Goal: Task Accomplishment & Management: Manage account settings

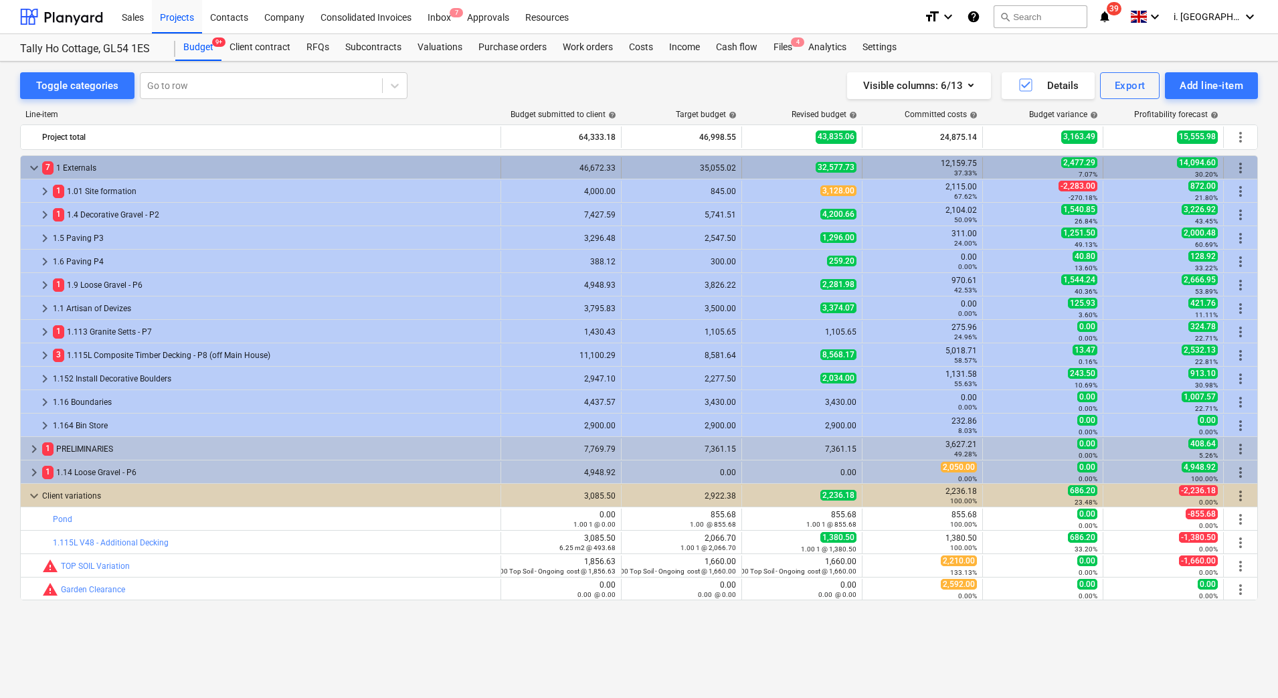
click at [37, 166] on span "keyboard_arrow_down" at bounding box center [34, 168] width 16 height 16
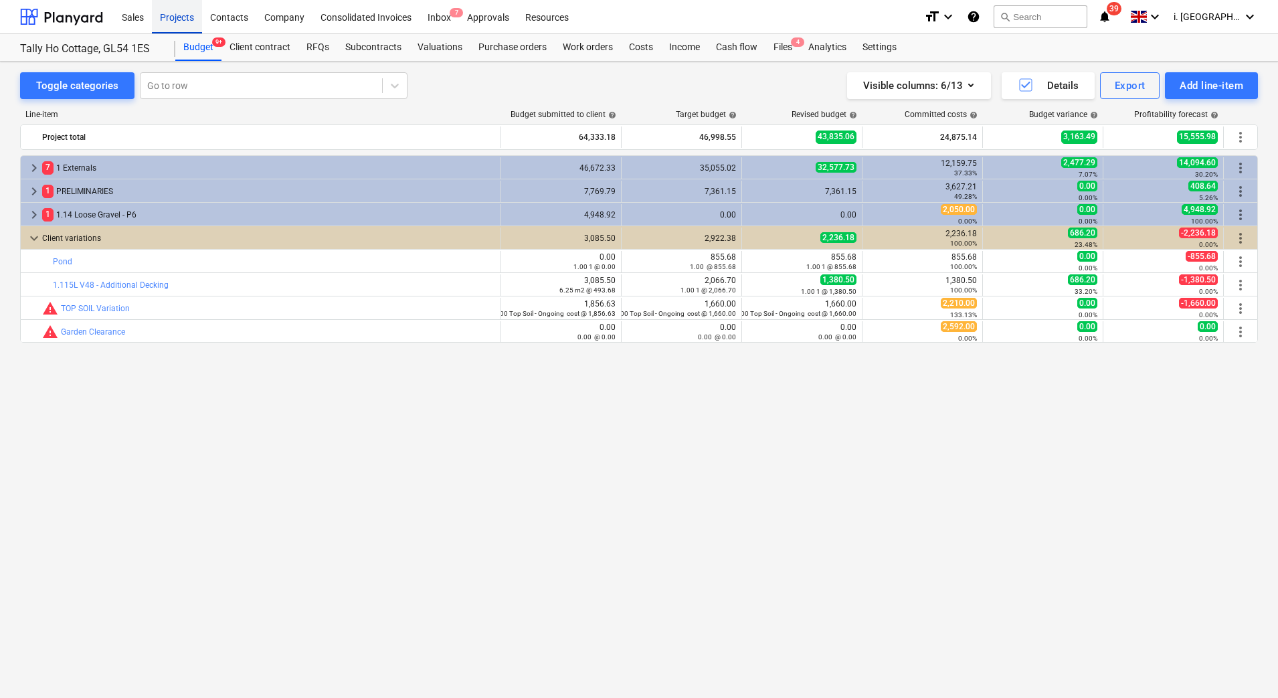
drag, startPoint x: 181, startPoint y: 21, endPoint x: 173, endPoint y: 50, distance: 29.7
click at [180, 21] on div "Projects" at bounding box center [177, 16] width 50 height 34
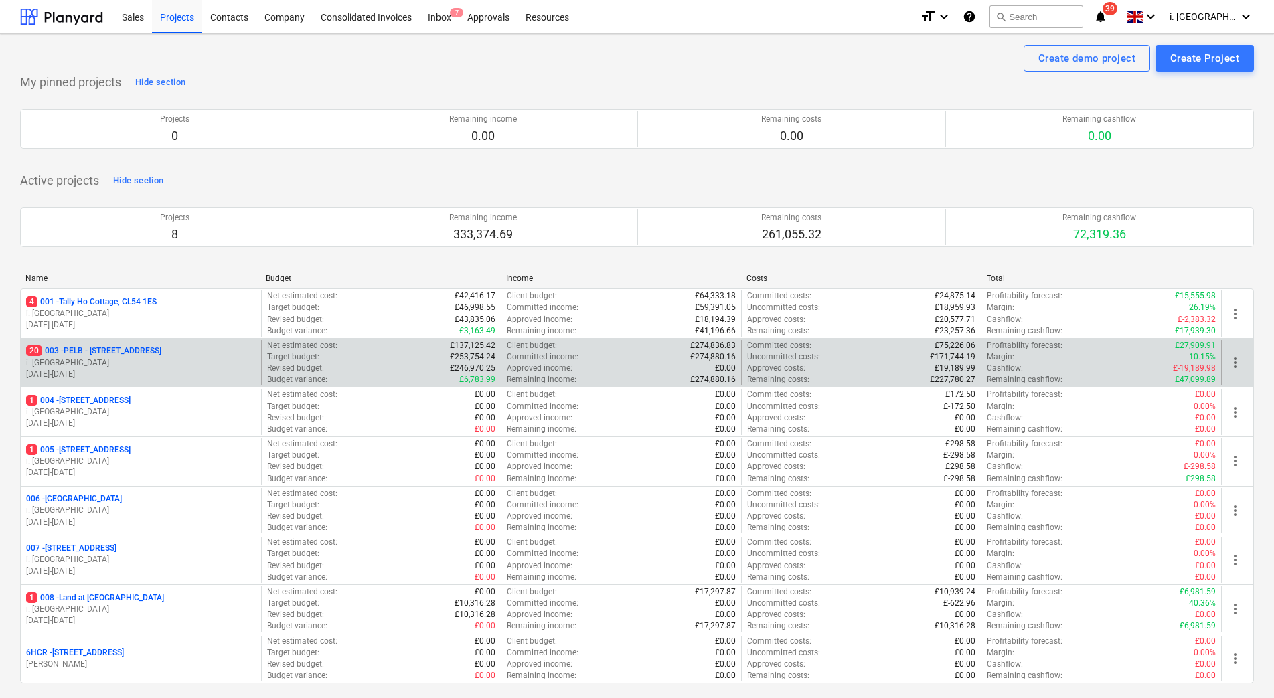
click at [129, 359] on p "i. [GEOGRAPHIC_DATA]" at bounding box center [141, 362] width 230 height 11
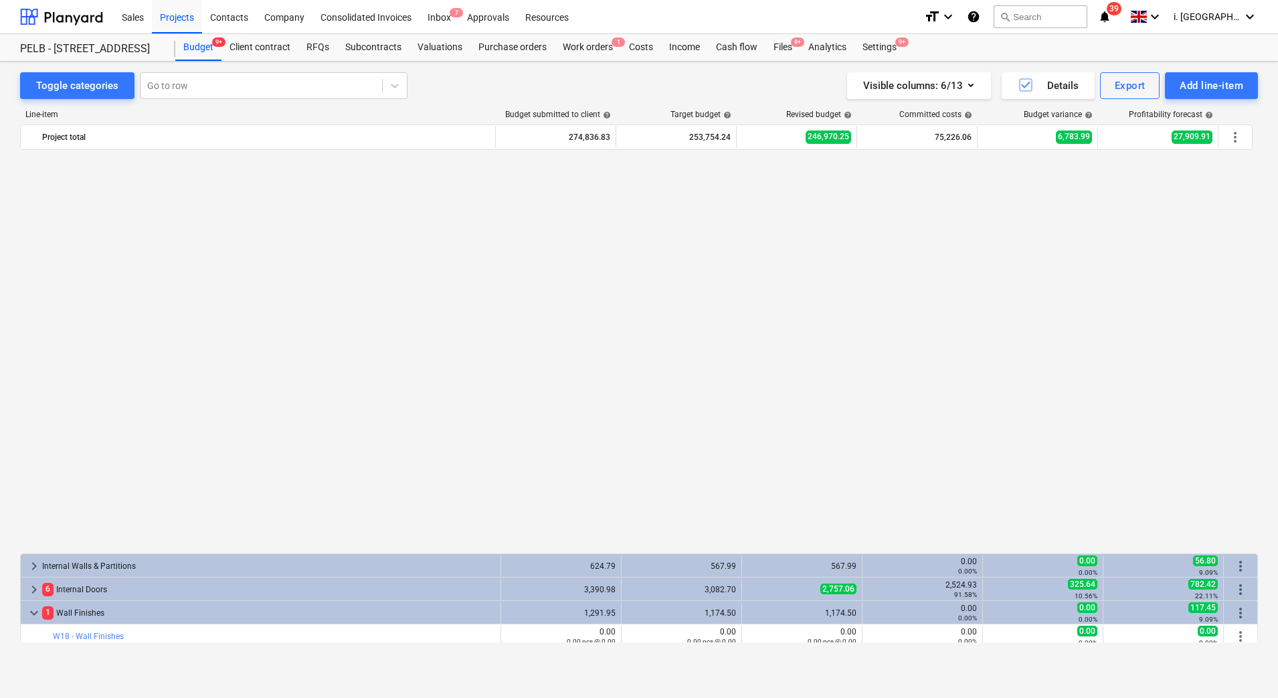
scroll to position [426, 0]
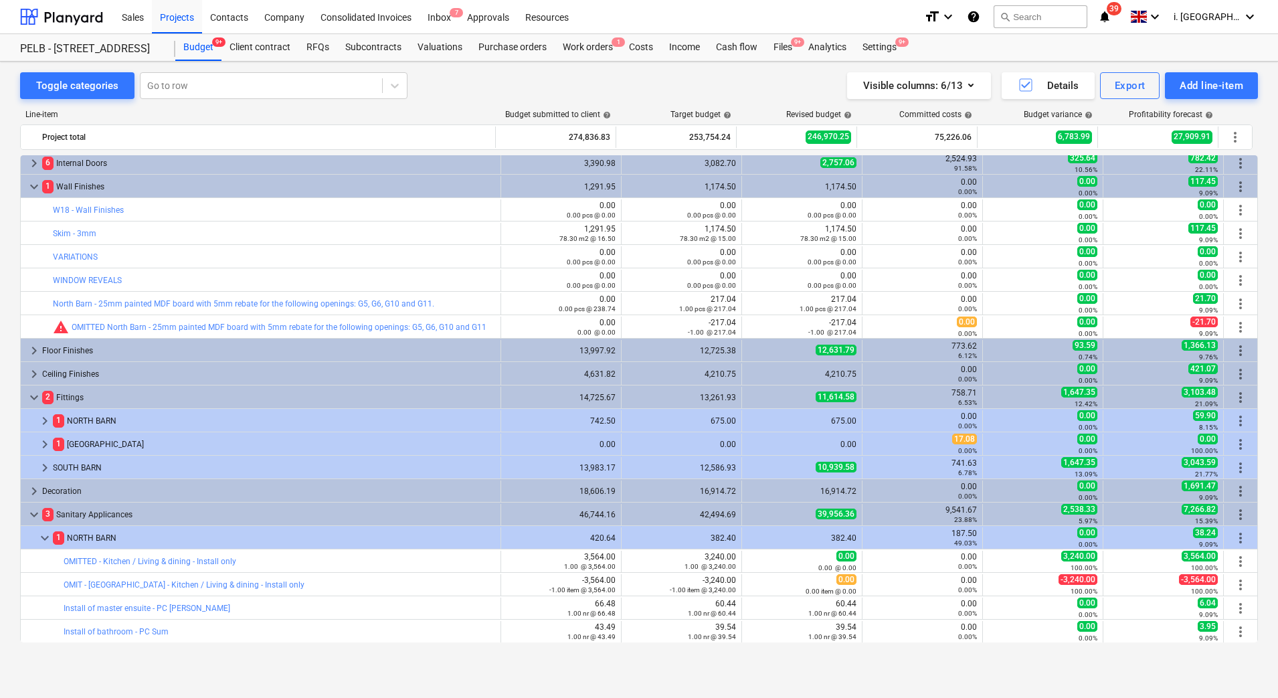
drag, startPoint x: 1258, startPoint y: 400, endPoint x: 1254, endPoint y: 437, distance: 37.0
click at [1256, 438] on div "Toggle categories Go to row Visible columns : 6/13 Details Export Add line-item…" at bounding box center [639, 366] width 1278 height 608
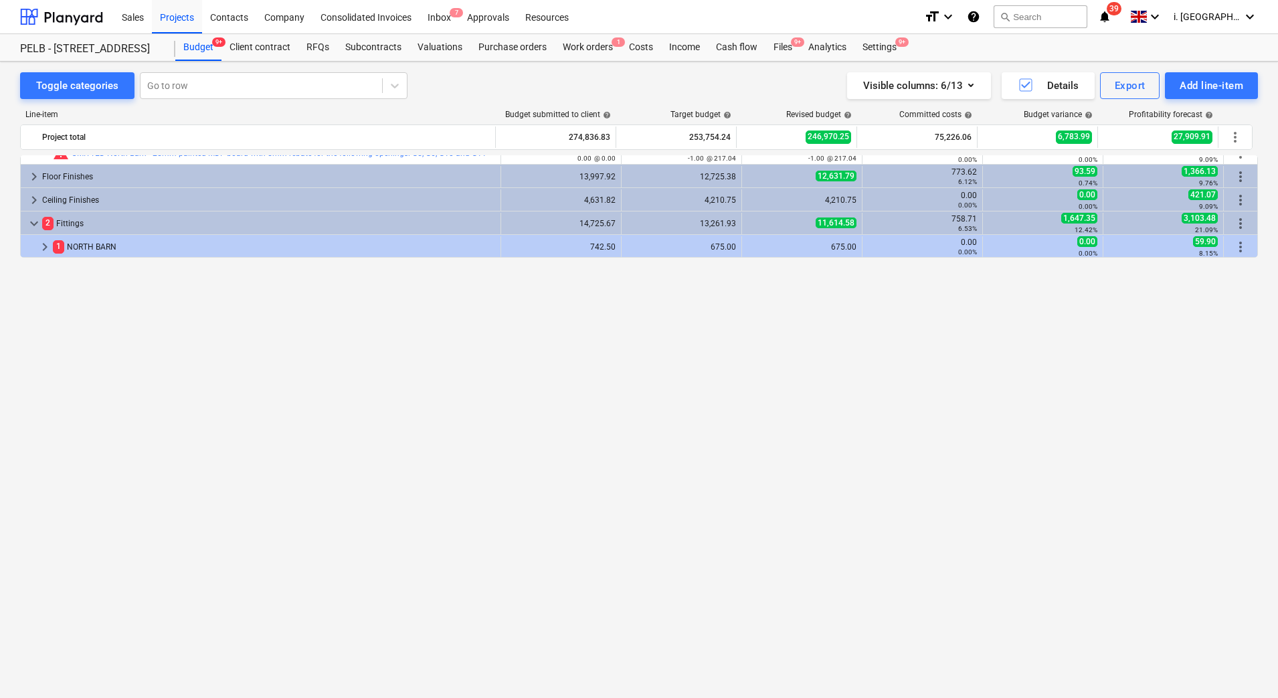
scroll to position [174, 0]
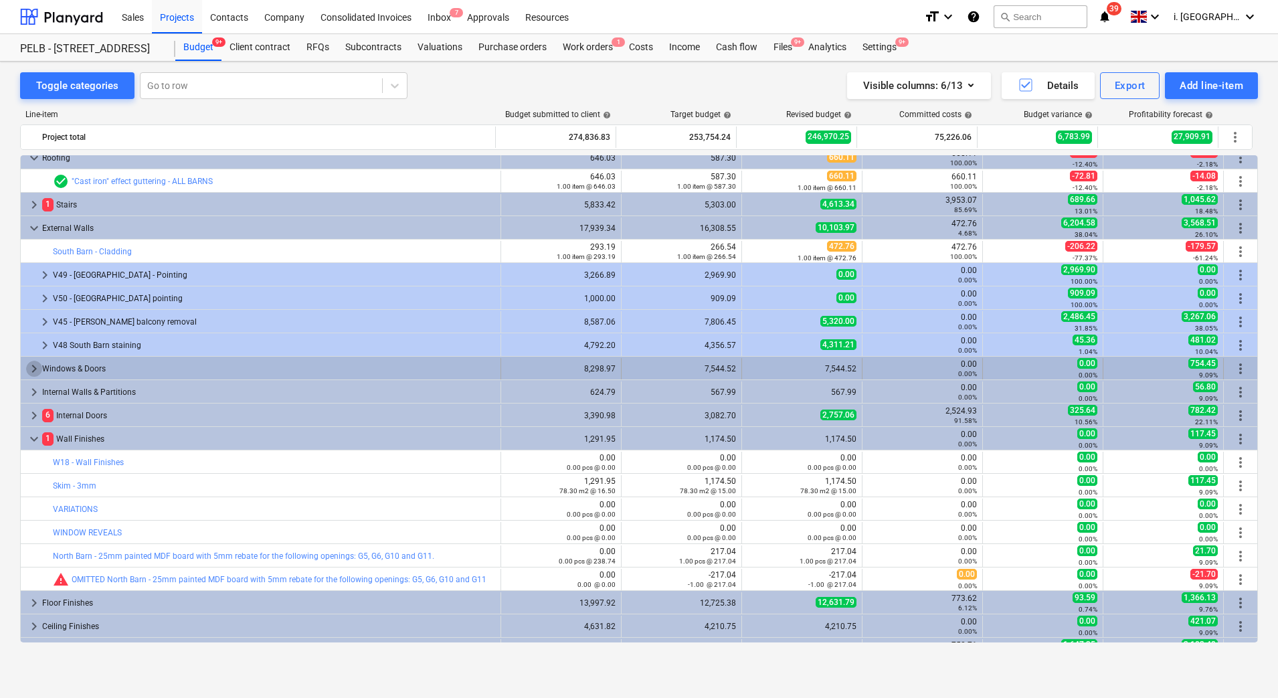
click at [32, 365] on span "keyboard_arrow_right" at bounding box center [34, 369] width 16 height 16
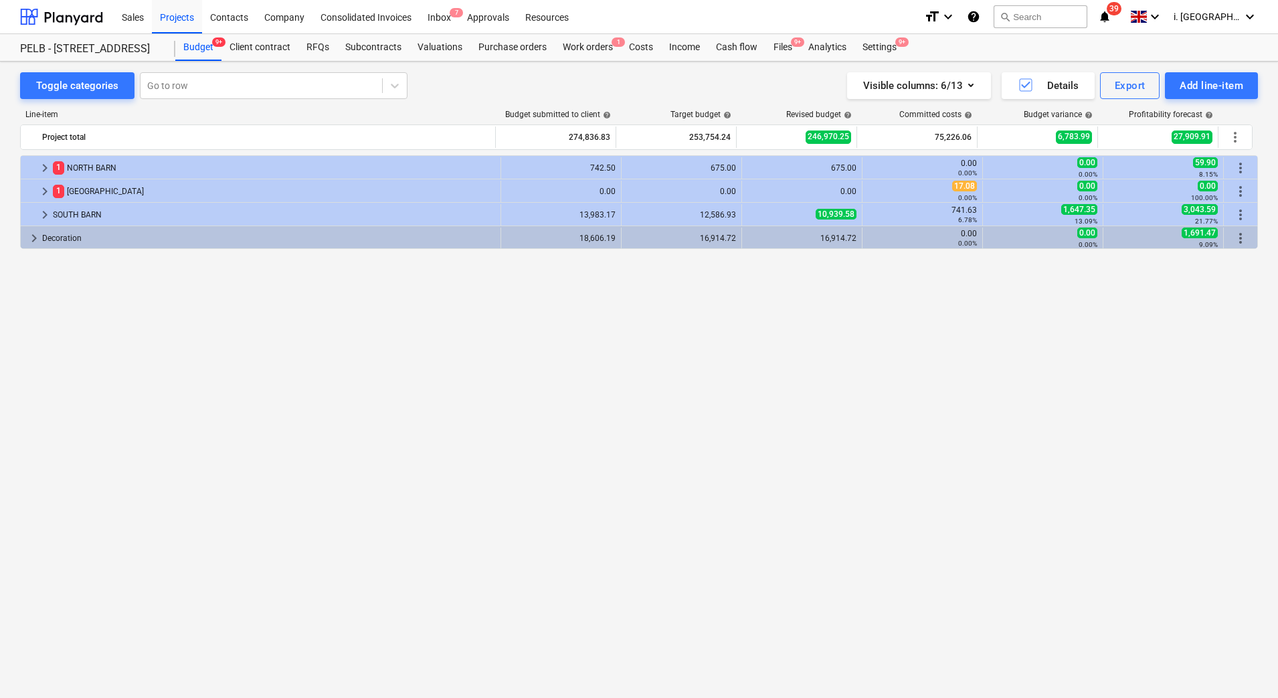
scroll to position [323, 0]
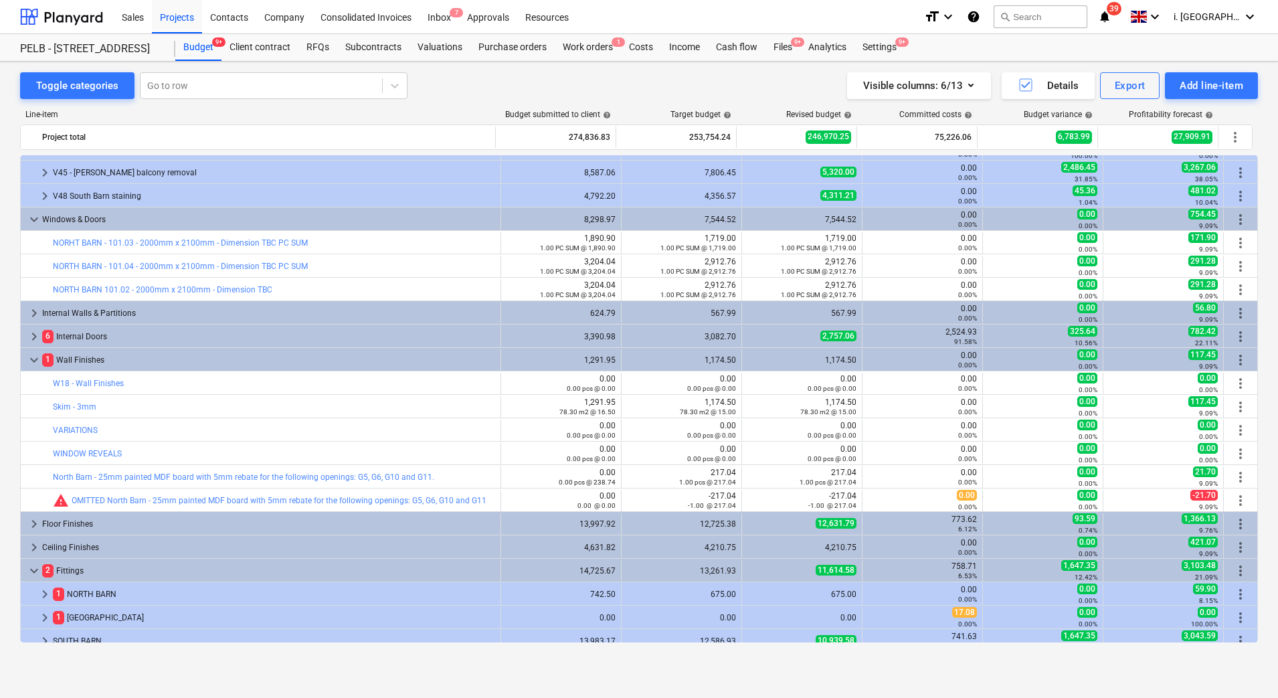
drag, startPoint x: 1258, startPoint y: 281, endPoint x: 1258, endPoint y: 231, distance: 50.2
click at [1258, 231] on div "Toggle categories Go to row Visible columns : 6/13 Details Export Add line-item…" at bounding box center [639, 366] width 1278 height 608
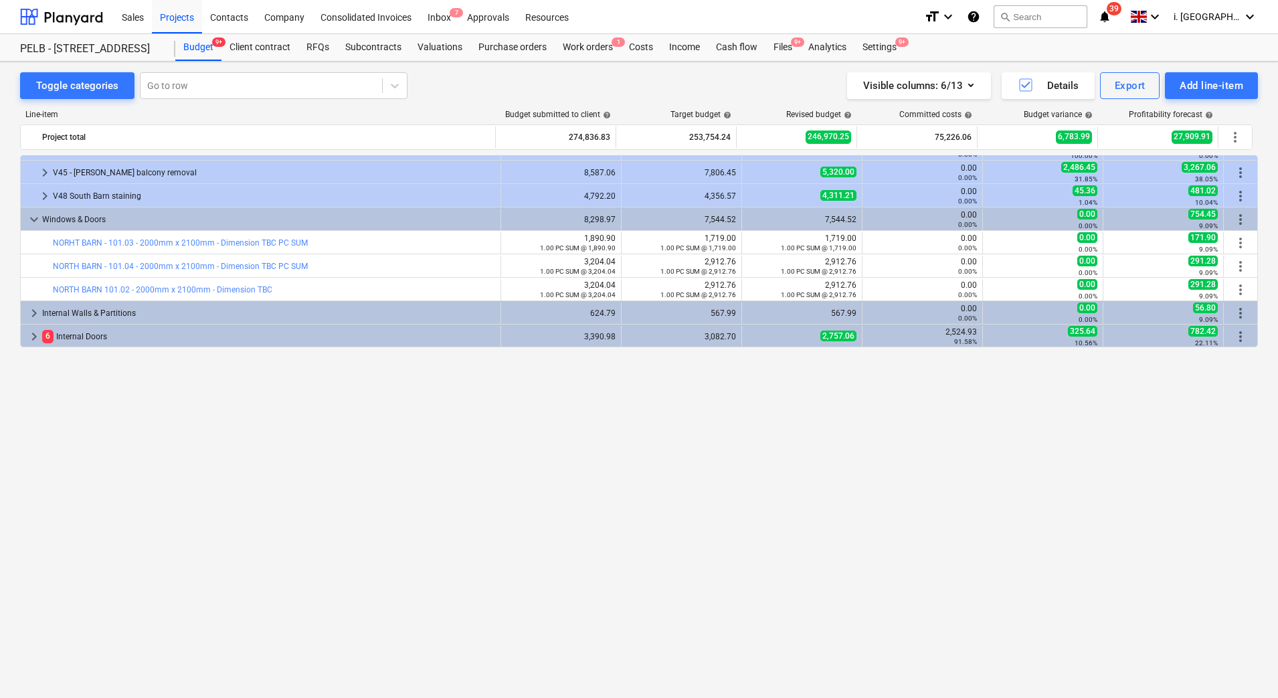
scroll to position [0, 0]
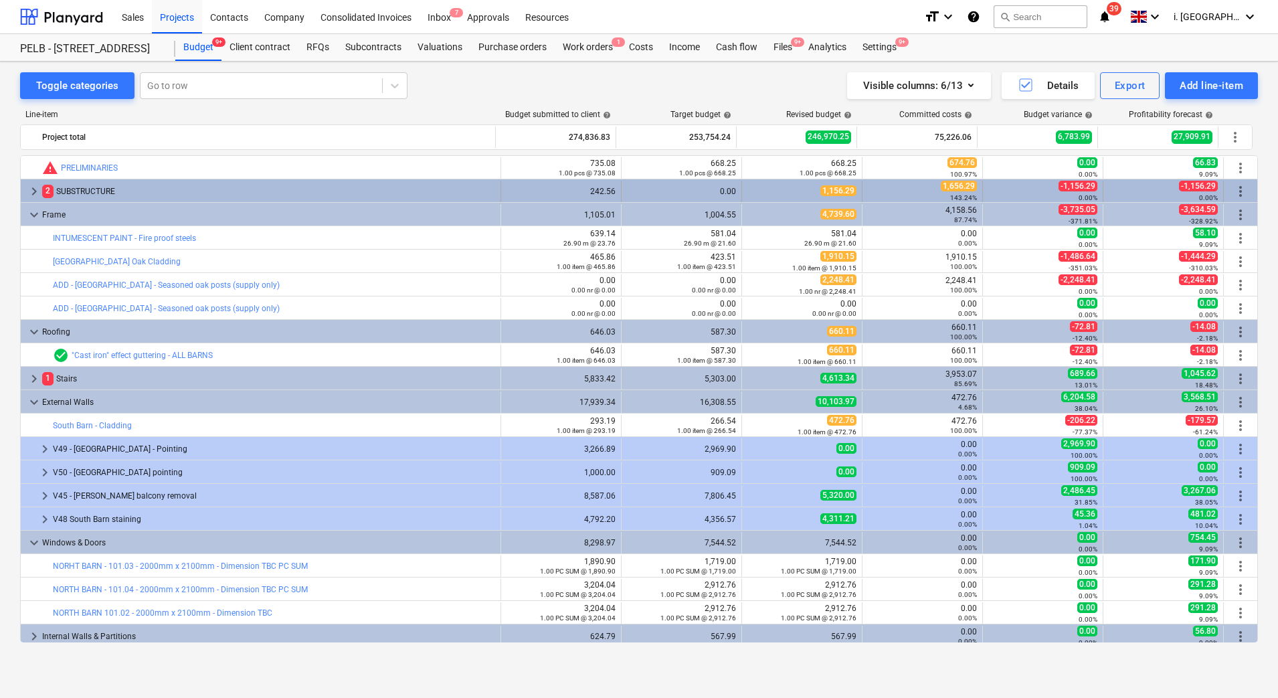
click at [1251, 195] on div "more_vert" at bounding box center [1240, 191] width 33 height 21
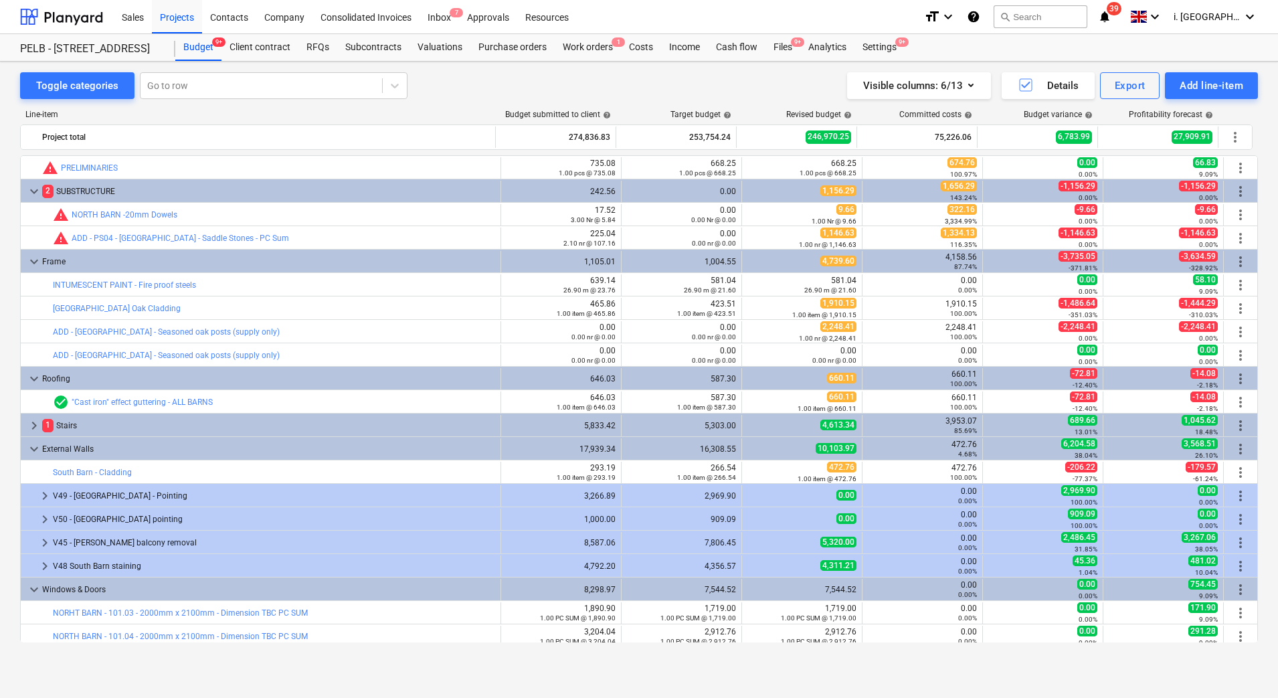
click at [1256, 143] on div "Line-item Budget submitted to client help Target budget help Revised budget hel…" at bounding box center [639, 379] width 1238 height 560
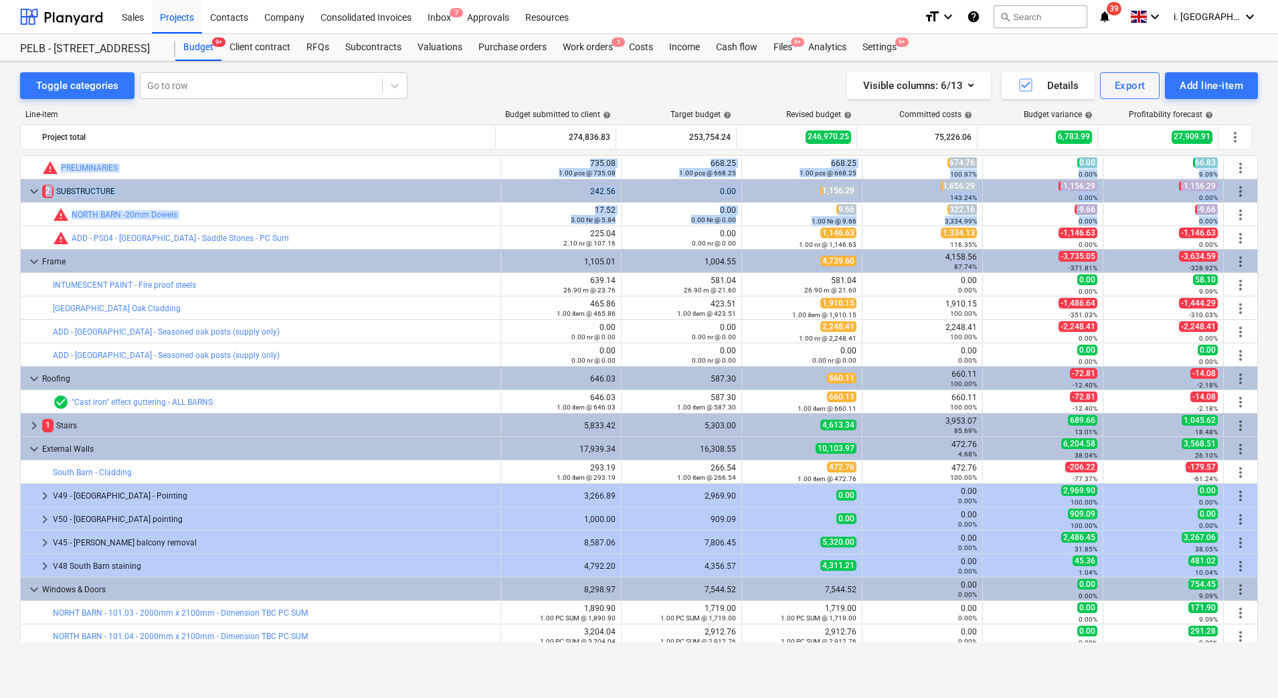
drag, startPoint x: 1253, startPoint y: 218, endPoint x: 1258, endPoint y: 246, distance: 28.5
click at [1258, 246] on div "bar_chart warning PRELIMINARIES edit 735.08 1.00 pcs @ 735.08 edit 668.25 1.00 …" at bounding box center [639, 398] width 1238 height 487
click at [25, 193] on div "keyboard_arrow_down 2 SUBSTRUCTURE" at bounding box center [261, 191] width 481 height 21
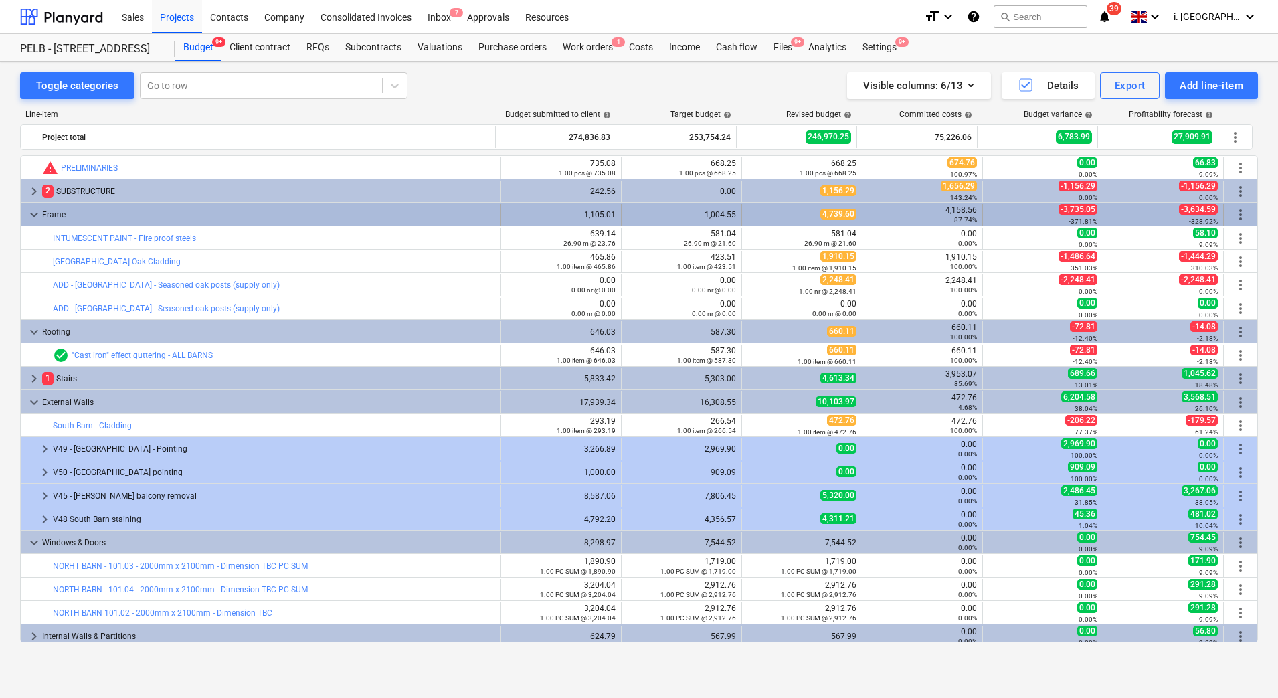
click at [33, 219] on span "keyboard_arrow_down" at bounding box center [34, 215] width 16 height 16
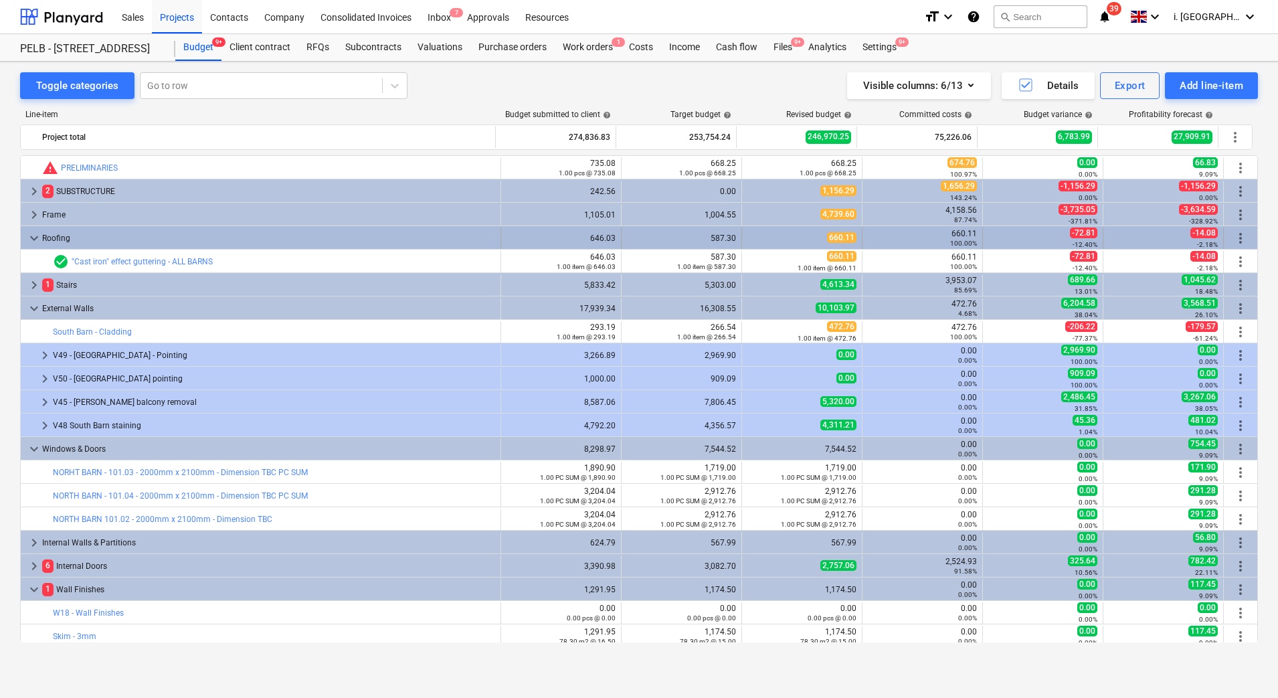
click at [25, 238] on div "keyboard_arrow_down Roofing" at bounding box center [261, 238] width 481 height 21
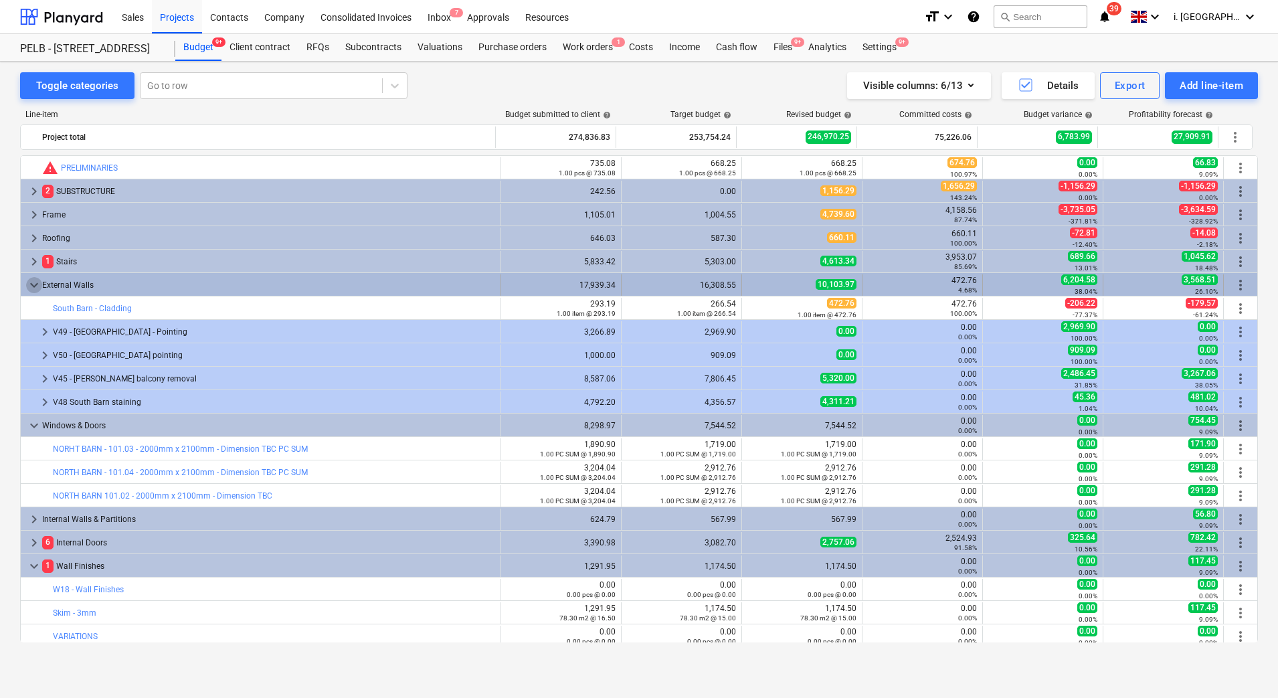
click at [30, 284] on span "keyboard_arrow_down" at bounding box center [34, 285] width 16 height 16
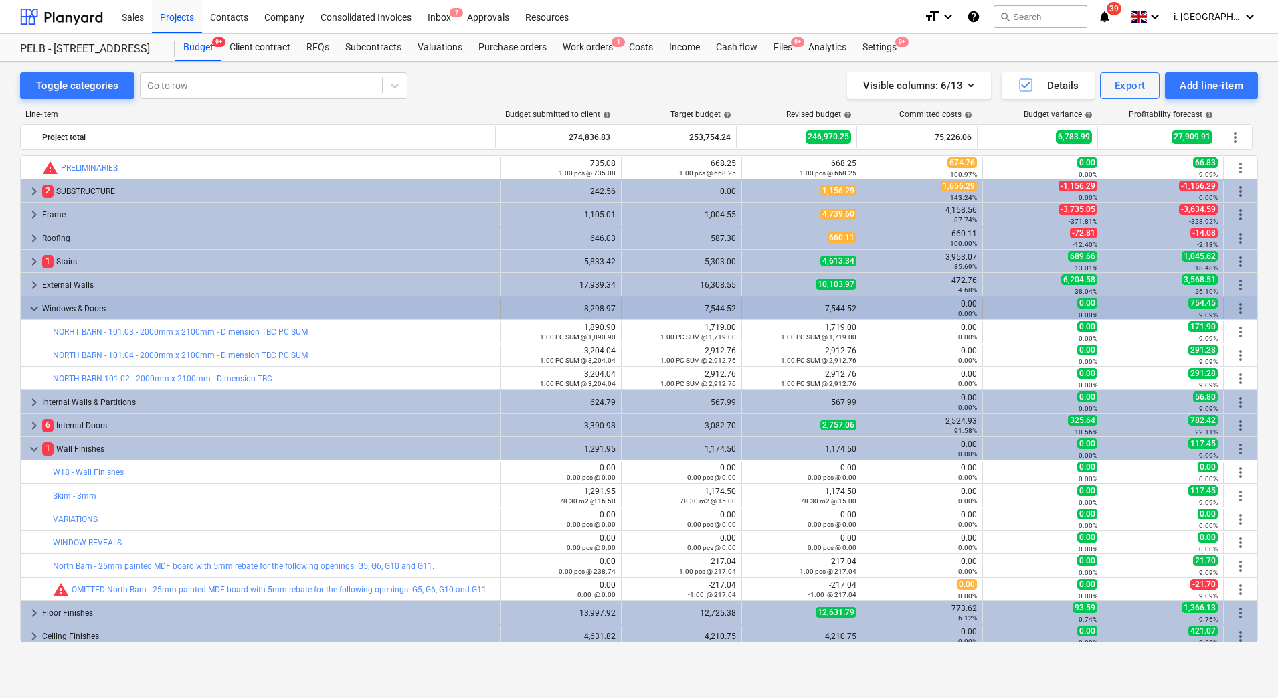
click at [33, 305] on span "keyboard_arrow_down" at bounding box center [34, 309] width 16 height 16
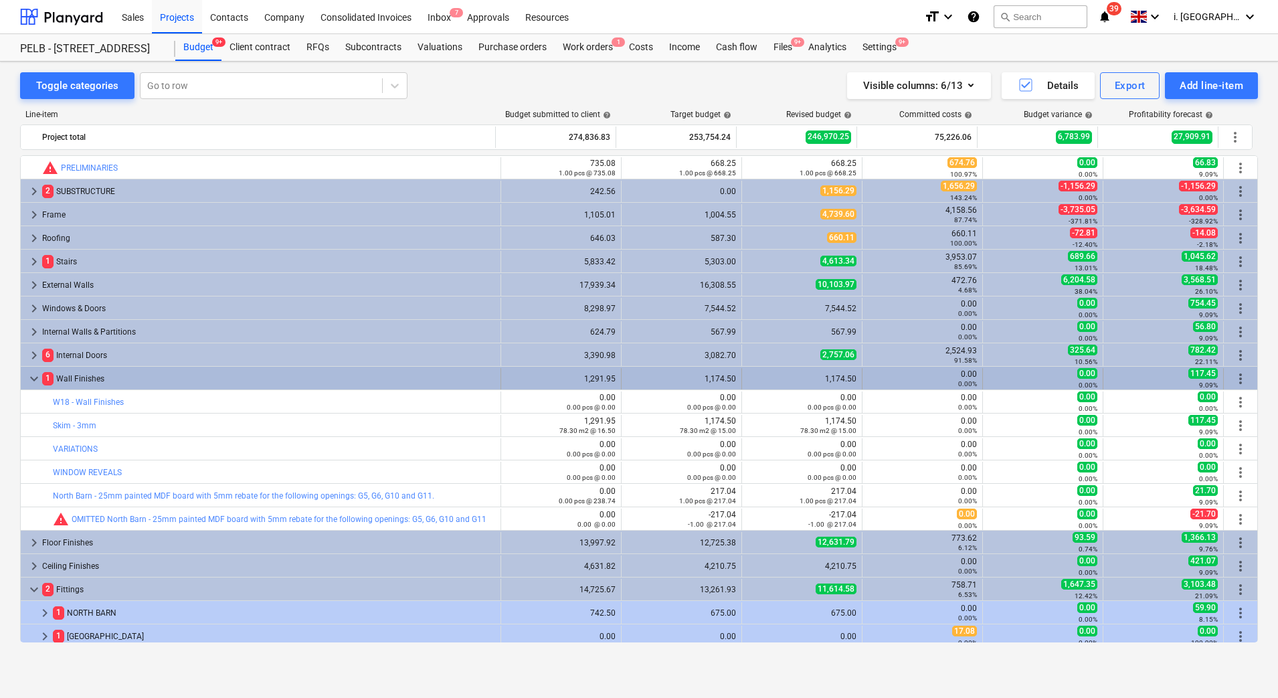
click at [29, 382] on span "keyboard_arrow_down" at bounding box center [34, 379] width 16 height 16
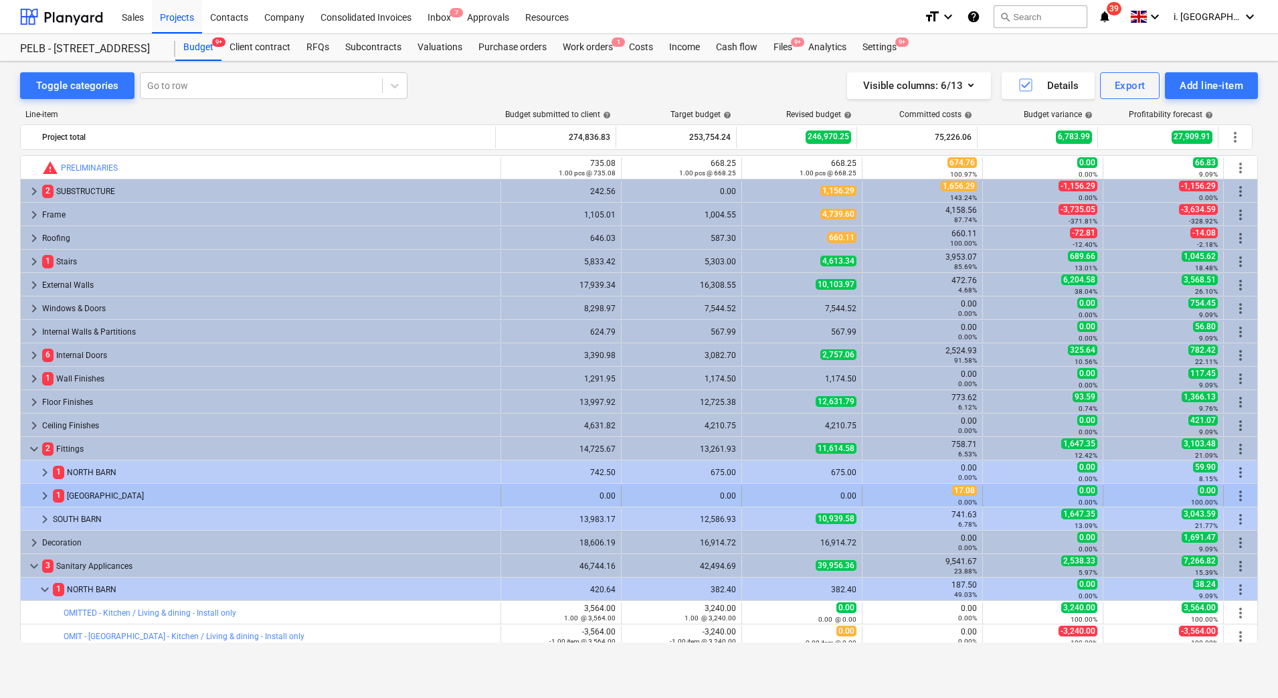
click at [39, 498] on span "keyboard_arrow_right" at bounding box center [45, 496] width 16 height 16
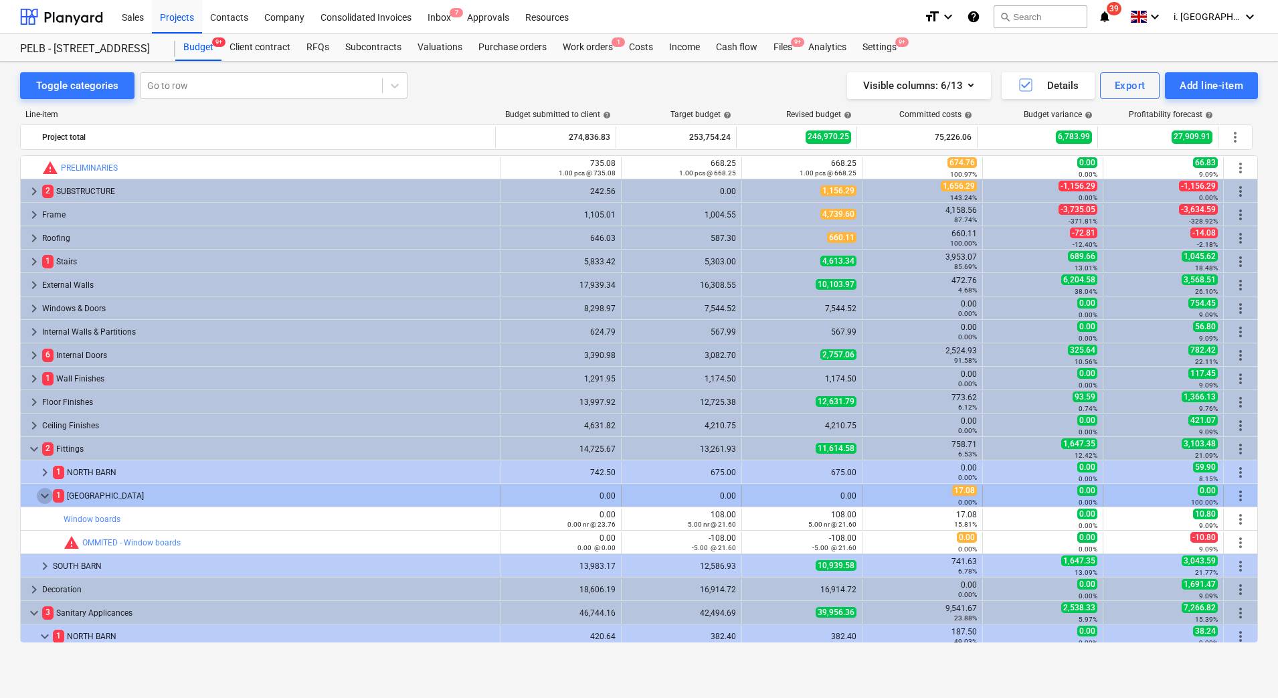
click at [42, 499] on span "keyboard_arrow_down" at bounding box center [45, 496] width 16 height 16
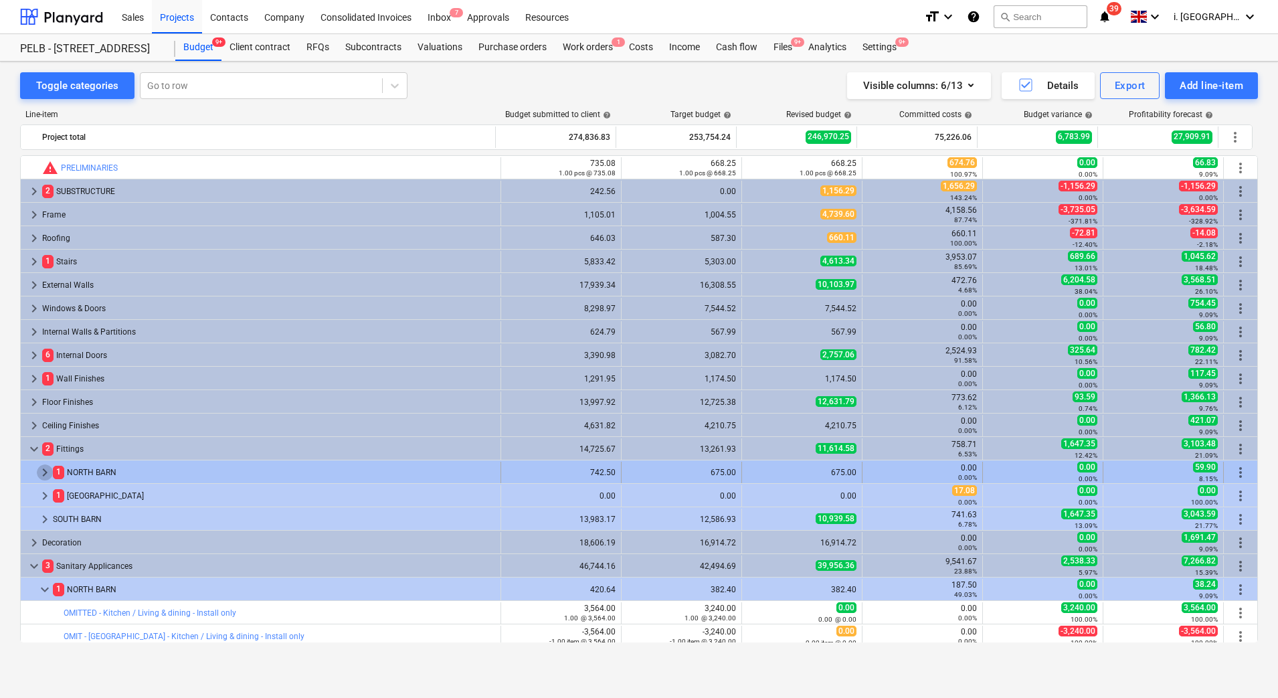
click at [44, 471] on span "keyboard_arrow_right" at bounding box center [45, 473] width 16 height 16
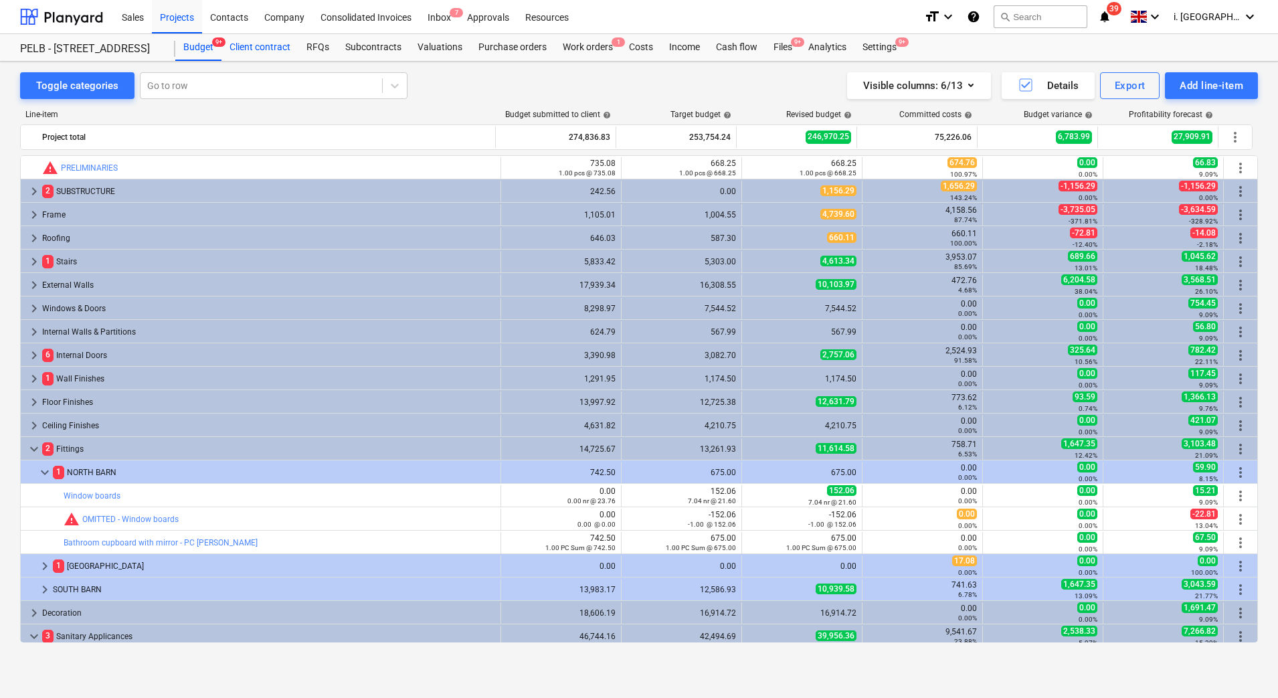
click at [265, 42] on div "Client contract" at bounding box center [260, 47] width 77 height 27
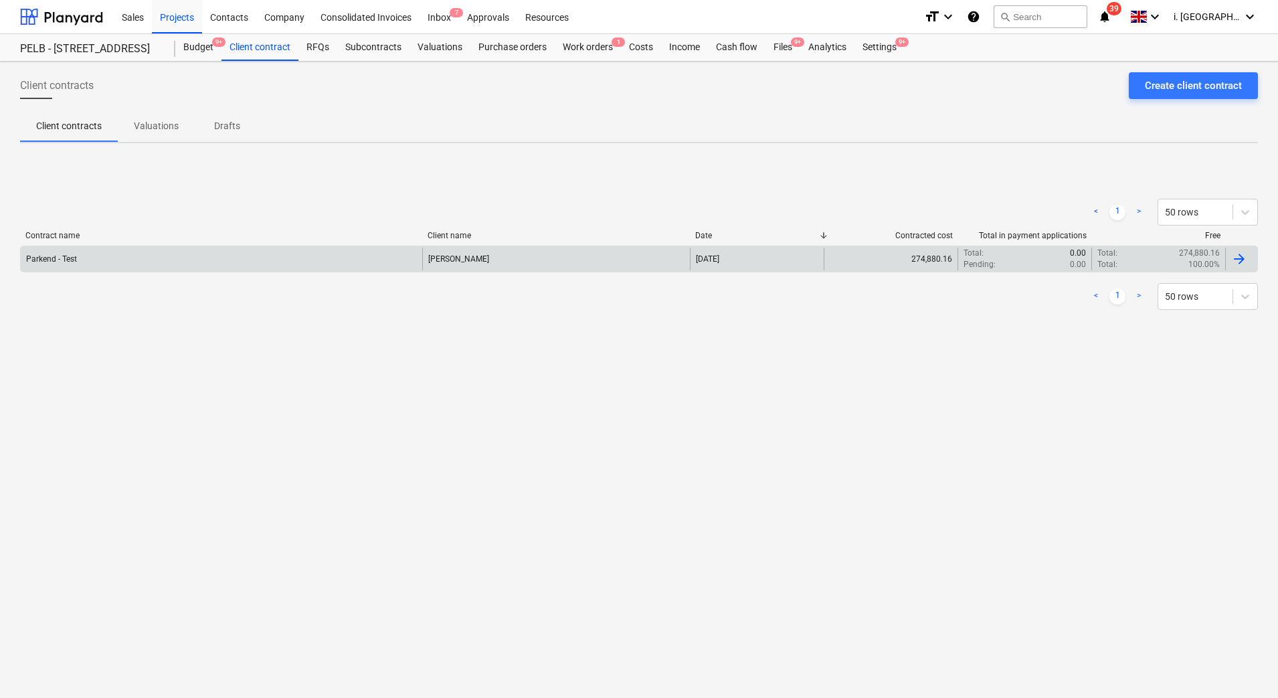
click at [88, 263] on div "Parkend - Test" at bounding box center [222, 259] width 402 height 23
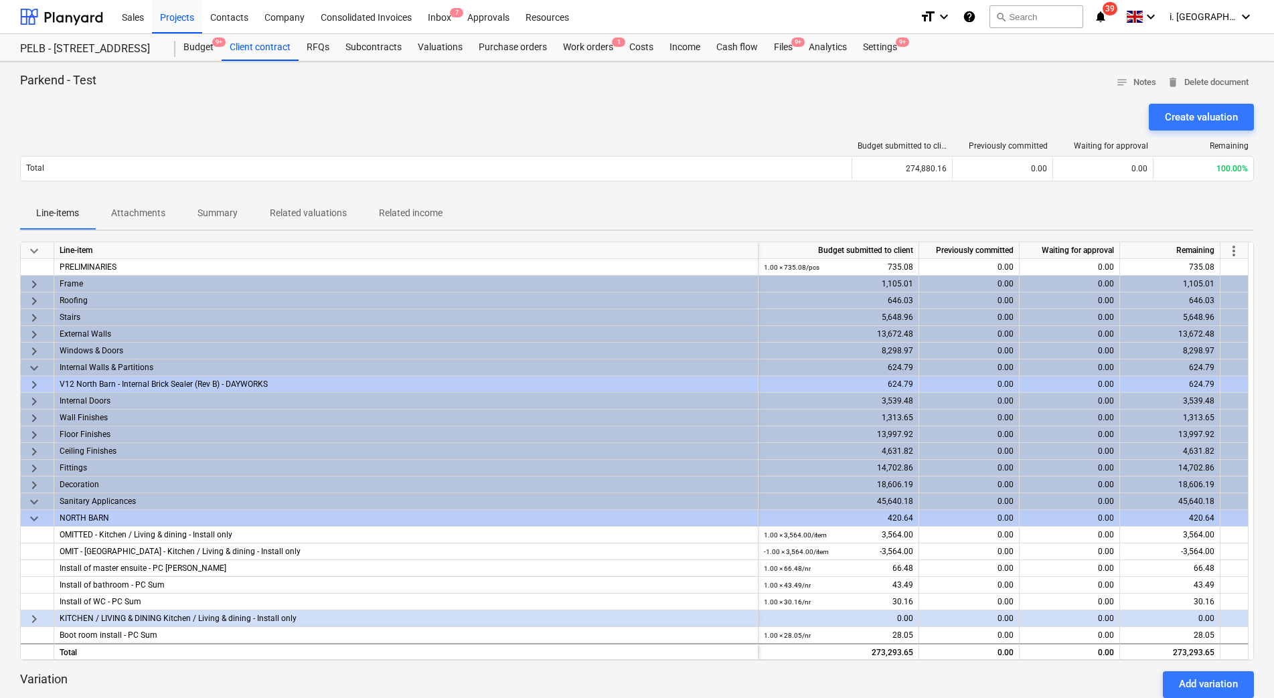
click at [28, 463] on span "keyboard_arrow_right" at bounding box center [34, 469] width 16 height 16
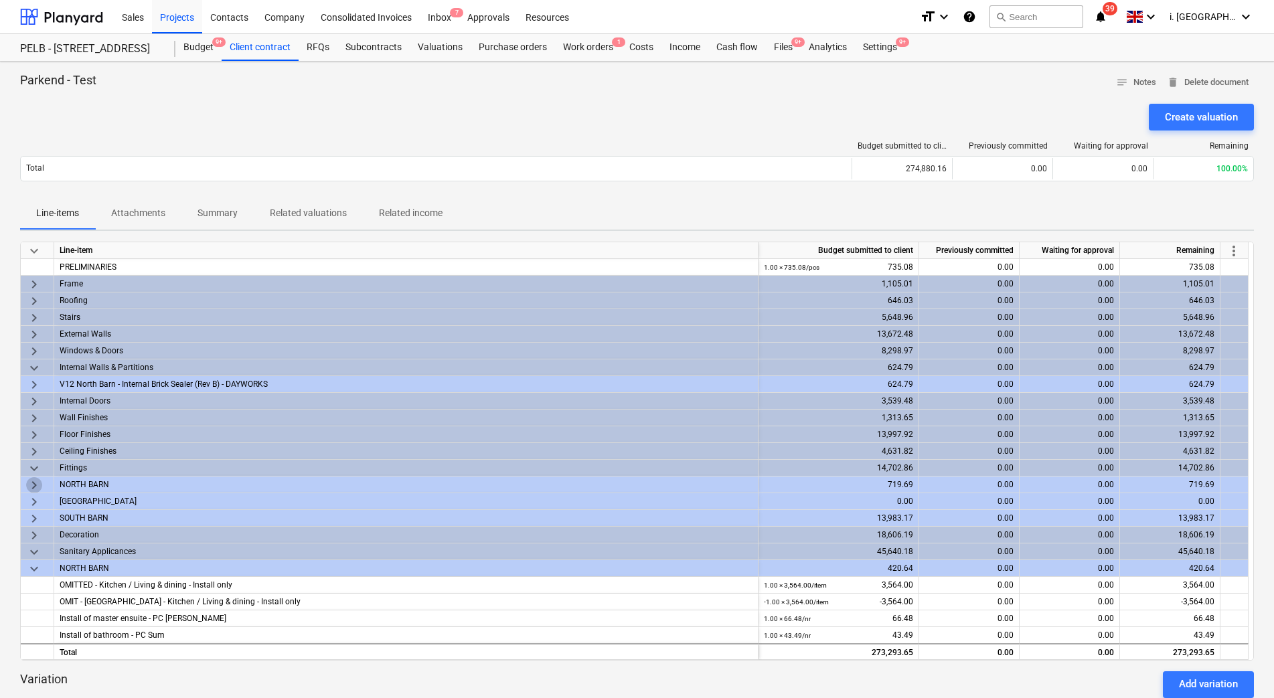
click at [33, 484] on span "keyboard_arrow_right" at bounding box center [34, 485] width 16 height 16
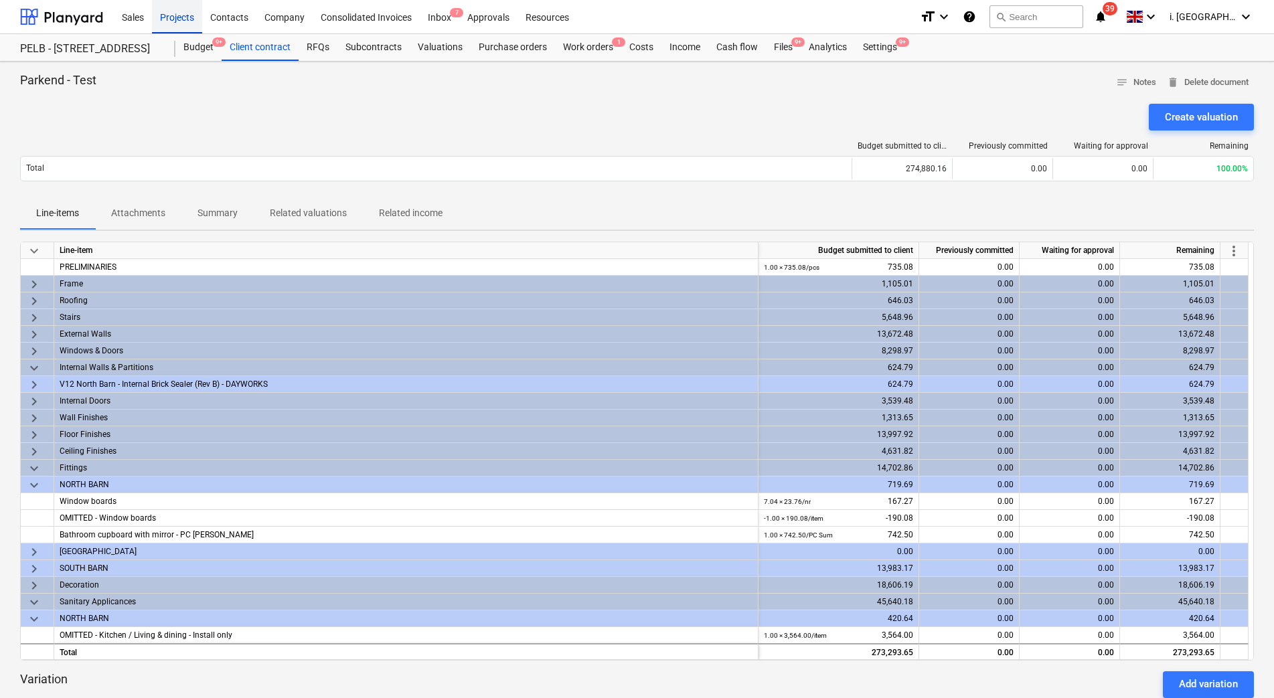
click at [166, 19] on div "Projects" at bounding box center [177, 16] width 50 height 34
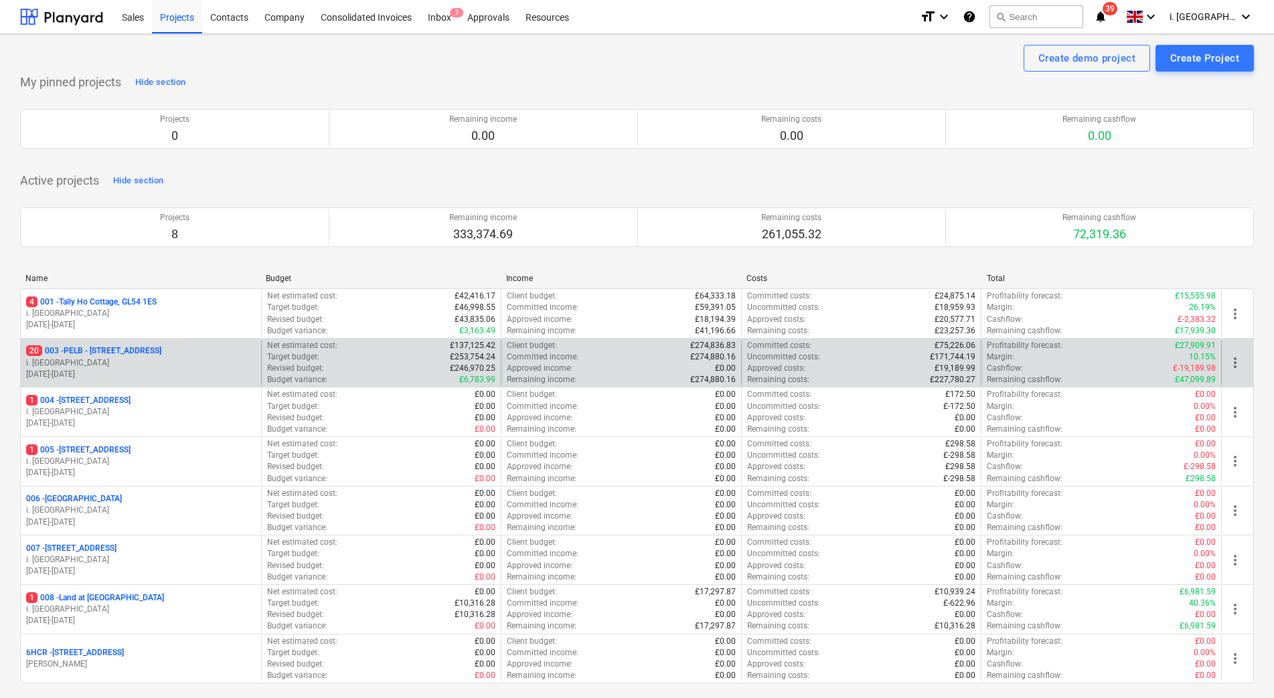
click at [124, 357] on p "20 003 - PELB - Castle lane, Moreton Valence, GL2 7NE" at bounding box center [93, 350] width 135 height 11
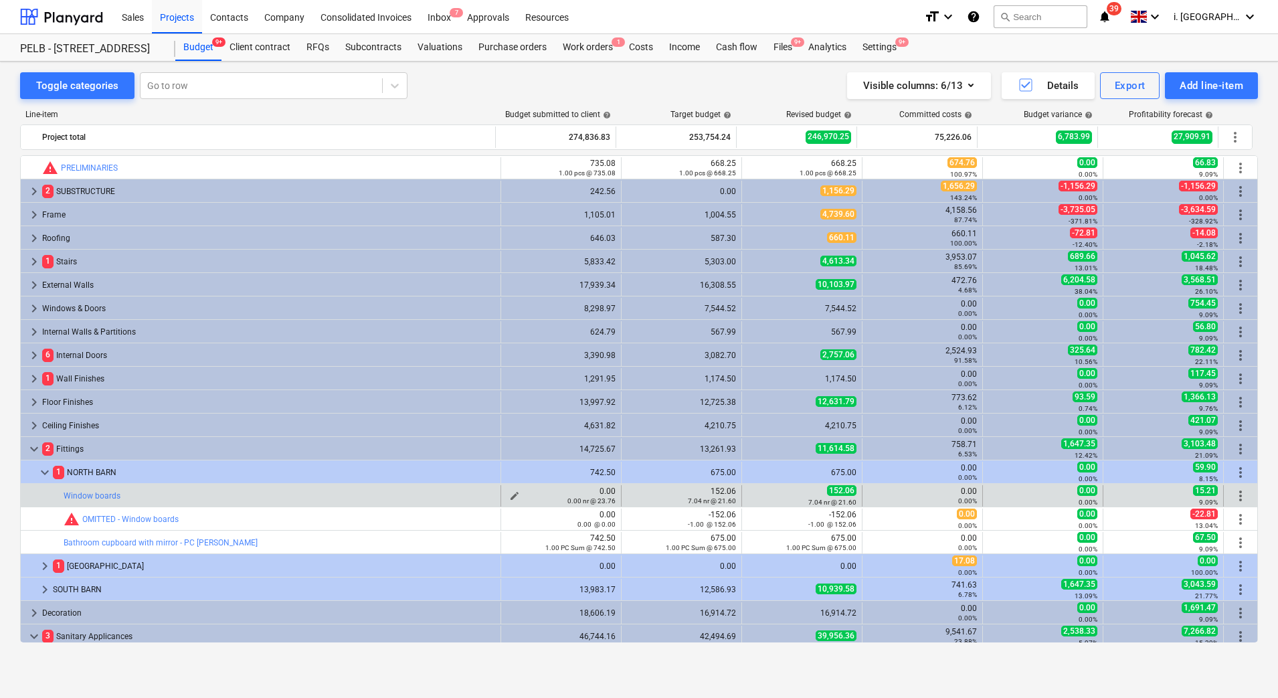
click at [517, 497] on div "0.00 nr @ 23.76" at bounding box center [561, 500] width 109 height 9
click at [509, 495] on span "edit" at bounding box center [514, 496] width 11 height 11
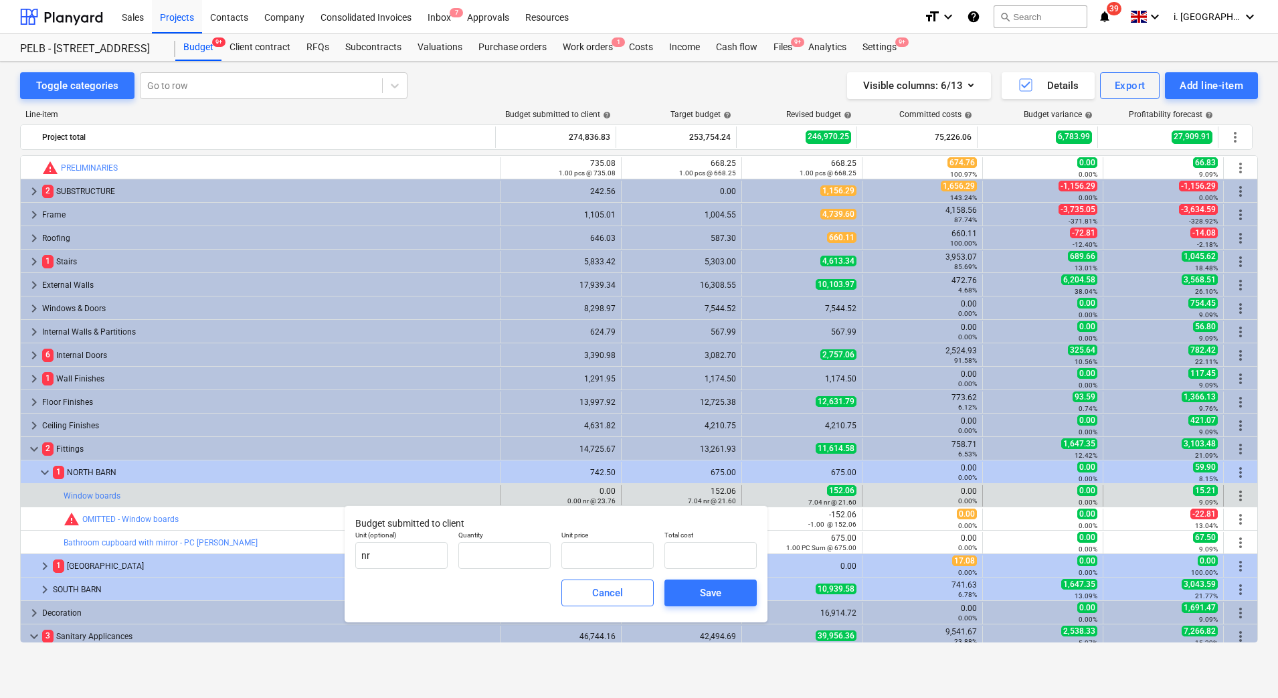
type input "0.00"
type input "23.76"
type input "0.00"
click at [498, 565] on input "text" at bounding box center [504, 555] width 92 height 27
type input "1"
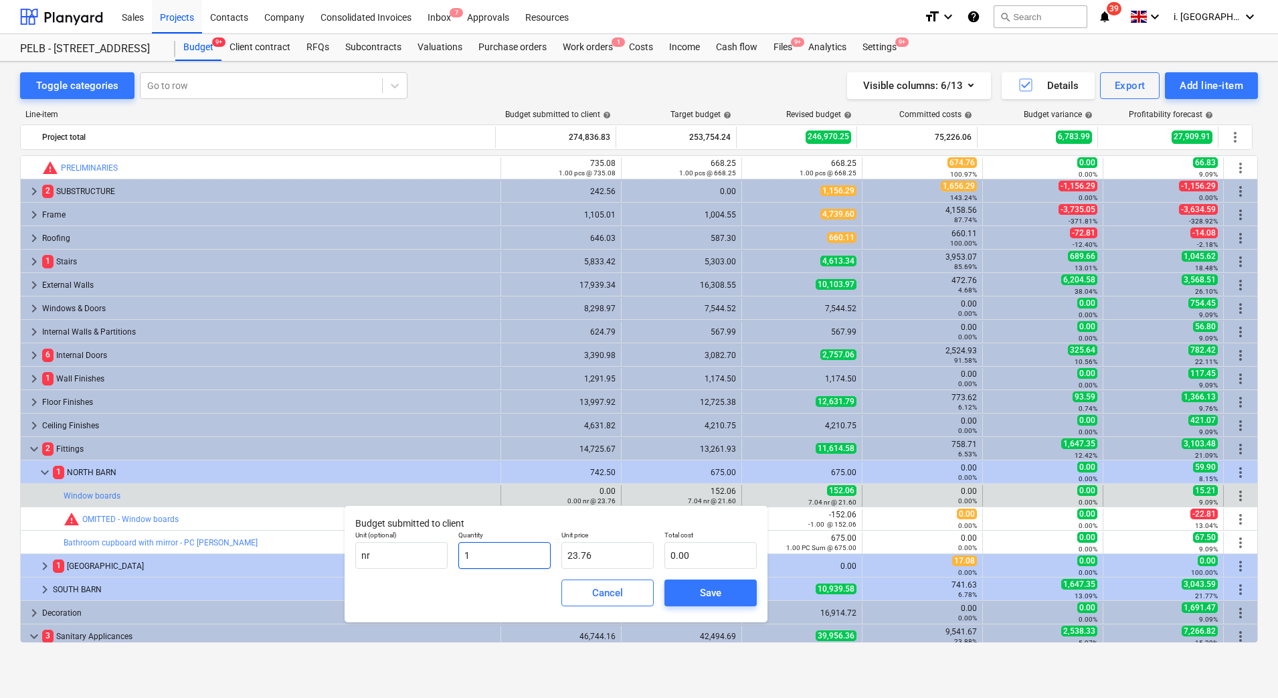
type input "23.76"
drag, startPoint x: 516, startPoint y: 556, endPoint x: 420, endPoint y: 554, distance: 96.4
click at [420, 554] on div "Unit (optional) nr Quantity 1 Unit price 23.76 Total cost 23.76" at bounding box center [556, 549] width 412 height 49
type input "4"
type input "95.04"
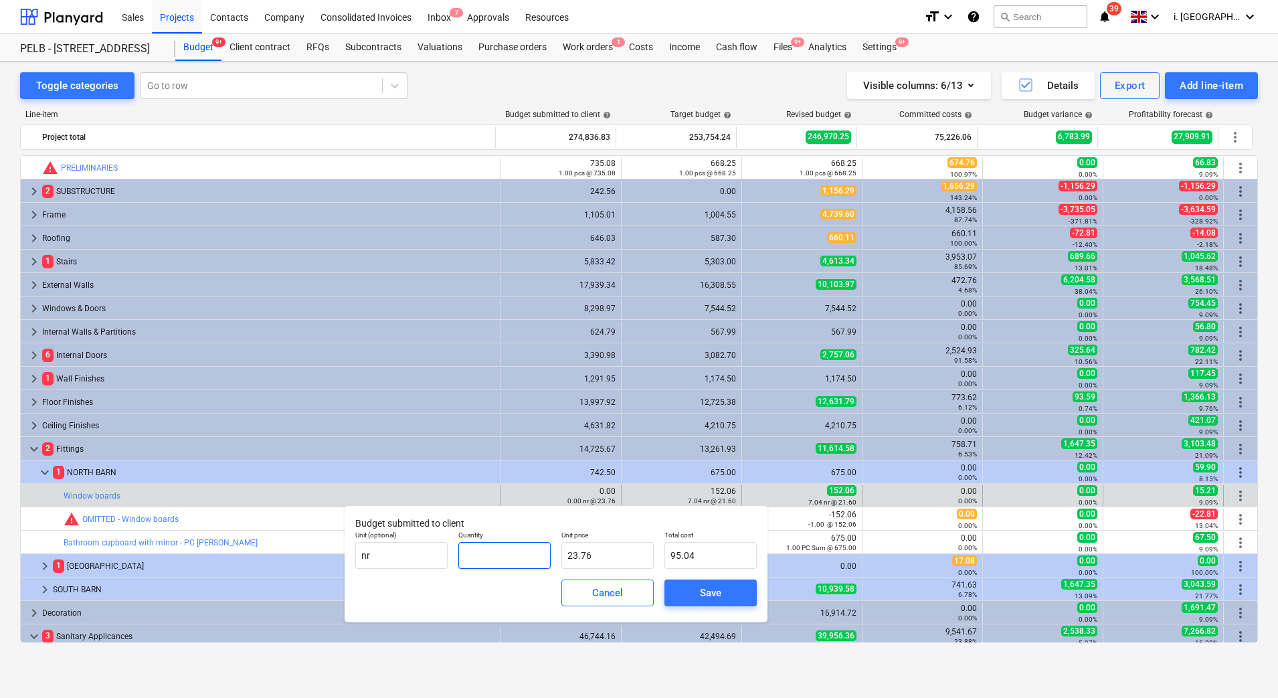
type input "0.00"
type input "7"
type input "166.32"
type input "7.04"
type input "167.27"
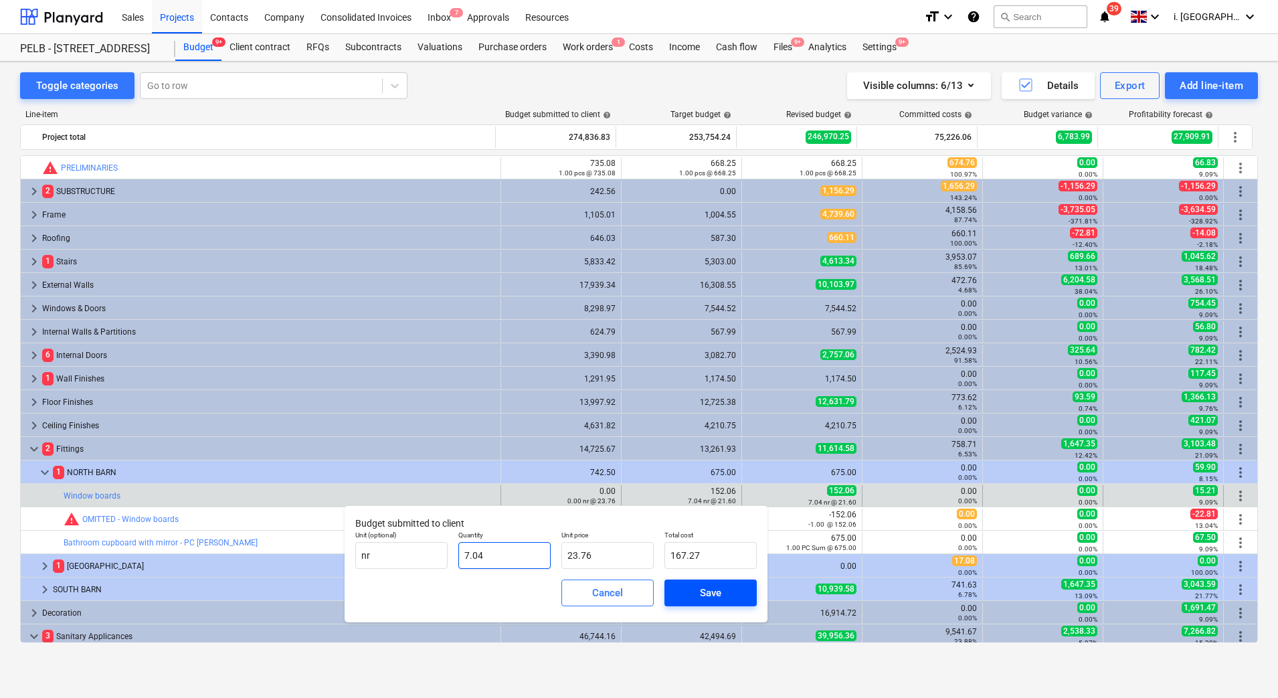
type input "7.04"
click at [709, 602] on button "Save" at bounding box center [711, 593] width 92 height 27
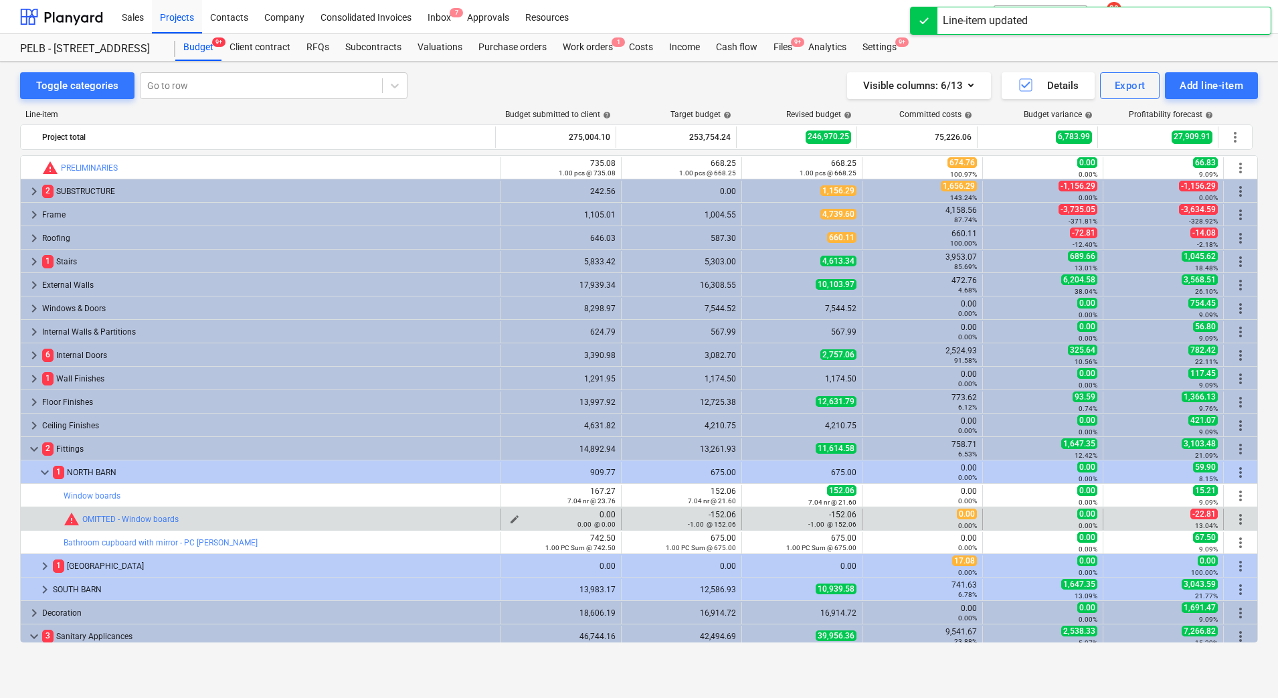
click at [511, 514] on span "edit" at bounding box center [514, 519] width 11 height 11
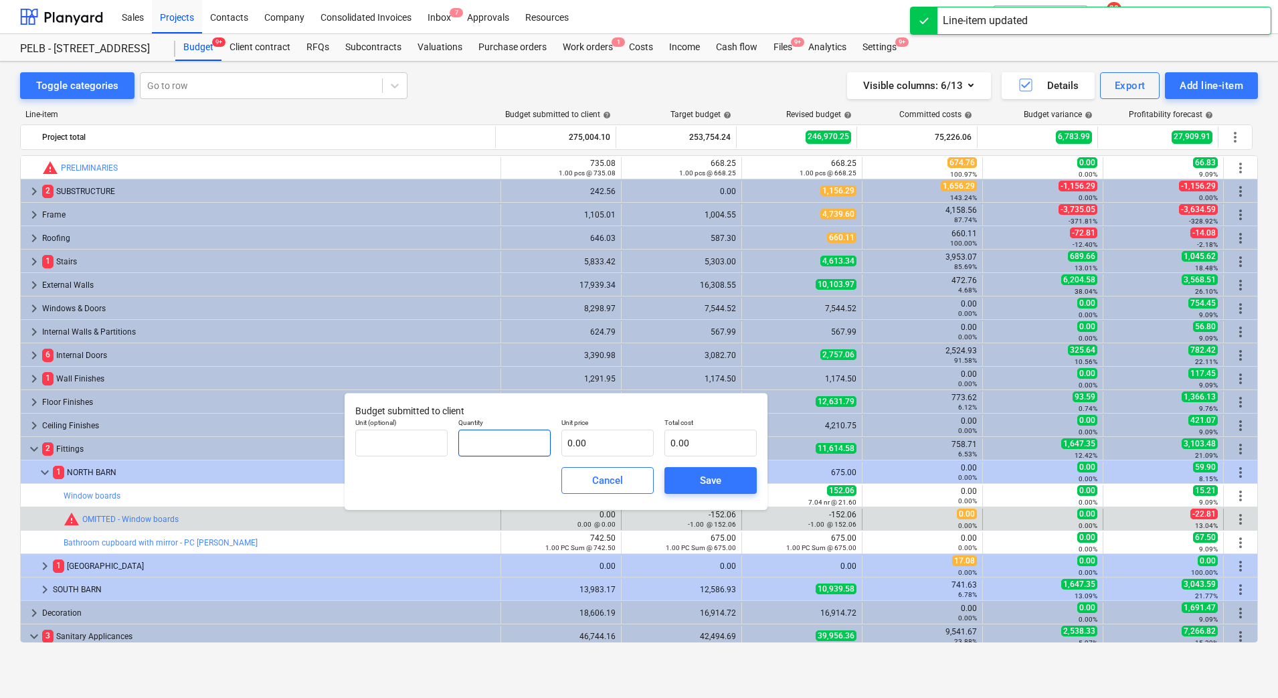
click at [531, 456] on input "text" at bounding box center [504, 443] width 92 height 27
type input "1.00"
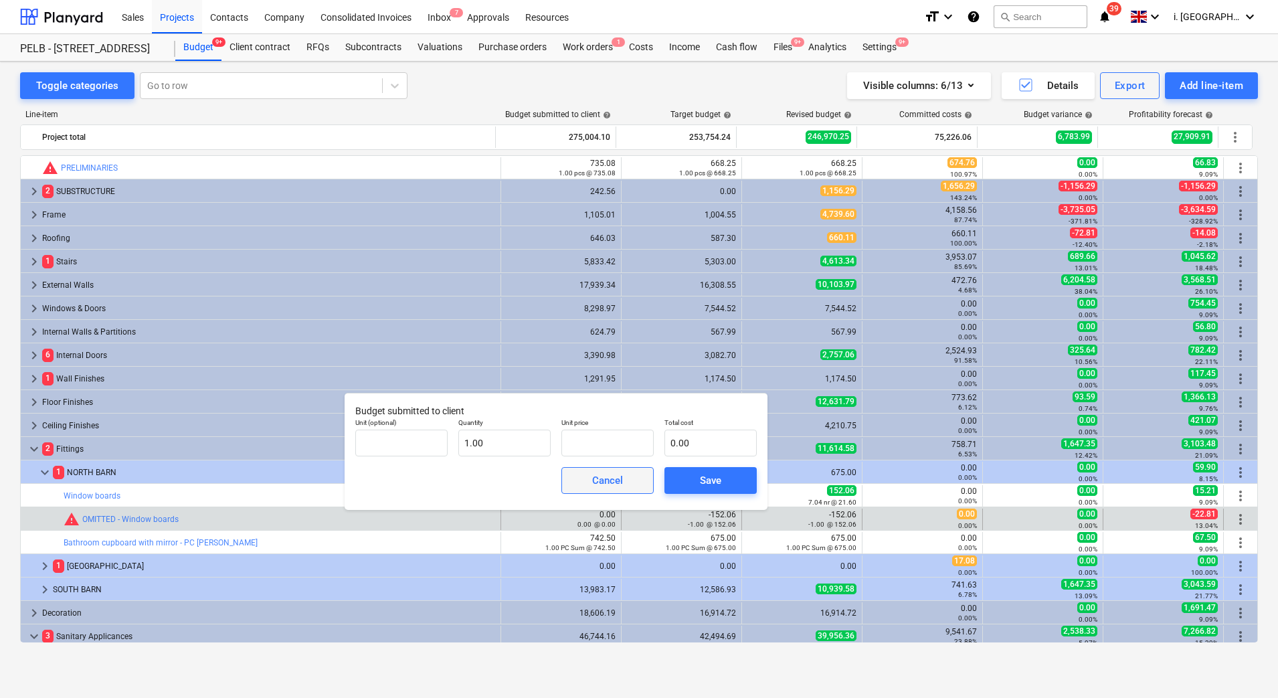
type input "0.00"
click at [631, 487] on span "Cancel" at bounding box center [607, 480] width 59 height 17
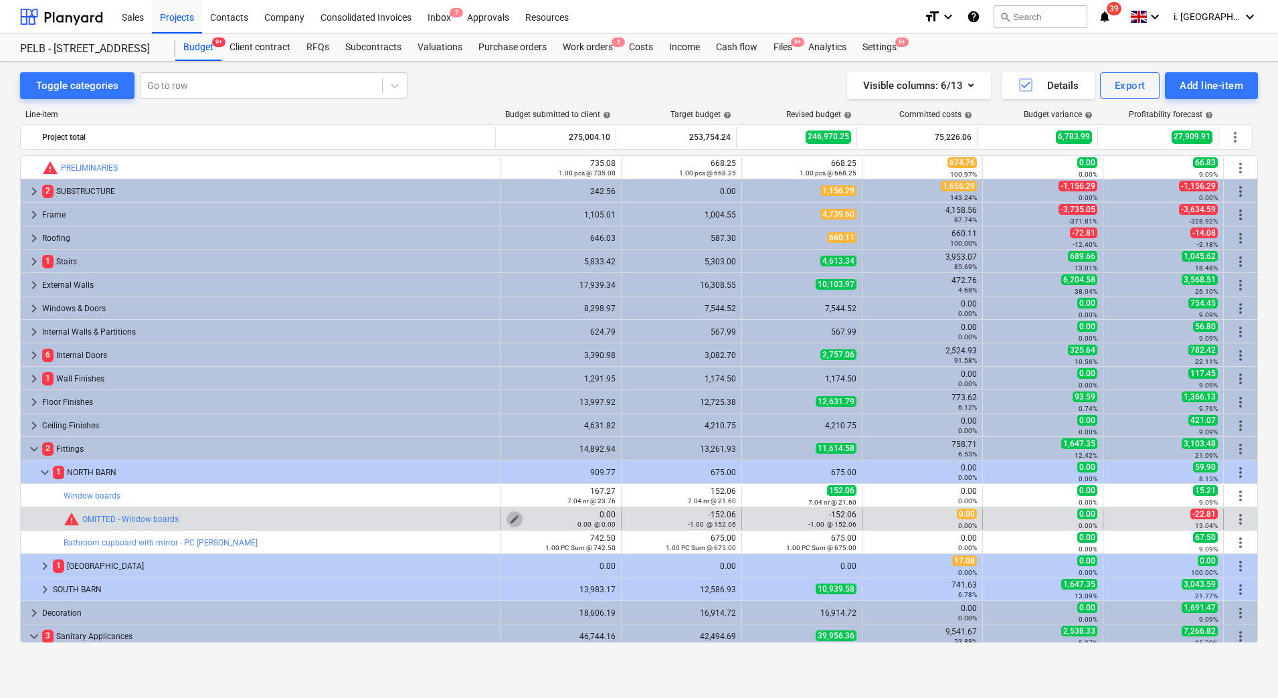
click at [509, 517] on span "edit" at bounding box center [514, 519] width 11 height 11
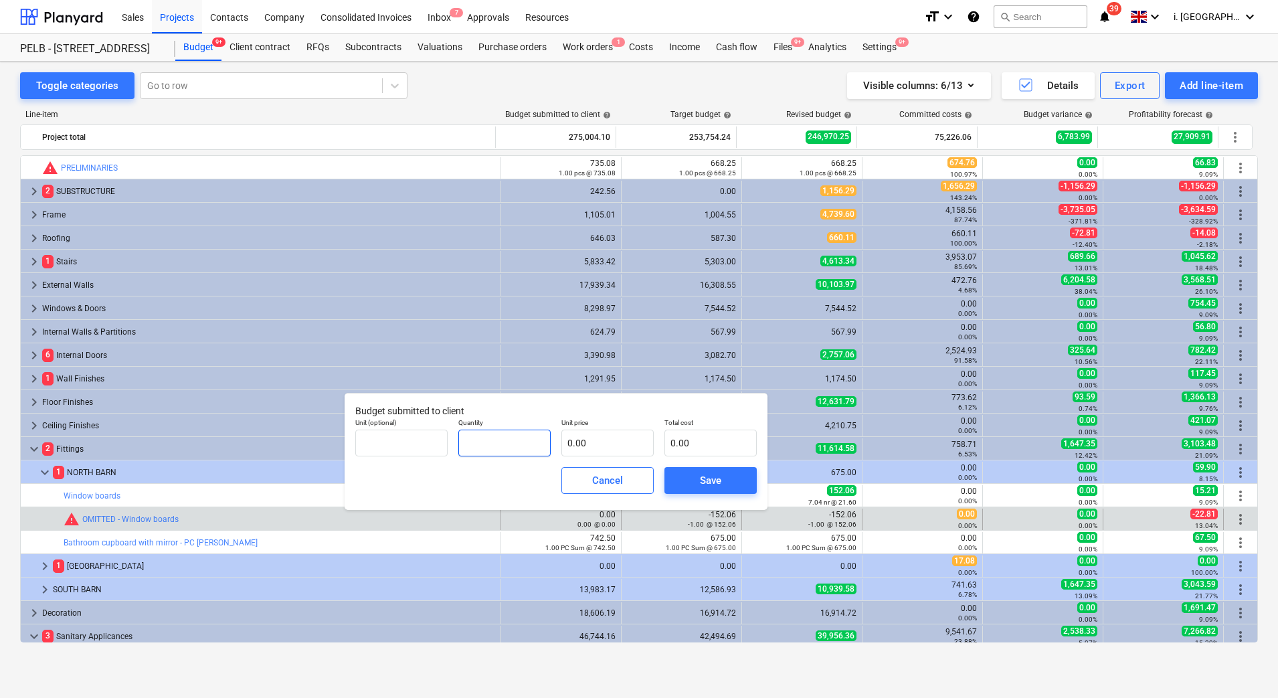
click at [507, 442] on input "text" at bounding box center [504, 443] width 92 height 27
type input "7"
type input "-7.04"
type input "0.00"
click at [718, 486] on div "Save" at bounding box center [710, 480] width 21 height 17
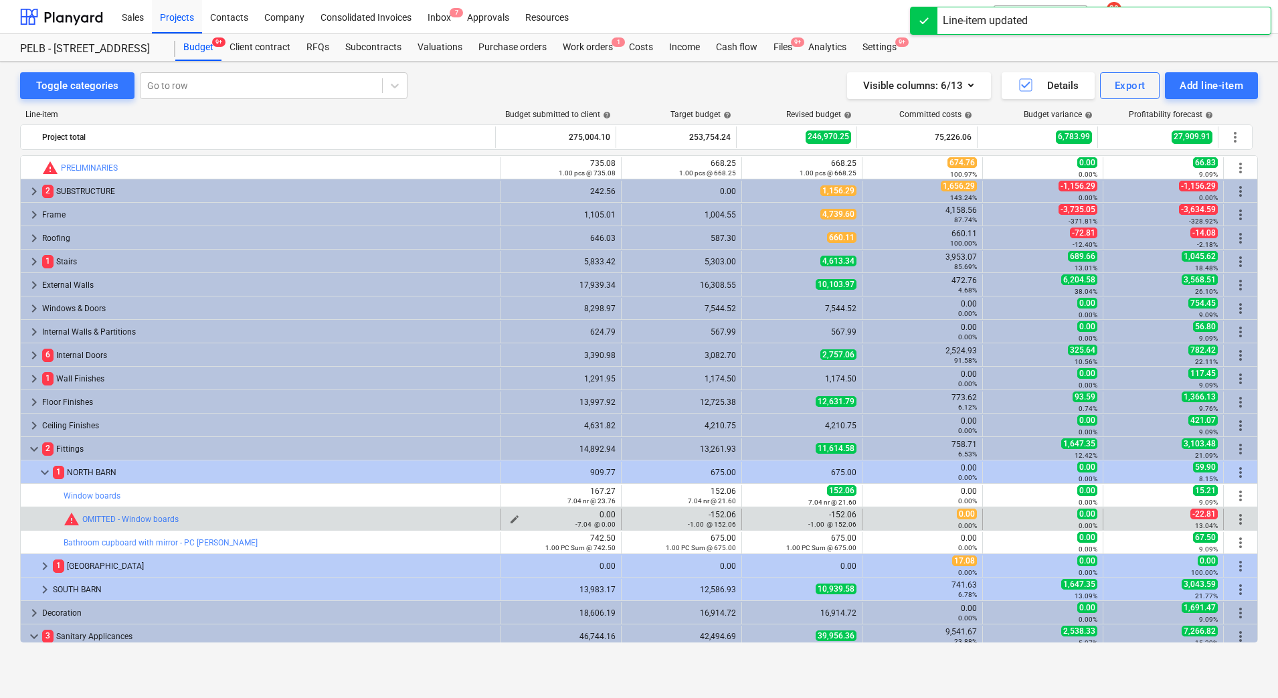
click at [507, 522] on div "-7.04 @ 0.00" at bounding box center [561, 523] width 109 height 9
click at [509, 515] on span "edit" at bounding box center [514, 519] width 11 height 11
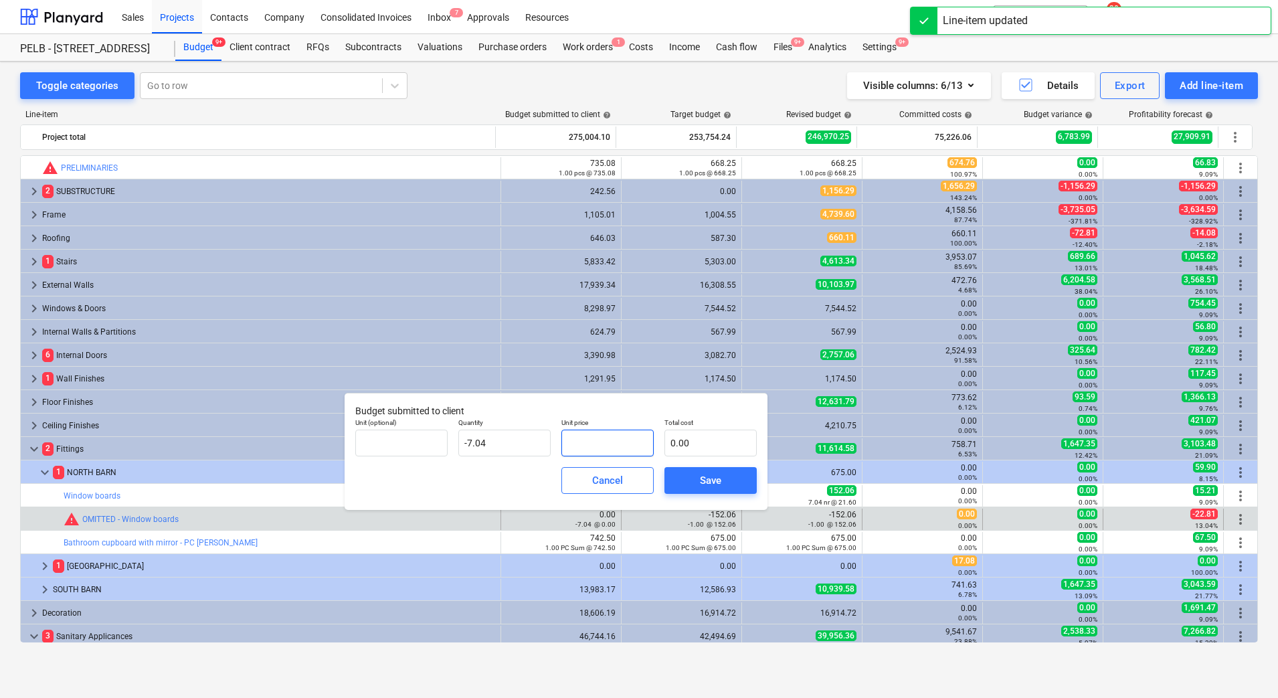
click at [604, 446] on input "text" at bounding box center [608, 443] width 92 height 27
type input "2"
type input "-14.08"
type input "23"
type input "-161.92"
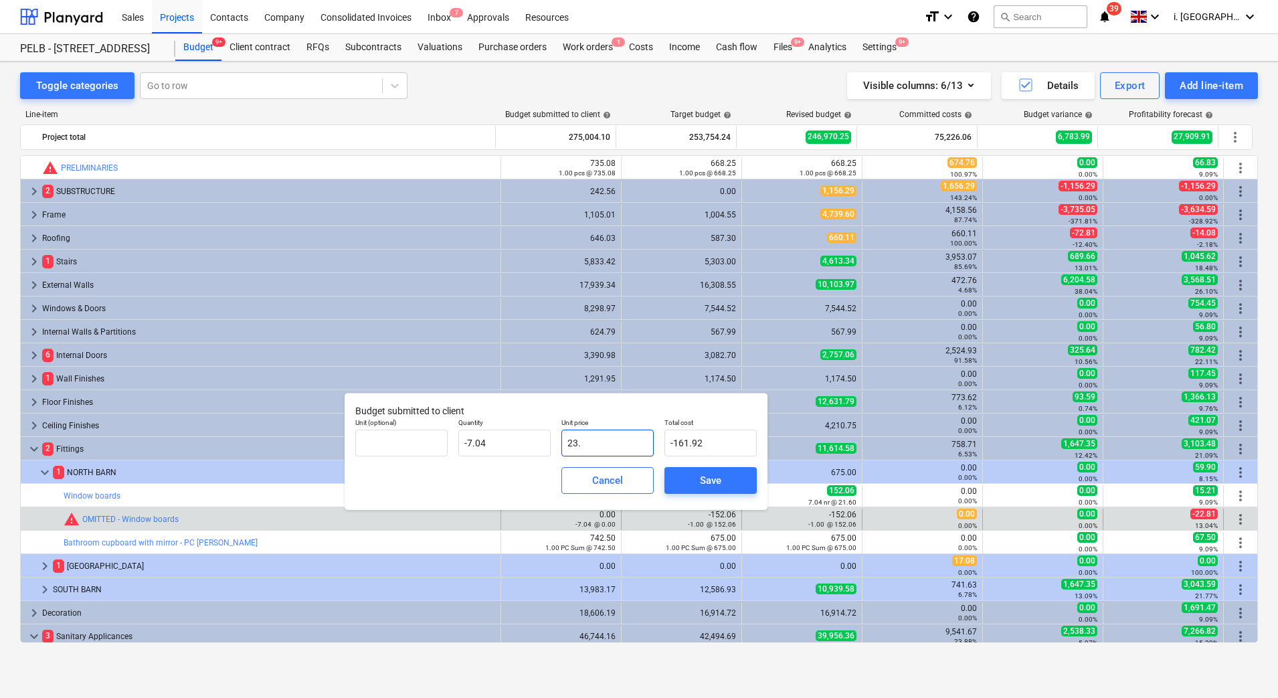
type input "23.8"
type input "-167.55"
type input "23."
type input "-161.92"
type input "23.7"
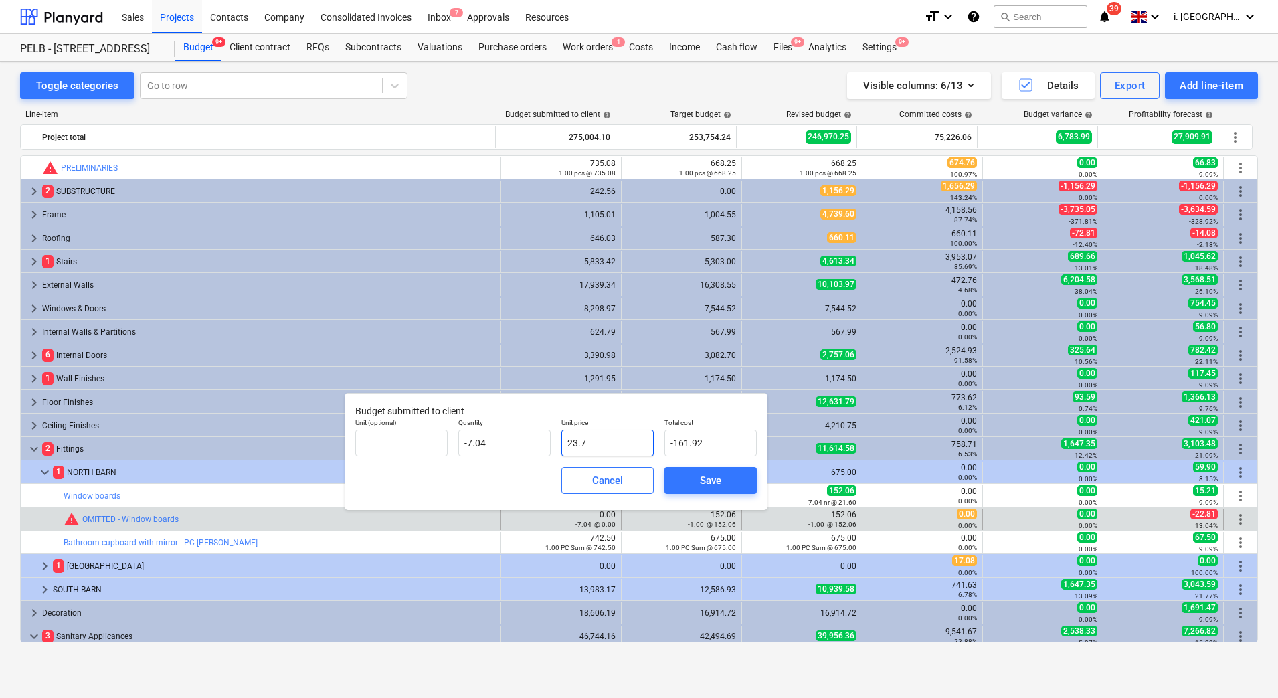
type input "-166.85"
type input "23.76"
type input "-167.27"
type input "23.76"
click at [711, 482] on div "Save" at bounding box center [710, 480] width 21 height 17
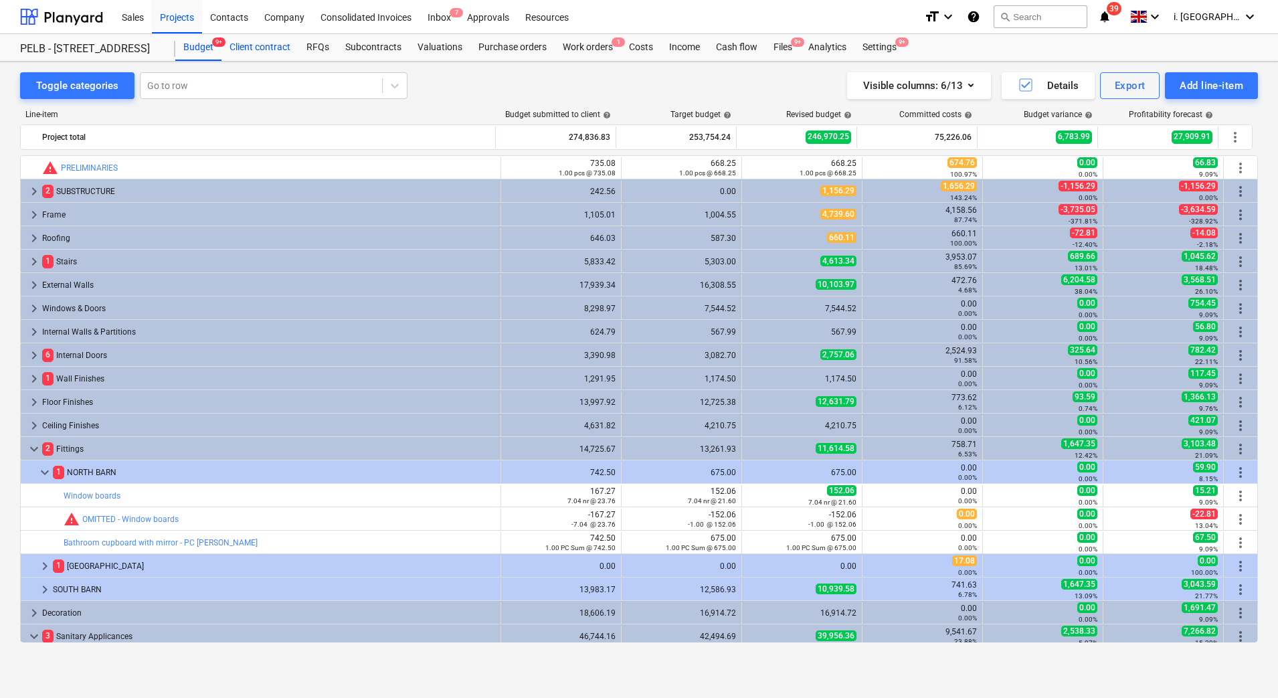
click at [252, 41] on div "Client contract" at bounding box center [260, 47] width 77 height 27
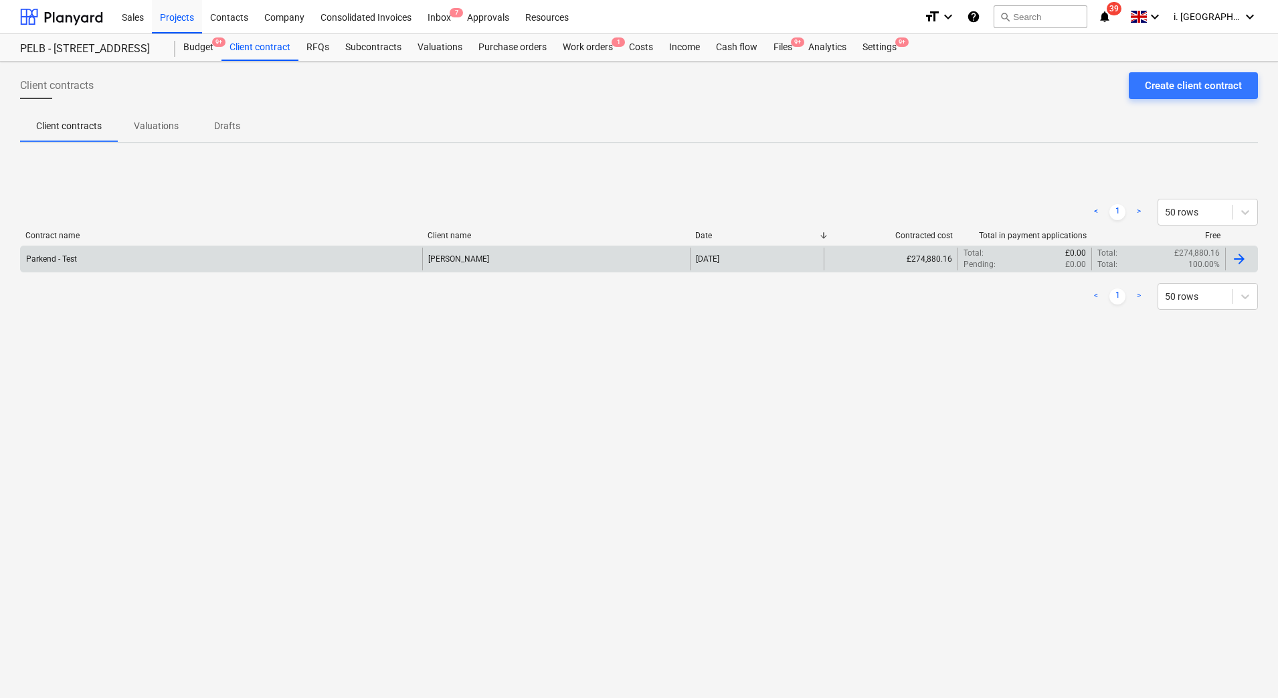
click at [89, 262] on div "Parkend - Test" at bounding box center [222, 259] width 402 height 23
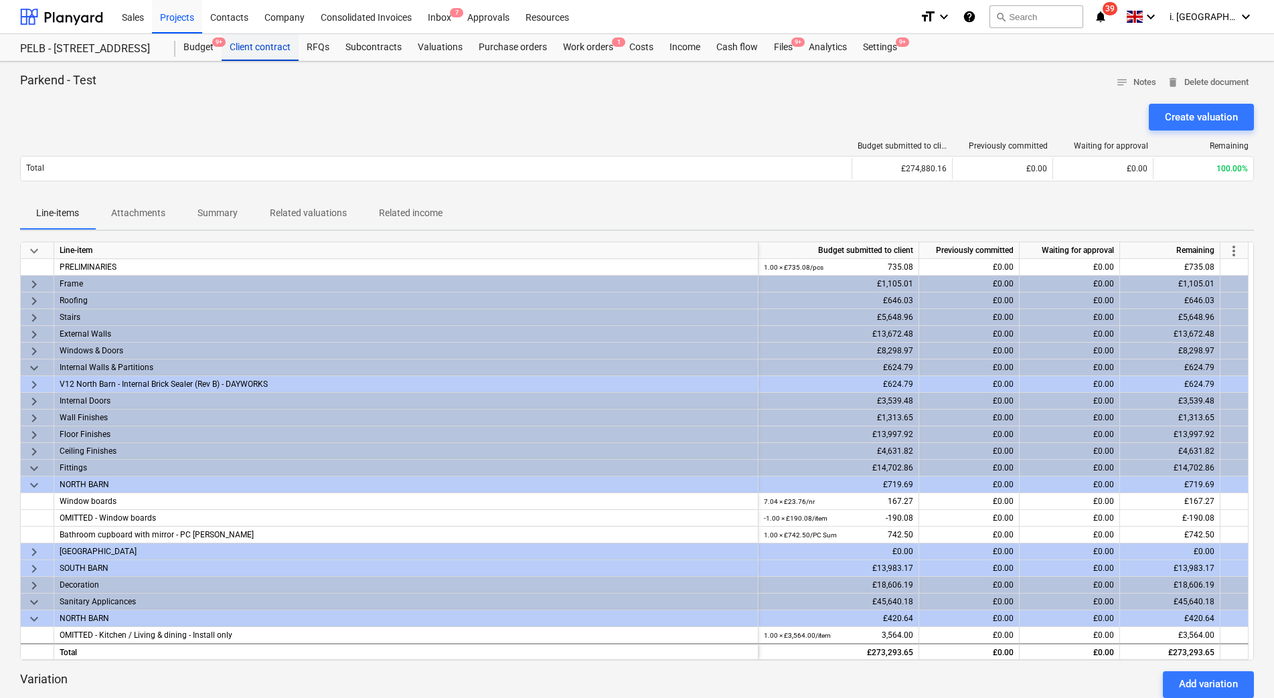
click at [246, 45] on div "Client contract" at bounding box center [260, 47] width 77 height 27
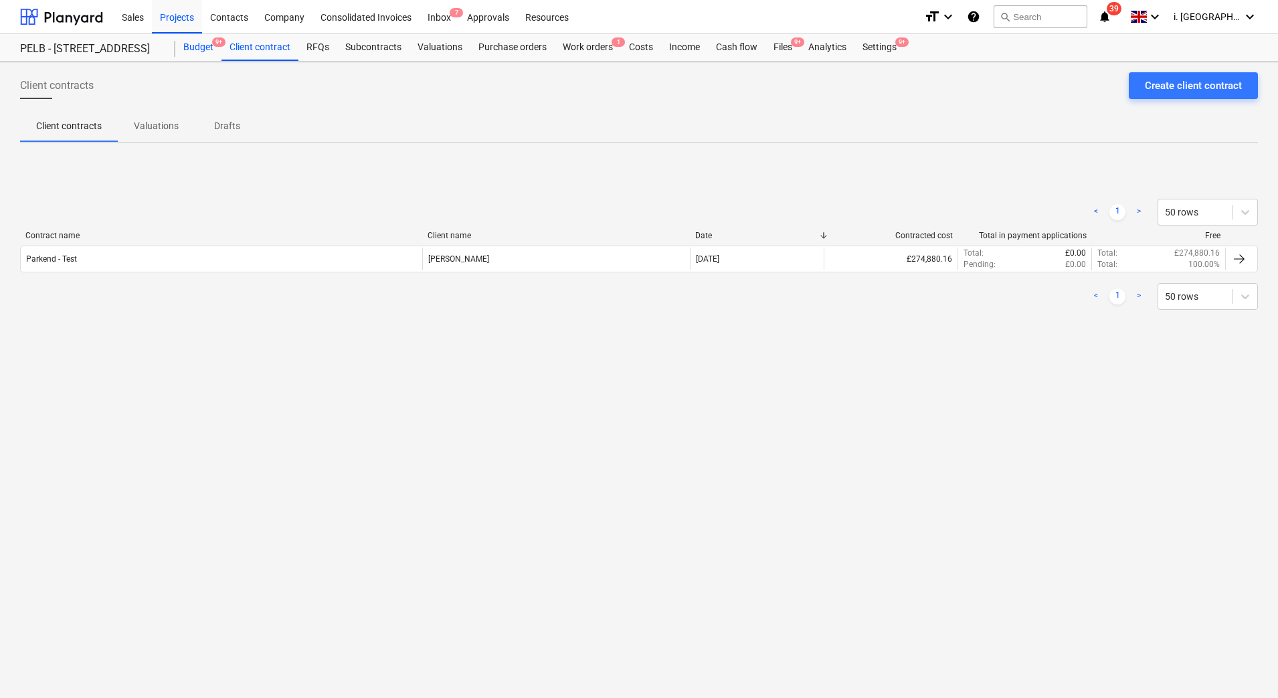
click at [193, 47] on div "Budget 9+" at bounding box center [198, 47] width 46 height 27
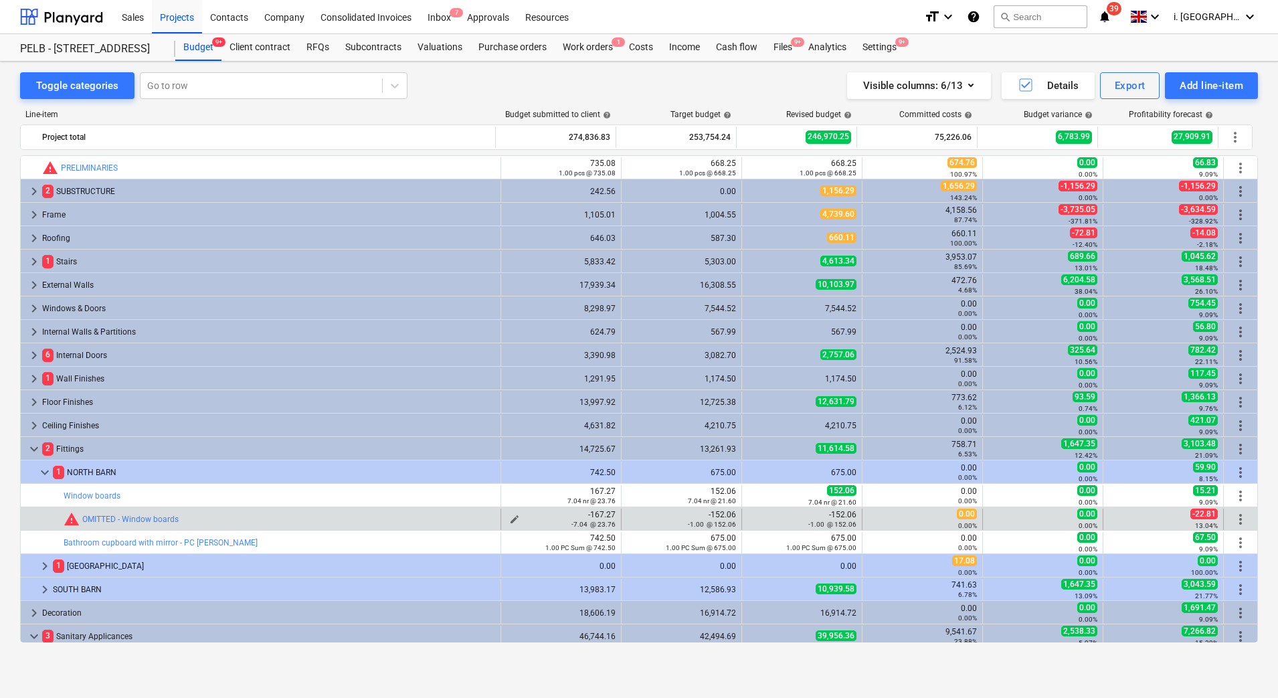
click at [509, 516] on span "edit" at bounding box center [514, 519] width 11 height 11
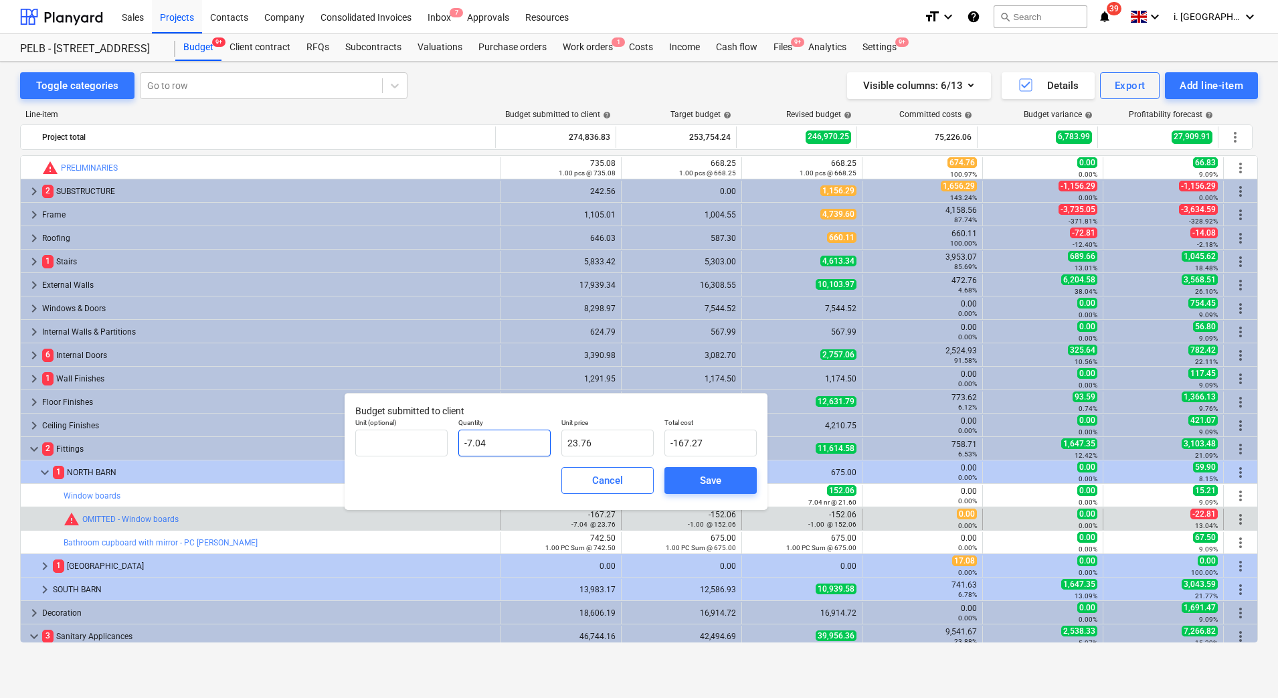
click at [539, 446] on input "-7.04" at bounding box center [504, 443] width 92 height 27
type input "-7.0"
type input "-166.32"
type input "-"
type input "0.00"
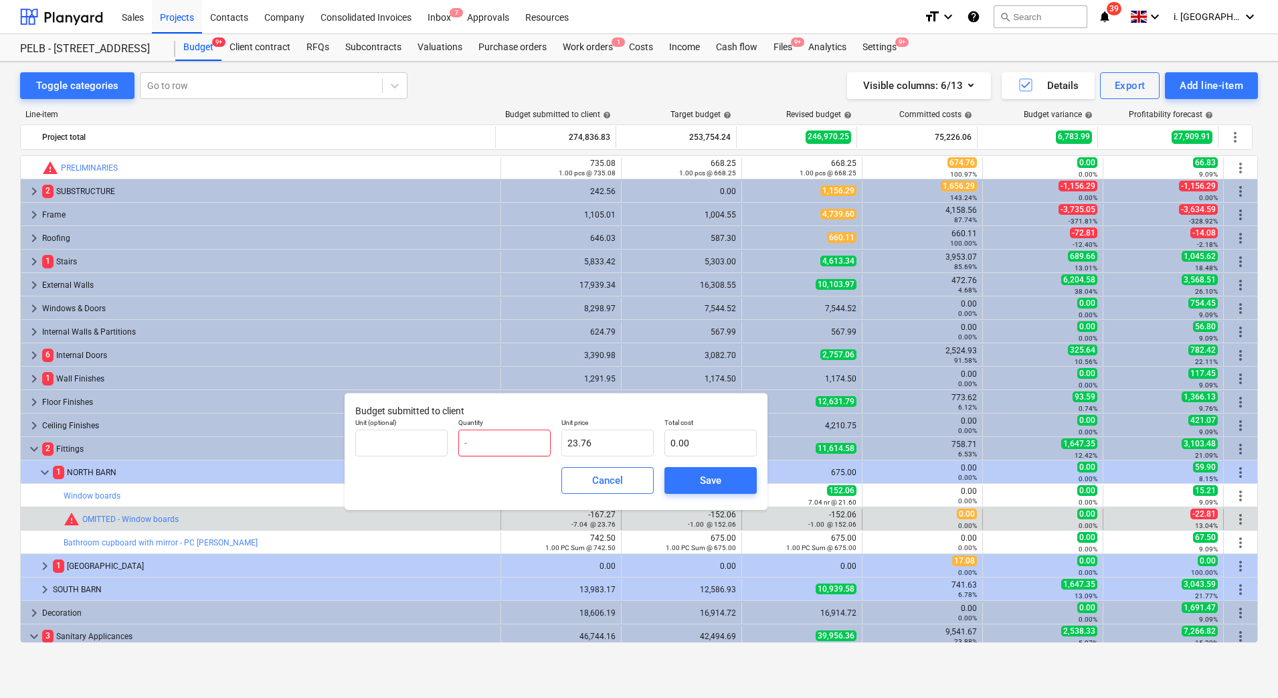
type input "-1"
type input "-23.76"
type input "-1.00"
type input "1"
type input "-1.00"
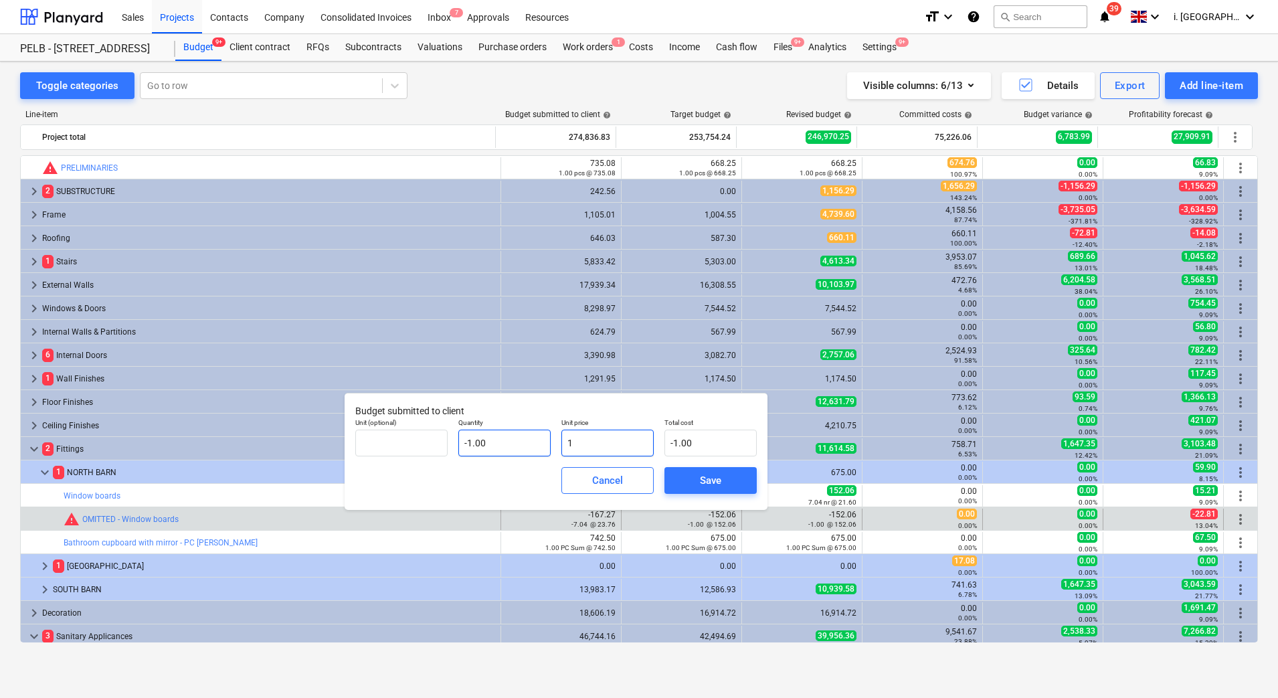
type input "19"
type input "-19.00"
type input "190"
type input "-190.00"
type input "190.08"
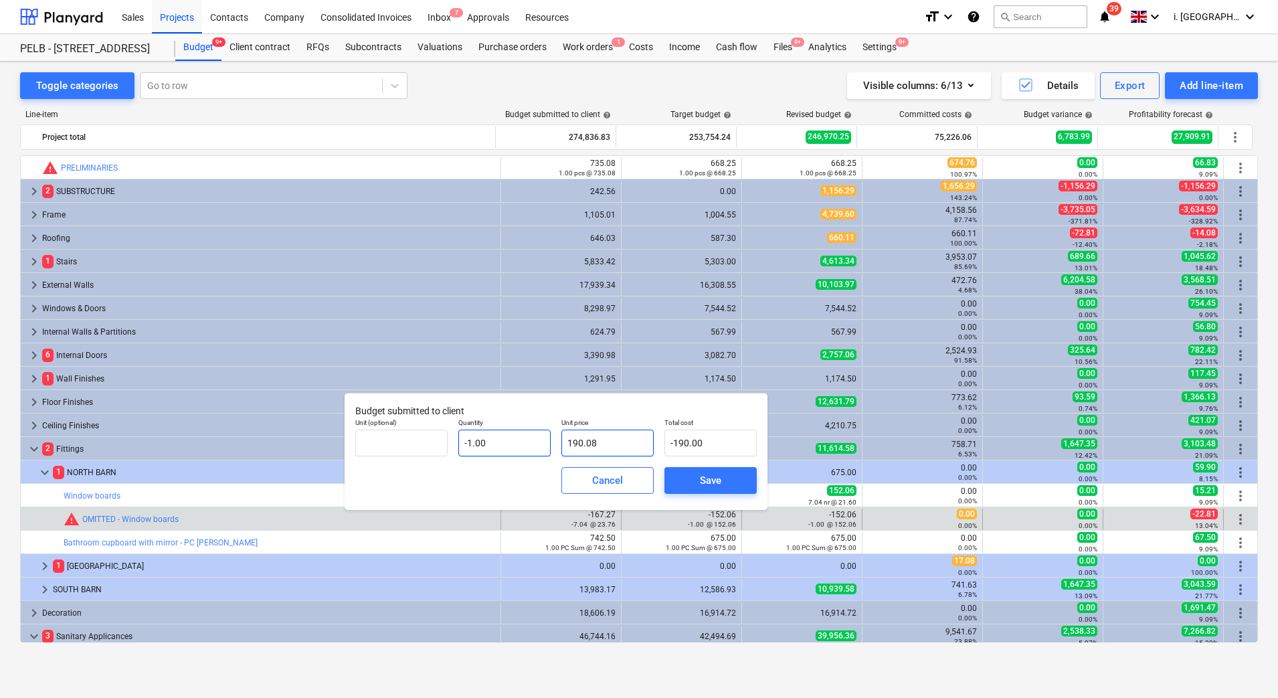
type input "-190.08"
type input "190.08"
click at [729, 483] on span "Save" at bounding box center [711, 480] width 60 height 17
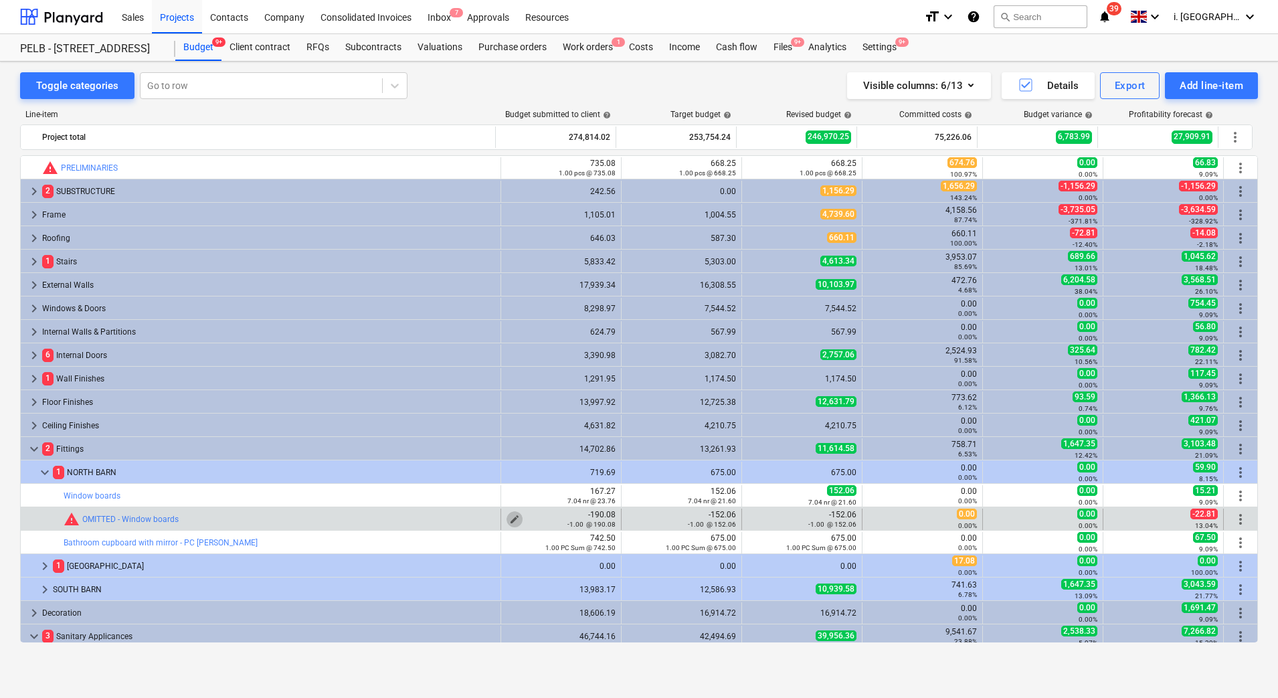
click at [512, 517] on span "edit" at bounding box center [514, 519] width 11 height 11
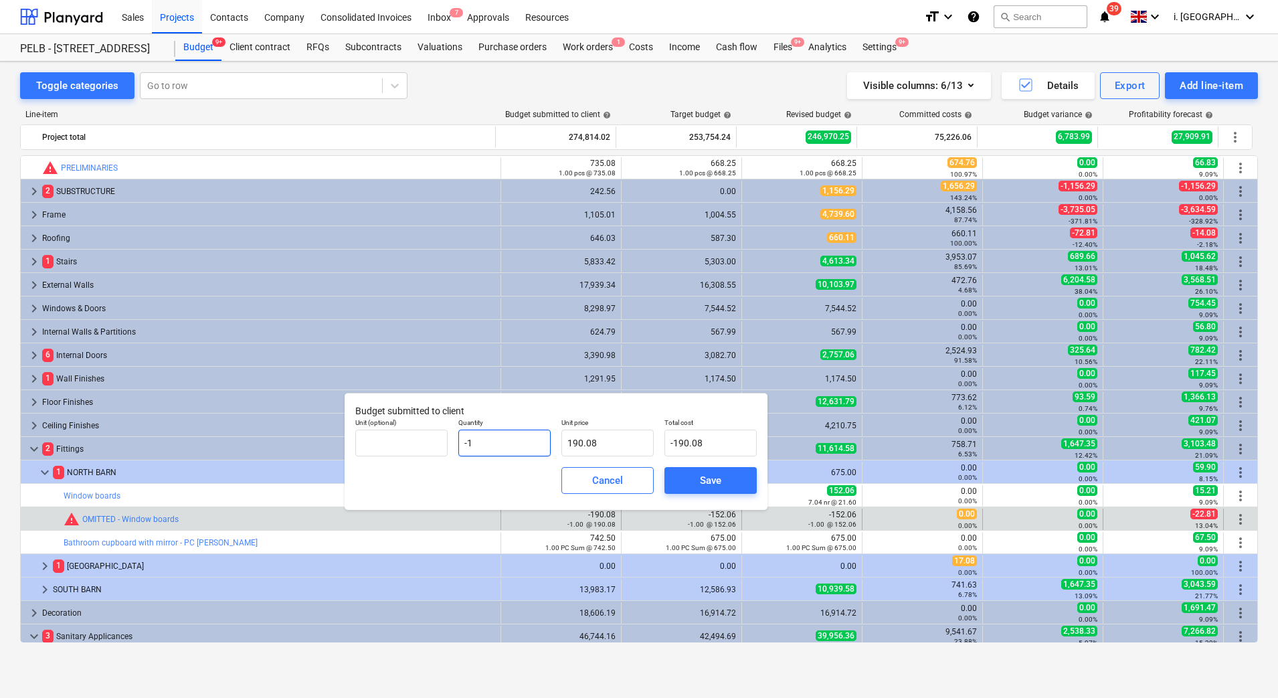
click at [536, 450] on input "-1" at bounding box center [504, 443] width 92 height 27
drag, startPoint x: 536, startPoint y: 448, endPoint x: 388, endPoint y: 431, distance: 149.6
click at [388, 431] on div "Unit (optional) Quantity -1 Unit price 190.08 Total cost -190.08" at bounding box center [556, 437] width 412 height 49
type input "-"
type input "0.00"
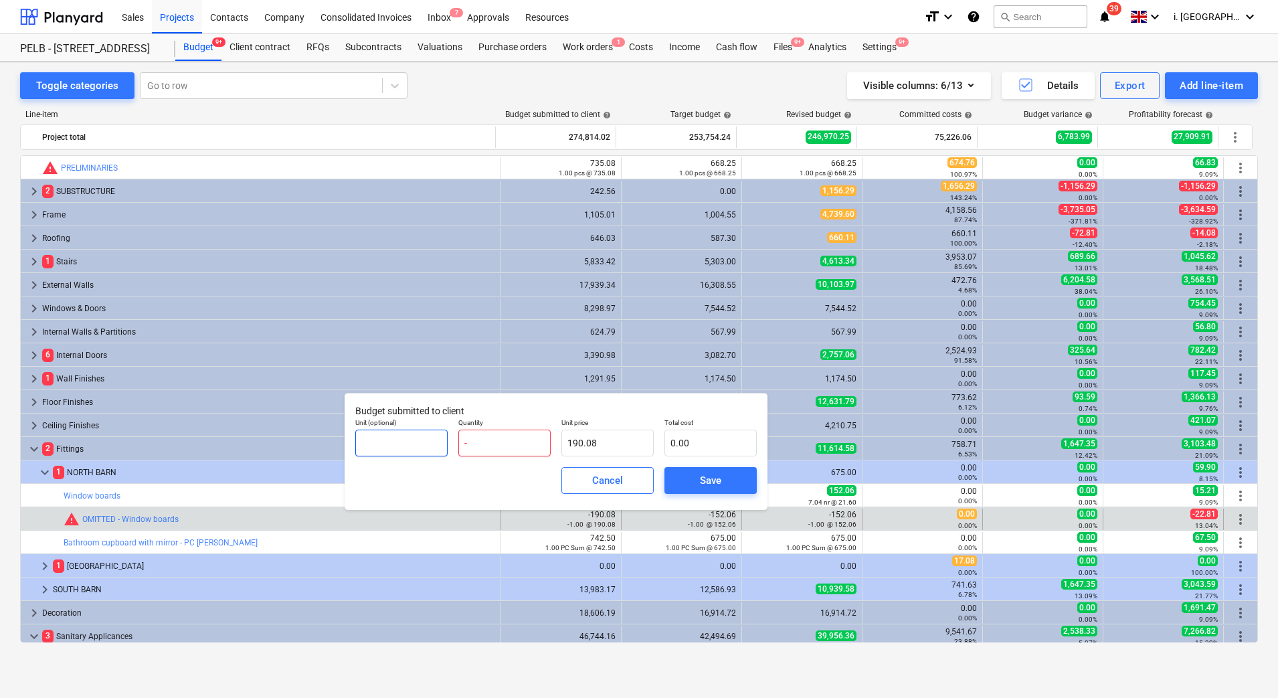
type input "-7"
type input "-1,330.56"
type input "-7.04"
type input "-1,338.16"
type input "-7.04"
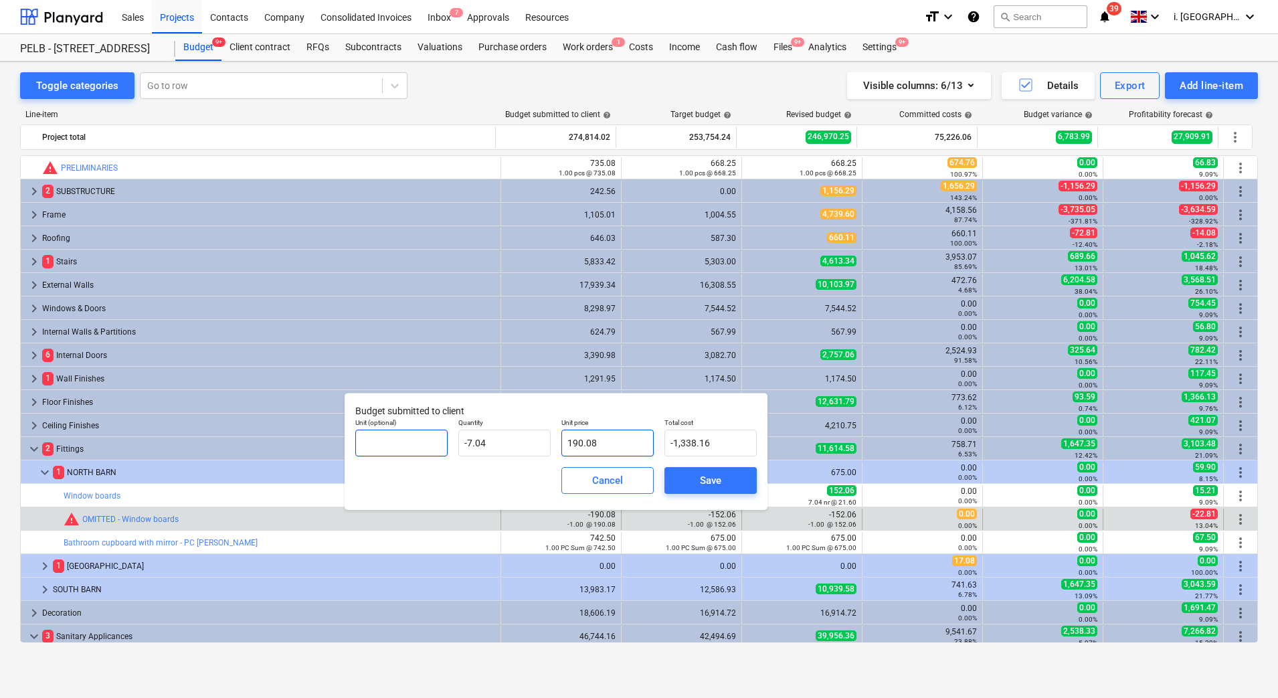
type input "2"
type input "-14.08"
type input "23"
type input "-161.92"
type input "23.7"
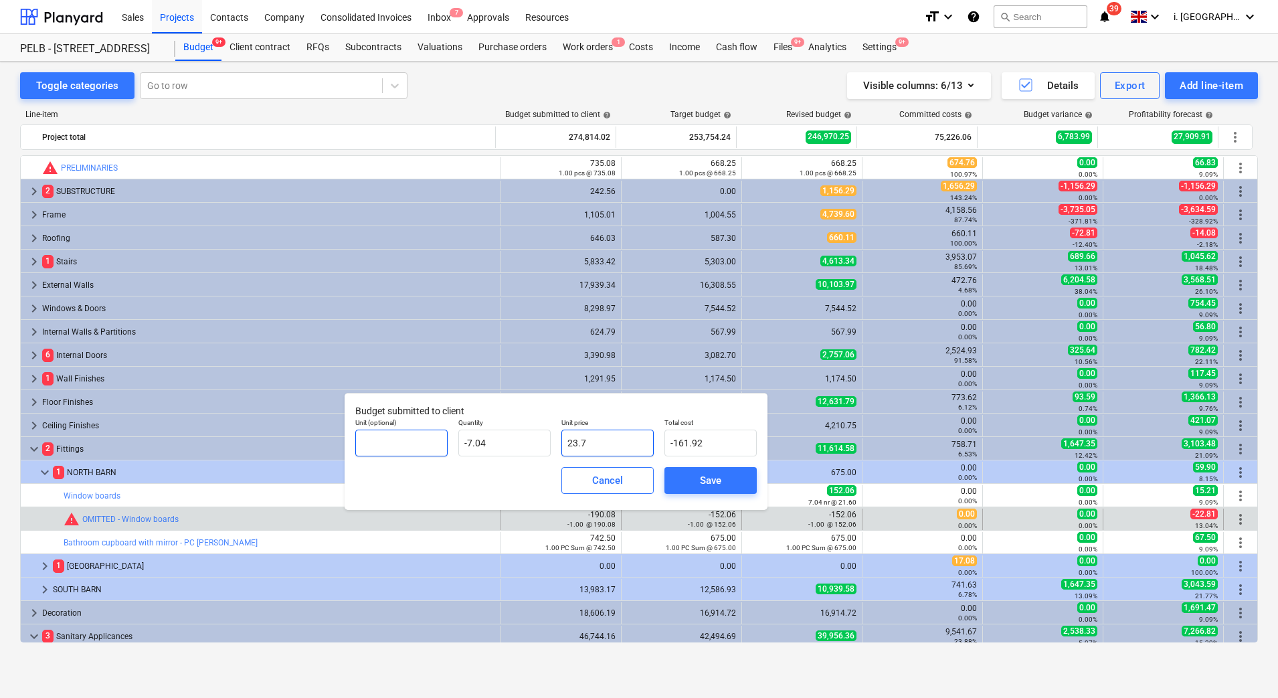
type input "-166.85"
type input "23.76"
type input "-167.27"
type input "23.76"
click at [735, 486] on span "Save" at bounding box center [711, 480] width 60 height 17
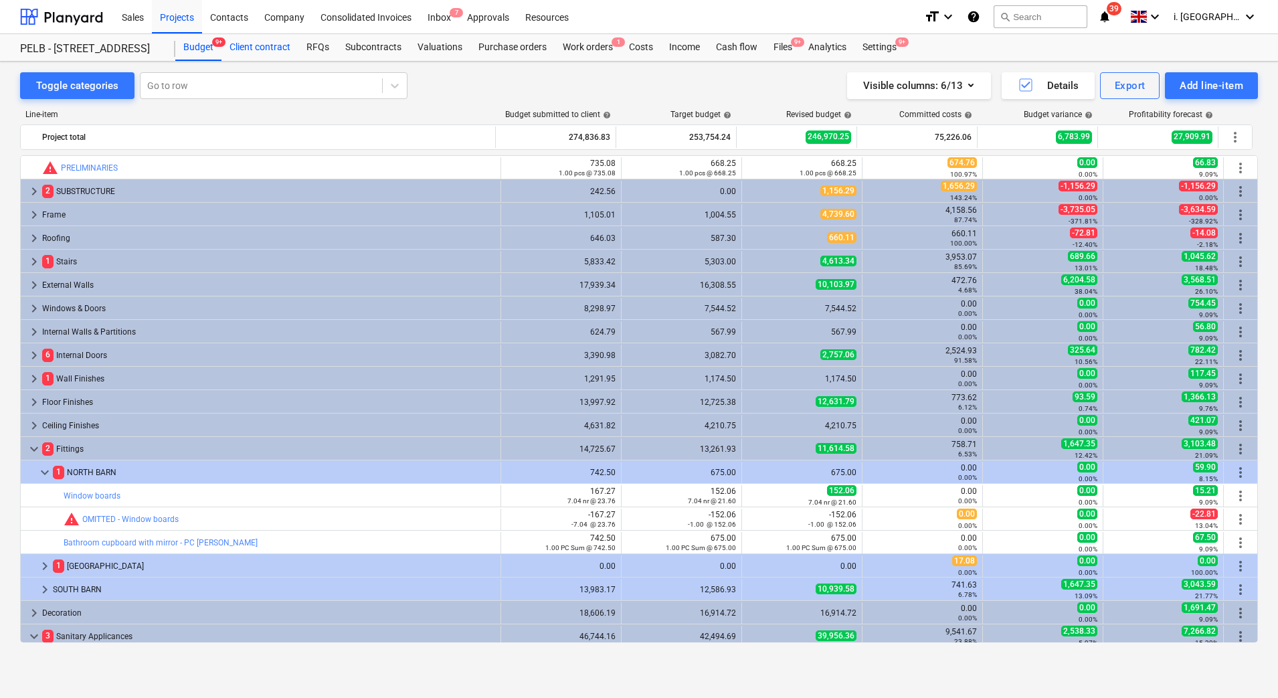
click at [250, 46] on div "Client contract" at bounding box center [260, 47] width 77 height 27
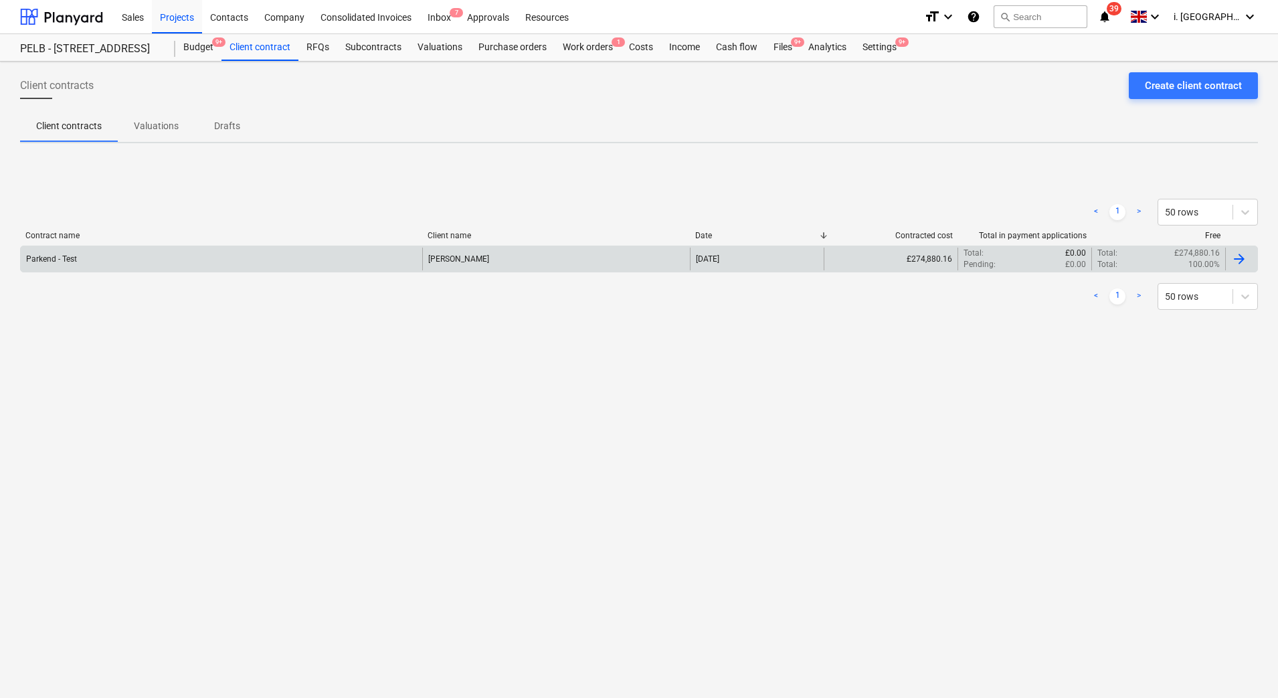
click at [122, 256] on div "Parkend - Test" at bounding box center [222, 259] width 402 height 23
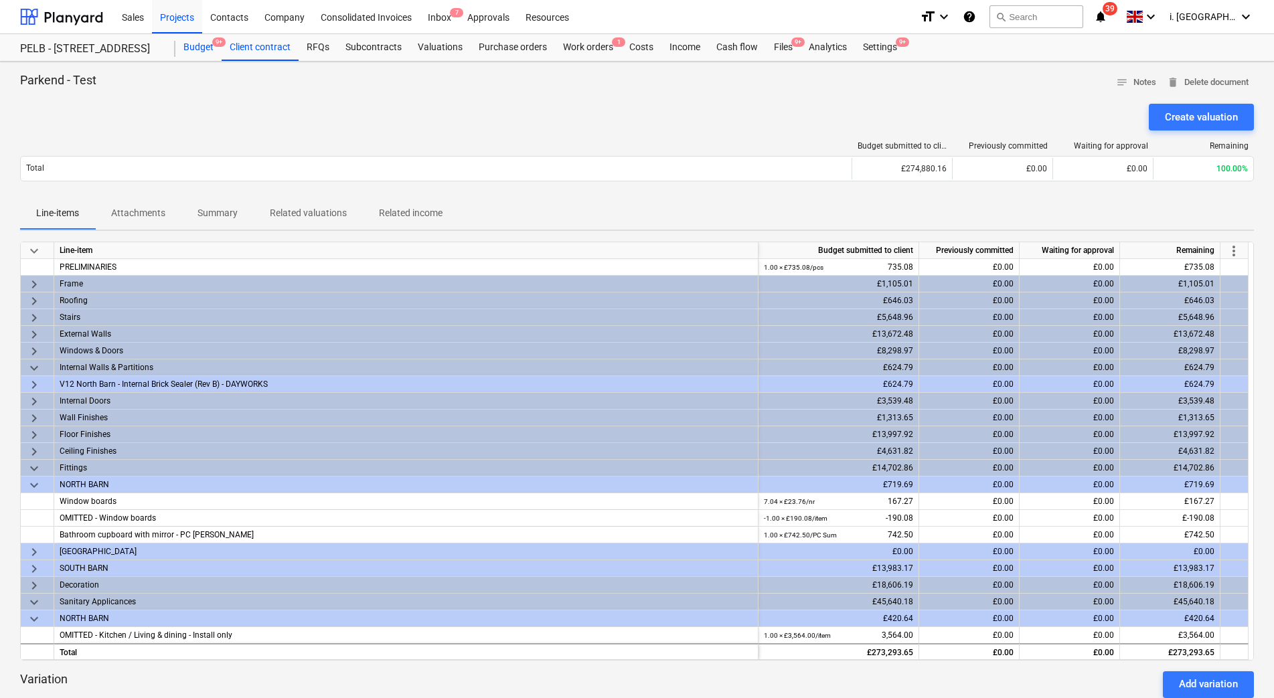
drag, startPoint x: 194, startPoint y: 62, endPoint x: 193, endPoint y: 46, distance: 16.1
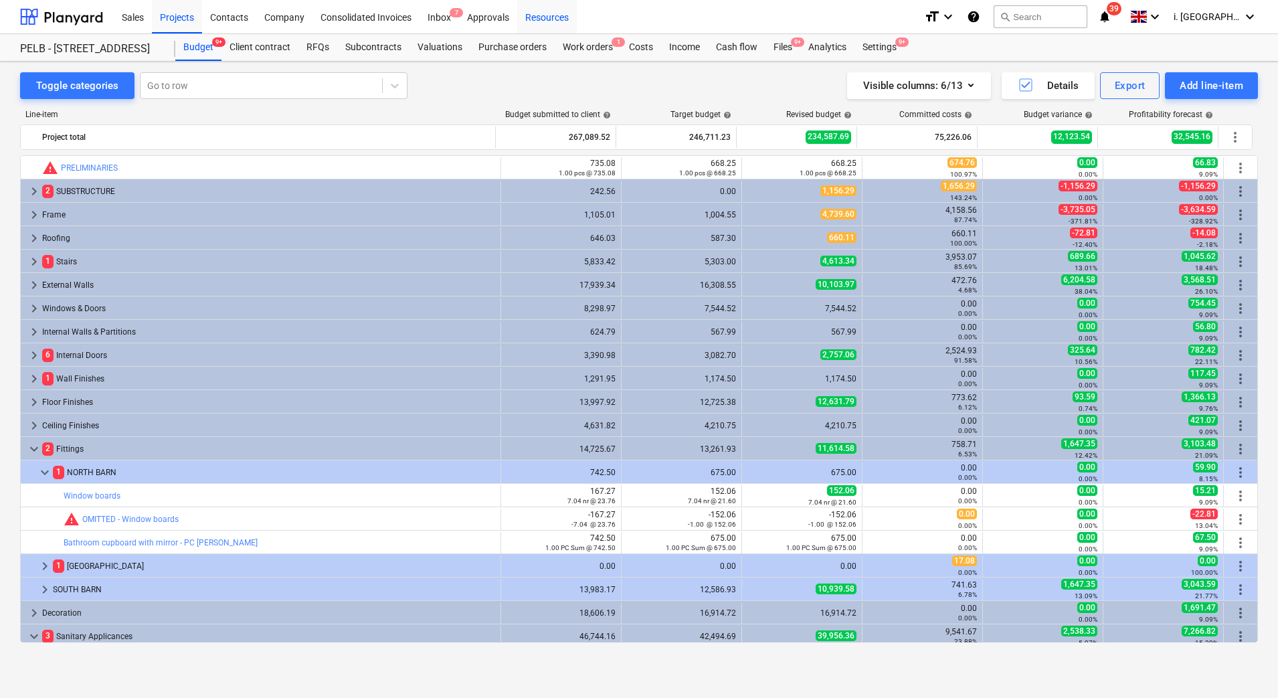
drag, startPoint x: 560, startPoint y: 15, endPoint x: 535, endPoint y: 27, distance: 27.3
click at [560, 15] on div "Resources" at bounding box center [547, 16] width 60 height 34
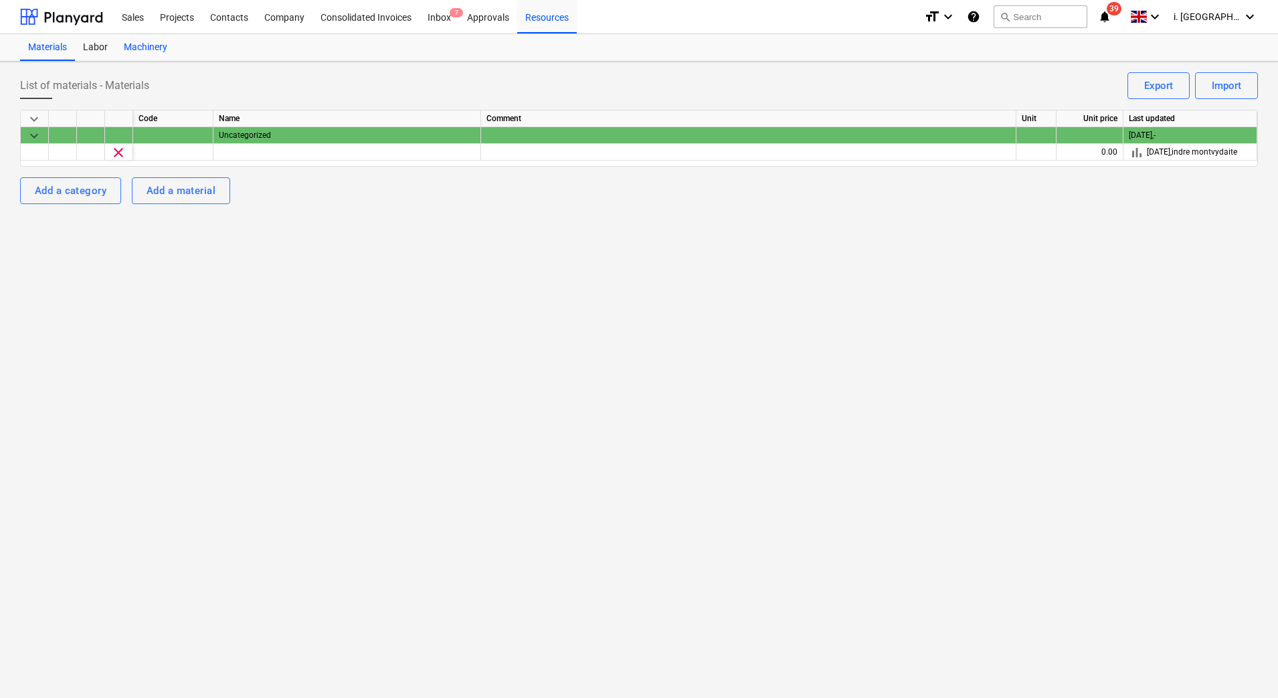
click at [149, 50] on div "Machinery" at bounding box center [146, 47] width 60 height 27
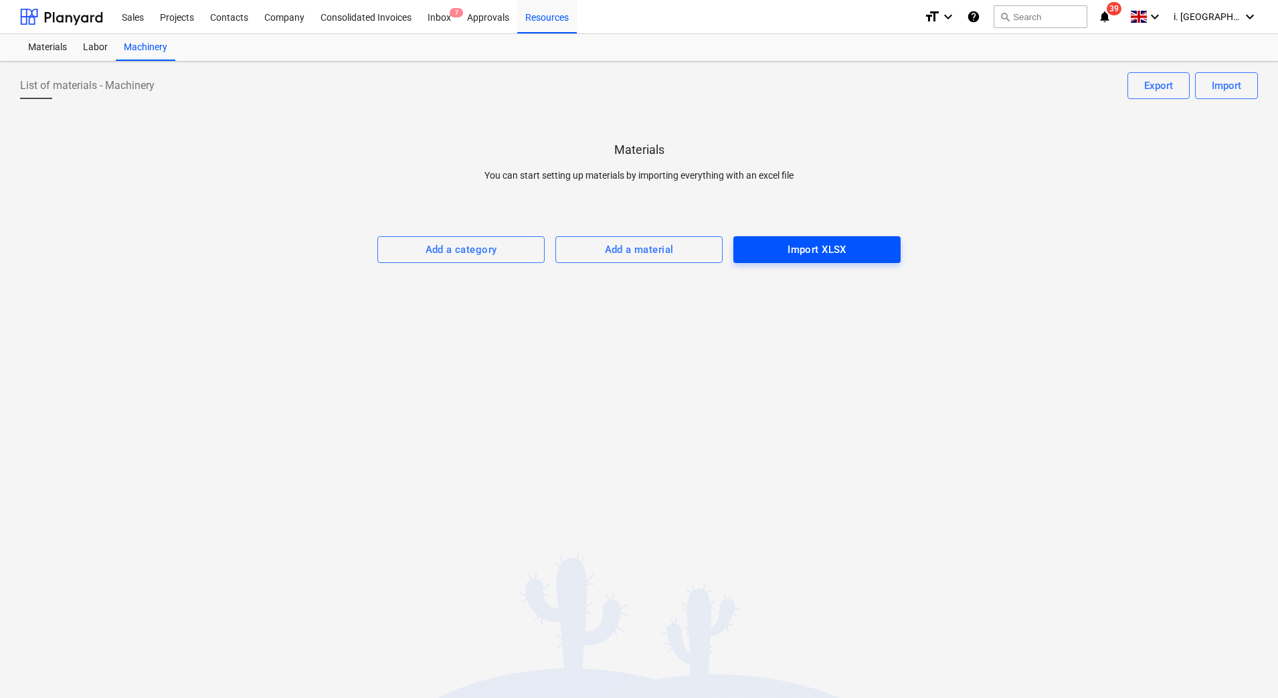
click at [825, 245] on div "Import XLSX" at bounding box center [817, 249] width 59 height 17
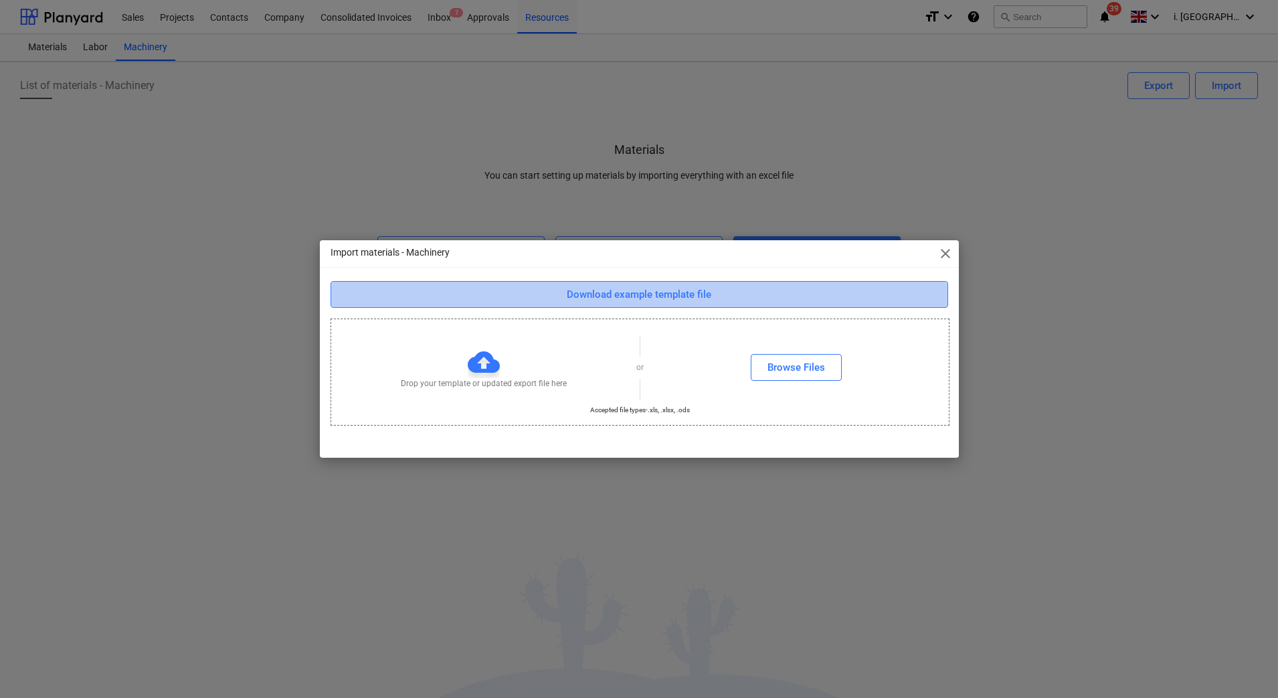
click at [655, 301] on div "Download example template file" at bounding box center [639, 294] width 145 height 17
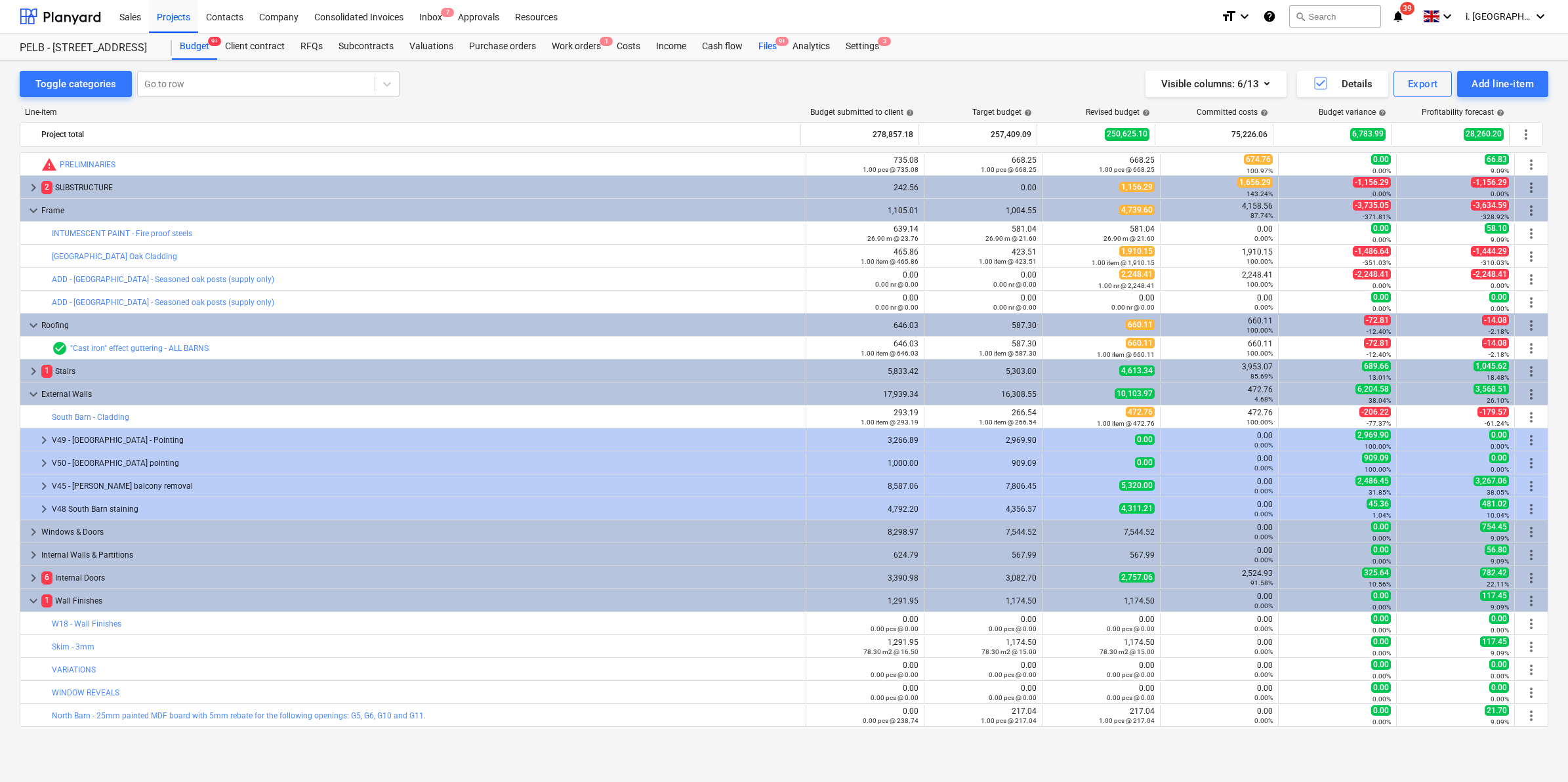
drag, startPoint x: 0, startPoint y: 0, endPoint x: 776, endPoint y: 41, distance: 777.1
click at [776, 41] on span "9+" at bounding box center [781, 40] width 13 height 9
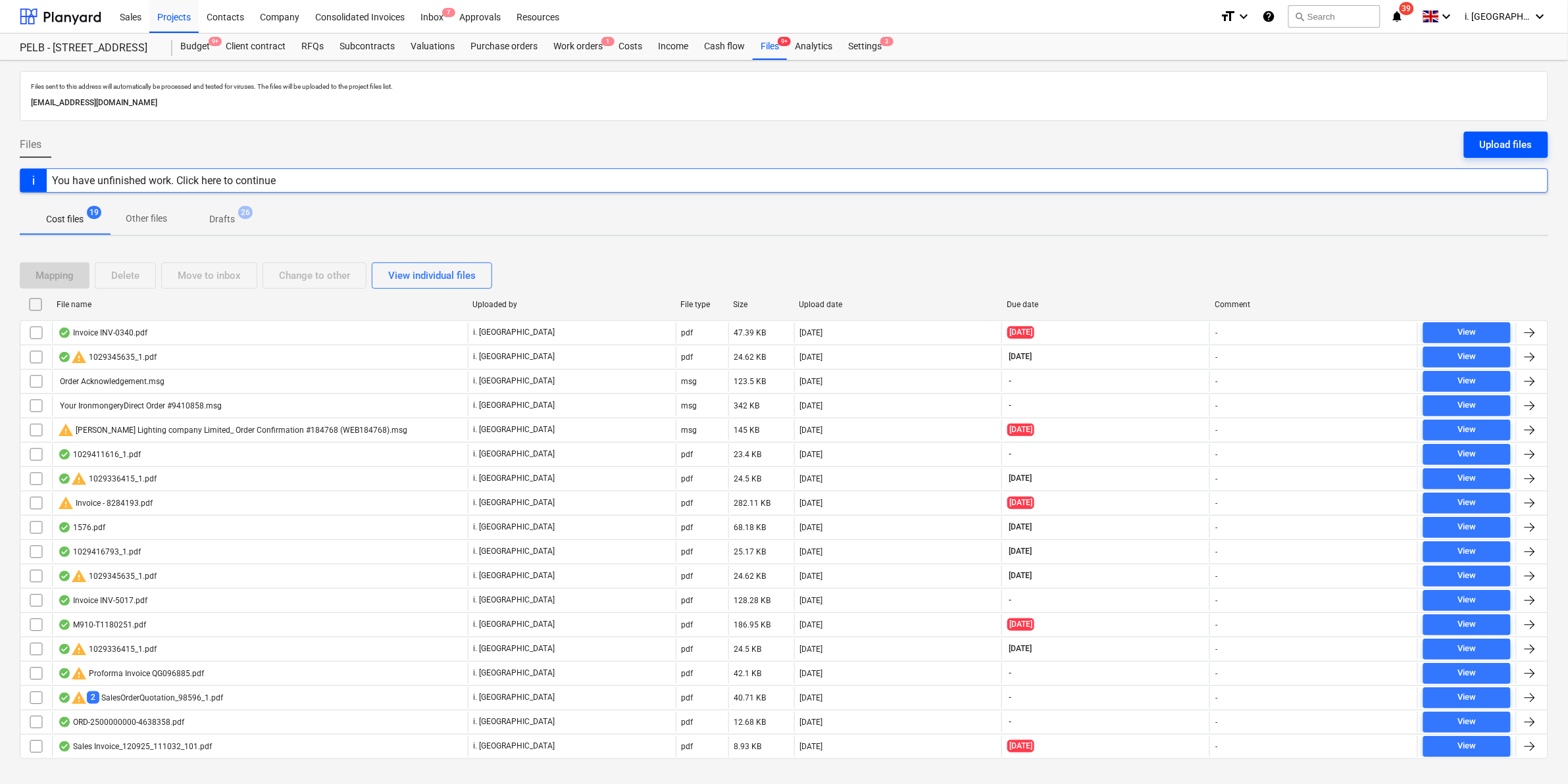
click at [1483, 140] on div "Upload files" at bounding box center [1506, 144] width 53 height 17
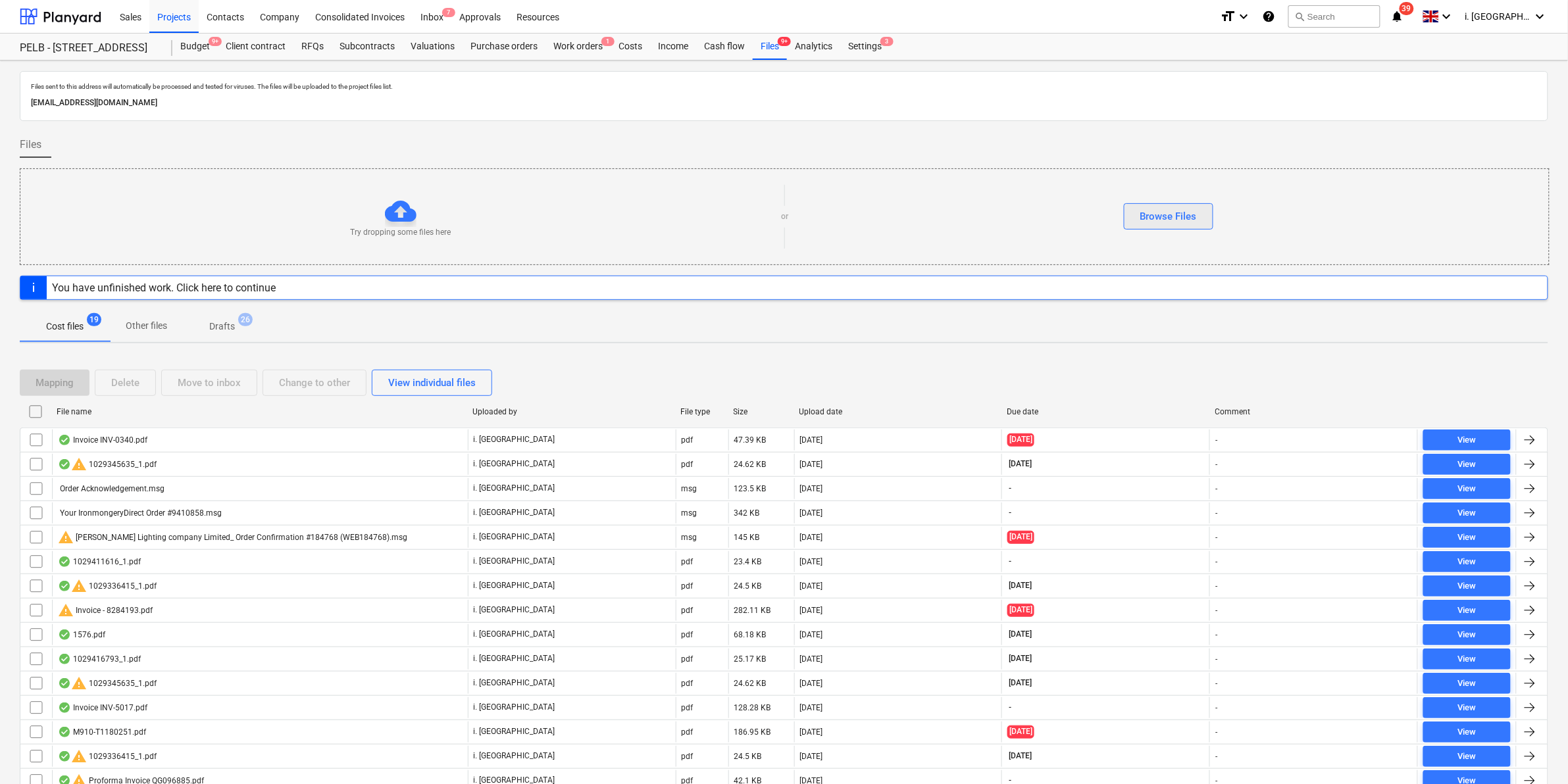
click at [1193, 208] on button "Browse Files" at bounding box center [1168, 216] width 89 height 27
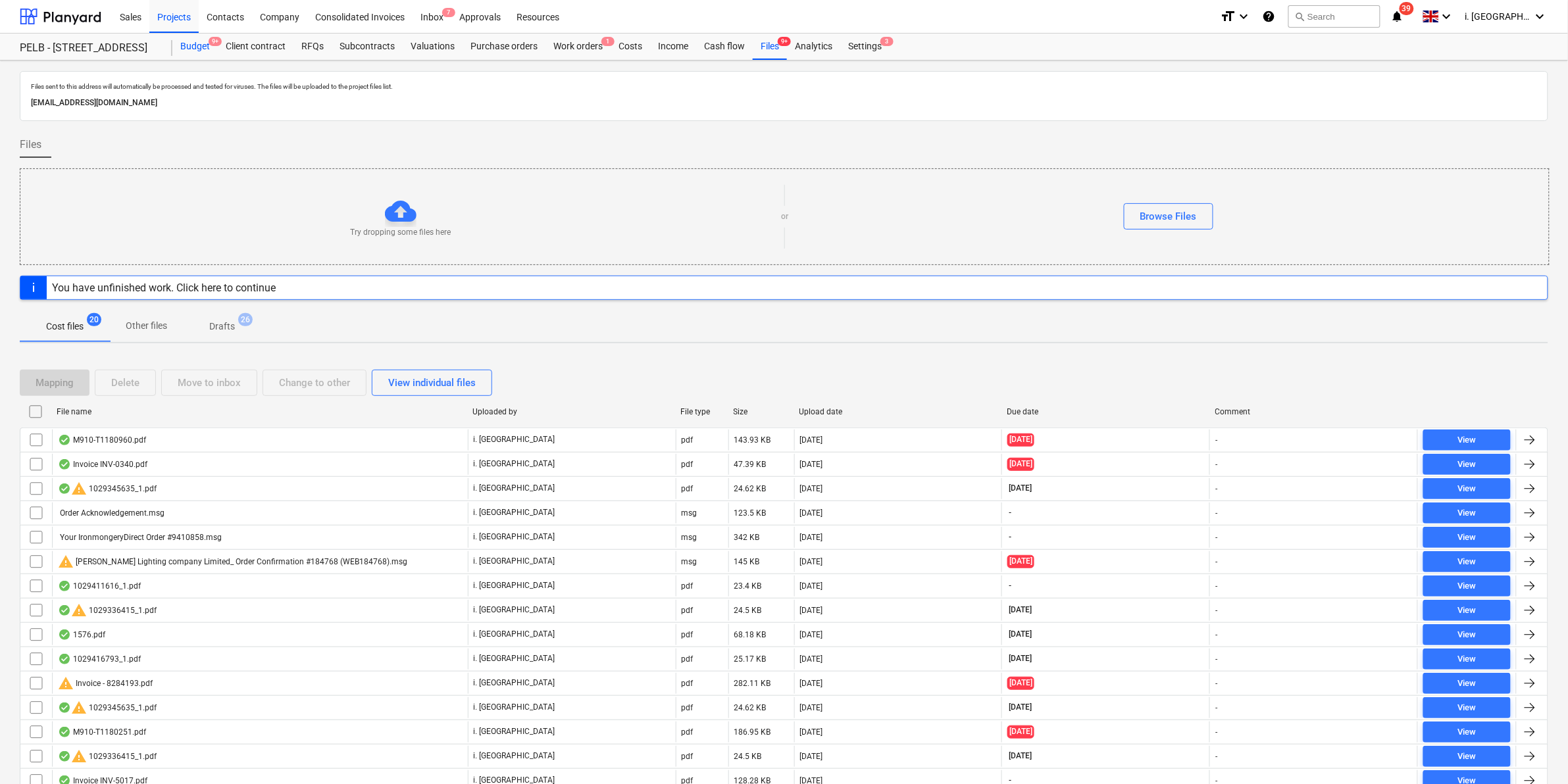
click at [205, 40] on div "Budget 9+" at bounding box center [195, 46] width 45 height 27
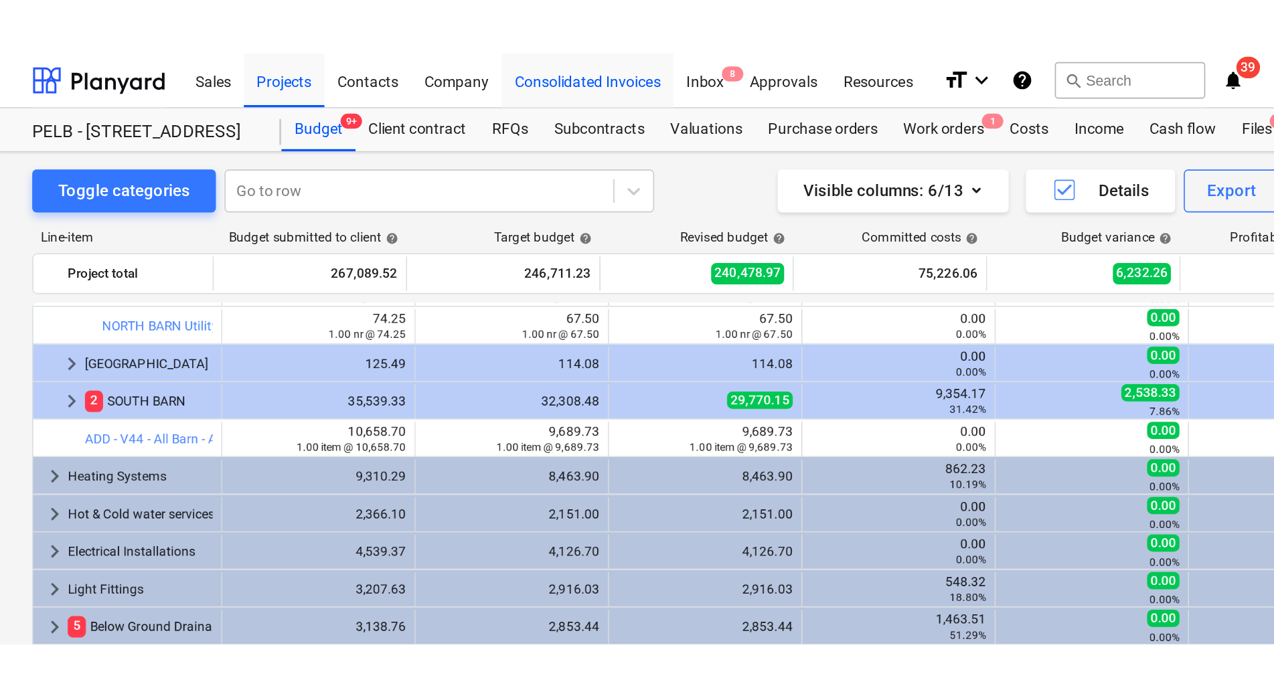
scroll to position [1005, 0]
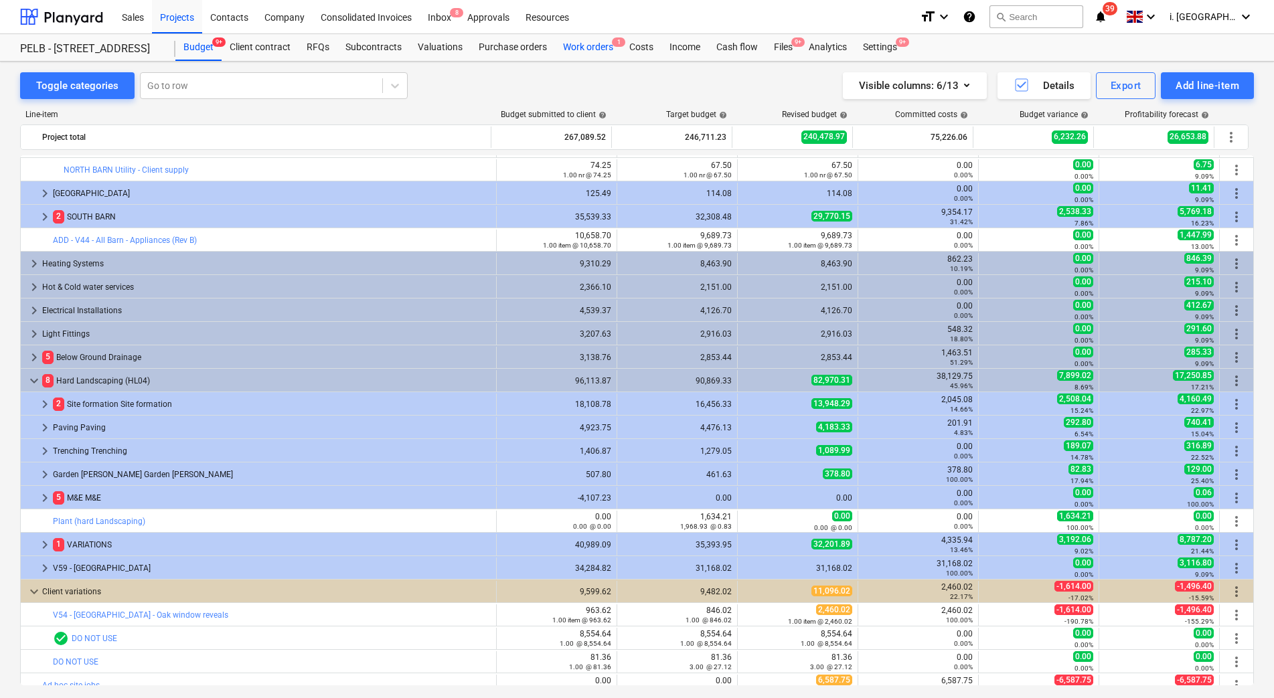
click at [558, 46] on div "Work orders 1" at bounding box center [588, 47] width 66 height 27
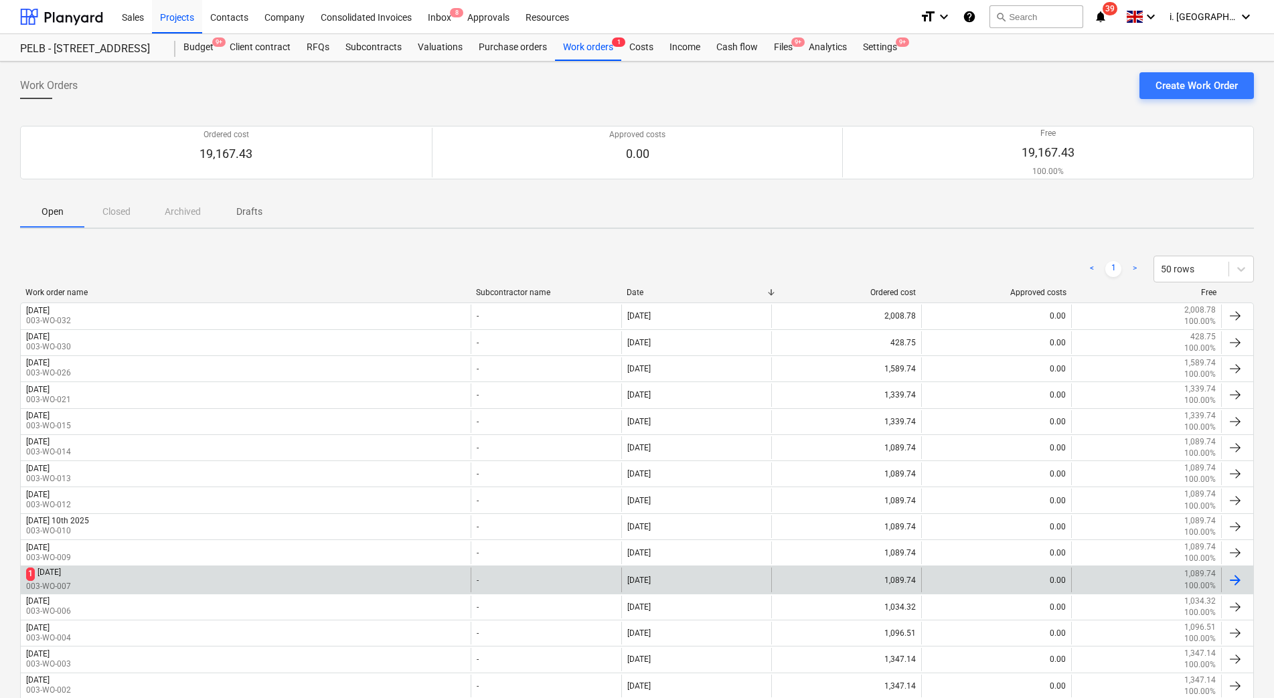
click at [61, 572] on div "Monday 8th September 2025" at bounding box center [48, 574] width 23 height 13
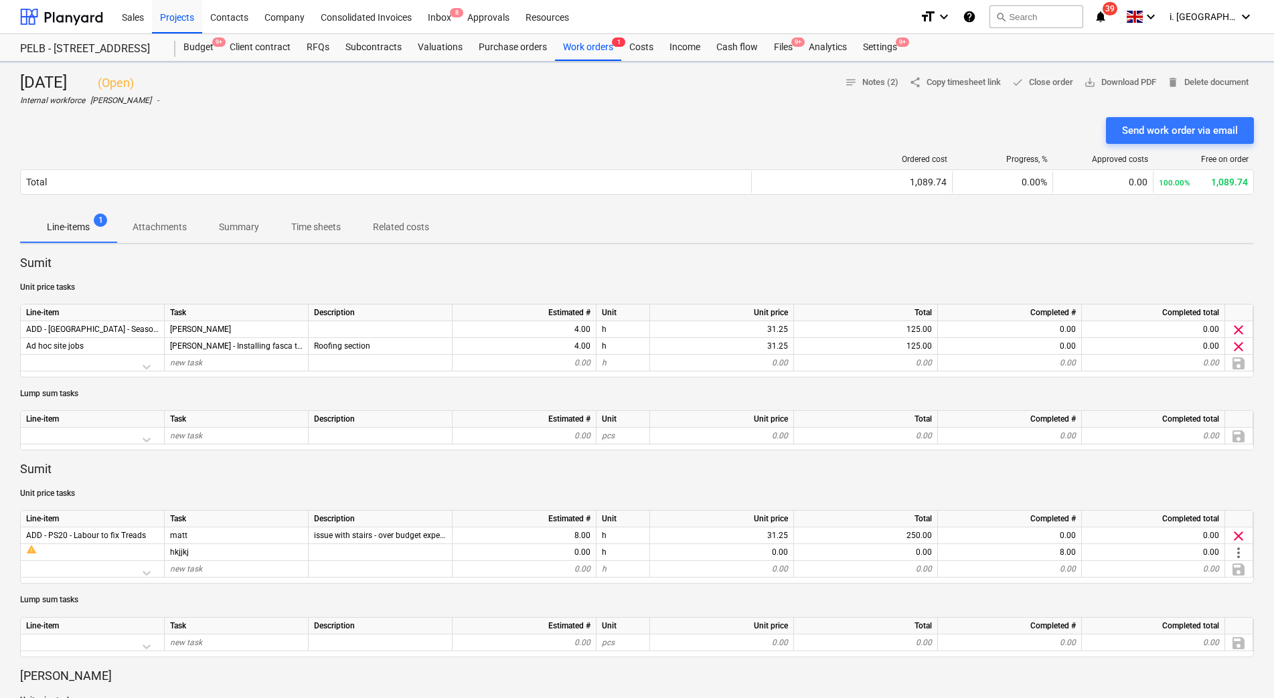
scroll to position [611, 0]
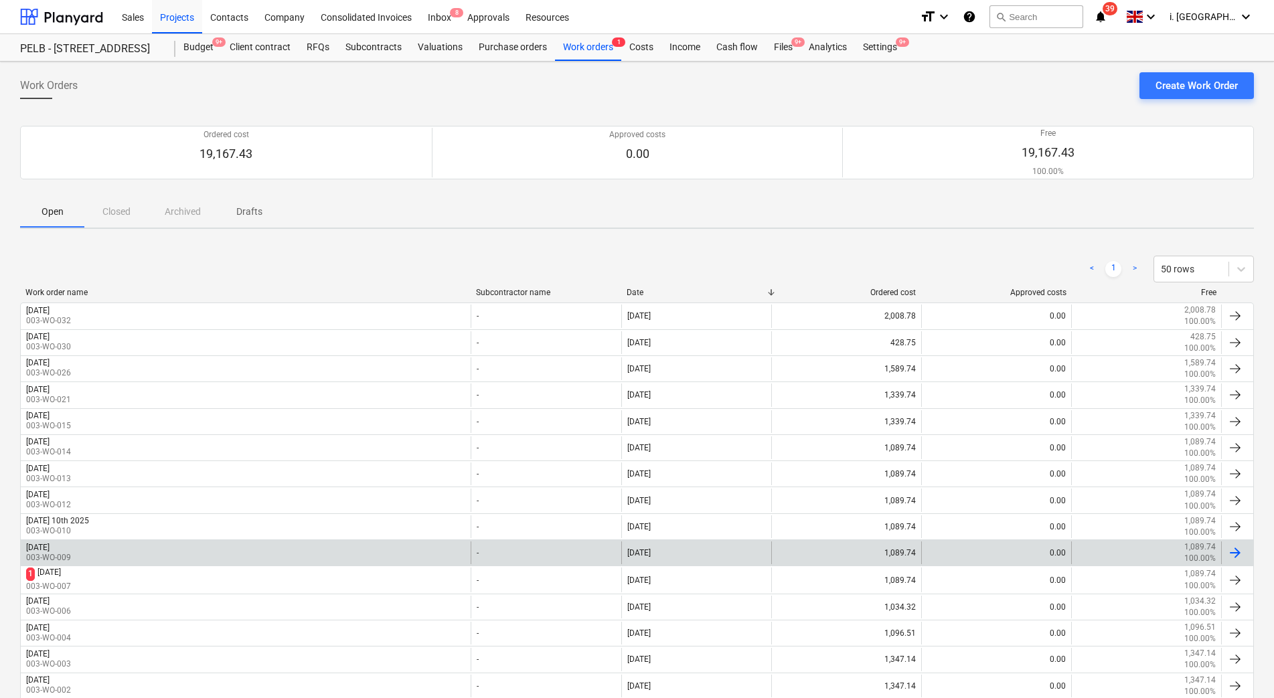
click at [165, 546] on div "Tuesday 9th Sept 2025 003-WO-009" at bounding box center [246, 552] width 450 height 23
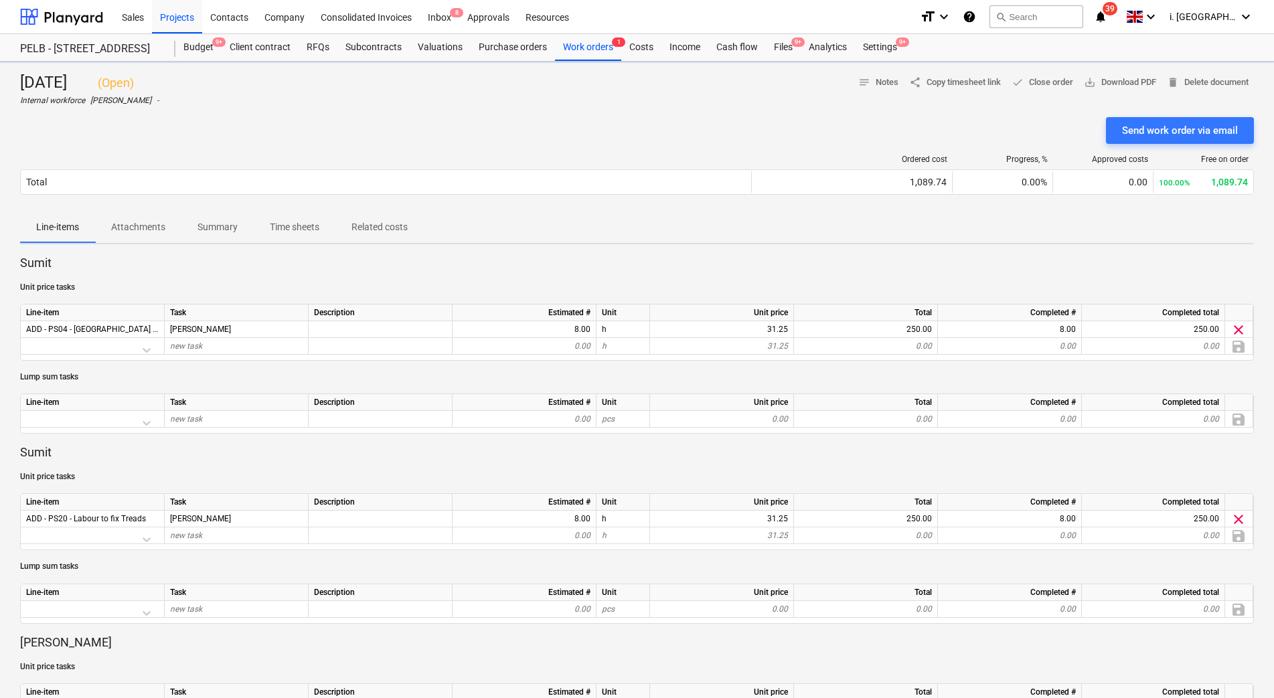
scroll to position [611, 0]
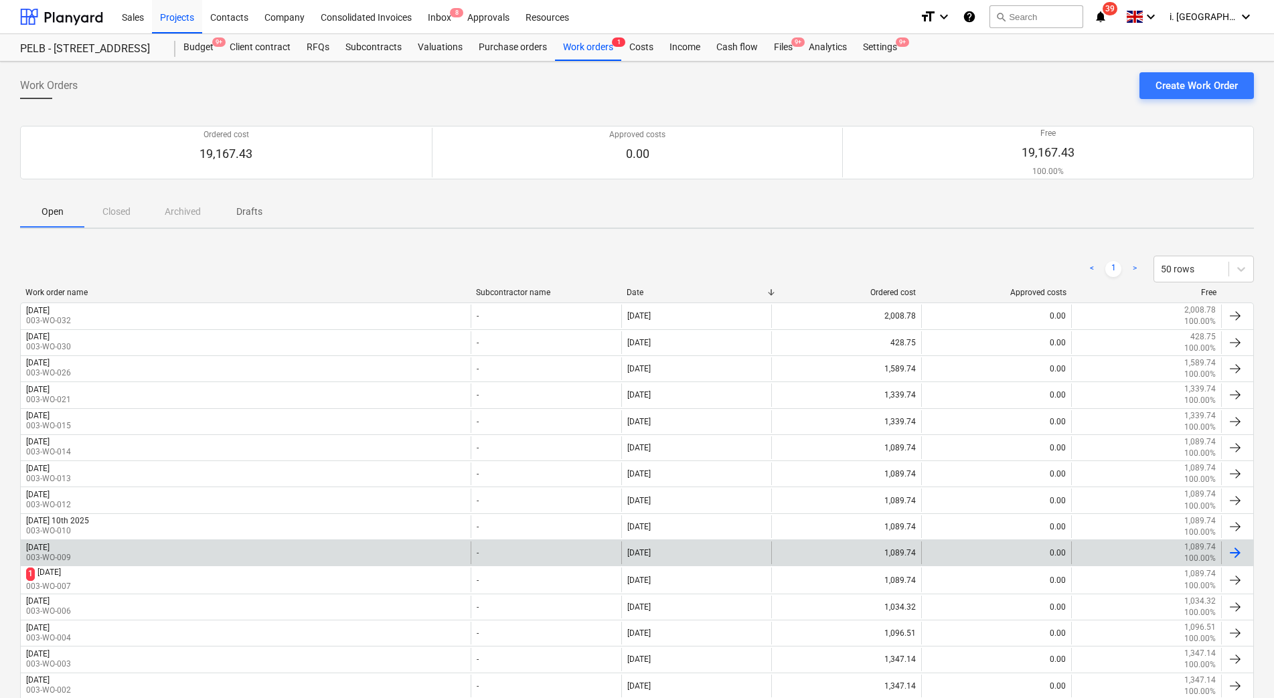
click at [124, 551] on div "Tuesday 9th Sept 2025 003-WO-009" at bounding box center [246, 552] width 450 height 23
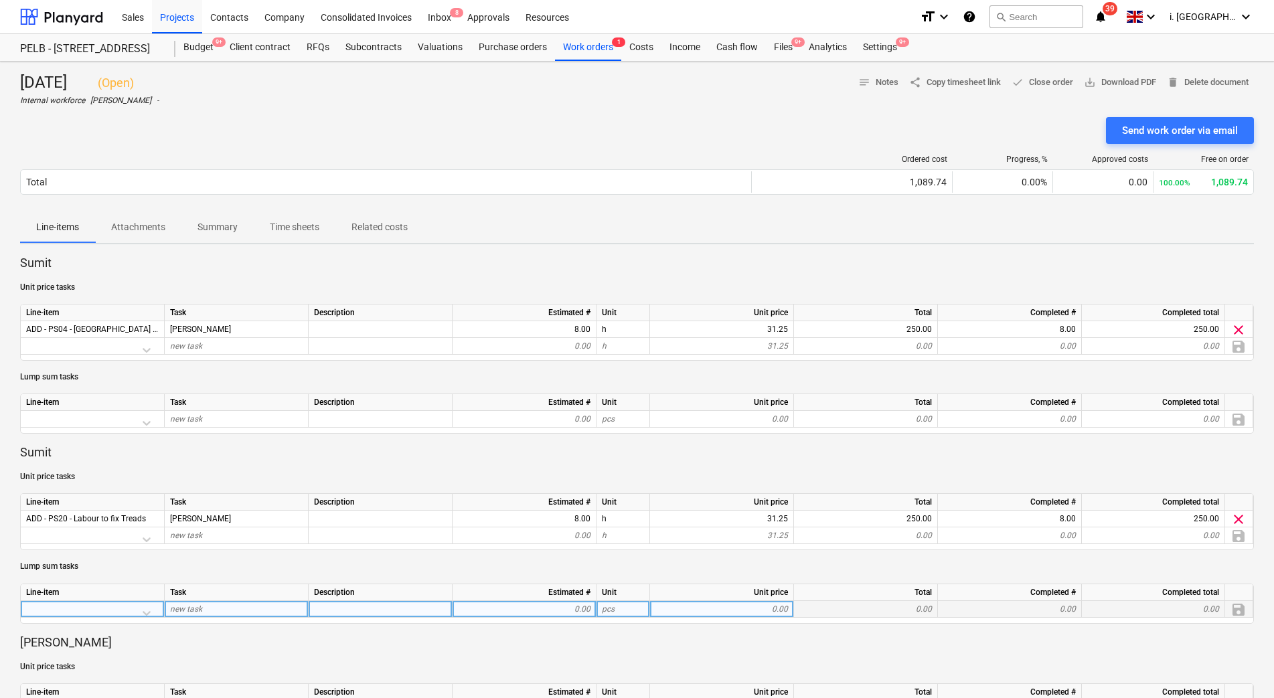
scroll to position [611, 0]
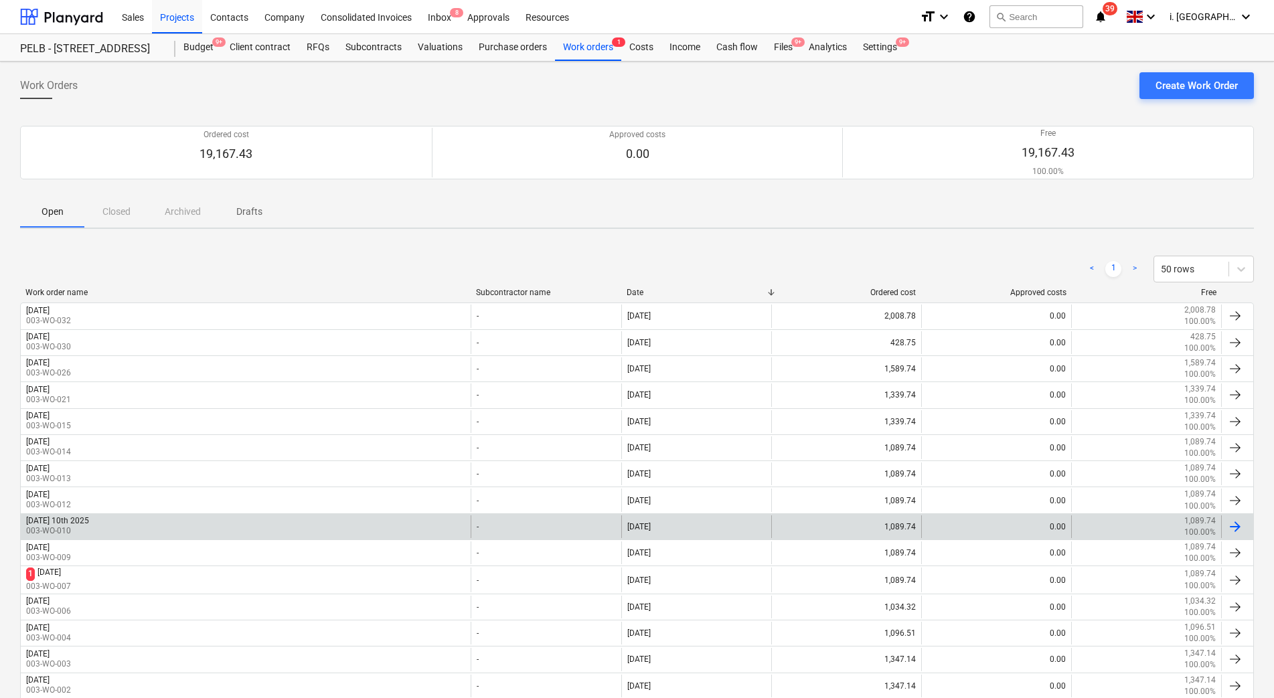
click at [114, 517] on div "Wednesday 10th 2025 003-WO-010" at bounding box center [246, 526] width 450 height 23
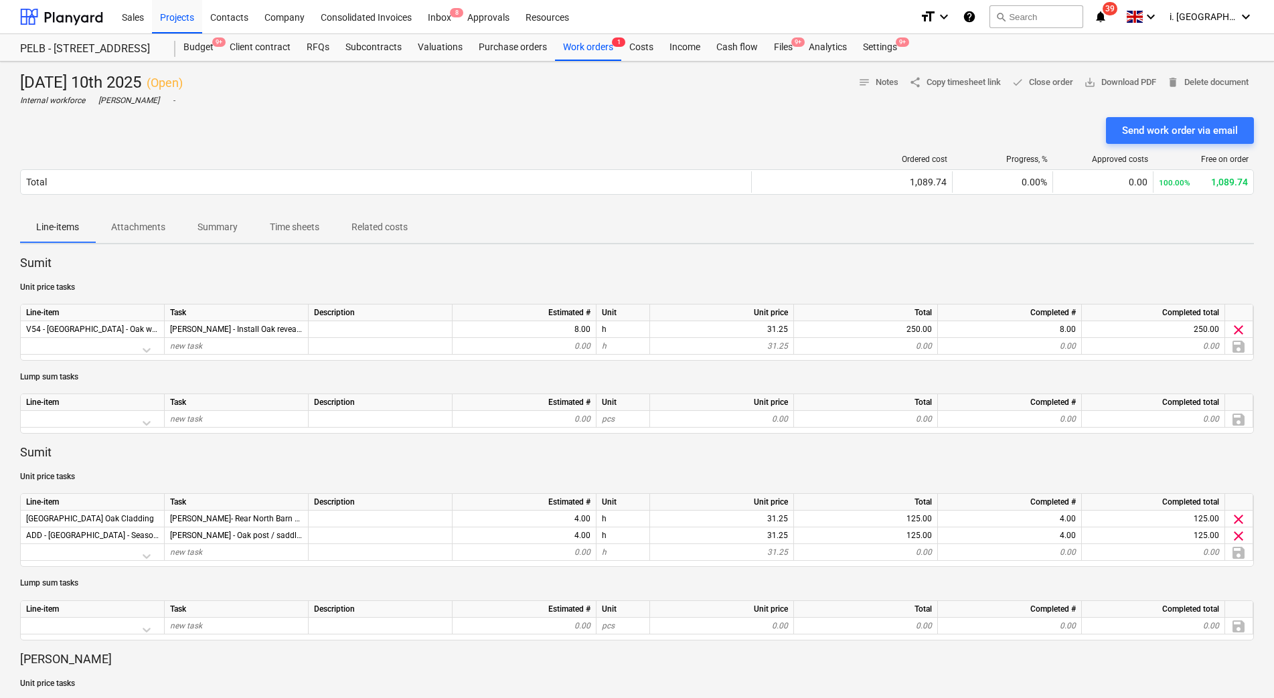
scroll to position [611, 0]
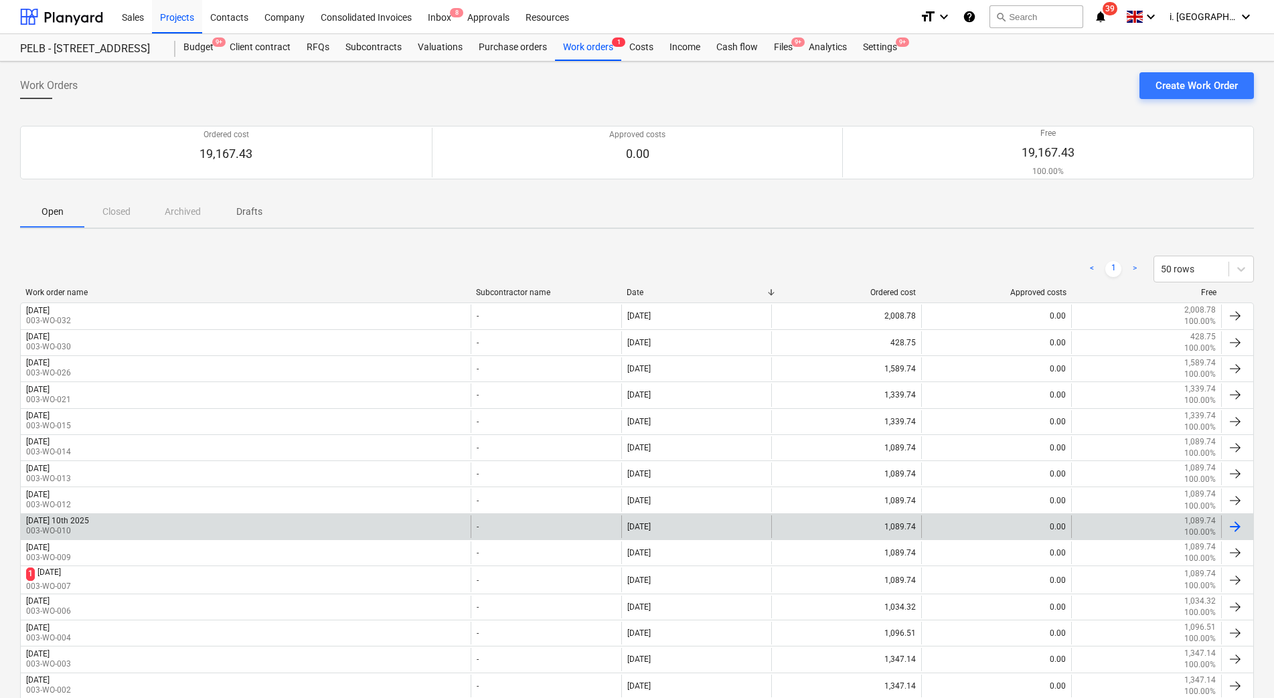
click at [89, 521] on div "Wednesday 10th 2025" at bounding box center [57, 520] width 63 height 9
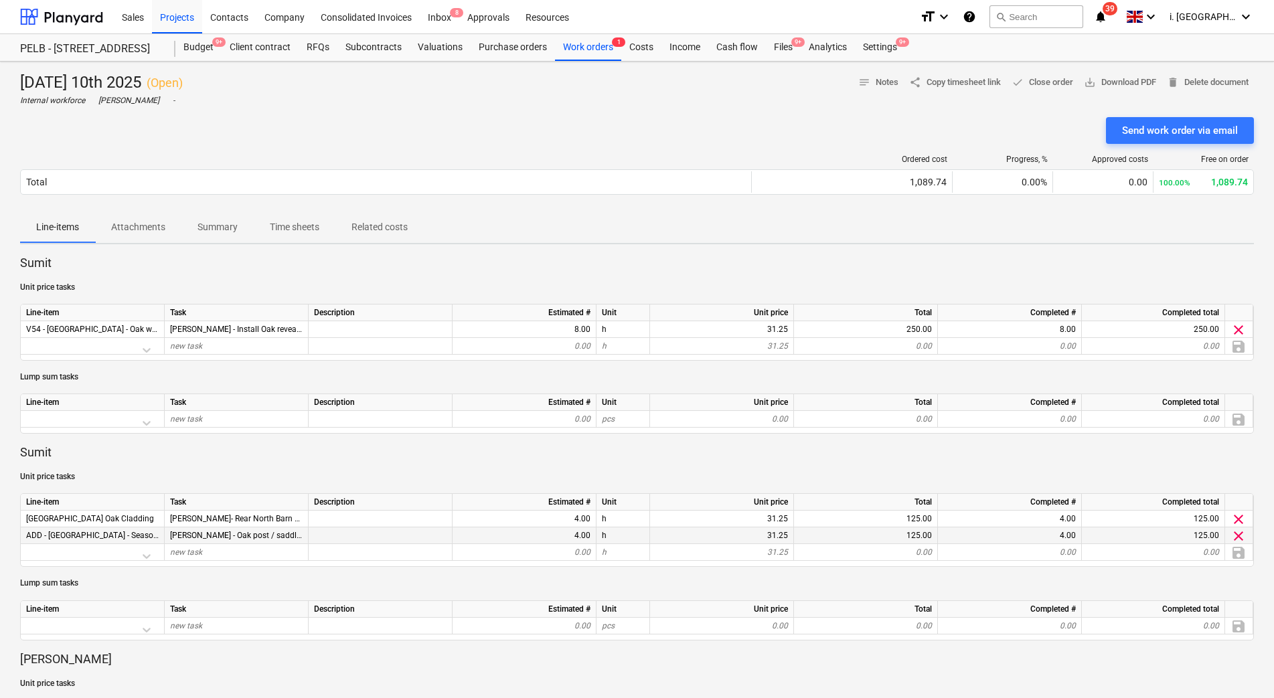
scroll to position [611, 0]
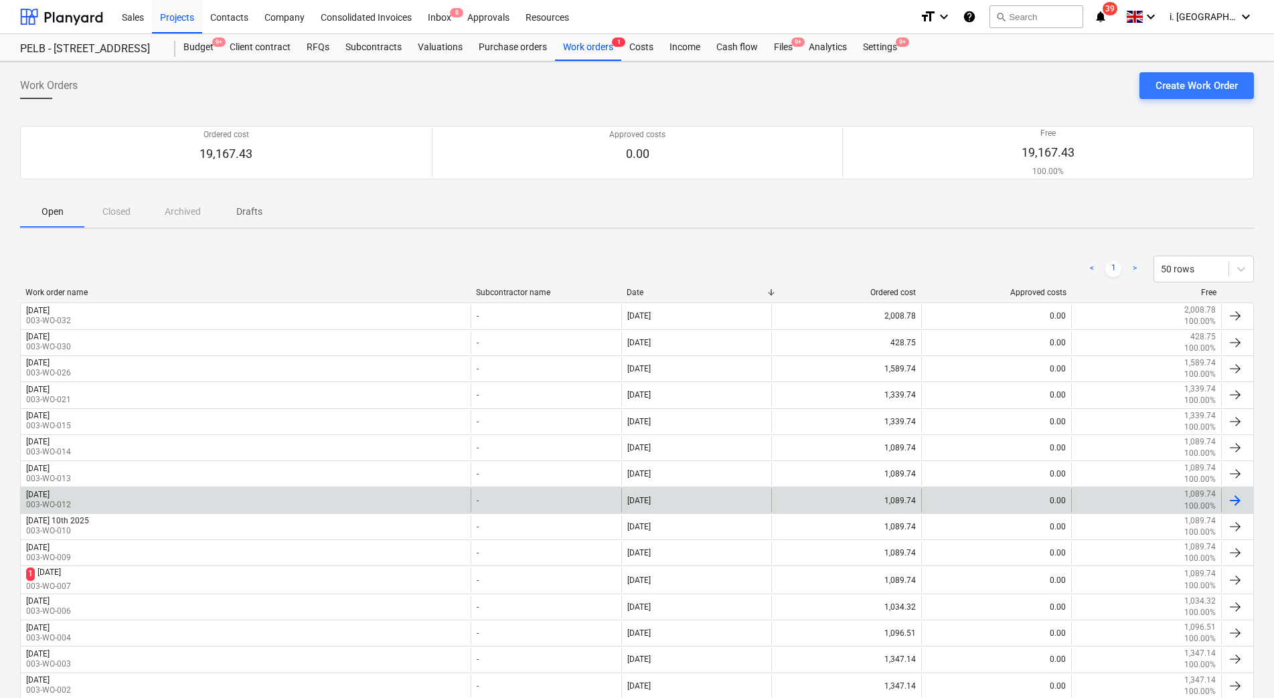
click at [135, 503] on div "Thursday 11th Sept 003-WO-012" at bounding box center [246, 500] width 450 height 23
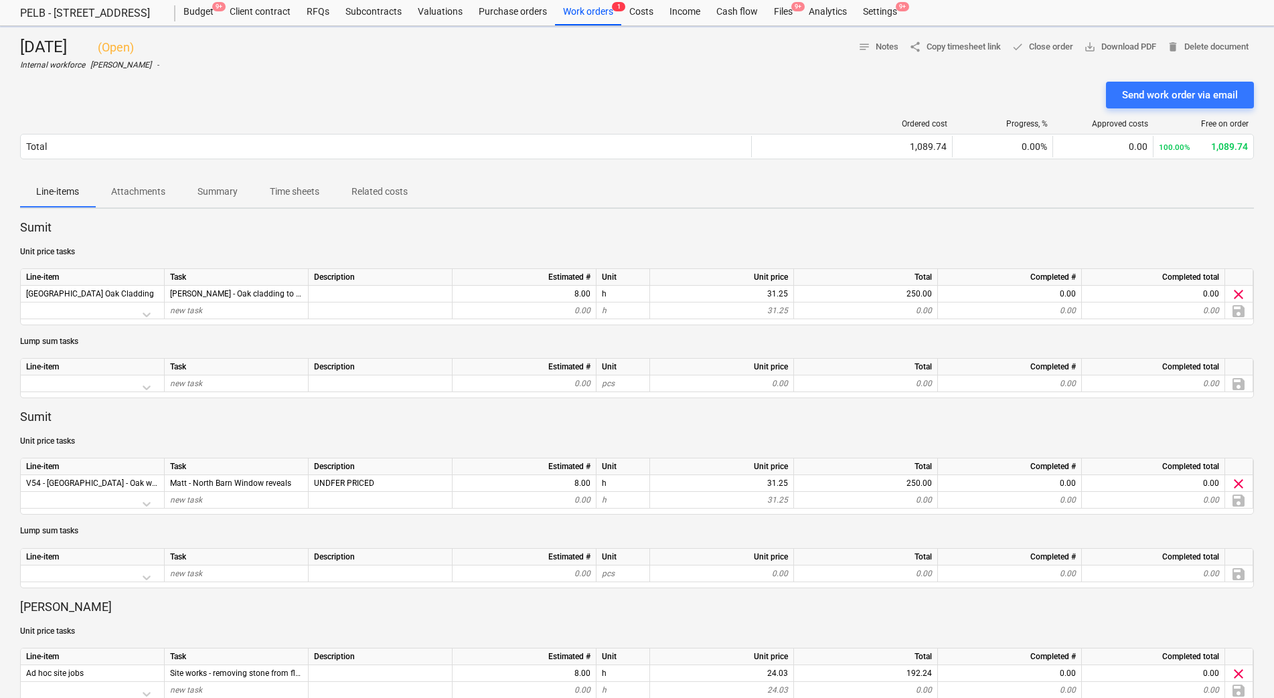
scroll to position [611, 0]
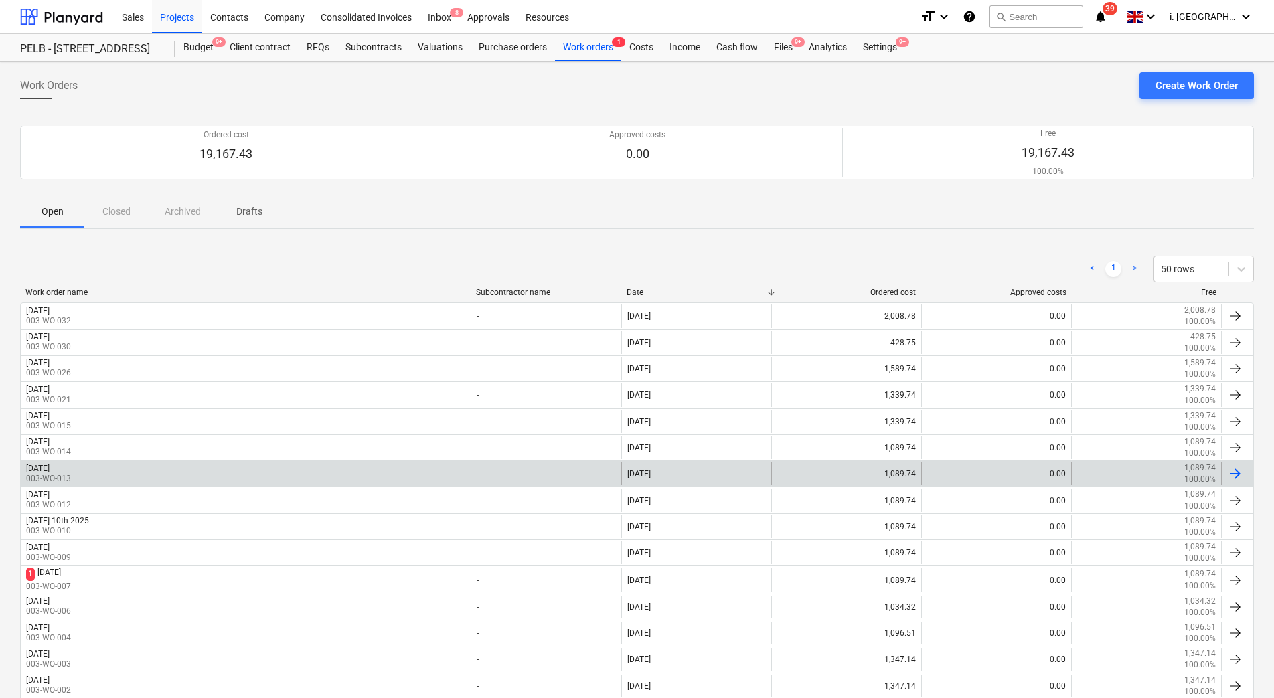
click at [177, 477] on div "Friday 12th September 003-WO-013" at bounding box center [246, 474] width 450 height 23
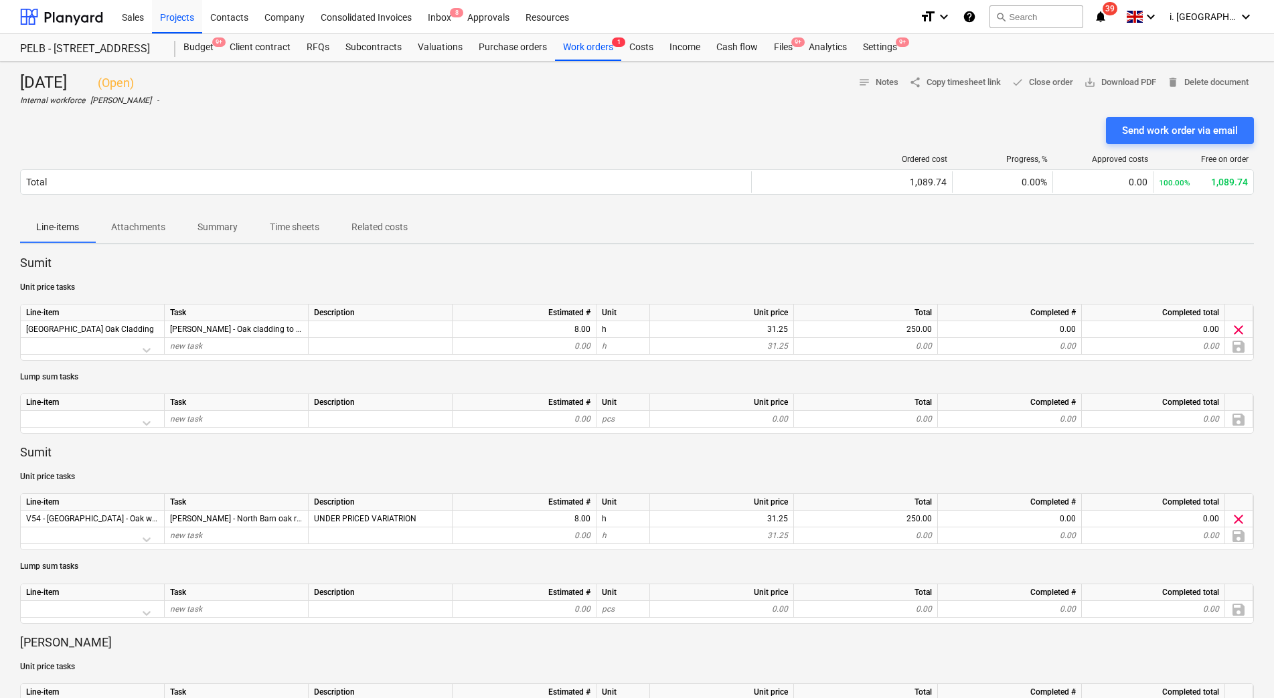
scroll to position [611, 0]
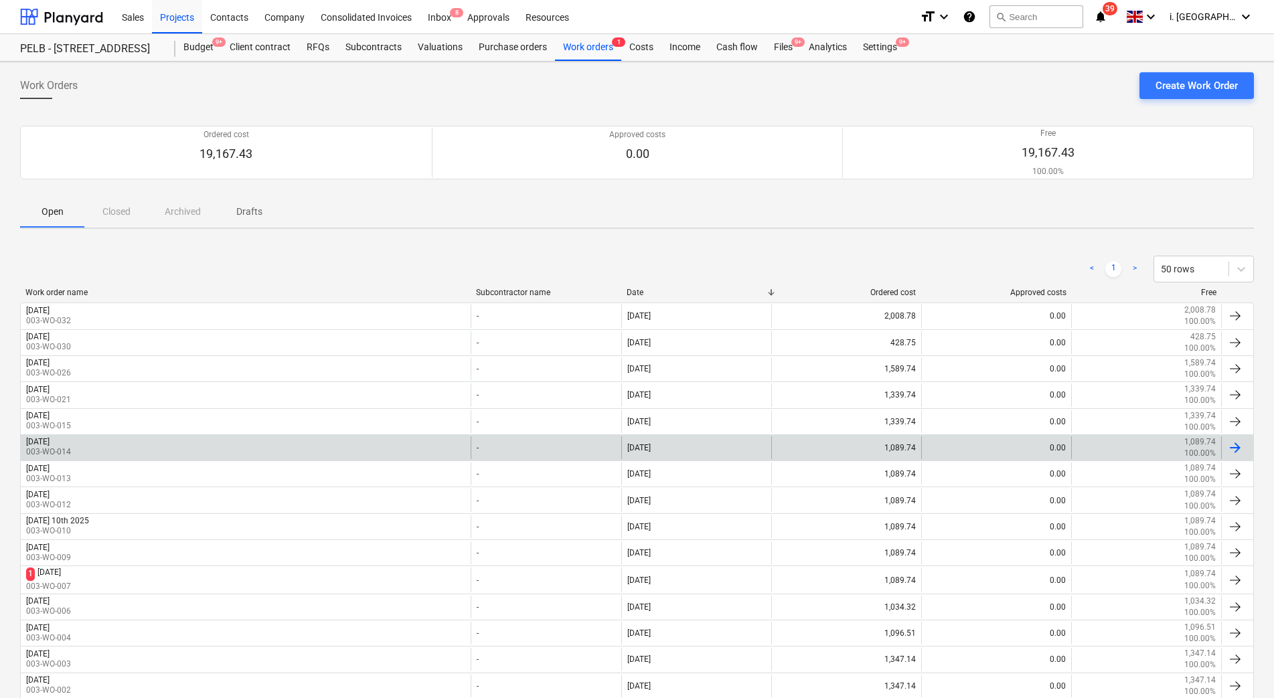
click at [187, 450] on div "Monday 15th Sep 003-WO-014" at bounding box center [246, 447] width 450 height 23
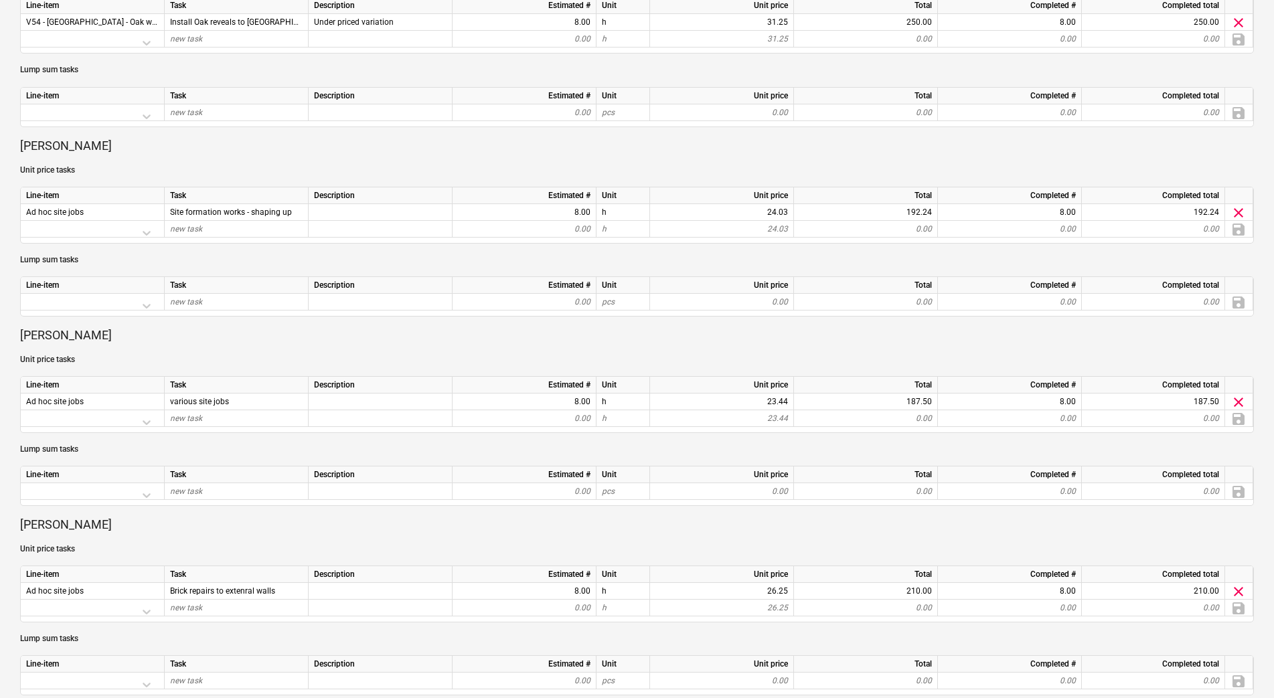
scroll to position [611, 0]
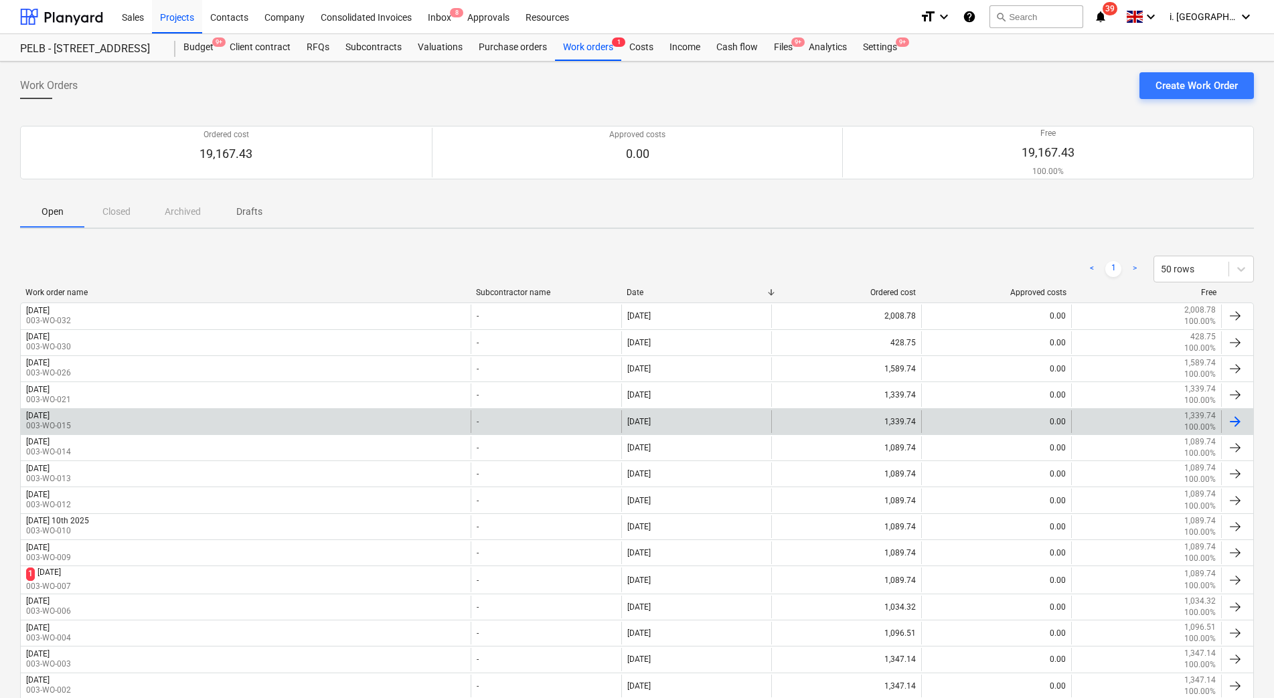
click at [222, 427] on div "Tuesday 16th Sept 2025 003-WO-015" at bounding box center [246, 421] width 450 height 23
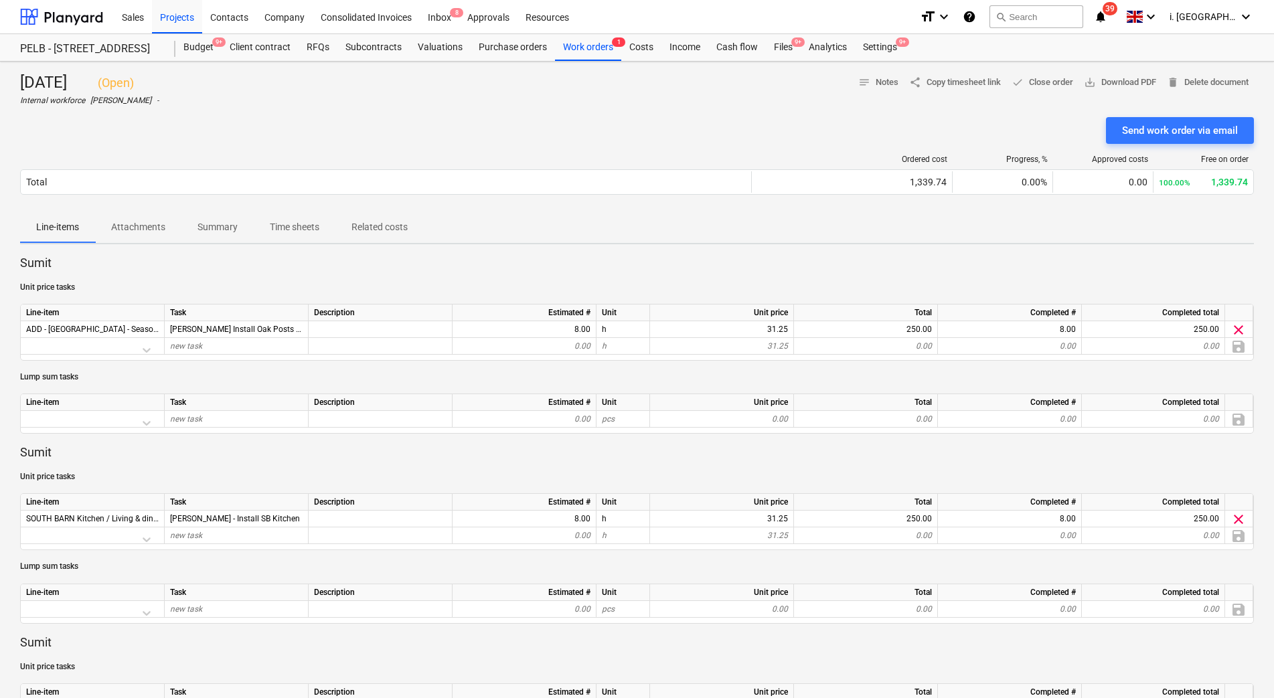
scroll to position [611, 0]
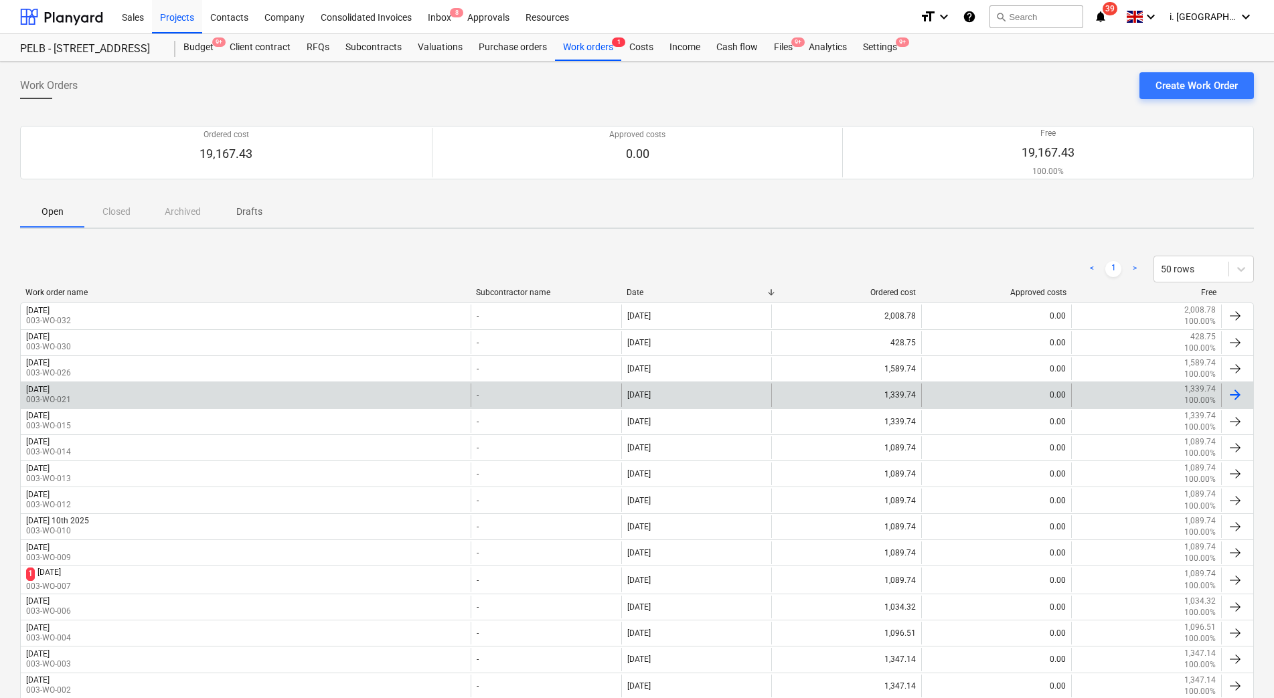
click at [169, 390] on div "Wednesday 17th September 2025 003-WO-021" at bounding box center [246, 395] width 450 height 23
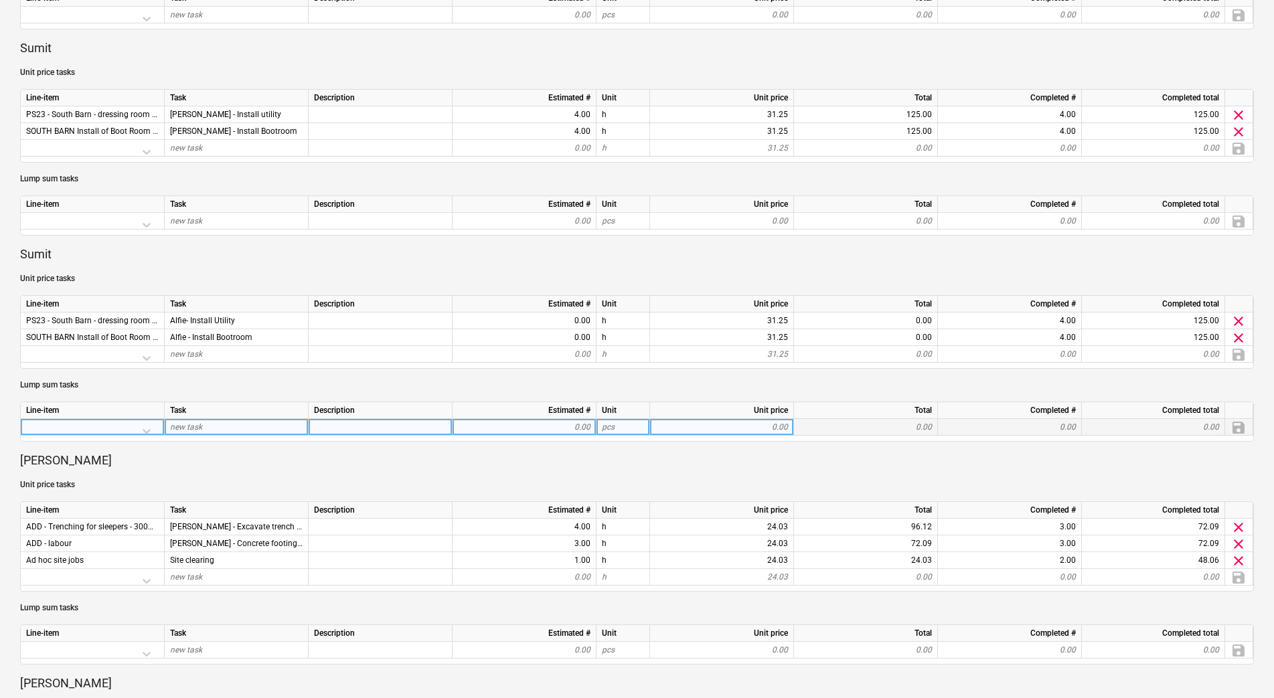
scroll to position [1189, 0]
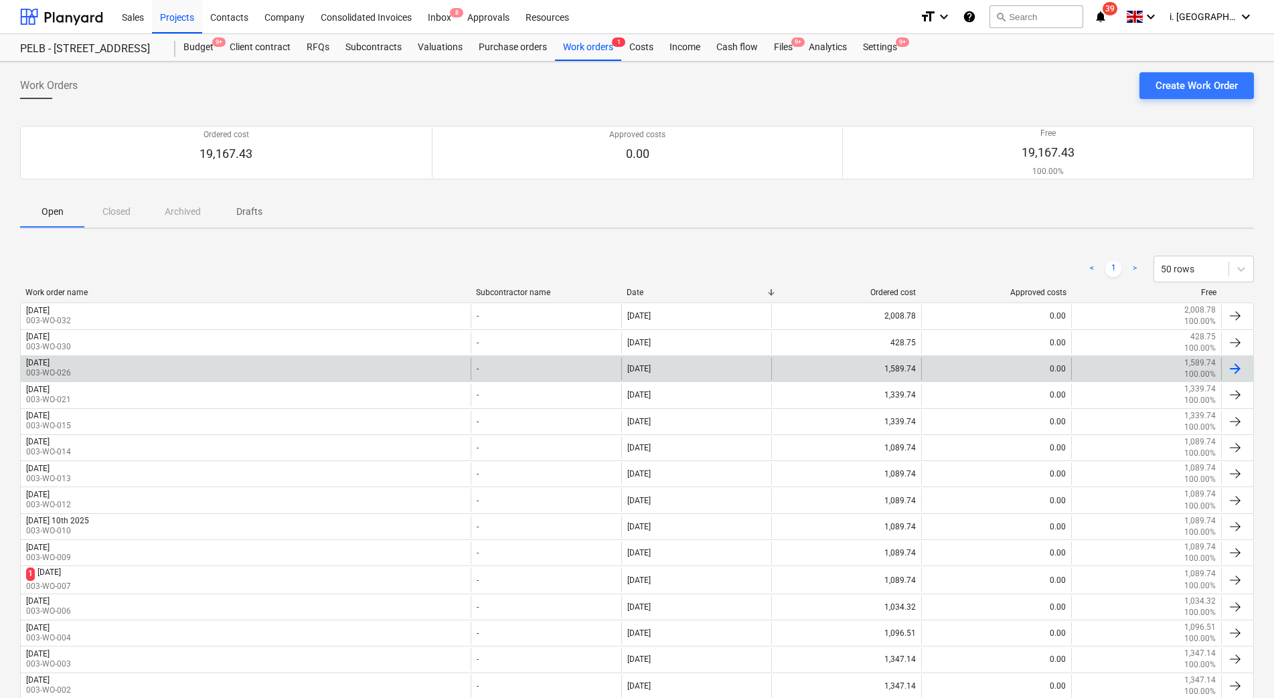
click at [179, 364] on div "Thursday 18th Sept 2025 003-WO-026" at bounding box center [246, 368] width 450 height 23
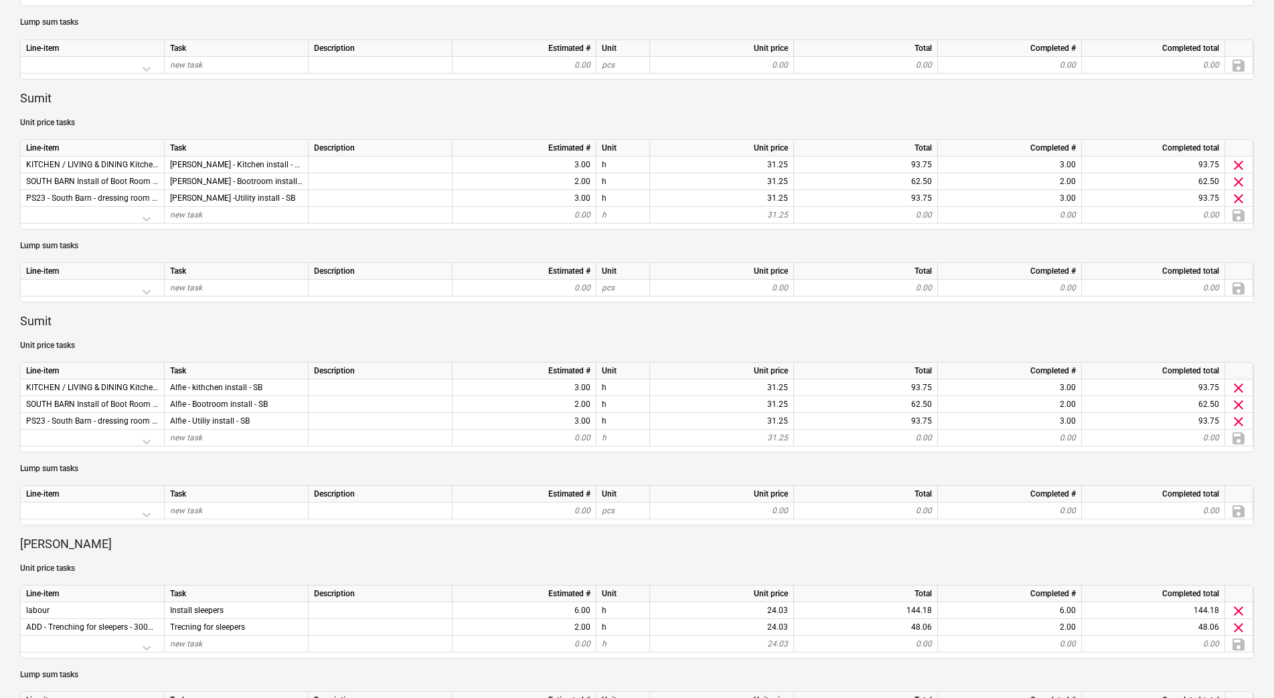
scroll to position [1222, 0]
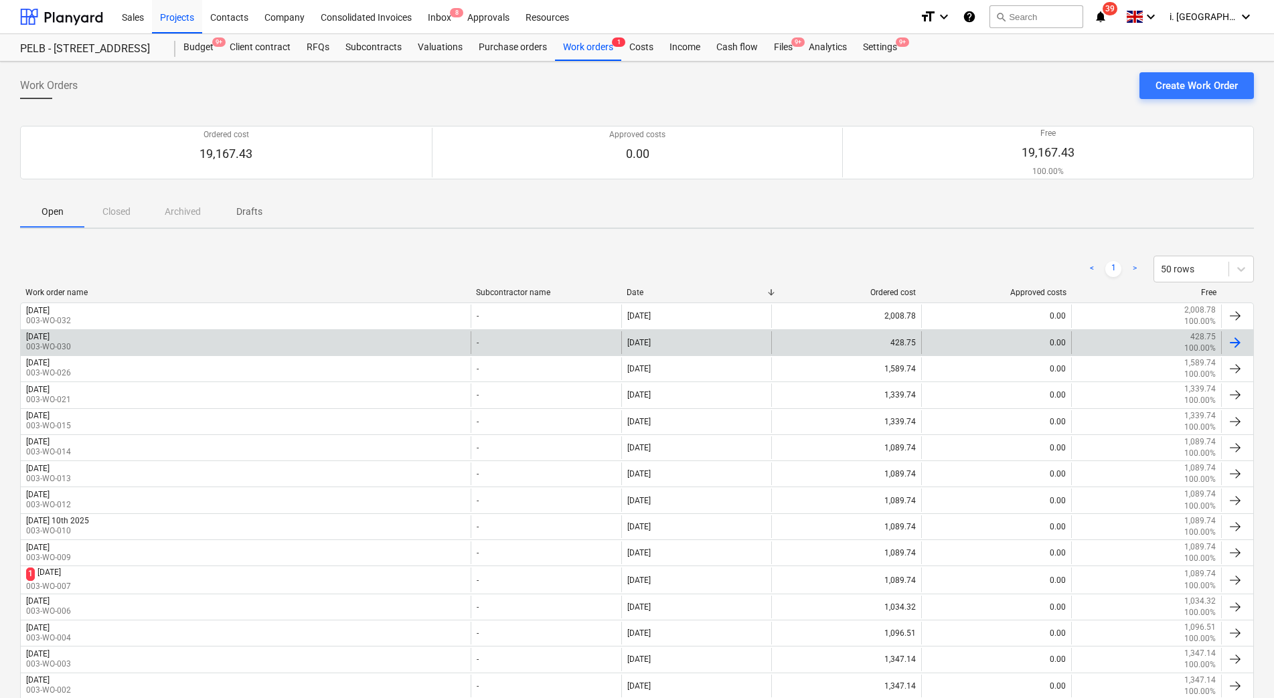
click at [172, 335] on div "Friday 19th September 2025 003-WO-030" at bounding box center [246, 342] width 450 height 23
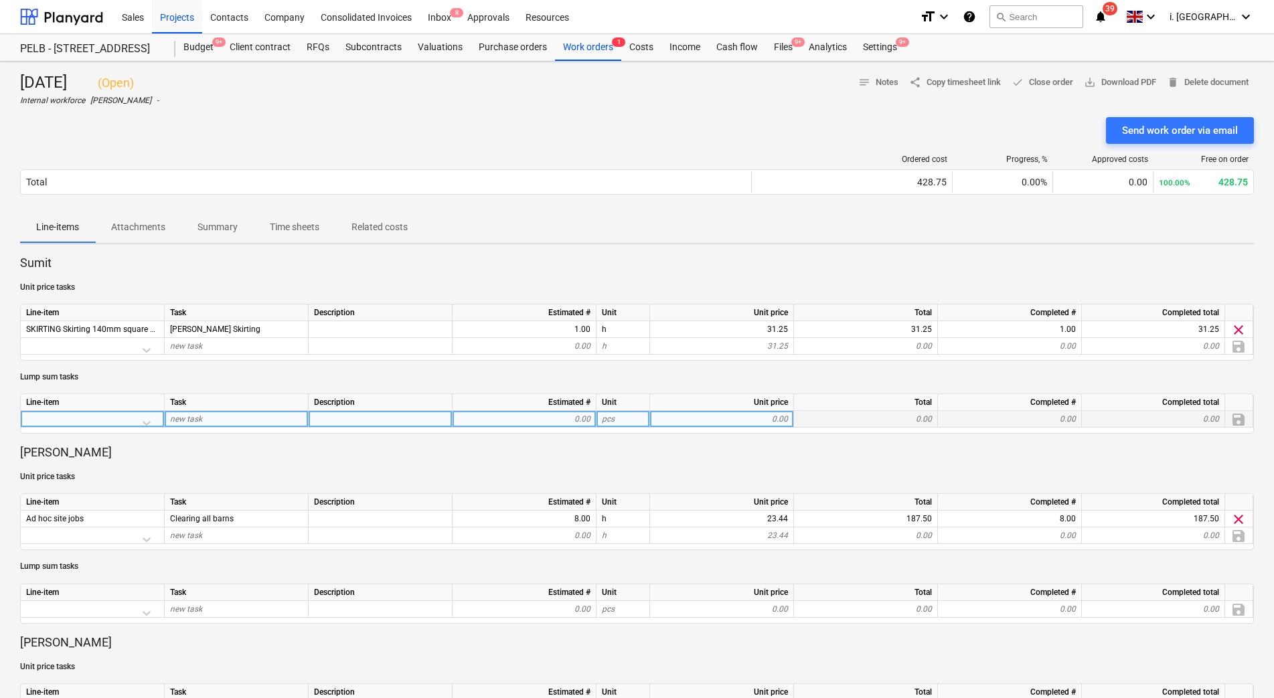
scroll to position [314, 0]
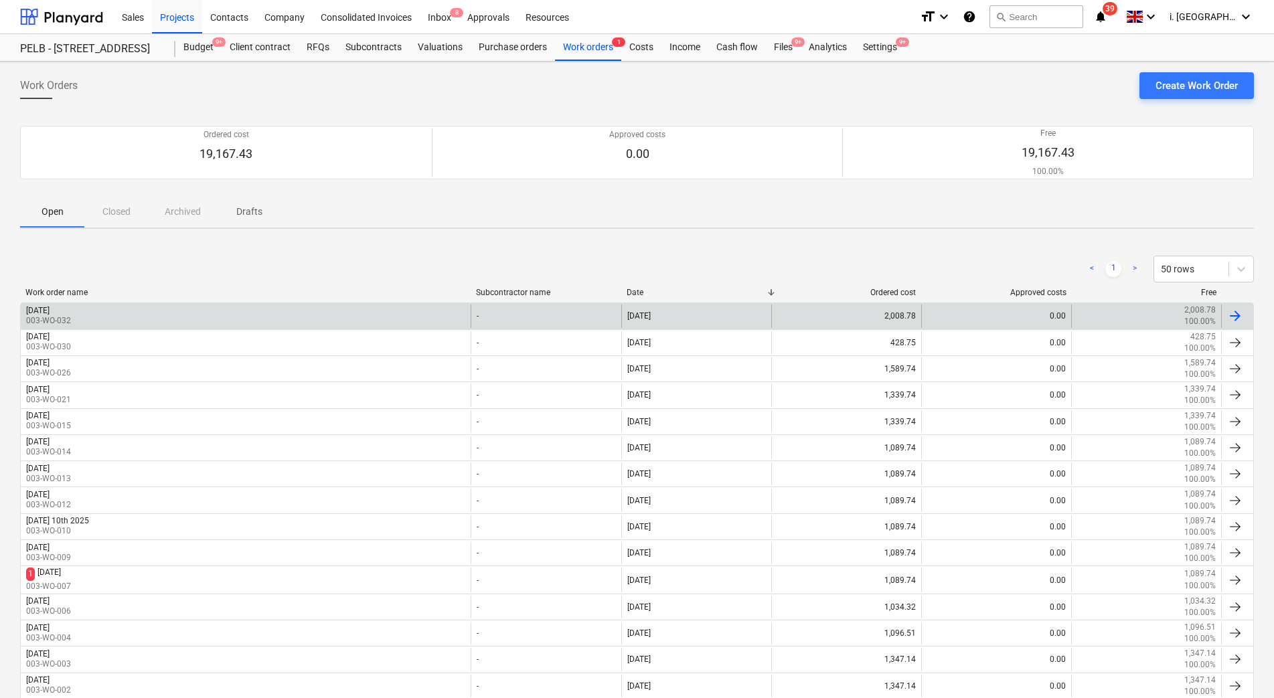
click at [184, 323] on div "Monday 22nd September 2025 003-WO-032" at bounding box center [246, 316] width 450 height 23
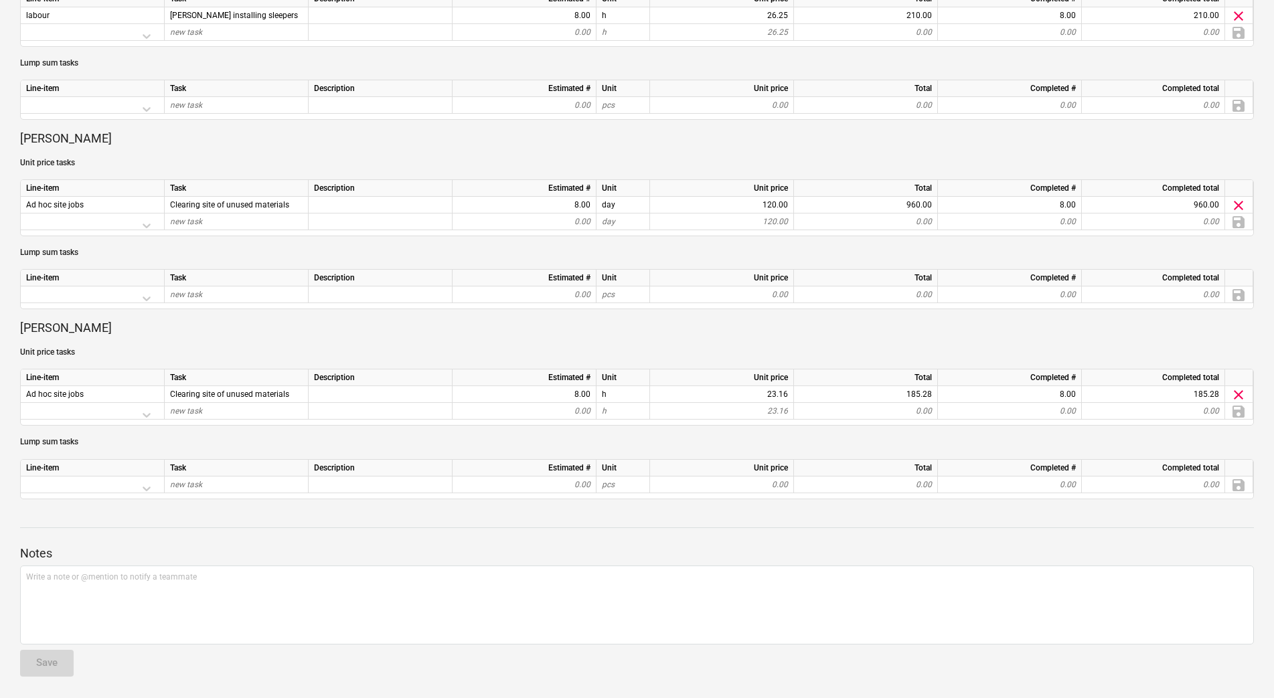
scroll to position [272, 0]
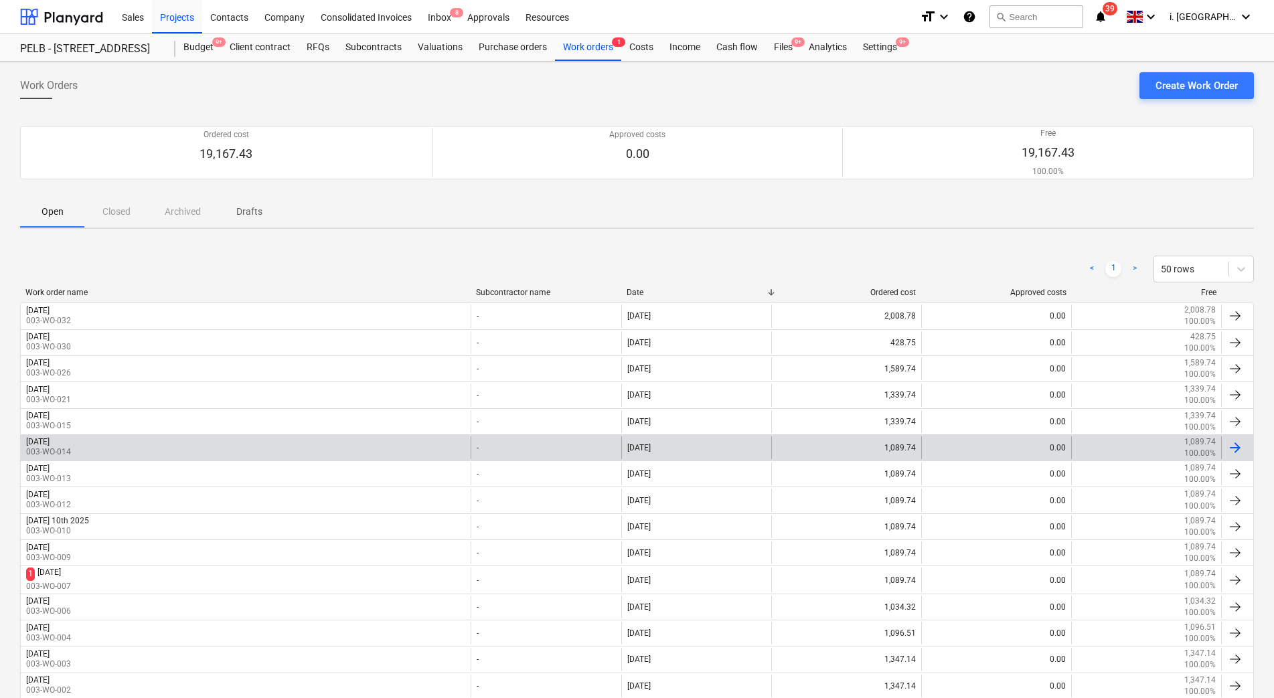
click at [159, 447] on div "Monday 15th Sep 003-WO-014" at bounding box center [246, 447] width 450 height 23
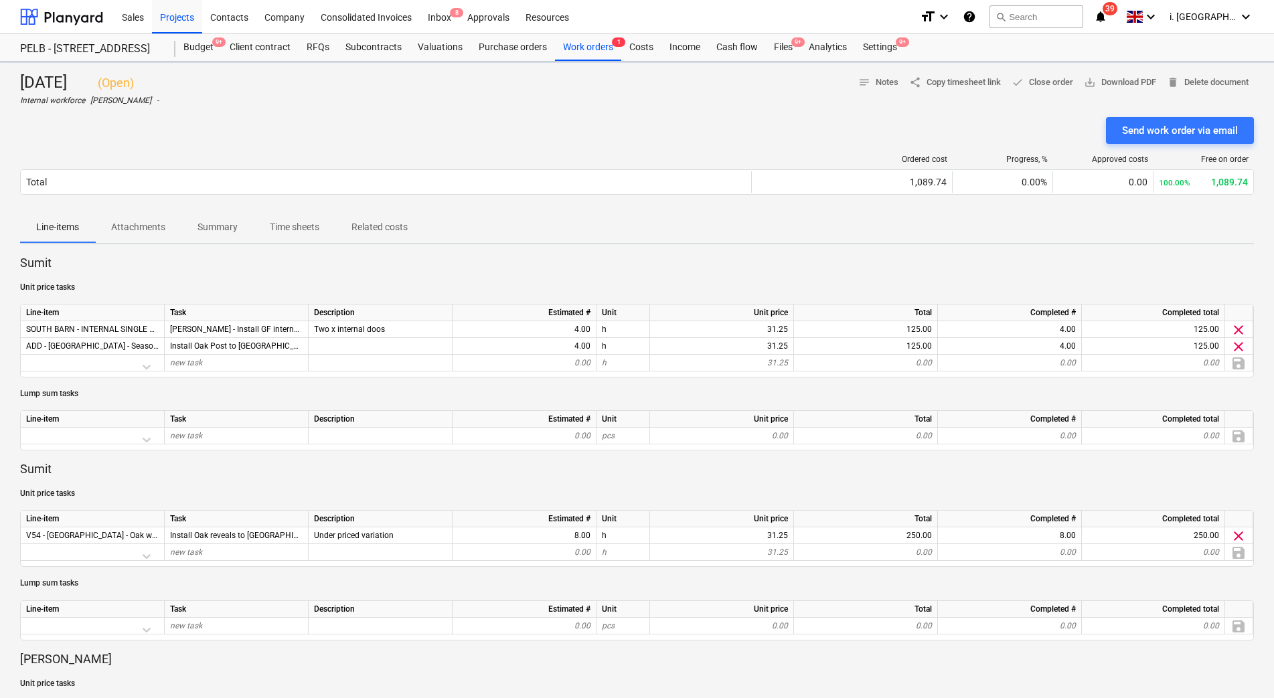
scroll to position [611, 0]
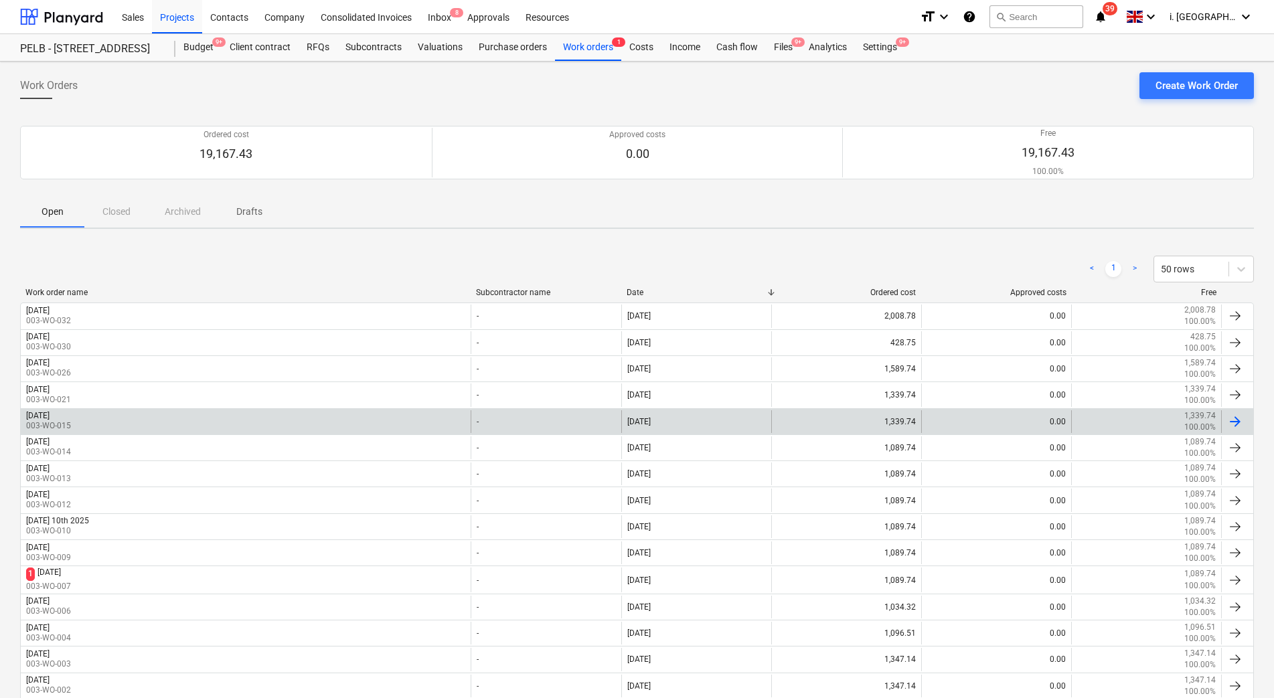
click at [195, 418] on div "Tuesday 16th Sept 2025 003-WO-015" at bounding box center [246, 421] width 450 height 23
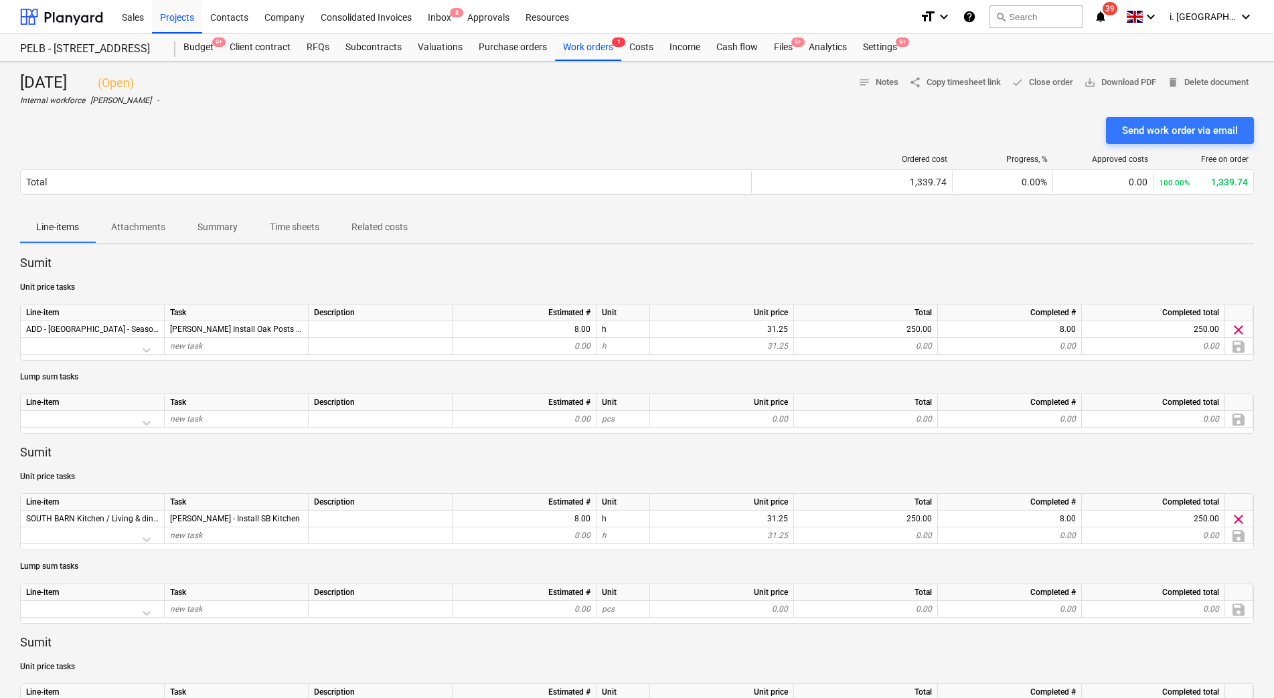
scroll to position [611, 0]
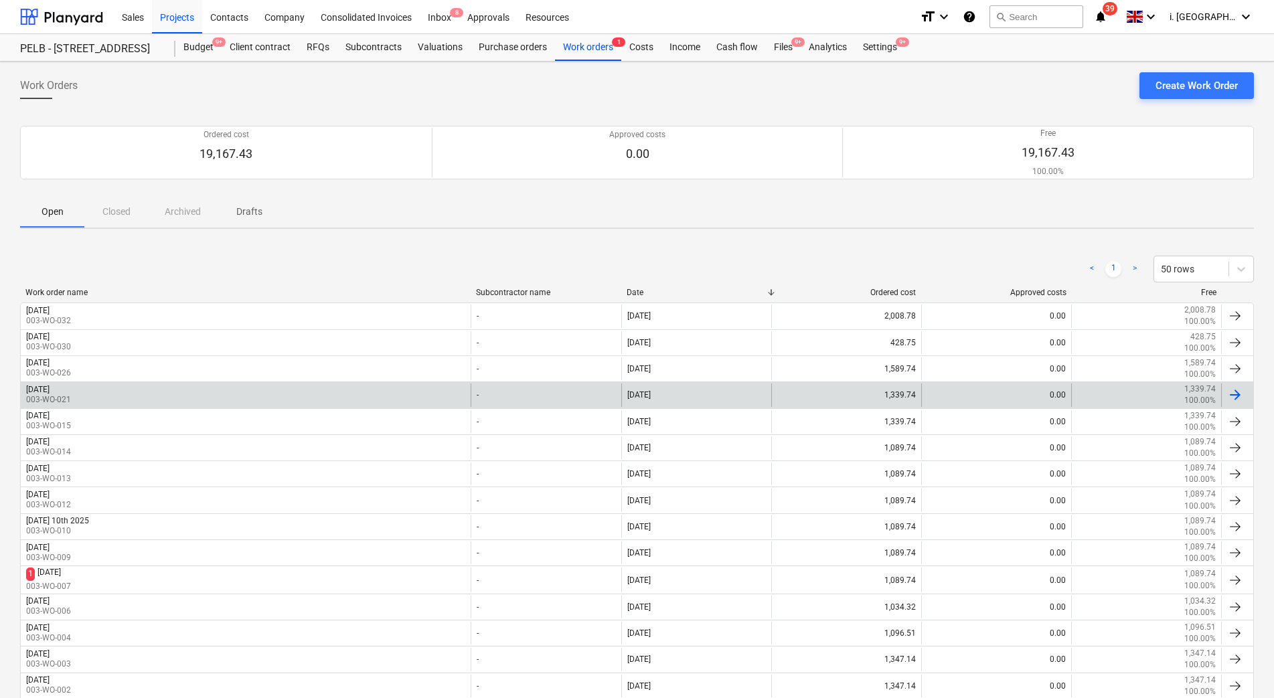
click at [189, 382] on div "Wednesday 17th September 2025 003-WO-021 - 17 Sep 2025 1,339.74 0.00 1,339.74 1…" at bounding box center [637, 395] width 1234 height 26
click at [188, 385] on div "Wednesday 17th September 2025 003-WO-021" at bounding box center [246, 395] width 450 height 23
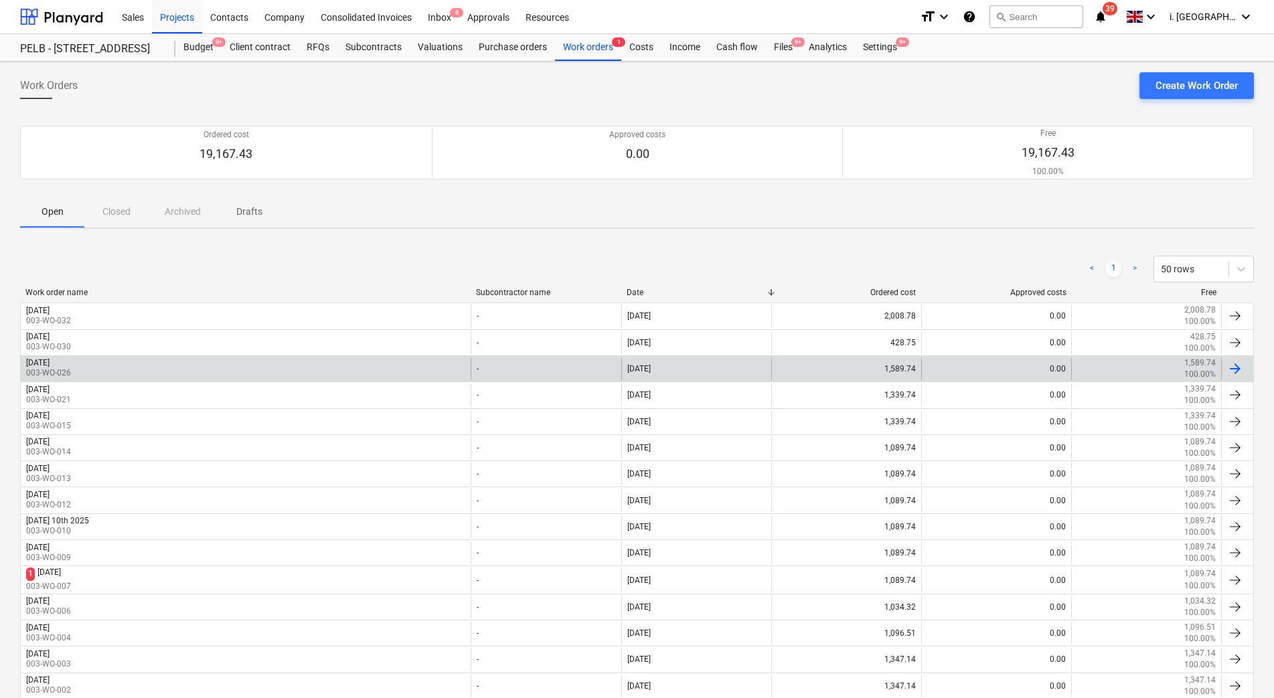
click at [331, 367] on div "Thursday 18th Sept 2025 003-WO-026" at bounding box center [246, 368] width 450 height 23
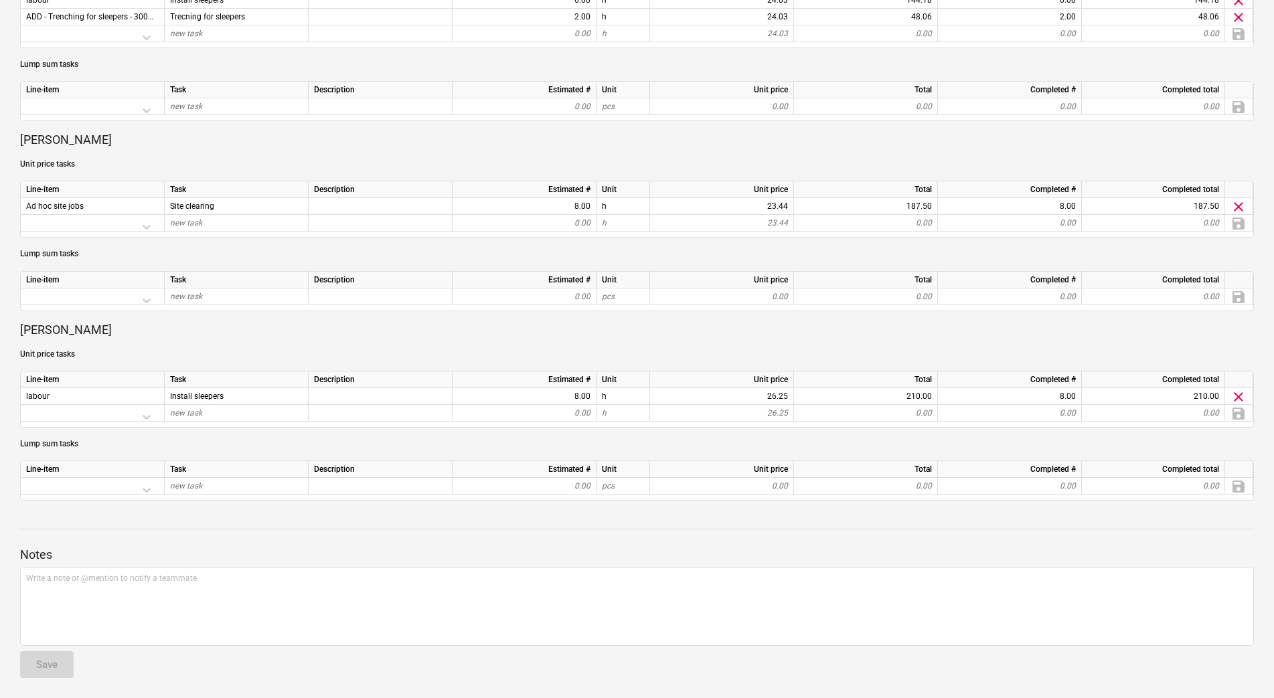
scroll to position [611, 0]
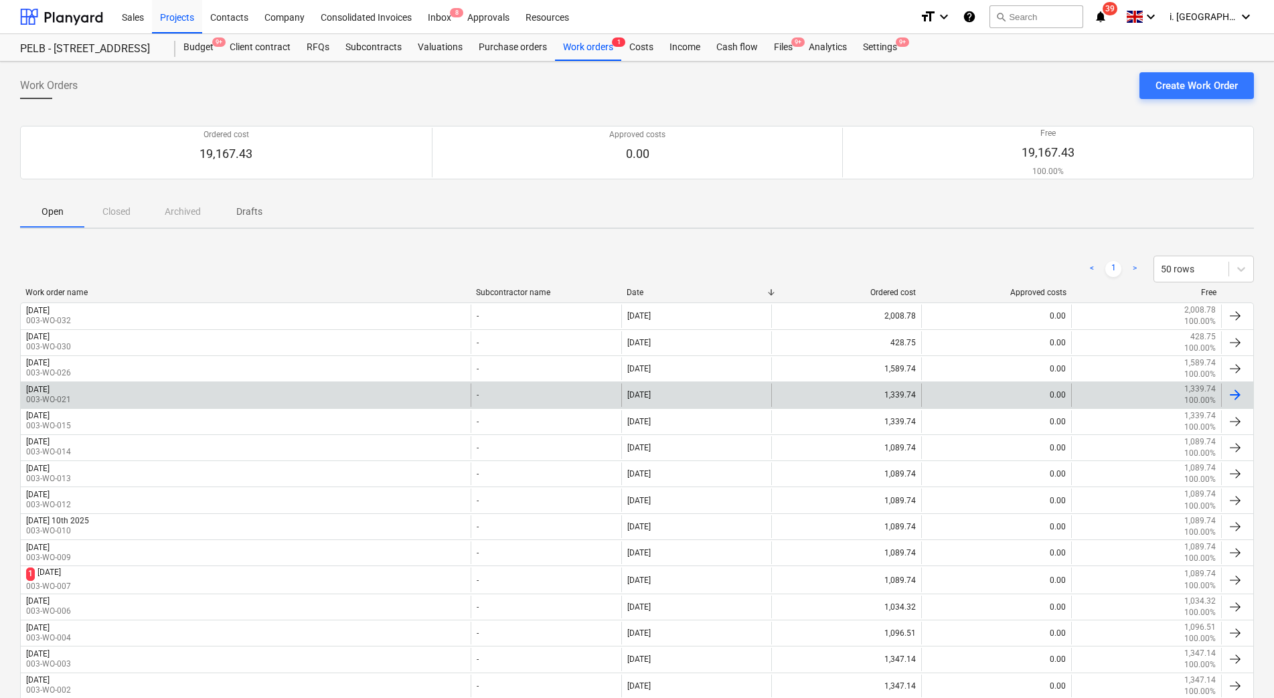
click at [71, 396] on p "003-WO-021" at bounding box center [48, 399] width 45 height 11
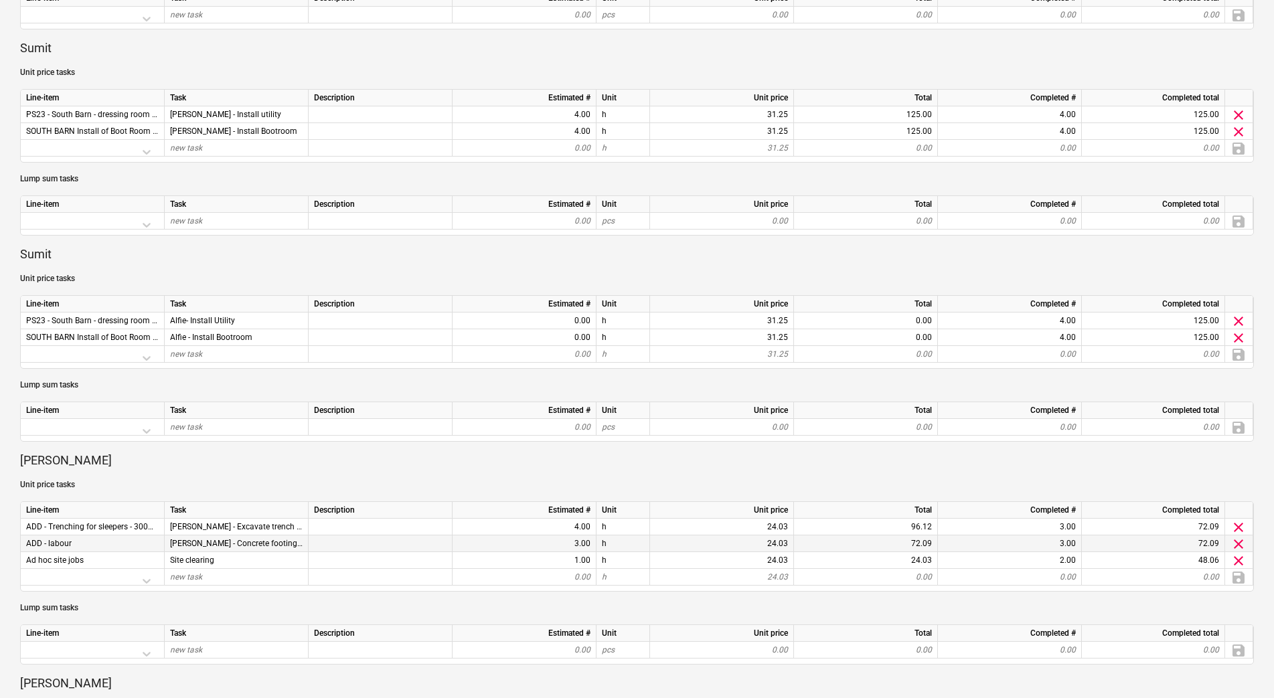
scroll to position [1189, 0]
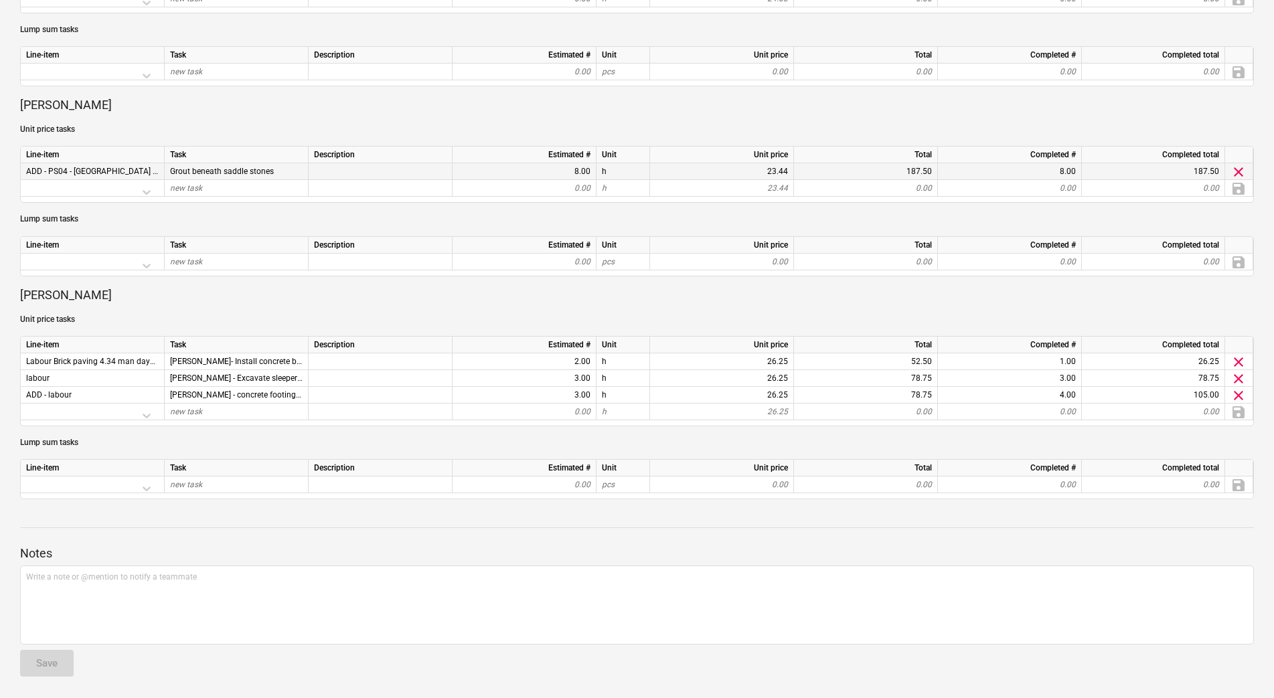
click at [197, 173] on span "Grout beneath saddle stones" at bounding box center [222, 171] width 104 height 9
click at [147, 173] on span "ADD - PS04 - North Barn - Saddle Stones - PC Sum" at bounding box center [135, 171] width 218 height 9
drag, startPoint x: 29, startPoint y: 167, endPoint x: 191, endPoint y: 175, distance: 162.2
click at [0, 0] on div "ADD - PS04 - North Barn - Saddle Stones - PC Sum Grout beneath saddle stones 8.…" at bounding box center [0, 0] width 0 height 0
copy div "DD - PS04 - North Barn - Saddle Stones - PC Sum Grout"
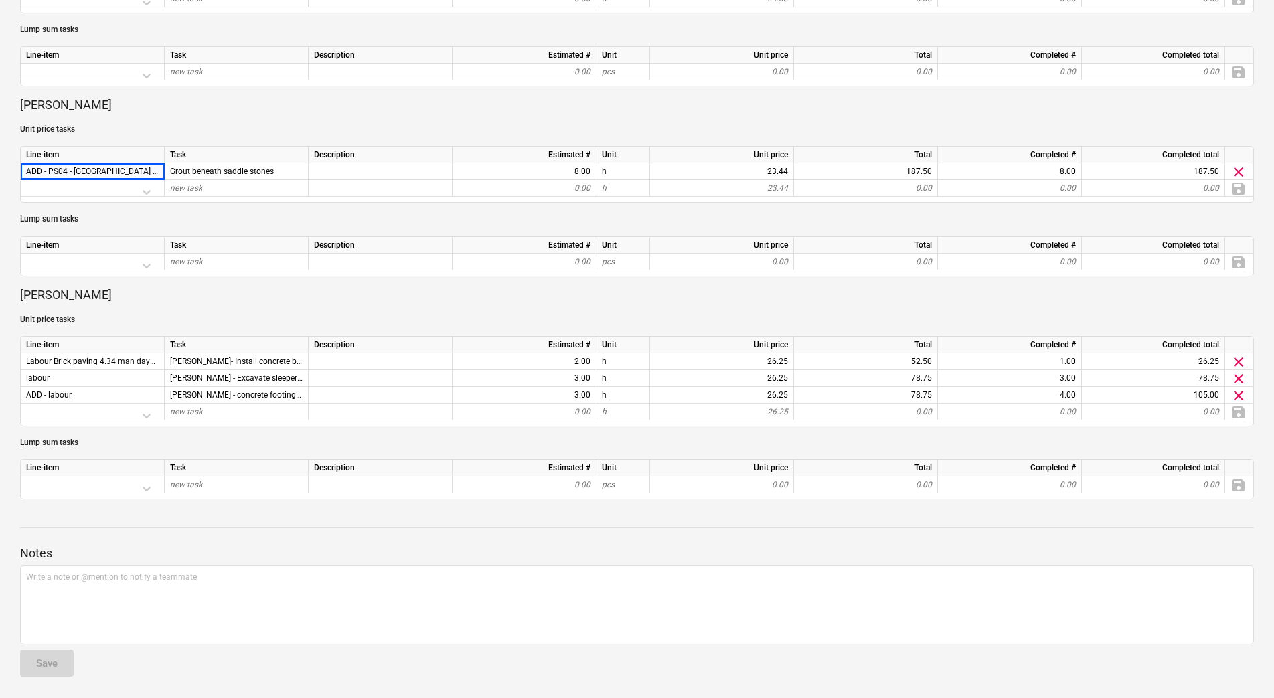
click at [442, 541] on div at bounding box center [637, 540] width 1234 height 11
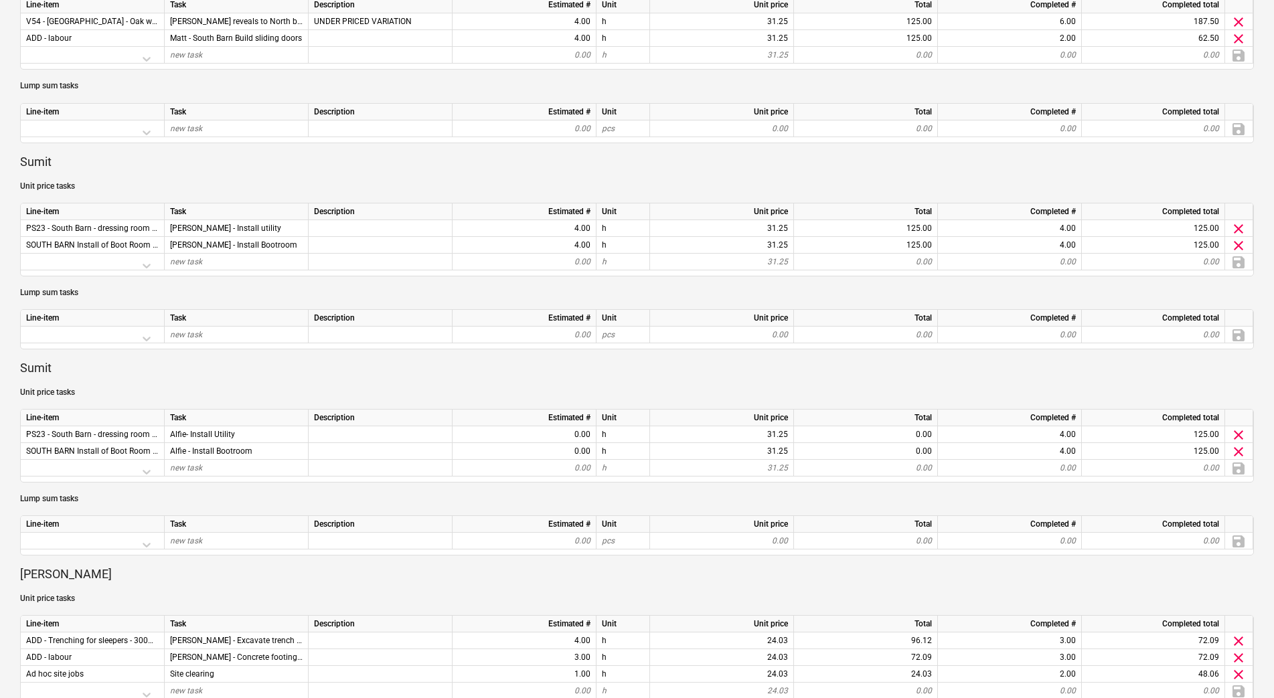
scroll to position [0, 0]
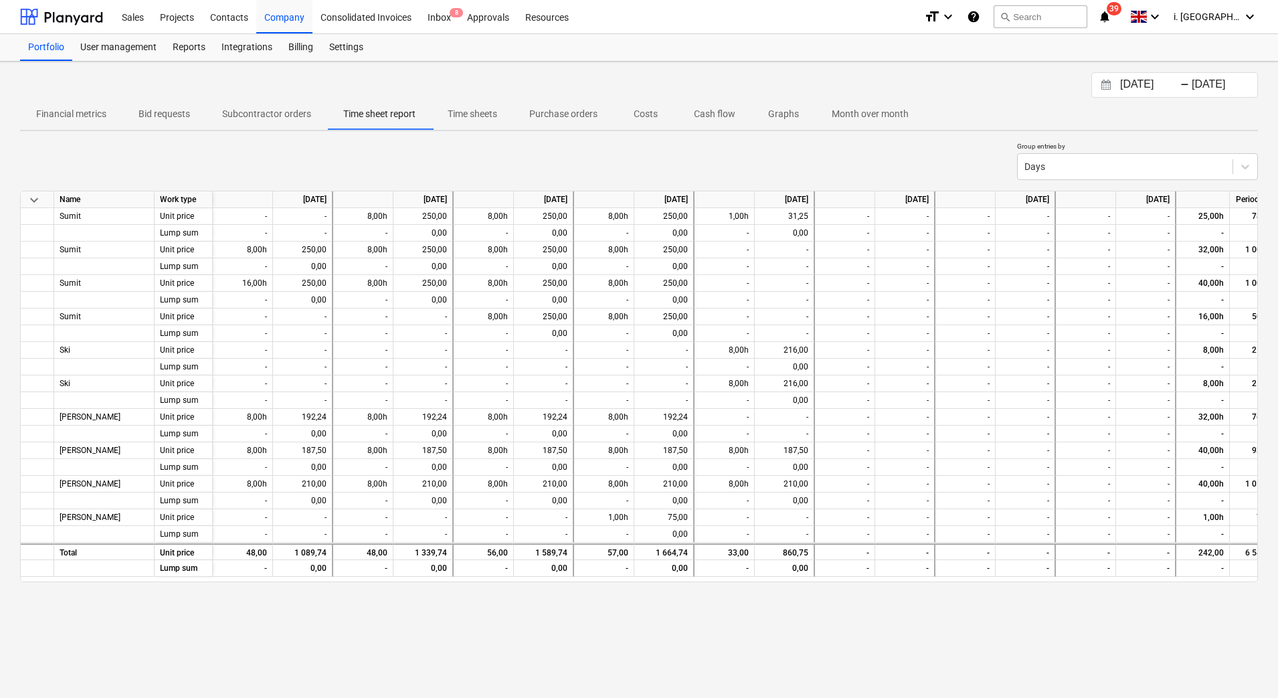
scroll to position [0, 26]
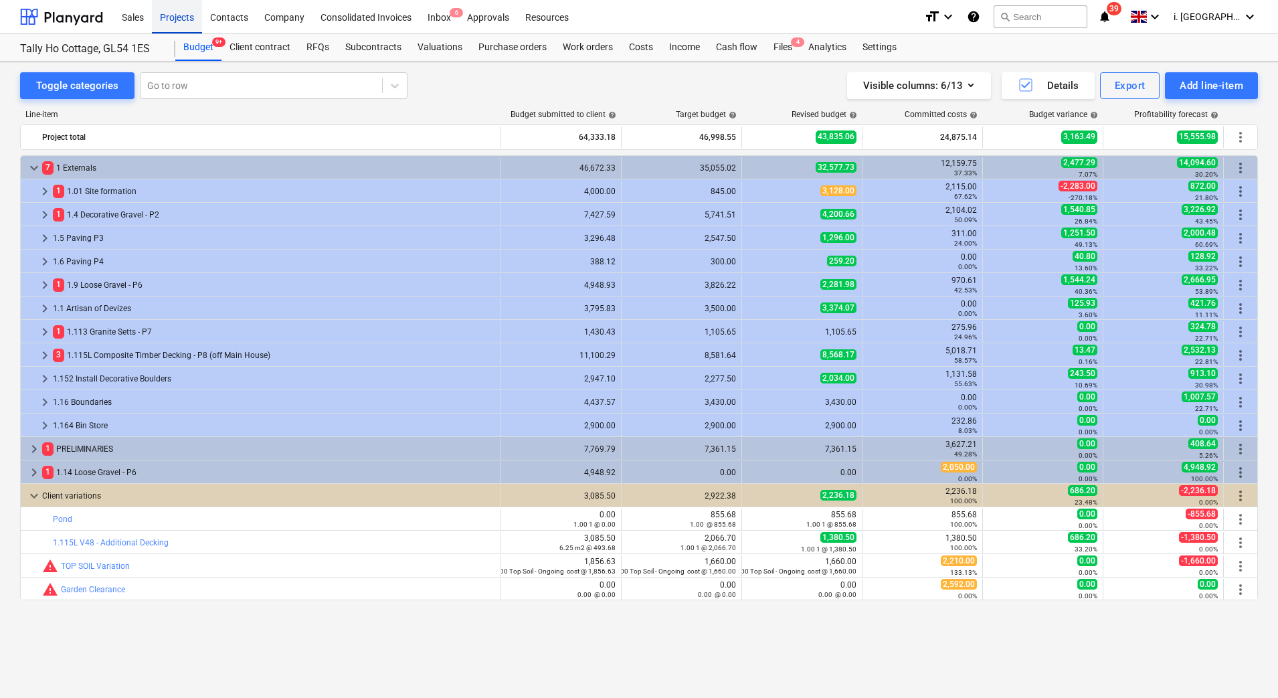
click at [177, 9] on div "Projects" at bounding box center [177, 16] width 50 height 34
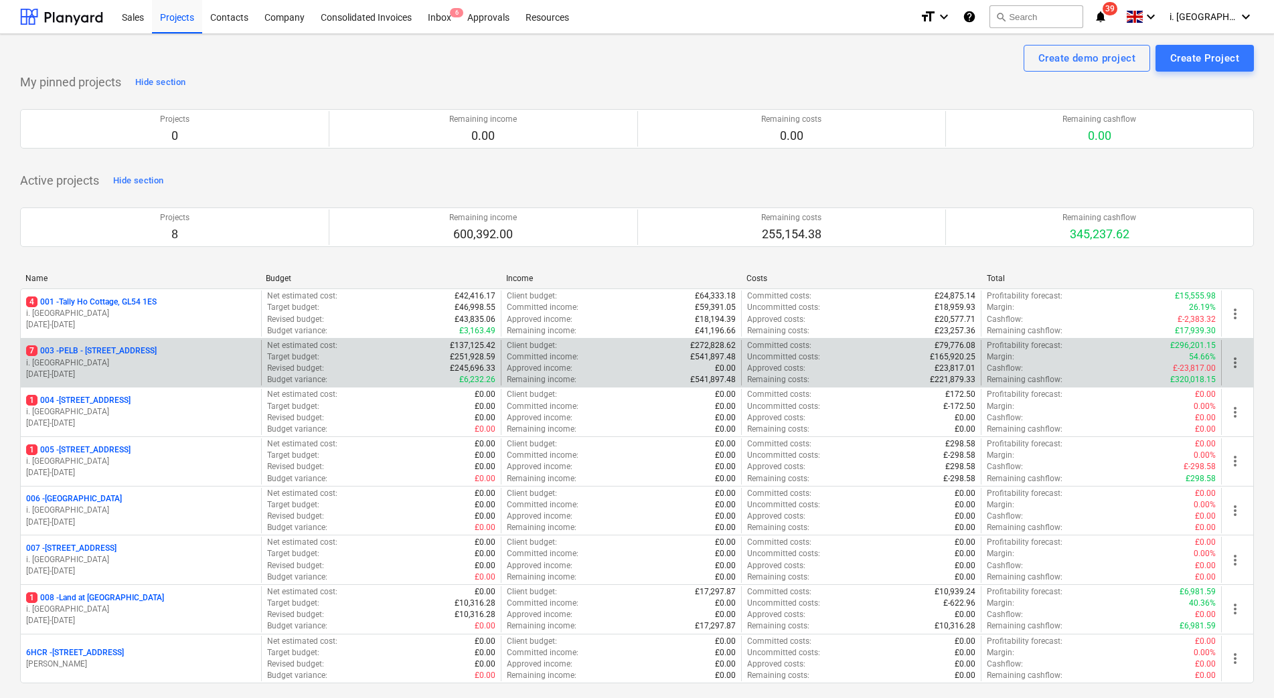
click at [109, 350] on p "7 003 - PELB - Castle lane, Moreton Valence, GL2 7NE" at bounding box center [91, 350] width 131 height 11
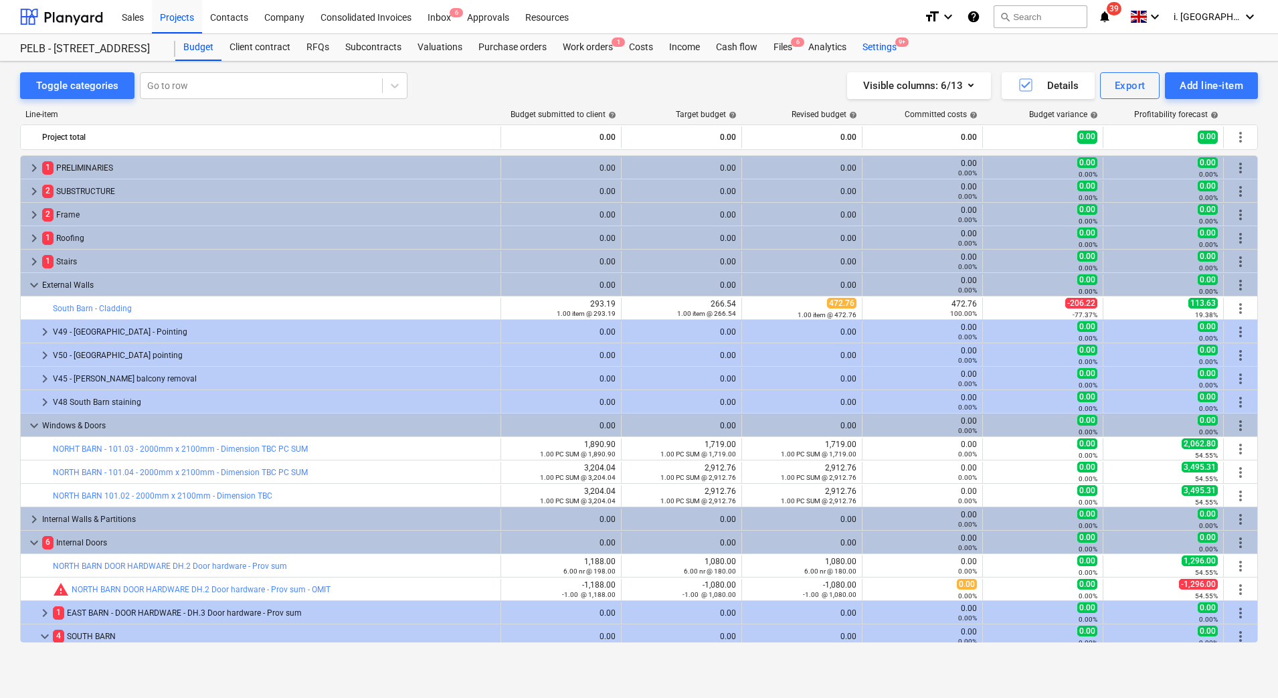
click at [881, 43] on div "Settings 9+" at bounding box center [880, 47] width 50 height 27
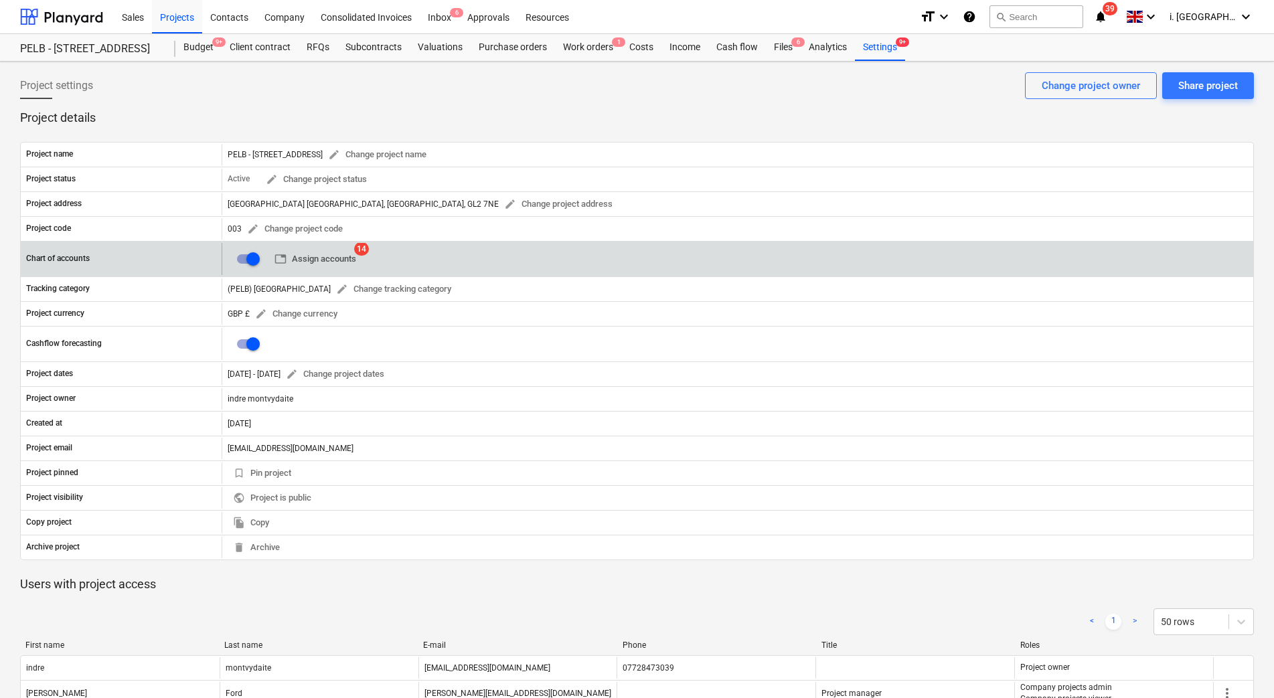
click at [329, 255] on span "table Assign accounts" at bounding box center [315, 259] width 82 height 15
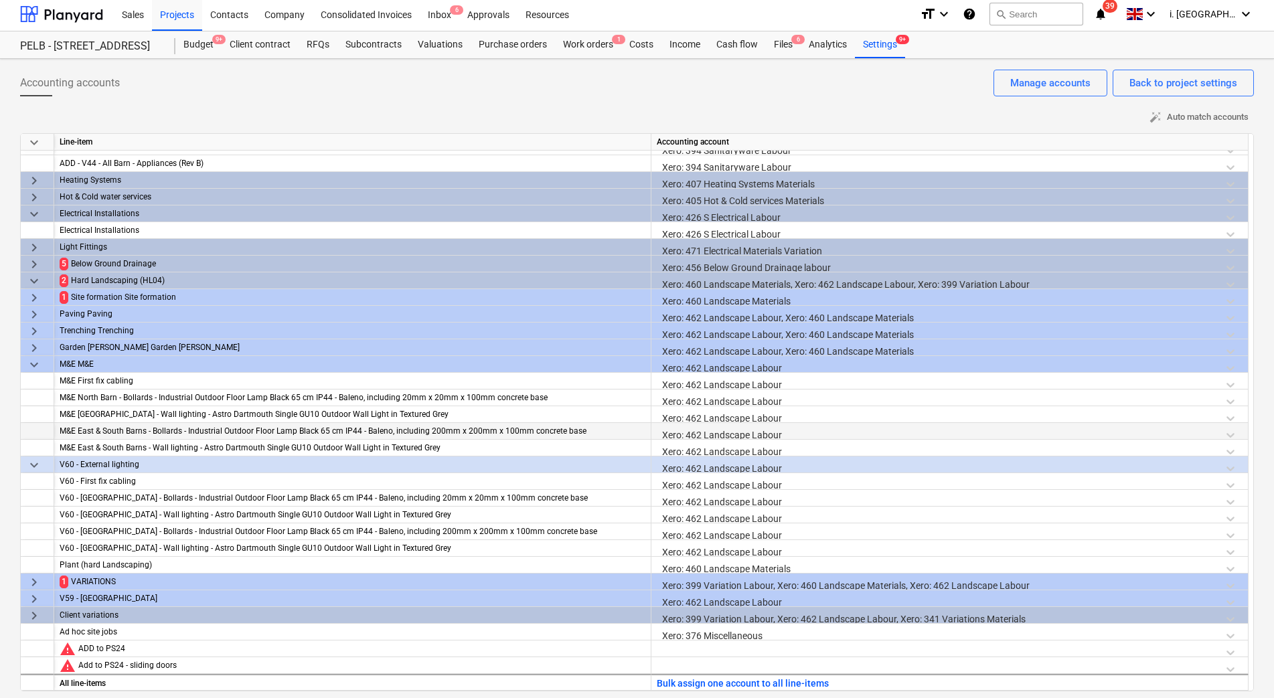
scroll to position [7, 0]
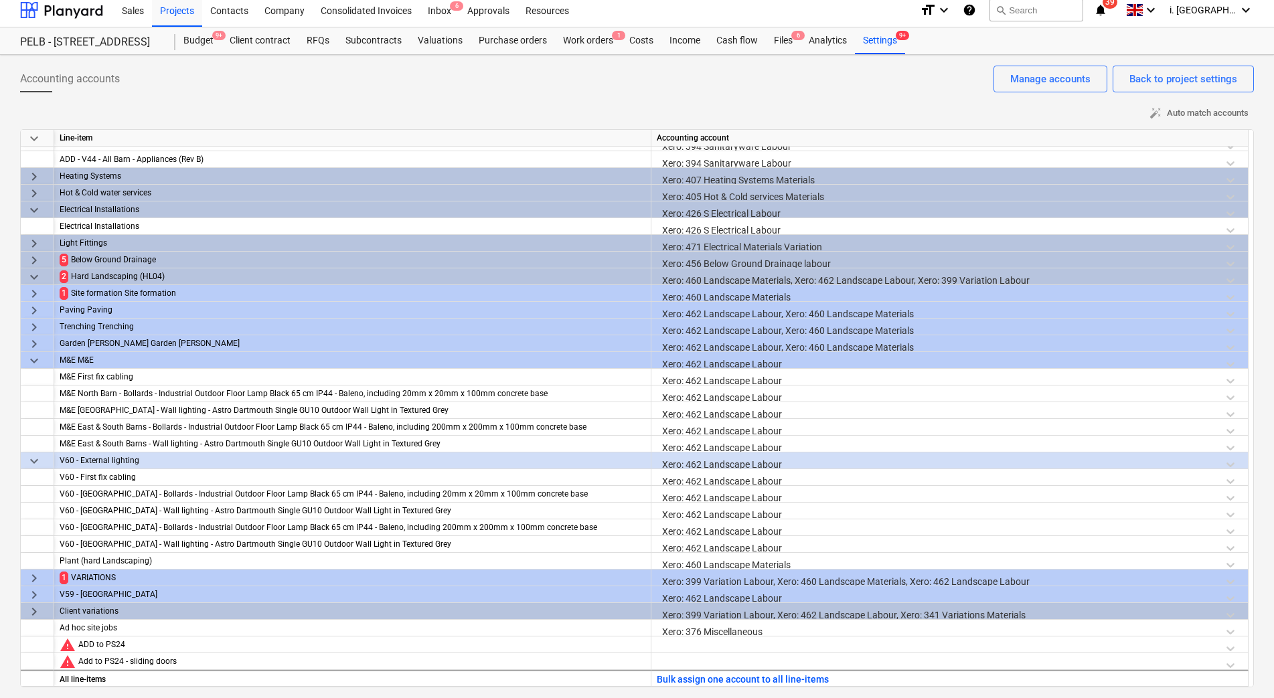
click at [29, 290] on span "keyboard_arrow_right" at bounding box center [34, 294] width 16 height 16
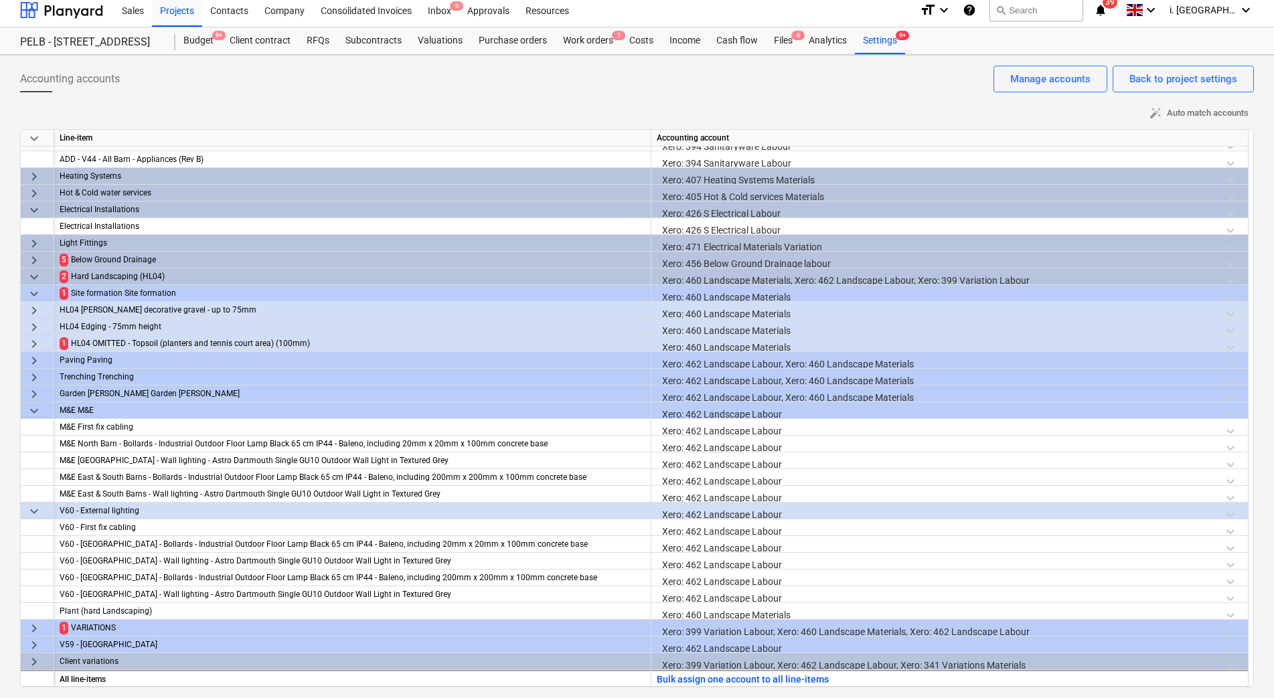
click at [37, 343] on span "keyboard_arrow_right" at bounding box center [34, 344] width 16 height 16
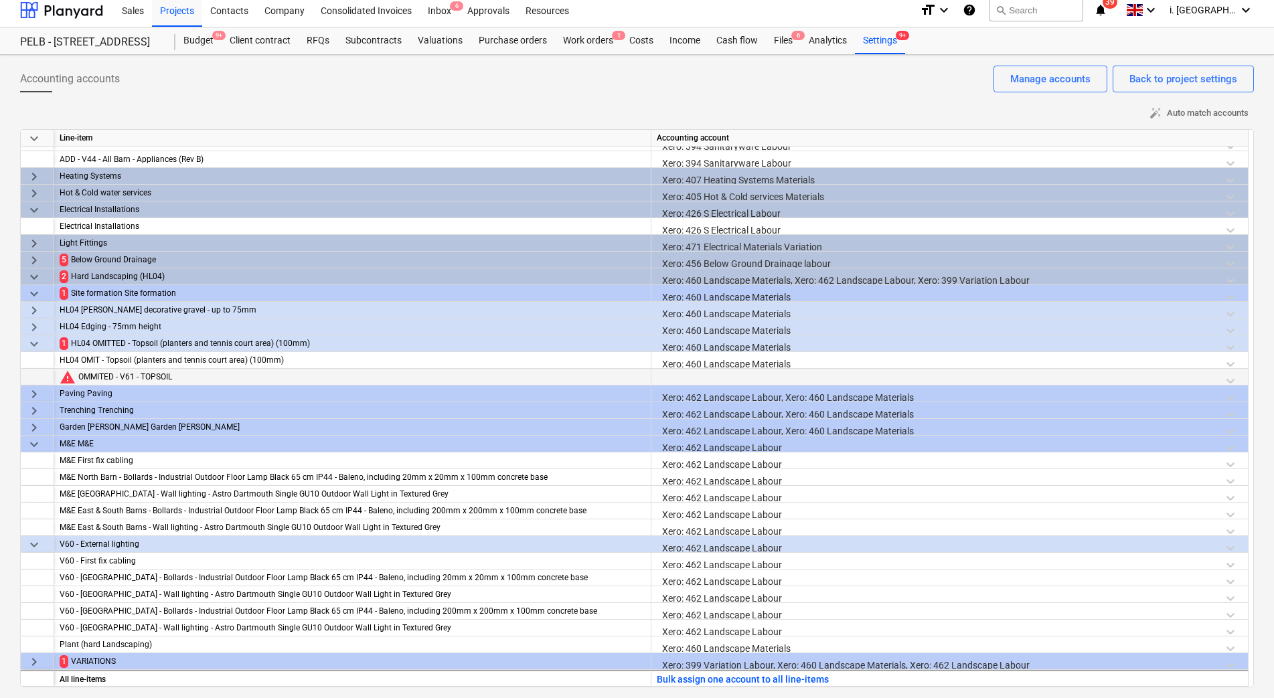
click at [768, 375] on div at bounding box center [950, 380] width 586 height 23
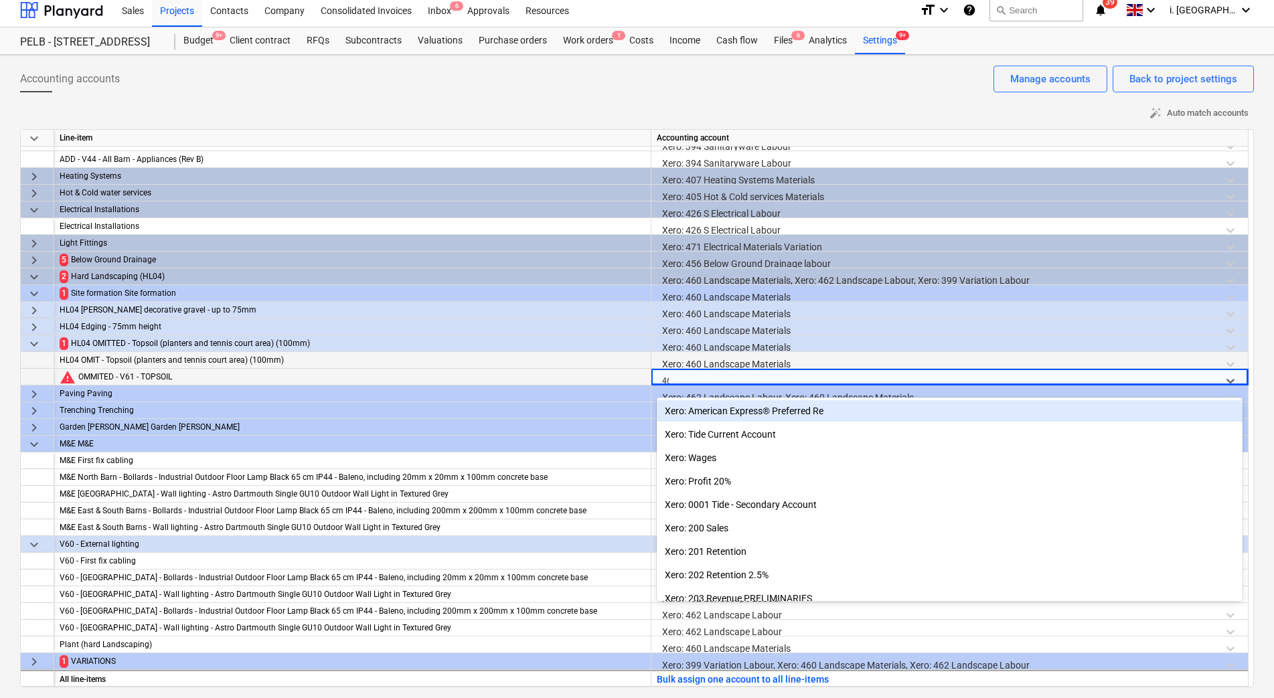
type input "460"
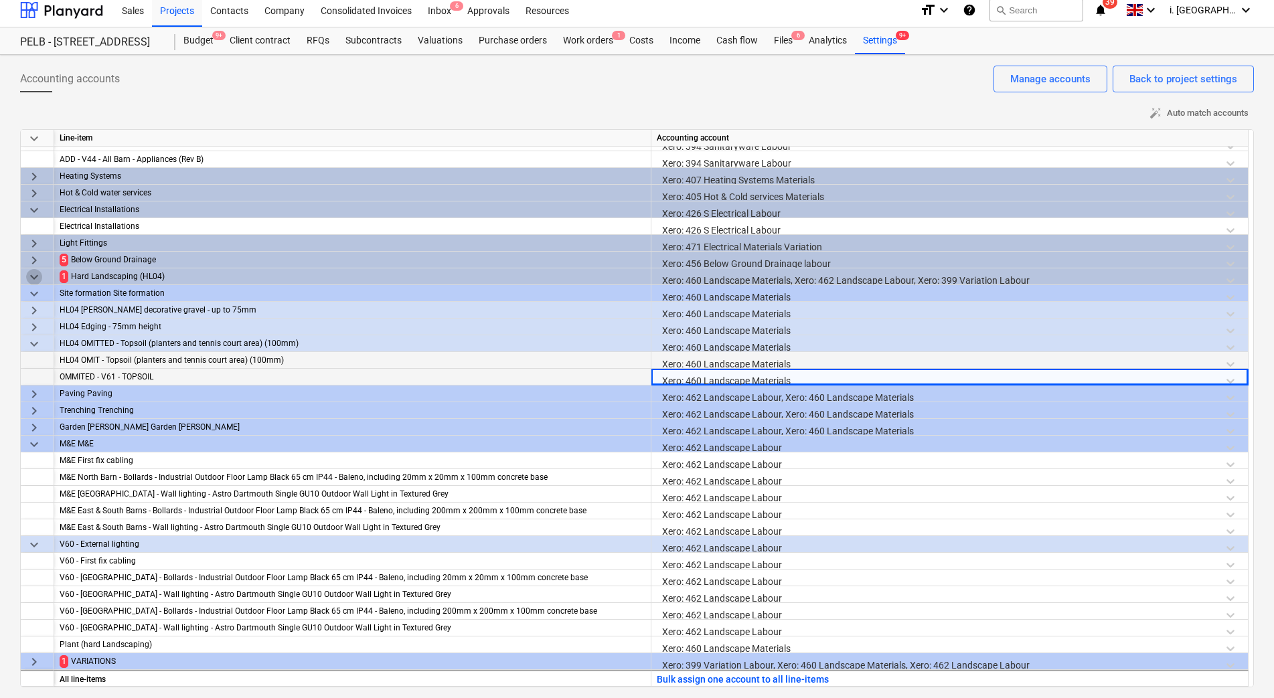
click at [30, 280] on span "keyboard_arrow_down" at bounding box center [34, 277] width 16 height 16
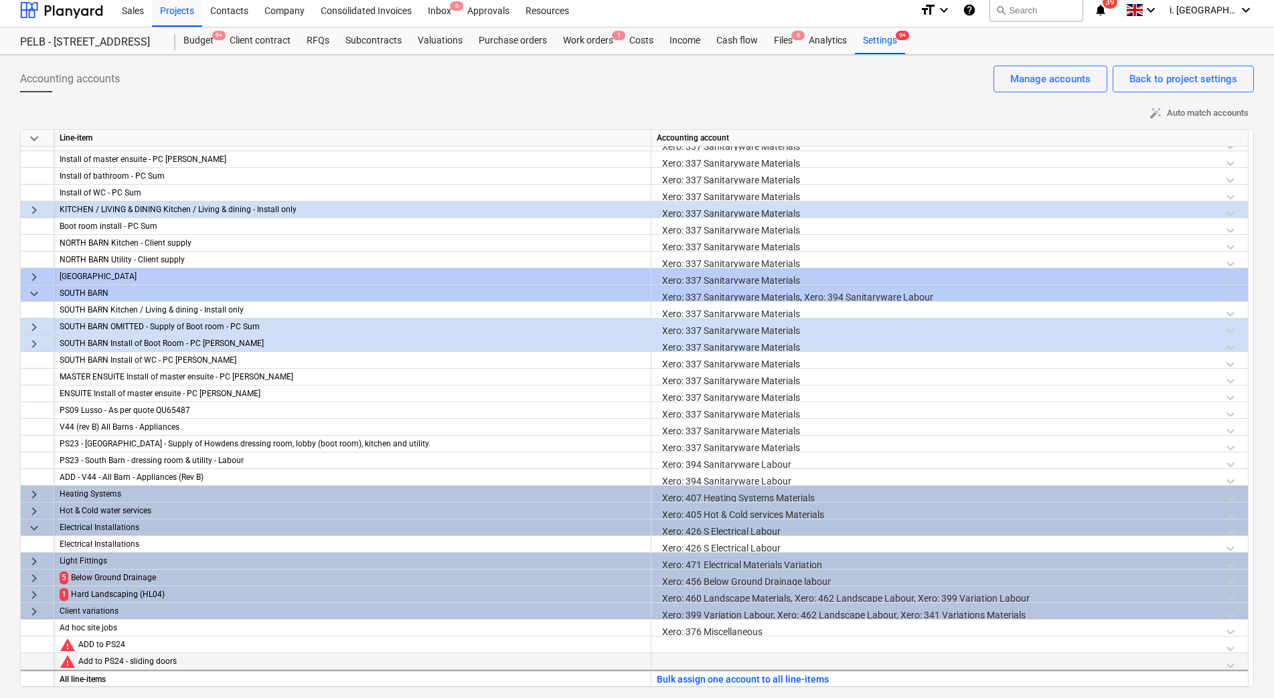
scroll to position [1066, 0]
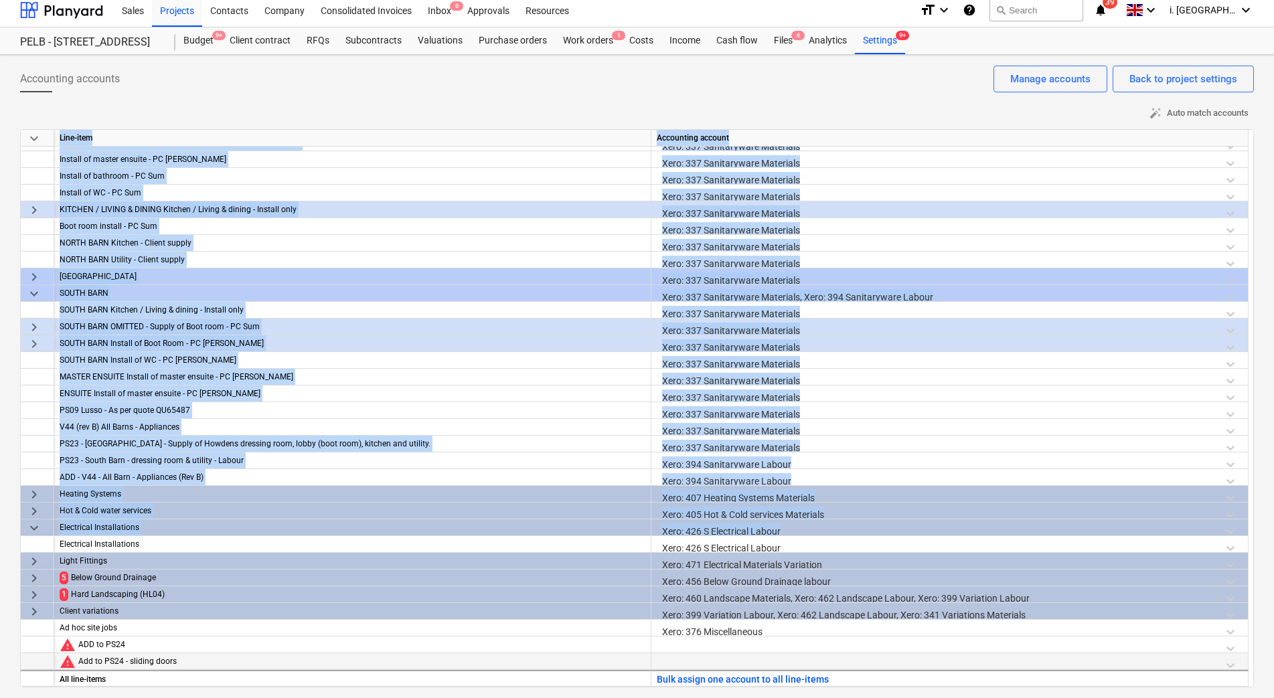
drag, startPoint x: 1248, startPoint y: 523, endPoint x: 1255, endPoint y: 551, distance: 29.1
click at [1255, 551] on div "Accounting accounts Back to project settings Manage accounts auto_fix_high Auto…" at bounding box center [637, 376] width 1274 height 643
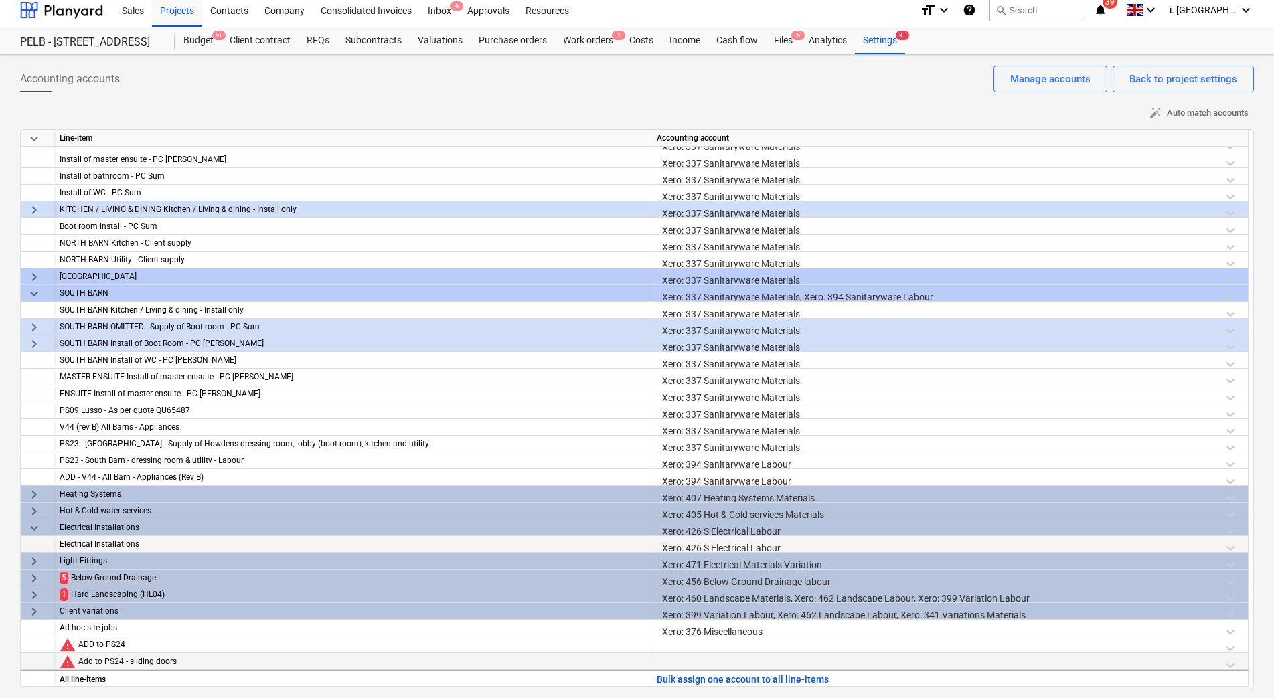
click at [244, 537] on div "Electrical Installations" at bounding box center [353, 544] width 586 height 17
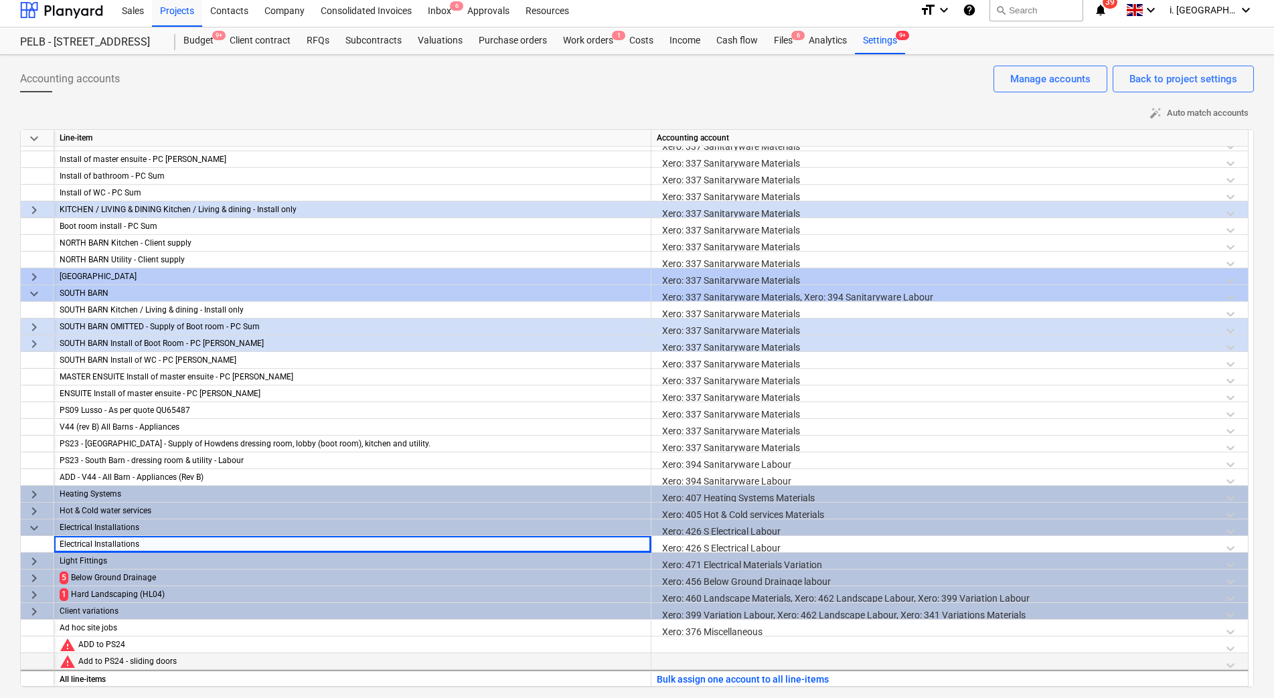
click at [24, 578] on div "keyboard_arrow_right" at bounding box center [37, 578] width 33 height 17
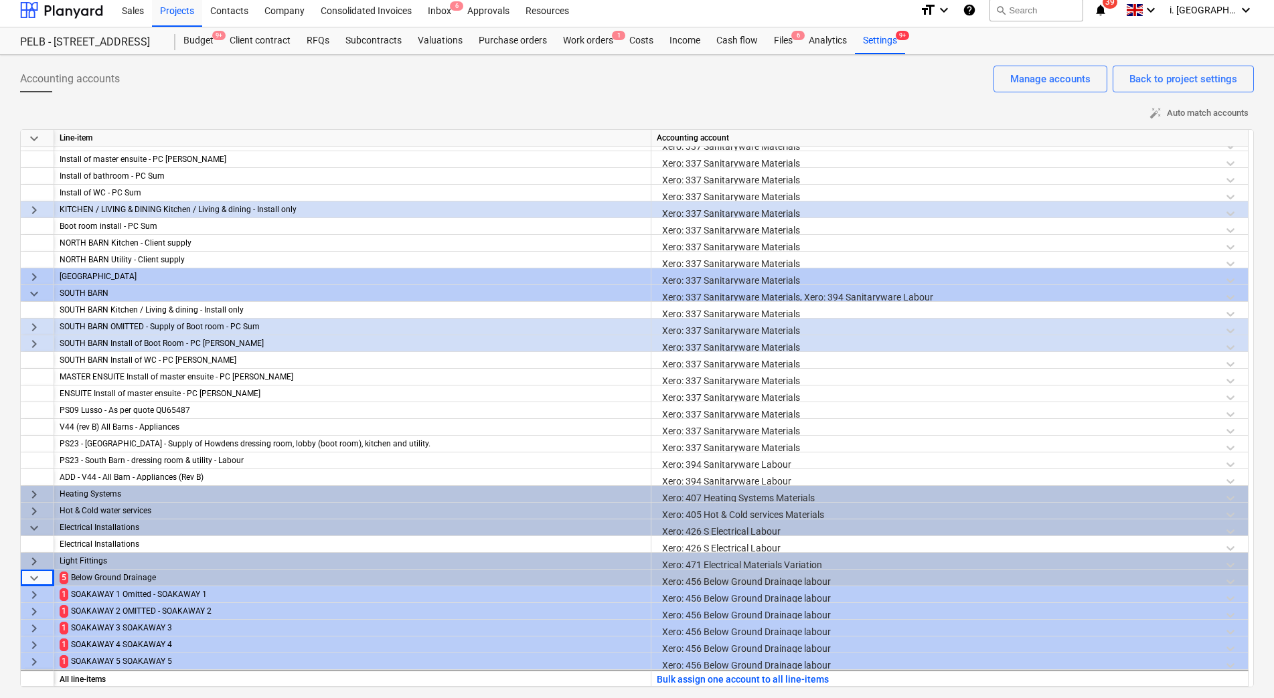
scroll to position [1183, 0]
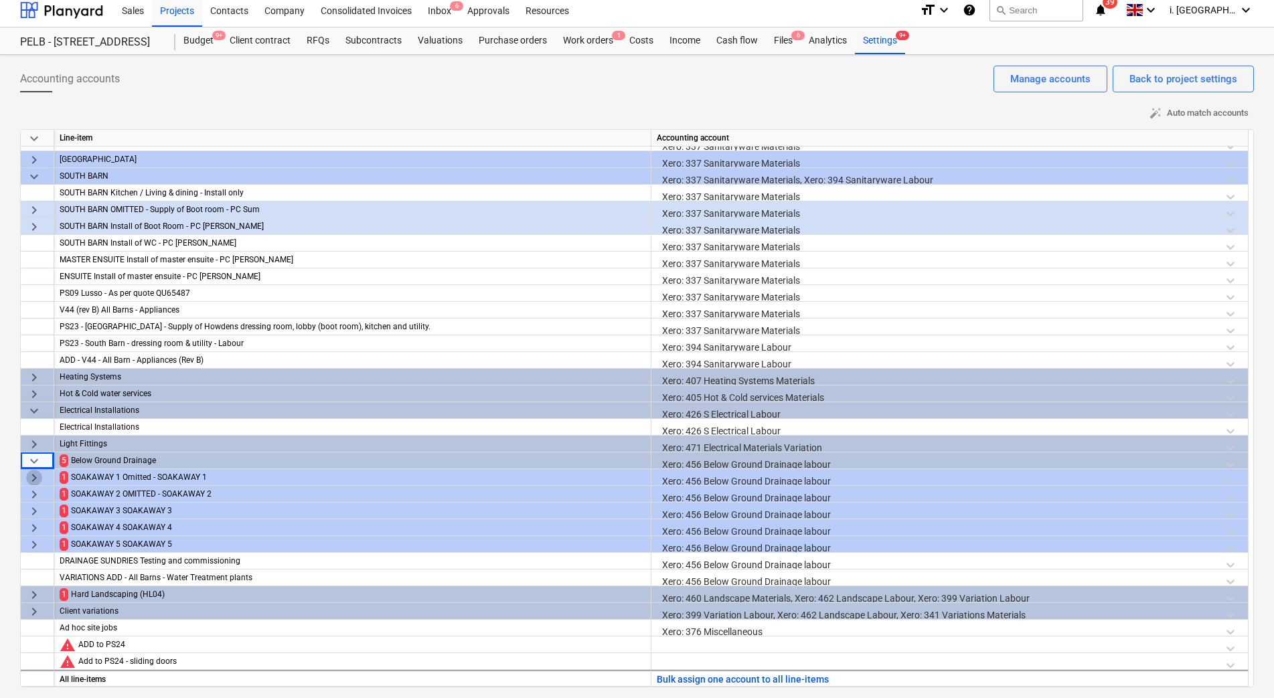
click at [36, 477] on span "keyboard_arrow_right" at bounding box center [34, 478] width 16 height 16
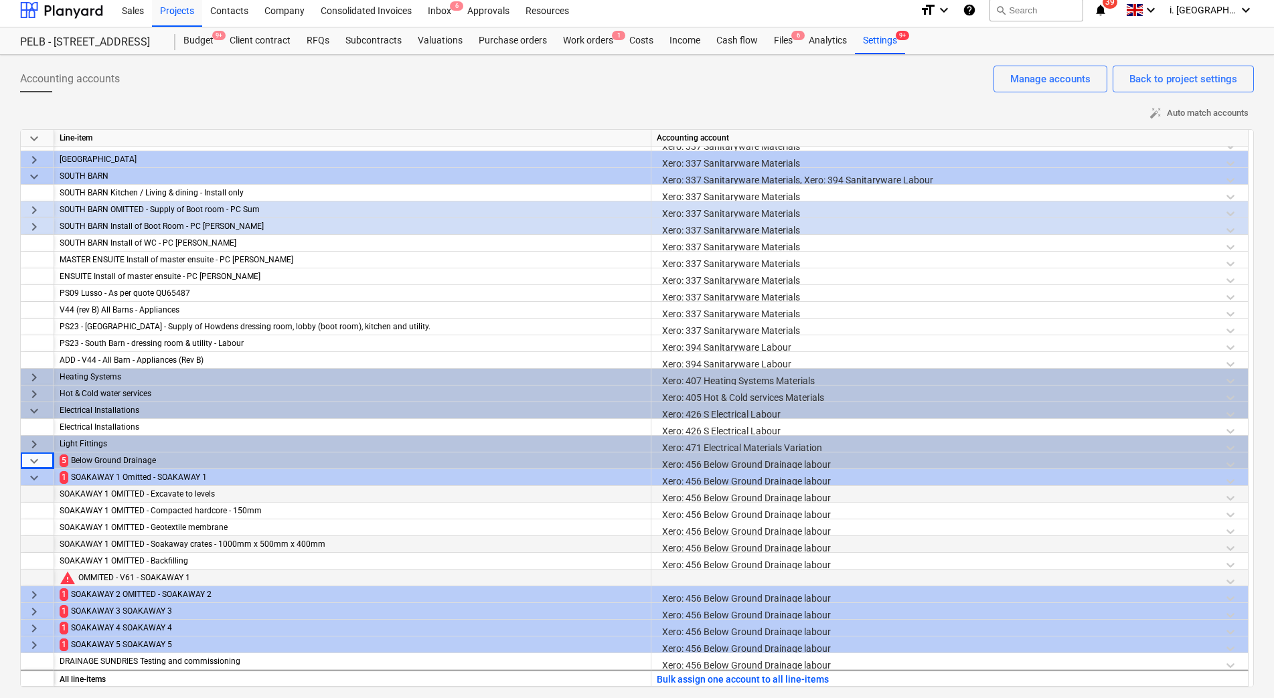
click at [697, 579] on div at bounding box center [950, 581] width 586 height 23
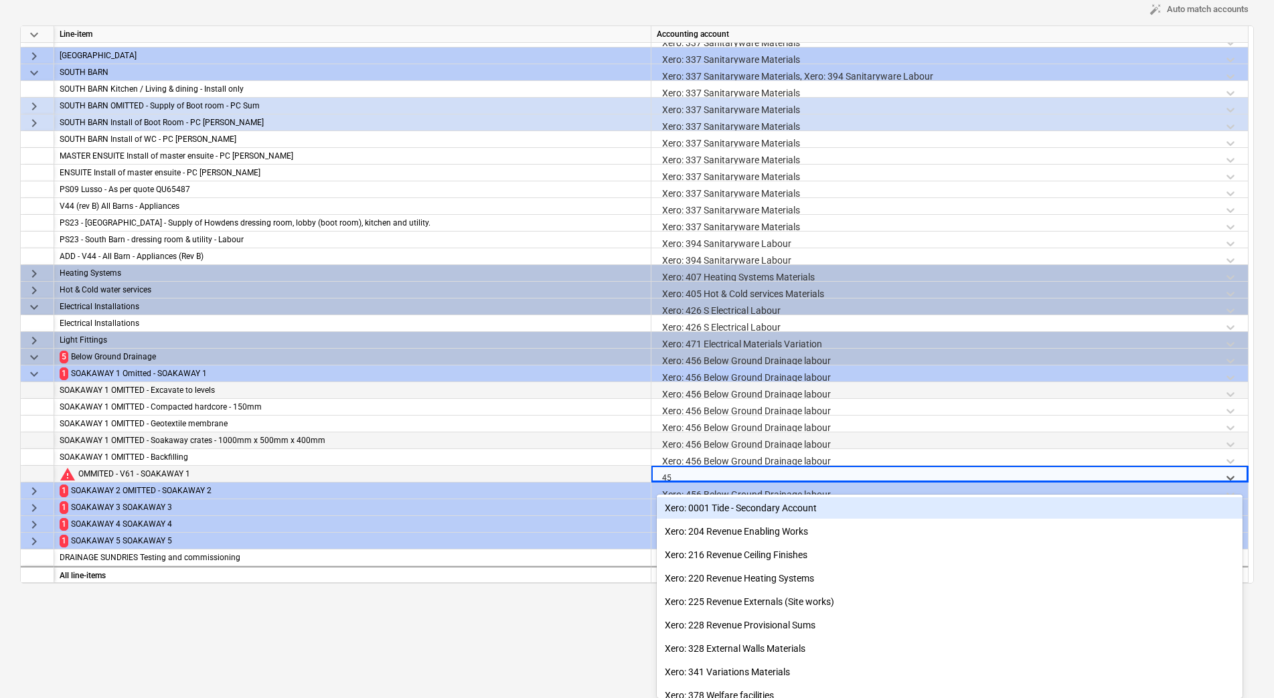
type input "456"
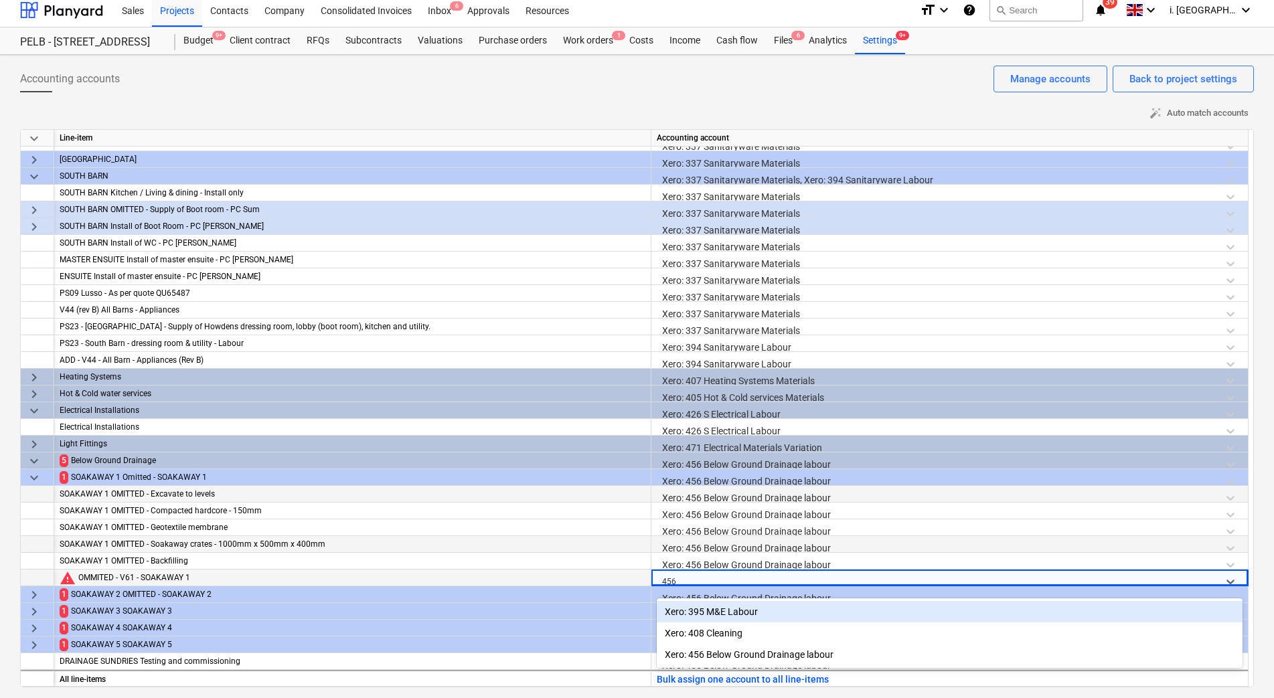
scroll to position [7, 0]
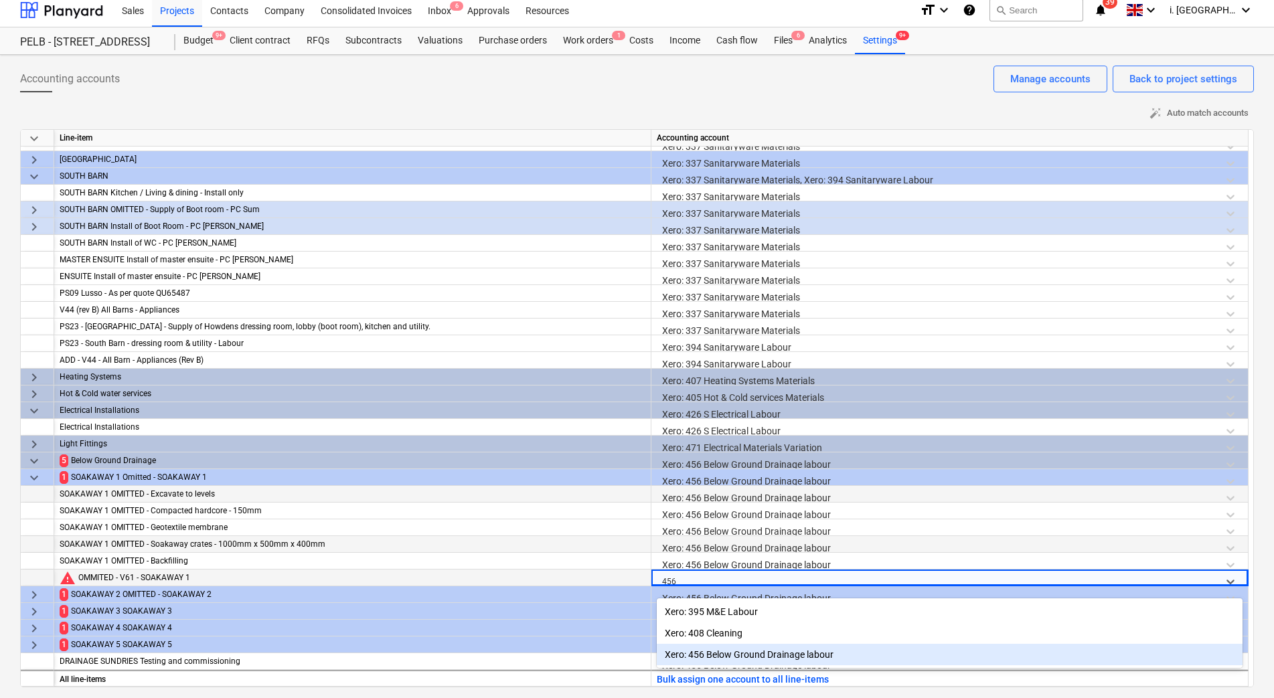
click at [724, 659] on div "Xero: 456 Below Ground Drainage labour" at bounding box center [950, 654] width 586 height 21
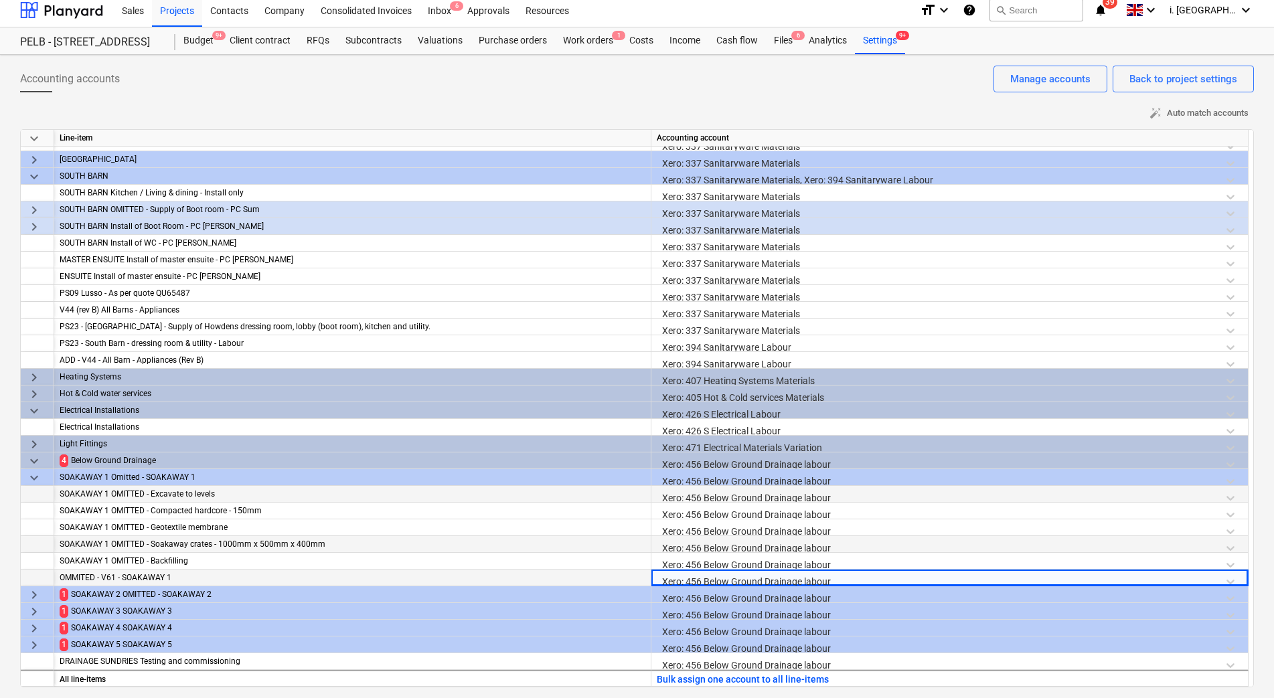
click at [23, 588] on div "keyboard_arrow_right" at bounding box center [37, 594] width 33 height 17
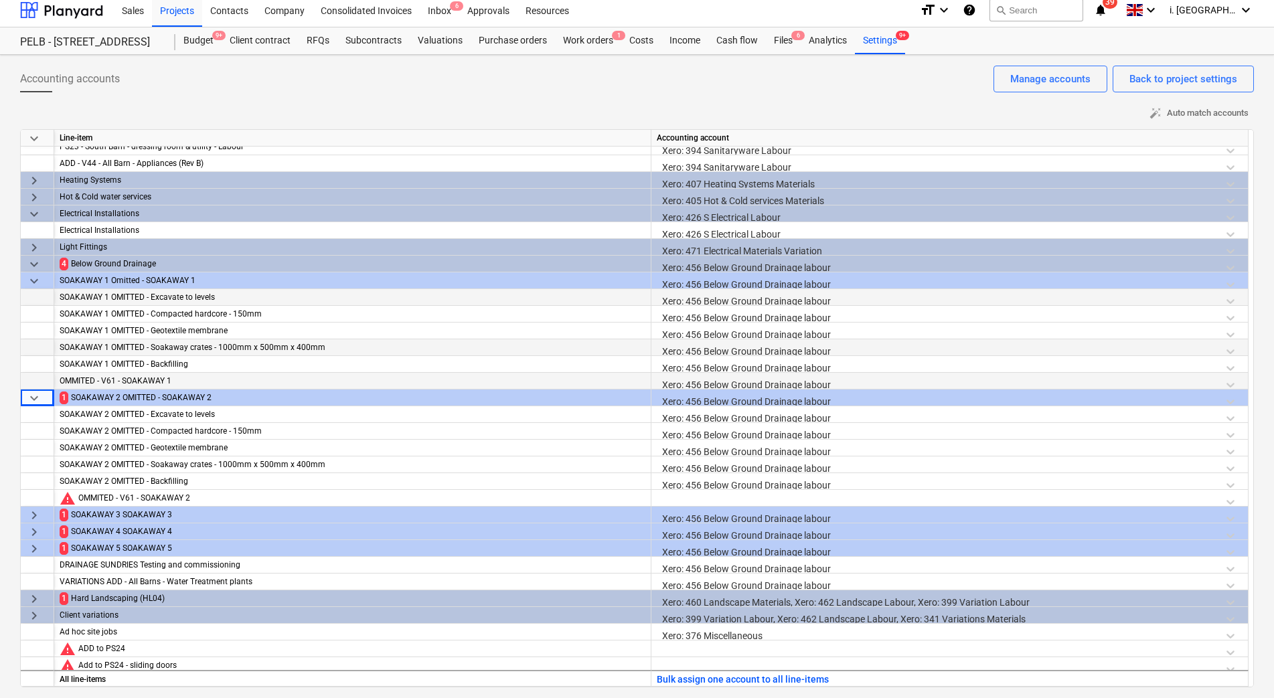
scroll to position [1384, 0]
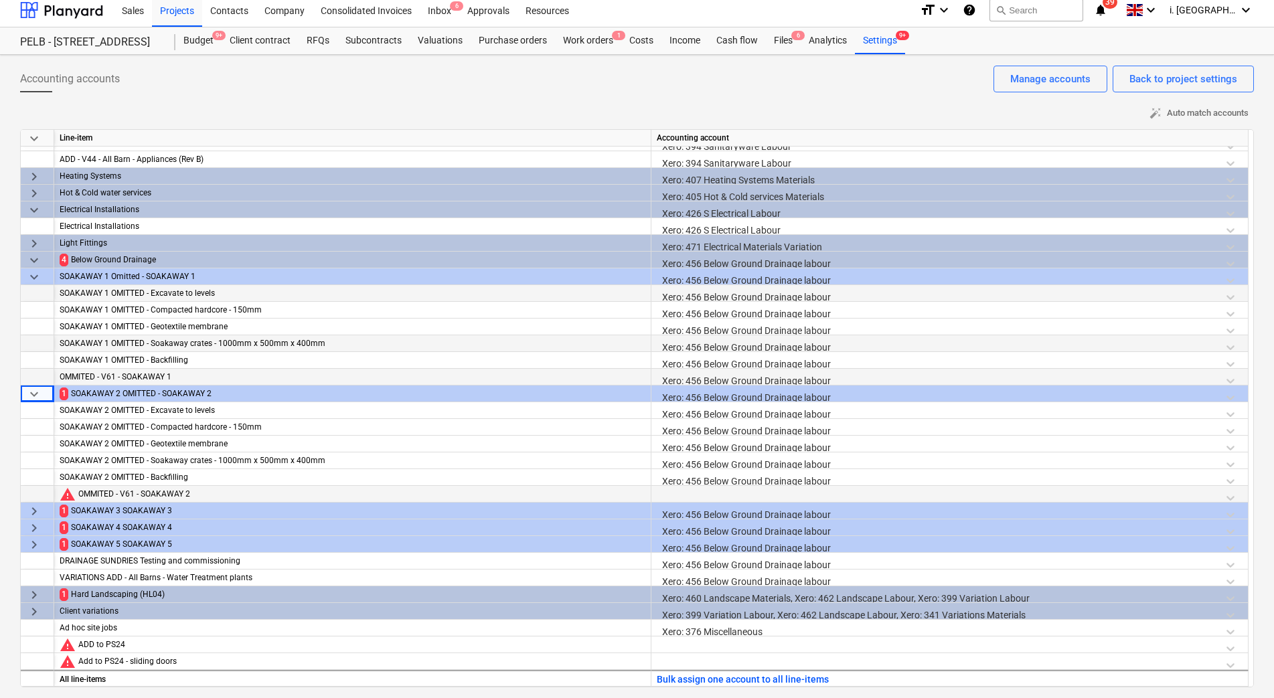
click at [710, 490] on div at bounding box center [950, 497] width 586 height 23
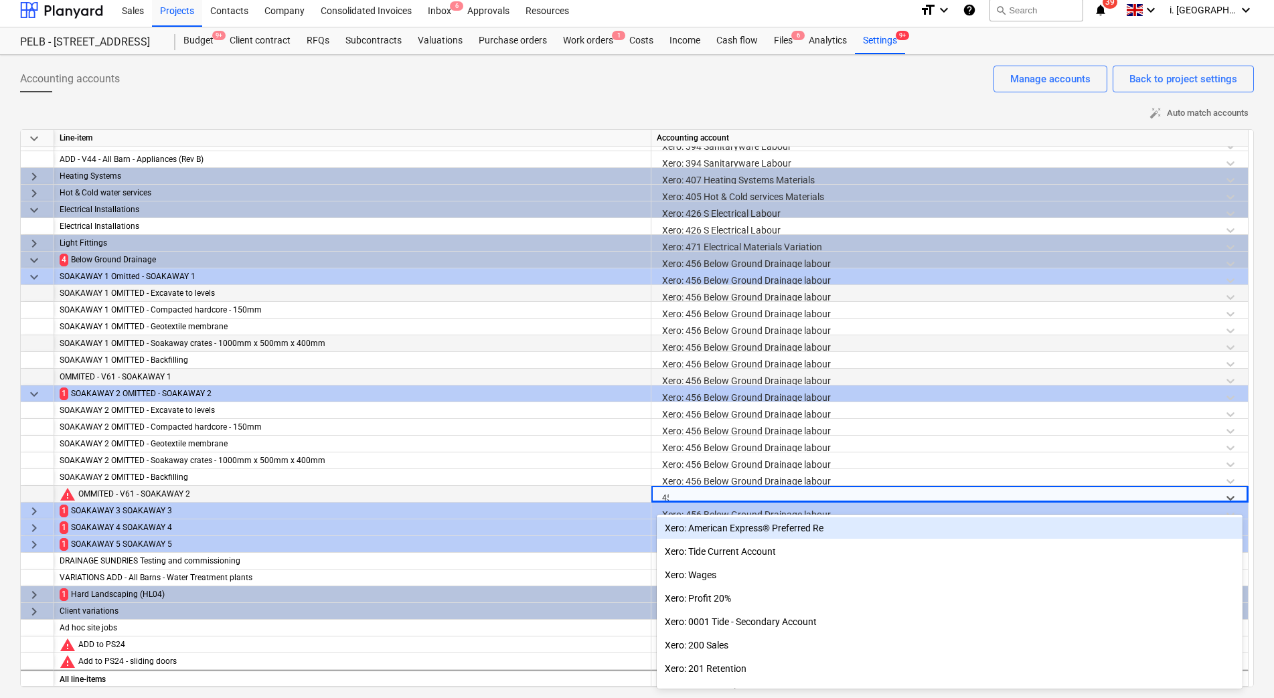
type input "456"
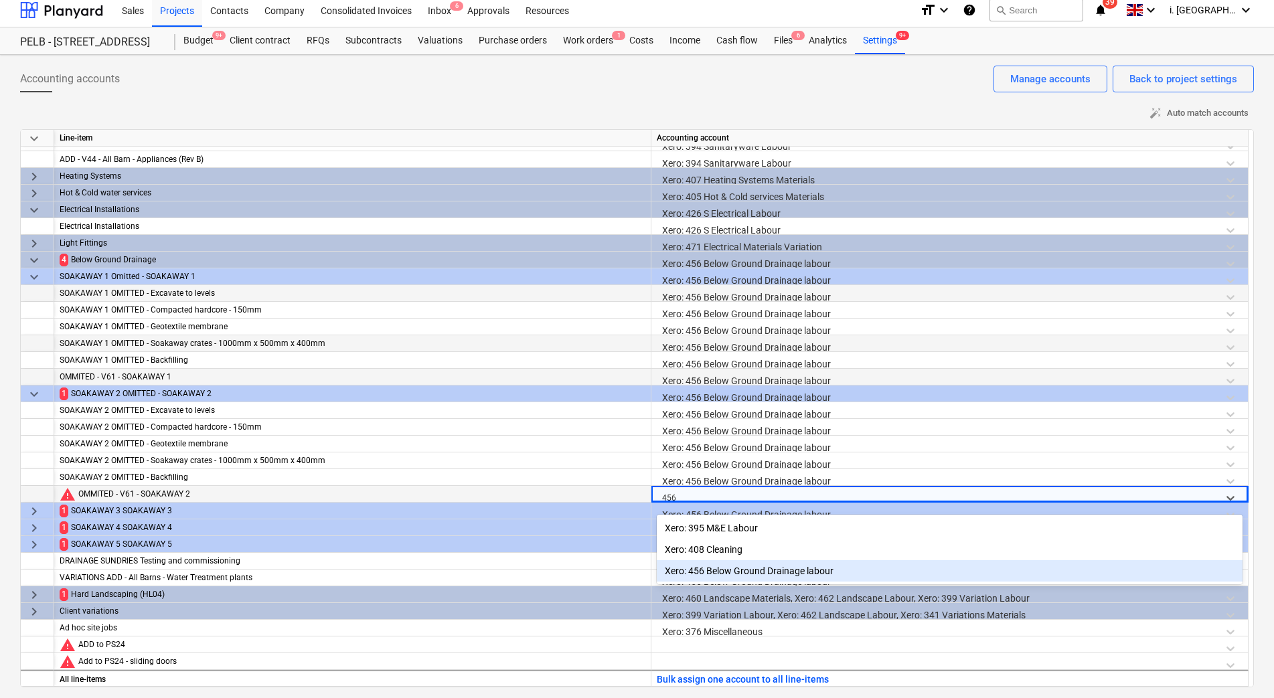
click at [762, 572] on div "Xero: 456 Below Ground Drainage labour" at bounding box center [950, 570] width 586 height 21
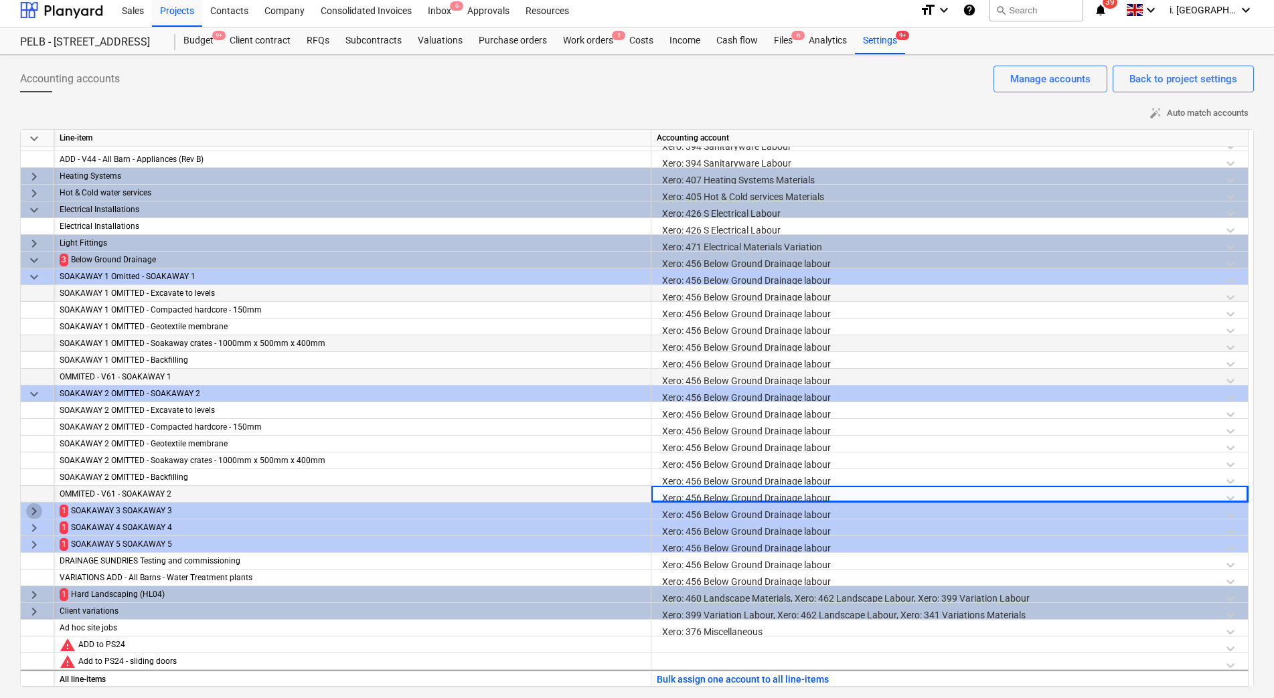
click at [35, 511] on span "keyboard_arrow_right" at bounding box center [34, 511] width 16 height 16
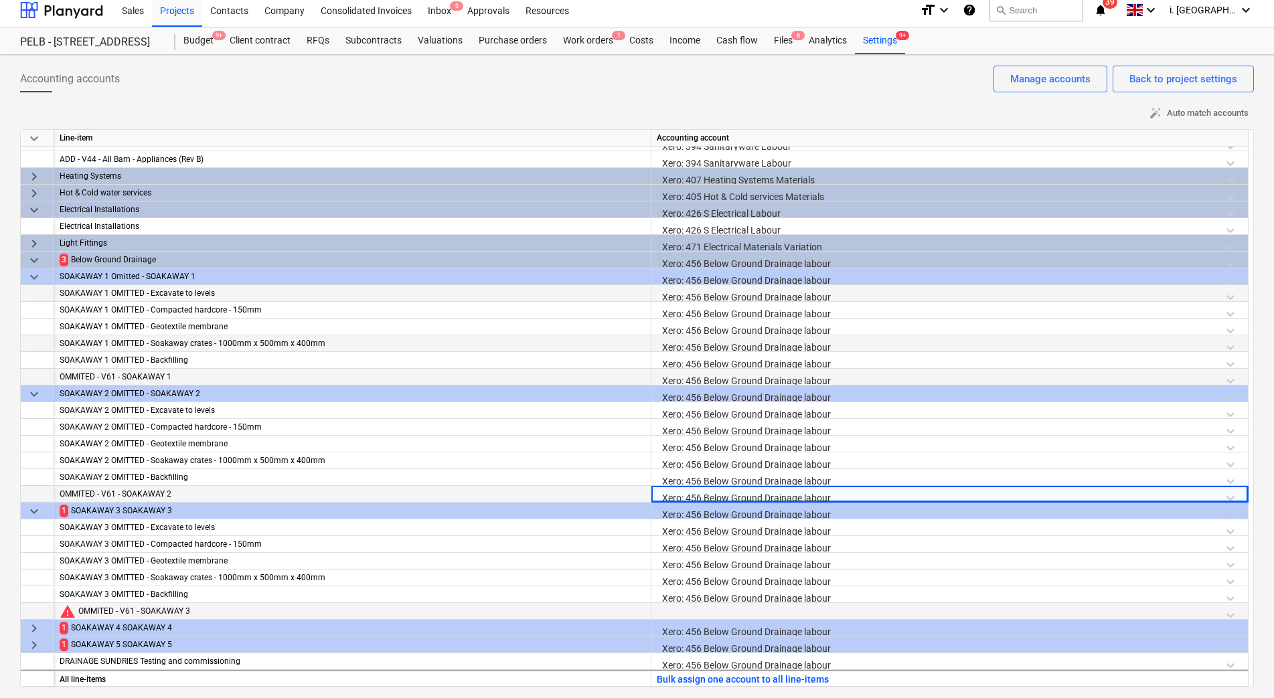
click at [732, 615] on div at bounding box center [950, 614] width 586 height 23
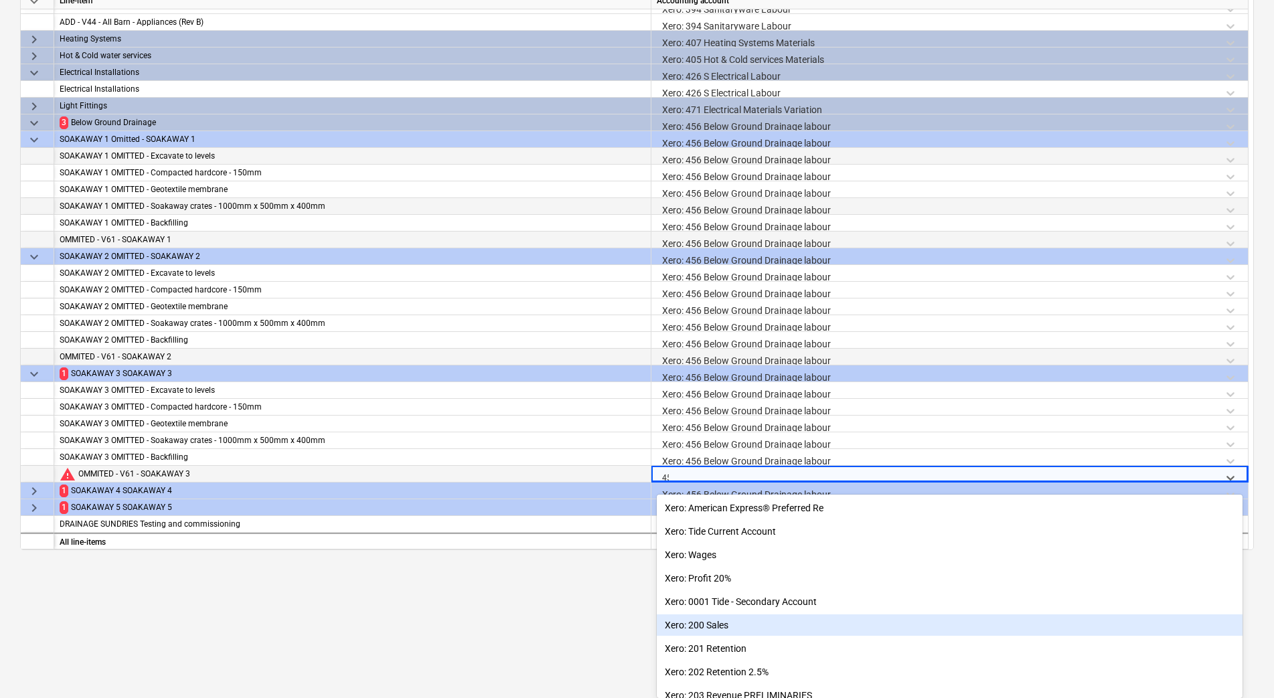
type input "456"
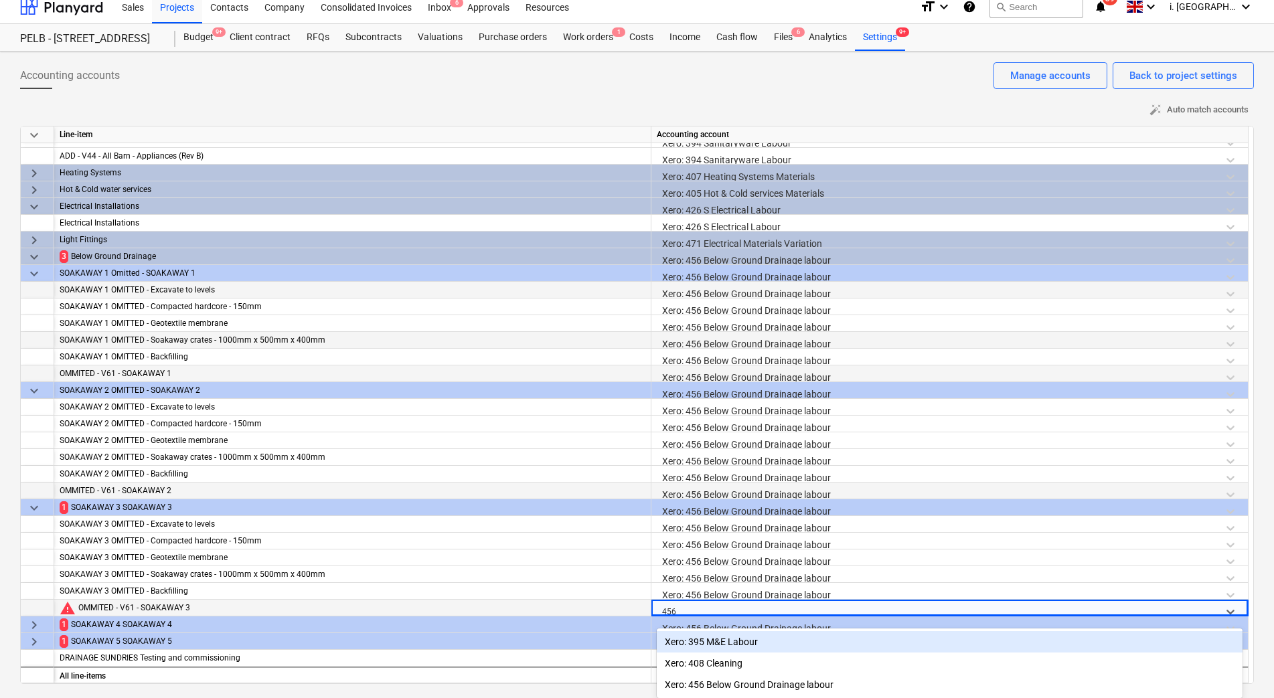
scroll to position [12, 0]
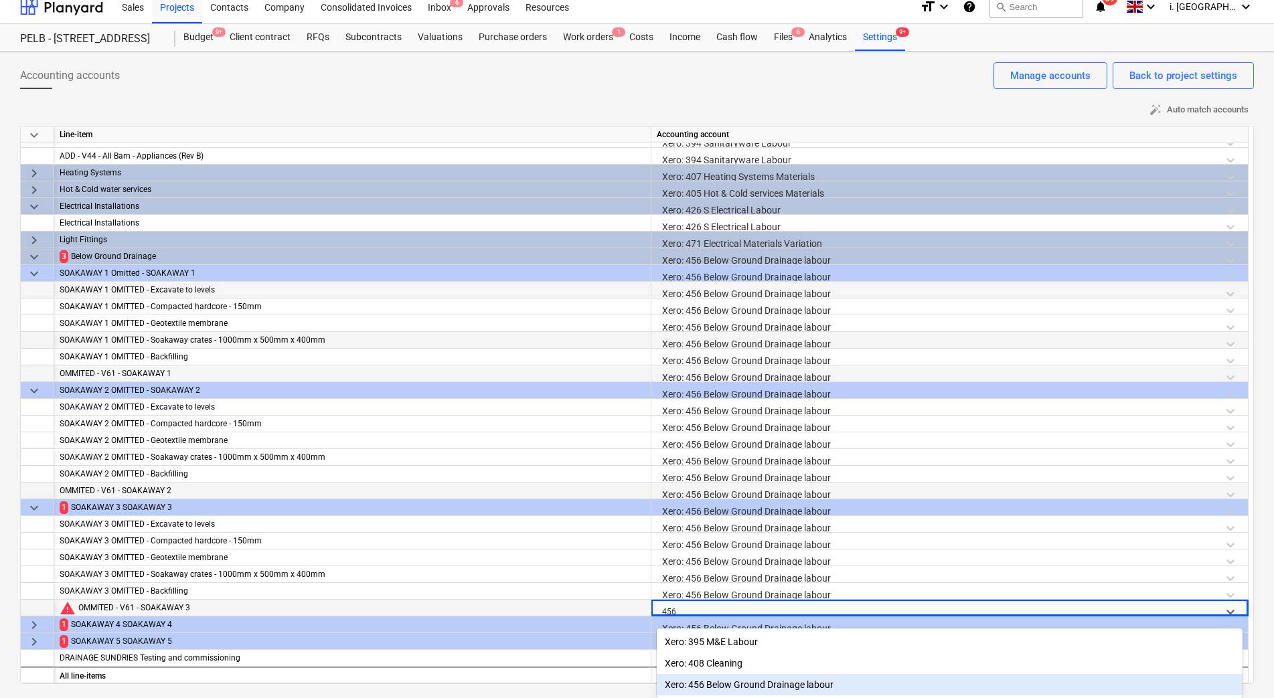
click at [748, 688] on div "Xero: 456 Below Ground Drainage labour" at bounding box center [950, 684] width 586 height 21
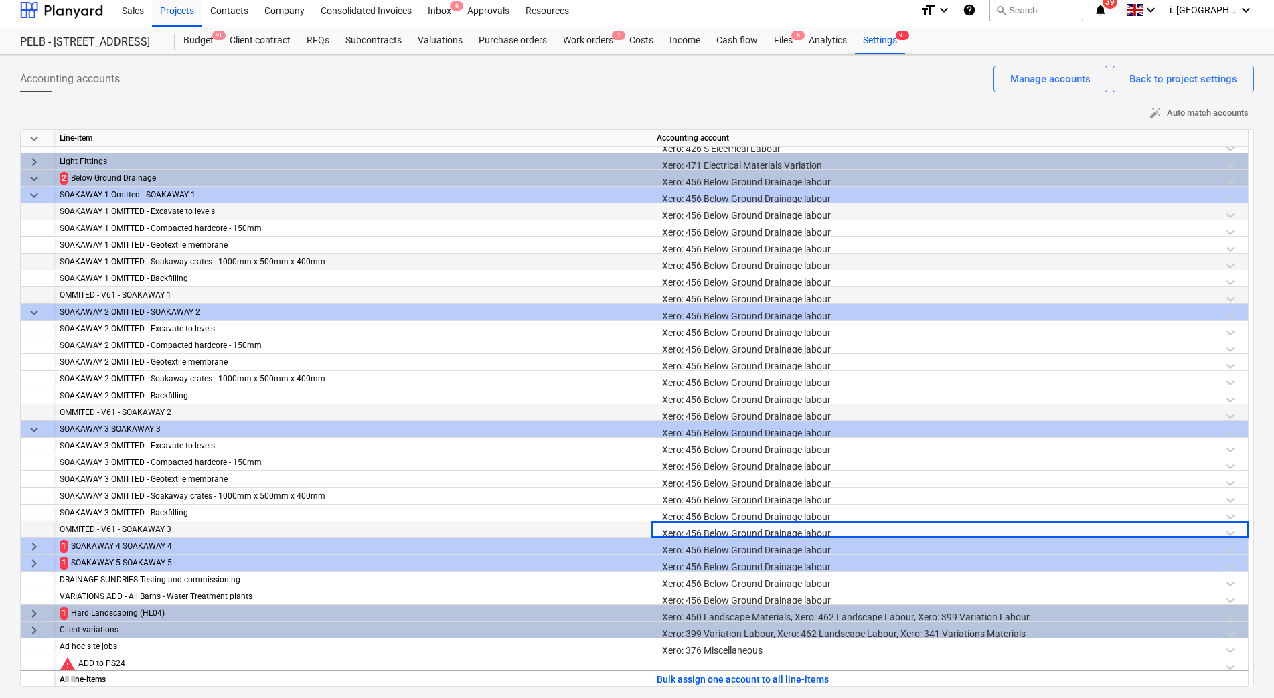
scroll to position [1485, 0]
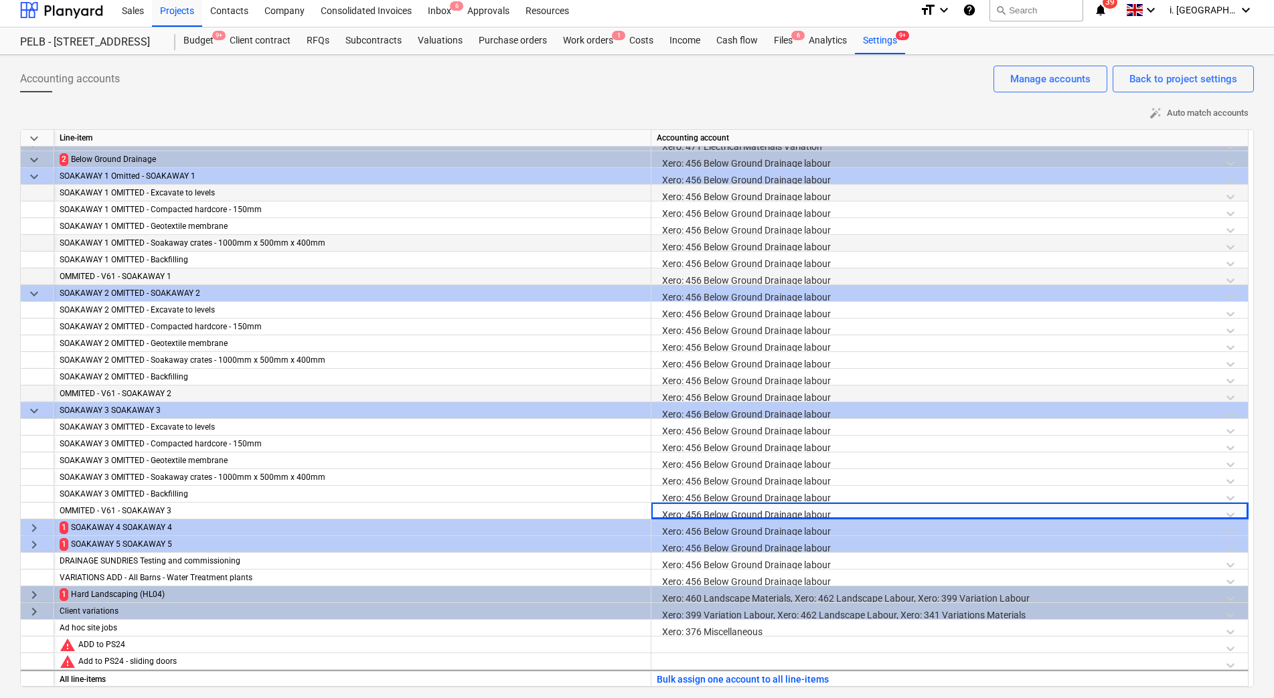
click at [28, 531] on span "keyboard_arrow_right" at bounding box center [34, 528] width 16 height 16
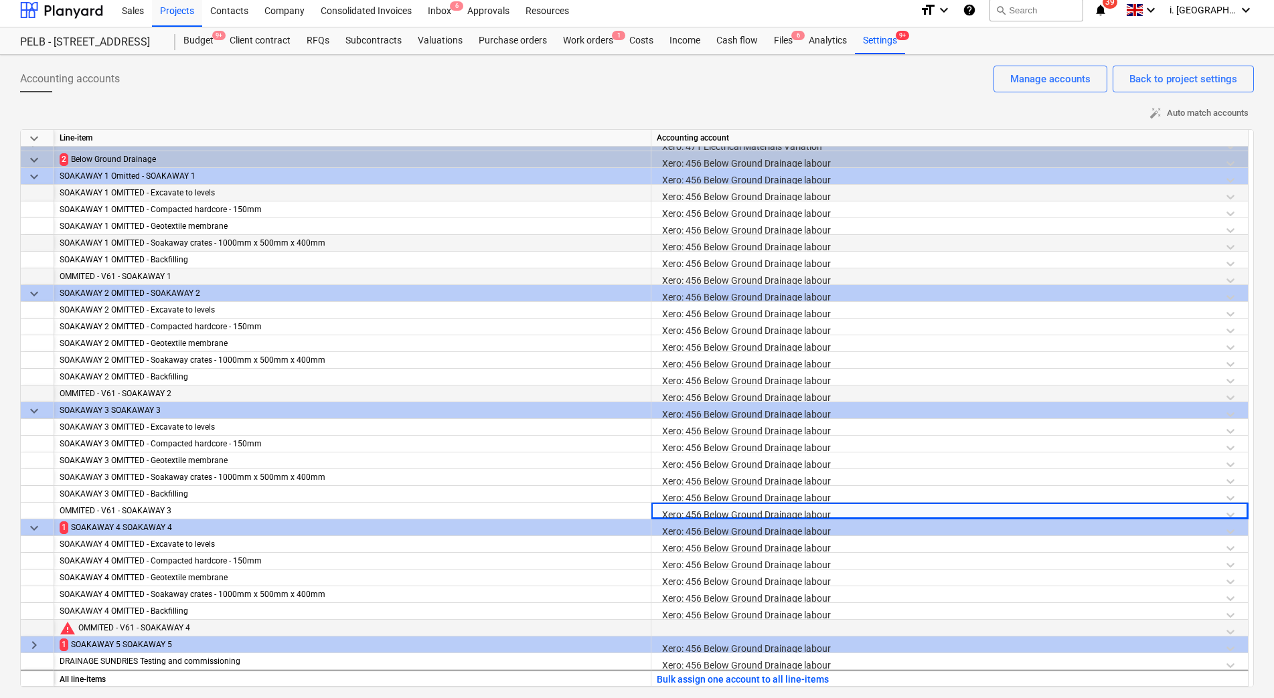
click at [687, 632] on div at bounding box center [950, 631] width 586 height 23
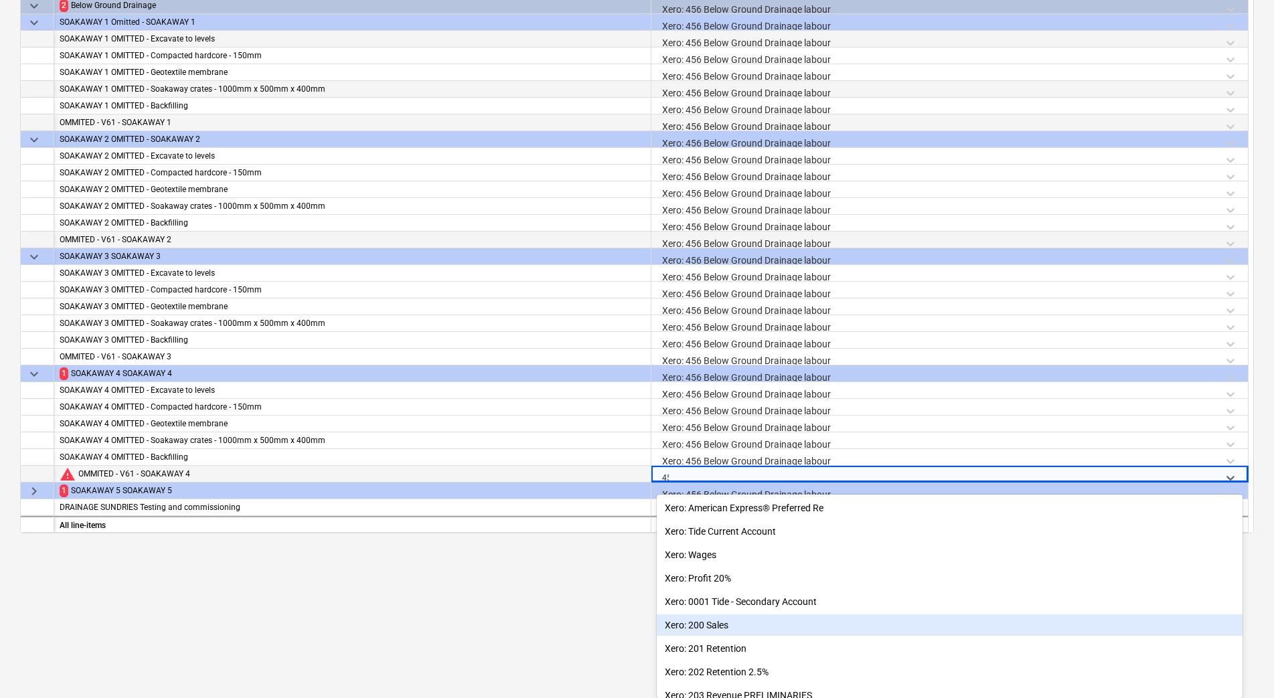
type input "456"
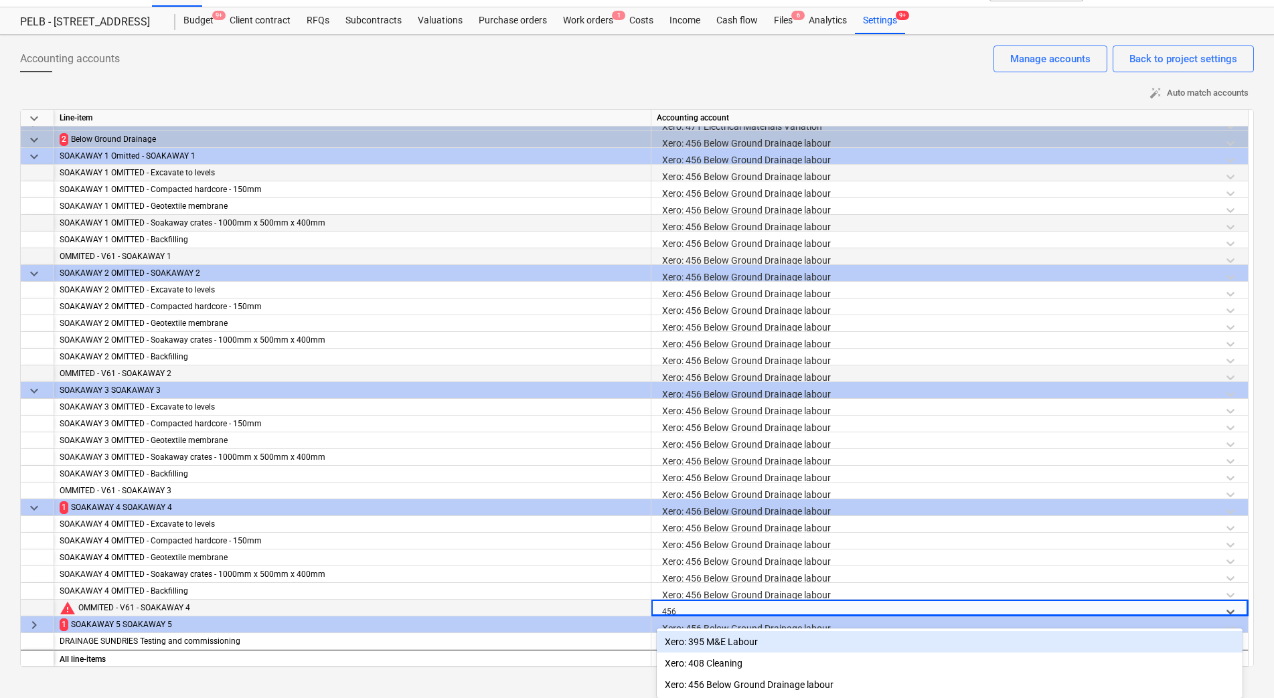
scroll to position [29, 0]
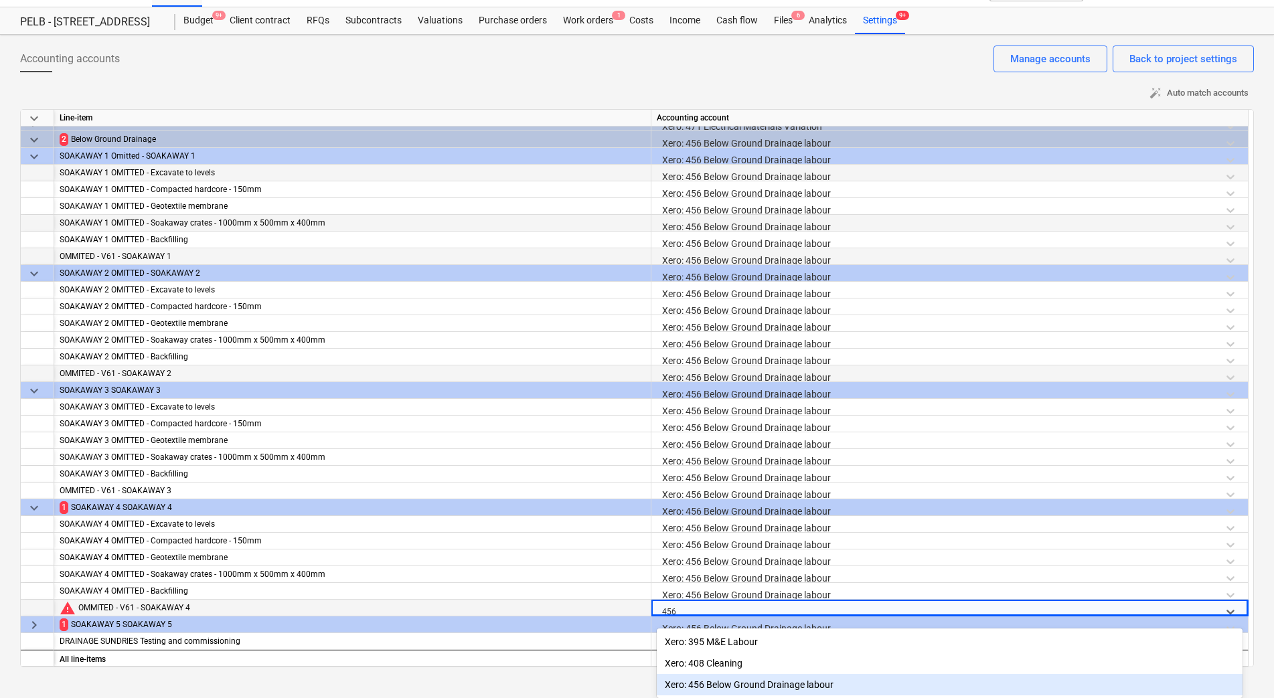
click at [732, 679] on div "Xero: 456 Below Ground Drainage labour" at bounding box center [950, 684] width 586 height 21
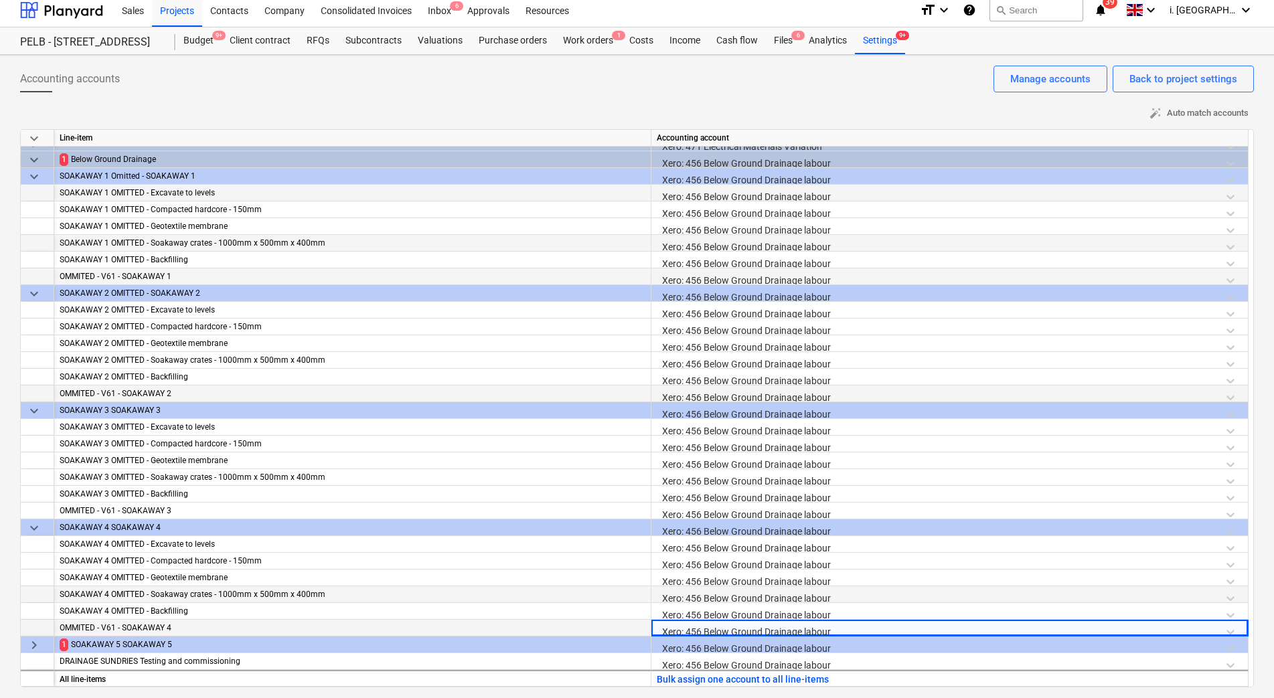
scroll to position [1585, 0]
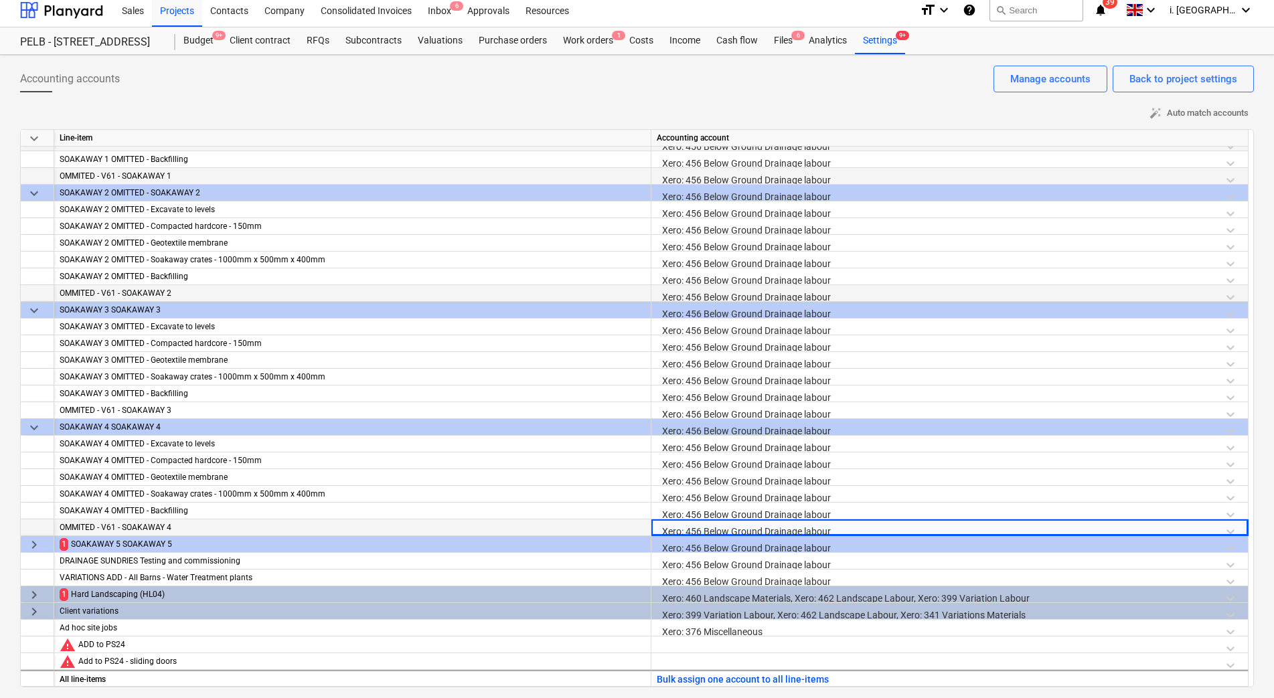
click at [35, 550] on span "keyboard_arrow_right" at bounding box center [34, 545] width 16 height 16
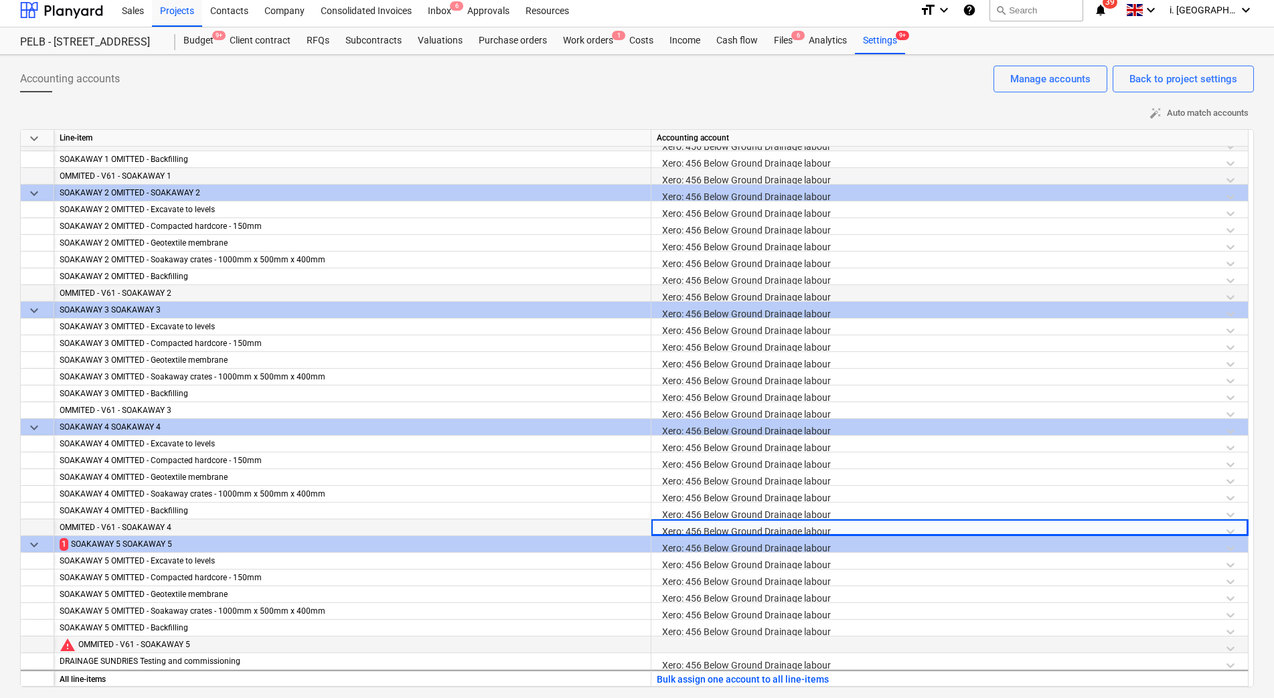
click at [722, 646] on div at bounding box center [950, 648] width 586 height 23
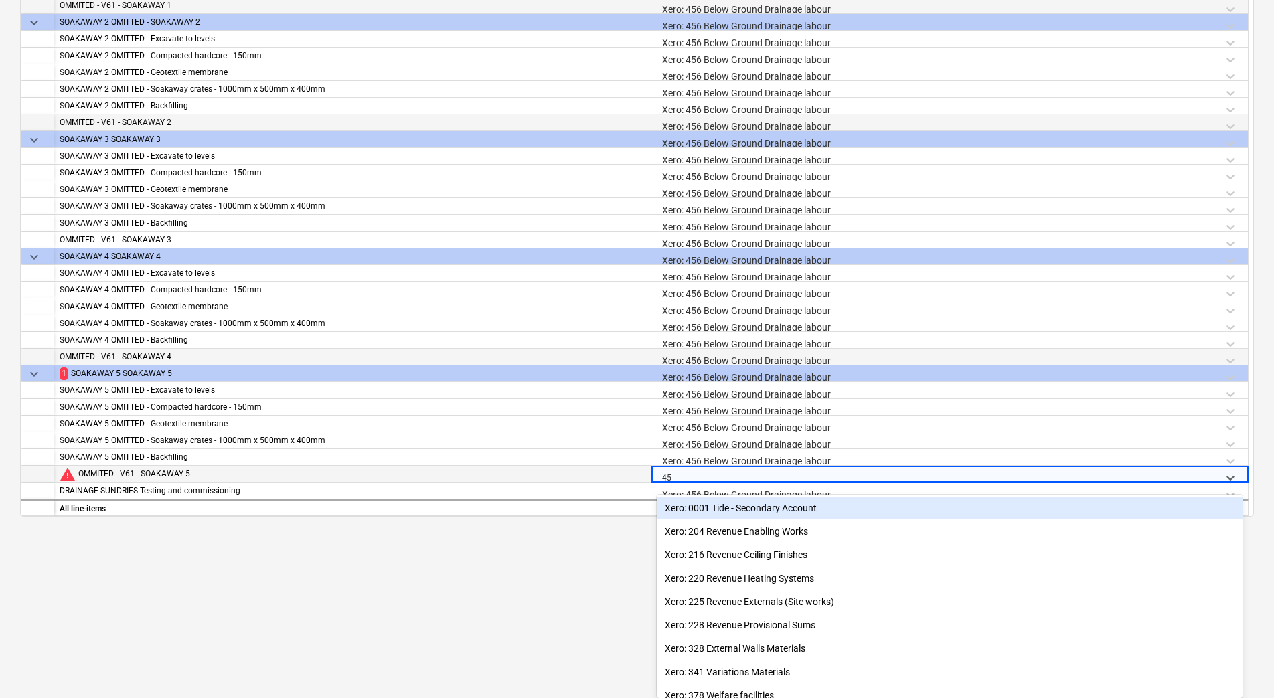
type input "456"
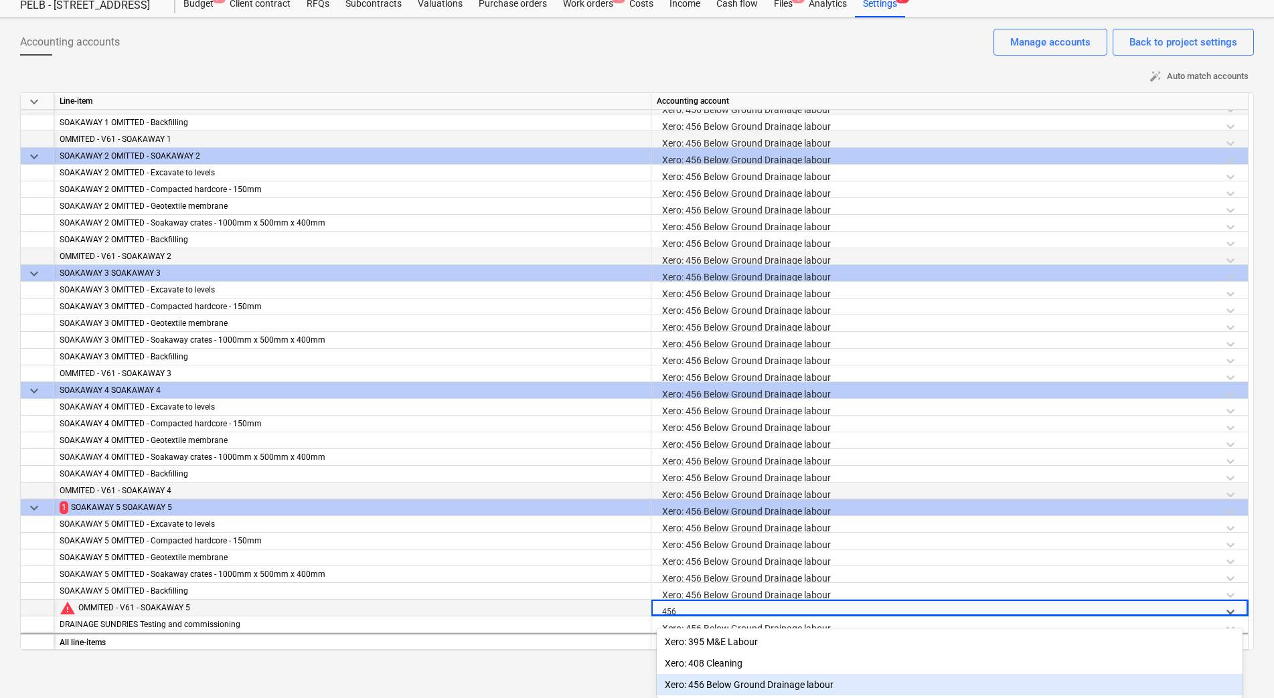
click at [724, 678] on div "Xero: 456 Below Ground Drainage labour" at bounding box center [950, 684] width 586 height 21
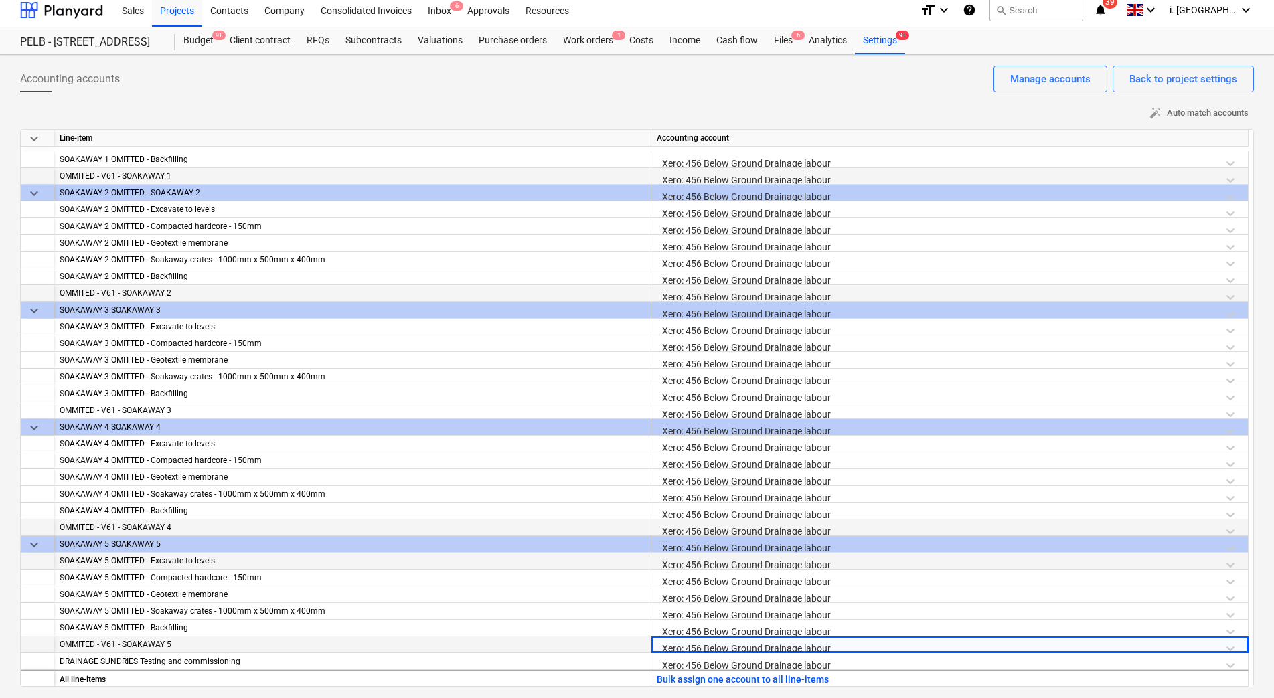
scroll to position [1685, 0]
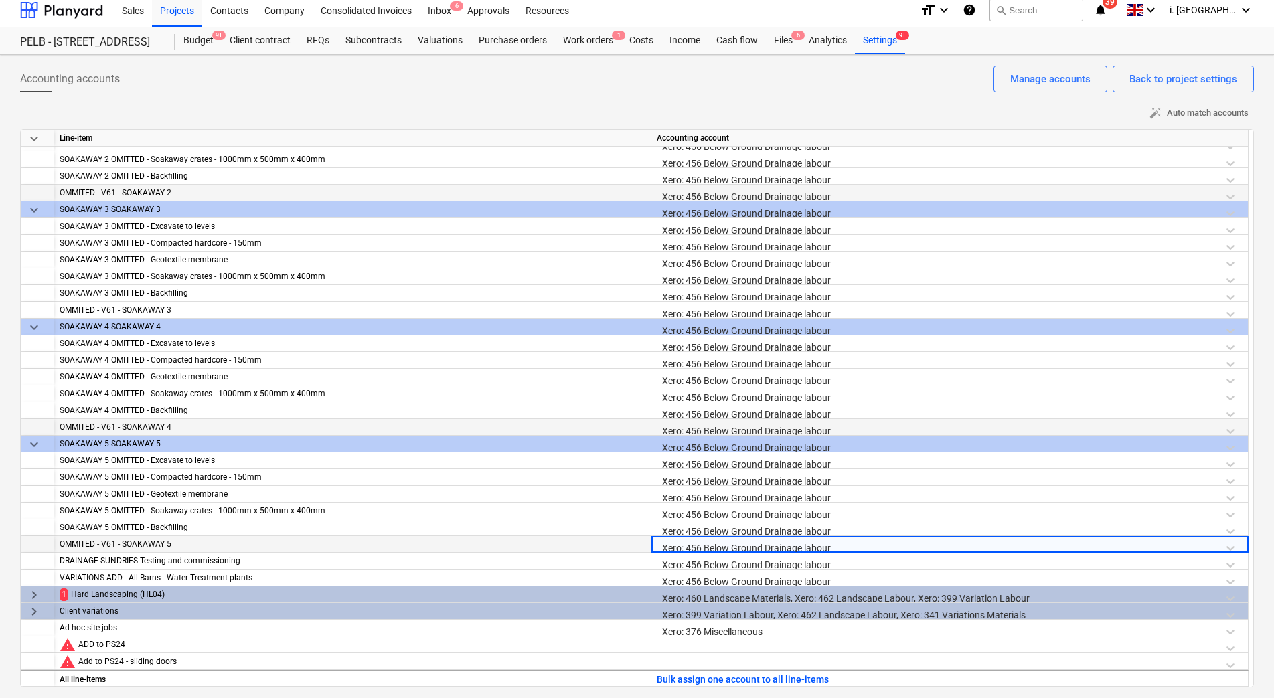
click at [35, 596] on span "keyboard_arrow_right" at bounding box center [34, 595] width 16 height 16
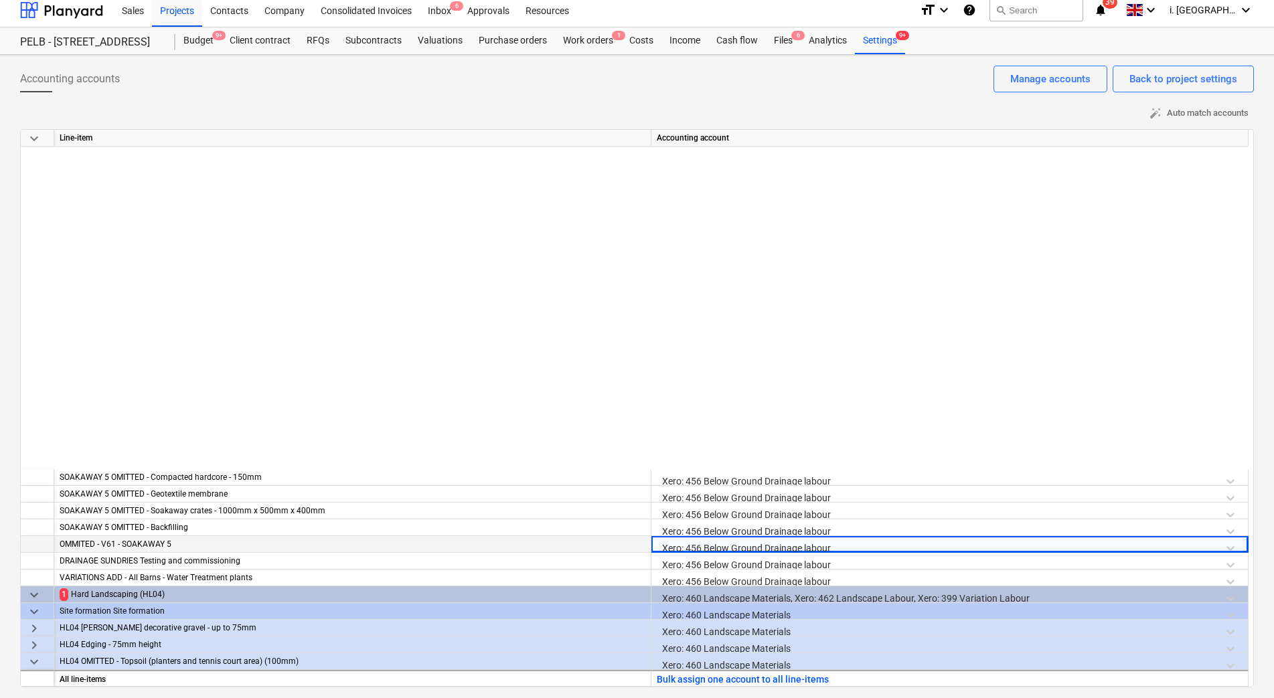
scroll to position [2087, 0]
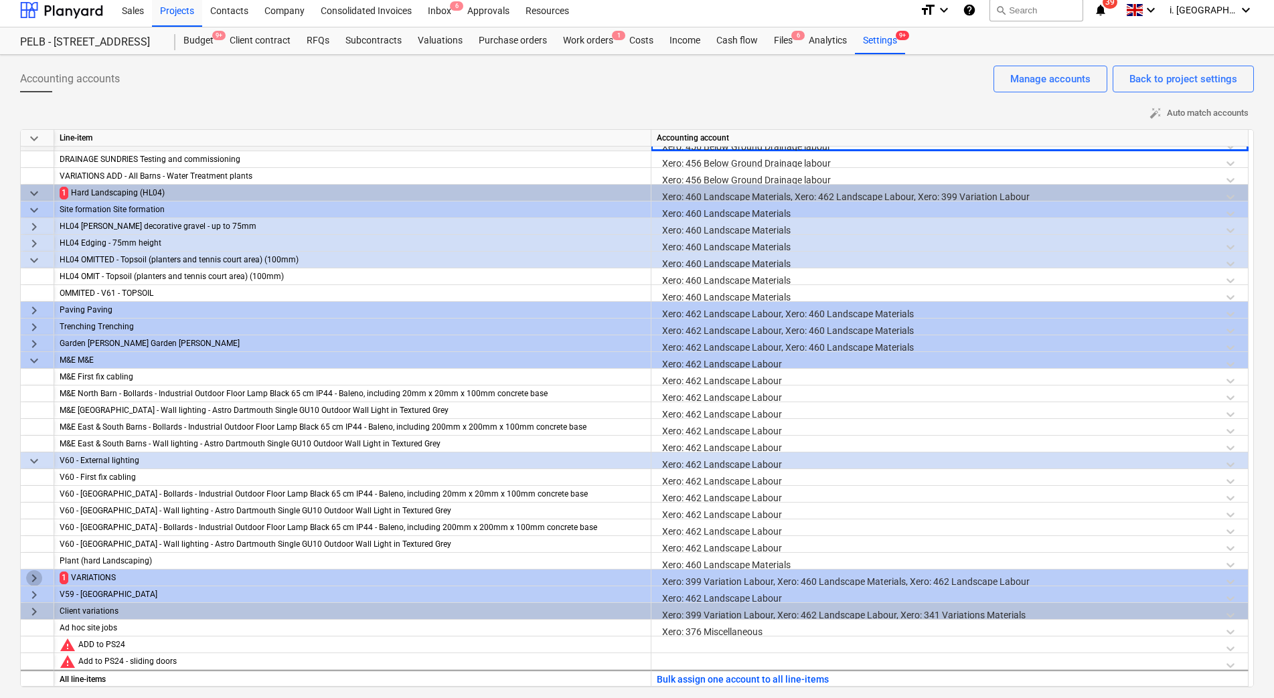
click at [27, 583] on span "keyboard_arrow_right" at bounding box center [34, 578] width 16 height 16
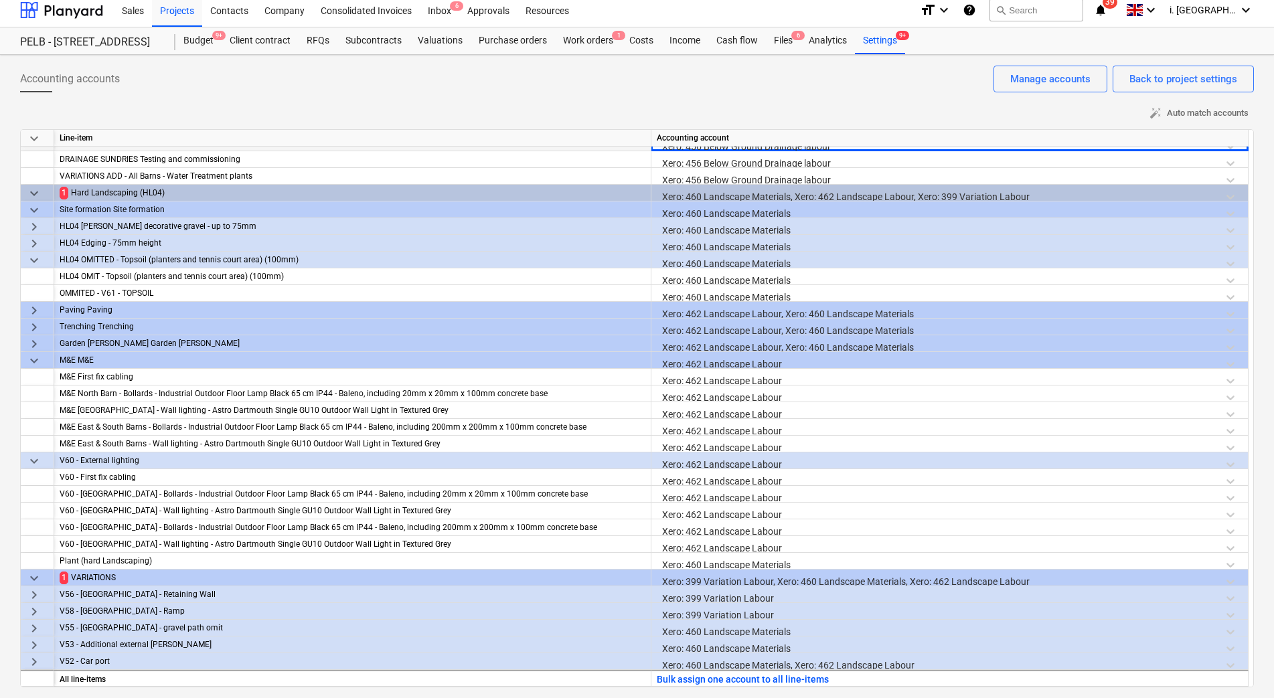
scroll to position [2187, 0]
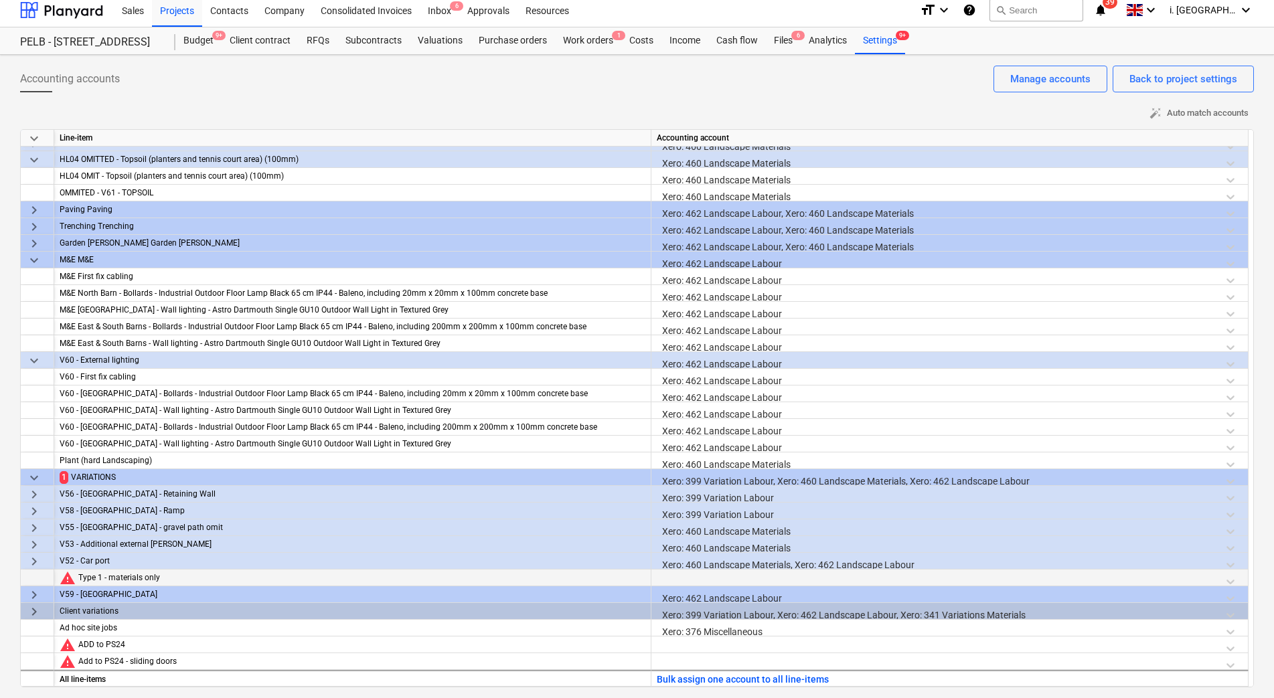
click at [813, 580] on div at bounding box center [950, 581] width 586 height 23
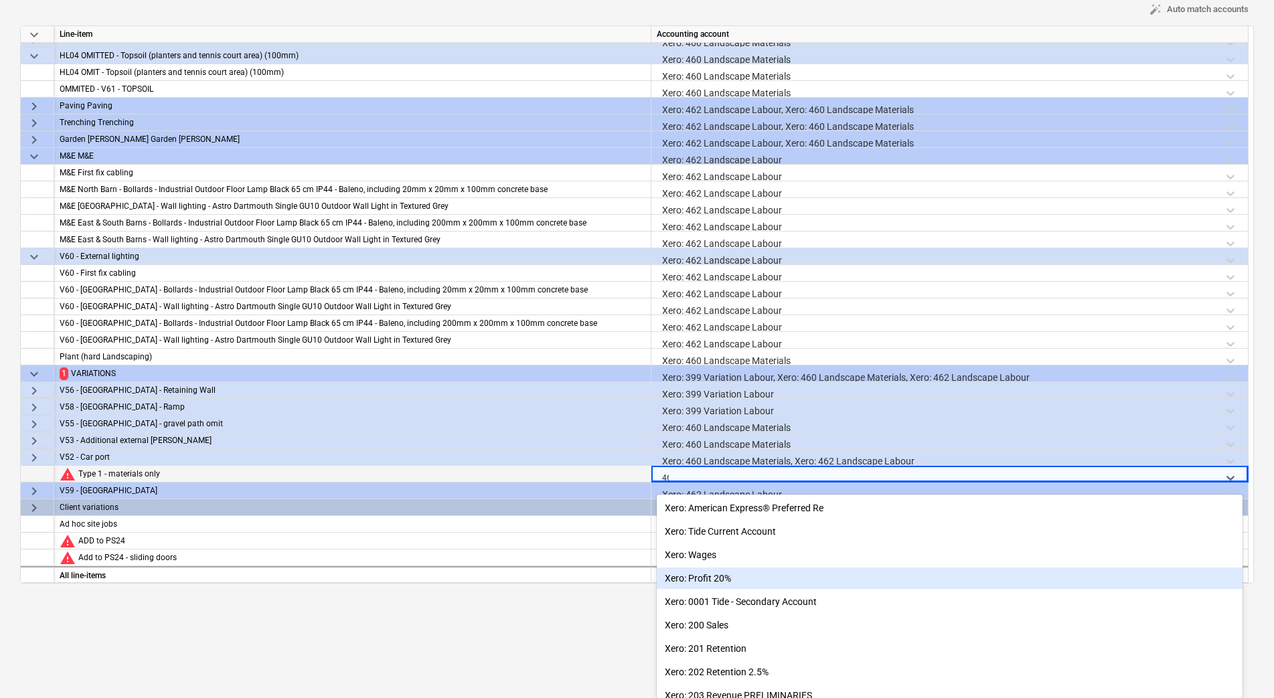
type input "460"
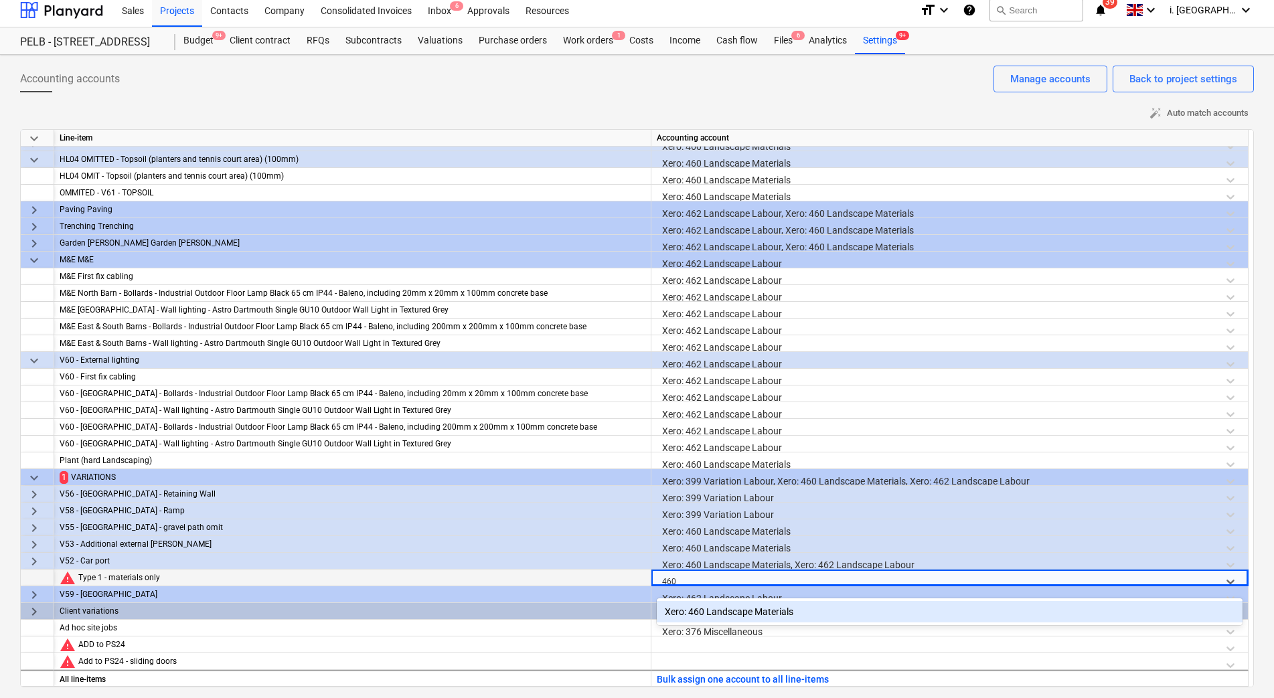
scroll to position [7, 0]
click at [813, 608] on div "Xero: 460 Landscape Materials" at bounding box center [950, 611] width 586 height 21
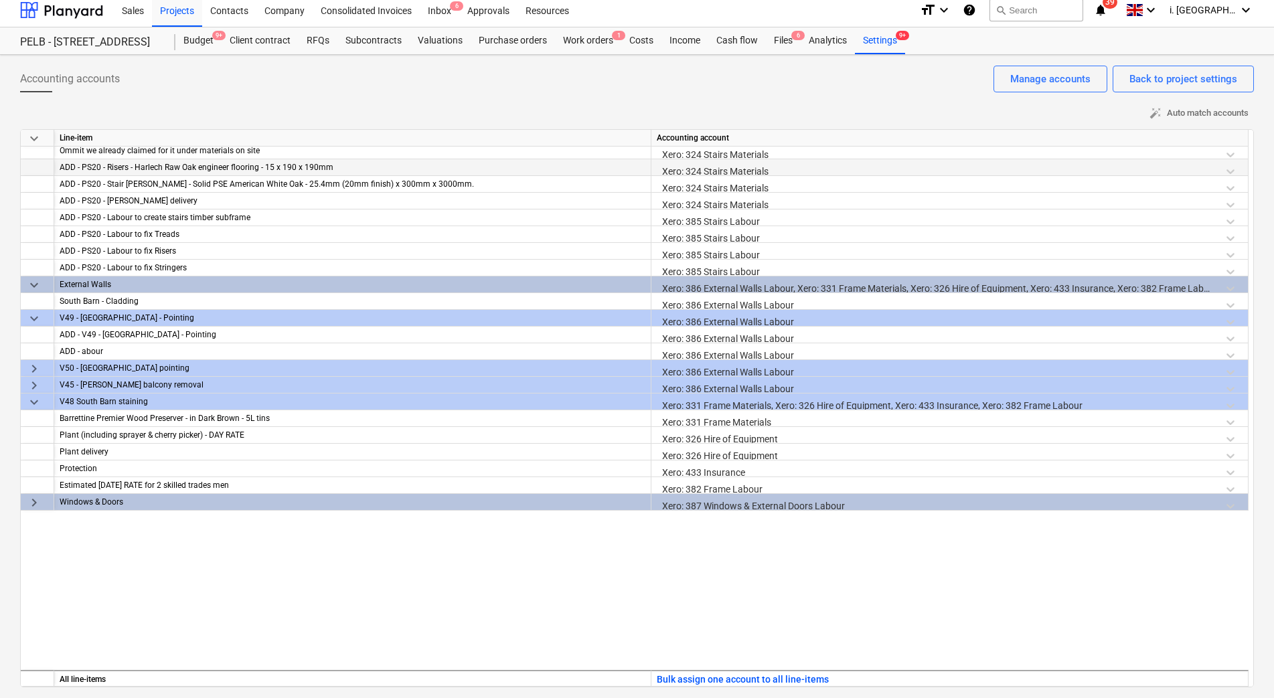
scroll to position [0, 0]
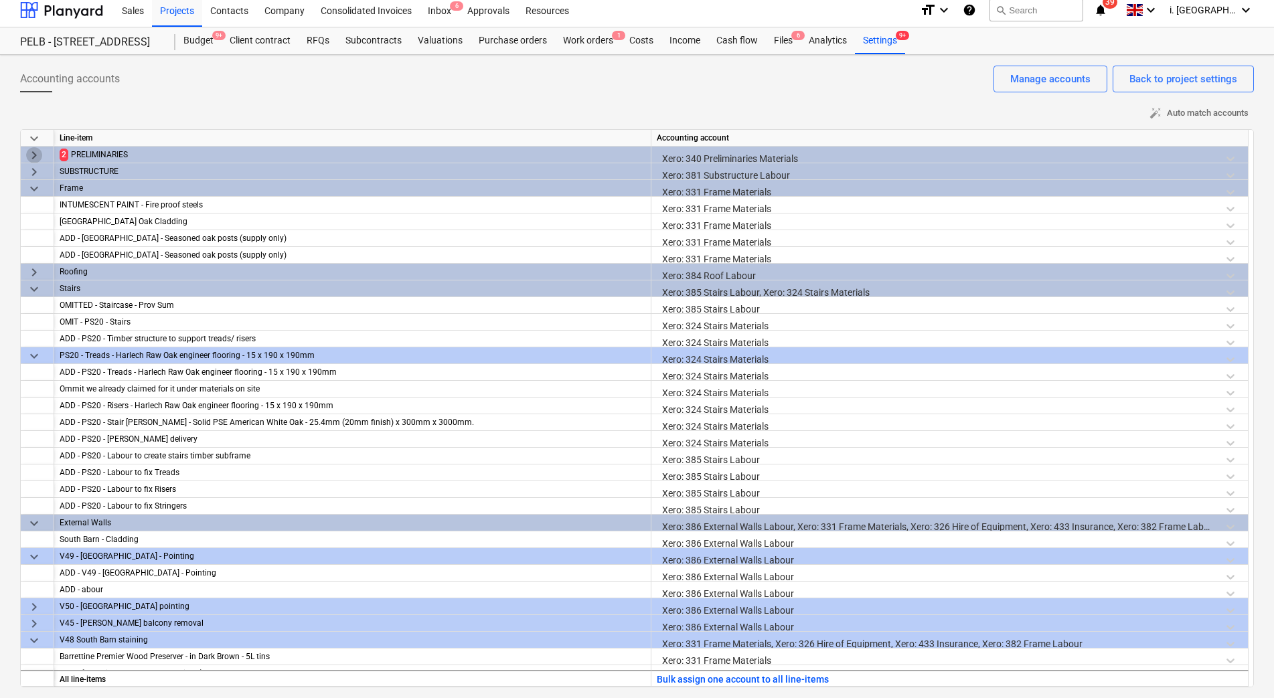
click at [30, 151] on span "keyboard_arrow_right" at bounding box center [34, 155] width 16 height 16
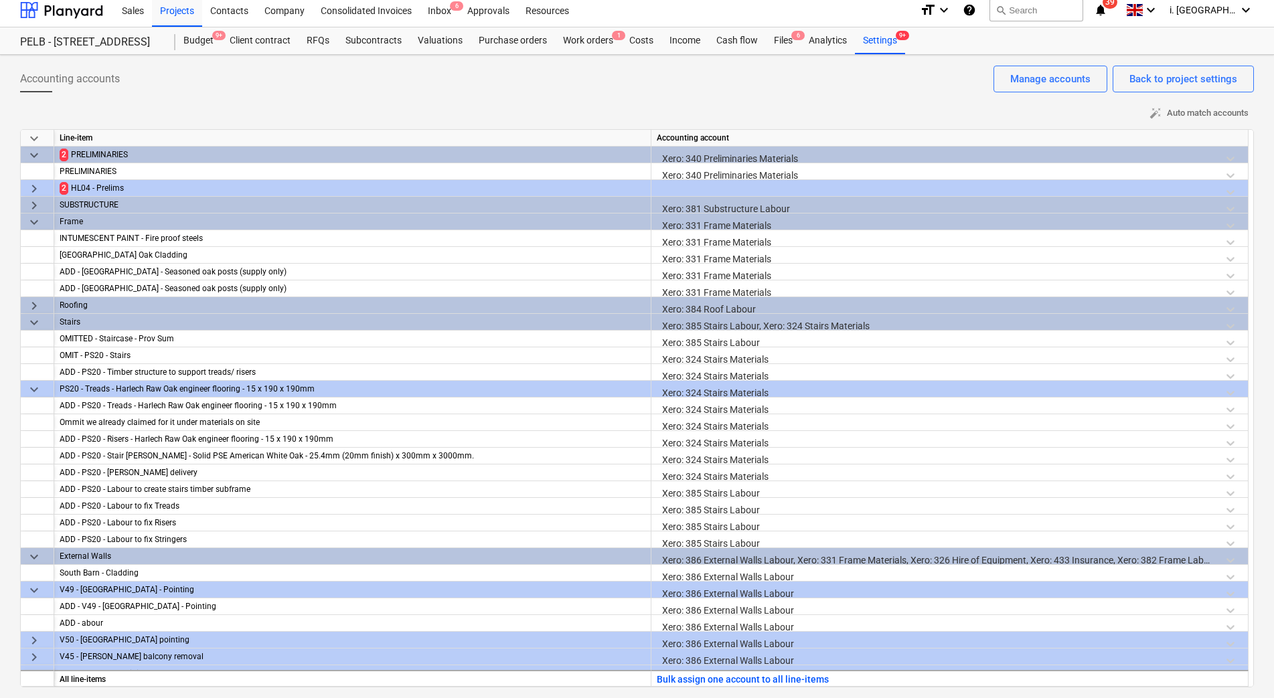
click at [29, 191] on span "keyboard_arrow_right" at bounding box center [34, 189] width 16 height 16
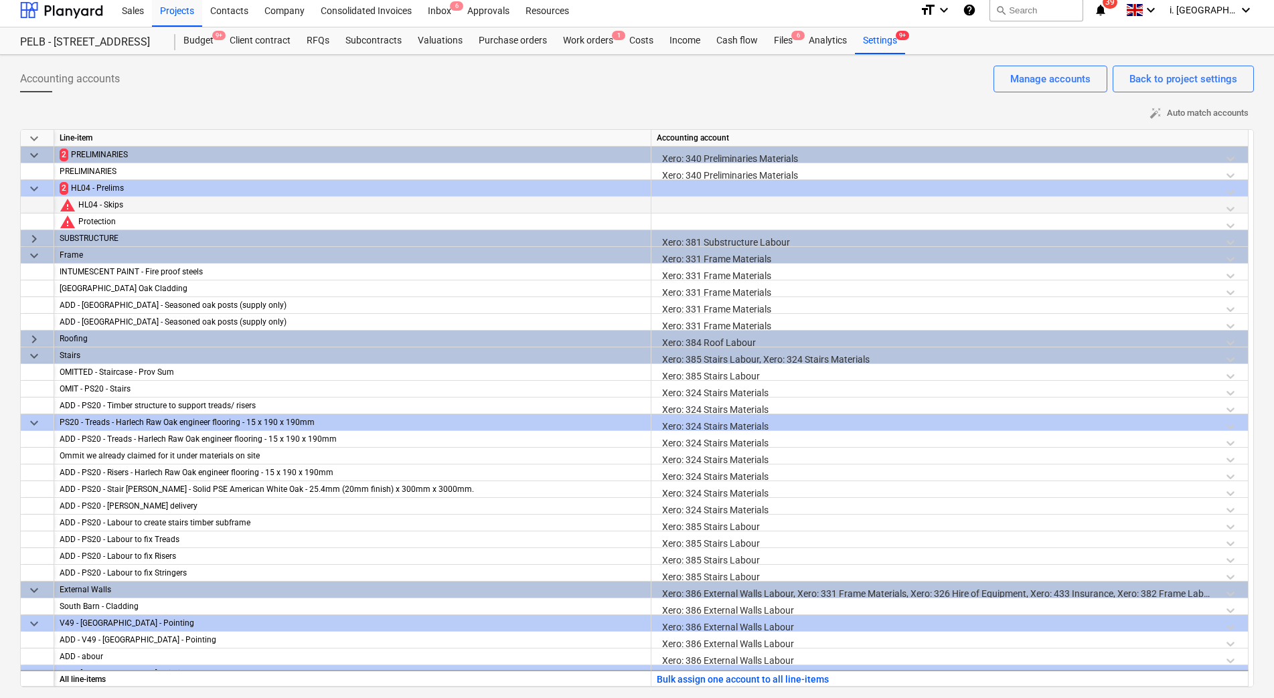
click at [714, 204] on div at bounding box center [950, 208] width 586 height 23
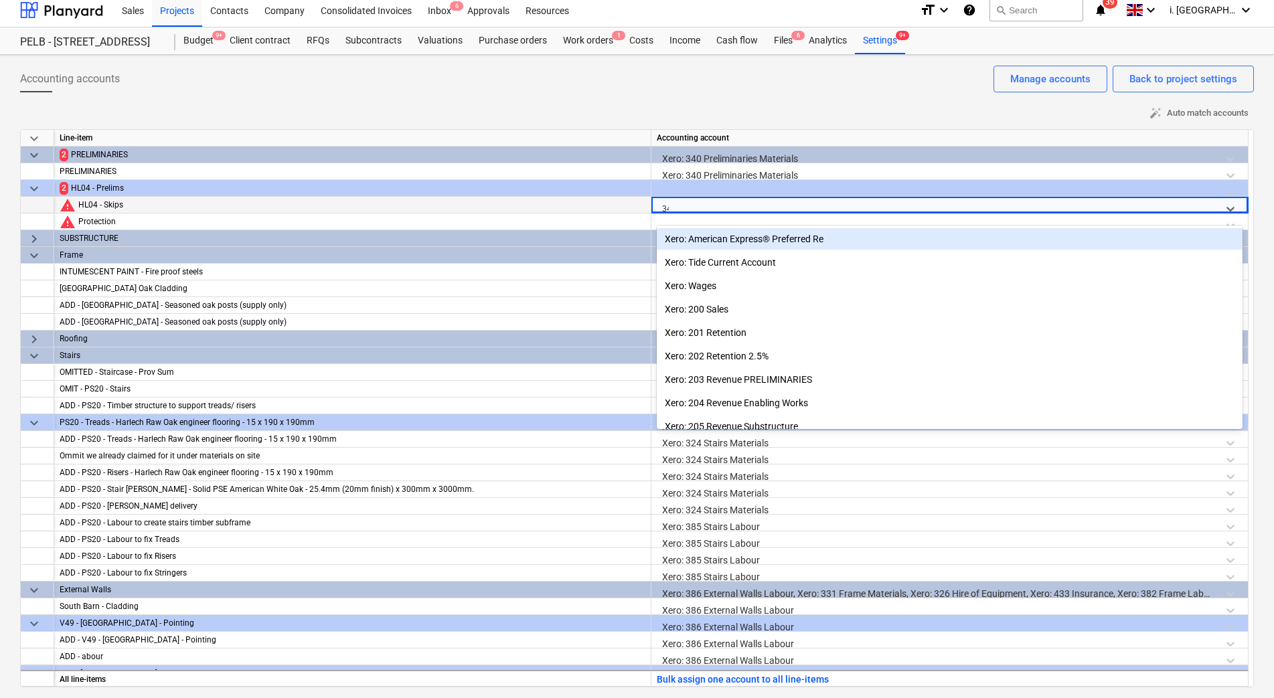
type input "340"
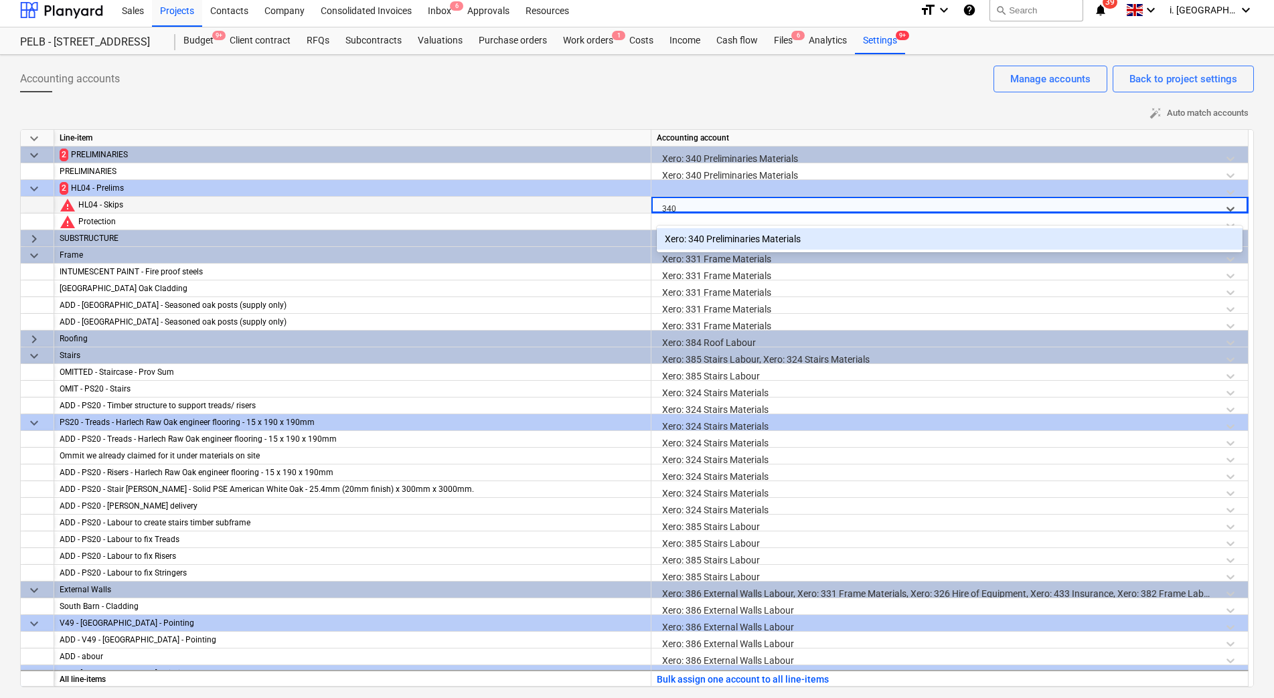
click at [731, 242] on div "Xero: 340 Preliminaries Materials" at bounding box center [950, 238] width 586 height 21
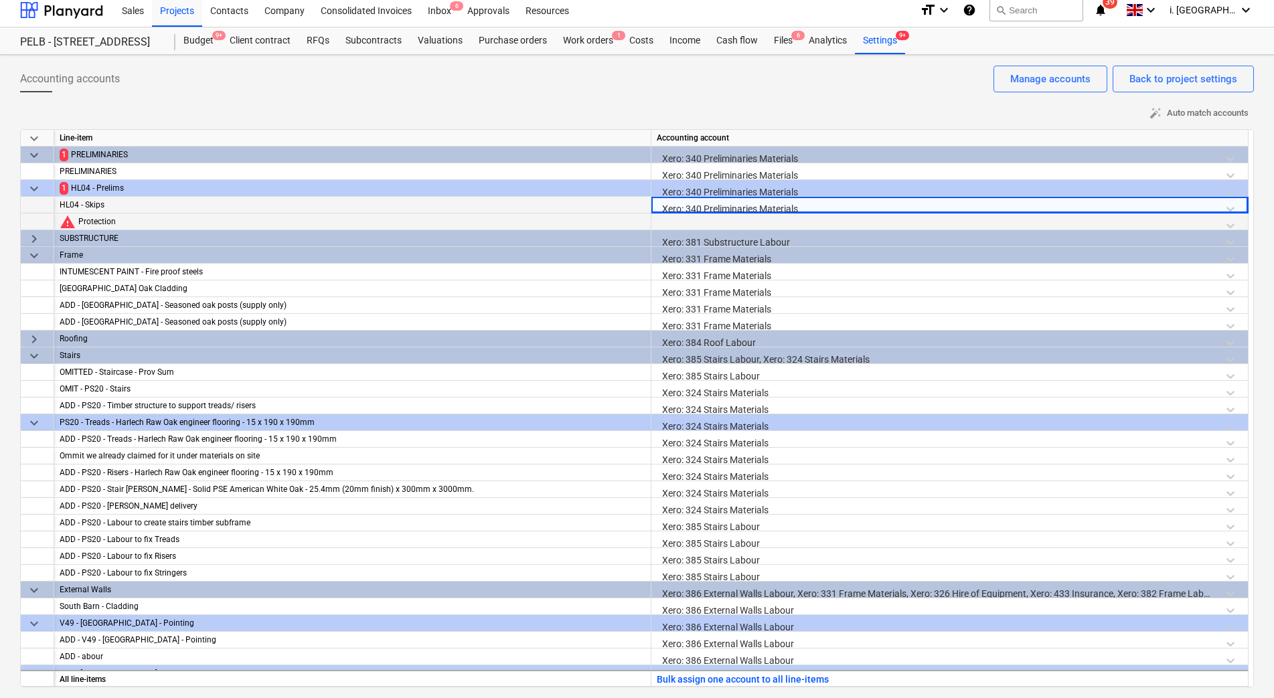
click at [678, 220] on div at bounding box center [950, 225] width 586 height 23
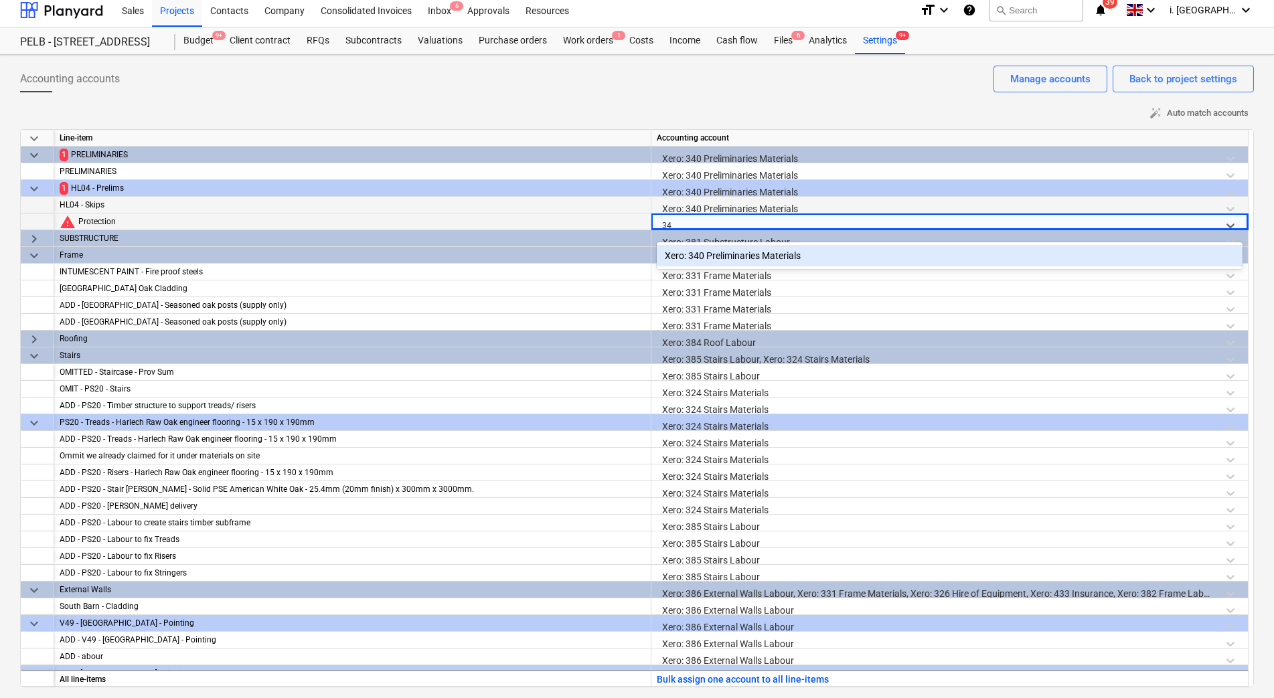
type input "340"
click at [734, 262] on div "Xero: 340 Preliminaries Materials" at bounding box center [950, 255] width 586 height 21
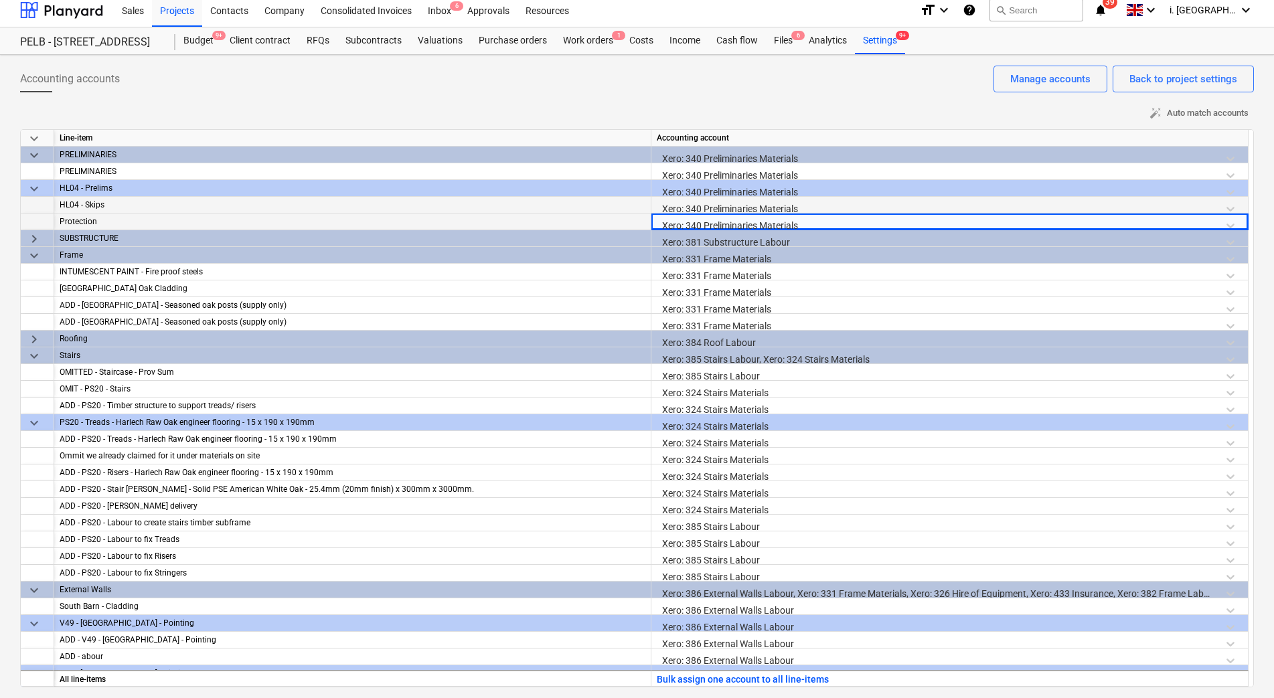
drag, startPoint x: 848, startPoint y: 65, endPoint x: 509, endPoint y: 107, distance: 342.0
click at [848, 66] on div "Accounting accounts Back to project settings Manage accounts" at bounding box center [637, 84] width 1234 height 37
drag, startPoint x: 829, startPoint y: 47, endPoint x: 836, endPoint y: 50, distance: 7.2
click at [831, 47] on div "Analytics" at bounding box center [828, 40] width 54 height 27
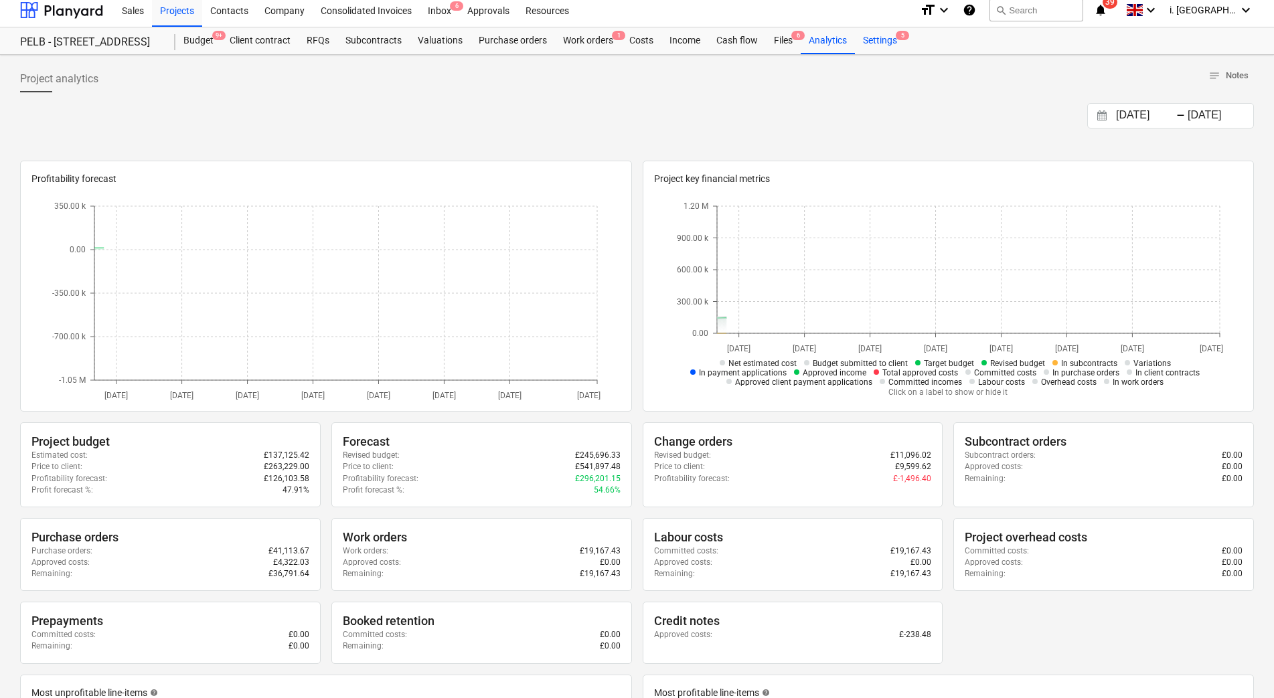
click at [881, 44] on div "Settings 5" at bounding box center [880, 40] width 50 height 27
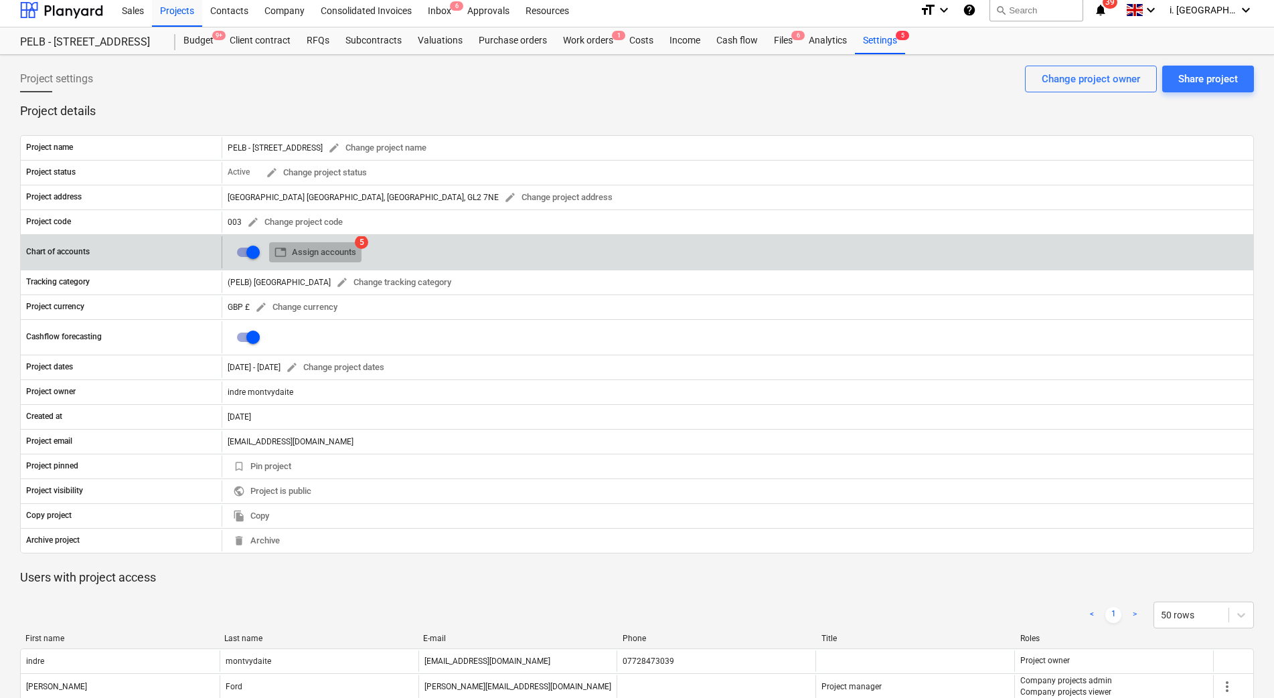
click at [331, 254] on span "table Assign accounts" at bounding box center [315, 252] width 82 height 15
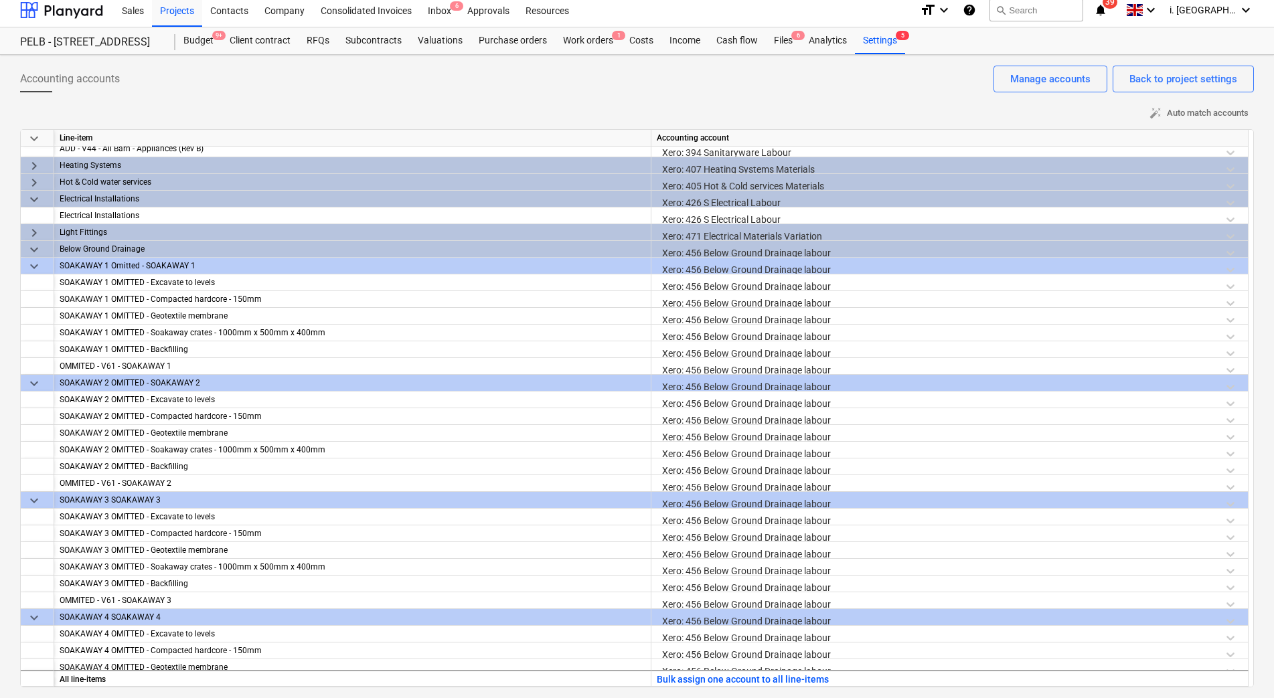
scroll to position [975, 0]
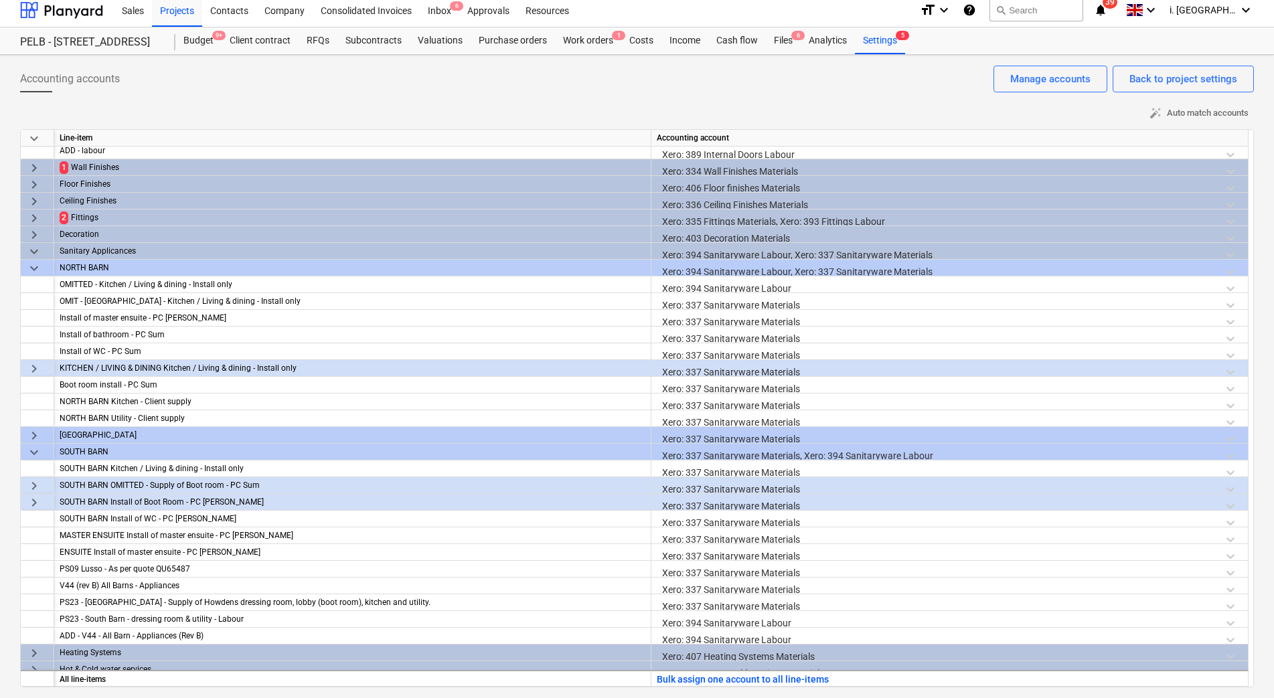
click at [31, 218] on span "keyboard_arrow_right" at bounding box center [34, 218] width 16 height 16
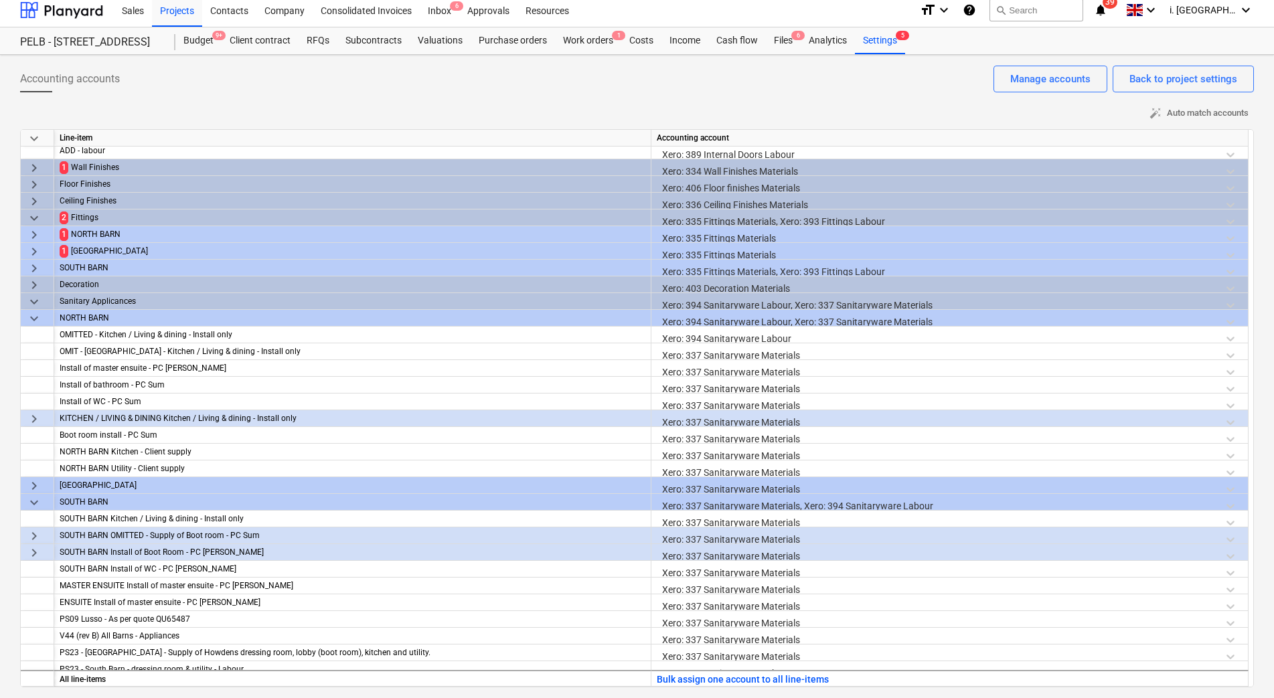
click at [31, 236] on span "keyboard_arrow_right" at bounding box center [34, 235] width 16 height 16
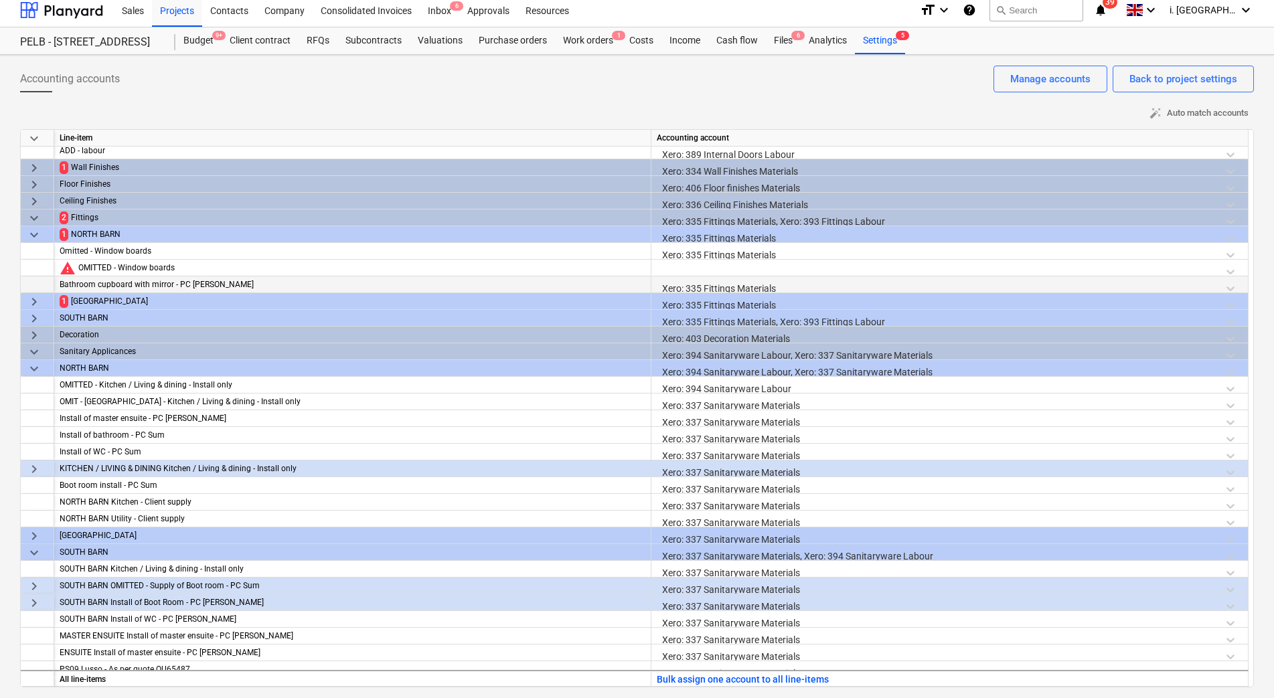
click at [710, 276] on div "Xero: 335 Fittings Materials" at bounding box center [950, 287] width 586 height 23
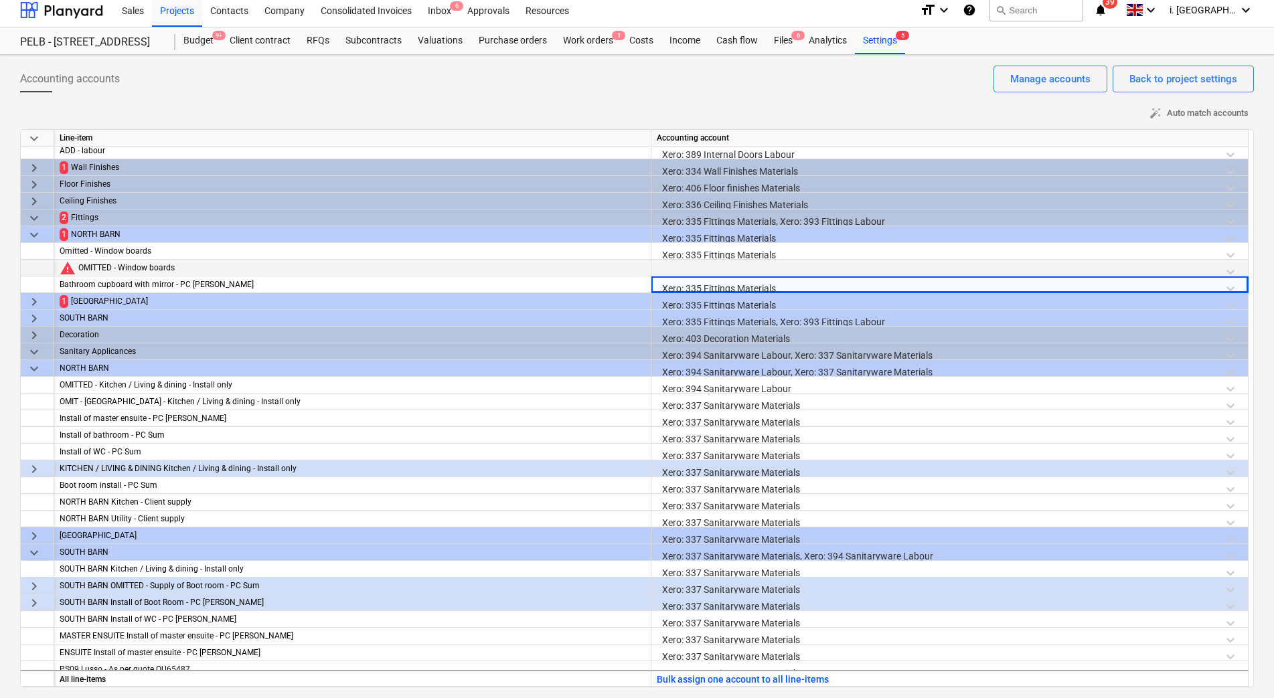
click at [704, 264] on div at bounding box center [950, 271] width 586 height 23
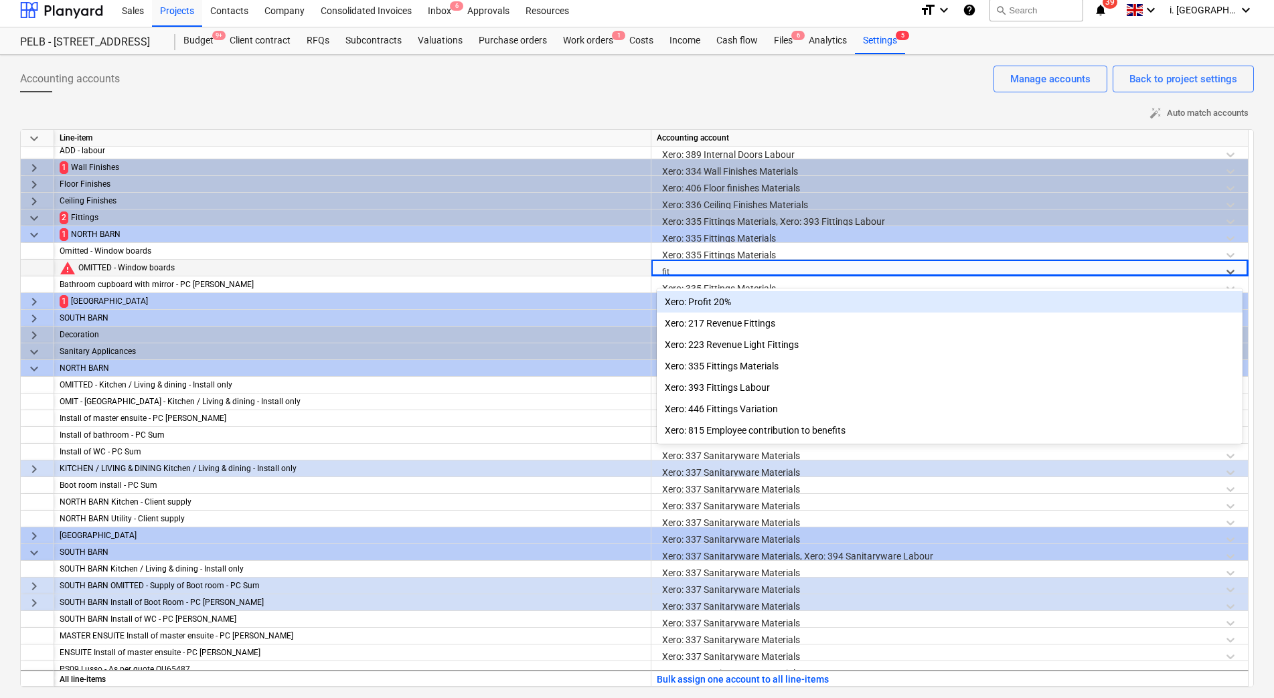
type input "fitt"
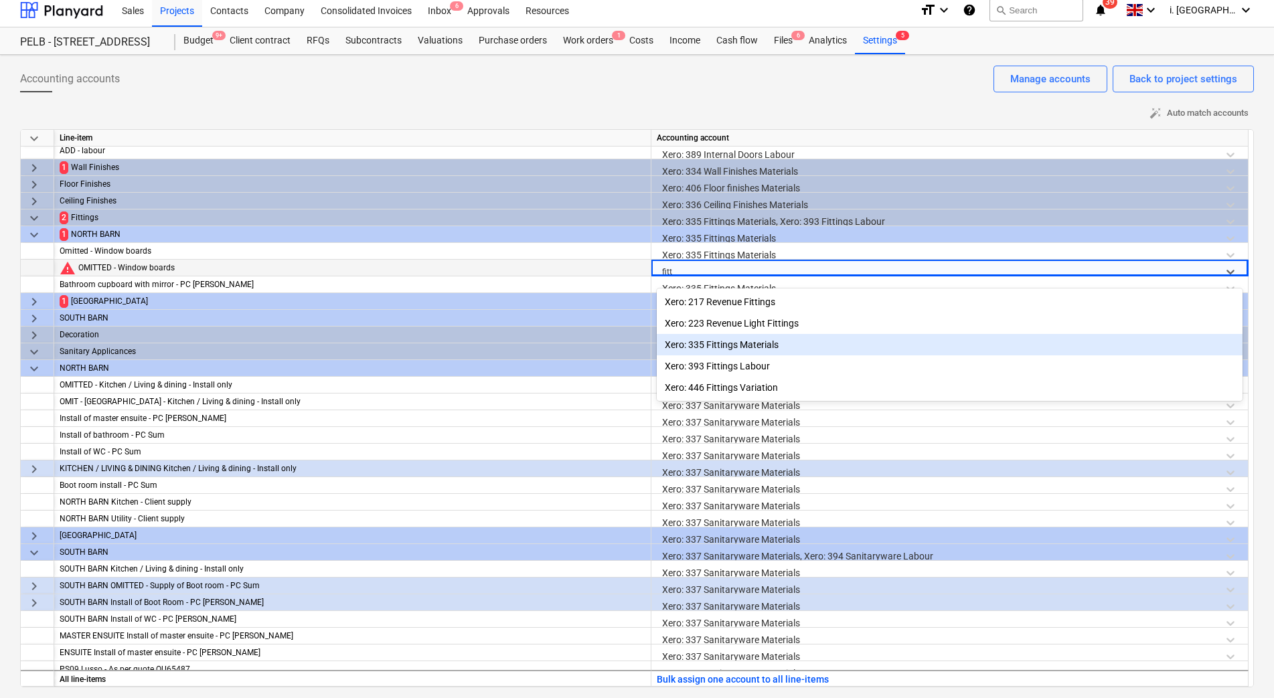
click at [746, 343] on div "Xero: 335 Fittings Materials" at bounding box center [950, 344] width 586 height 21
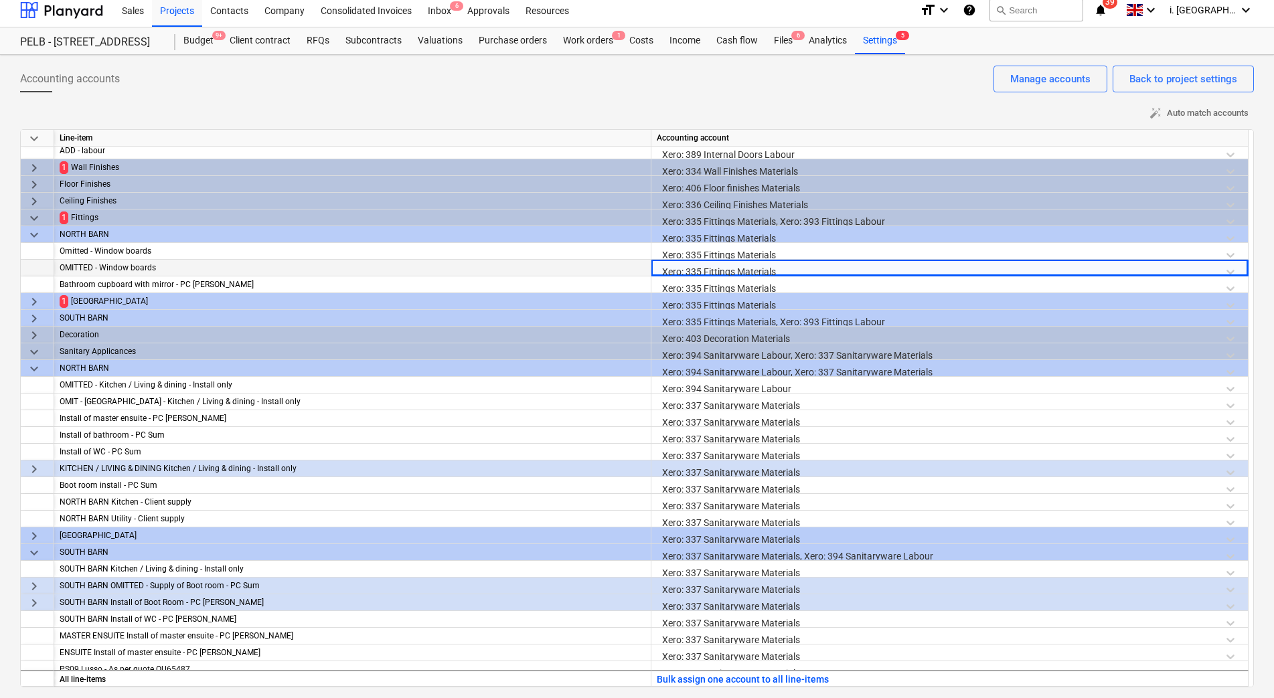
click at [29, 222] on span "keyboard_arrow_down" at bounding box center [34, 218] width 16 height 16
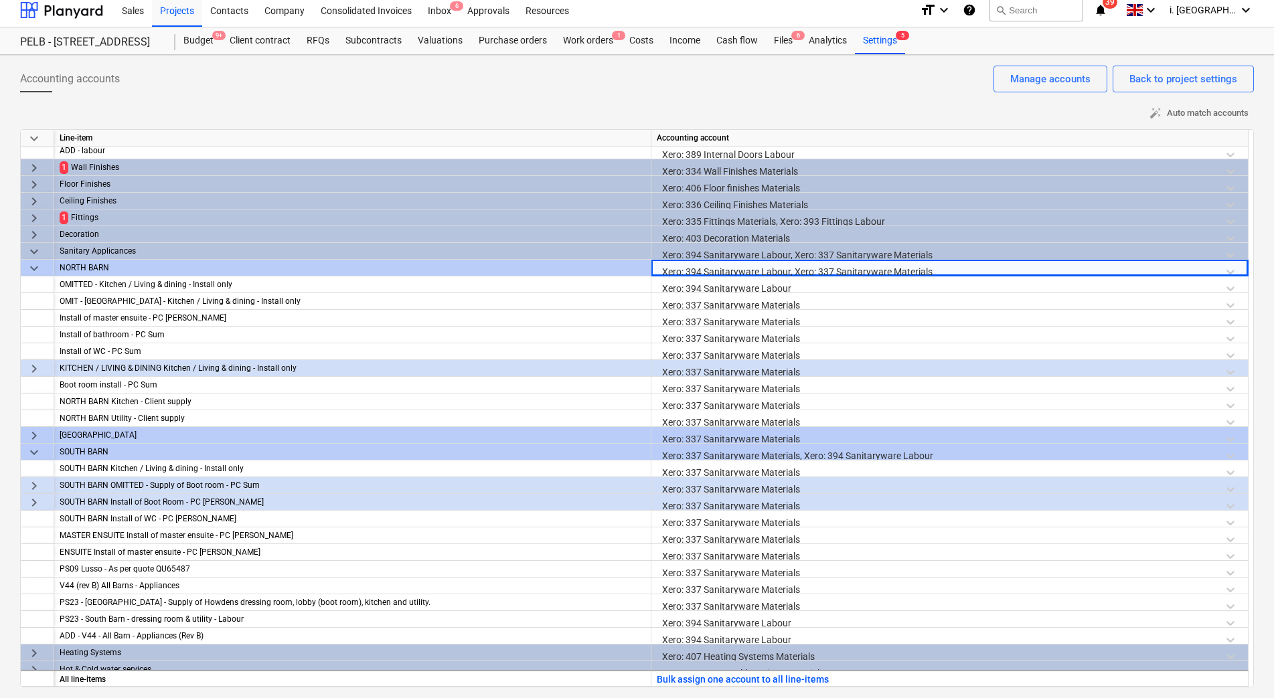
click at [32, 220] on span "keyboard_arrow_right" at bounding box center [34, 218] width 16 height 16
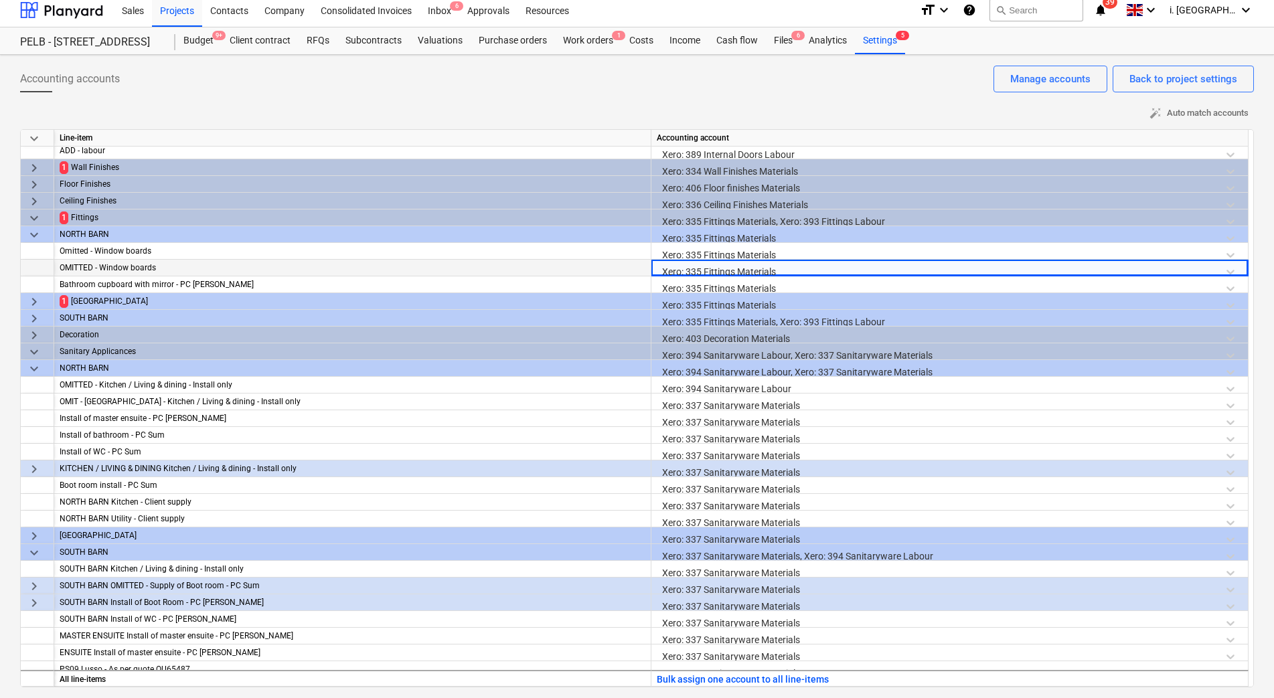
click at [28, 306] on span "keyboard_arrow_right" at bounding box center [34, 302] width 16 height 16
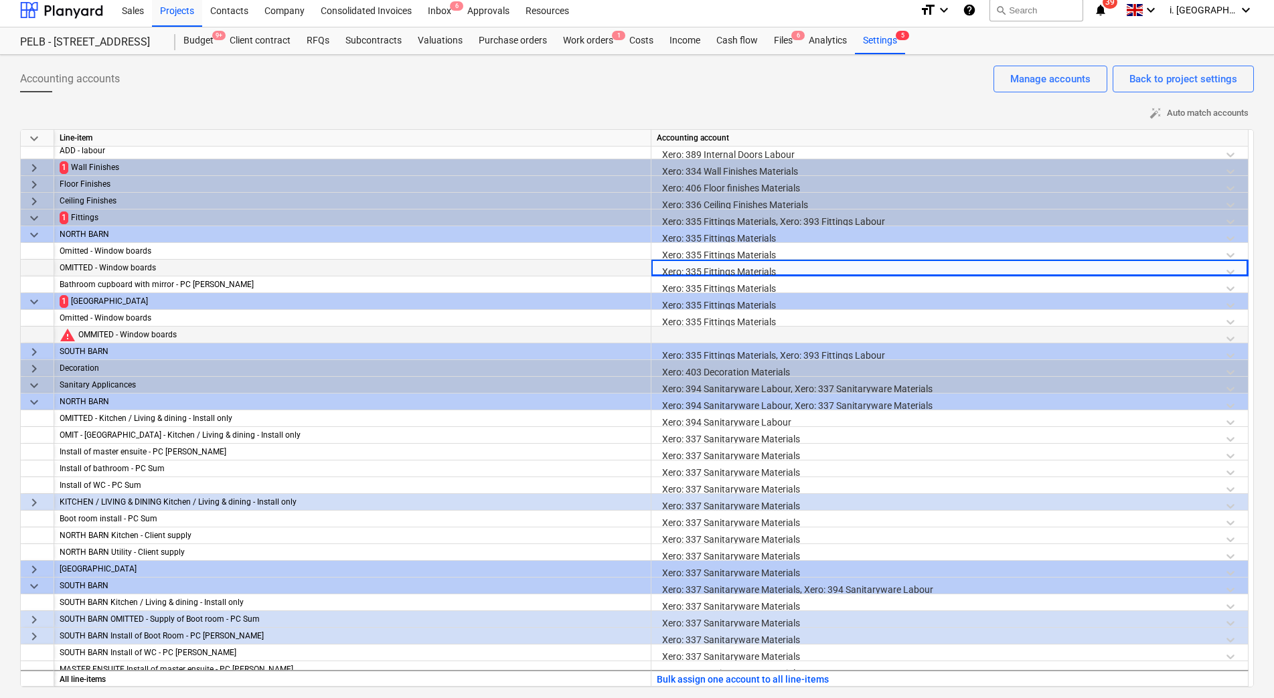
click at [722, 341] on div at bounding box center [950, 338] width 586 height 23
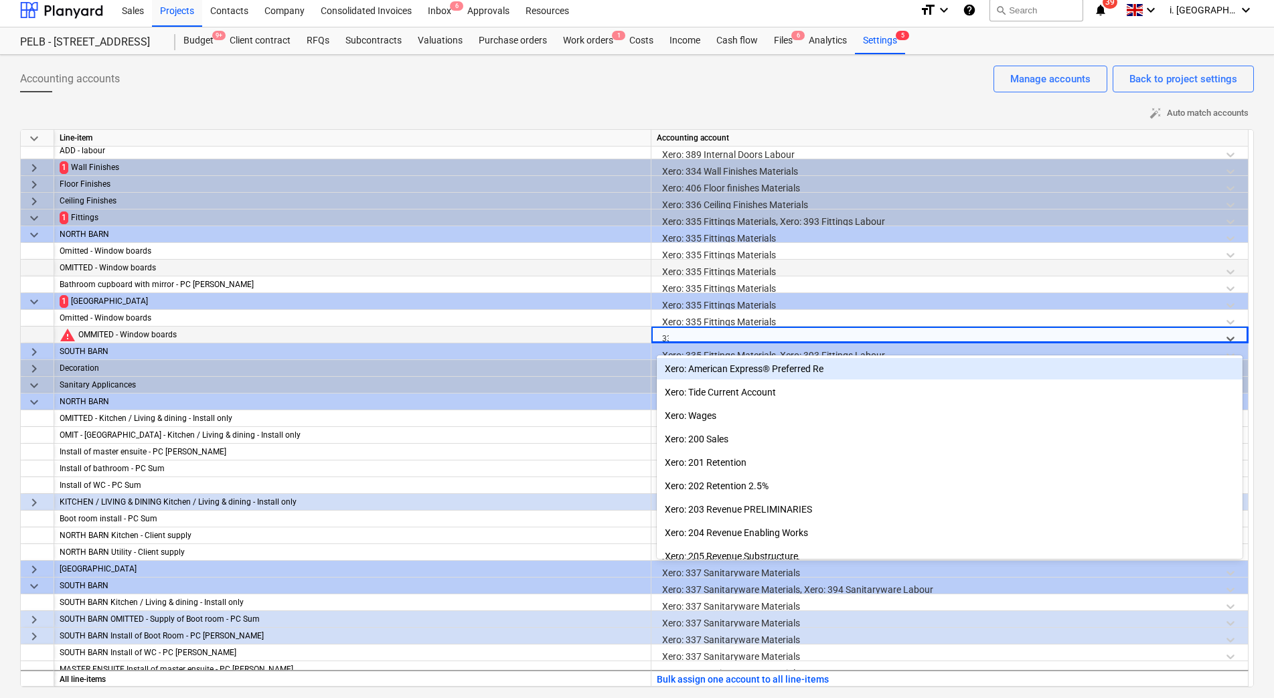
type input "335"
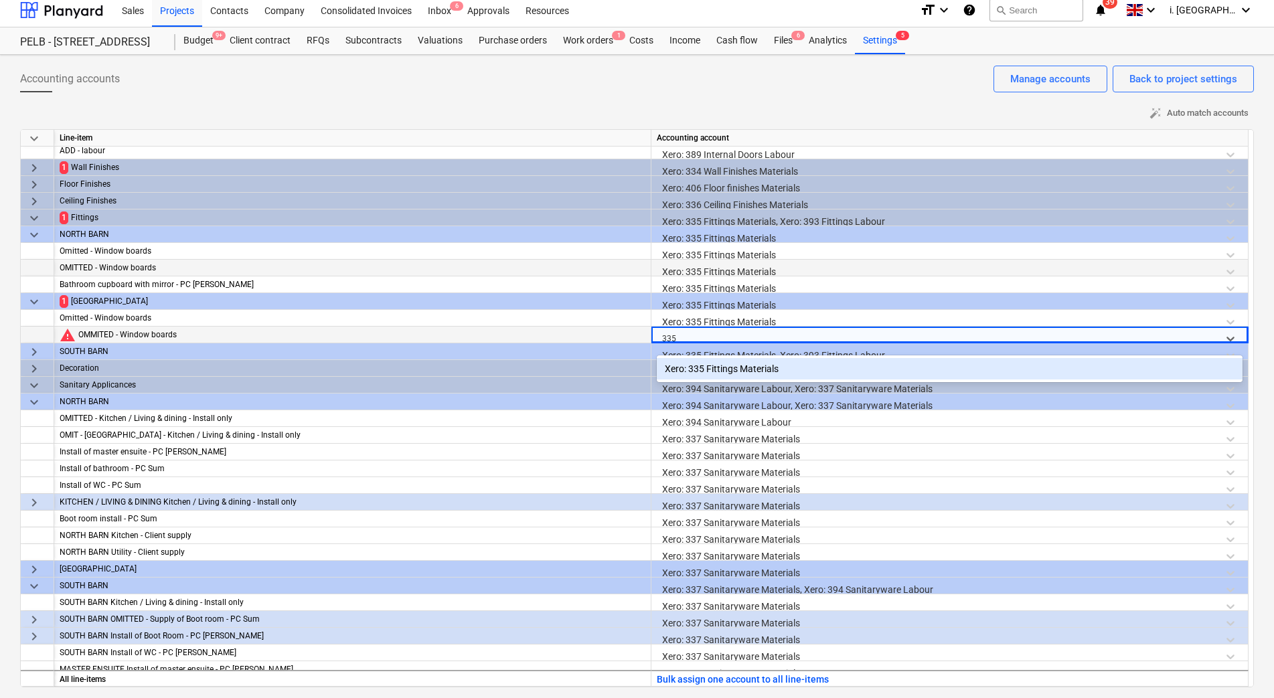
click at [727, 371] on div "Xero: 335 Fittings Materials" at bounding box center [950, 368] width 586 height 21
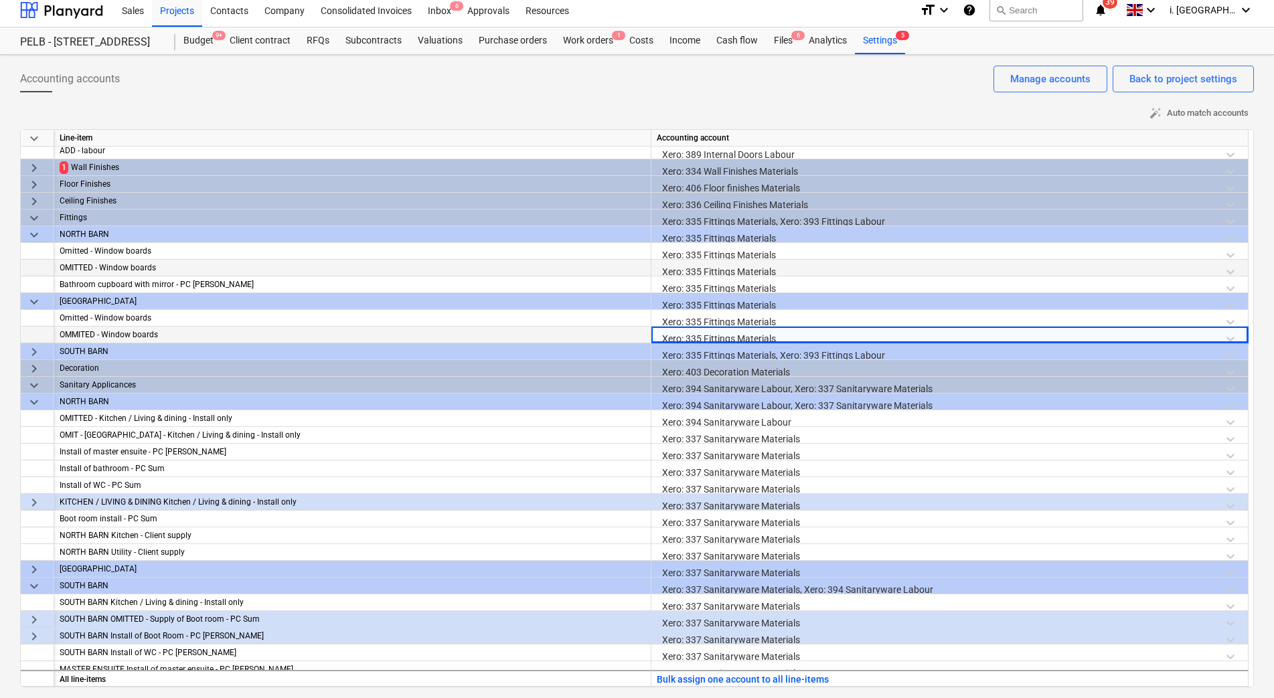
click at [34, 175] on span "keyboard_arrow_right" at bounding box center [34, 168] width 16 height 16
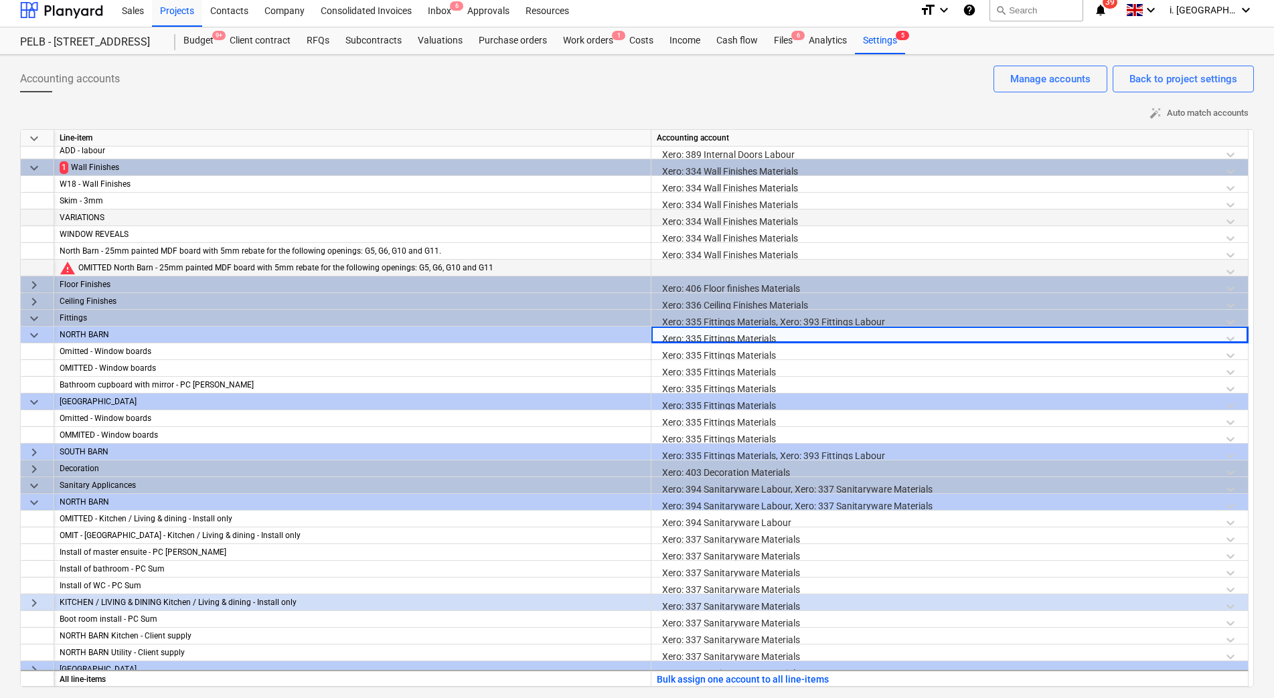
click at [748, 269] on div at bounding box center [950, 271] width 586 height 23
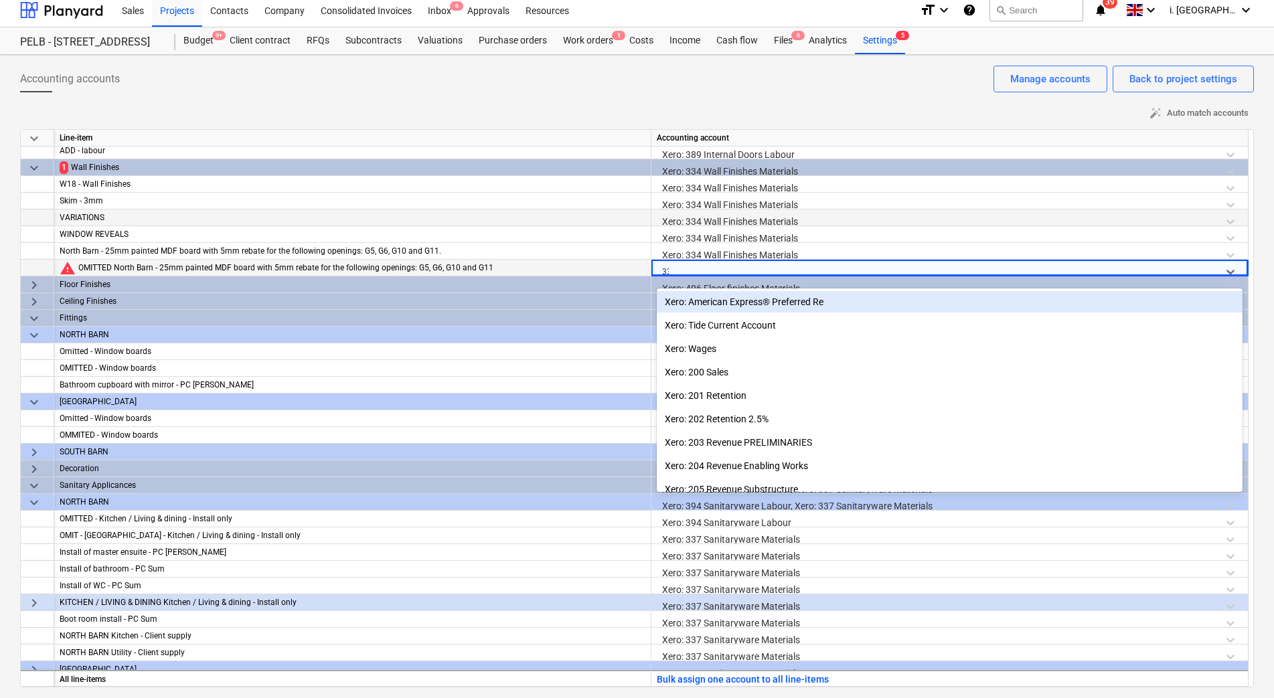
type input "334"
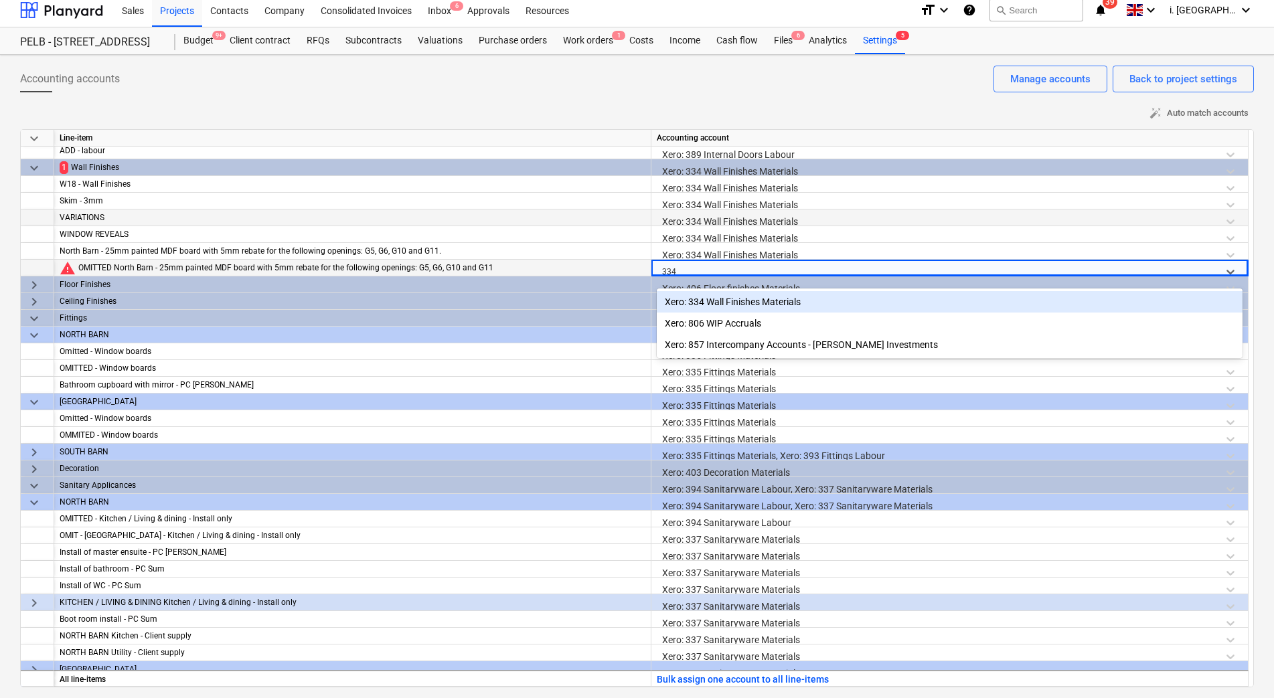
click at [781, 302] on div "Xero: 334 Wall Finishes Materials" at bounding box center [950, 301] width 586 height 21
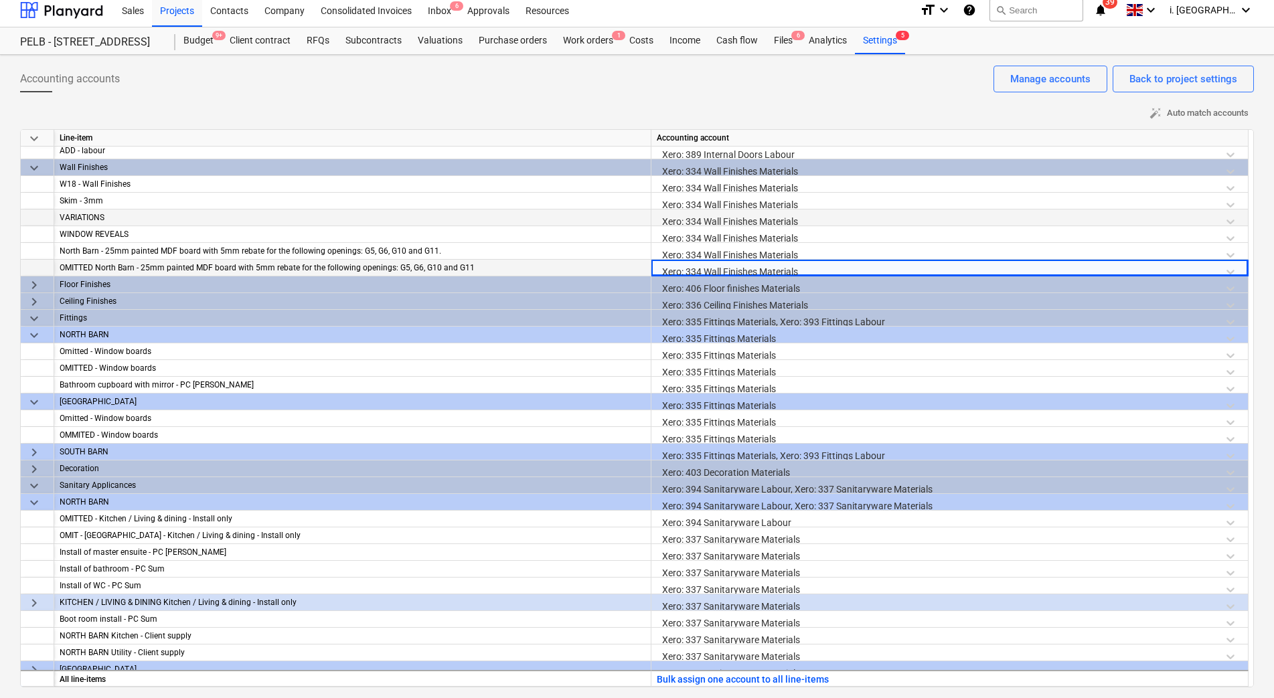
click at [840, 110] on div "auto_fix_high Auto match accounts" at bounding box center [637, 113] width 1234 height 21
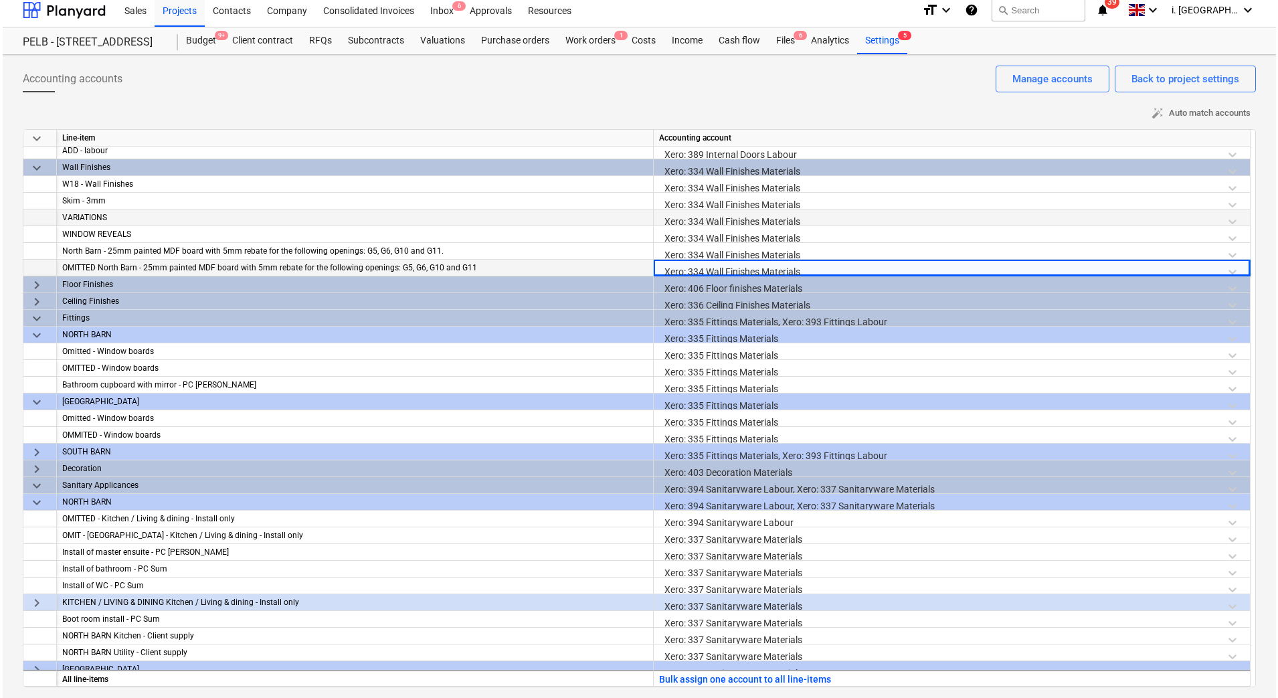
scroll to position [0, 0]
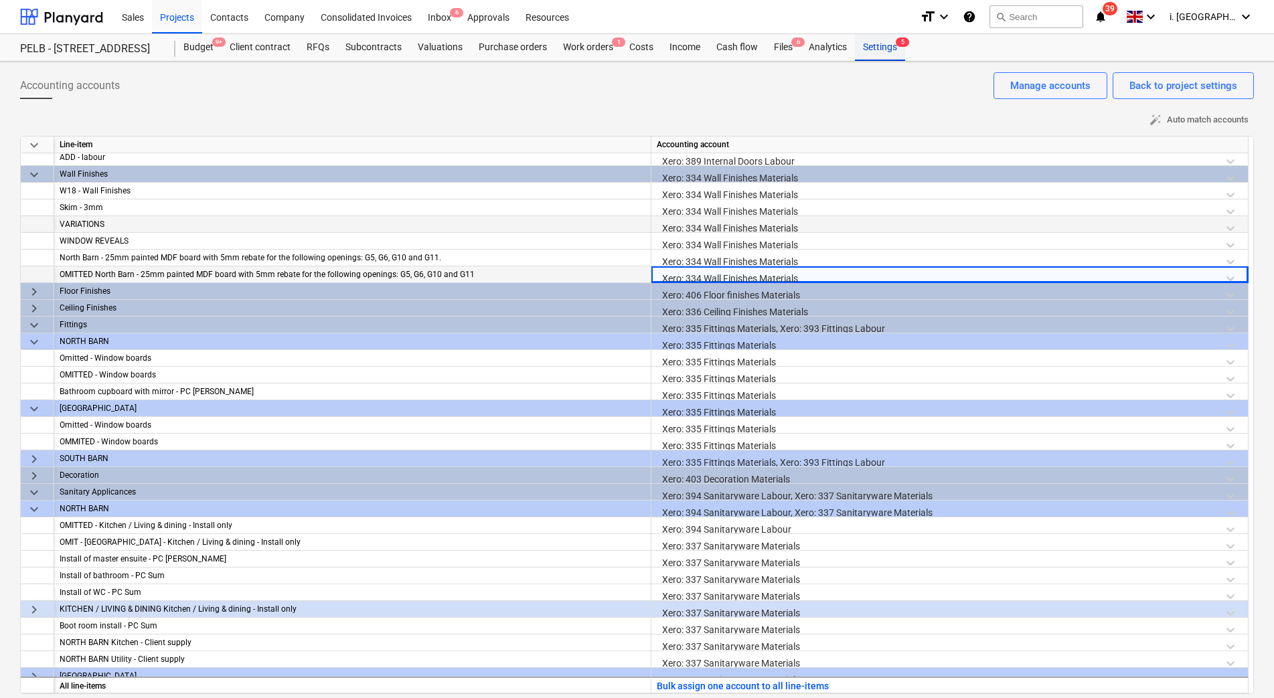
click at [867, 57] on div "Settings 5" at bounding box center [880, 47] width 50 height 27
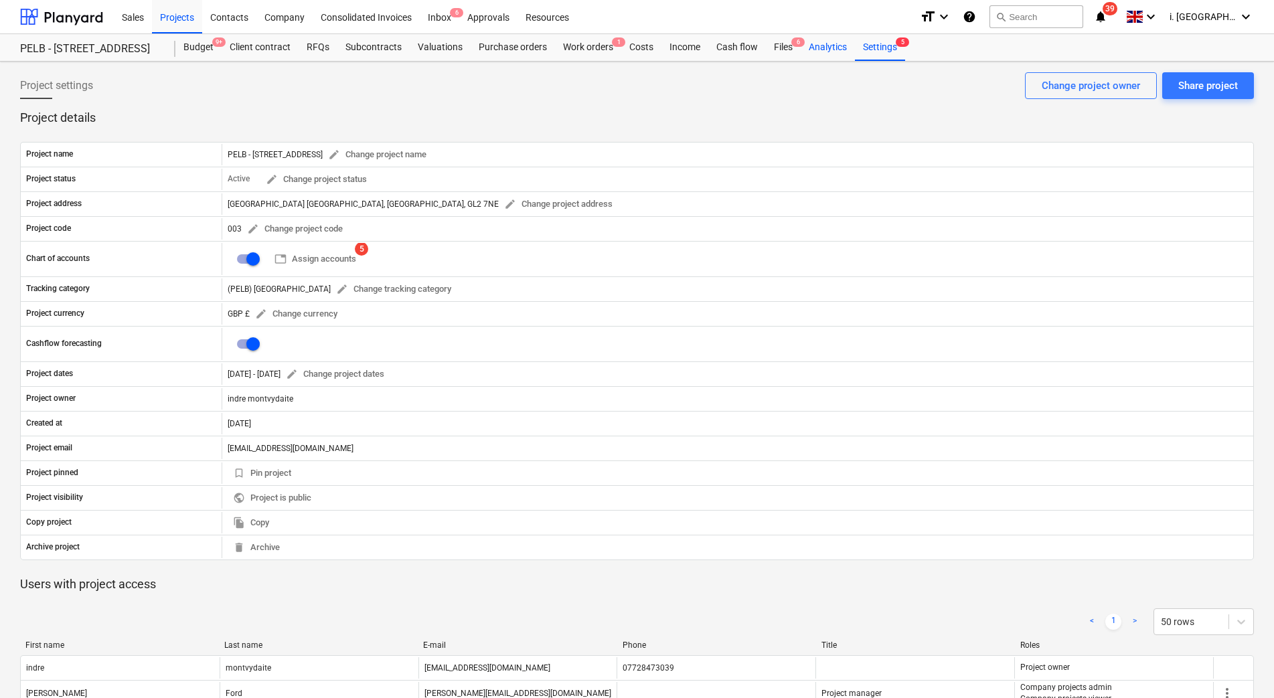
drag, startPoint x: 833, startPoint y: 48, endPoint x: 836, endPoint y: 55, distance: 8.1
click at [832, 47] on div "Analytics" at bounding box center [828, 47] width 54 height 27
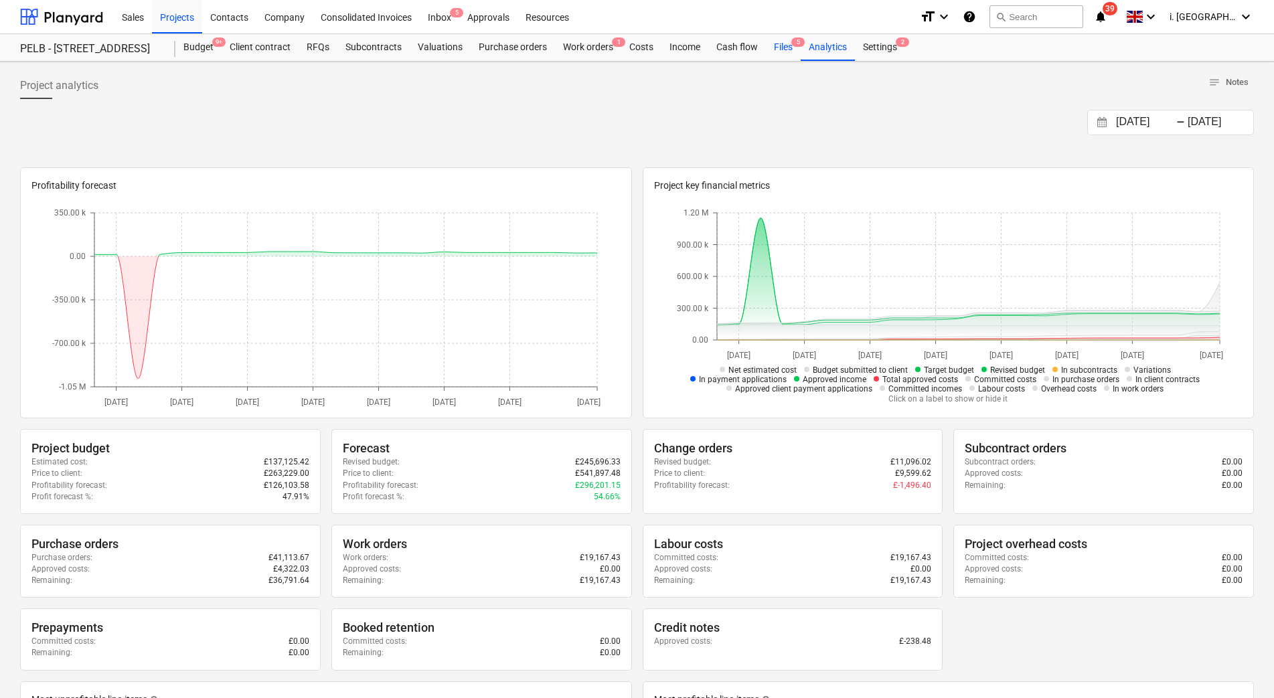
click at [778, 52] on div "Files 5" at bounding box center [783, 47] width 35 height 27
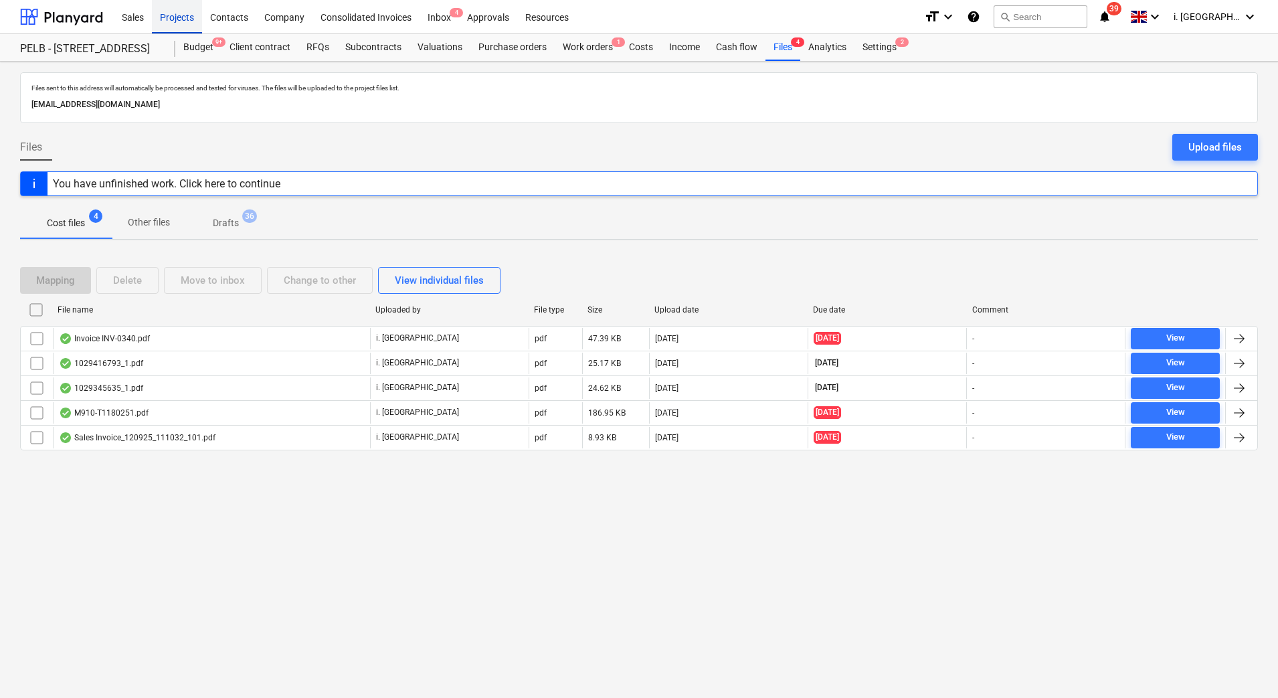
click at [183, 21] on div "Projects" at bounding box center [177, 16] width 50 height 34
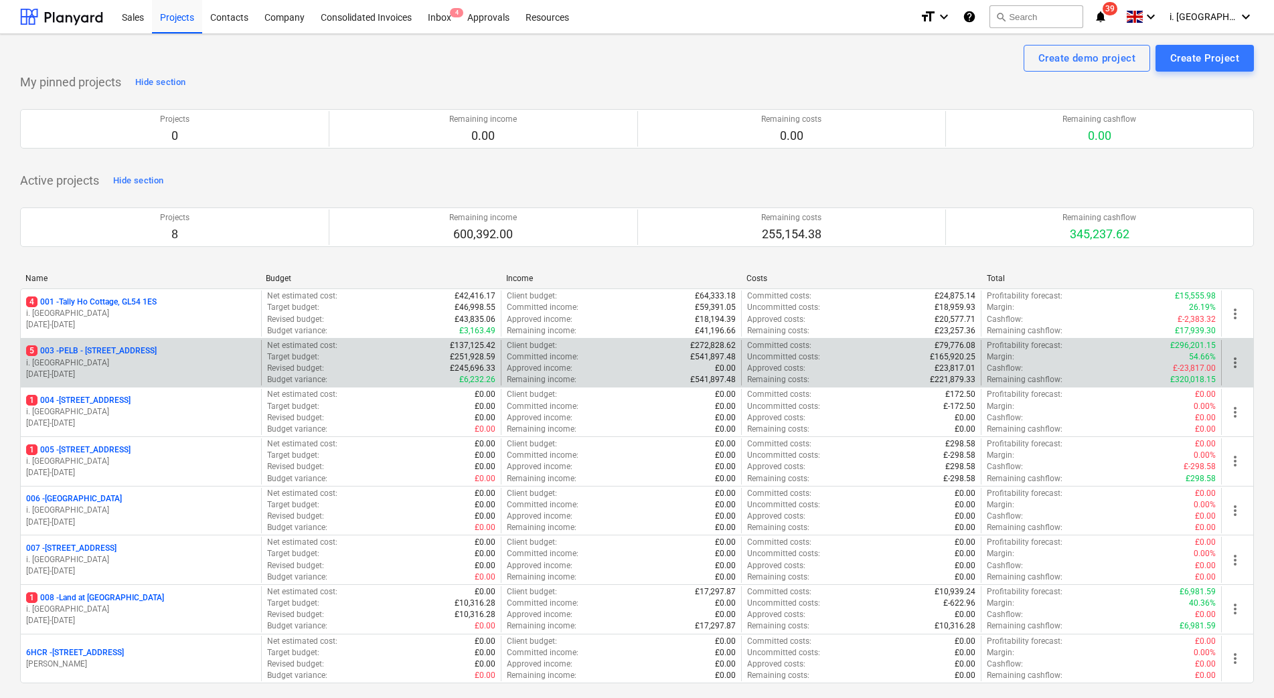
click at [120, 359] on p "i. [GEOGRAPHIC_DATA]" at bounding box center [141, 362] width 230 height 11
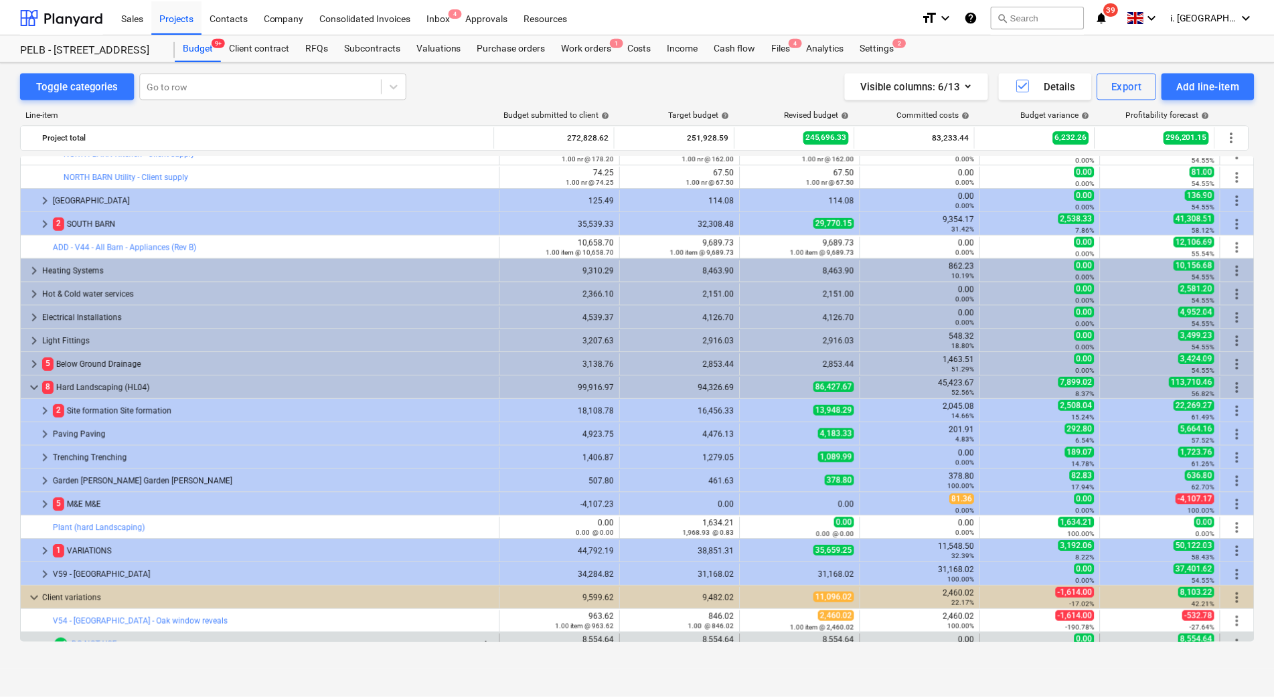
scroll to position [1363, 0]
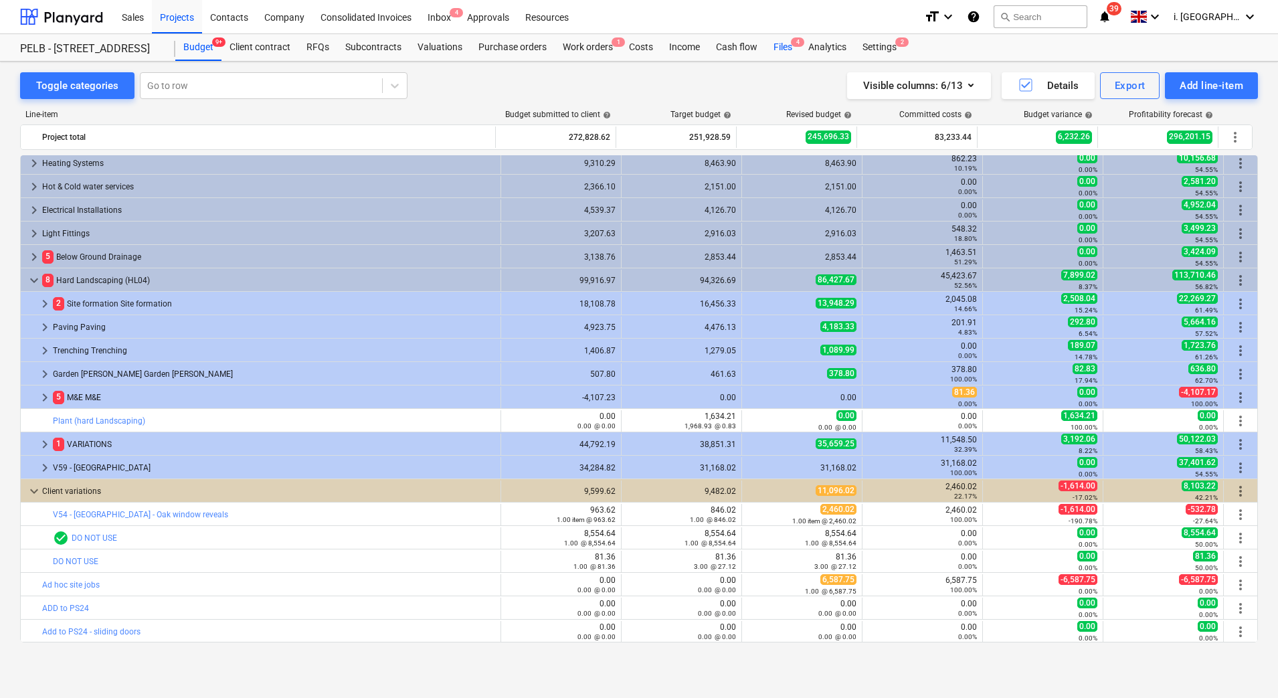
drag, startPoint x: 767, startPoint y: 60, endPoint x: 774, endPoint y: 52, distance: 10.9
click at [767, 59] on div "Files 4" at bounding box center [783, 47] width 35 height 27
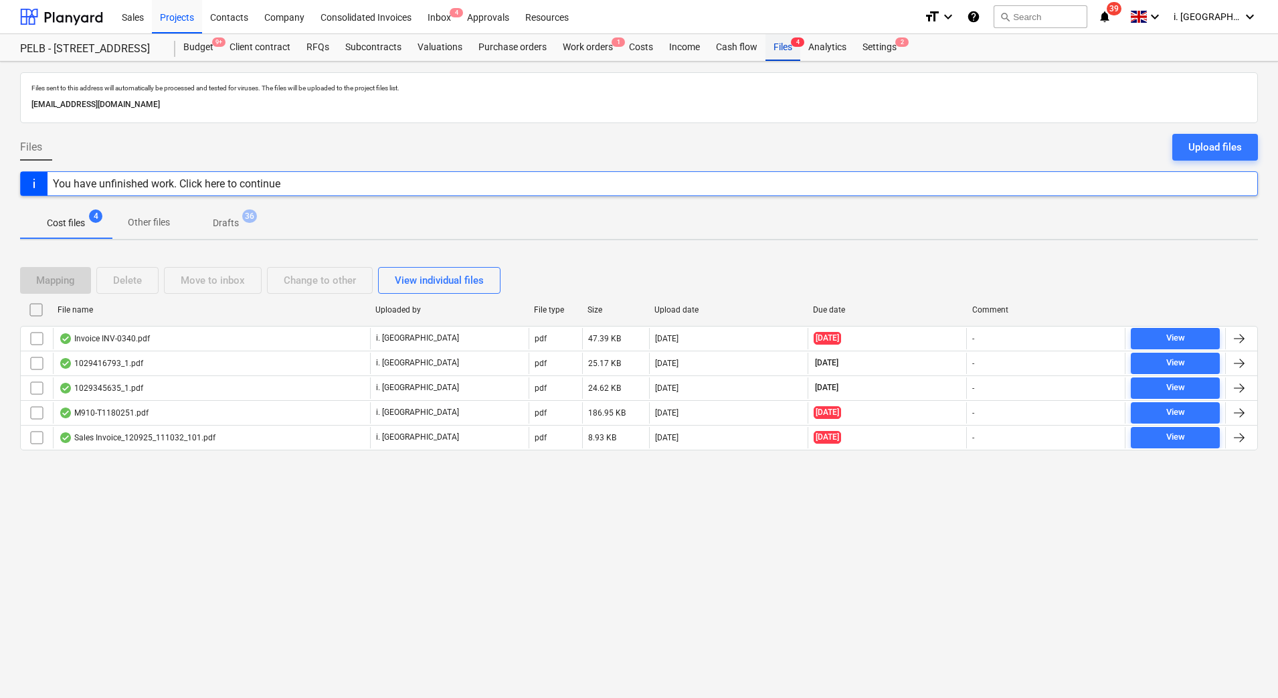
click at [775, 52] on div "Files 4" at bounding box center [783, 47] width 35 height 27
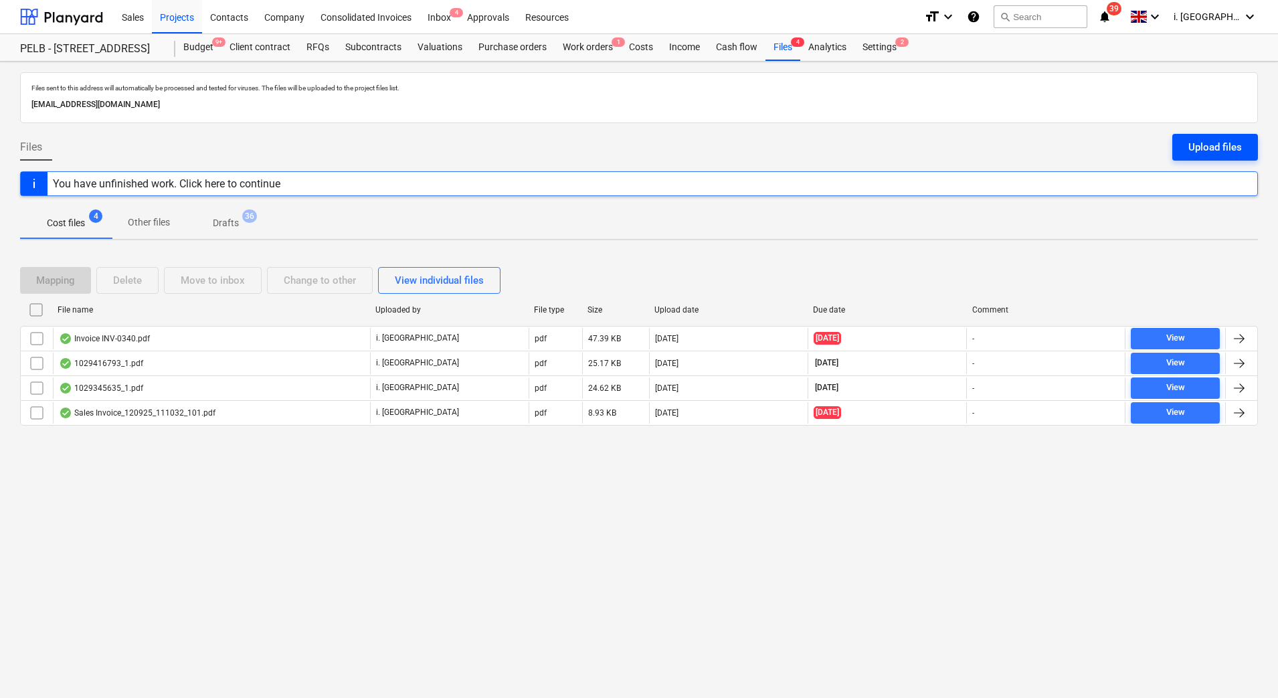
click at [1202, 153] on div "Upload files" at bounding box center [1216, 147] width 54 height 17
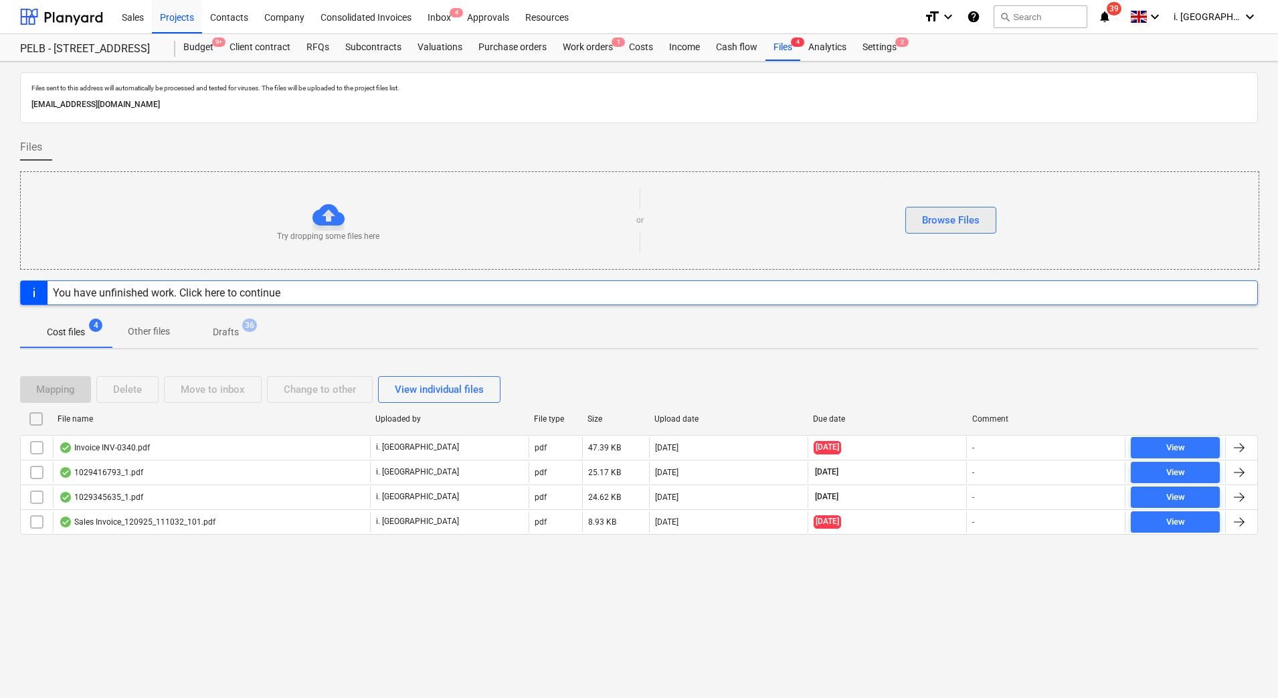
click at [947, 231] on button "Browse Files" at bounding box center [951, 220] width 91 height 27
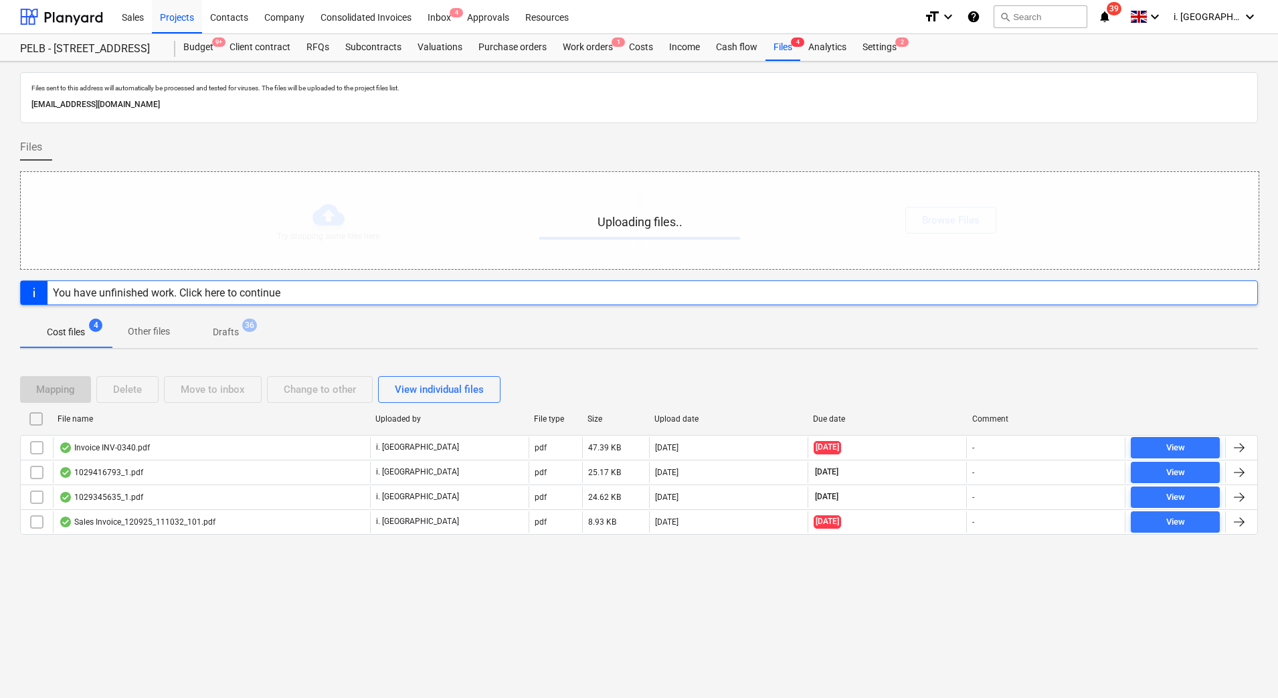
click at [590, 588] on div "Files sent to this address will automatically be processed and tested for virus…" at bounding box center [639, 380] width 1278 height 637
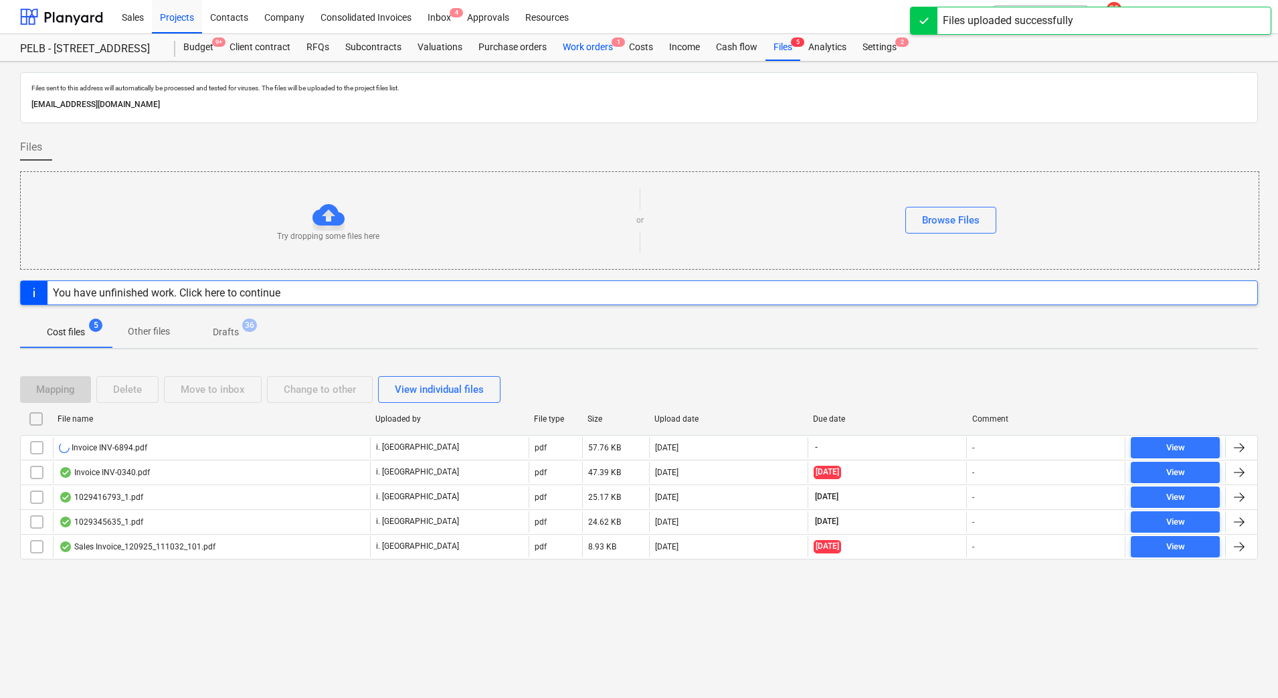
click at [573, 49] on div "Work orders 1" at bounding box center [588, 47] width 66 height 27
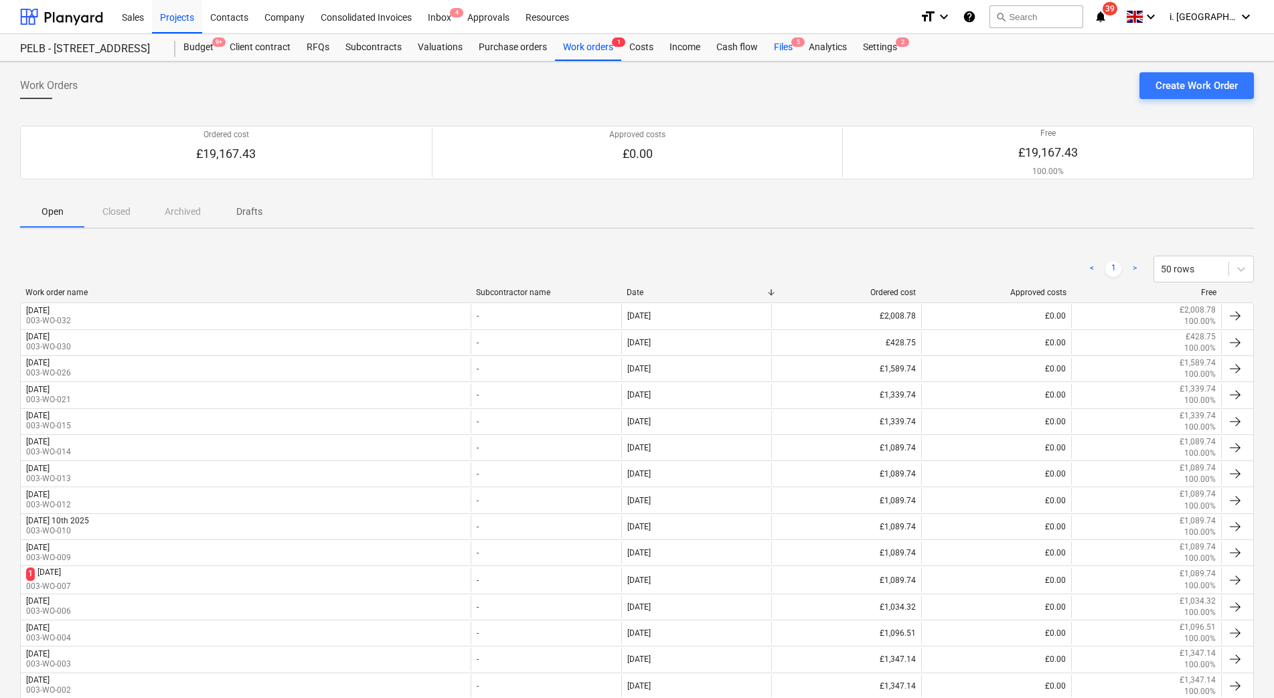
click at [778, 51] on div "Files 5" at bounding box center [783, 47] width 35 height 27
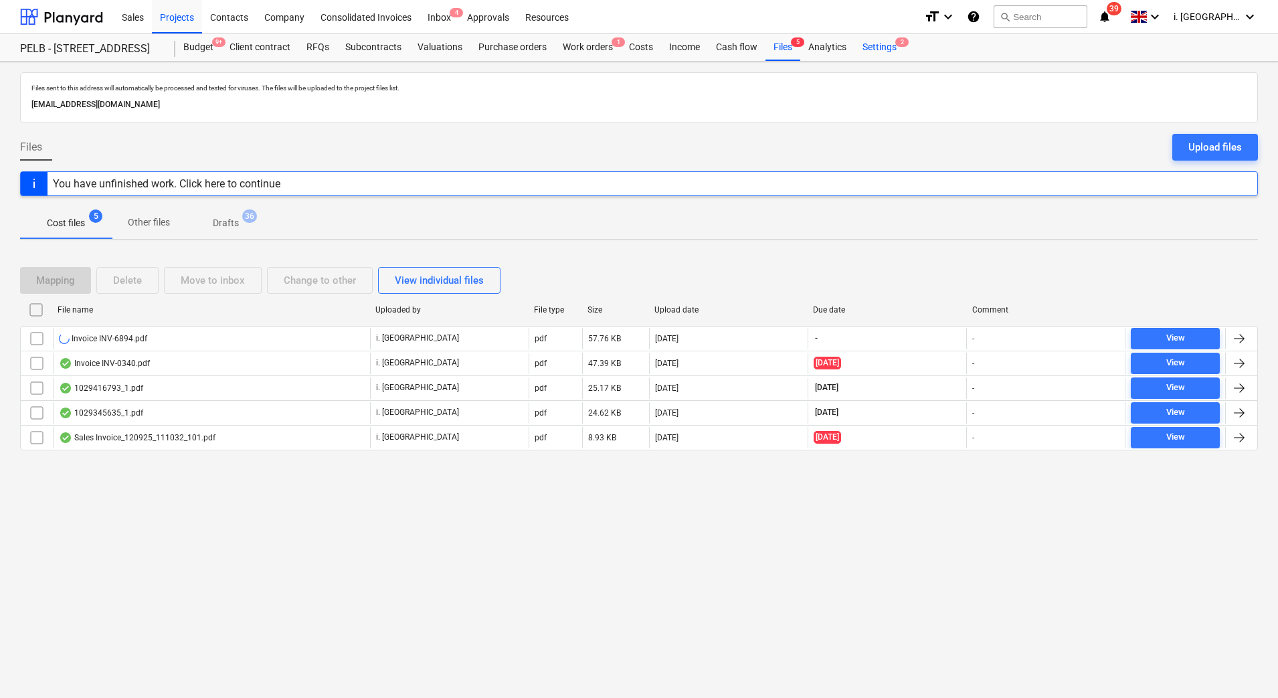
click at [882, 52] on div "Settings 2" at bounding box center [880, 47] width 50 height 27
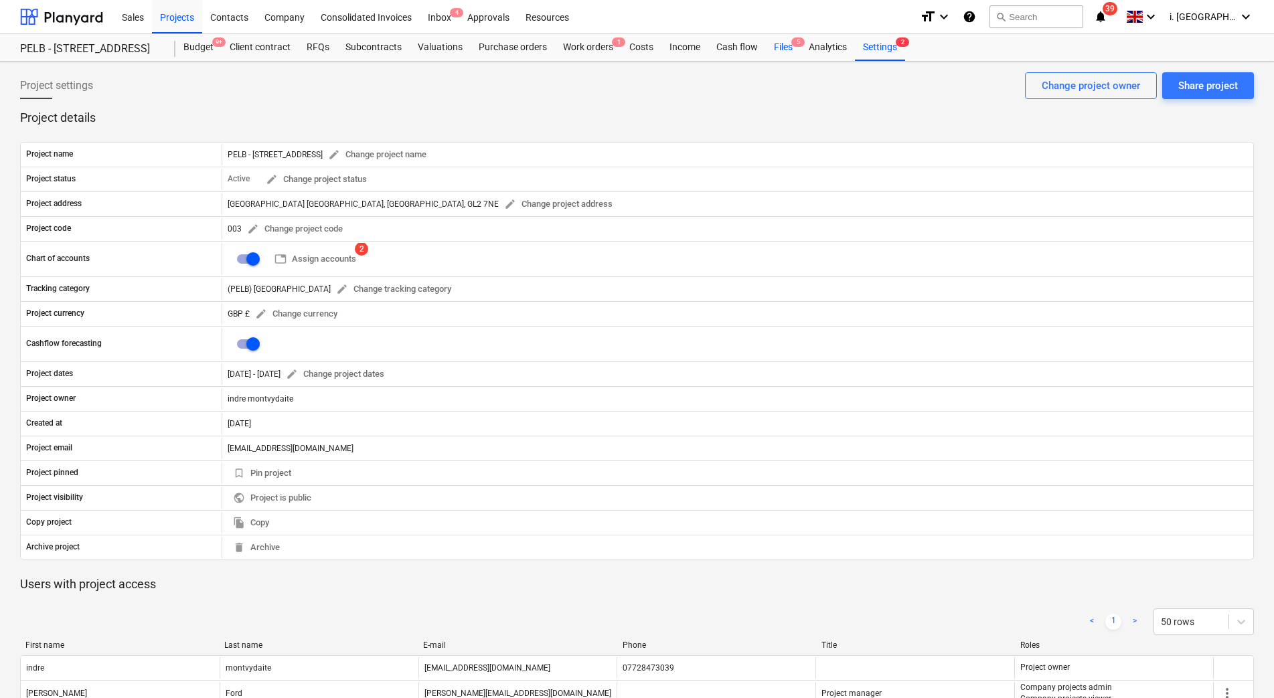
click at [778, 48] on div "Files 5" at bounding box center [783, 47] width 35 height 27
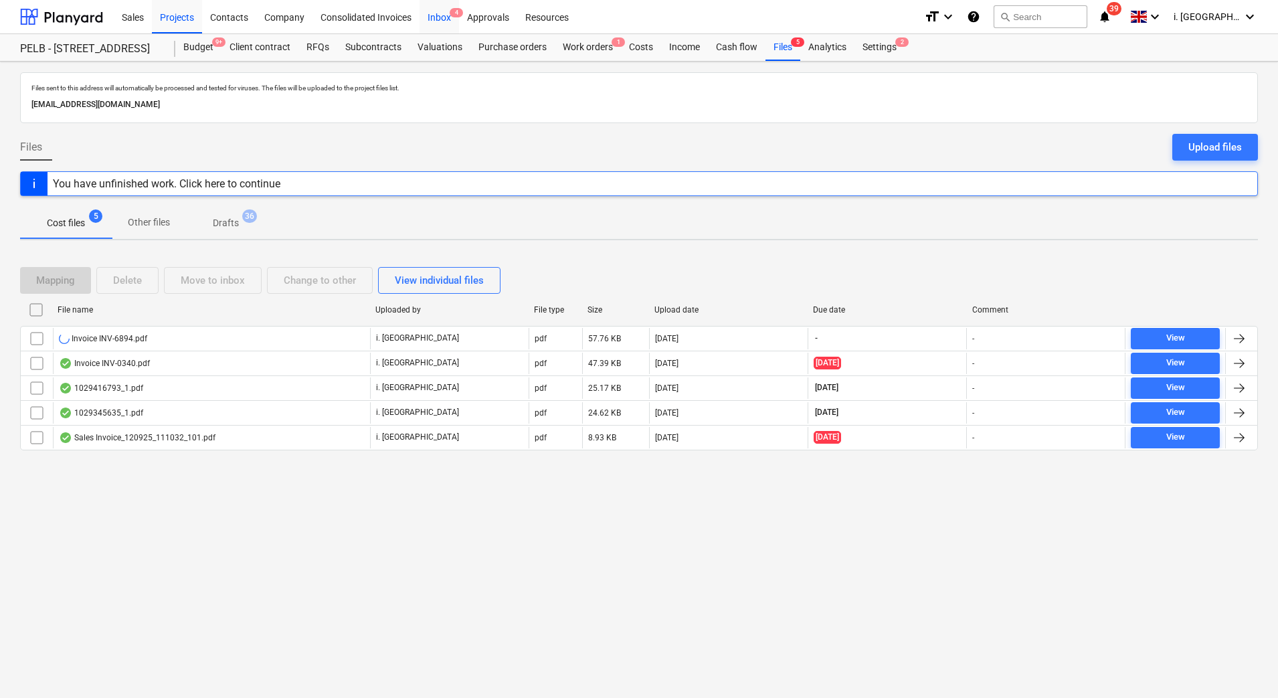
click at [428, 23] on div "Inbox 4" at bounding box center [439, 16] width 39 height 34
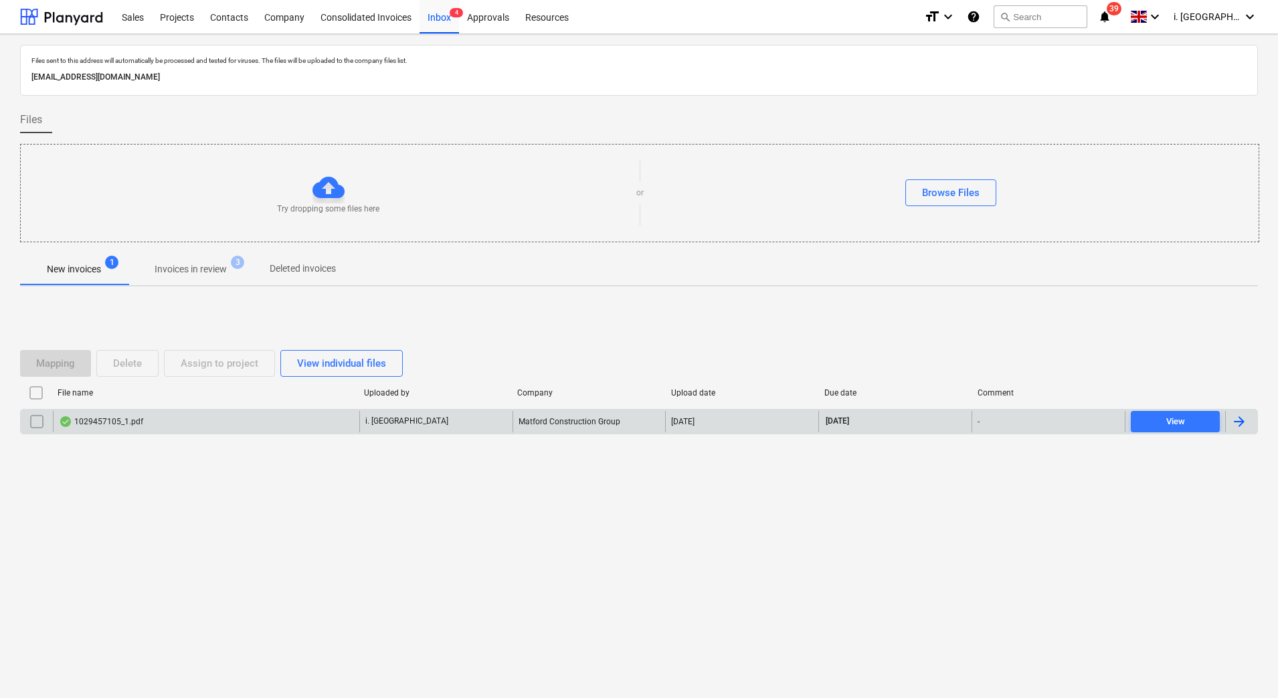
click at [116, 425] on div "1029457105_1.pdf" at bounding box center [101, 421] width 84 height 11
click at [37, 419] on input "checkbox" at bounding box center [36, 421] width 21 height 21
click at [197, 360] on div "Assign to project" at bounding box center [220, 363] width 78 height 17
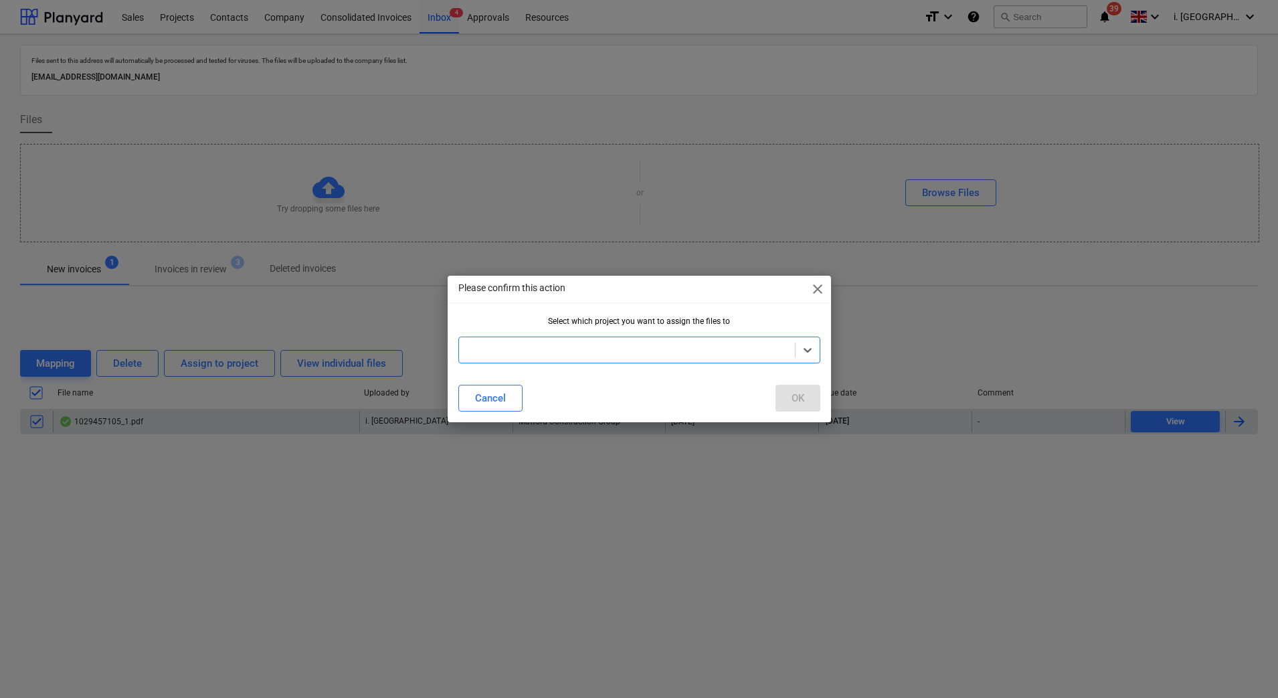
click at [539, 347] on div at bounding box center [627, 349] width 323 height 13
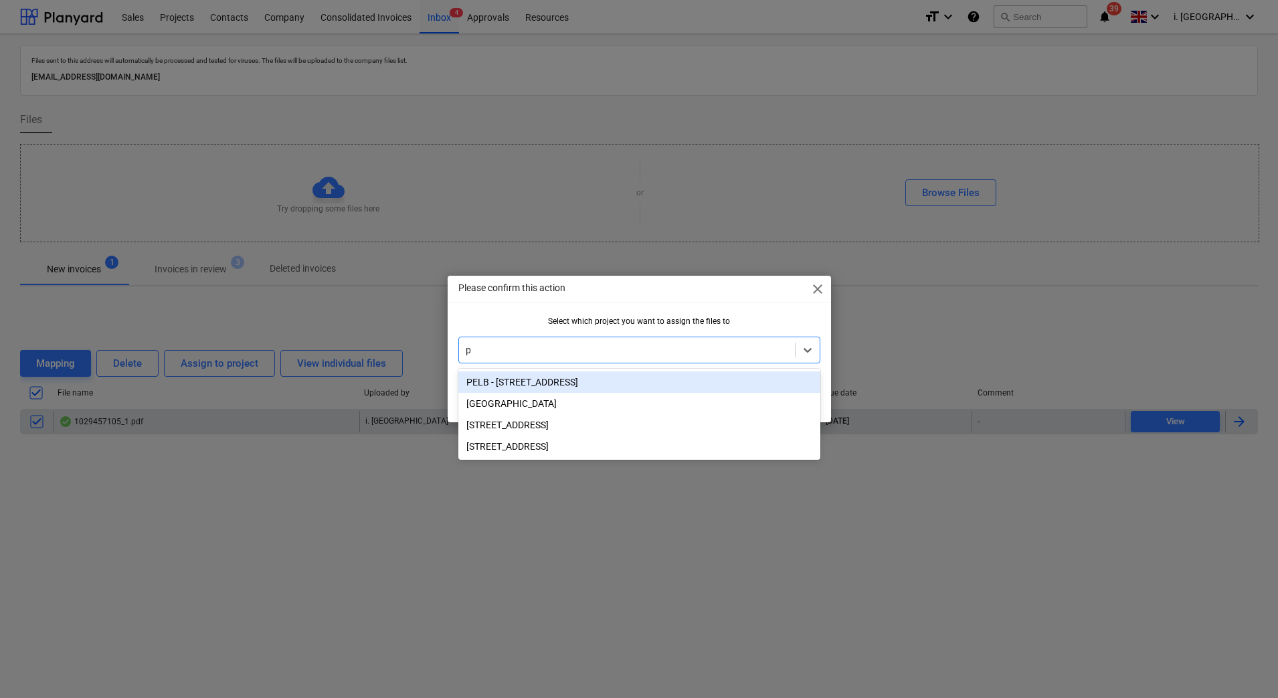
type input "pe"
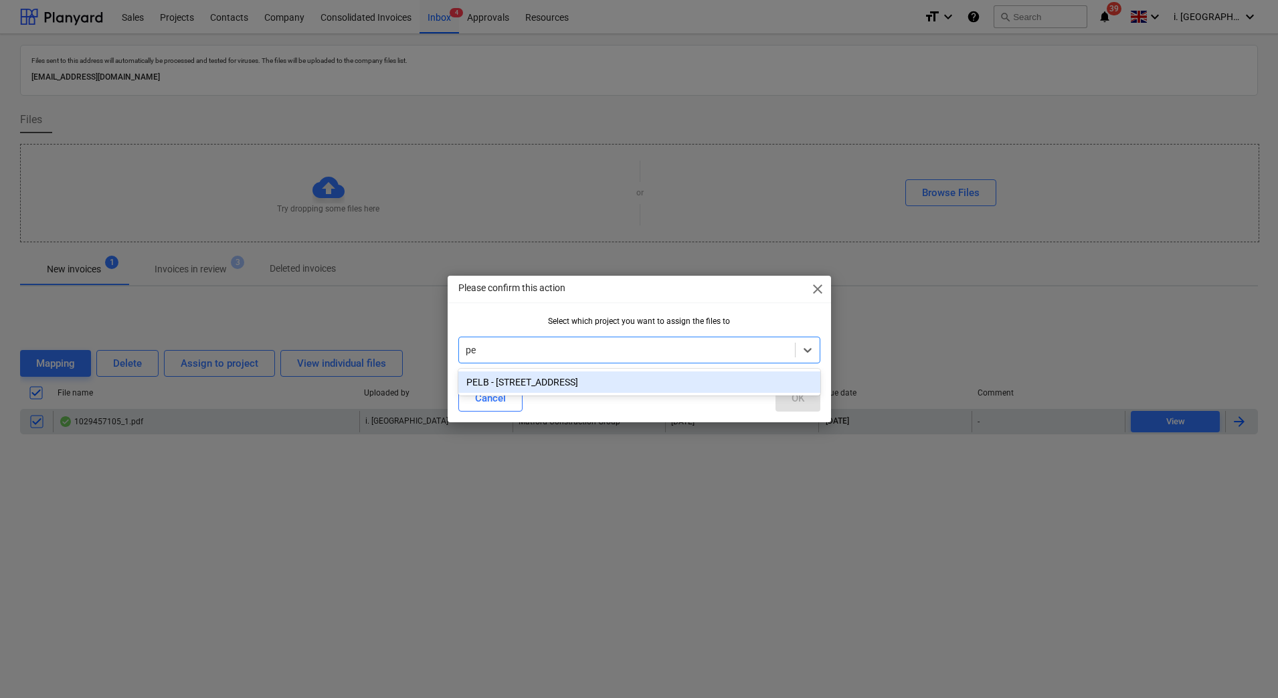
drag, startPoint x: 565, startPoint y: 373, endPoint x: 598, endPoint y: 400, distance: 42.9
click at [566, 372] on div "PELB - Castle lane, Moreton Valence, GL2 7NE" at bounding box center [639, 381] width 362 height 21
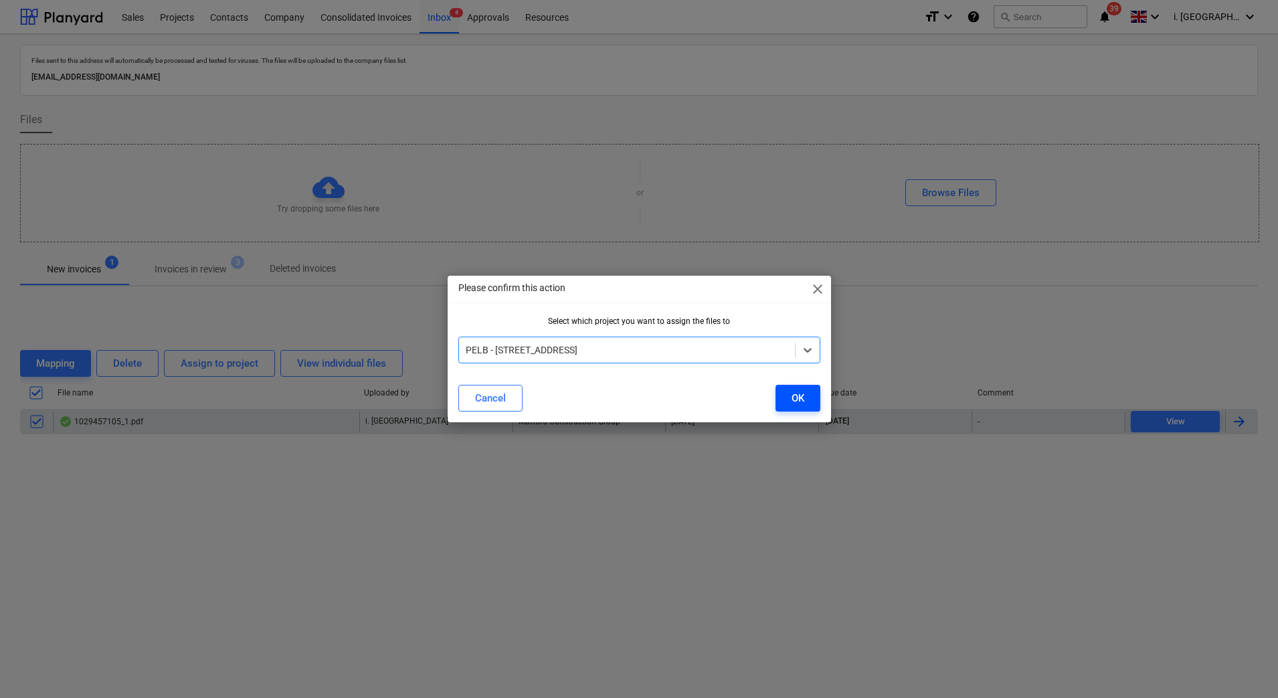
click at [809, 408] on button "OK" at bounding box center [798, 398] width 45 height 27
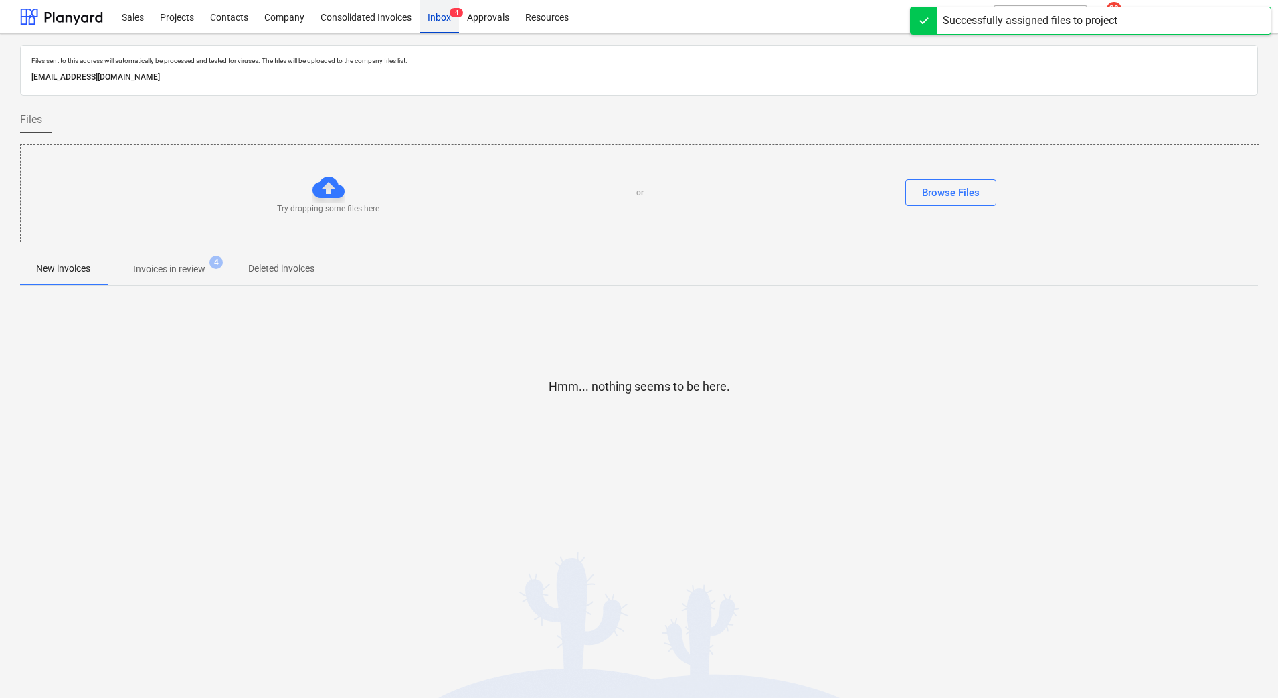
click at [429, 19] on div "Inbox 4" at bounding box center [439, 16] width 39 height 34
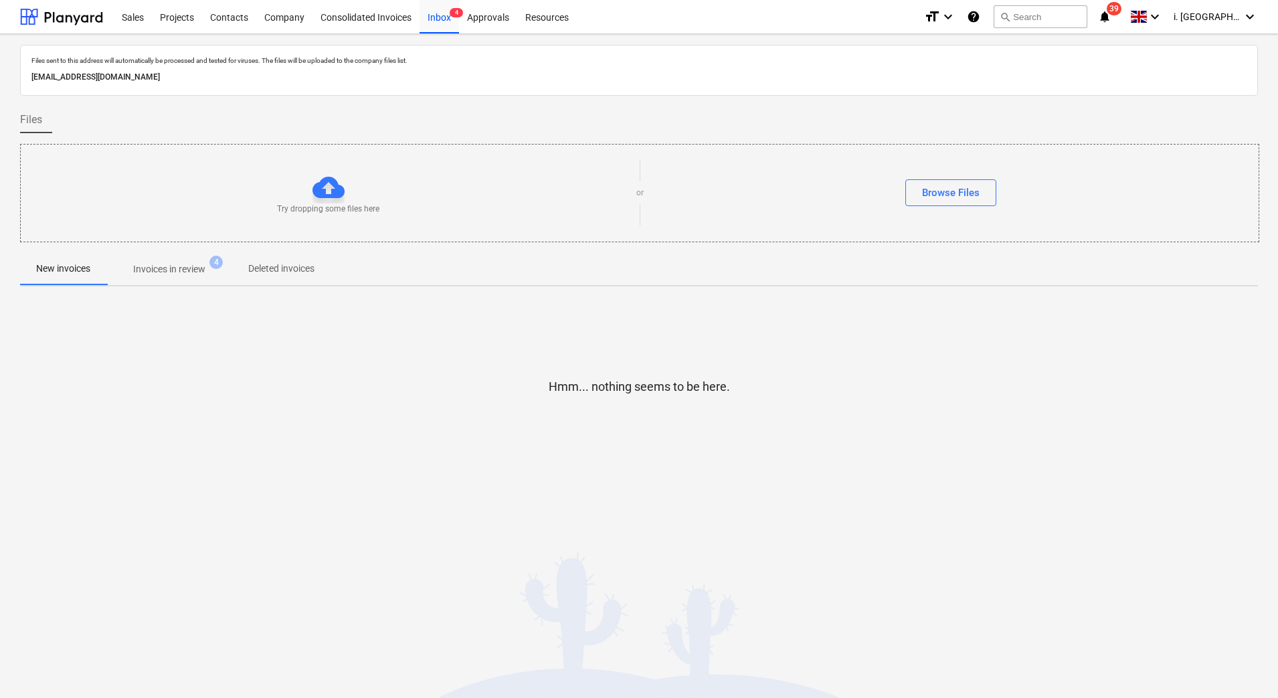
click at [195, 263] on p "Invoices in review" at bounding box center [169, 269] width 72 height 14
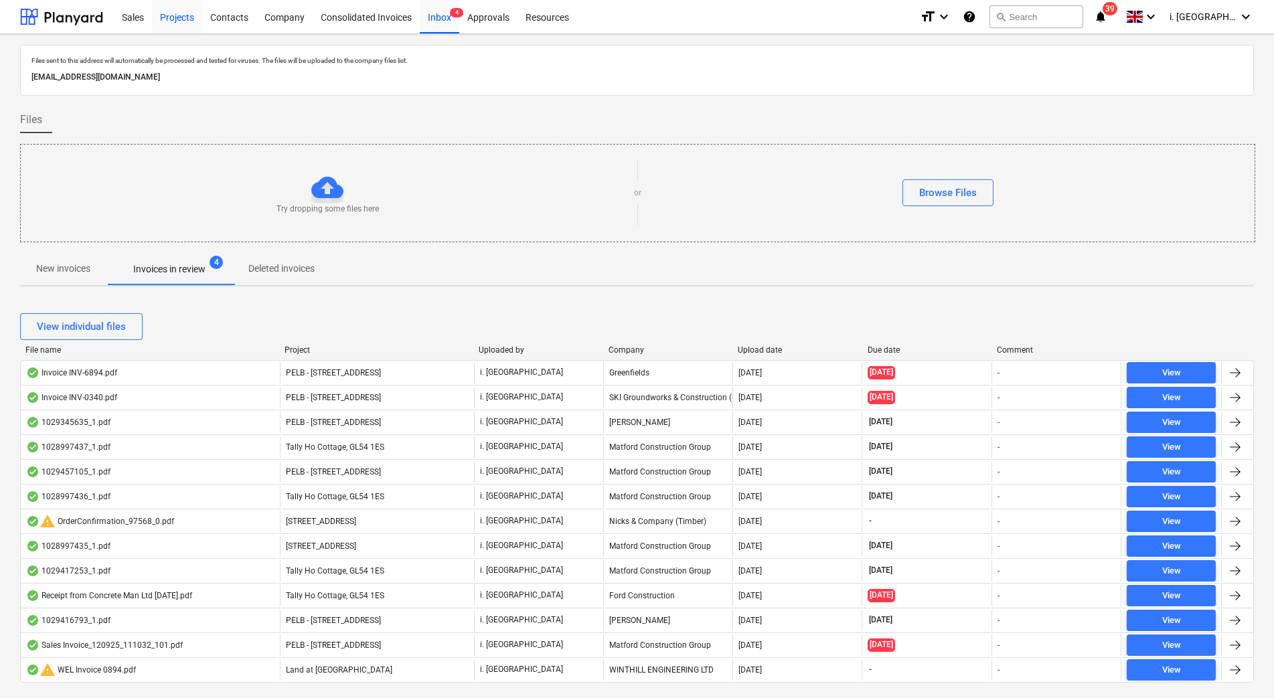
click at [180, 21] on div "Projects" at bounding box center [177, 16] width 50 height 34
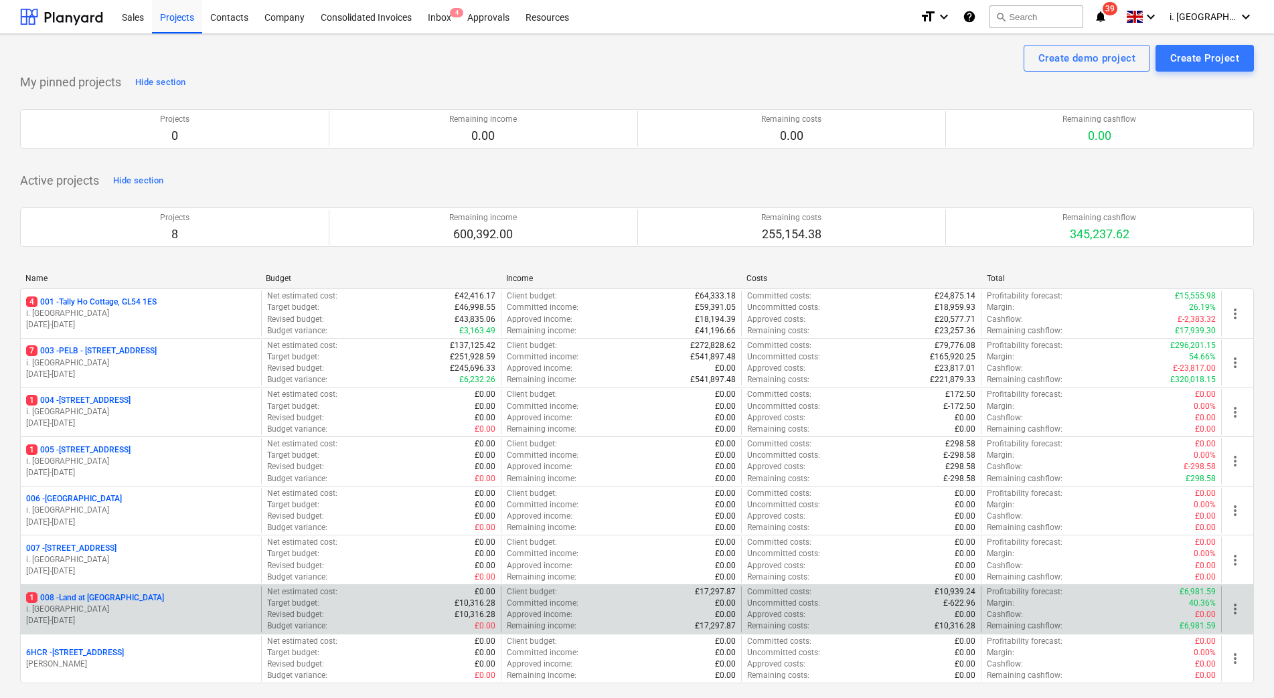
click at [154, 601] on div "1 008 - Land at Oxenton" at bounding box center [141, 597] width 230 height 11
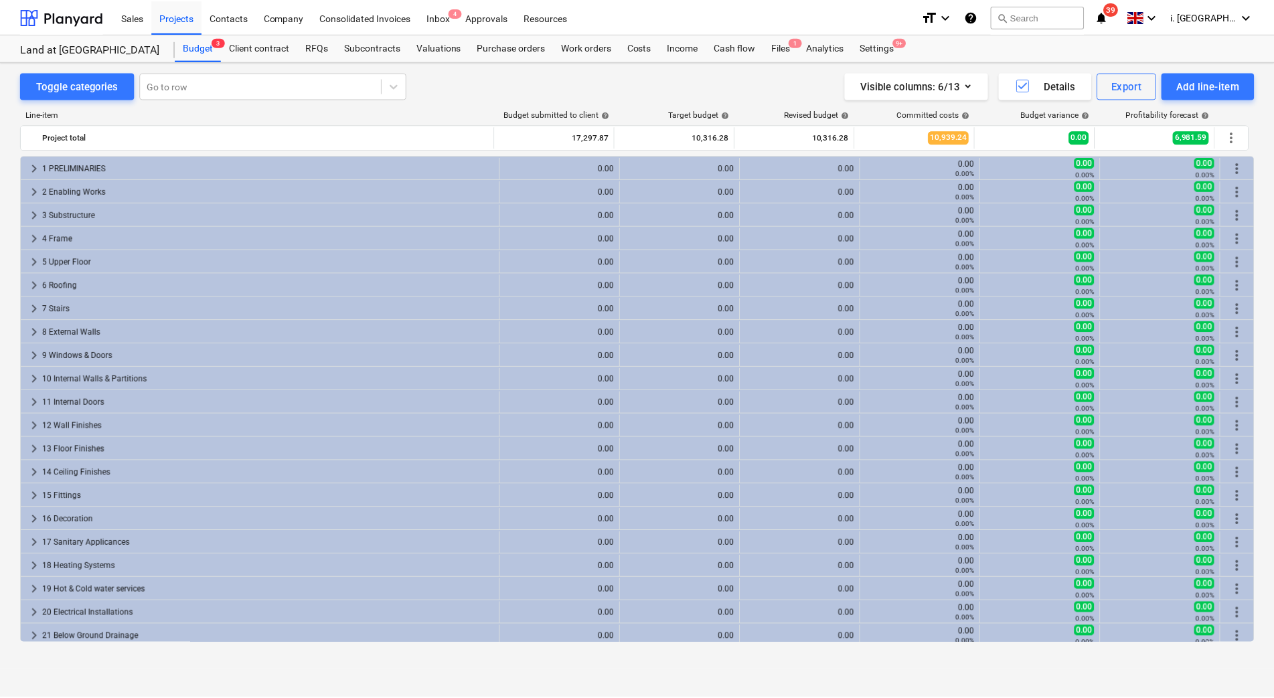
scroll to position [309, 0]
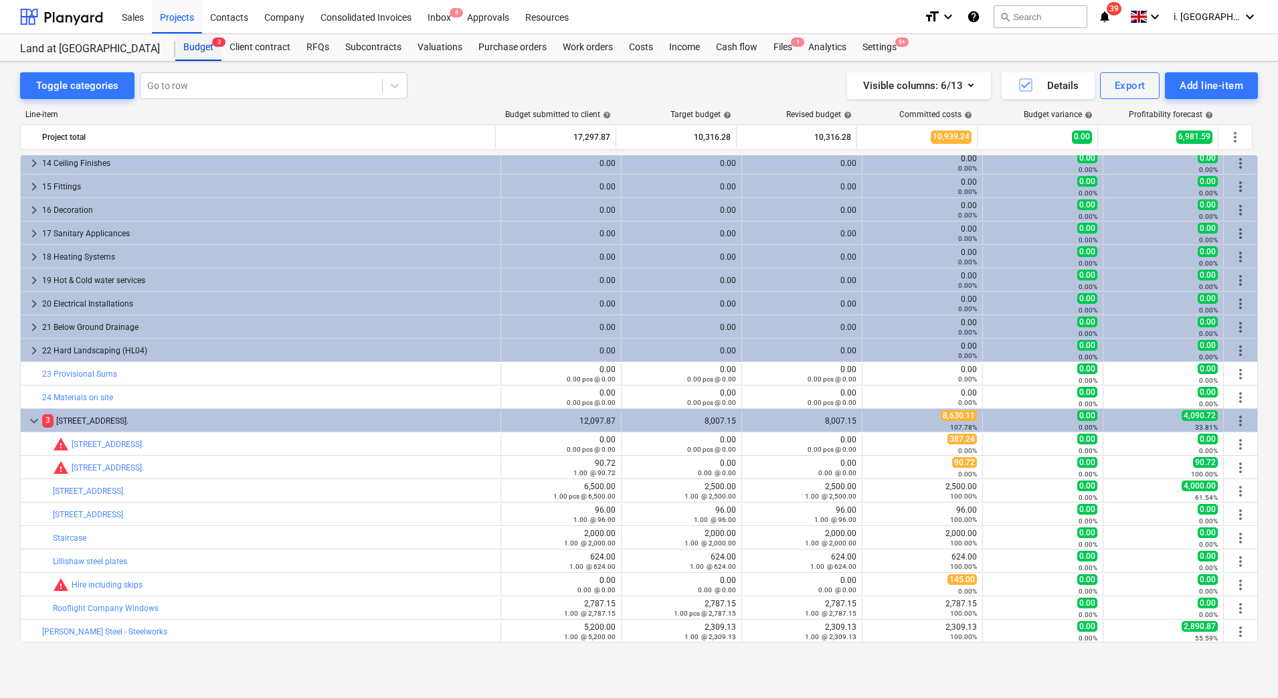
click at [213, 45] on span "3" at bounding box center [218, 41] width 13 height 9
click at [793, 48] on div "Files 1" at bounding box center [783, 47] width 35 height 27
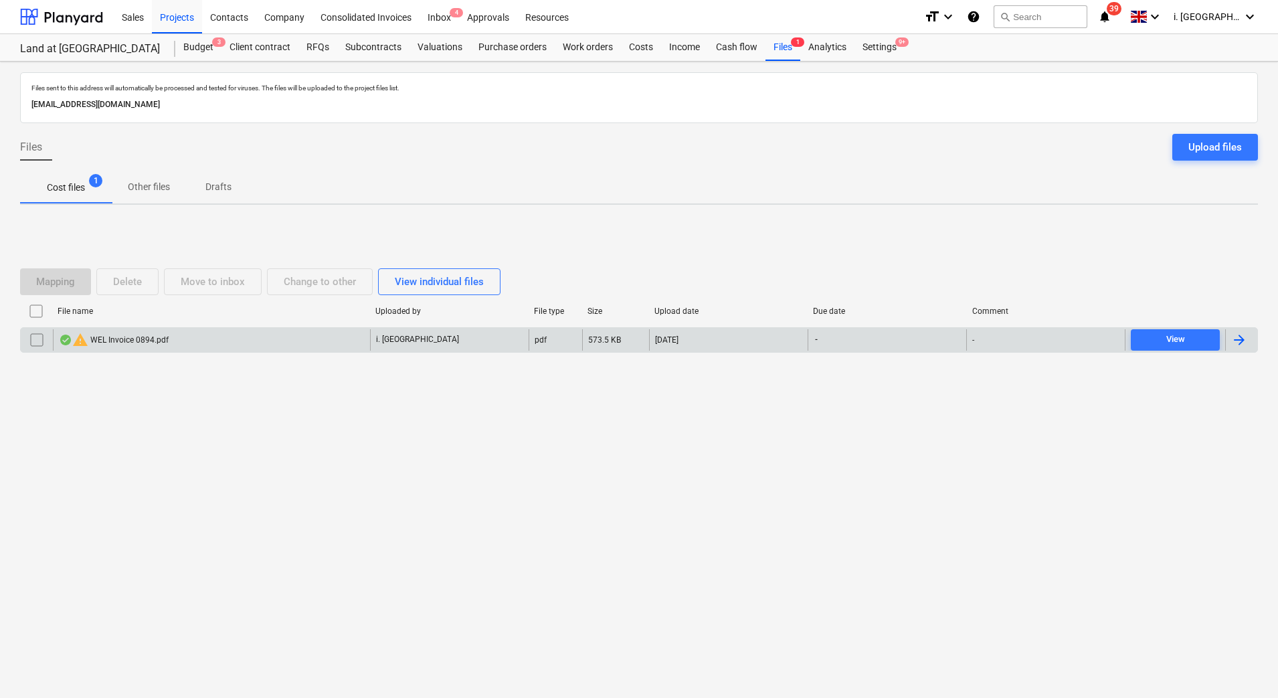
click at [137, 341] on div "warning WEL Invoice 0894.pdf" at bounding box center [114, 340] width 110 height 16
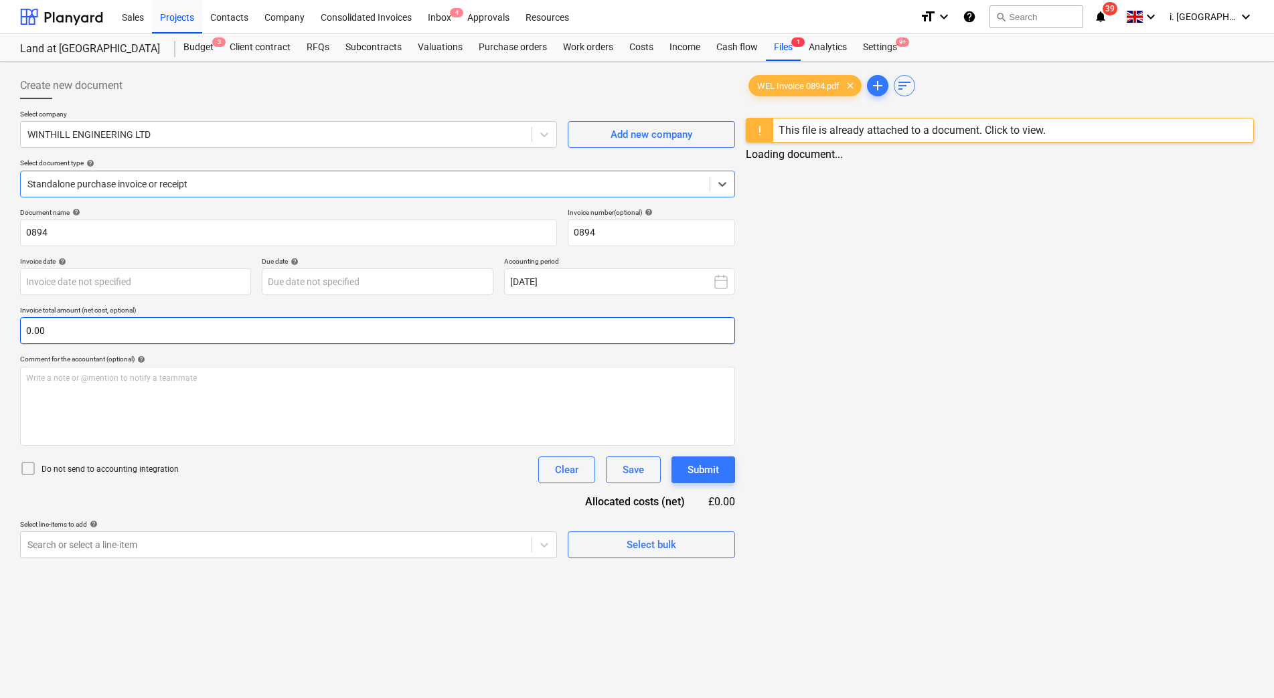
type input "0894"
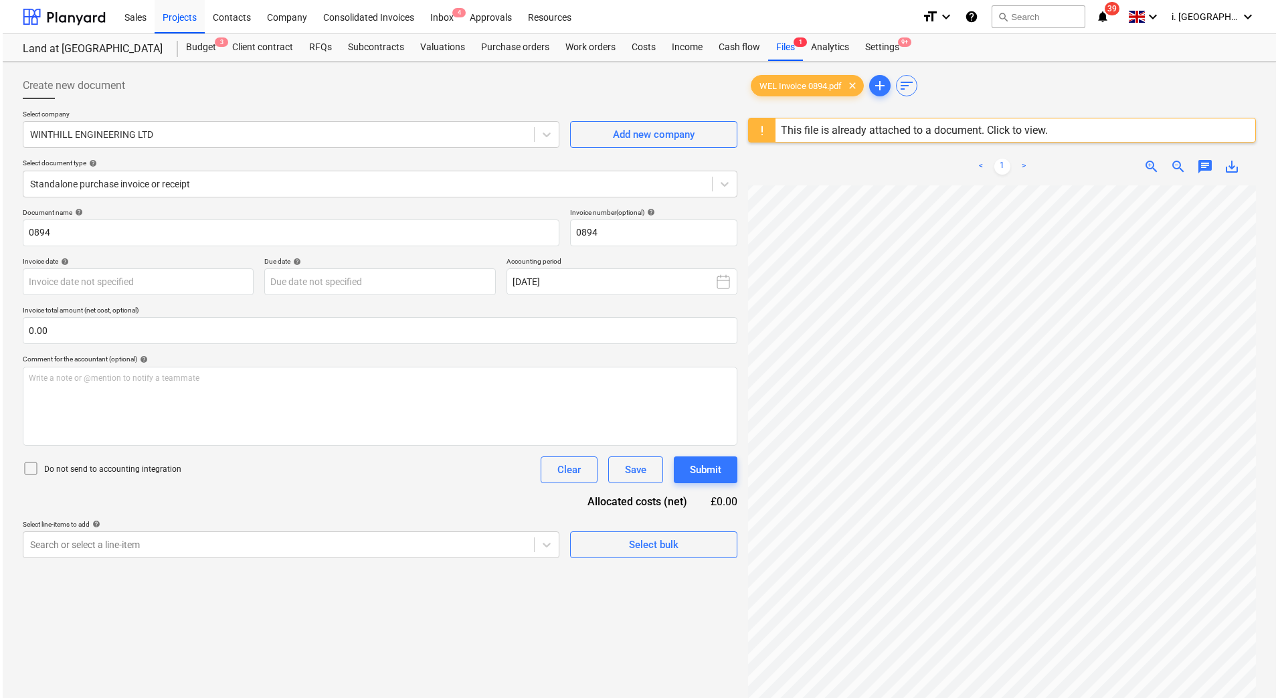
scroll to position [10, 62]
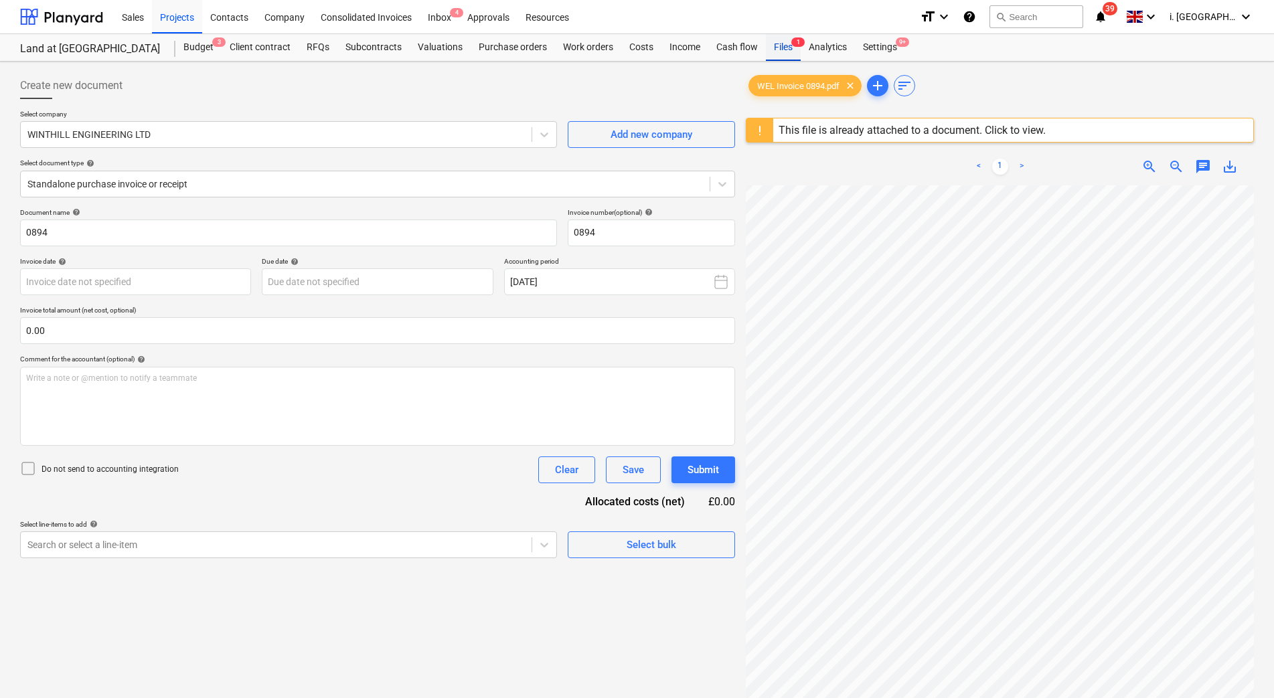
click at [789, 39] on div "Files 1" at bounding box center [783, 47] width 35 height 27
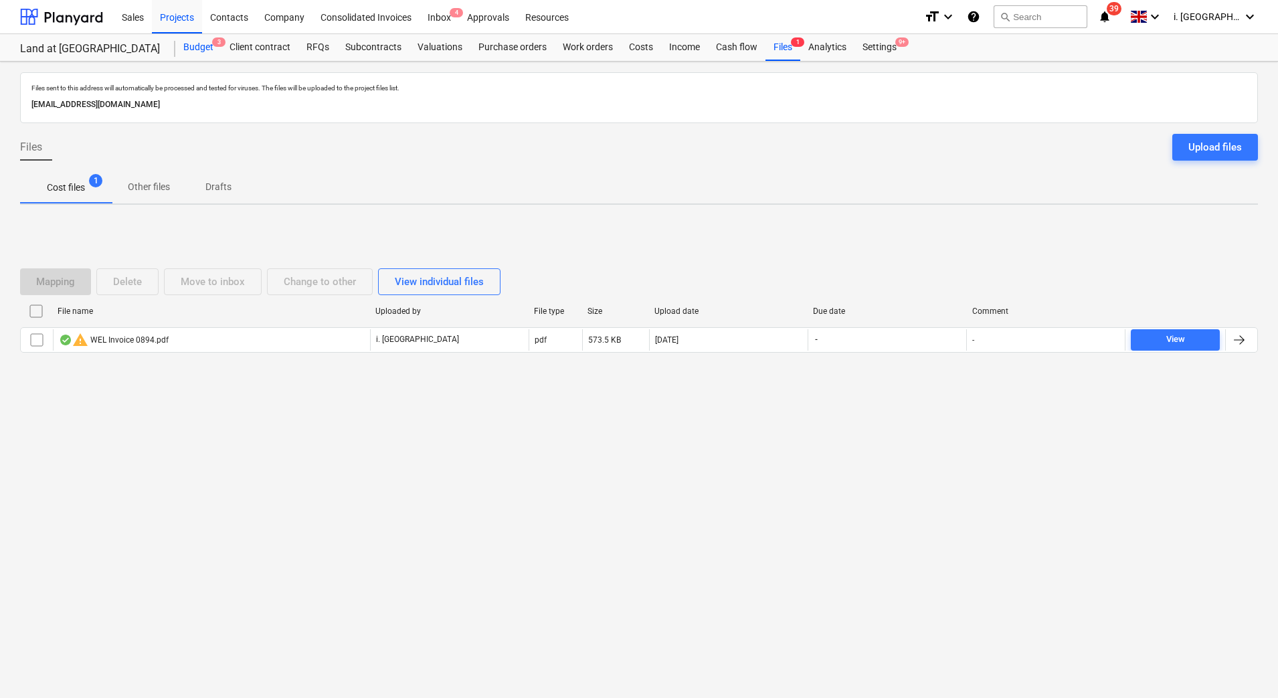
click at [204, 52] on div "Budget 3" at bounding box center [198, 47] width 46 height 27
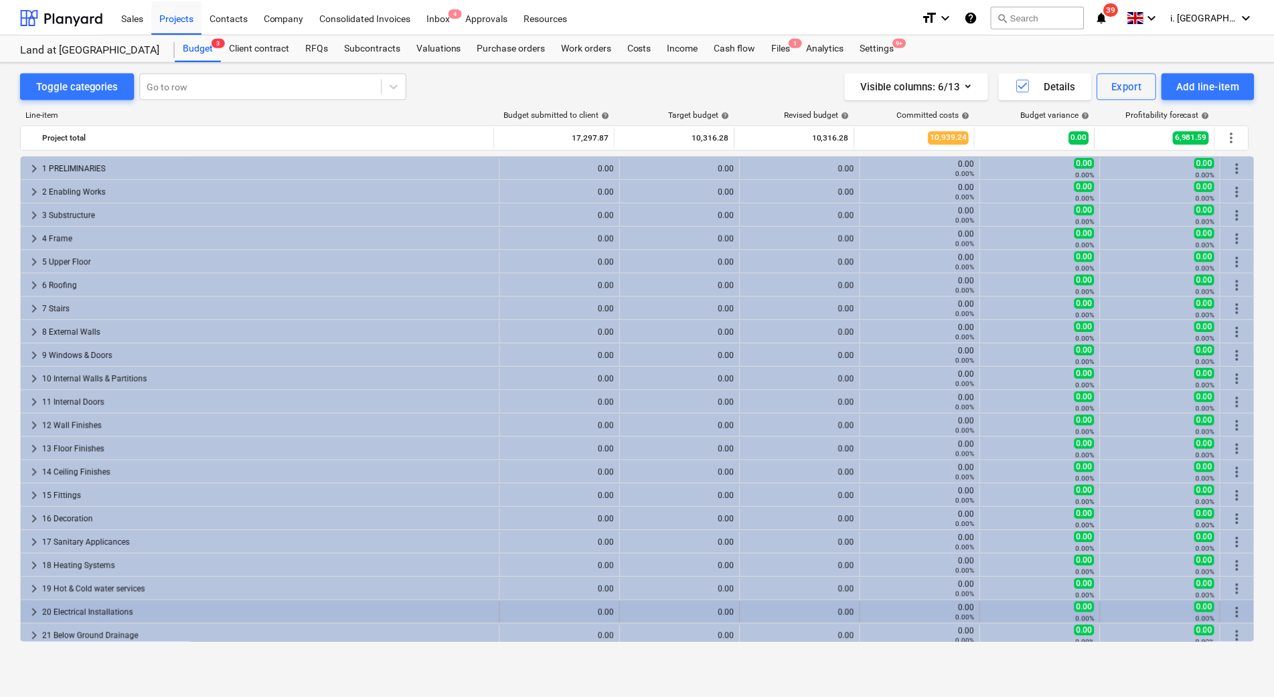
scroll to position [309, 0]
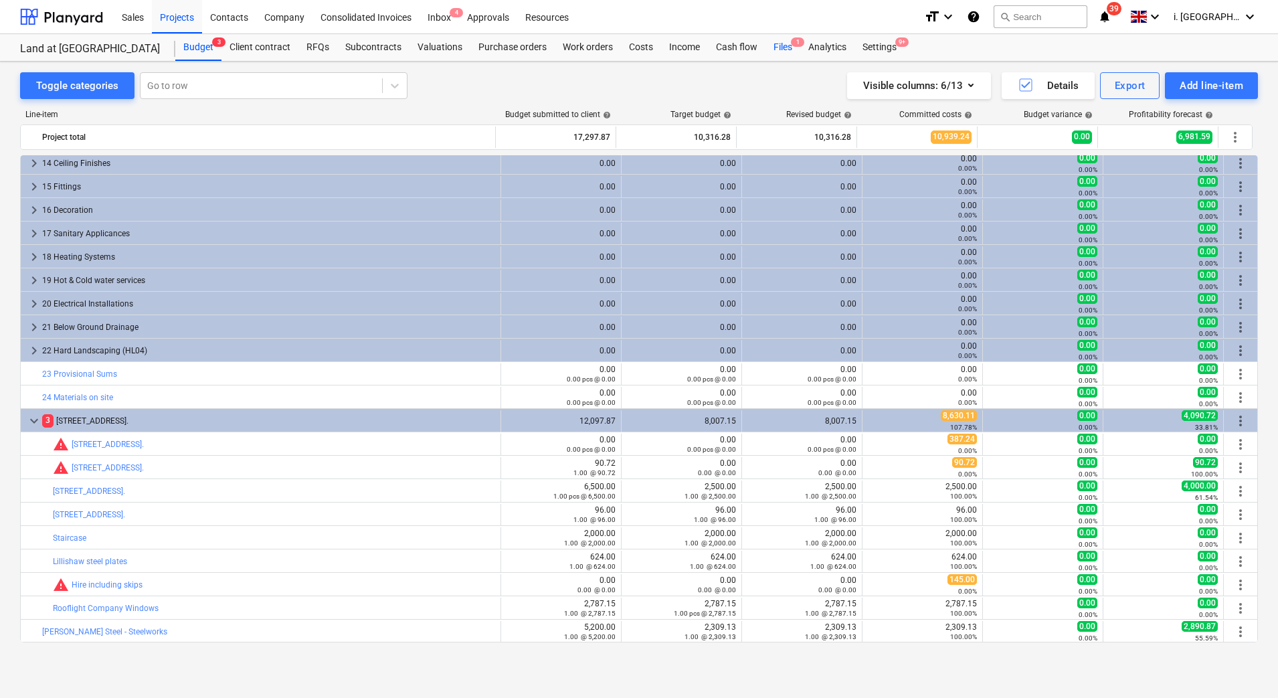
click at [784, 51] on div "Files 1" at bounding box center [783, 47] width 35 height 27
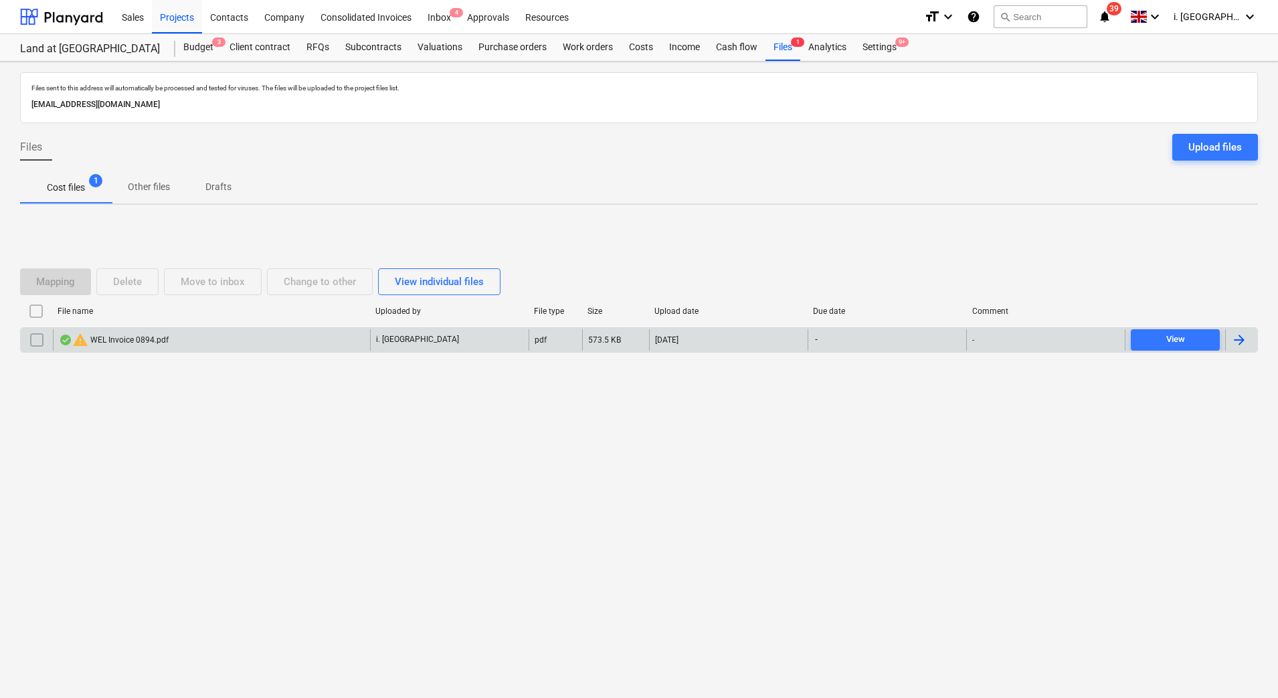
click at [38, 344] on input "checkbox" at bounding box center [36, 339] width 21 height 21
click at [119, 336] on div "warning WEL Invoice 0894.pdf" at bounding box center [114, 340] width 110 height 16
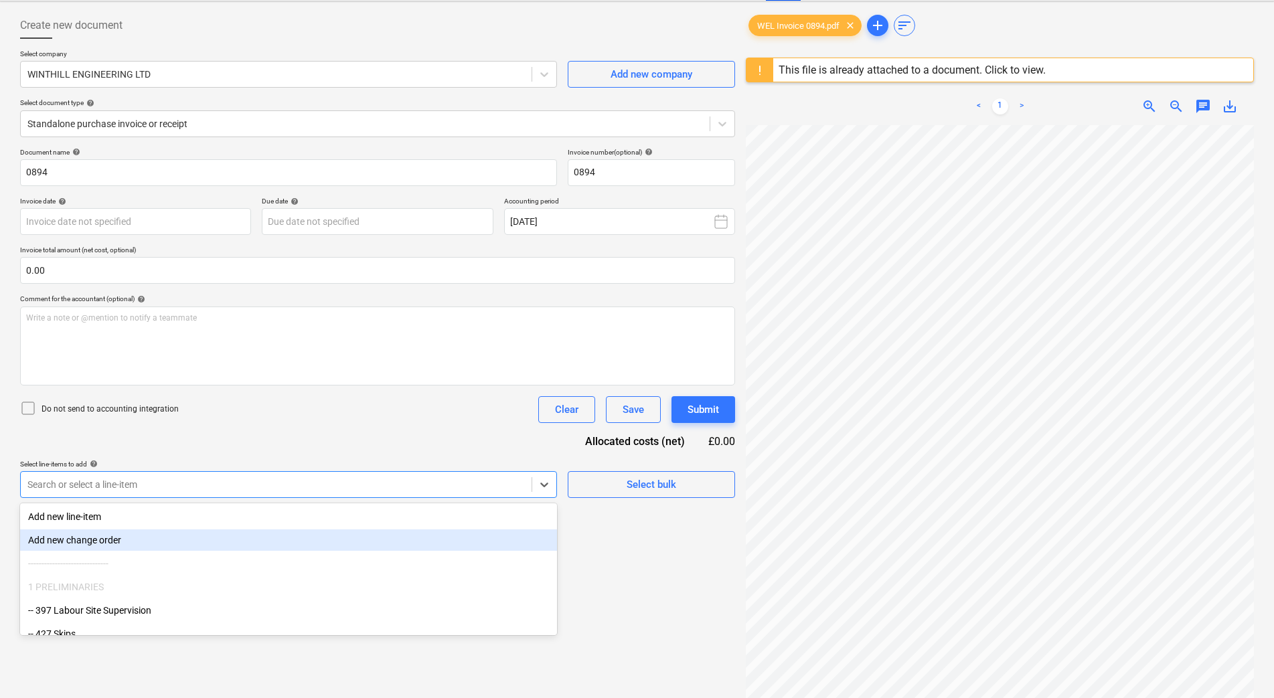
click at [364, 549] on body "Sales Projects Contacts Company Consolidated Invoices Inbox 4 Approvals Resourc…" at bounding box center [637, 289] width 1274 height 698
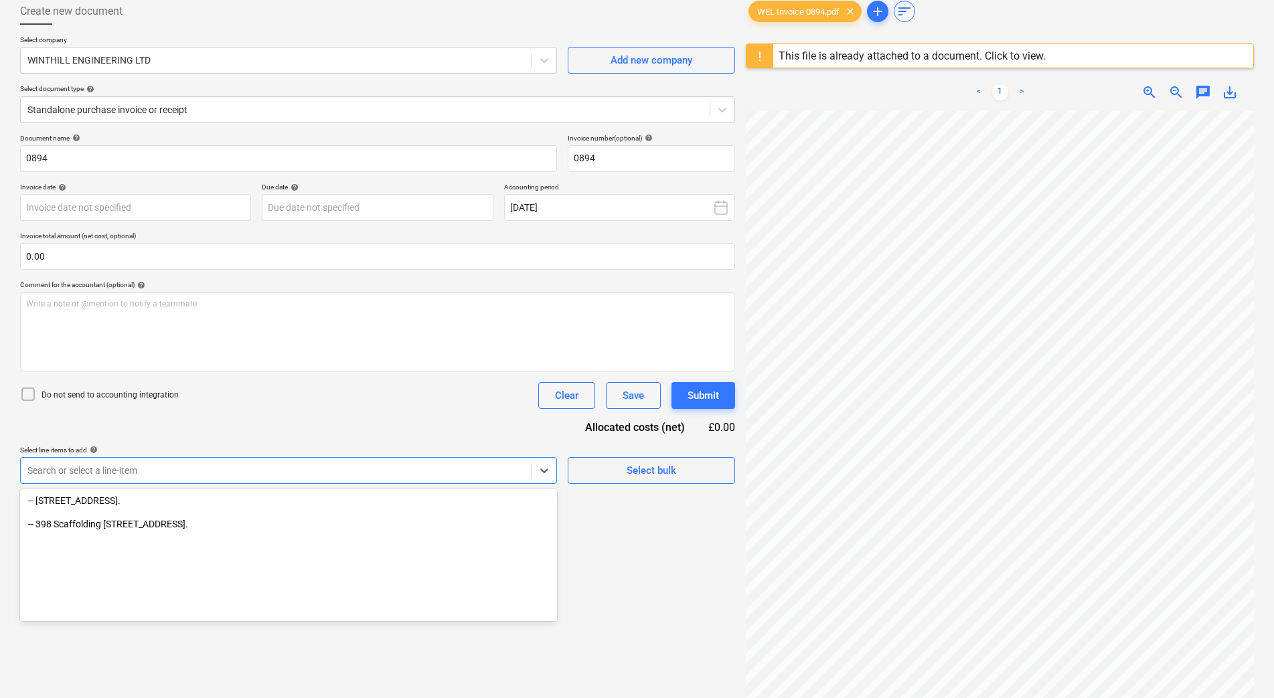
scroll to position [1839, 0]
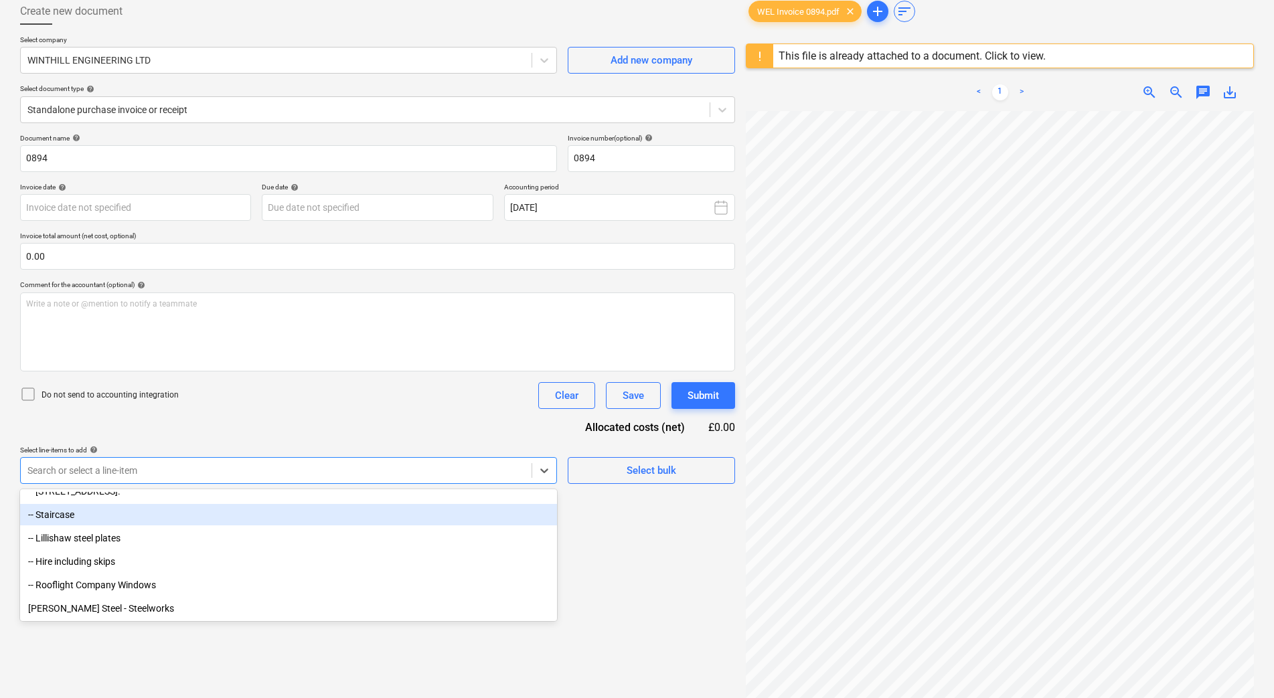
click at [317, 515] on div "-- Staircase" at bounding box center [288, 514] width 537 height 21
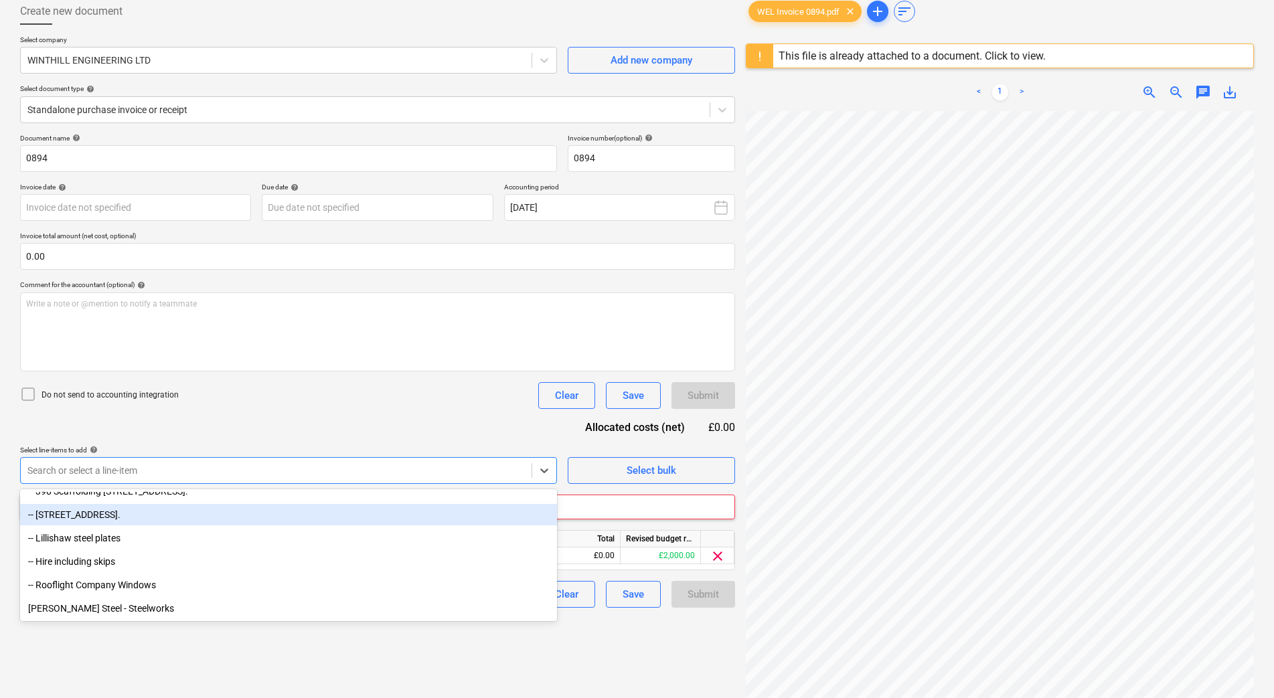
scroll to position [1815, 0]
click at [610, 531] on div "Total" at bounding box center [580, 539] width 80 height 17
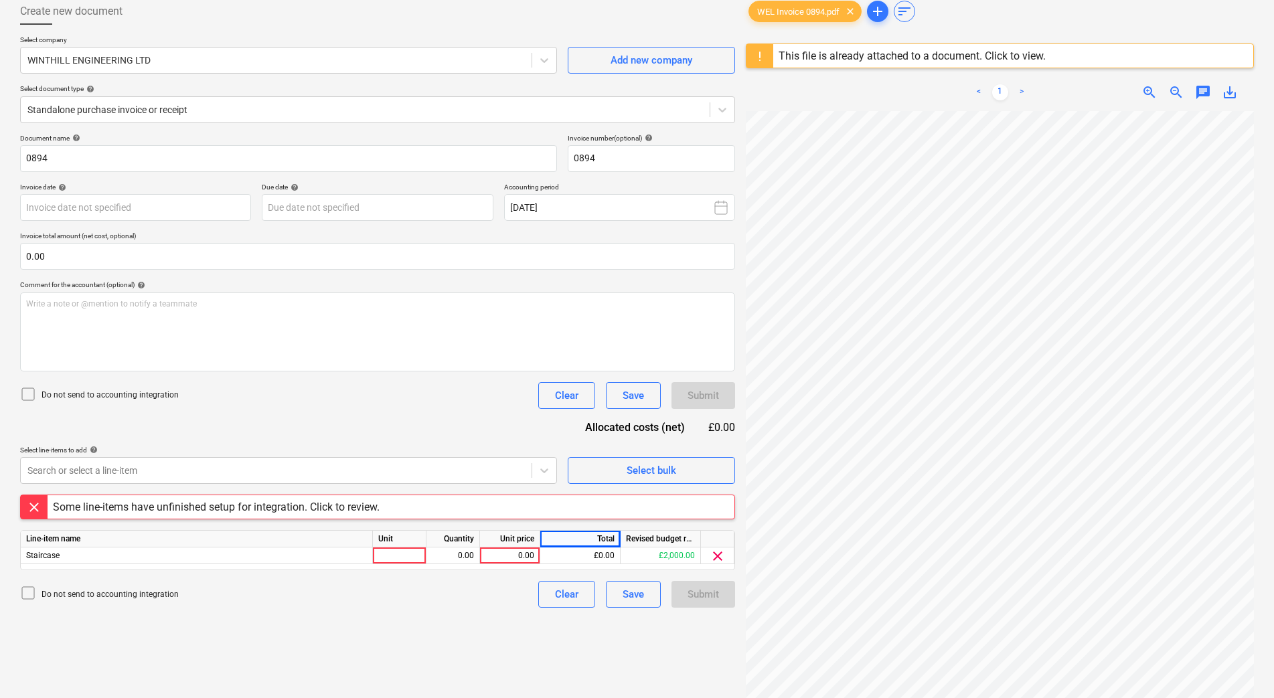
drag, startPoint x: 385, startPoint y: 560, endPoint x: 378, endPoint y: 570, distance: 13.0
click at [378, 570] on div "Document name help 0894 Invoice number (optional) help 0894 Invoice date help P…" at bounding box center [377, 371] width 715 height 474
drag, startPoint x: 378, startPoint y: 570, endPoint x: 402, endPoint y: 572, distance: 24.1
click at [402, 572] on div "Document name help 0894 Invoice number (optional) help 0894 Invoice date help P…" at bounding box center [377, 371] width 715 height 474
click at [397, 561] on div at bounding box center [400, 556] width 54 height 17
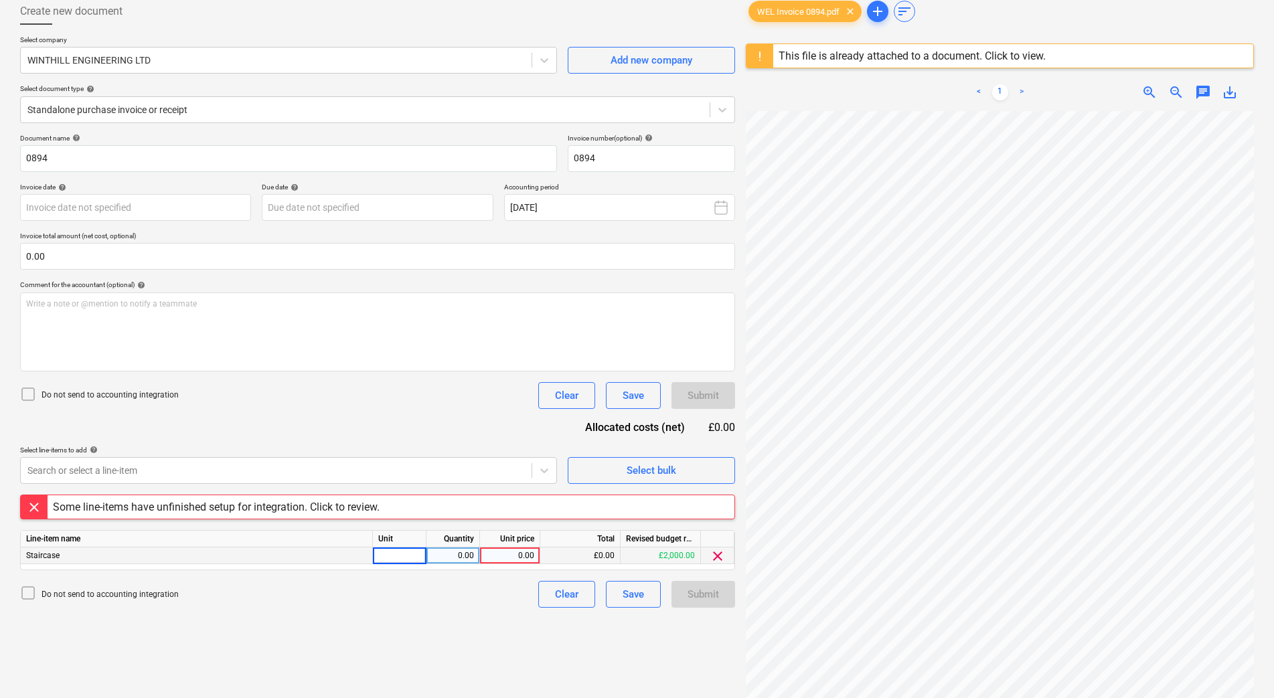
type input "1"
click at [463, 562] on div "0.00" at bounding box center [453, 556] width 42 height 17
type input "1"
click at [508, 560] on div "0.00" at bounding box center [509, 556] width 49 height 17
type input "2000"
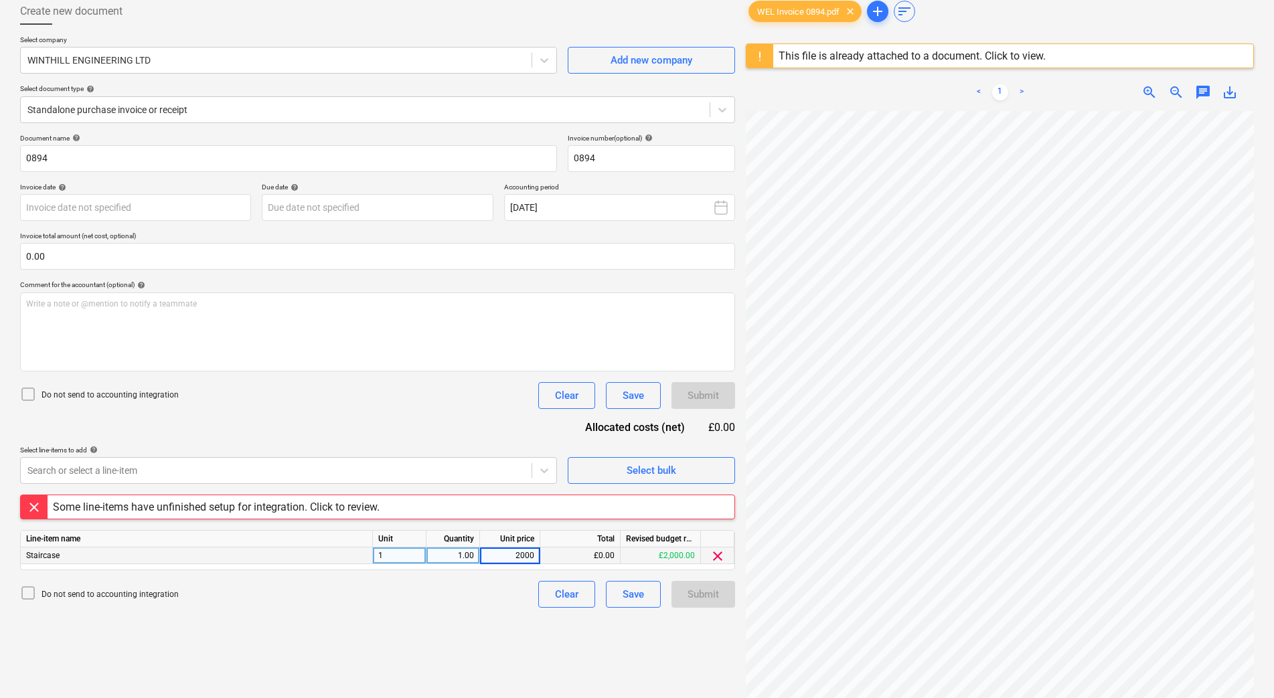
click at [471, 624] on div "Create new document Select company WINTHILL ENGINEERING LTD Add new company Sel…" at bounding box center [378, 385] width 726 height 784
click at [134, 202] on body "Sales Projects Contacts Company Consolidated Invoices Inbox 4 Approvals Resourc…" at bounding box center [637, 275] width 1274 height 698
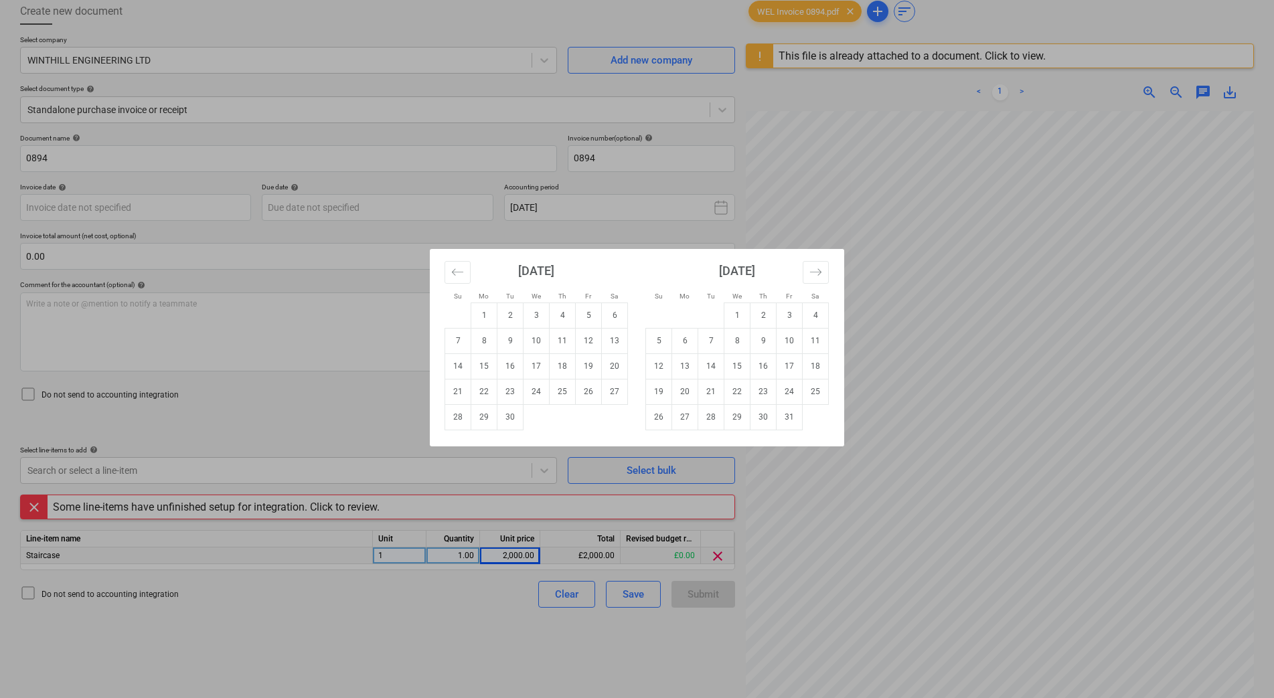
drag, startPoint x: 1102, startPoint y: 381, endPoint x: 980, endPoint y: 354, distance: 125.4
click at [980, 354] on div "Su Mo Tu We Th Fr Sa Su Mo Tu We Th Fr Sa August 2025 1 2 3 4 5 6 7 8 9 10 11 1…" at bounding box center [637, 349] width 1274 height 698
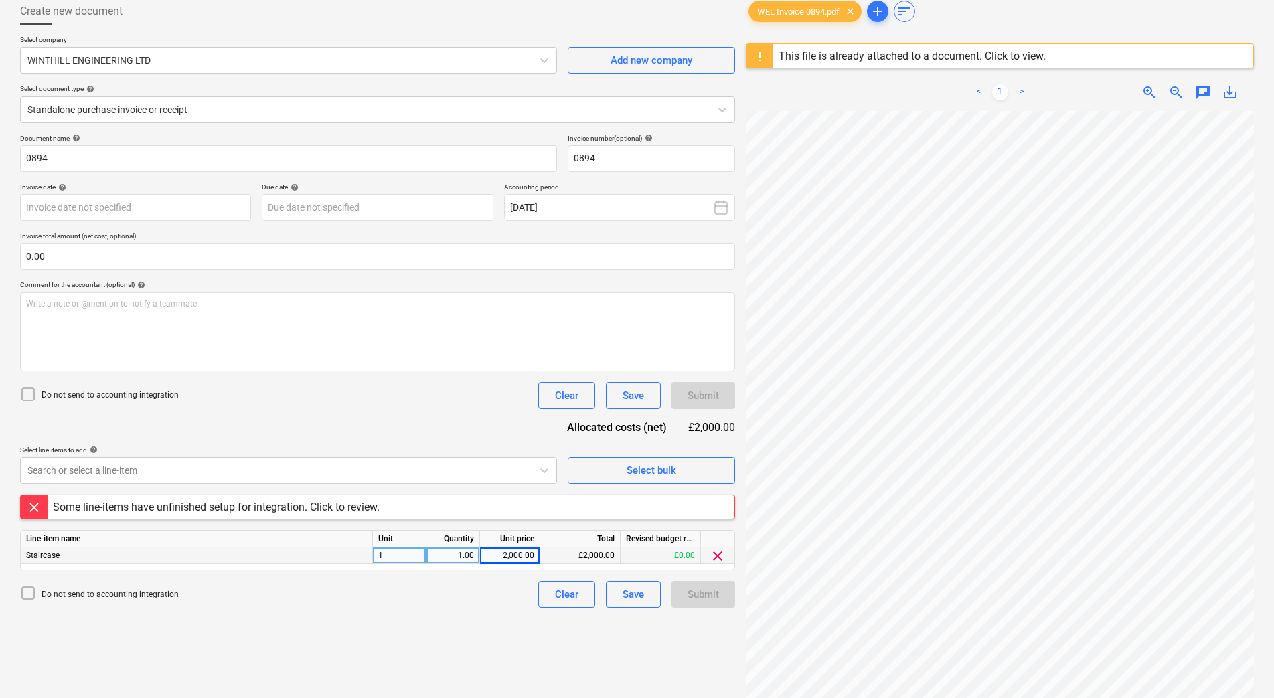
scroll to position [27, 97]
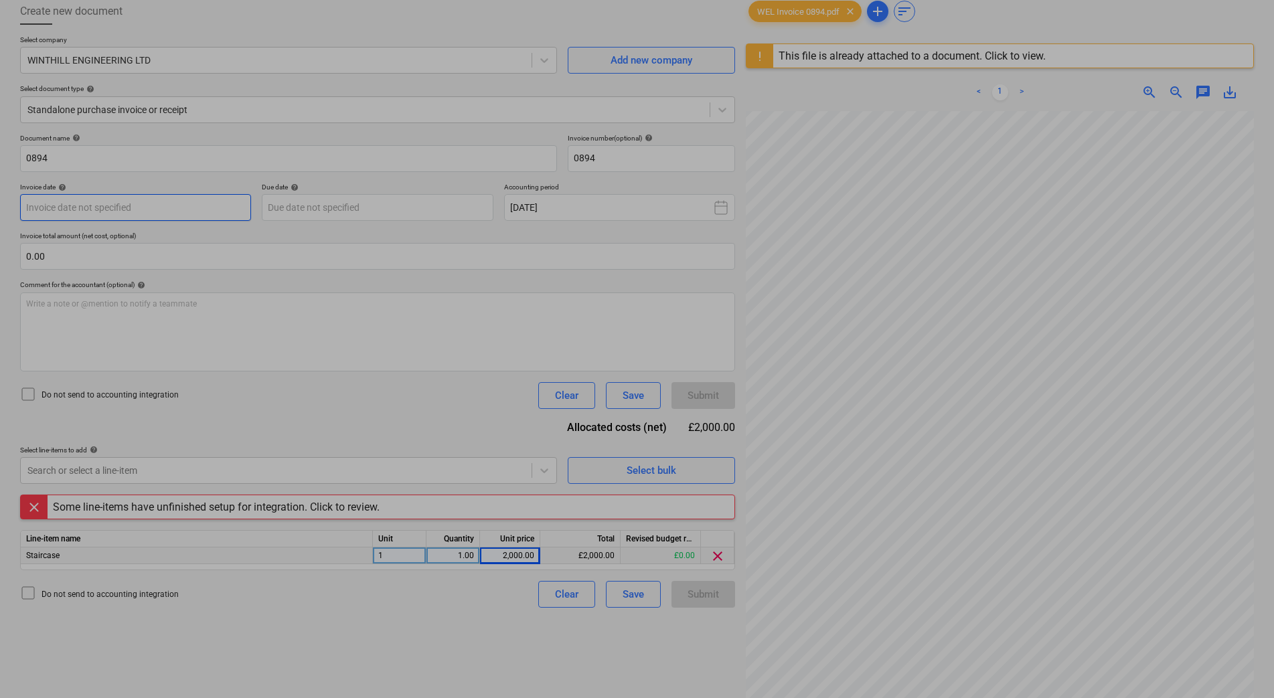
click at [141, 209] on body "Sales Projects Contacts Company Consolidated Invoices Inbox 4 Approvals Resourc…" at bounding box center [637, 275] width 1274 height 698
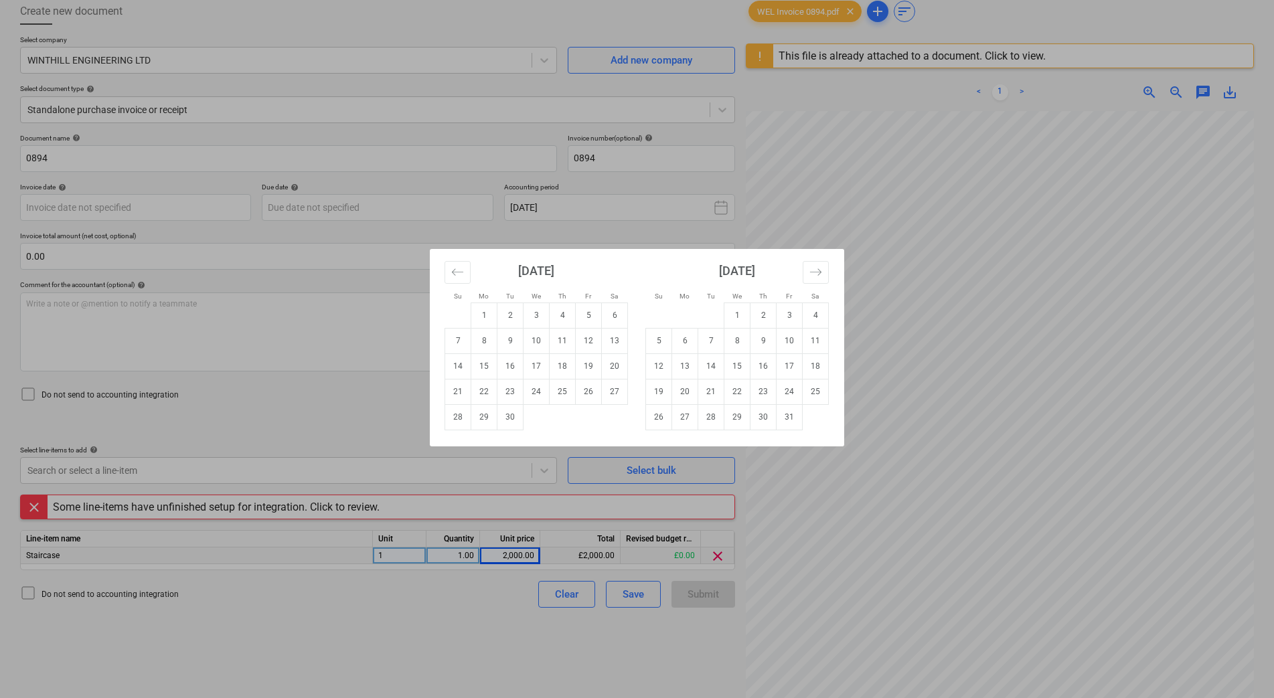
click at [438, 260] on div "September 2025 1 2 3 4 5 6 7 8 9 10 11 12 13 14 15 16 17 18 19 20 21 22 23 24 2…" at bounding box center [536, 339] width 201 height 181
click at [442, 269] on div "September 2025 1 2 3 4 5 6 7 8 9 10 11 12 13 14 15 16 17 18 19 20 21 22 23 24 2…" at bounding box center [536, 339] width 201 height 181
click at [456, 278] on button "Move backward to switch to the previous month." at bounding box center [457, 272] width 26 height 23
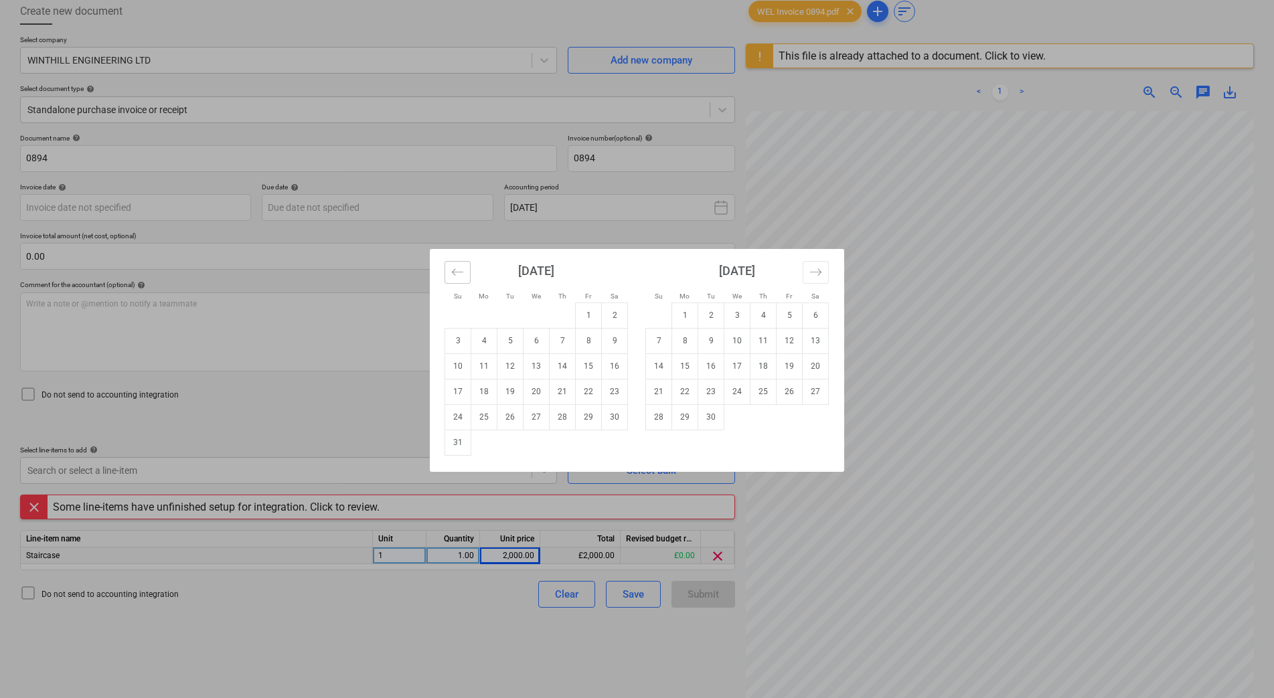
click at [458, 278] on button "Move backward to switch to the previous month." at bounding box center [457, 272] width 26 height 23
click at [556, 418] on td "31" at bounding box center [563, 416] width 26 height 25
type input "31 Jul 2025"
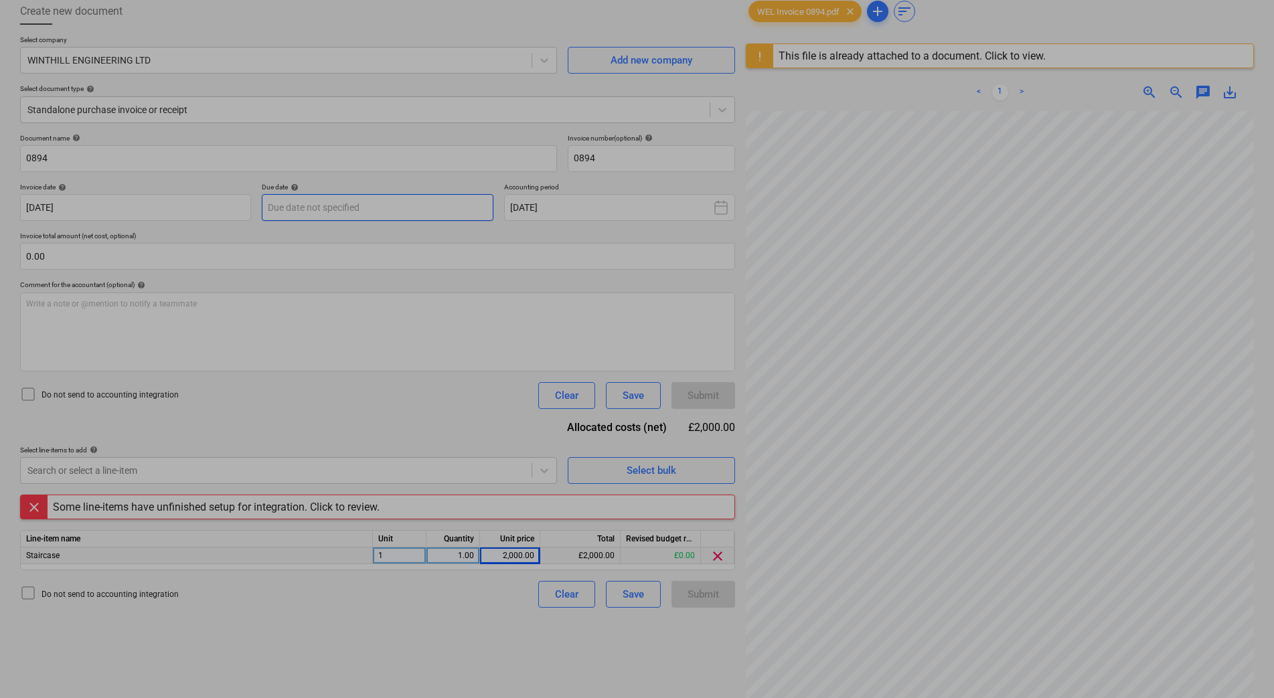
click at [382, 209] on body "Sales Projects Contacts Company Consolidated Invoices Inbox 4 Approvals Resourc…" at bounding box center [637, 275] width 1274 height 698
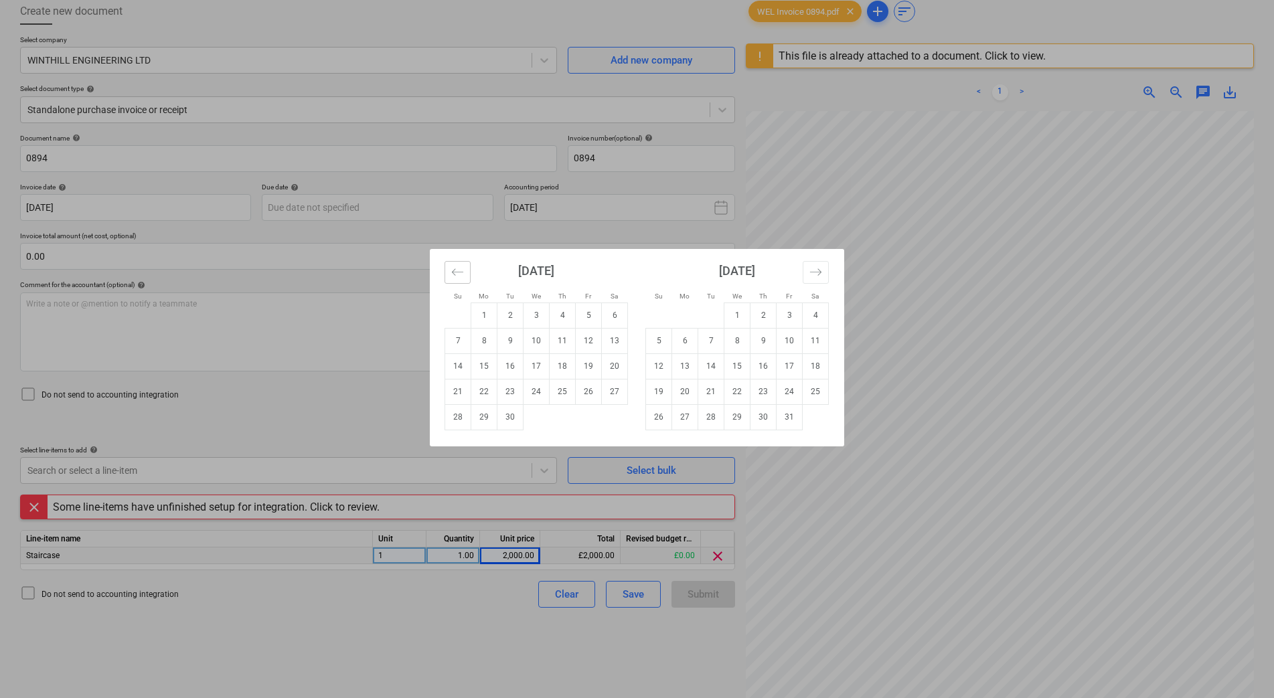
click at [459, 264] on button "Move backward to switch to the previous month." at bounding box center [457, 272] width 26 height 23
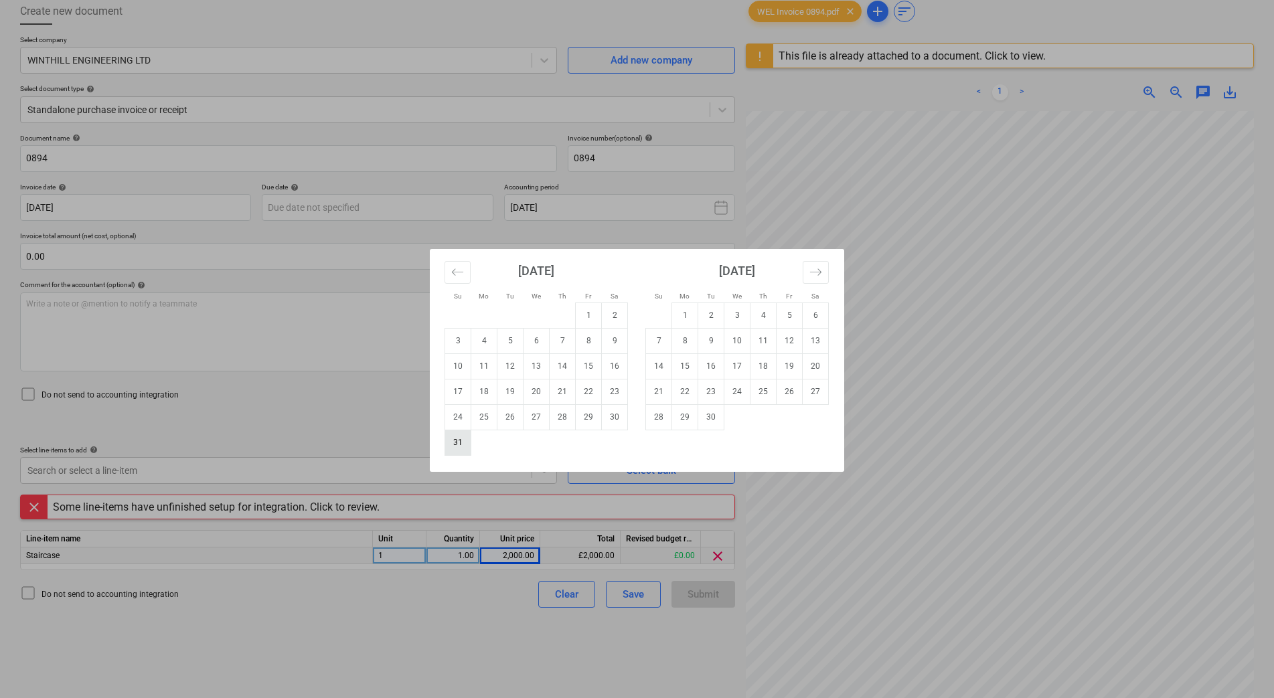
click at [456, 439] on td "31" at bounding box center [458, 442] width 26 height 25
type input "31 Aug 2025"
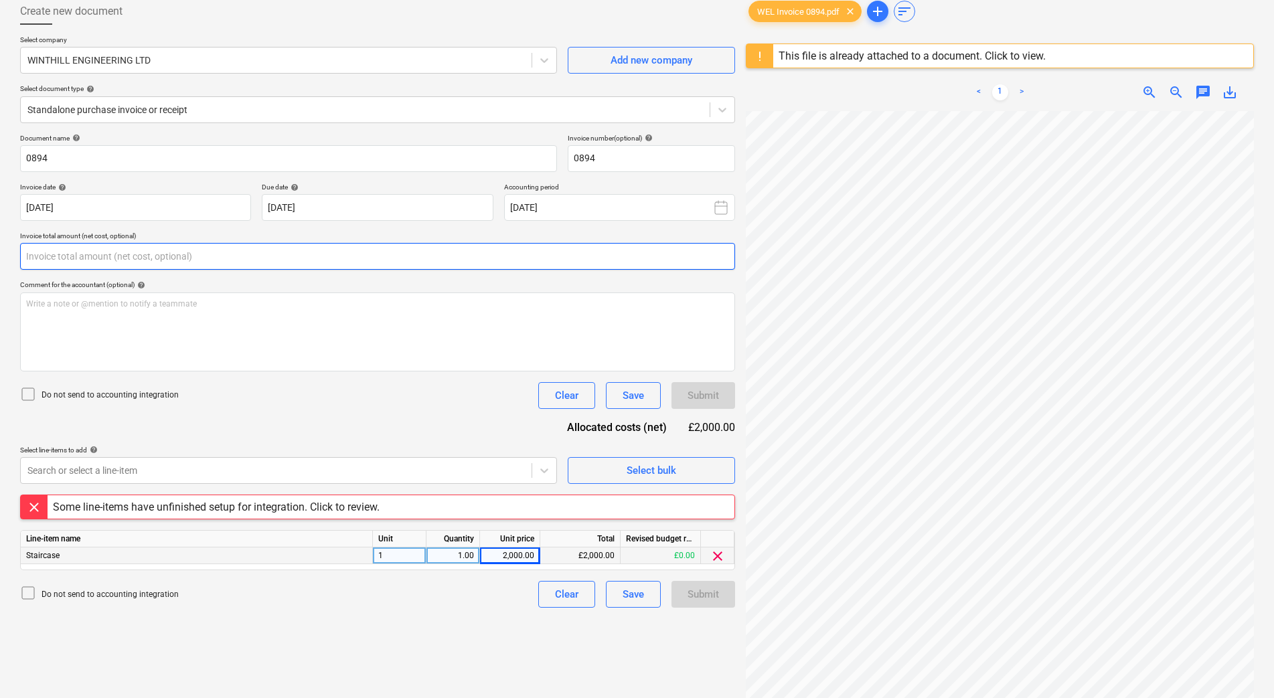
click at [240, 257] on input "text" at bounding box center [377, 256] width 715 height 27
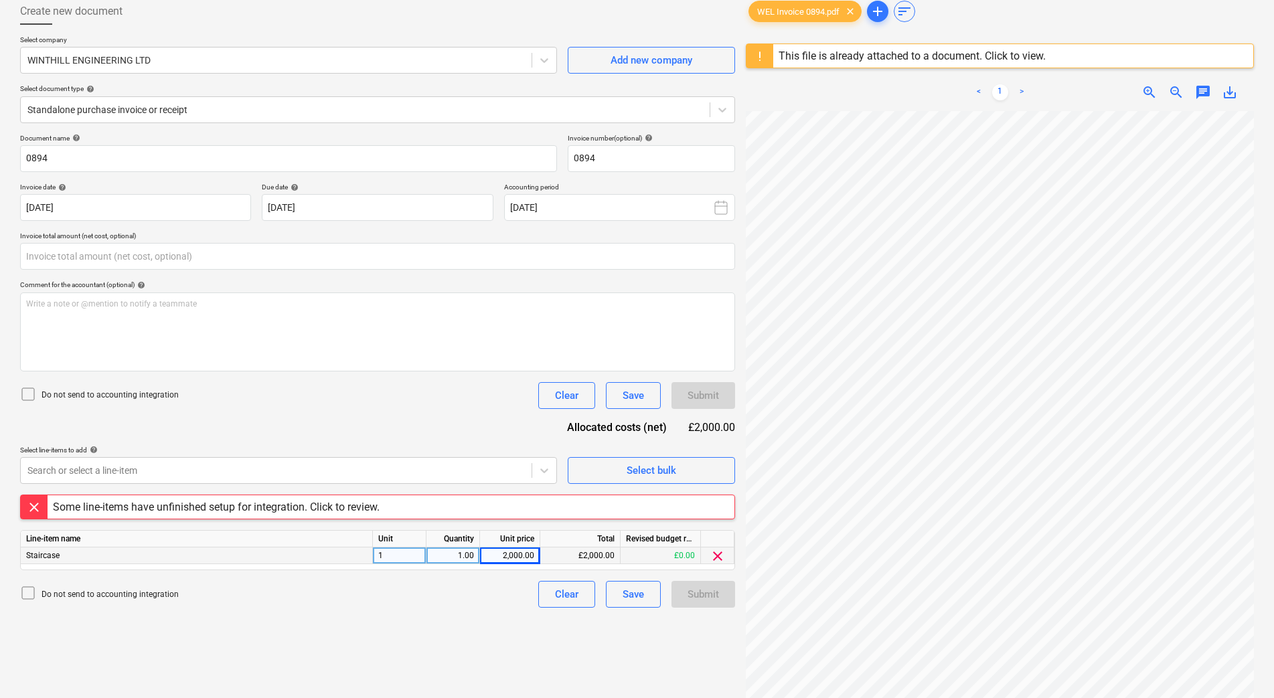
type input "0.00"
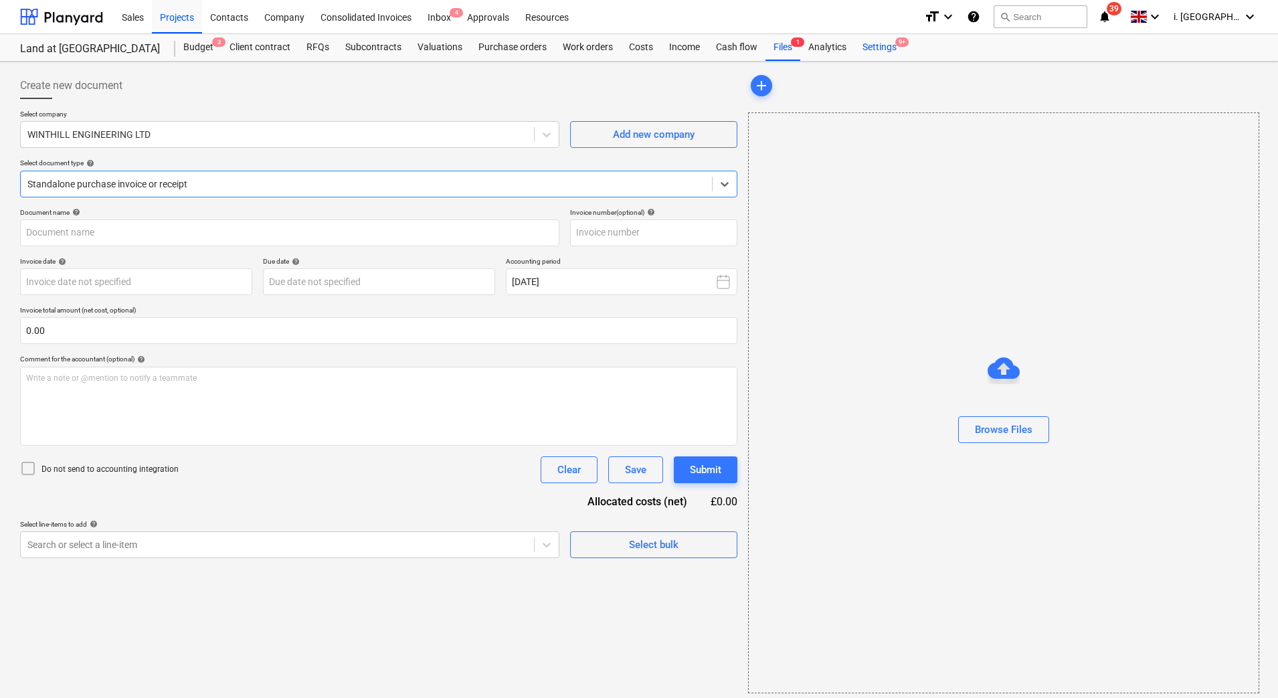
type input "0894"
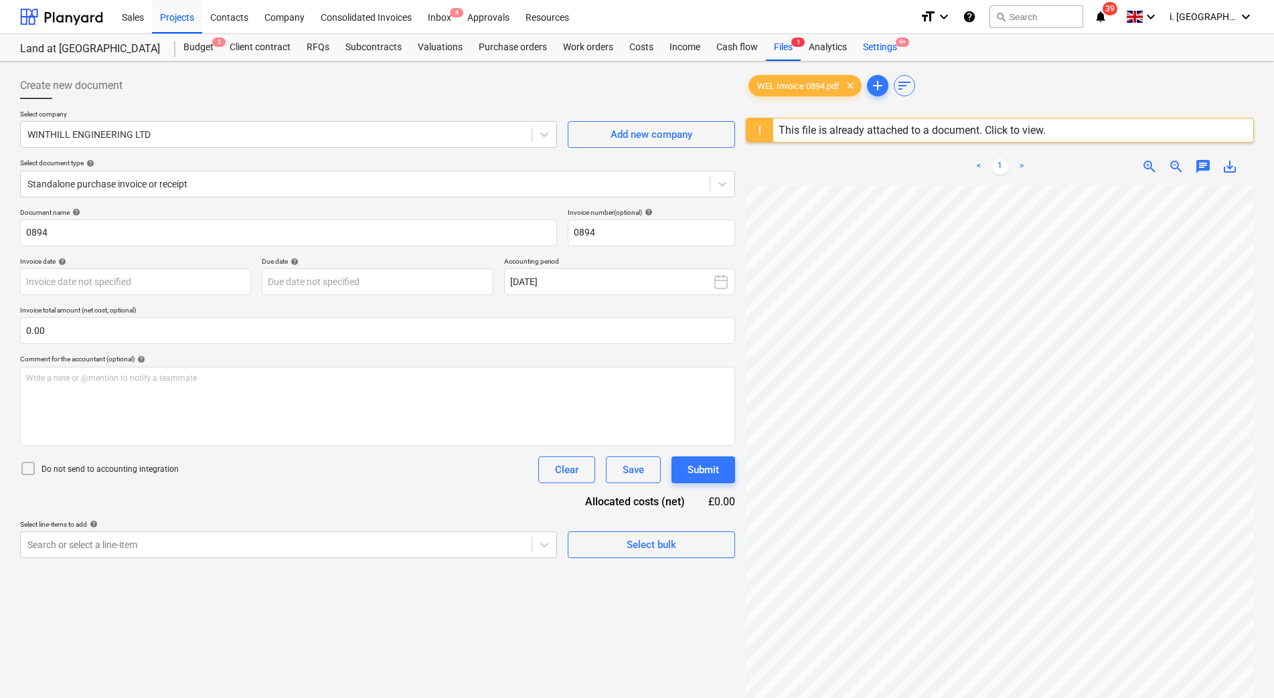
click at [882, 53] on div "Settings 9+" at bounding box center [880, 47] width 50 height 27
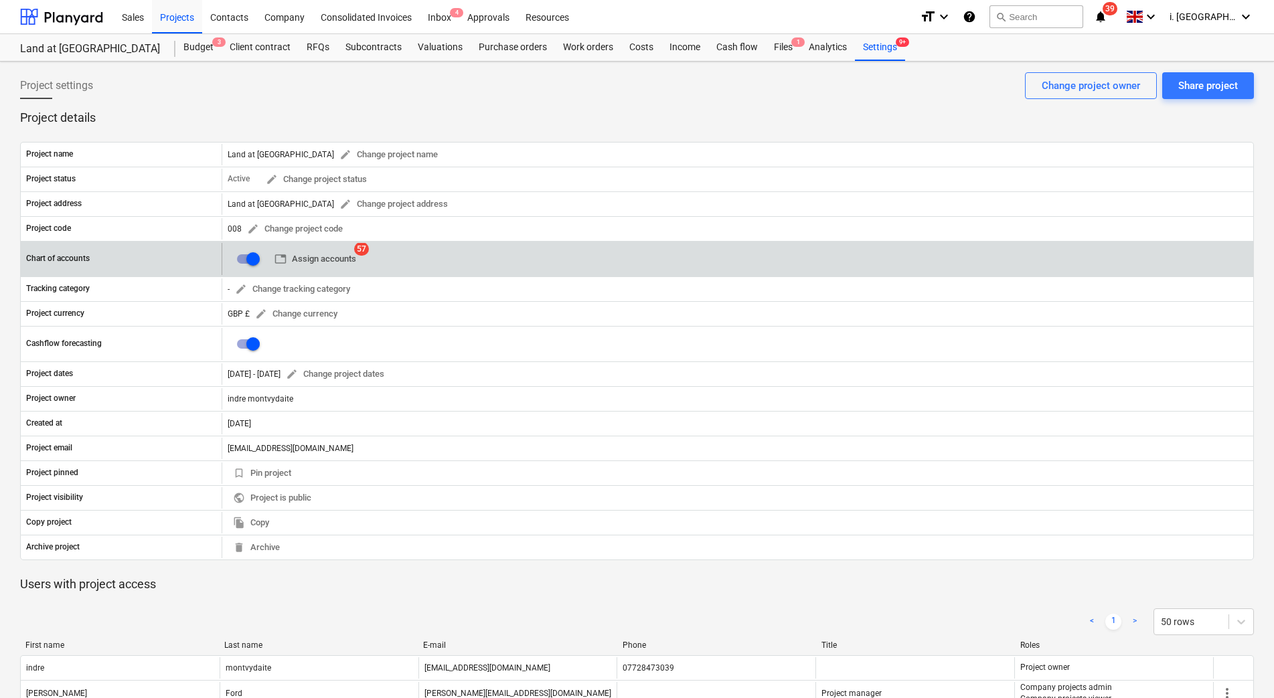
click at [299, 265] on span "table Assign accounts" at bounding box center [315, 259] width 82 height 15
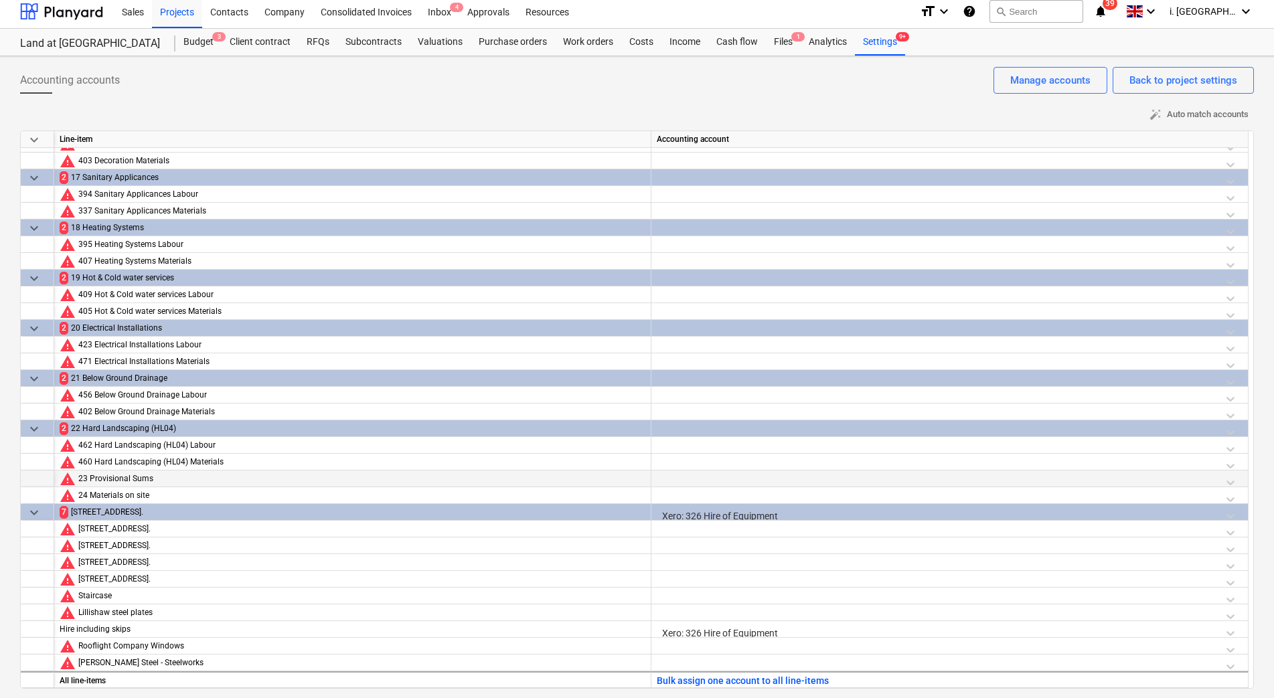
scroll to position [7, 0]
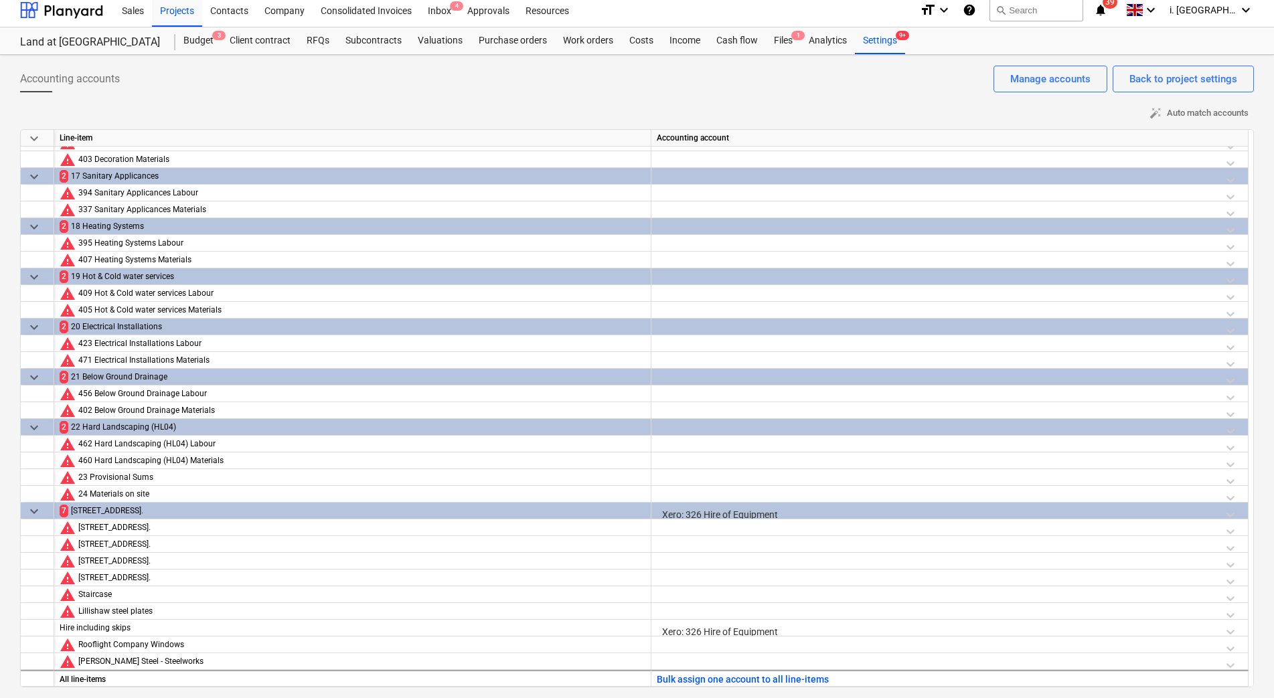
click at [751, 515] on div "Xero: 326 Hire of Equipment" at bounding box center [950, 514] width 586 height 23
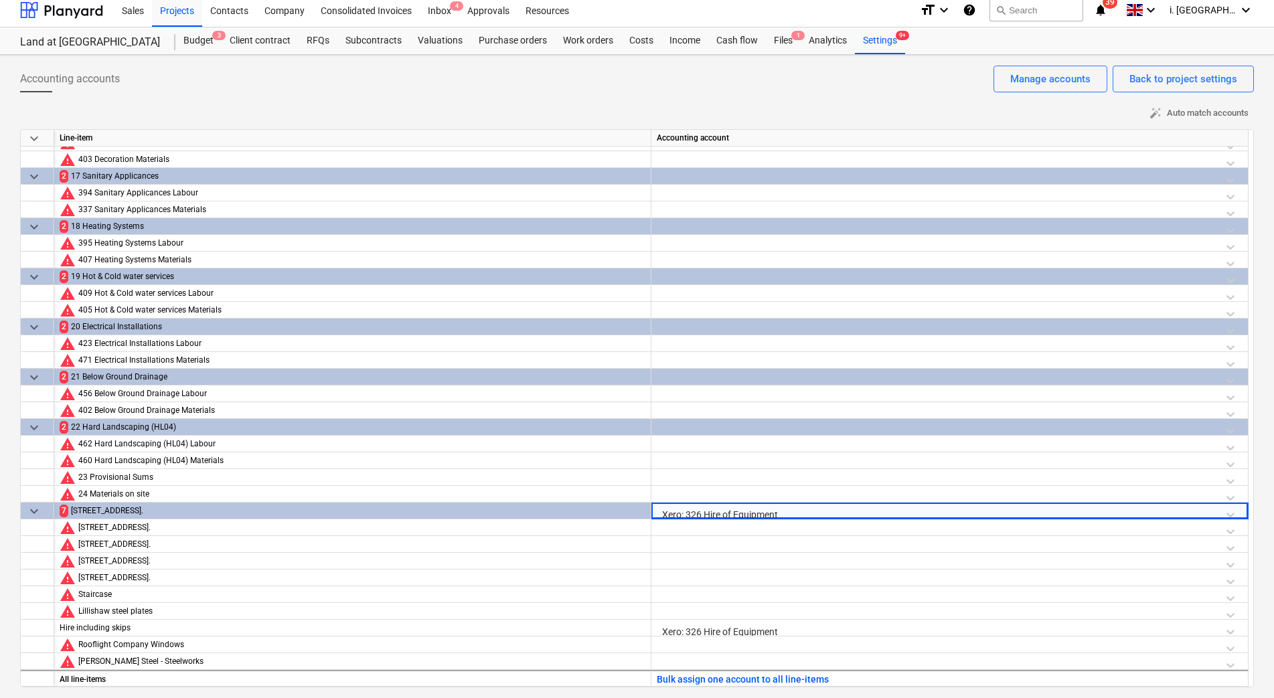
click at [750, 514] on div "Xero: 326 Hire of Equipment" at bounding box center [950, 514] width 586 height 23
drag, startPoint x: 750, startPoint y: 514, endPoint x: 774, endPoint y: 507, distance: 24.4
click at [774, 507] on div "Xero: 326 Hire of Equipment" at bounding box center [950, 514] width 586 height 23
click at [793, 511] on div "Xero: 326 Hire of Equipment" at bounding box center [950, 514] width 586 height 23
click at [745, 509] on div "Xero: 326 Hire of Equipment" at bounding box center [950, 514] width 586 height 23
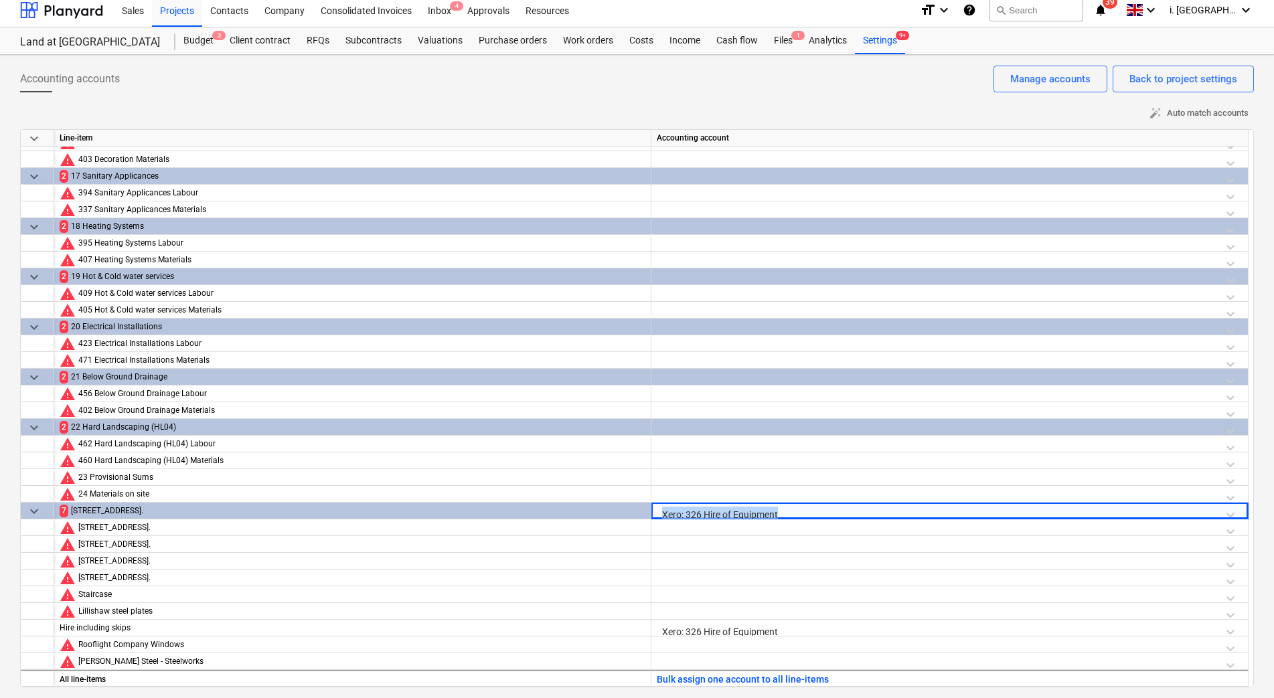
drag, startPoint x: 661, startPoint y: 509, endPoint x: 877, endPoint y: 507, distance: 216.2
click at [877, 507] on div "Xero: 326 Hire of Equipment" at bounding box center [950, 514] width 586 height 23
drag, startPoint x: 877, startPoint y: 507, endPoint x: 703, endPoint y: 548, distance: 178.3
click at [704, 548] on div at bounding box center [950, 547] width 586 height 23
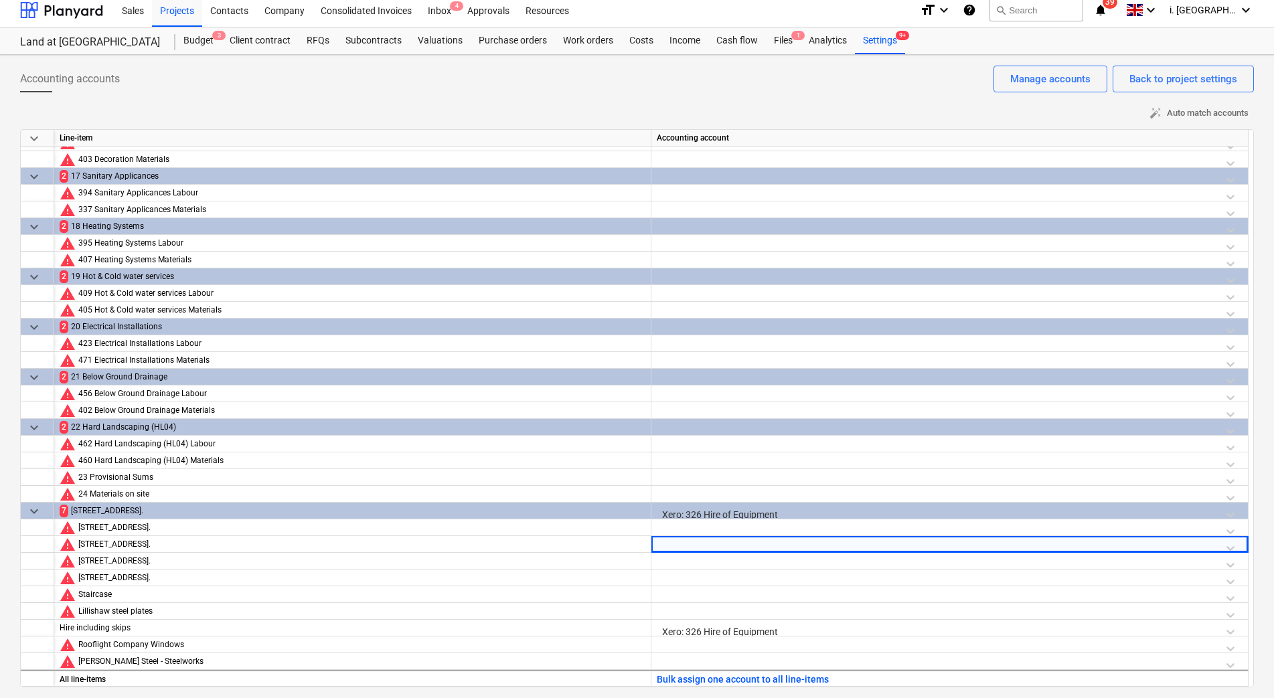
click at [686, 511] on div "Xero: 326 Hire of Equipment" at bounding box center [950, 514] width 586 height 23
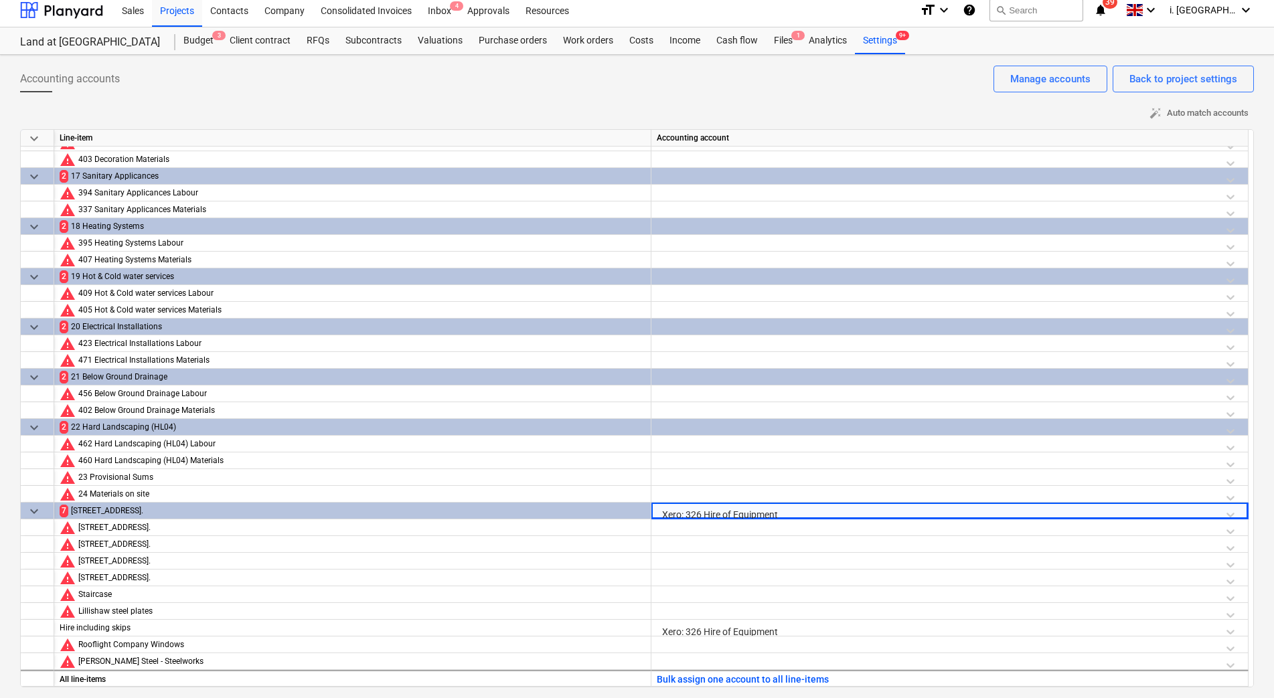
click at [679, 511] on div "Xero: 326 Hire of Equipment" at bounding box center [950, 514] width 586 height 23
drag, startPoint x: 667, startPoint y: 511, endPoint x: 811, endPoint y: 507, distance: 144.0
click at [811, 507] on div "Xero: 326 Hire of Equipment" at bounding box center [950, 514] width 586 height 23
drag, startPoint x: 811, startPoint y: 507, endPoint x: 819, endPoint y: 507, distance: 8.0
click at [819, 507] on div "Xero: 326 Hire of Equipment" at bounding box center [950, 514] width 586 height 23
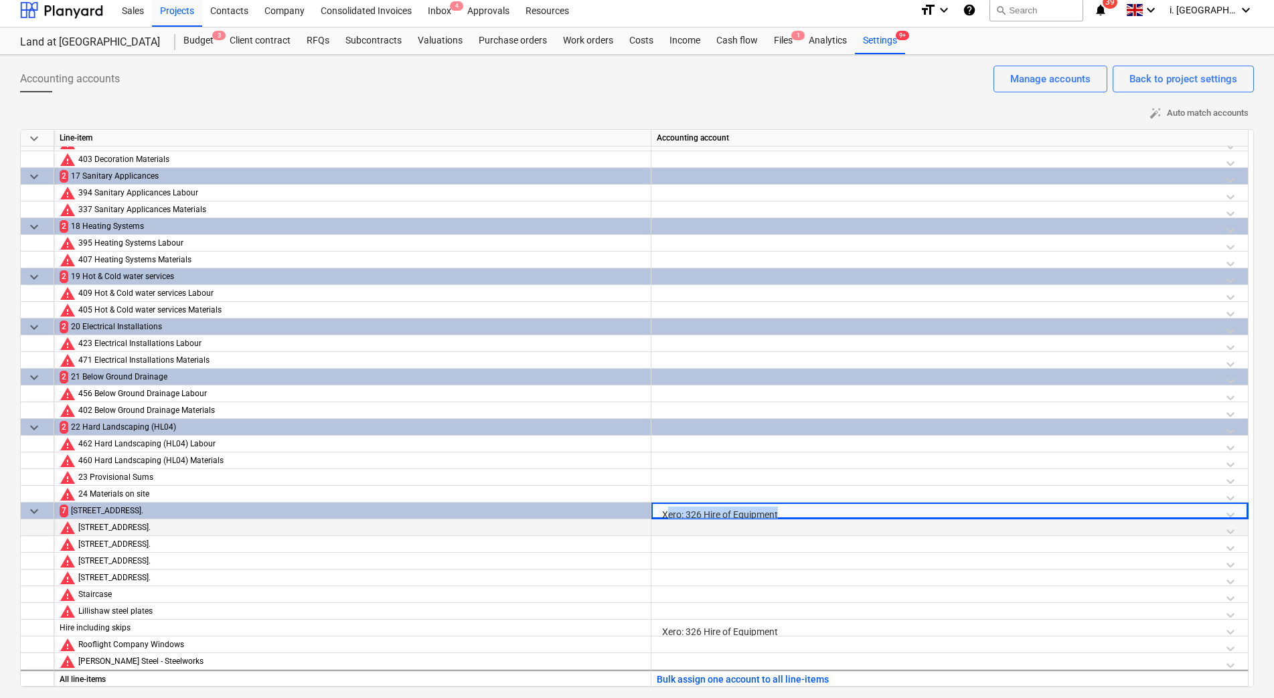
drag, startPoint x: 794, startPoint y: 507, endPoint x: 734, endPoint y: 521, distance: 61.2
click at [793, 507] on div "Xero: 326 Hire of Equipment" at bounding box center [950, 514] width 586 height 23
click at [726, 512] on div "Xero: 326 Hire of Equipment" at bounding box center [950, 514] width 586 height 23
click at [689, 511] on div "Xero: 326 Hire of Equipment" at bounding box center [950, 514] width 586 height 23
click at [675, 509] on div "Xero: 326 Hire of Equipment" at bounding box center [950, 514] width 586 height 23
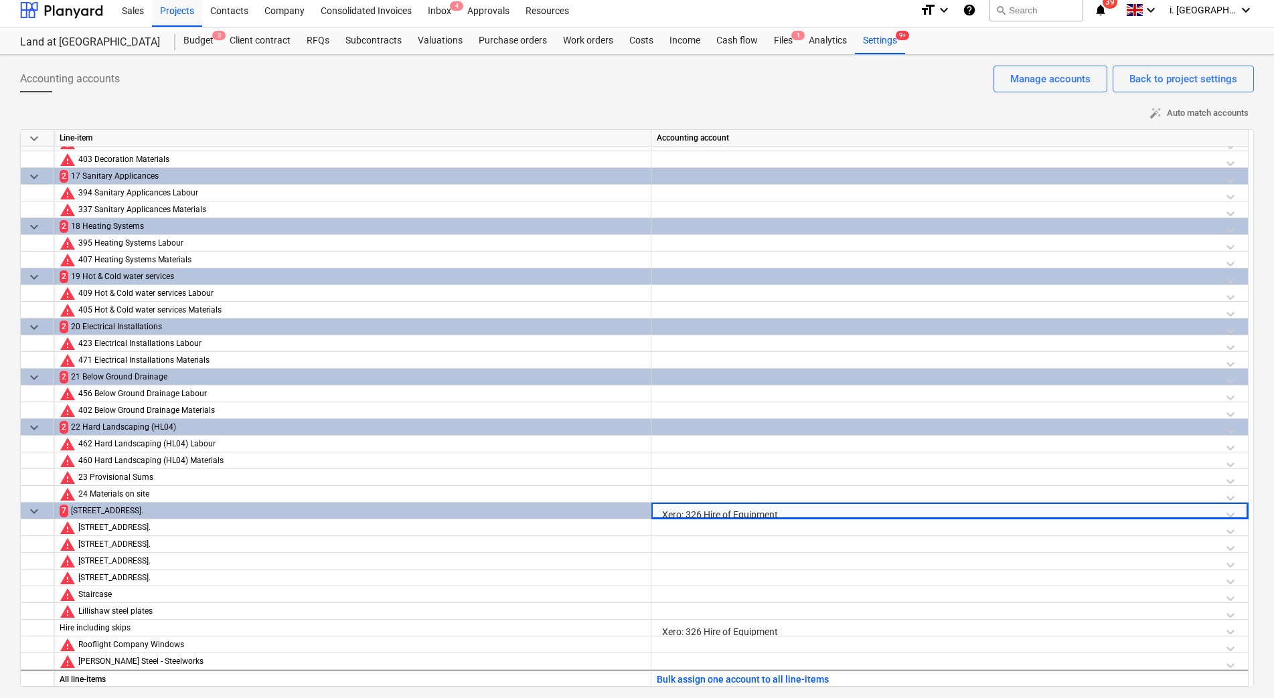
click at [661, 513] on div "Xero: 326 Hire of Equipment" at bounding box center [950, 514] width 586 height 23
click at [1071, 509] on div "Xero: 326 Hire of Equipment" at bounding box center [950, 514] width 586 height 23
drag, startPoint x: 1080, startPoint y: 519, endPoint x: 1199, endPoint y: 506, distance: 120.5
click at [1116, 517] on div "keyboard_arrow_down Line-item Accounting account keyboard_arrow_down 2 15 Fitti…" at bounding box center [637, 408] width 1234 height 558
click at [1232, 507] on div "Xero: 326 Hire of Equipment" at bounding box center [950, 514] width 586 height 23
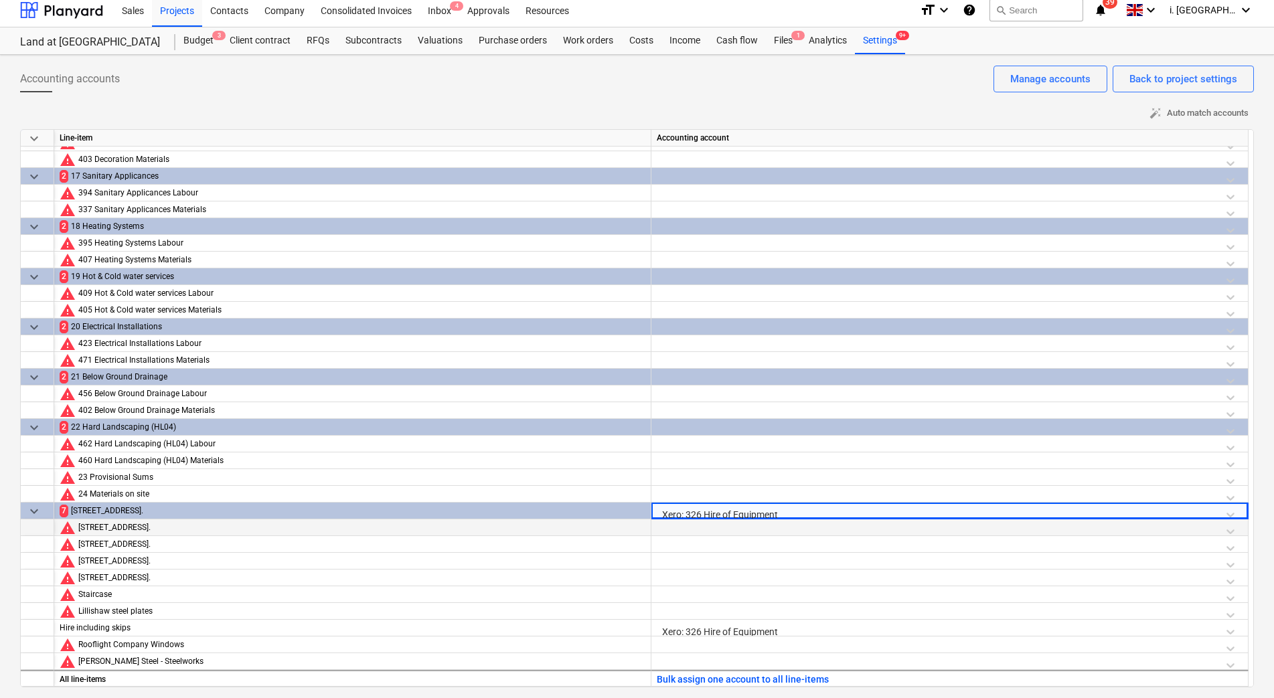
click at [950, 527] on div at bounding box center [950, 530] width 586 height 23
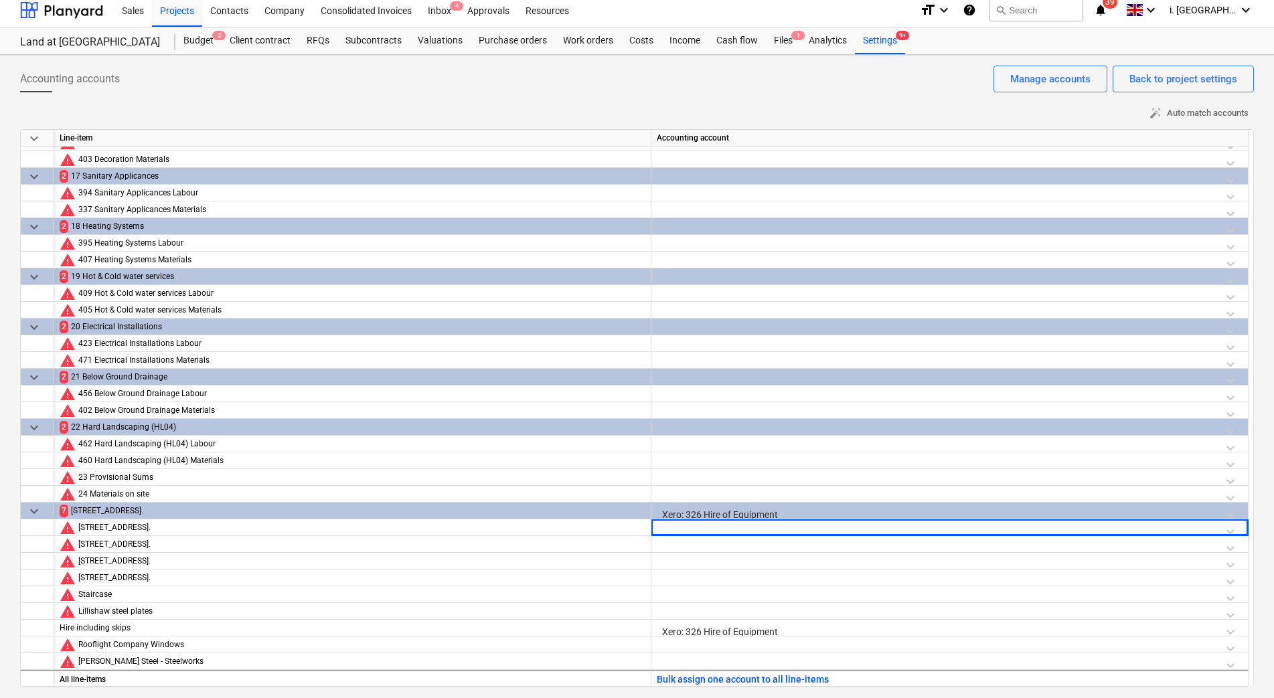
click at [788, 517] on div "Xero: 326 Hire of Equipment" at bounding box center [950, 514] width 586 height 23
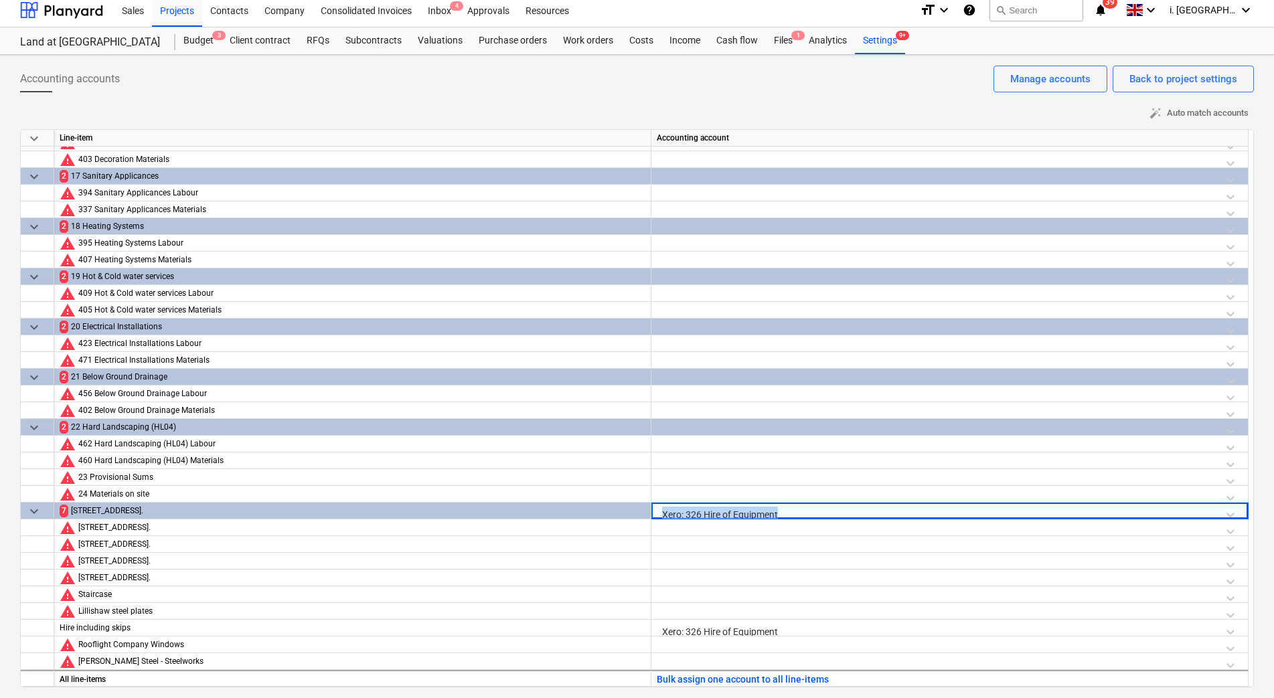
drag, startPoint x: 789, startPoint y: 507, endPoint x: 662, endPoint y: 511, distance: 127.2
click at [662, 511] on div "Xero: 326 Hire of Equipment" at bounding box center [950, 514] width 586 height 23
copy div "Xero: 326 Hire of Equipment"
click at [748, 509] on div "Xero: 326 Hire of Equipment" at bounding box center [950, 514] width 586 height 23
drag, startPoint x: 792, startPoint y: 513, endPoint x: 438, endPoint y: 513, distance: 354.1
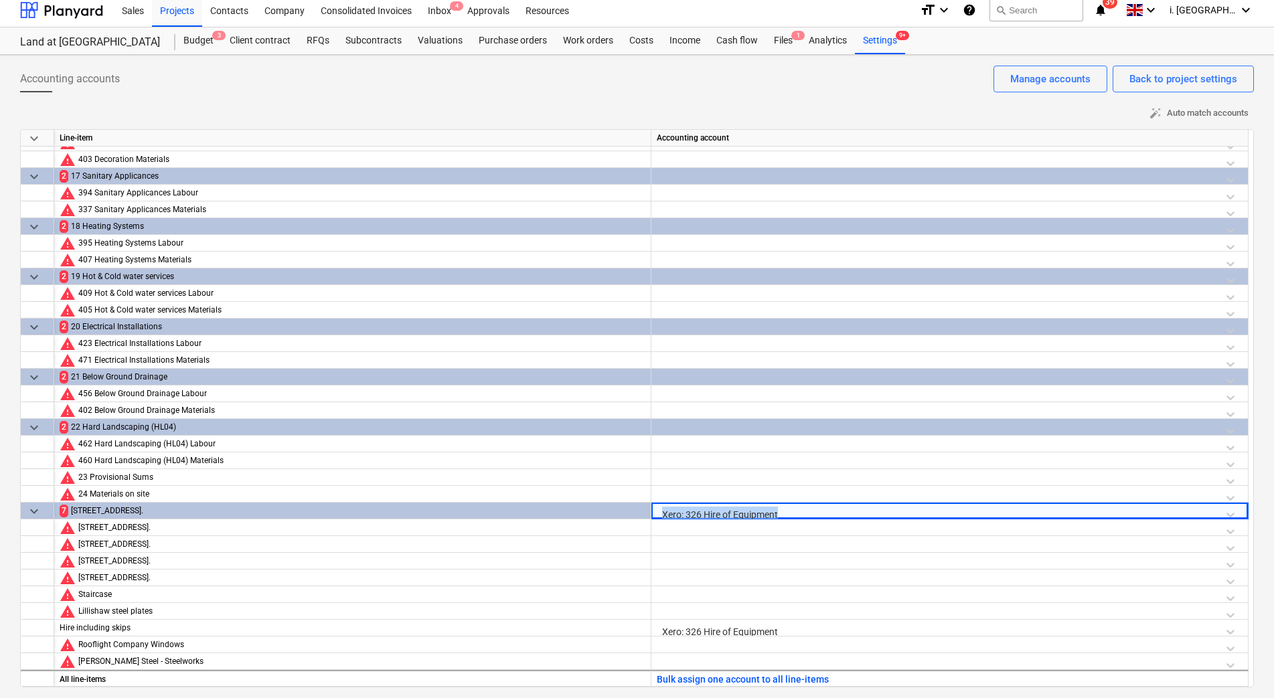
click at [0, 0] on div "keyboard_arrow_down [STREET_ADDRESS]. Xero: 326 Hire of Equipment" at bounding box center [0, 0] width 0 height 0
click at [720, 541] on div at bounding box center [950, 547] width 586 height 23
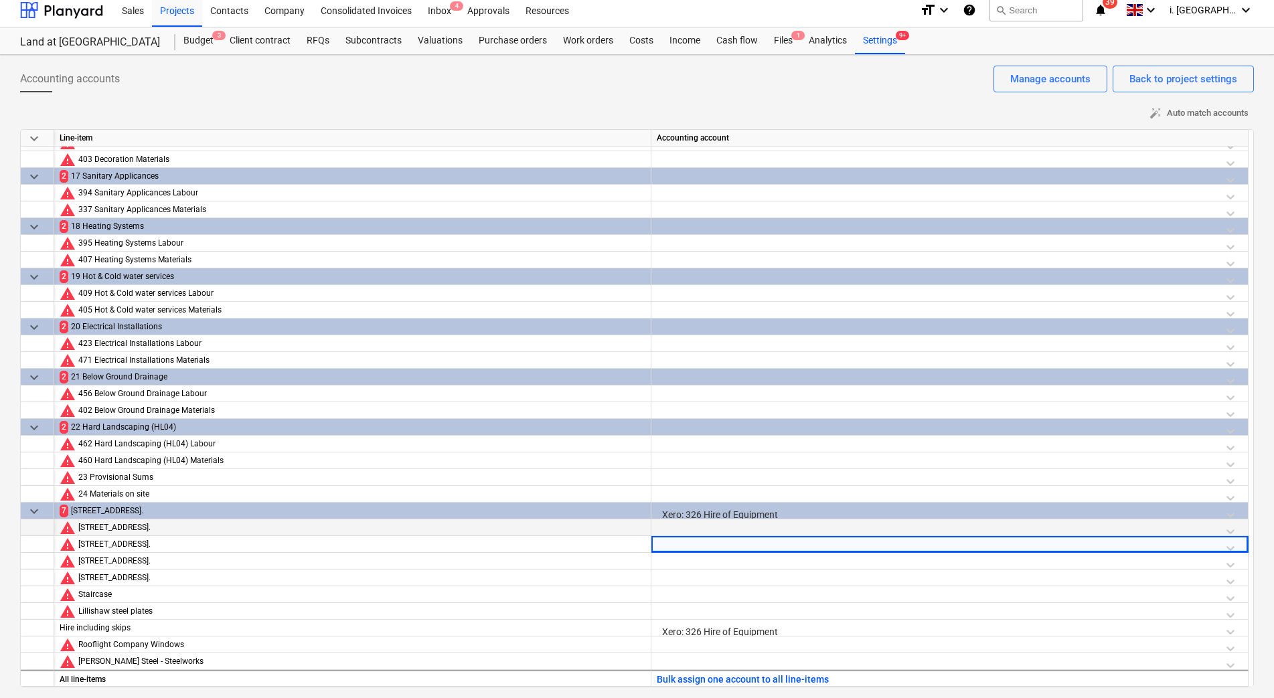
click at [713, 525] on div at bounding box center [950, 530] width 586 height 23
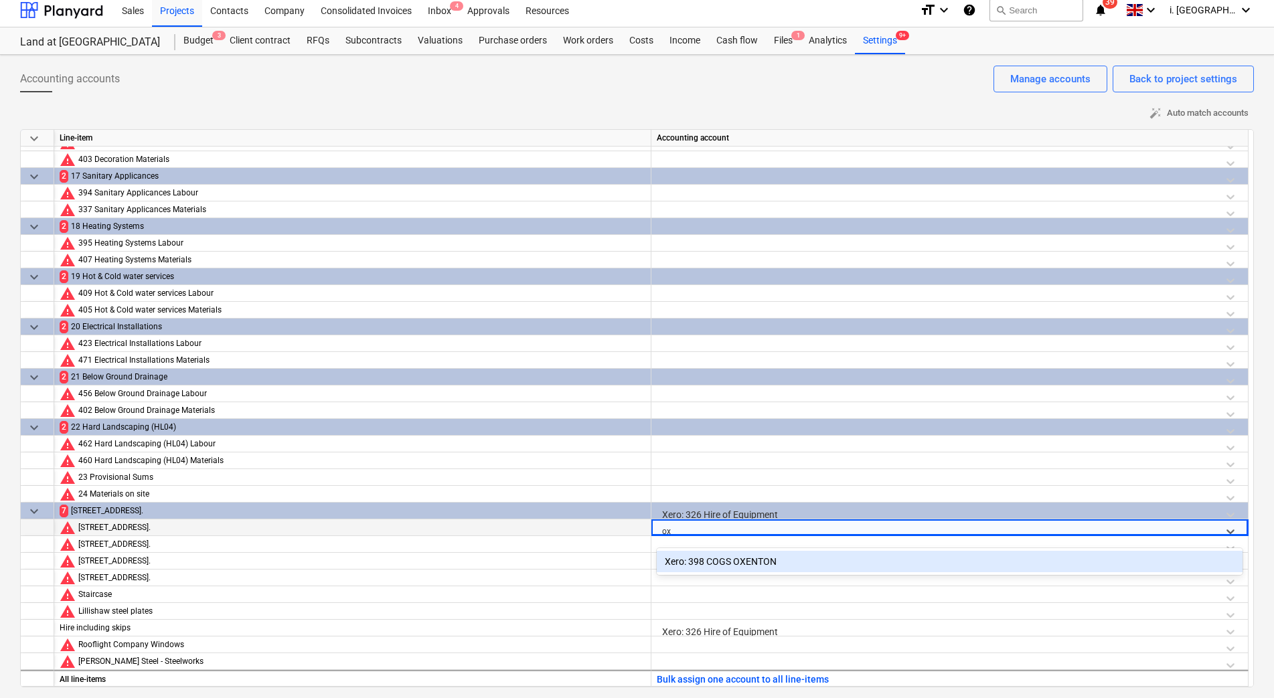
type input "oxe"
click at [720, 568] on div "Xero: 398 COGS OXENTON" at bounding box center [950, 561] width 586 height 21
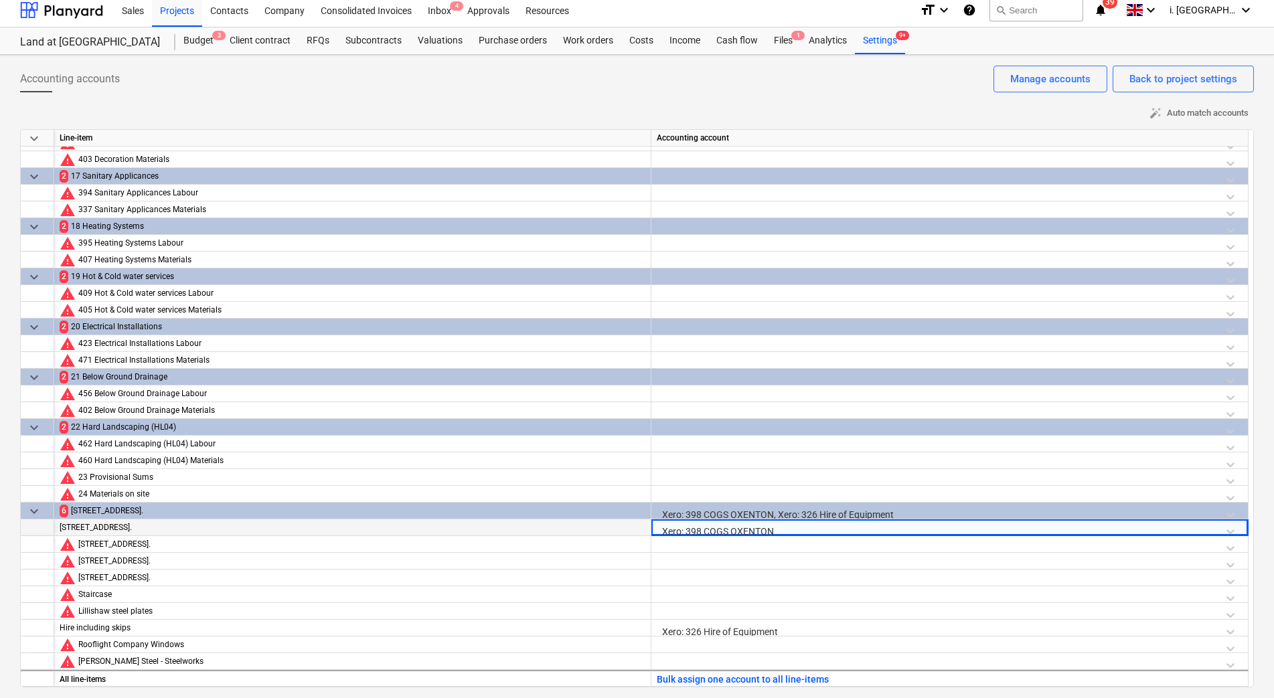
click at [819, 517] on div "Xero: 398 COGS OXENTON, Xero: 326 Hire of Equipment" at bounding box center [950, 514] width 586 height 23
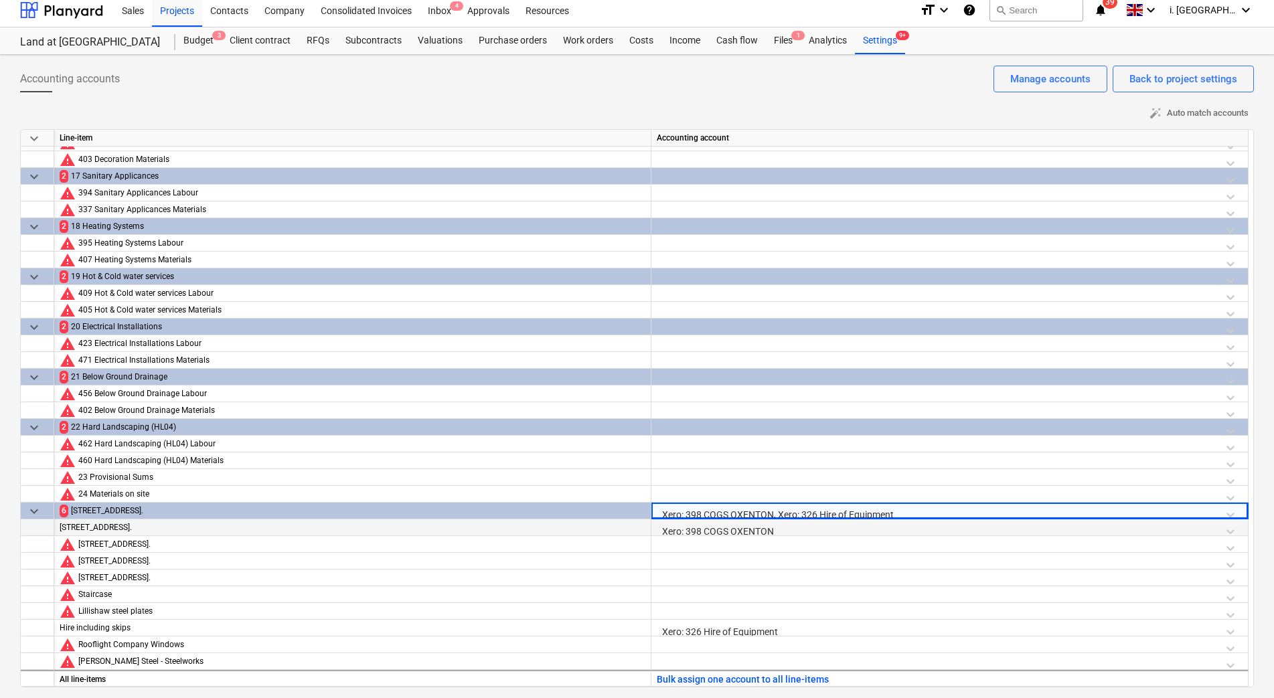
click at [823, 515] on div "Xero: 398 COGS OXENTON, Xero: 326 Hire of Equipment" at bounding box center [950, 514] width 586 height 23
click at [1232, 516] on div "Xero: 398 COGS OXENTON, Xero: 326 Hire of Equipment" at bounding box center [950, 514] width 586 height 23
drag, startPoint x: 1139, startPoint y: 521, endPoint x: 1186, endPoint y: 513, distance: 48.2
click at [1143, 519] on div "Xero: 398 COGS OXENTON" at bounding box center [950, 530] width 586 height 23
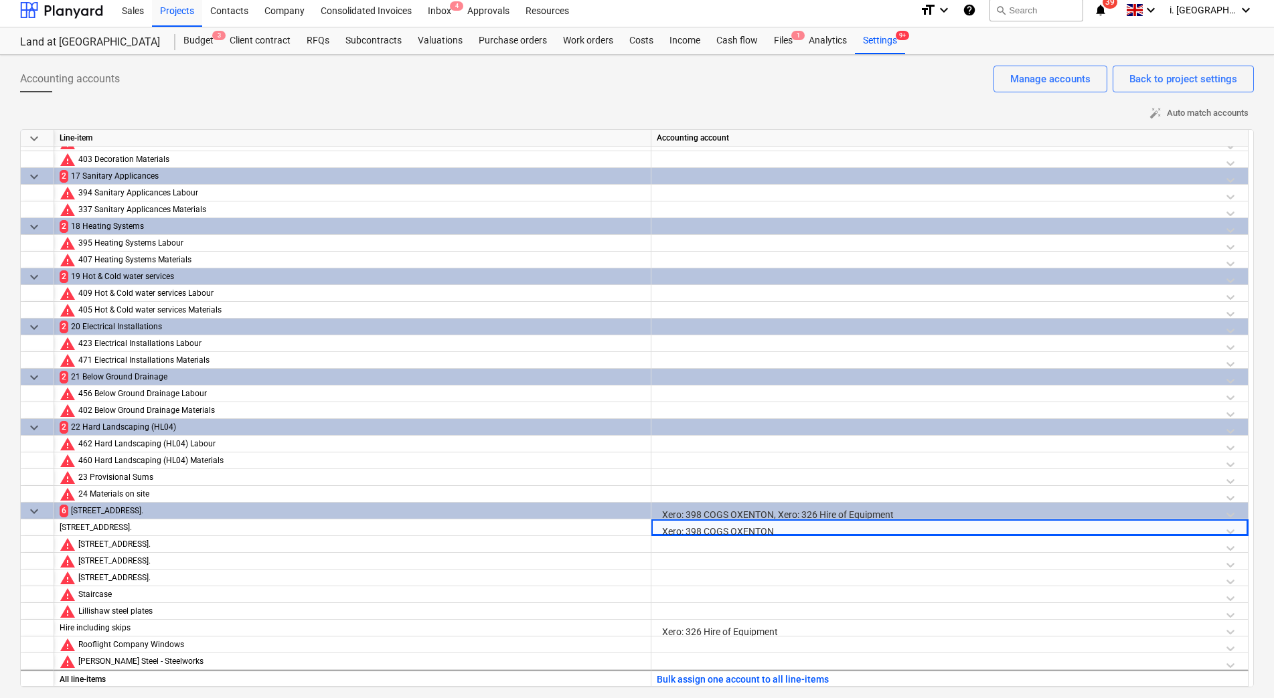
click at [1229, 511] on div "Xero: 398 COGS OXENTON, Xero: 326 Hire of Equipment" at bounding box center [950, 514] width 586 height 23
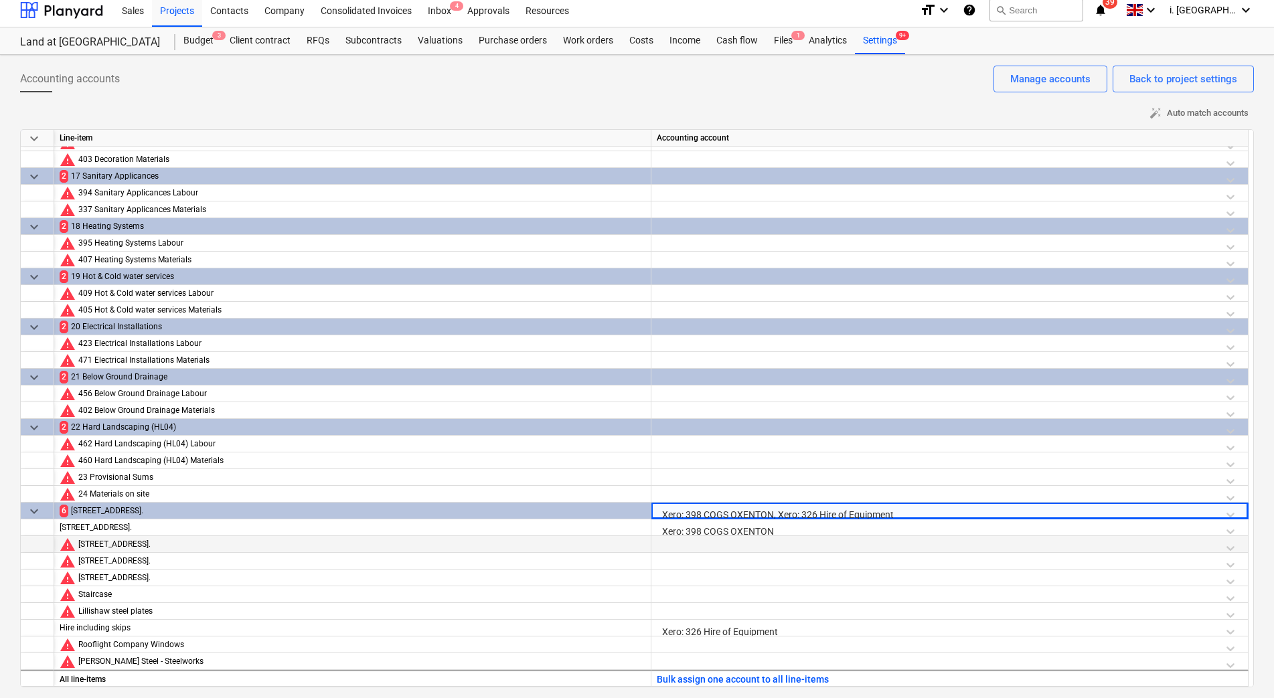
click at [838, 537] on div at bounding box center [950, 547] width 586 height 23
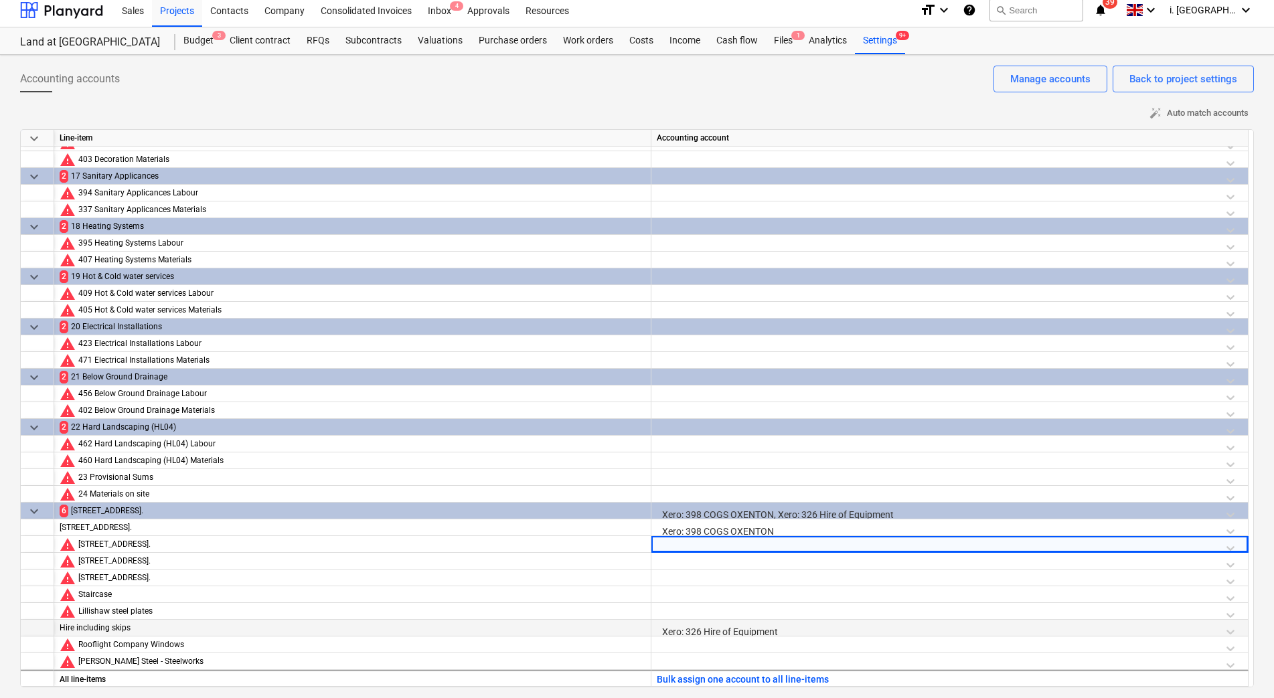
click at [748, 631] on div "Xero: 326 Hire of Equipment" at bounding box center [950, 631] width 586 height 23
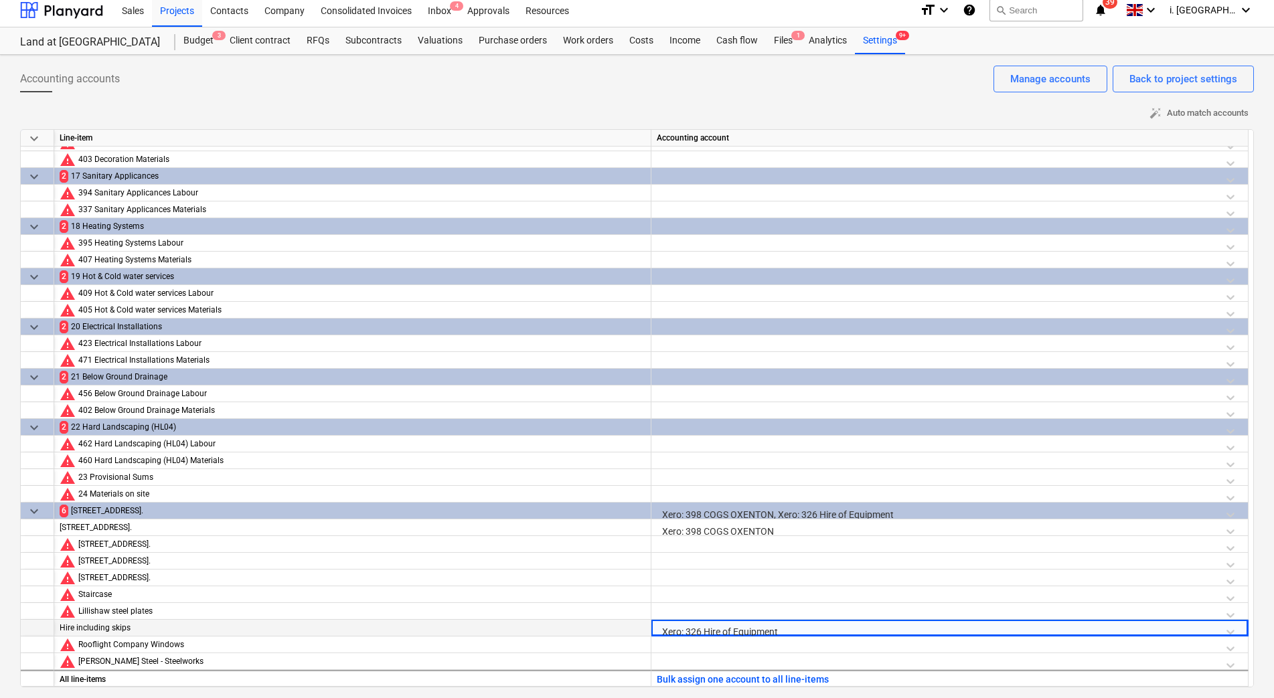
drag, startPoint x: 784, startPoint y: 629, endPoint x: 535, endPoint y: 626, distance: 249.7
click at [0, 0] on div "Hire including skips Xero: 326 Hire of Equipment" at bounding box center [0, 0] width 0 height 0
click at [840, 592] on div at bounding box center [950, 597] width 586 height 23
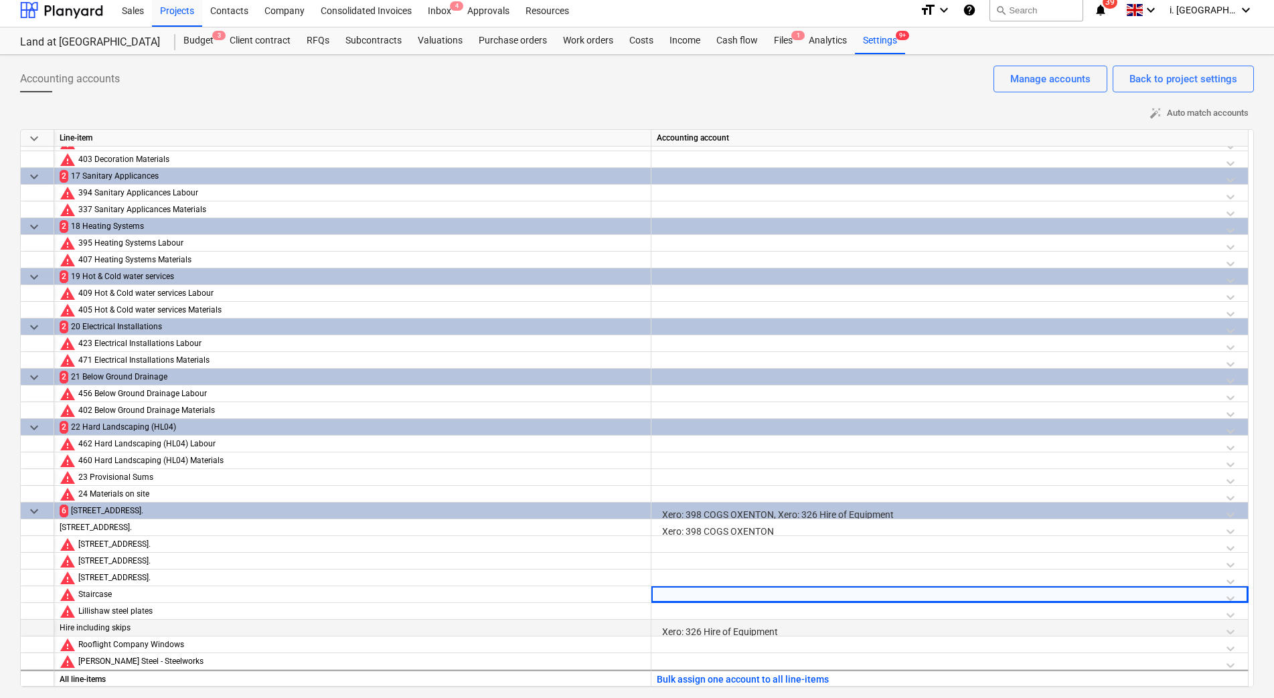
click at [754, 629] on div "Xero: 326 Hire of Equipment" at bounding box center [950, 631] width 586 height 23
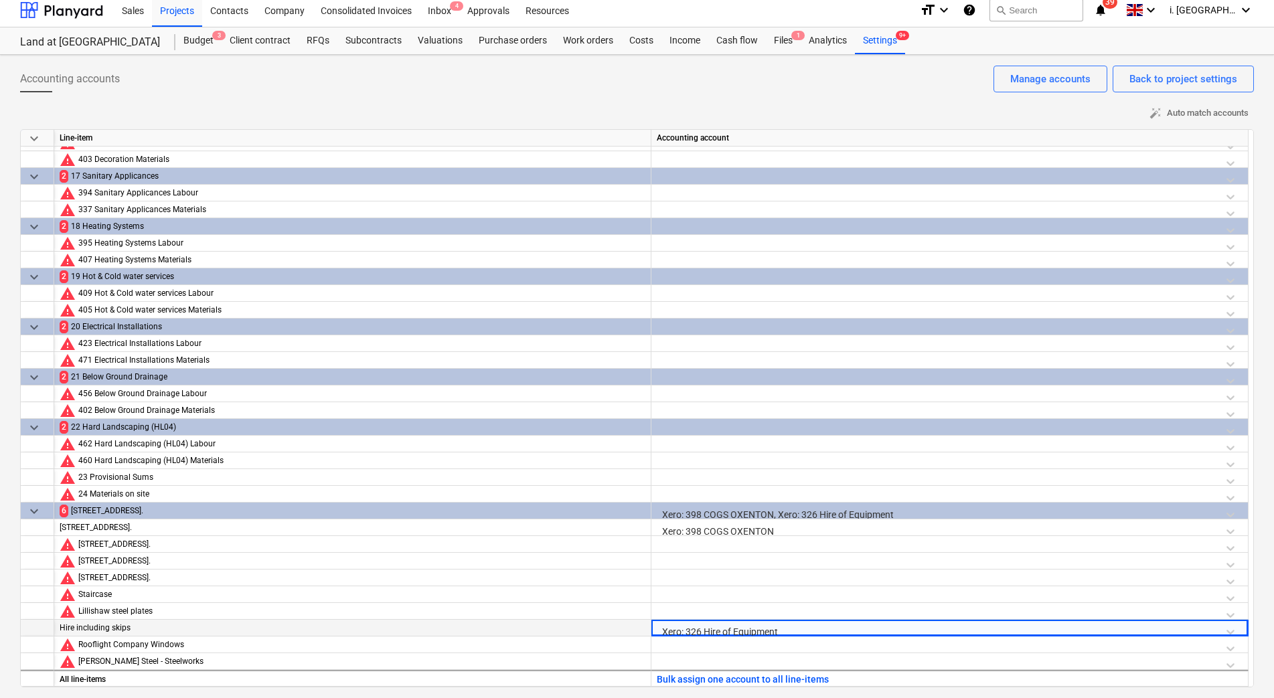
drag, startPoint x: 799, startPoint y: 628, endPoint x: 554, endPoint y: 621, distance: 245.1
click at [0, 0] on div "Hire including skips Xero: 326 Hire of Equipment" at bounding box center [0, 0] width 0 height 0
drag, startPoint x: 554, startPoint y: 621, endPoint x: 740, endPoint y: 632, distance: 185.7
click at [738, 632] on div "Xero: 326 Hire of Equipment" at bounding box center [950, 631] width 586 height 23
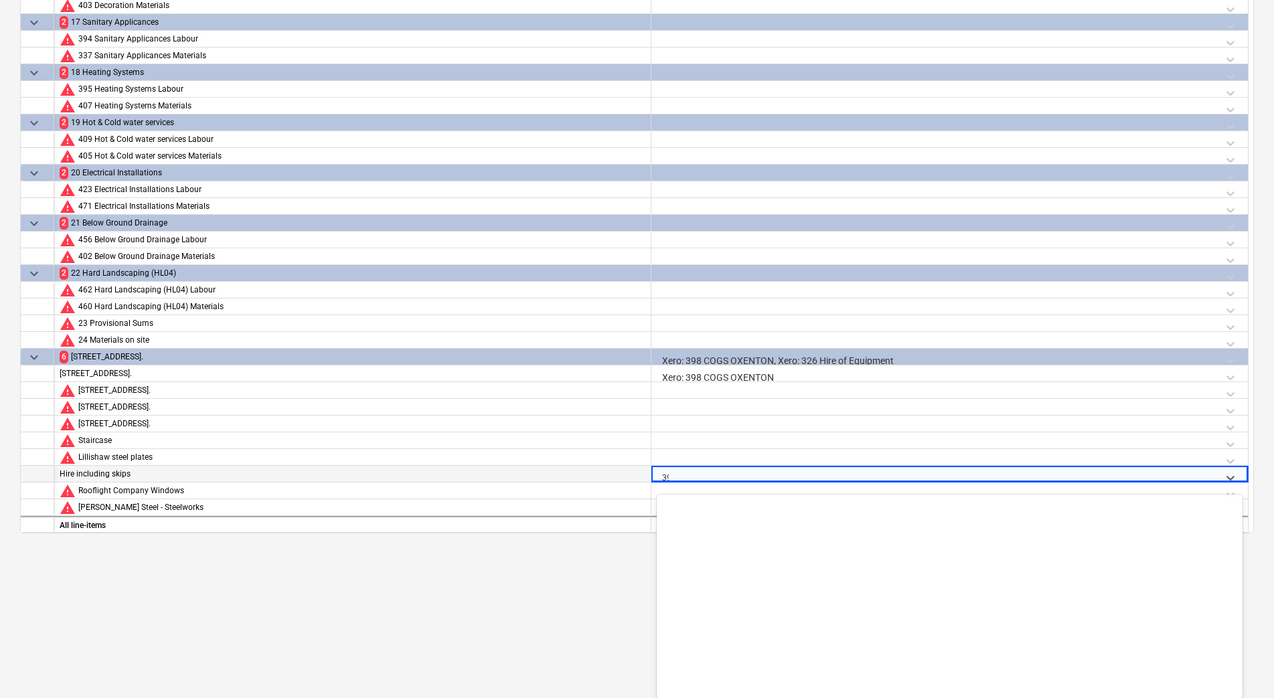
scroll to position [596, 0]
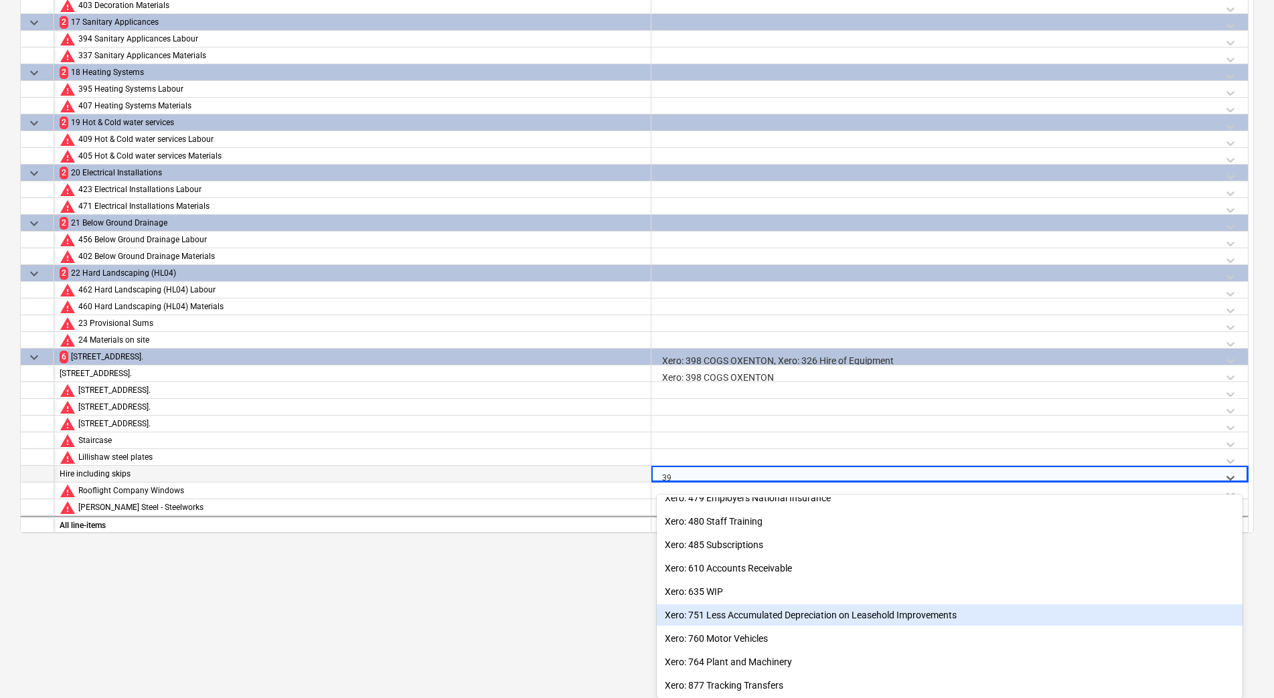
type input "398"
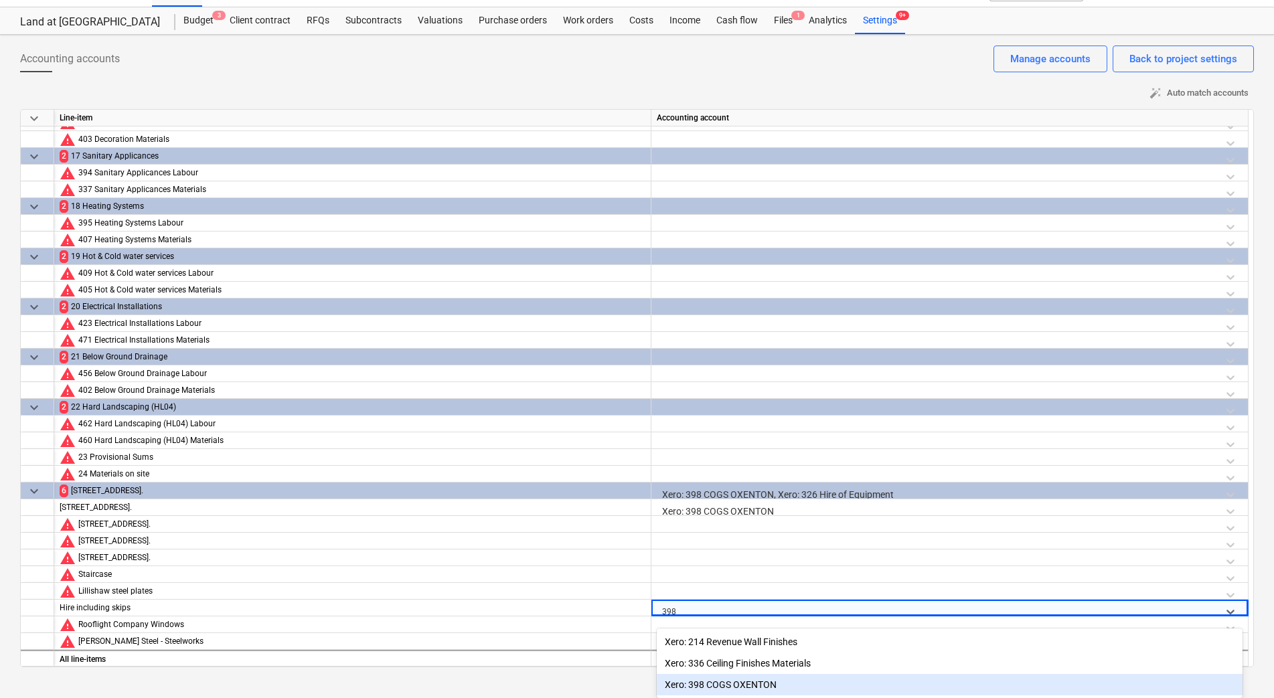
click at [726, 679] on div "Xero: 398 COGS OXENTON" at bounding box center [950, 684] width 586 height 21
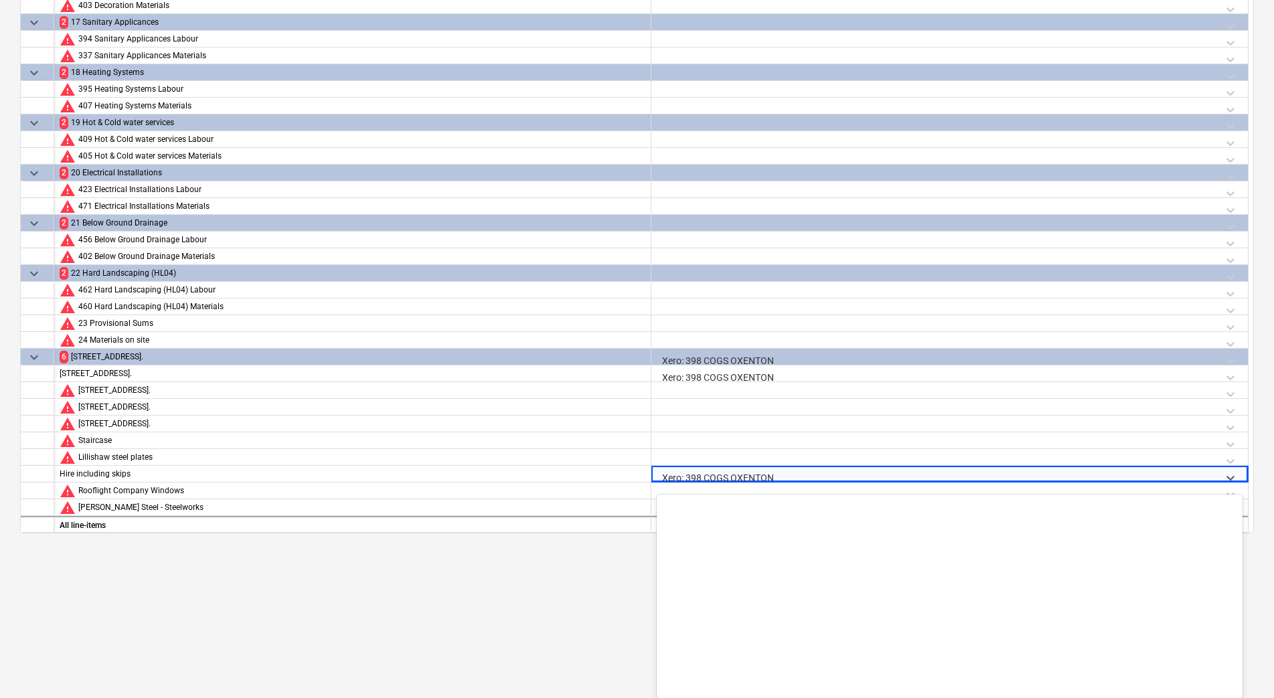
scroll to position [2108, 0]
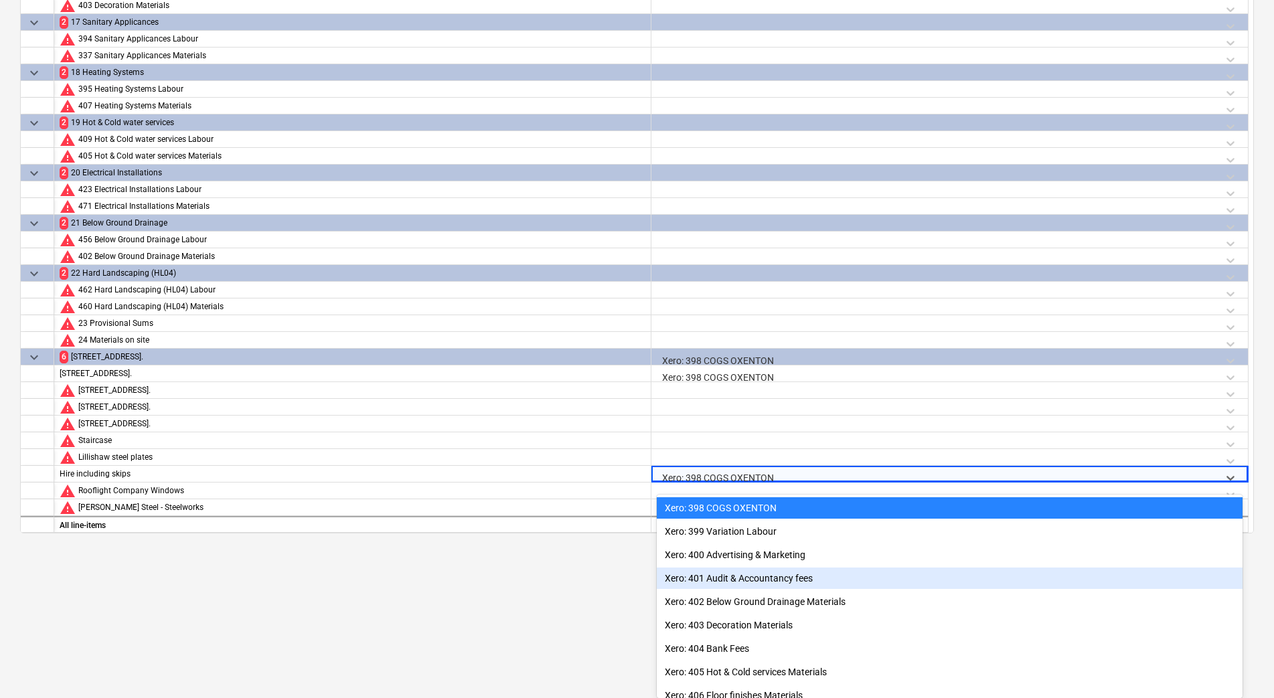
click at [719, 575] on div "Xero: 401 Audit & Accountancy fees" at bounding box center [950, 578] width 586 height 21
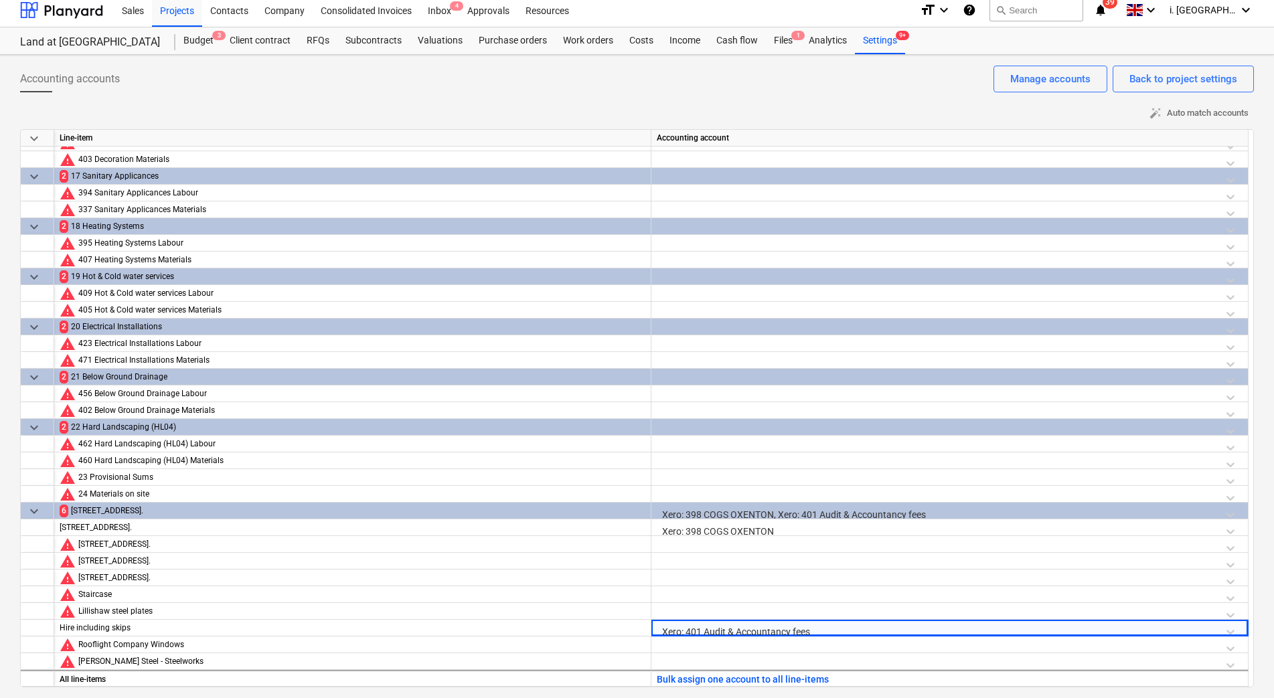
scroll to position [7, 0]
click at [705, 629] on div "Xero: 401 Audit & Accountancy fees" at bounding box center [950, 631] width 586 height 23
drag, startPoint x: 657, startPoint y: 630, endPoint x: 987, endPoint y: 631, distance: 330.0
click at [987, 631] on div "Xero: 401 Audit & Accountancy fees" at bounding box center [950, 631] width 586 height 23
drag, startPoint x: 803, startPoint y: 627, endPoint x: 517, endPoint y: 633, distance: 285.2
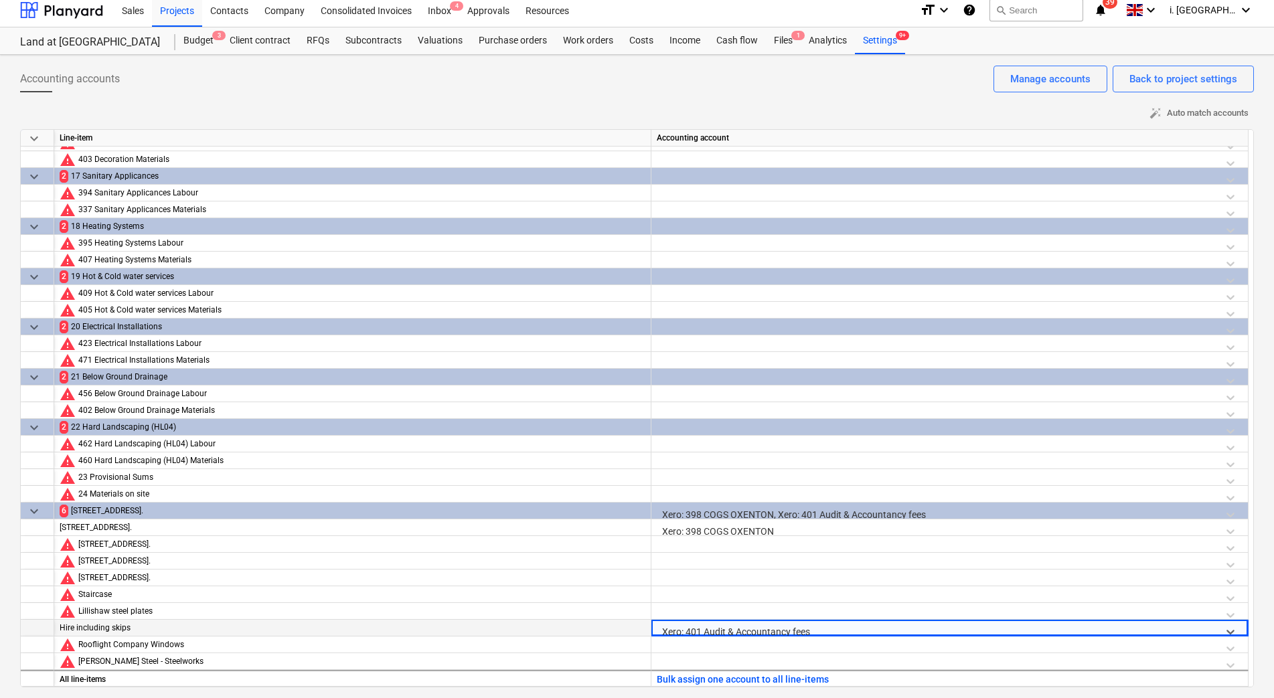
click at [0, 0] on div "Hire including skips Select is focused ,type to refine list, press Down to open…" at bounding box center [0, 0] width 0 height 0
click at [944, 623] on body "Sales Projects Contacts Company Consolidated Invoices Inbox 4 Approvals Resourc…" at bounding box center [637, 342] width 1274 height 698
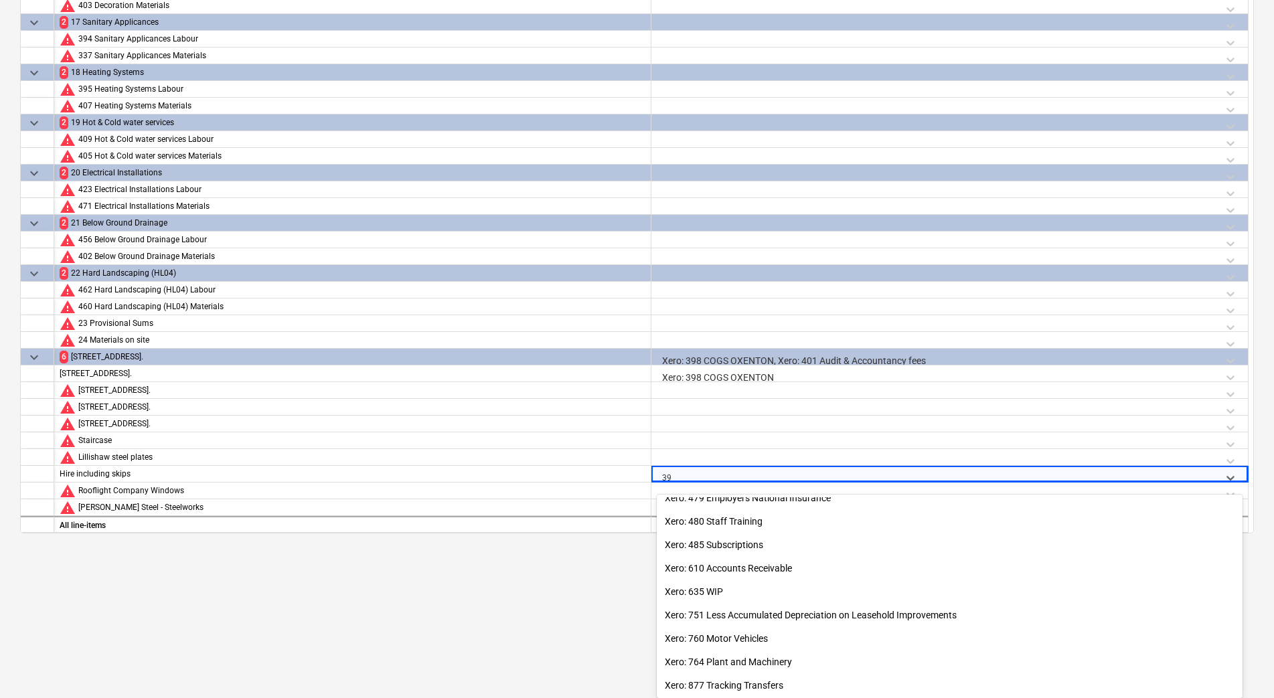
scroll to position [596, 0]
type input "398"
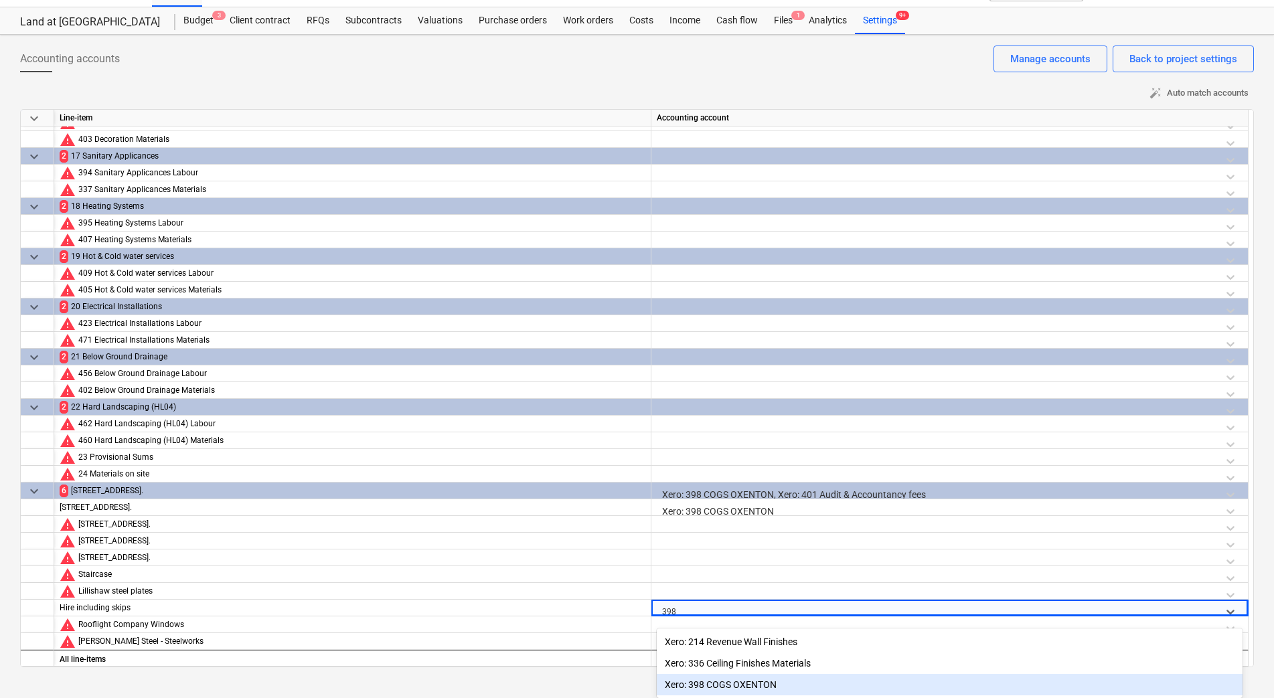
click at [811, 676] on div "Xero: 398 COGS OXENTON" at bounding box center [950, 684] width 586 height 21
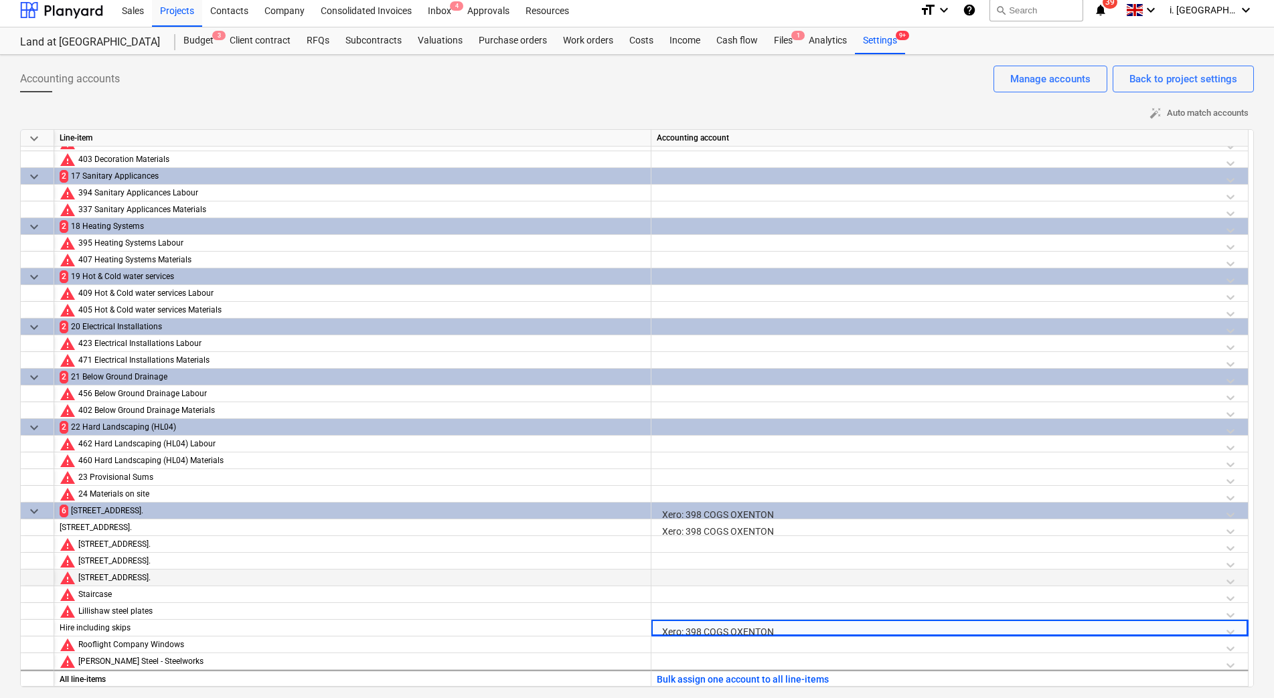
scroll to position [7, 0]
click at [819, 517] on div "Xero: 398 COGS OXENTON" at bounding box center [950, 514] width 586 height 23
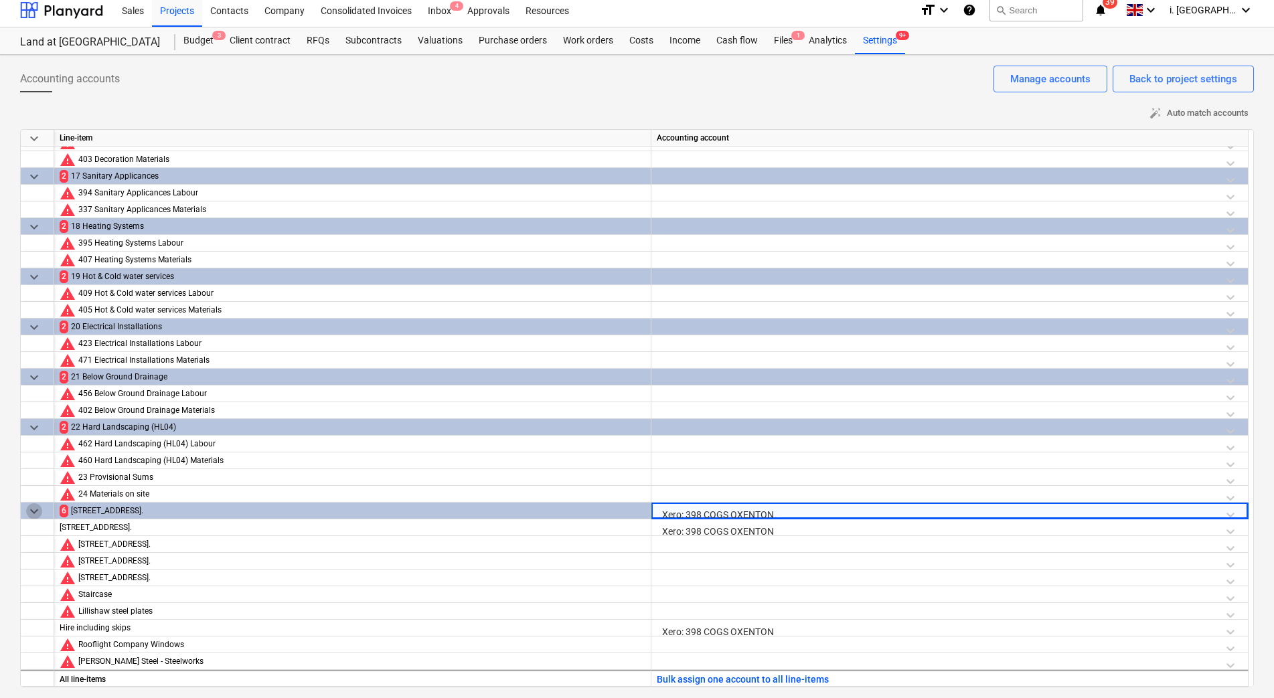
click at [29, 509] on span "keyboard_arrow_down" at bounding box center [34, 511] width 16 height 16
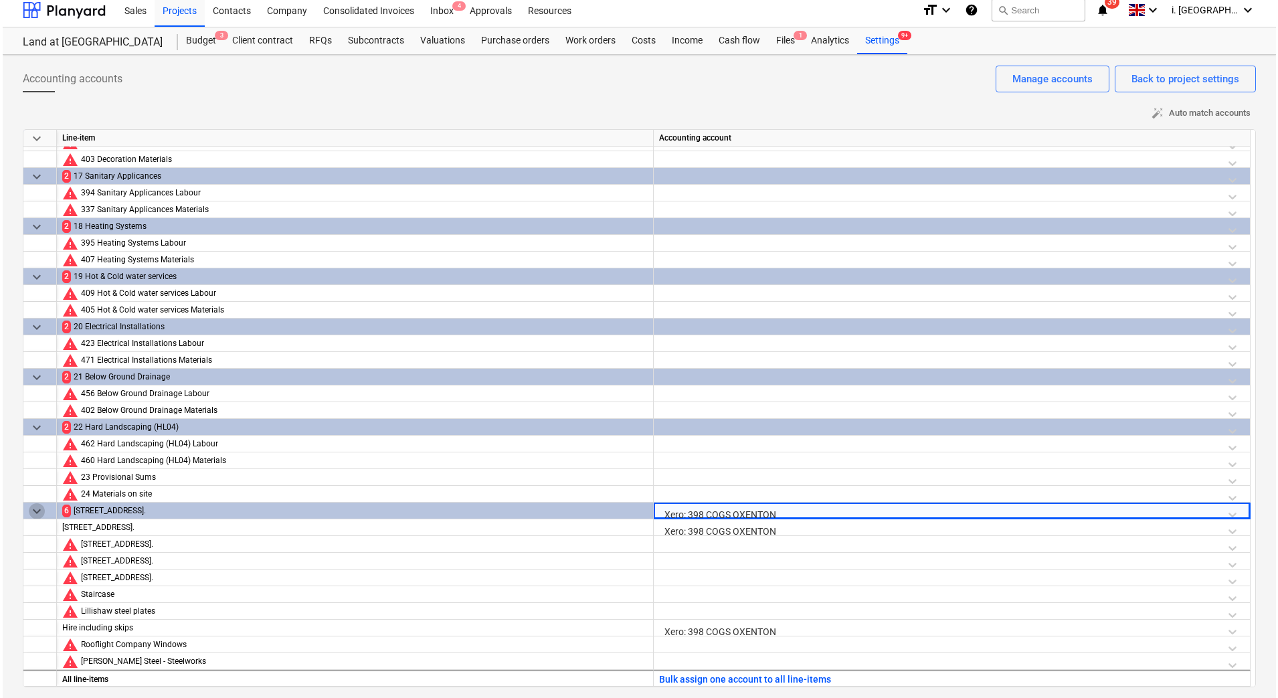
scroll to position [698, 0]
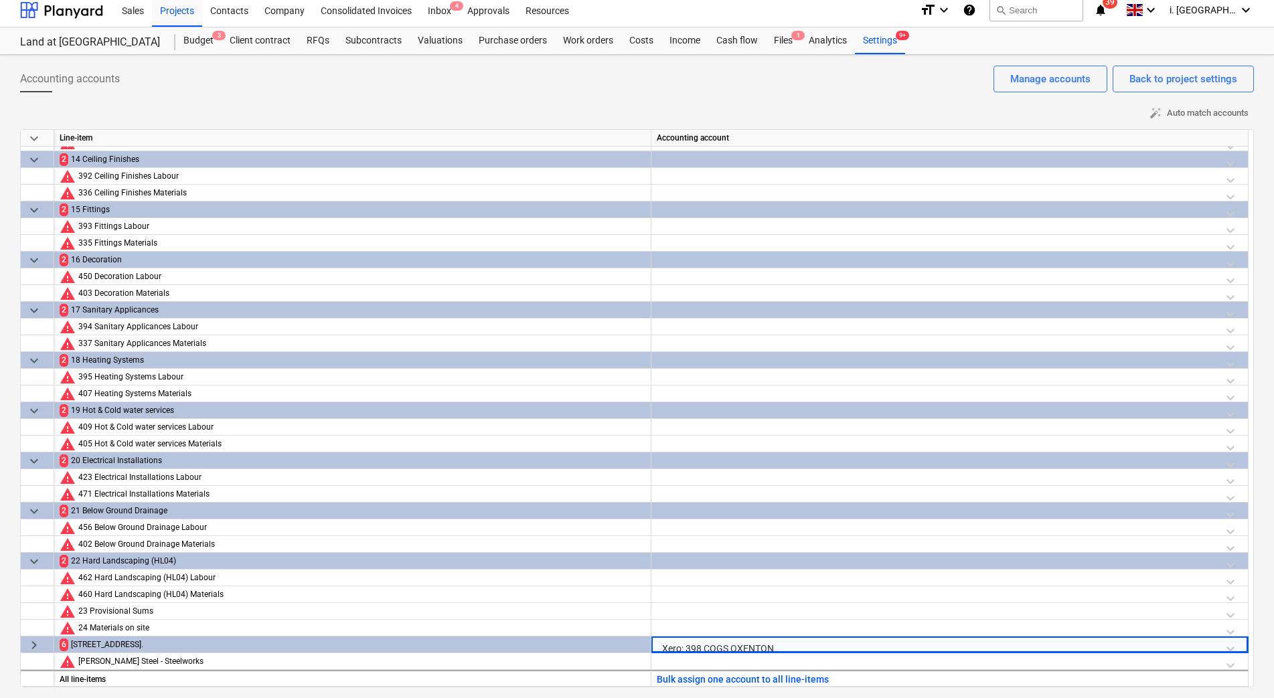
click at [759, 647] on div "Xero: 398 COGS OXENTON" at bounding box center [950, 648] width 586 height 23
click at [774, 679] on button "Bulk assign one account to all line-items" at bounding box center [743, 679] width 172 height 17
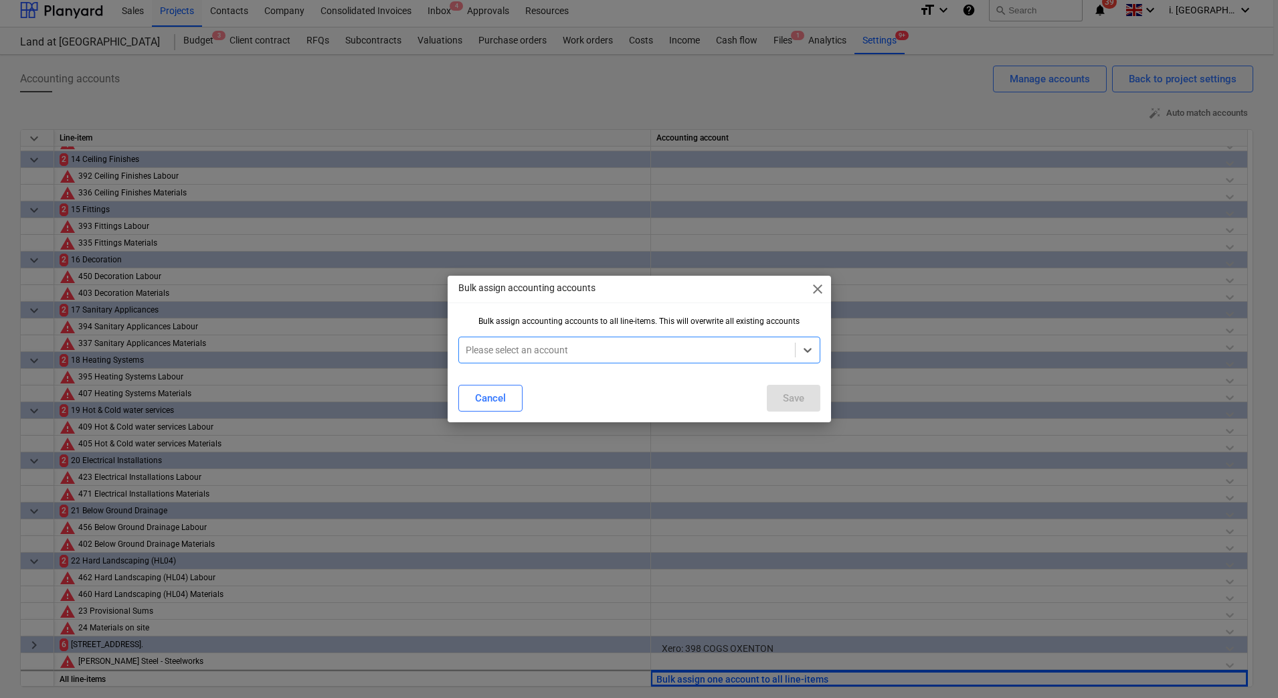
click at [579, 349] on div at bounding box center [627, 349] width 323 height 13
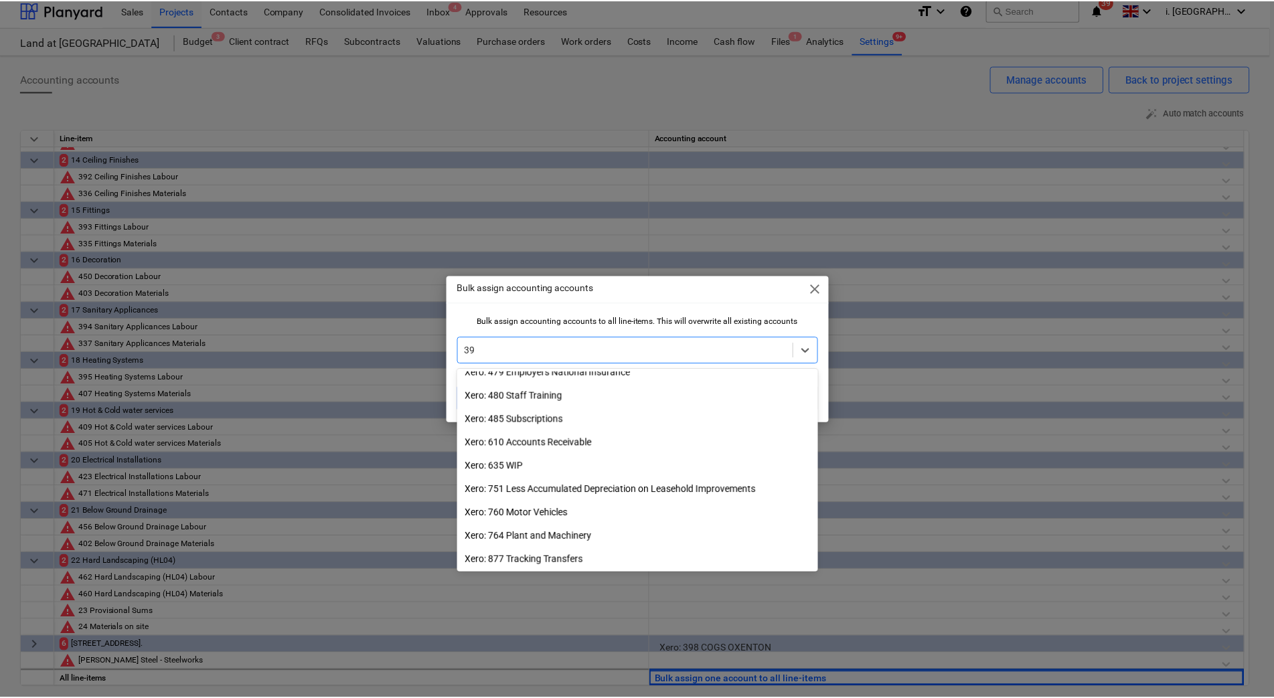
scroll to position [596, 0]
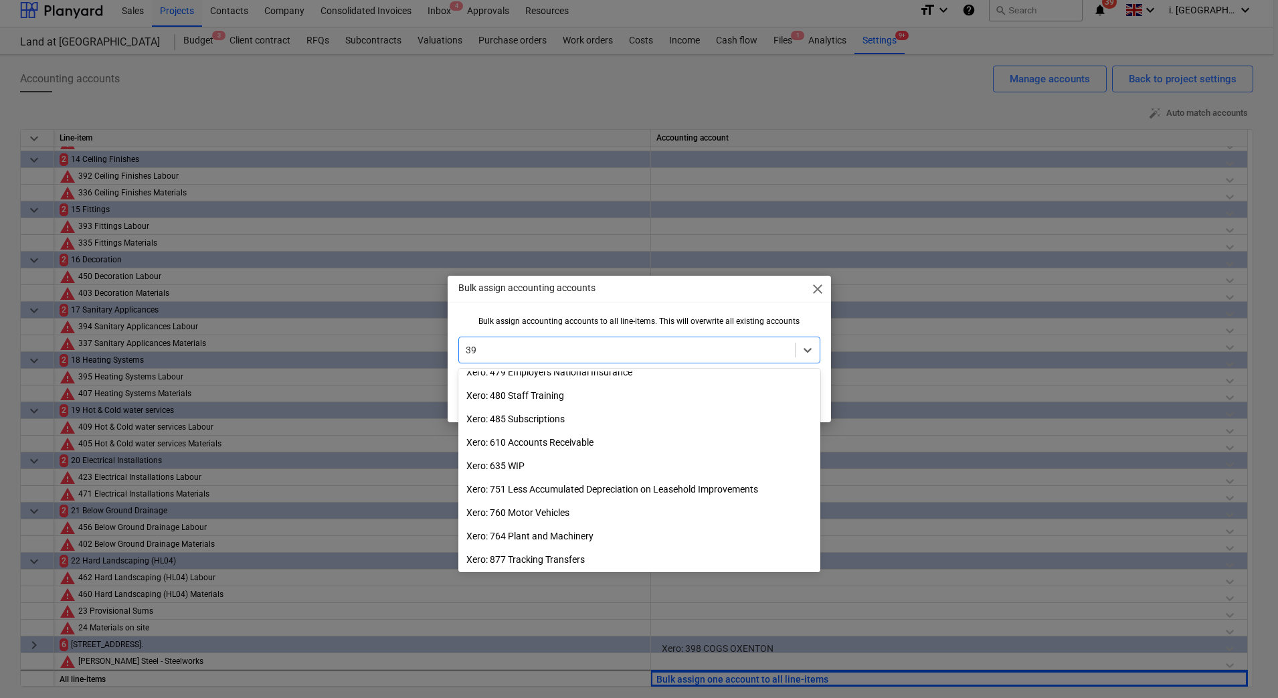
type input "398"
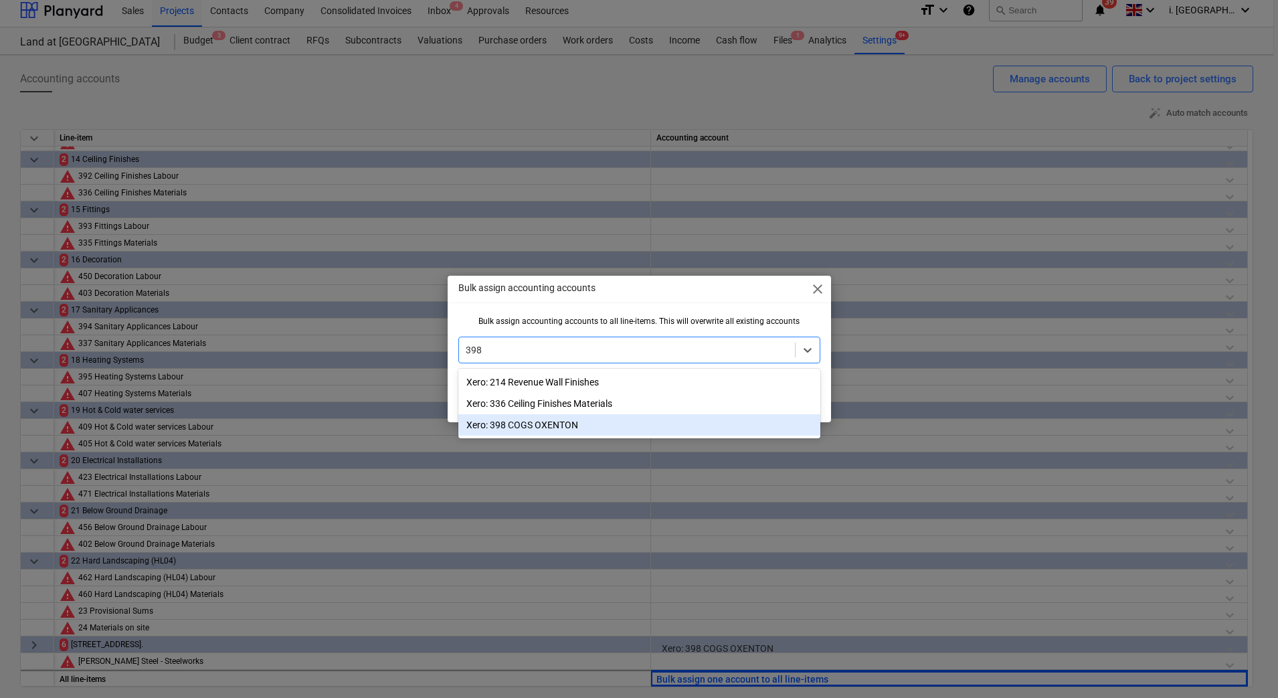
click at [667, 426] on div "Xero: 398 COGS OXENTON" at bounding box center [639, 424] width 362 height 21
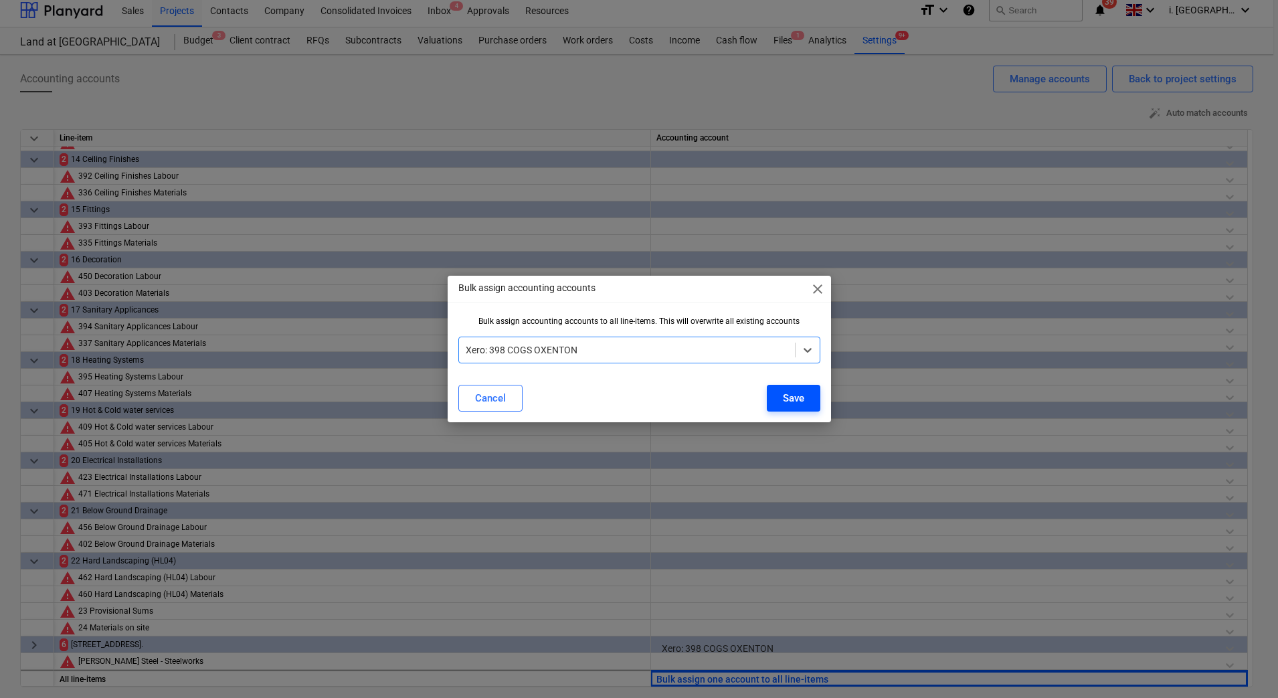
click at [787, 397] on div "Save" at bounding box center [793, 398] width 21 height 17
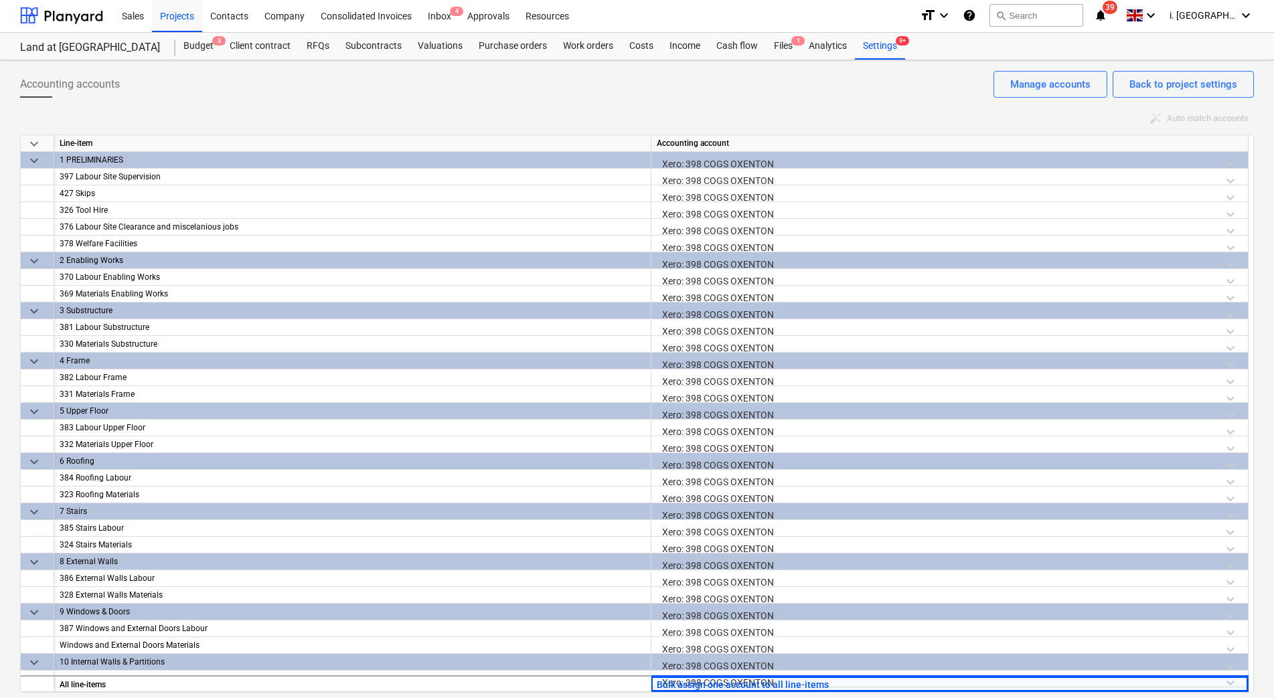
scroll to position [0, 0]
click at [746, 166] on div "Xero: 398 COGS OXENTON" at bounding box center [950, 164] width 586 height 23
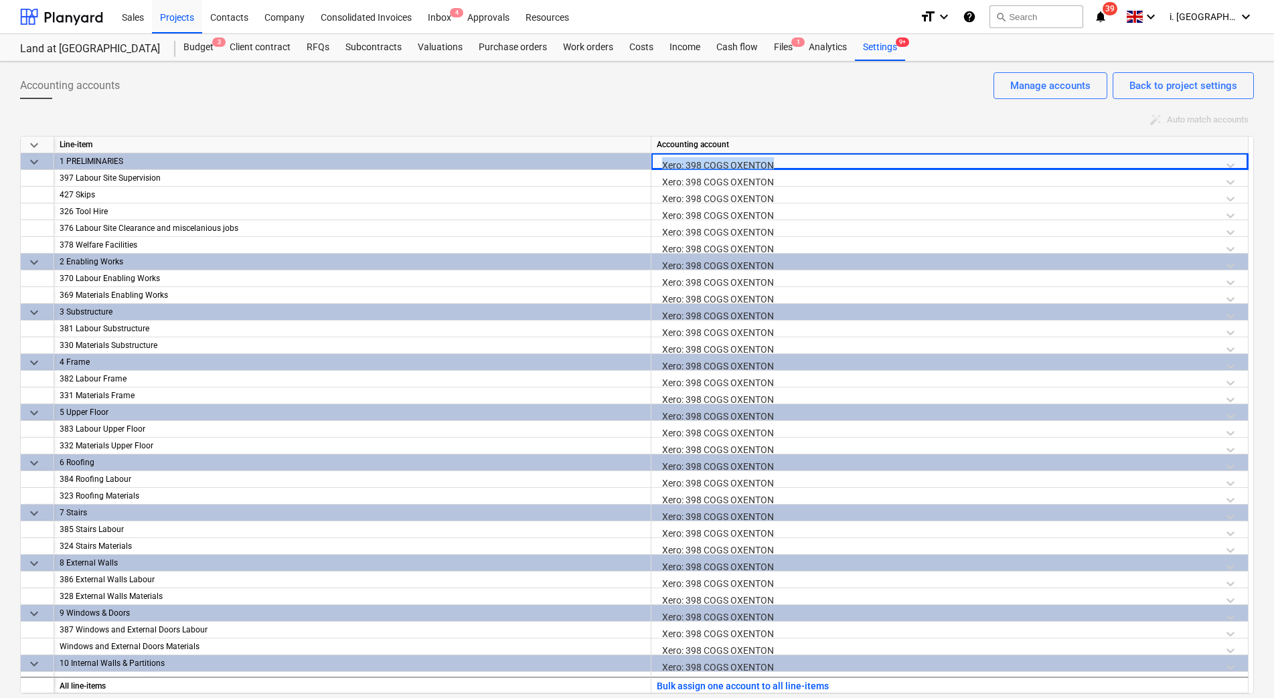
drag, startPoint x: 788, startPoint y: 164, endPoint x: 624, endPoint y: 164, distance: 164.7
click at [0, 0] on div "keyboard_arrow_down 1 PRELIMINARIES Xero: 398 COGS OXENTON" at bounding box center [0, 0] width 0 height 0
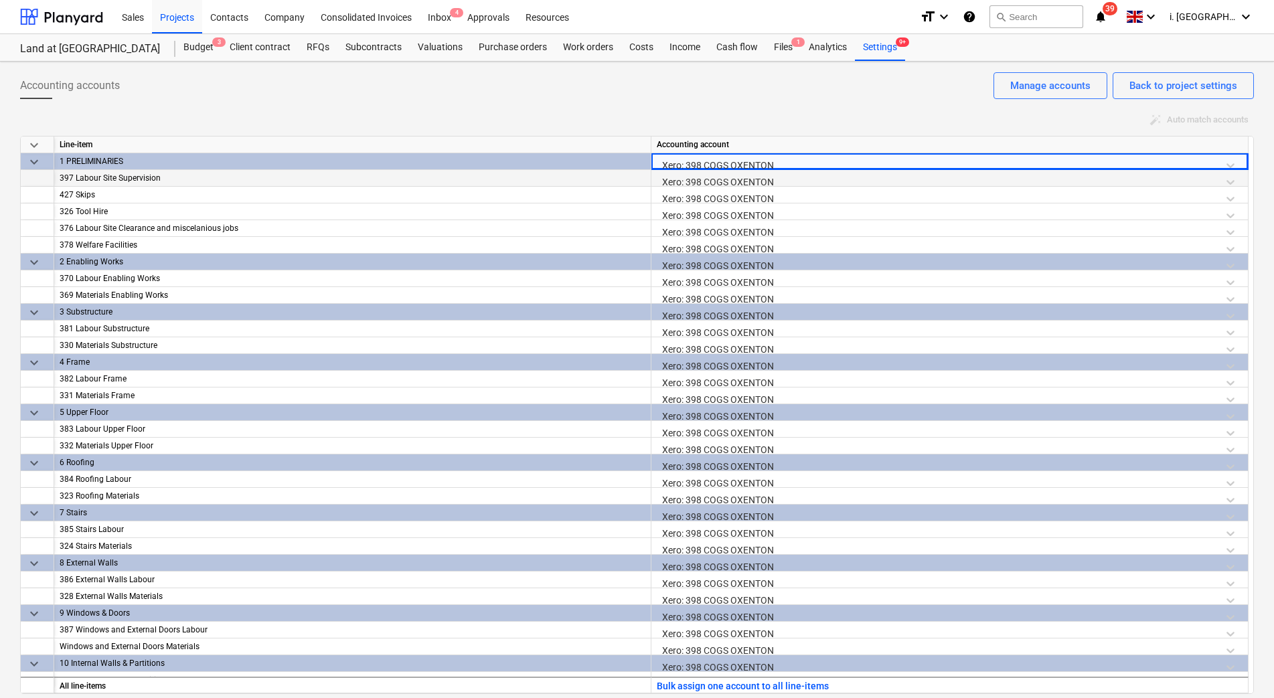
drag, startPoint x: 624, startPoint y: 164, endPoint x: 754, endPoint y: 171, distance: 130.7
click at [759, 171] on div "Xero: 398 COGS OXENTON" at bounding box center [950, 181] width 586 height 23
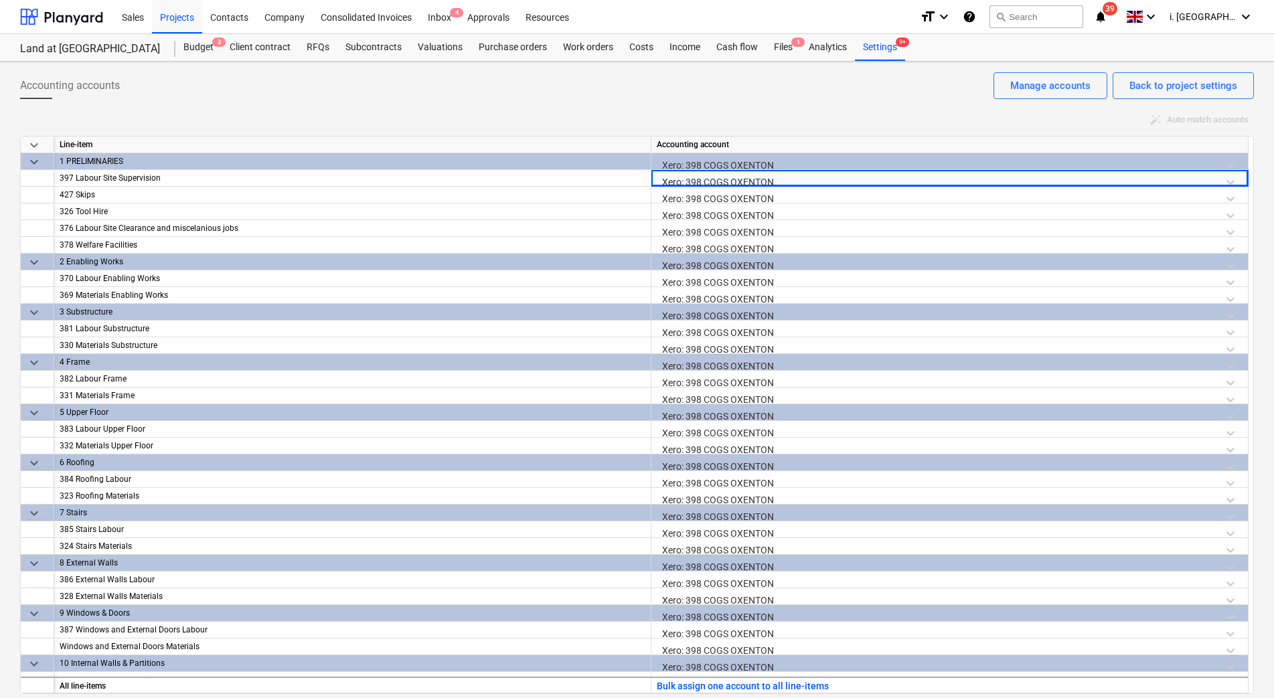
click at [728, 165] on div "Xero: 398 COGS OXENTON" at bounding box center [950, 164] width 586 height 23
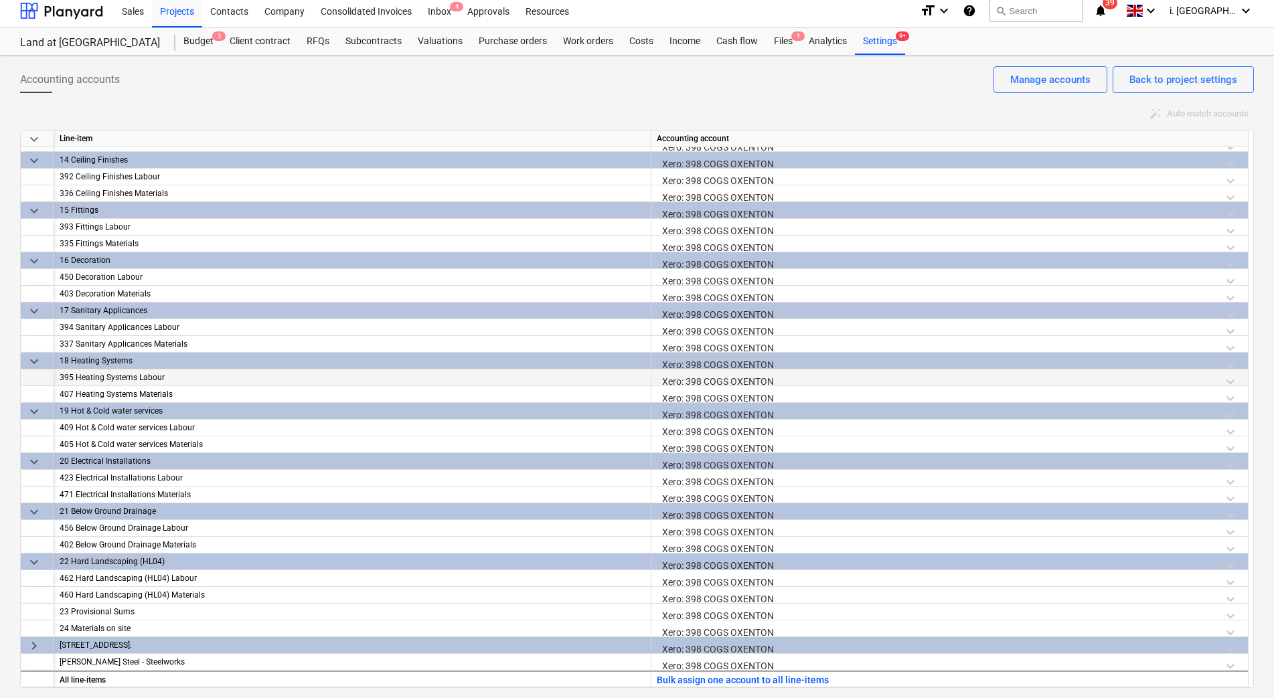
scroll to position [7, 0]
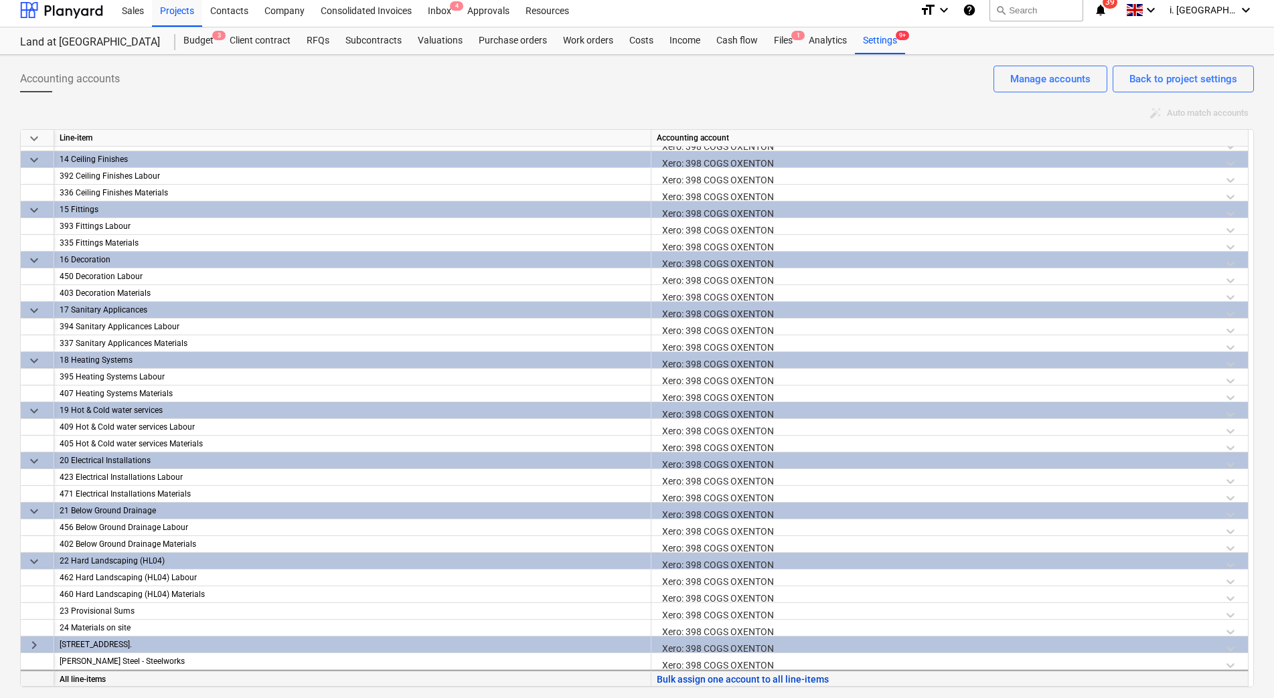
click at [756, 684] on button "Bulk assign one account to all line-items" at bounding box center [743, 679] width 172 height 17
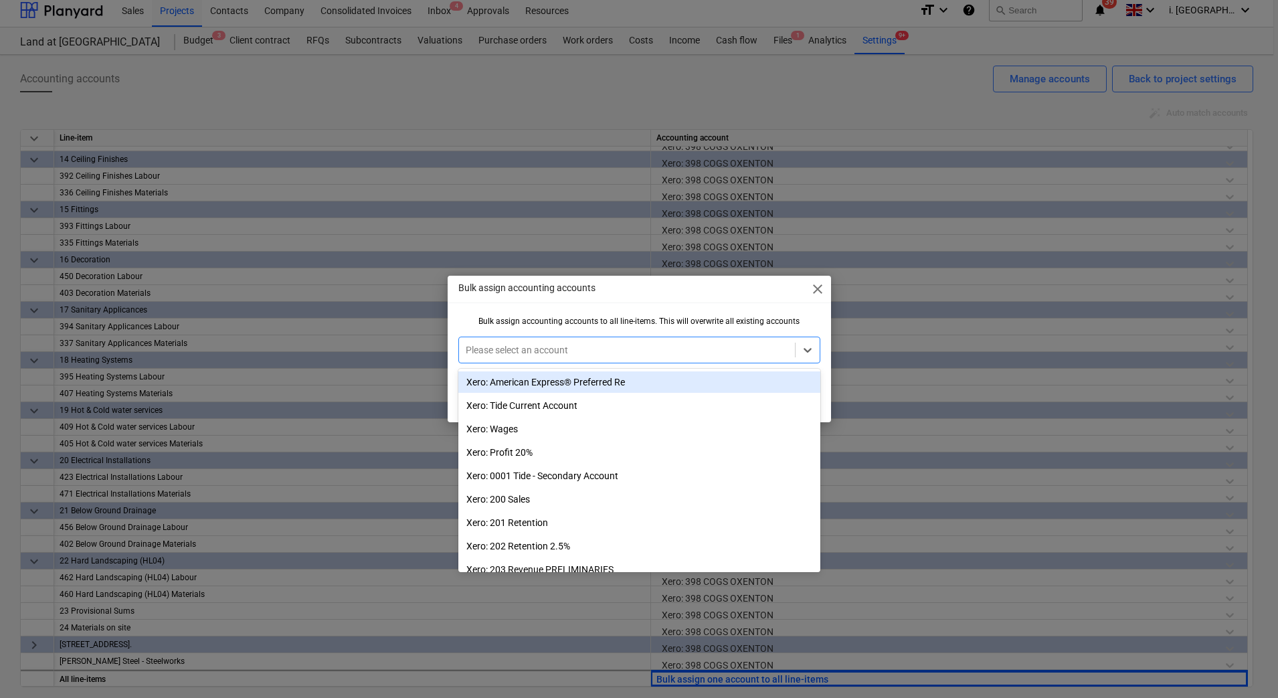
click at [578, 353] on div at bounding box center [627, 349] width 323 height 13
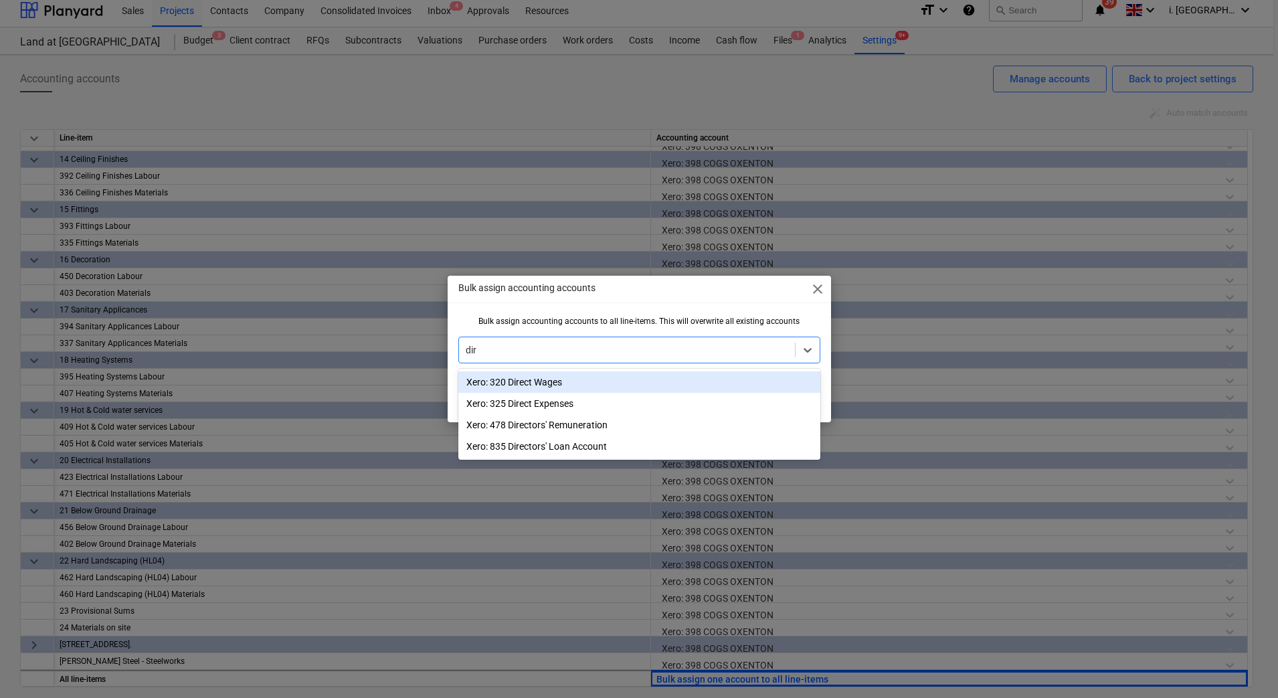
type input "dire"
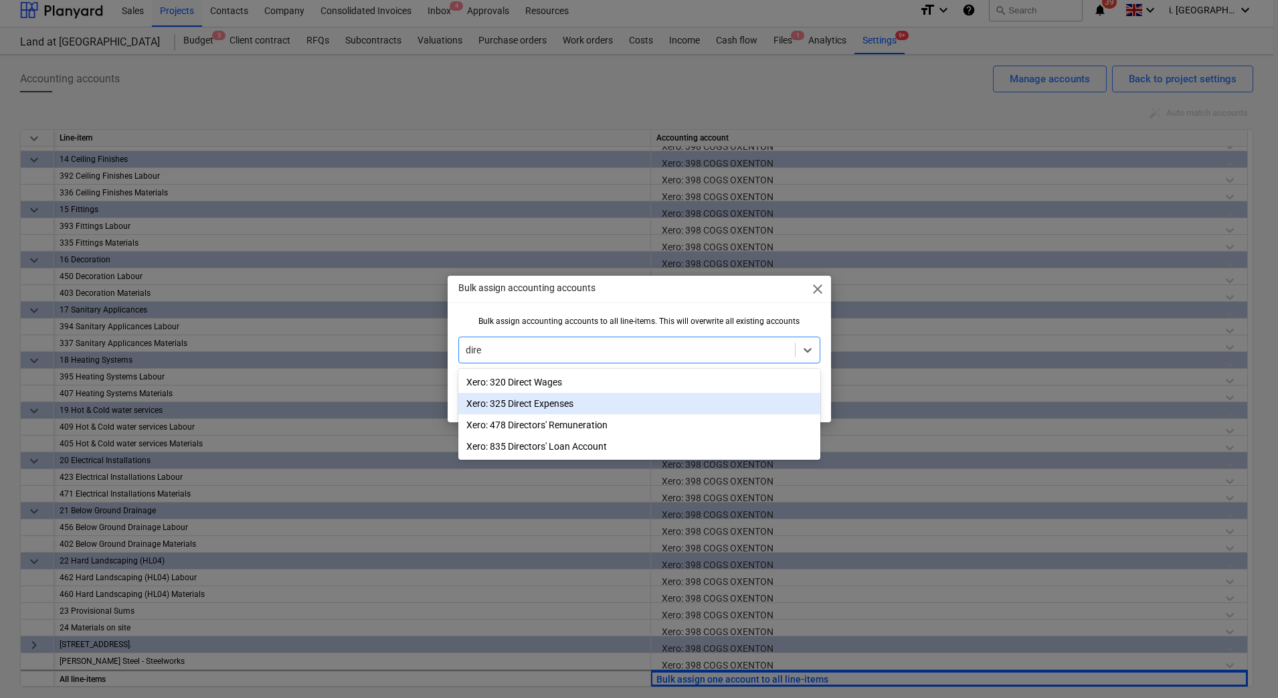
click at [595, 407] on div "Xero: 325 Direct Expenses" at bounding box center [639, 403] width 362 height 21
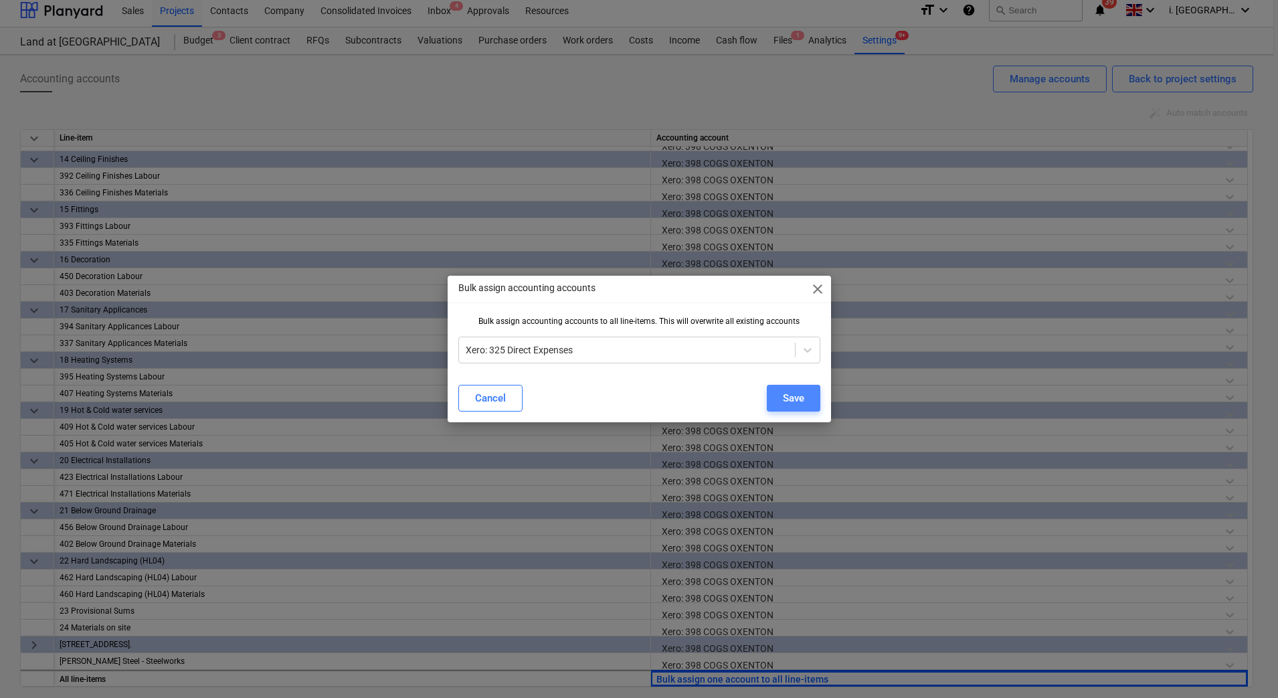
click at [788, 397] on div "Save" at bounding box center [793, 398] width 21 height 17
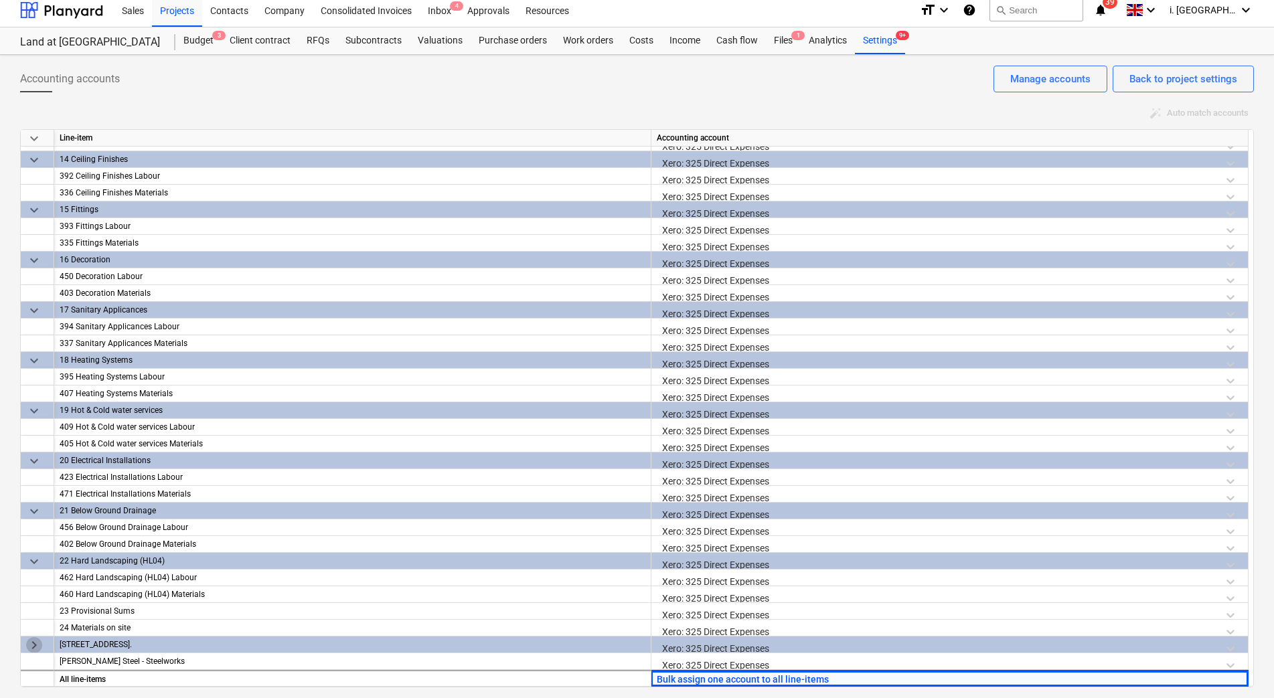
click at [31, 646] on span "keyboard_arrow_right" at bounding box center [34, 645] width 16 height 16
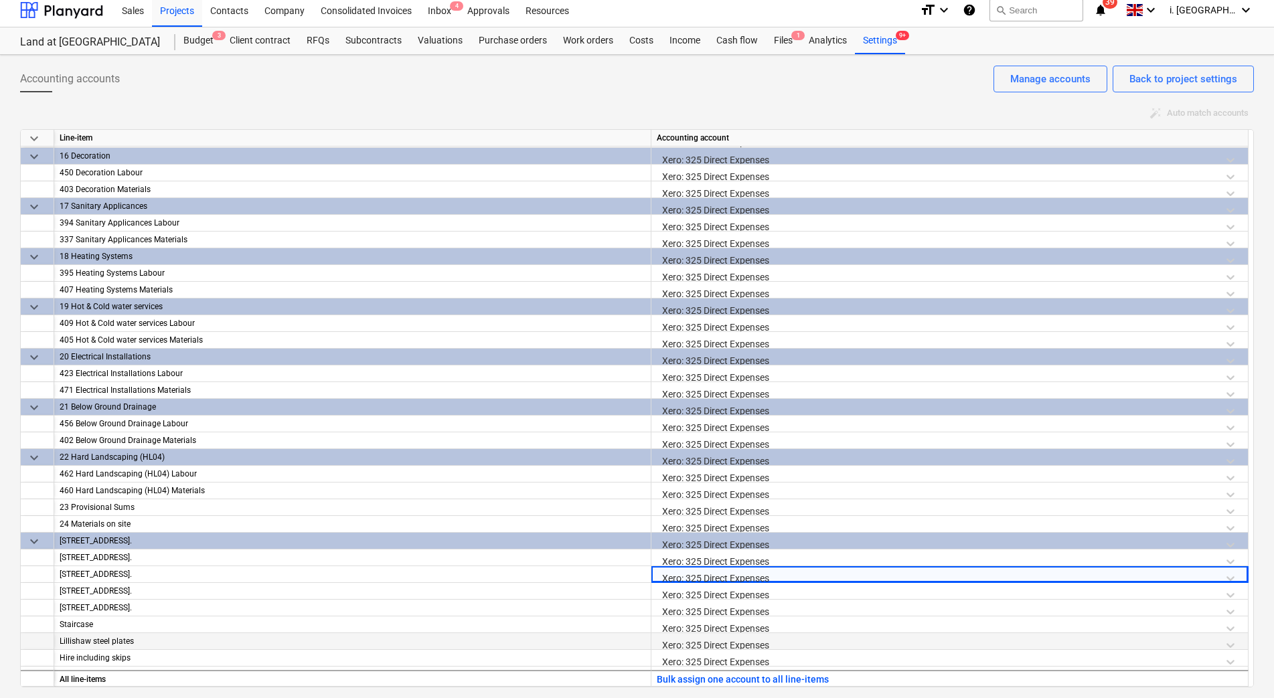
scroll to position [832, 0]
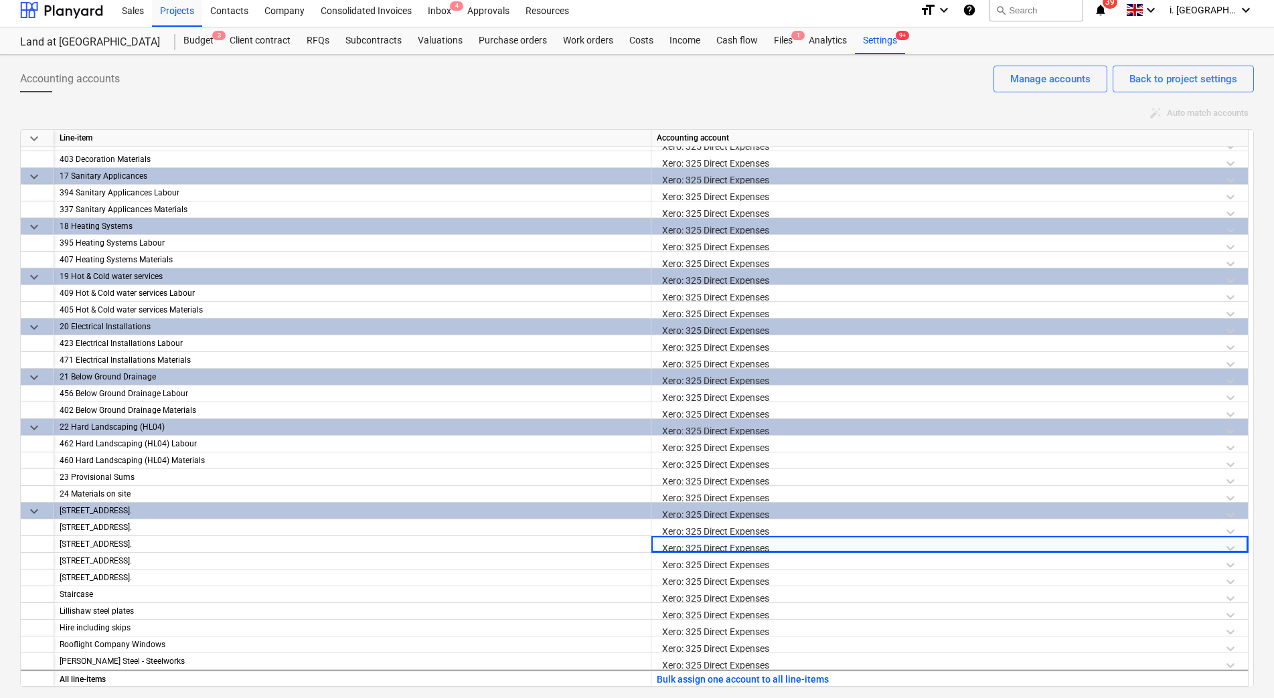
click at [685, 509] on div "Xero: 325 Direct Expenses" at bounding box center [950, 514] width 586 height 23
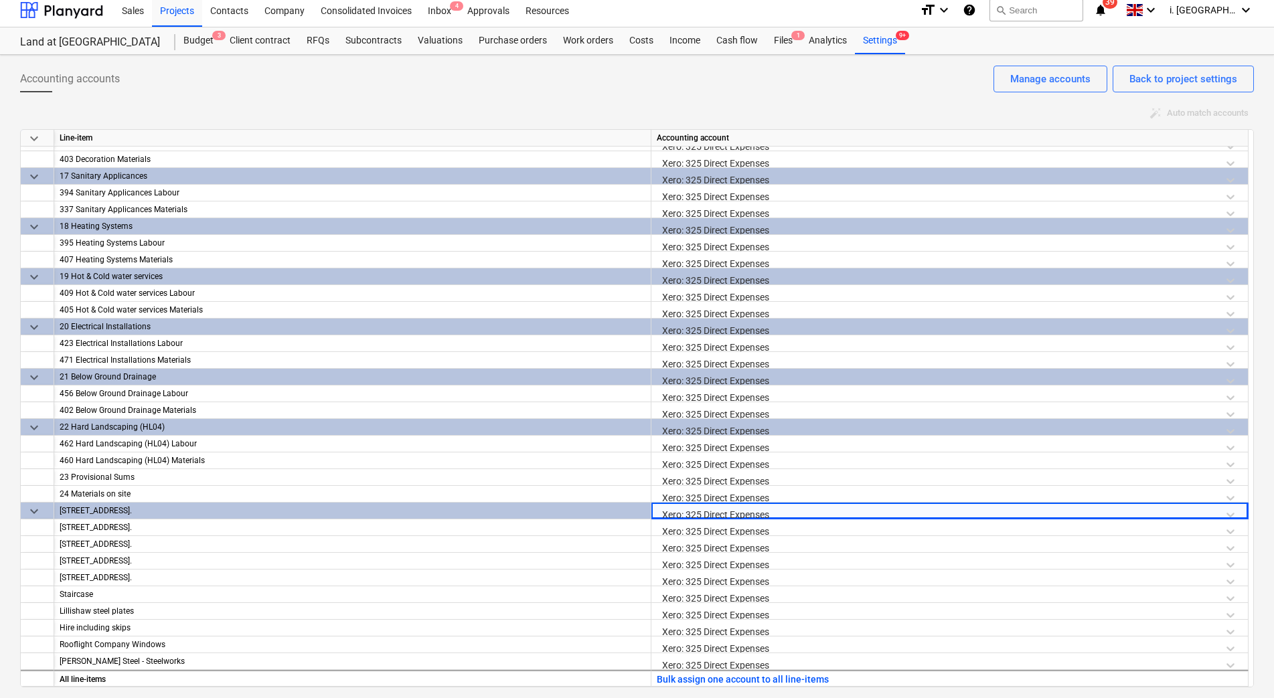
click at [746, 515] on div "Xero: 325 Direct Expenses" at bounding box center [950, 514] width 586 height 23
drag, startPoint x: 666, startPoint y: 514, endPoint x: 785, endPoint y: 512, distance: 119.2
click at [785, 512] on div "Xero: 325 Direct Expenses" at bounding box center [950, 514] width 586 height 23
drag, startPoint x: 785, startPoint y: 512, endPoint x: 800, endPoint y: 511, distance: 14.8
click at [797, 511] on div "Xero: 325 Direct Expenses" at bounding box center [950, 514] width 586 height 23
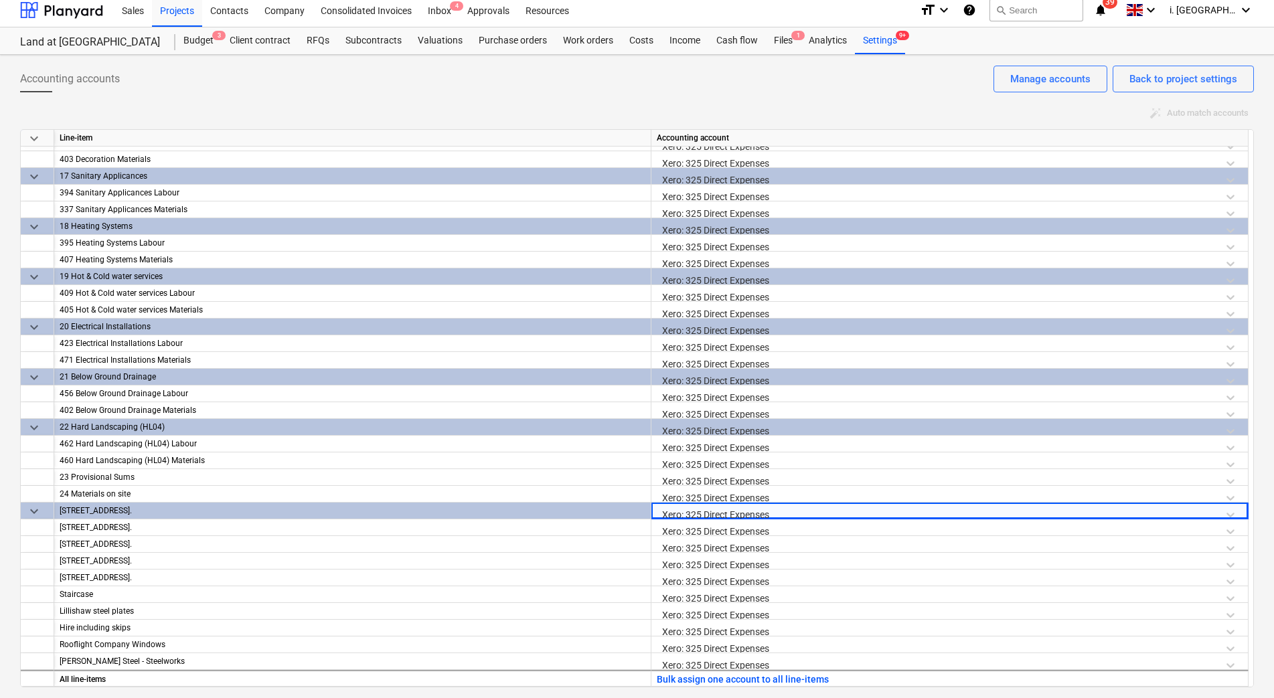
click at [1232, 510] on div "Xero: 325 Direct Expenses" at bounding box center [950, 514] width 586 height 23
drag, startPoint x: 1142, startPoint y: 513, endPoint x: 614, endPoint y: 509, distance: 528.1
click at [0, 0] on div "keyboard_arrow_down 398 COGS Mabels farmhouse, back street, Ilmington, cv36 4lj…" at bounding box center [0, 0] width 0 height 0
drag, startPoint x: 614, startPoint y: 509, endPoint x: 853, endPoint y: 508, distance: 239.6
click at [853, 508] on div "Xero: 325 Direct Expenses" at bounding box center [950, 514] width 586 height 23
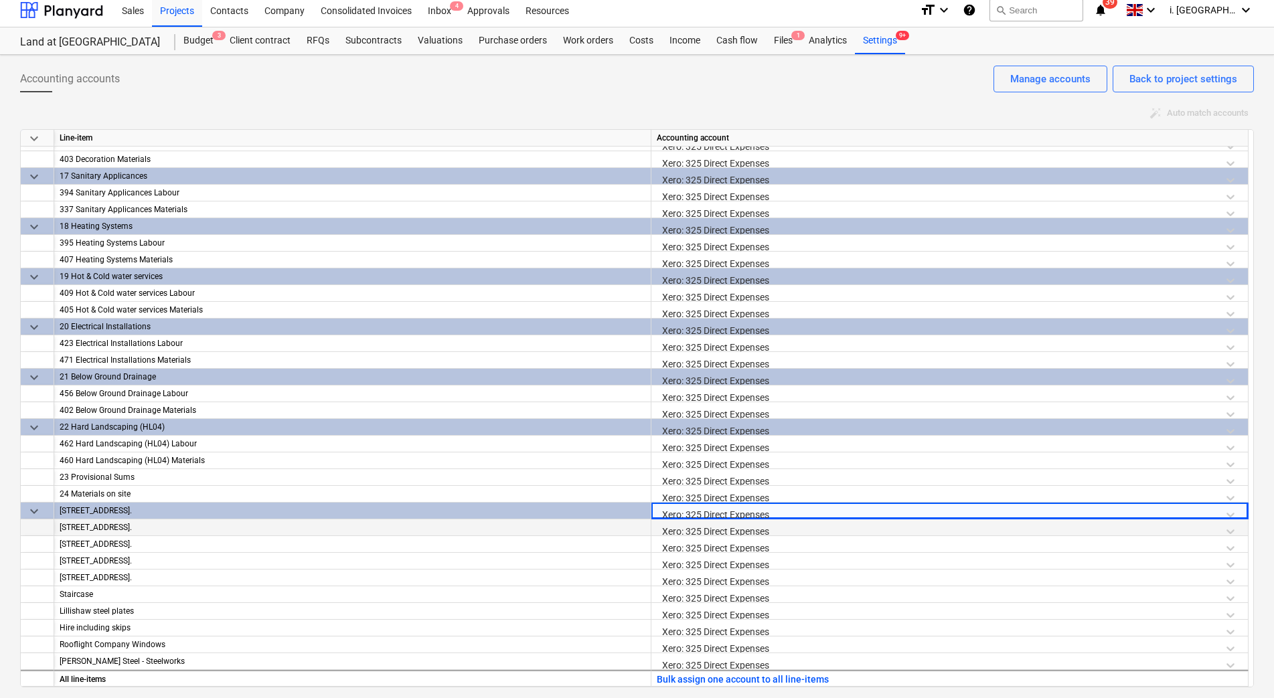
click at [822, 521] on div "Xero: 325 Direct Expenses" at bounding box center [950, 530] width 586 height 23
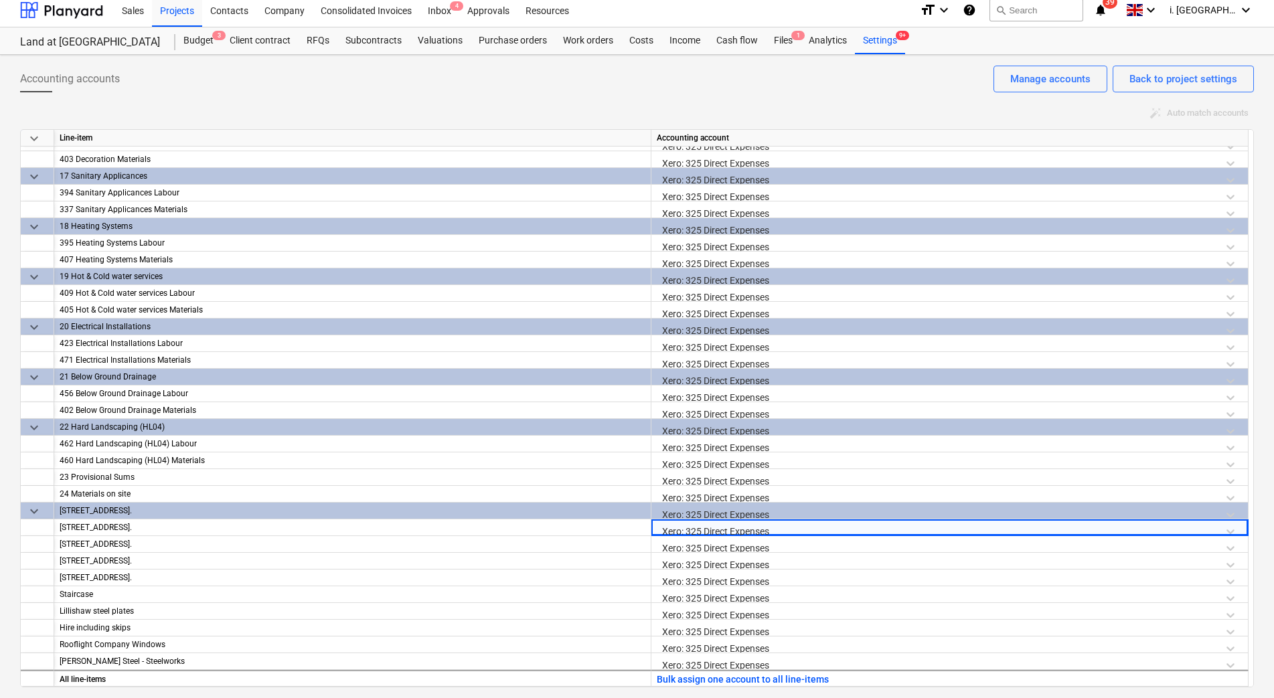
click at [821, 518] on div "Xero: 325 Direct Expenses" at bounding box center [950, 514] width 586 height 23
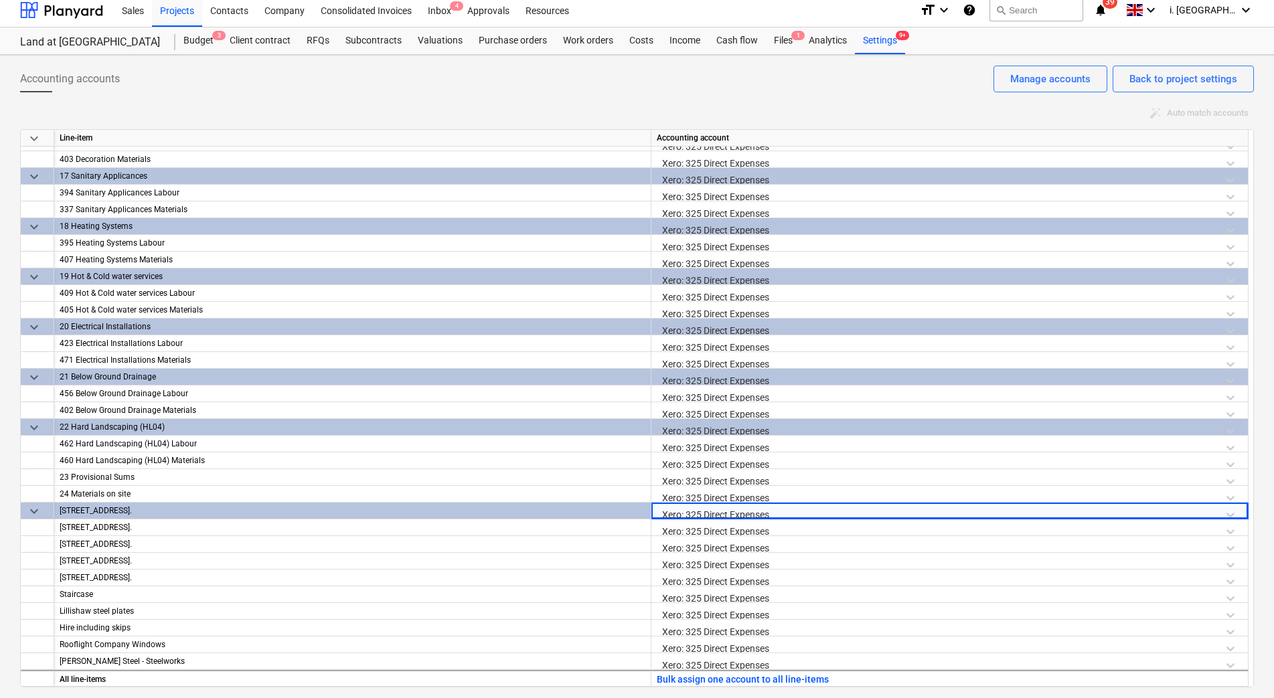
click at [817, 511] on div "Xero: 325 Direct Expenses" at bounding box center [950, 514] width 586 height 23
click at [806, 526] on div "Xero: 325 Direct Expenses" at bounding box center [950, 530] width 586 height 23
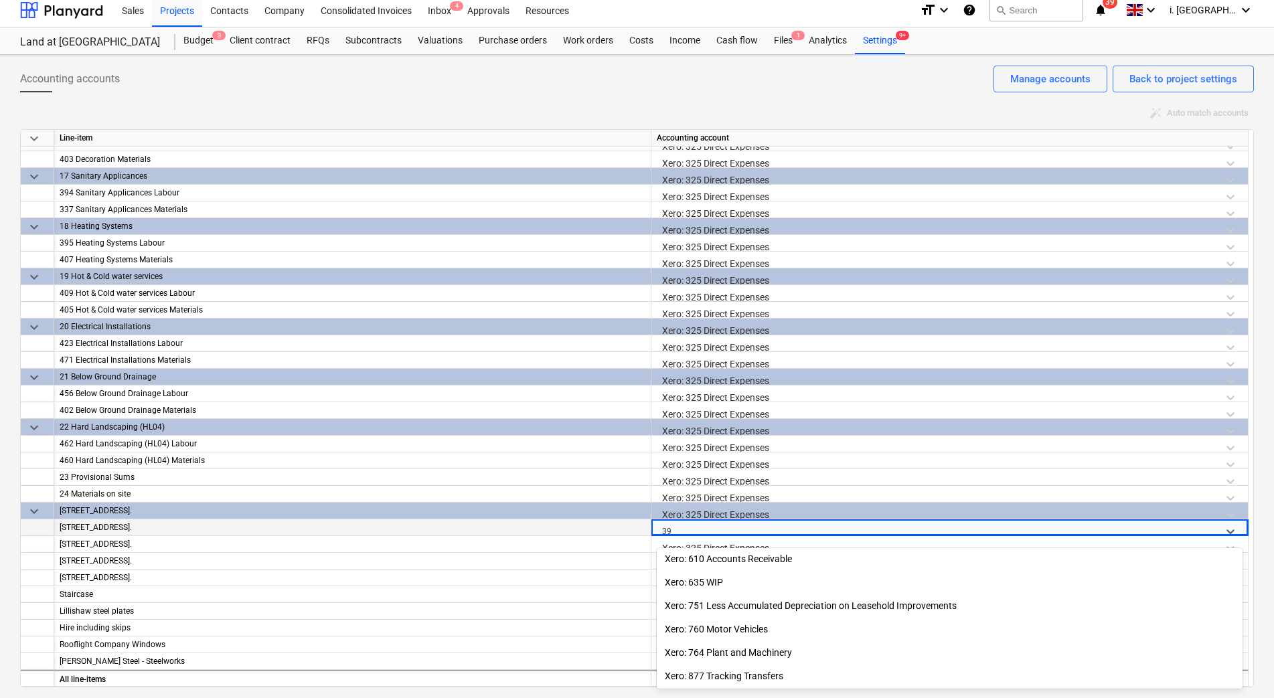
scroll to position [659, 0]
type input "398"
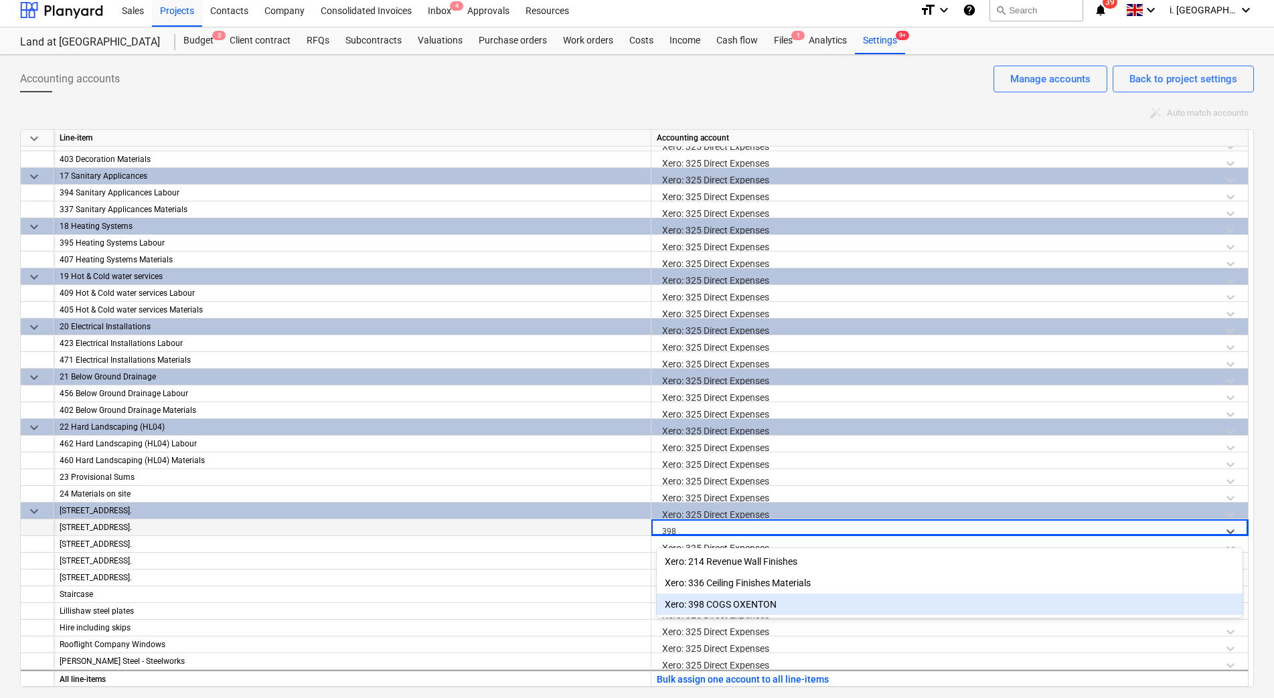
click at [796, 601] on div "Xero: 398 COGS OXENTON" at bounding box center [950, 604] width 586 height 21
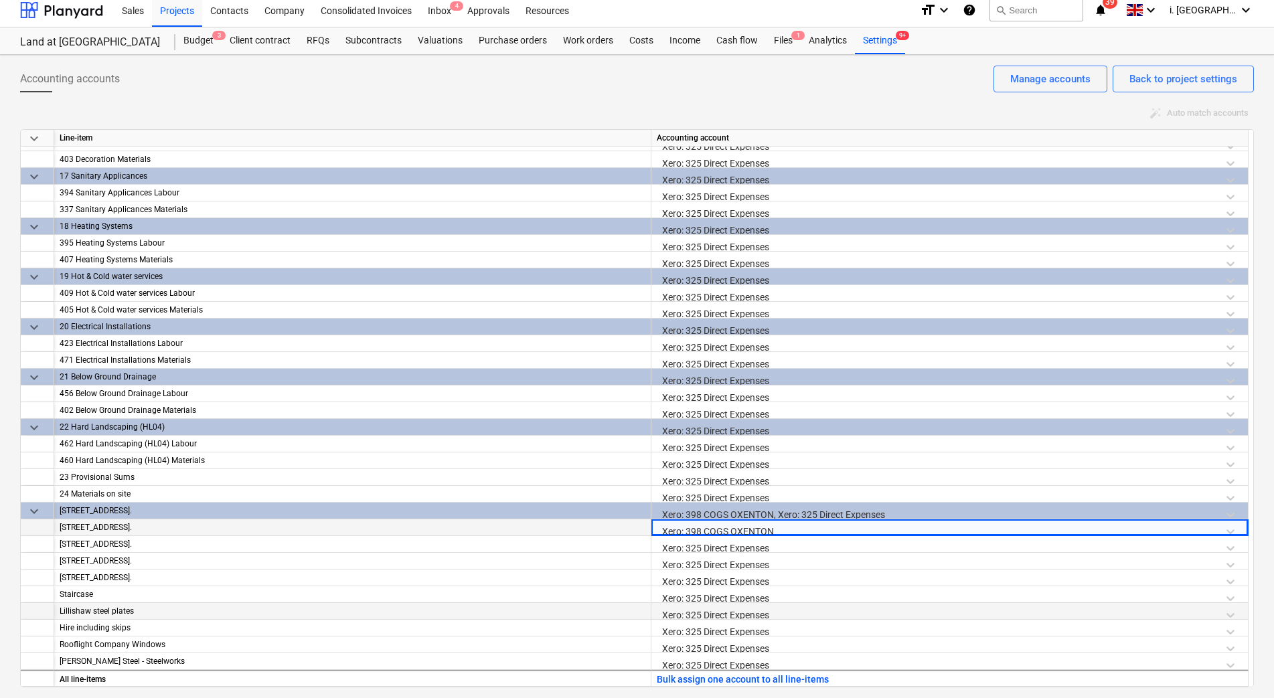
click at [796, 617] on div "Xero: 325 Direct Expenses" at bounding box center [950, 614] width 586 height 23
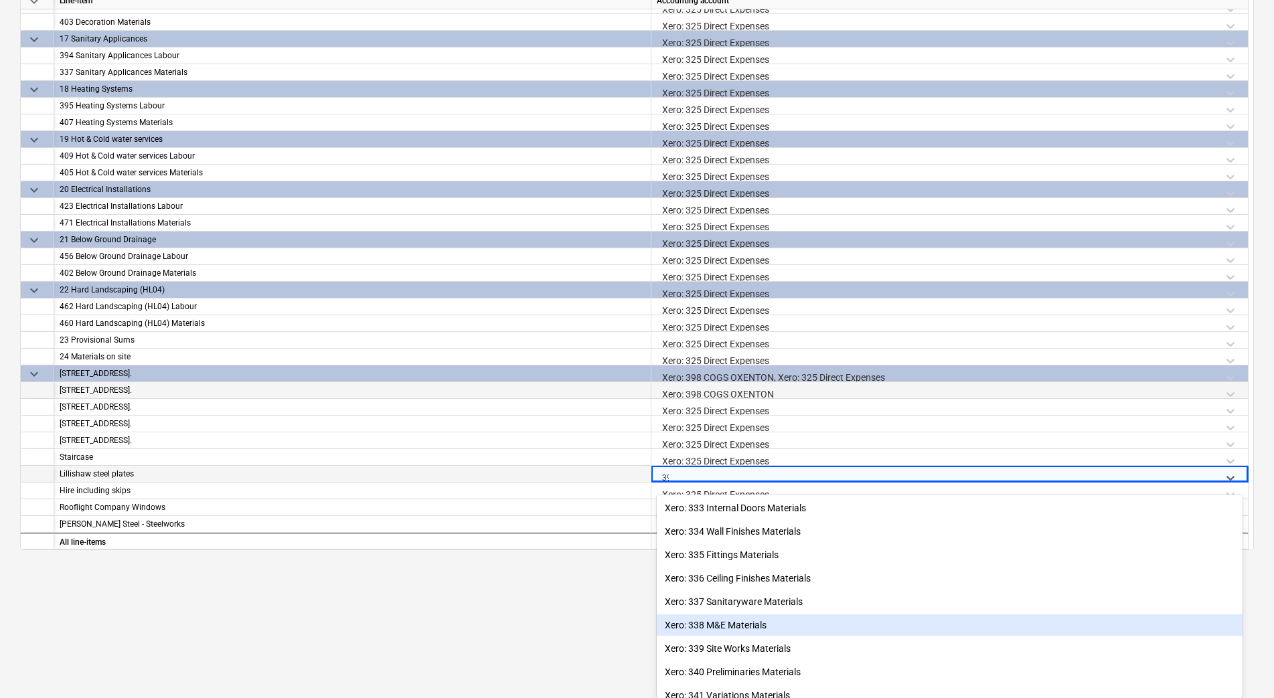
scroll to position [596, 0]
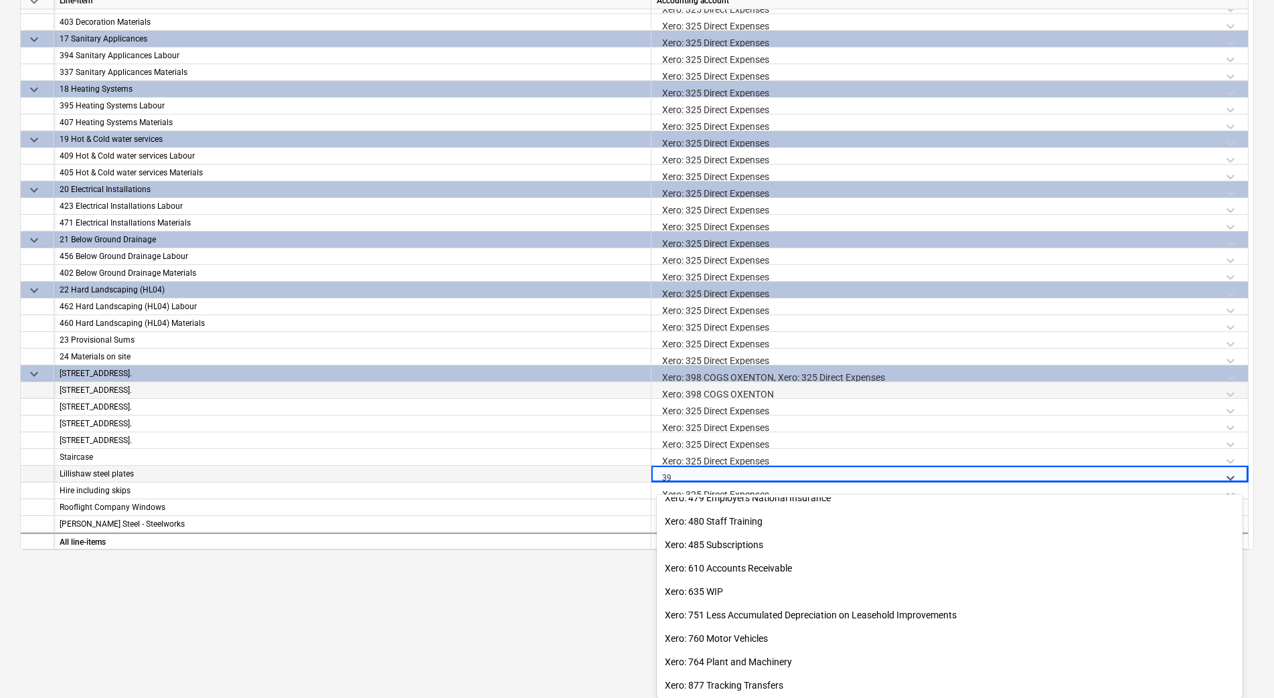
type input "398"
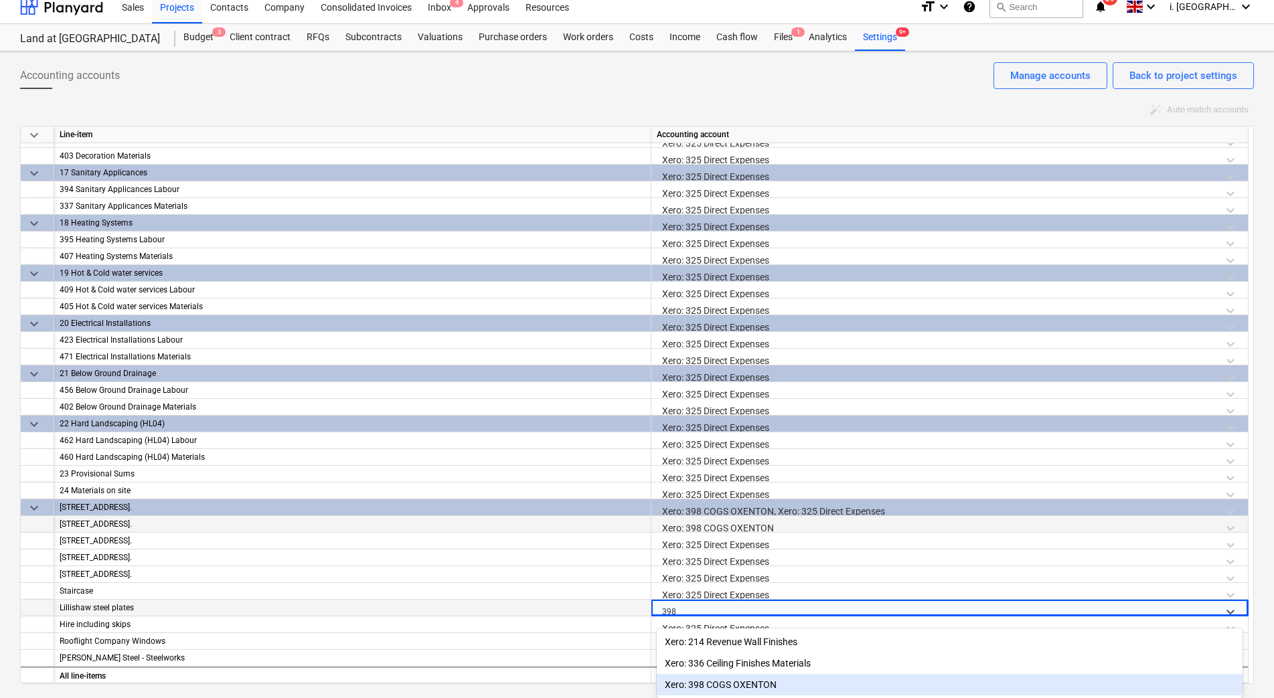
click at [786, 685] on div "Xero: 398 COGS OXENTON" at bounding box center [950, 684] width 586 height 21
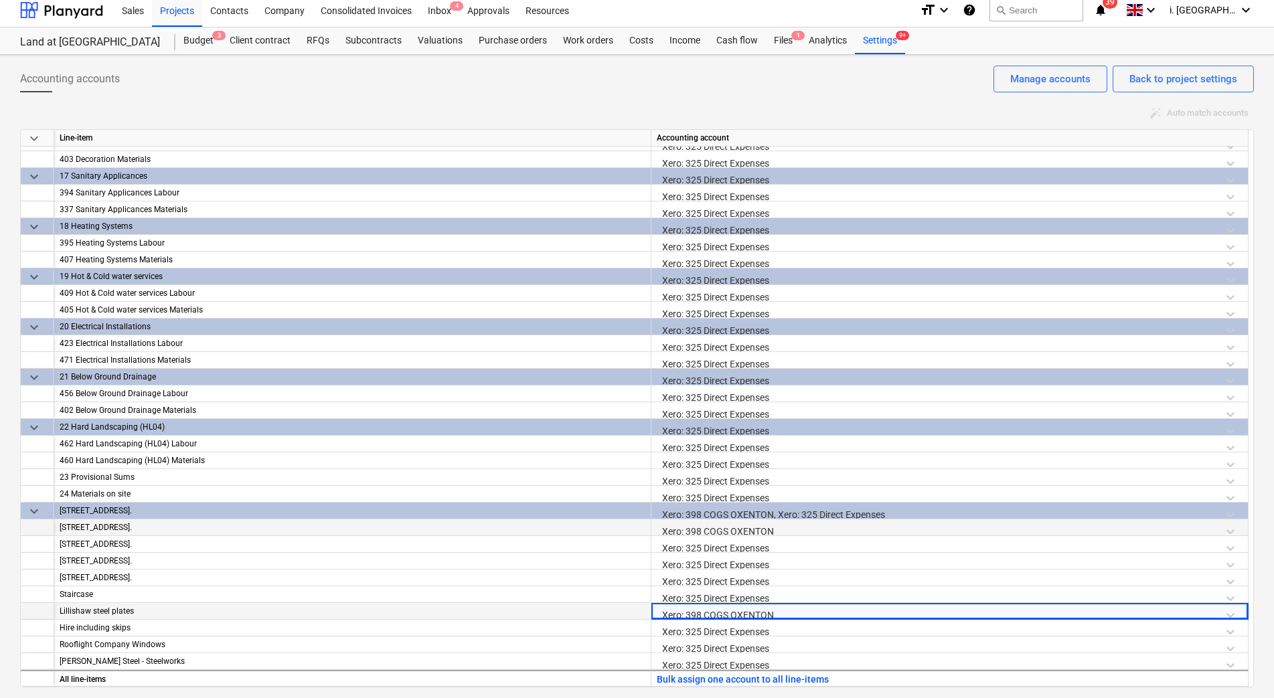
scroll to position [7, 0]
click at [784, 647] on div "Xero: 325 Direct Expenses" at bounding box center [950, 648] width 586 height 23
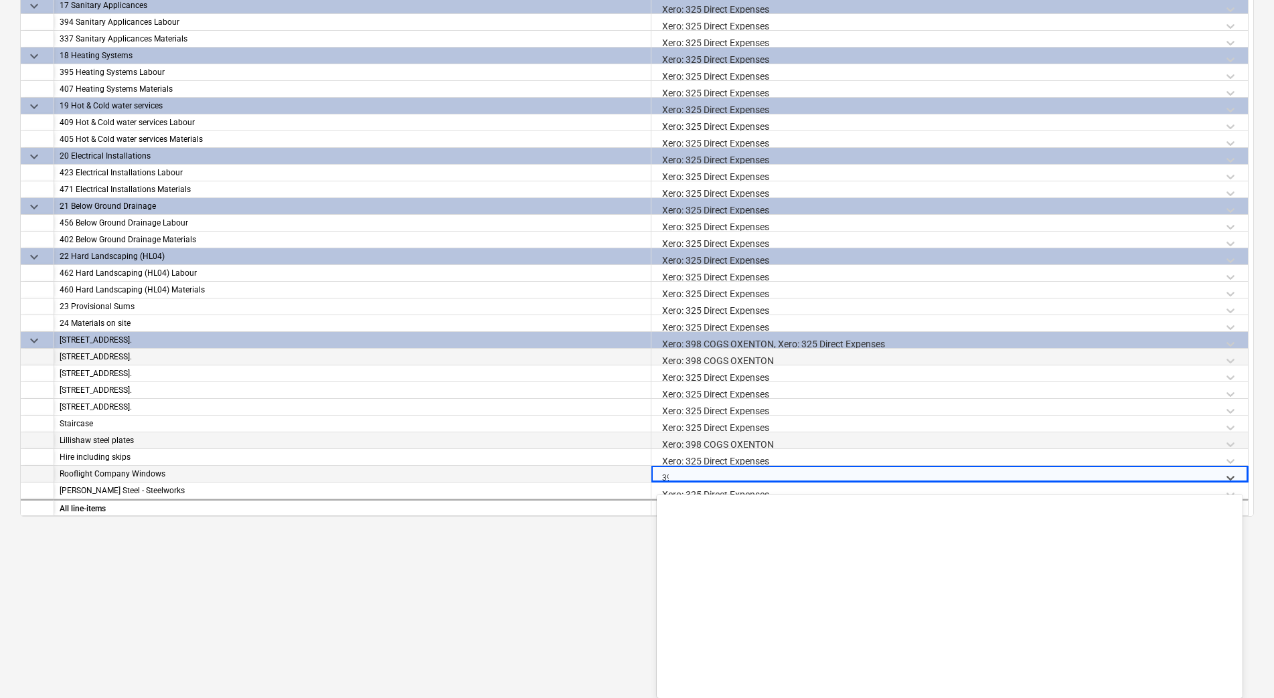
scroll to position [596, 0]
type input "398"
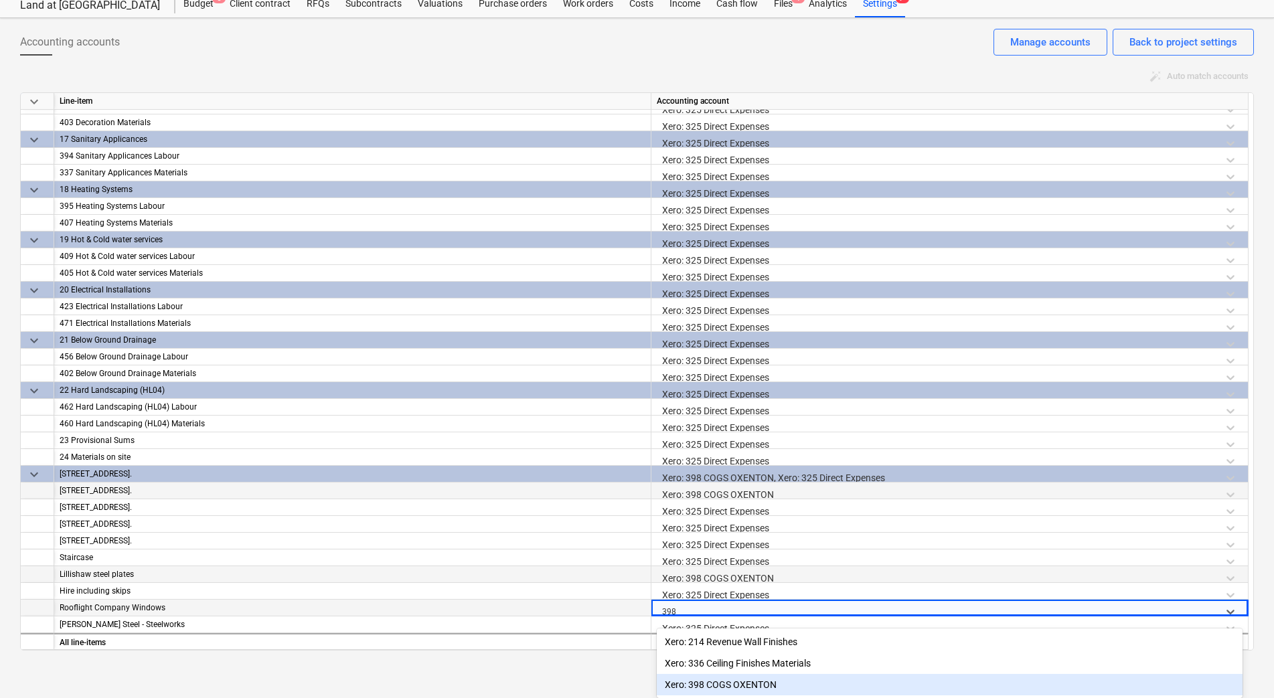
click at [787, 677] on div "Xero: 398 COGS OXENTON" at bounding box center [950, 684] width 586 height 21
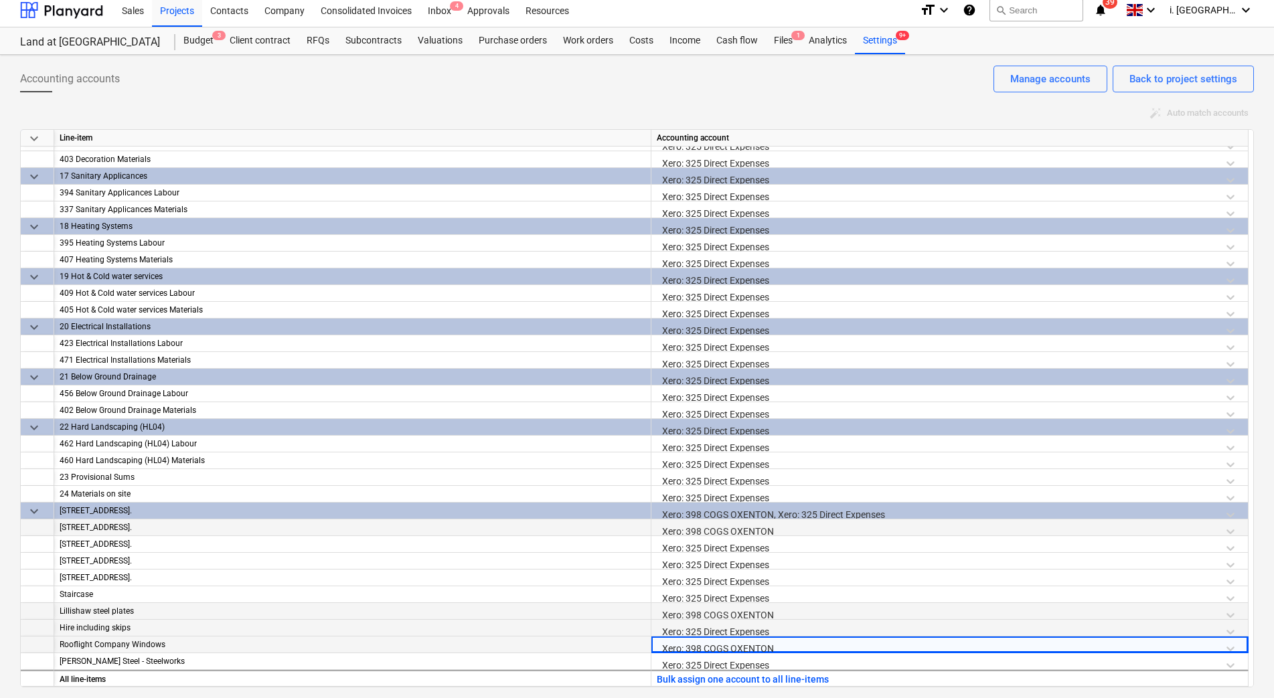
scroll to position [7, 0]
click at [765, 665] on div "Xero: 325 Direct Expenses" at bounding box center [950, 664] width 586 height 23
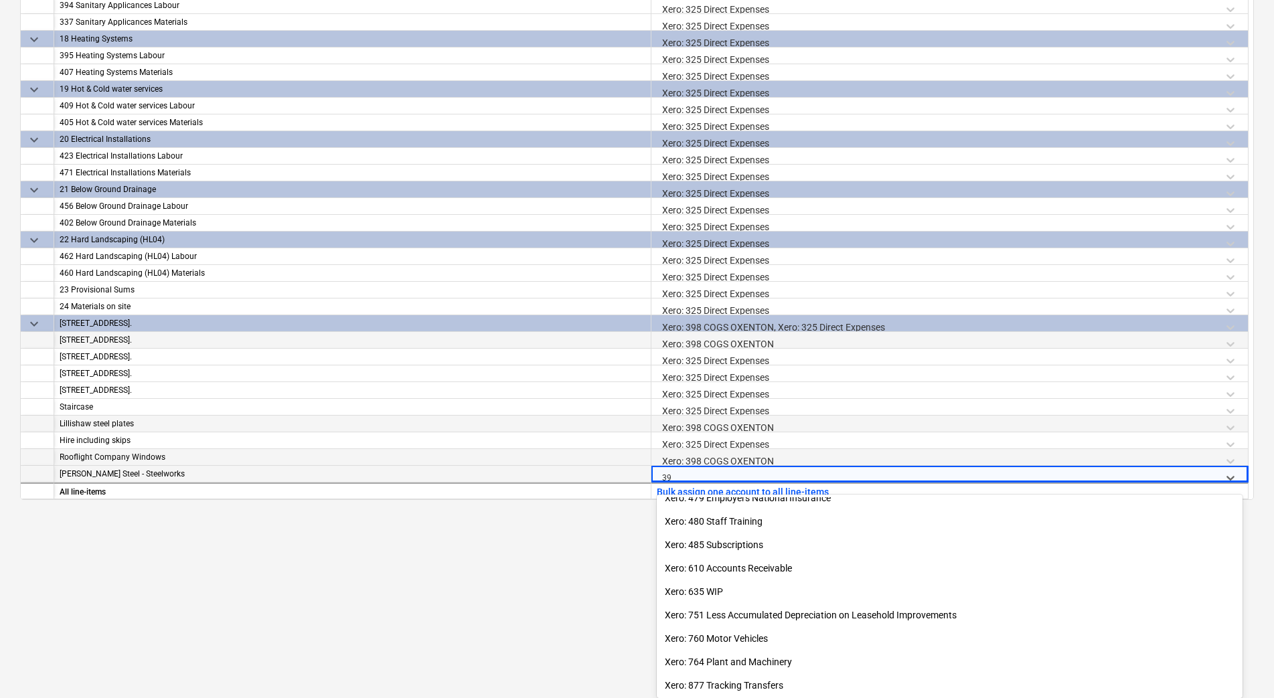
scroll to position [596, 0]
type input "398"
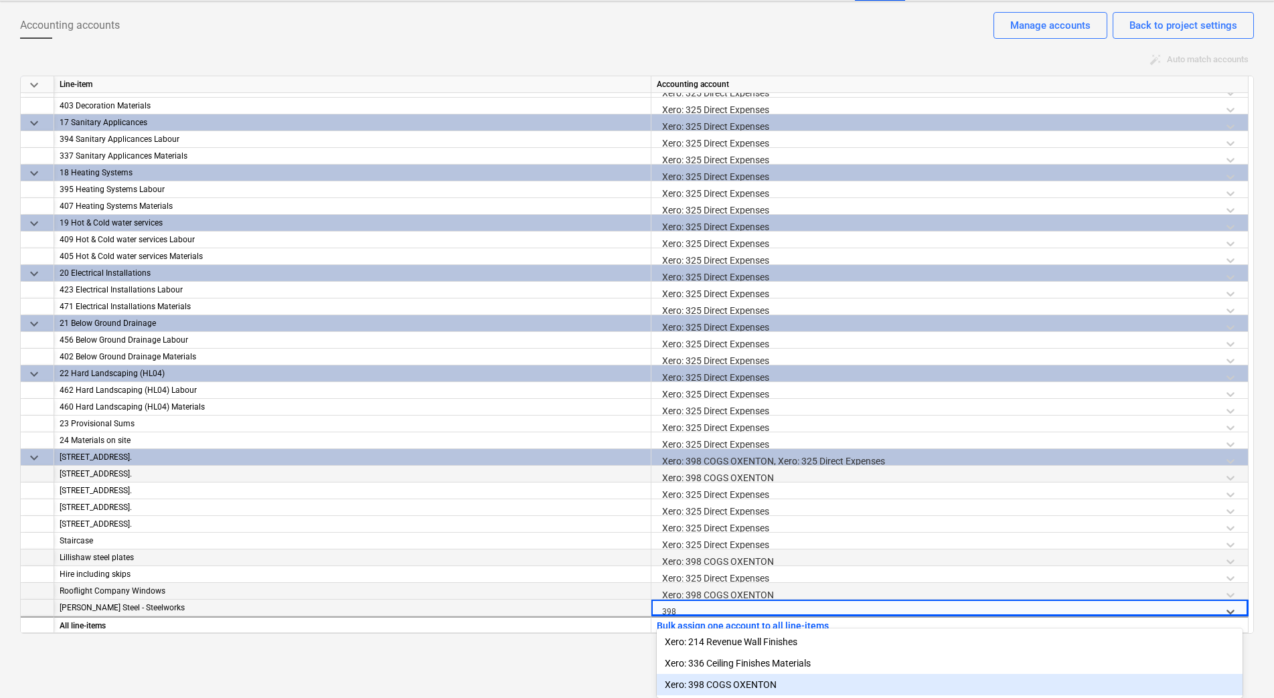
click at [768, 680] on div "Xero: 398 COGS OXENTON" at bounding box center [950, 684] width 586 height 21
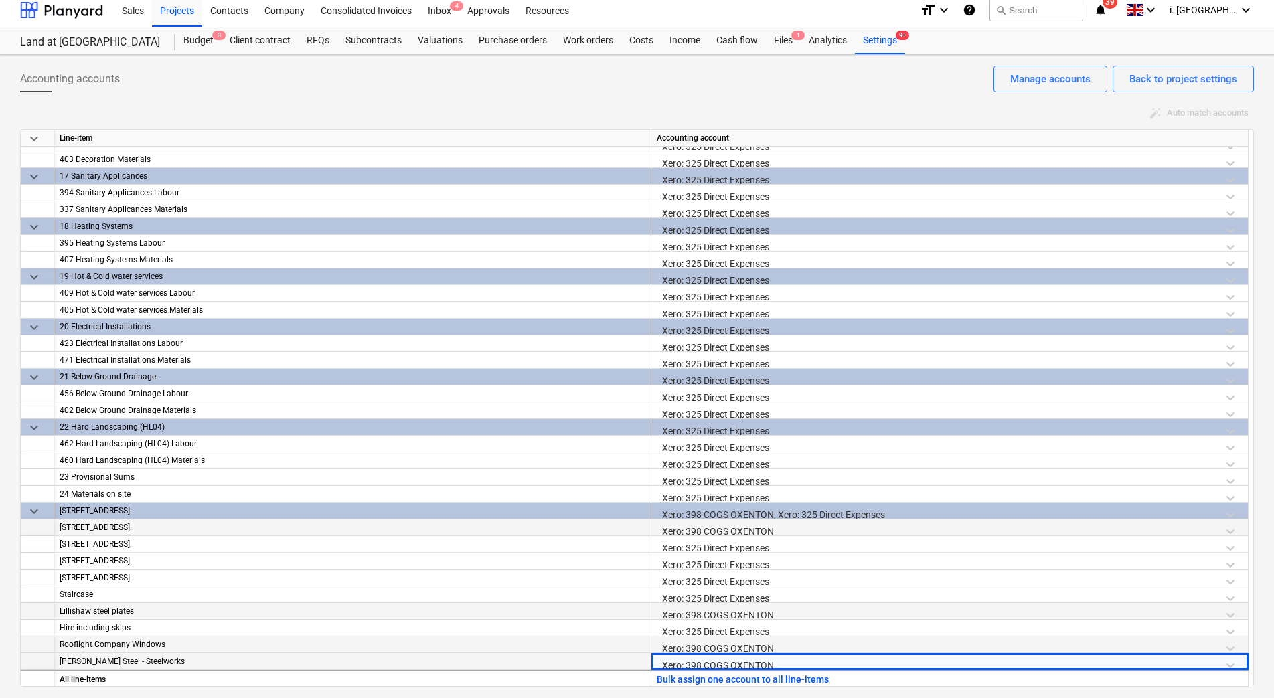
scroll to position [7, 0]
click at [750, 624] on div "Xero: 325 Direct Expenses" at bounding box center [950, 631] width 586 height 23
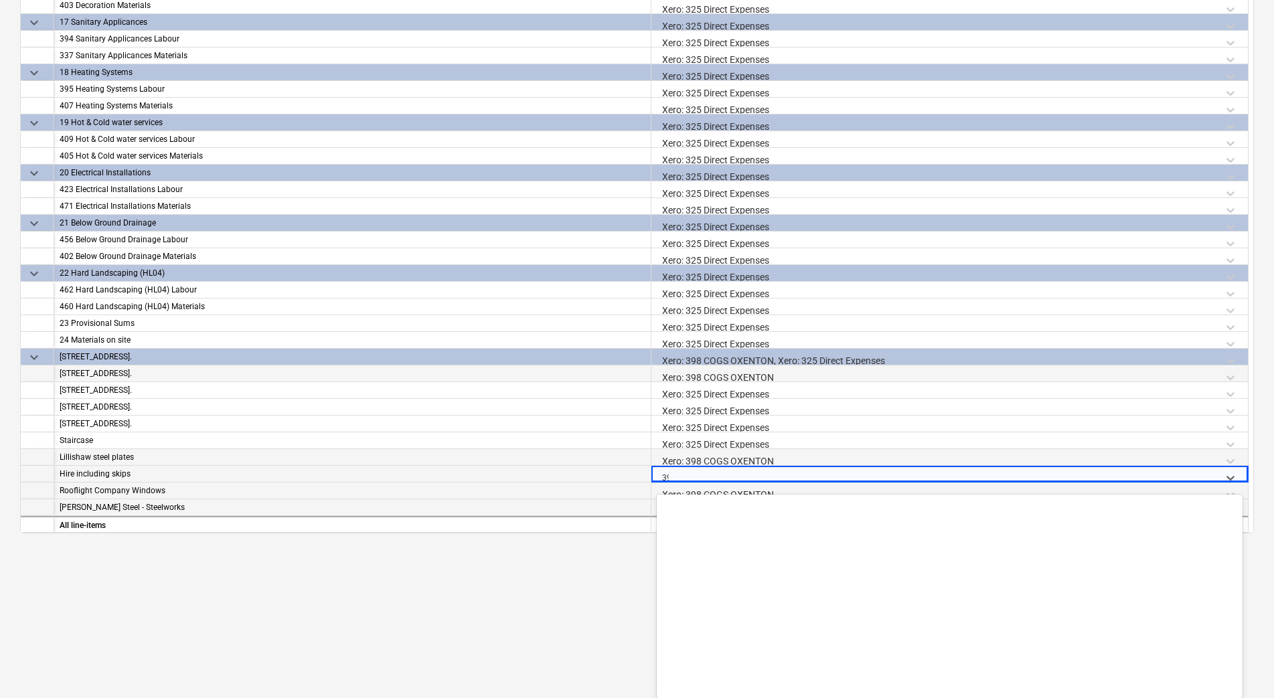
scroll to position [596, 0]
type input "398"
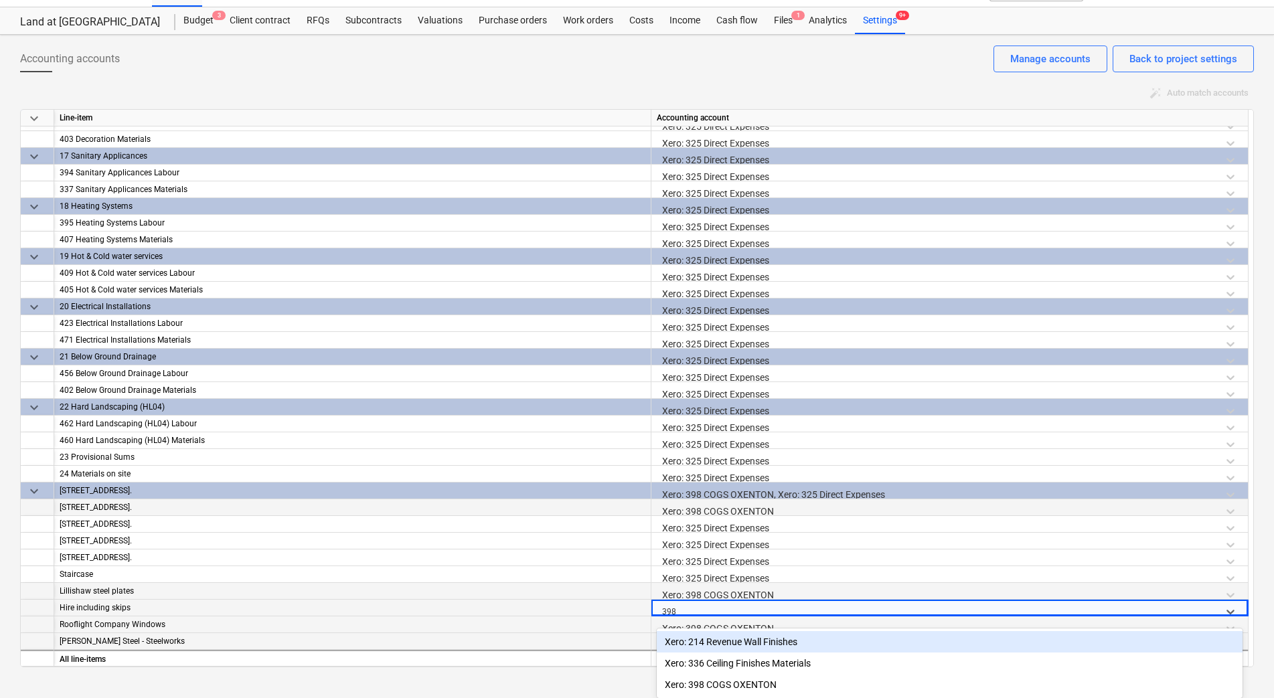
scroll to position [29, 0]
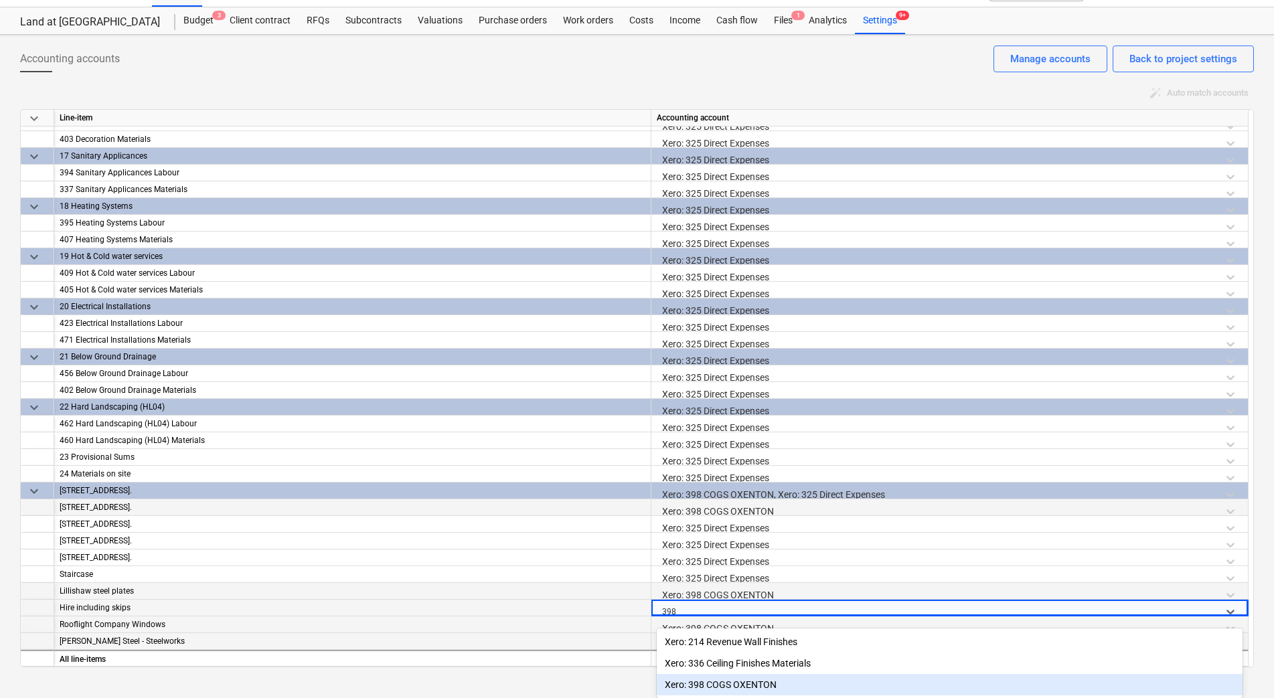
click at [762, 678] on div "Xero: 398 COGS OXENTON" at bounding box center [950, 684] width 586 height 21
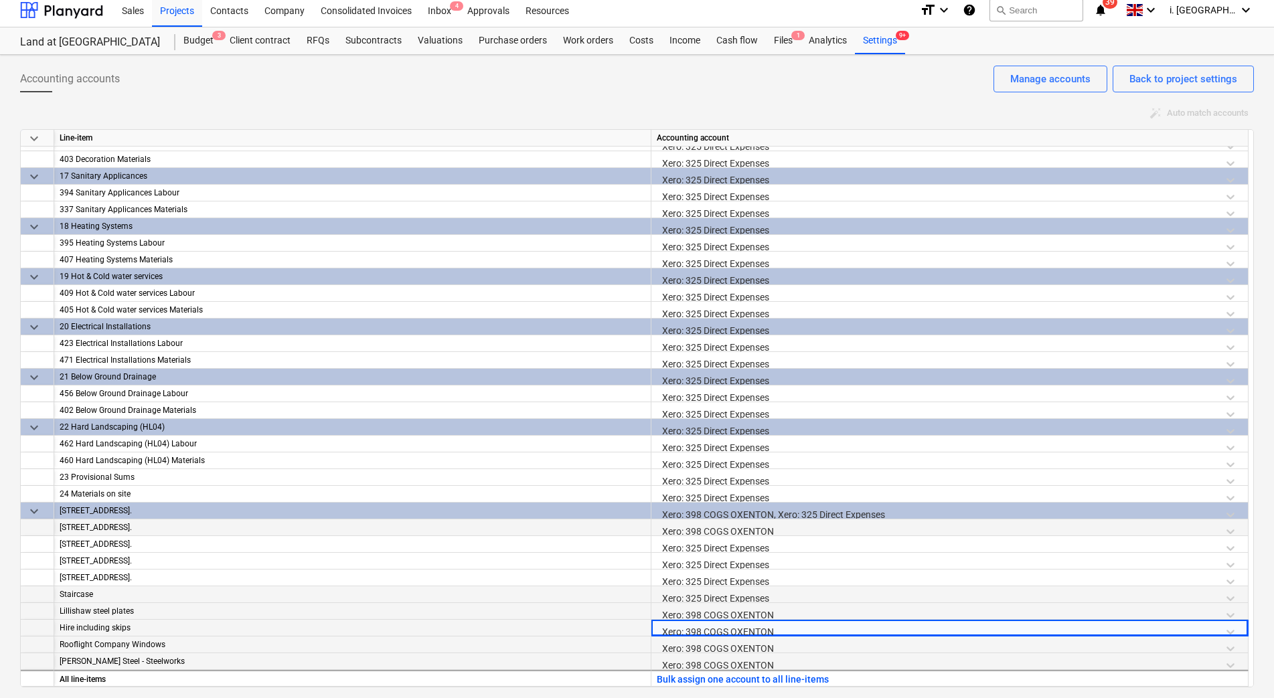
scroll to position [7, 0]
click at [740, 594] on div "Xero: 325 Direct Expenses" at bounding box center [950, 597] width 586 height 23
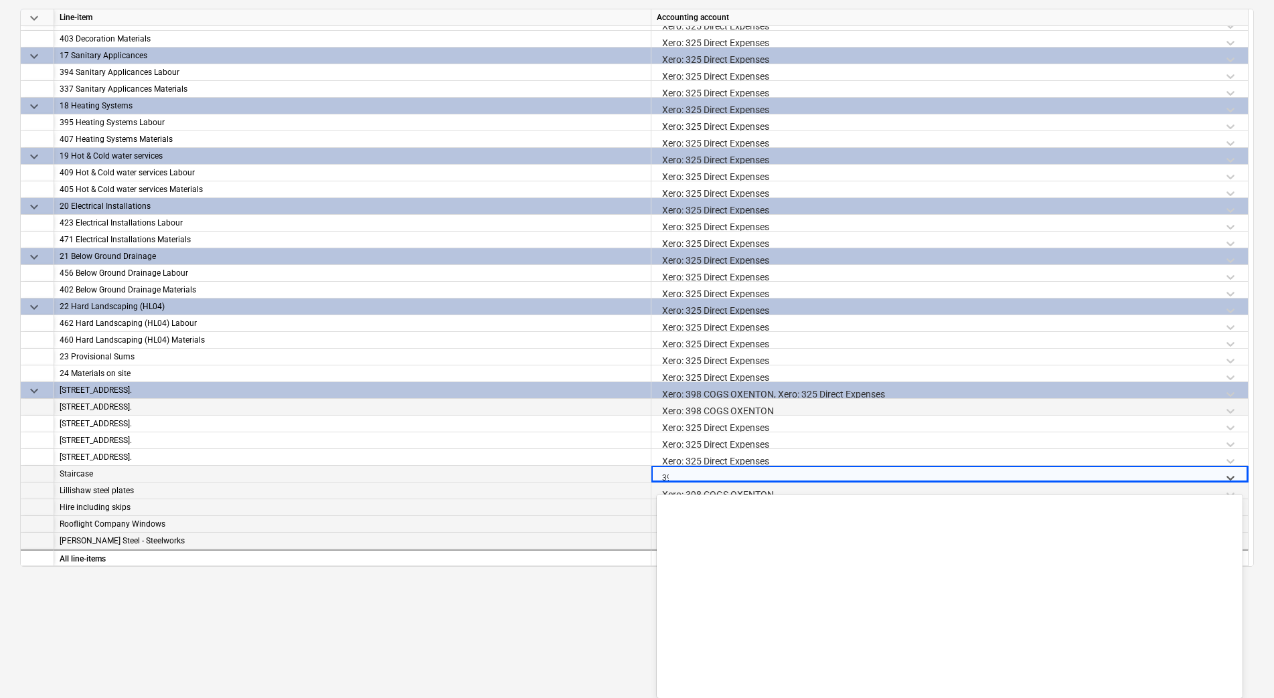
scroll to position [596, 0]
type input "398"
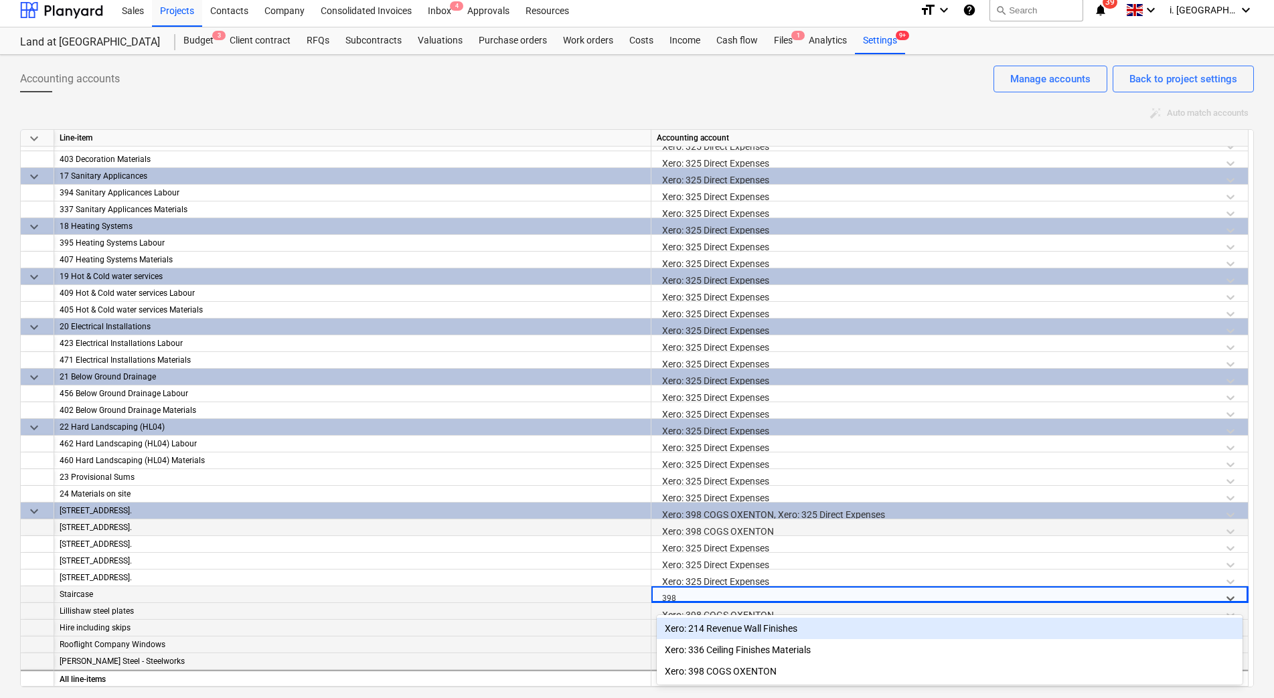
scroll to position [7, 0]
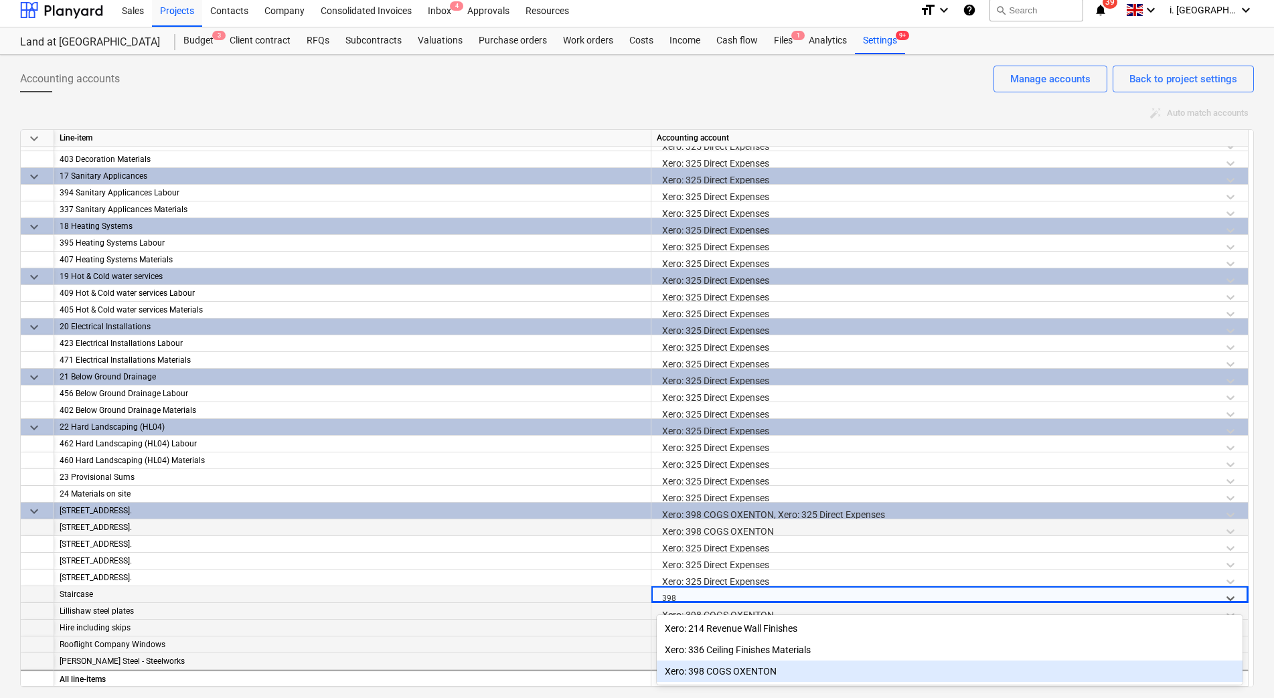
click at [754, 663] on div "Xero: 398 COGS OXENTON" at bounding box center [950, 671] width 586 height 21
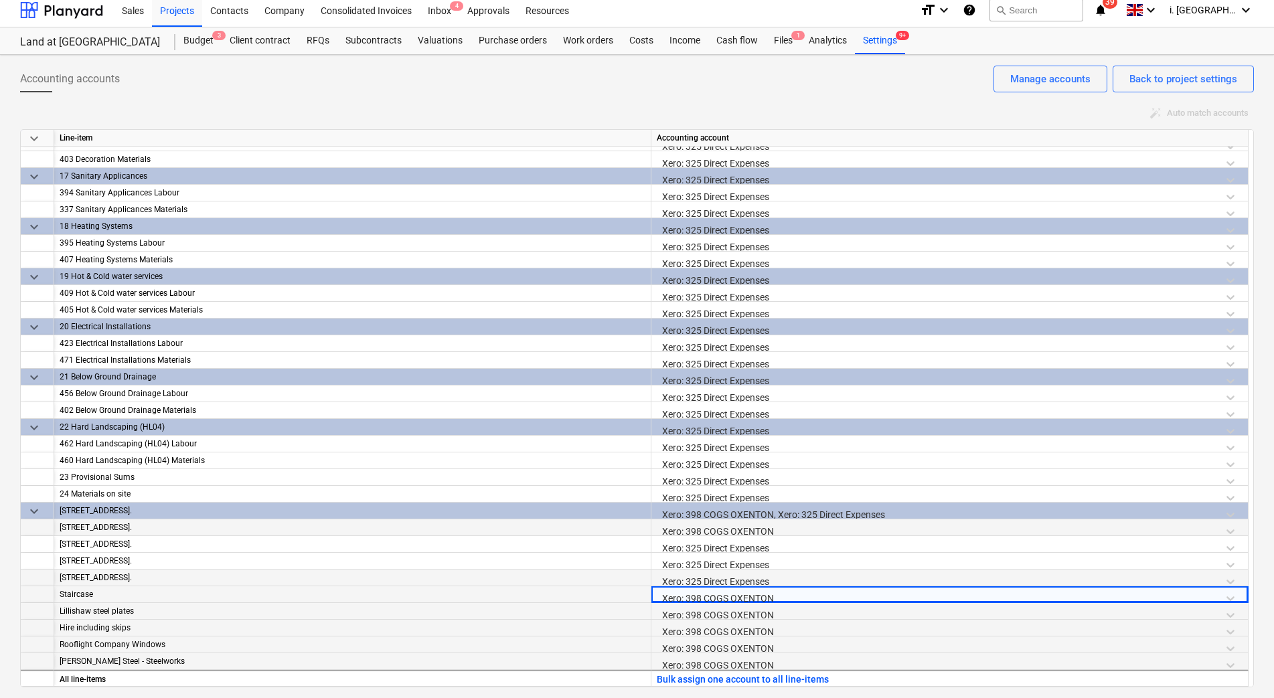
click at [732, 578] on div "Xero: 325 Direct Expenses" at bounding box center [950, 581] width 586 height 23
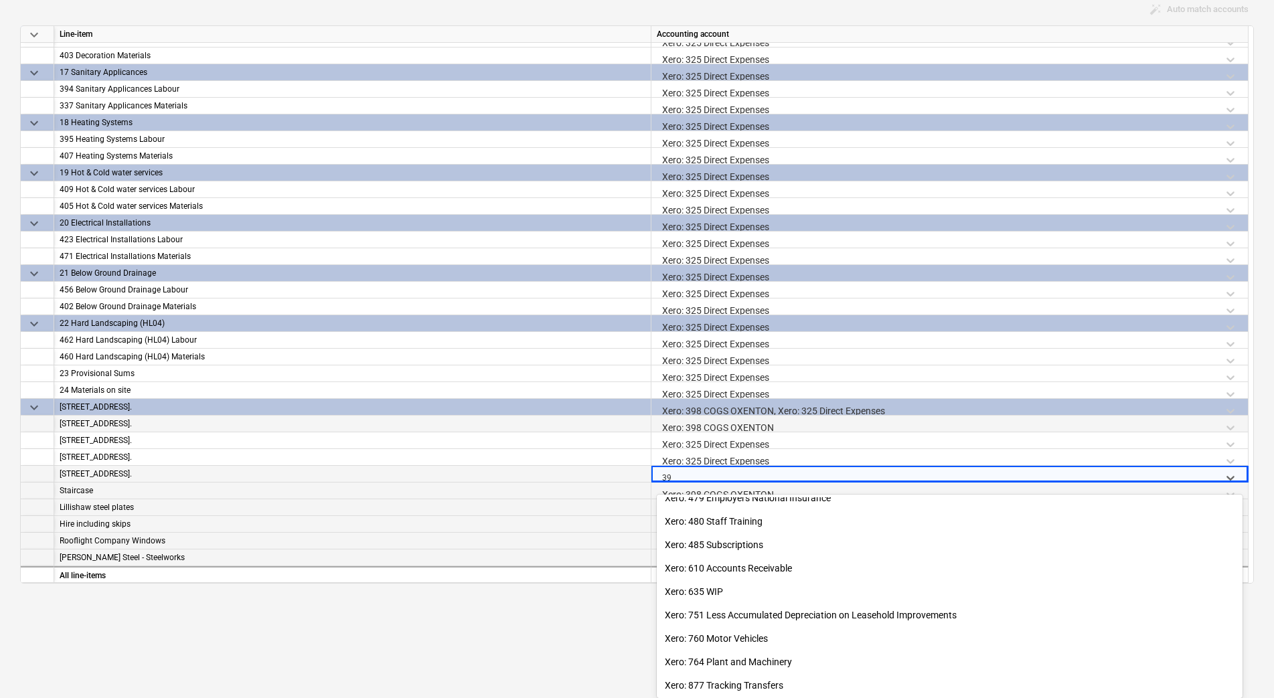
scroll to position [596, 0]
type input "398"
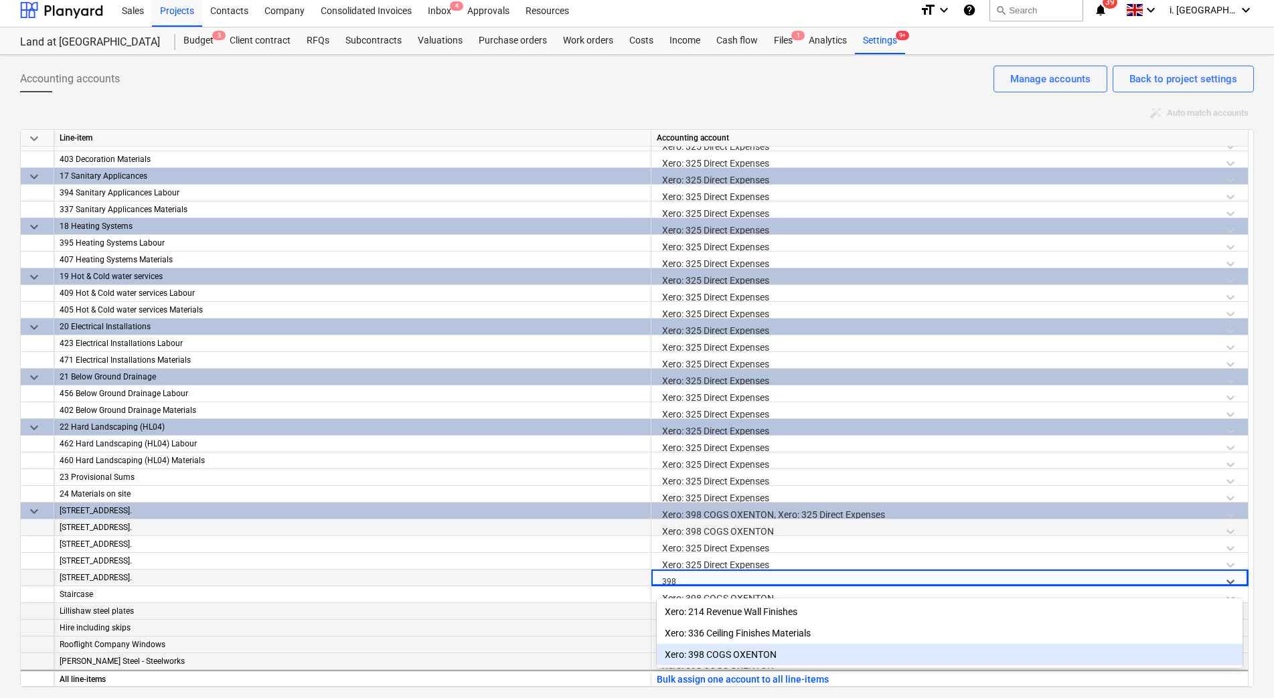
click at [757, 649] on div "Xero: 398 COGS OXENTON" at bounding box center [950, 654] width 586 height 21
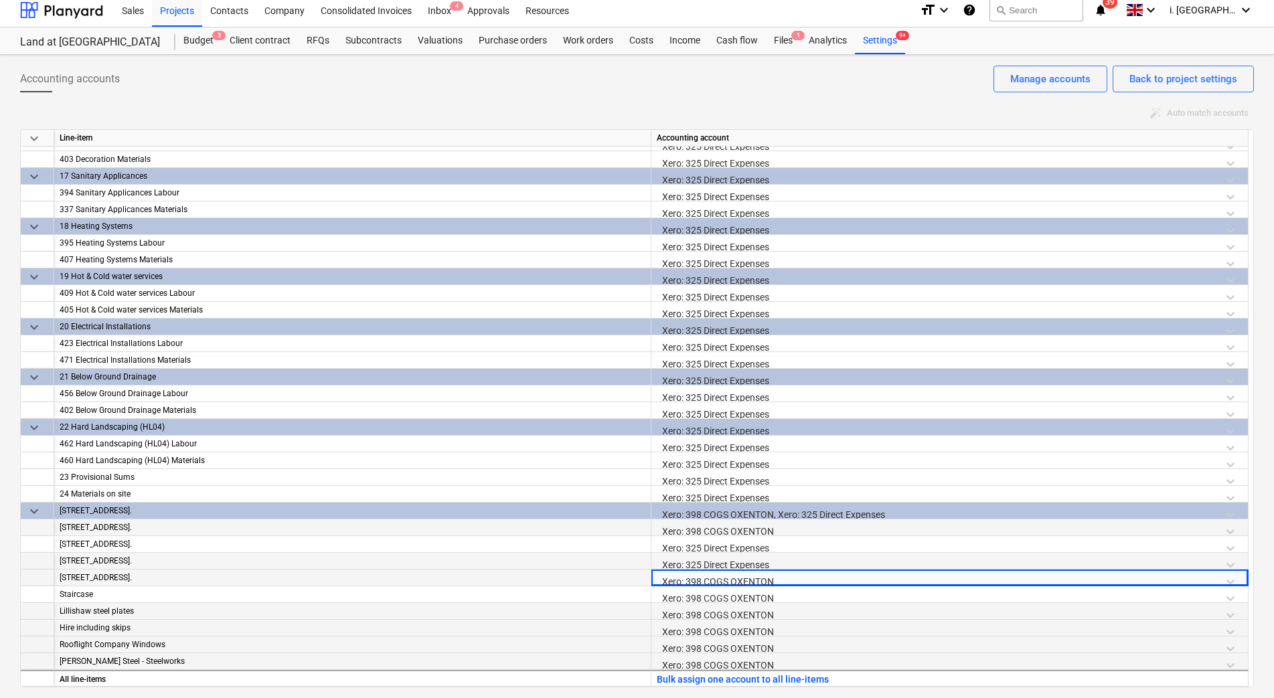
click at [739, 559] on div "Xero: 325 Direct Expenses" at bounding box center [950, 564] width 586 height 23
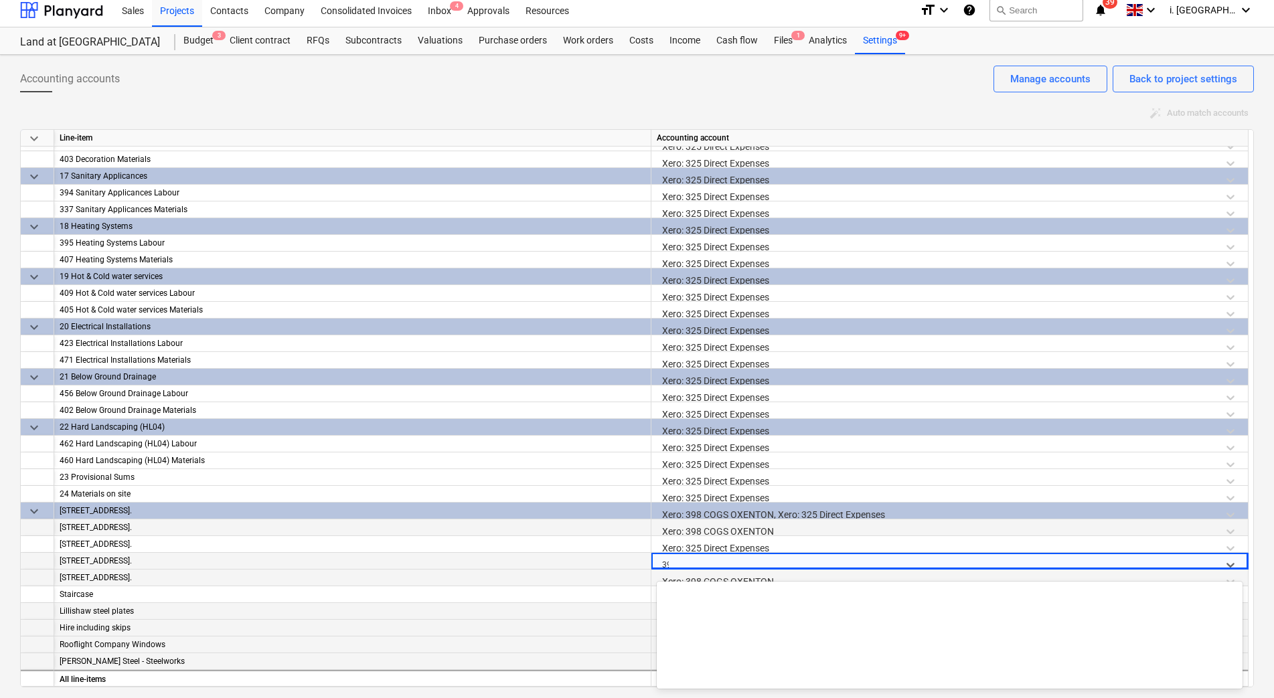
scroll to position [0, 0]
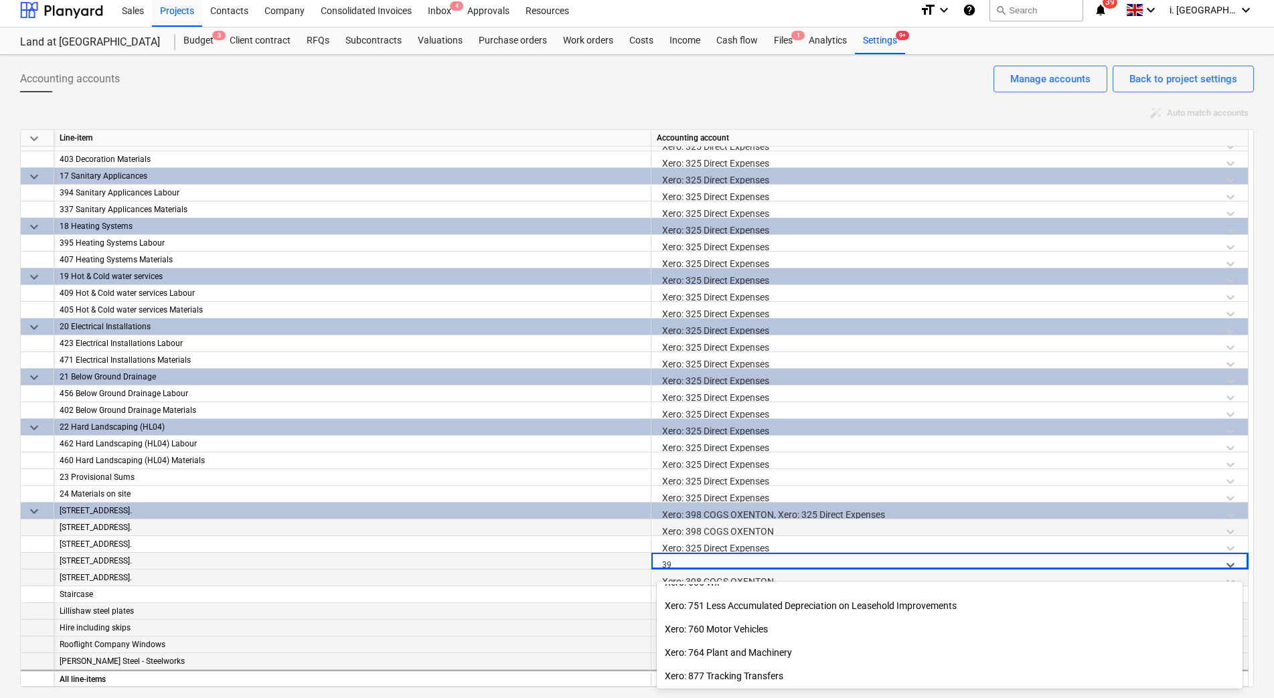
type input "398"
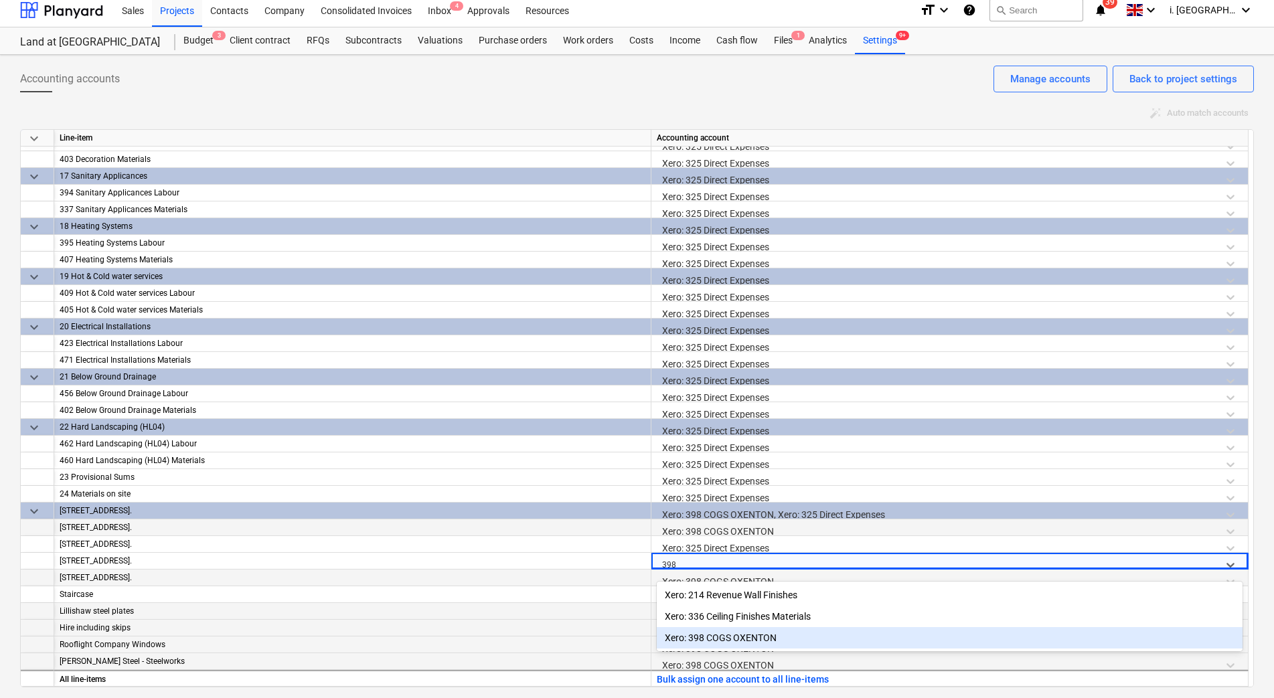
click at [754, 633] on div "Xero: 398 COGS OXENTON" at bounding box center [950, 637] width 586 height 21
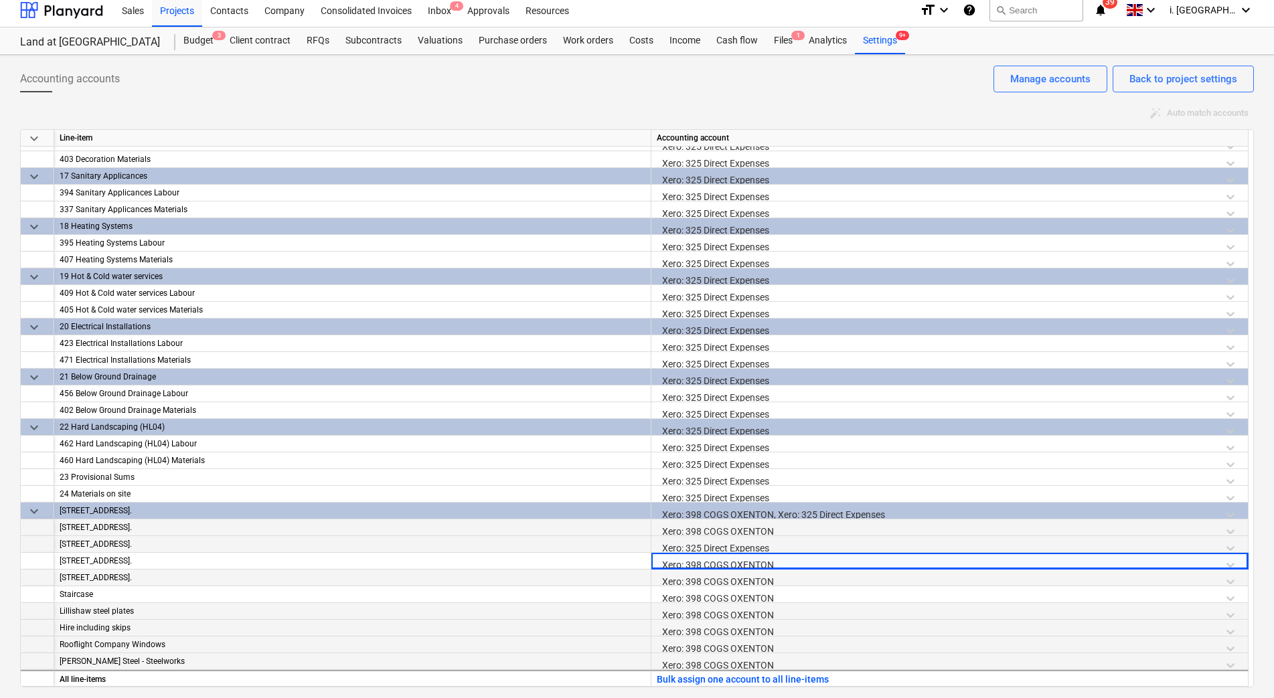
click at [732, 550] on div "Xero: 325 Direct Expenses" at bounding box center [950, 547] width 586 height 23
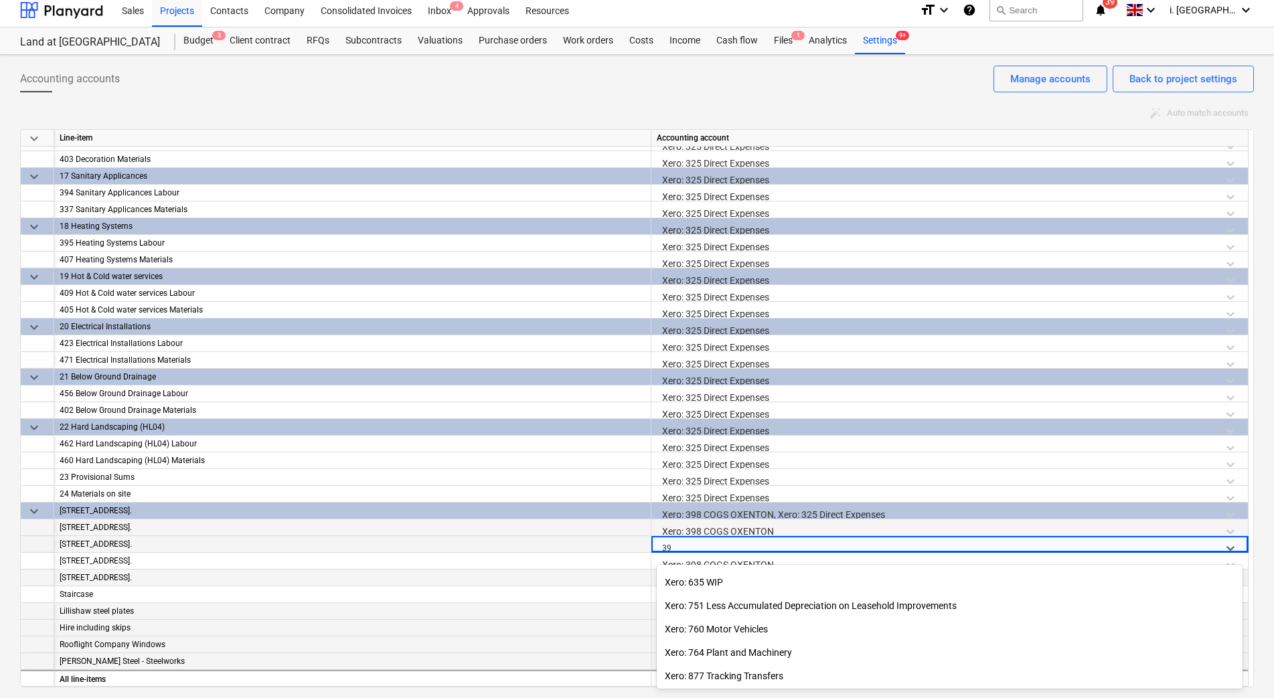
scroll to position [675, 0]
type input "398"
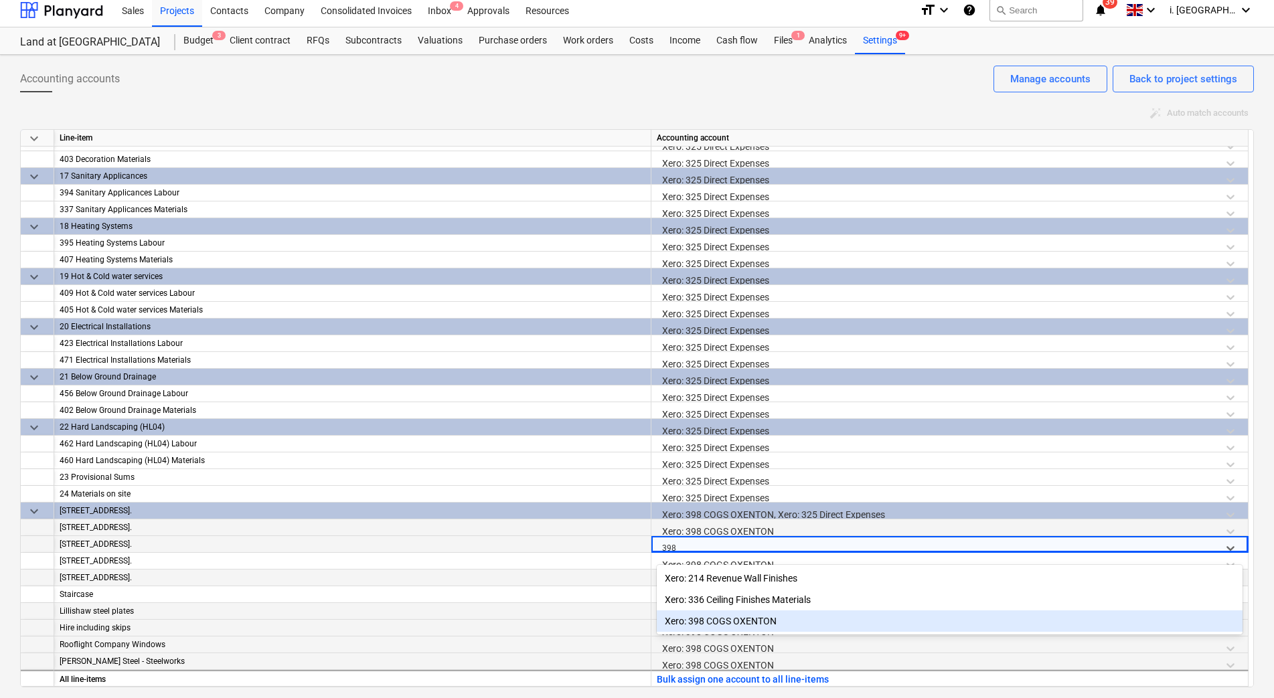
click at [752, 612] on div "Xero: 398 COGS OXENTON" at bounding box center [950, 620] width 586 height 21
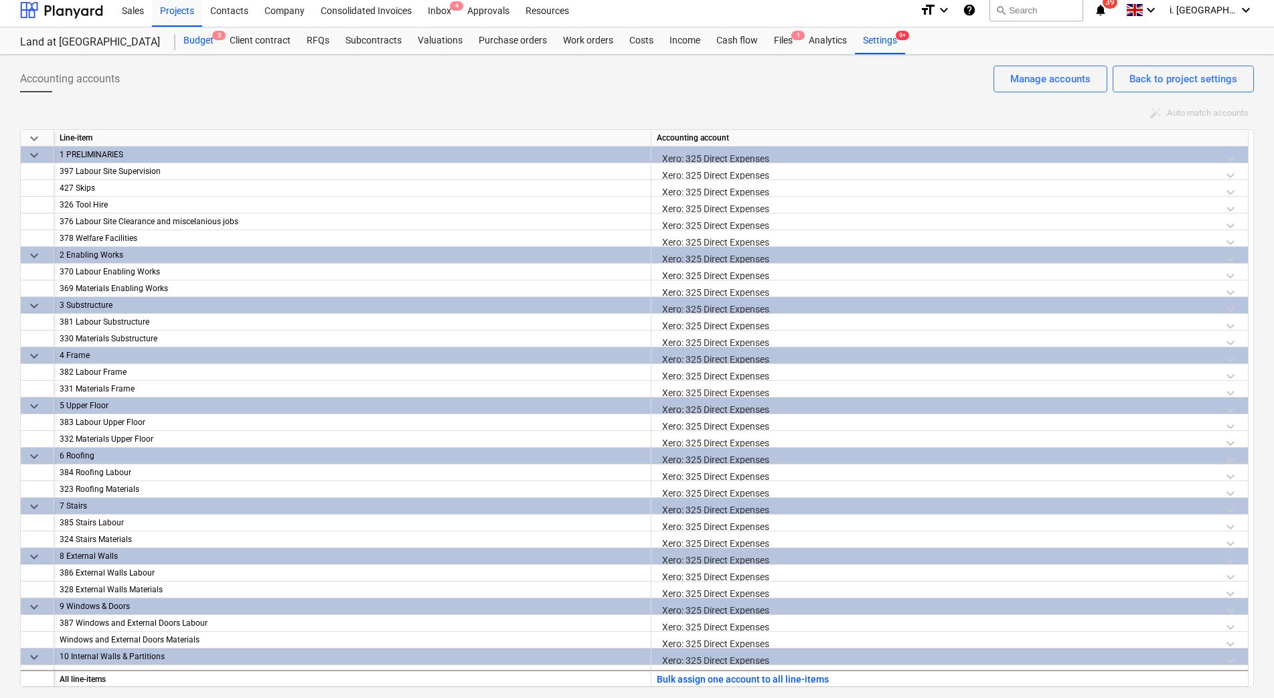
click at [212, 38] on span "3" at bounding box center [218, 35] width 13 height 9
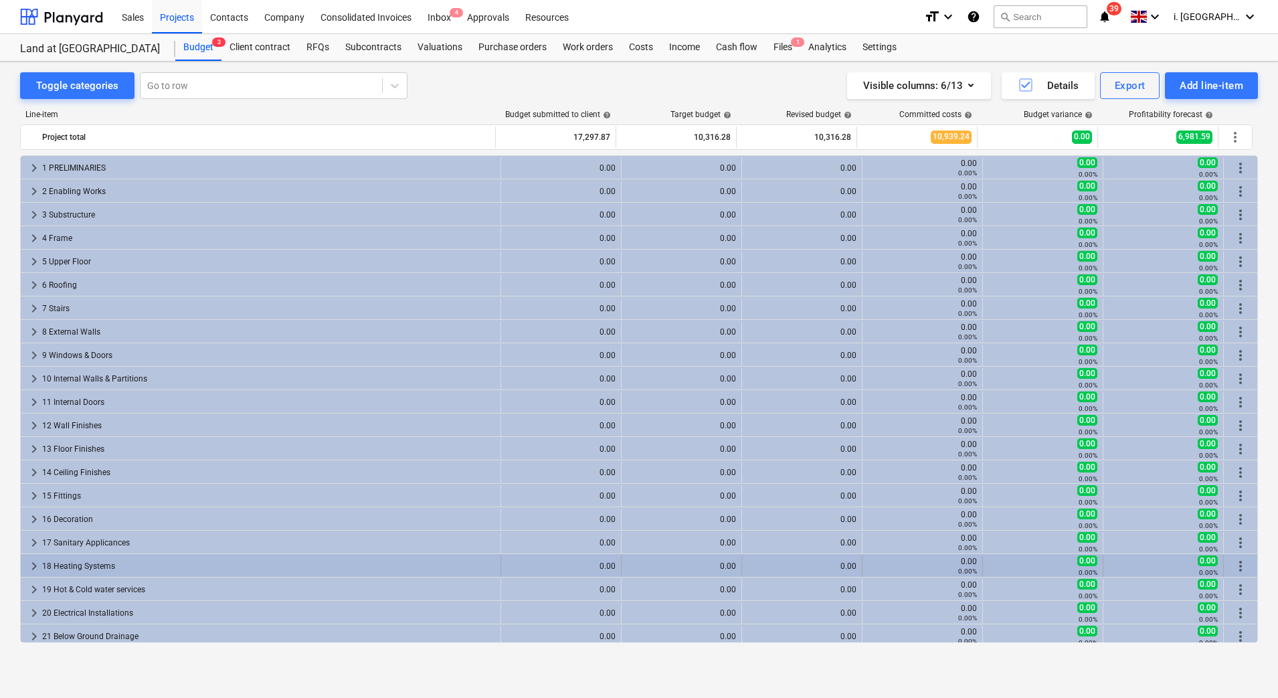
scroll to position [309, 0]
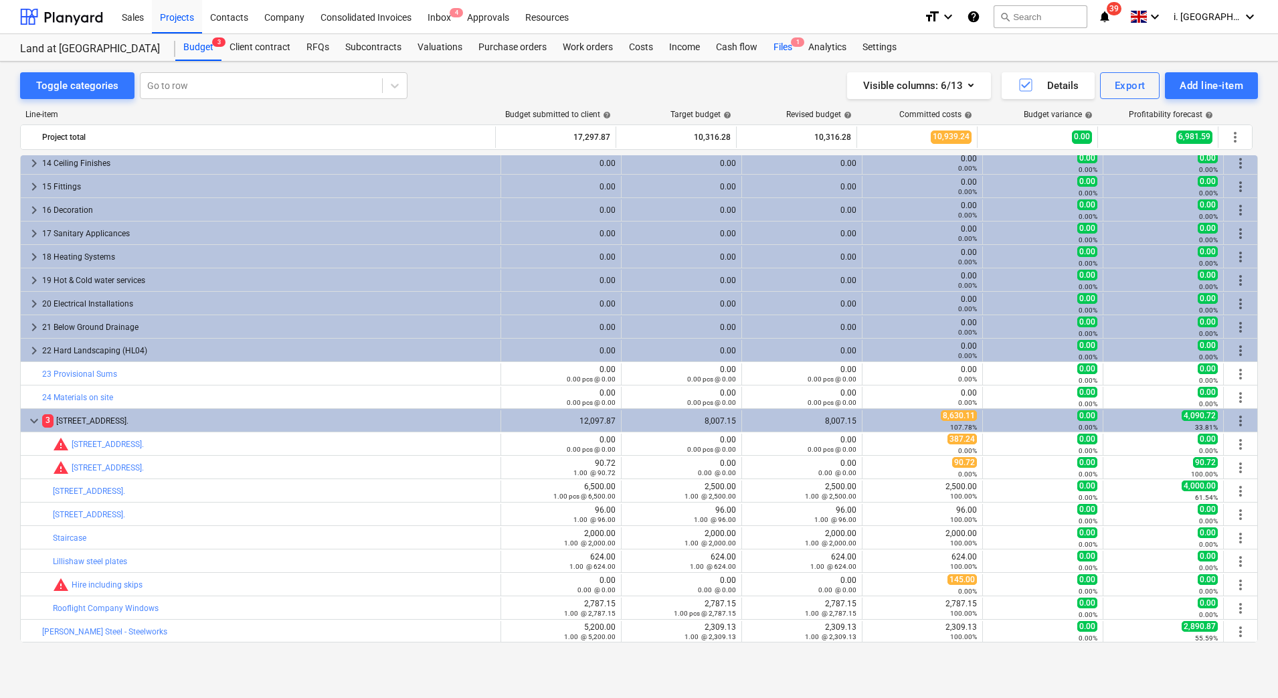
click at [786, 44] on div "Files 1" at bounding box center [783, 47] width 35 height 27
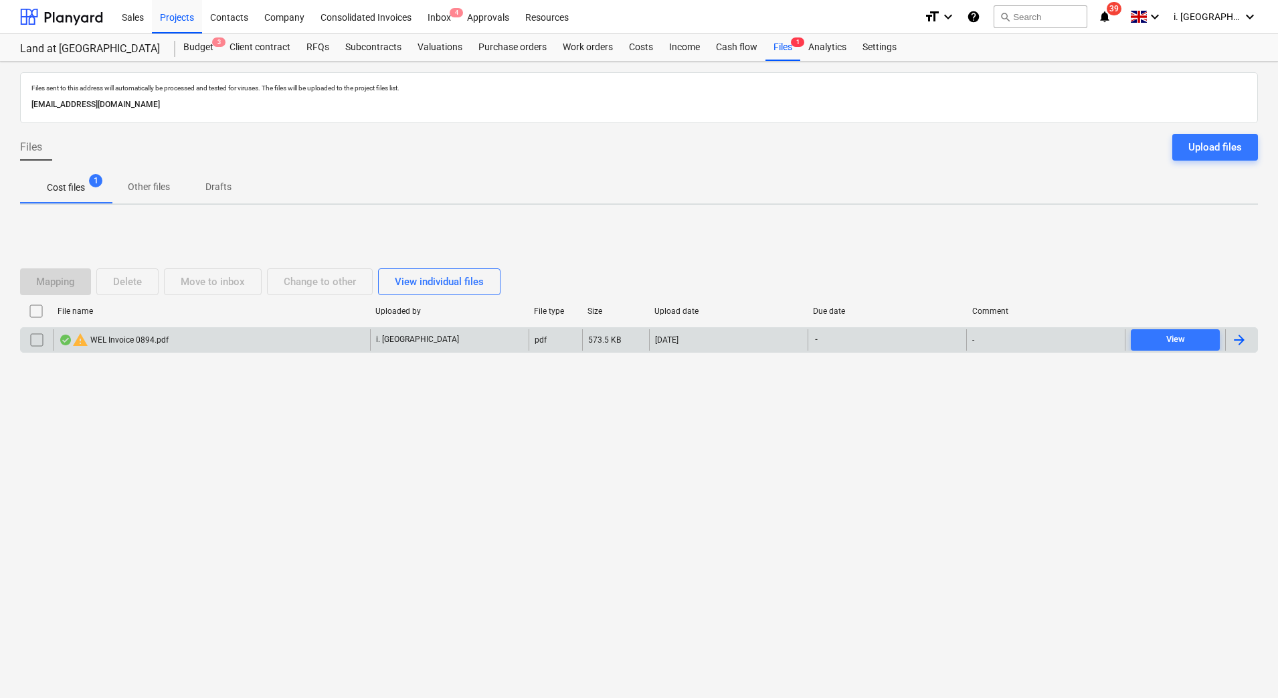
click at [105, 341] on div "warning WEL Invoice 0894.pdf" at bounding box center [114, 340] width 110 height 16
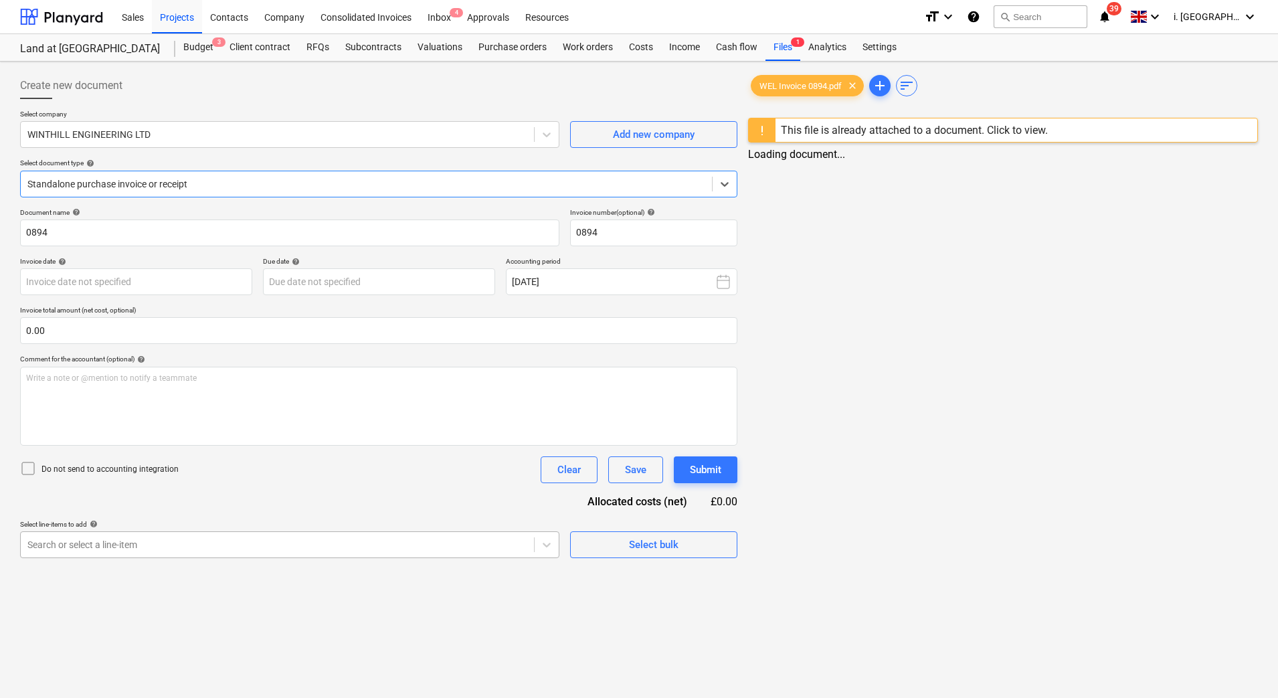
click at [512, 549] on body "Sales Projects Contacts Company Consolidated Invoices Inbox 4 Approvals Resourc…" at bounding box center [639, 349] width 1278 height 698
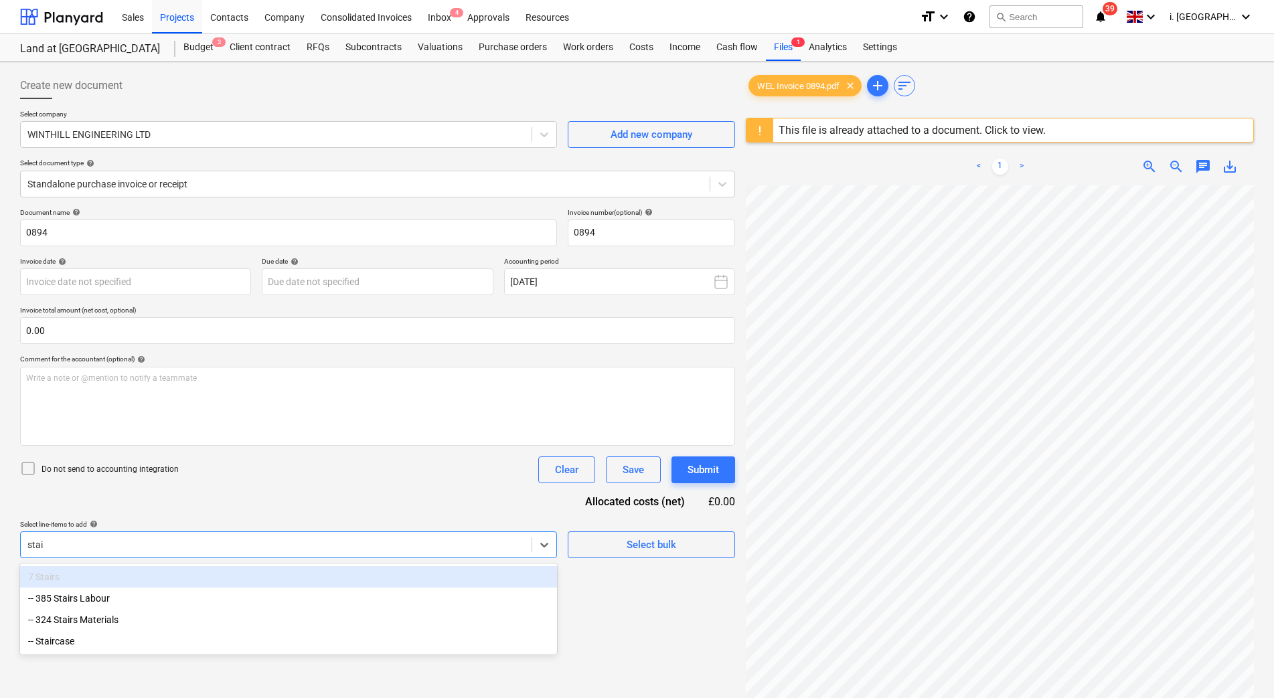
type input "stair"
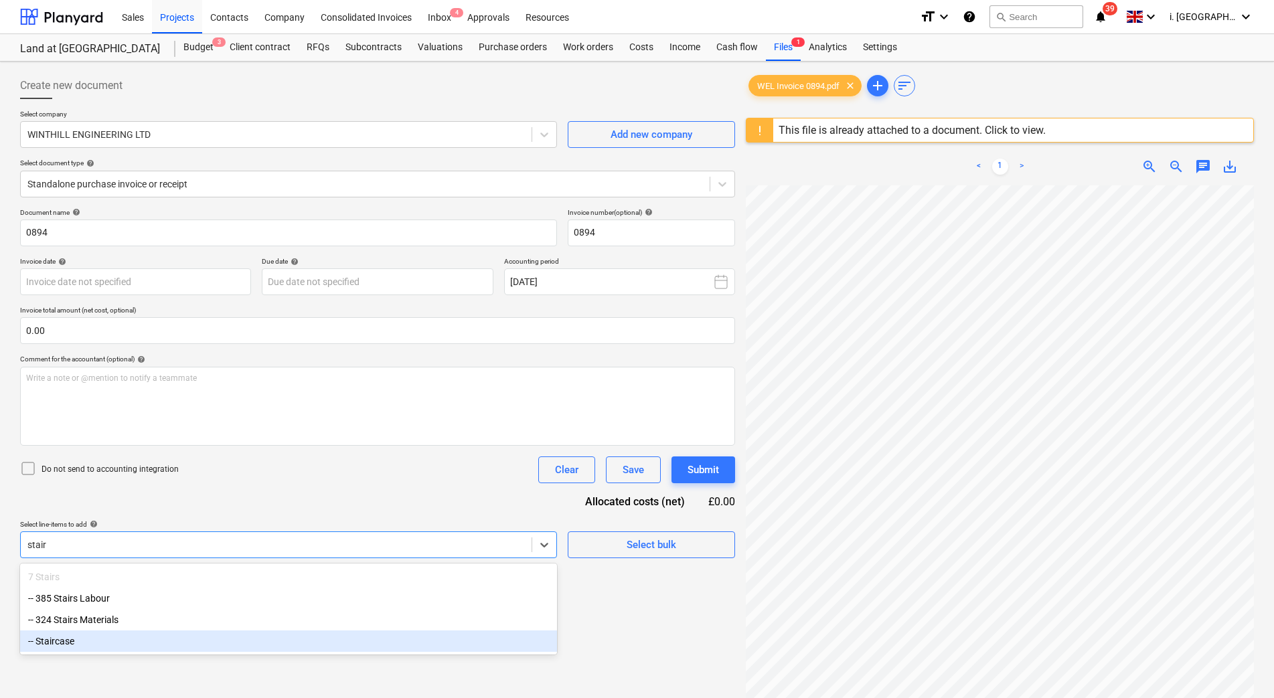
click at [347, 643] on div "-- Staircase" at bounding box center [288, 641] width 537 height 21
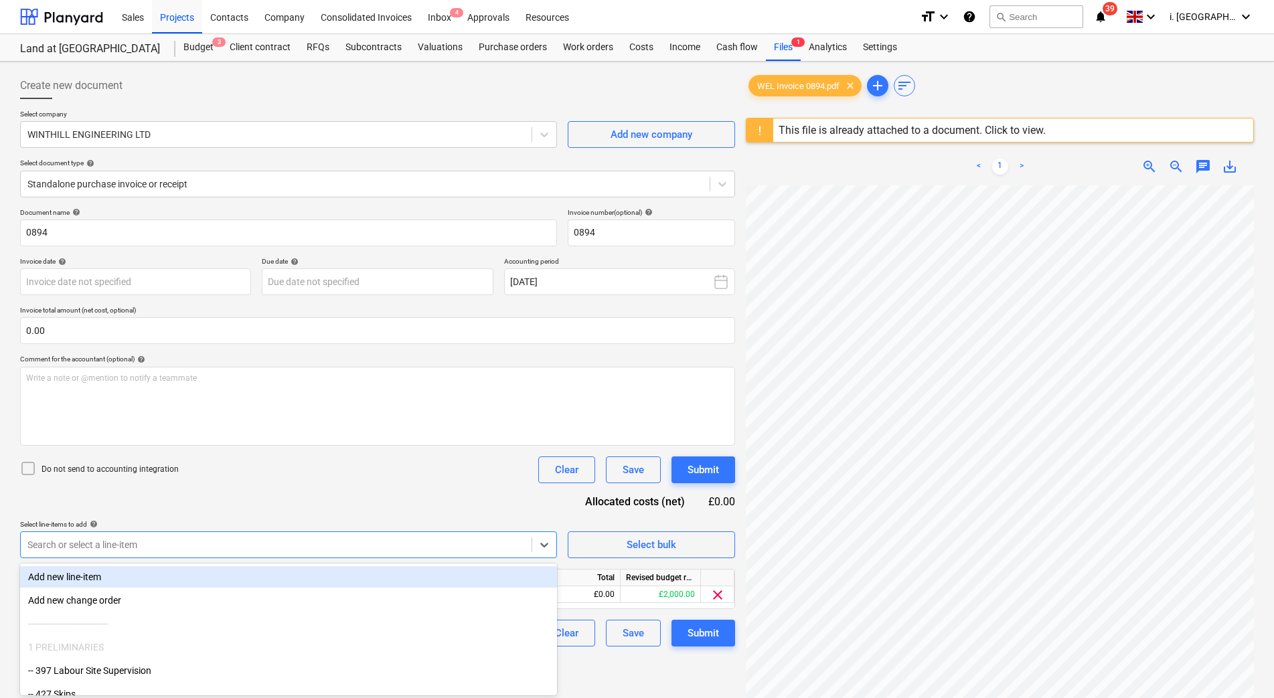
drag, startPoint x: 663, startPoint y: 665, endPoint x: 652, endPoint y: 663, distance: 11.6
click at [663, 666] on div "Create new document Select company WINTHILL ENGINEERING LTD Add new company Sel…" at bounding box center [378, 459] width 726 height 784
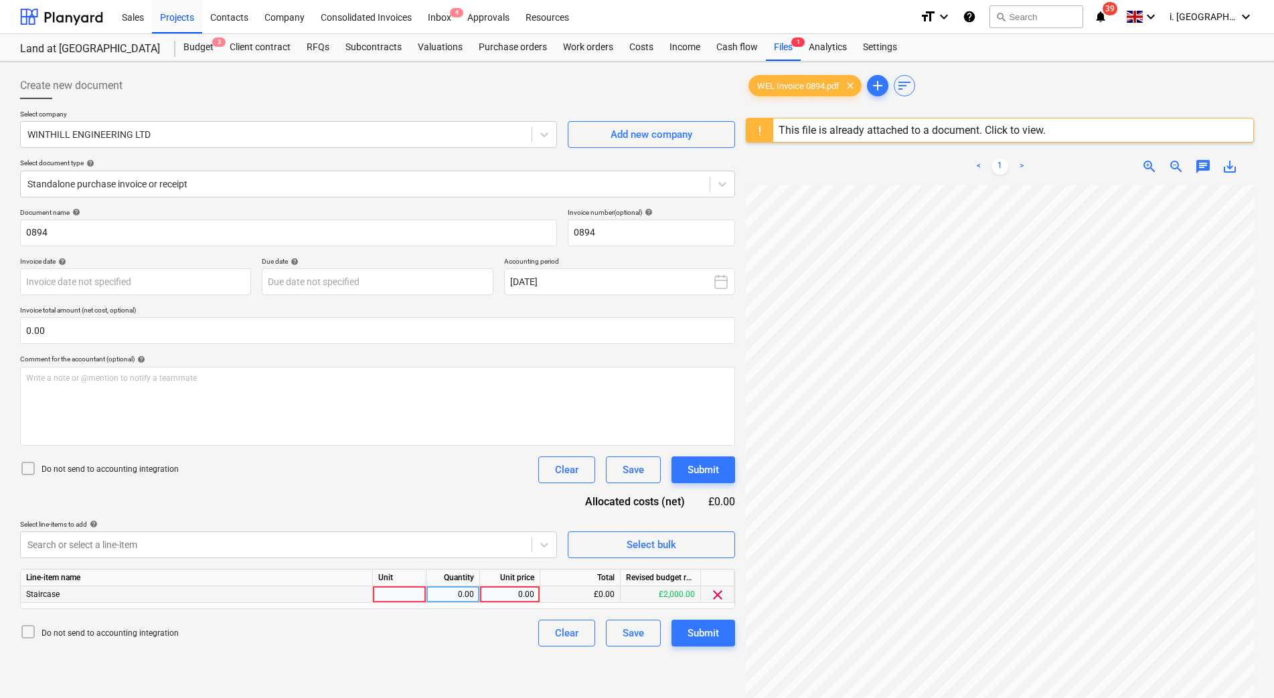
click at [393, 594] on div at bounding box center [400, 594] width 54 height 17
type input "1"
click at [473, 591] on div "0.00" at bounding box center [453, 594] width 42 height 17
type input "1"
click at [513, 586] on div "0.00" at bounding box center [509, 594] width 49 height 17
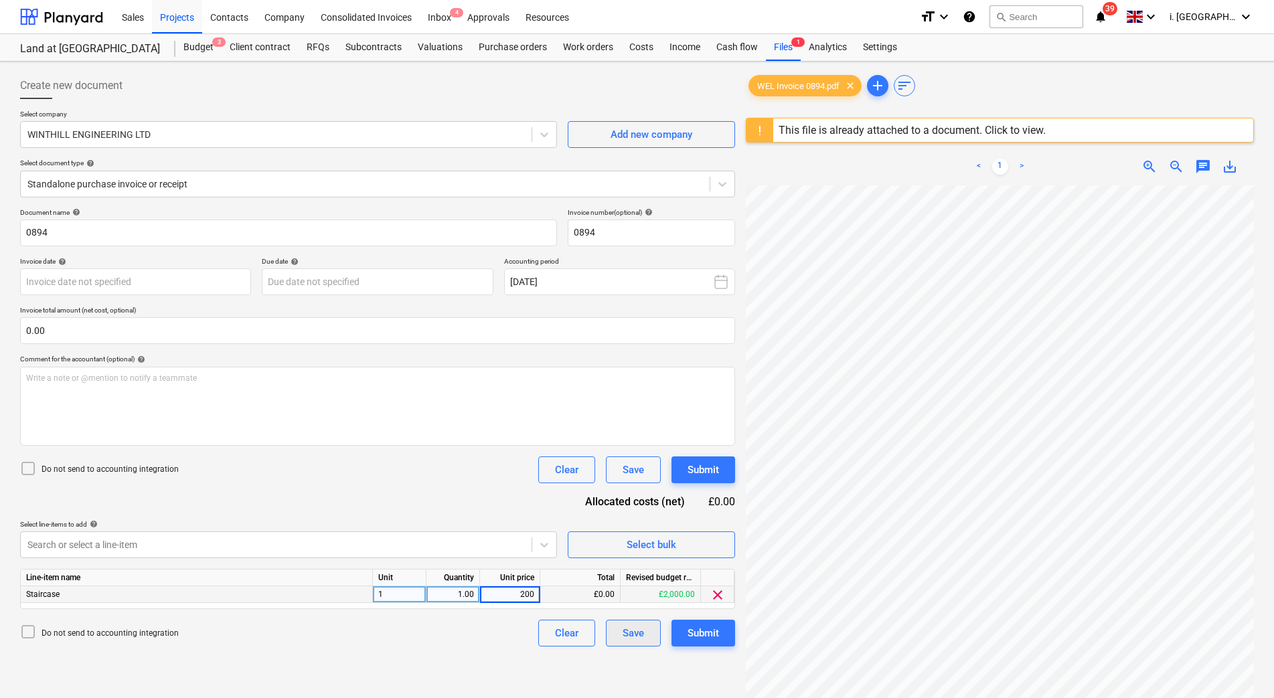
type input "2000"
click at [699, 636] on div "Submit" at bounding box center [702, 632] width 31 height 17
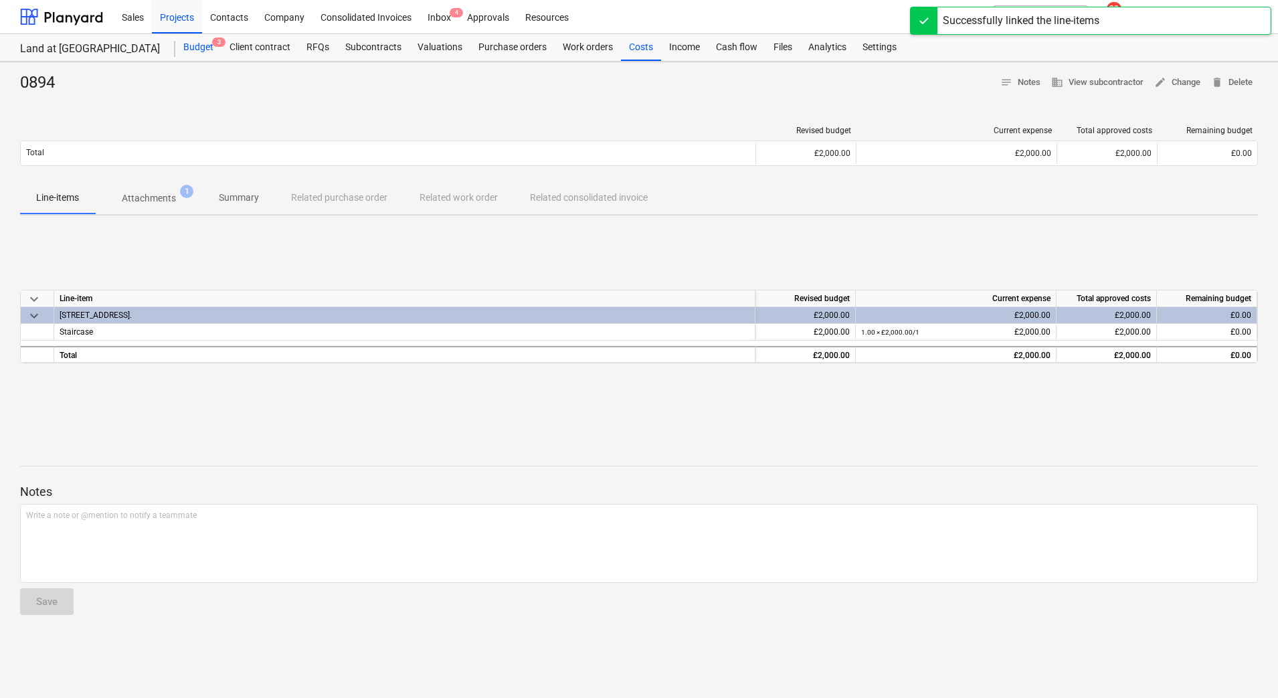
drag, startPoint x: 200, startPoint y: 41, endPoint x: 211, endPoint y: 54, distance: 16.6
click at [200, 41] on div "Budget 3" at bounding box center [198, 47] width 46 height 27
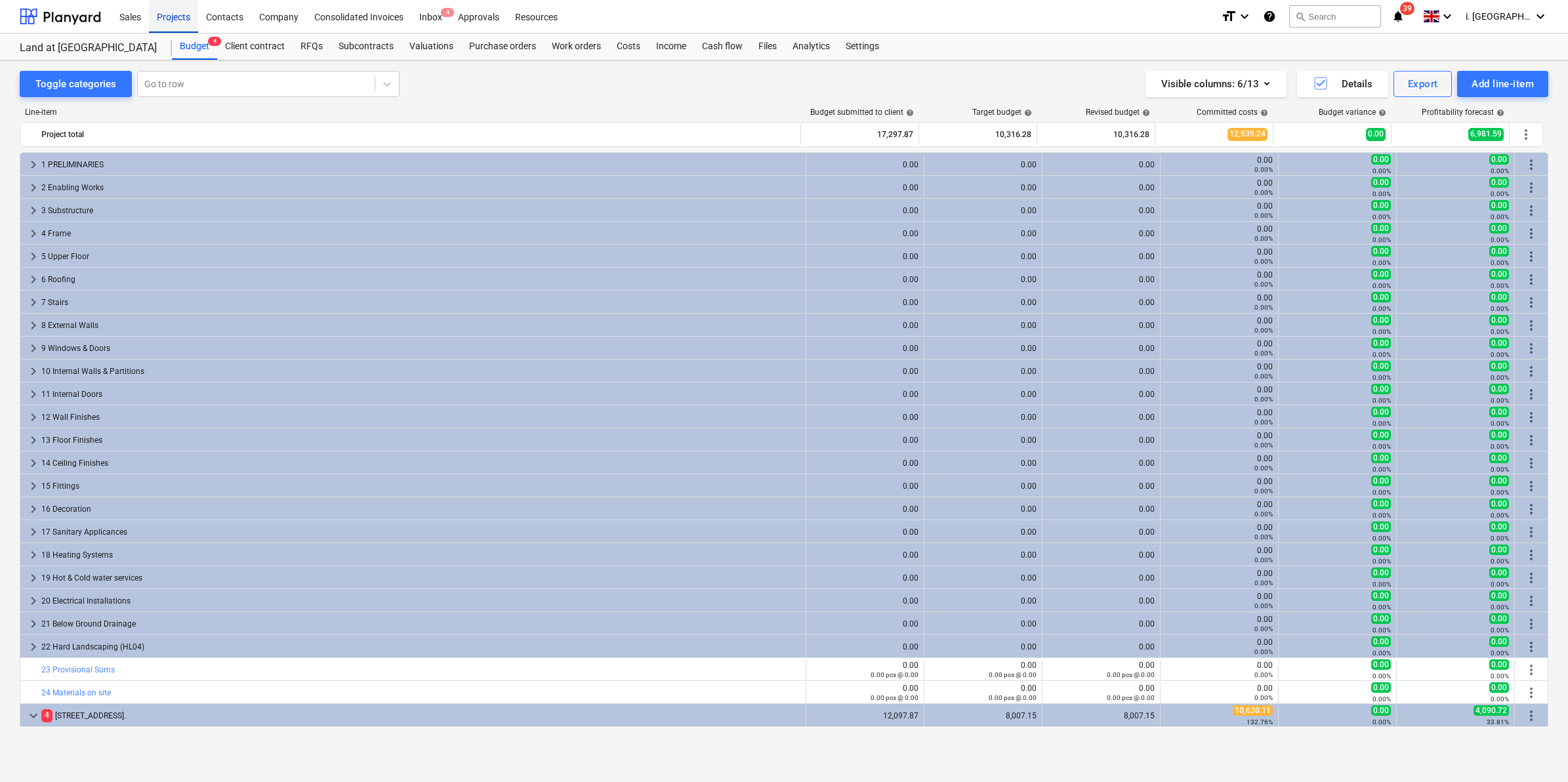
click at [173, 20] on div "Projects" at bounding box center [173, 16] width 49 height 33
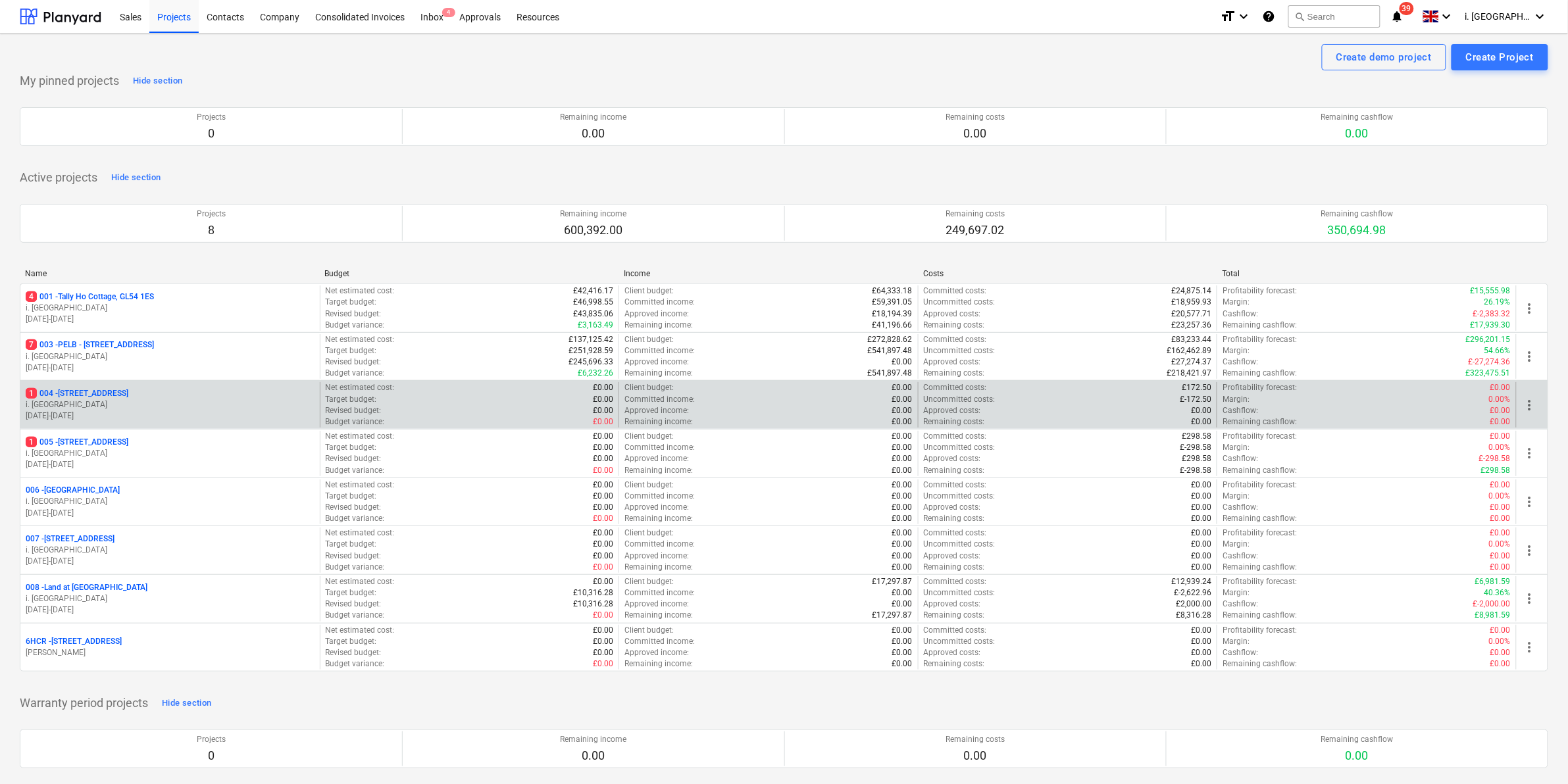
click at [118, 402] on p "i. [GEOGRAPHIC_DATA]" at bounding box center [170, 404] width 289 height 11
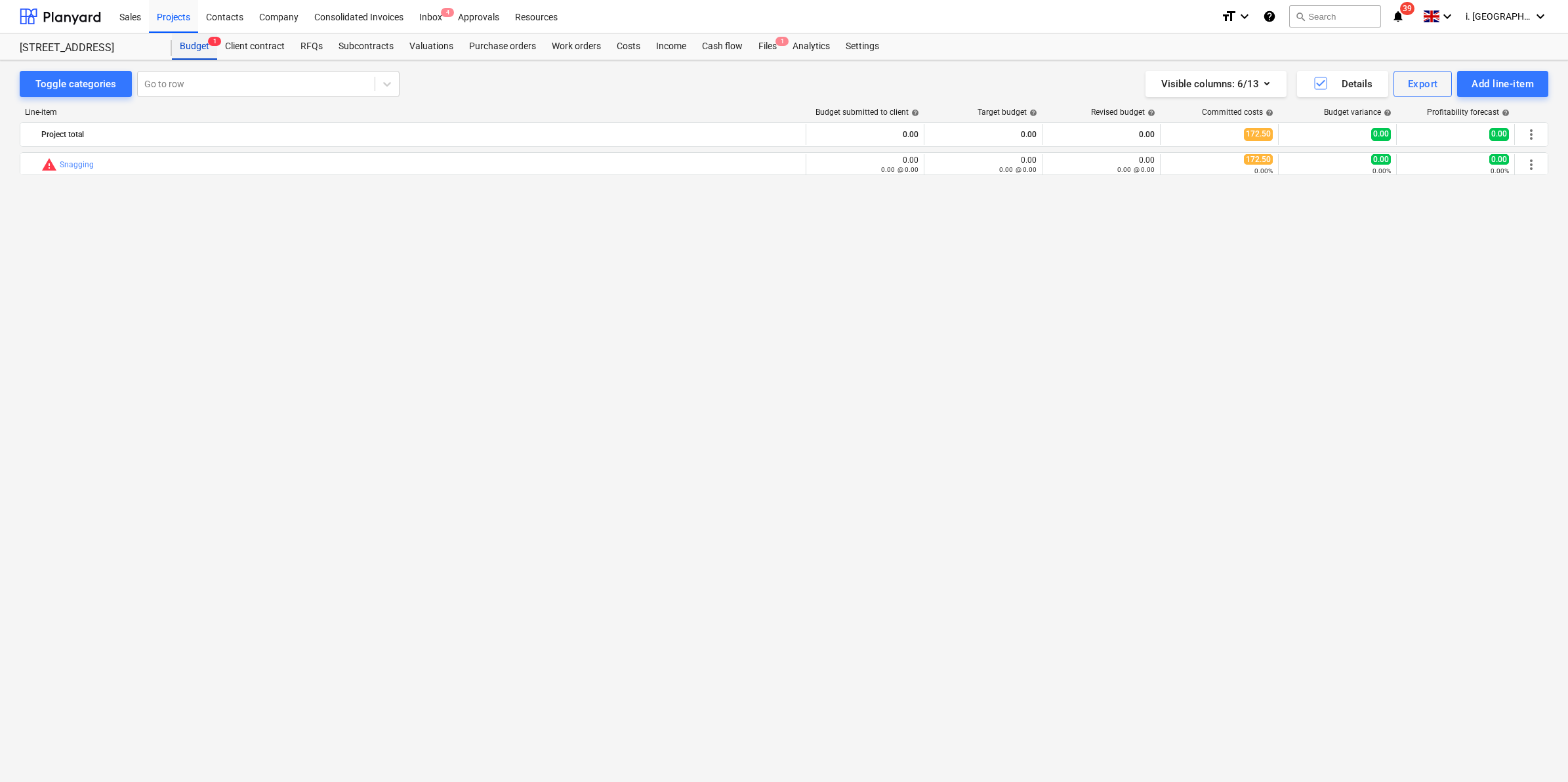
click at [192, 45] on div "Budget 1" at bounding box center [194, 46] width 45 height 26
click at [181, 11] on div "Projects" at bounding box center [173, 16] width 49 height 33
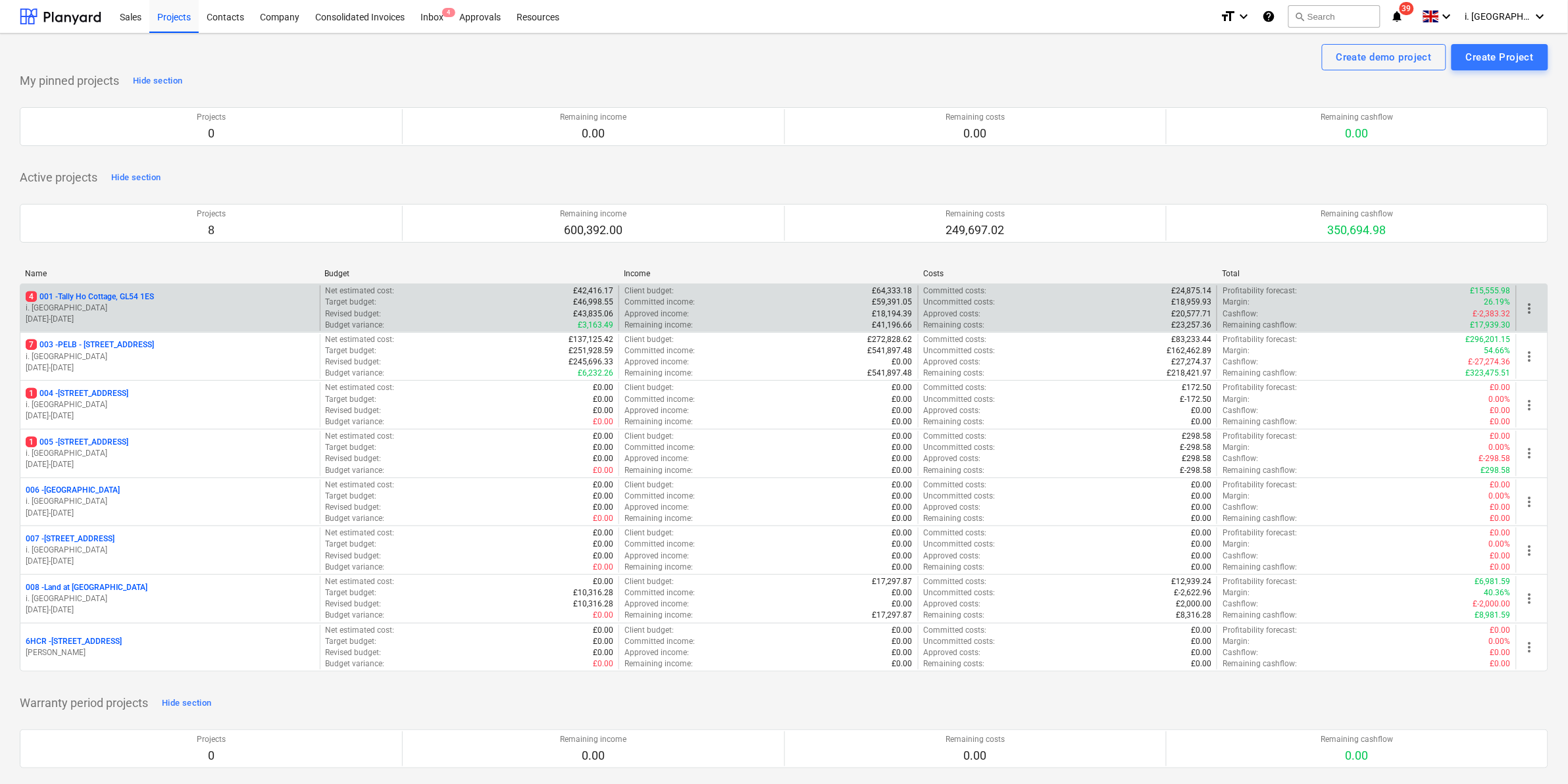
click at [173, 287] on div "4 001 - Tally Ho Cottage, GL54 1ES i. montvydaite 02.06.2025 - 07.07.2025" at bounding box center [170, 308] width 300 height 45
click at [168, 300] on div "4 001 - Tally Ho Cottage, GL54 1ES" at bounding box center [170, 297] width 289 height 11
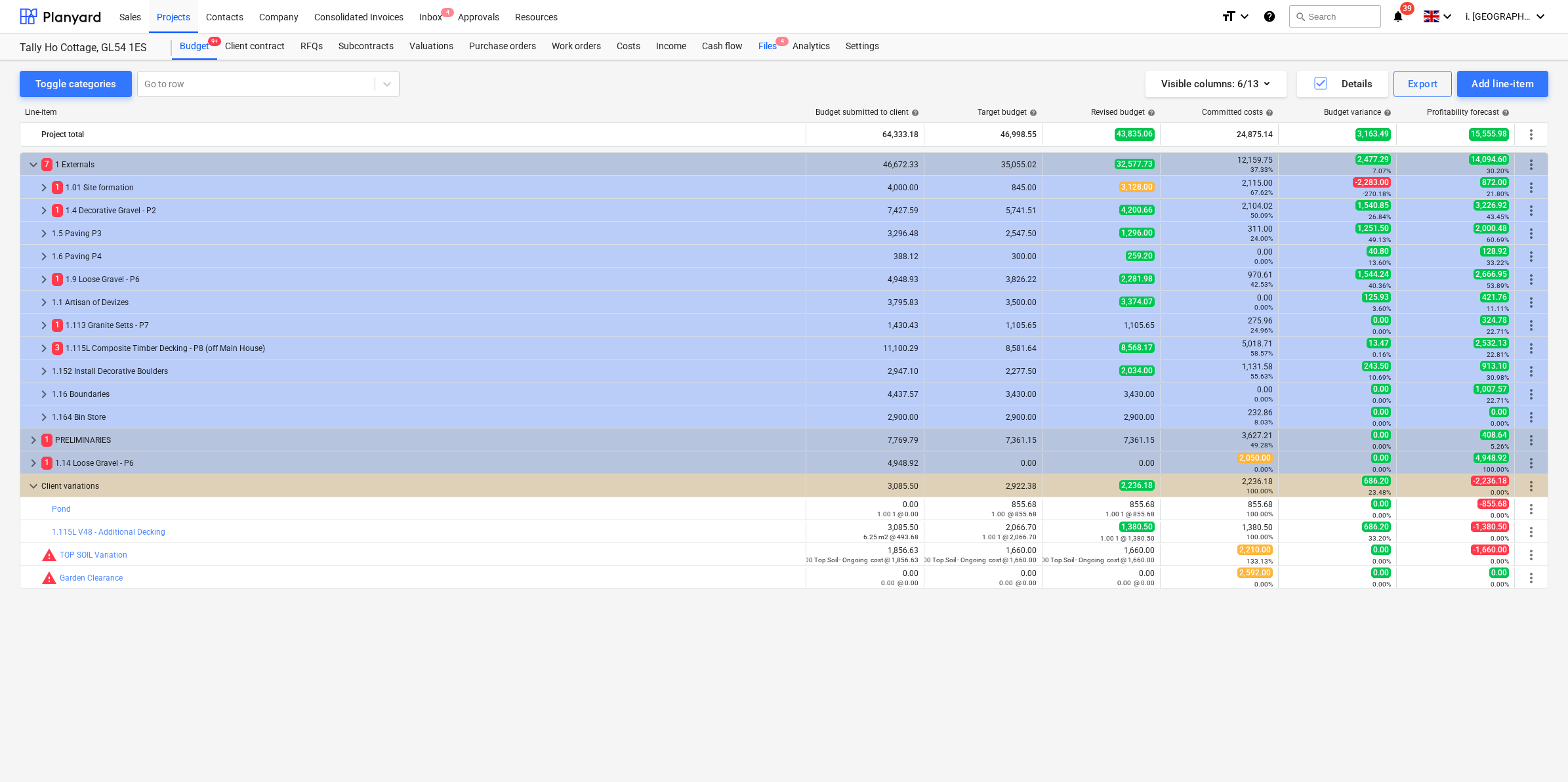
click at [766, 51] on div "Files 4" at bounding box center [767, 46] width 34 height 26
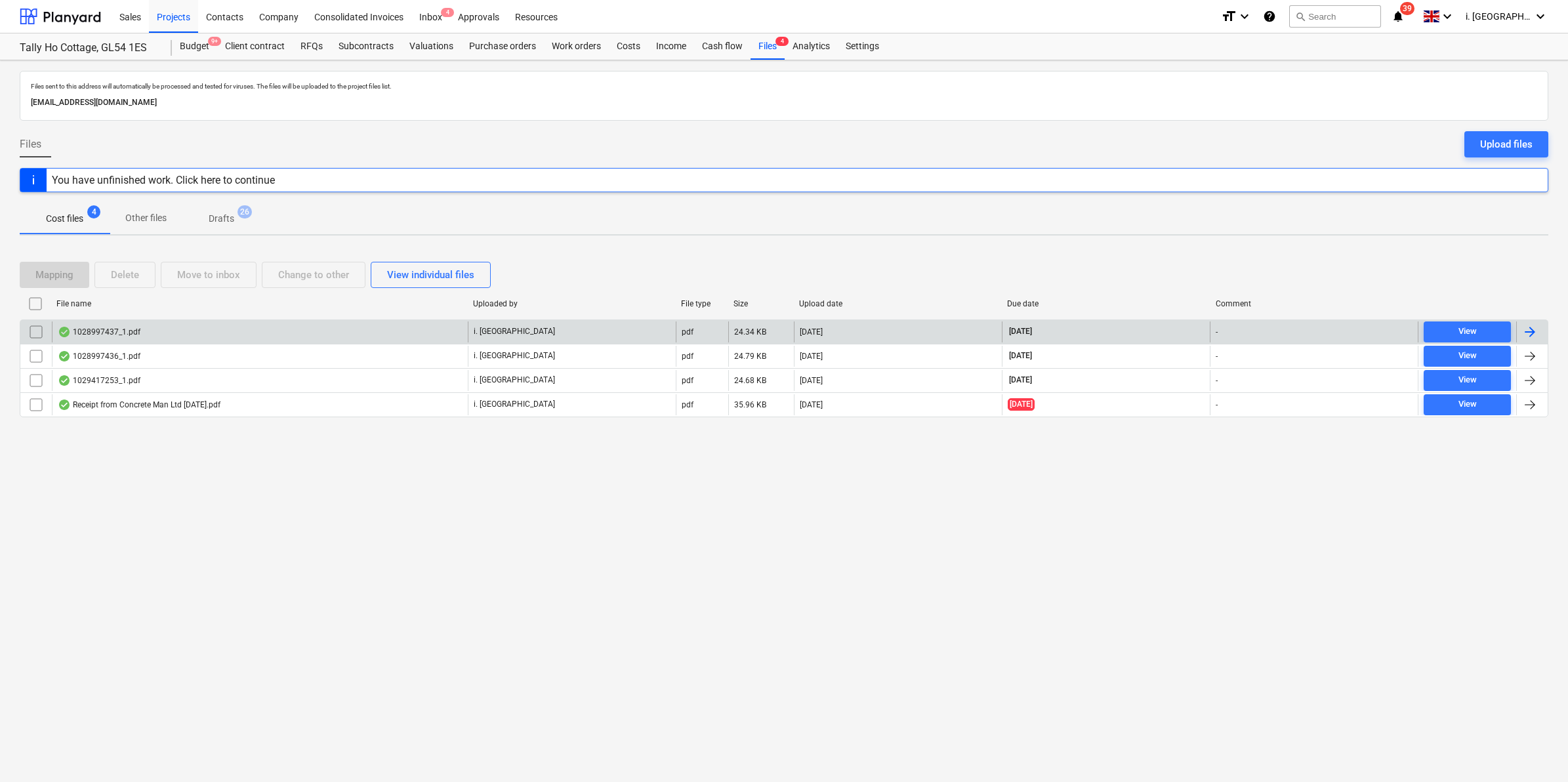
click at [112, 328] on div "1028997437_1.pdf" at bounding box center [99, 331] width 82 height 11
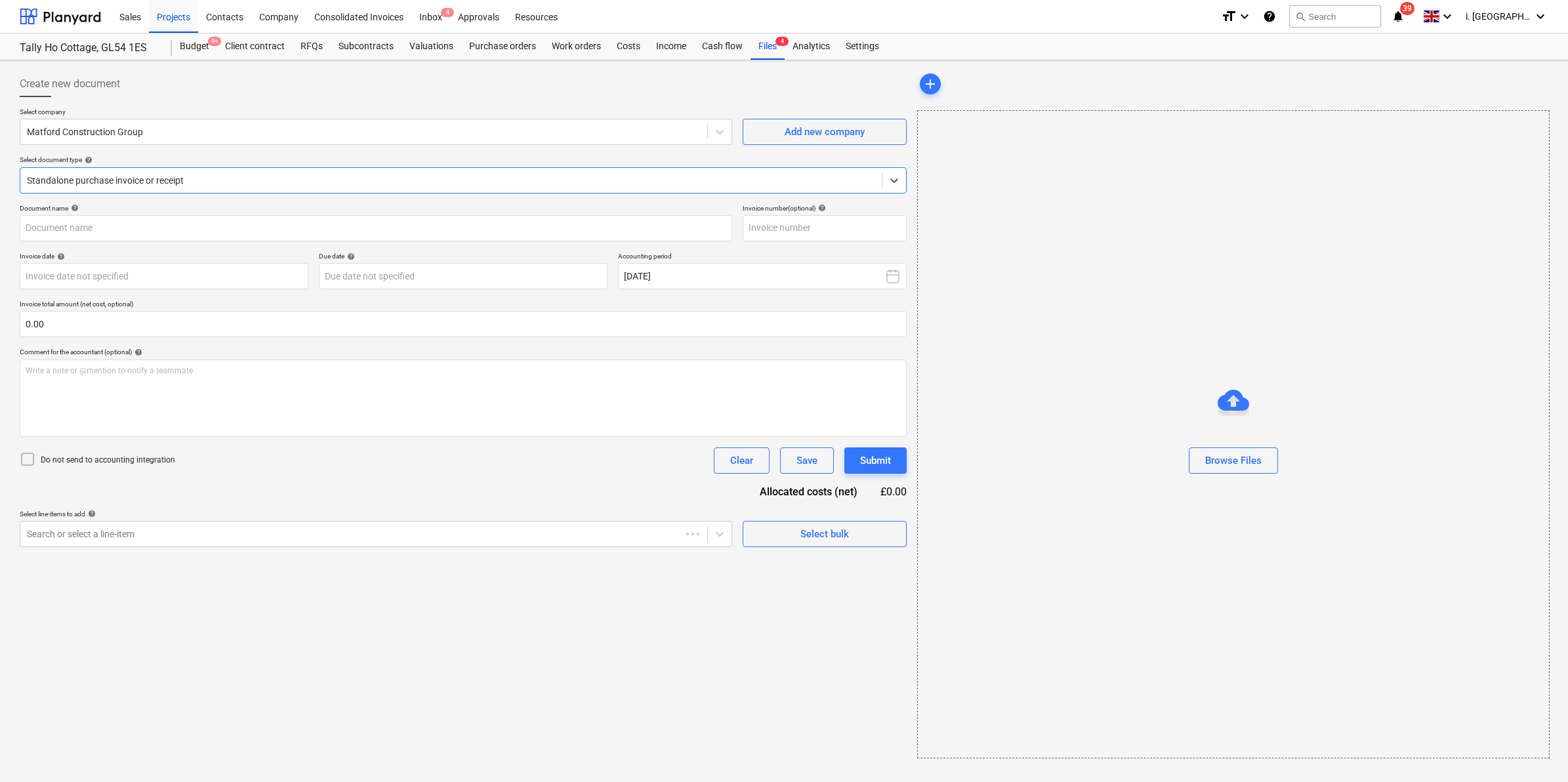
type input "1028997437"
type input "[DATE]"
click at [772, 47] on div "Files 4" at bounding box center [767, 46] width 34 height 26
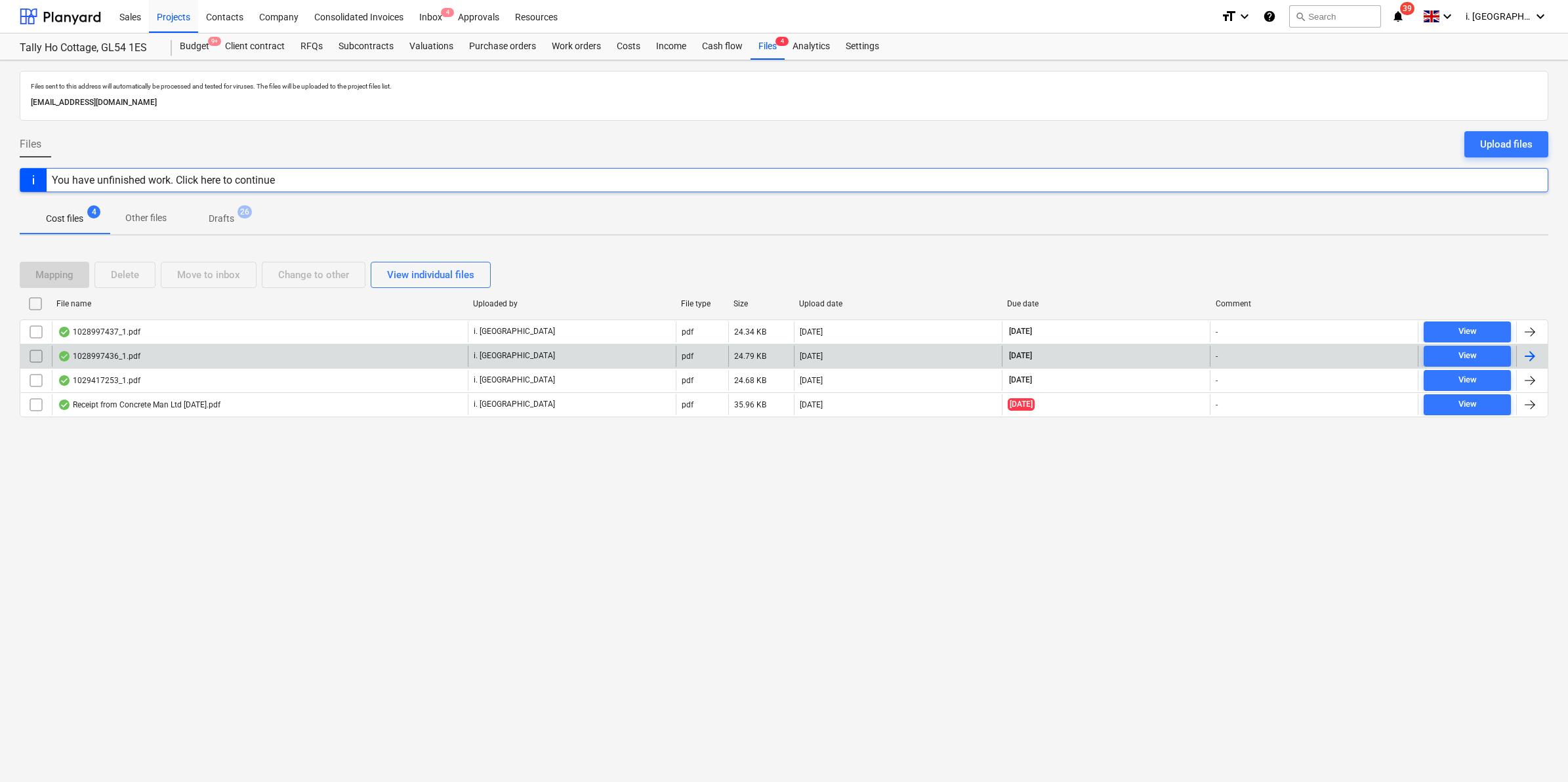
click at [191, 359] on div "1028997436_1.pdf" at bounding box center [260, 356] width 416 height 21
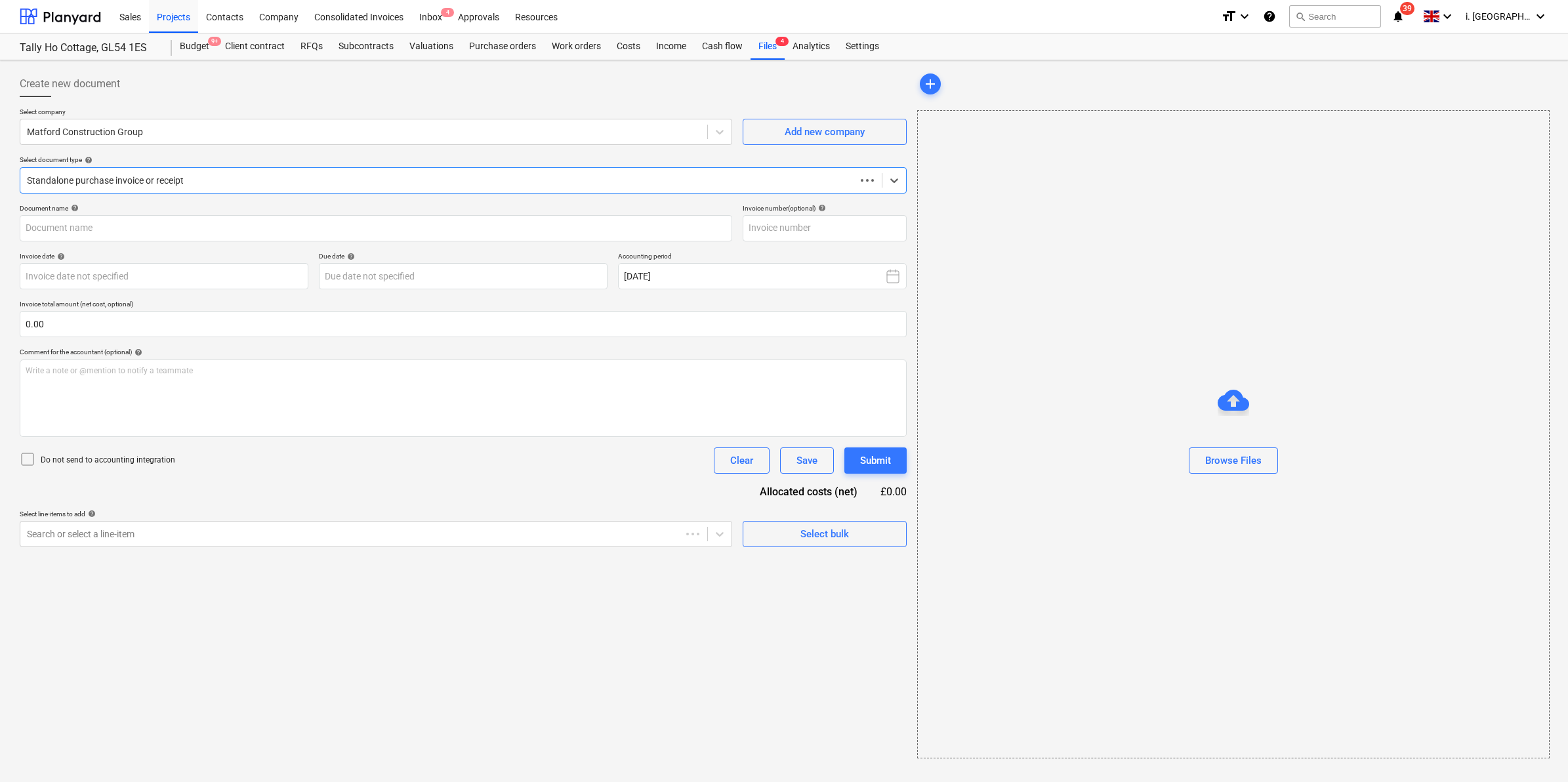
type input "1028997436"
type input "[DATE]"
click at [759, 44] on div "Files 4" at bounding box center [767, 46] width 34 height 26
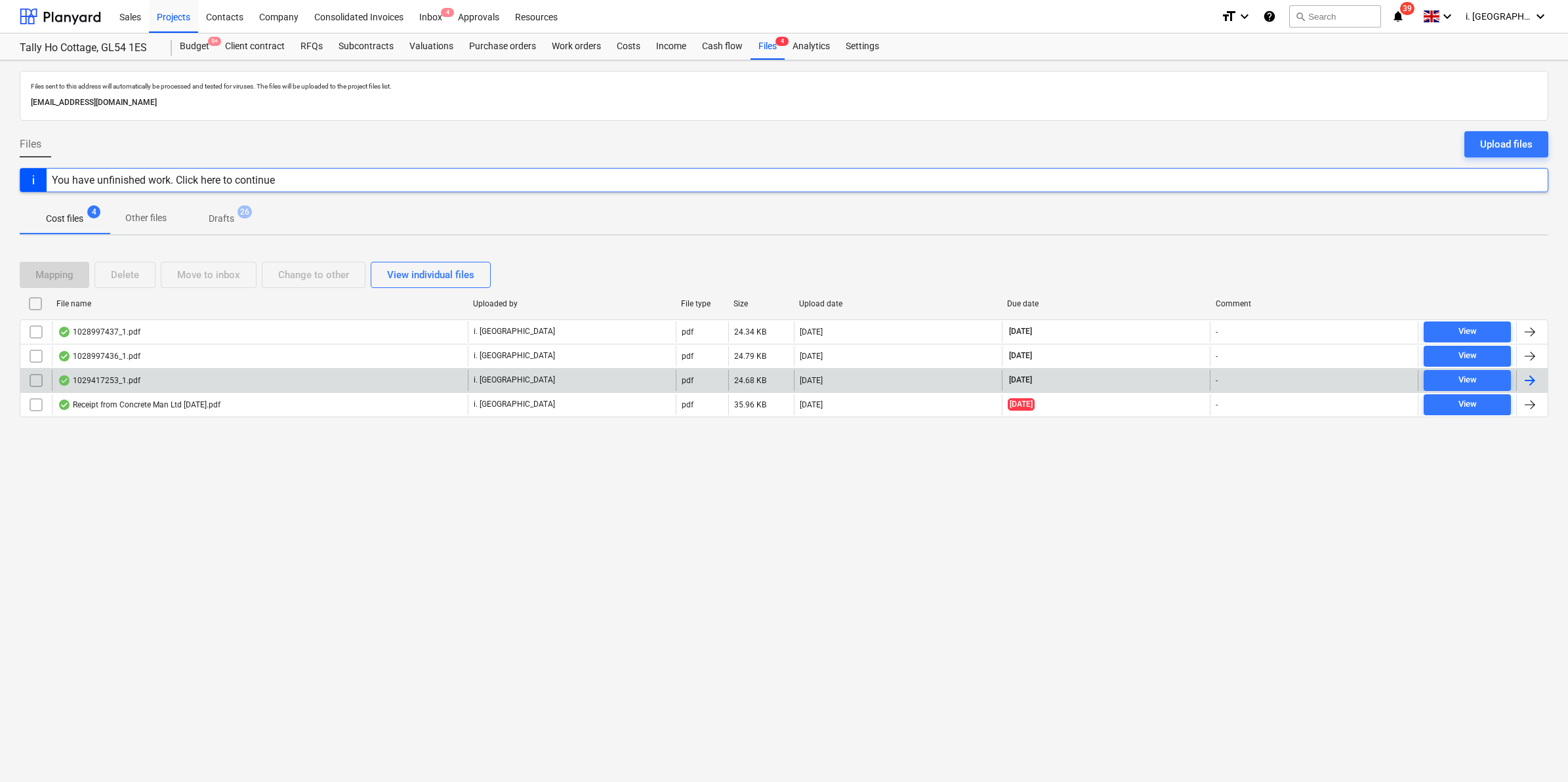
click at [283, 382] on div "1029417253_1.pdf" at bounding box center [260, 380] width 416 height 21
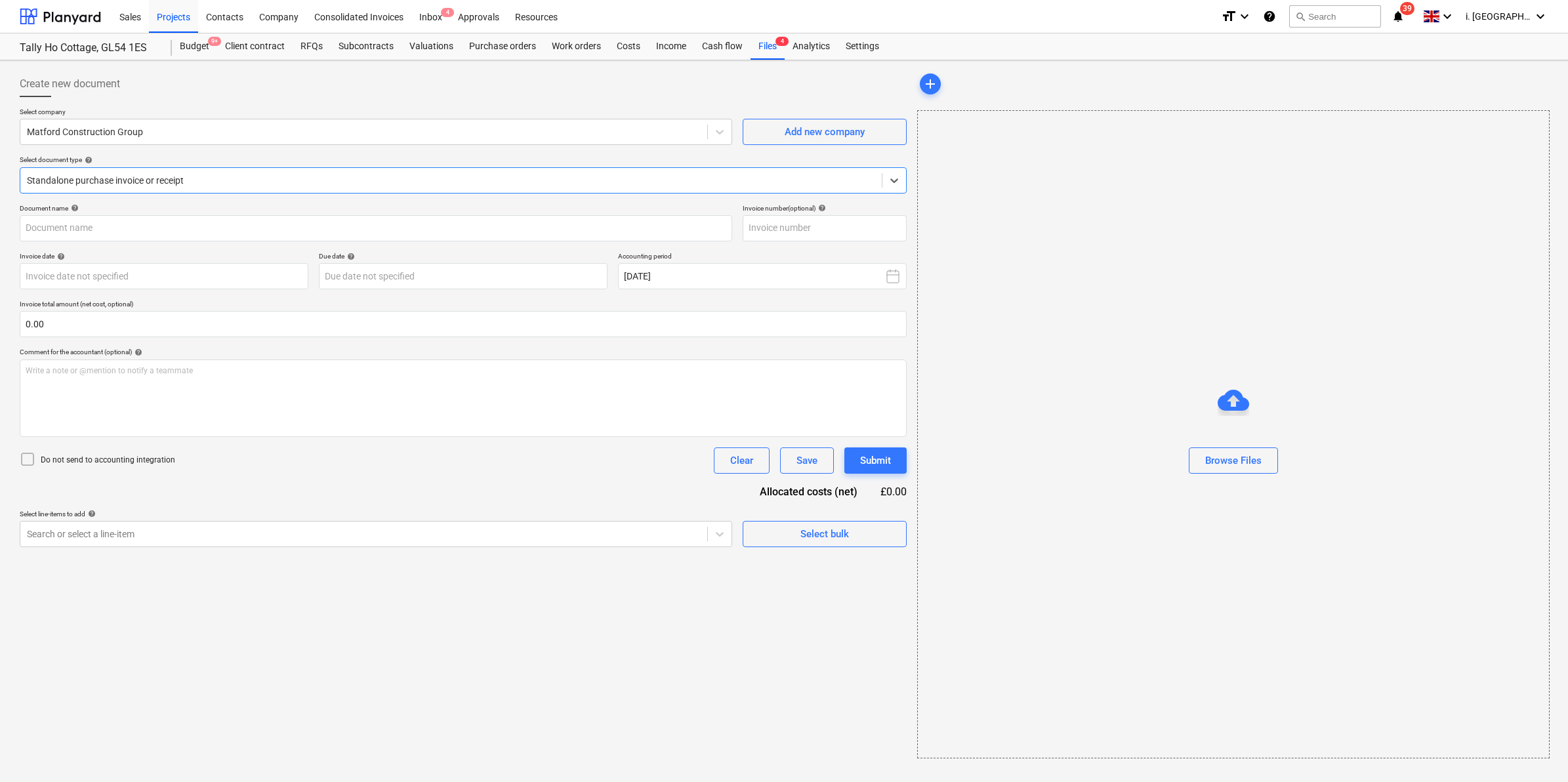
type input "1029417253"
type input "[DATE]"
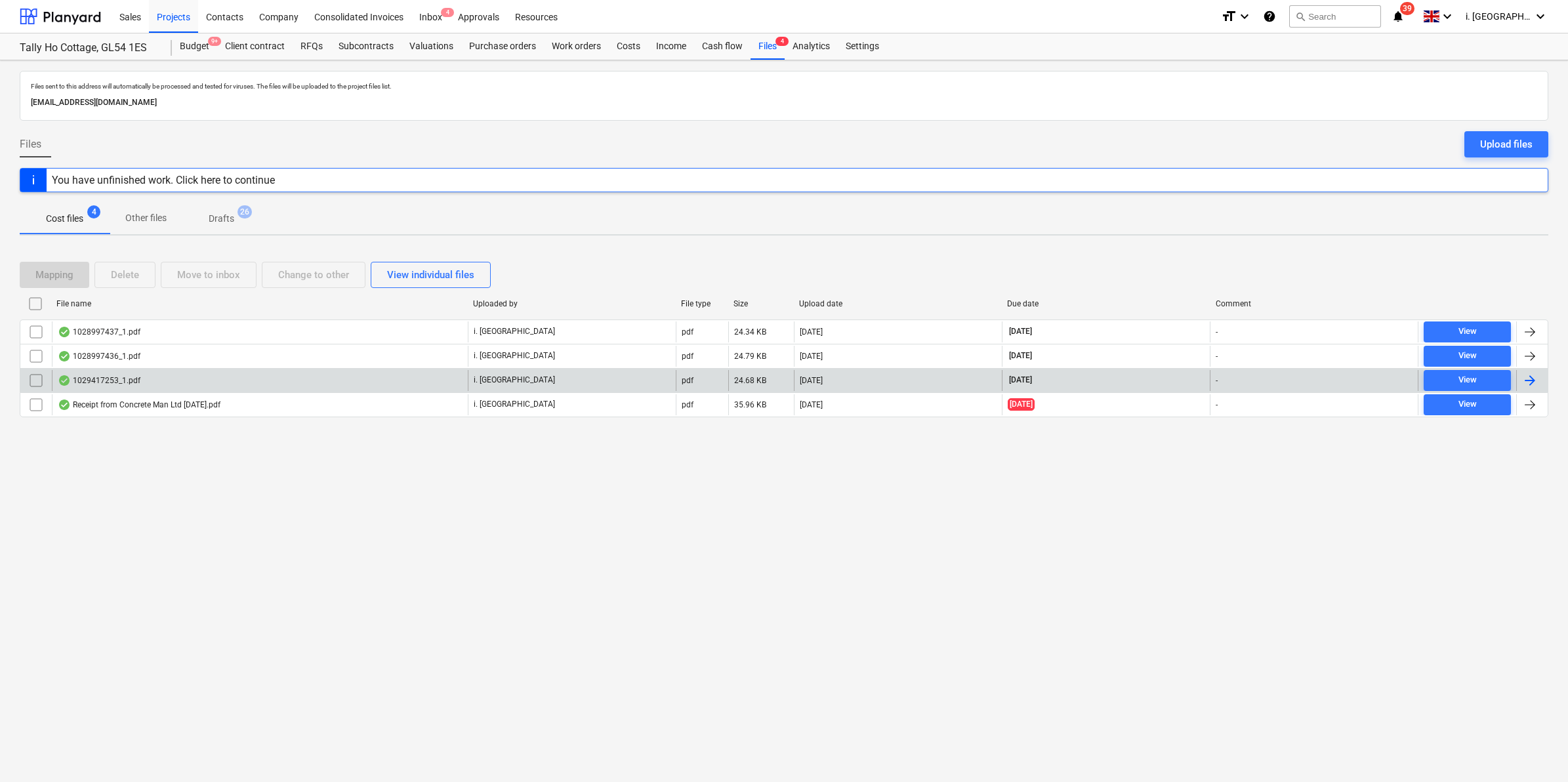
click at [160, 388] on div "1029417253_1.pdf" at bounding box center [260, 380] width 416 height 21
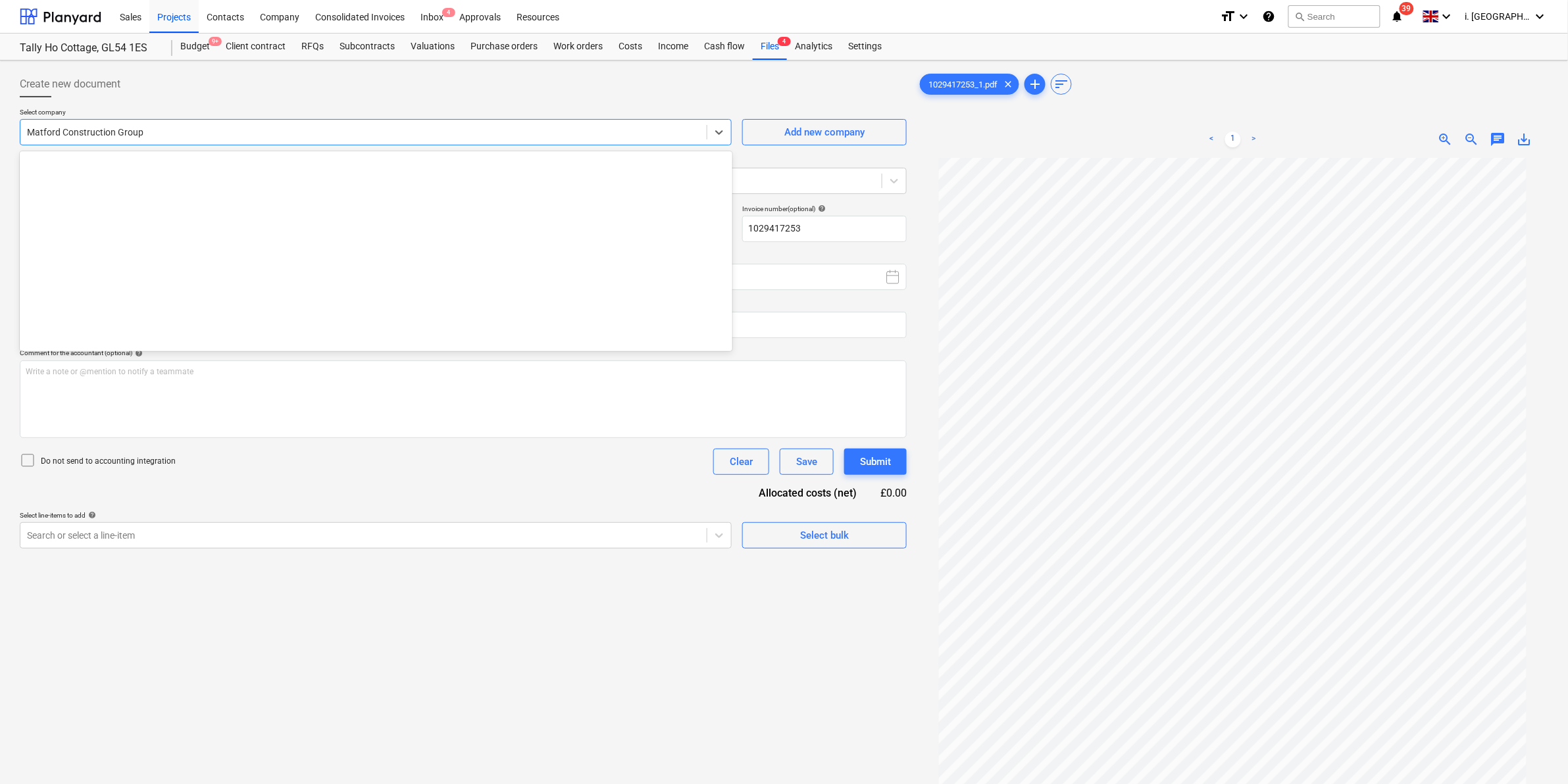
click at [199, 136] on div at bounding box center [363, 132] width 673 height 13
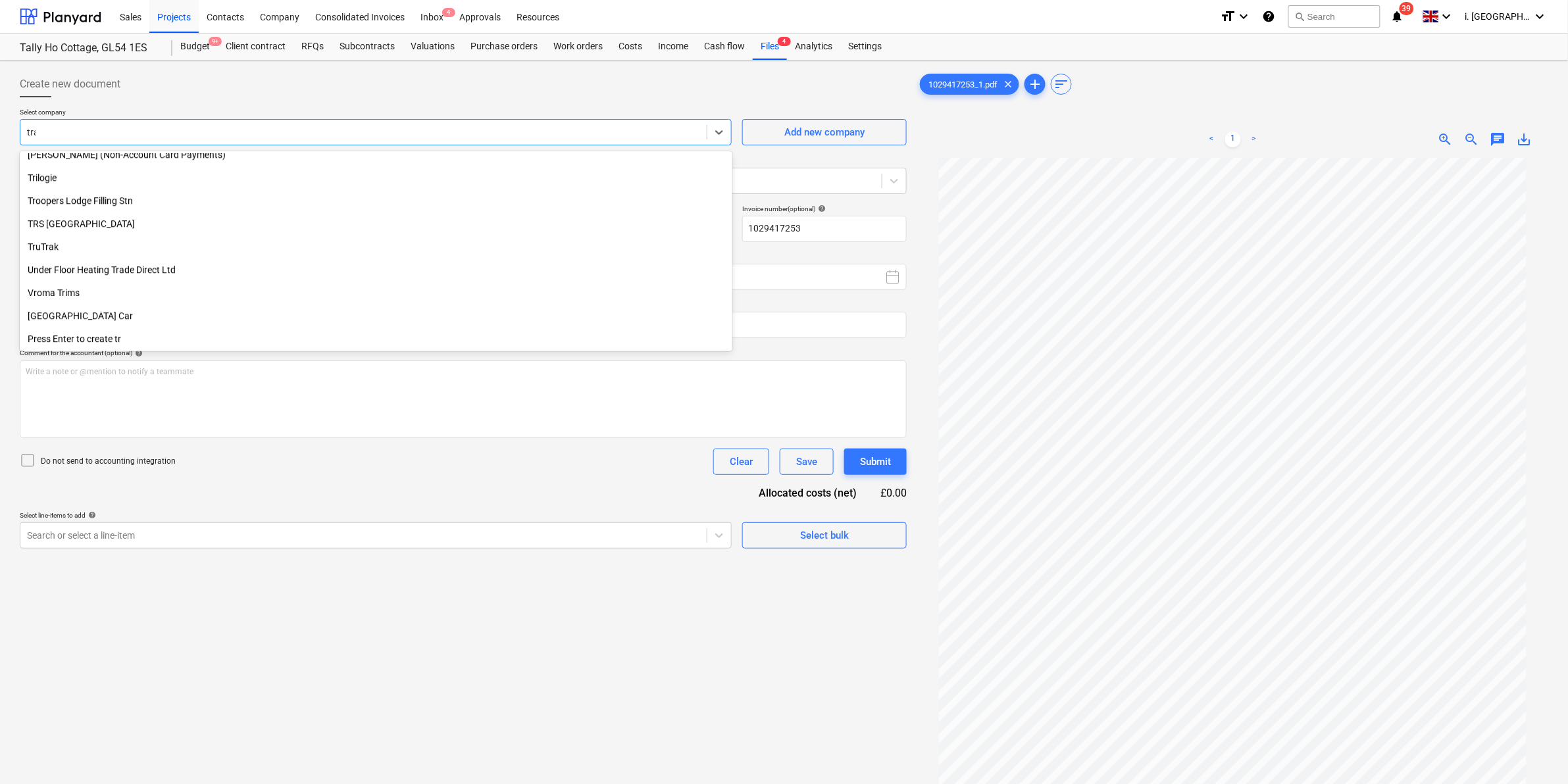
scroll to position [562, 0]
type input "trav"
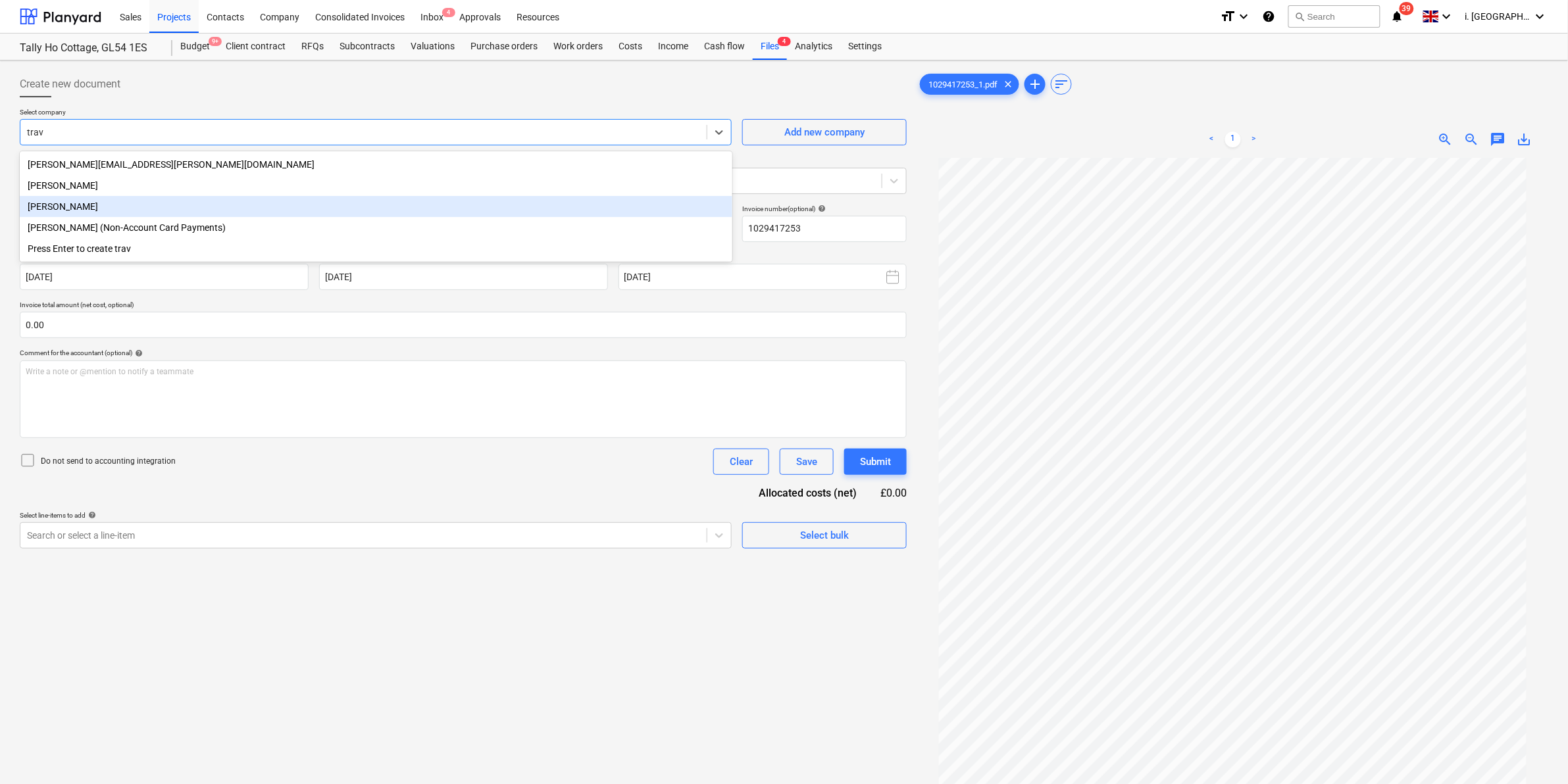
click at [186, 212] on div "[PERSON_NAME]" at bounding box center [376, 205] width 713 height 21
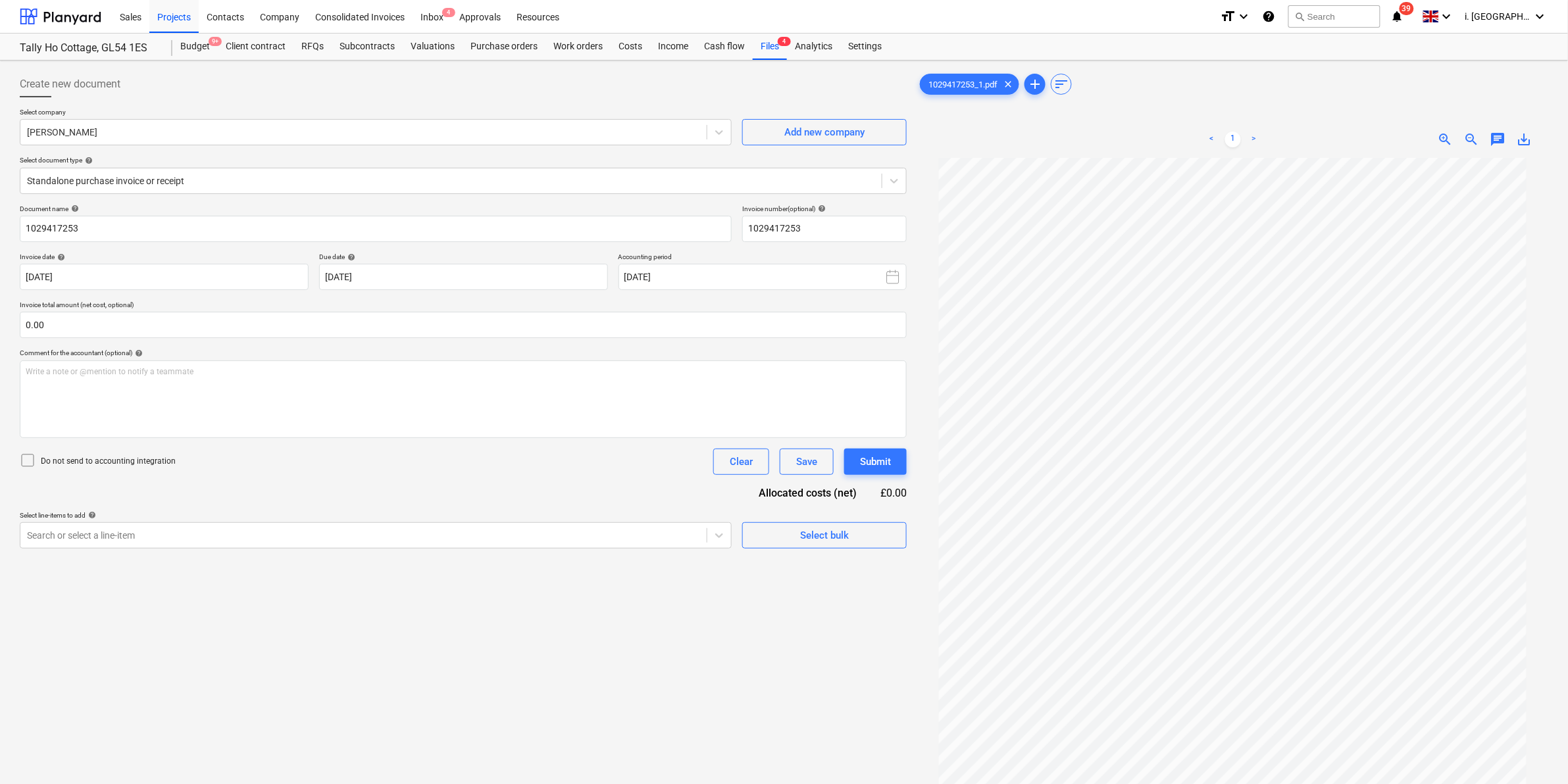
click at [339, 549] on div "Create new document Select company Travis Perkins Add new company Select docume…" at bounding box center [463, 487] width 898 height 844
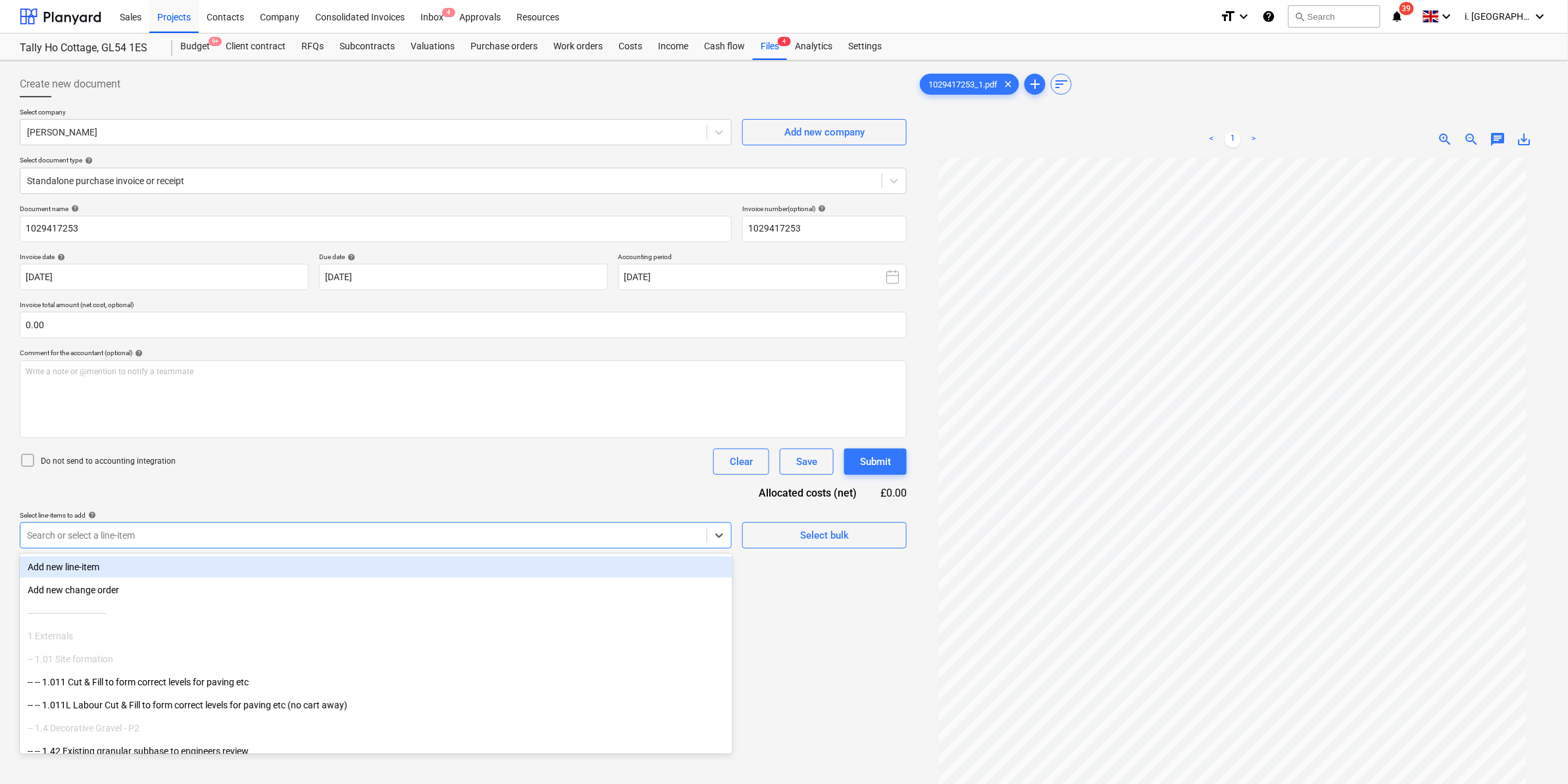
click at [355, 540] on div at bounding box center [363, 534] width 673 height 13
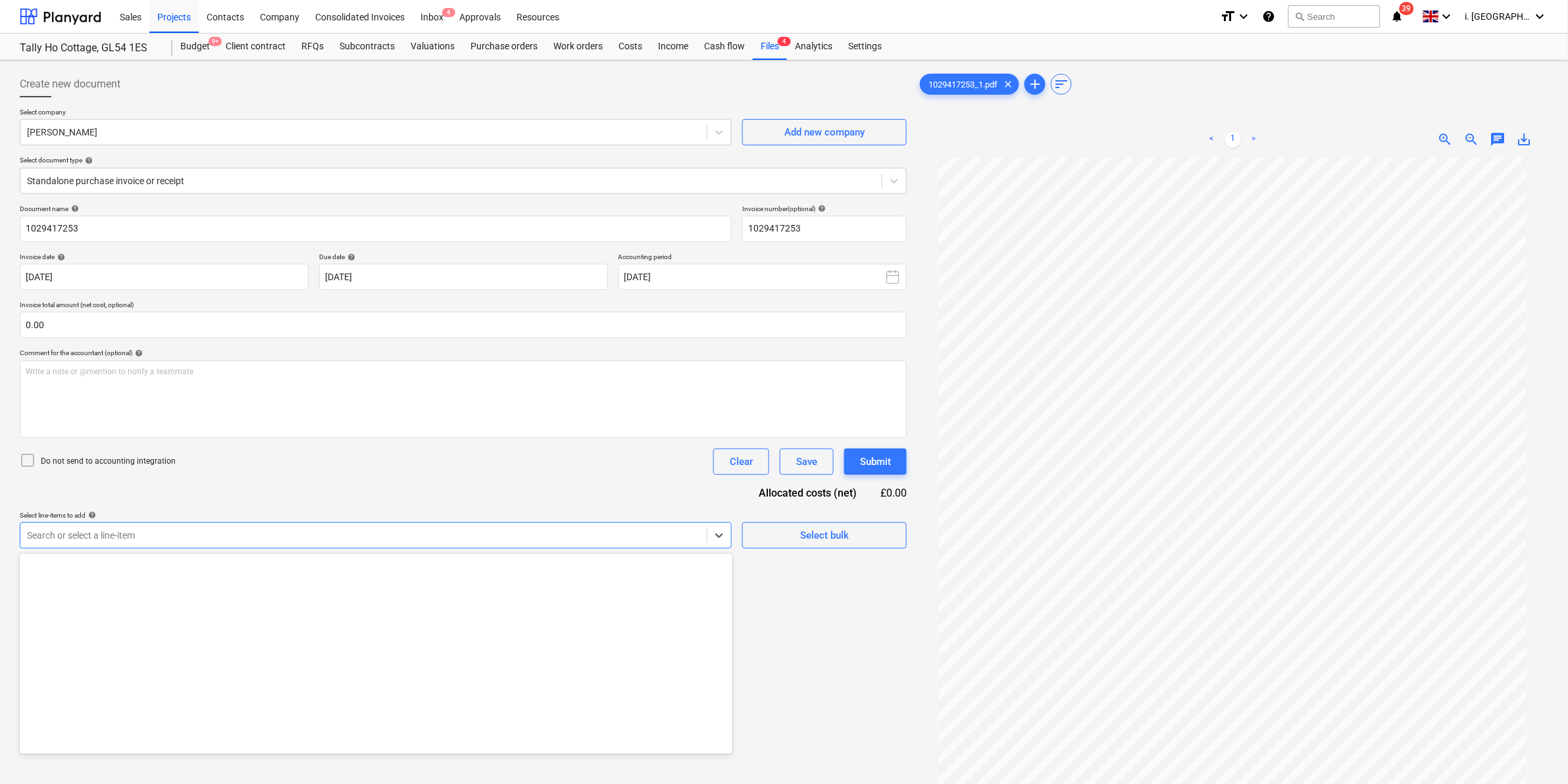
scroll to position [1644, 0]
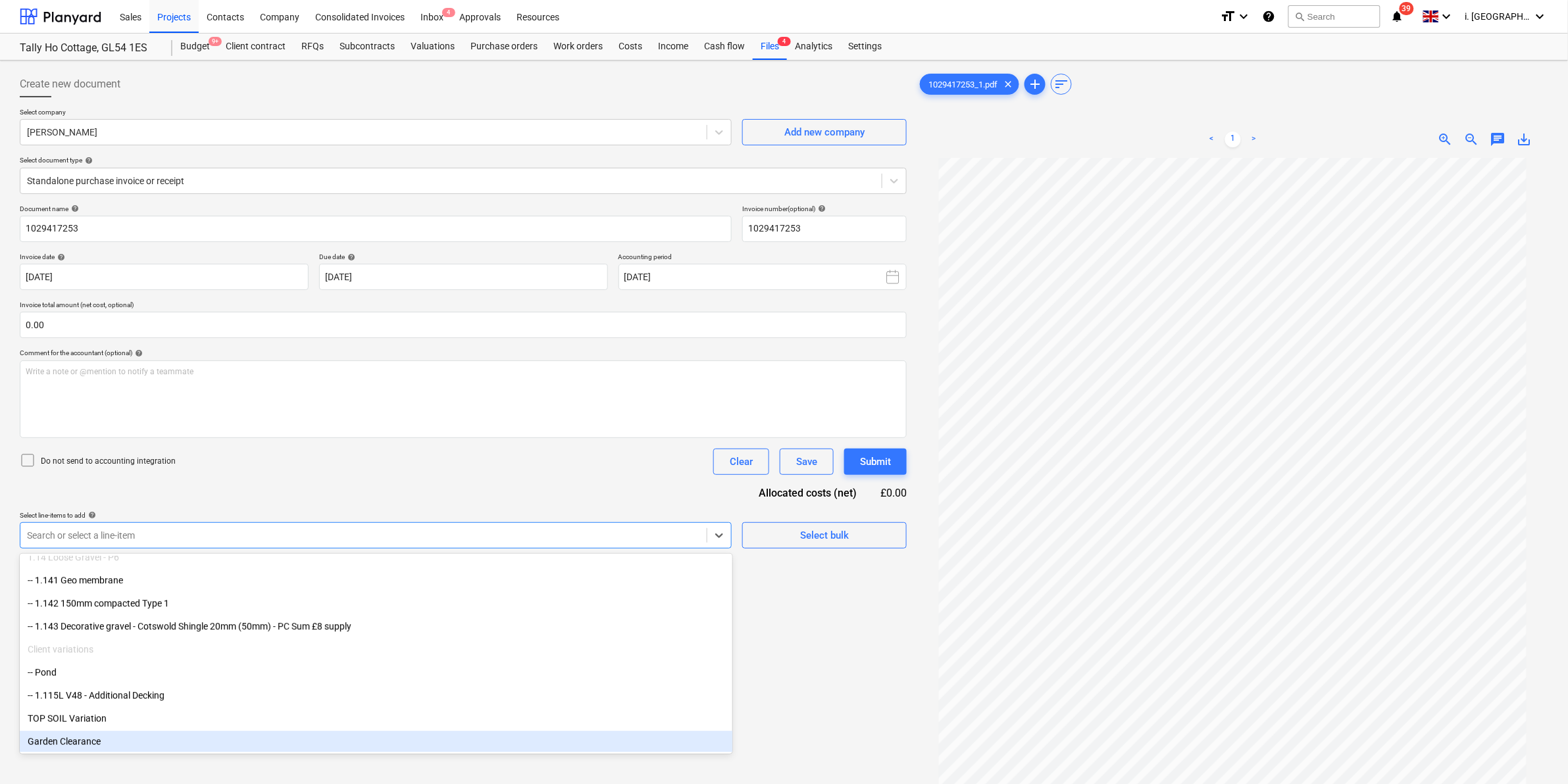
click at [399, 685] on div "Garden Clearance" at bounding box center [376, 741] width 713 height 21
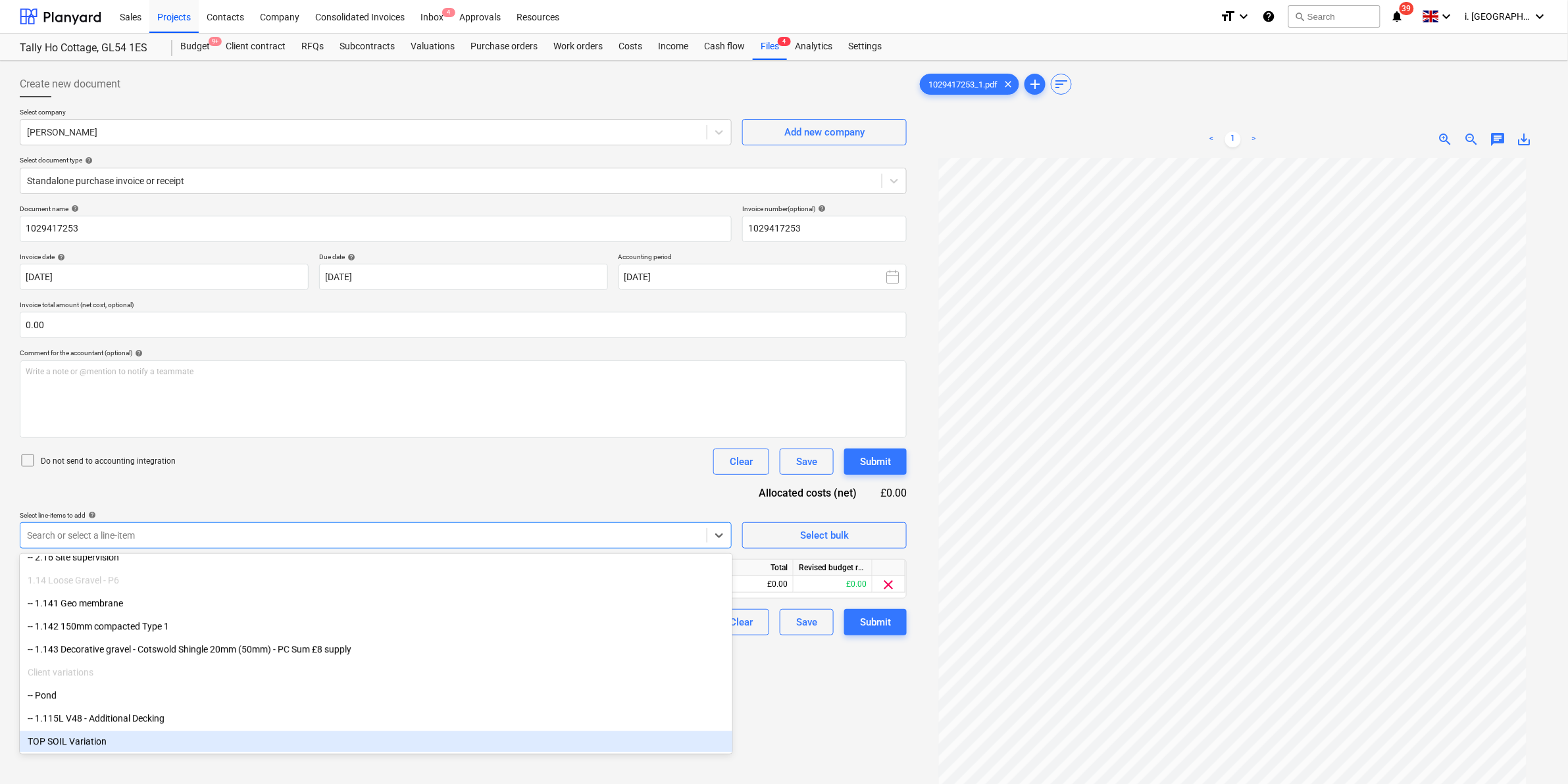
scroll to position [1621, 0]
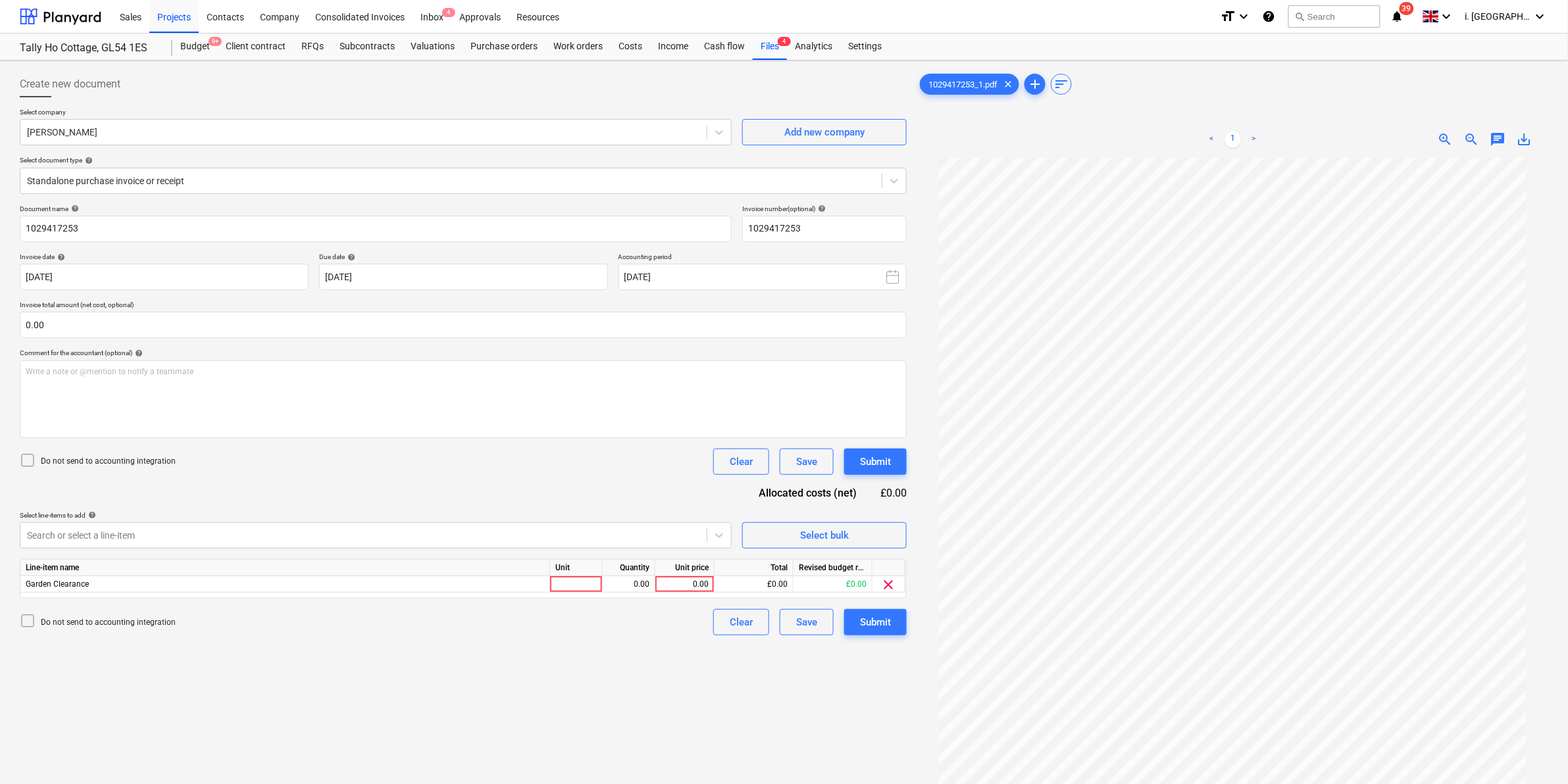
click at [852, 685] on div "Create new document Select company Travis Perkins Add new company Select docume…" at bounding box center [463, 487] width 898 height 844
click at [583, 583] on div at bounding box center [577, 584] width 53 height 17
type input "1"
type input "39.01"
click at [877, 639] on div "Create new document Select company Travis Perkins Add new company Select docume…" at bounding box center [463, 487] width 898 height 844
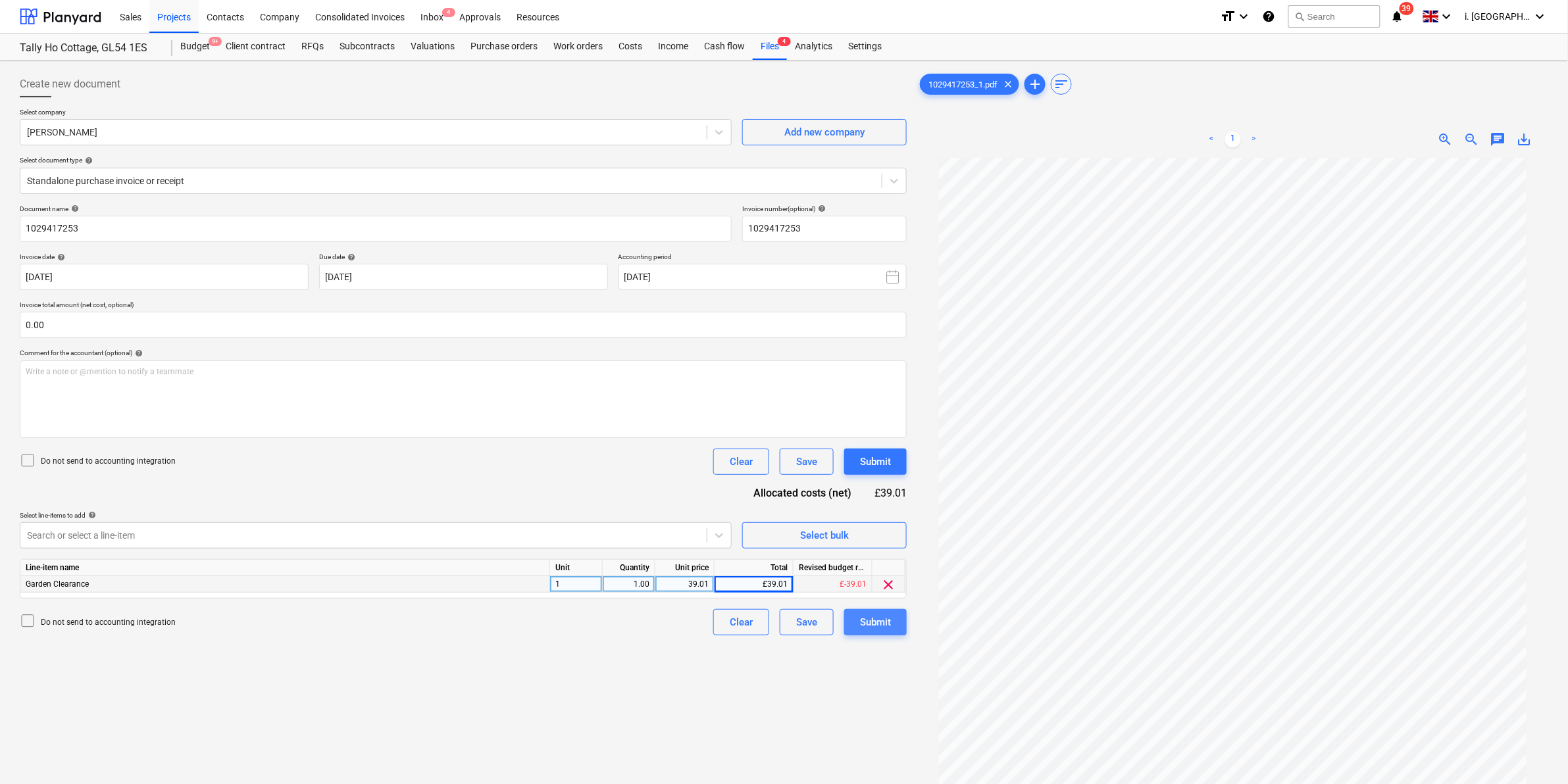
click at [876, 617] on div "Submit" at bounding box center [875, 621] width 30 height 17
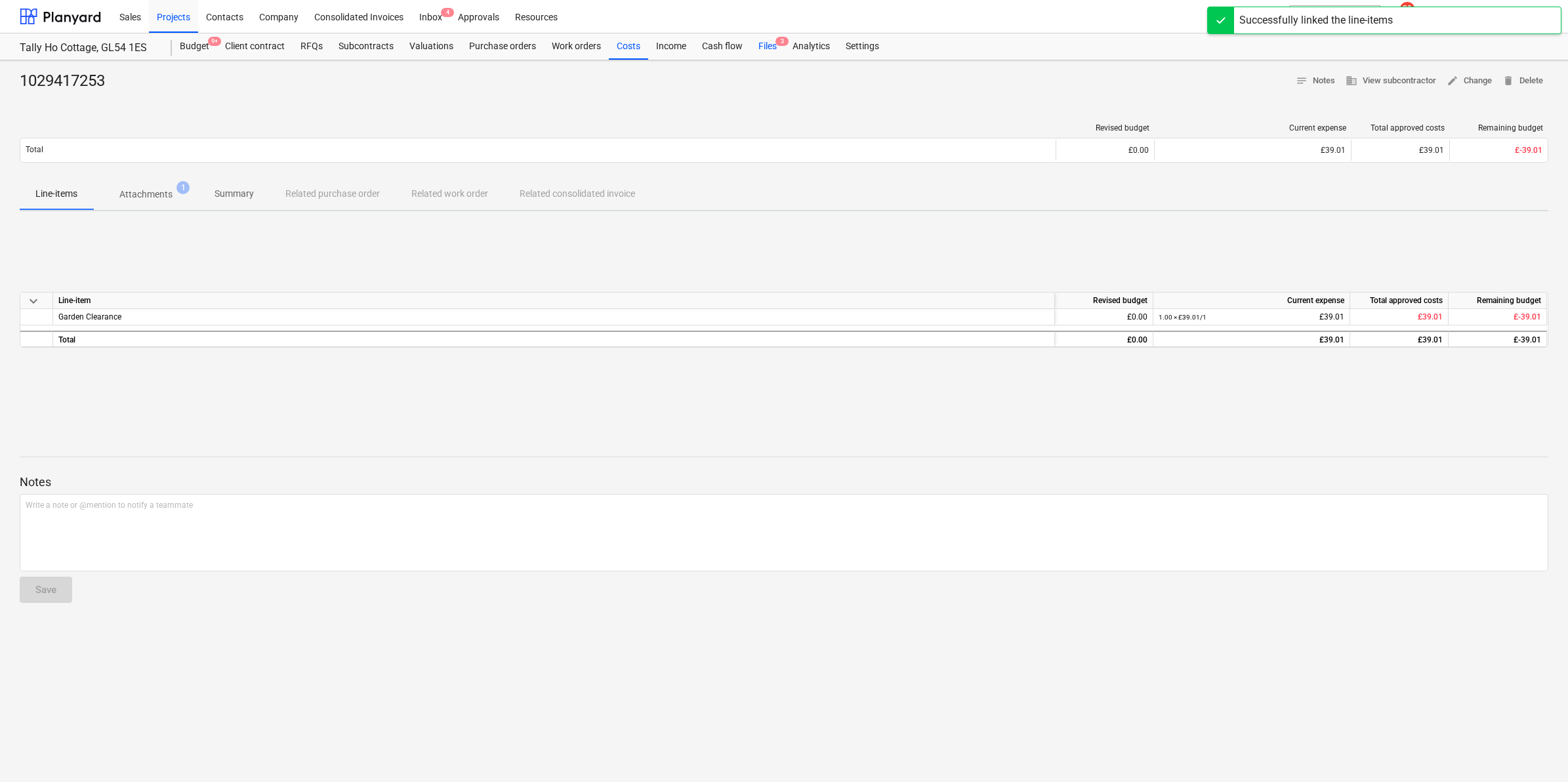
click at [762, 40] on div "Files 3" at bounding box center [767, 46] width 34 height 26
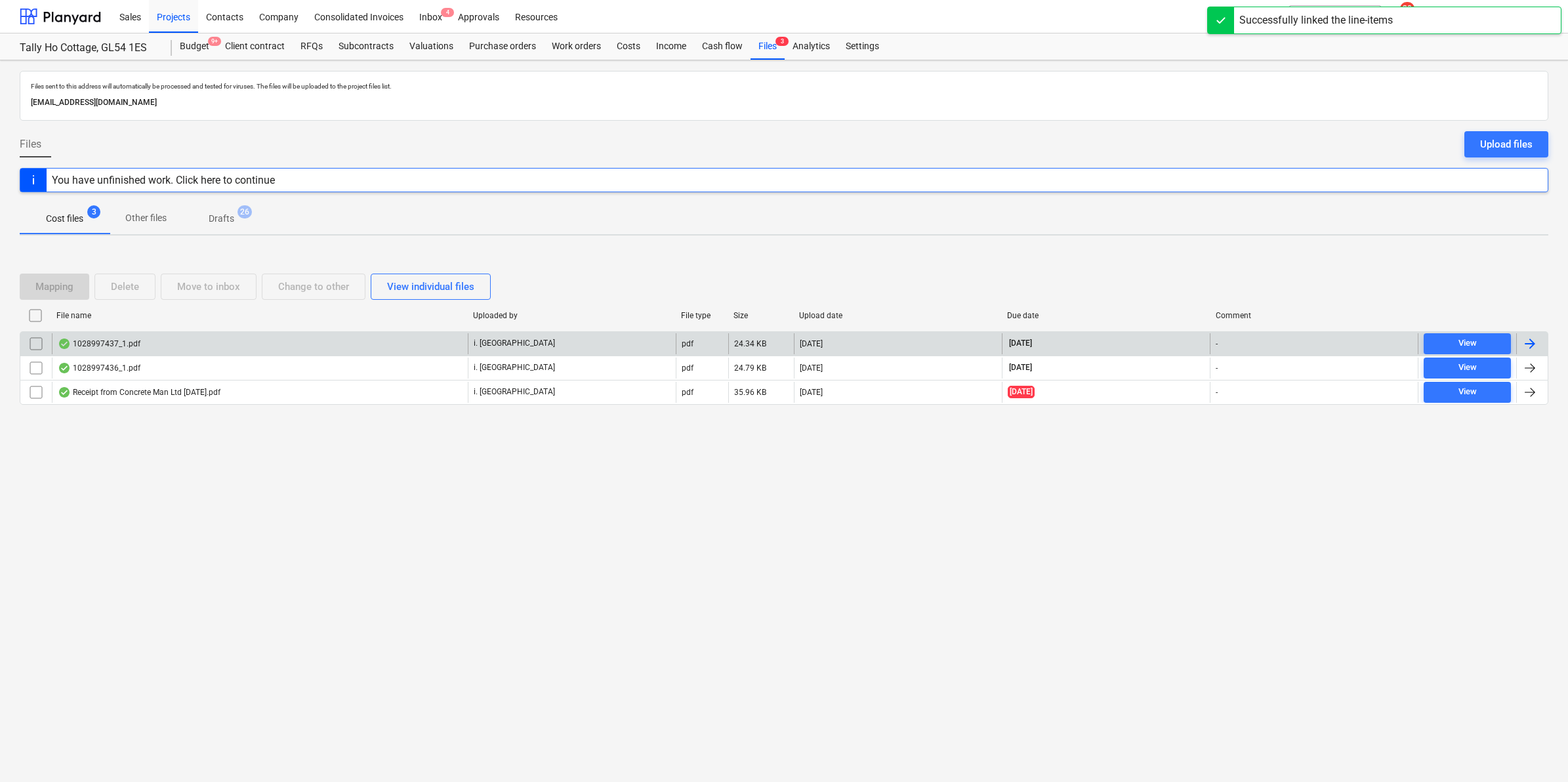
click at [124, 334] on div "1028997437_1.pdf" at bounding box center [260, 343] width 416 height 21
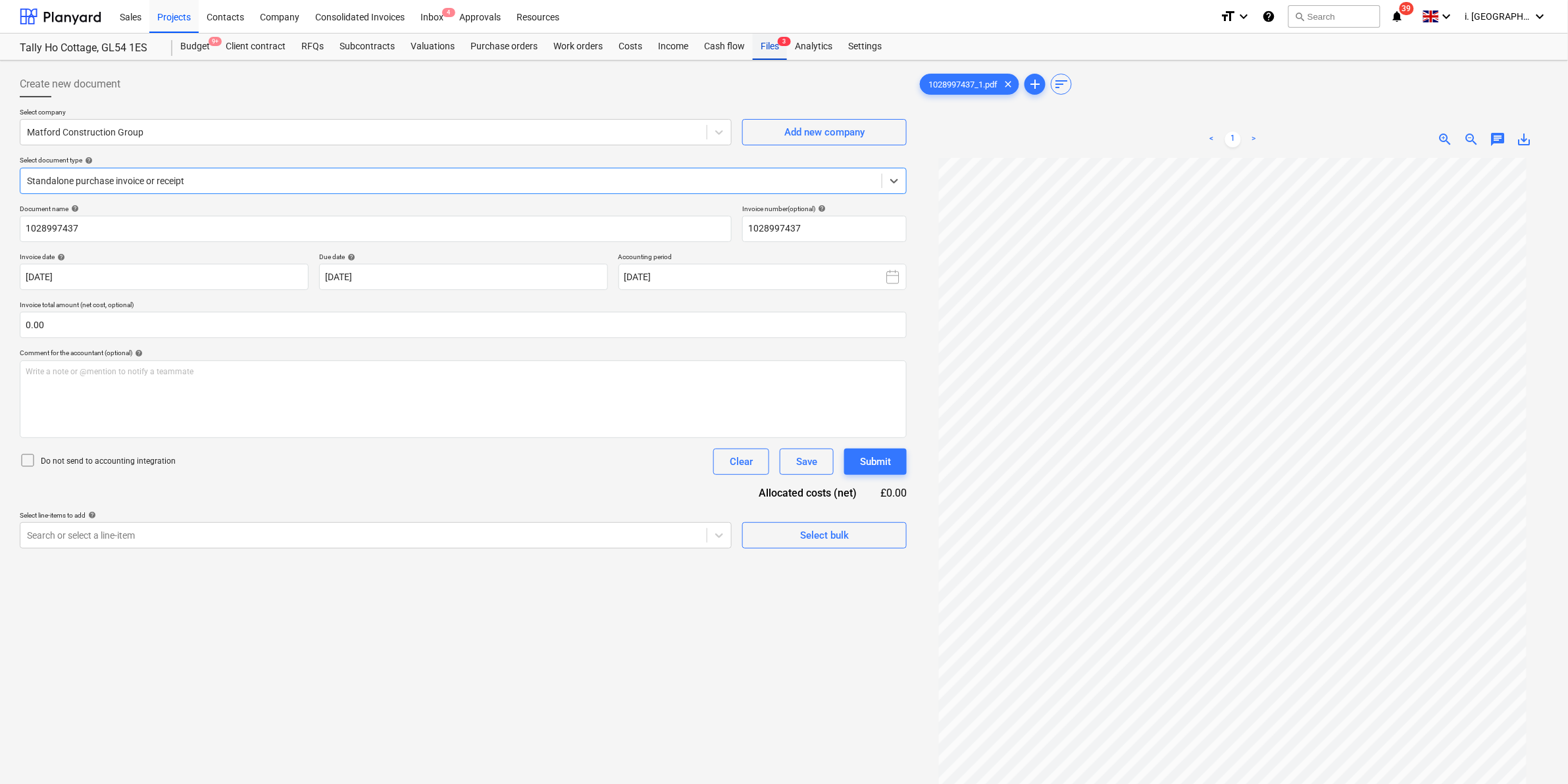
click at [767, 44] on div "Files 3" at bounding box center [770, 46] width 34 height 27
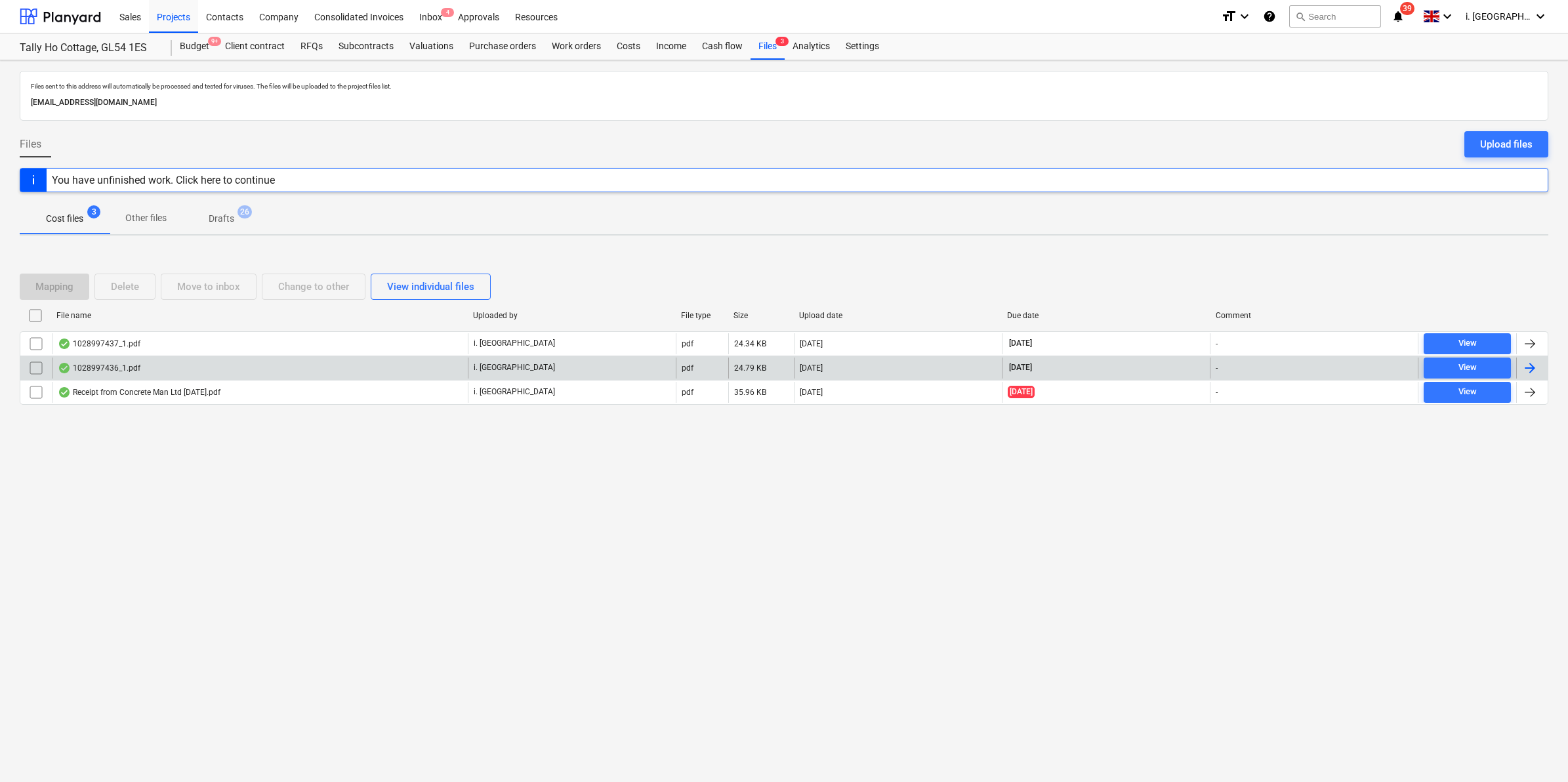
click at [180, 366] on div "1028997436_1.pdf" at bounding box center [260, 367] width 416 height 21
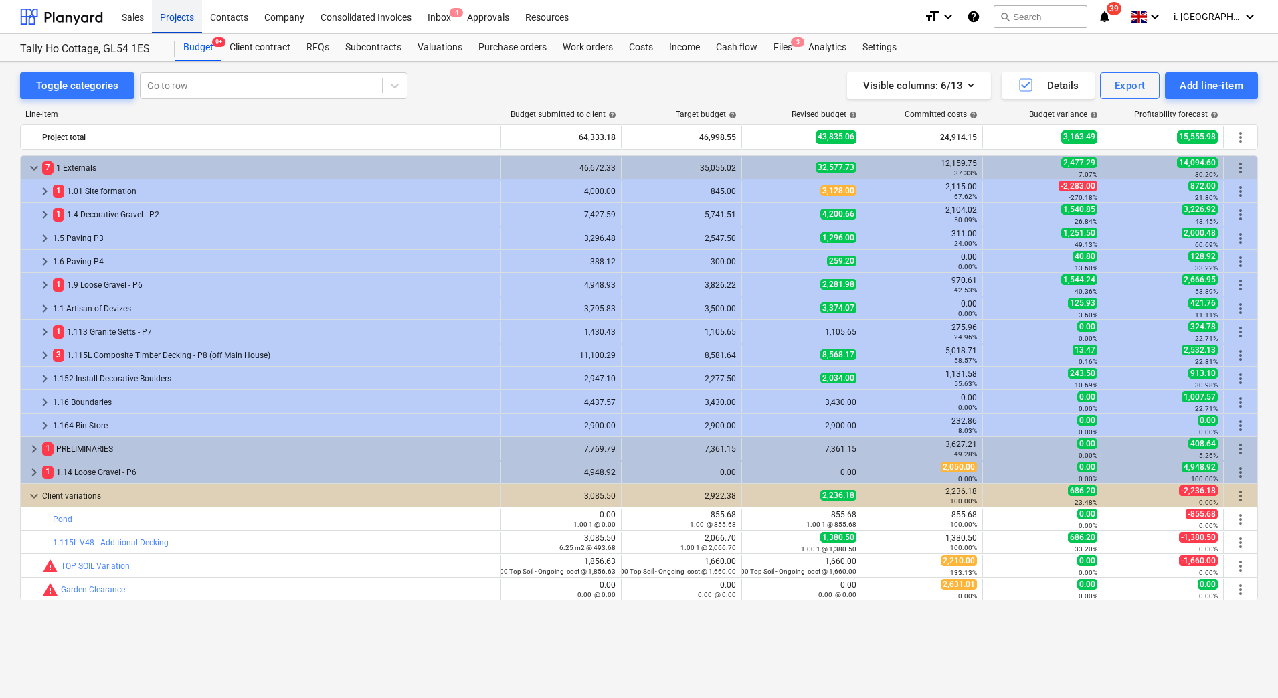
click at [176, 21] on div "Projects" at bounding box center [177, 16] width 50 height 34
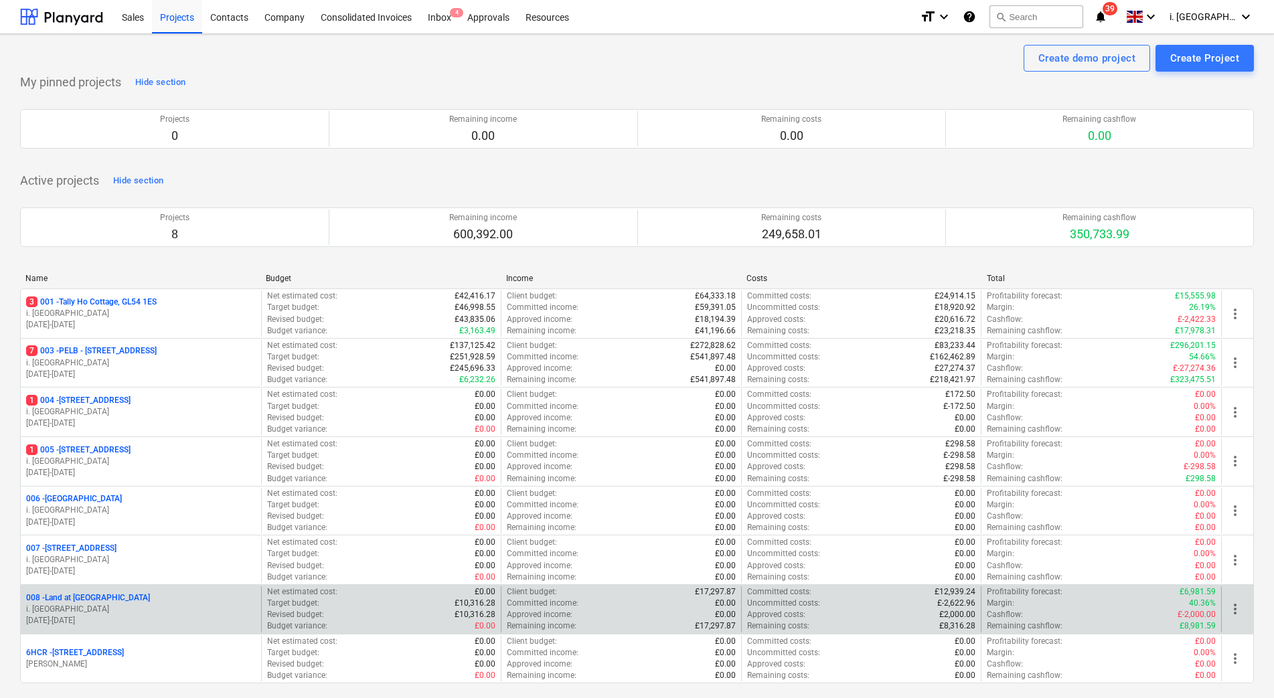
click at [92, 606] on p "i. [GEOGRAPHIC_DATA]" at bounding box center [141, 609] width 230 height 11
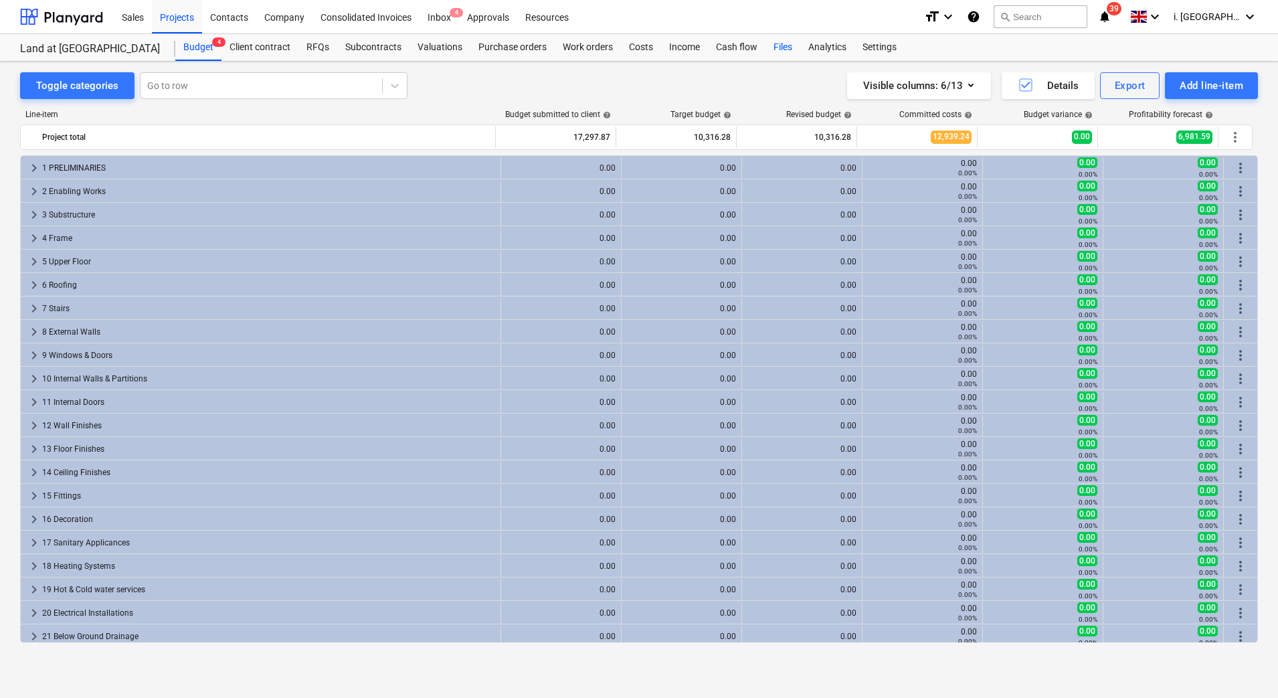
click at [790, 46] on div "Files" at bounding box center [783, 47] width 35 height 27
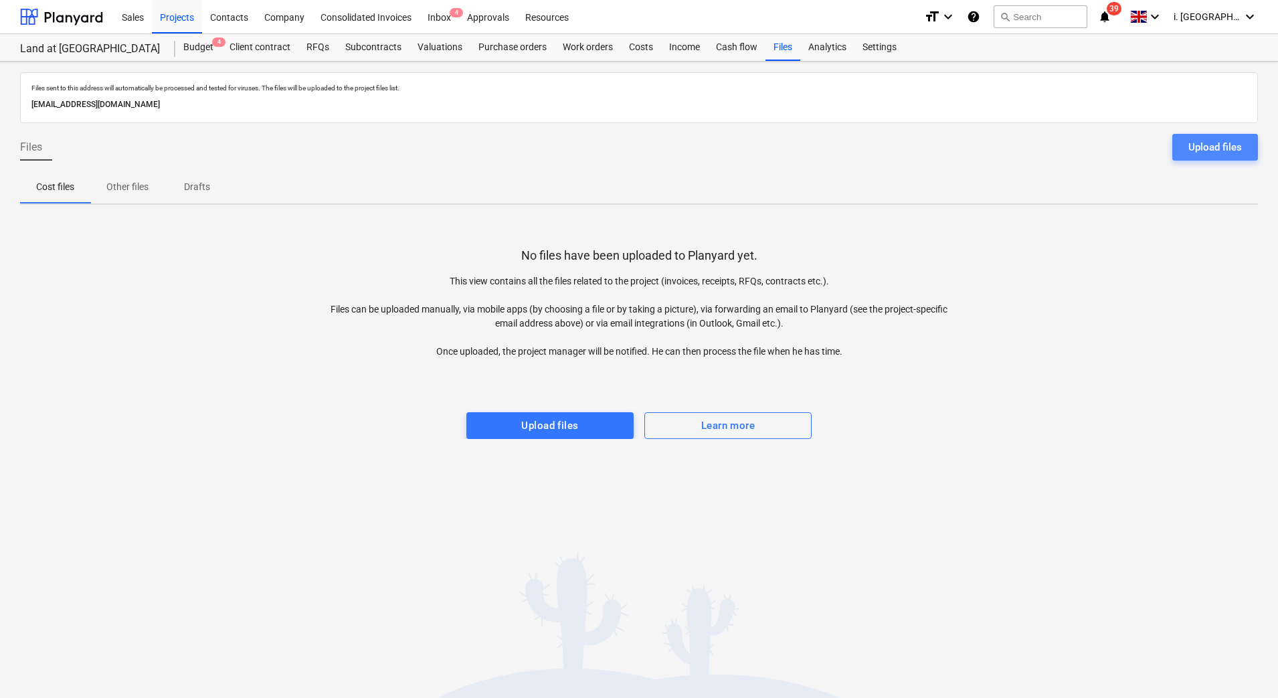
click at [1195, 148] on div "Upload files" at bounding box center [1216, 147] width 54 height 17
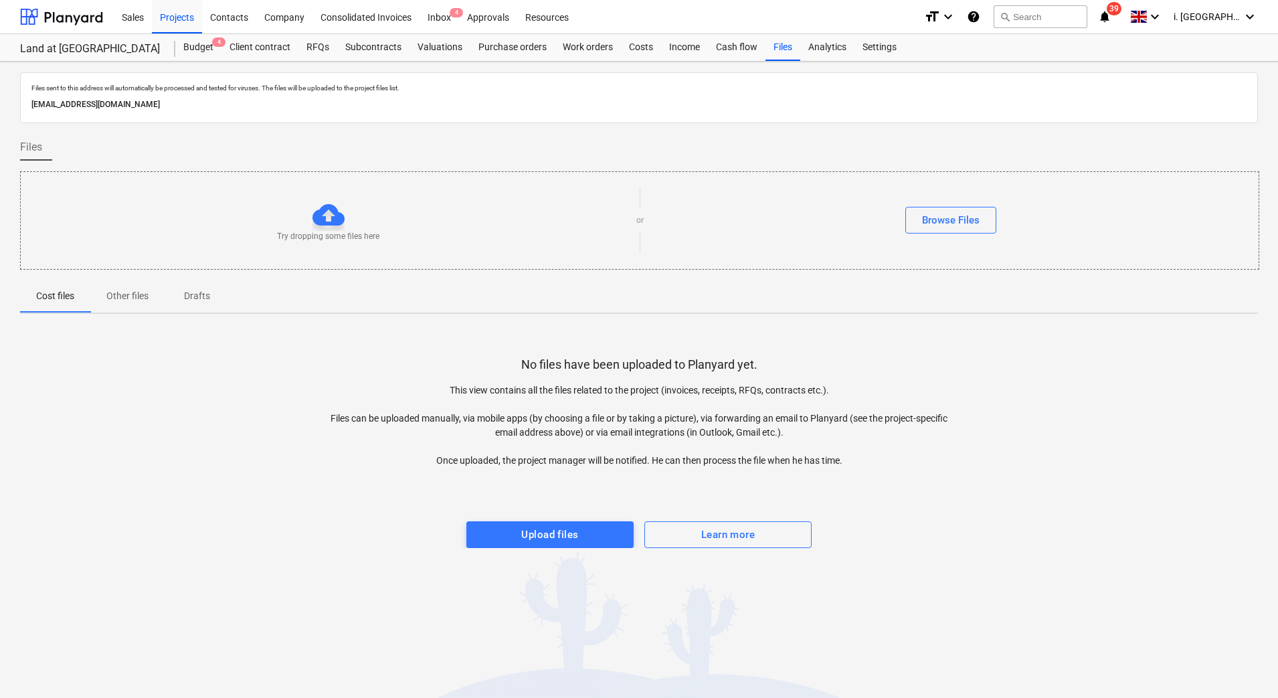
click at [954, 234] on div "Try dropping some files here or Browse Files" at bounding box center [640, 221] width 1238 height 76
click at [967, 226] on div "Browse Files" at bounding box center [951, 220] width 58 height 17
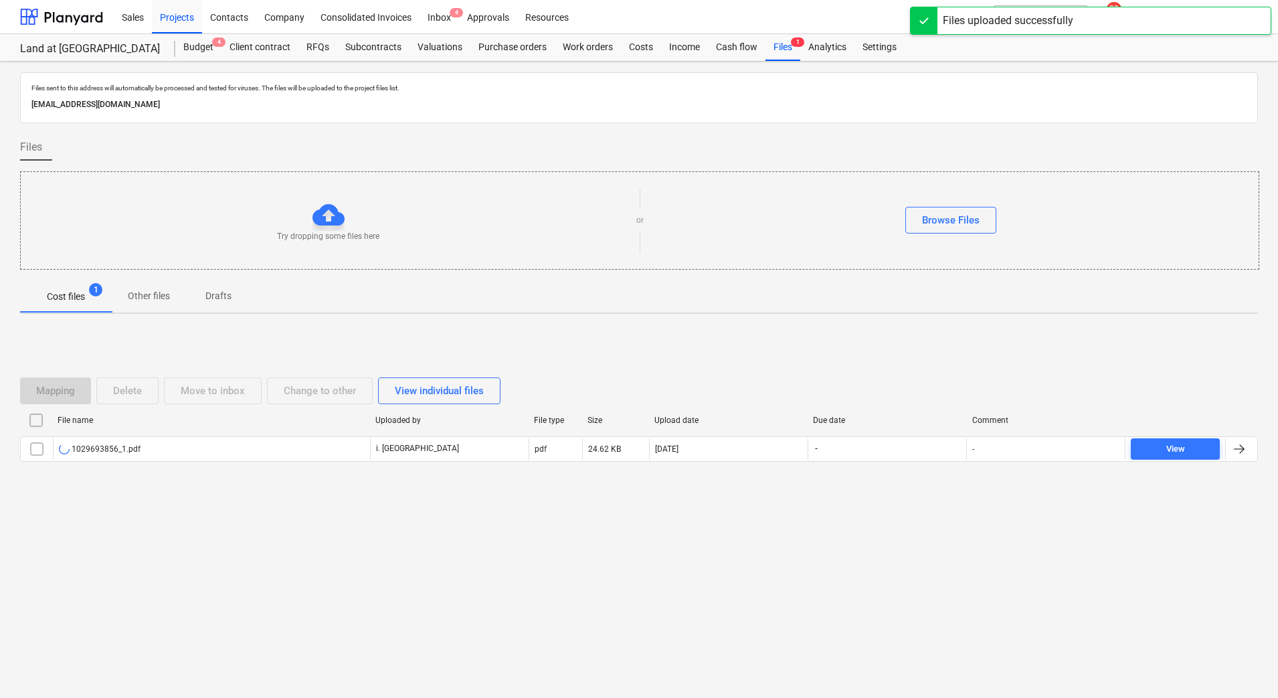
click at [30, 453] on input "checkbox" at bounding box center [36, 448] width 21 height 21
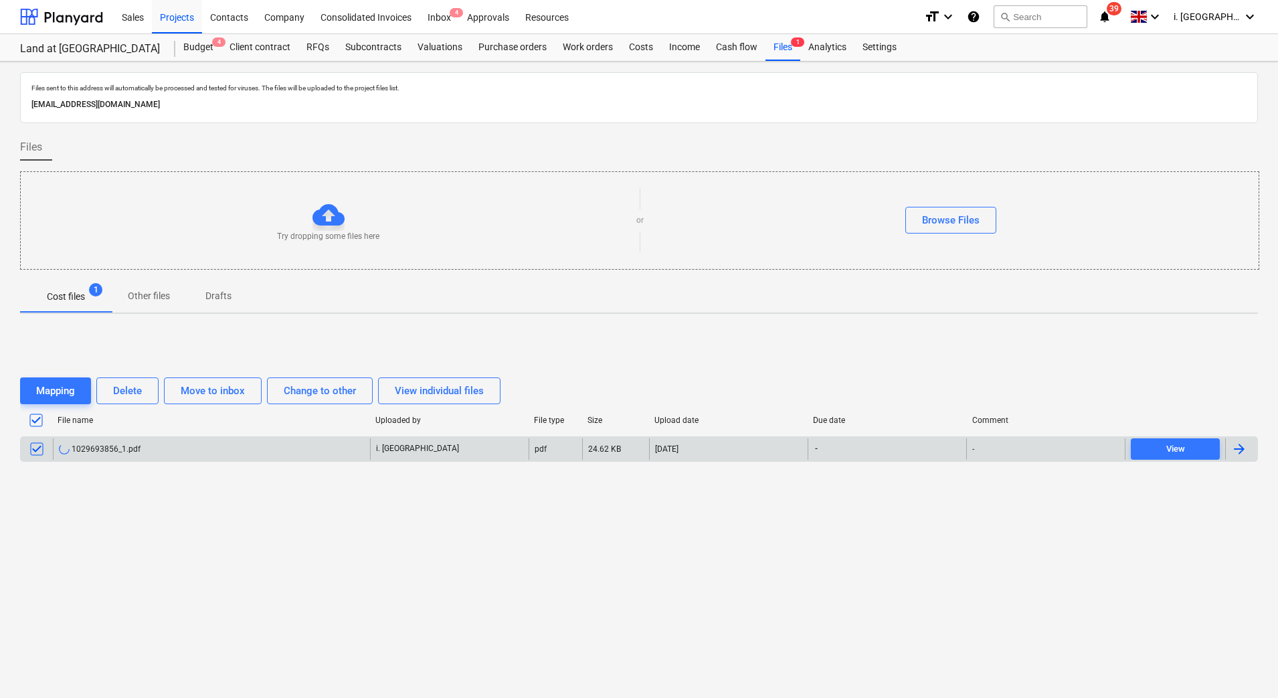
click at [125, 457] on div "1029693856_1.pdf" at bounding box center [211, 448] width 317 height 21
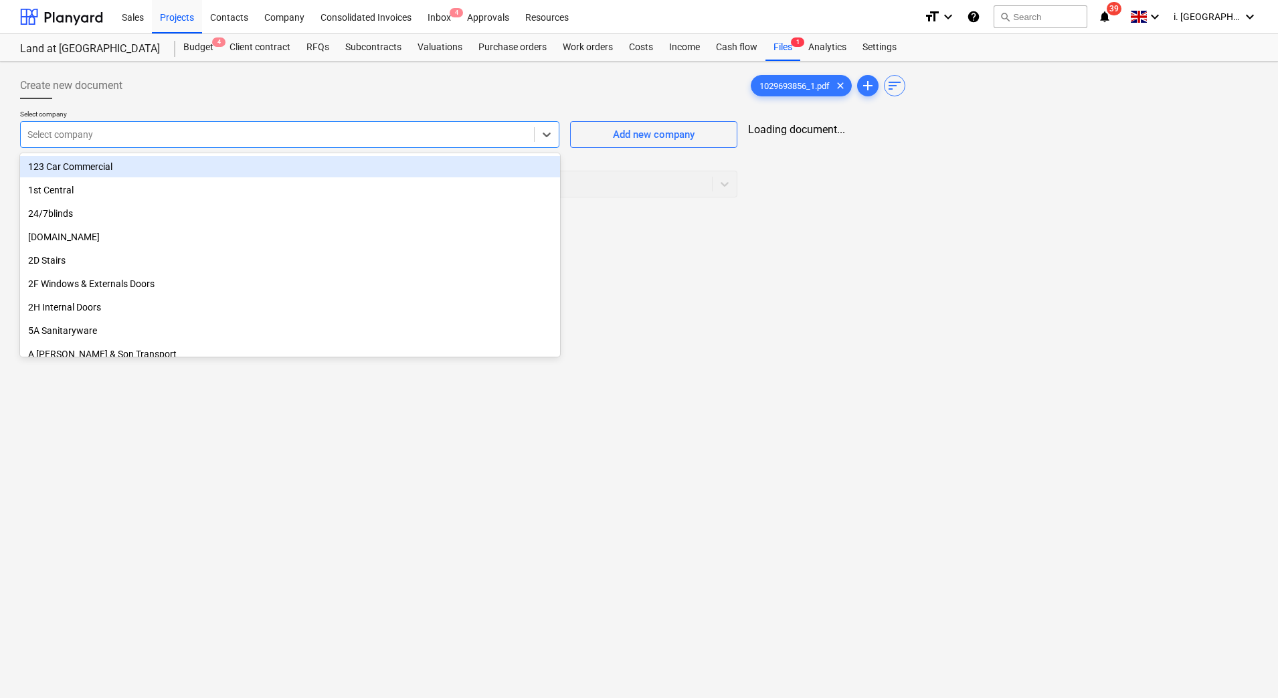
click at [386, 132] on div at bounding box center [277, 134] width 500 height 13
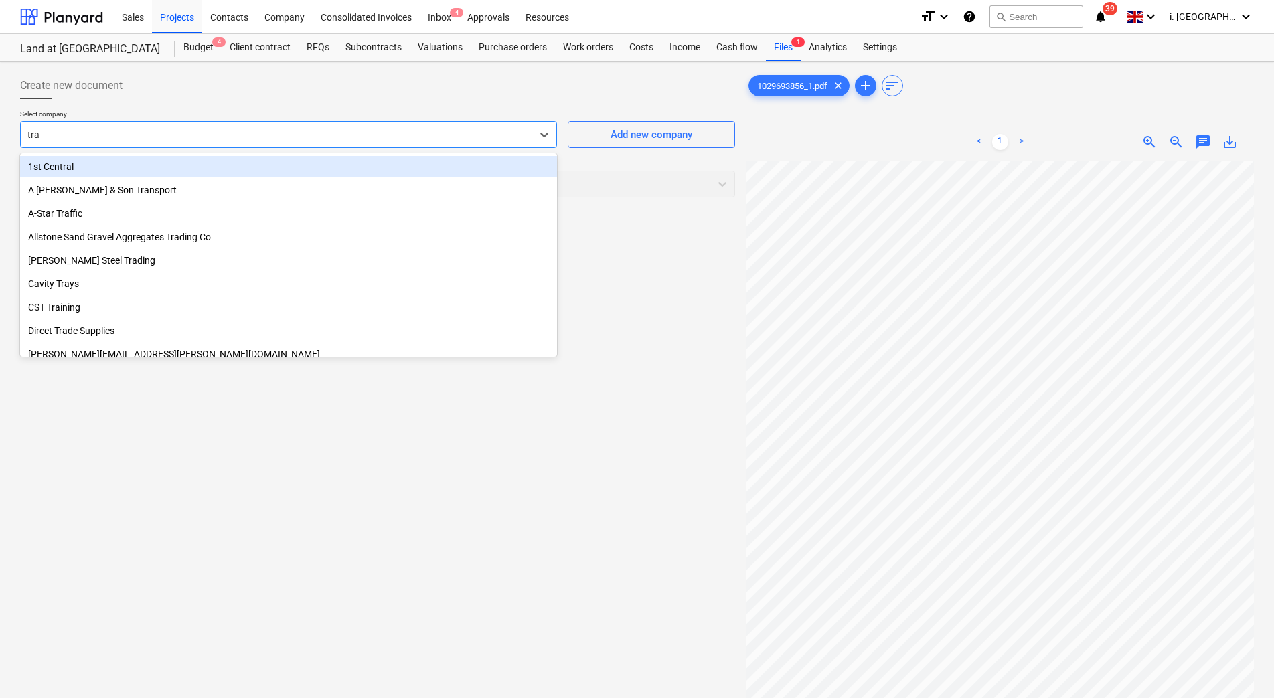
type input "trav"
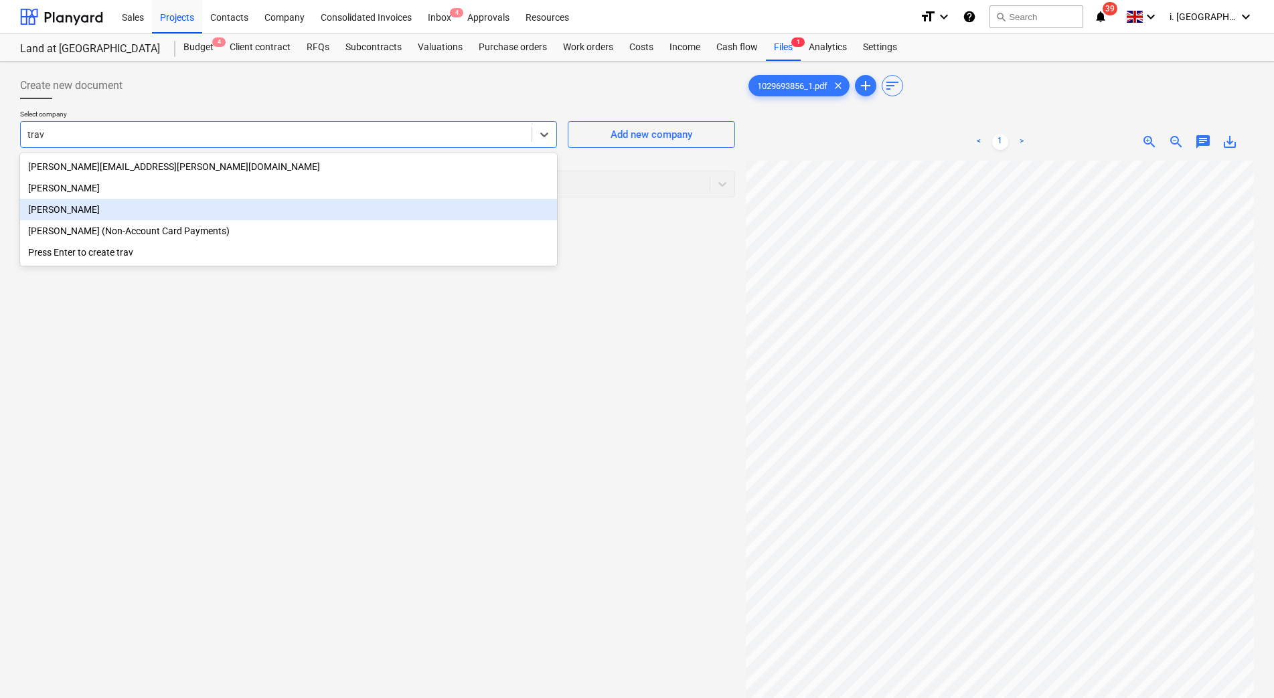
drag, startPoint x: 325, startPoint y: 226, endPoint x: 325, endPoint y: 213, distance: 13.4
click at [325, 213] on div "ellie.baker@travisperkins.co.uk travis Travis Perkins Travis Perkins (Non-Accou…" at bounding box center [288, 209] width 537 height 112
click at [325, 213] on div "[PERSON_NAME]" at bounding box center [288, 209] width 537 height 21
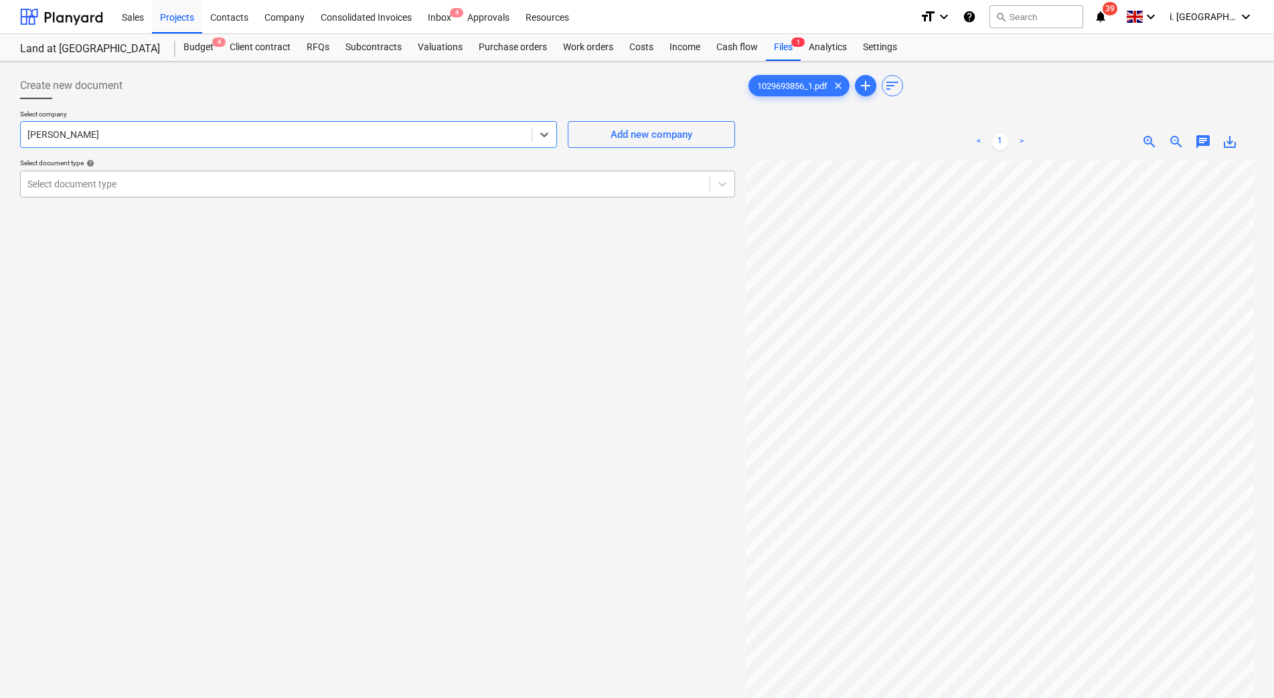
click at [290, 194] on div "Select document type" at bounding box center [377, 184] width 715 height 27
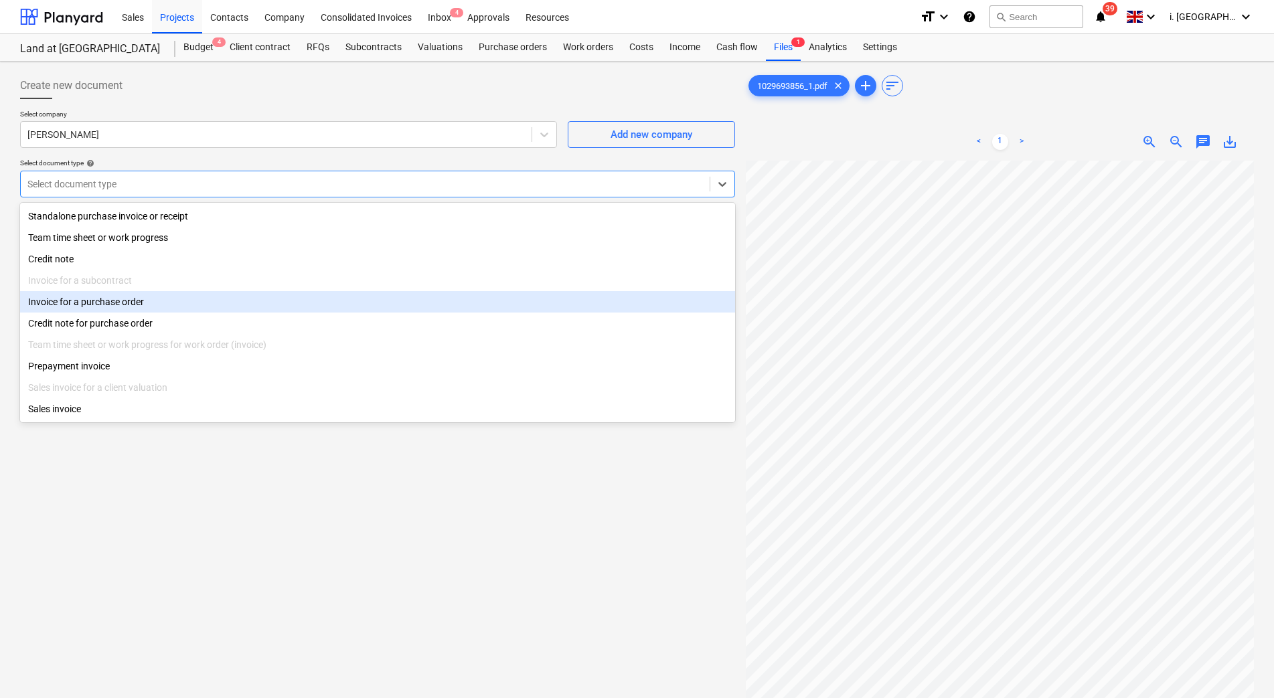
click at [292, 311] on div "Invoice for a purchase order" at bounding box center [377, 301] width 715 height 21
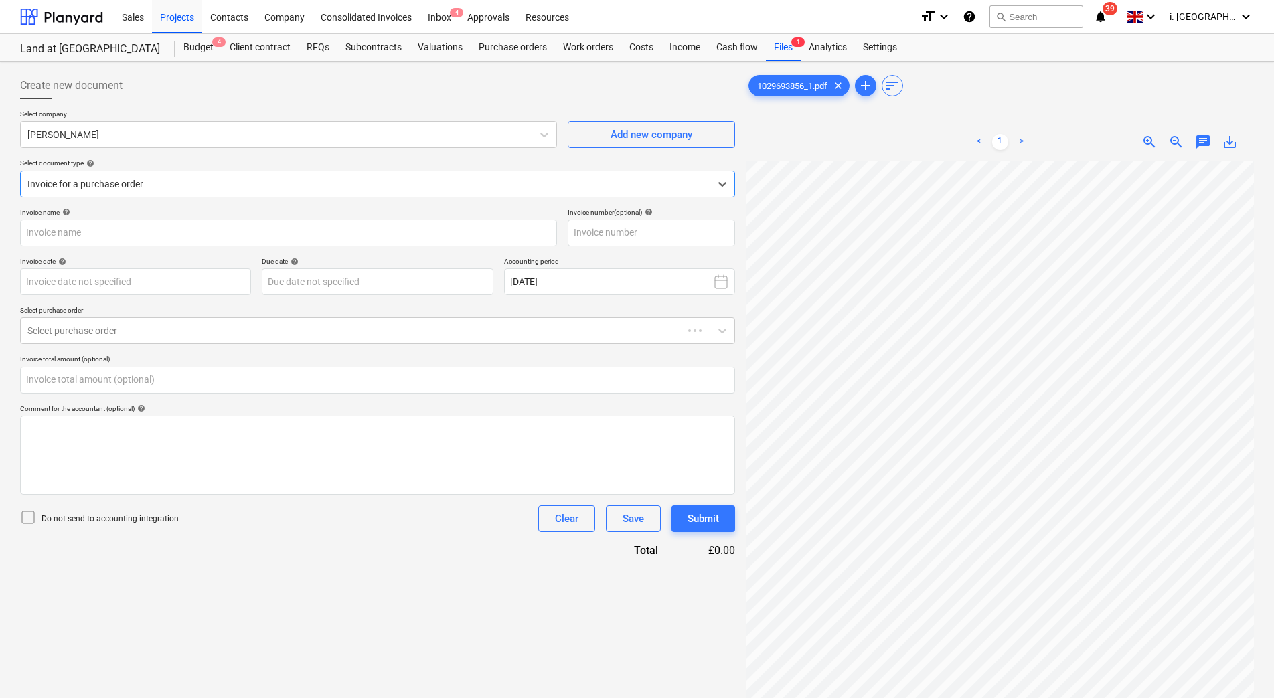
type input "1029693856"
type input "[DATE]"
type input "0.00"
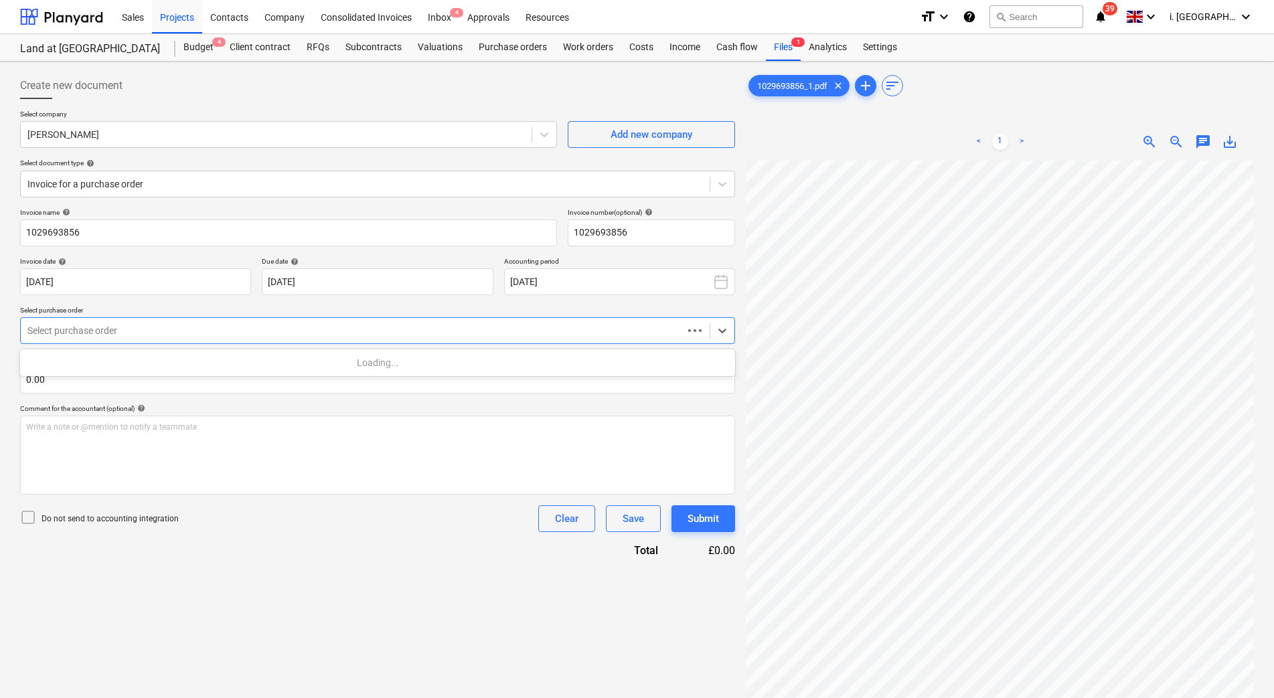
click at [272, 335] on div at bounding box center [351, 330] width 649 height 13
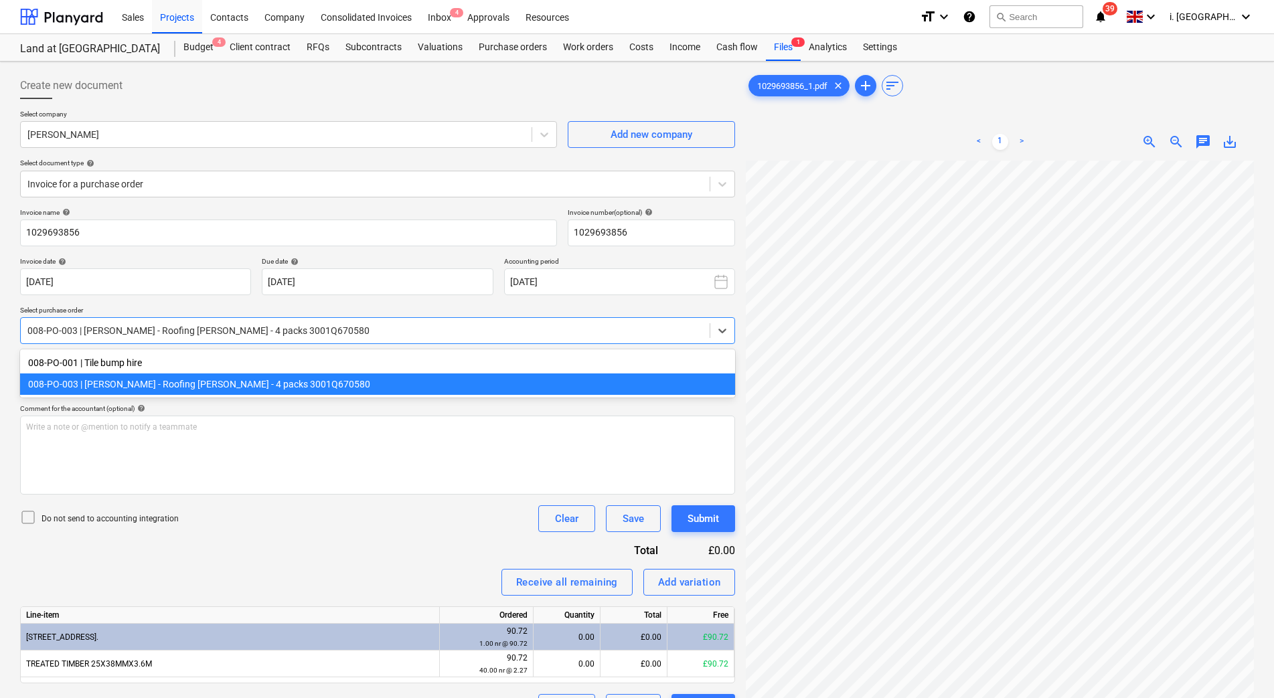
click at [278, 382] on div "008-PO-003 | Travis - Roofing Batten - 4 packs 3001Q670580" at bounding box center [377, 383] width 715 height 21
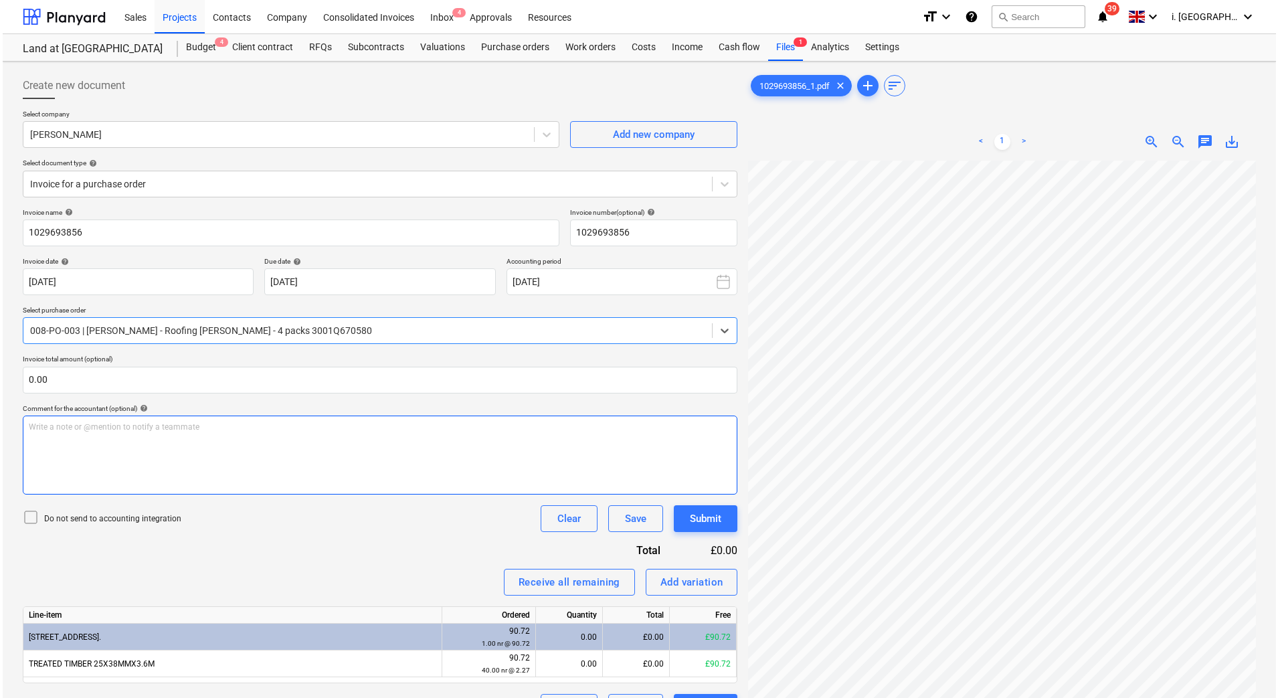
scroll to position [134, 0]
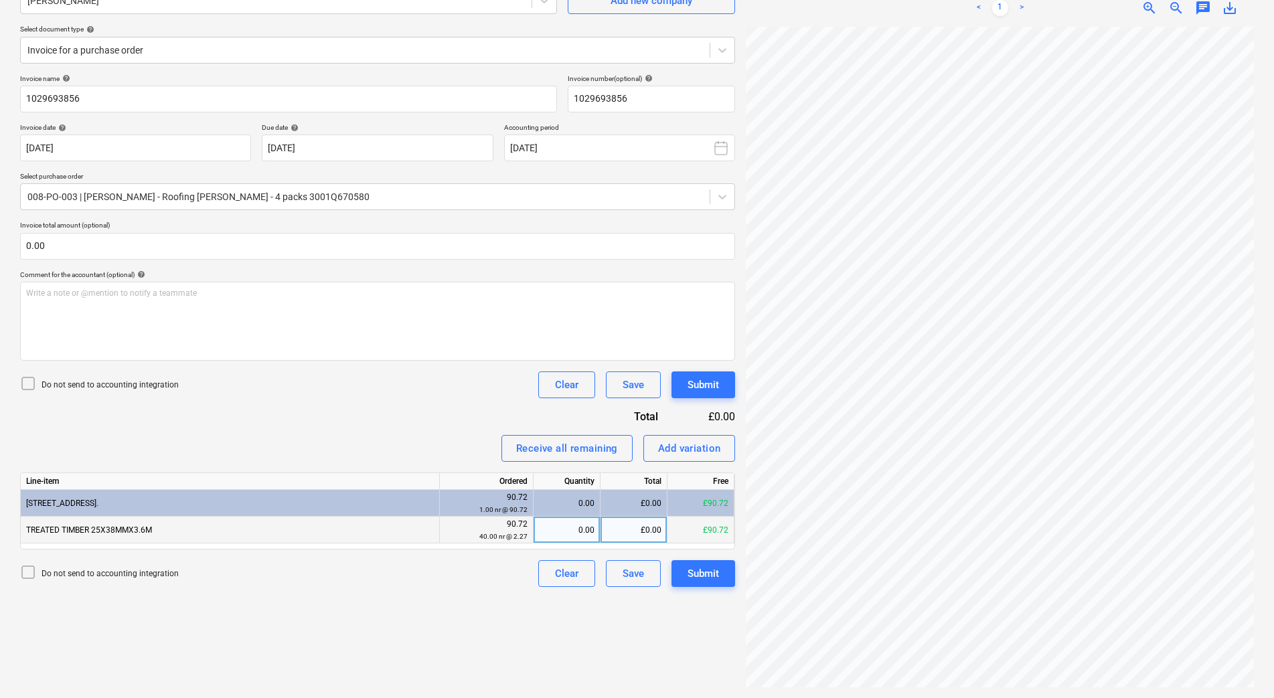
click at [565, 537] on div "0.00" at bounding box center [567, 530] width 56 height 27
type input "1"
type input "40"
click at [645, 534] on div "£90.72" at bounding box center [633, 530] width 67 height 27
type input "2.2"
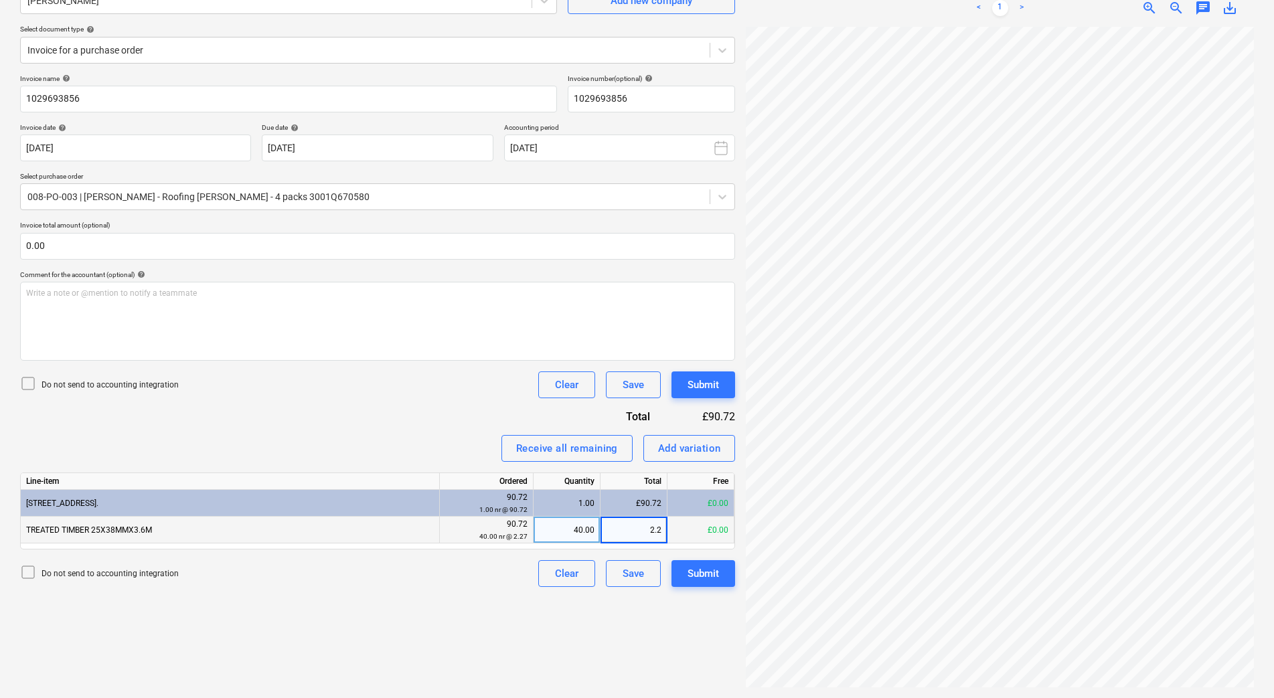
drag, startPoint x: 651, startPoint y: 532, endPoint x: 699, endPoint y: 534, distance: 47.6
click at [0, 0] on div "TREATED TIMBER 25X38MMX3.6M 90.72 40.00 nr @ 2.27 40.00 2.2 £0.00" at bounding box center [0, 0] width 0 height 0
click at [699, 578] on div "Submit" at bounding box center [702, 573] width 31 height 17
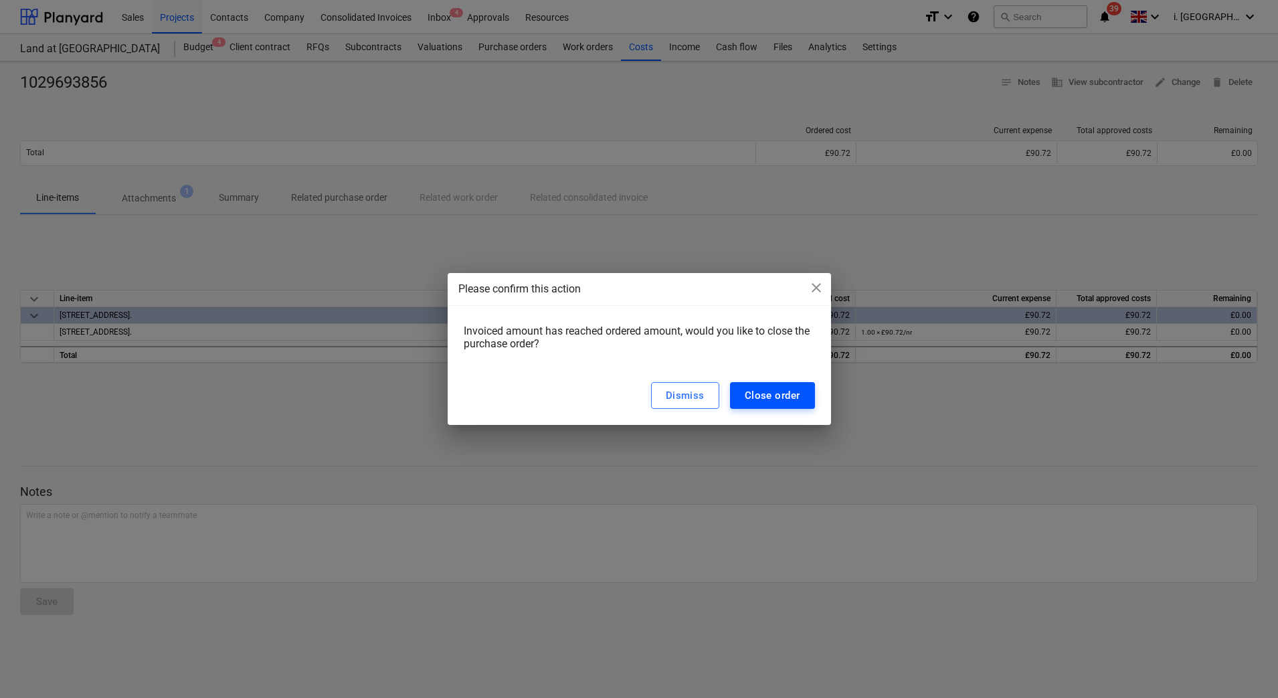
click at [780, 398] on div "Close order" at bounding box center [773, 395] width 56 height 17
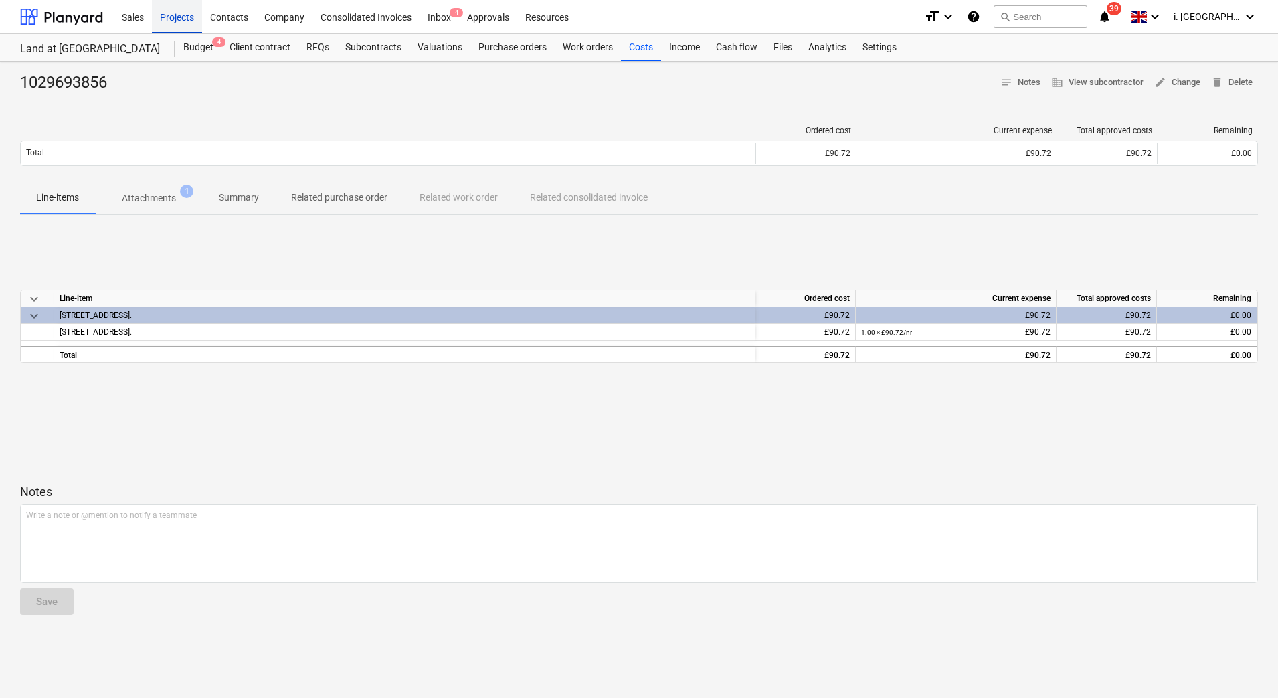
click at [190, 20] on div "Projects" at bounding box center [177, 16] width 50 height 34
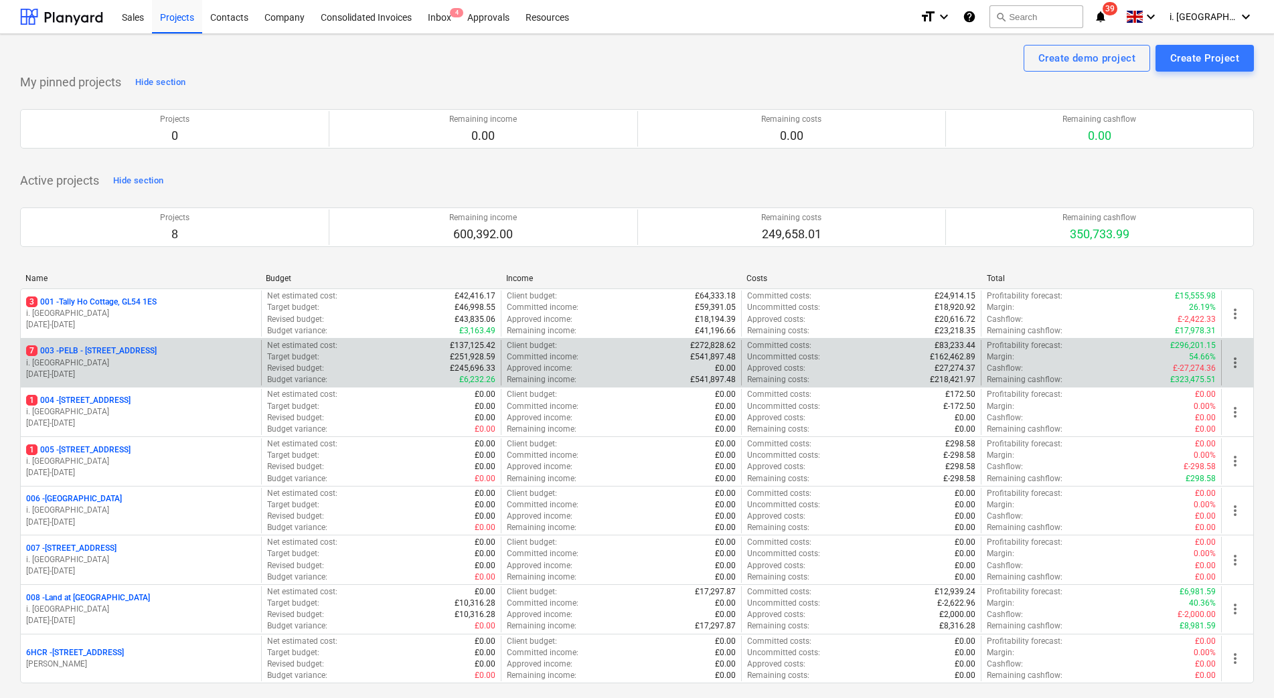
click at [157, 347] on p "7 003 - PELB - Castle lane, Moreton Valence, GL2 7NE" at bounding box center [91, 350] width 131 height 11
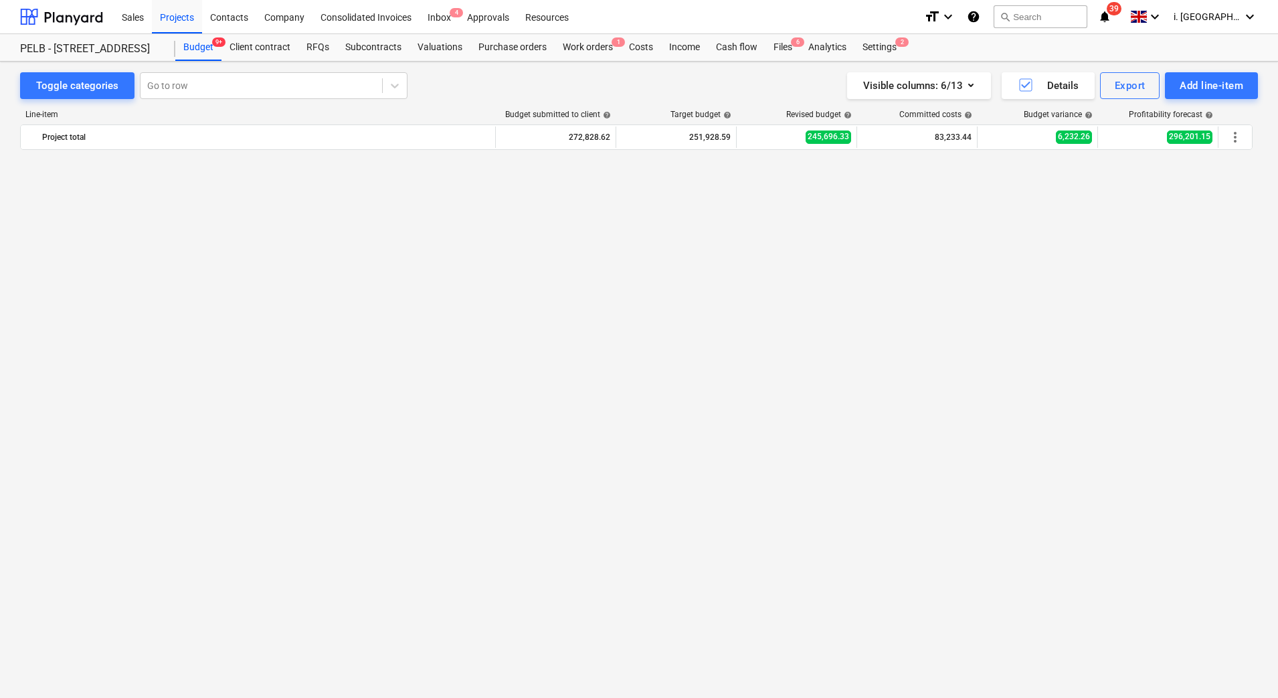
scroll to position [1363, 0]
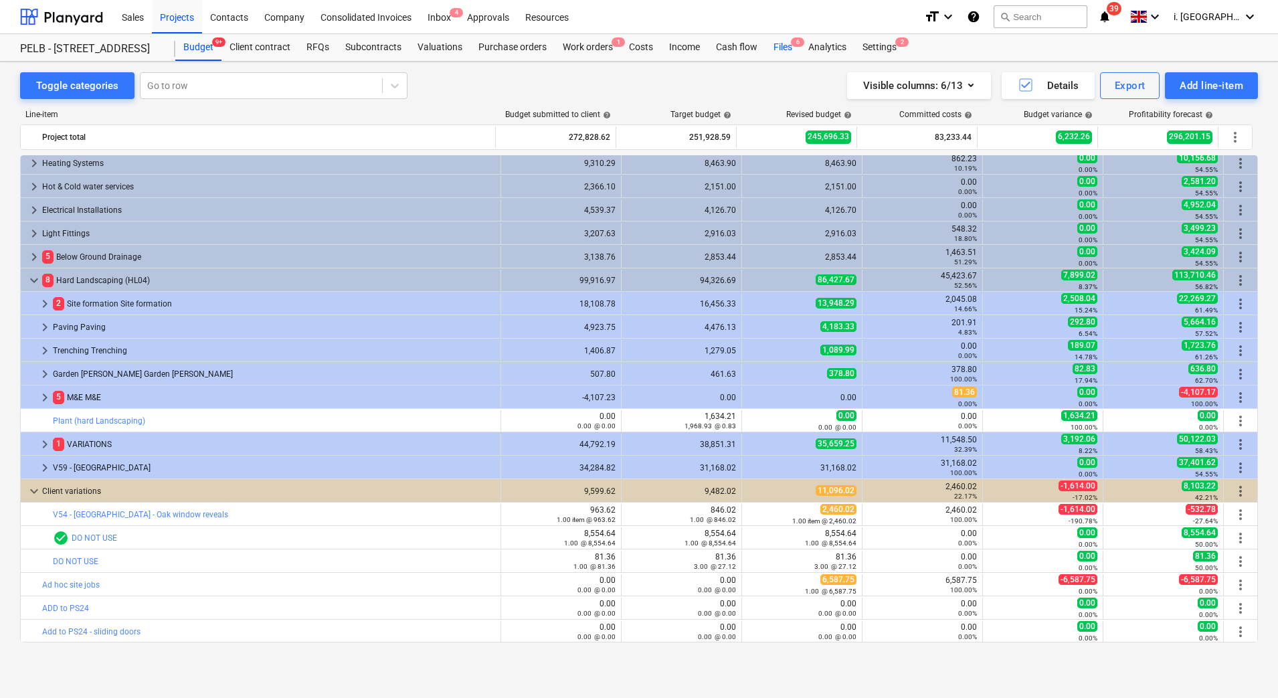
click at [775, 50] on div "Files 6" at bounding box center [783, 47] width 35 height 27
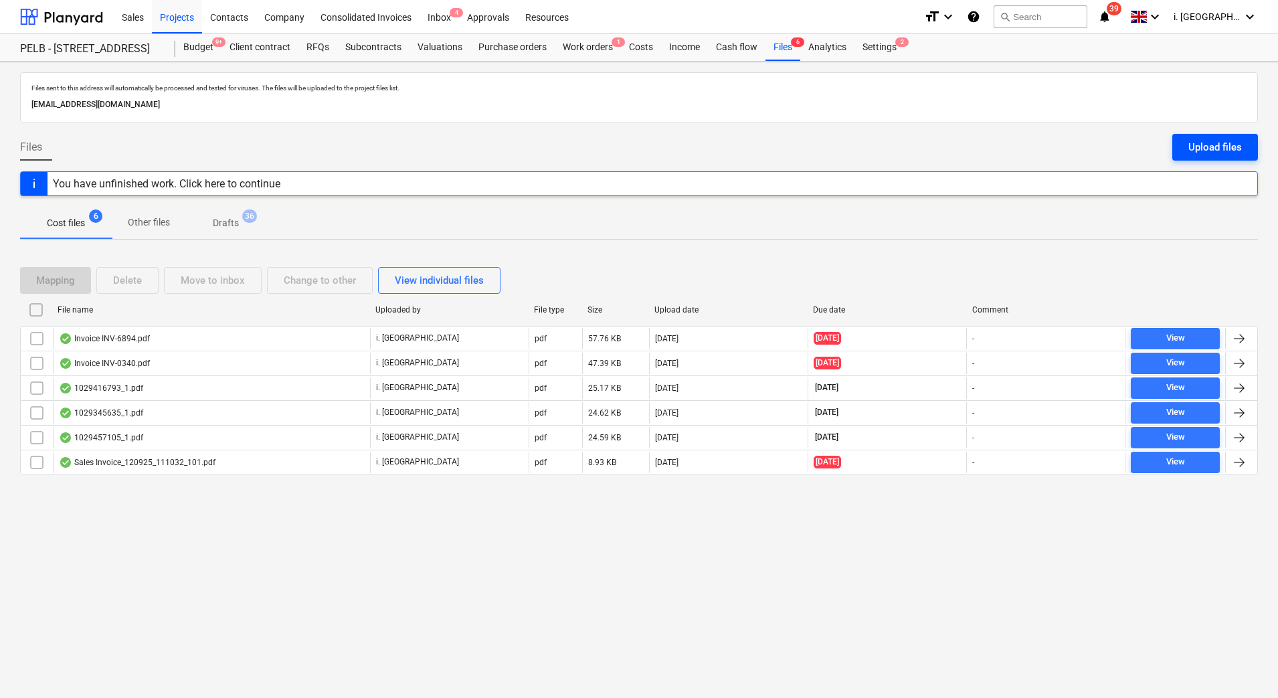
click at [1196, 151] on div "Upload files" at bounding box center [1216, 147] width 54 height 17
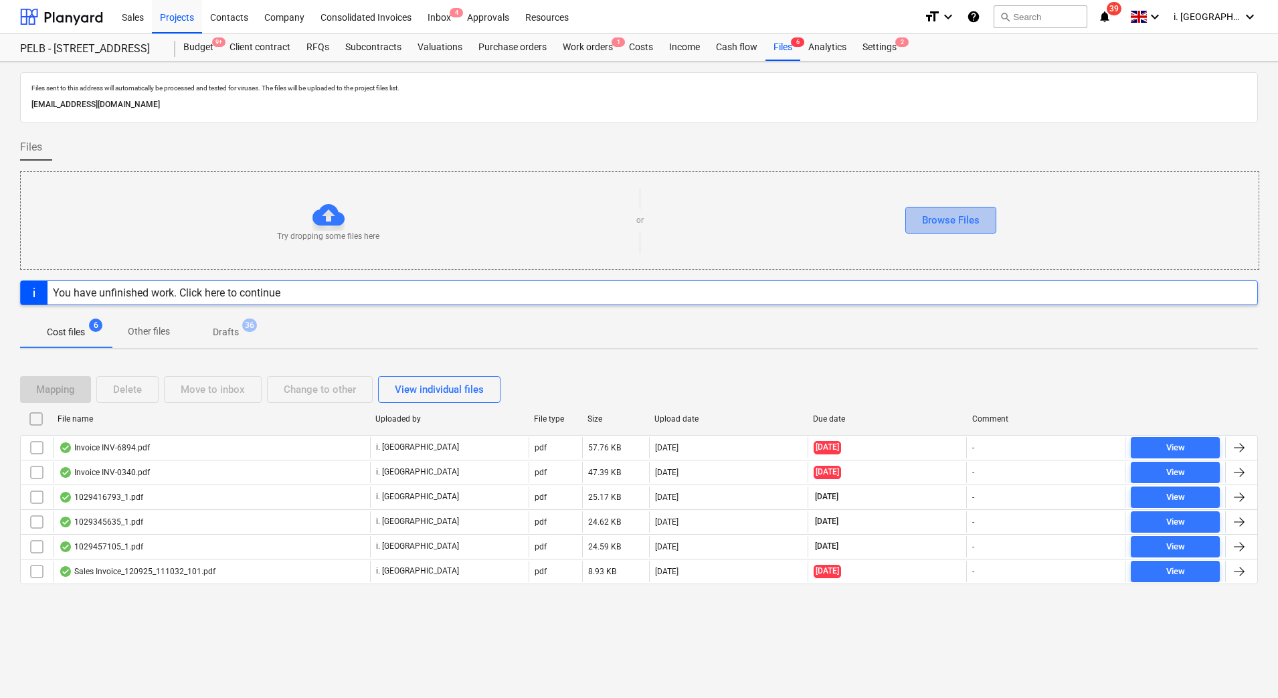
click at [927, 214] on div "Browse Files" at bounding box center [951, 220] width 58 height 17
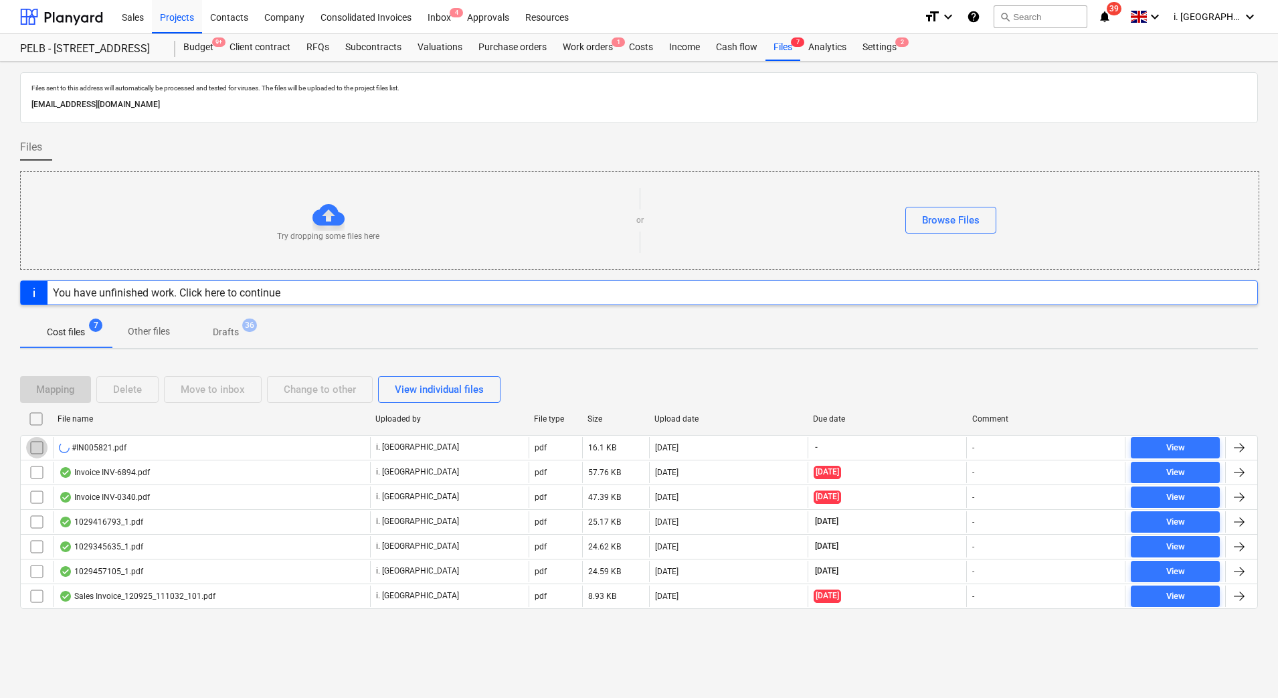
click at [36, 448] on input "checkbox" at bounding box center [36, 447] width 21 height 21
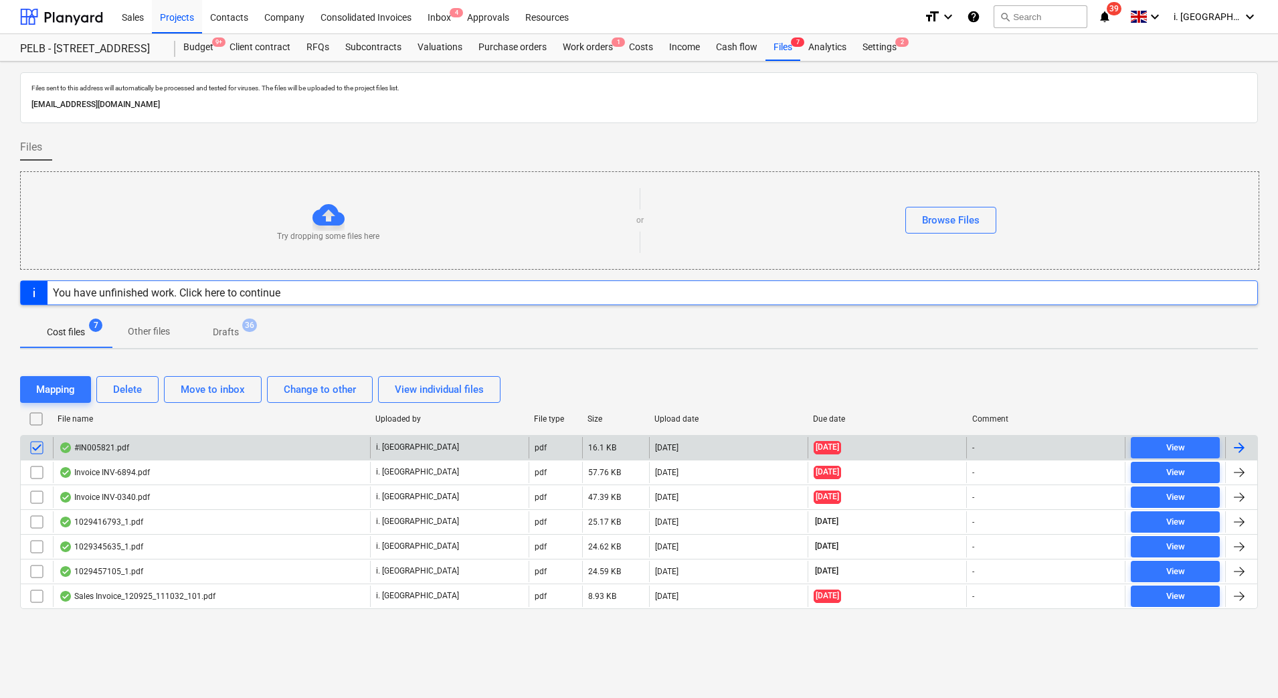
click at [125, 446] on div "#IN005821.pdf" at bounding box center [94, 447] width 70 height 11
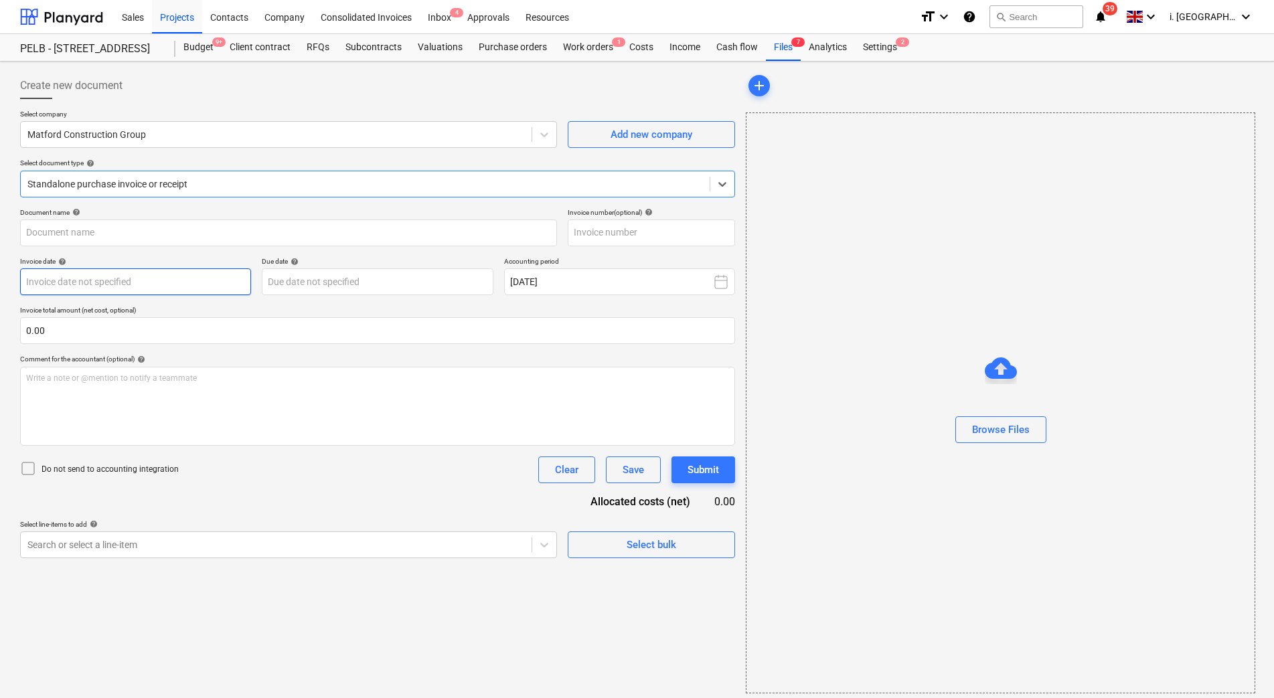
type input "IN005821"
type input "[DATE]"
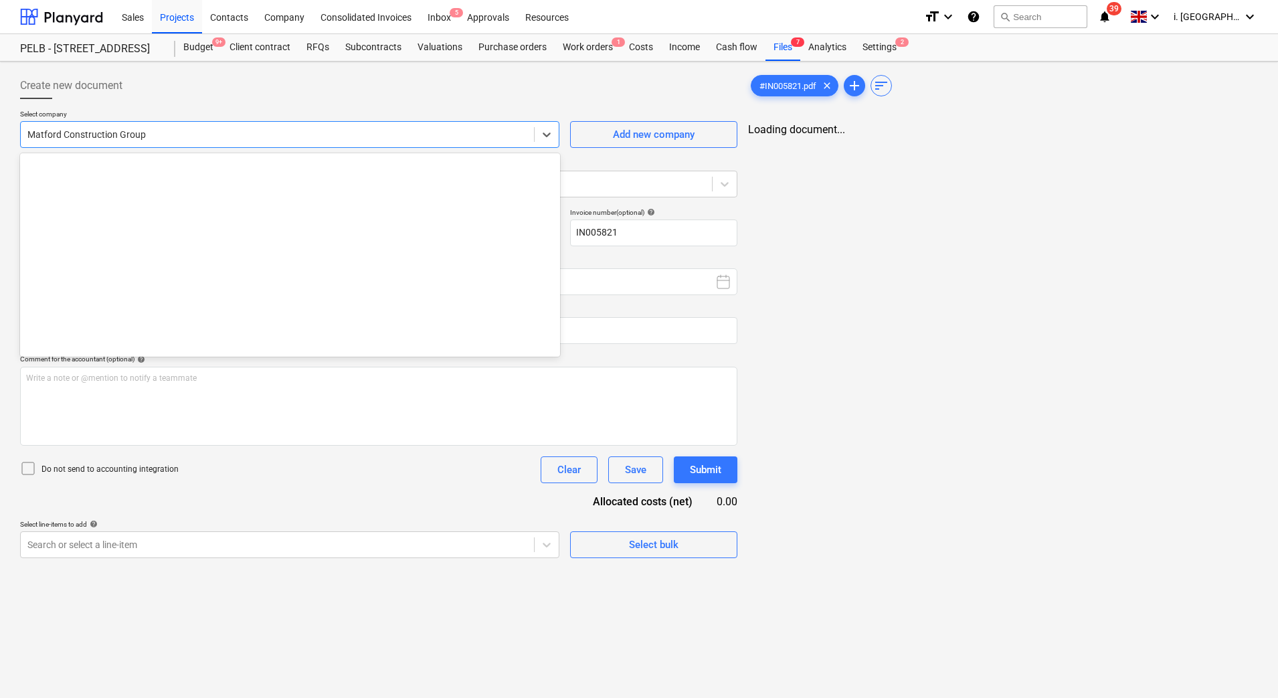
click at [284, 139] on div at bounding box center [277, 134] width 500 height 13
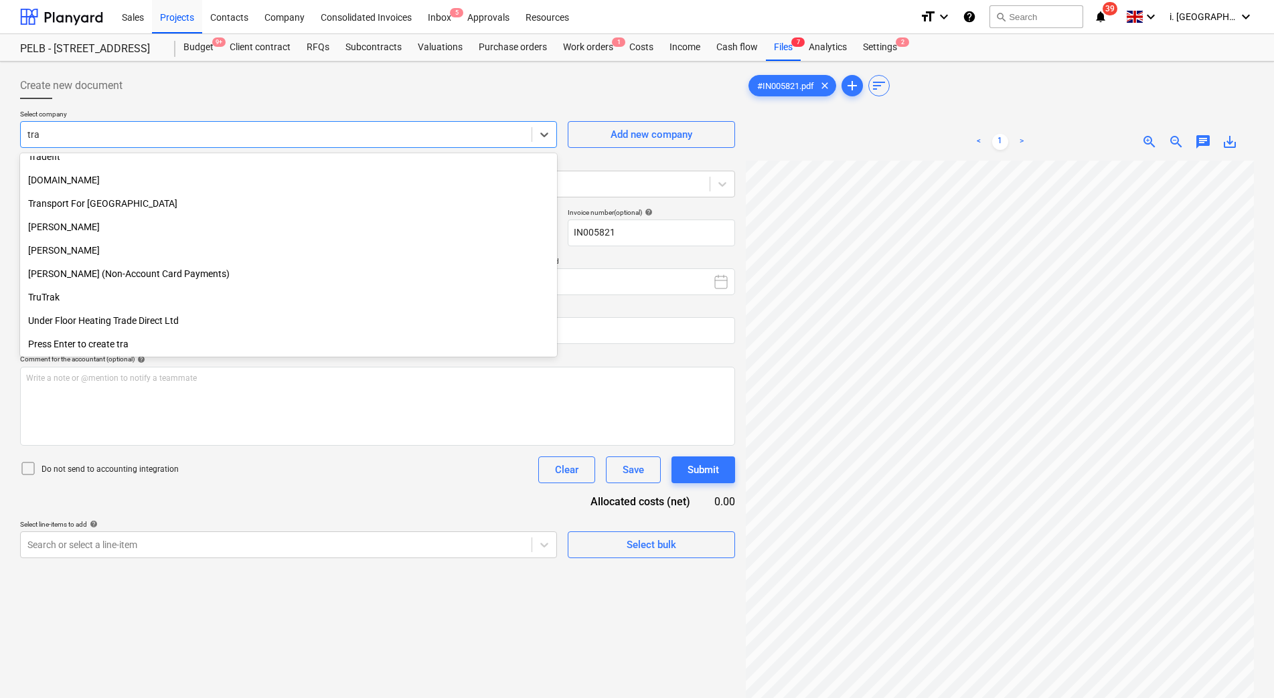
scroll to position [572, 0]
type input "trav"
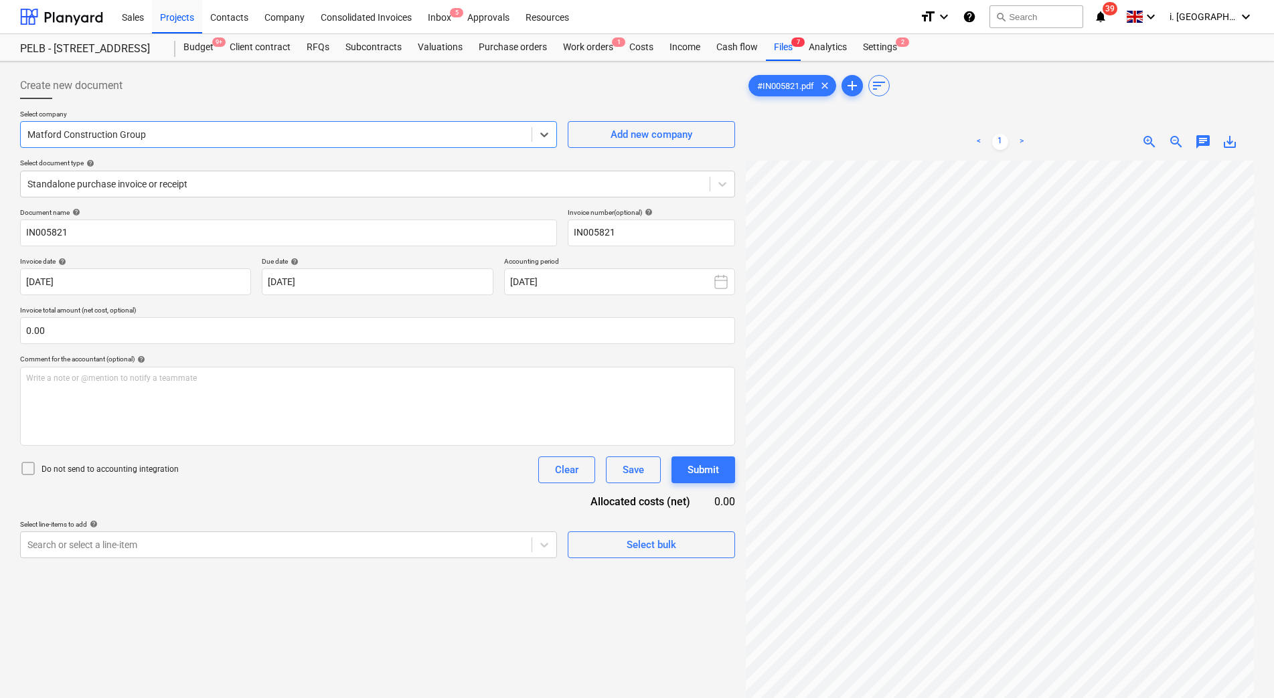
drag, startPoint x: 25, startPoint y: 120, endPoint x: 0, endPoint y: 108, distance: 28.4
click at [0, 109] on html "Sales Projects Contacts Company Consolidated Invoices Inbox 5 Approvals Resourc…" at bounding box center [637, 349] width 1274 height 698
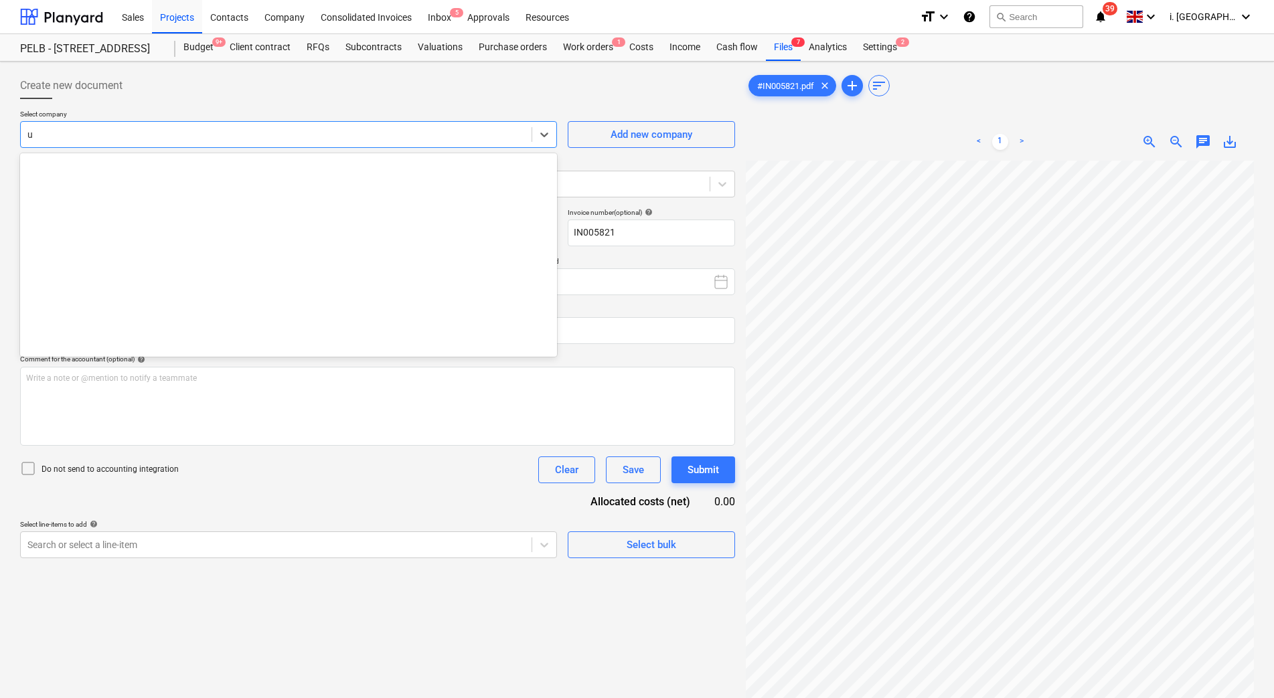
scroll to position [6851, 0]
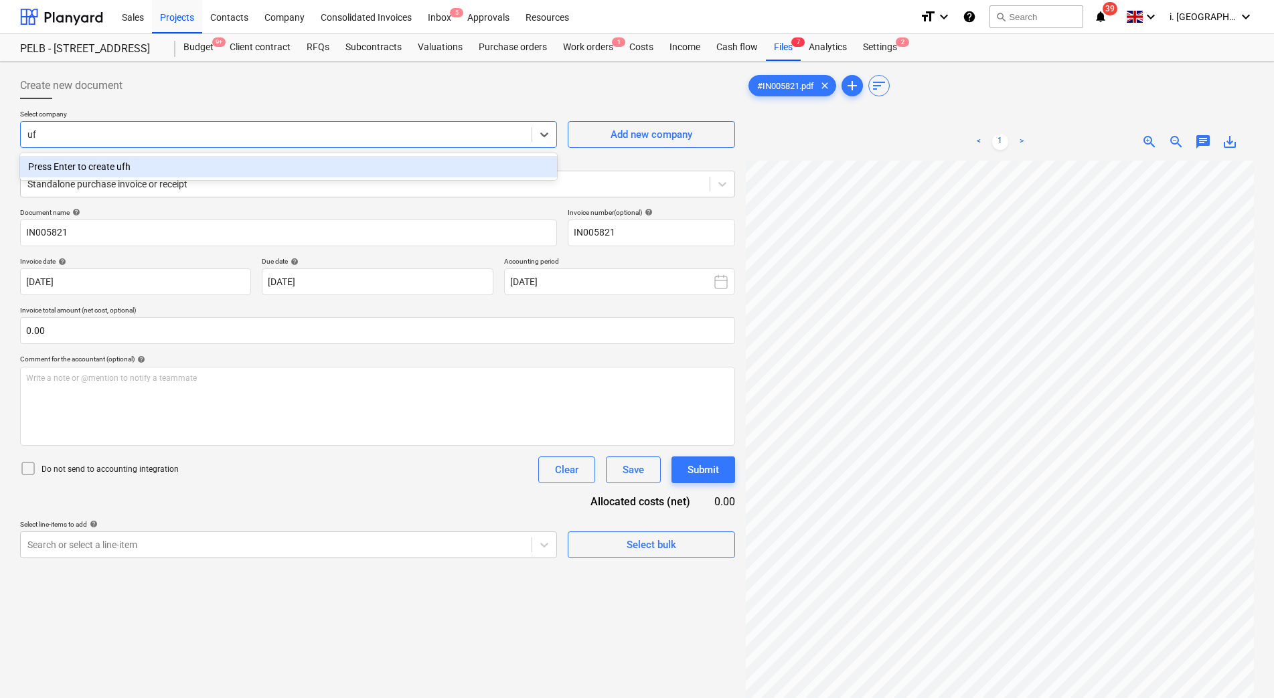
type input "u"
type input "UFH Trade Direct Ltd"
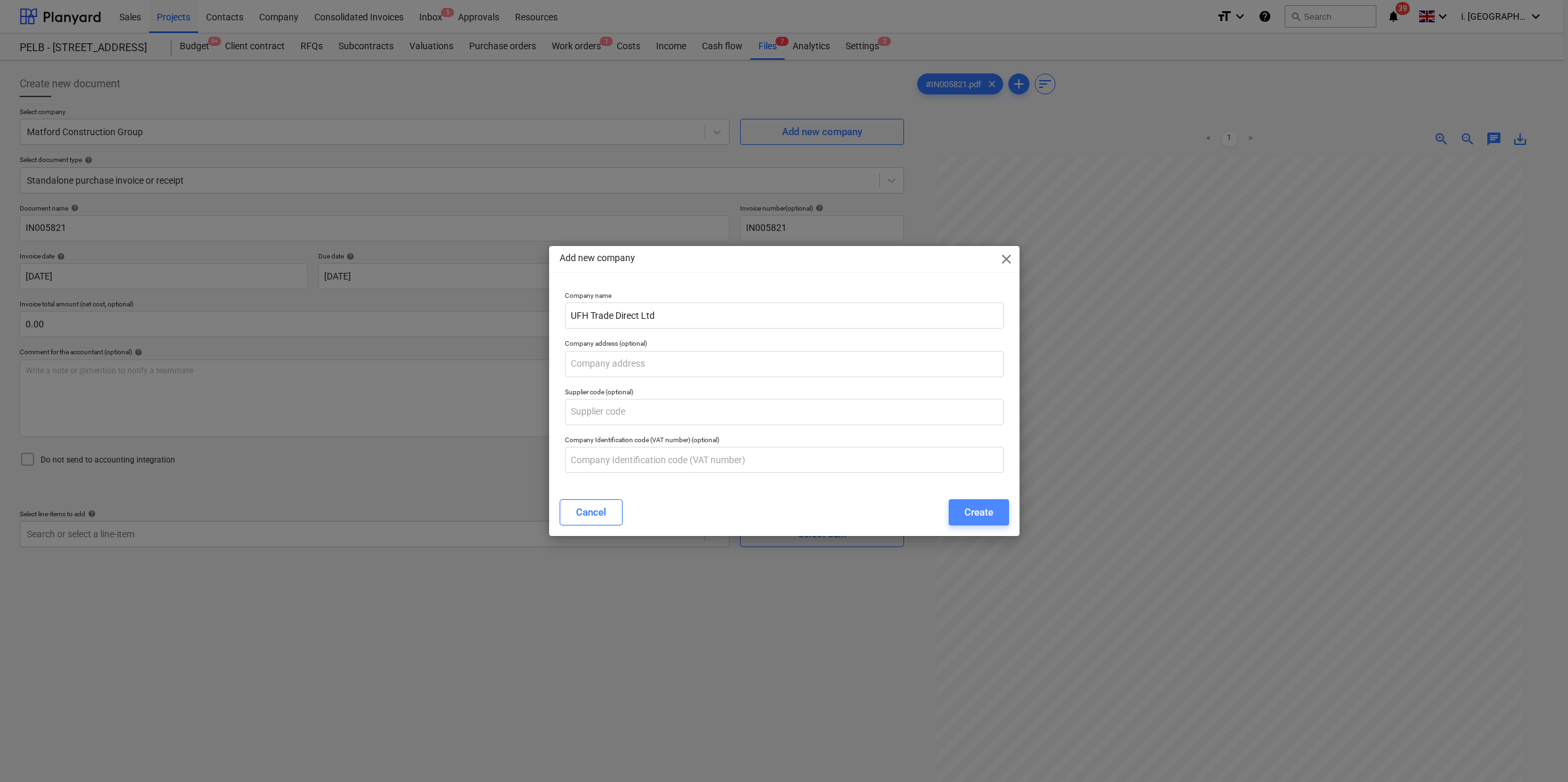
click at [979, 514] on div "Create" at bounding box center [978, 512] width 28 height 17
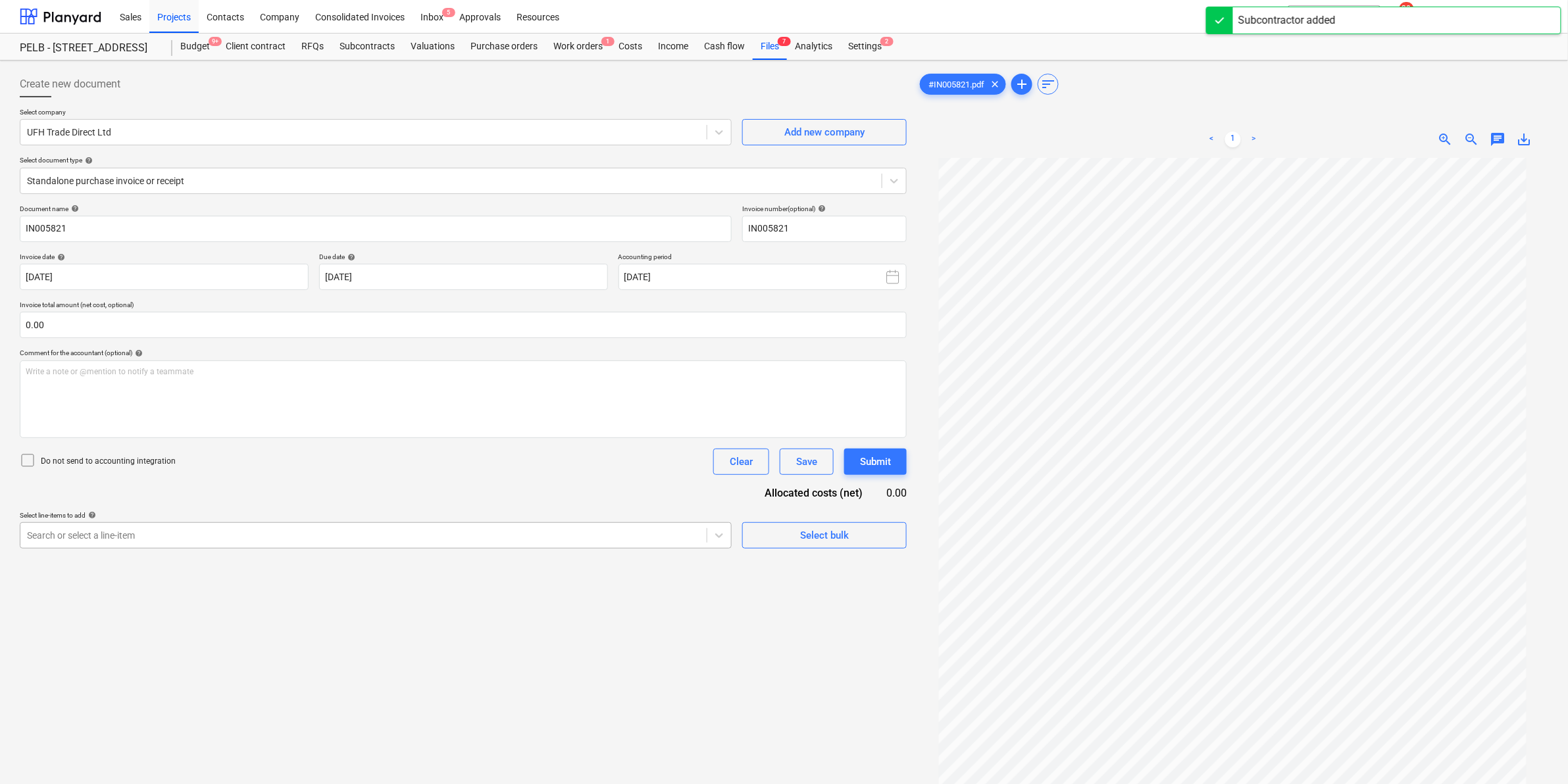
click at [383, 526] on div "Search or select a line-item" at bounding box center [364, 534] width 686 height 19
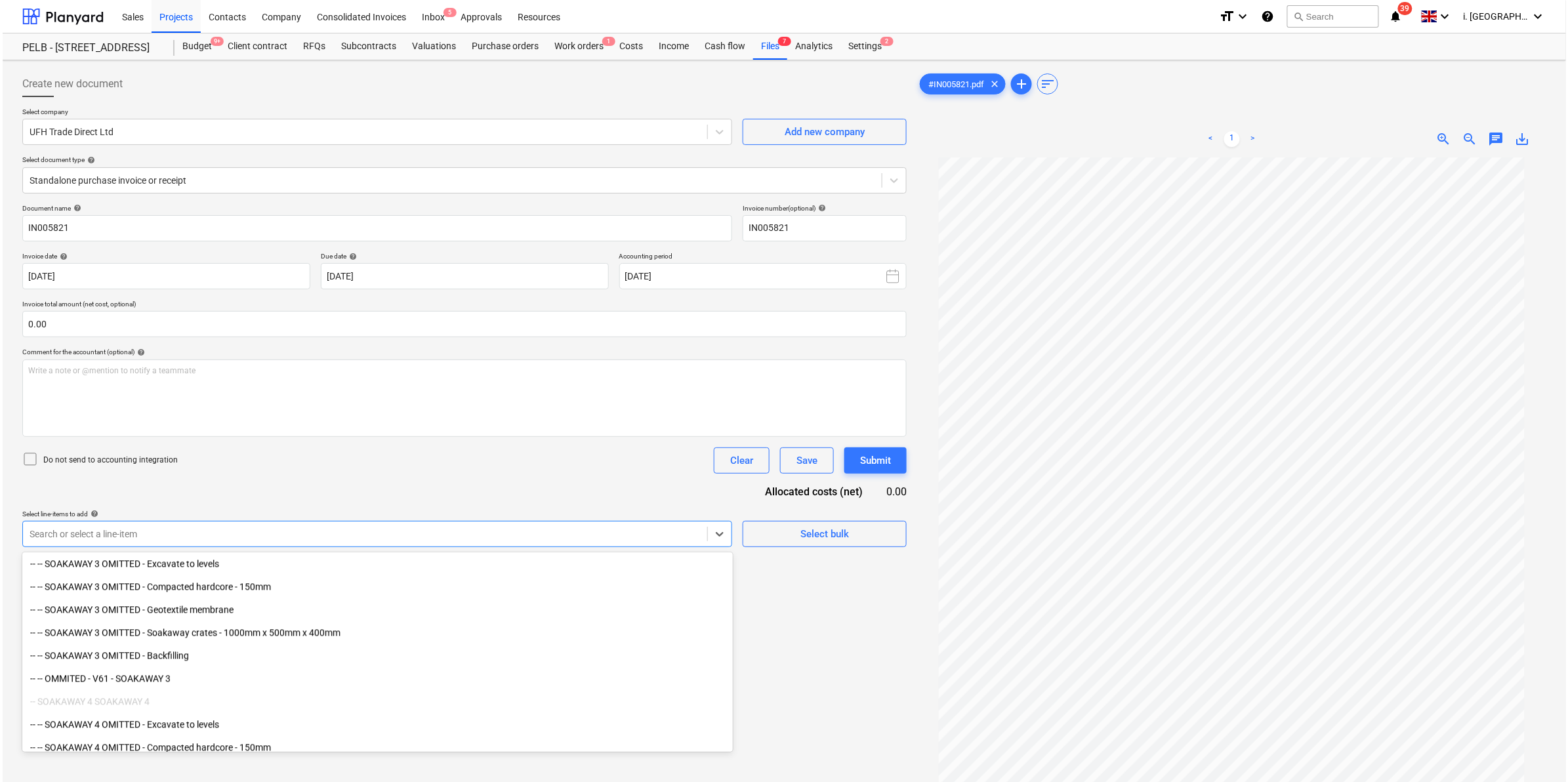
scroll to position [5509, 0]
click at [778, 528] on span "Select bulk" at bounding box center [822, 533] width 131 height 17
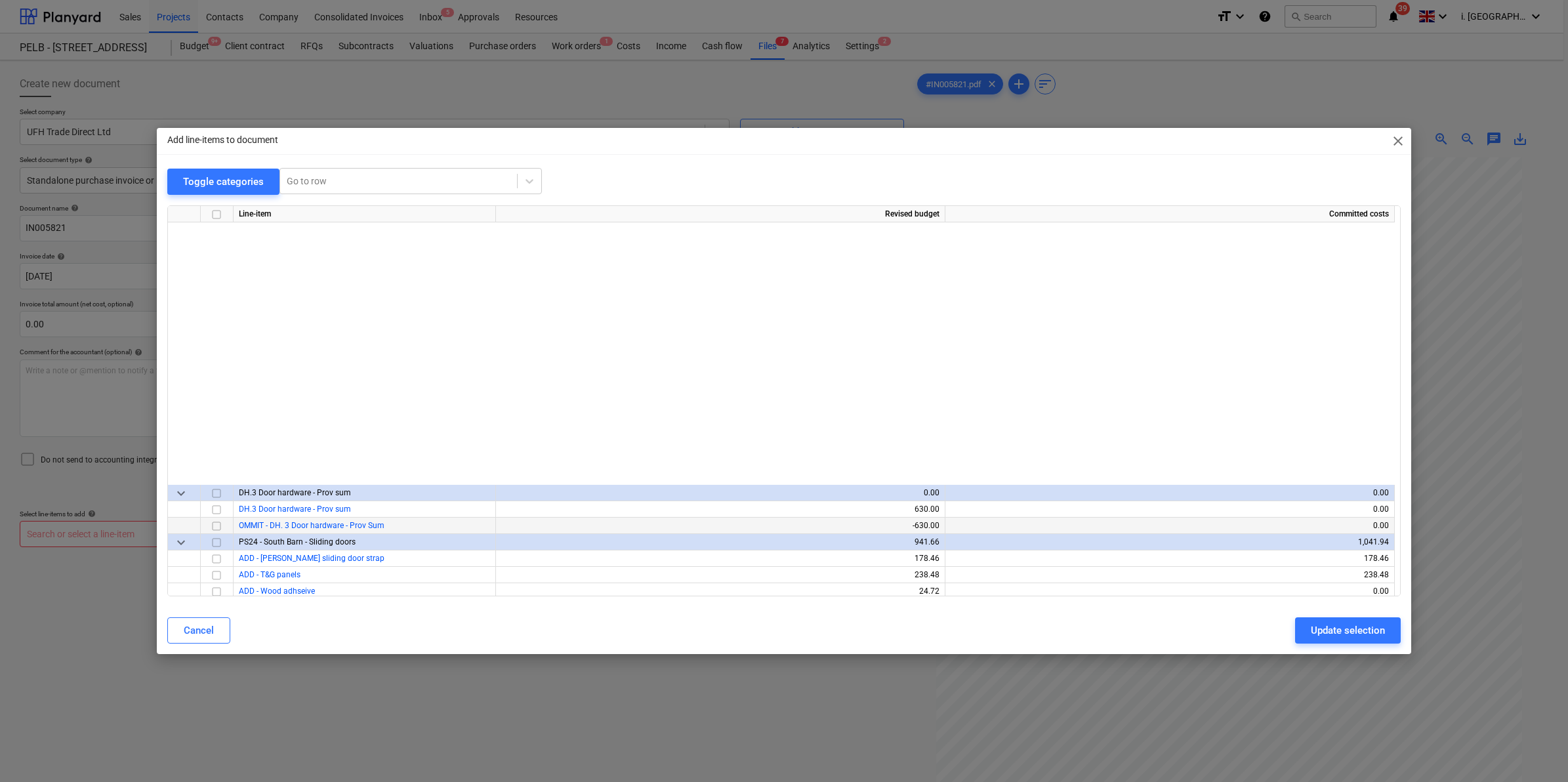
scroll to position [341, 0]
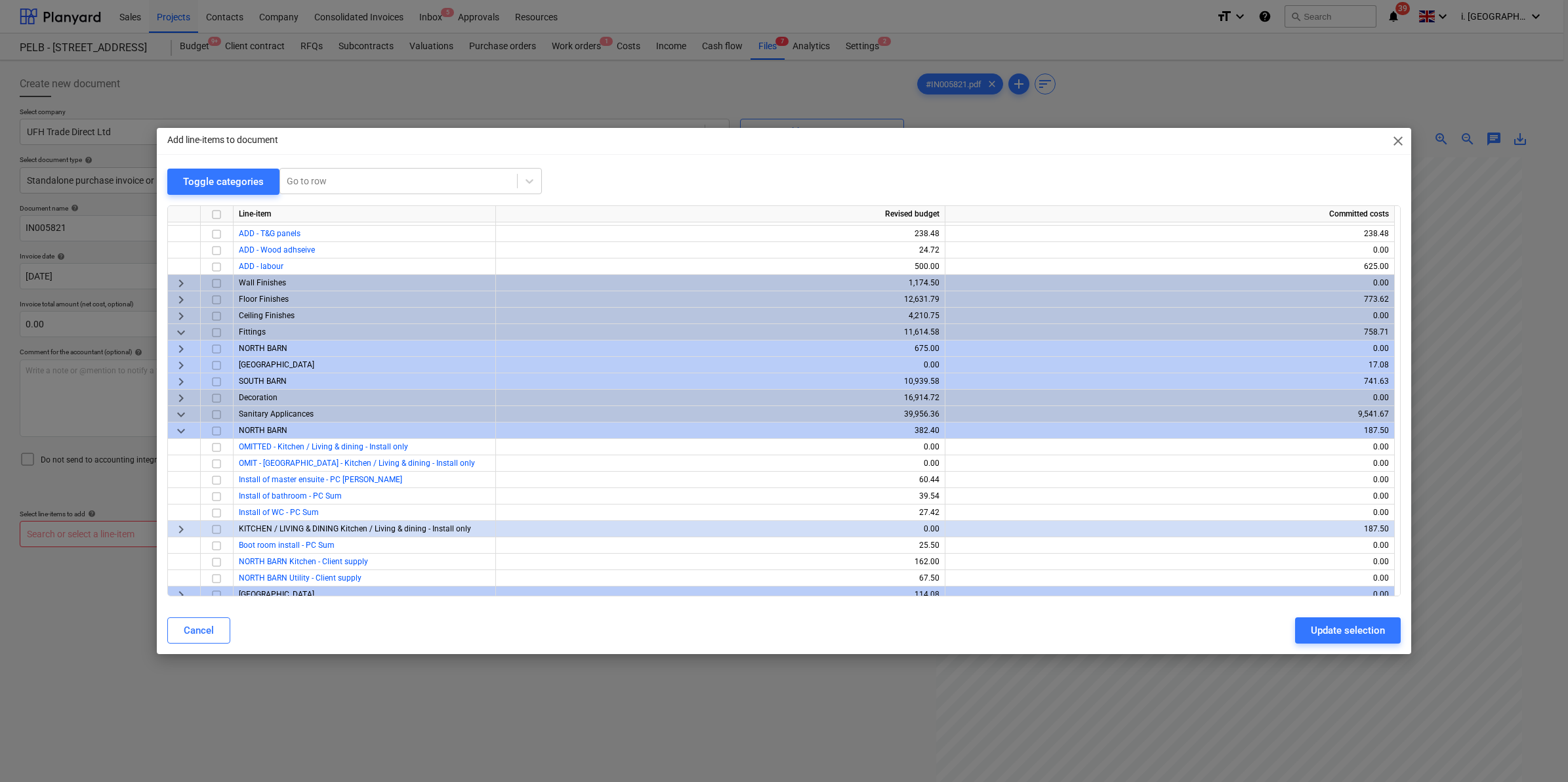
click at [175, 348] on span "keyboard_arrow_right" at bounding box center [181, 349] width 16 height 16
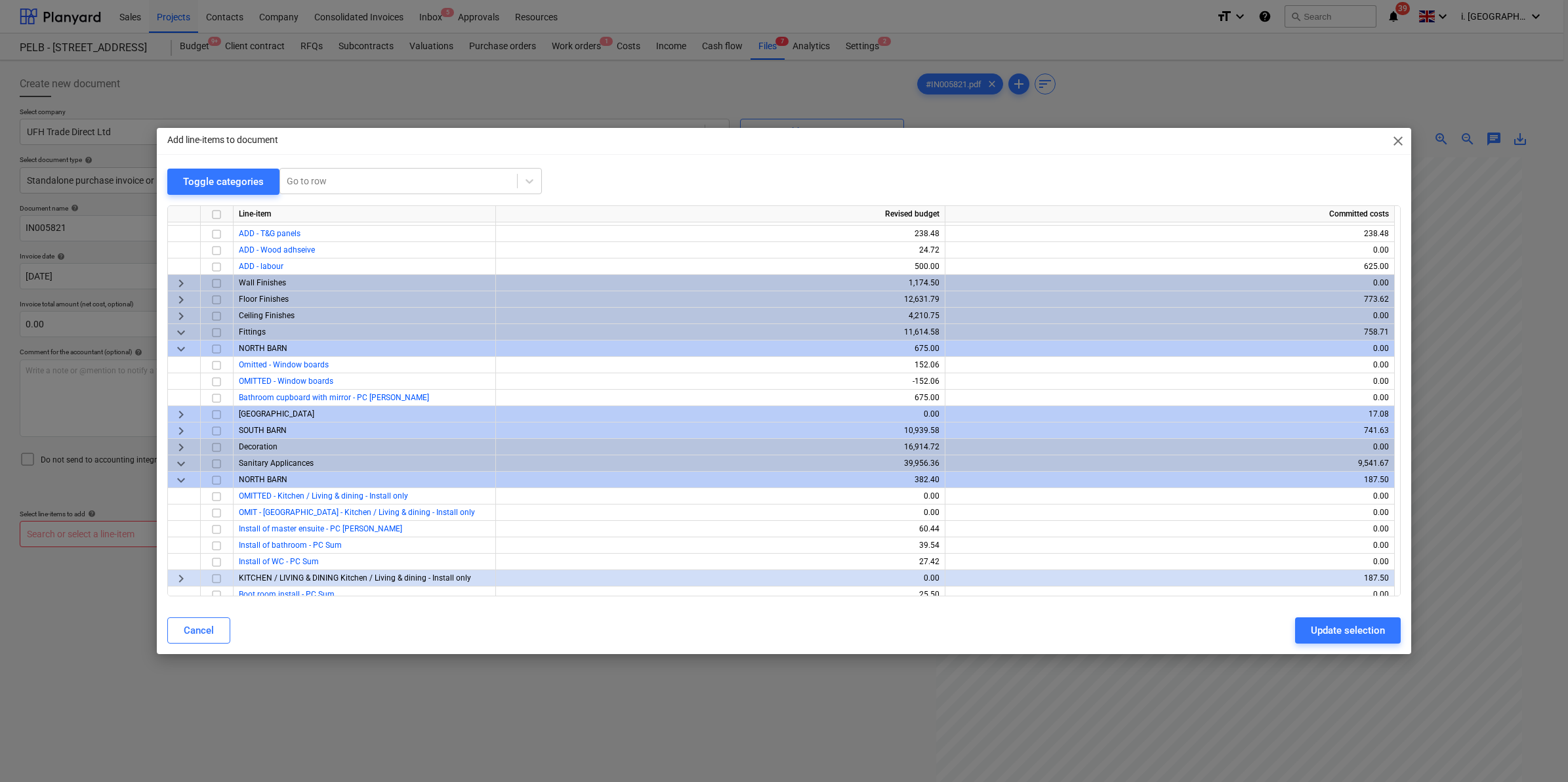
click at [177, 415] on span "keyboard_arrow_right" at bounding box center [181, 415] width 16 height 16
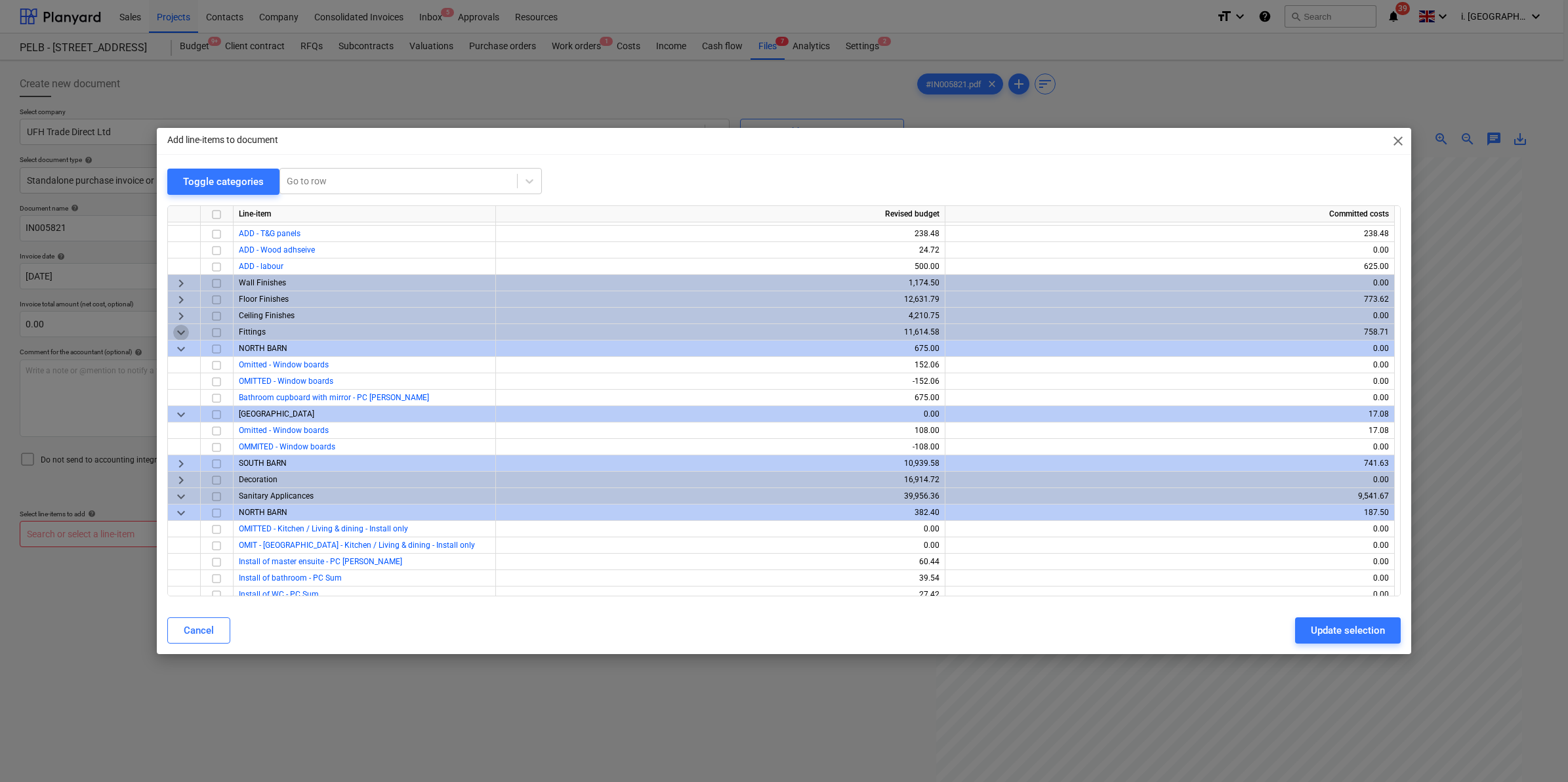
click at [177, 331] on span "keyboard_arrow_down" at bounding box center [181, 332] width 16 height 16
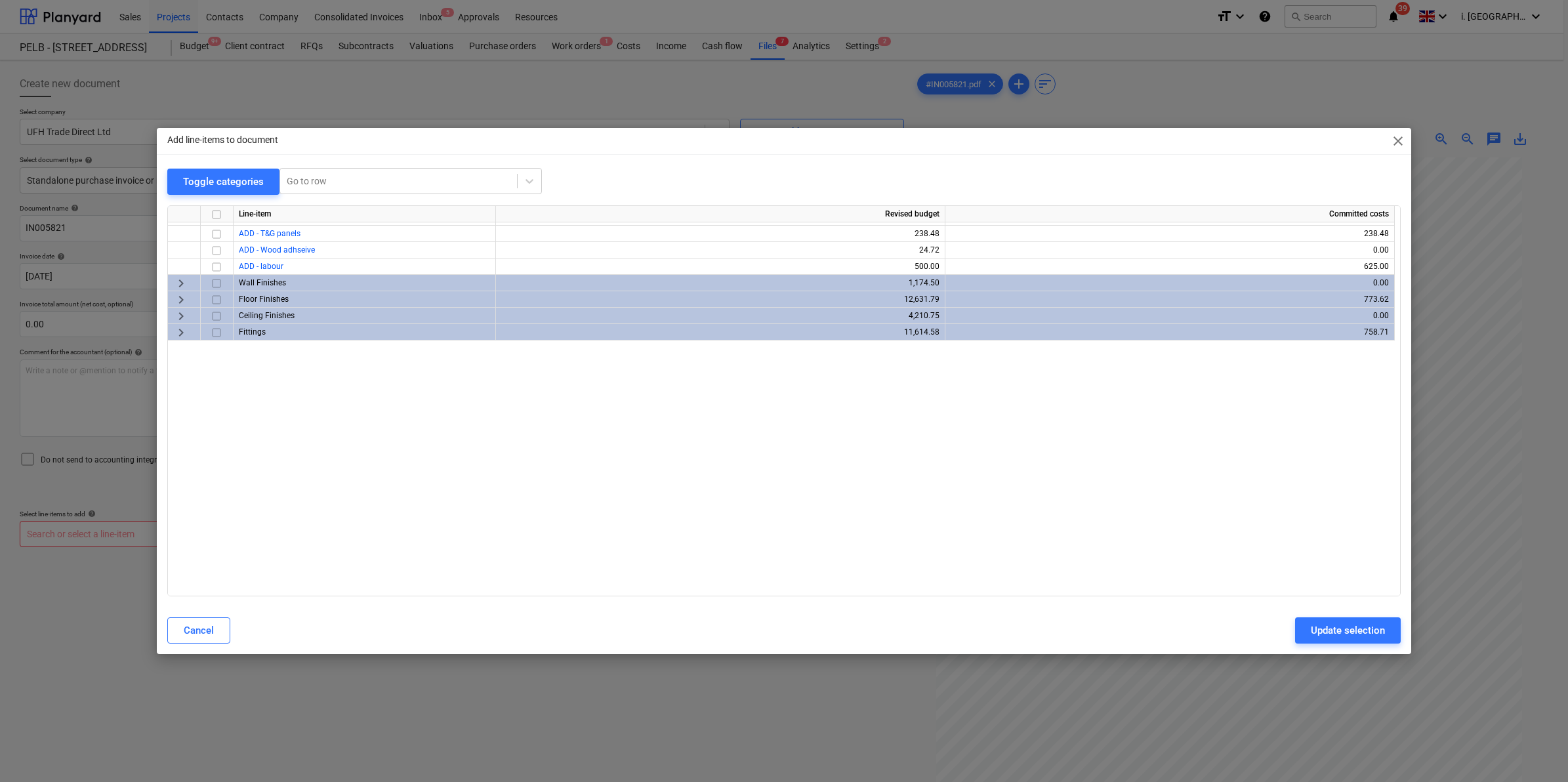
scroll to position [0, 0]
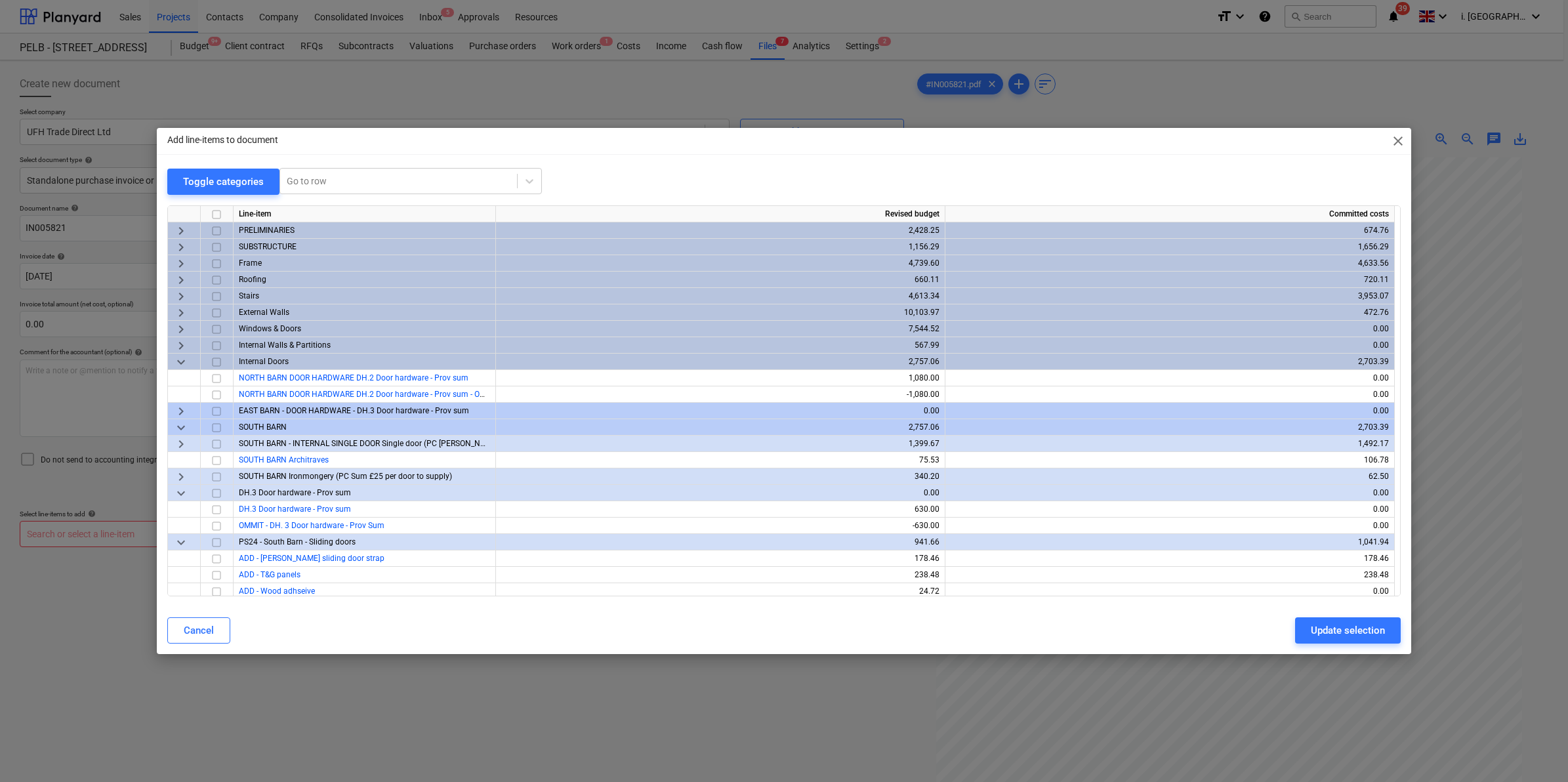
click at [175, 362] on span "keyboard_arrow_down" at bounding box center [181, 362] width 16 height 16
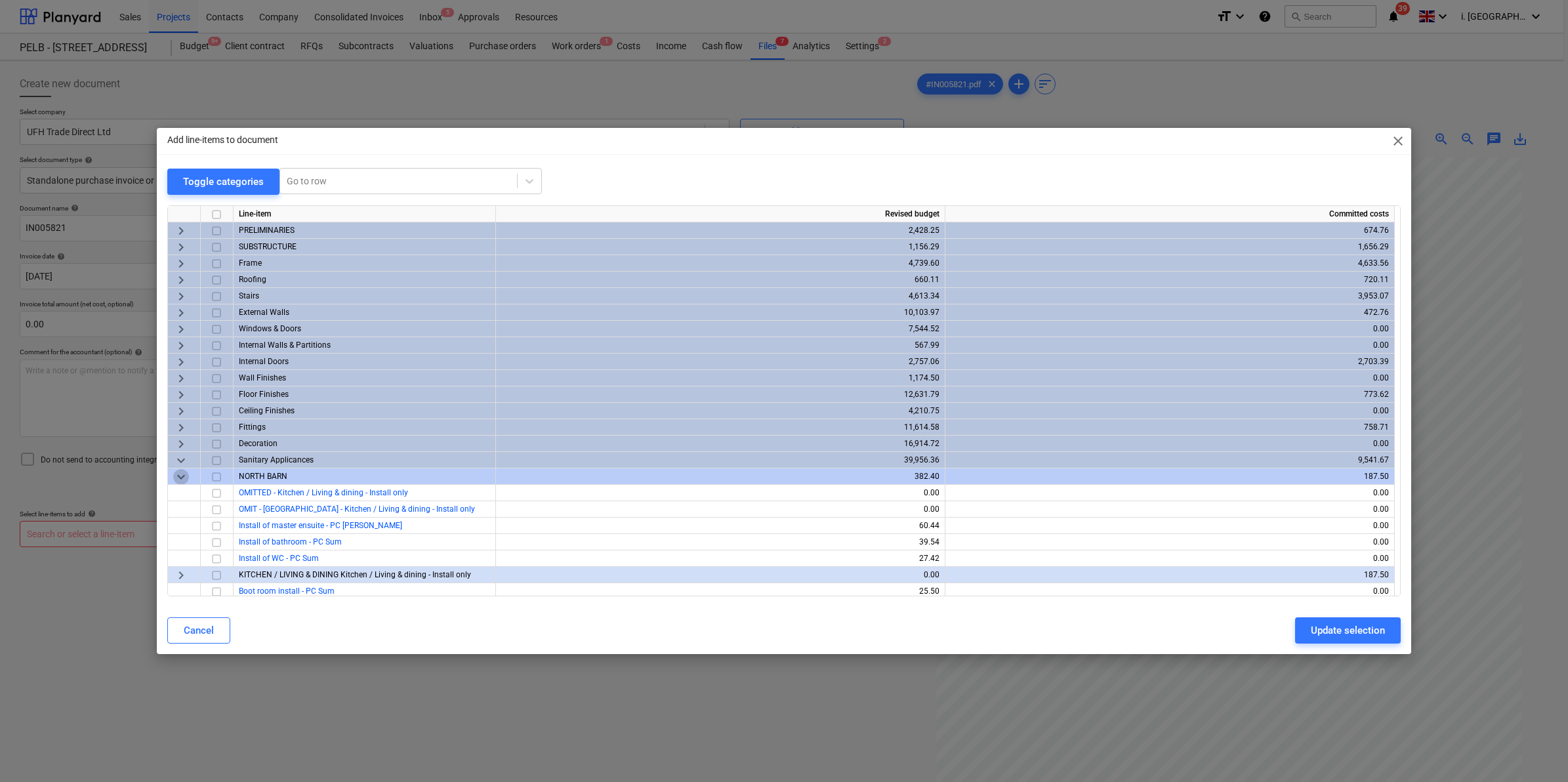
click at [185, 476] on span "keyboard_arrow_down" at bounding box center [181, 477] width 16 height 16
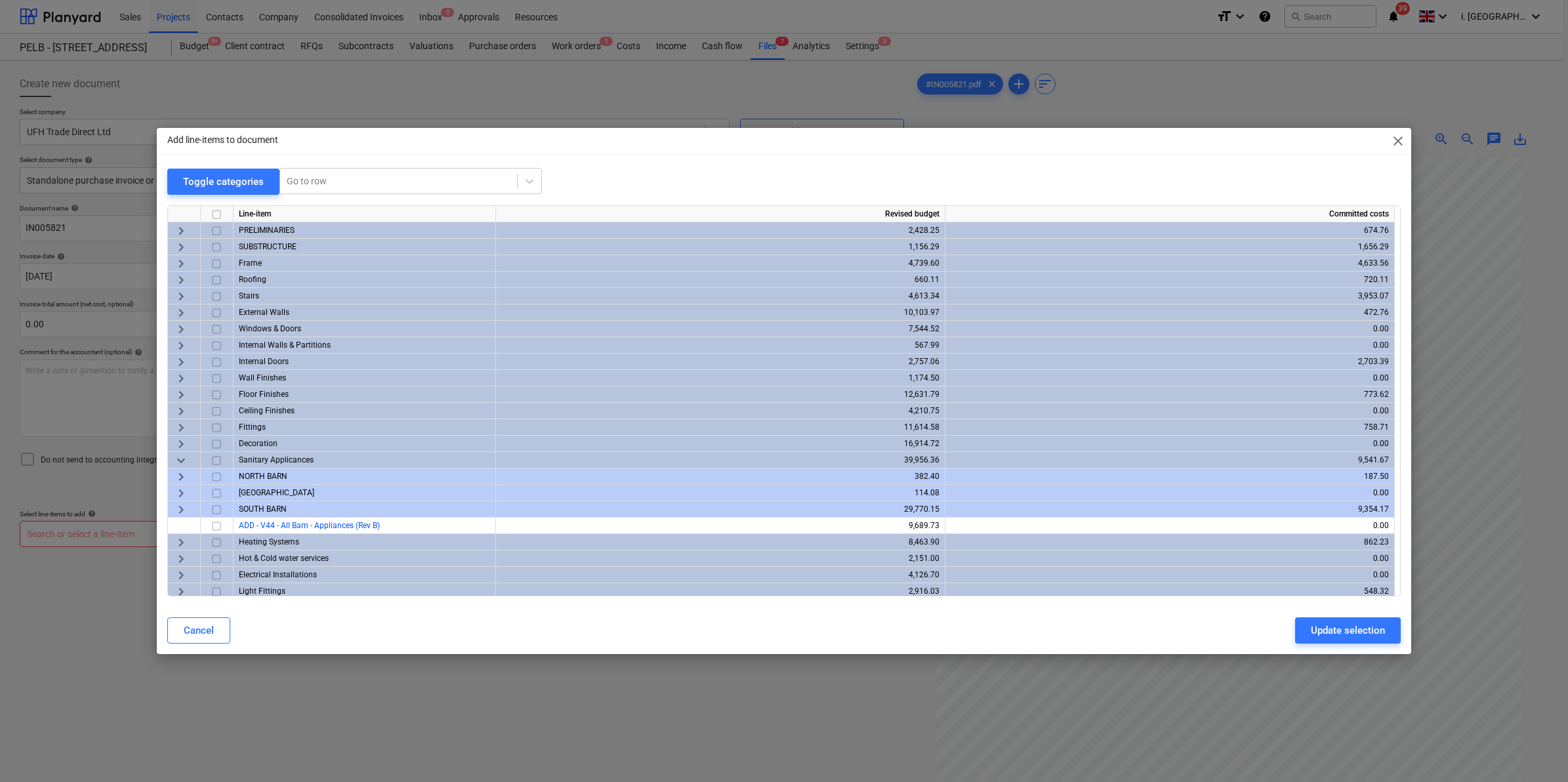
click at [174, 539] on span "keyboard_arrow_right" at bounding box center [181, 543] width 16 height 16
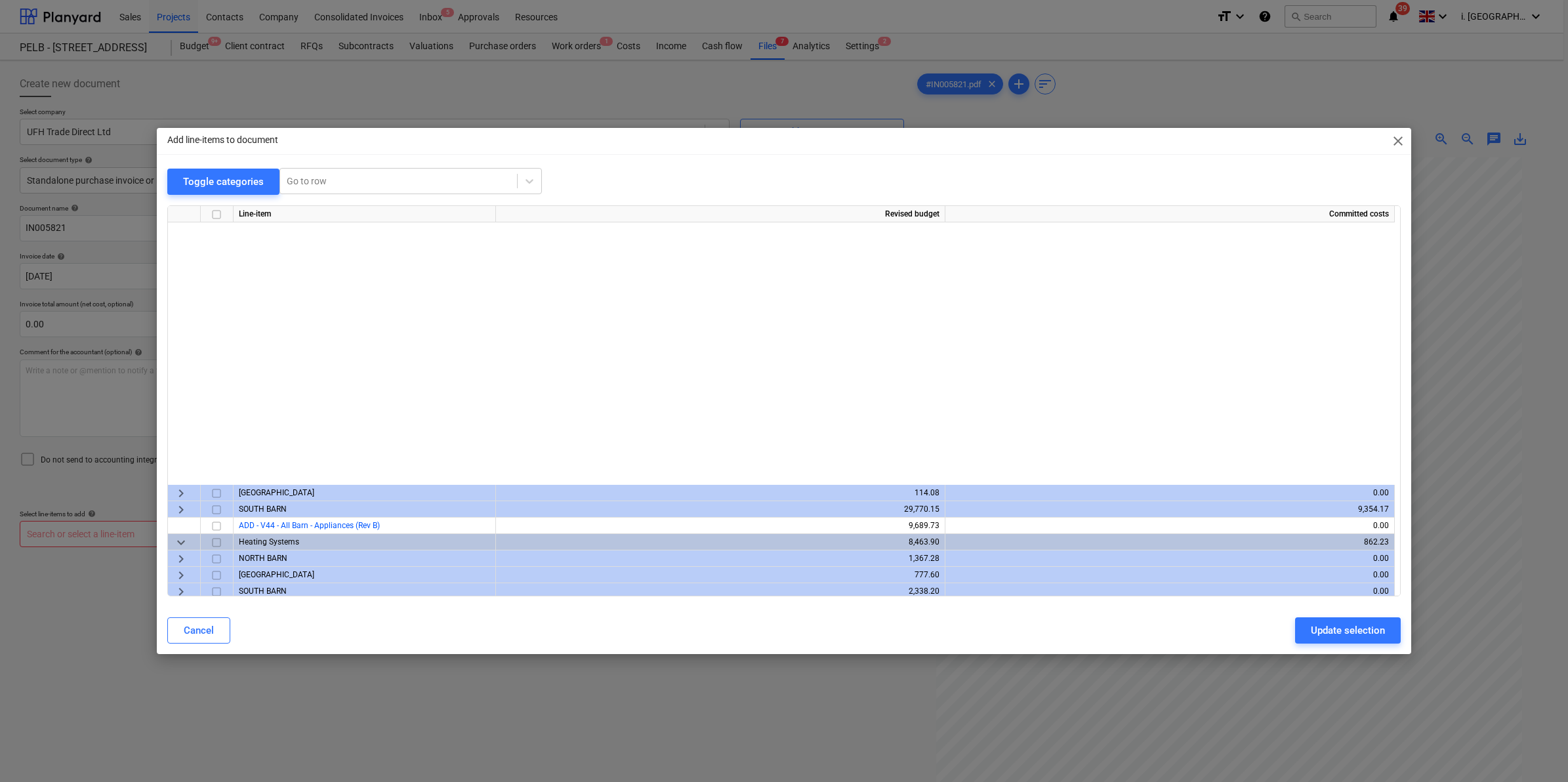
scroll to position [341, 0]
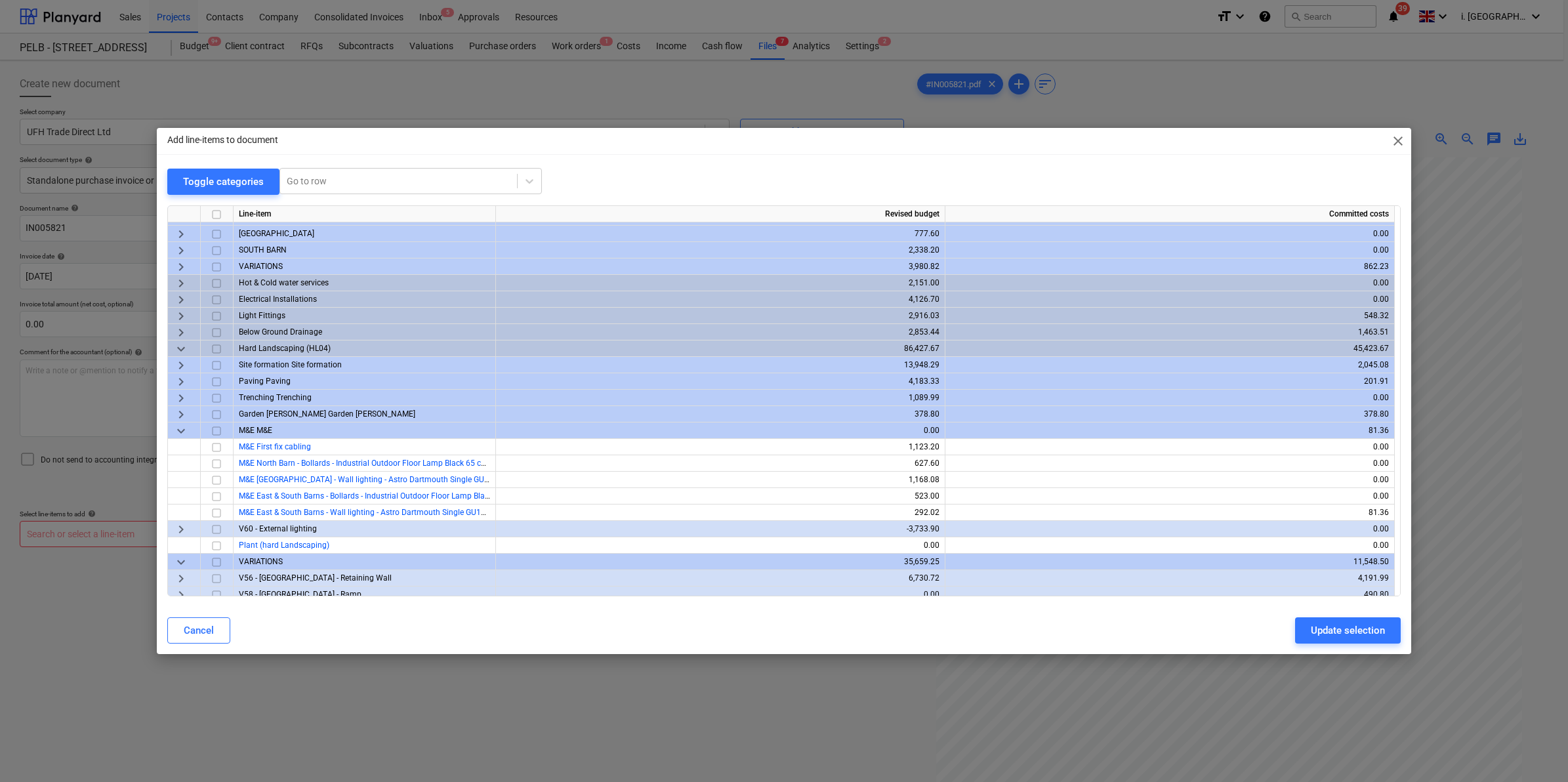
click at [173, 266] on span "keyboard_arrow_right" at bounding box center [181, 267] width 16 height 16
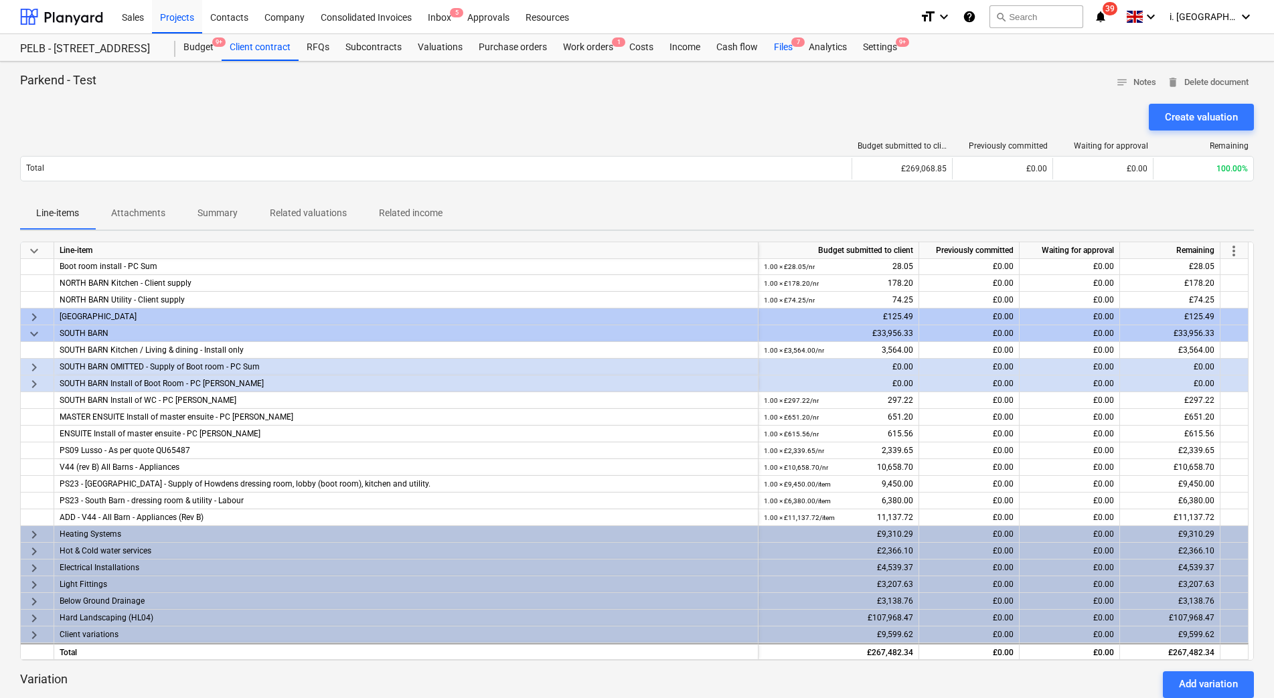
drag, startPoint x: 774, startPoint y: 46, endPoint x: 766, endPoint y: 51, distance: 9.7
click at [774, 46] on div "Files 7" at bounding box center [783, 47] width 35 height 27
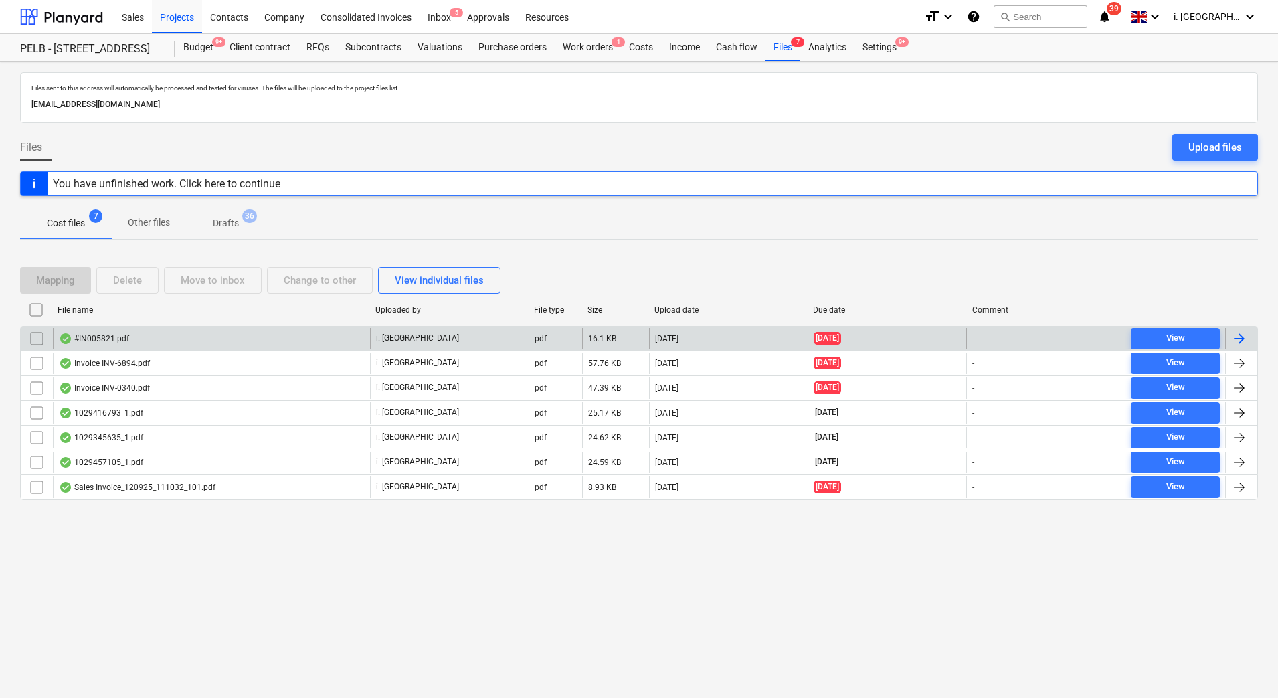
click at [115, 335] on div "#IN005821.pdf" at bounding box center [94, 338] width 70 height 11
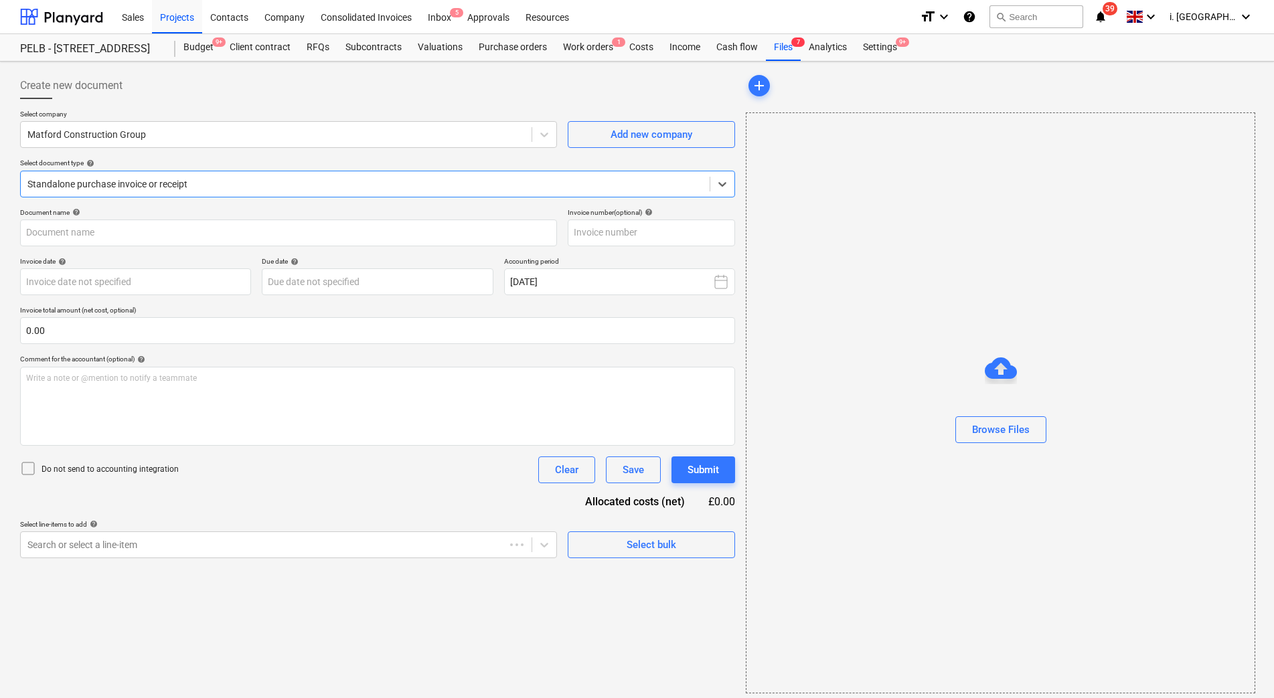
type input "IN005821"
type input "[DATE]"
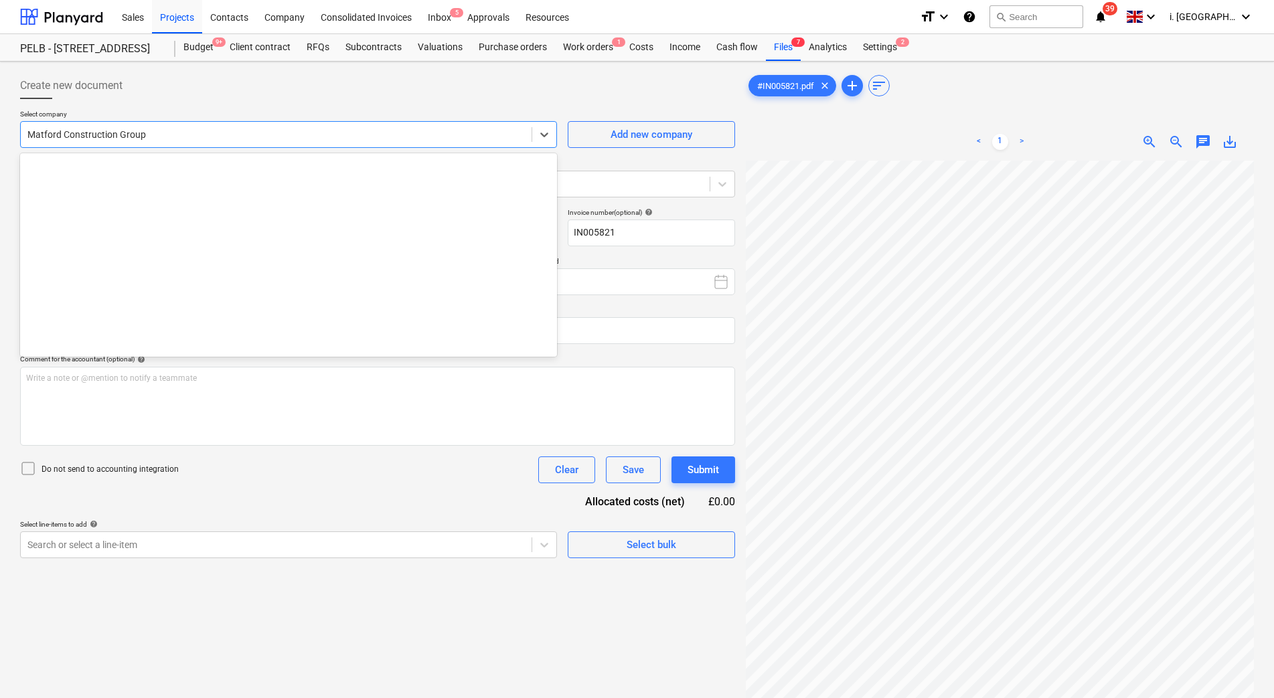
click at [394, 133] on div at bounding box center [275, 134] width 497 height 13
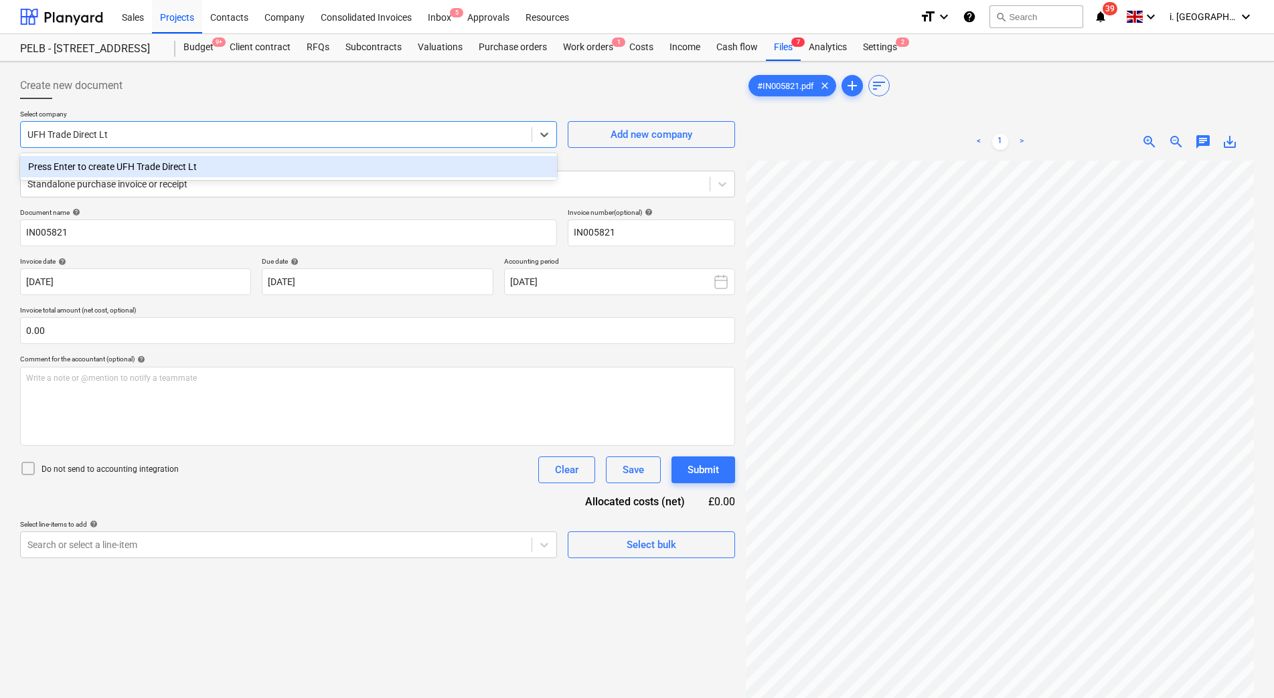
type input "UFH Trade Direct Ltd"
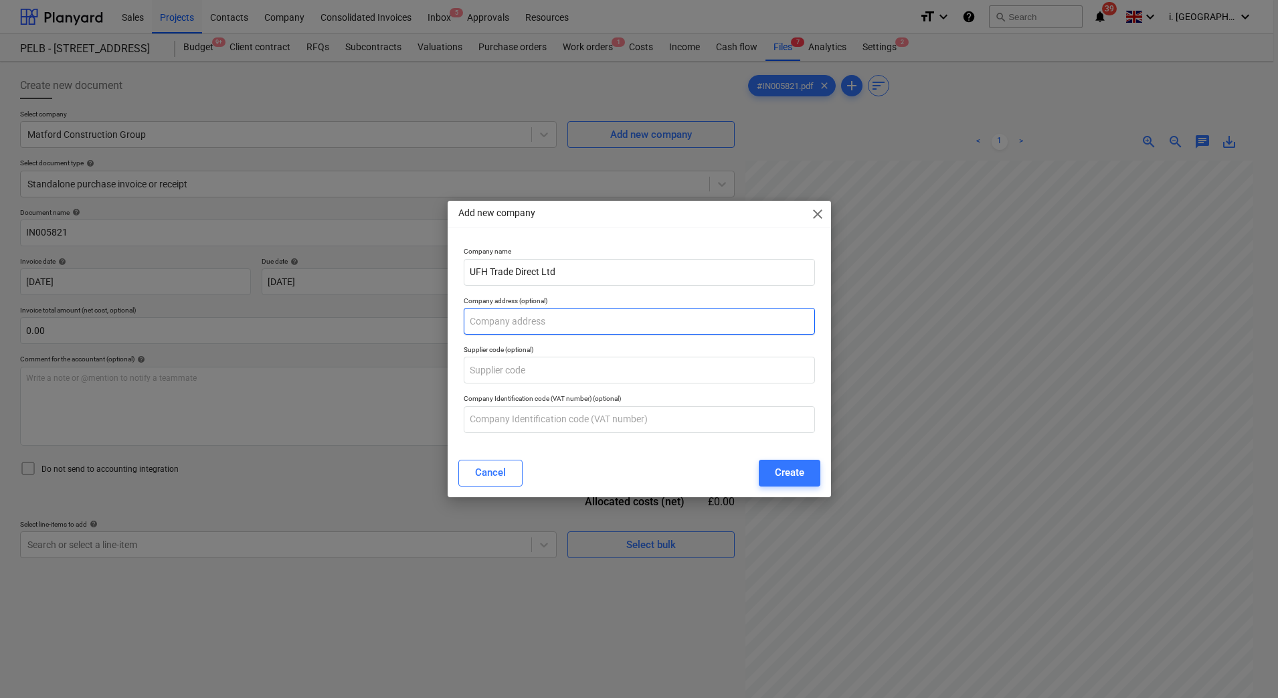
click at [575, 327] on input "text" at bounding box center [639, 321] width 351 height 27
drag, startPoint x: 549, startPoint y: 304, endPoint x: 582, endPoint y: 297, distance: 33.5
click at [549, 304] on p "Company address (optional)" at bounding box center [639, 302] width 351 height 11
click at [797, 481] on div "Create" at bounding box center [789, 472] width 29 height 17
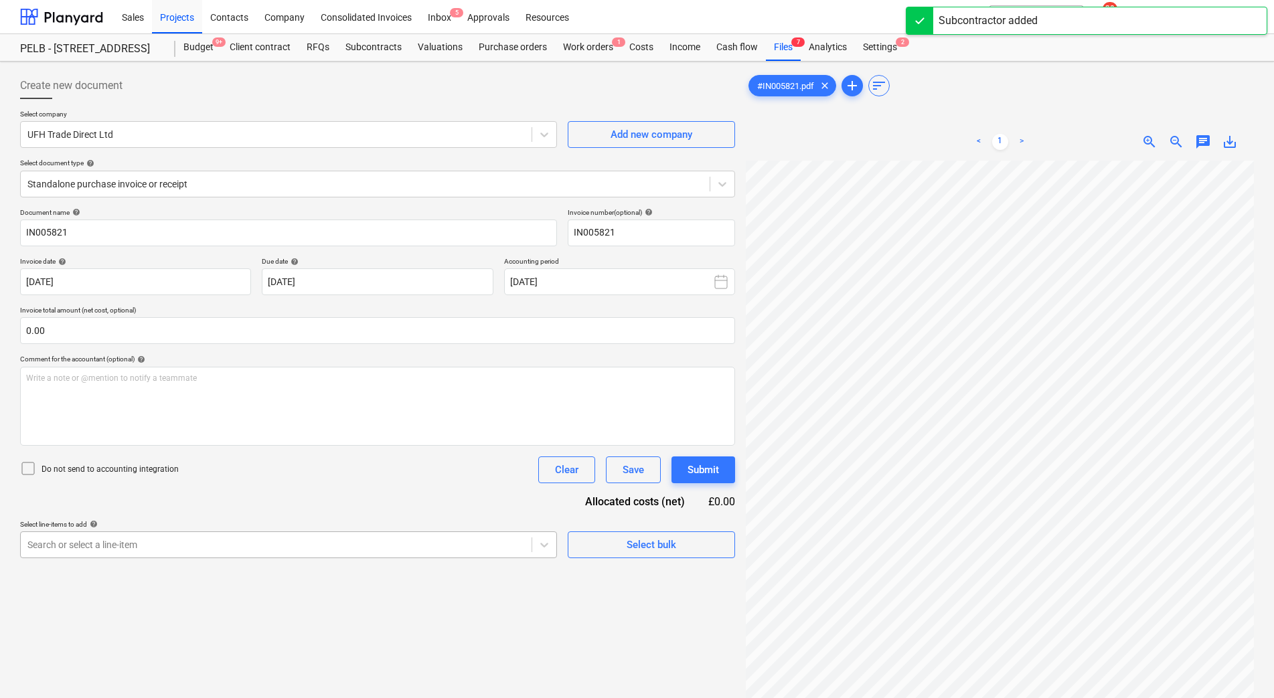
click at [378, 550] on body "Sales Projects Contacts Company Consolidated Invoices Inbox 5 Approvals Resourc…" at bounding box center [637, 349] width 1274 height 698
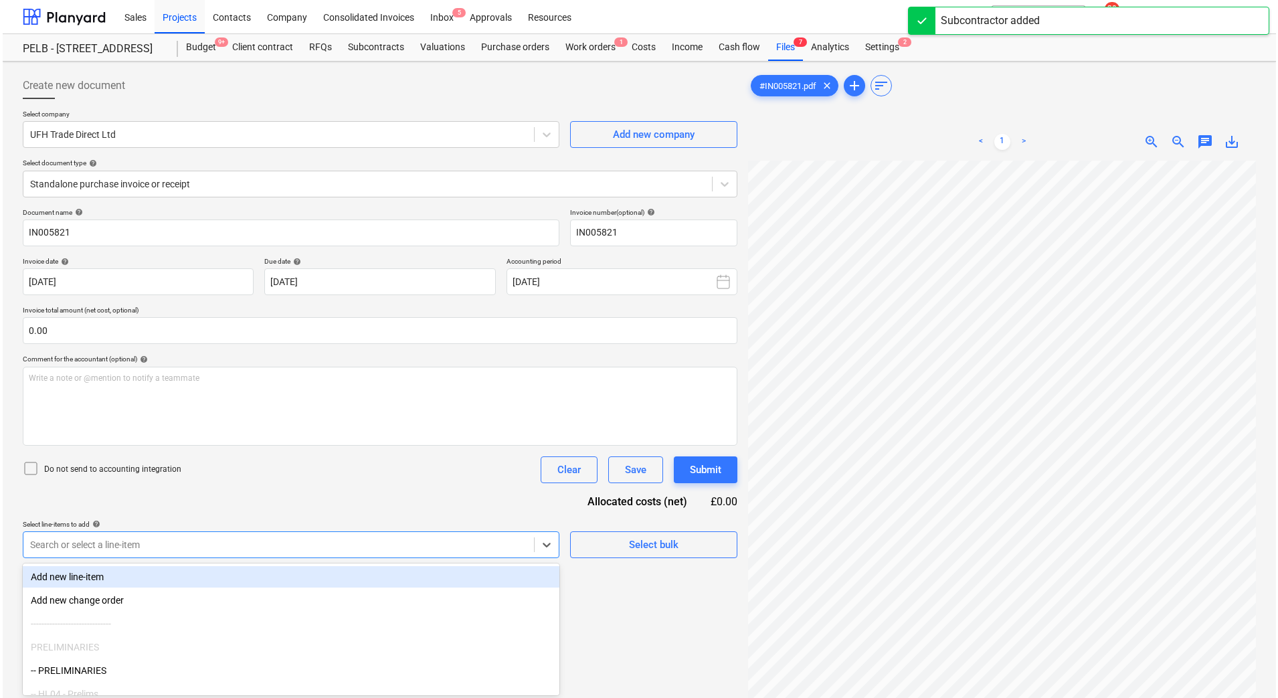
scroll to position [74, 0]
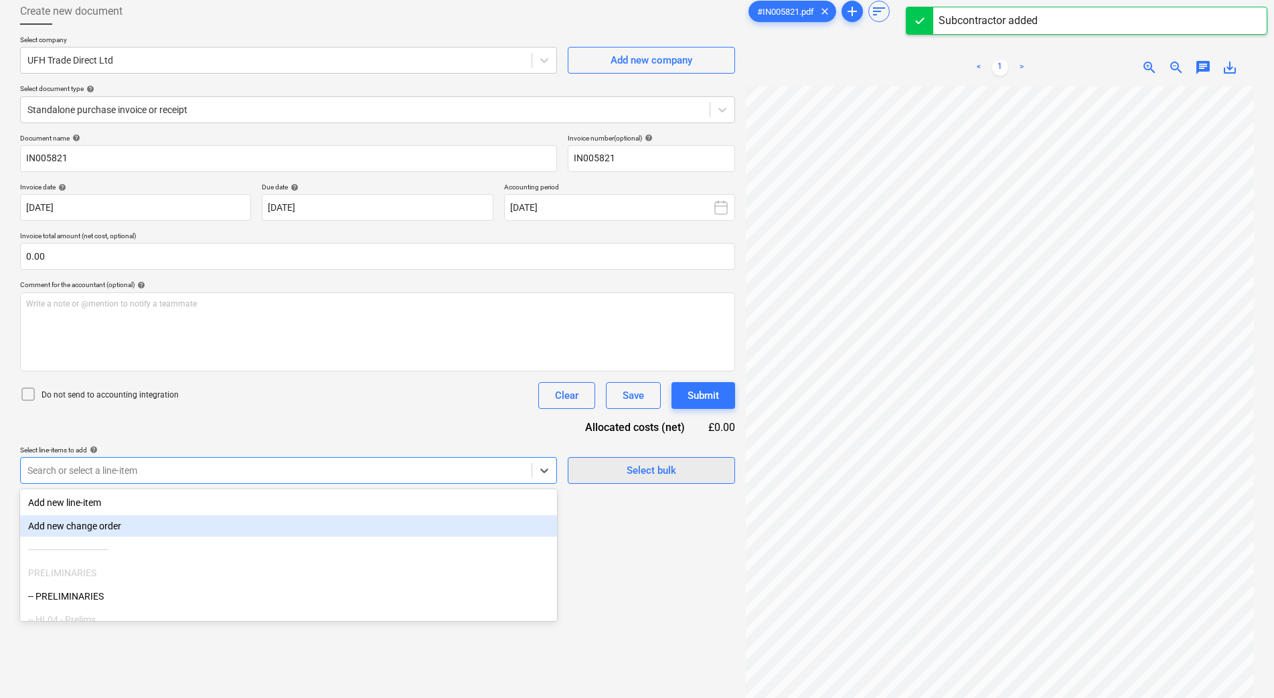
click at [645, 469] on div "Select bulk" at bounding box center [652, 470] width 50 height 17
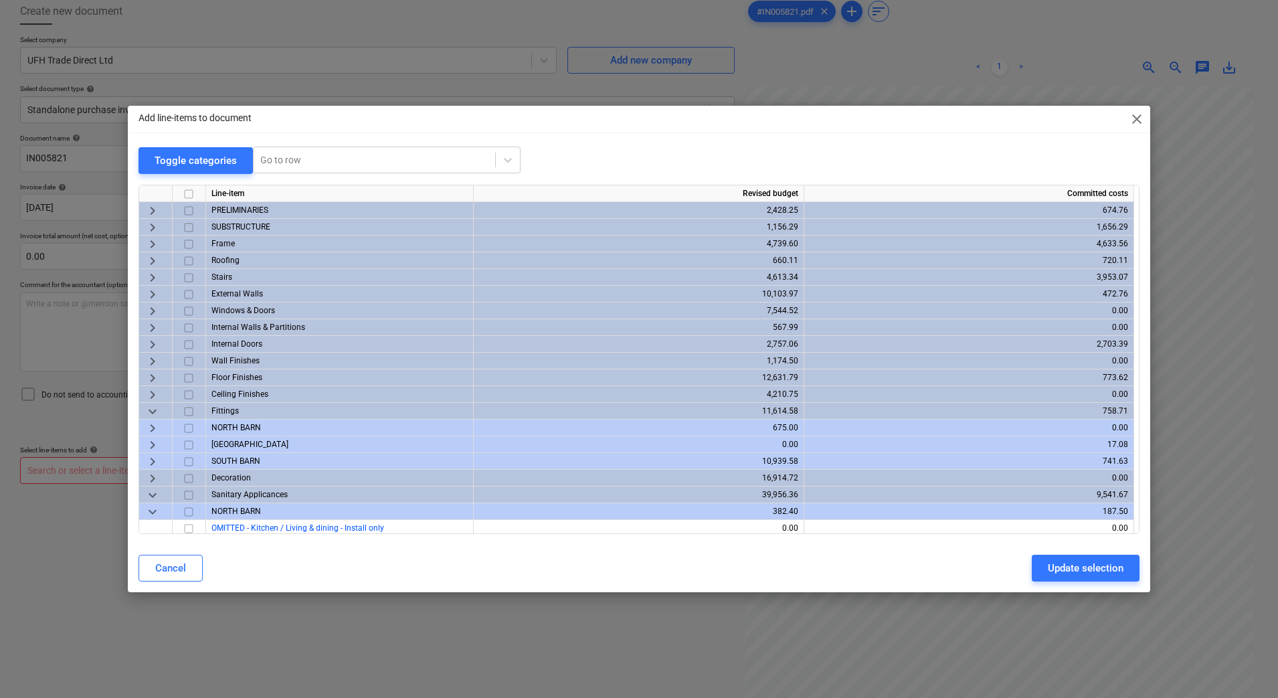
scroll to position [305, 0]
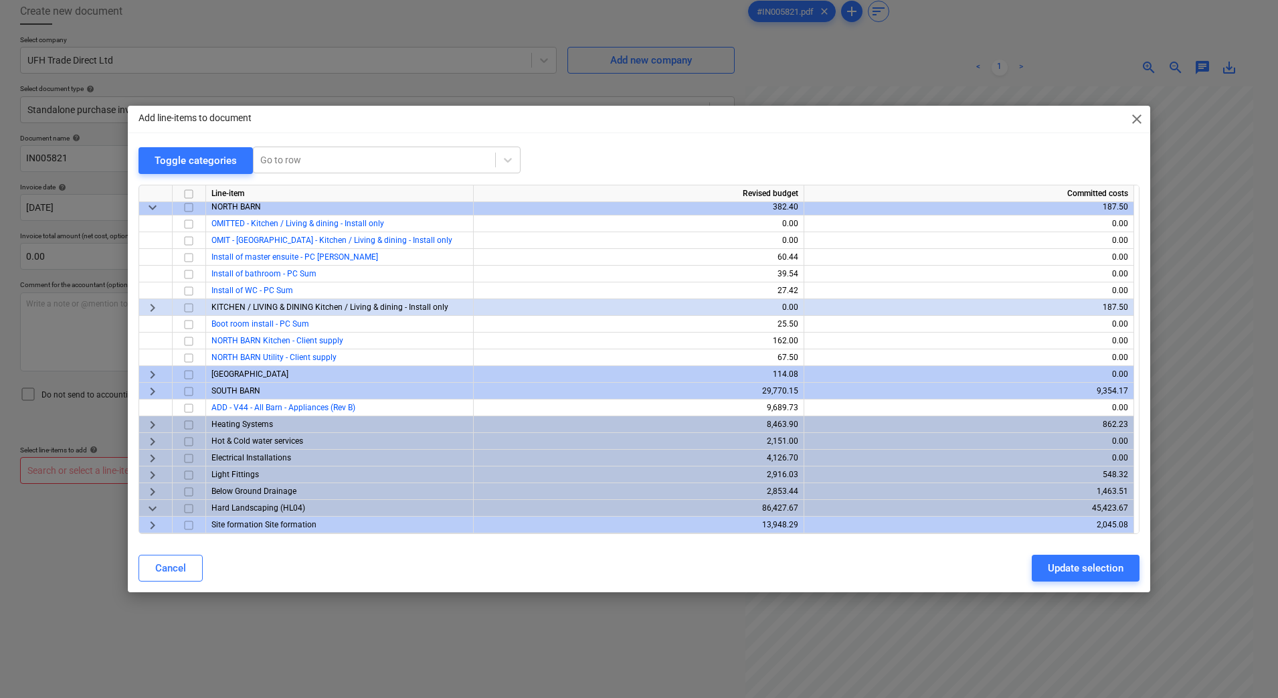
click at [149, 424] on span "keyboard_arrow_right" at bounding box center [153, 424] width 16 height 16
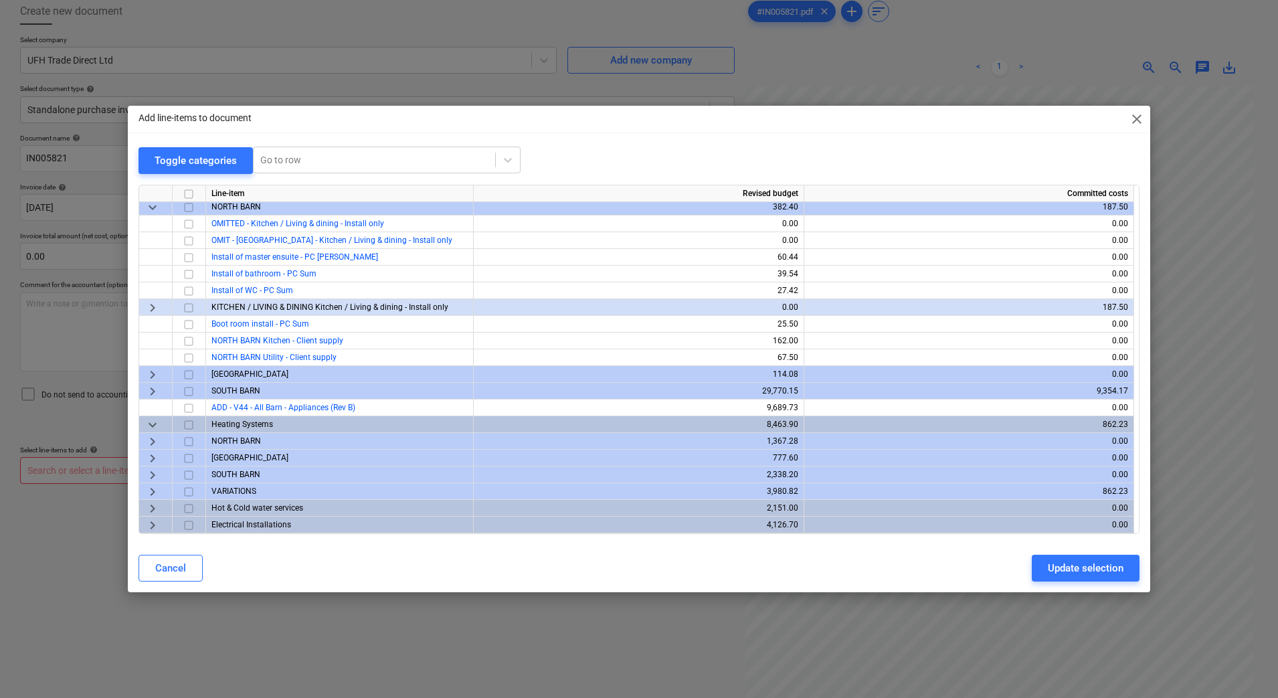
click at [158, 474] on span "keyboard_arrow_right" at bounding box center [153, 475] width 16 height 16
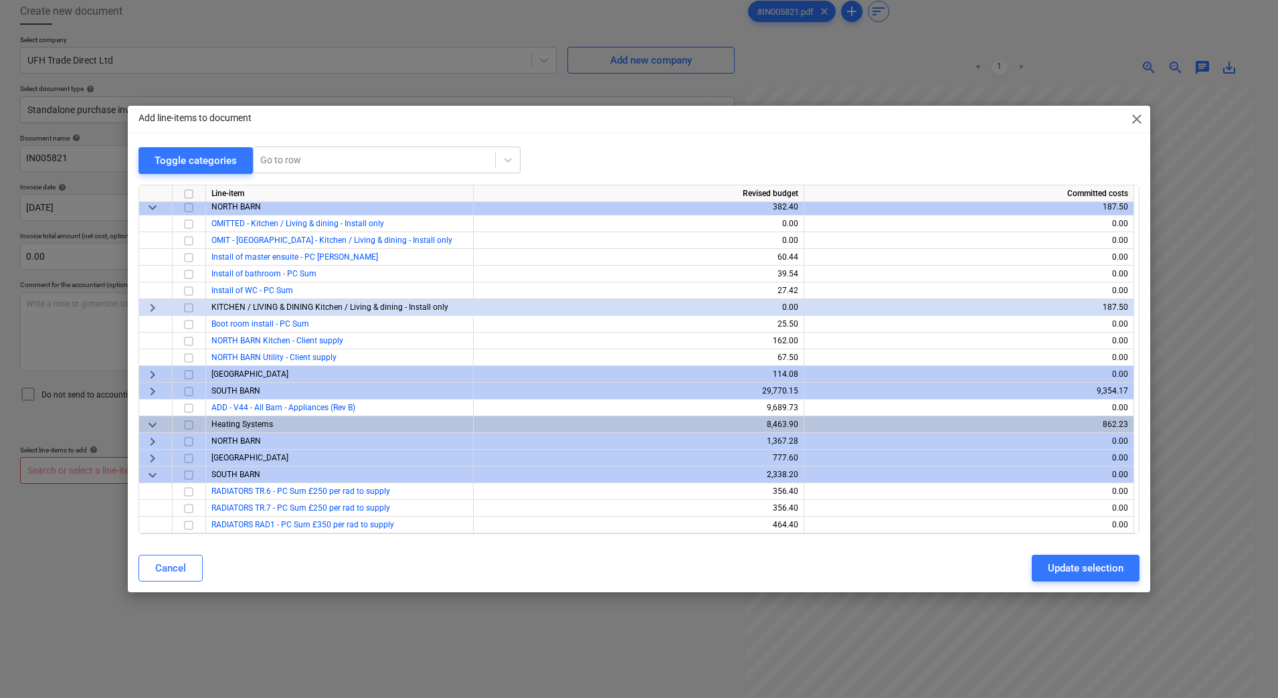
click at [157, 461] on span "keyboard_arrow_right" at bounding box center [153, 458] width 16 height 16
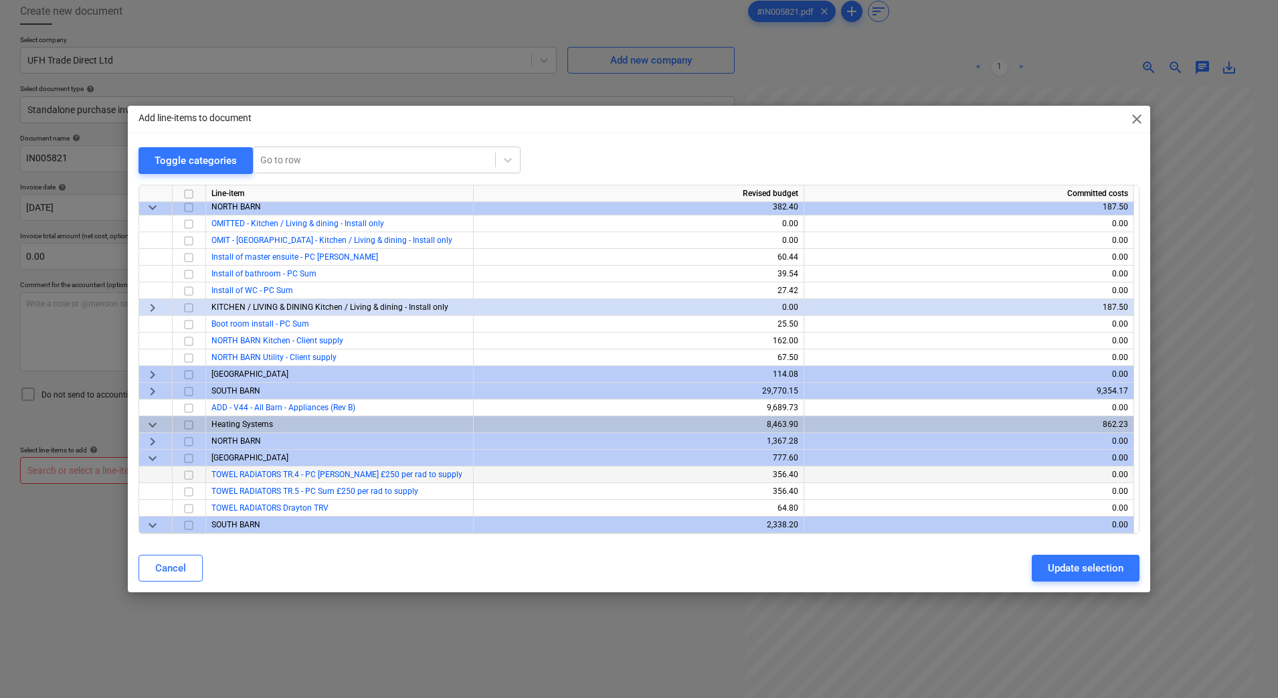
click at [152, 438] on span "keyboard_arrow_right" at bounding box center [153, 441] width 16 height 16
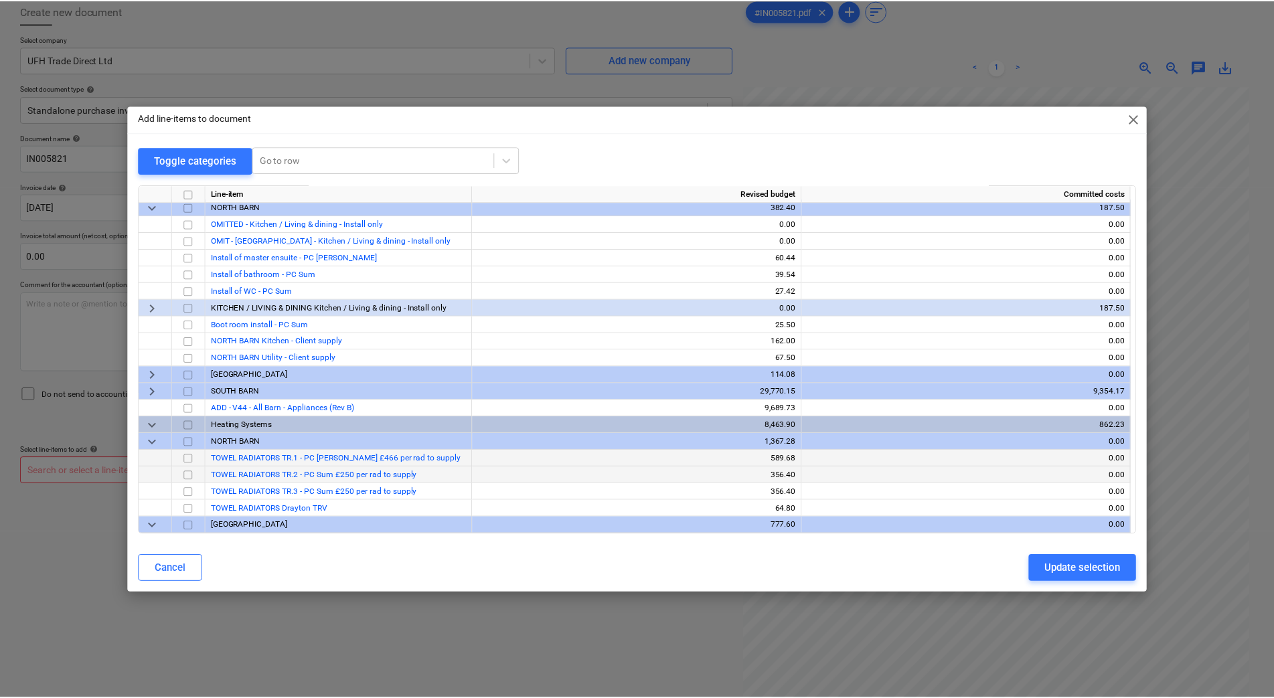
scroll to position [609, 0]
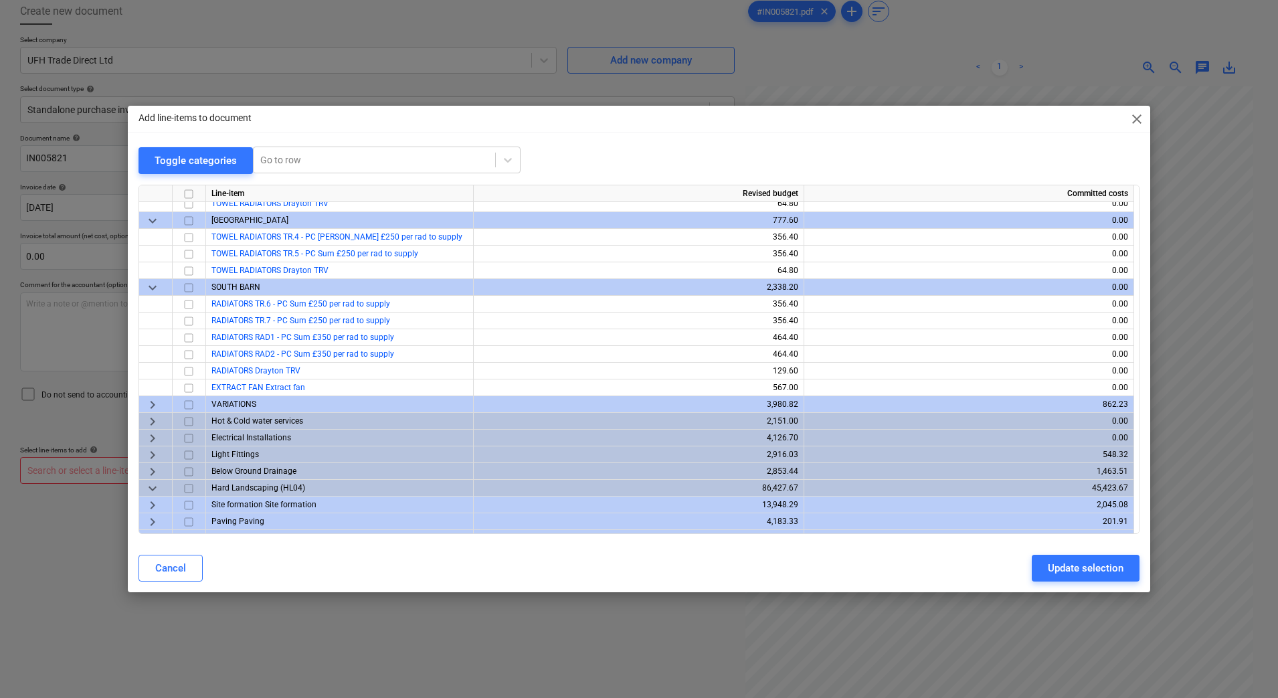
click at [153, 404] on span "keyboard_arrow_right" at bounding box center [153, 404] width 16 height 16
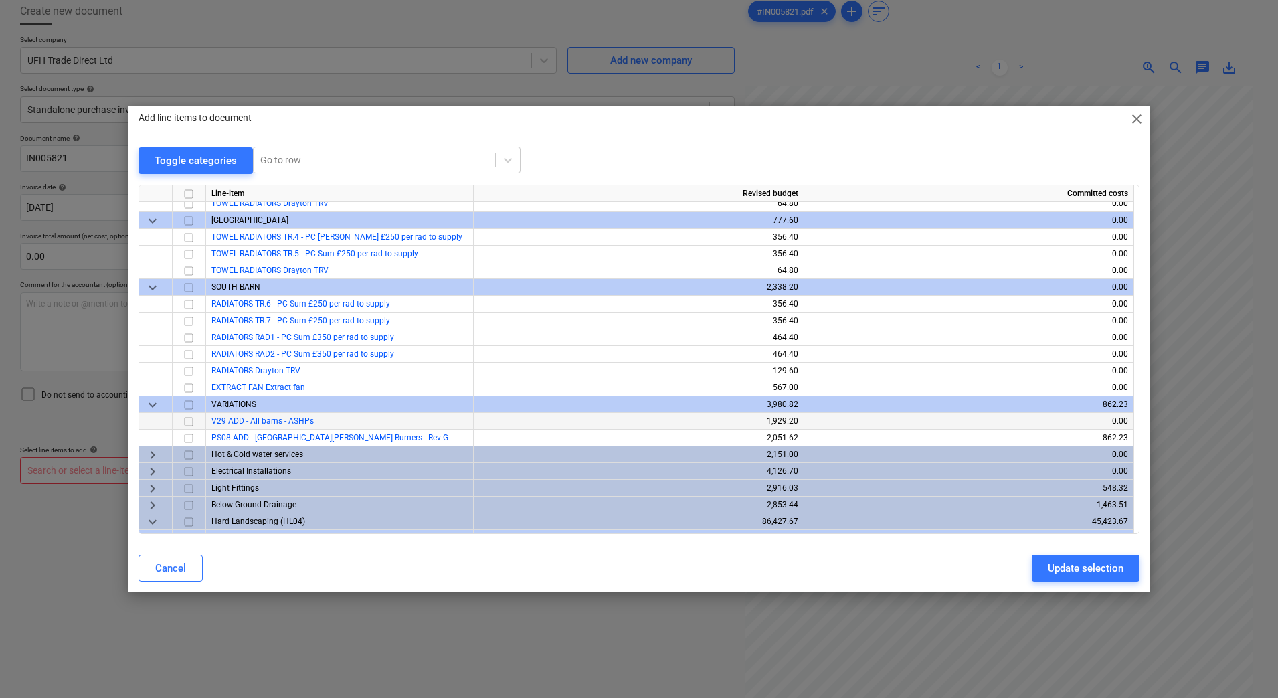
click at [189, 420] on input "checkbox" at bounding box center [189, 421] width 16 height 16
click at [1114, 563] on div "Update selection" at bounding box center [1086, 568] width 76 height 17
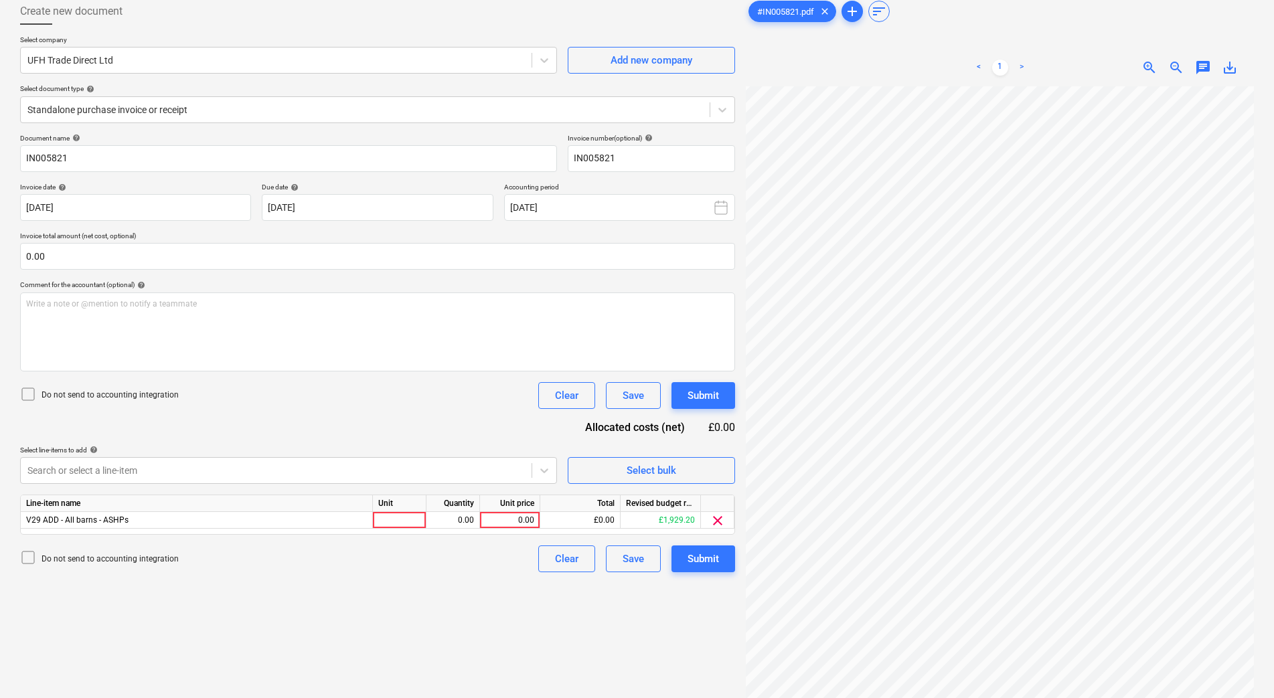
scroll to position [60, 97]
click at [400, 519] on div at bounding box center [400, 520] width 54 height 17
type input "1"
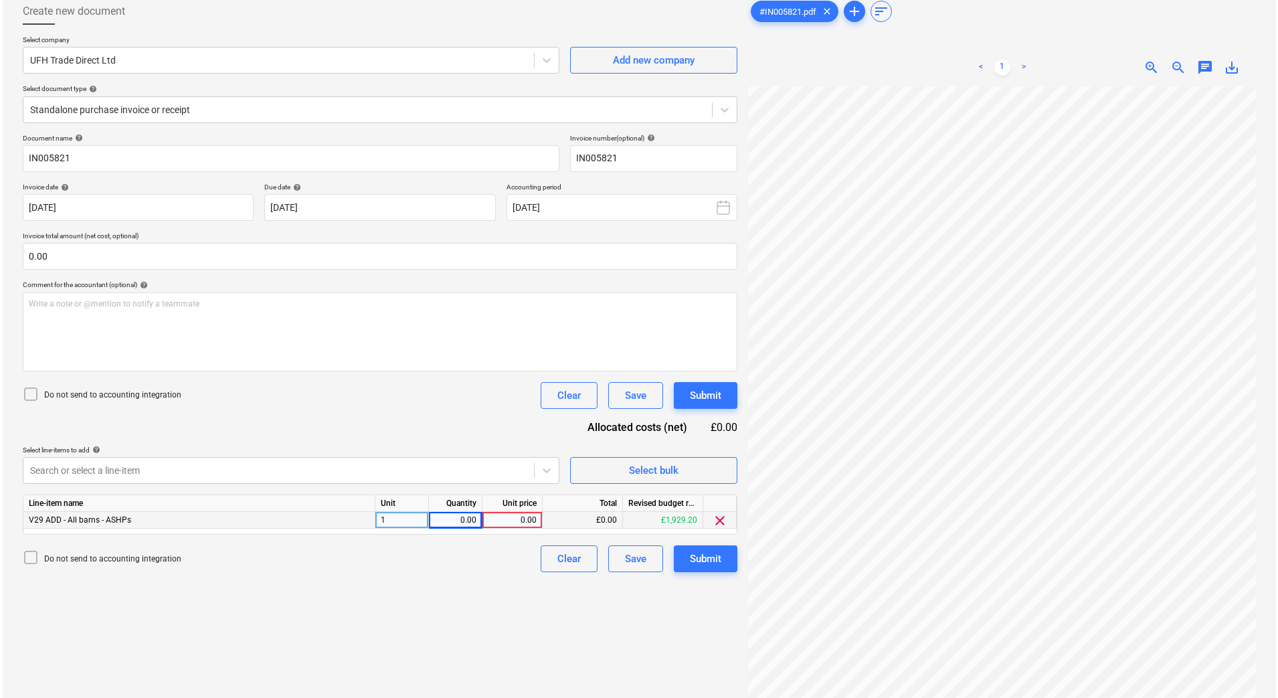
scroll to position [78, 97]
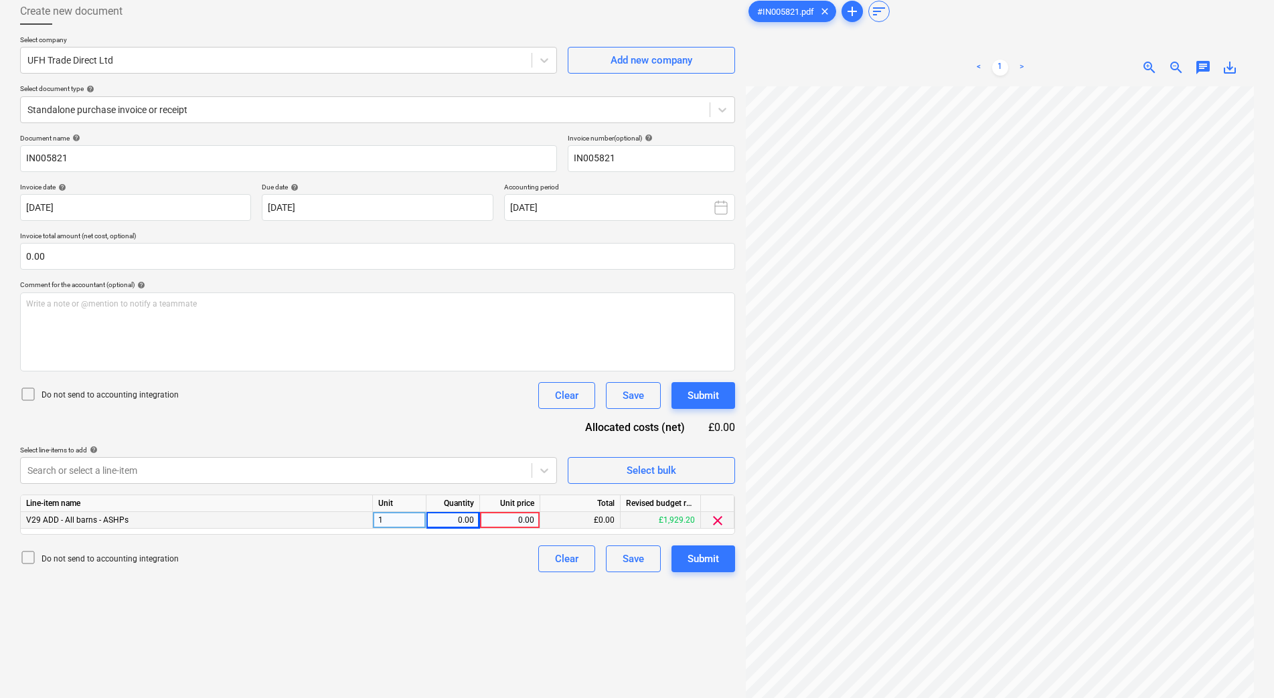
click at [406, 516] on div "1" at bounding box center [400, 520] width 54 height 17
drag, startPoint x: 405, startPoint y: 517, endPoint x: 352, endPoint y: 519, distance: 52.9
click at [0, 0] on div "V29 ADD - All barns - ASHPs 1 0.00 0.00 £0.00 £1,929.20 clear" at bounding box center [0, 0] width 0 height 0
drag, startPoint x: 396, startPoint y: 518, endPoint x: 336, endPoint y: 507, distance: 61.2
click at [337, 511] on div "Line-item name Unit Quantity Unit price Total Revised budget remaining V29 ADD …" at bounding box center [377, 515] width 715 height 40
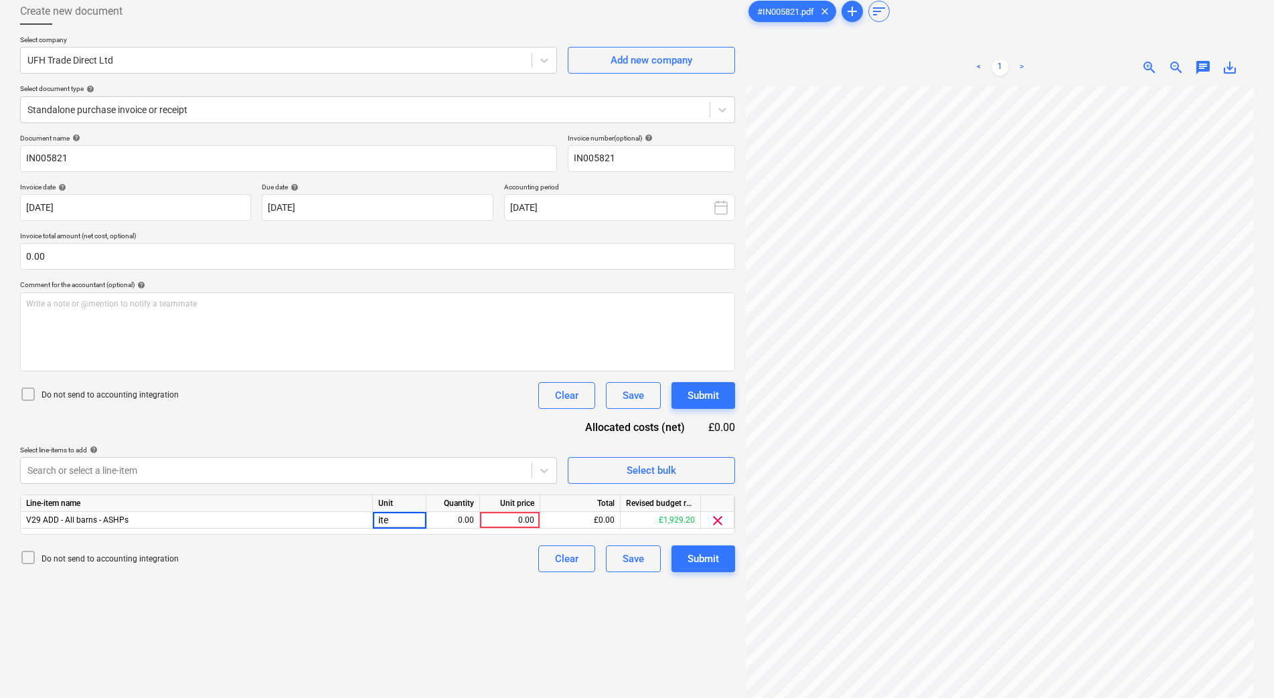
type input "item"
type input "1"
type input "139.07+9.99"
click at [344, 520] on div "V29 ADD - All barns - ASHPs" at bounding box center [197, 520] width 352 height 17
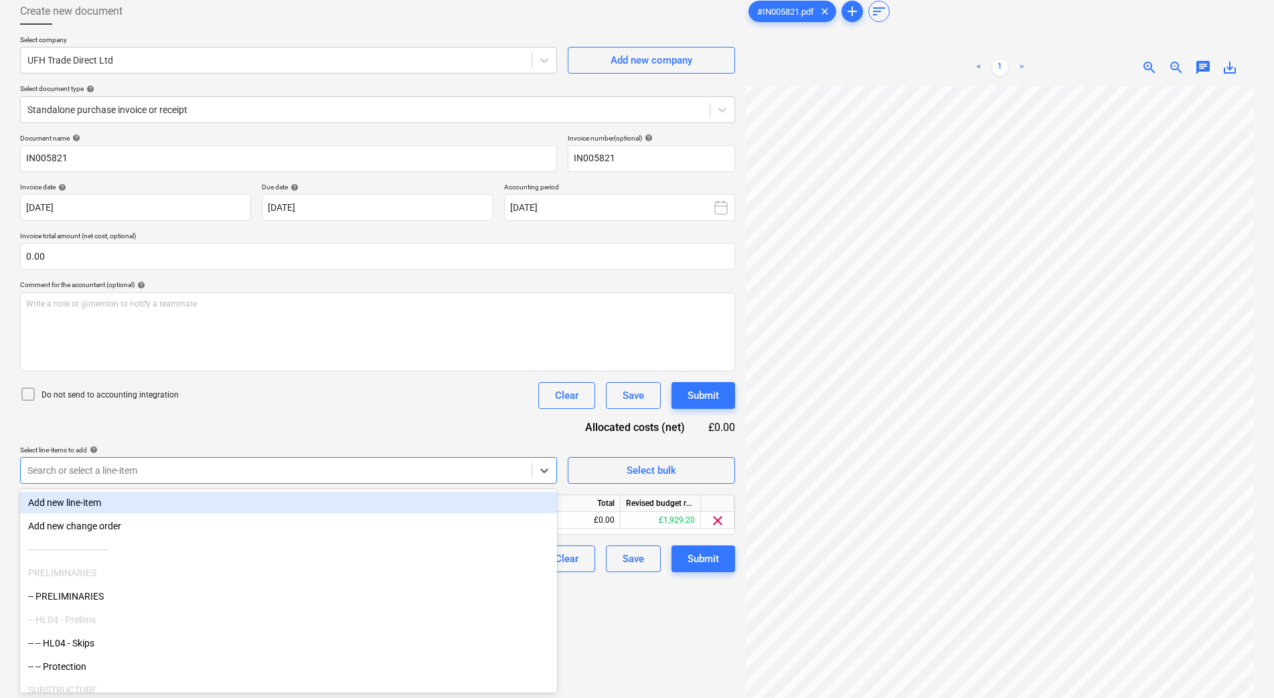
click at [238, 463] on div "Search or select a line-item" at bounding box center [276, 470] width 511 height 19
click at [228, 505] on div "Add new line-item" at bounding box center [288, 502] width 537 height 21
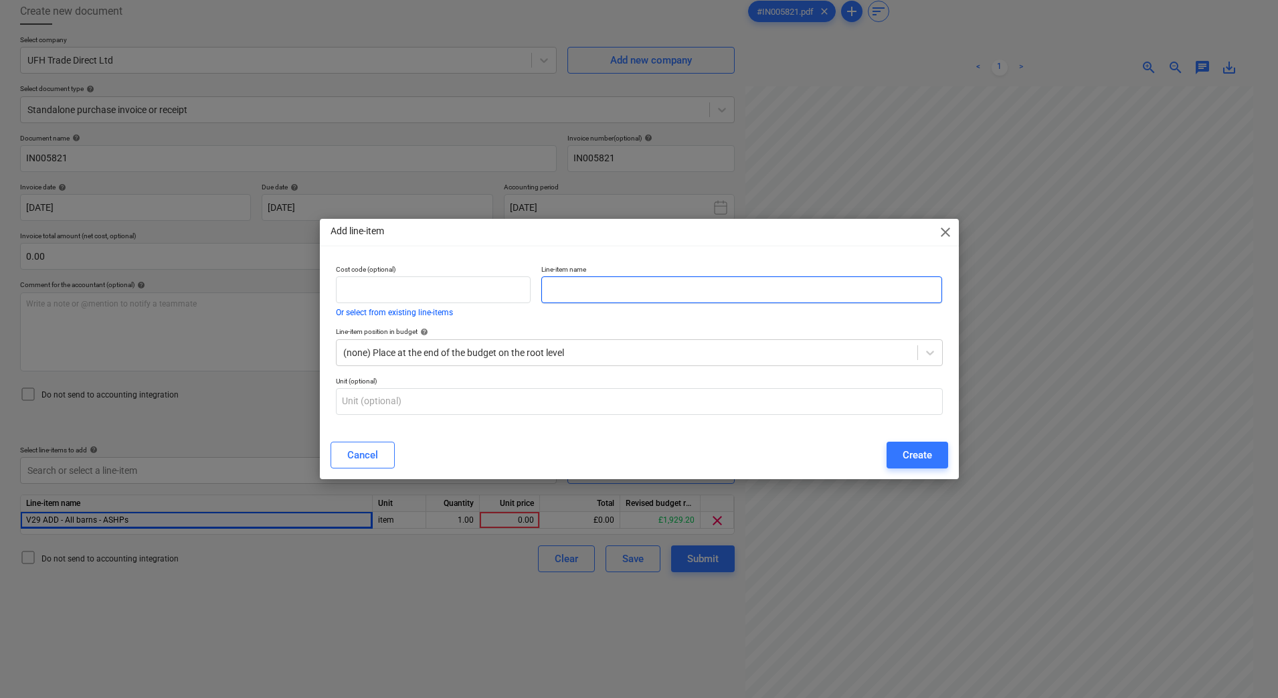
click at [592, 299] on input "text" at bounding box center [741, 289] width 401 height 27
click at [616, 301] on input "heating" at bounding box center [741, 289] width 401 height 27
drag, startPoint x: 631, startPoint y: 286, endPoint x: 354, endPoint y: 286, distance: 276.4
click at [354, 286] on div "Cost code (optional) Or select from existing line-items Line-item name heating" at bounding box center [640, 291] width 618 height 62
paste input "The Underfloor"
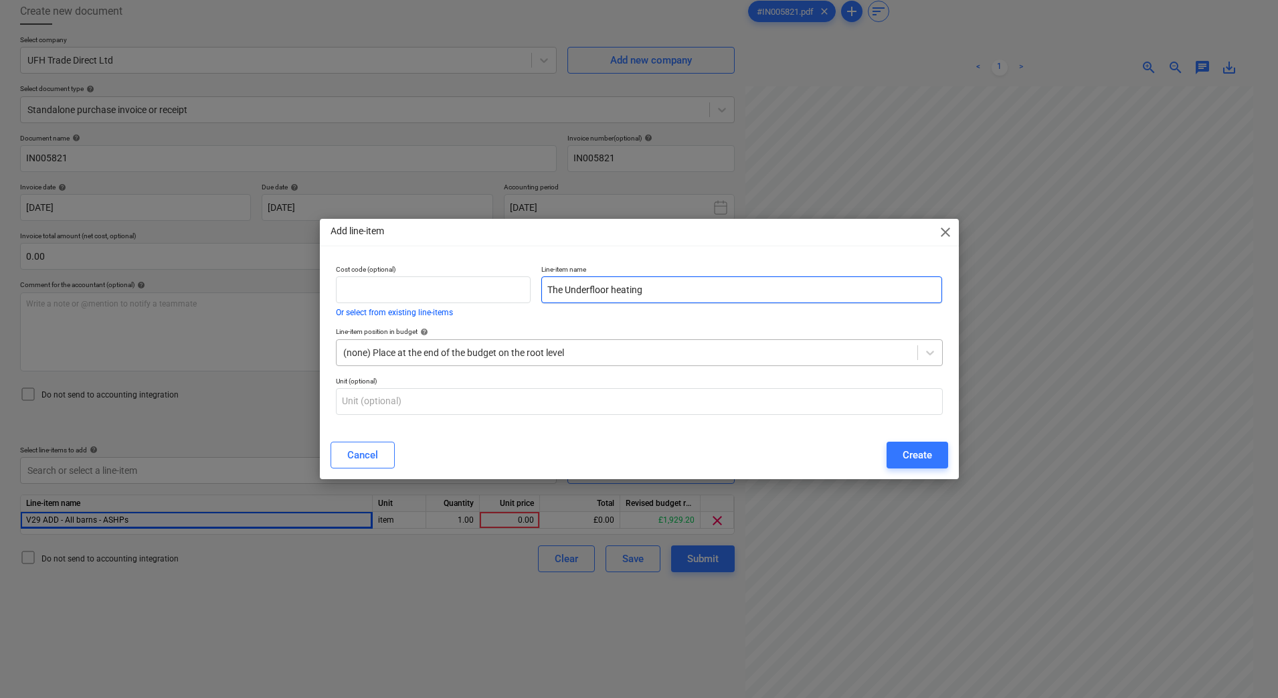
type input "The Underfloor heating"
click at [626, 355] on div at bounding box center [627, 352] width 568 height 13
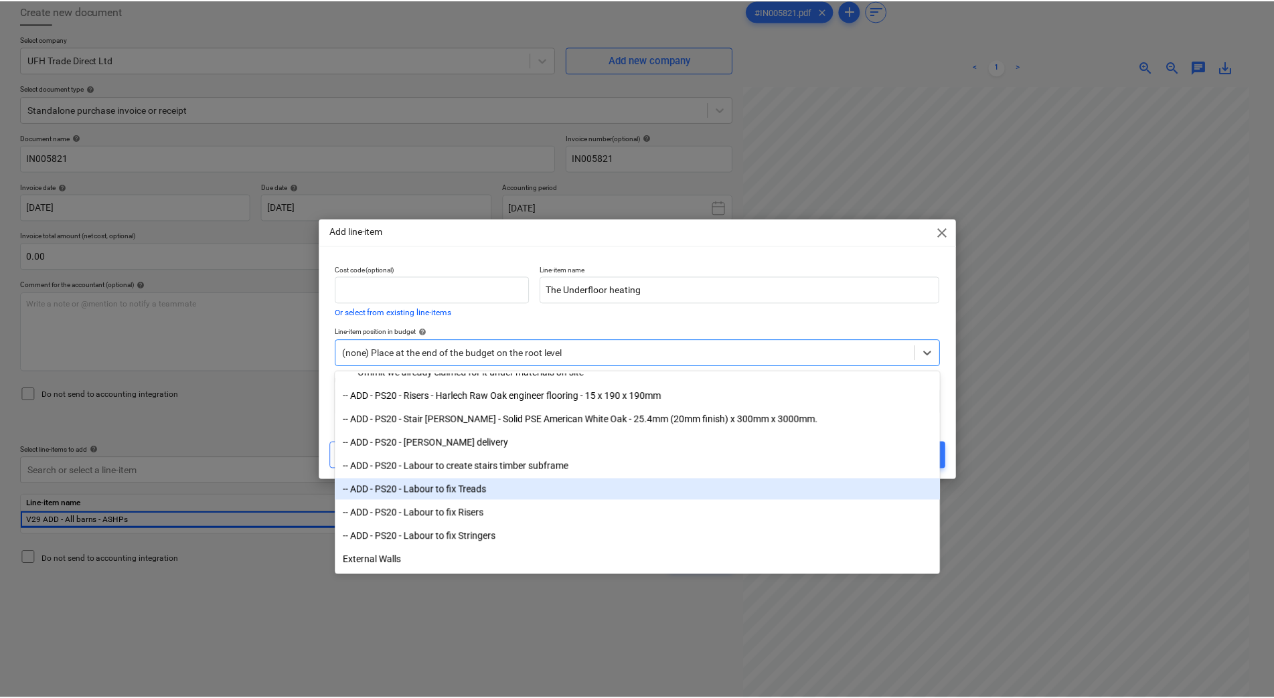
scroll to position [703, 0]
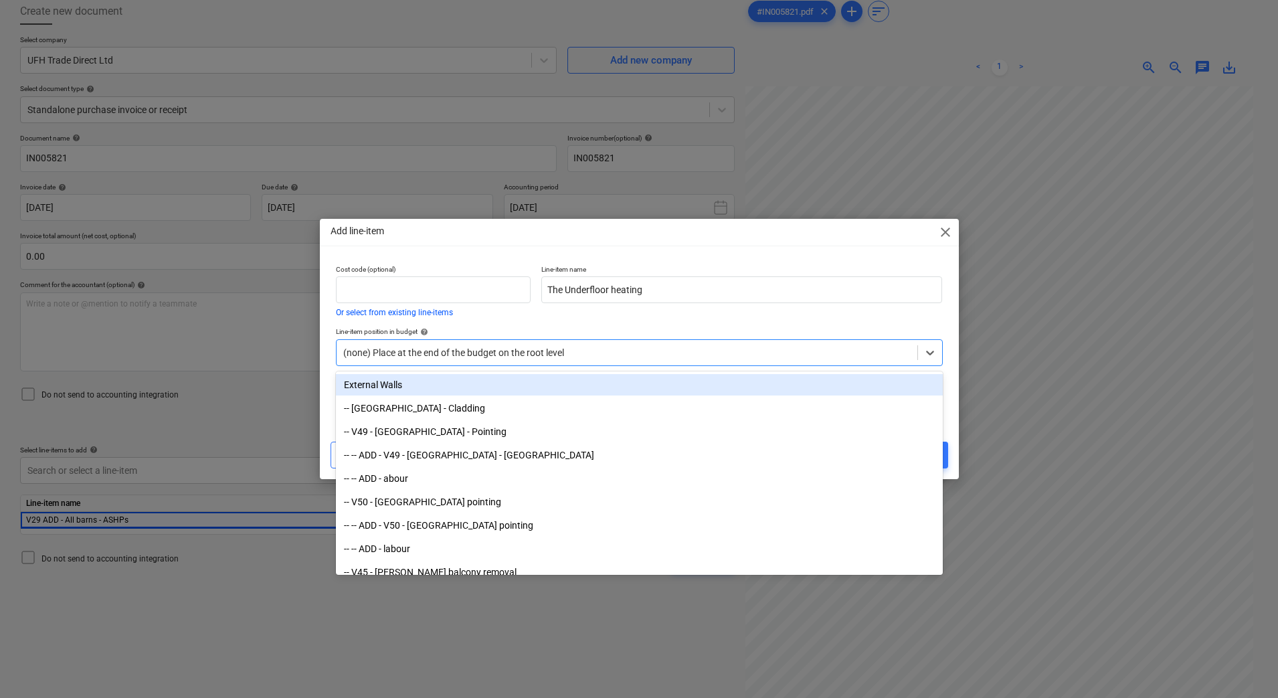
click at [599, 343] on div "(none) Place at the end of the budget on the root level" at bounding box center [627, 352] width 581 height 19
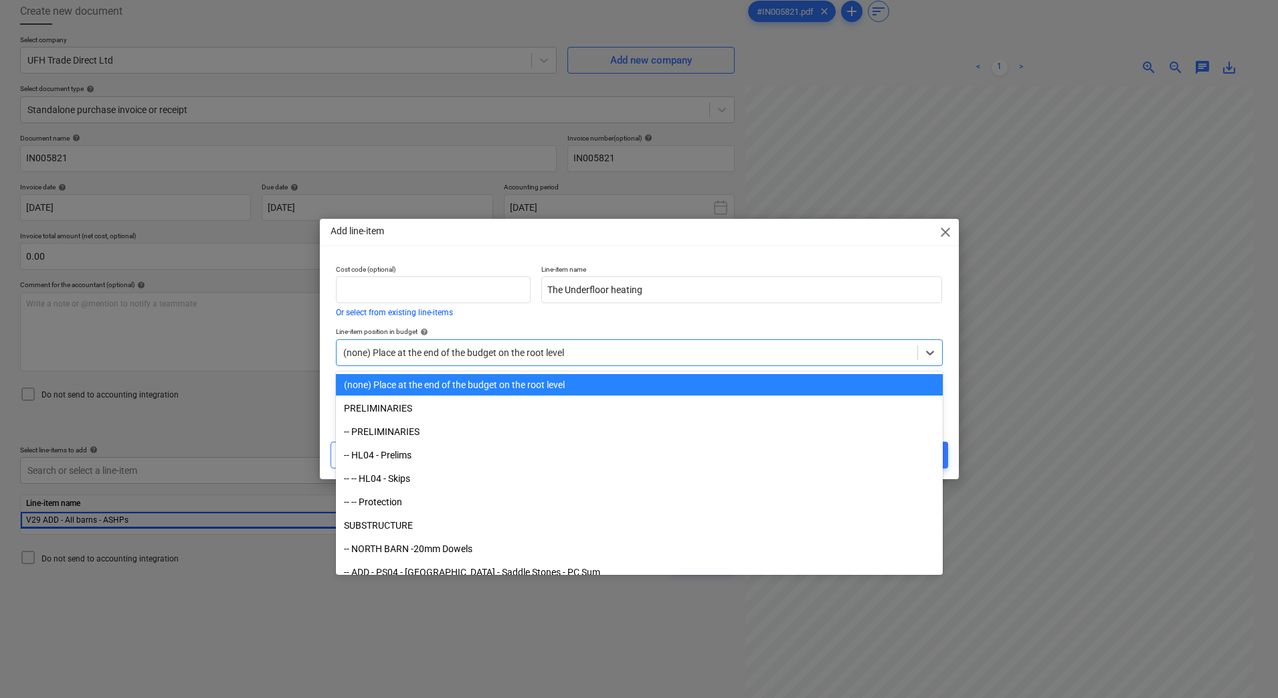
click at [597, 348] on div at bounding box center [627, 352] width 568 height 13
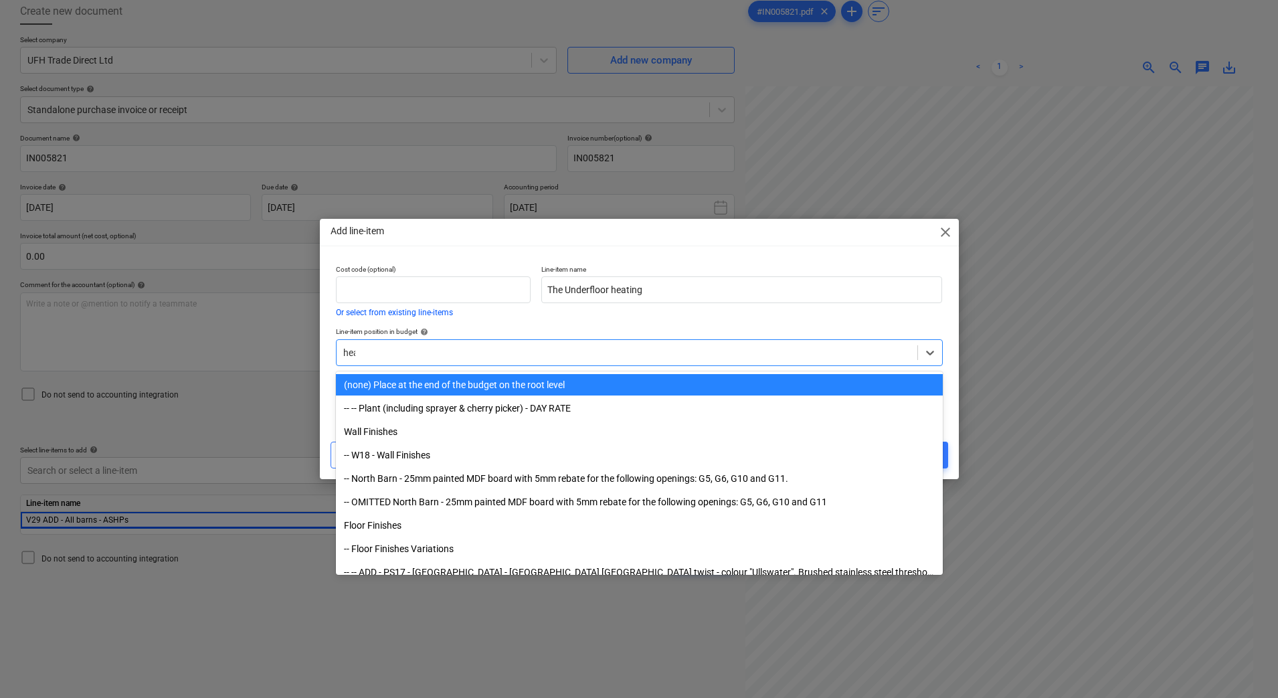
type input "heat"
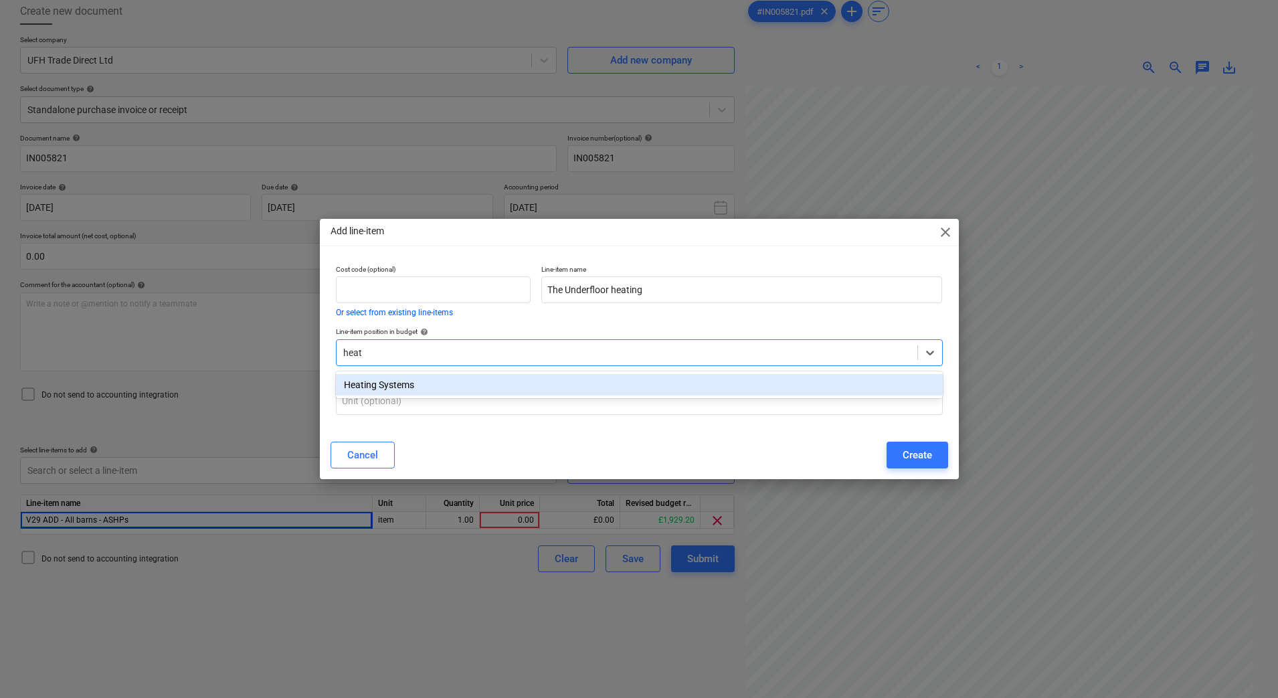
click at [584, 389] on div "Heating Systems" at bounding box center [639, 384] width 607 height 21
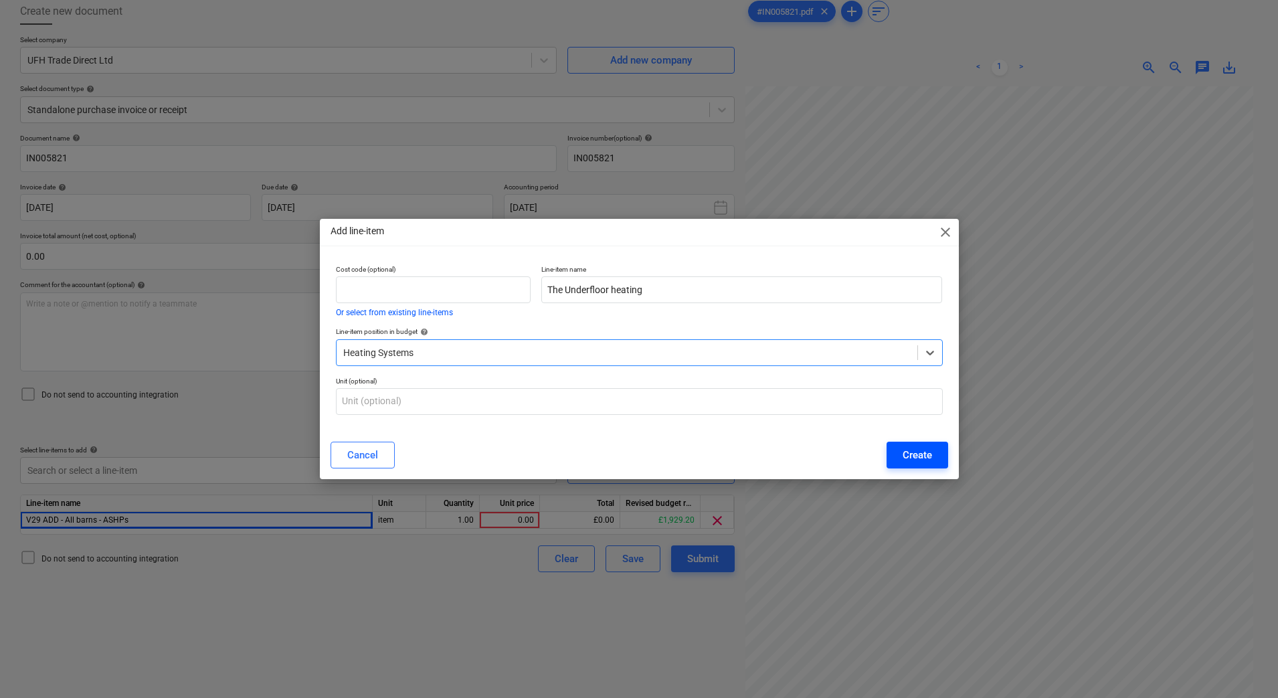
click at [917, 454] on div "Create" at bounding box center [917, 454] width 29 height 17
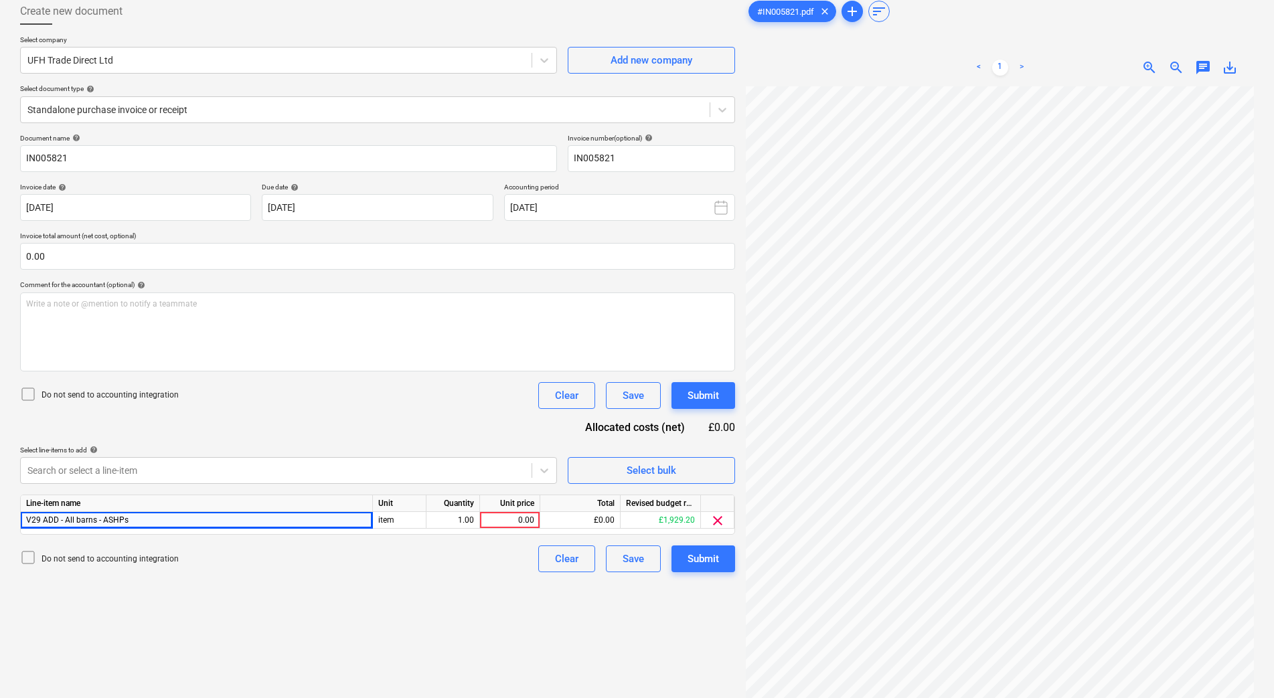
scroll to position [78, 95]
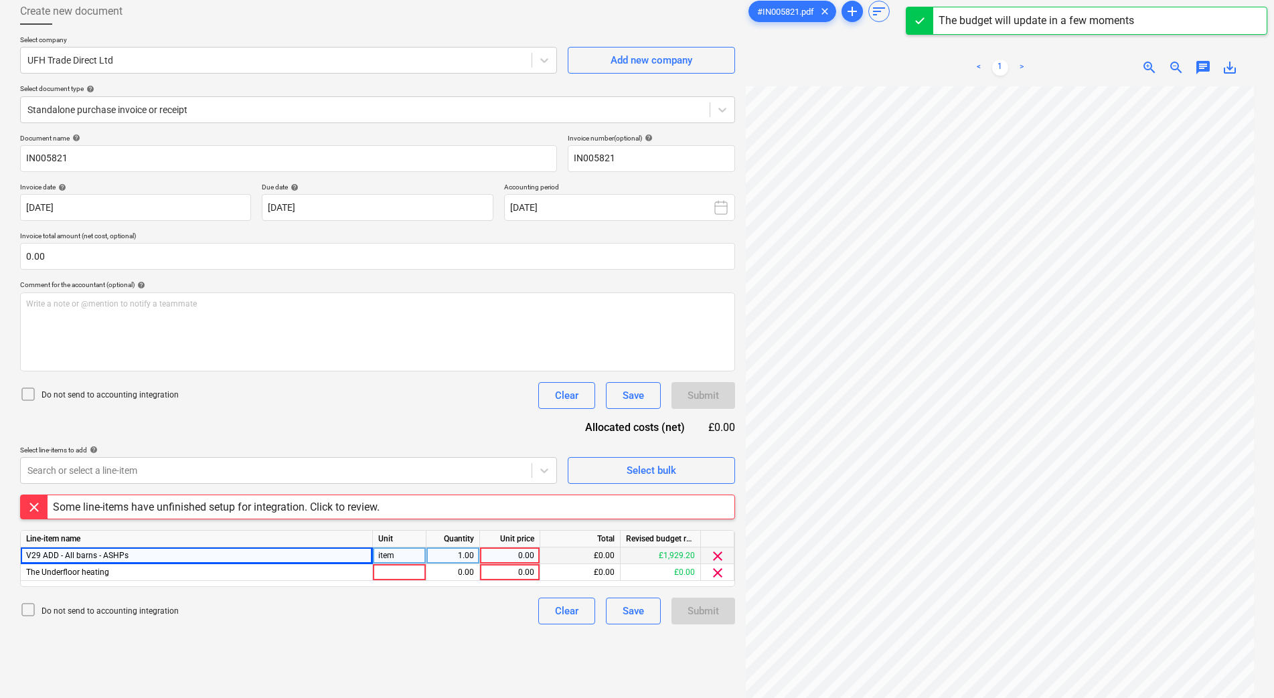
click at [716, 556] on span "clear" at bounding box center [718, 556] width 16 height 16
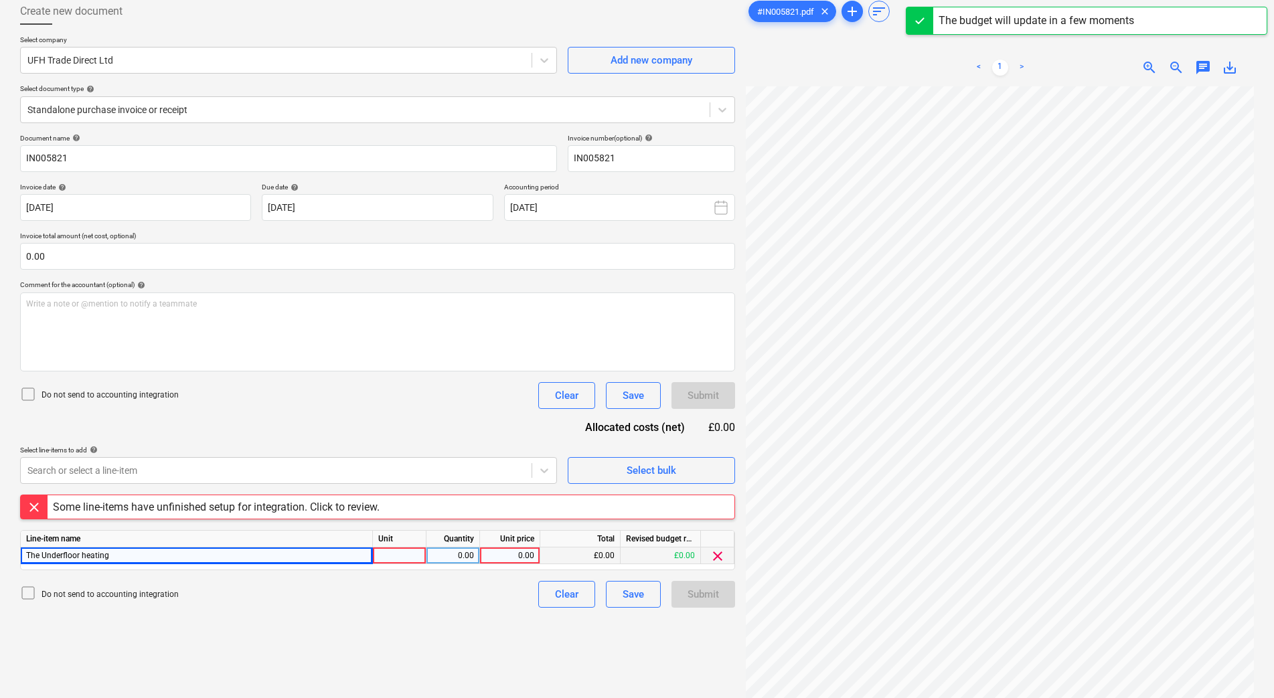
click at [412, 555] on div at bounding box center [400, 556] width 54 height 17
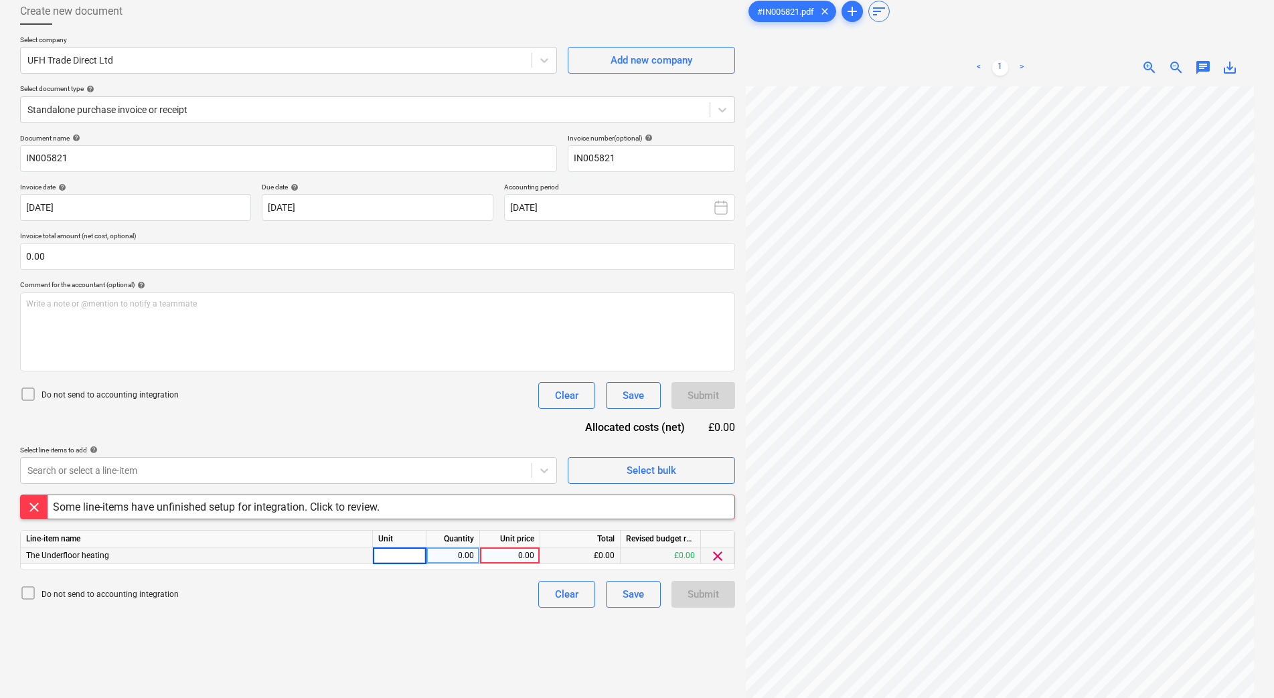
type input "1"
click at [521, 558] on div "0.00" at bounding box center [509, 556] width 49 height 17
type input "149.06"
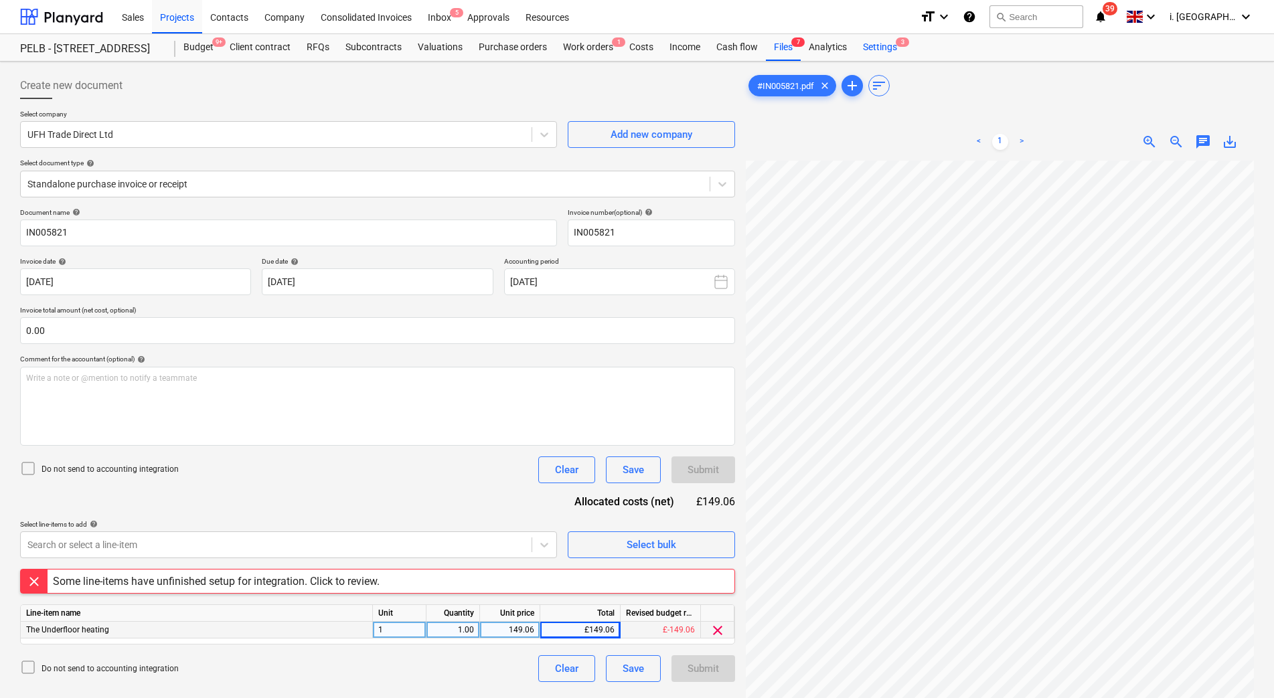
click at [888, 48] on div "Settings 3" at bounding box center [880, 47] width 50 height 27
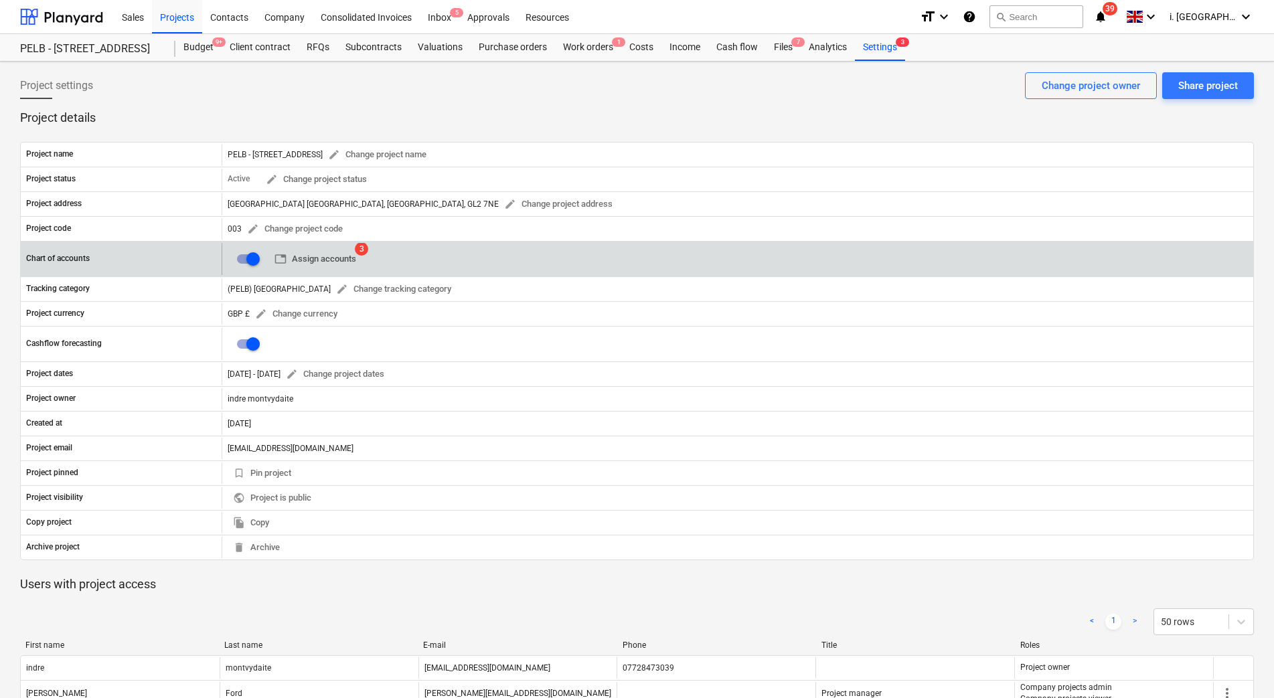
click at [341, 262] on span "table Assign accounts" at bounding box center [315, 259] width 82 height 15
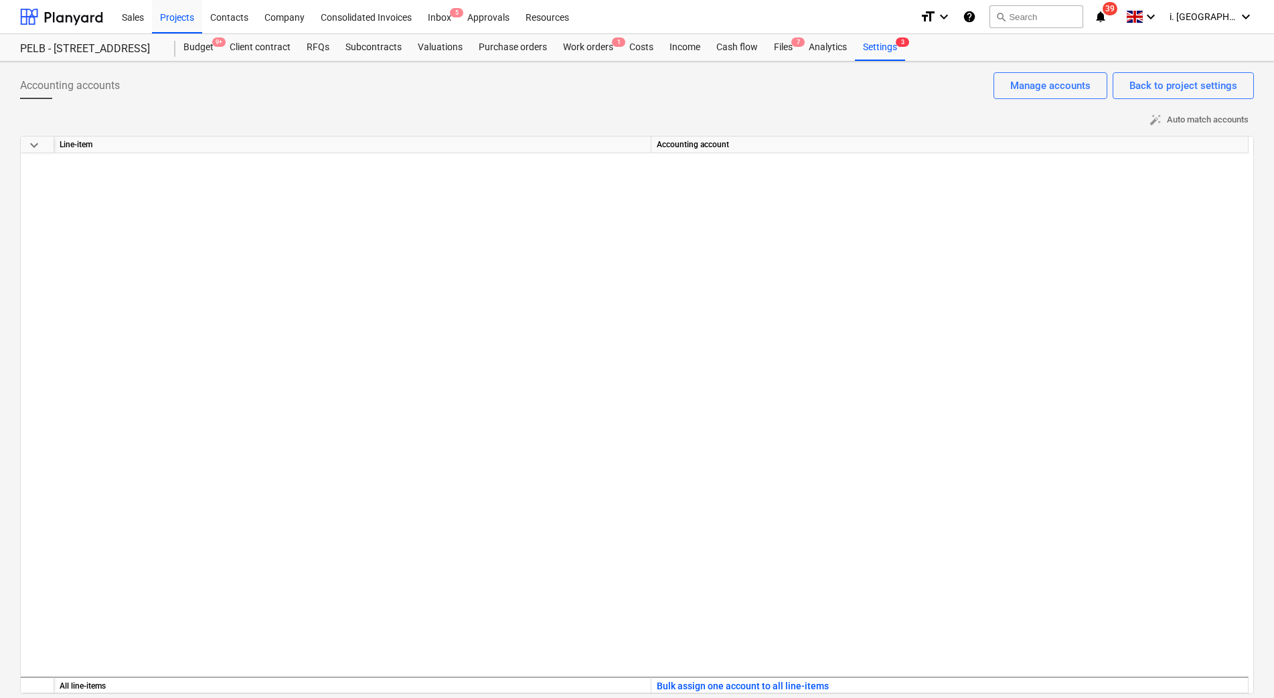
scroll to position [1384, 0]
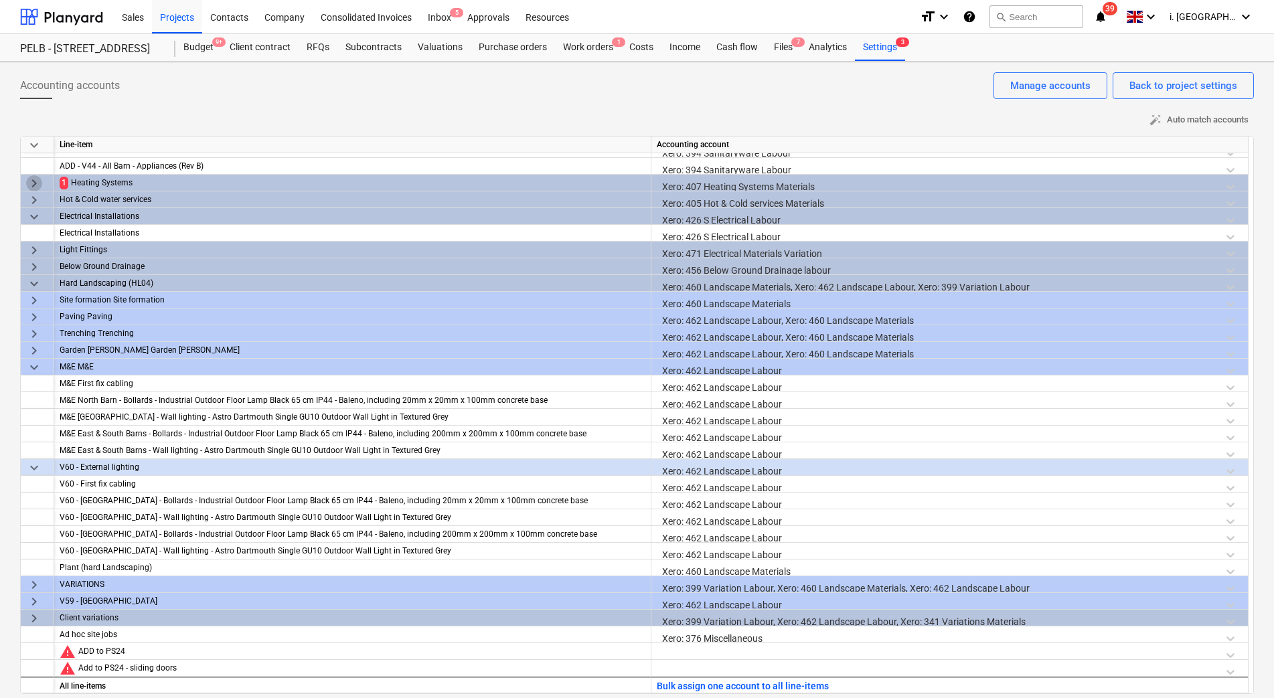
click at [29, 181] on span "keyboard_arrow_right" at bounding box center [34, 183] width 16 height 16
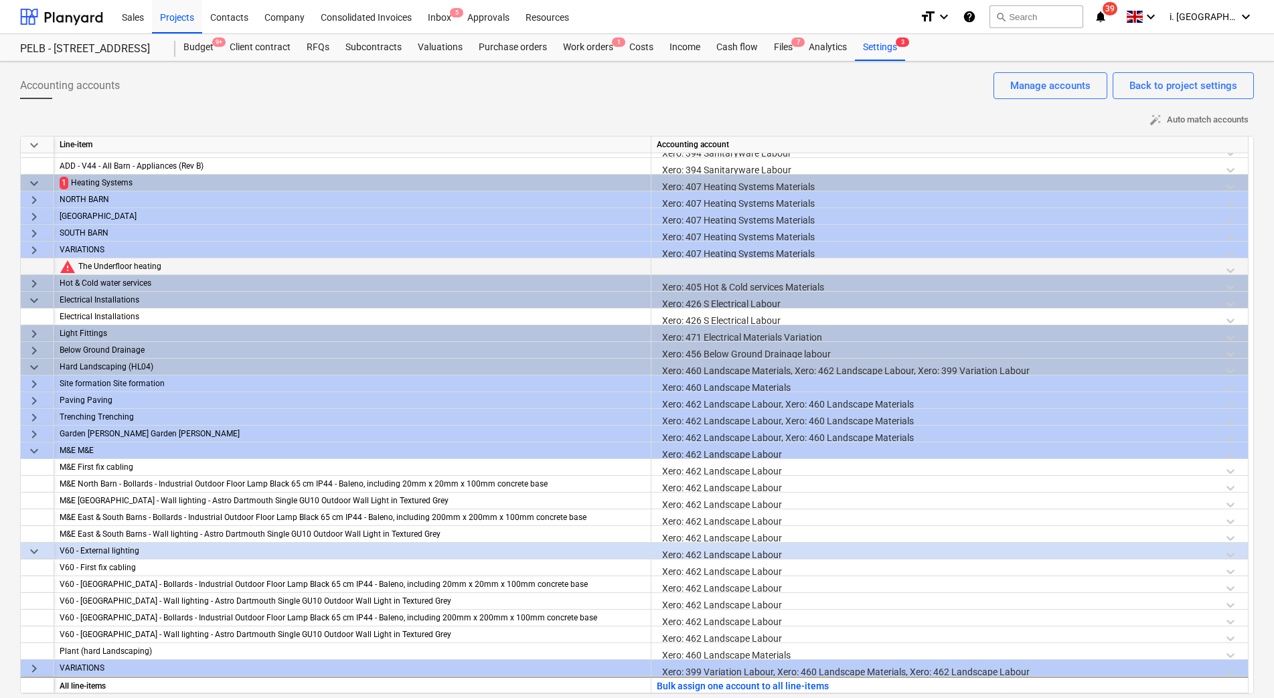
click at [724, 262] on div at bounding box center [950, 269] width 586 height 23
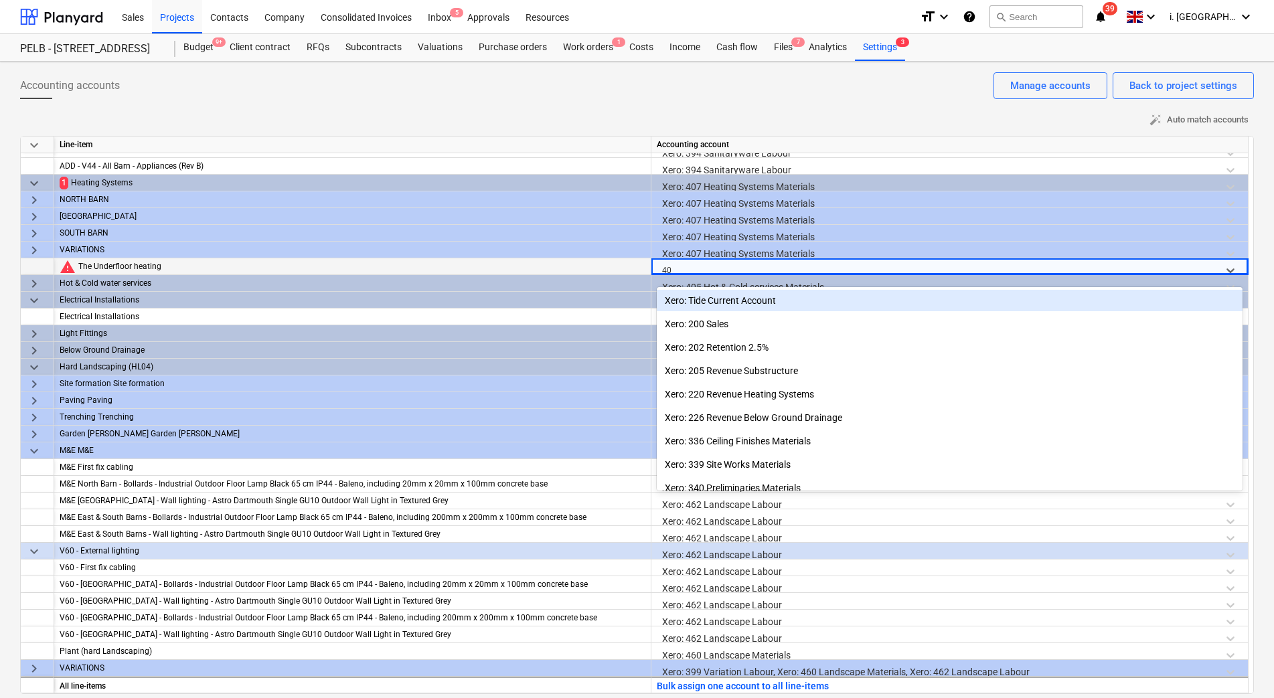
type input "407"
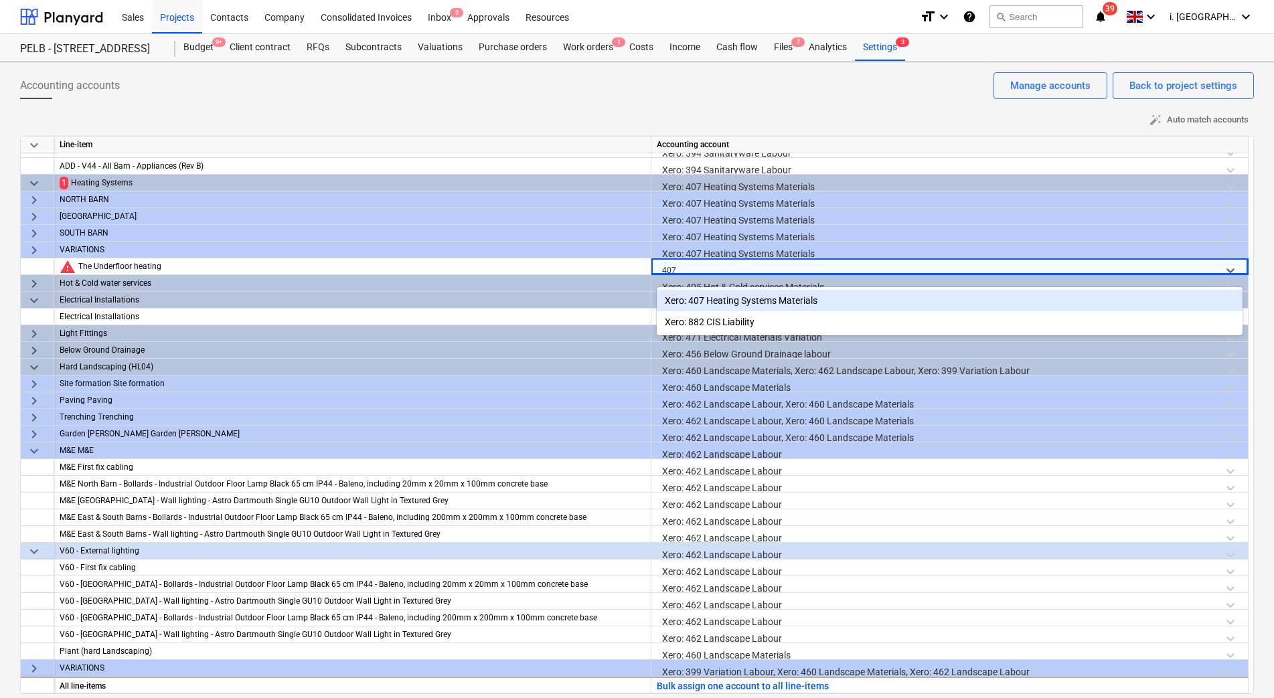
click at [738, 299] on div "Xero: 407 Heating Systems Materials" at bounding box center [950, 300] width 586 height 21
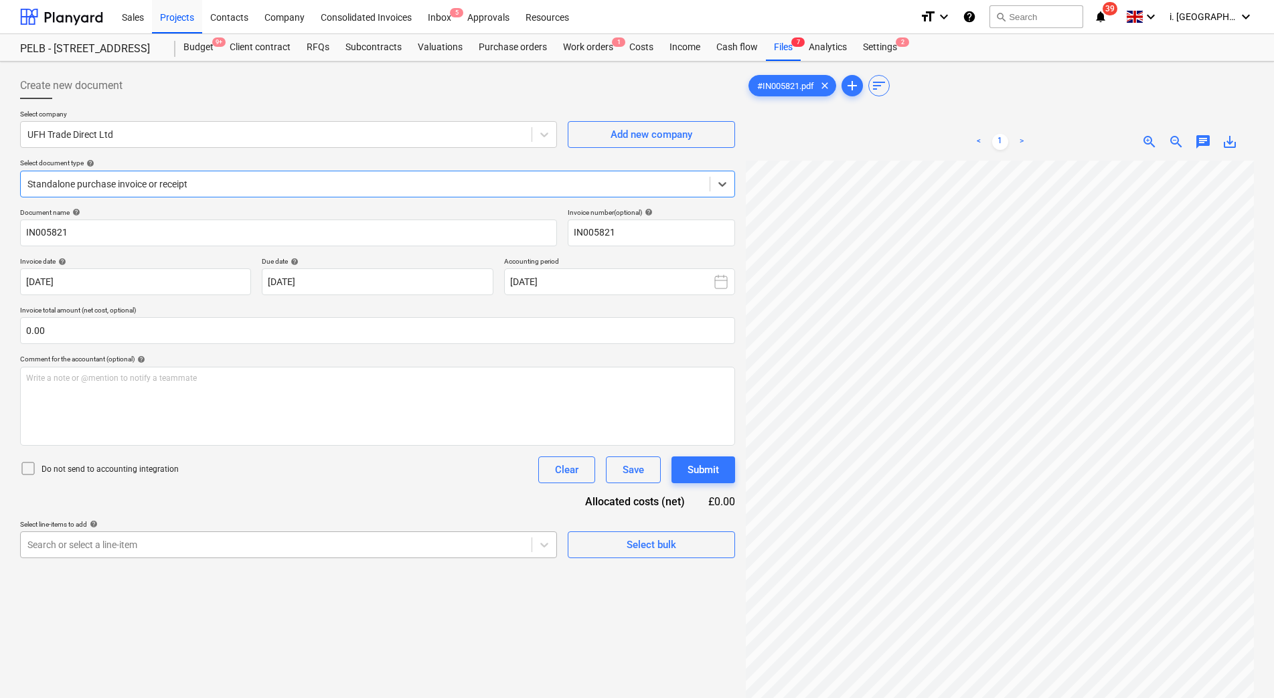
click at [531, 550] on body "Sales Projects Contacts Company Consolidated Invoices Inbox 5 Approvals Resourc…" at bounding box center [637, 349] width 1274 height 698
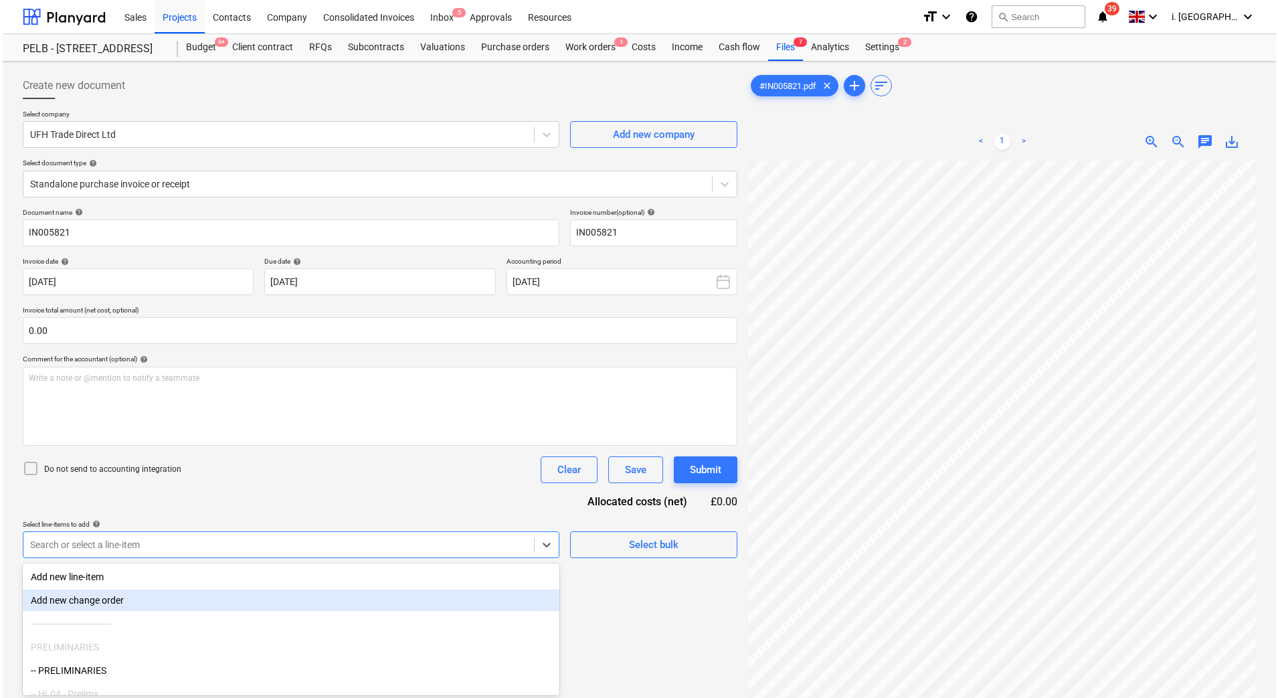
scroll to position [74, 0]
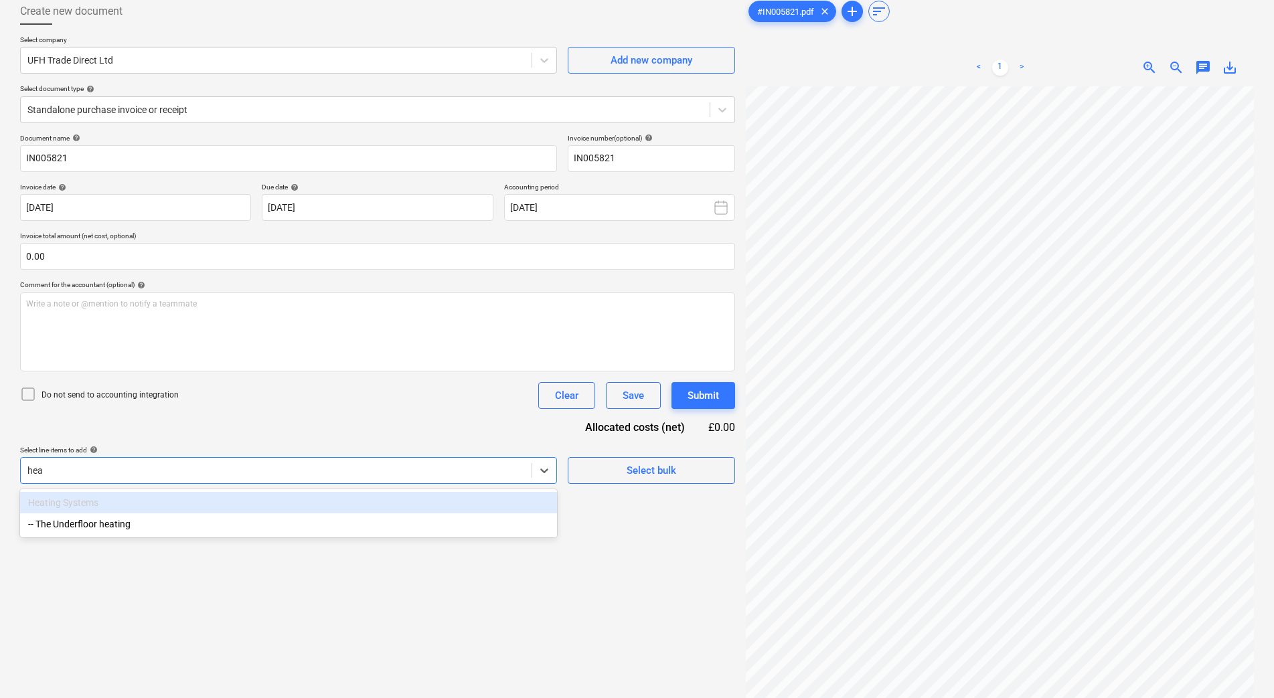
type input "heat"
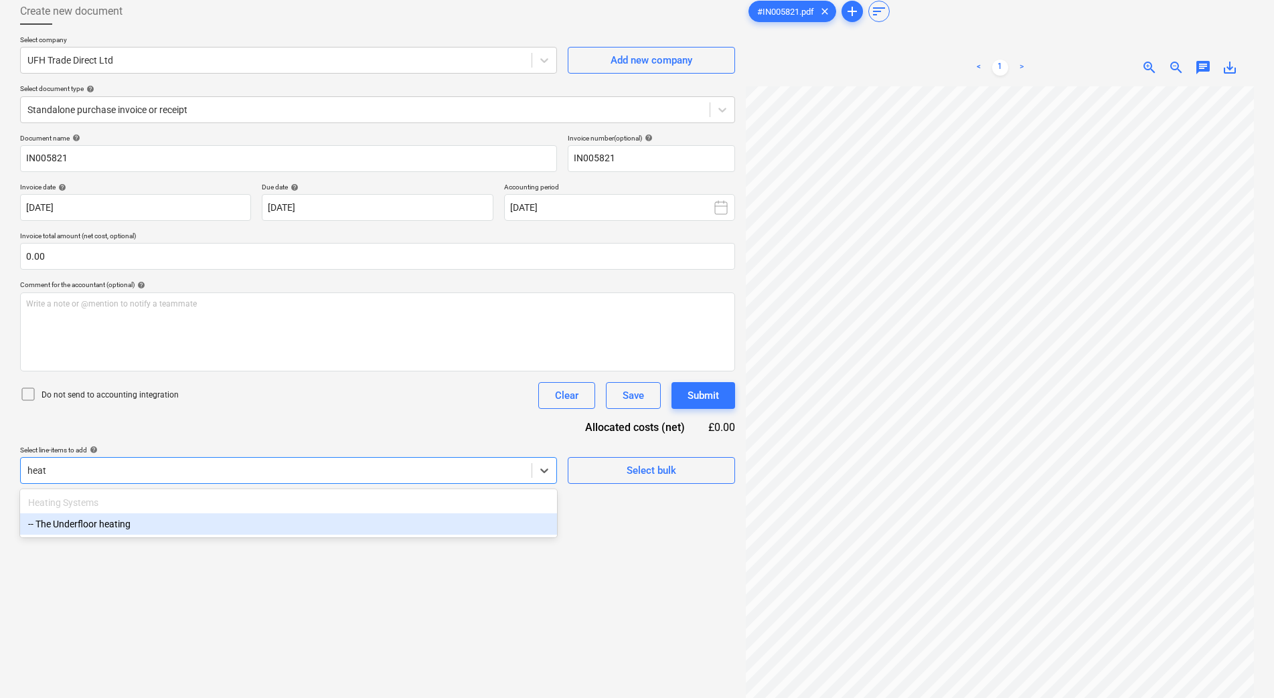
click at [425, 533] on div "-- The Underfloor heating" at bounding box center [288, 523] width 537 height 21
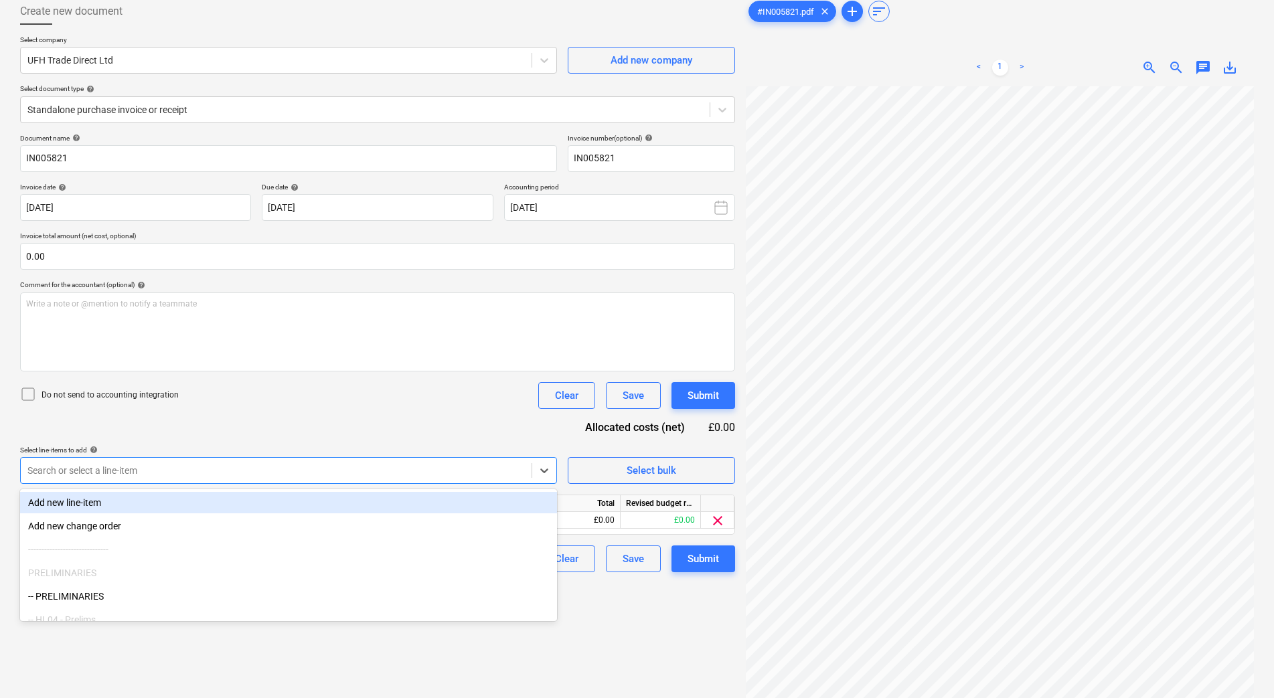
click at [620, 536] on div "Document name help IN005821 Invoice number (optional) help IN005821 Invoice dat…" at bounding box center [377, 353] width 715 height 438
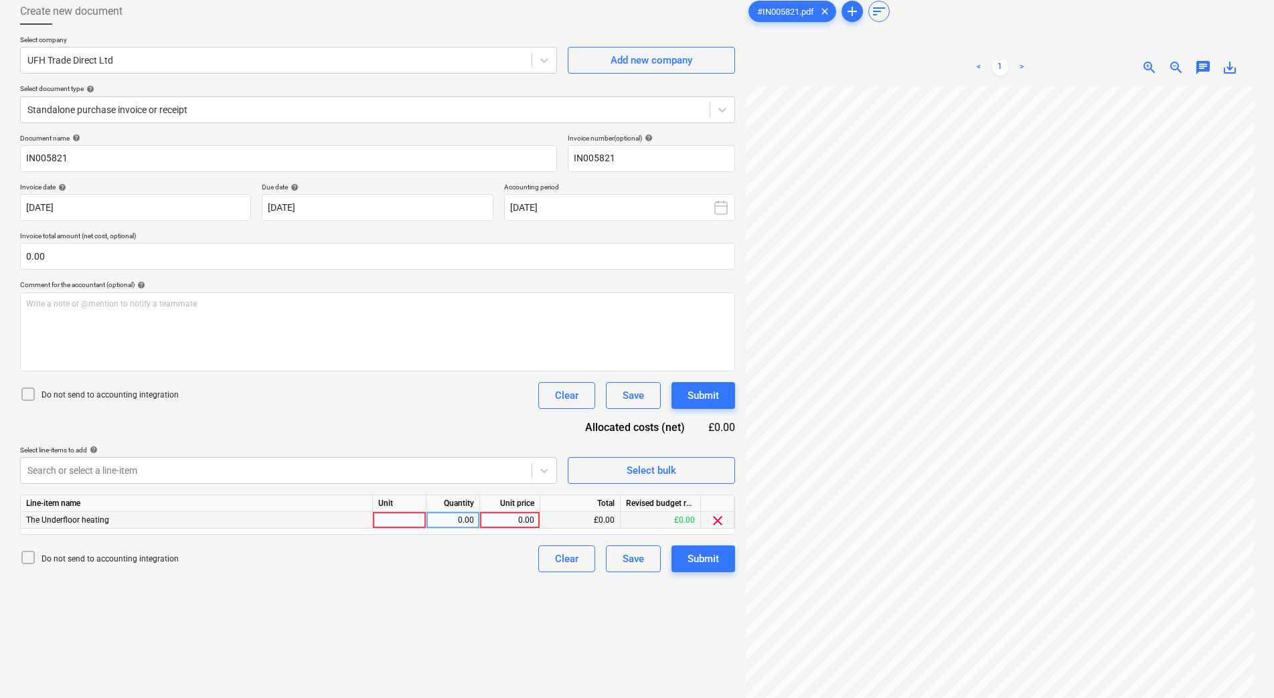
drag, startPoint x: 517, startPoint y: 515, endPoint x: 395, endPoint y: 522, distance: 122.0
click at [489, 520] on div "0.00" at bounding box center [509, 520] width 49 height 17
click at [395, 522] on div at bounding box center [400, 520] width 54 height 17
type input "1"
click at [469, 524] on div "0.00" at bounding box center [453, 520] width 42 height 17
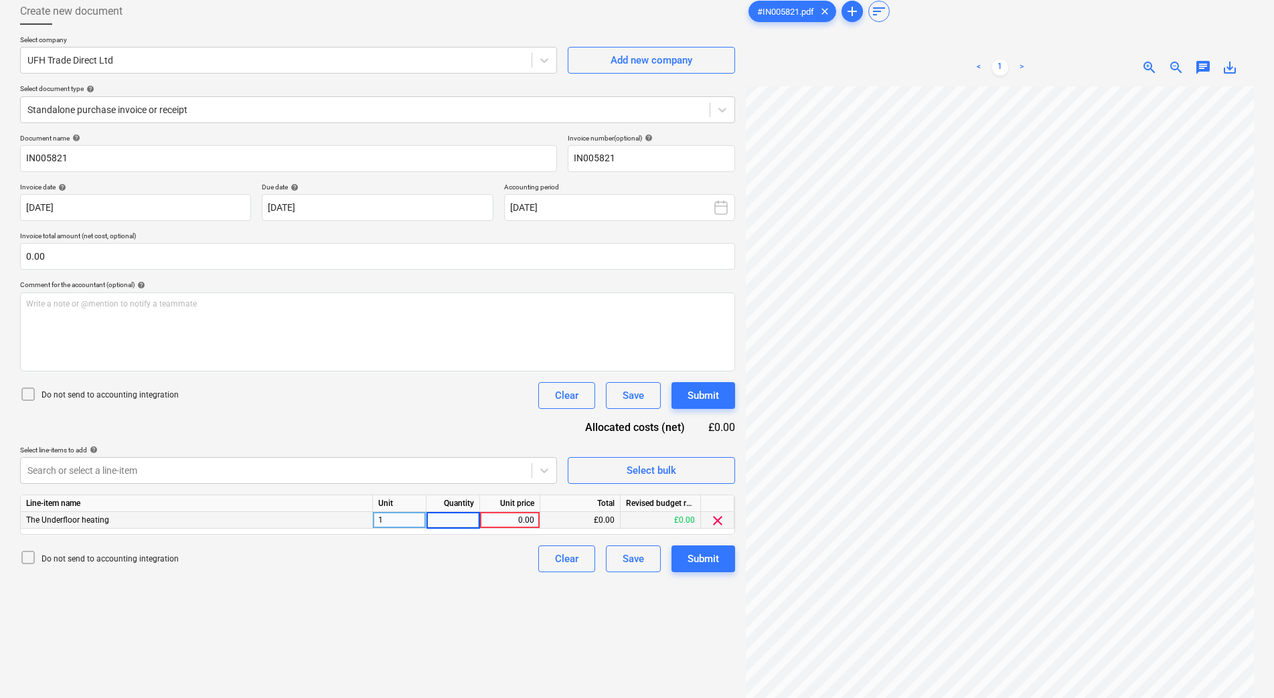
type input "1"
click at [503, 515] on div "0.00" at bounding box center [509, 520] width 49 height 17
type input "149.06"
click at [699, 571] on button "Submit" at bounding box center [703, 559] width 64 height 27
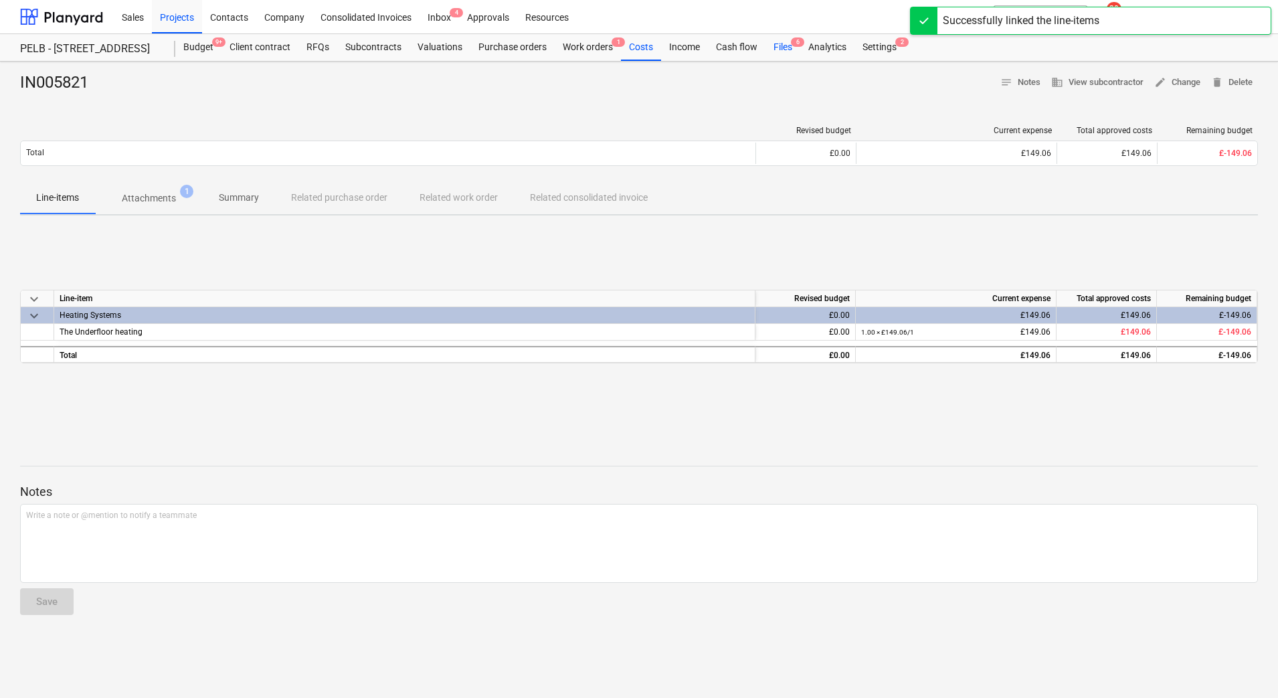
click at [780, 50] on div "Files 6" at bounding box center [783, 47] width 35 height 27
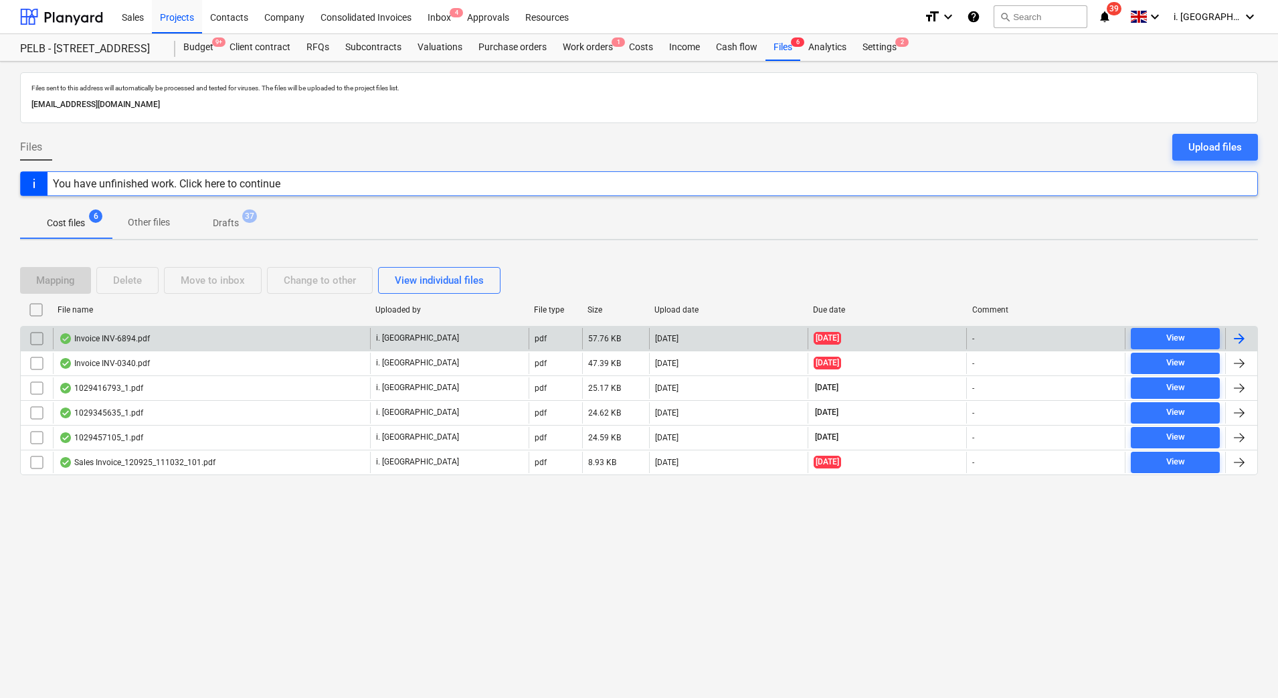
click at [216, 343] on div "Invoice INV-6894.pdf" at bounding box center [211, 338] width 317 height 21
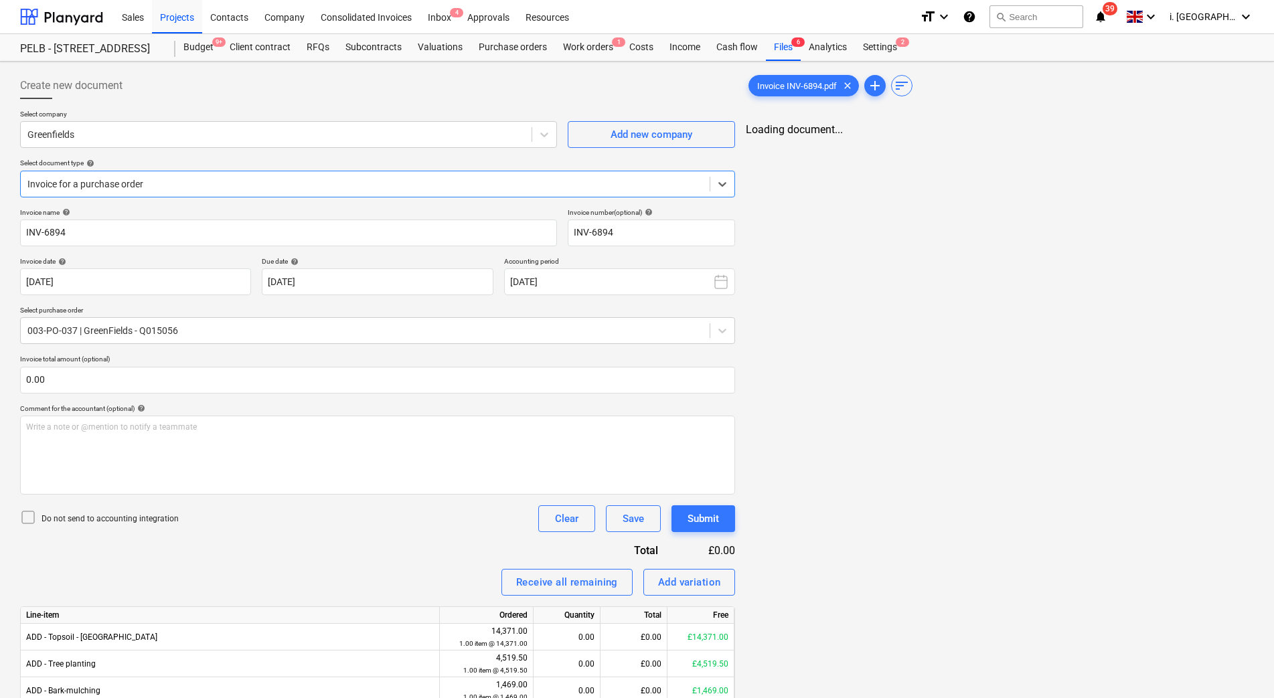
type input "INV-6894"
type input "[DATE]"
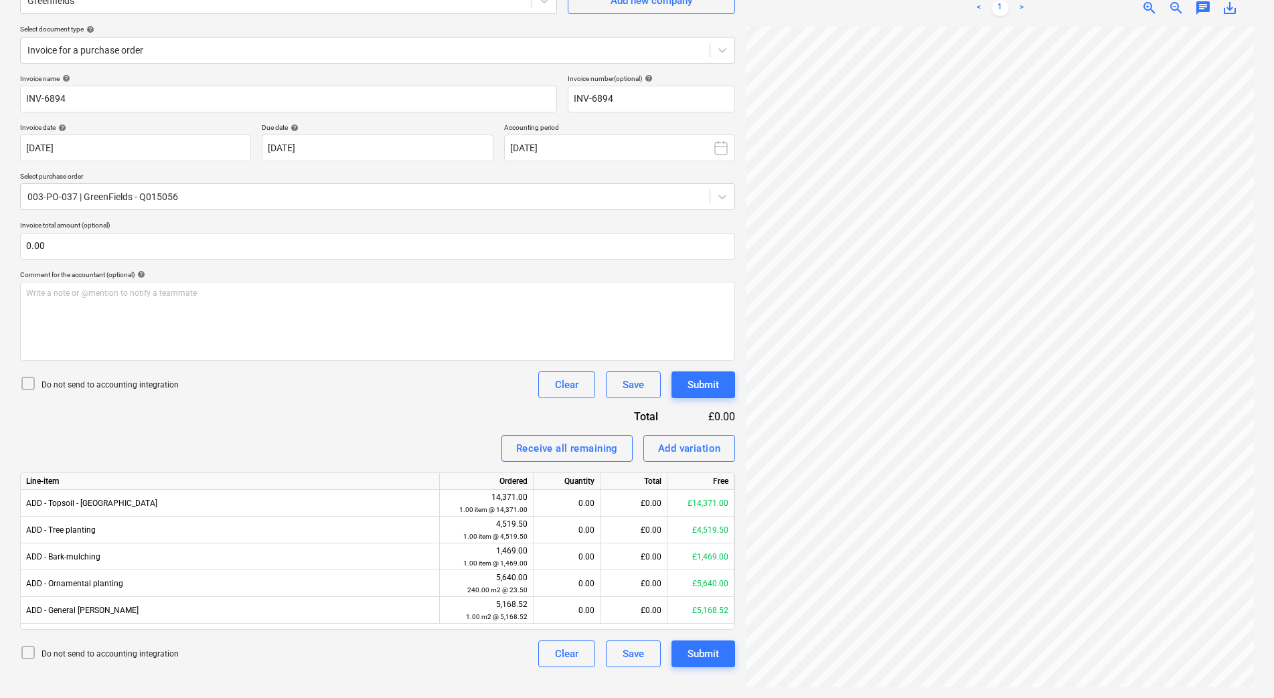
scroll to position [69, 97]
click at [578, 499] on div "0.00" at bounding box center [567, 503] width 56 height 27
type input "1"
click at [650, 503] on div "£14,371.00" at bounding box center [633, 503] width 67 height 27
type input "6250"
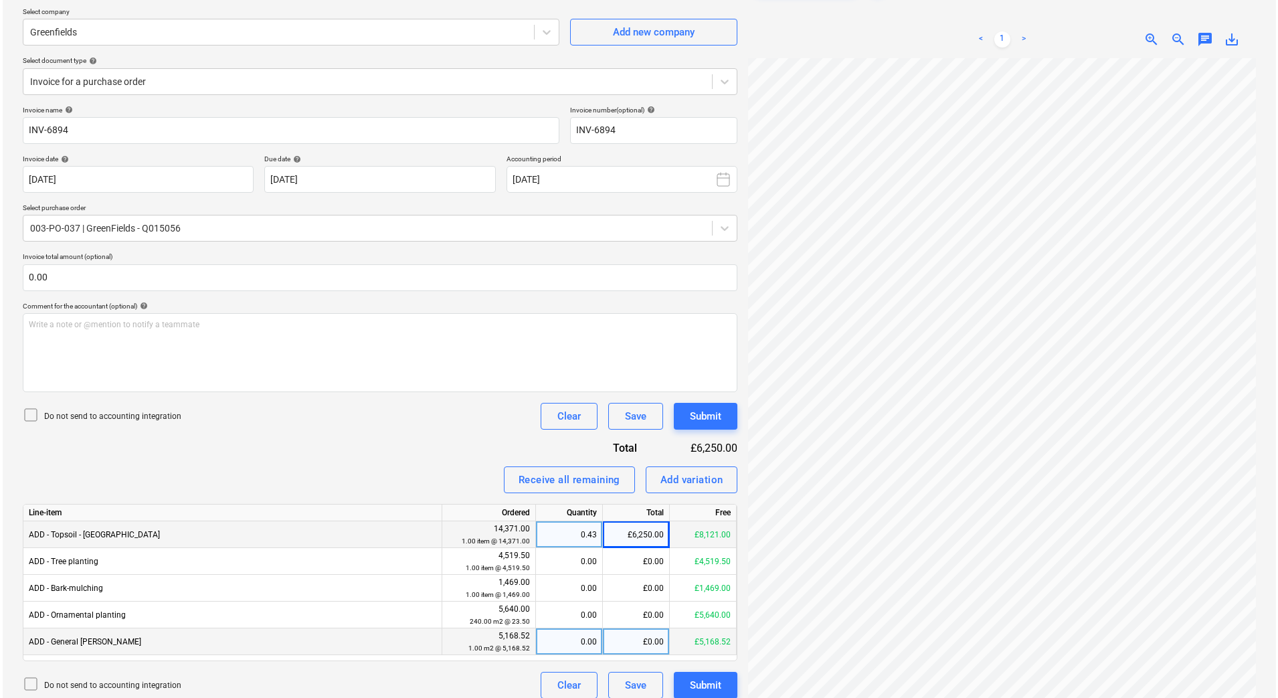
scroll to position [134, 0]
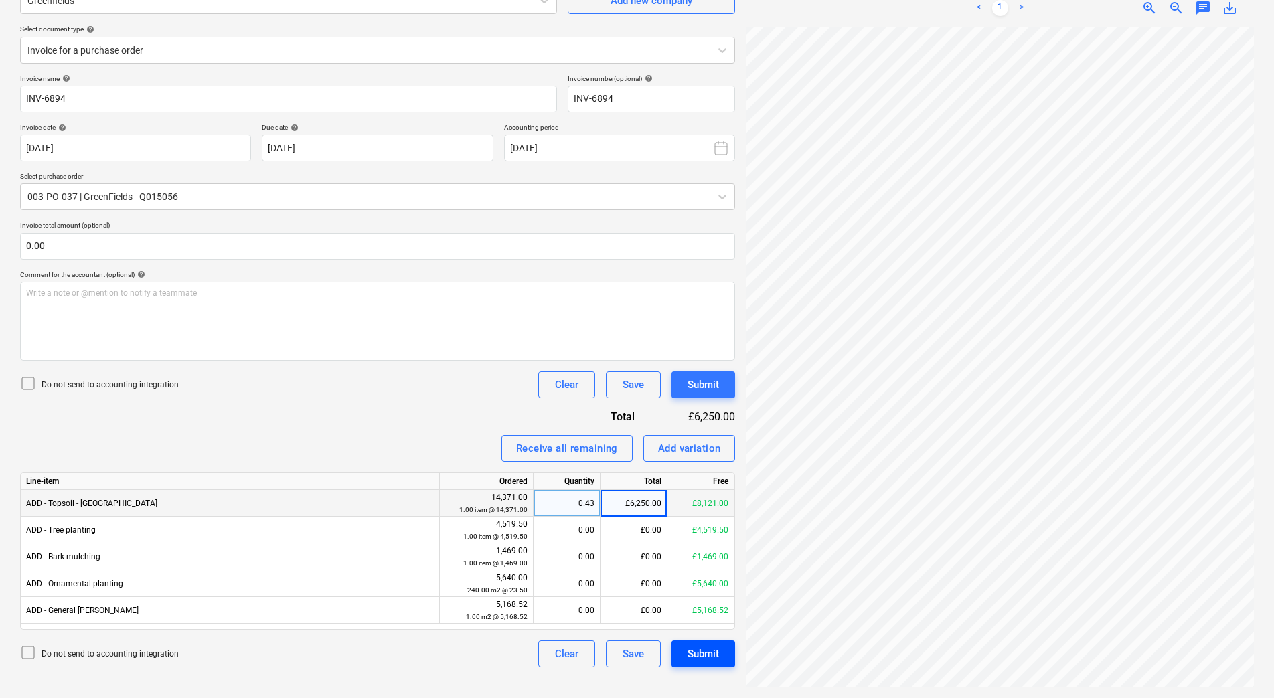
click at [715, 648] on div "Submit" at bounding box center [702, 653] width 31 height 17
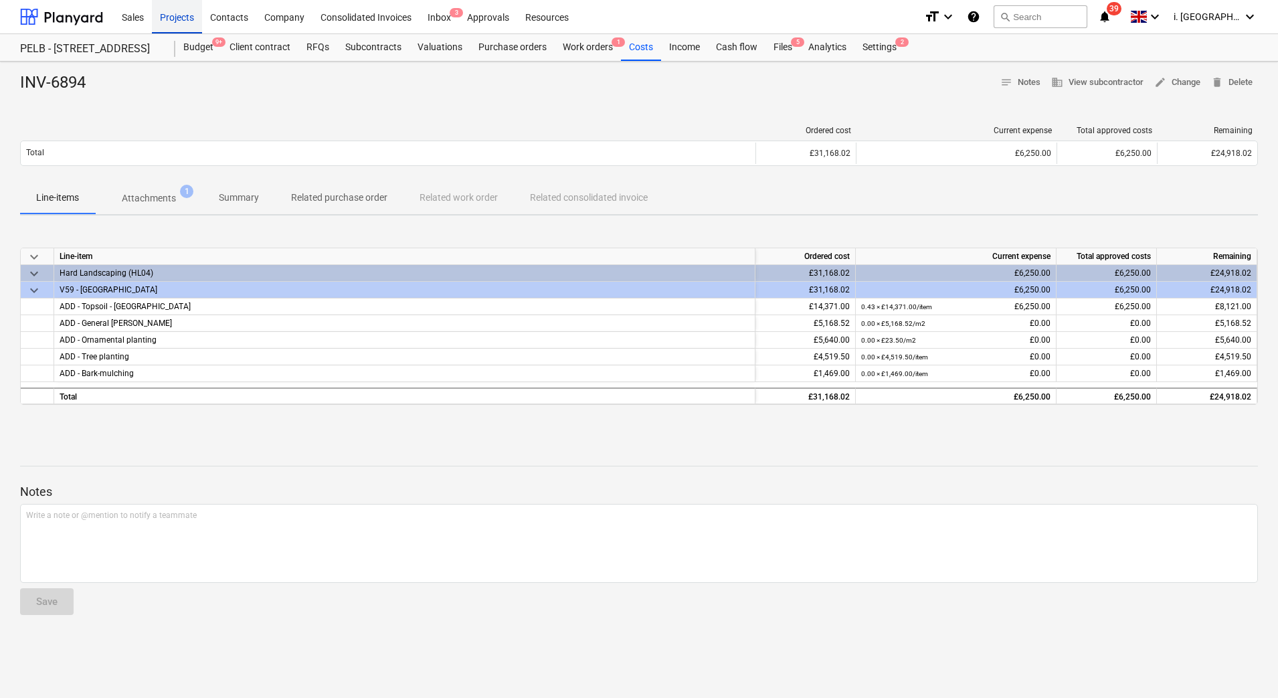
click at [175, 25] on div "Projects" at bounding box center [177, 16] width 50 height 34
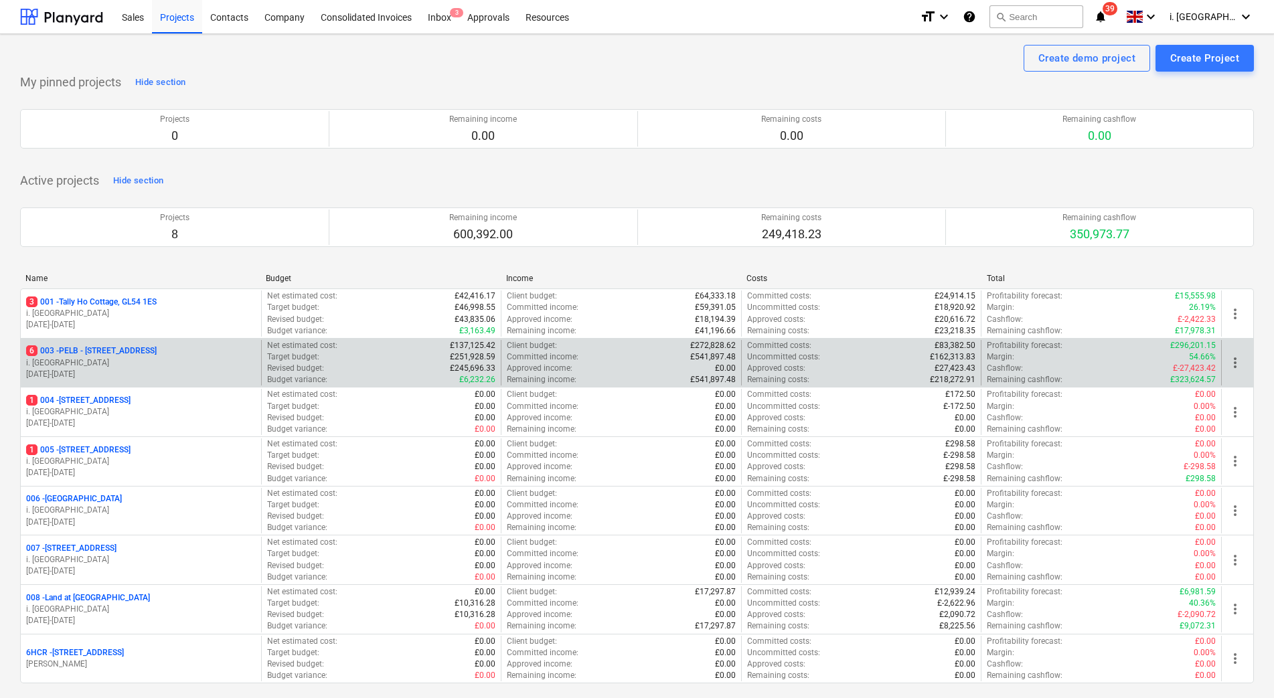
click at [149, 350] on p "6 003 - PELB - [GEOGRAPHIC_DATA], [GEOGRAPHIC_DATA], GL2 7NE" at bounding box center [91, 350] width 131 height 11
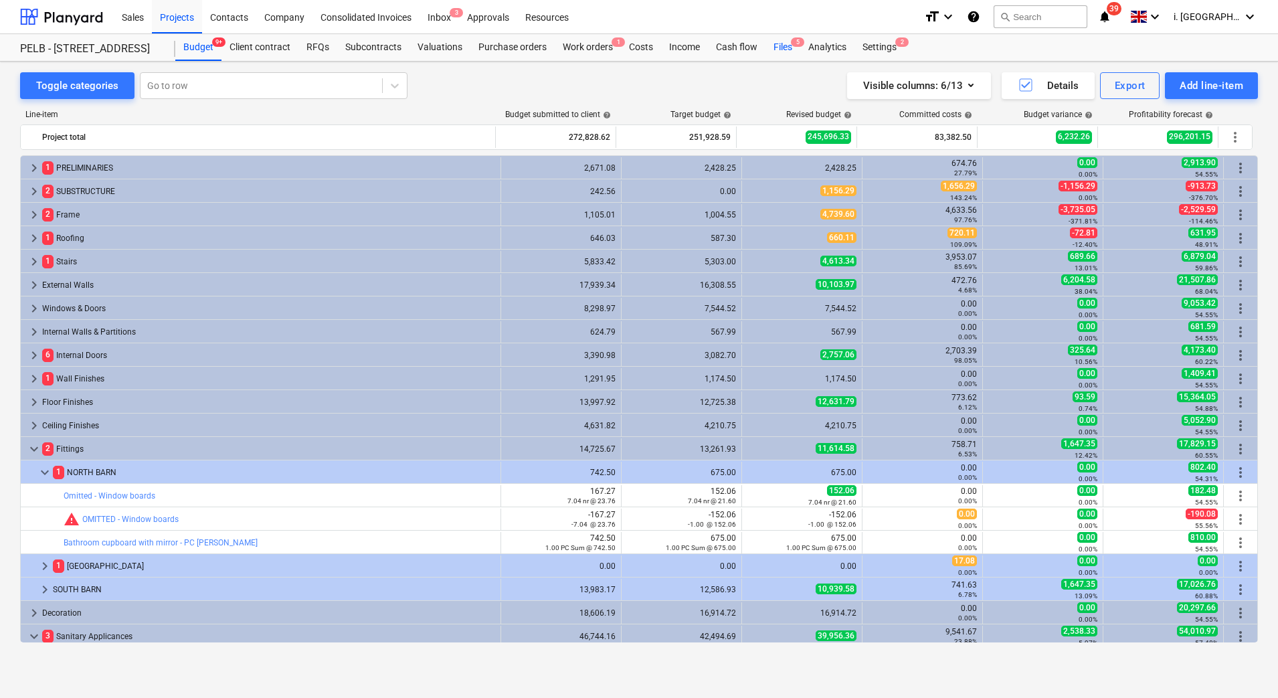
click at [786, 47] on div "Files 5" at bounding box center [783, 47] width 35 height 27
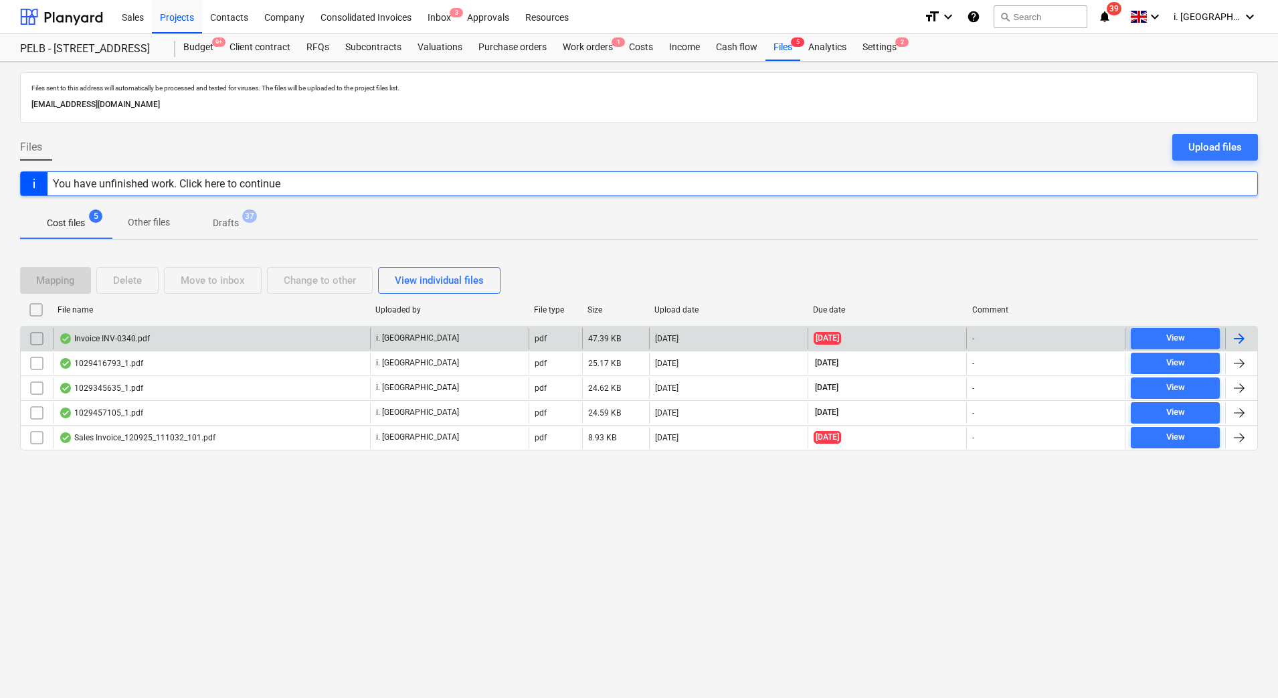
click at [112, 329] on div "Invoice INV-0340.pdf" at bounding box center [211, 338] width 317 height 21
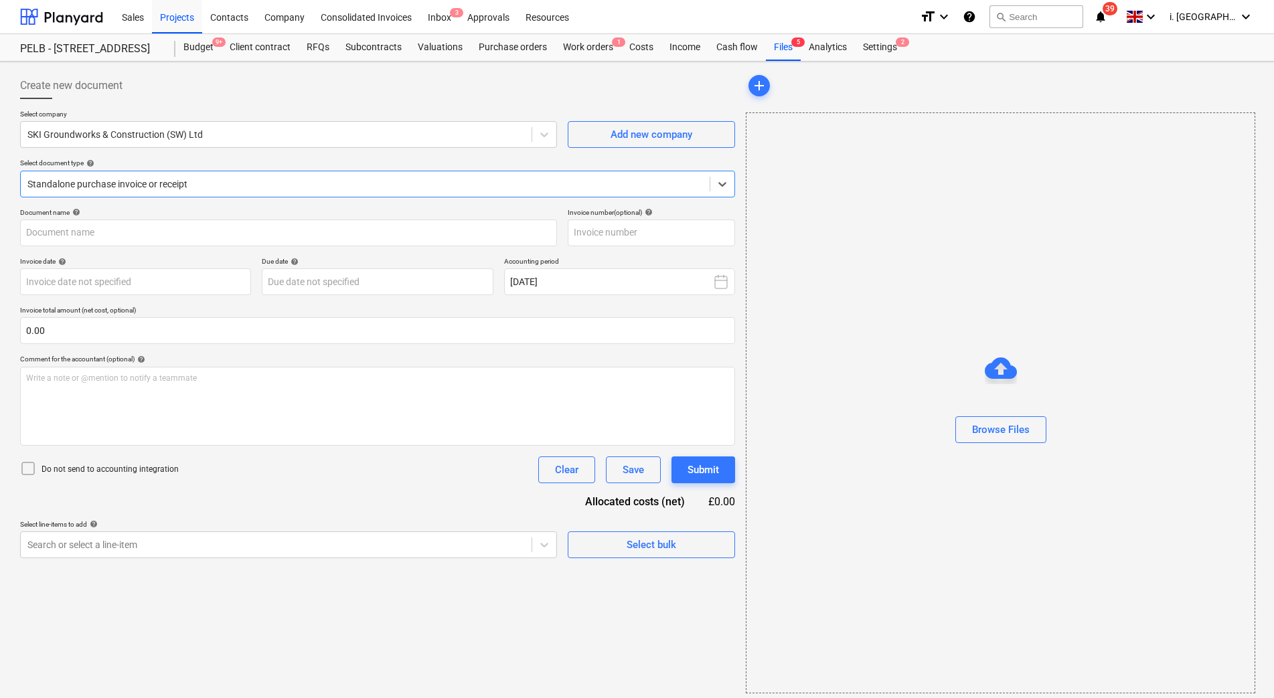
type input "INV-0340"
type input "[DATE]"
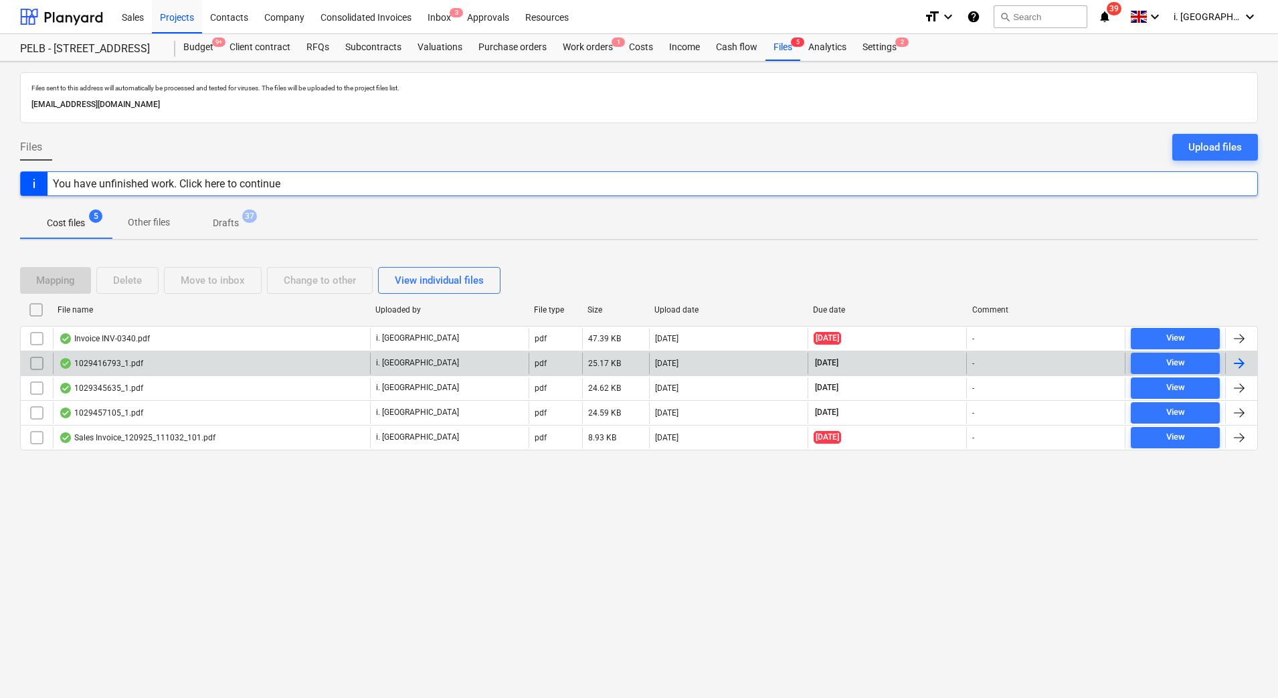
click at [135, 358] on div "1029416793_1.pdf" at bounding box center [101, 363] width 84 height 11
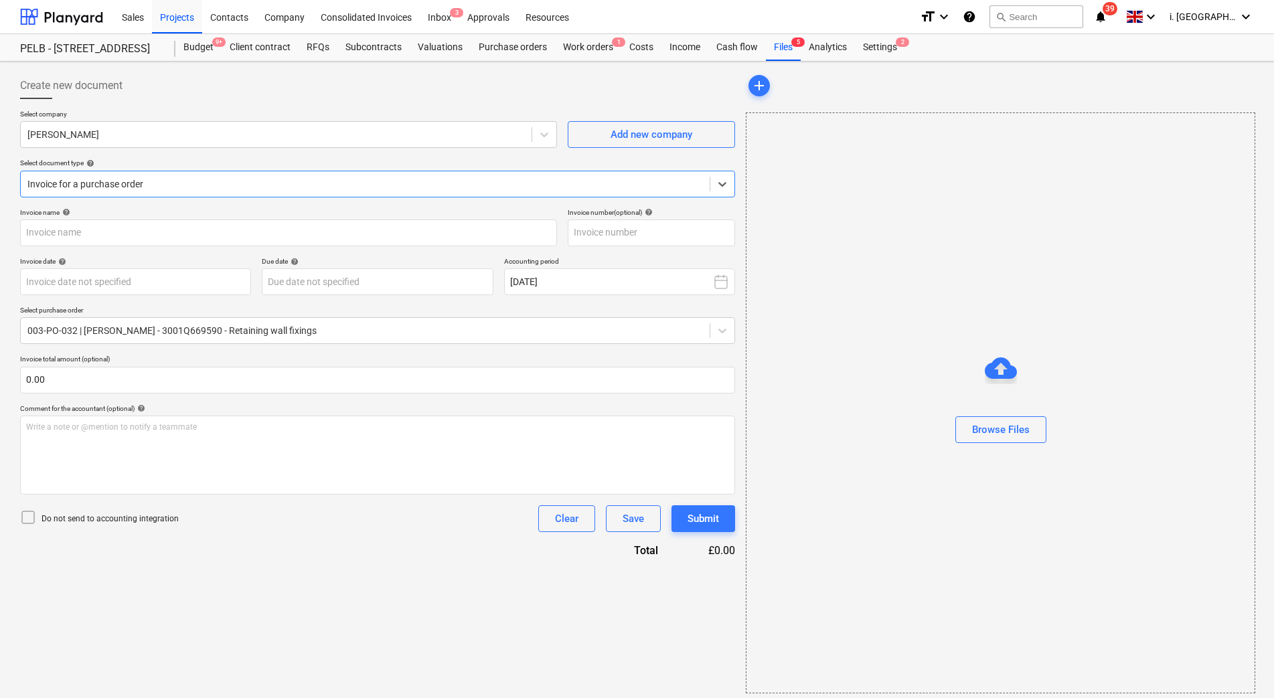
type input "1029416793"
type input "[DATE]"
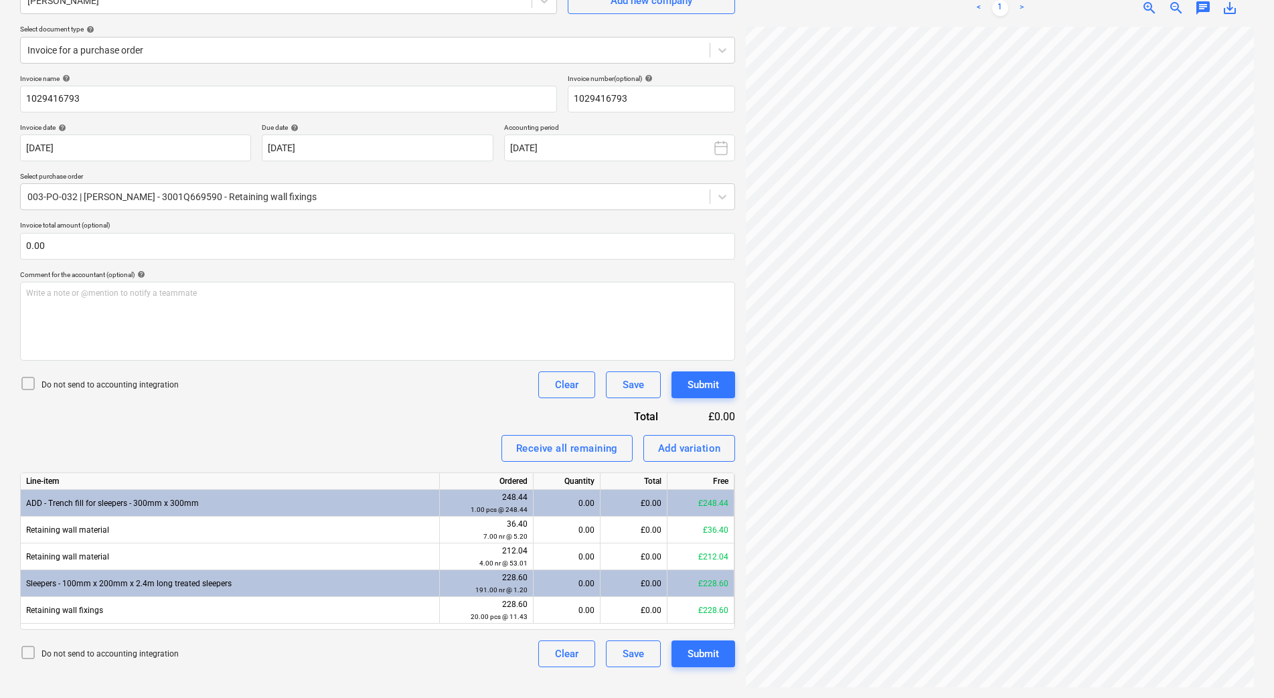
scroll to position [68, 97]
click at [569, 505] on div "0.00" at bounding box center [567, 503] width 56 height 27
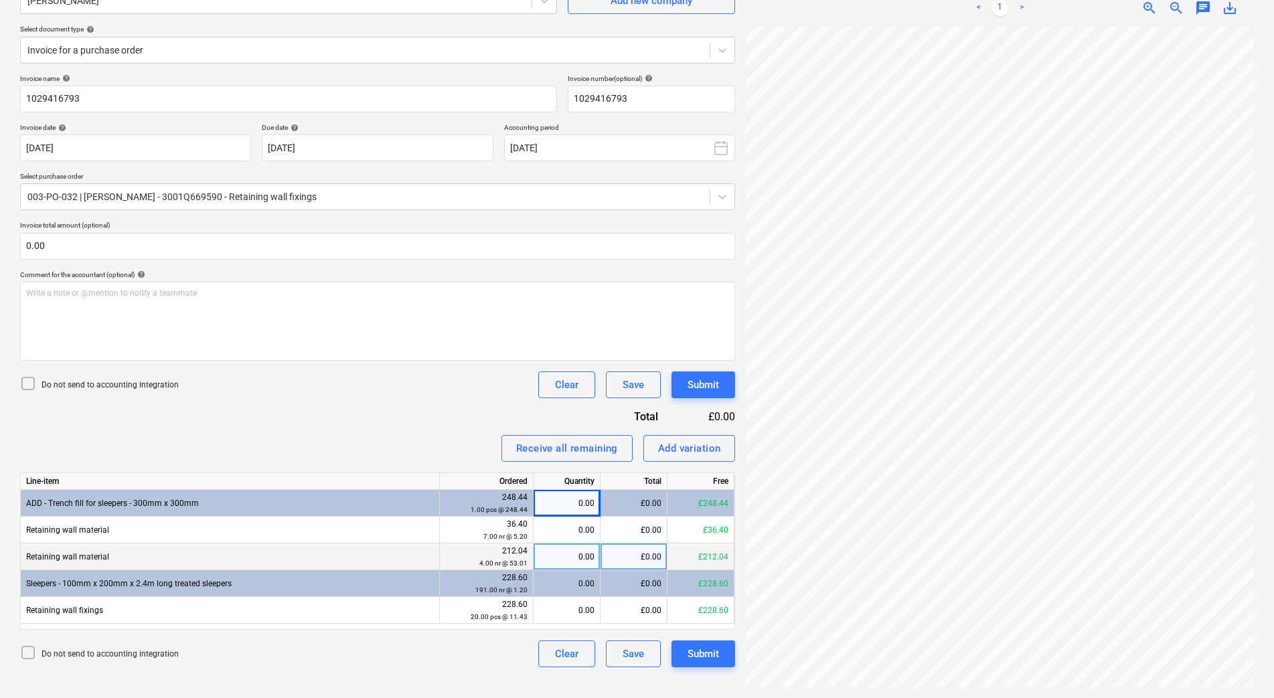
click at [562, 553] on div "0.00" at bounding box center [567, 557] width 56 height 27
type input "4"
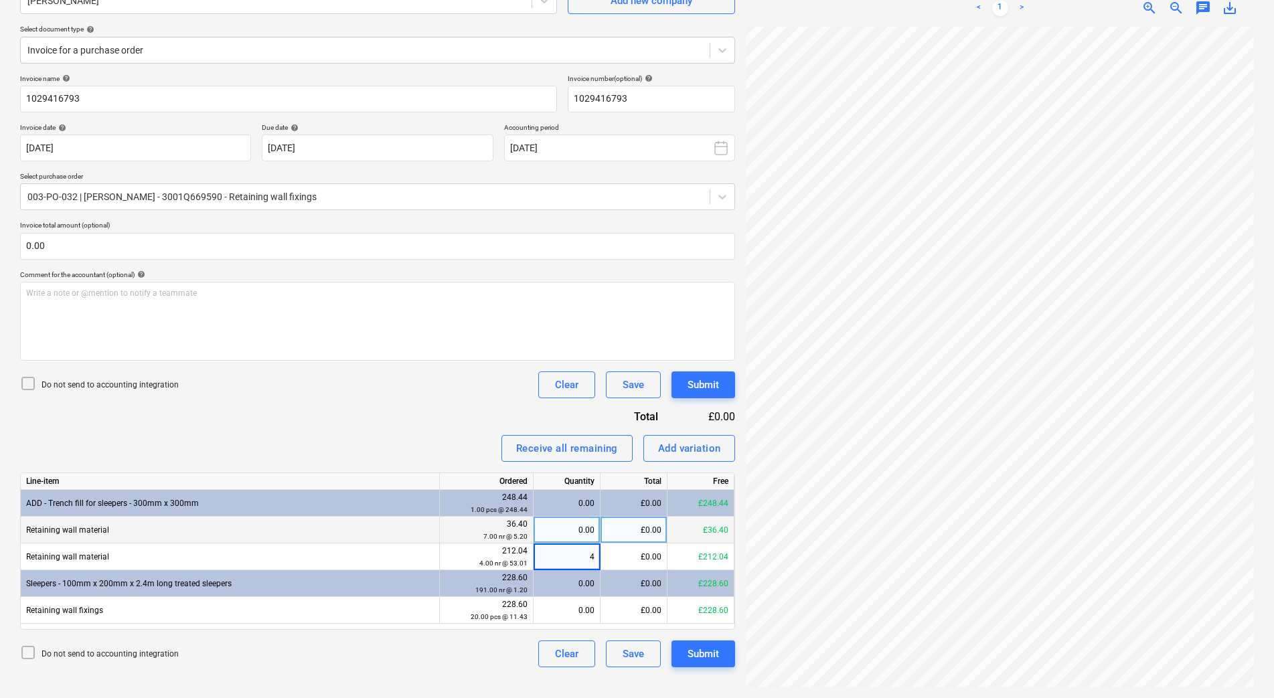
click at [577, 523] on div "0.00" at bounding box center [567, 530] width 56 height 27
type input "7"
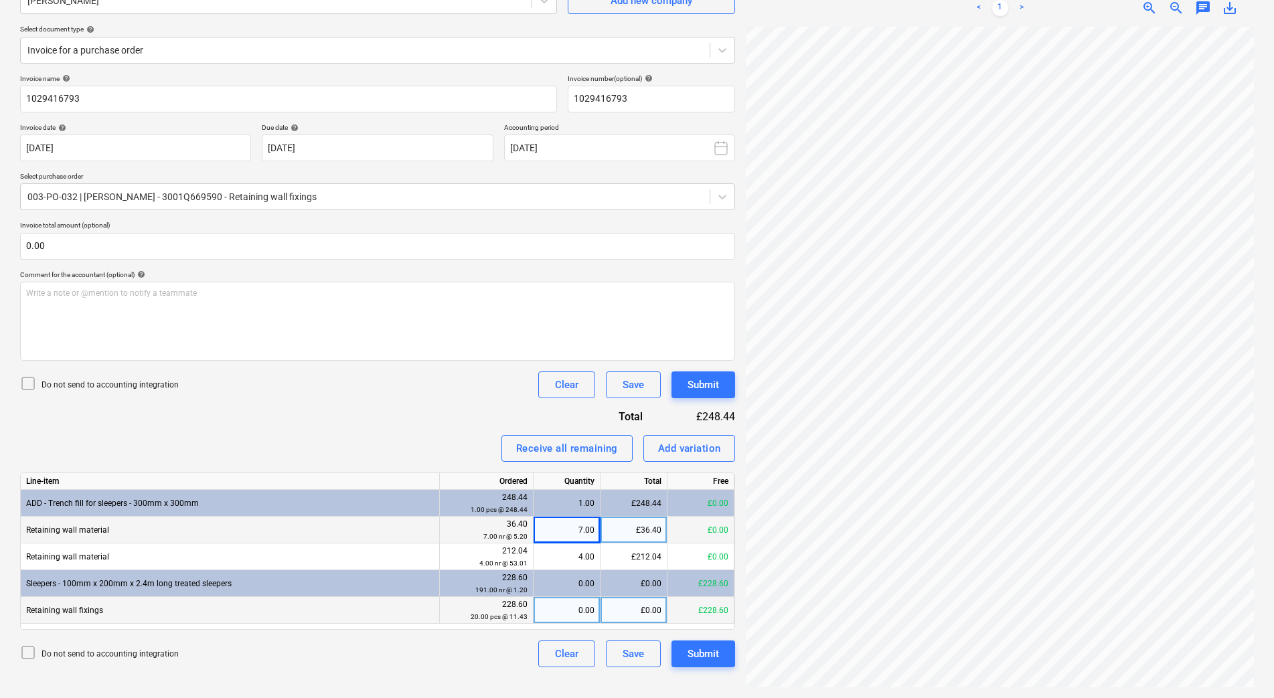
click at [569, 603] on div "0.00" at bounding box center [567, 610] width 56 height 27
click at [590, 604] on input at bounding box center [566, 610] width 66 height 26
type input "20"
click at [443, 418] on div "Invoice name help 1029416793 Invoice number (optional) help 1029416793 Invoice …" at bounding box center [377, 370] width 715 height 593
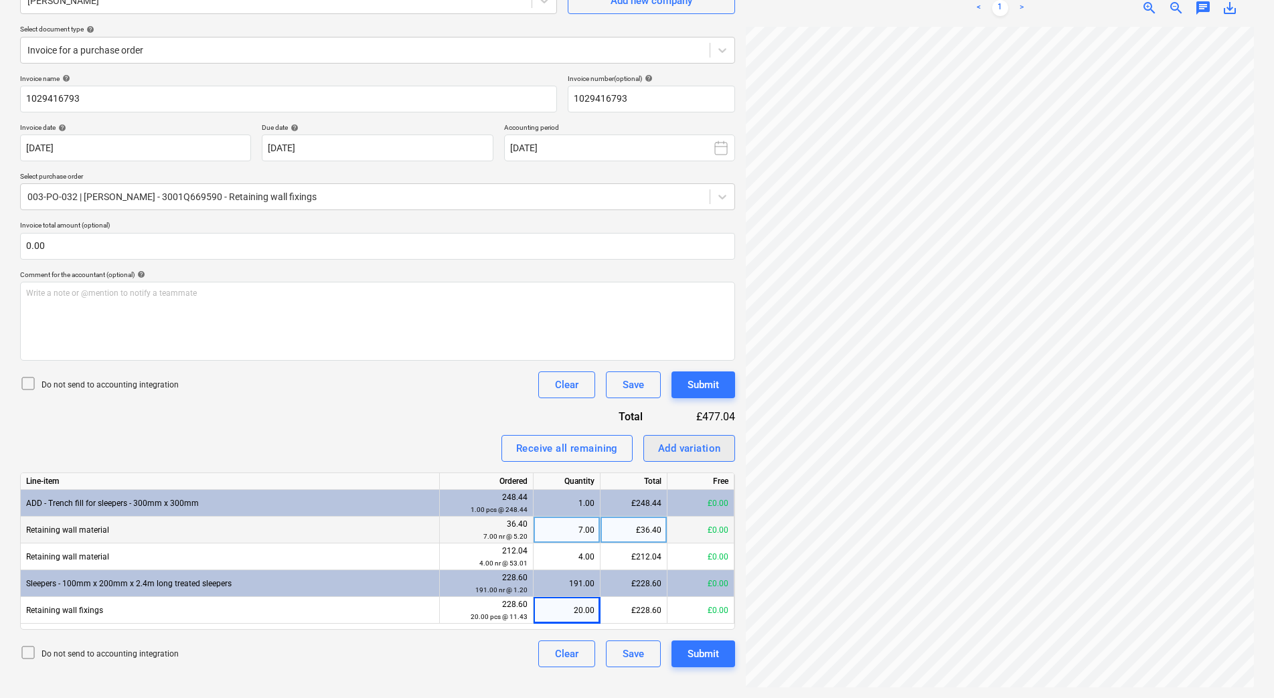
click at [707, 447] on div "Add variation" at bounding box center [689, 448] width 63 height 17
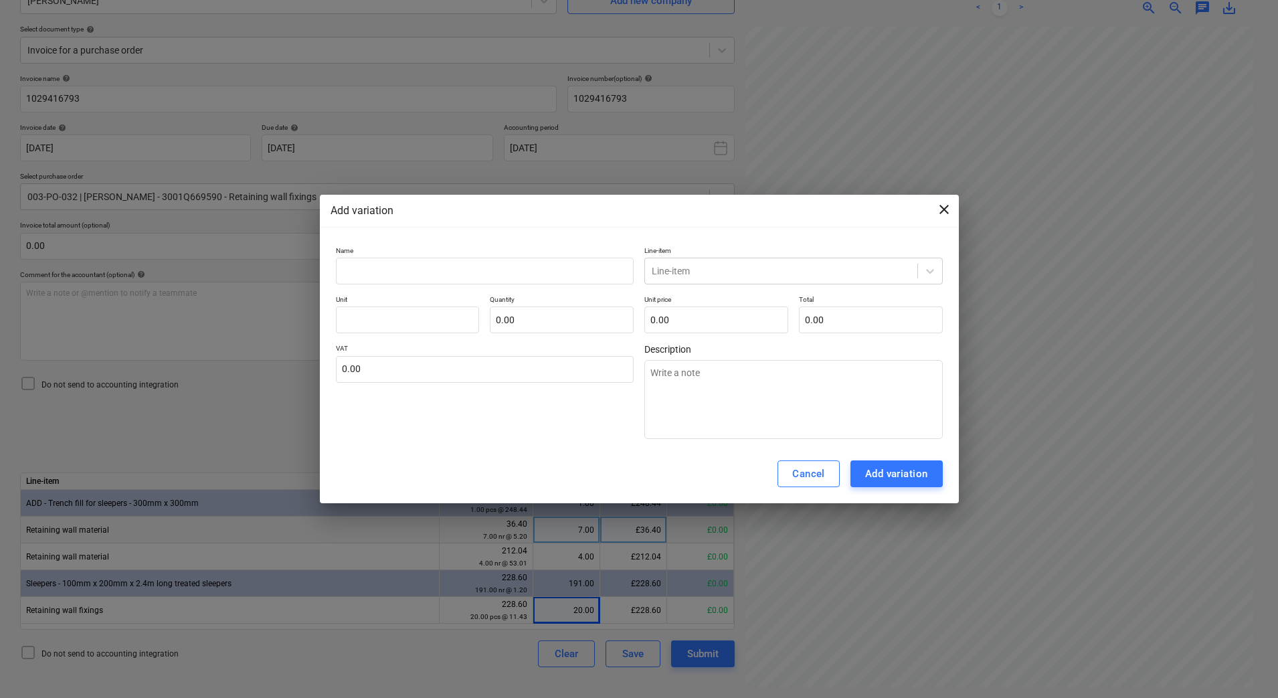
click at [948, 211] on span "close" at bounding box center [944, 209] width 16 height 16
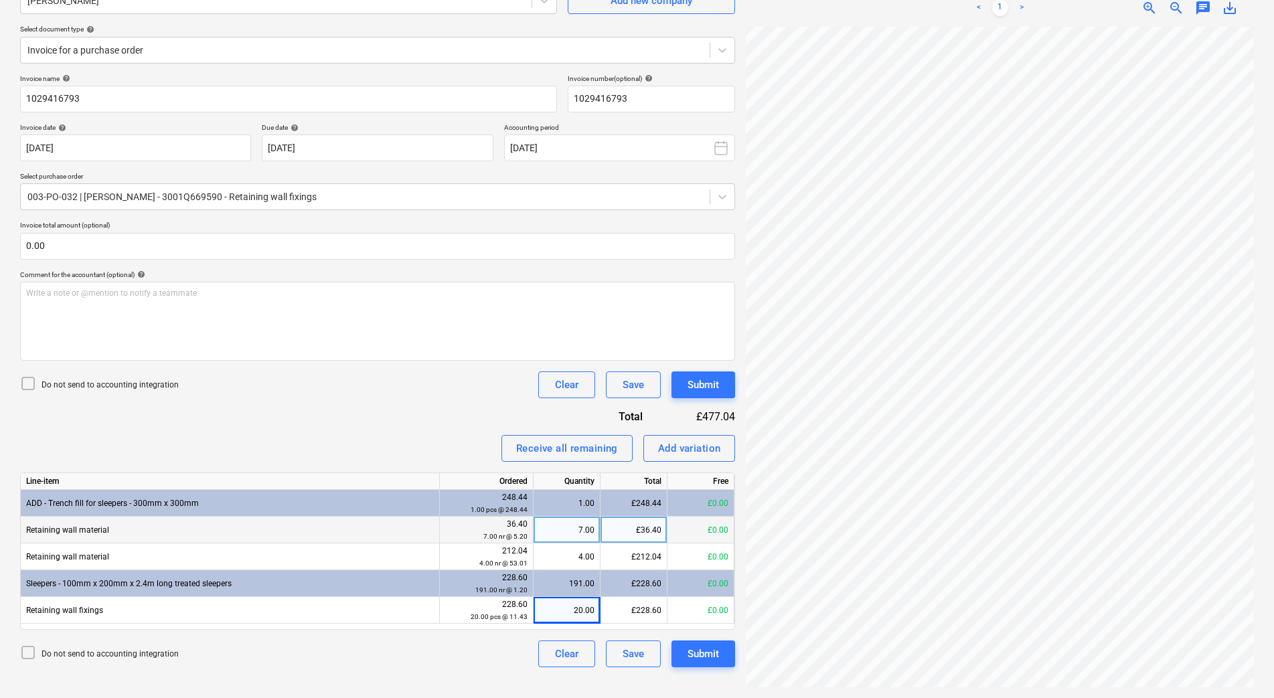
scroll to position [68, 95]
click at [640, 382] on div "Save" at bounding box center [632, 384] width 21 height 17
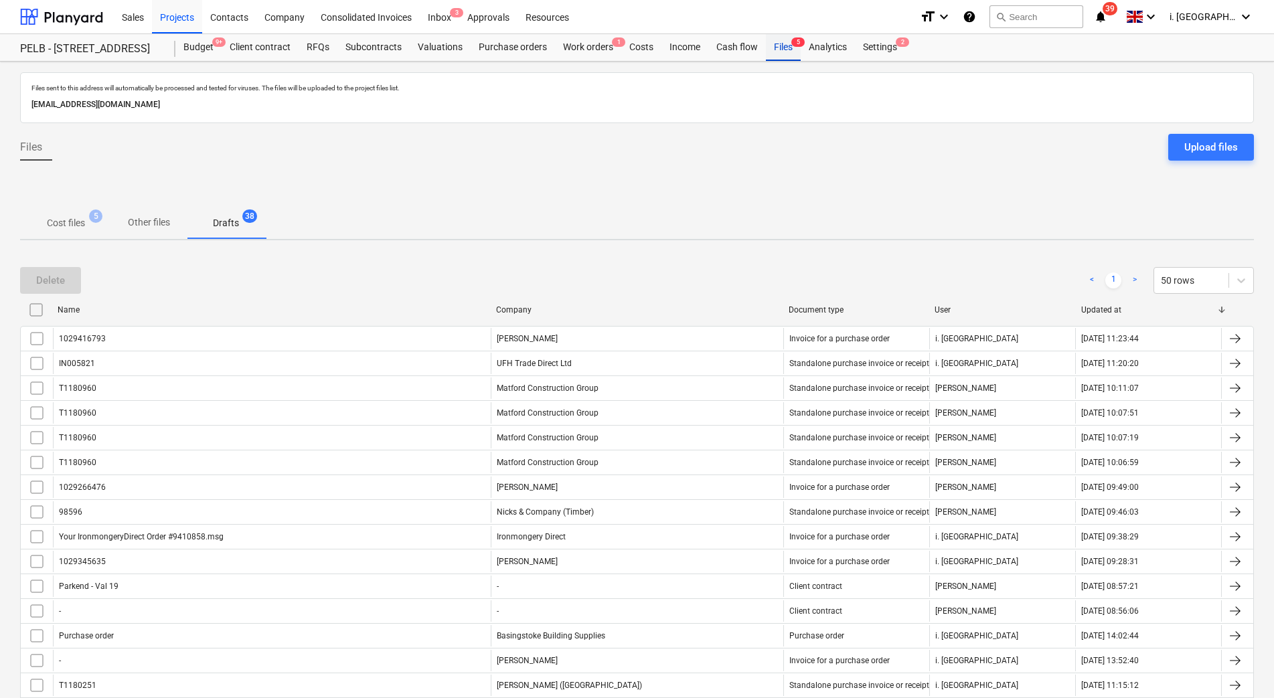
click at [786, 46] on div "Files 5" at bounding box center [783, 47] width 35 height 27
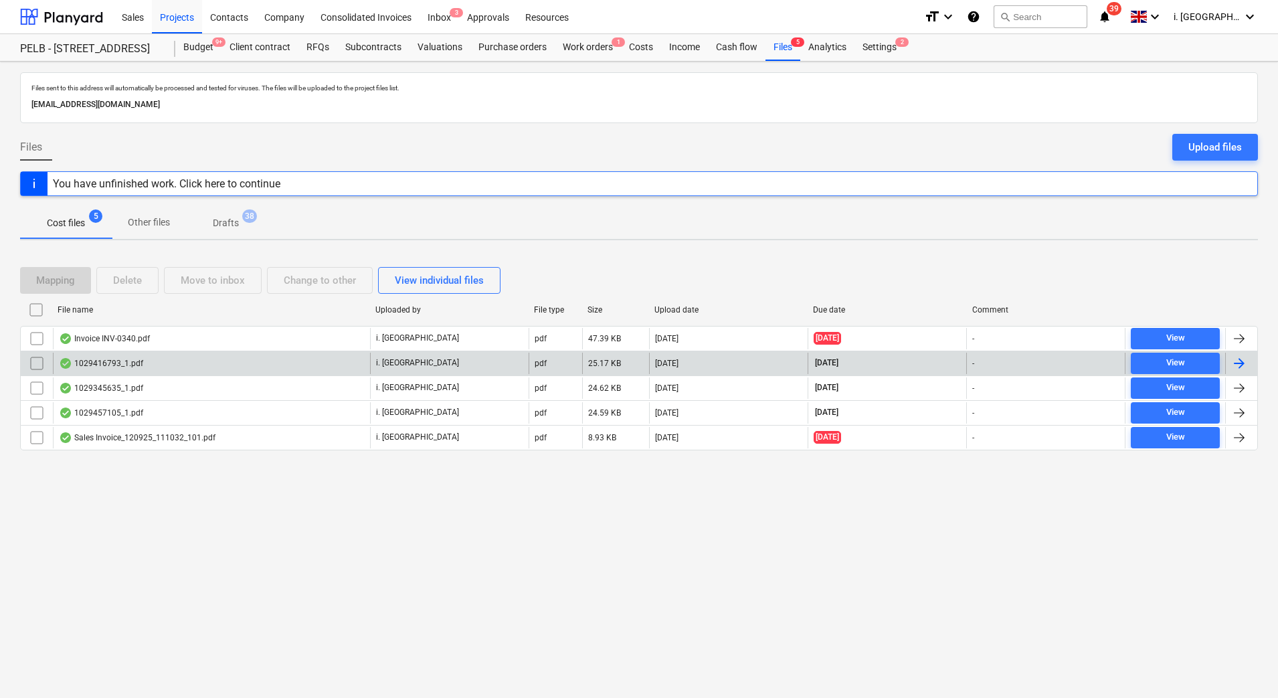
click at [124, 369] on div "1029416793_1.pdf" at bounding box center [211, 363] width 317 height 21
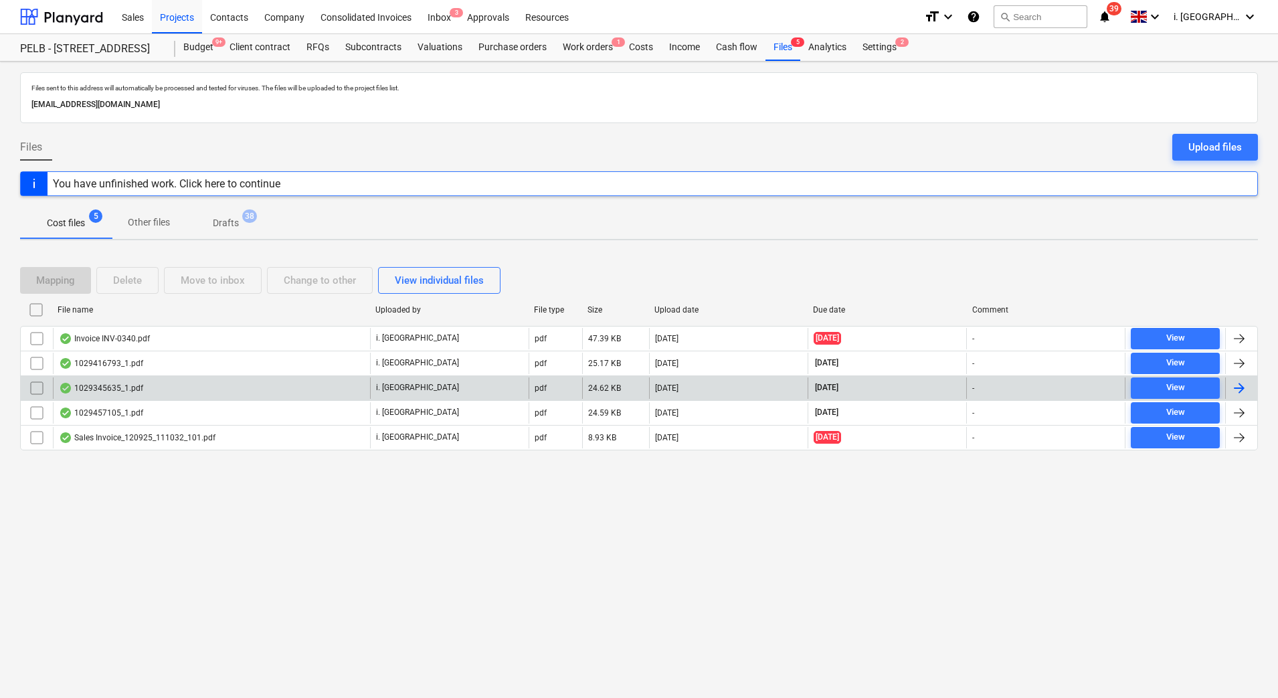
click at [101, 383] on div "1029345635_1.pdf" at bounding box center [101, 388] width 84 height 11
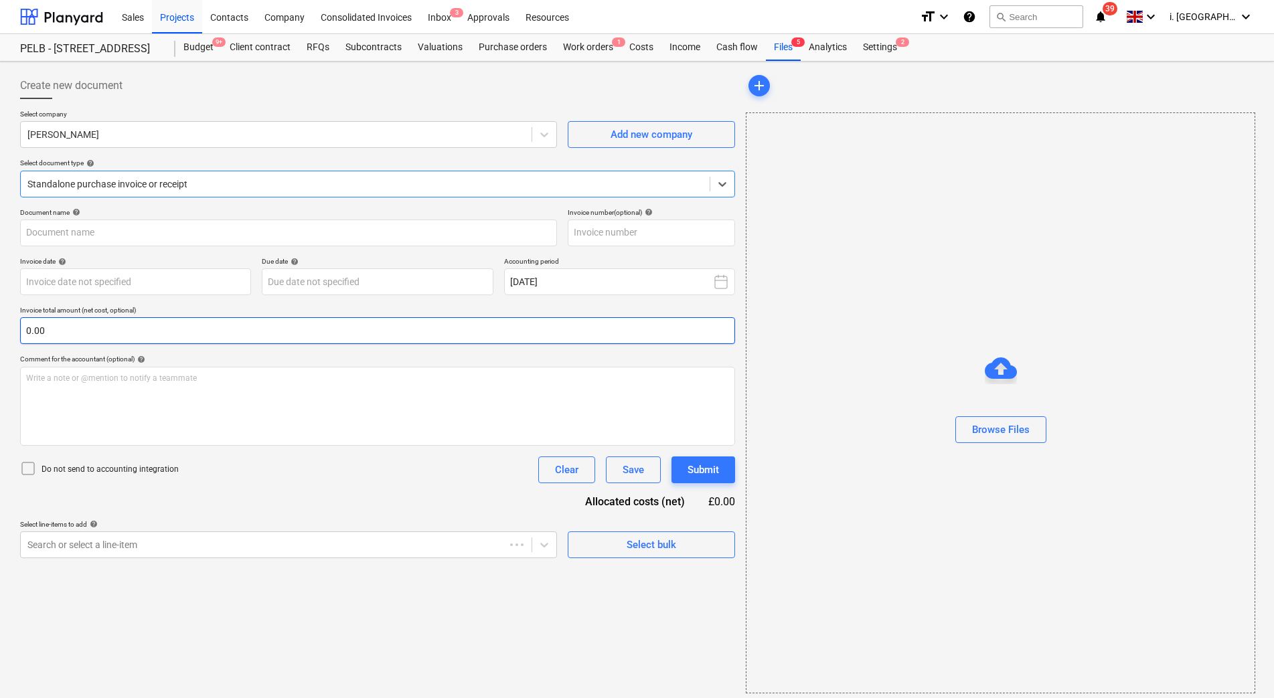
type input "1029345635"
type input "[DATE]"
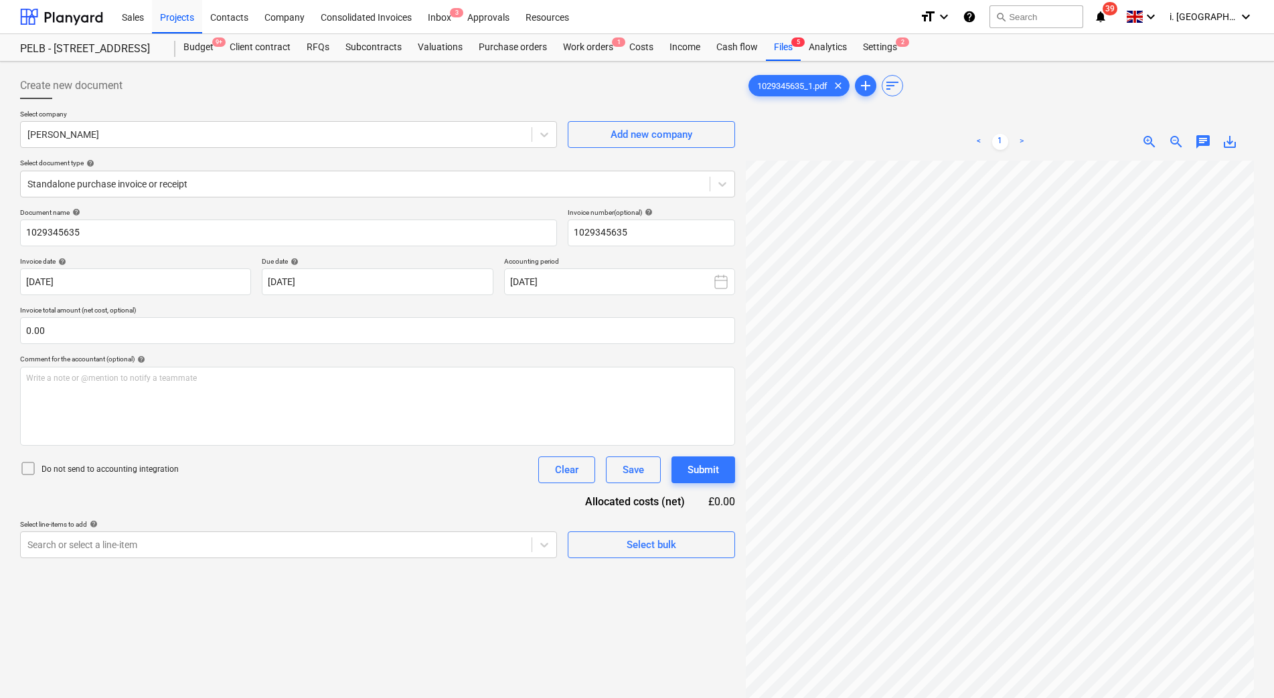
scroll to position [18, 73]
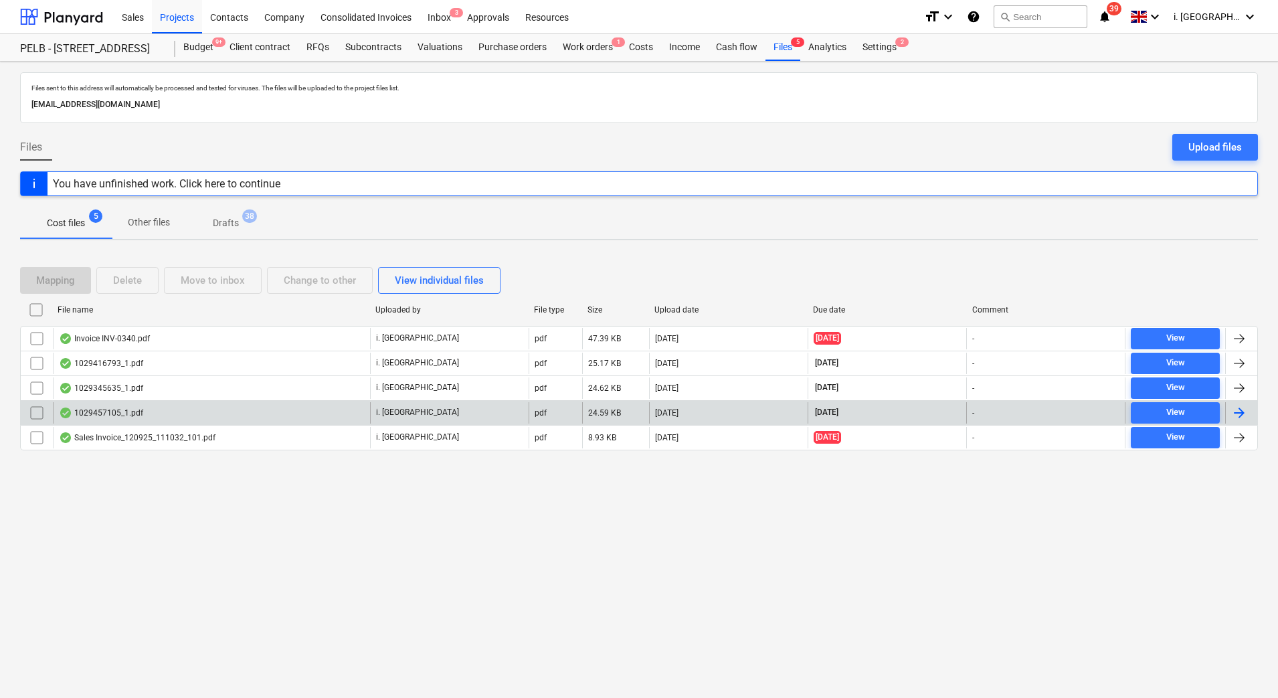
click at [279, 414] on div "1029457105_1.pdf" at bounding box center [211, 412] width 317 height 21
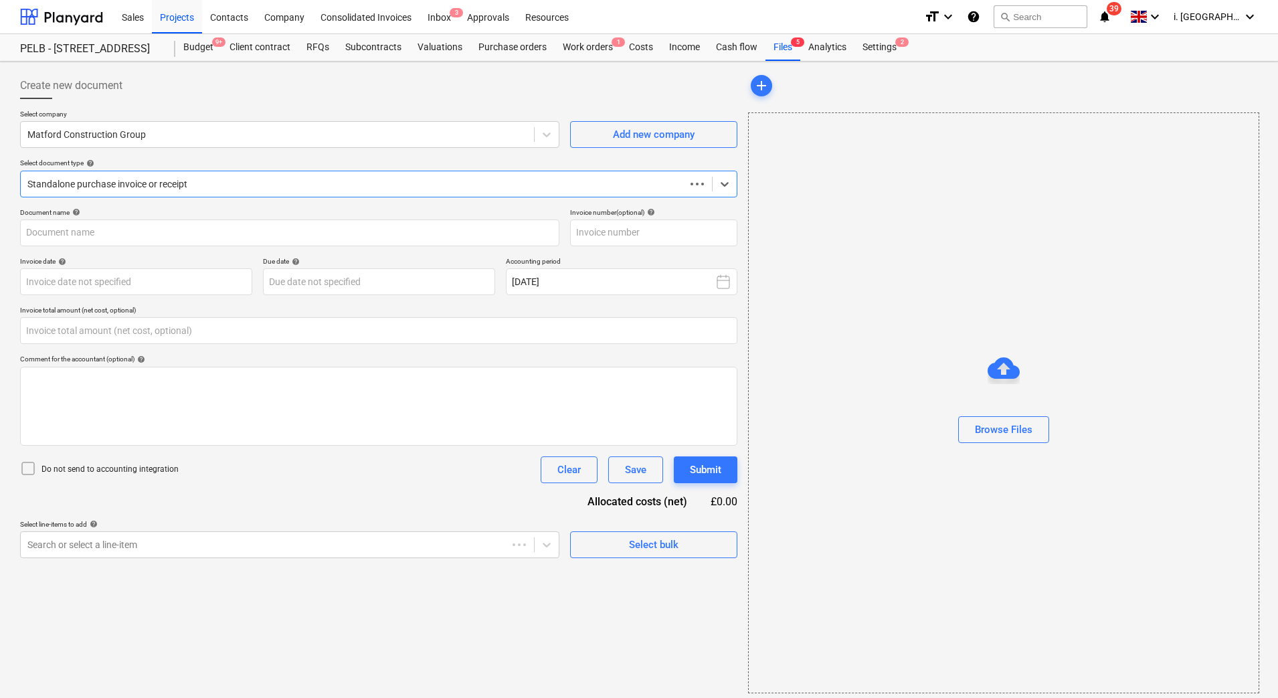
type input "0.00"
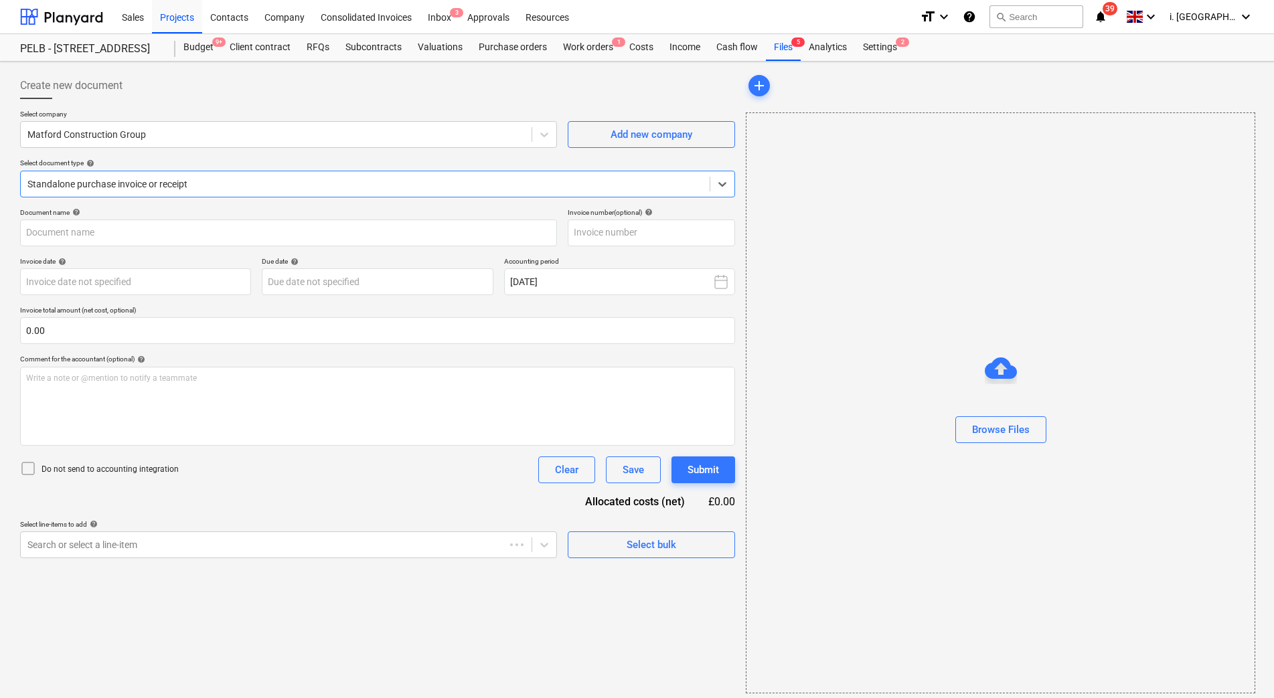
type input "1029457105"
type input "18 Sep 2025"
type input "[DATE]"
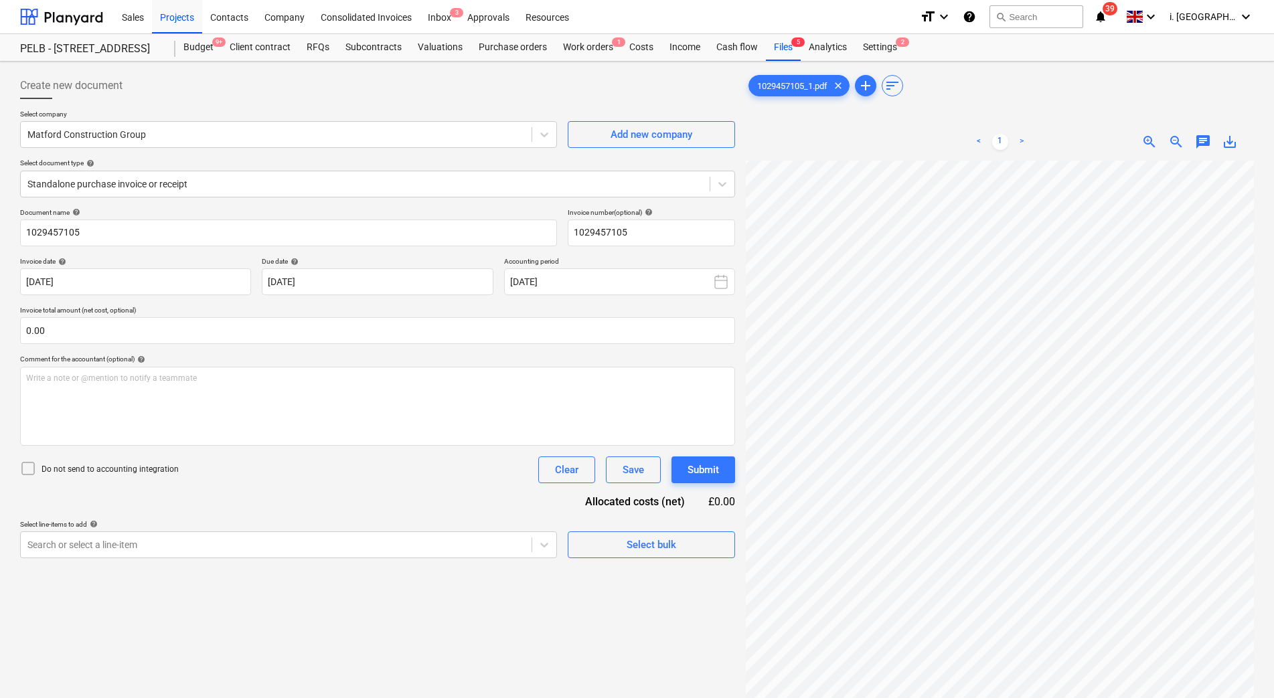
scroll to position [12, 43]
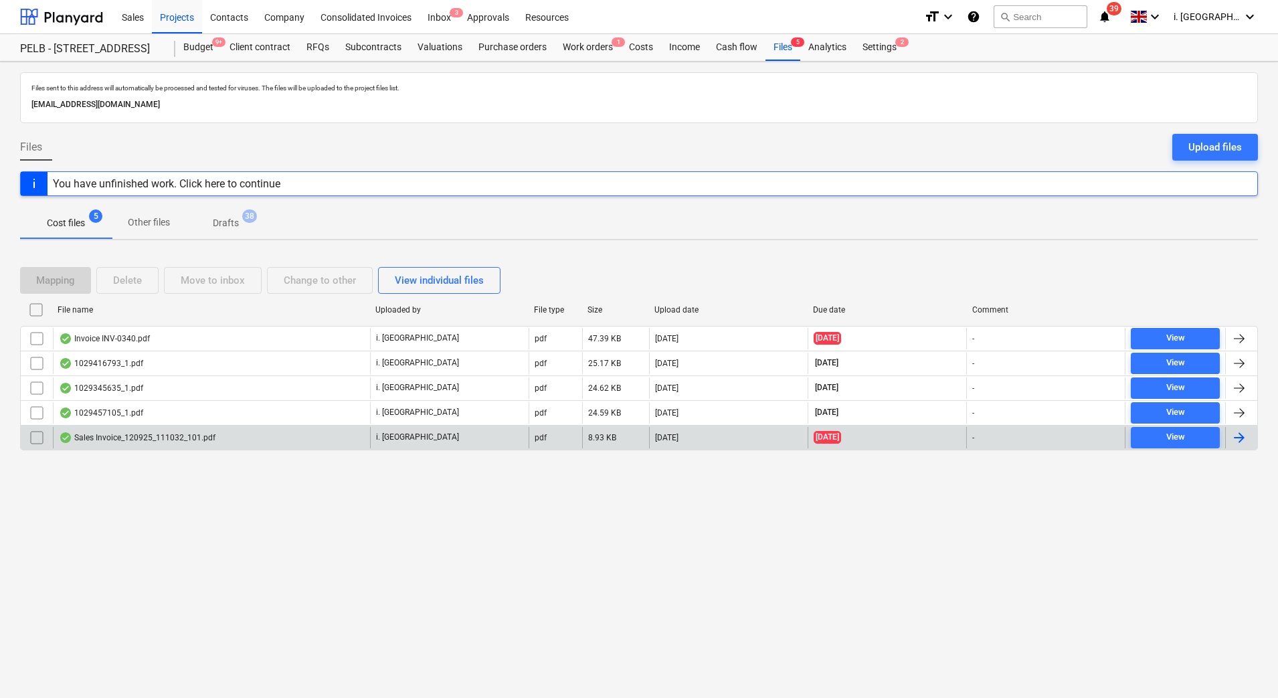
click at [332, 433] on div "Sales Invoice_120925_111032_101.pdf" at bounding box center [211, 437] width 317 height 21
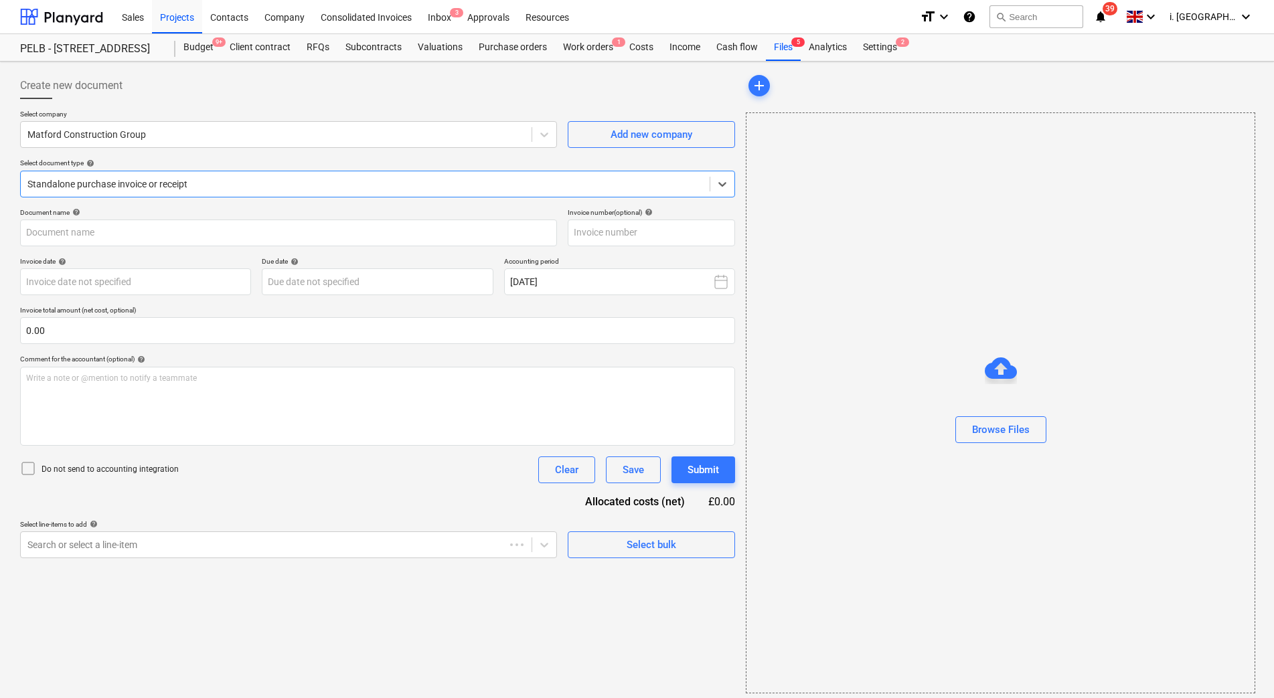
type input "43921557"
type input "31 Aug 2025"
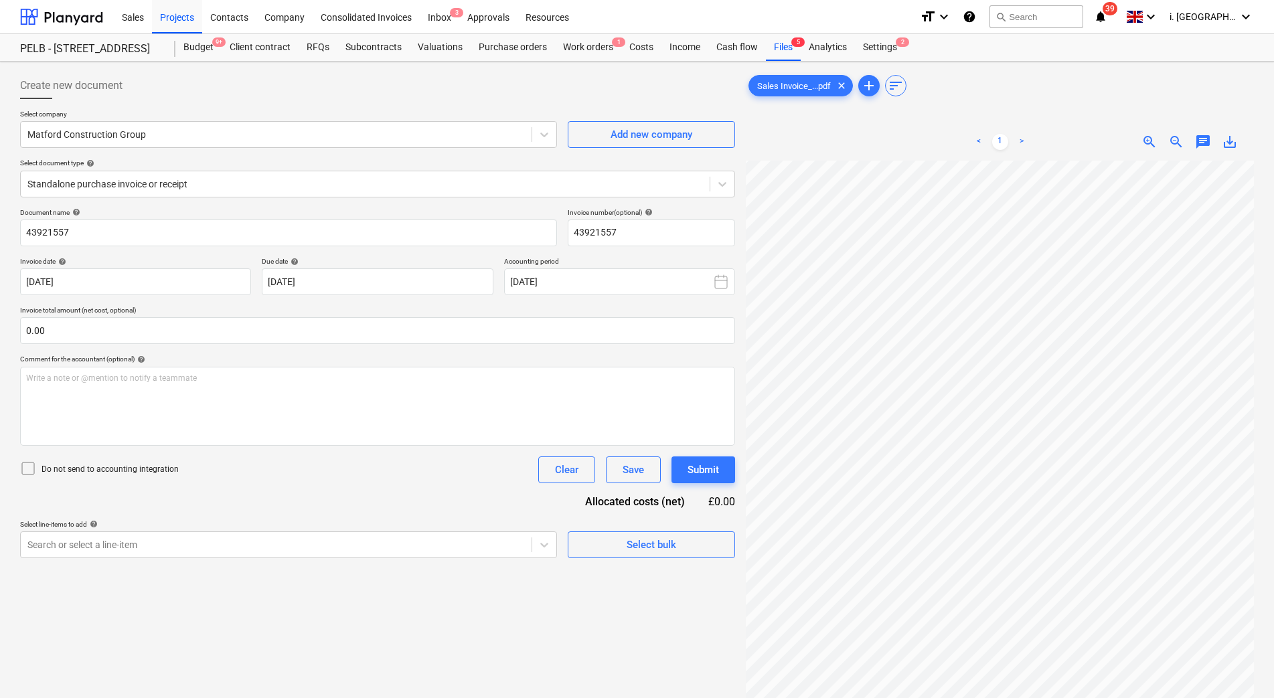
scroll to position [2, 0]
click at [440, 25] on div "Inbox 3" at bounding box center [439, 16] width 39 height 34
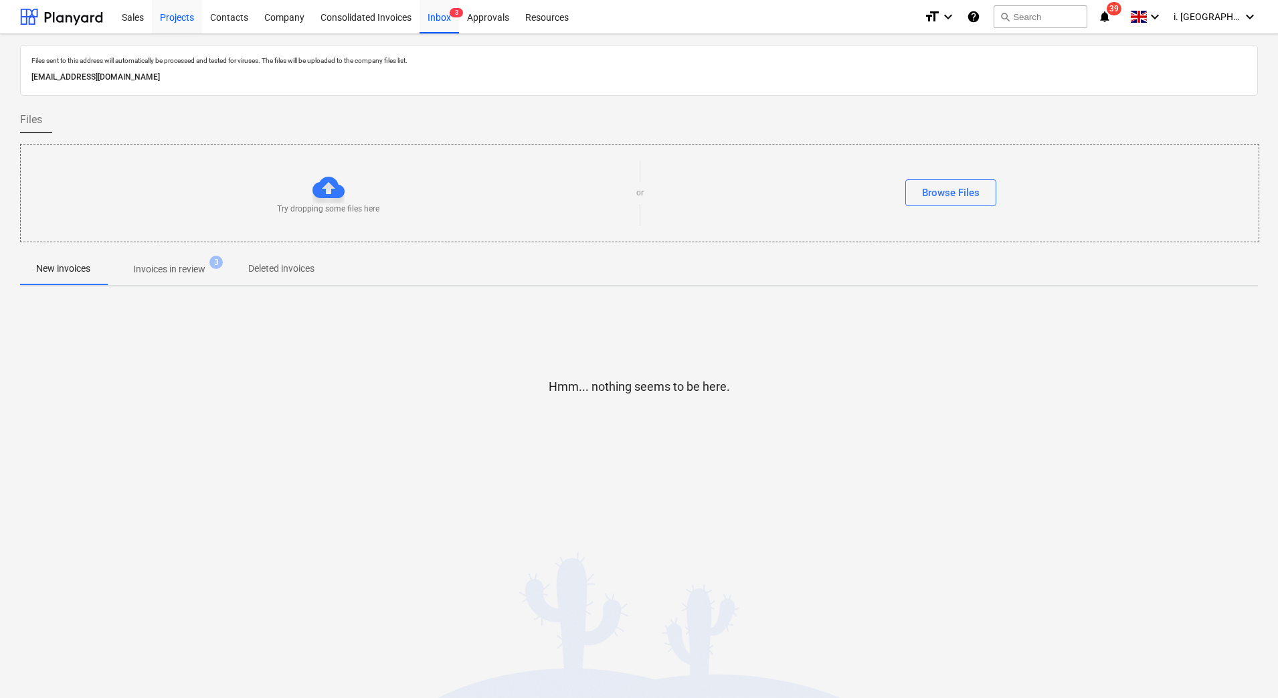
click at [175, 22] on div "Projects" at bounding box center [177, 16] width 50 height 34
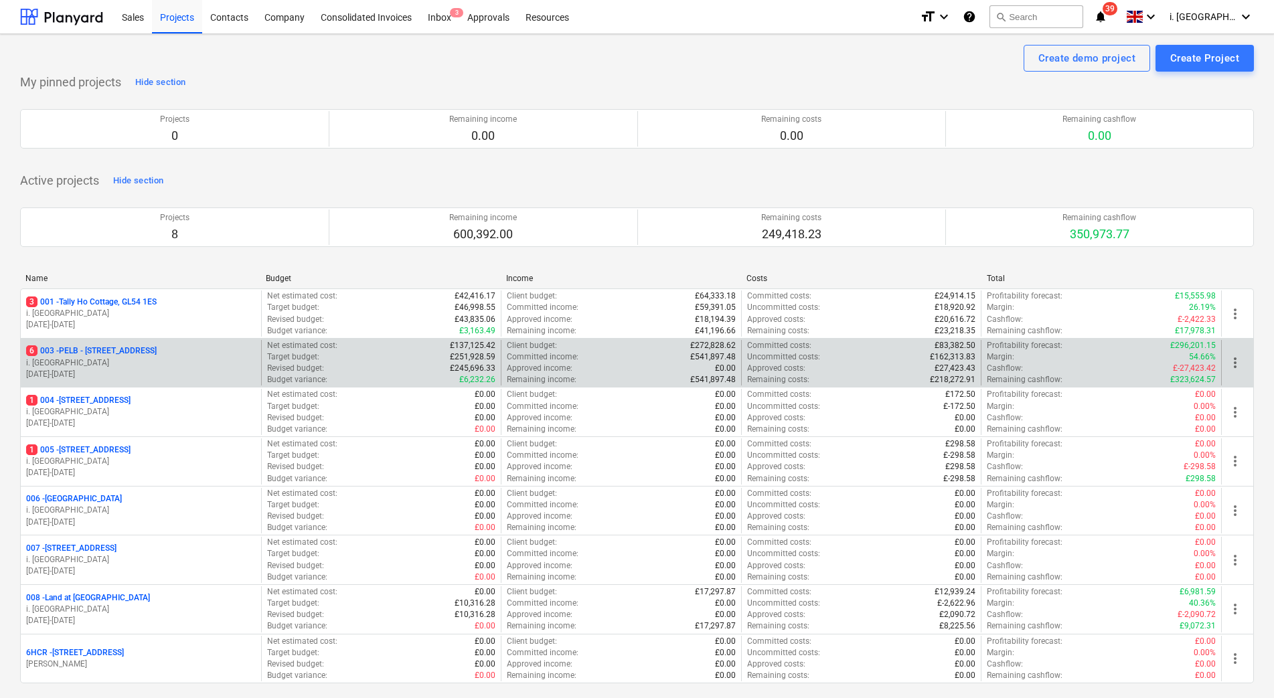
click at [157, 352] on p "6 003 - PELB - Castle lane, Moreton Valence, GL2 7NE" at bounding box center [91, 350] width 131 height 11
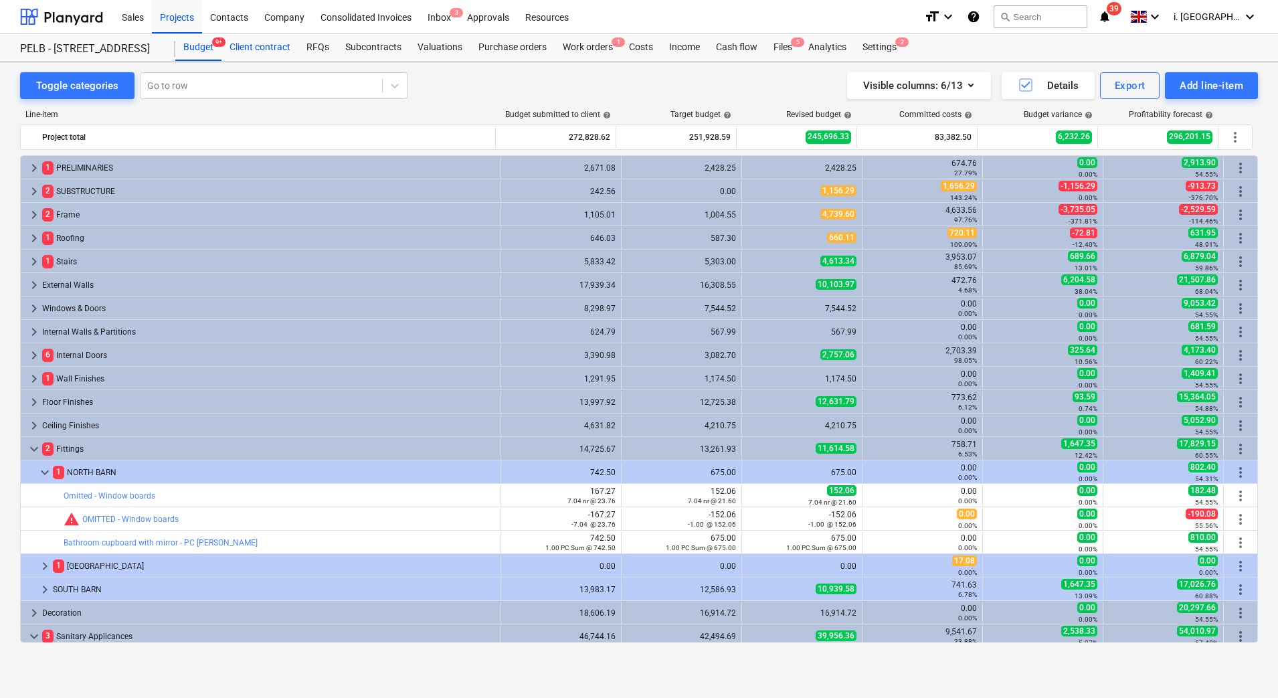
click at [256, 44] on div "Client contract" at bounding box center [260, 47] width 77 height 27
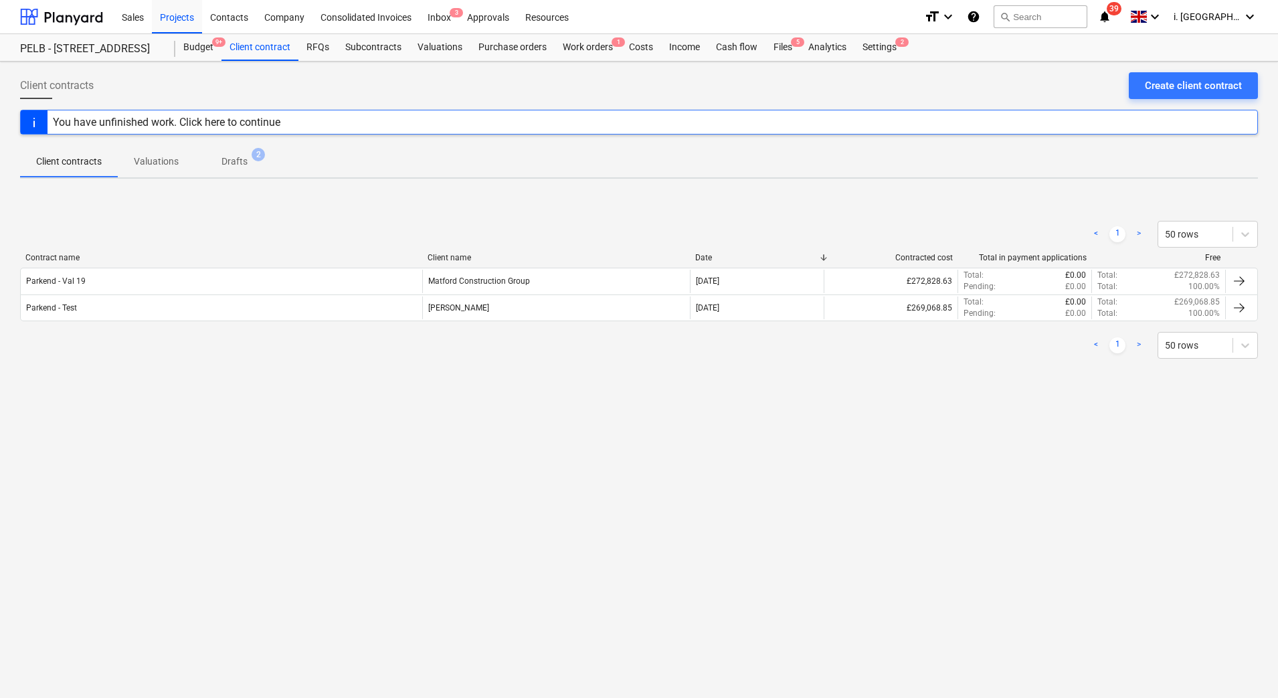
click at [150, 155] on p "Valuations" at bounding box center [156, 162] width 45 height 14
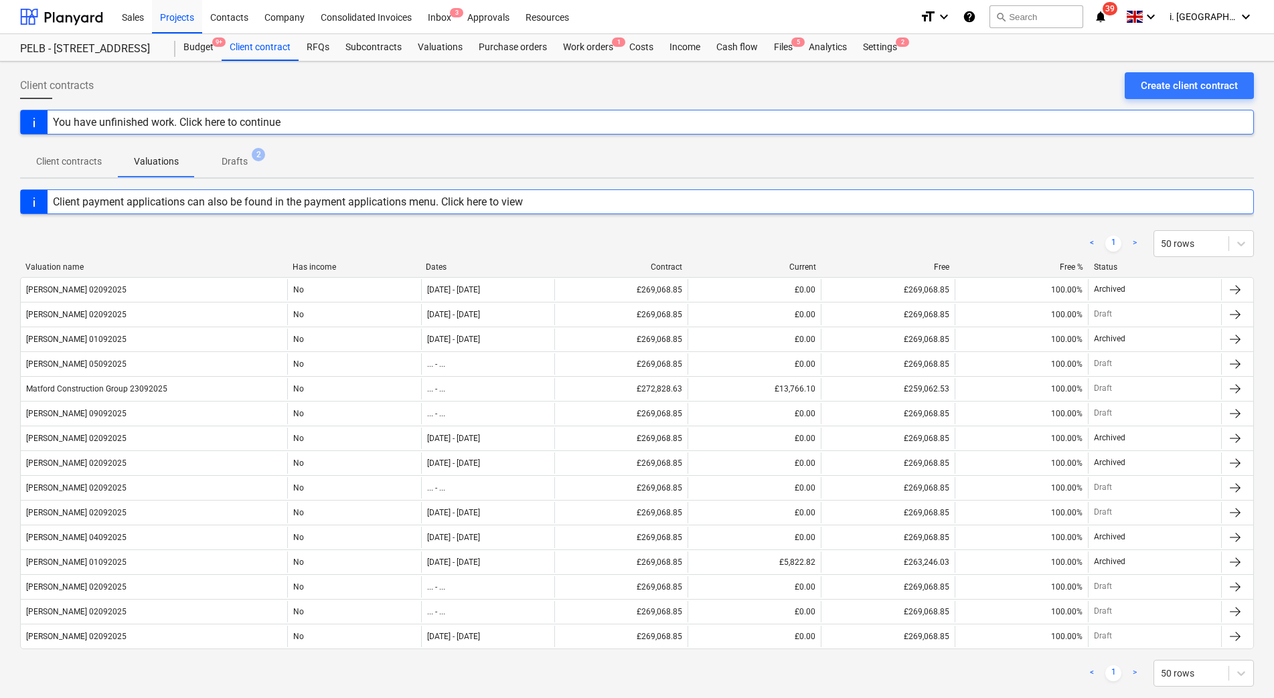
click at [72, 155] on p "Client contracts" at bounding box center [69, 162] width 66 height 14
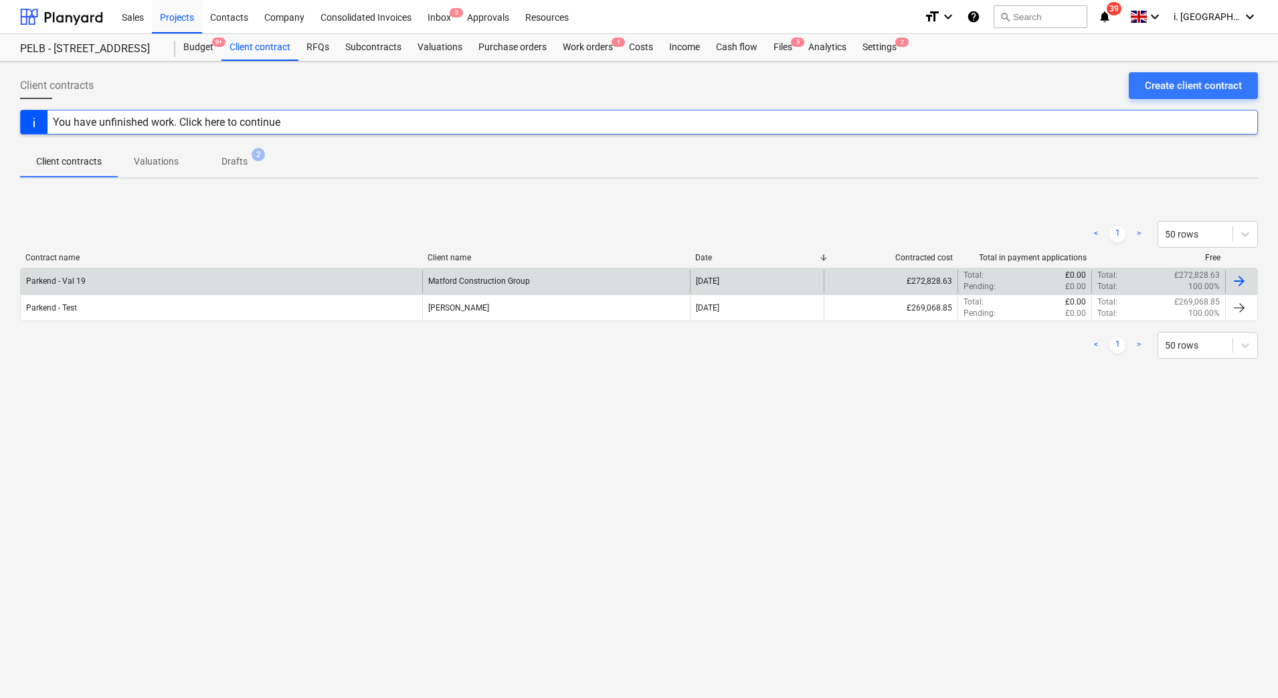
click at [190, 280] on div "Parkend - Val 19" at bounding box center [222, 281] width 402 height 23
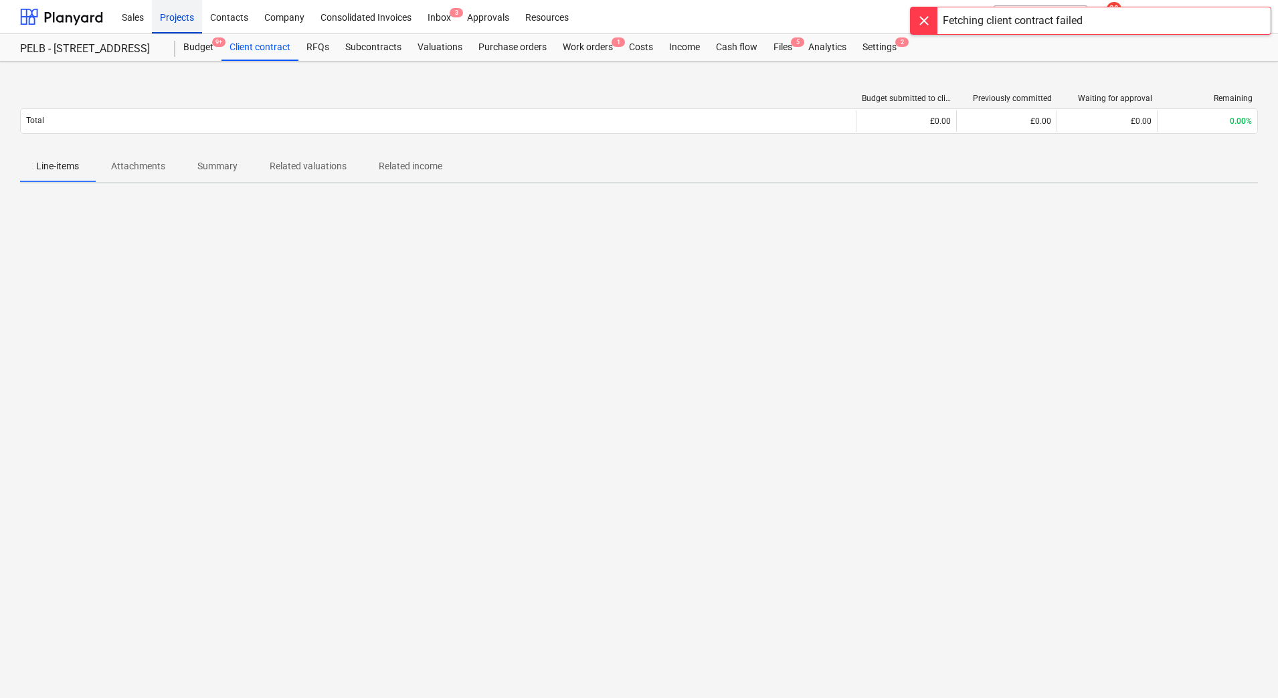
click at [161, 21] on div "Projects" at bounding box center [177, 16] width 50 height 34
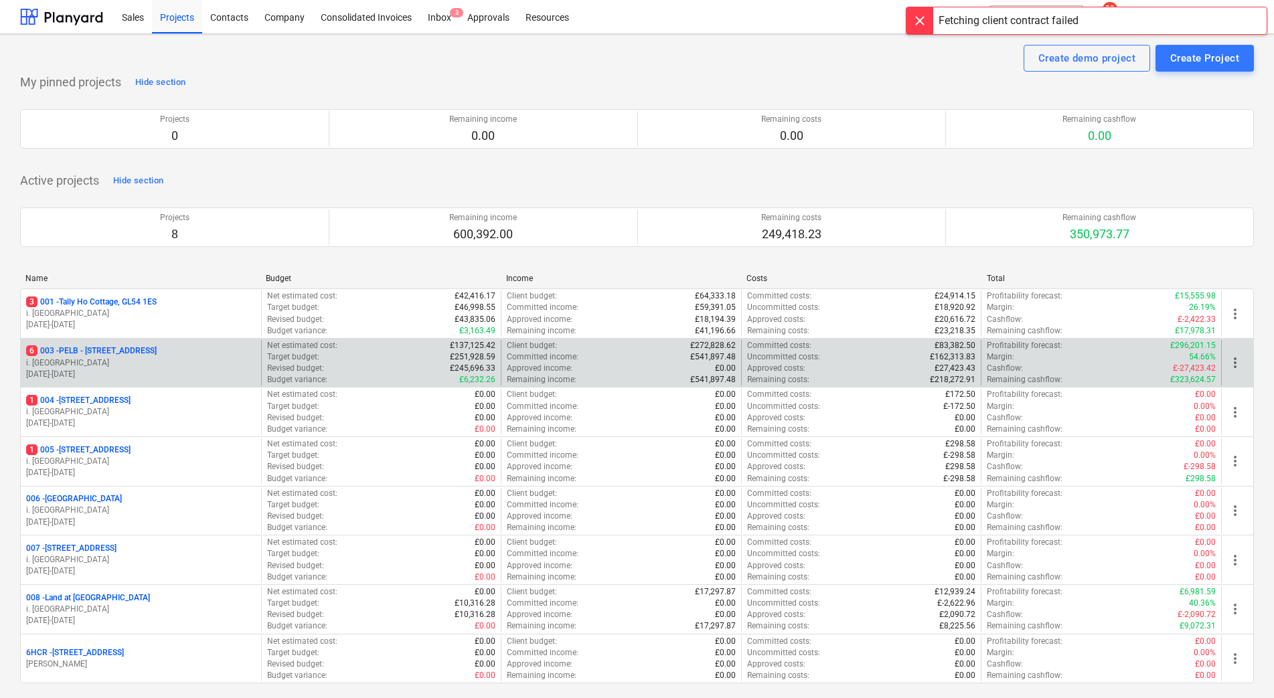
click at [108, 369] on p "01.09.2025 - 31.10.2025" at bounding box center [141, 374] width 230 height 11
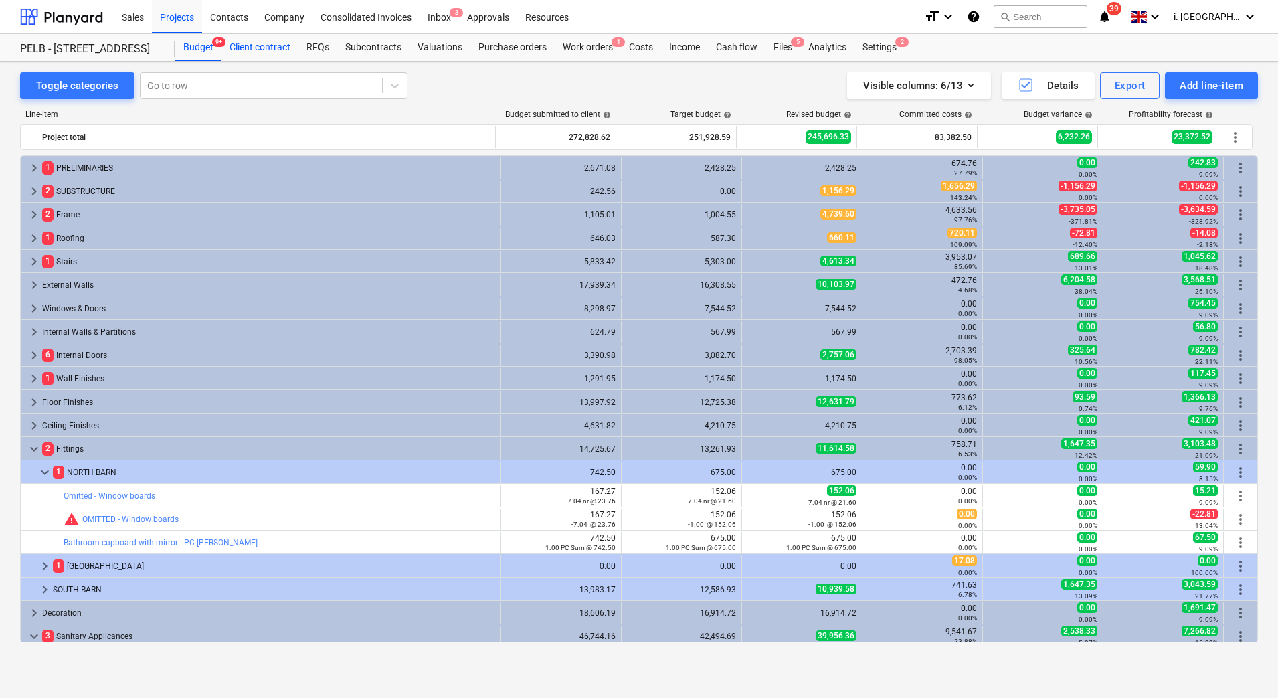
click at [258, 51] on div "Client contract" at bounding box center [260, 47] width 77 height 27
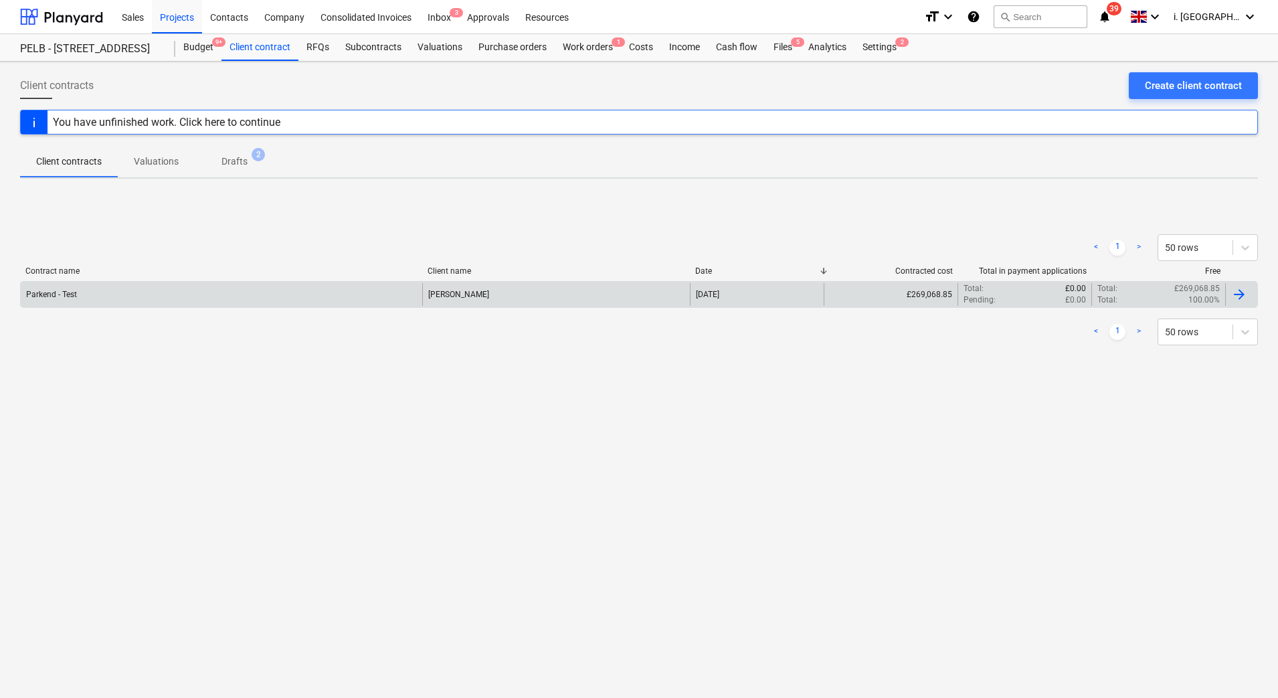
click at [115, 299] on div "Parkend - Test" at bounding box center [222, 294] width 402 height 23
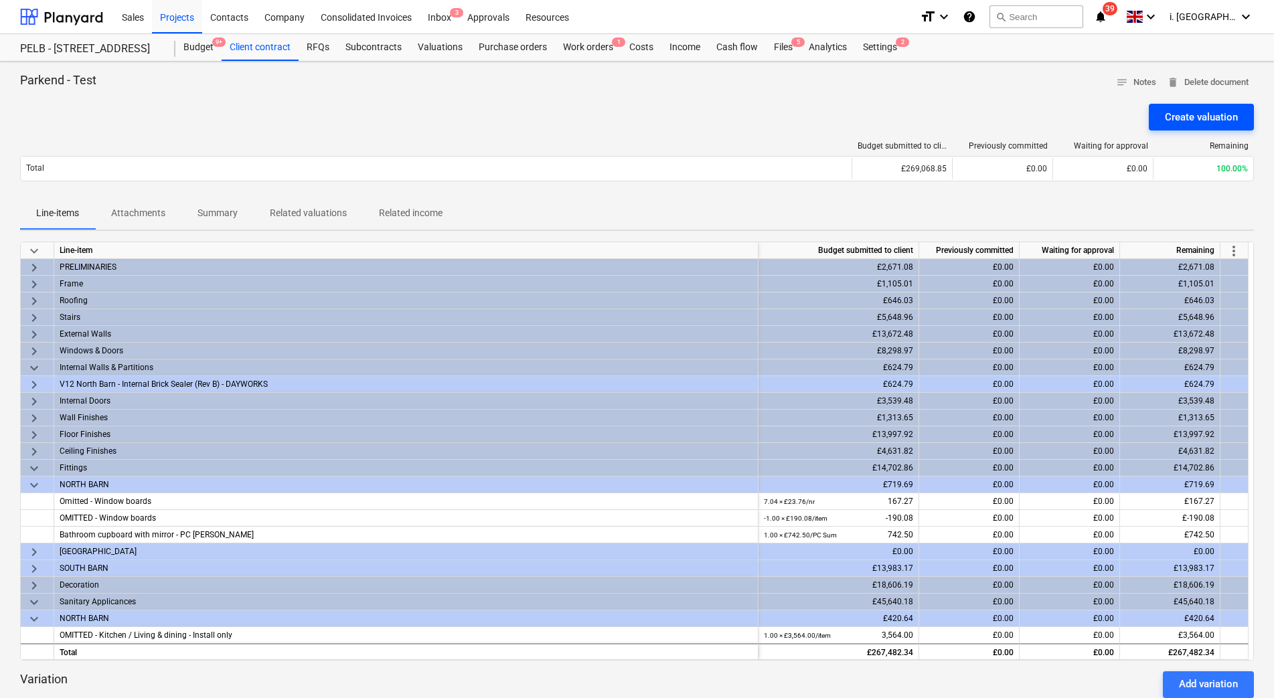
click at [1161, 116] on button "Create valuation" at bounding box center [1201, 117] width 105 height 27
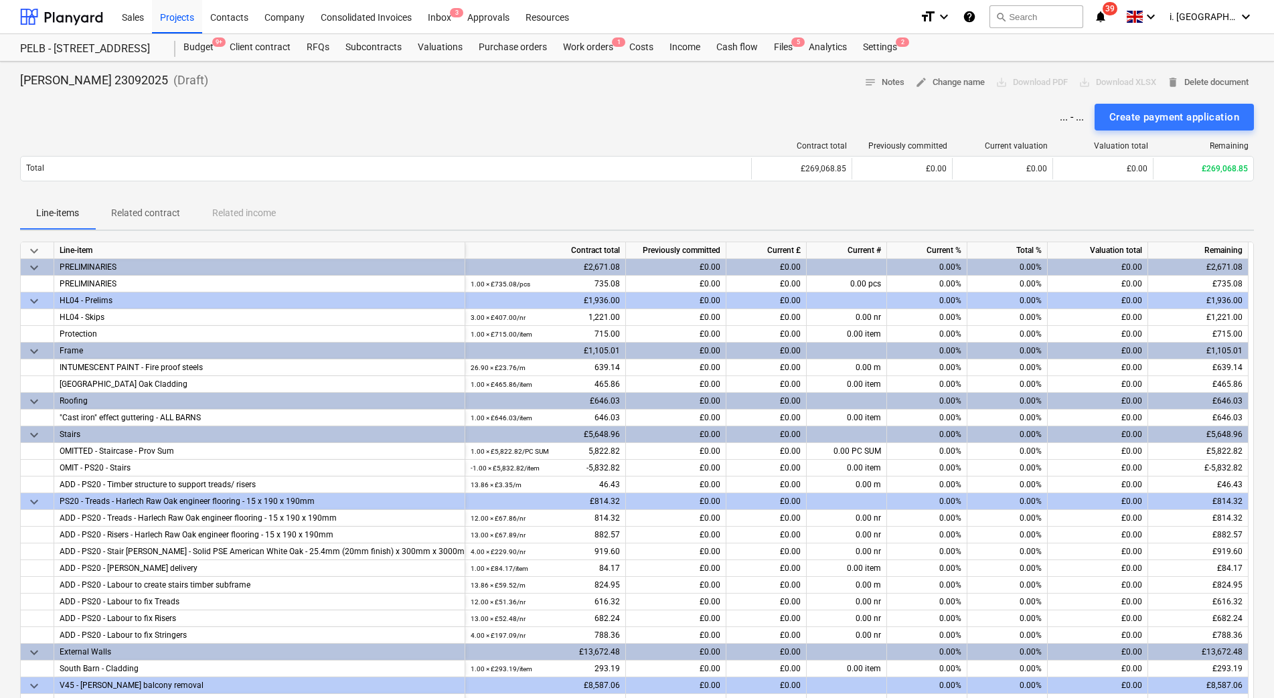
drag, startPoint x: 390, startPoint y: 163, endPoint x: 393, endPoint y: 185, distance: 22.9
click at [390, 162] on div "Total" at bounding box center [386, 168] width 730 height 21
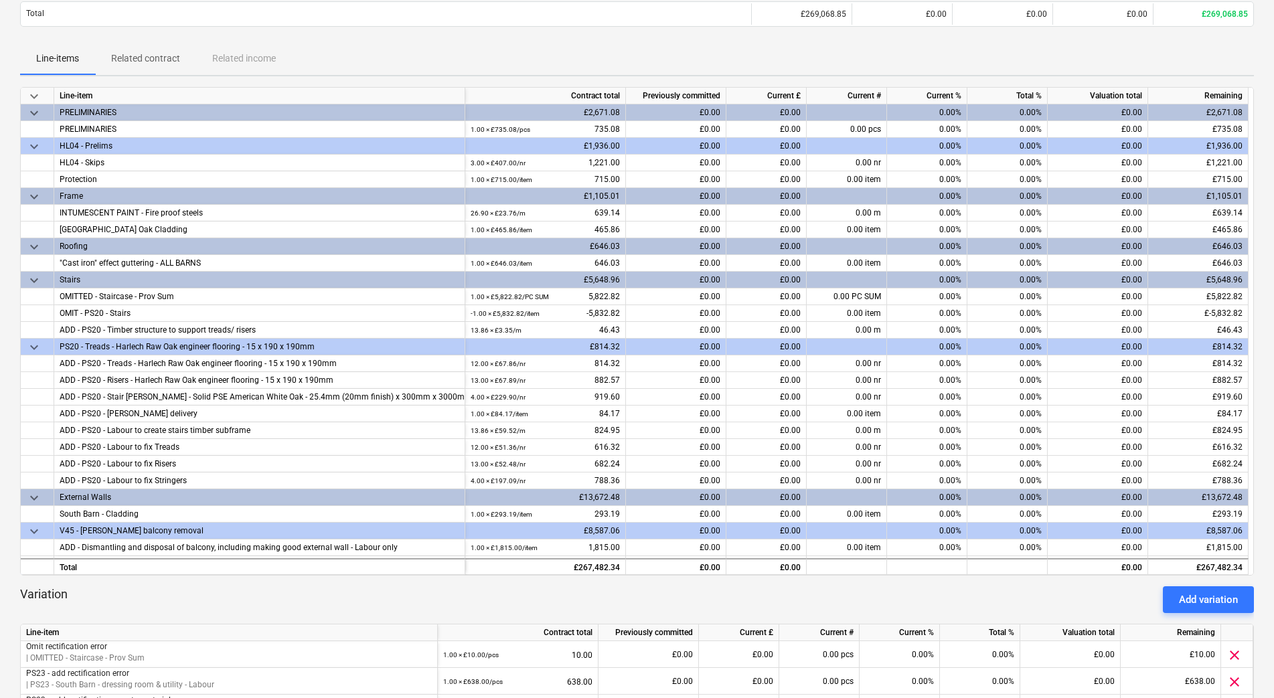
scroll to position [605, 0]
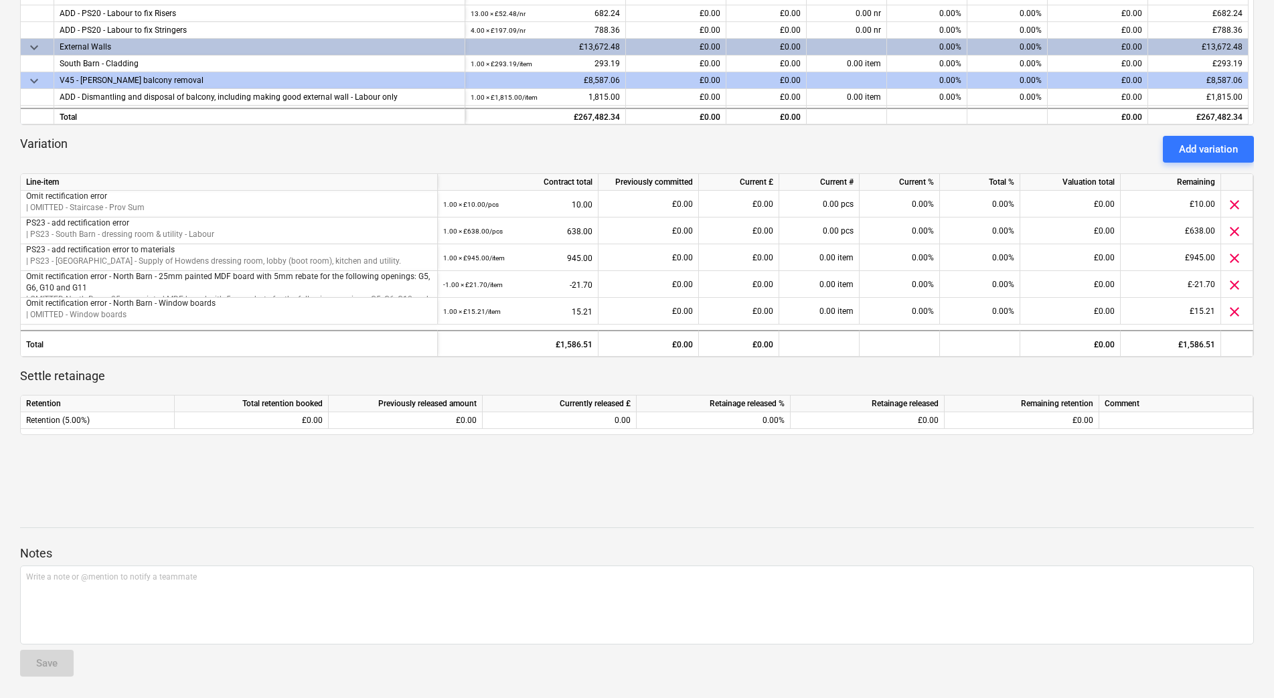
drag, startPoint x: 412, startPoint y: 501, endPoint x: 421, endPoint y: 501, distance: 8.7
click at [412, 501] on div at bounding box center [637, 494] width 1234 height 32
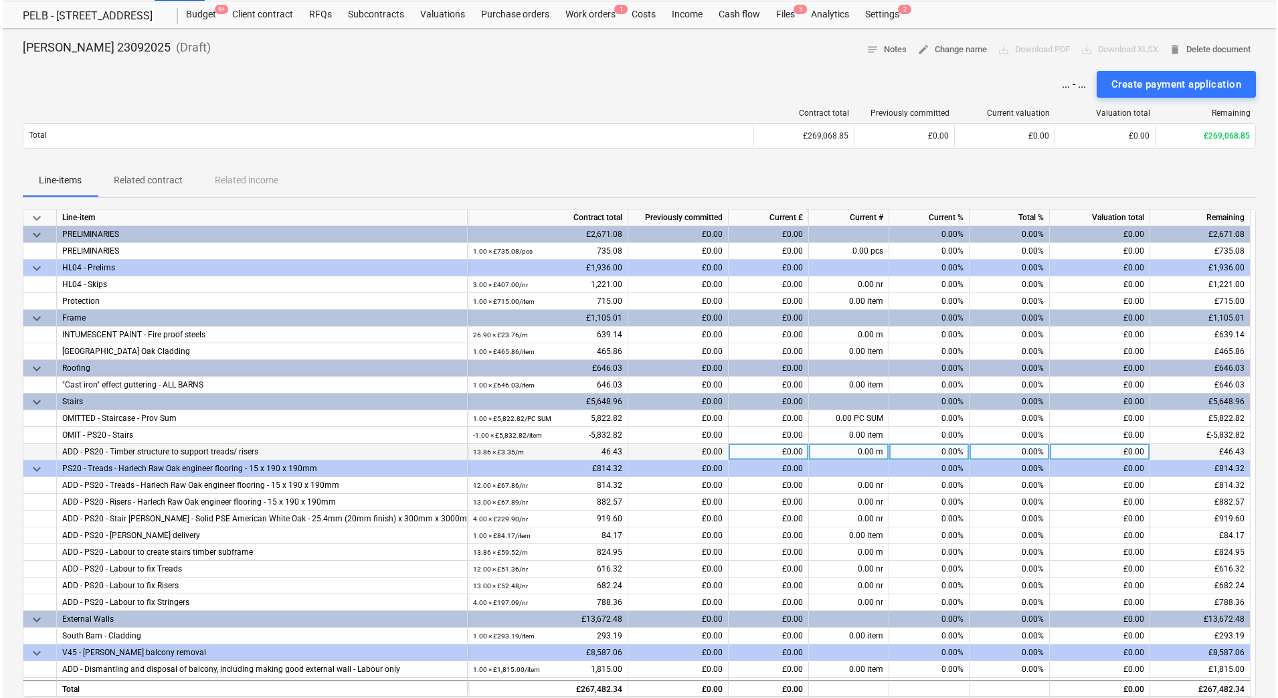
scroll to position [0, 0]
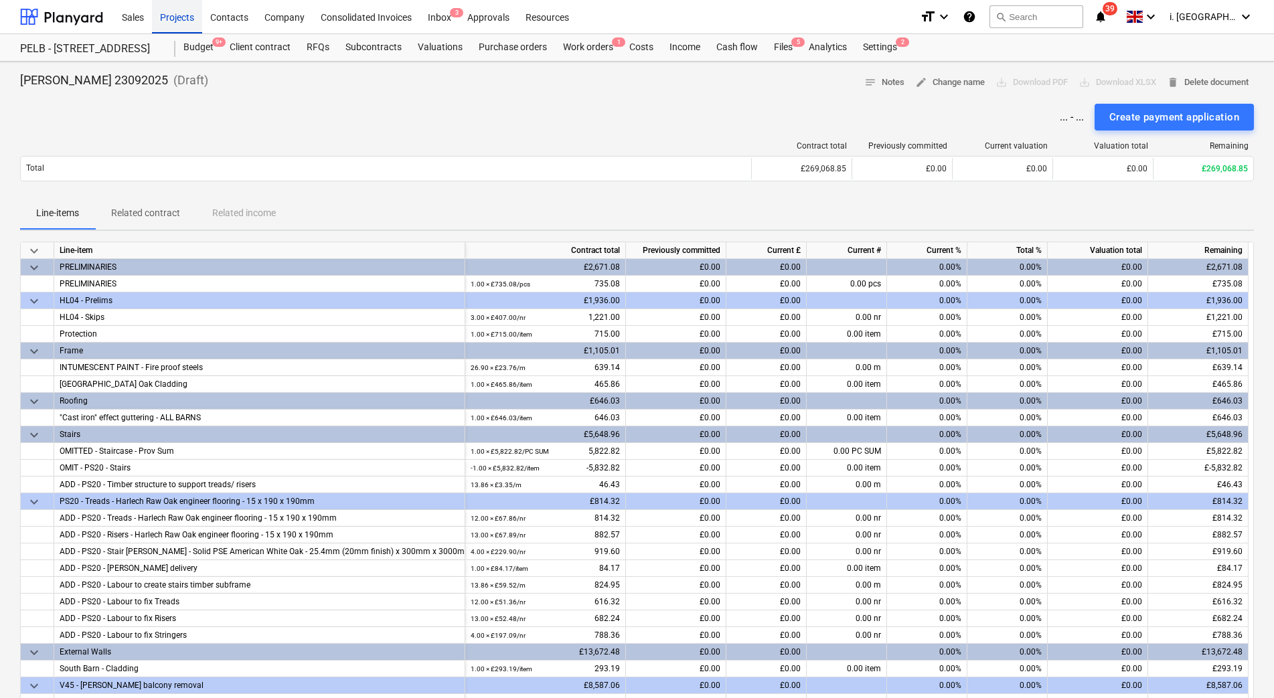
click at [180, 15] on div "Projects" at bounding box center [177, 16] width 50 height 34
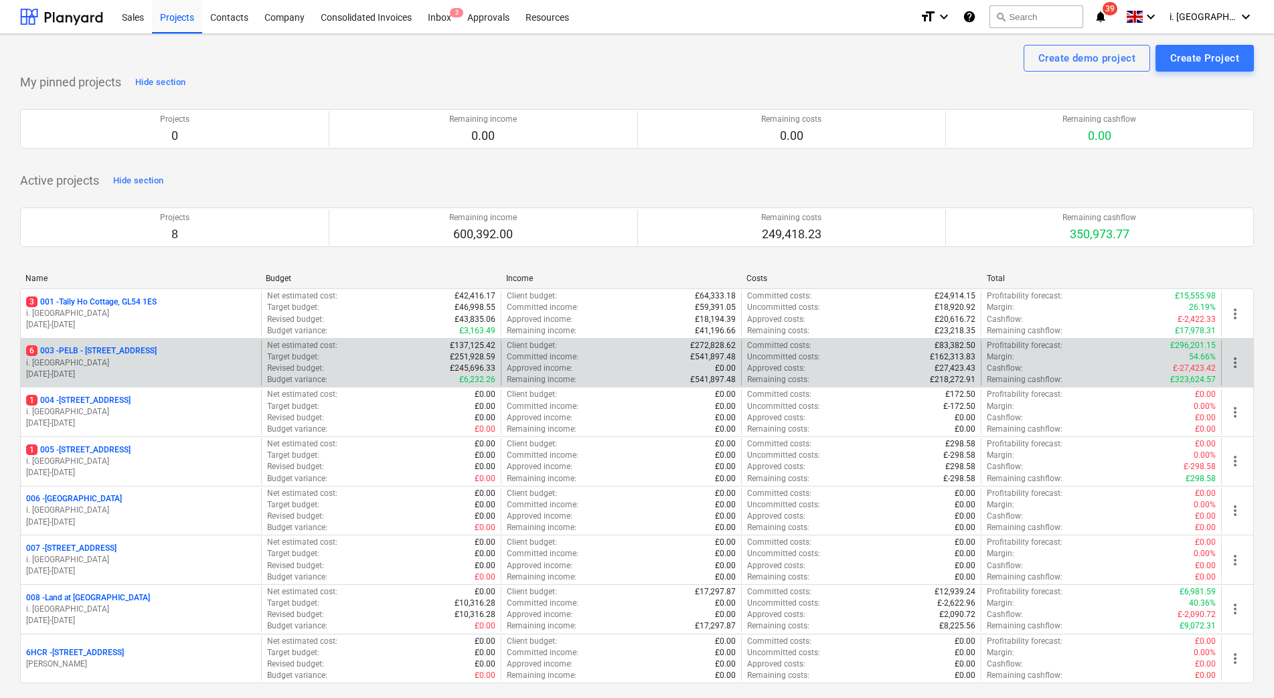
click at [92, 365] on p "i. [GEOGRAPHIC_DATA]" at bounding box center [141, 362] width 230 height 11
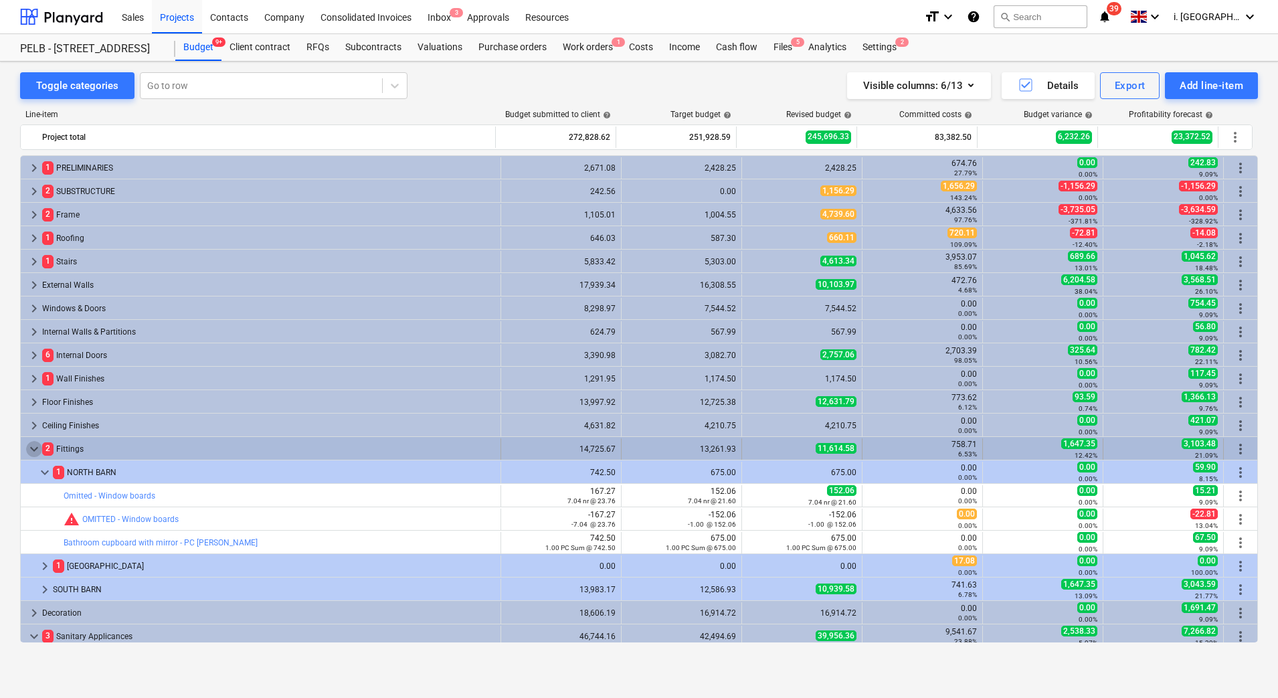
click at [33, 452] on span "keyboard_arrow_down" at bounding box center [34, 449] width 16 height 16
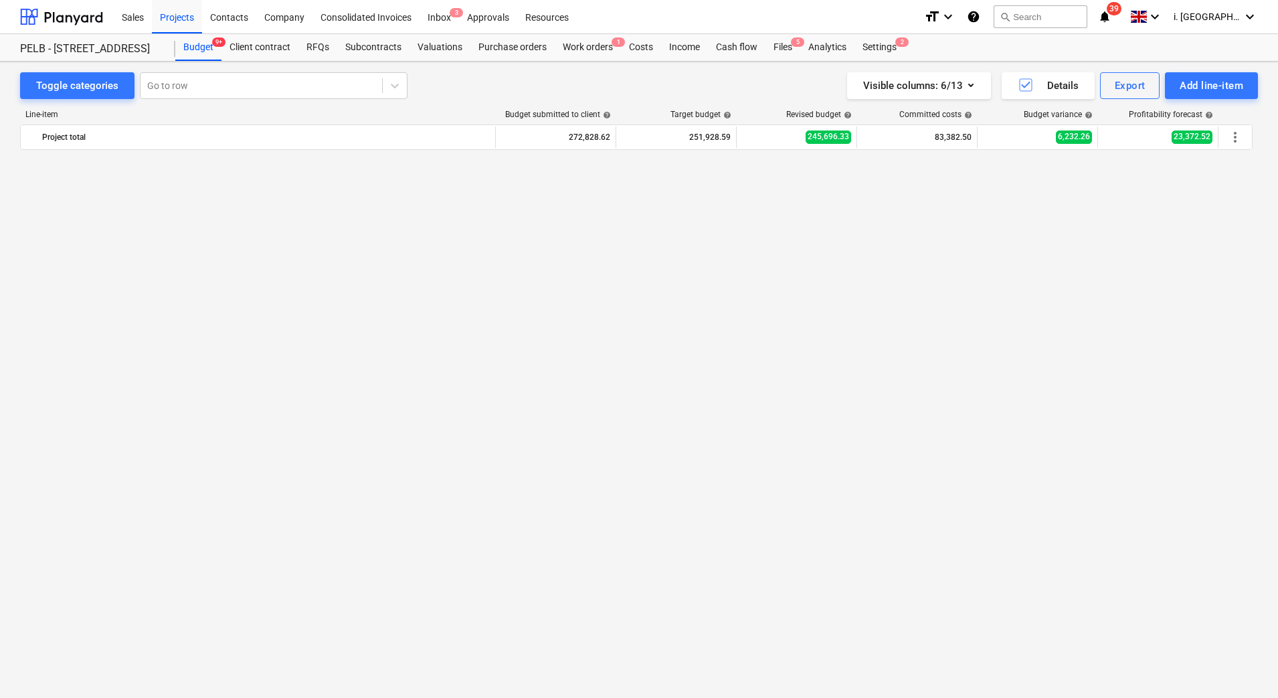
scroll to position [661, 0]
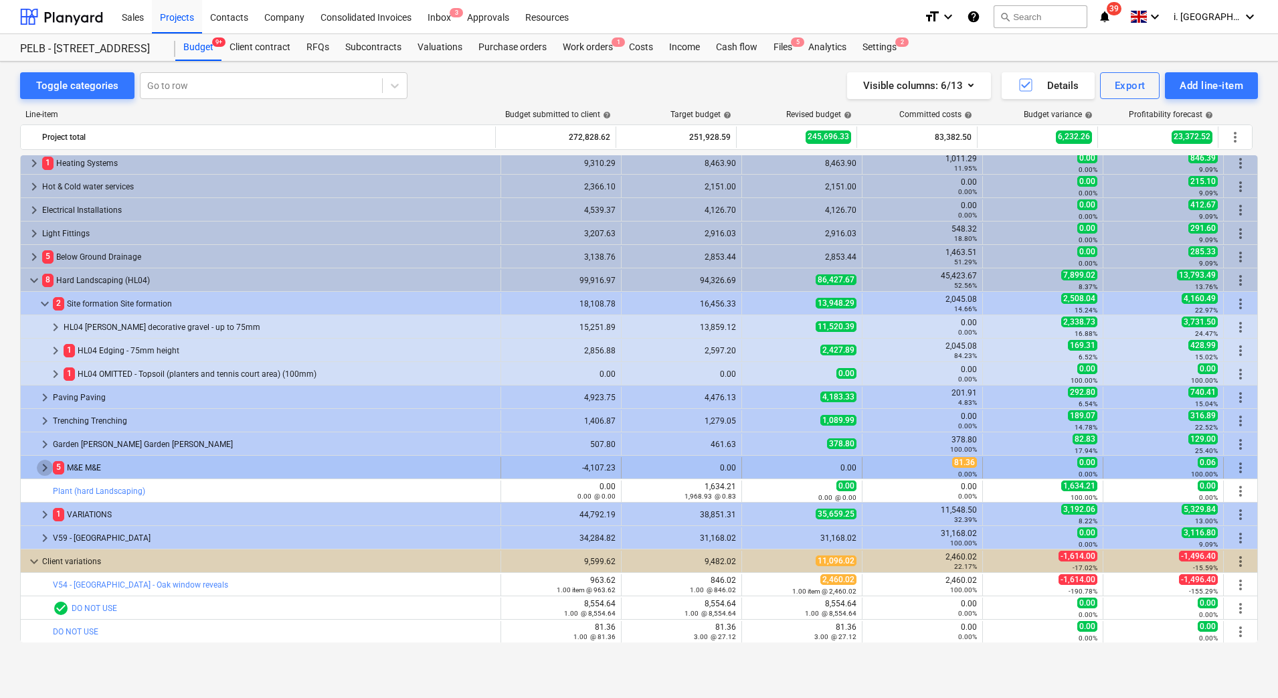
click at [42, 468] on span "keyboard_arrow_right" at bounding box center [45, 468] width 16 height 16
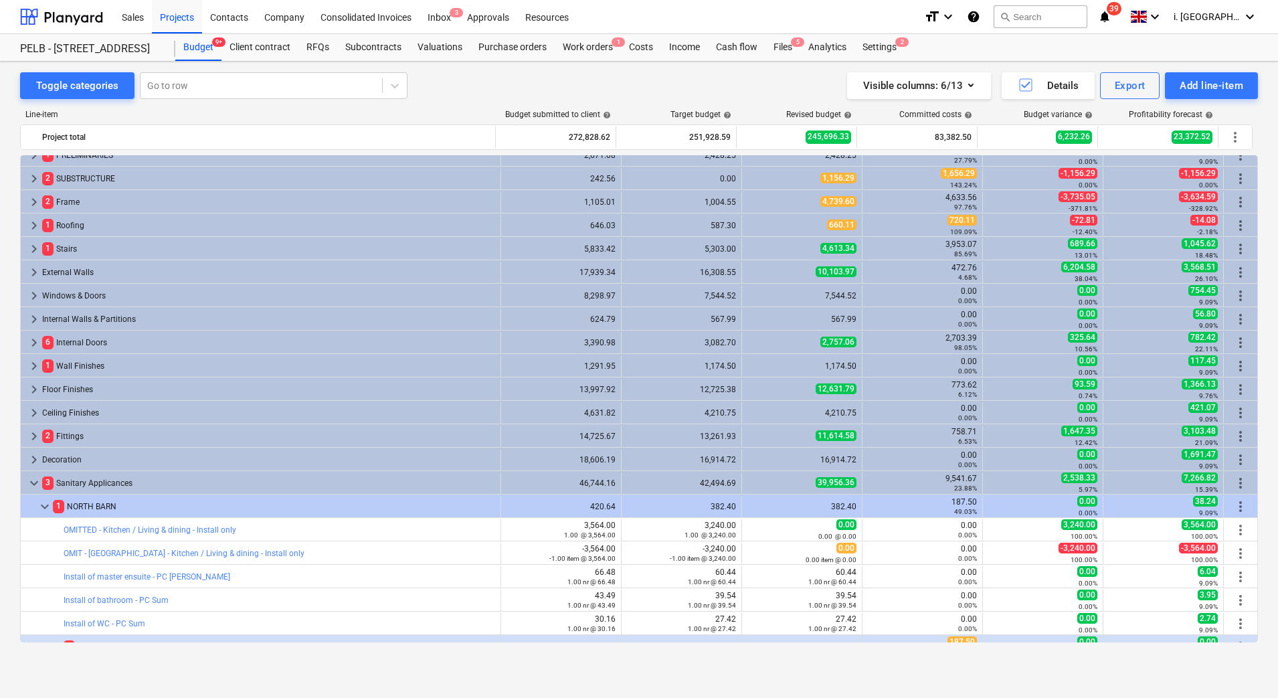
scroll to position [0, 0]
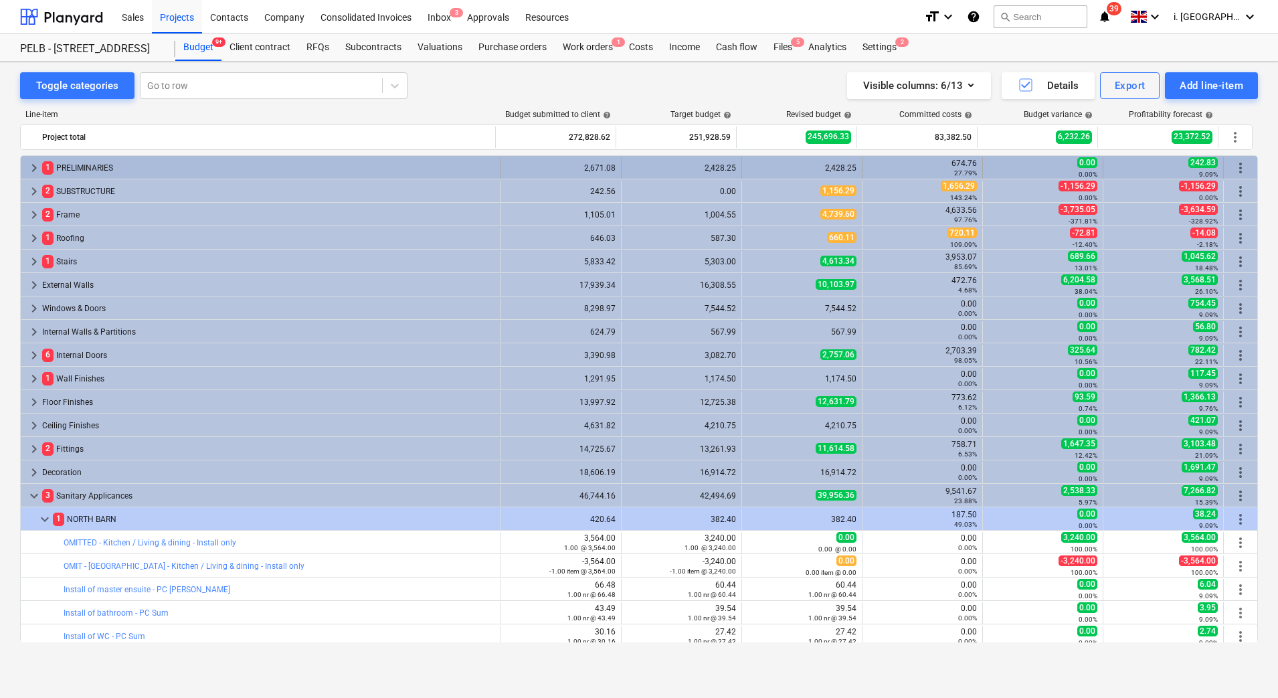
click at [33, 170] on span "keyboard_arrow_right" at bounding box center [34, 168] width 16 height 16
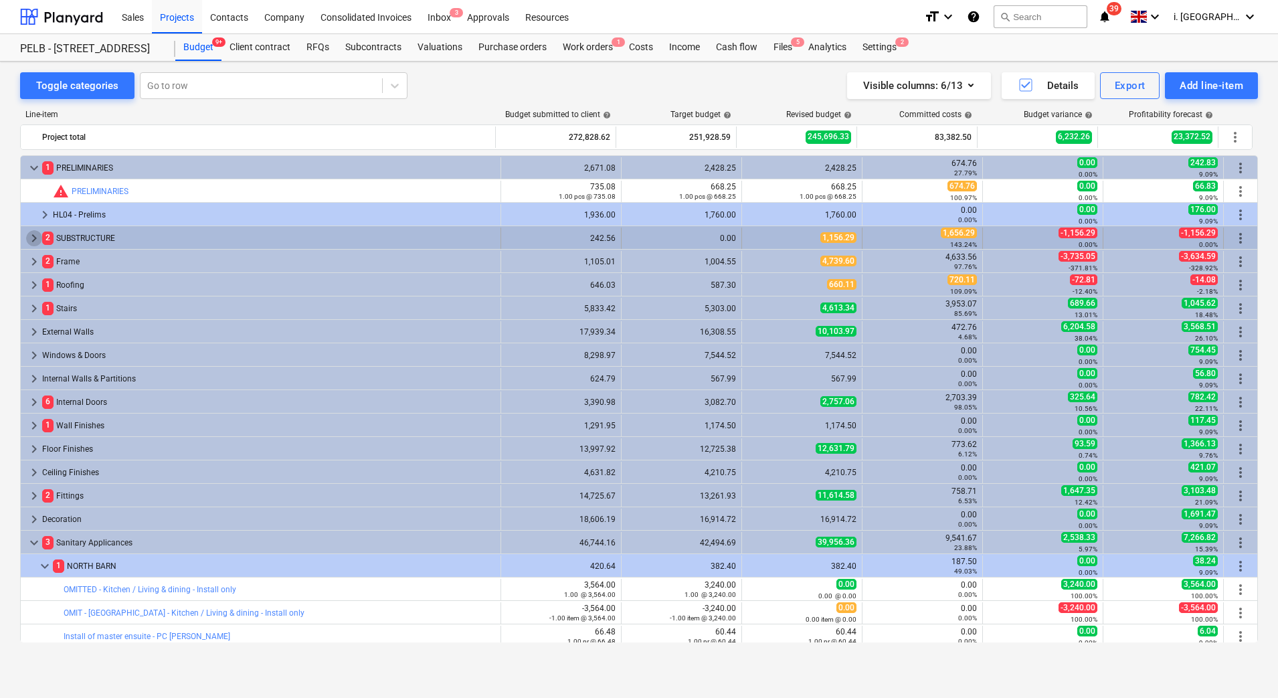
click at [31, 240] on span "keyboard_arrow_right" at bounding box center [34, 238] width 16 height 16
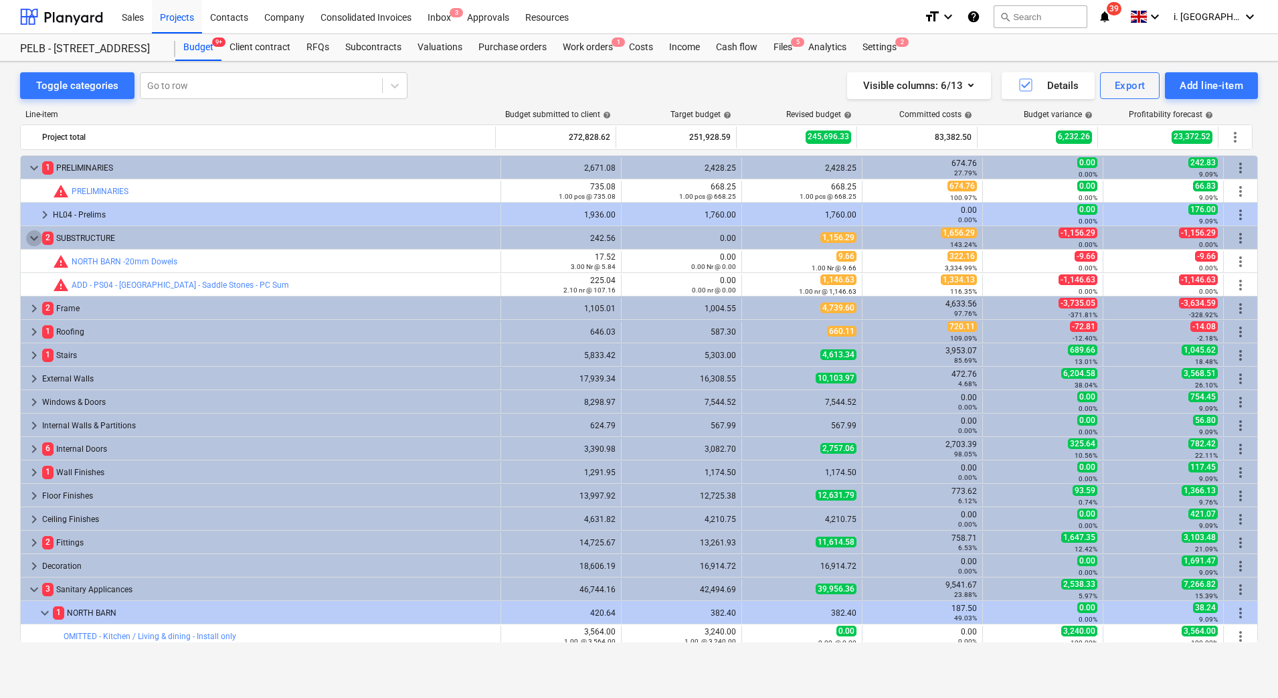
click at [31, 240] on span "keyboard_arrow_down" at bounding box center [34, 238] width 16 height 16
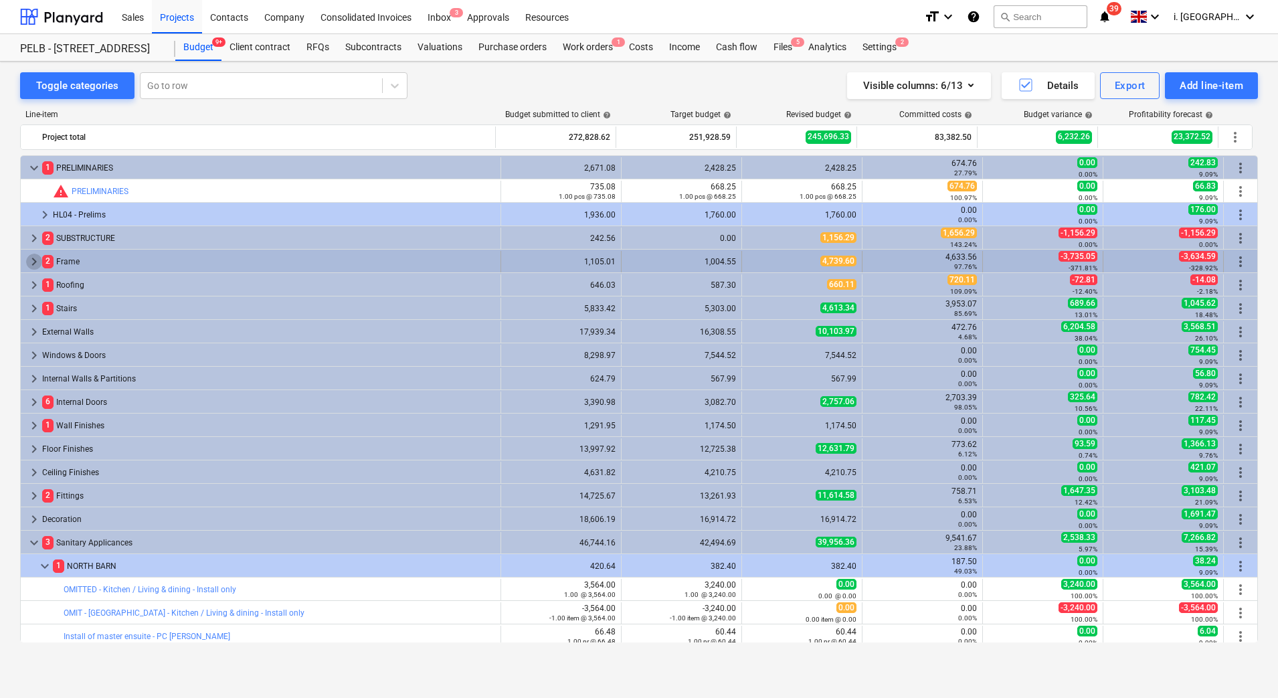
click at [36, 260] on span "keyboard_arrow_right" at bounding box center [34, 262] width 16 height 16
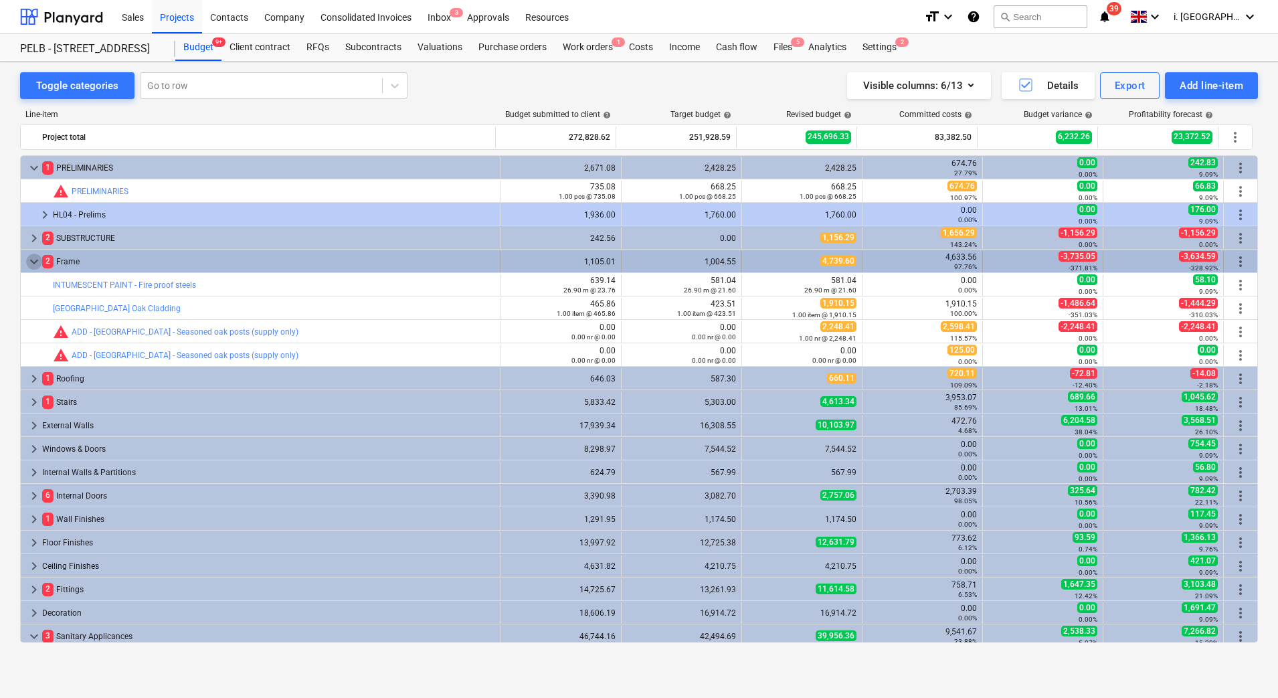
click at [35, 260] on span "keyboard_arrow_down" at bounding box center [34, 262] width 16 height 16
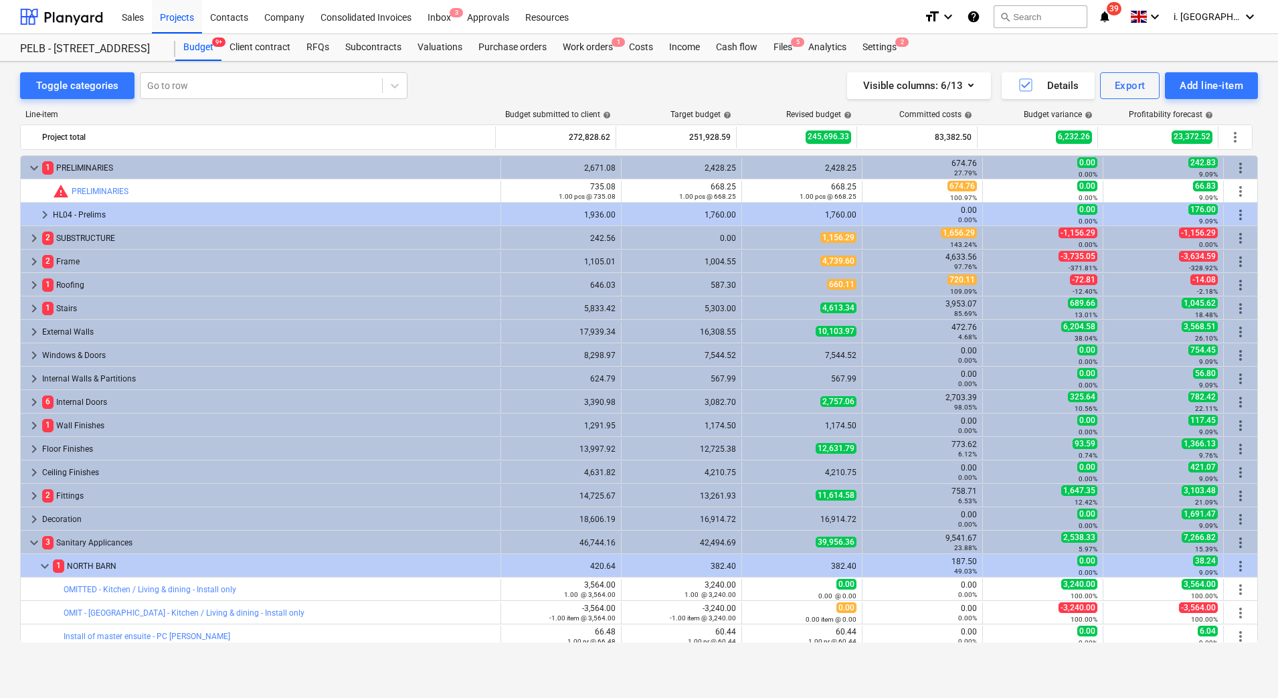
drag, startPoint x: 1258, startPoint y: 262, endPoint x: 1256, endPoint y: 331, distance: 68.3
click at [1256, 331] on div "Toggle categories Go to row Visible columns : 6/13 Details Export Add line-item…" at bounding box center [639, 366] width 1278 height 608
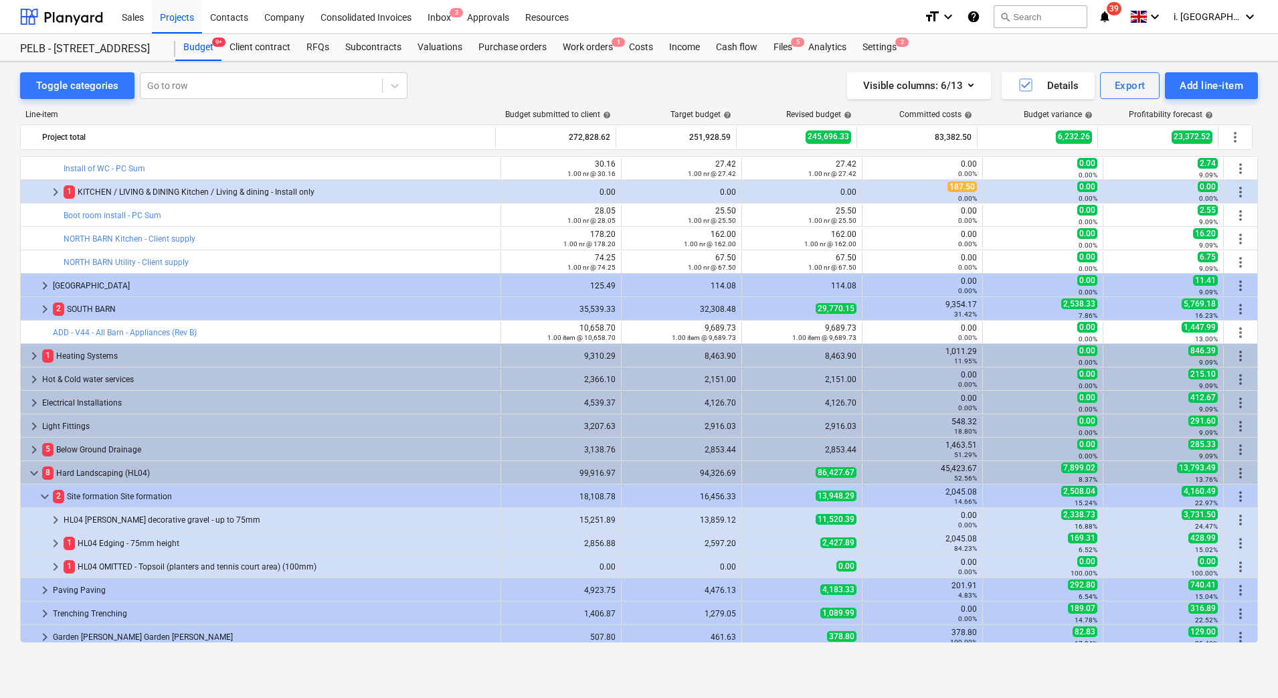
scroll to position [941, 0]
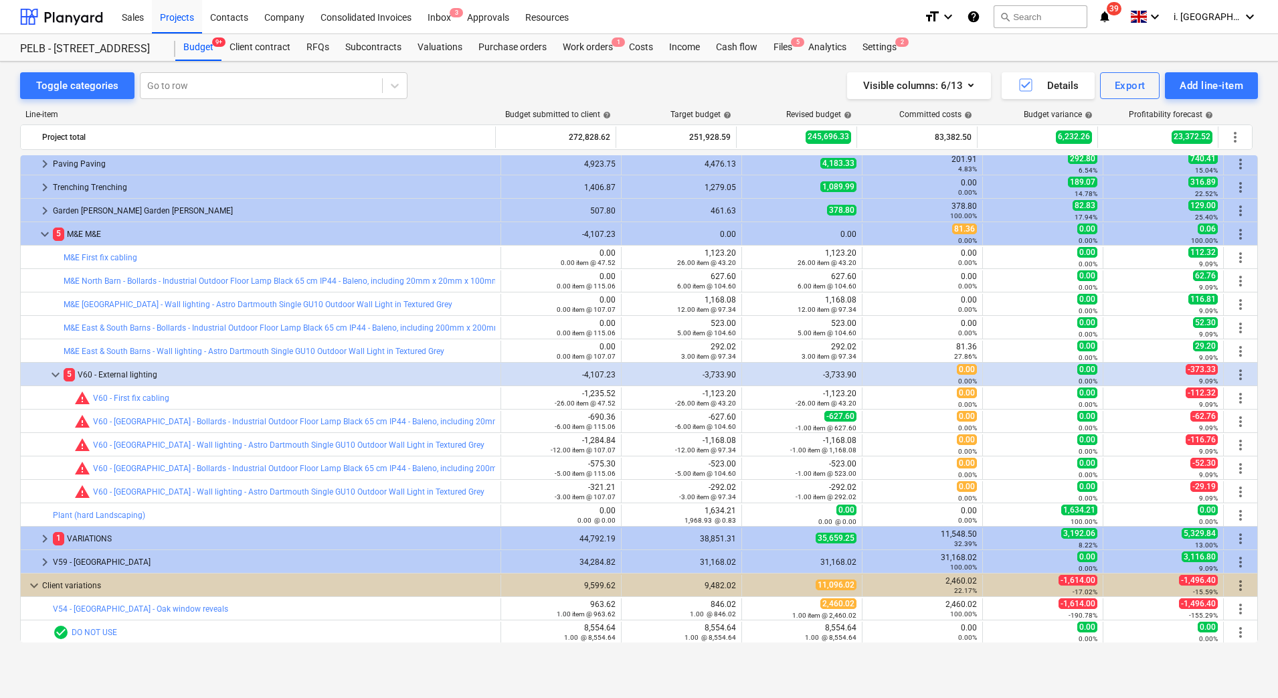
drag, startPoint x: 676, startPoint y: 81, endPoint x: 450, endPoint y: 88, distance: 225.7
click at [676, 81] on div "Visible columns : 6/13 Details Export Add line-item" at bounding box center [944, 85] width 629 height 27
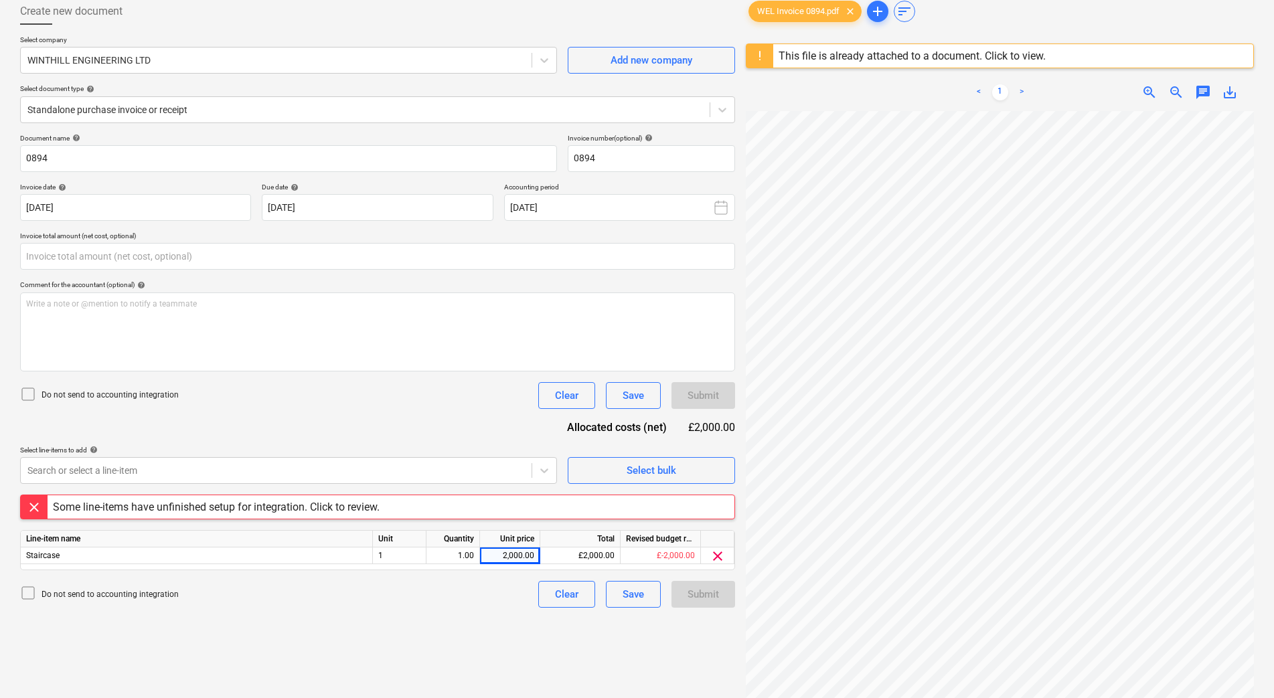
scroll to position [27, 96]
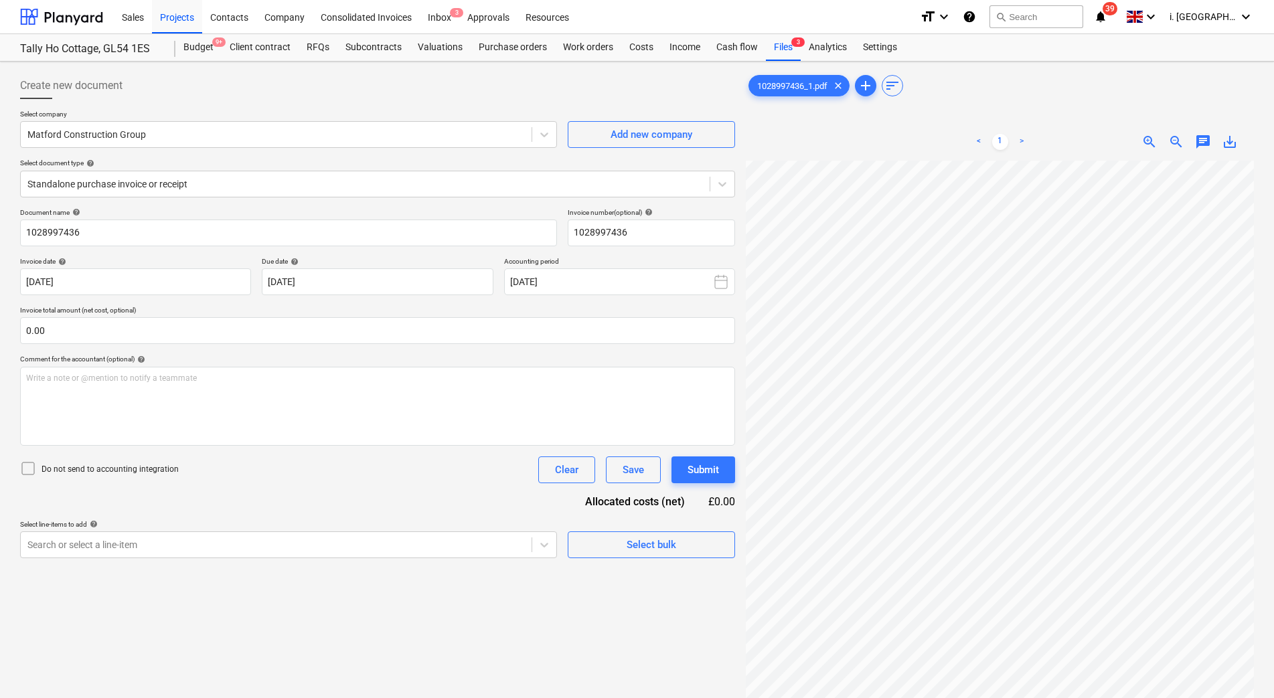
scroll to position [79, 97]
click at [428, 547] on body "Sales Projects Contacts Company Consolidated Invoices Inbox 3 Approvals Resourc…" at bounding box center [637, 349] width 1274 height 698
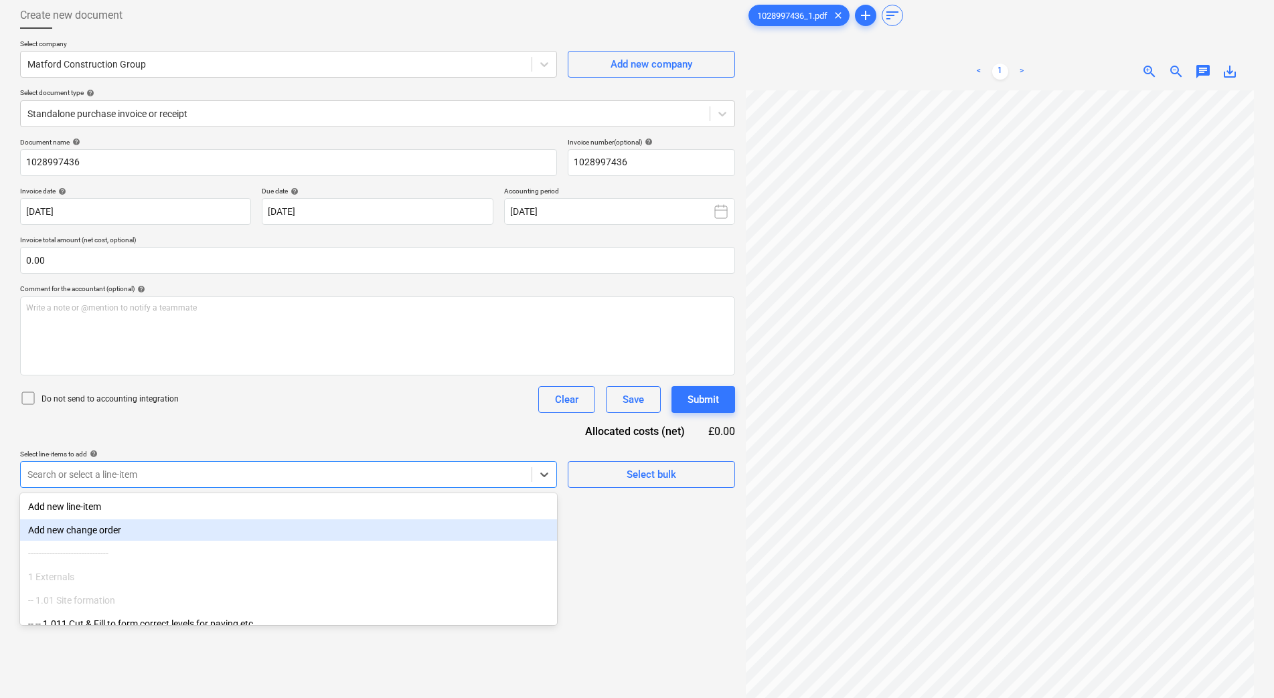
scroll to position [74, 0]
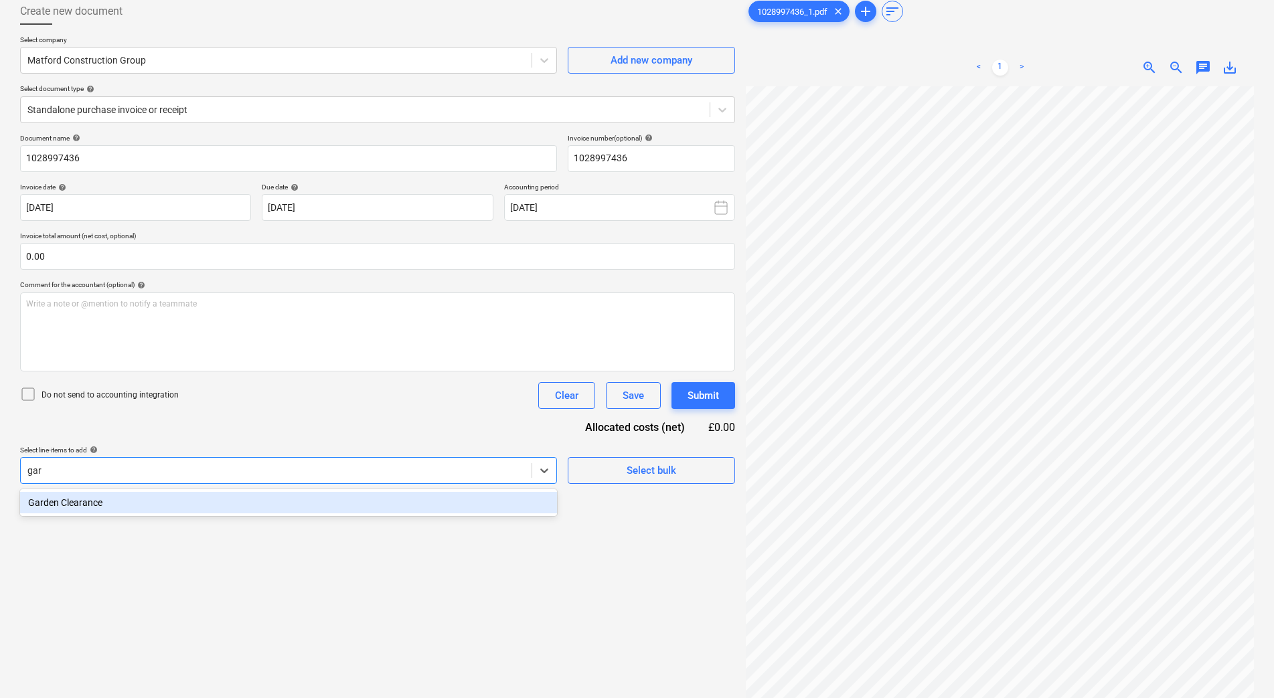
type input "gard"
click at [421, 509] on div "Garden Clearance" at bounding box center [288, 502] width 537 height 21
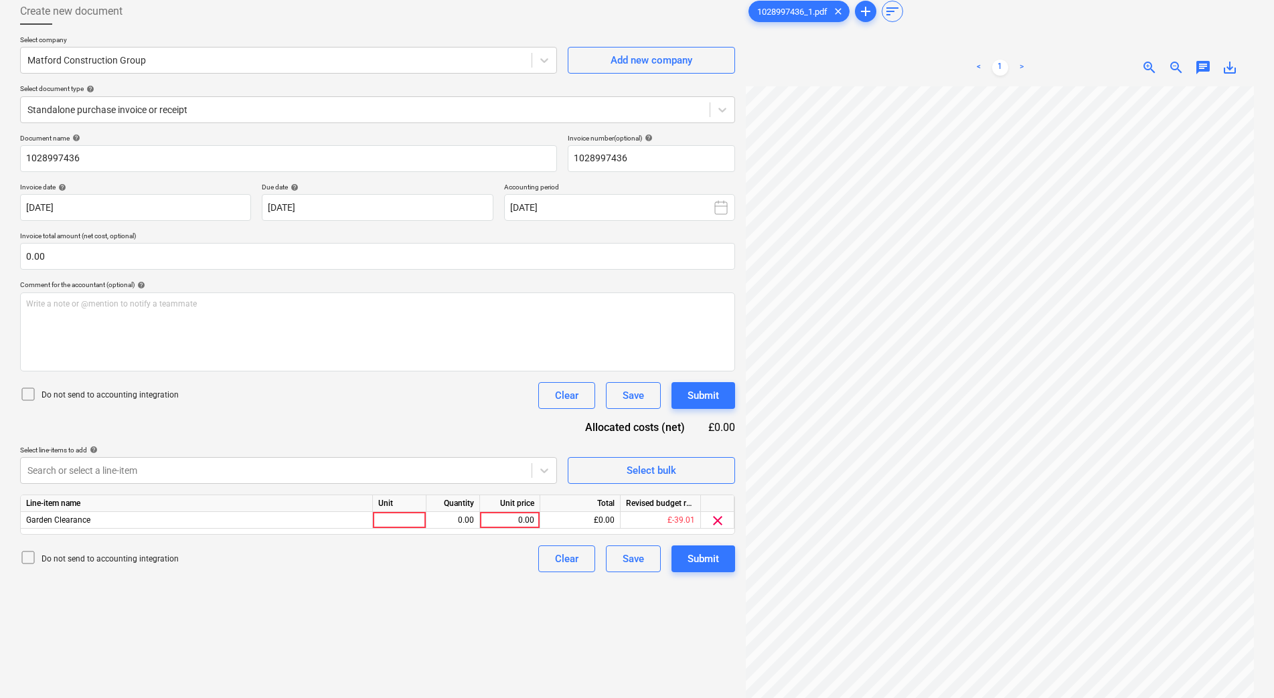
drag, startPoint x: 626, startPoint y: 637, endPoint x: 503, endPoint y: 557, distance: 146.7
click at [624, 635] on div "Create new document Select company Matford Construction Group Add new company S…" at bounding box center [378, 373] width 726 height 760
click at [407, 522] on div at bounding box center [400, 520] width 54 height 17
type input "1"
type input "41.57"
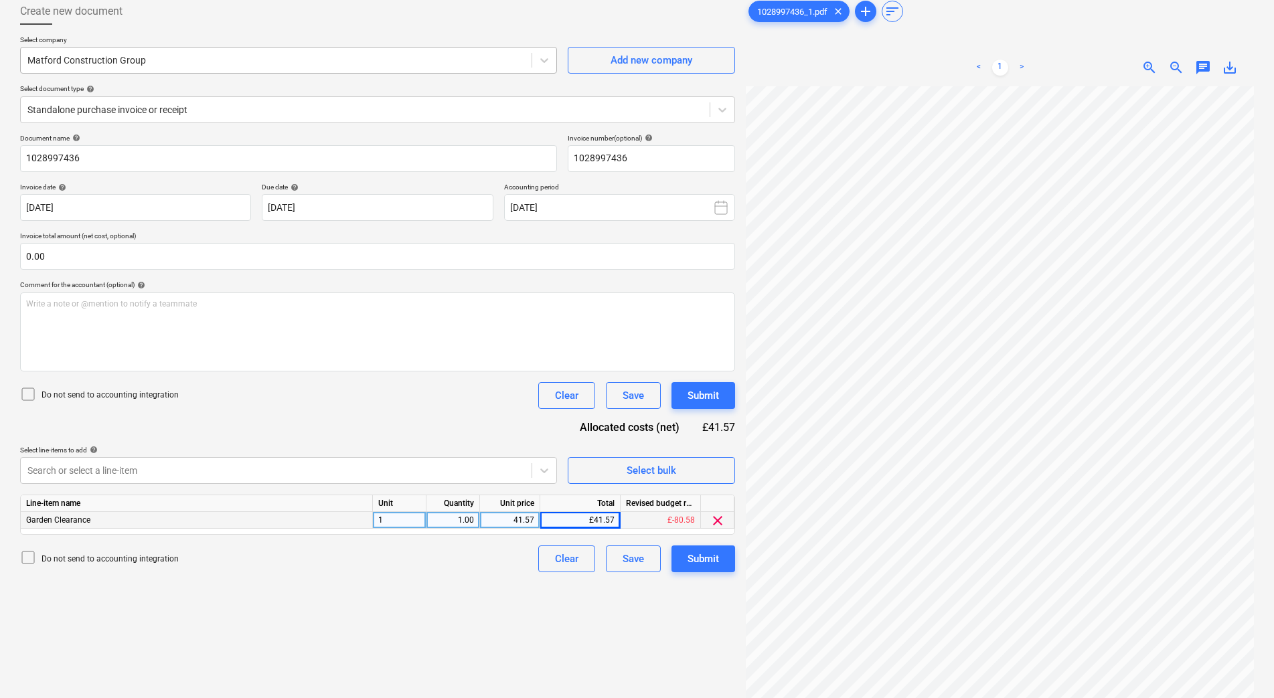
click at [398, 66] on div at bounding box center [275, 60] width 497 height 13
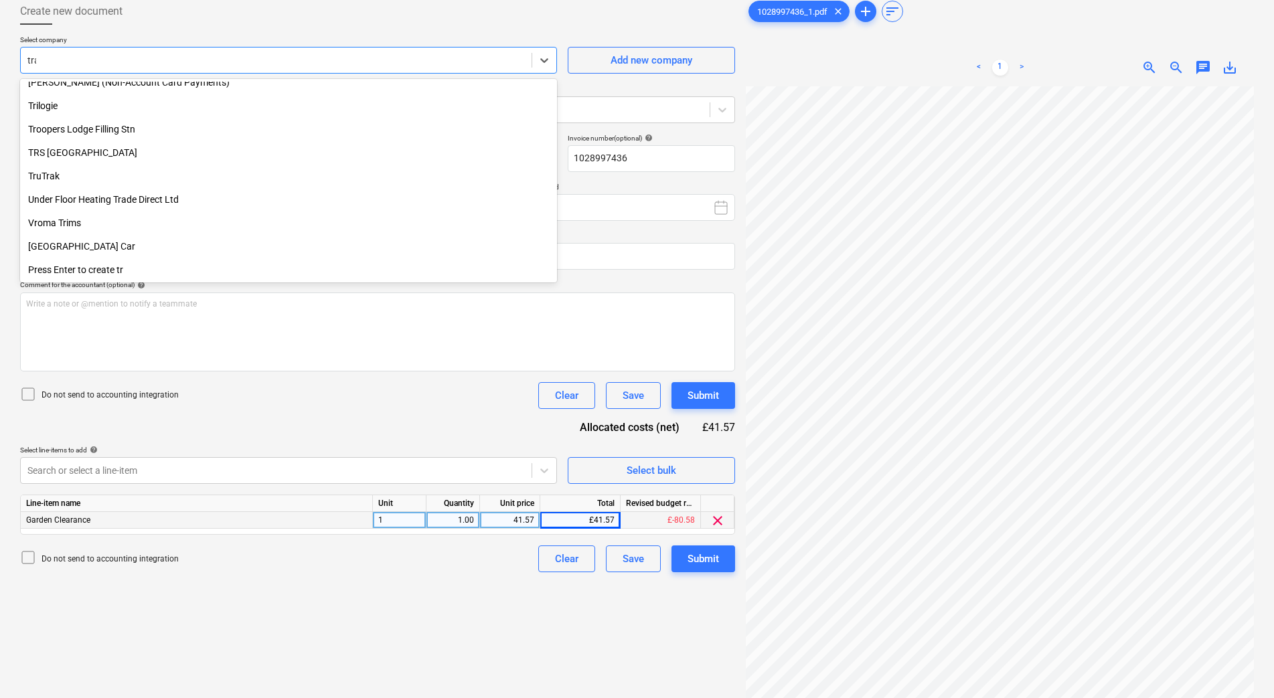
scroll to position [572, 0]
type input "trav"
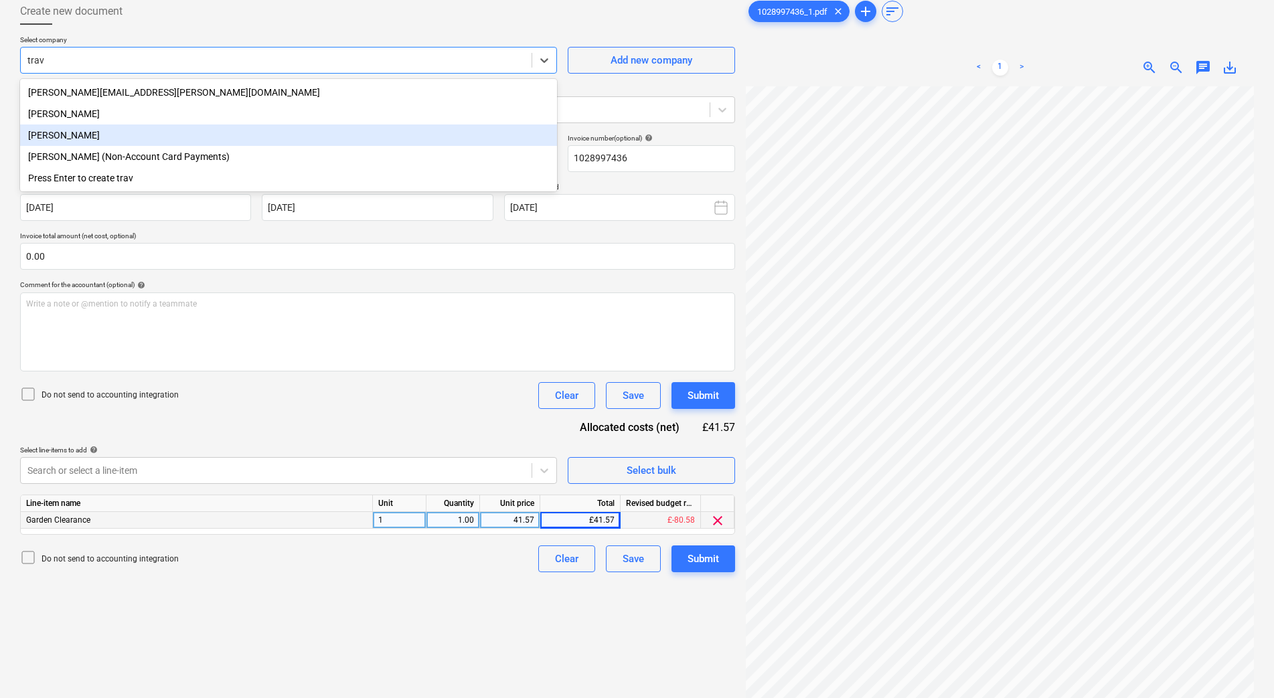
click at [323, 136] on div "[PERSON_NAME]" at bounding box center [288, 134] width 537 height 21
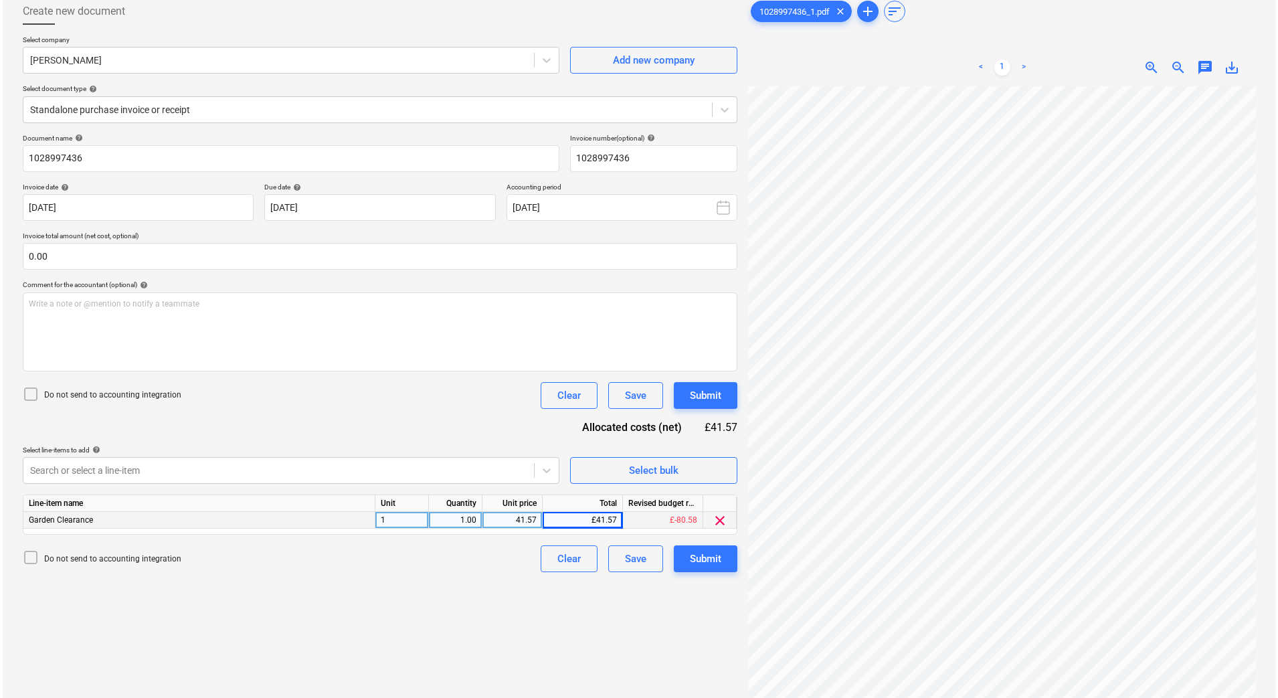
scroll to position [0, 96]
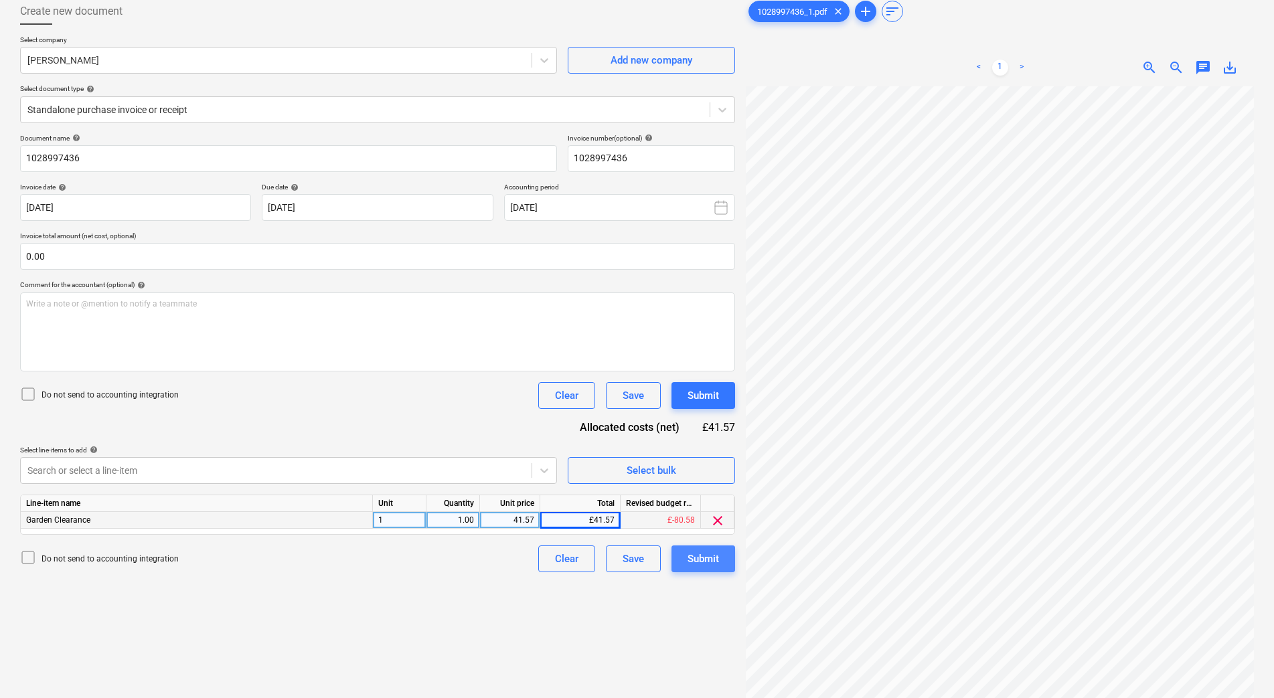
click at [716, 556] on div "Submit" at bounding box center [702, 558] width 31 height 17
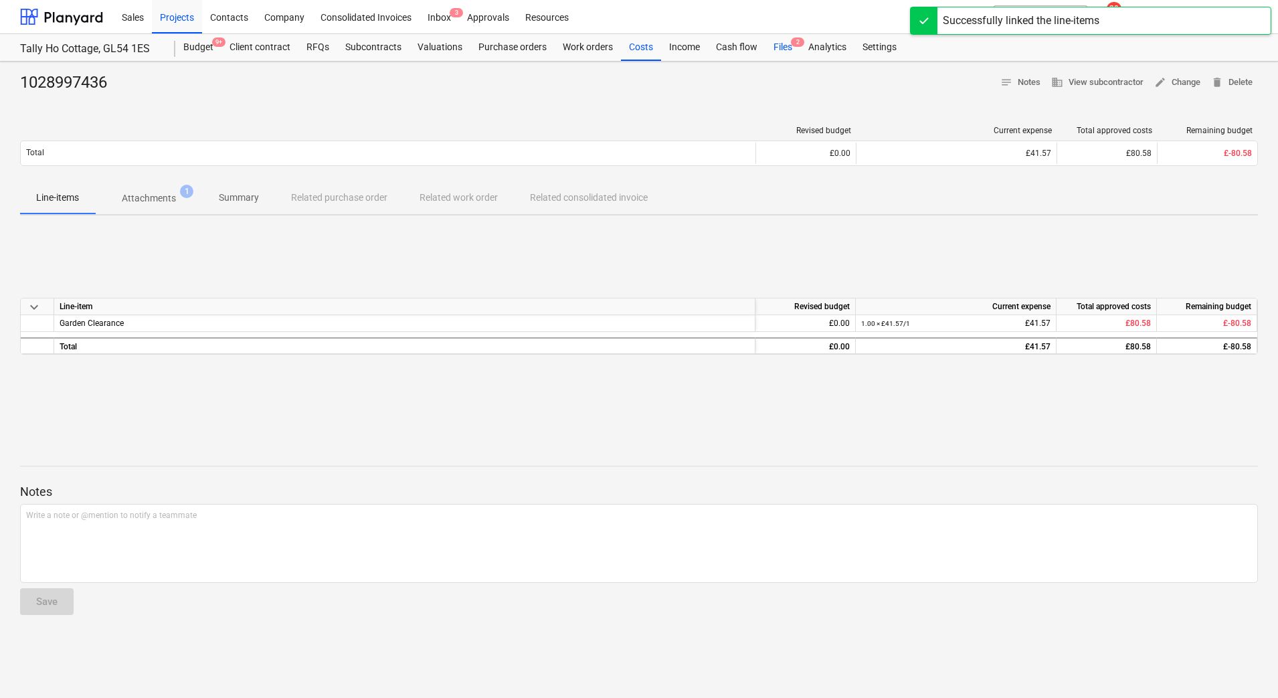
click at [794, 46] on span "2" at bounding box center [797, 41] width 13 height 9
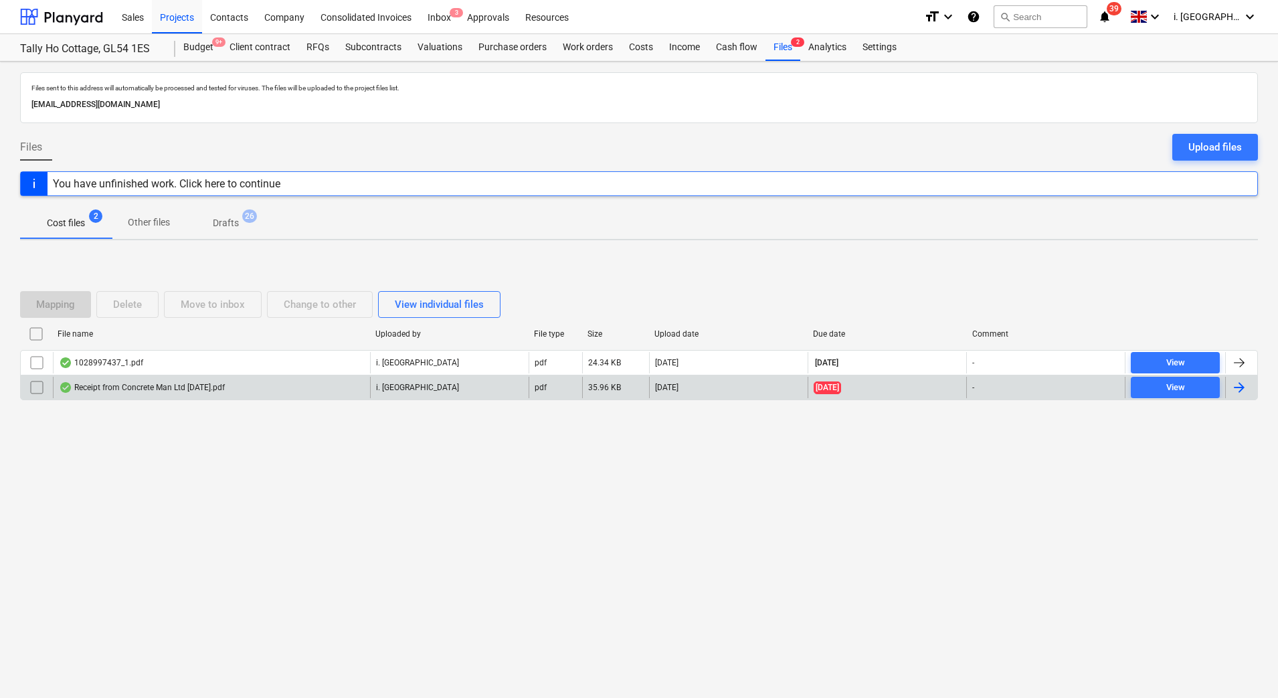
click at [163, 391] on div "Receipt from Concrete Man Ltd [DATE].pdf" at bounding box center [142, 387] width 166 height 11
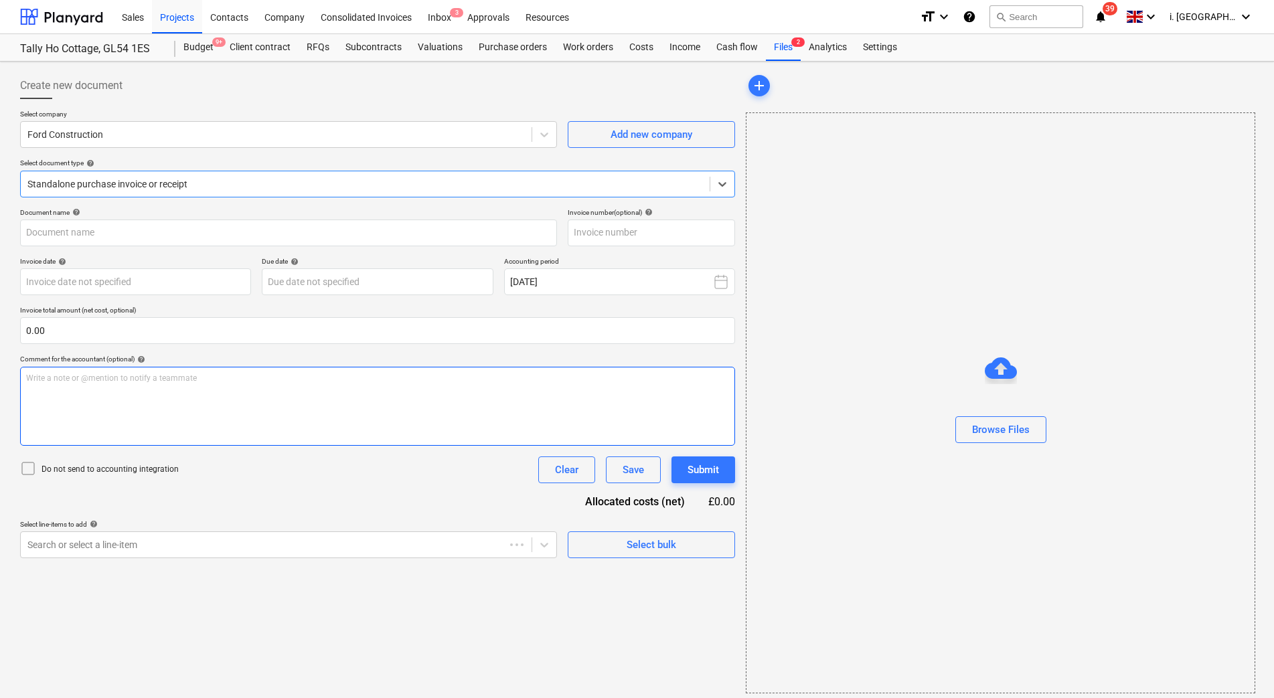
type input "305699089"
type input "[DATE]"
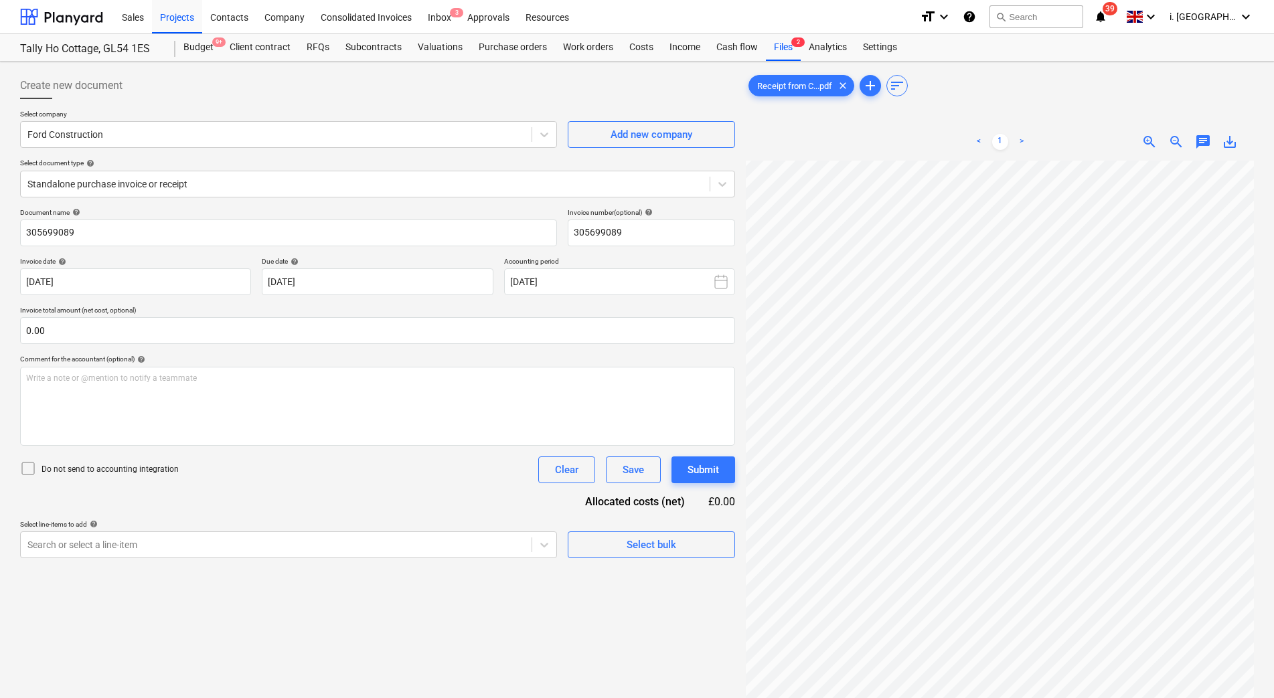
scroll to position [17, 51]
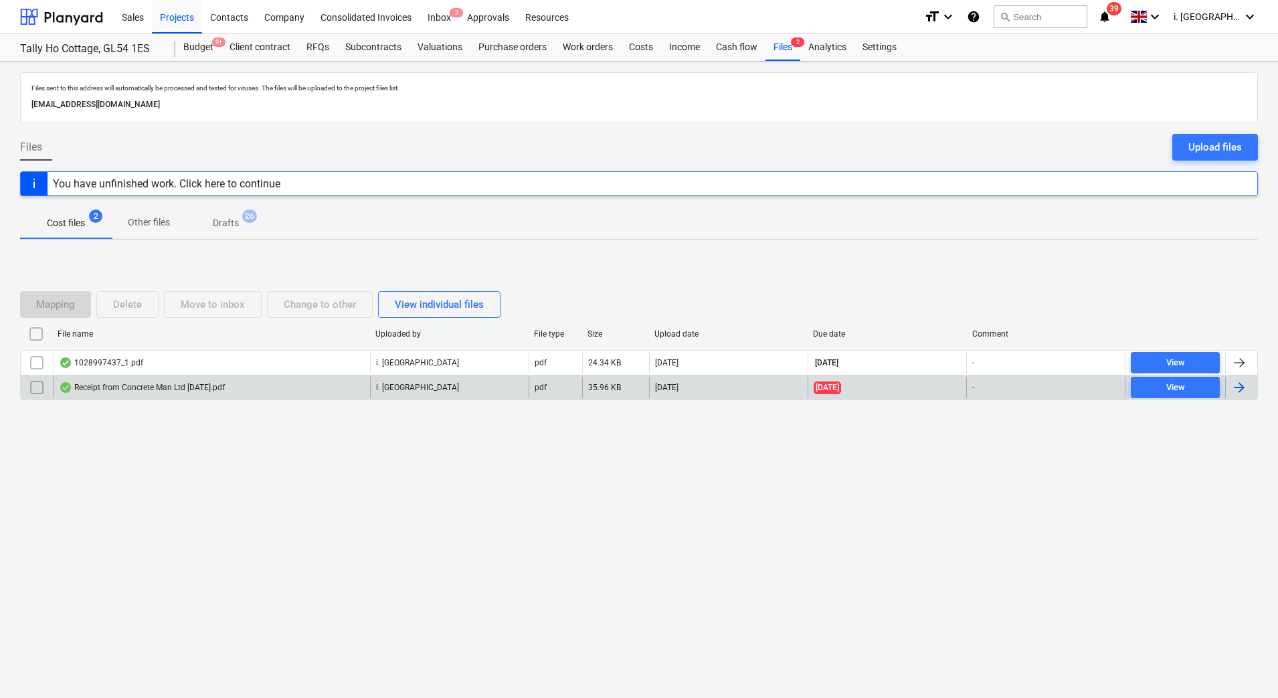
click at [34, 383] on input "checkbox" at bounding box center [36, 387] width 21 height 21
click at [131, 293] on button "Delete" at bounding box center [127, 304] width 62 height 27
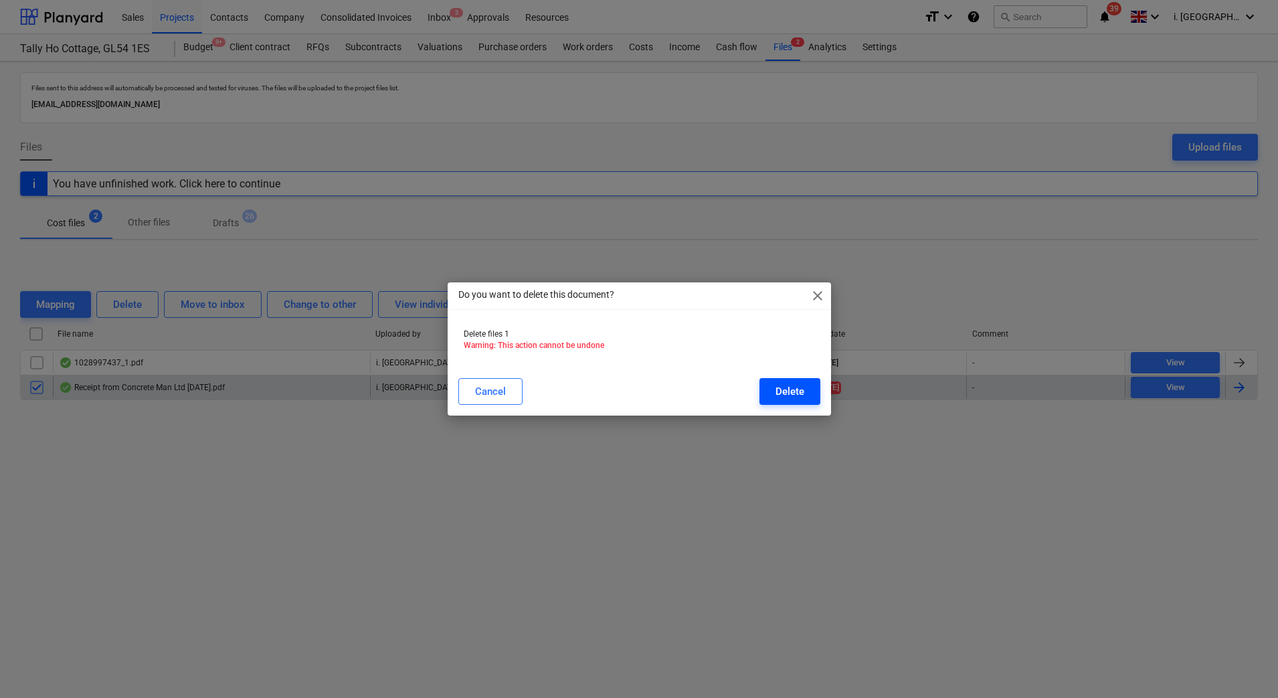
click at [787, 390] on div "Delete" at bounding box center [790, 391] width 29 height 17
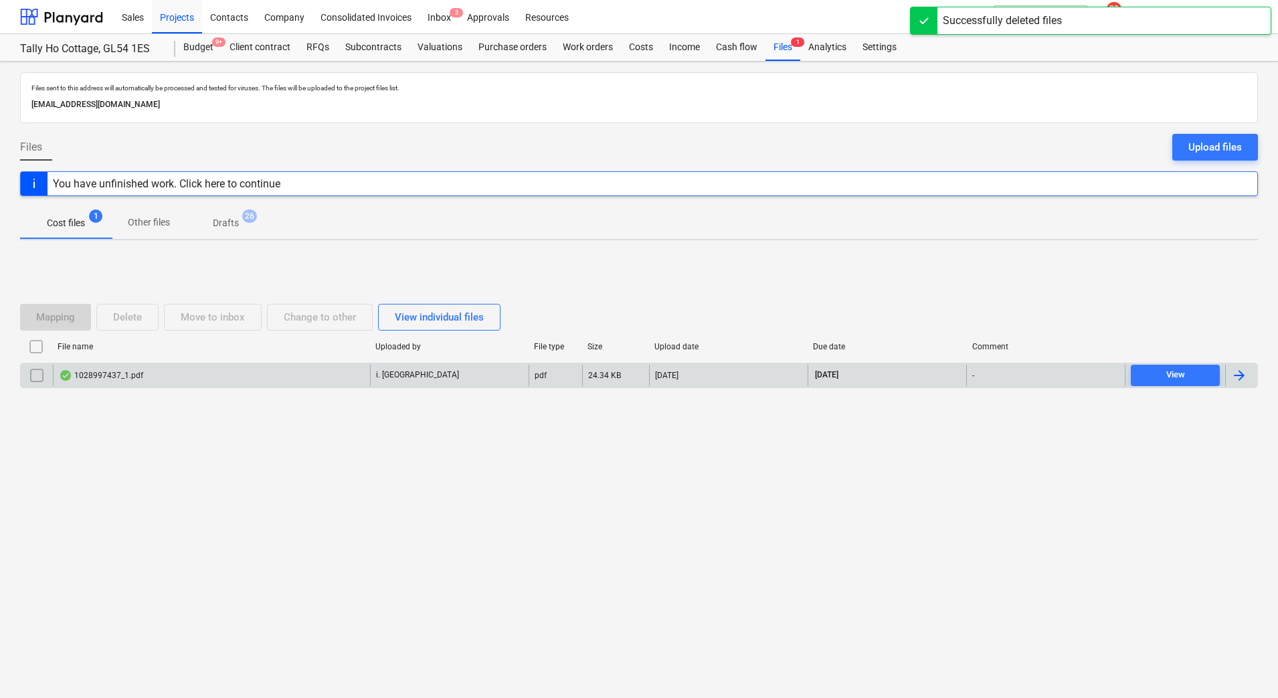
click at [126, 367] on div "1028997437_1.pdf" at bounding box center [211, 375] width 317 height 21
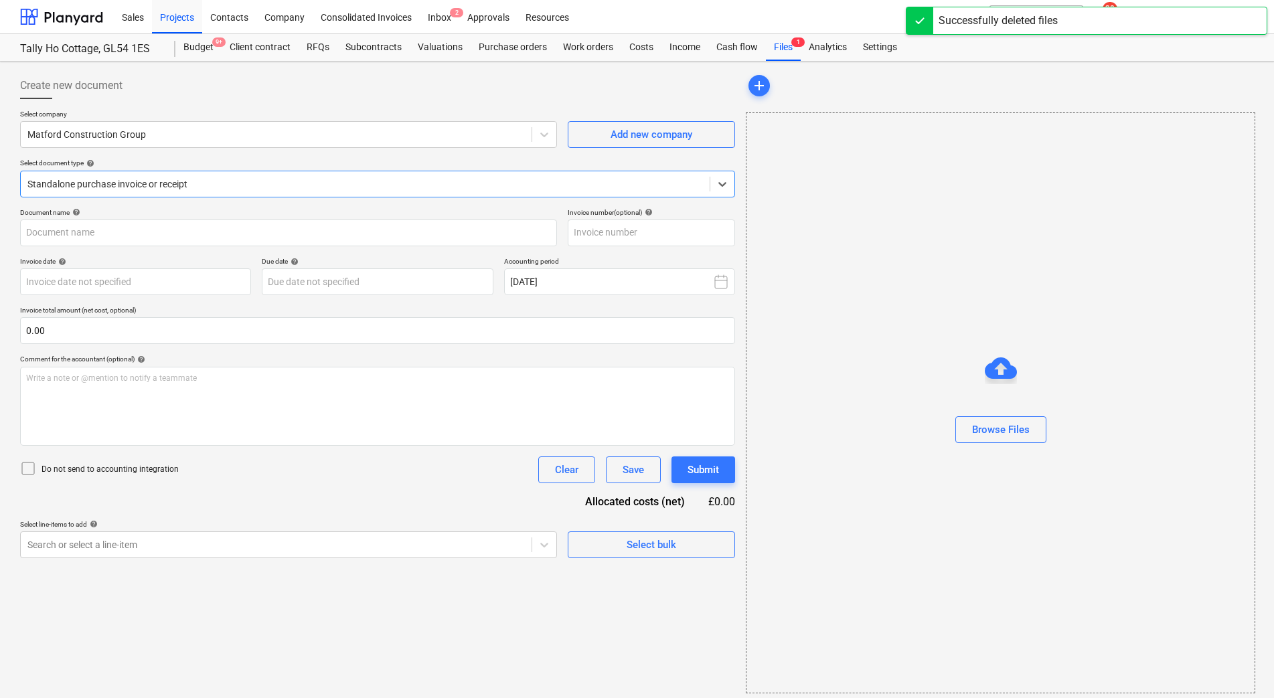
type input "1028997437"
type input "[DATE]"
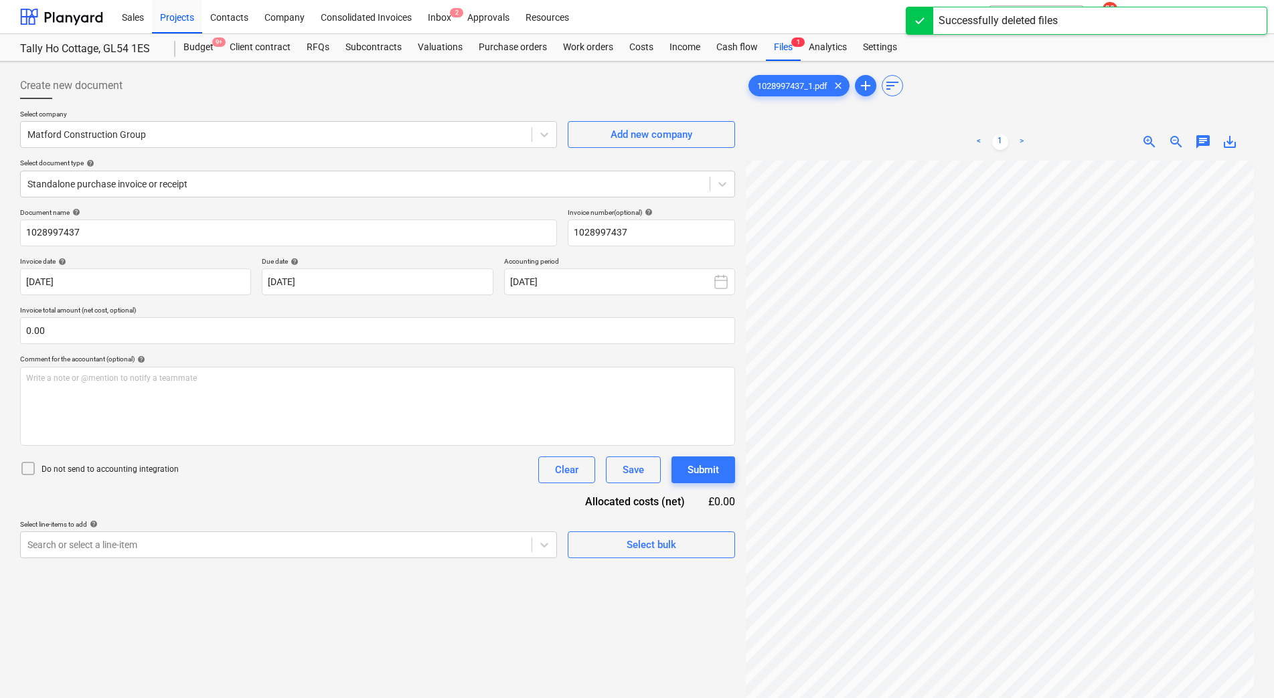
scroll to position [1, 88]
click at [277, 132] on div at bounding box center [275, 134] width 497 height 13
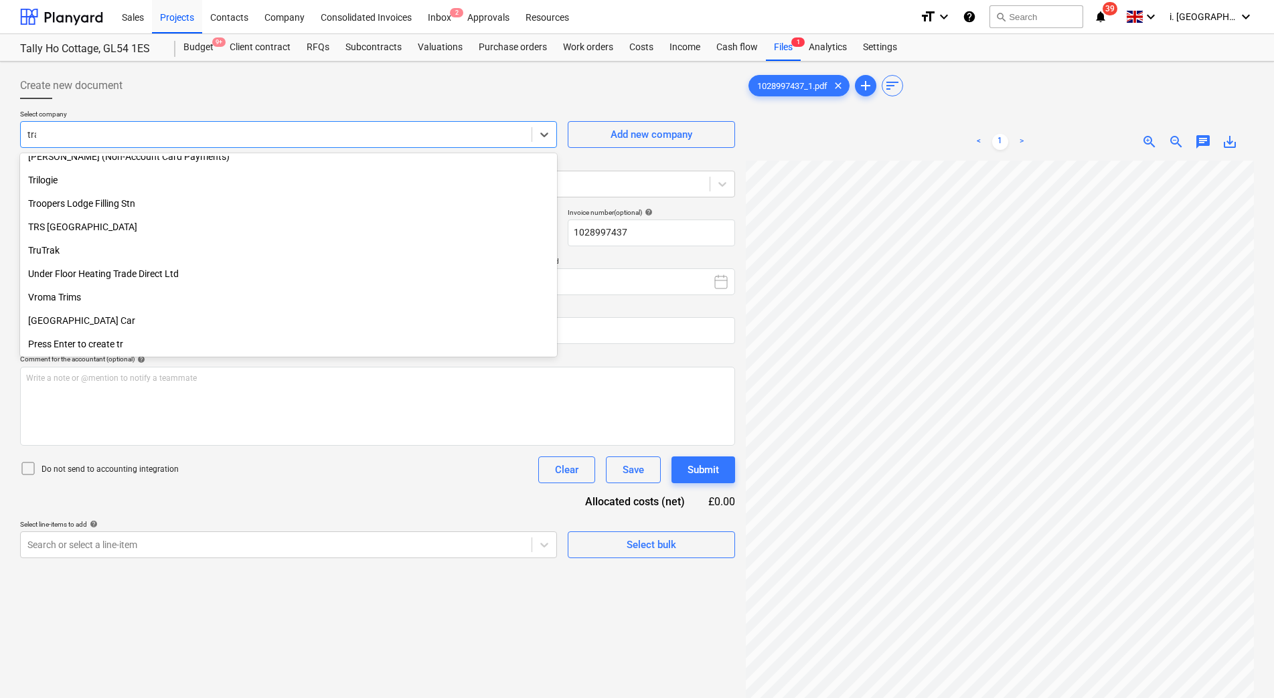
scroll to position [572, 0]
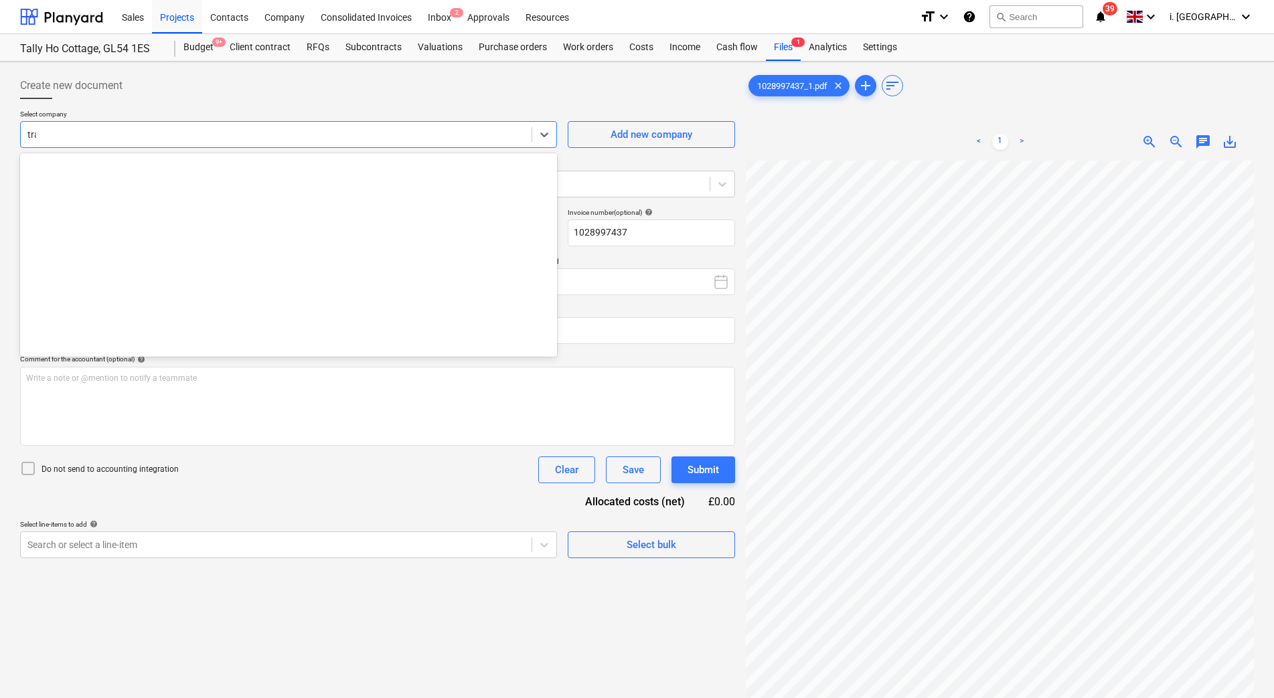
type input "trav"
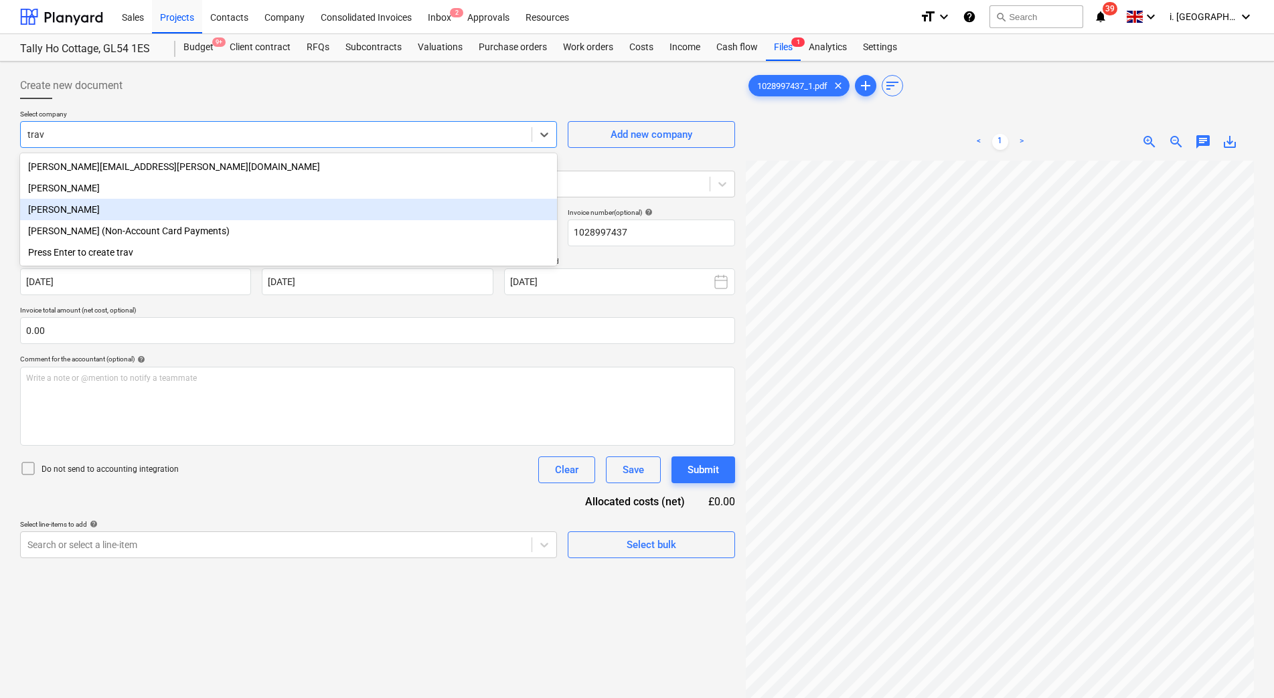
click at [270, 211] on div "[PERSON_NAME]" at bounding box center [288, 209] width 537 height 21
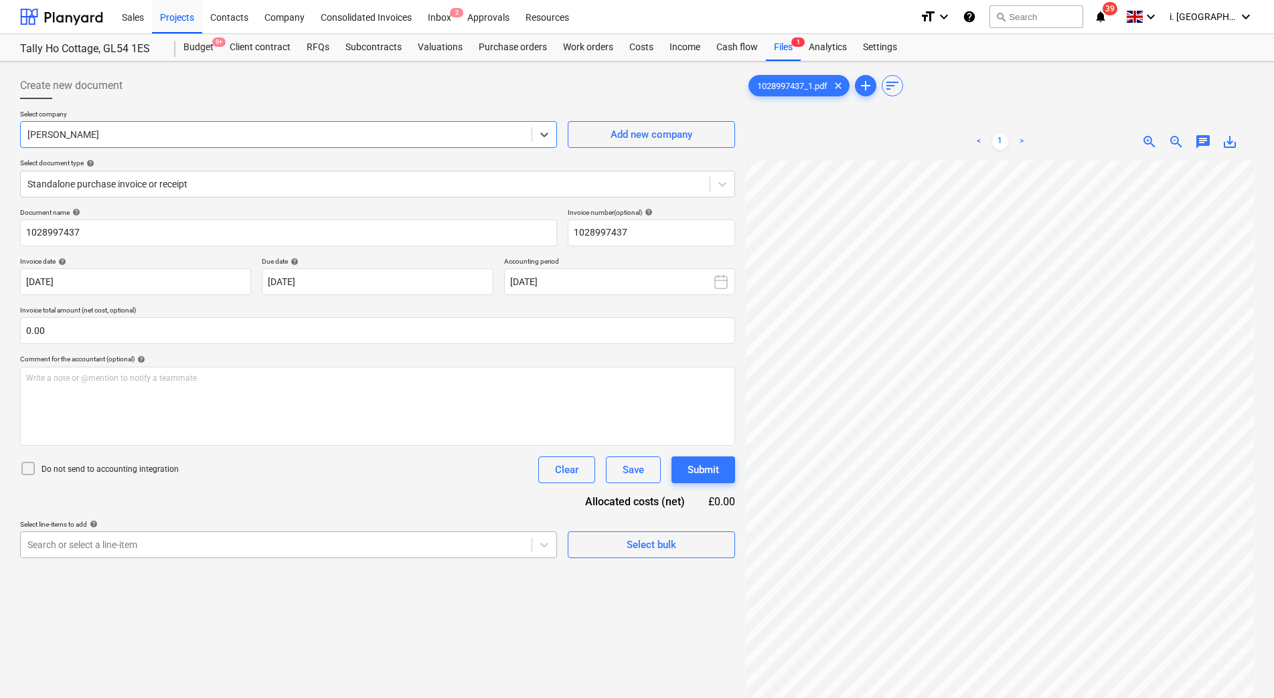
click at [357, 547] on body "Sales Projects Contacts Company Consolidated Invoices Inbox 2 Approvals Resourc…" at bounding box center [637, 349] width 1274 height 698
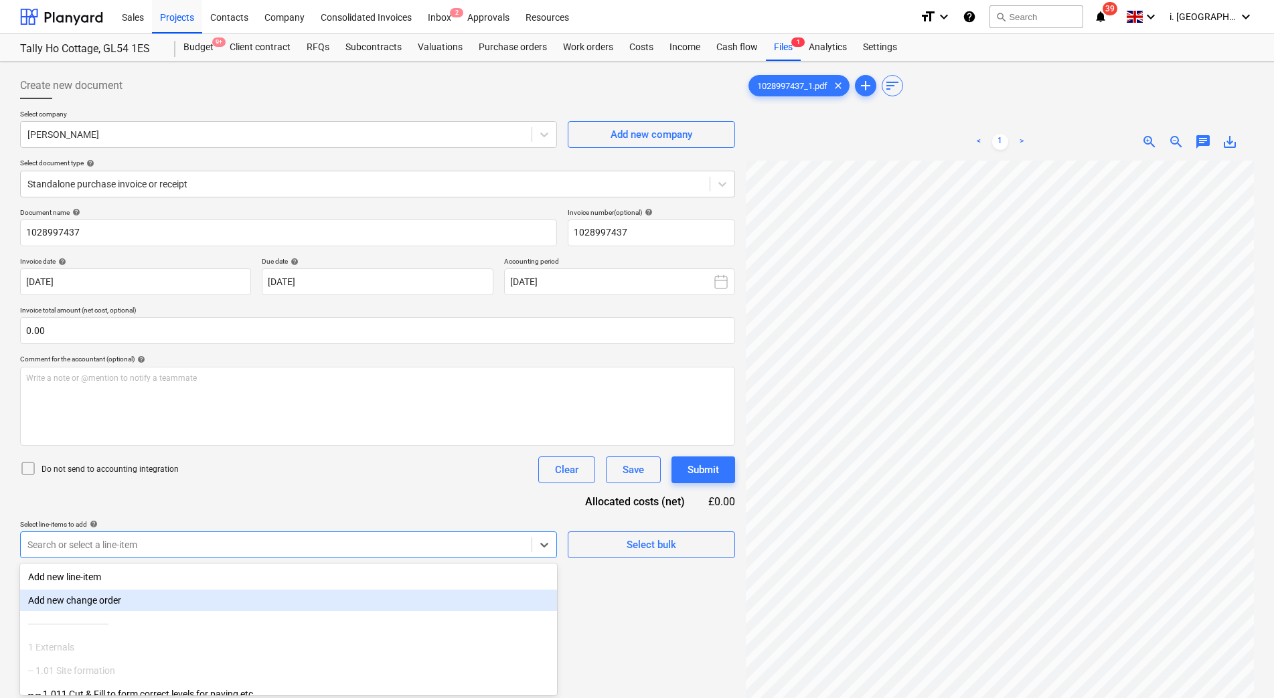
scroll to position [74, 0]
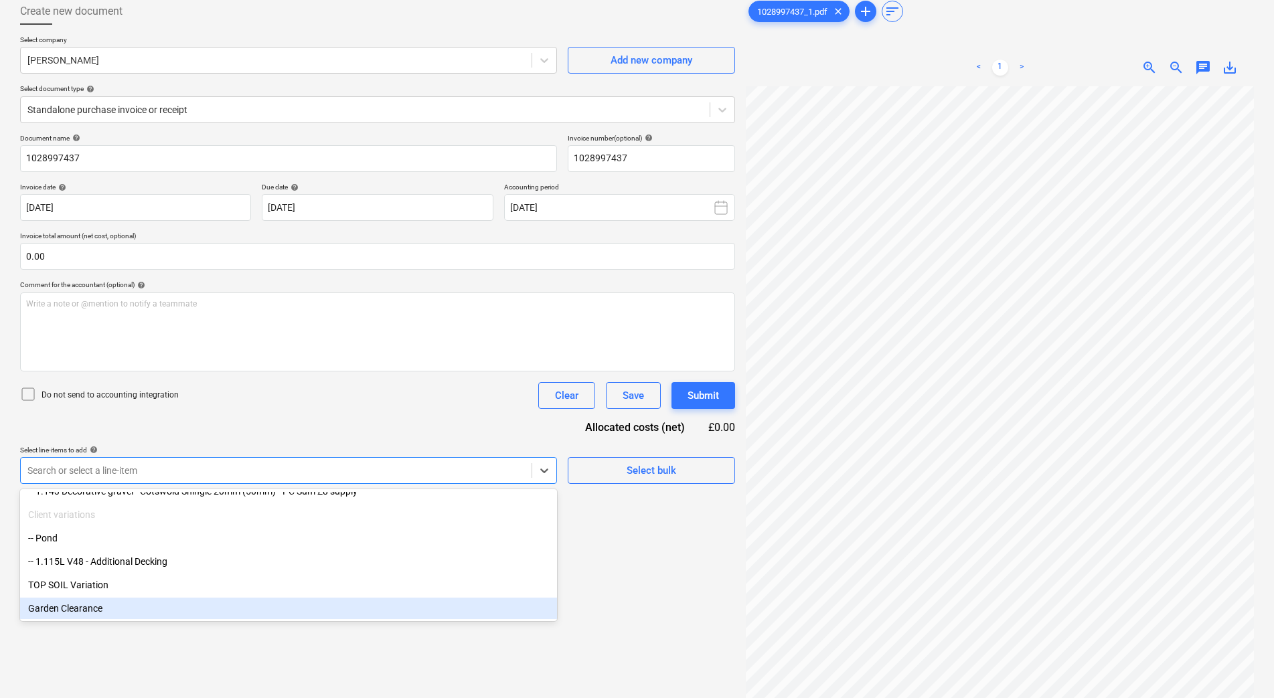
click at [398, 603] on div "Garden Clearance" at bounding box center [288, 608] width 537 height 21
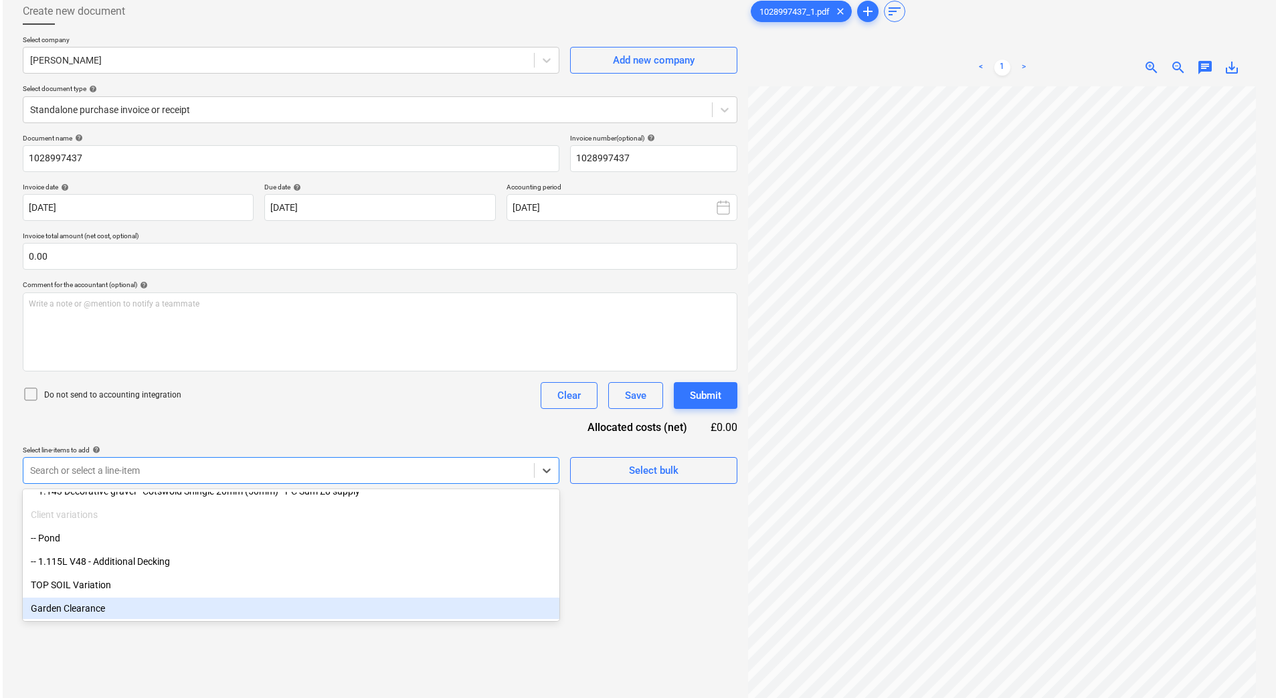
scroll to position [1722, 0]
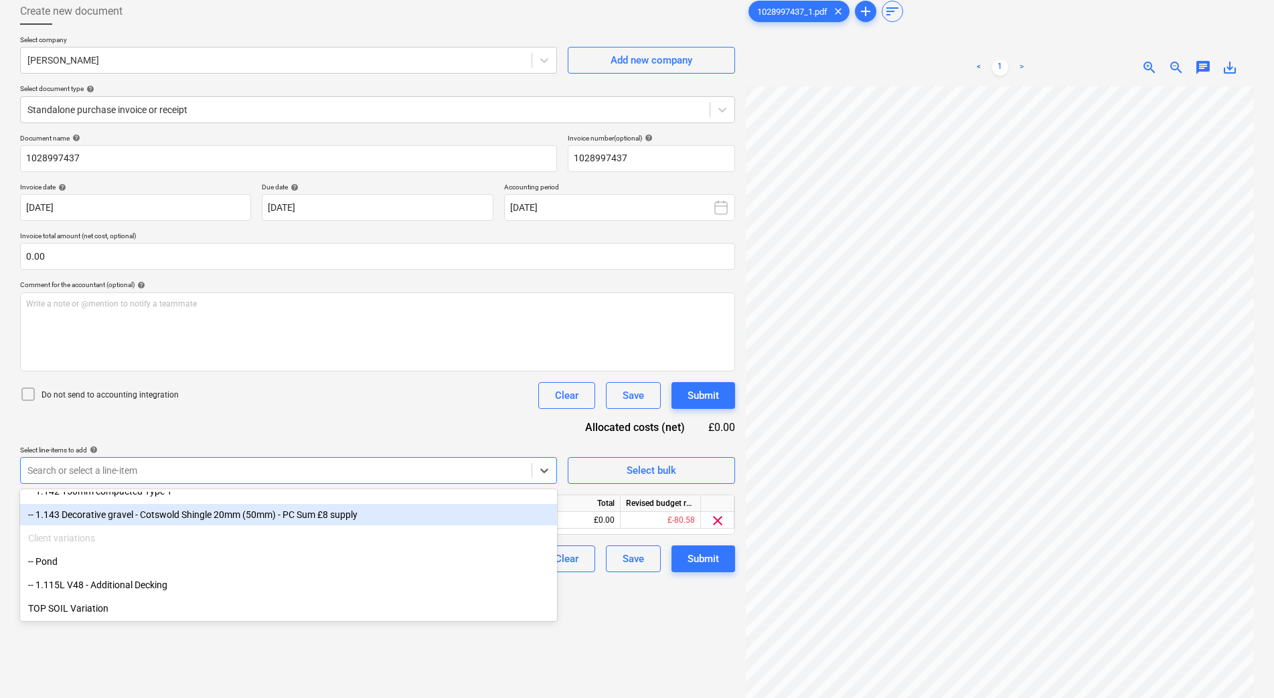
click at [676, 587] on div "Create new document Select company [PERSON_NAME] Add new company Select documen…" at bounding box center [378, 373] width 726 height 760
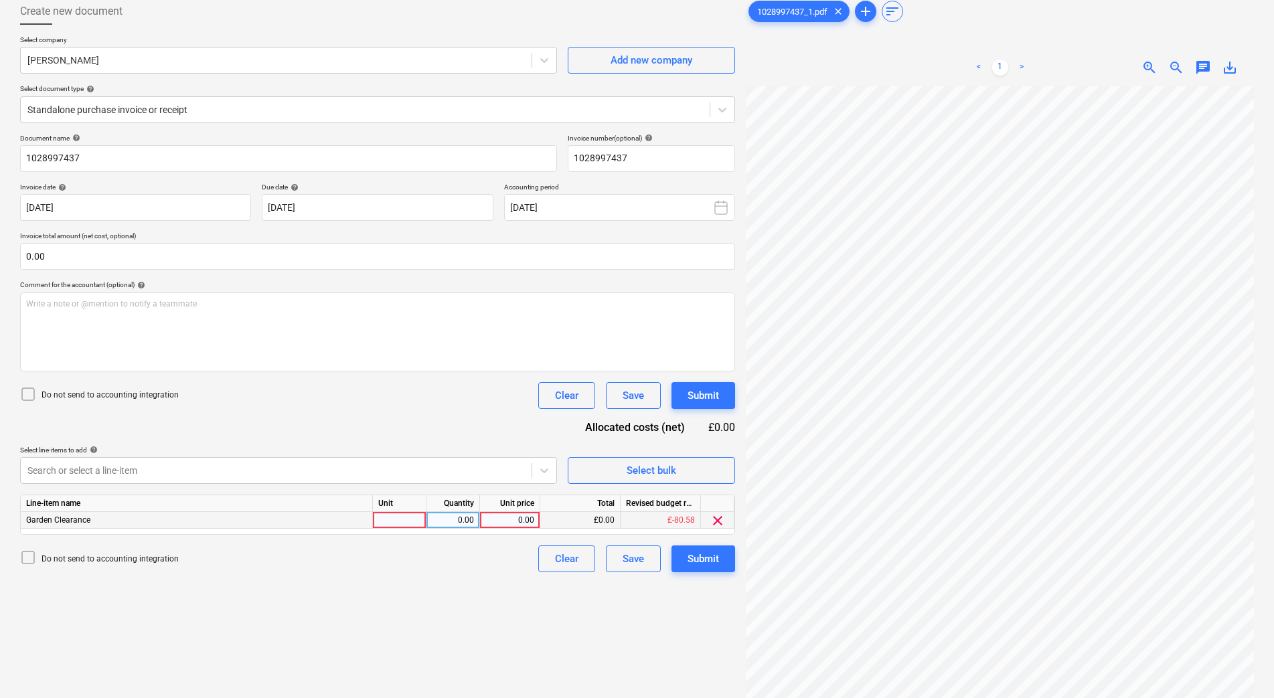
click at [420, 525] on div at bounding box center [400, 520] width 54 height 17
type input "1"
type input "3.88"
click at [703, 558] on div "Submit" at bounding box center [702, 558] width 31 height 17
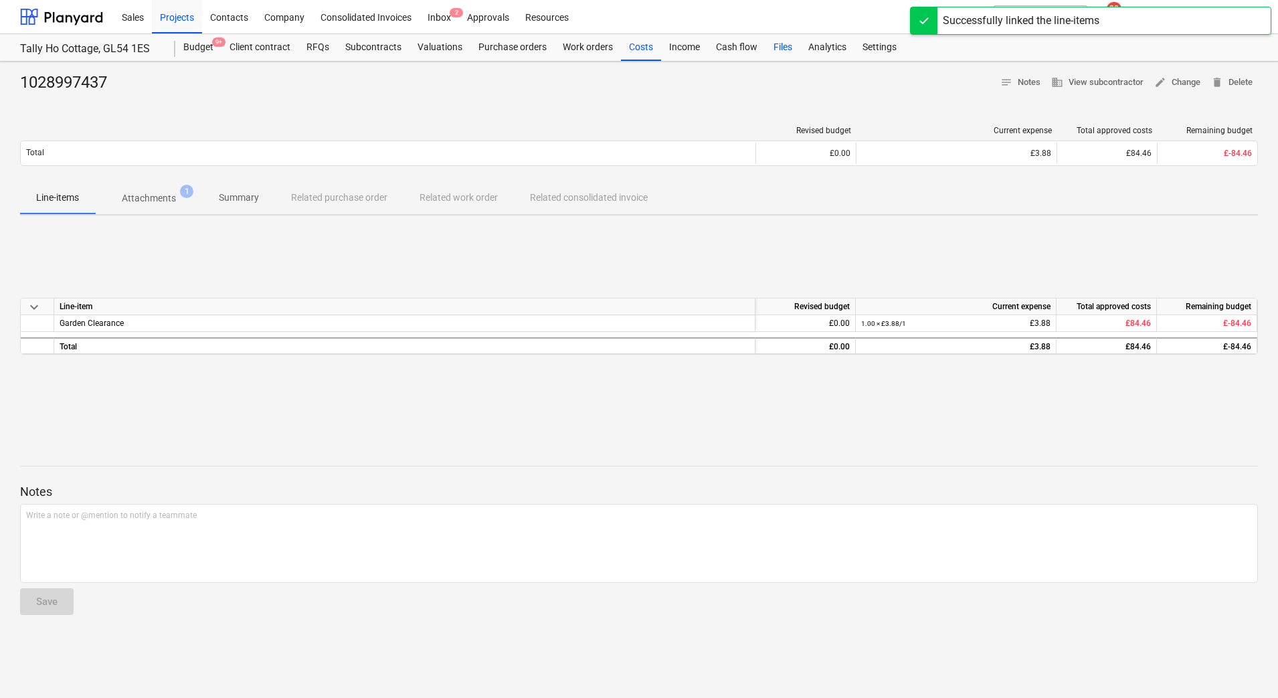
click at [780, 52] on div "Files" at bounding box center [783, 47] width 35 height 27
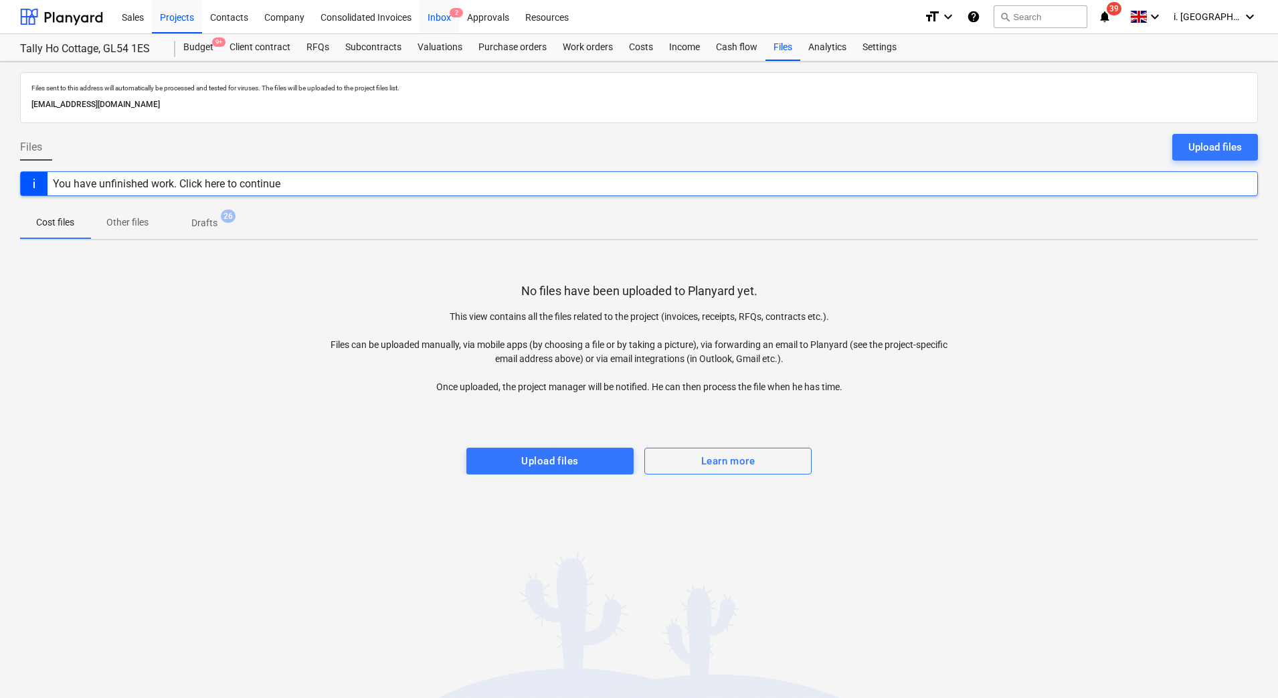
click at [435, 18] on div "Inbox 2" at bounding box center [439, 16] width 39 height 34
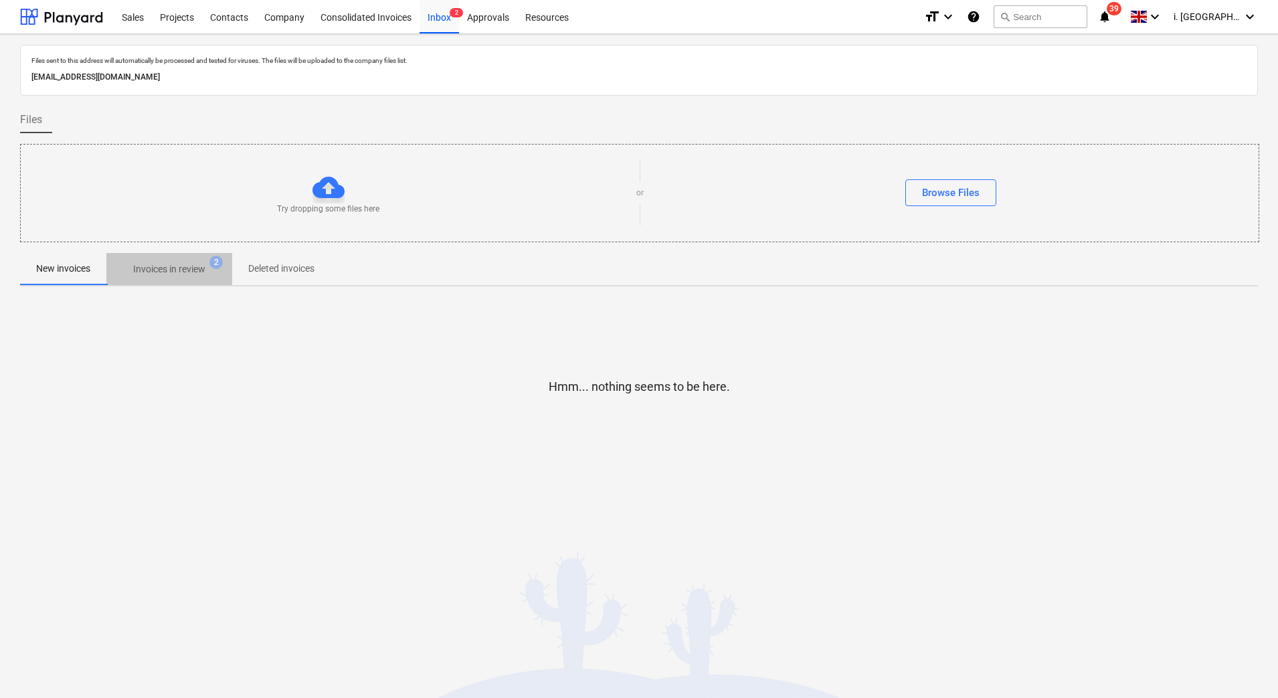
click at [187, 266] on p "Invoices in review" at bounding box center [169, 269] width 72 height 14
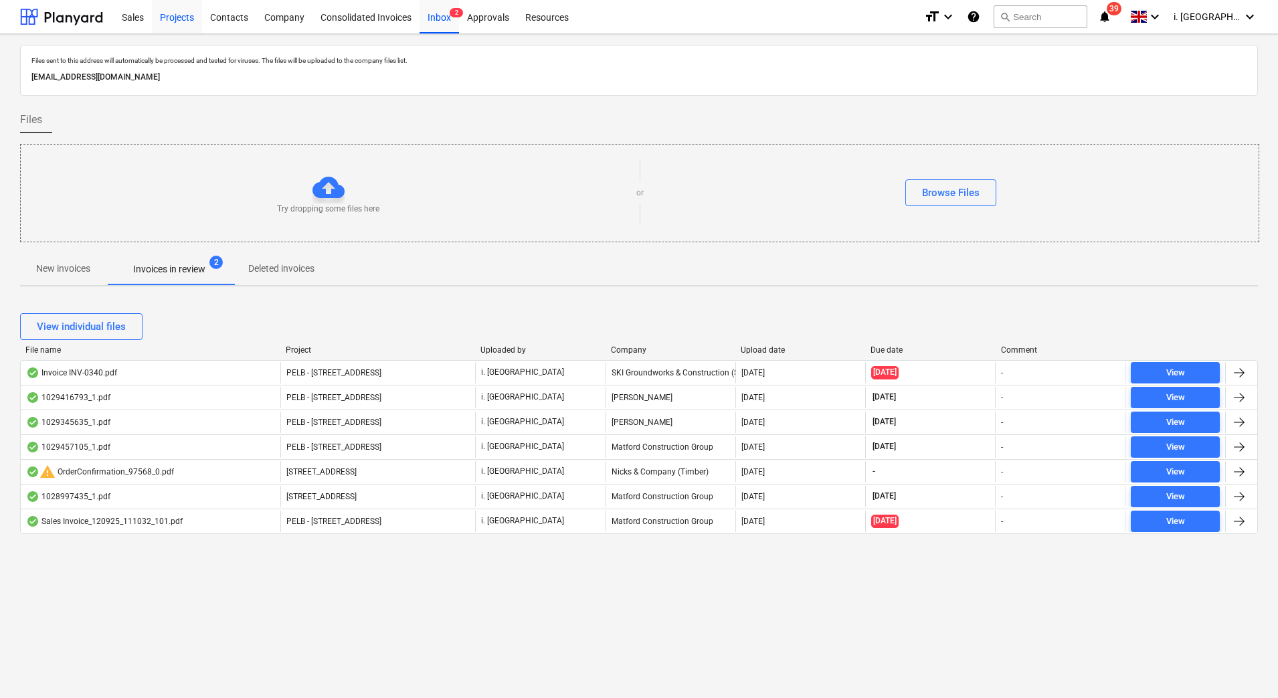
click at [174, 20] on div "Projects" at bounding box center [177, 16] width 50 height 34
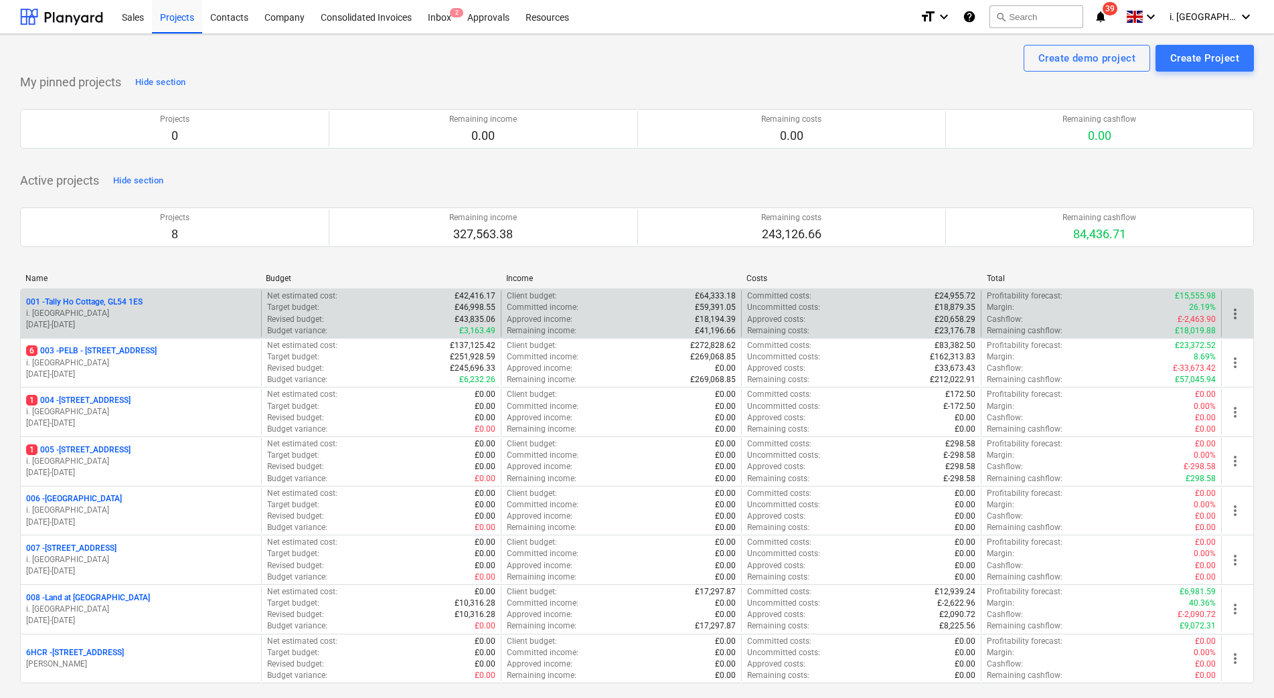
click at [121, 313] on p "i. [GEOGRAPHIC_DATA]" at bounding box center [141, 313] width 230 height 11
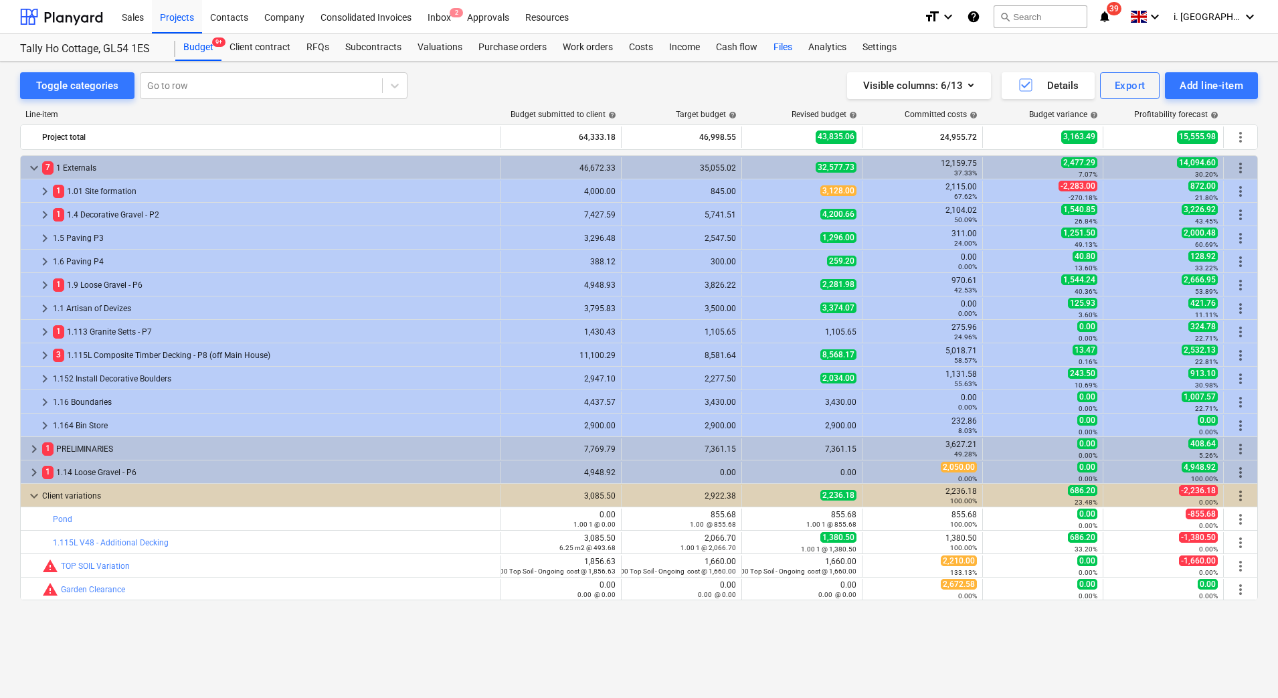
click at [775, 50] on div "Files" at bounding box center [783, 47] width 35 height 27
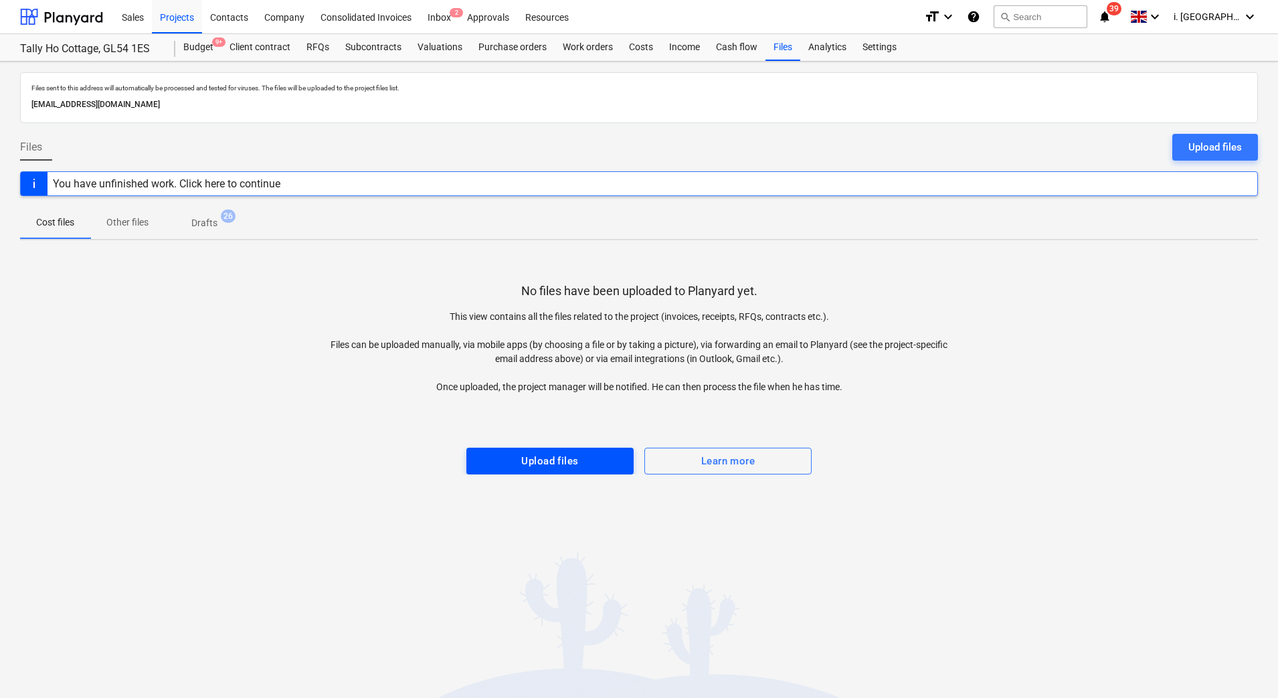
click at [572, 454] on div "Upload files" at bounding box center [549, 460] width 57 height 17
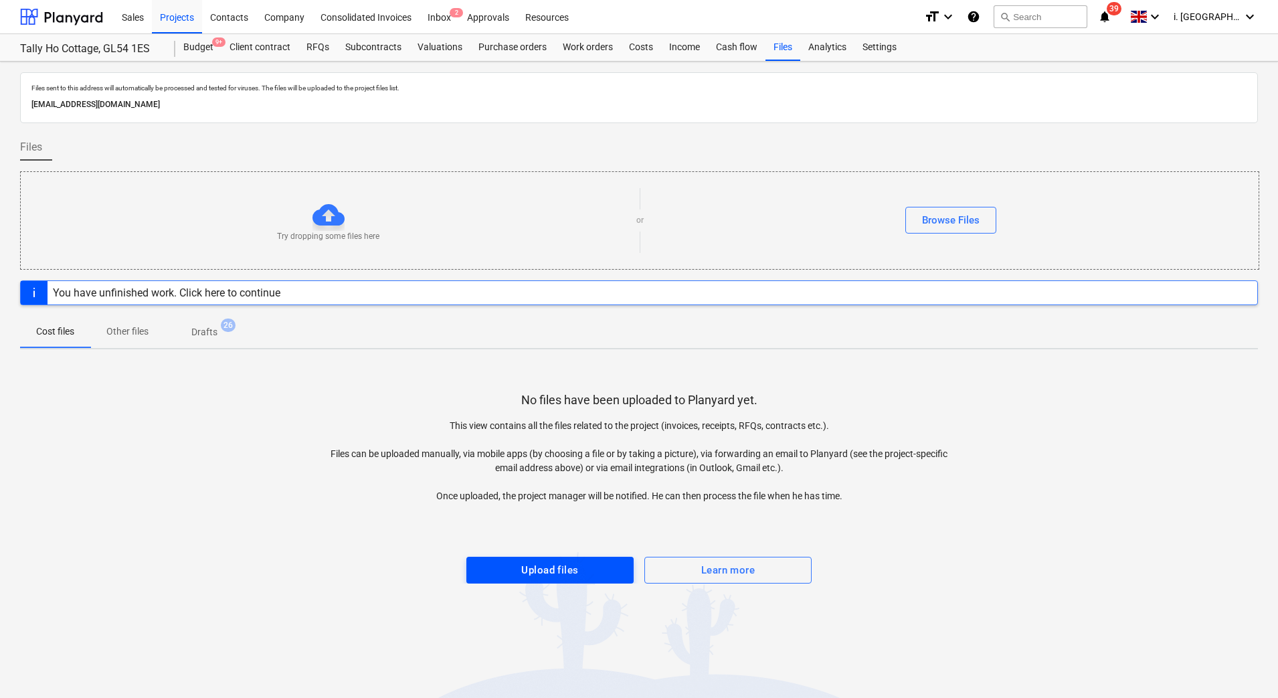
click at [589, 572] on span "Upload files" at bounding box center [550, 570] width 138 height 17
click at [955, 224] on div "Browse Files" at bounding box center [951, 220] width 58 height 17
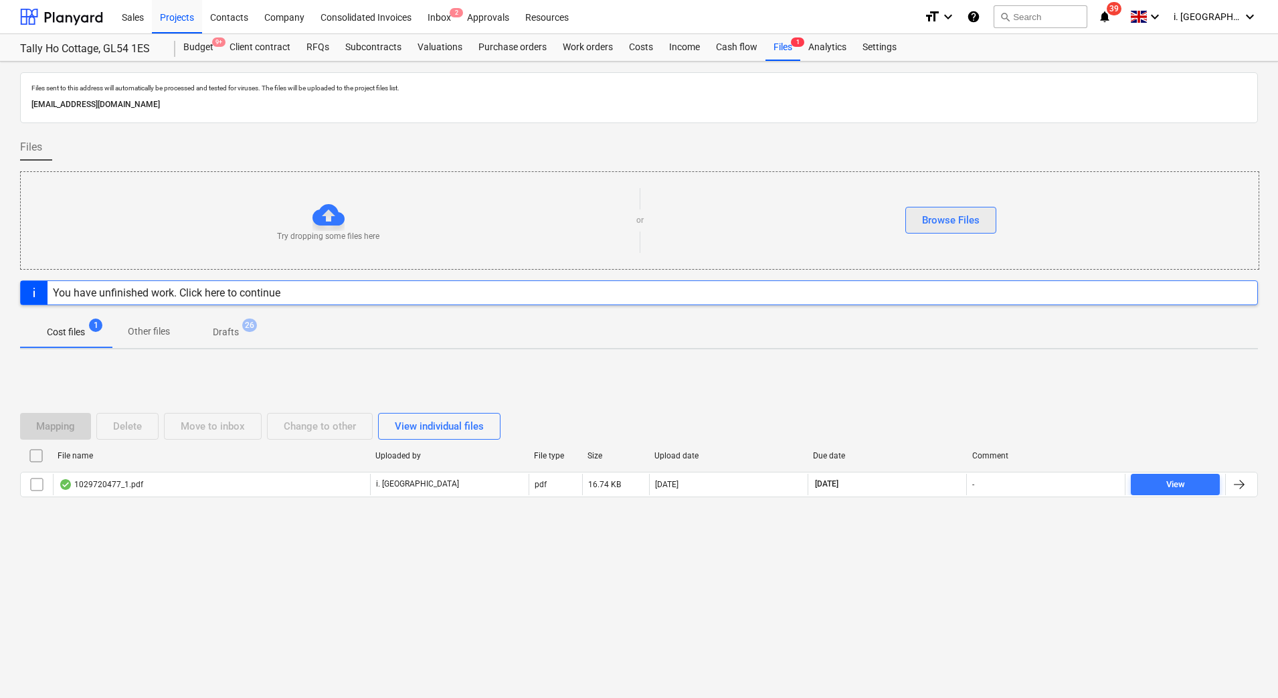
click at [991, 207] on button "Browse Files" at bounding box center [951, 220] width 91 height 27
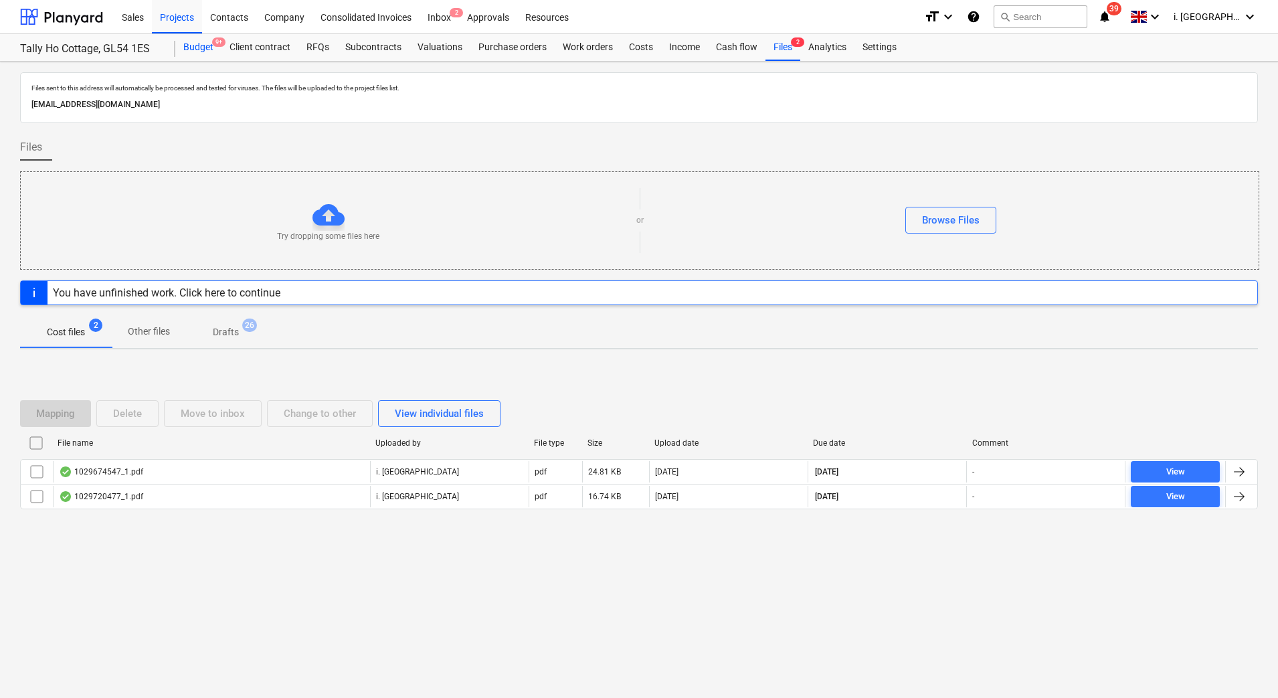
click at [203, 41] on div "Budget 9+" at bounding box center [198, 47] width 46 height 27
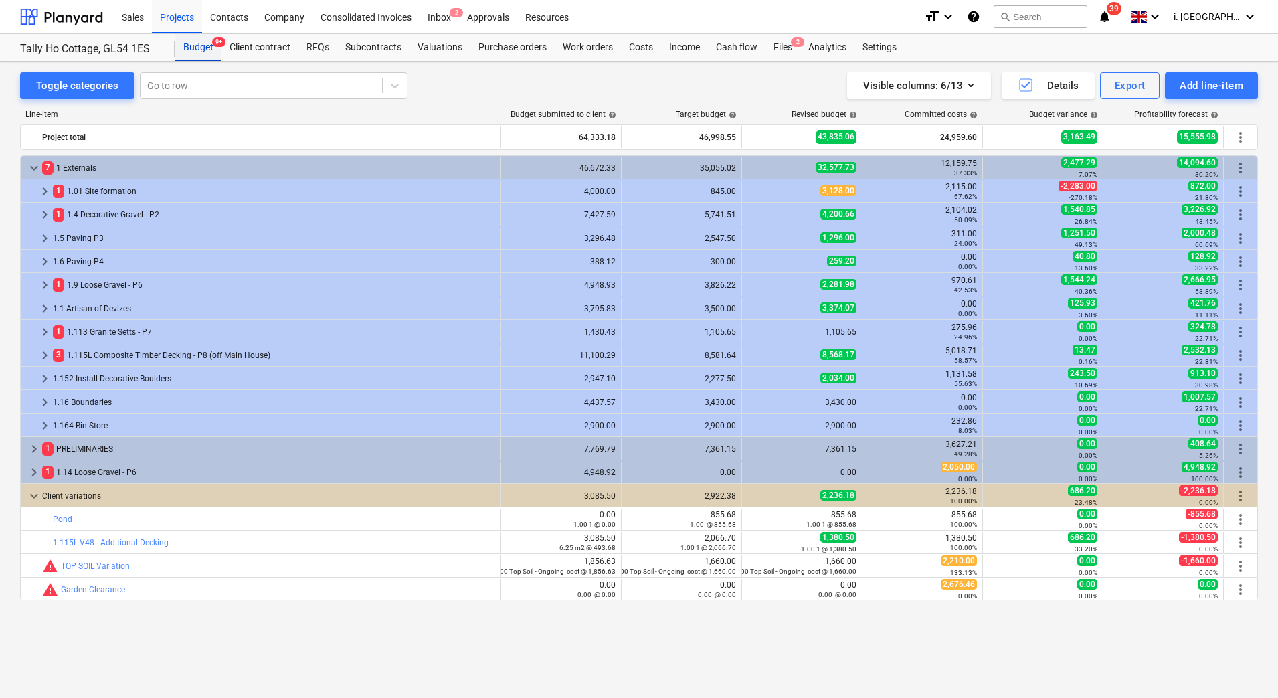
click at [202, 52] on div "Budget 9+" at bounding box center [198, 47] width 46 height 27
click at [171, 25] on div "Projects" at bounding box center [177, 16] width 50 height 34
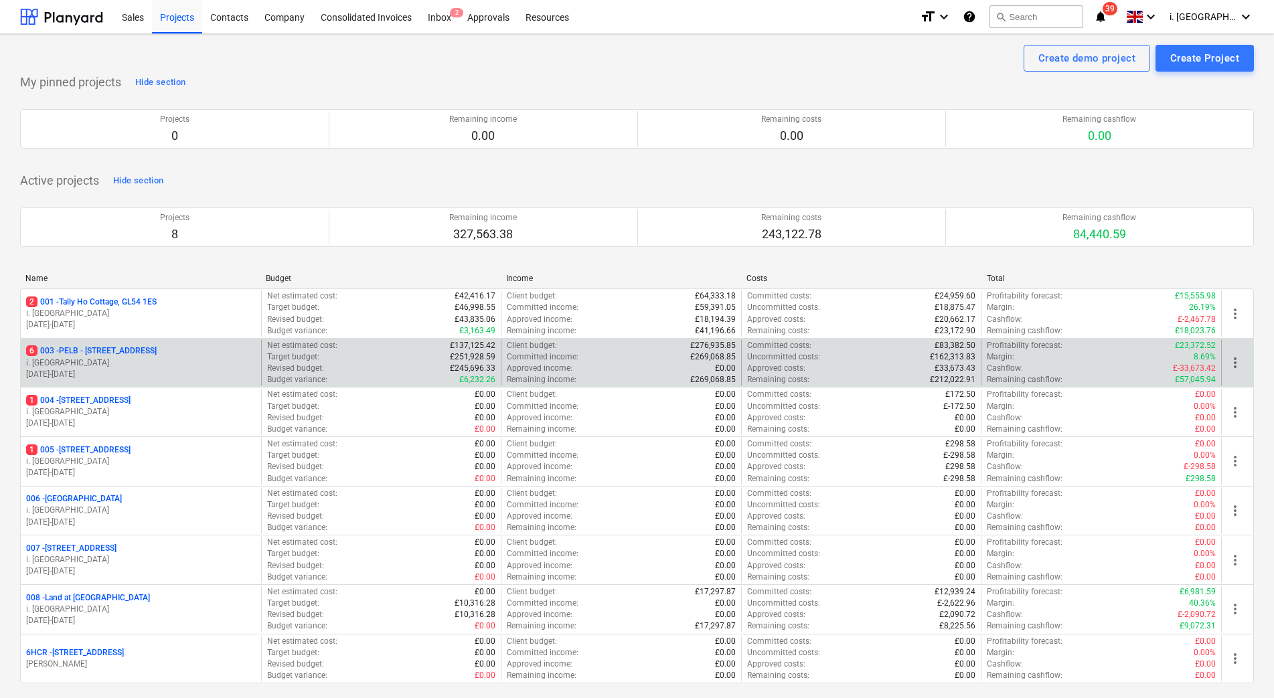
click at [149, 353] on p "6 003 - PELB - [GEOGRAPHIC_DATA], [GEOGRAPHIC_DATA], GL2 7NE" at bounding box center [91, 350] width 131 height 11
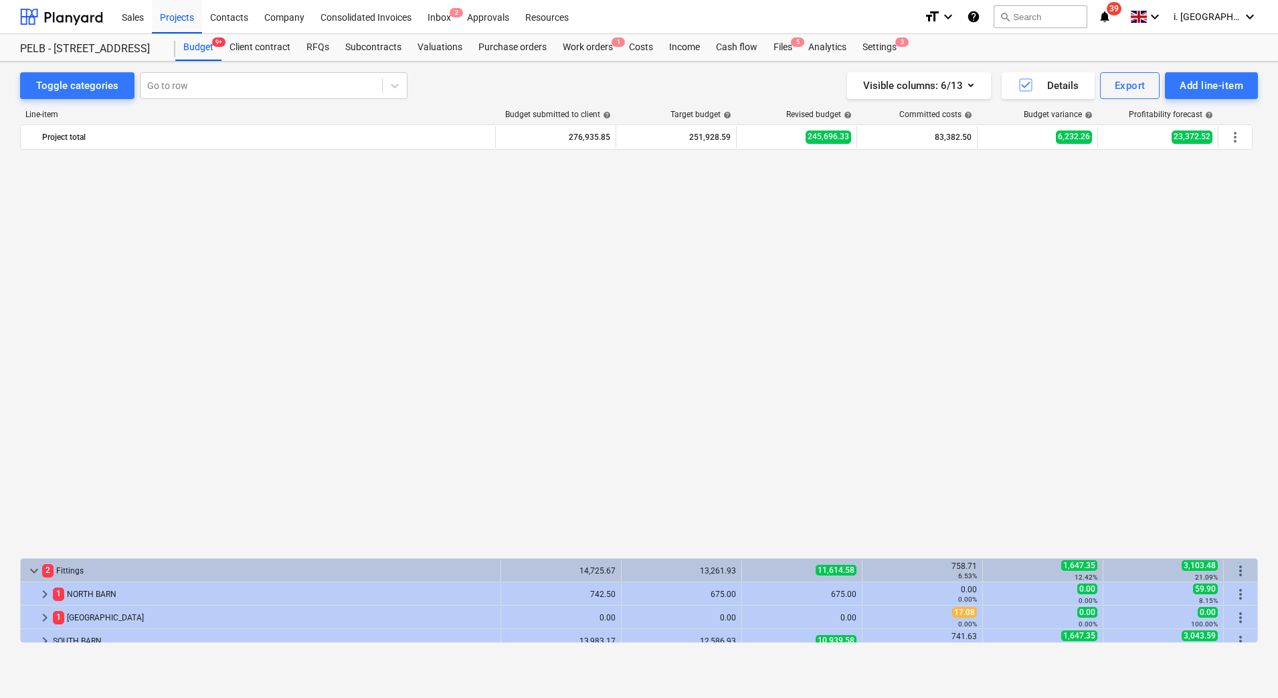
scroll to position [937, 0]
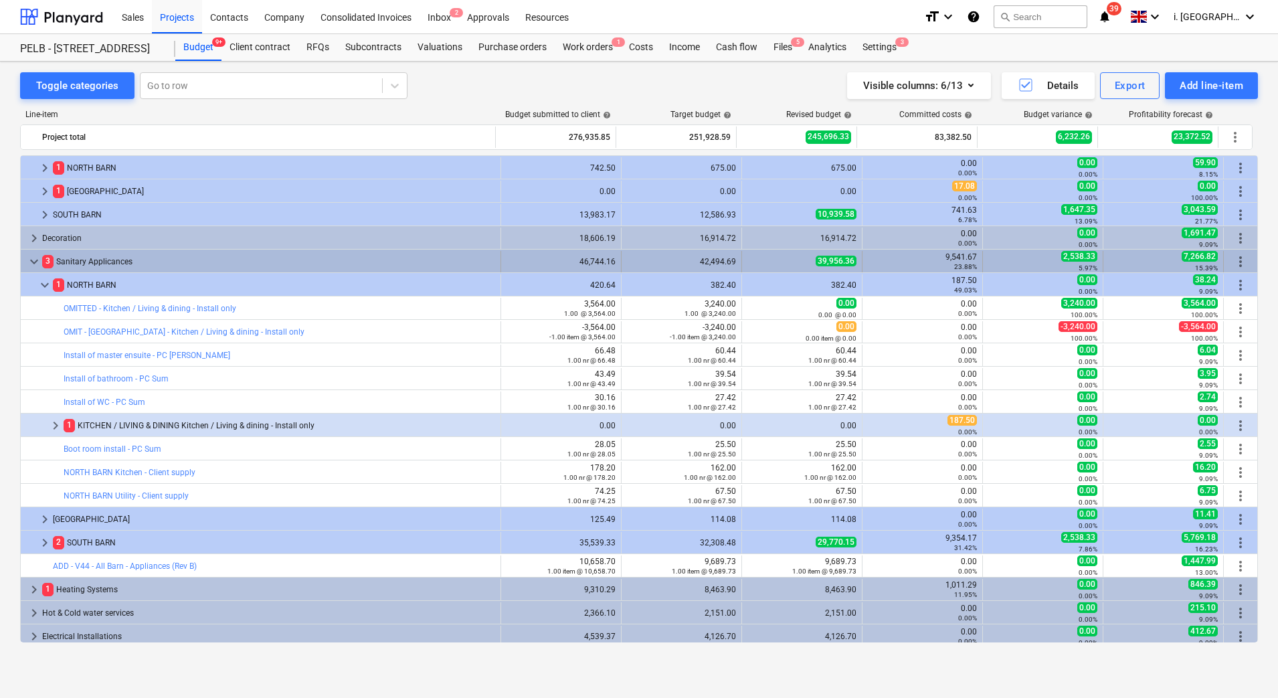
click at [35, 261] on span "keyboard_arrow_down" at bounding box center [34, 262] width 16 height 16
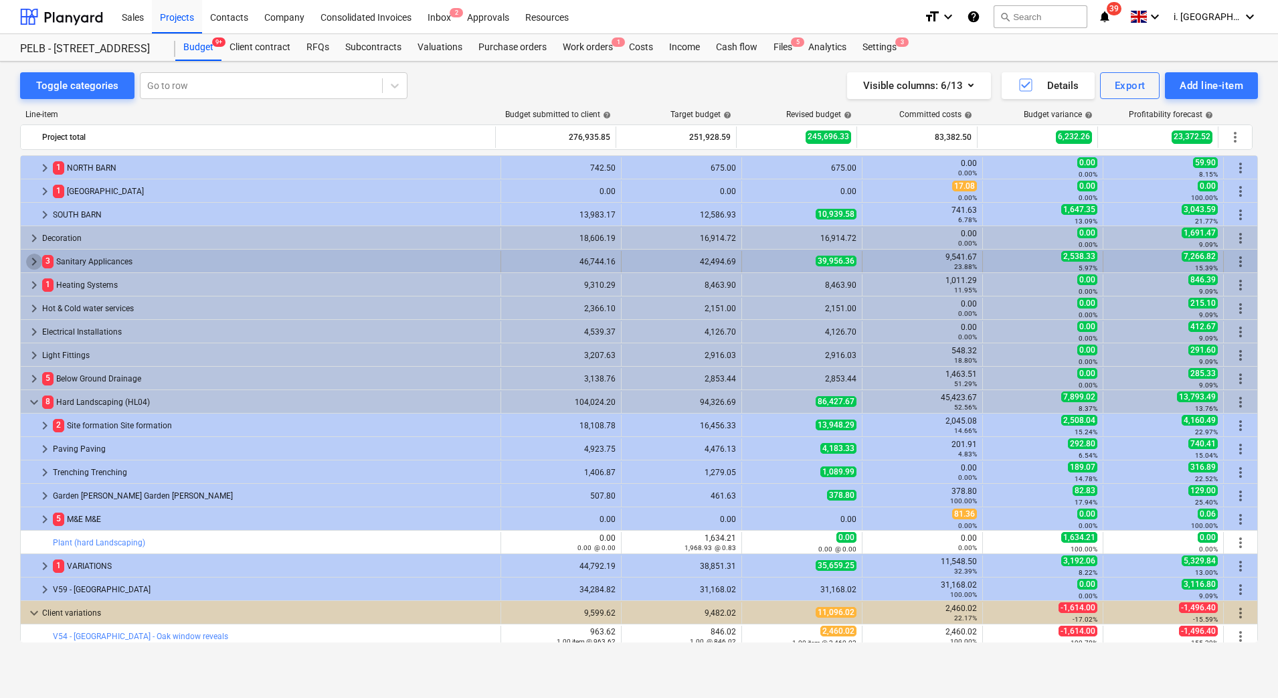
click at [31, 262] on span "keyboard_arrow_right" at bounding box center [34, 262] width 16 height 16
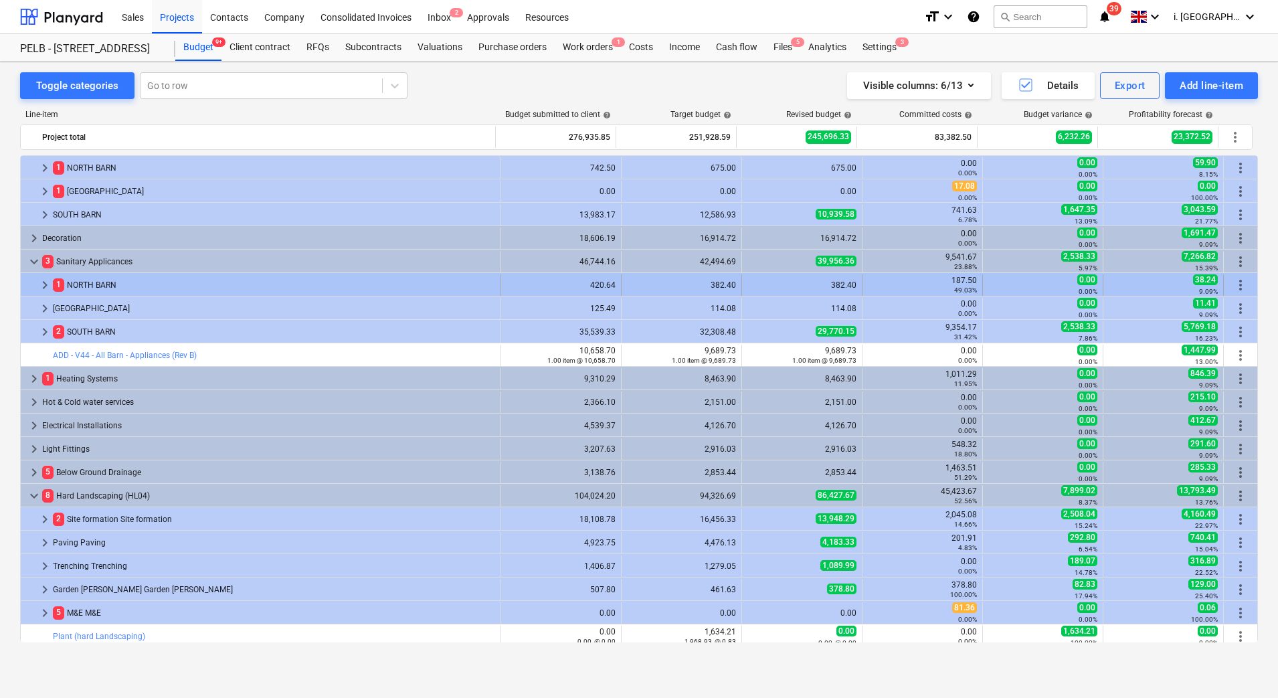
click at [48, 283] on span "keyboard_arrow_right" at bounding box center [45, 285] width 16 height 16
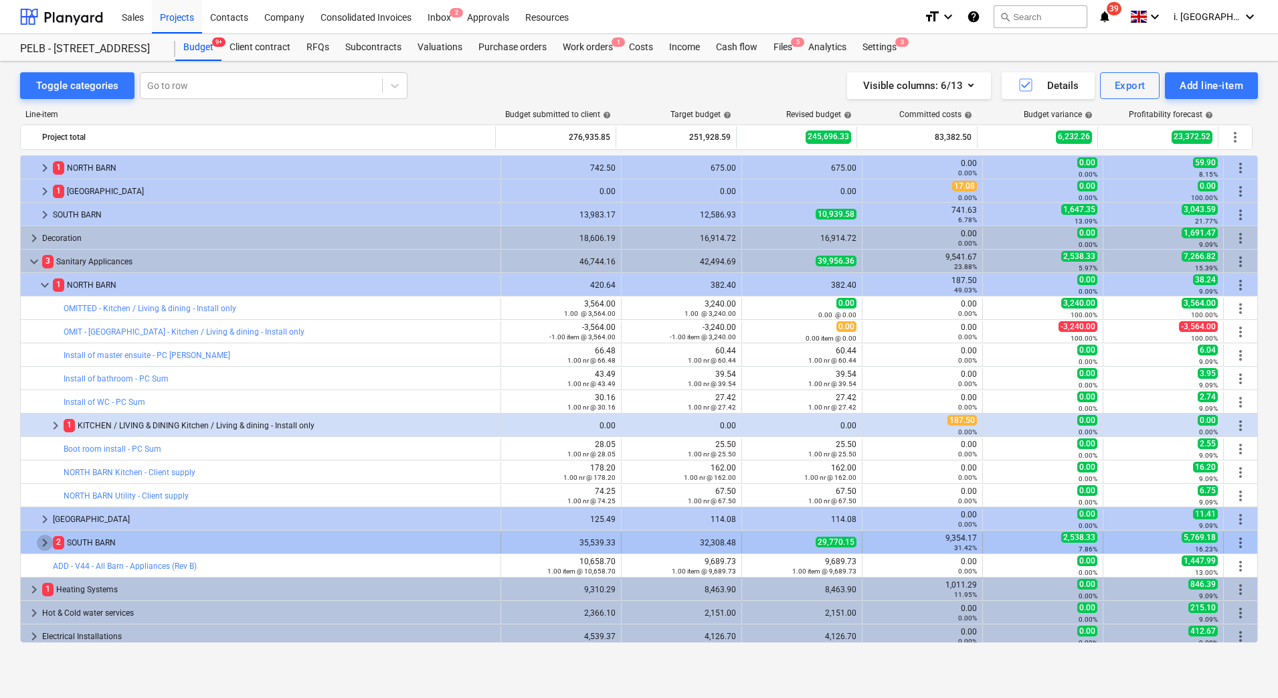
click at [46, 538] on span "keyboard_arrow_right" at bounding box center [45, 543] width 16 height 16
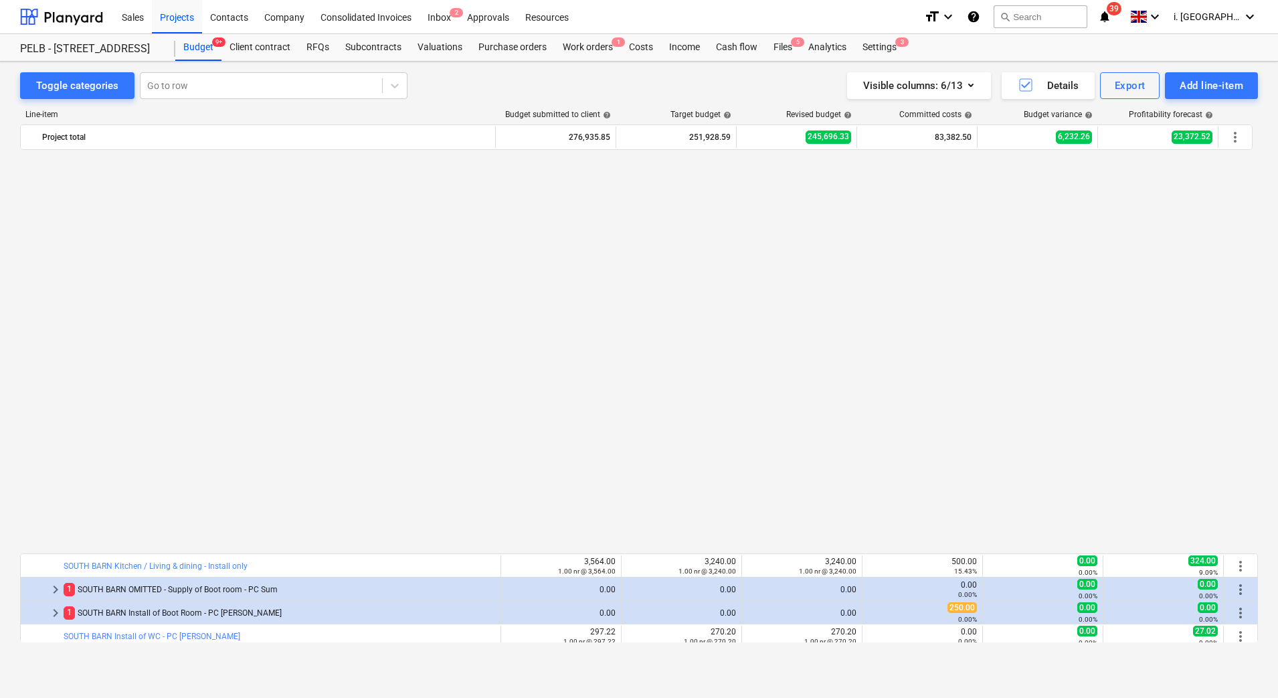
scroll to position [1363, 0]
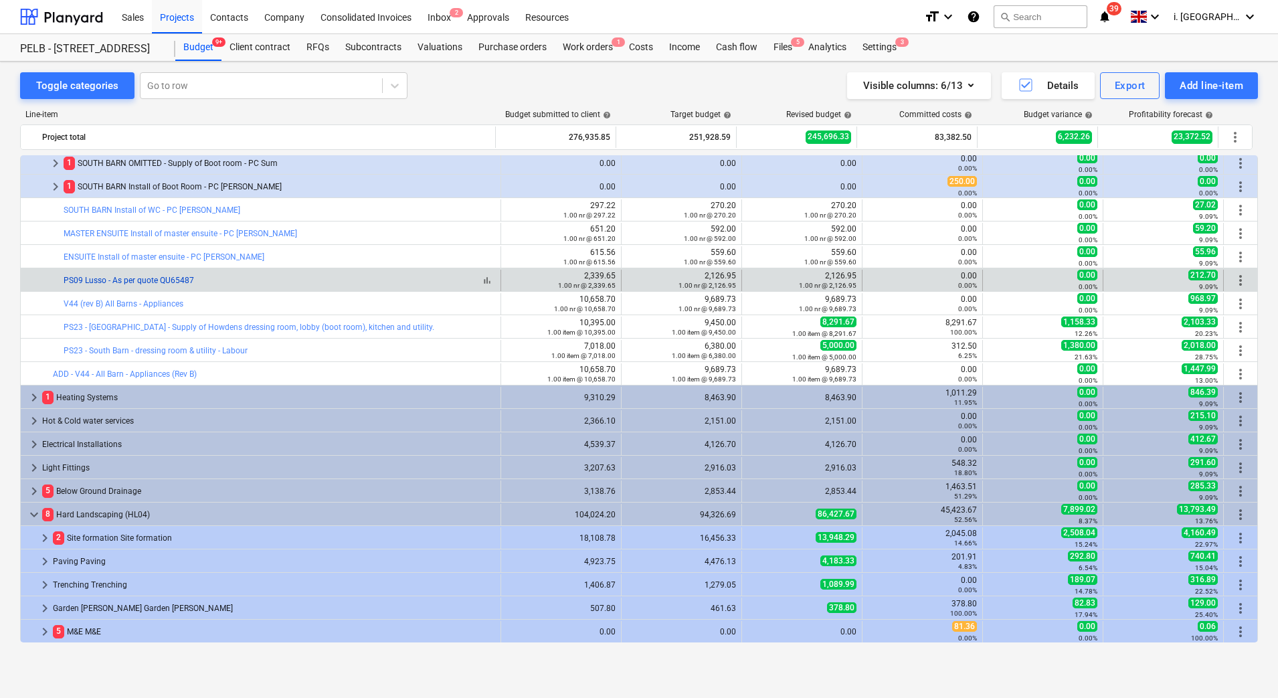
click at [181, 279] on link "PS09 Lusso - As per quote QU65487" at bounding box center [129, 280] width 131 height 9
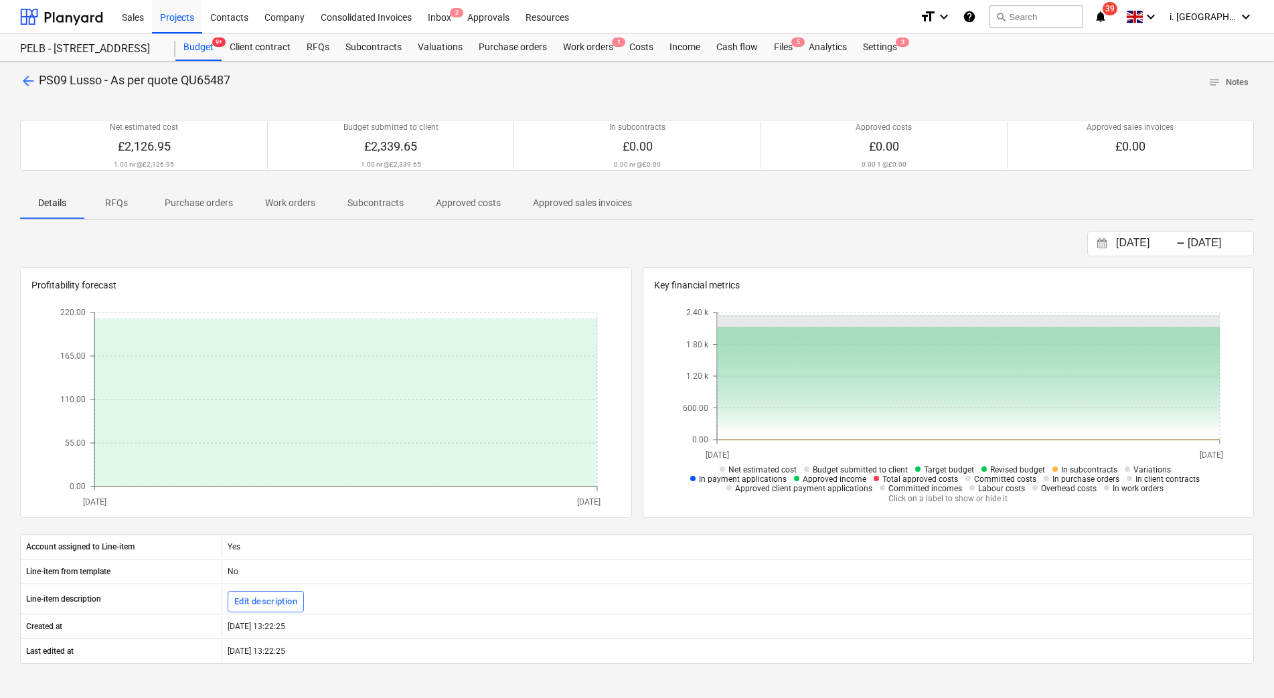
click at [456, 211] on span "Approved costs" at bounding box center [468, 203] width 97 height 22
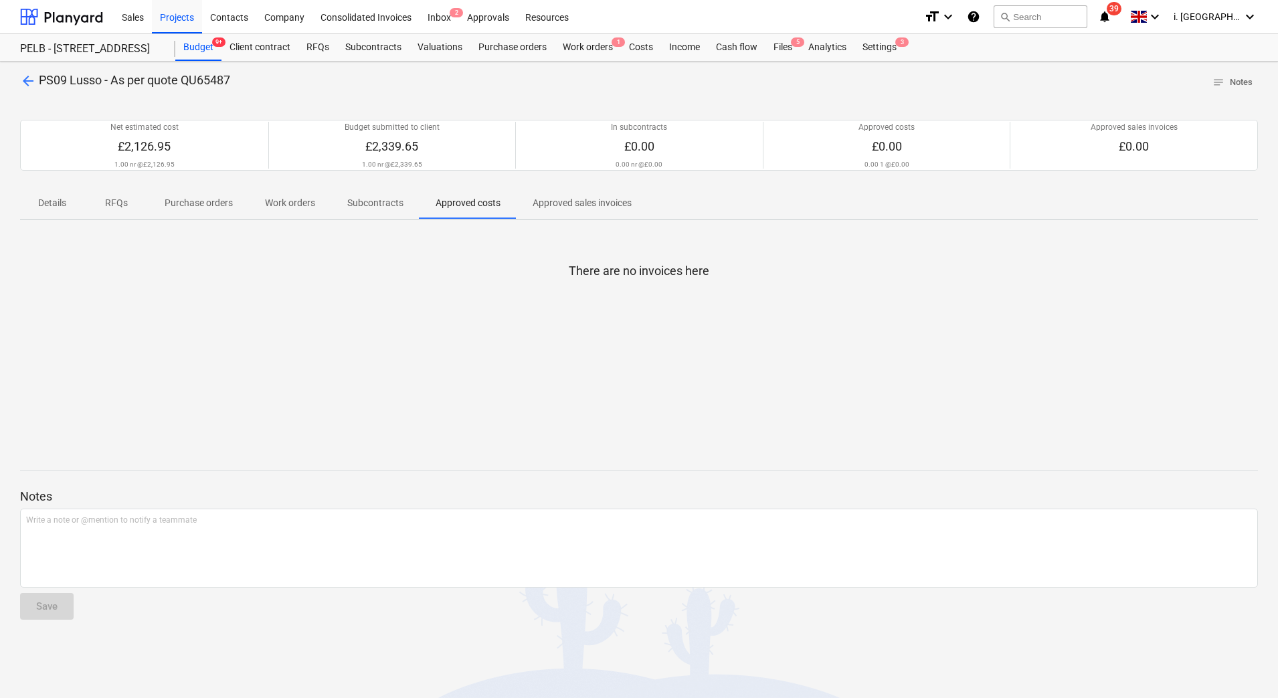
click at [39, 207] on p "Details" at bounding box center [52, 203] width 32 height 14
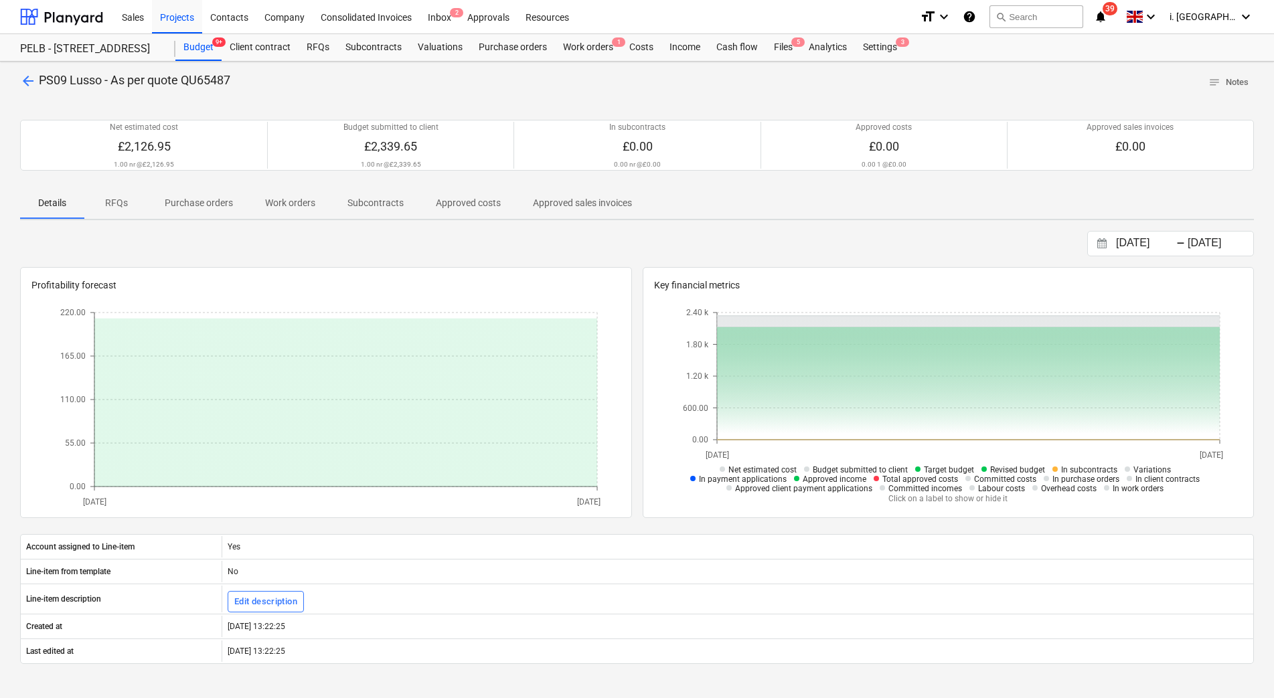
click at [235, 205] on span "Purchase orders" at bounding box center [199, 203] width 100 height 22
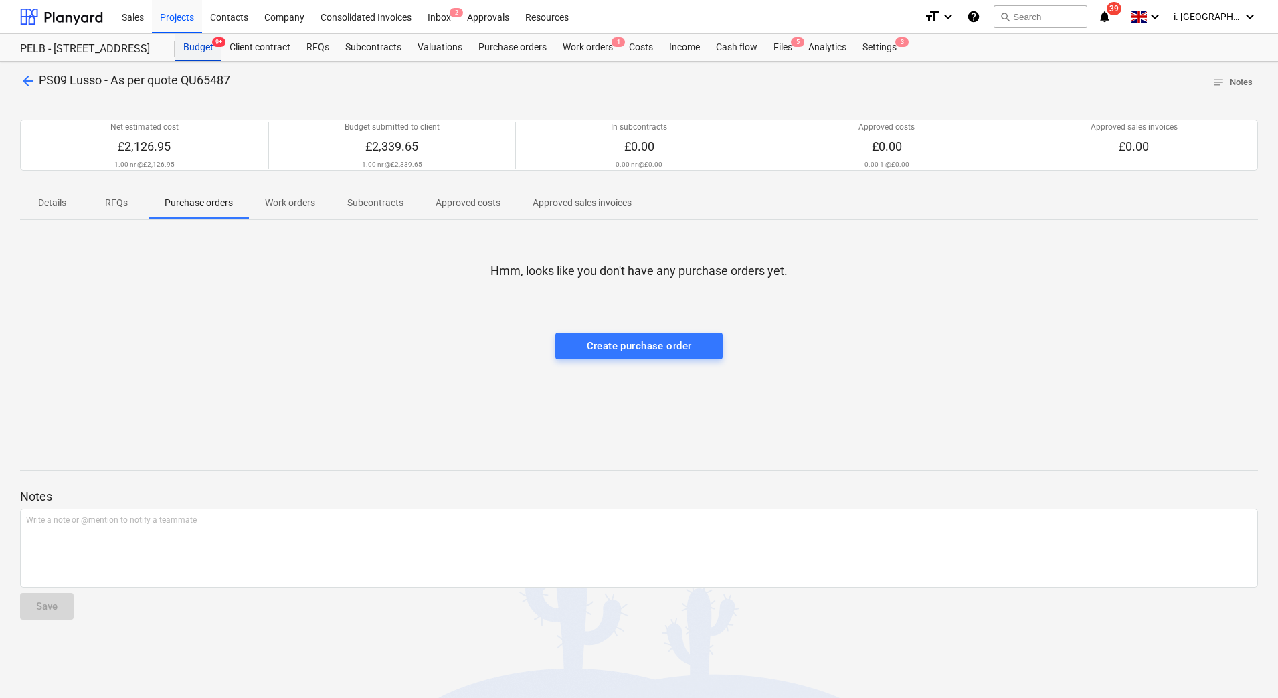
click at [202, 44] on div "Budget 9+" at bounding box center [198, 47] width 46 height 27
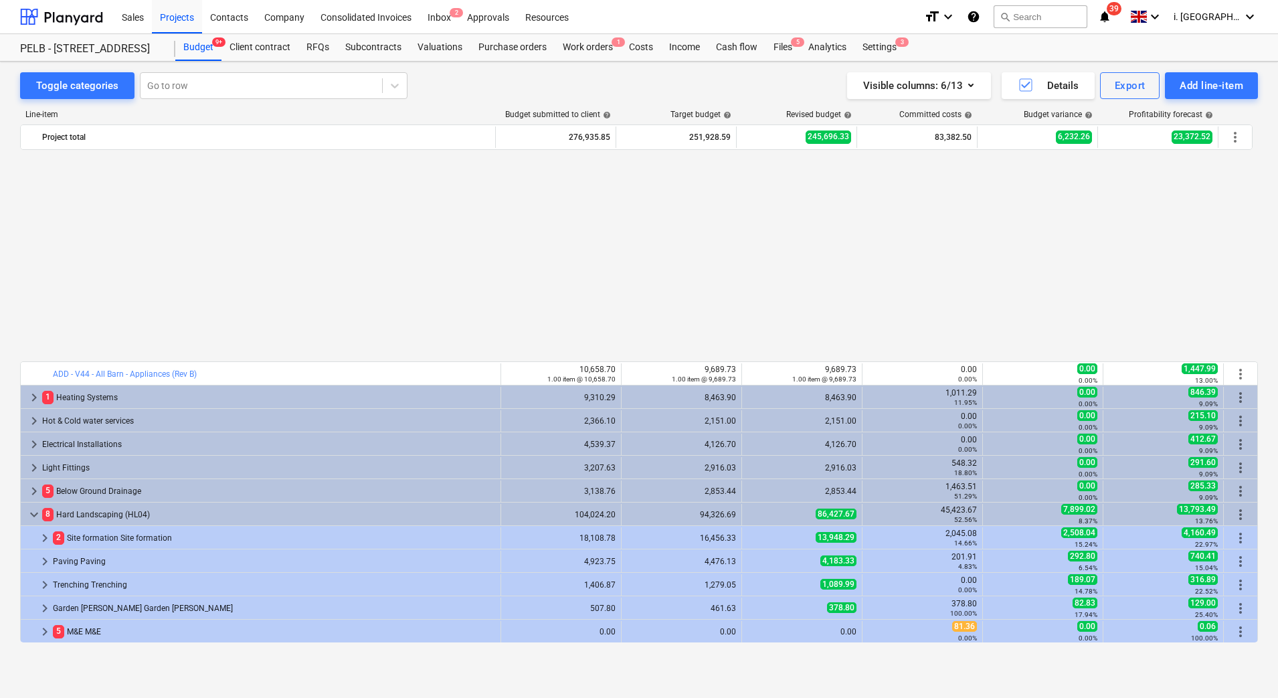
scroll to position [1598, 0]
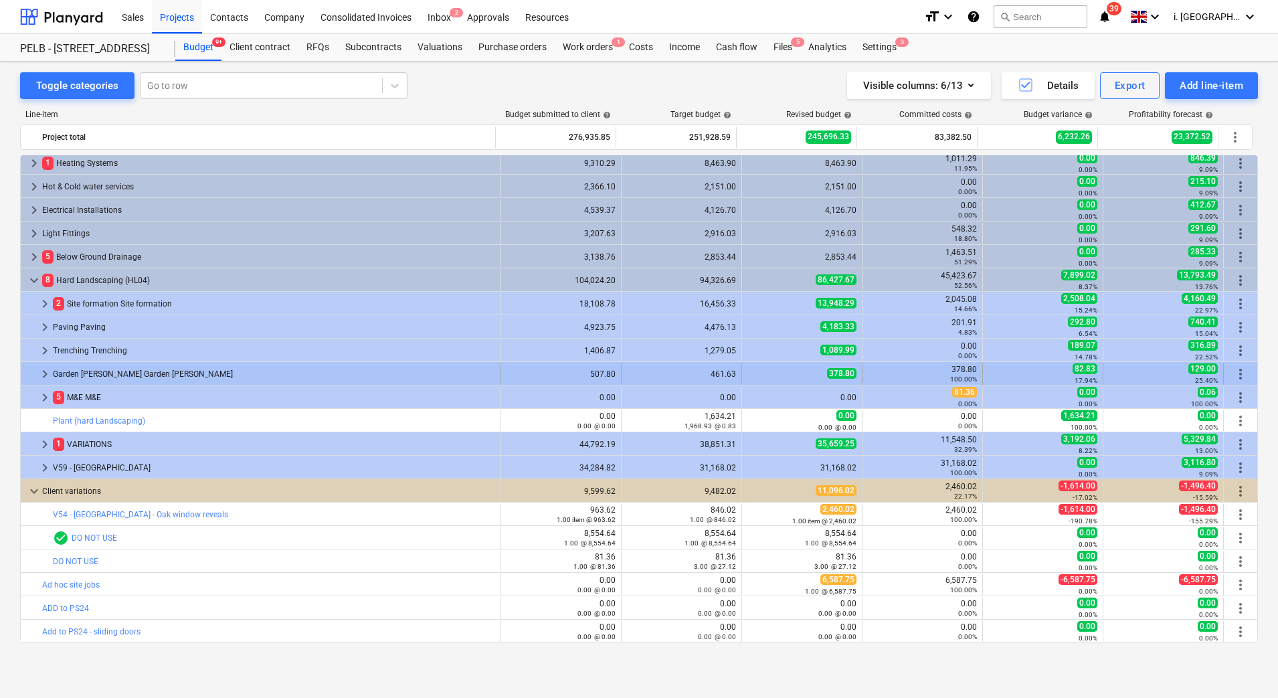
click at [37, 377] on span "keyboard_arrow_right" at bounding box center [45, 374] width 16 height 16
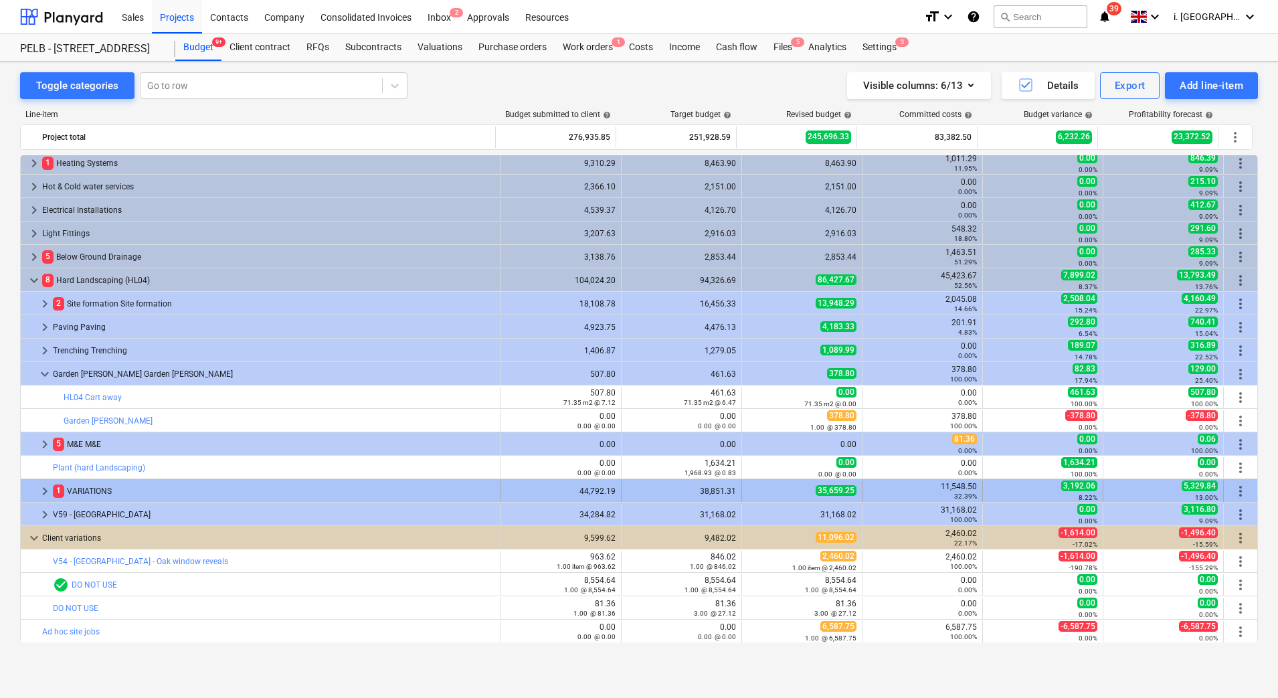
click at [35, 498] on div at bounding box center [31, 491] width 11 height 21
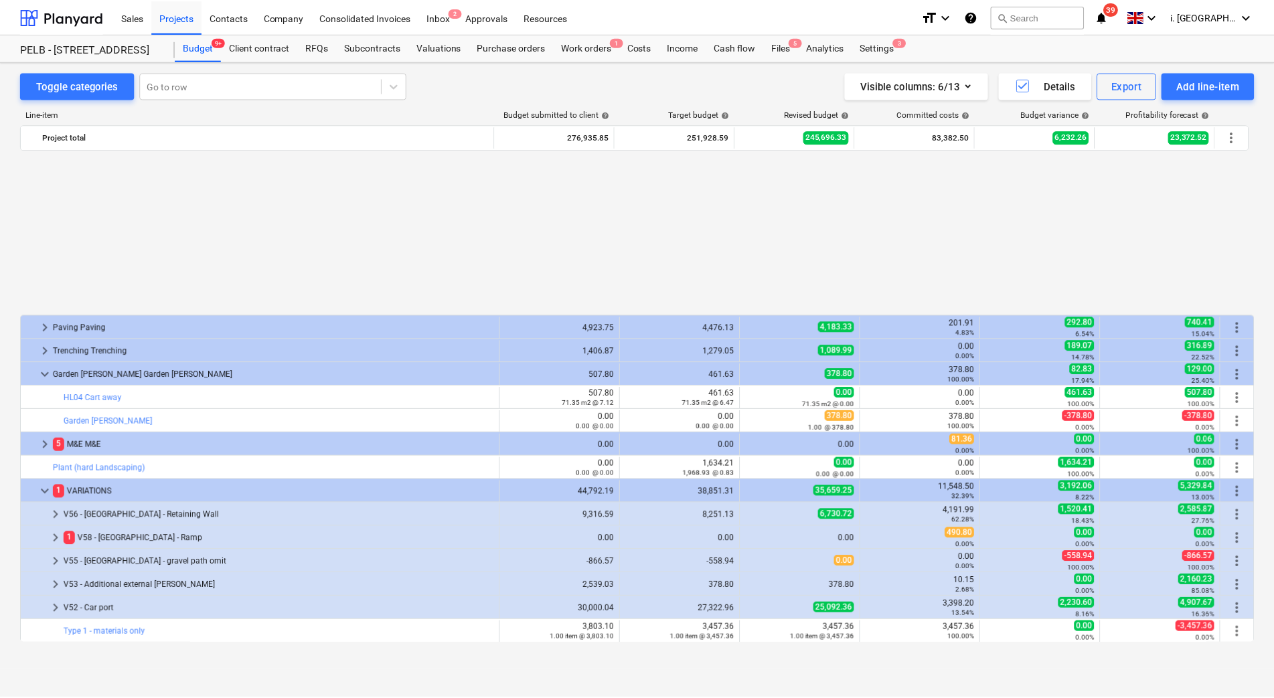
scroll to position [1785, 0]
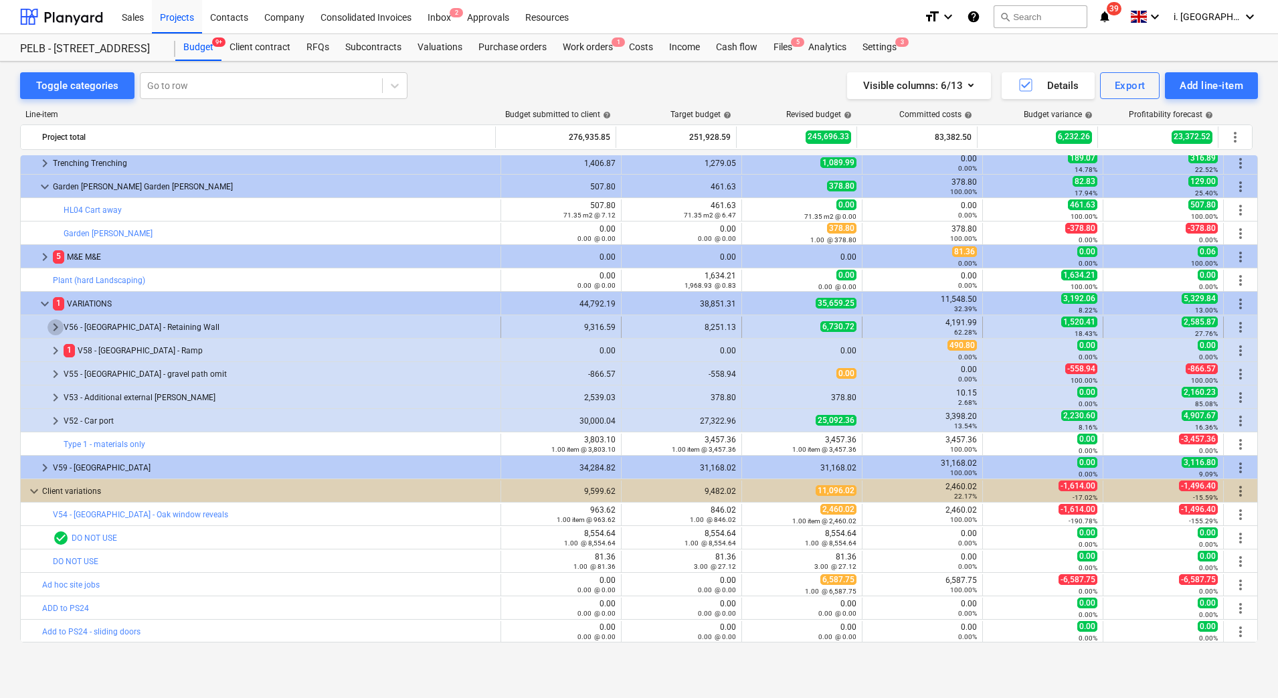
click at [52, 331] on span "keyboard_arrow_right" at bounding box center [56, 327] width 16 height 16
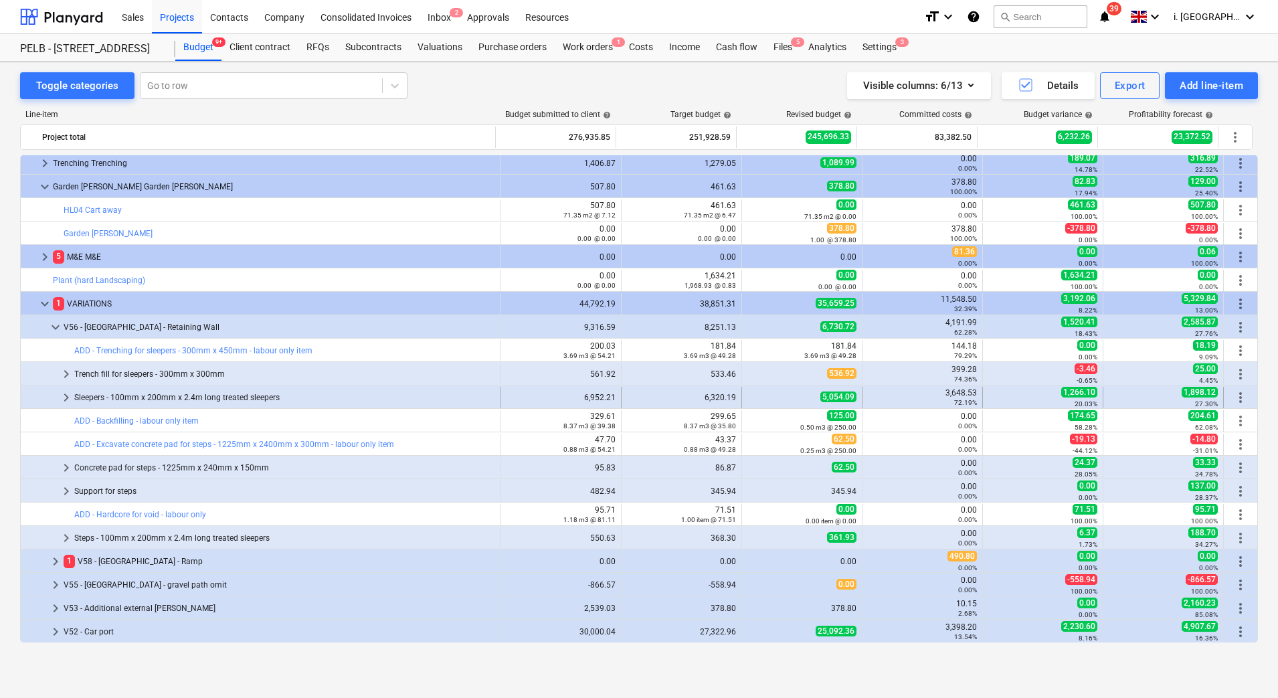
click at [64, 396] on span "keyboard_arrow_right" at bounding box center [66, 398] width 16 height 16
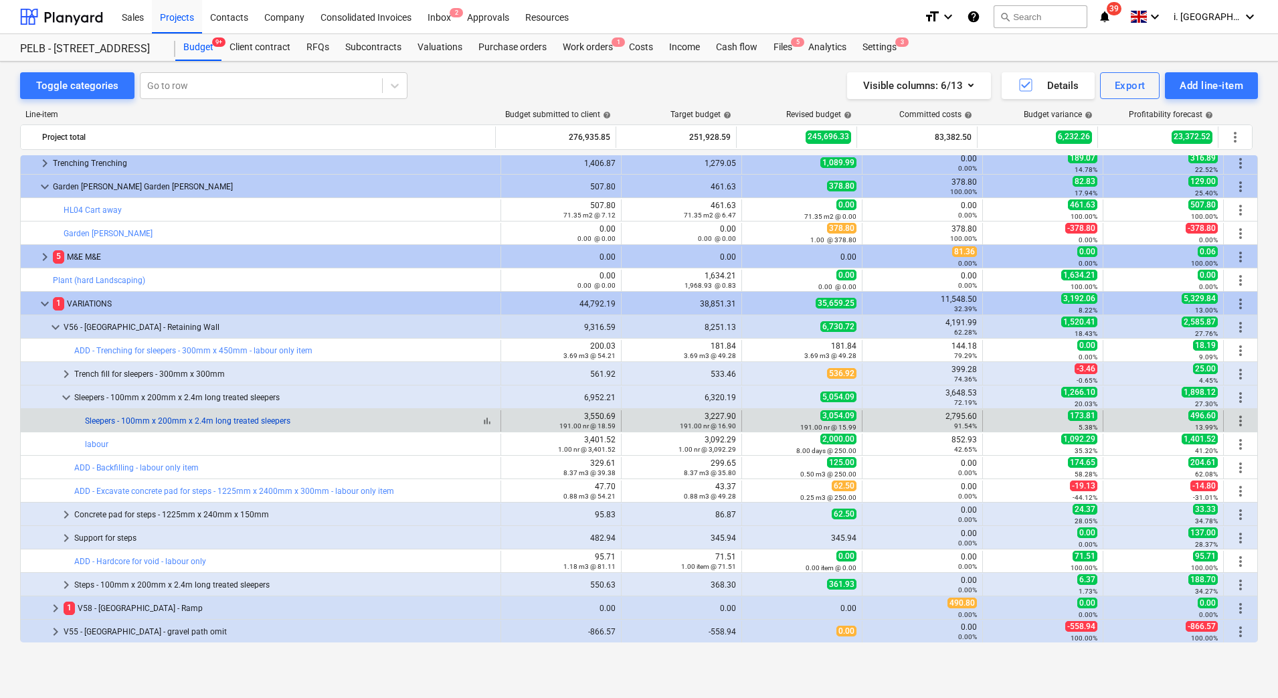
click at [159, 418] on link "Sleepers - 100mm x 200mm x 2.4m long treated sleepers" at bounding box center [187, 420] width 205 height 9
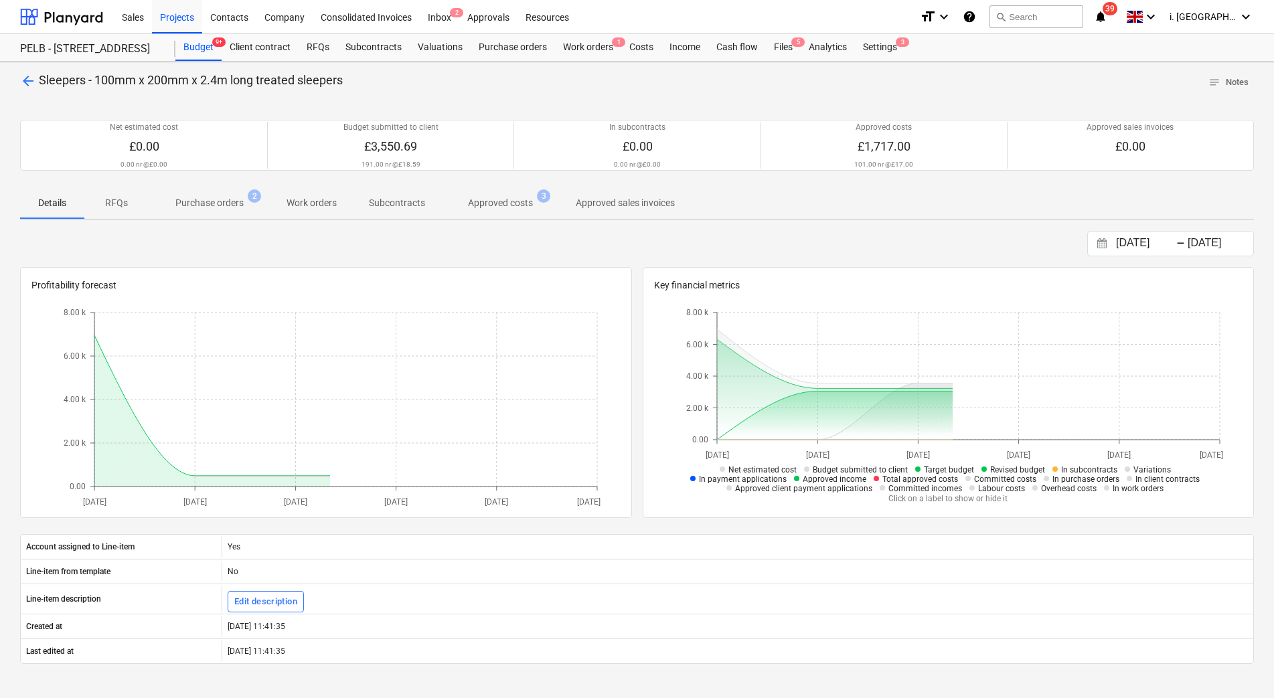
click at [226, 206] on p "Purchase orders" at bounding box center [209, 203] width 68 height 14
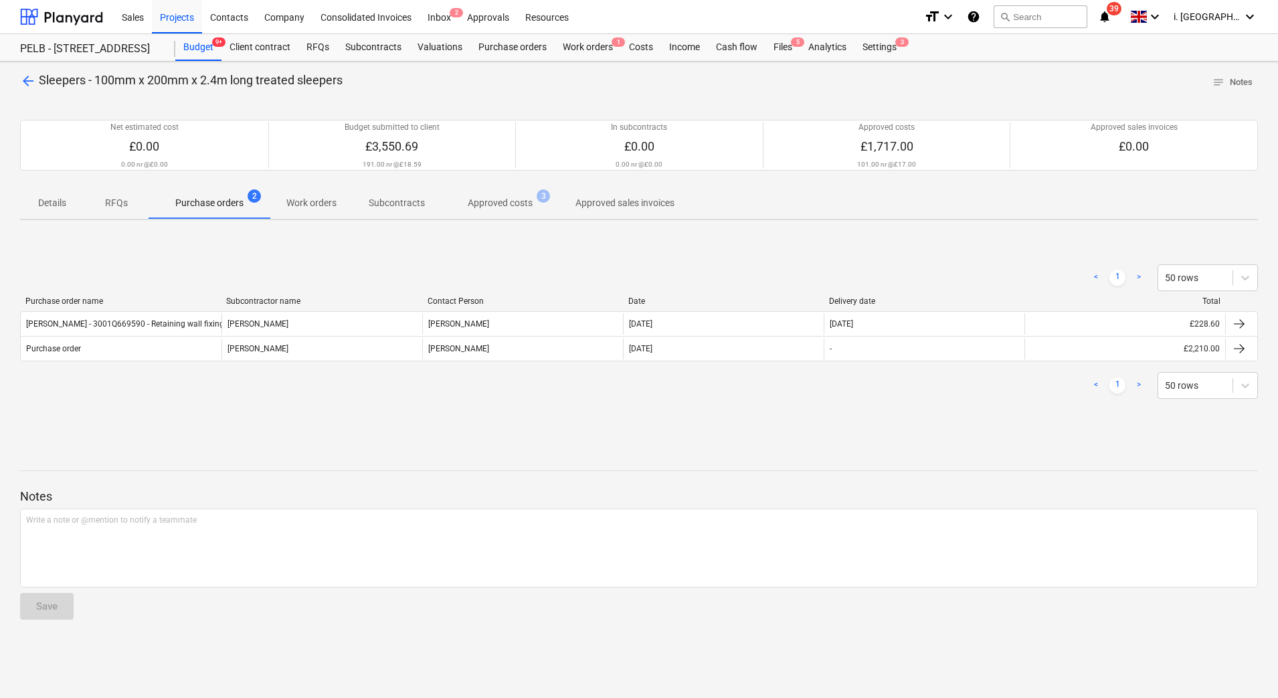
click at [523, 196] on p "Approved costs" at bounding box center [500, 203] width 65 height 14
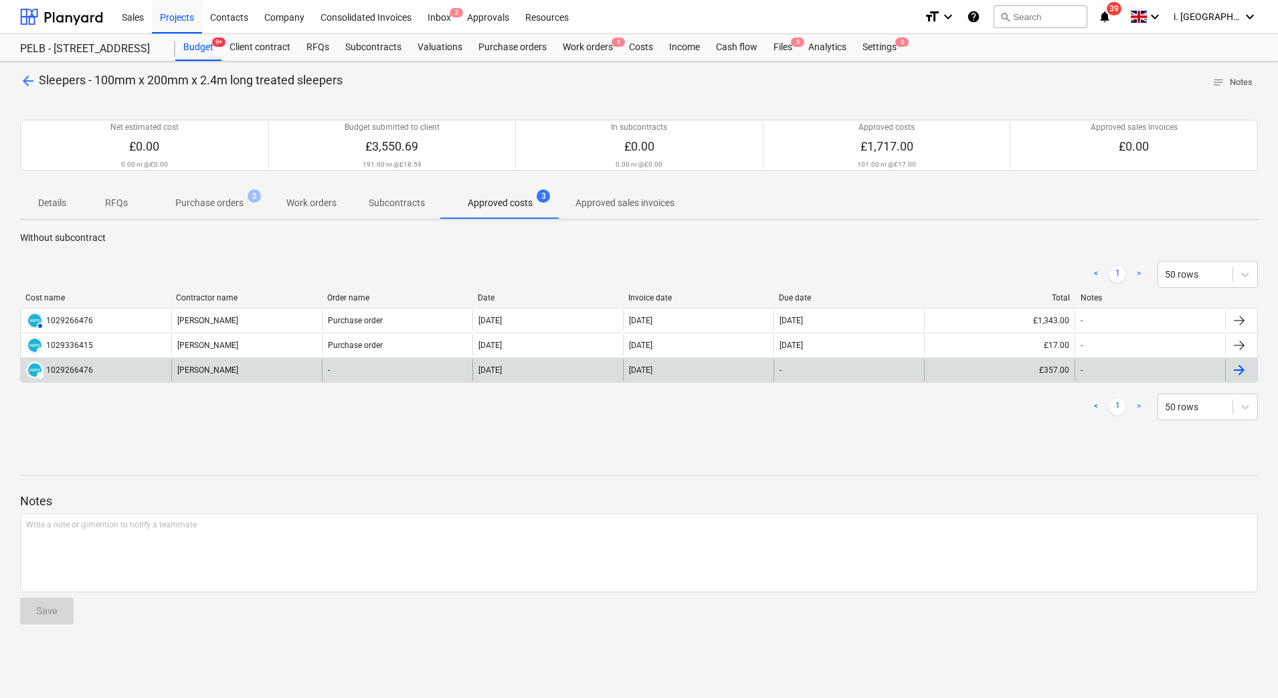
click at [139, 371] on div "DRAFT 1029266476" at bounding box center [96, 369] width 151 height 21
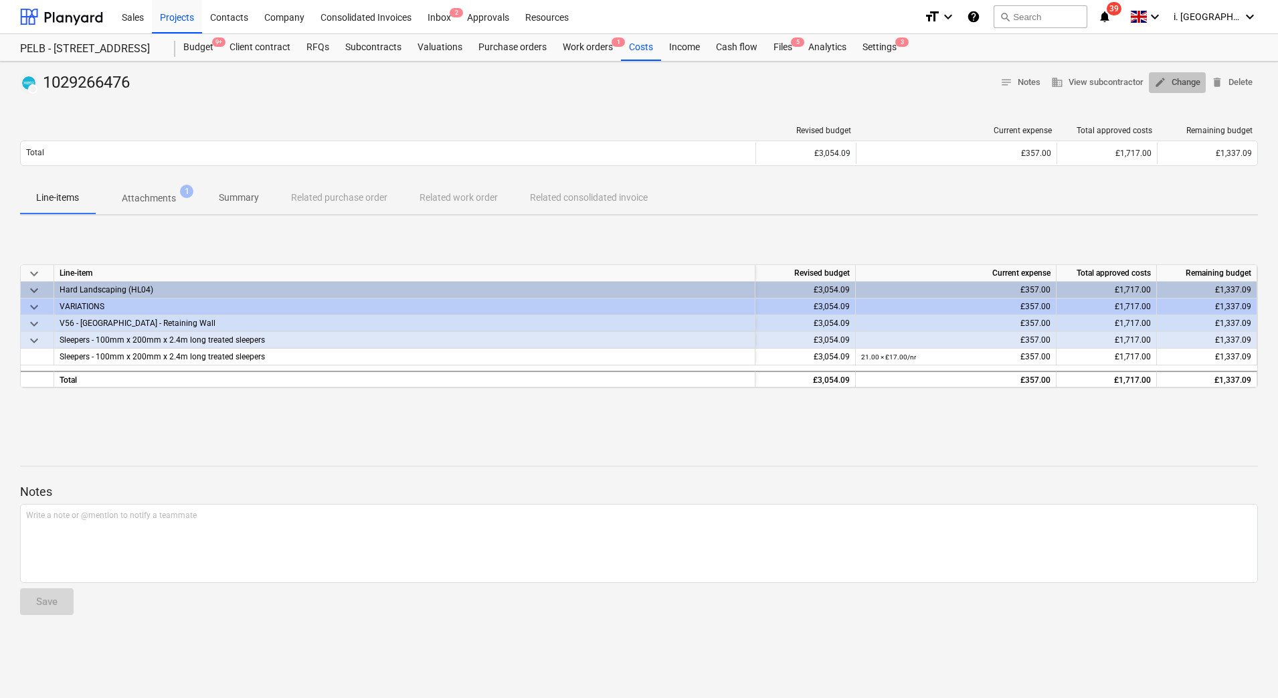
click at [1163, 81] on span "edit" at bounding box center [1161, 82] width 12 height 12
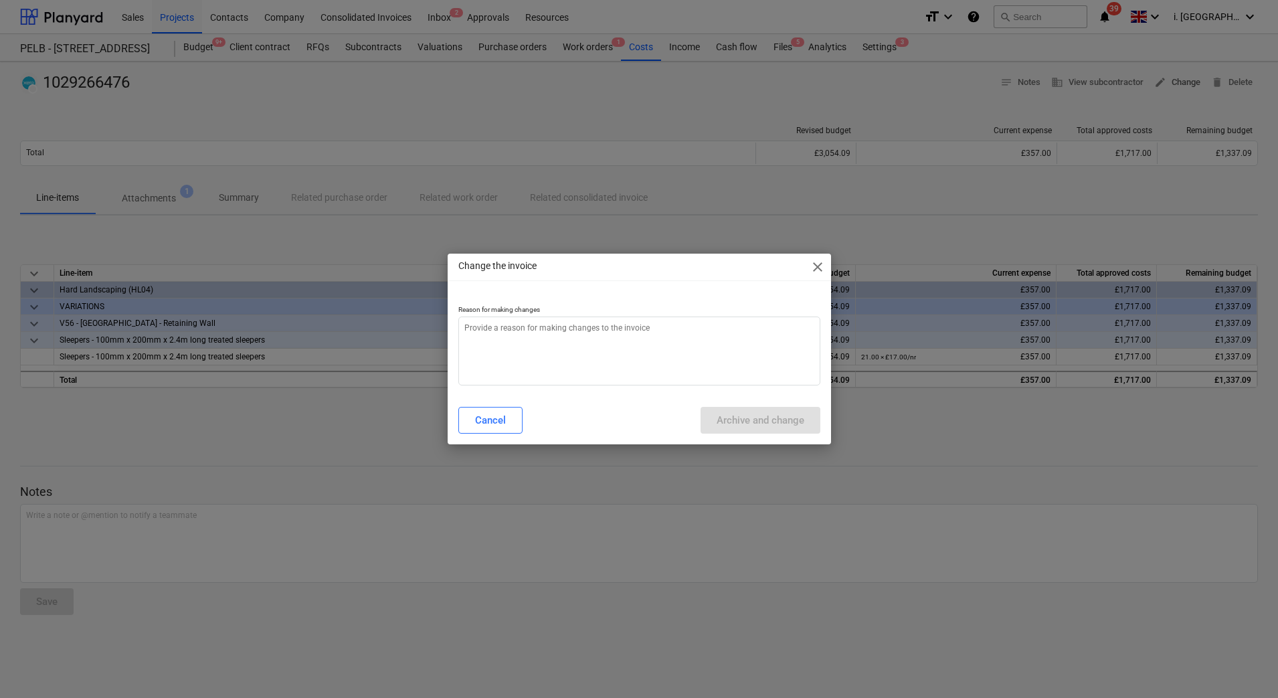
type textarea "x"
click at [628, 346] on textarea at bounding box center [639, 351] width 362 height 69
type textarea "i"
type textarea "x"
type textarea "it"
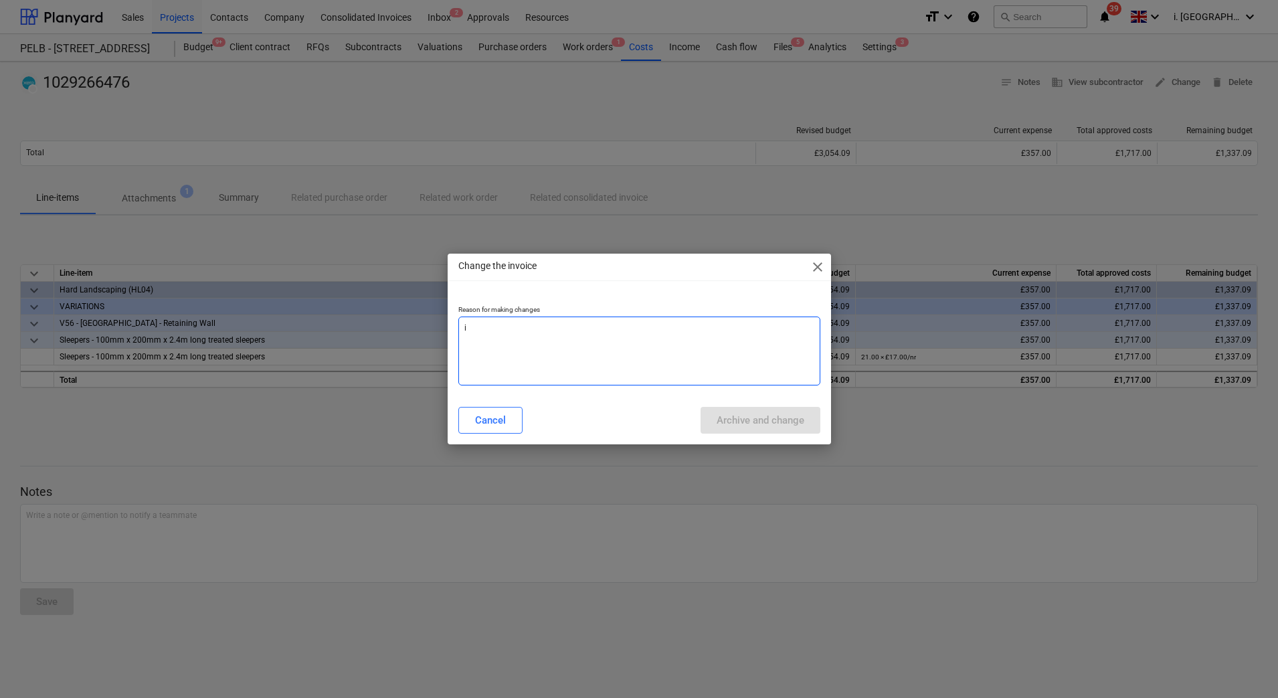
type textarea "x"
type textarea "it"
type textarea "x"
type textarea "it i"
type textarea "x"
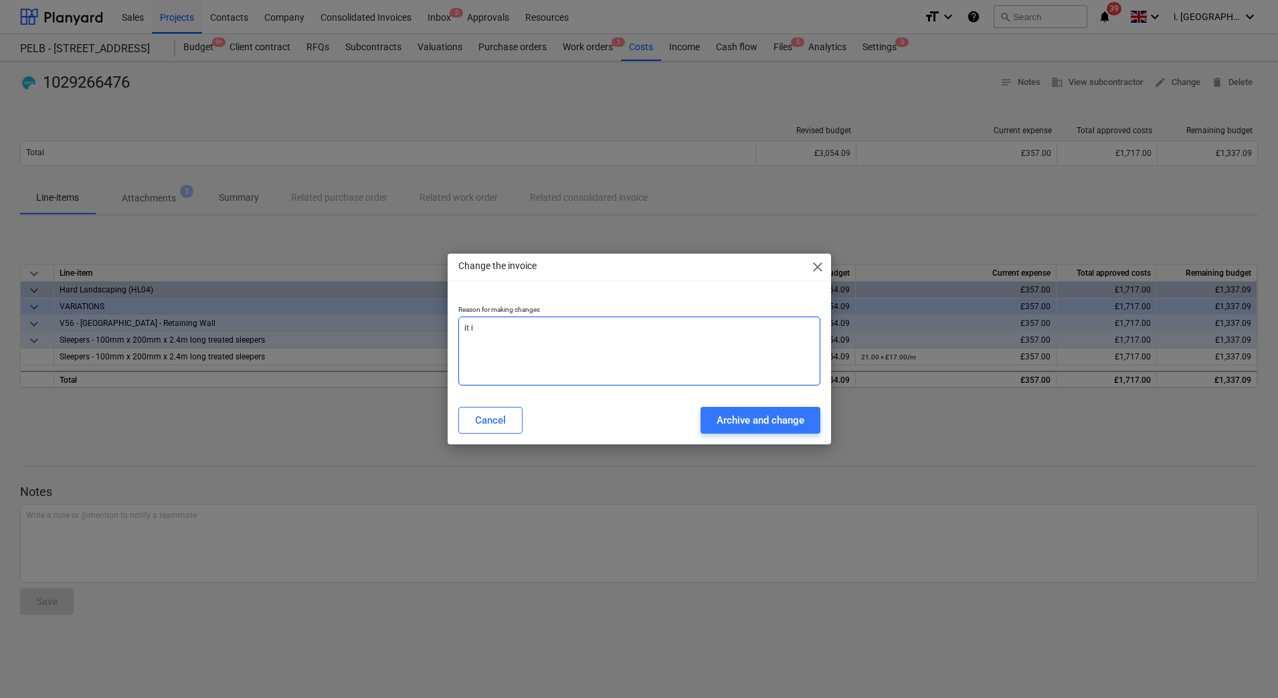
type textarea "it ia"
type textarea "x"
type textarea "it i"
type textarea "x"
type textarea "it is"
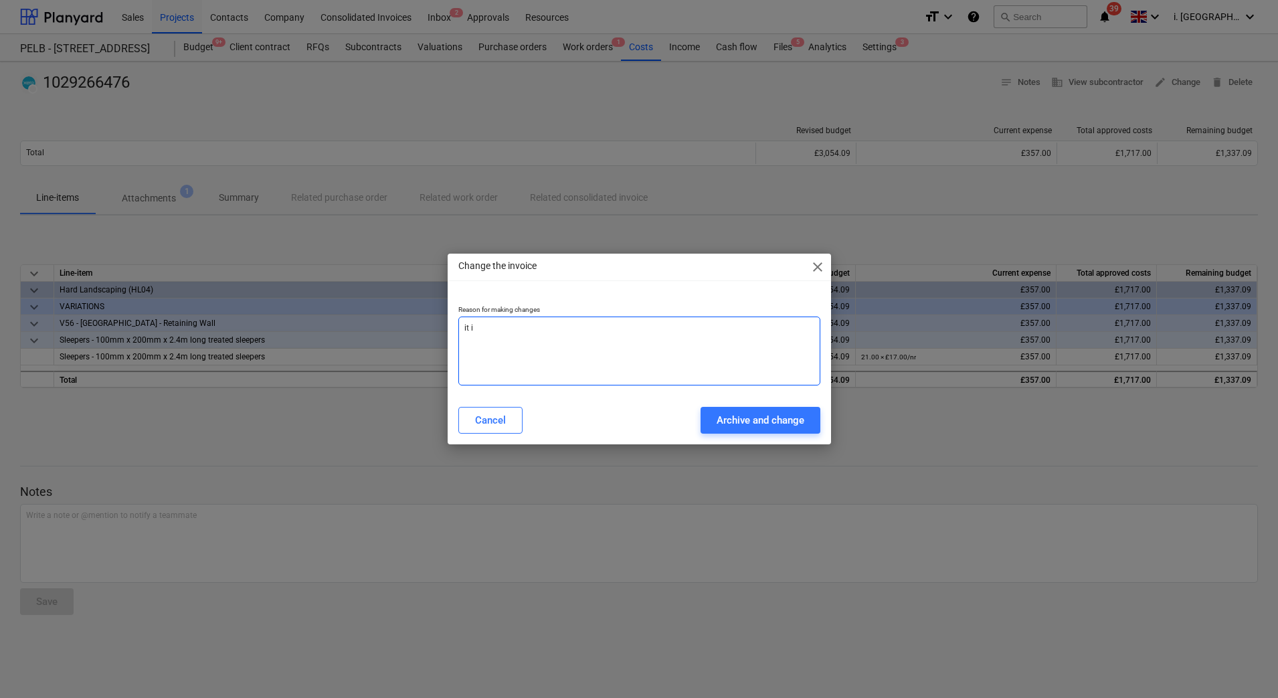
type textarea "x"
type textarea "it is"
type textarea "x"
type textarea "it is a"
type textarea "x"
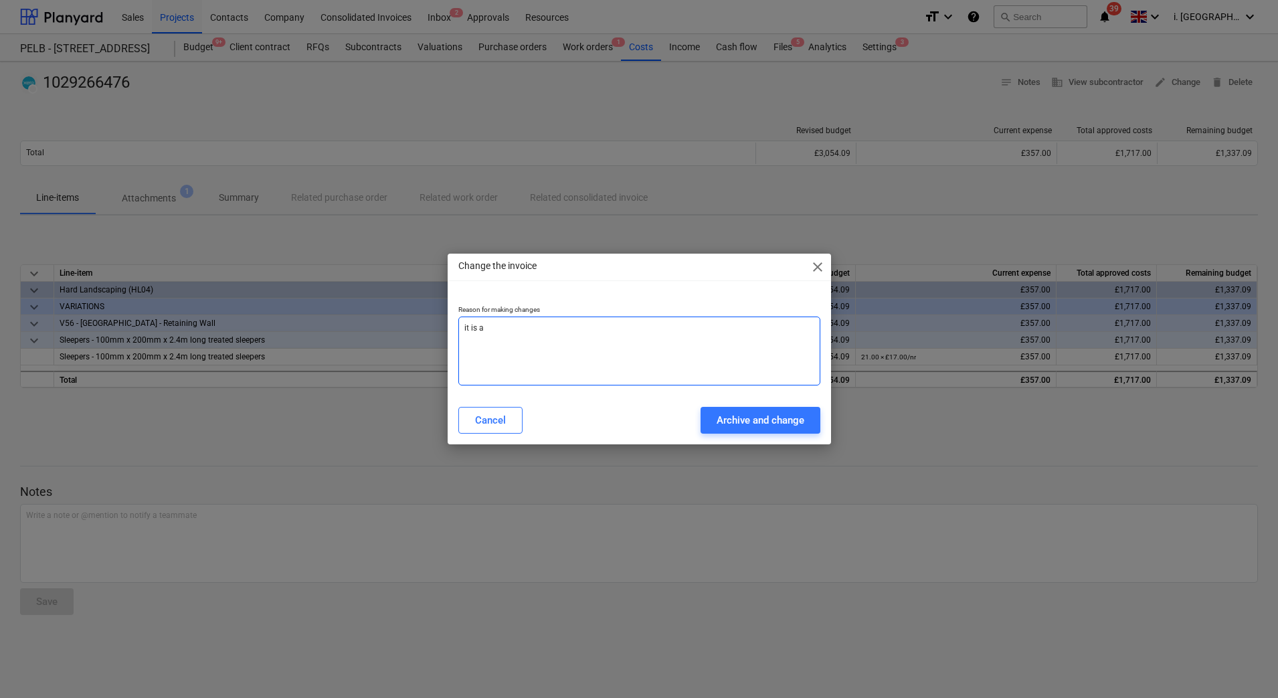
type textarea "it is a"
type textarea "x"
type textarea "it is a c"
type textarea "x"
type textarea "it is a cr"
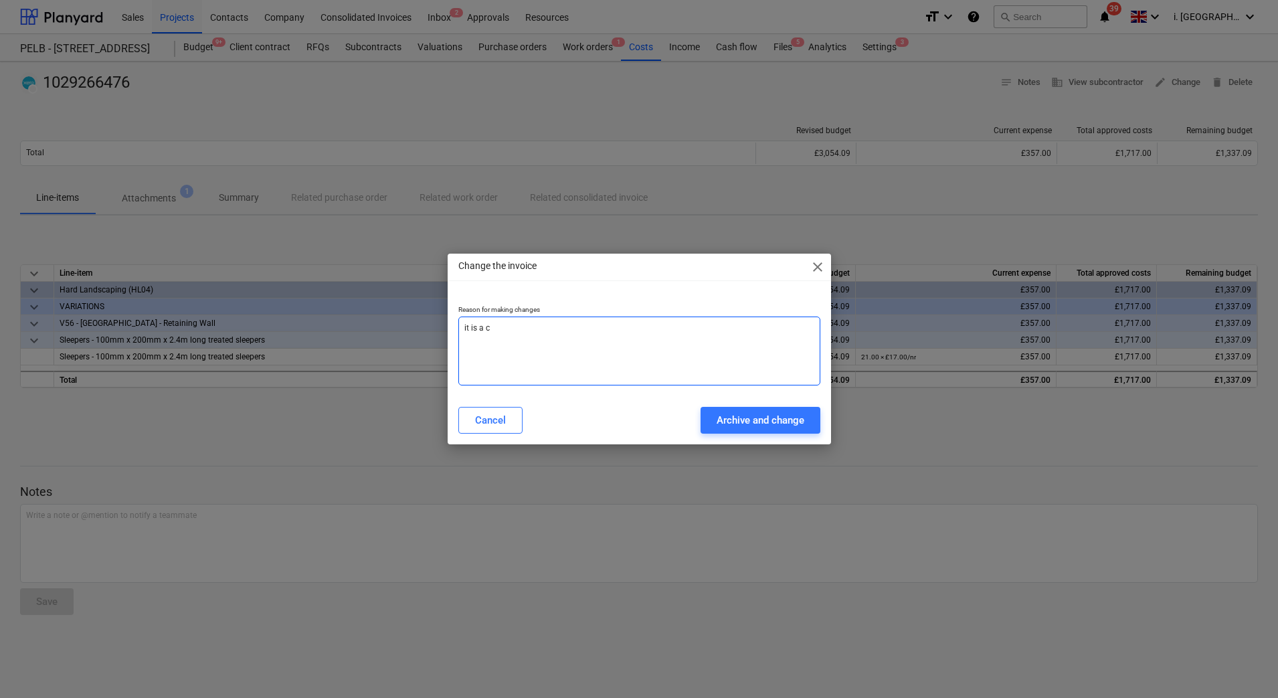
type textarea "x"
type textarea "it is a cre"
type textarea "x"
type textarea "it is a cred"
type textarea "x"
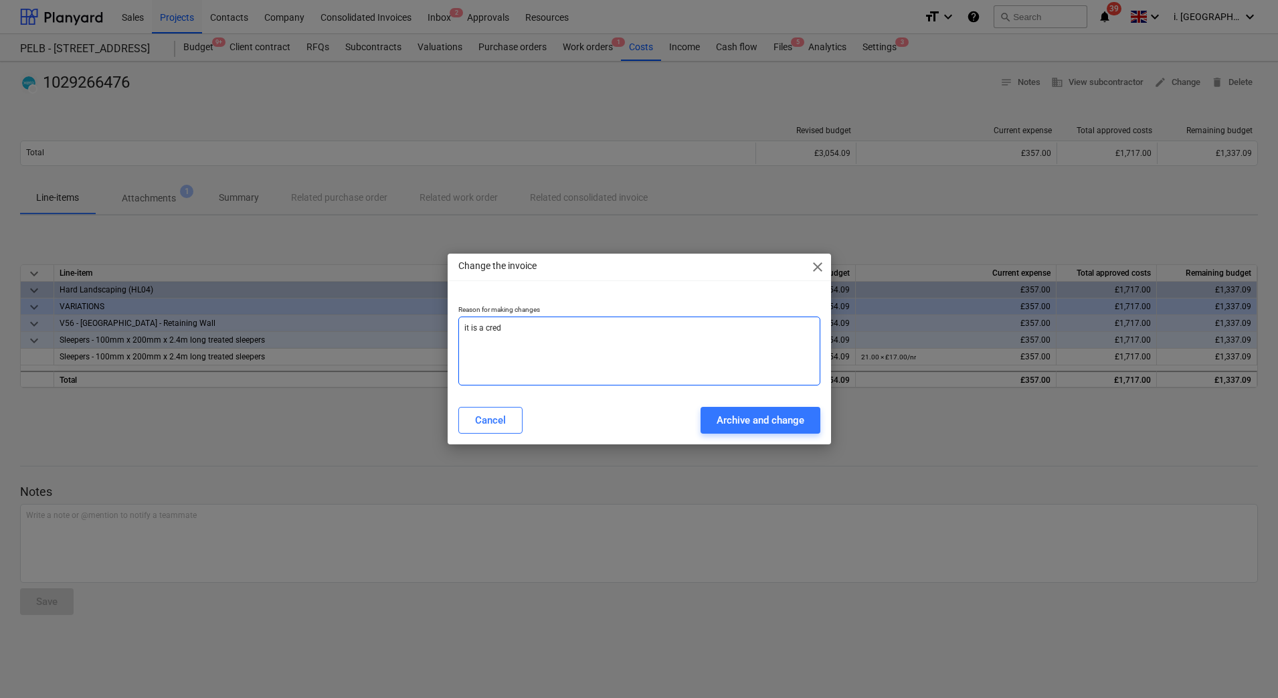
type textarea "it is a credi"
type textarea "x"
type textarea "it is a credit"
type textarea "x"
type textarea "it is a credit"
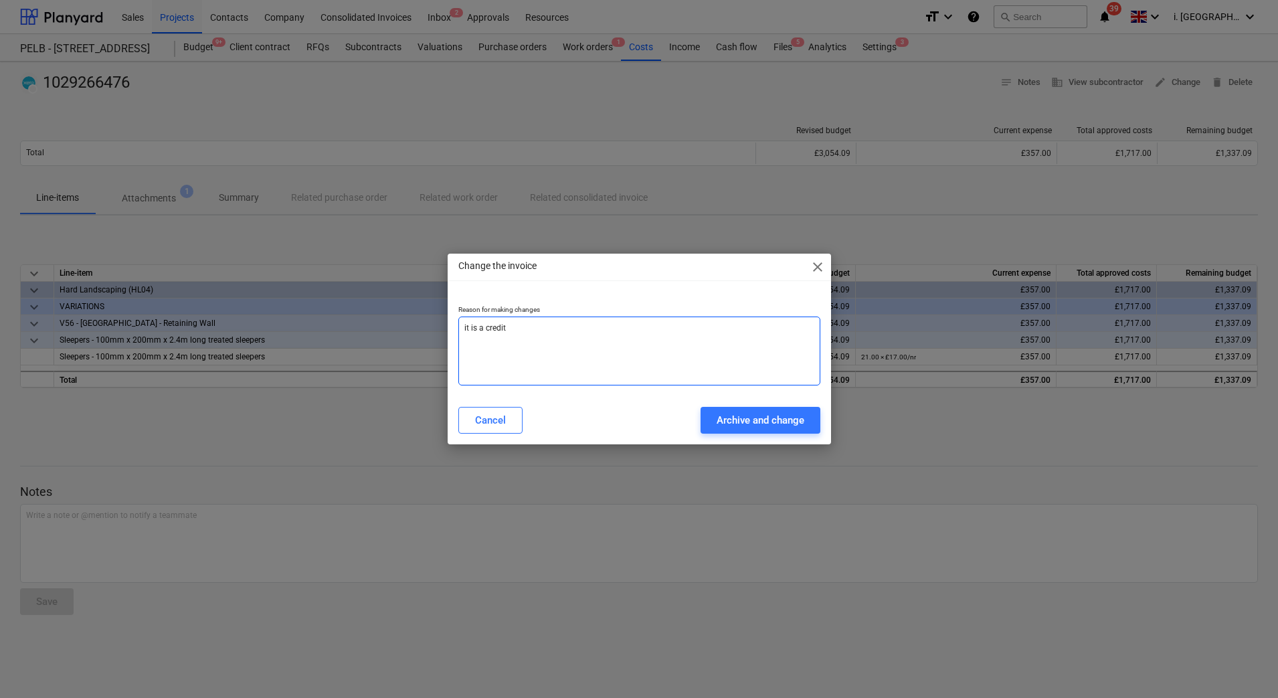
type textarea "x"
type textarea "it is a credit n"
type textarea "x"
type textarea "it is a credit no"
type textarea "x"
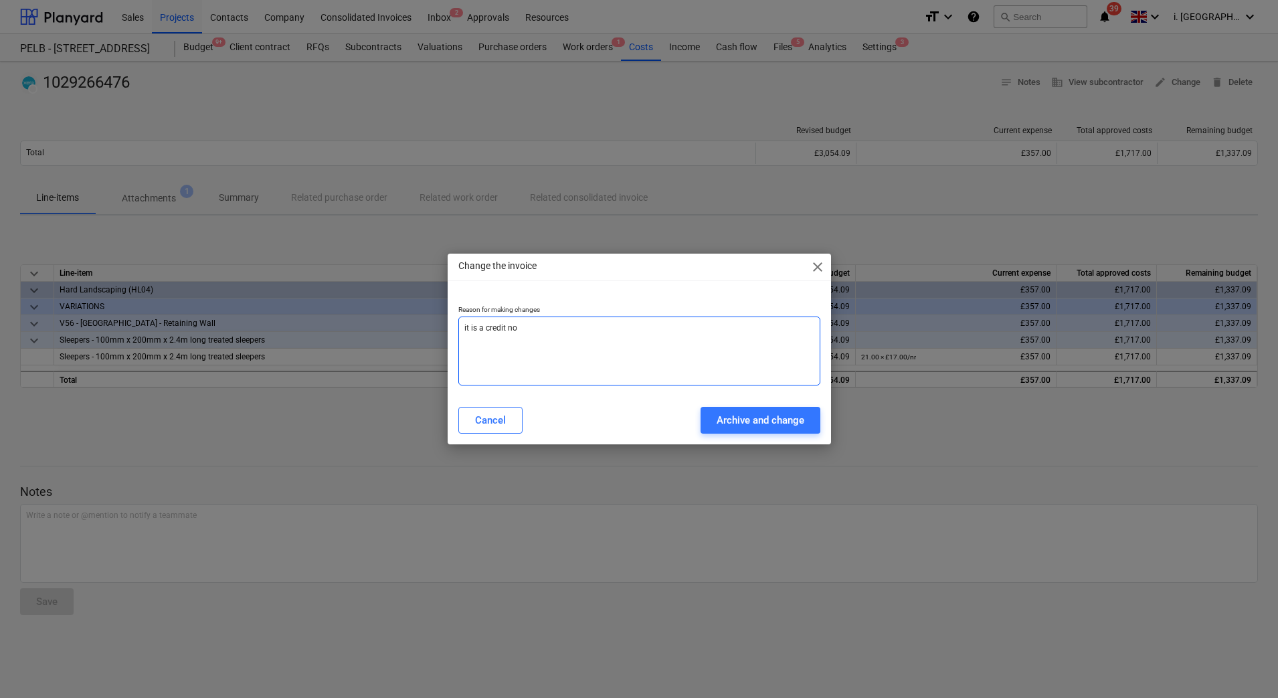
type textarea "it is a credit not"
type textarea "x"
type textarea "it is a credit note"
type textarea "x"
type textarea "it is a credit note"
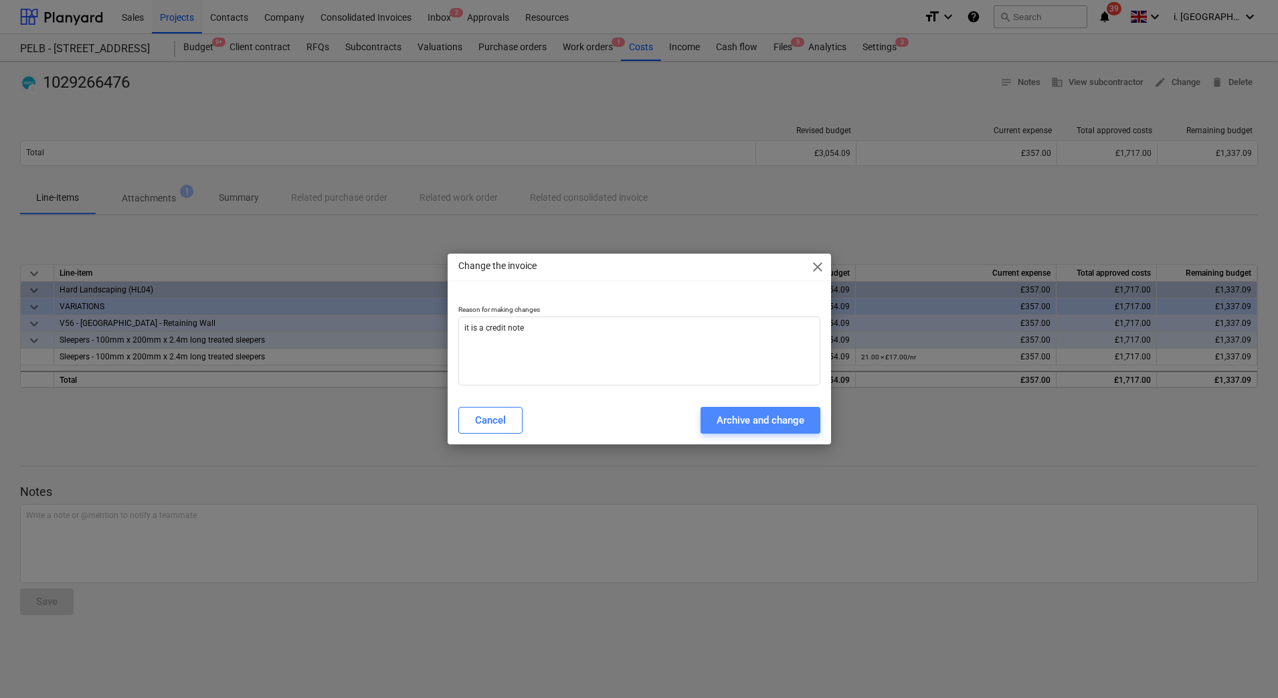
click at [760, 426] on div "Archive and change" at bounding box center [761, 420] width 88 height 17
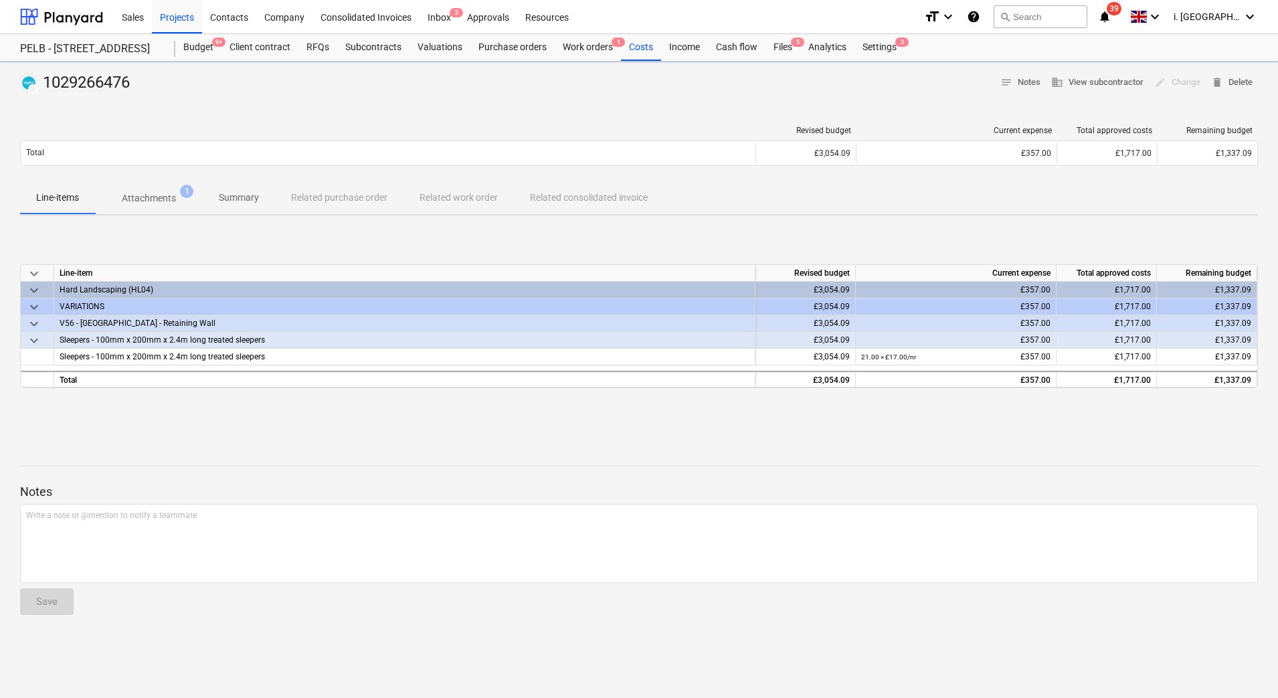
type textarea "x"
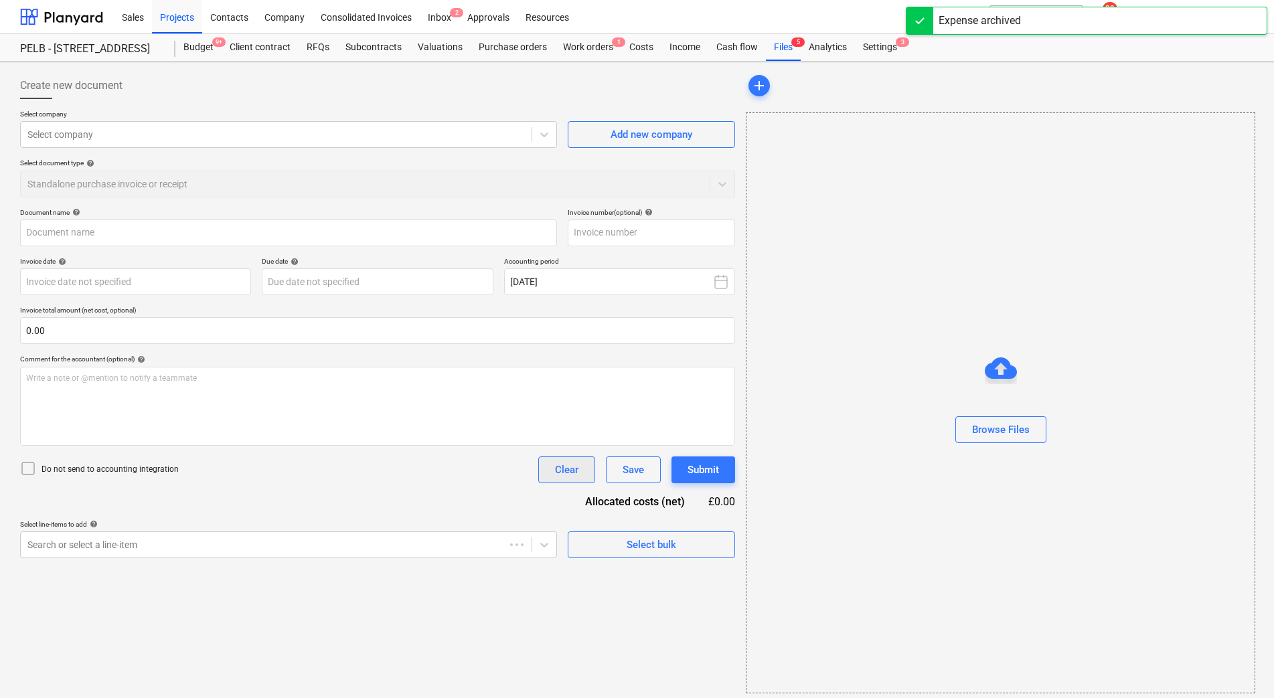
type input "1029266476"
type input "17 Sep 2025"
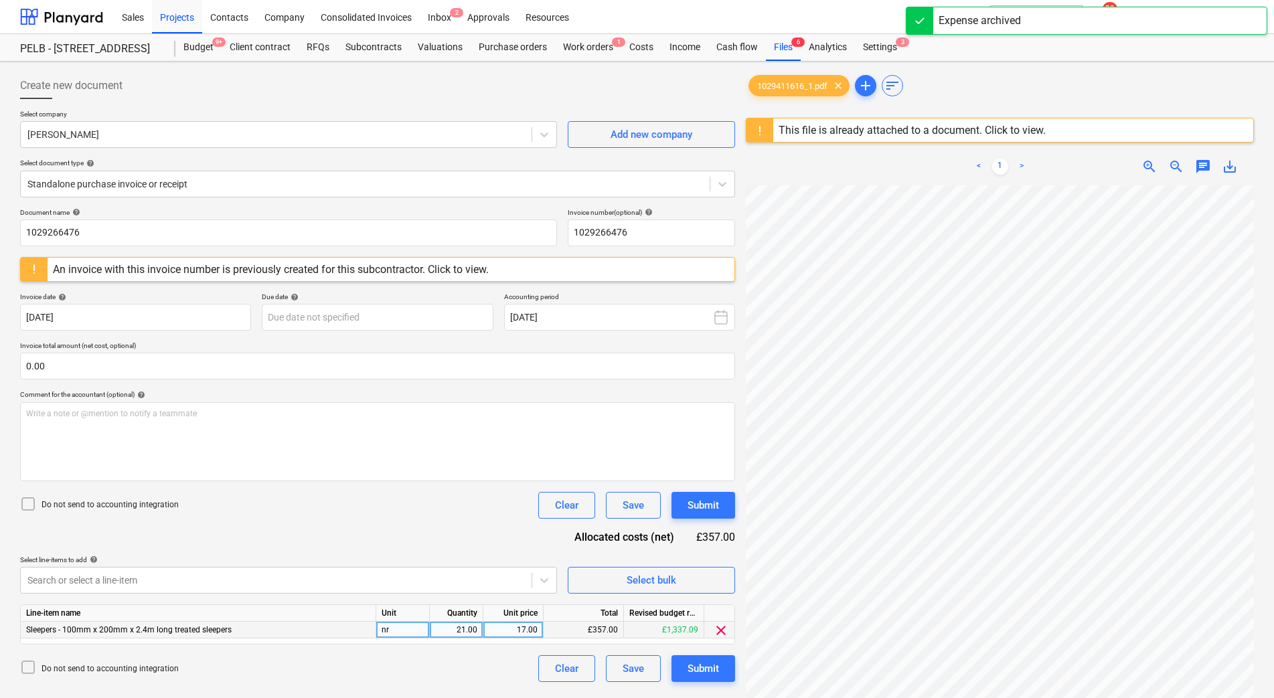
click at [454, 635] on div "21.00" at bounding box center [456, 630] width 42 height 17
click at [442, 634] on input "21" at bounding box center [456, 630] width 53 height 16
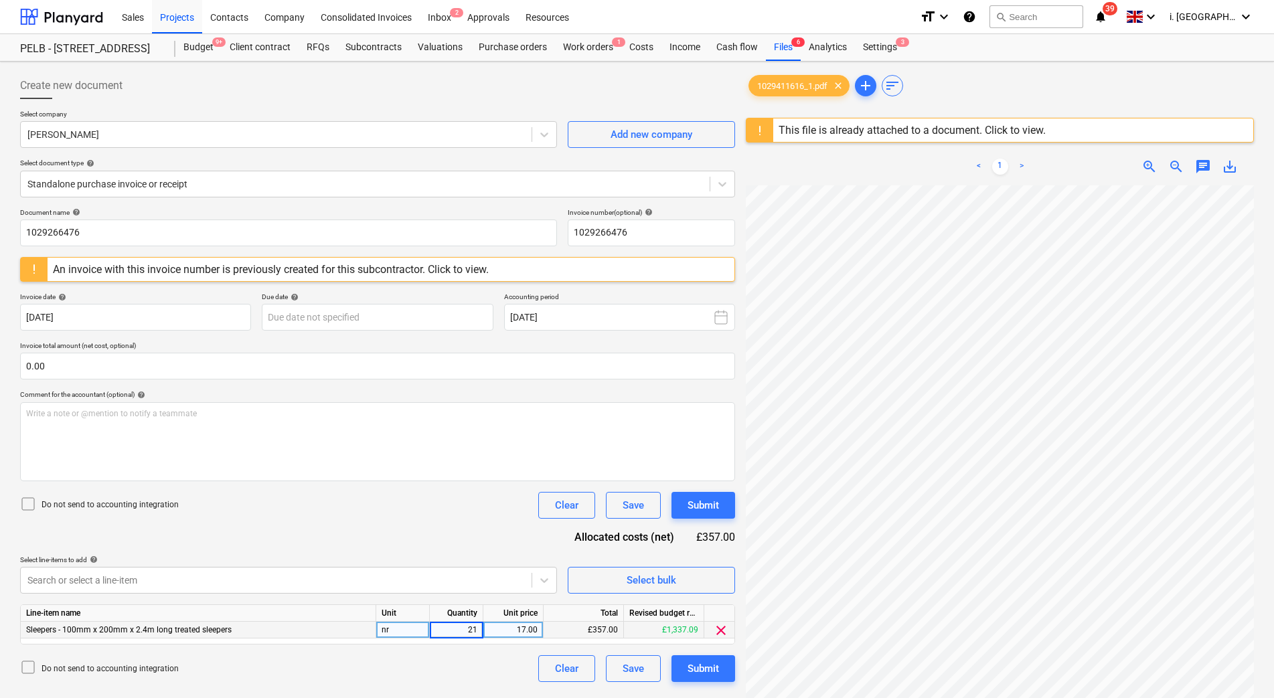
type input "-21"
click at [249, 179] on div at bounding box center [364, 183] width 675 height 13
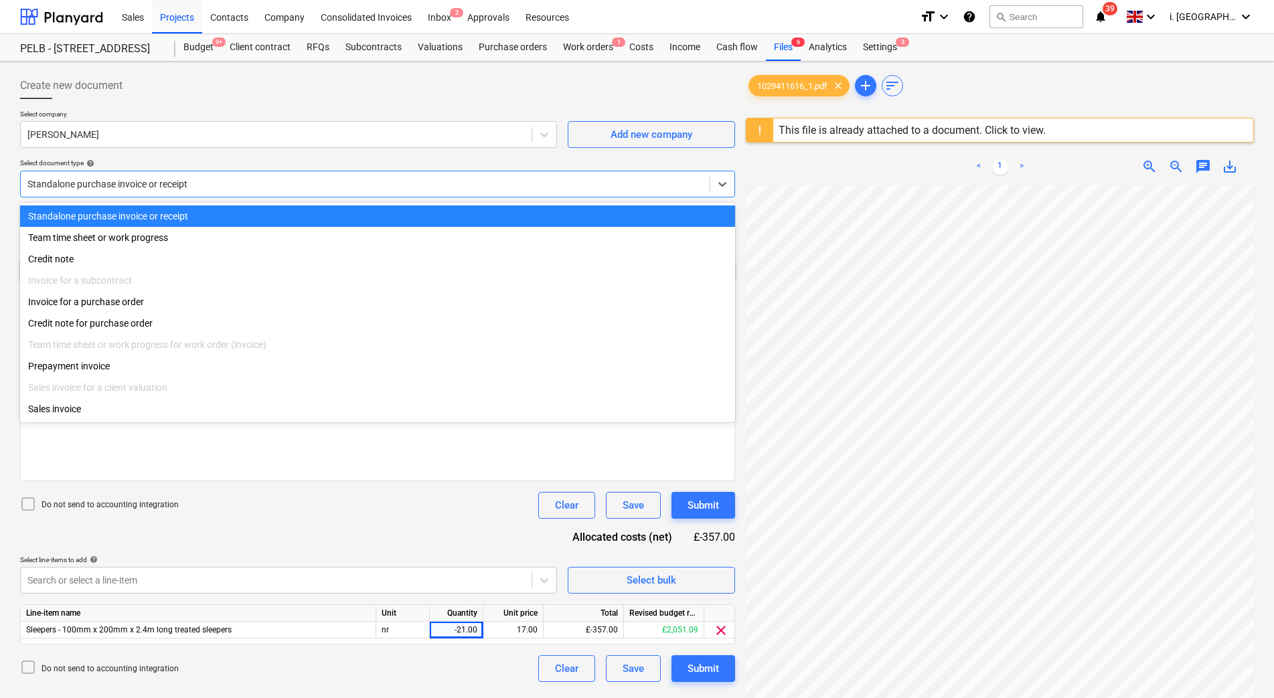
click at [249, 179] on div at bounding box center [364, 183] width 675 height 13
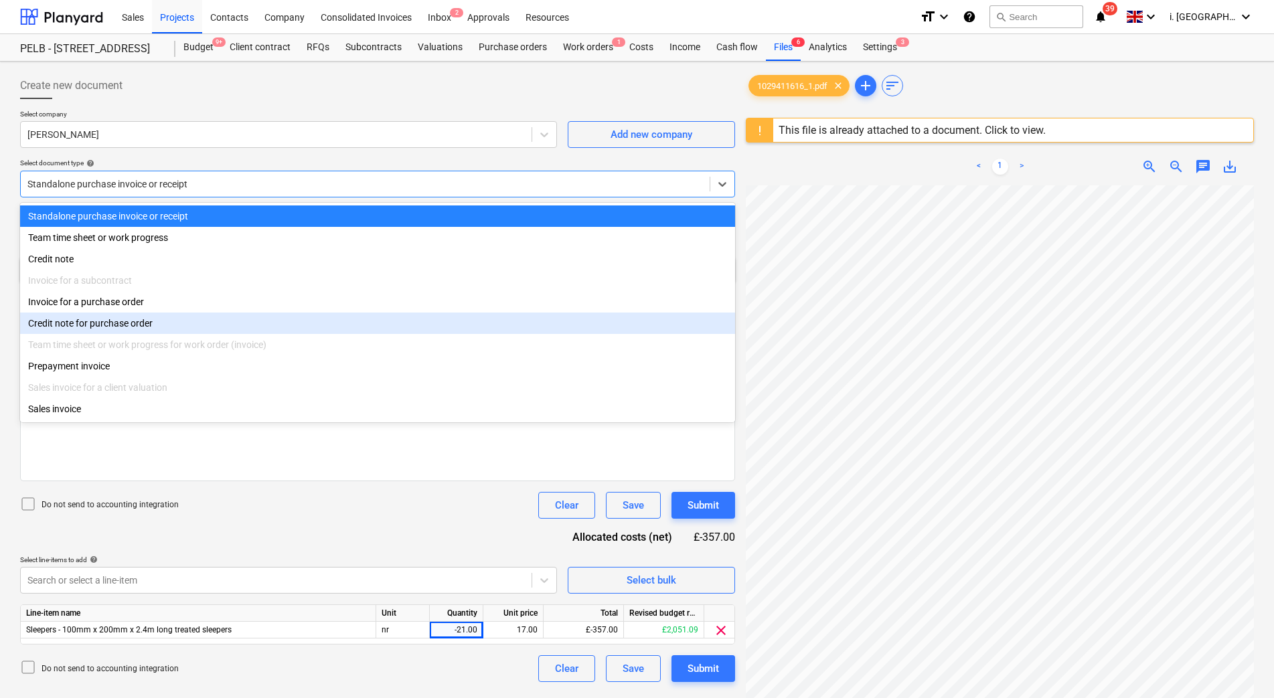
drag, startPoint x: 242, startPoint y: 265, endPoint x: 240, endPoint y: 327, distance: 61.6
click at [240, 327] on div "Standalone purchase invoice or receipt Team time sheet or work progress Credit …" at bounding box center [377, 313] width 715 height 220
click at [240, 327] on div "Credit note for purchase order" at bounding box center [377, 323] width 715 height 21
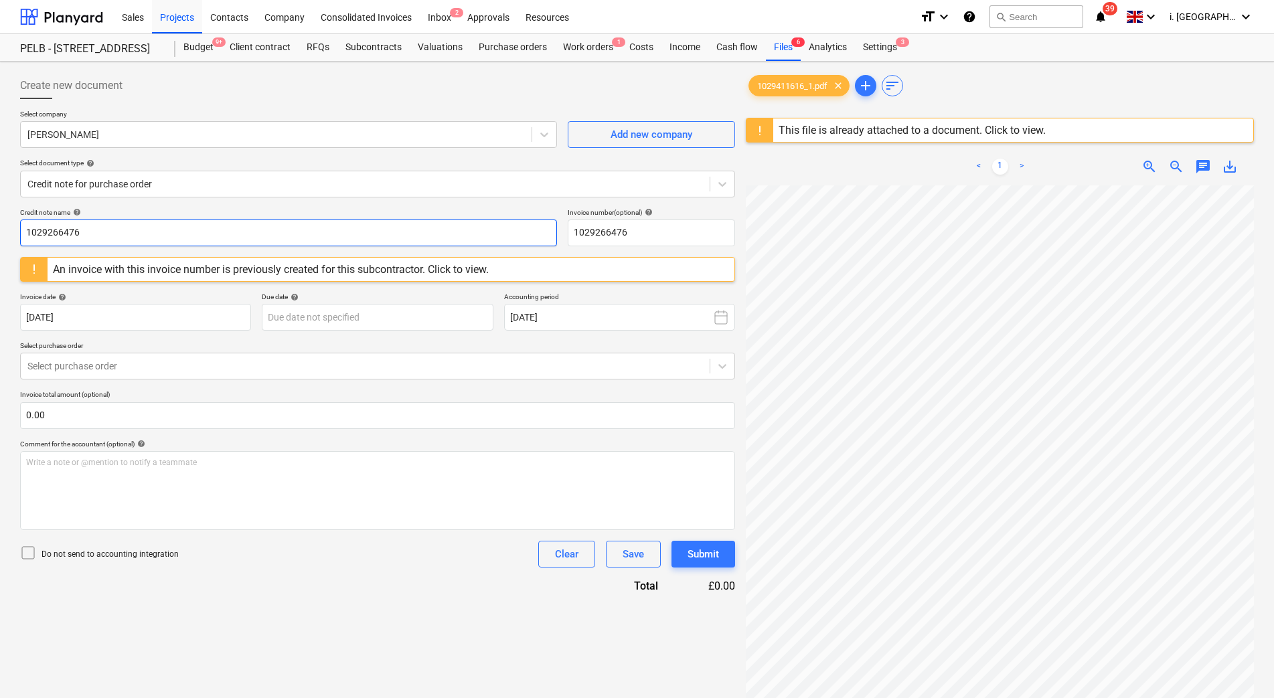
click at [210, 224] on input "1029266476" at bounding box center [288, 233] width 537 height 27
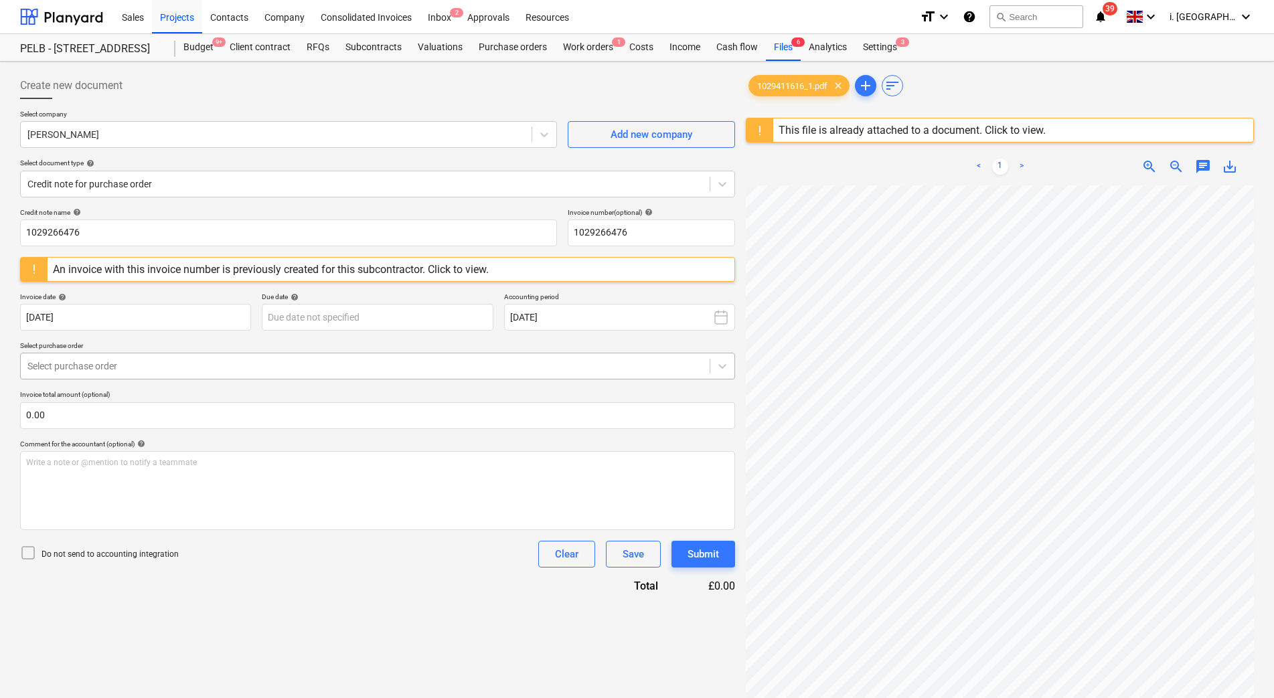
click at [178, 355] on div "Select purchase order" at bounding box center [377, 366] width 715 height 27
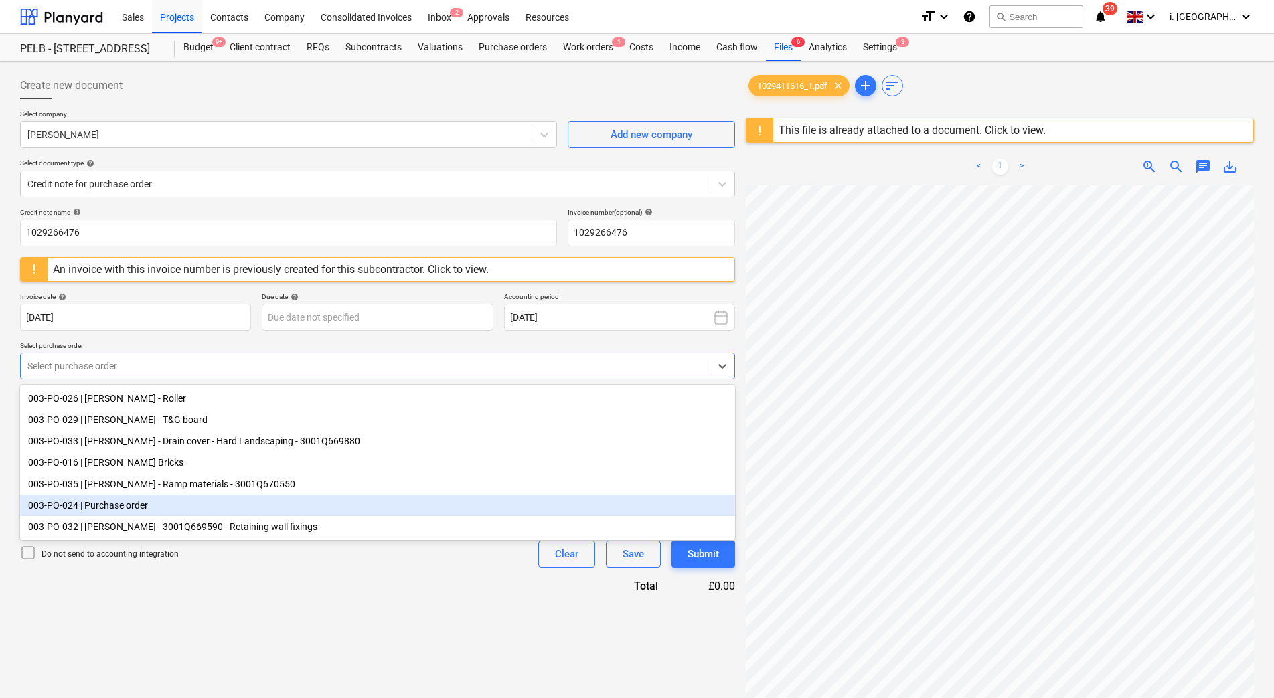
click at [183, 507] on div "003-PO-024 | Purchase order" at bounding box center [377, 505] width 715 height 21
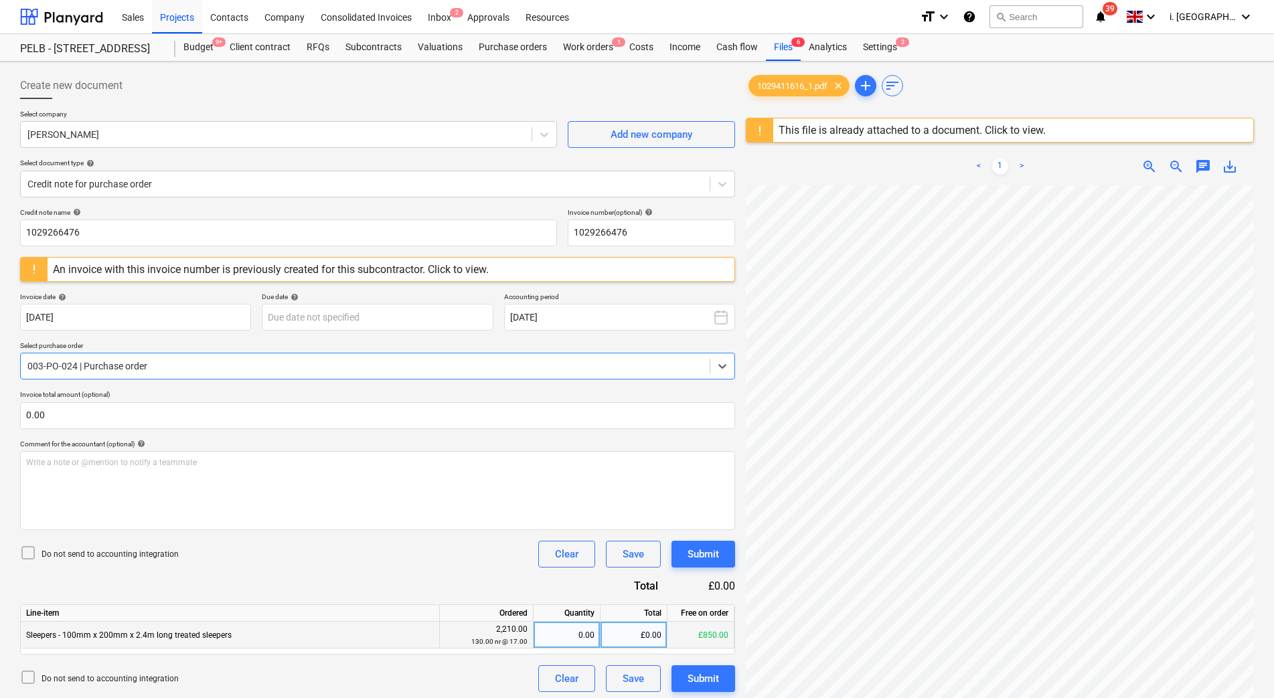
click at [576, 643] on div "0.00" at bounding box center [567, 635] width 56 height 27
type input "1"
click at [582, 633] on div "1.00" at bounding box center [567, 635] width 56 height 27
type input "21"
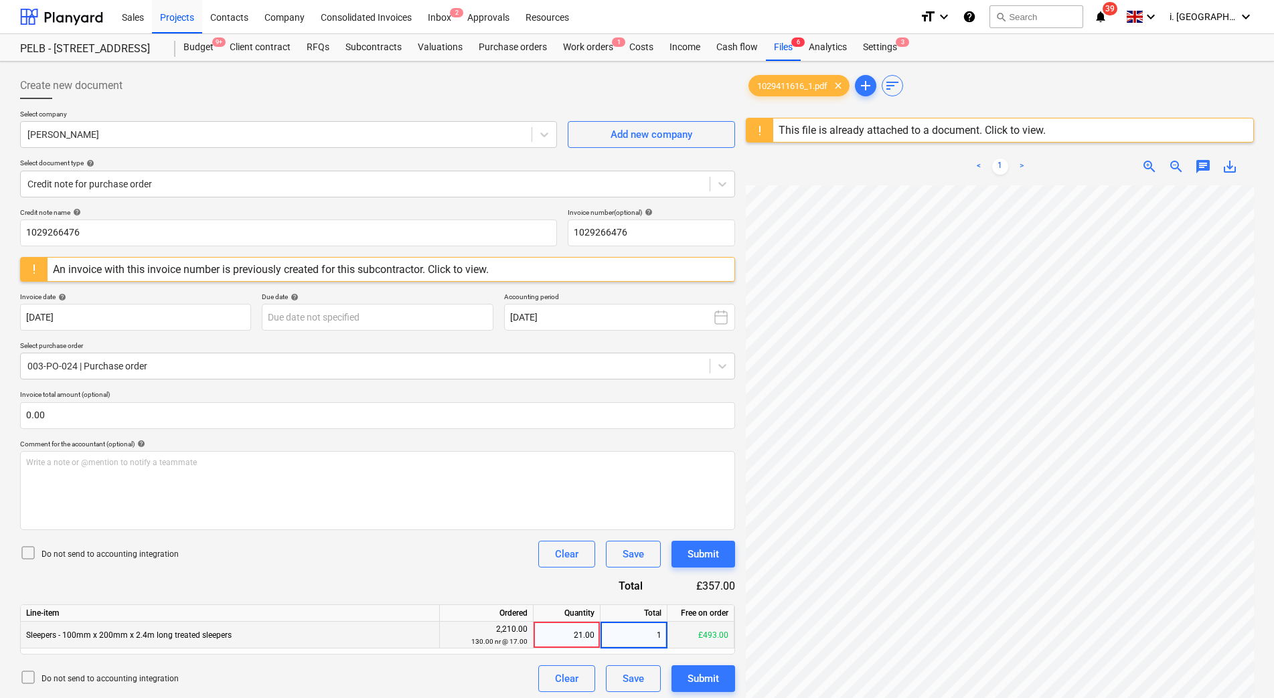
type input "17"
click at [591, 632] on div "1.00" at bounding box center [567, 635] width 56 height 27
click at [486, 436] on div "Credit note name help 1029266476 Invoice number (optional) help 1029266476 An i…" at bounding box center [377, 450] width 715 height 484
click at [582, 631] on div "1.00" at bounding box center [567, 635] width 56 height 27
type input "17"
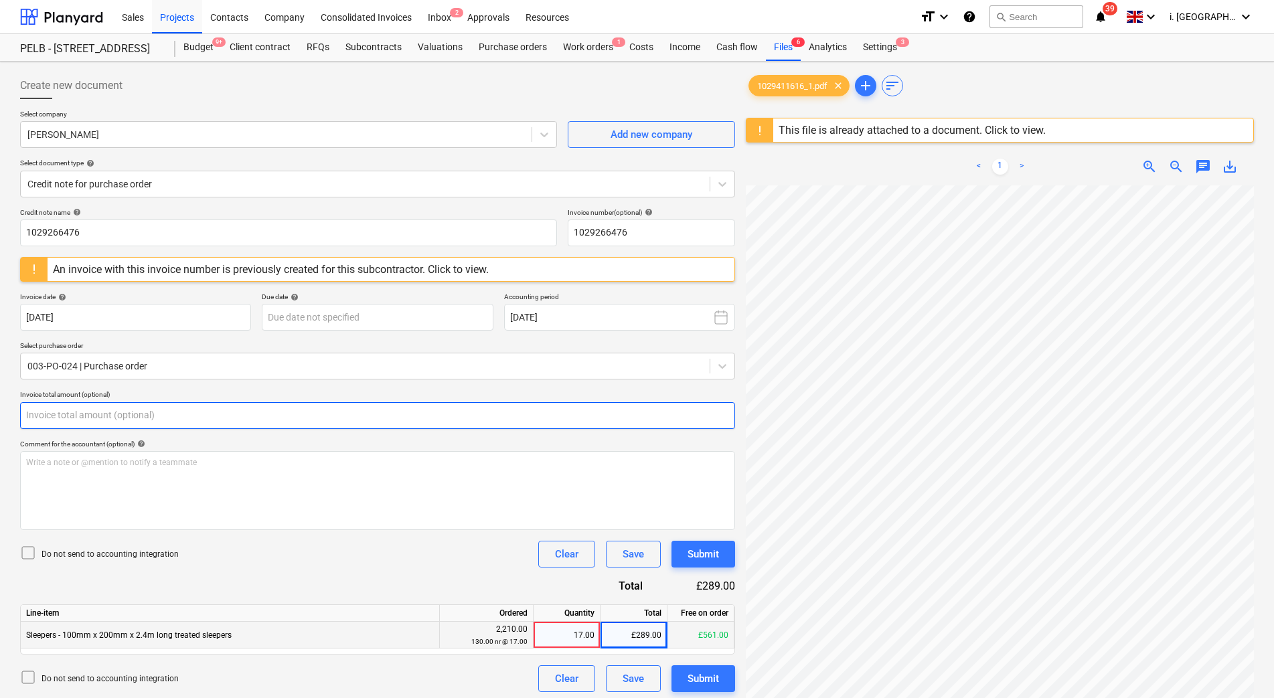
click at [544, 420] on input "text" at bounding box center [377, 415] width 715 height 27
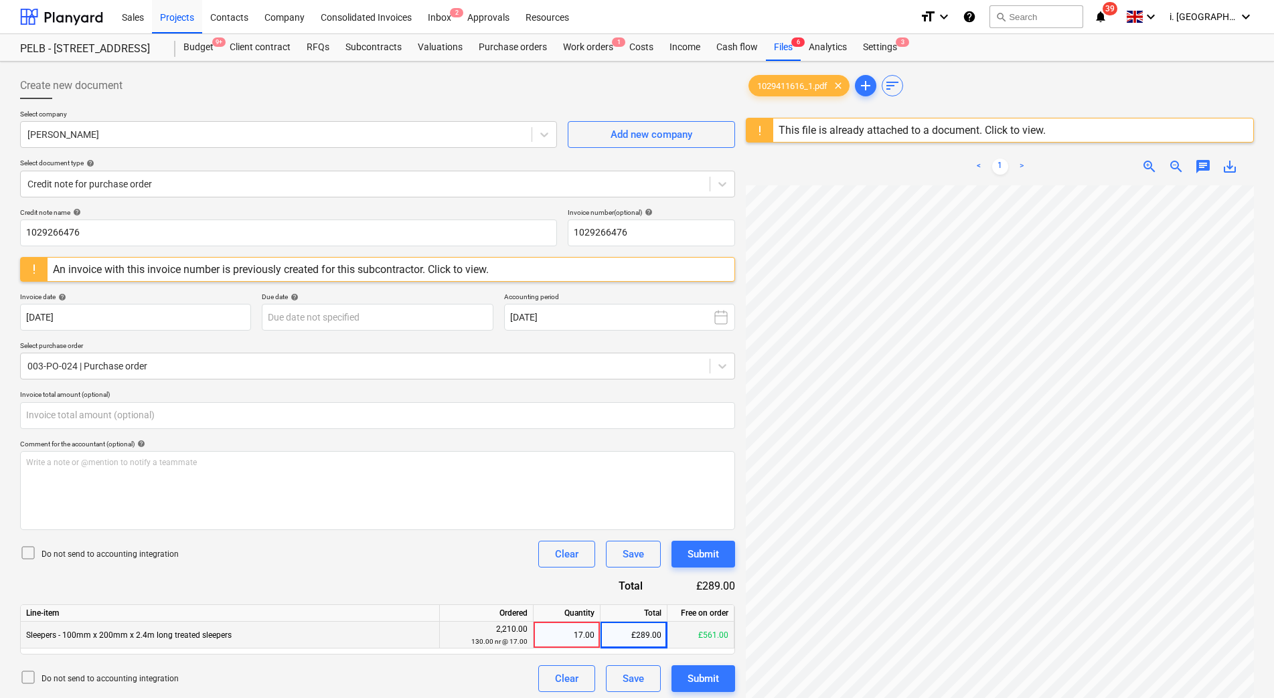
type input "0.00"
click at [570, 645] on div "17.00" at bounding box center [567, 635] width 56 height 27
type input "21"
click at [568, 438] on div "Credit note name help 1029266476 Invoice number (optional) help 1029266476 An i…" at bounding box center [377, 450] width 715 height 484
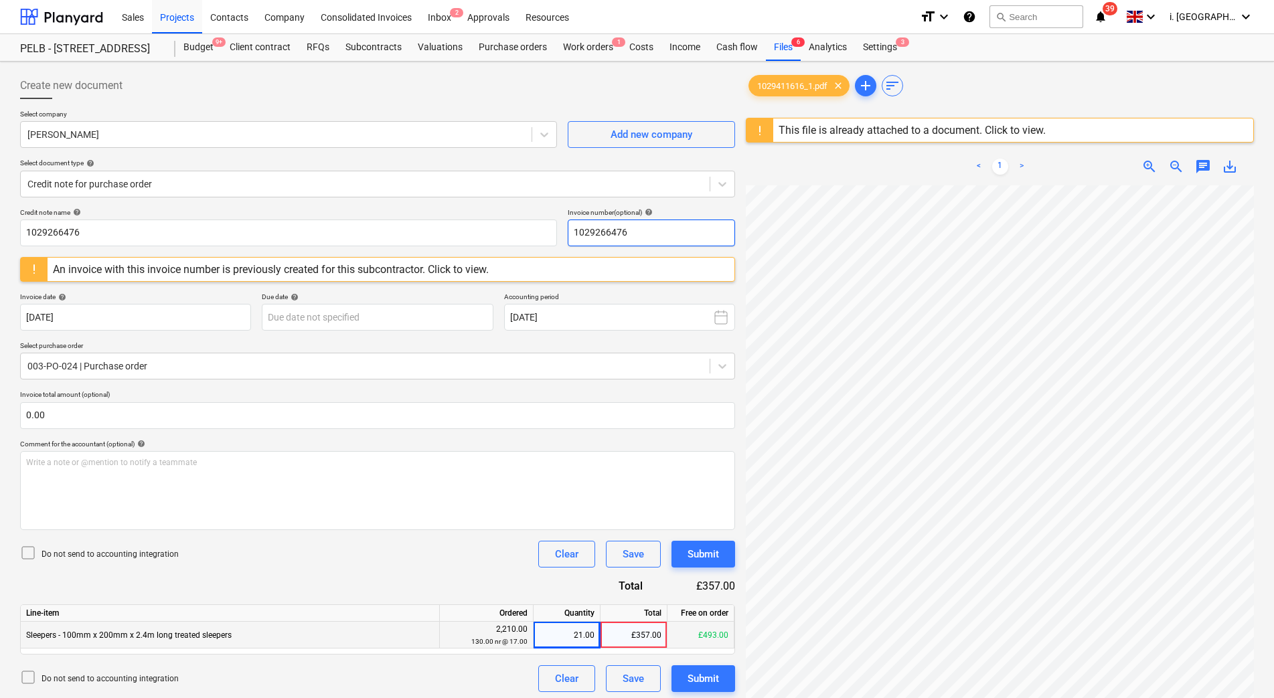
click at [655, 238] on input "1029266476" at bounding box center [651, 233] width 167 height 27
drag, startPoint x: 598, startPoint y: 230, endPoint x: 736, endPoint y: 234, distance: 137.9
click at [736, 234] on div "Create new document Select company Travis Perkins Add new company Select docume…" at bounding box center [378, 459] width 726 height 784
click at [440, 515] on div "Write a note or @mention to notify a teammate ﻿" at bounding box center [377, 490] width 715 height 79
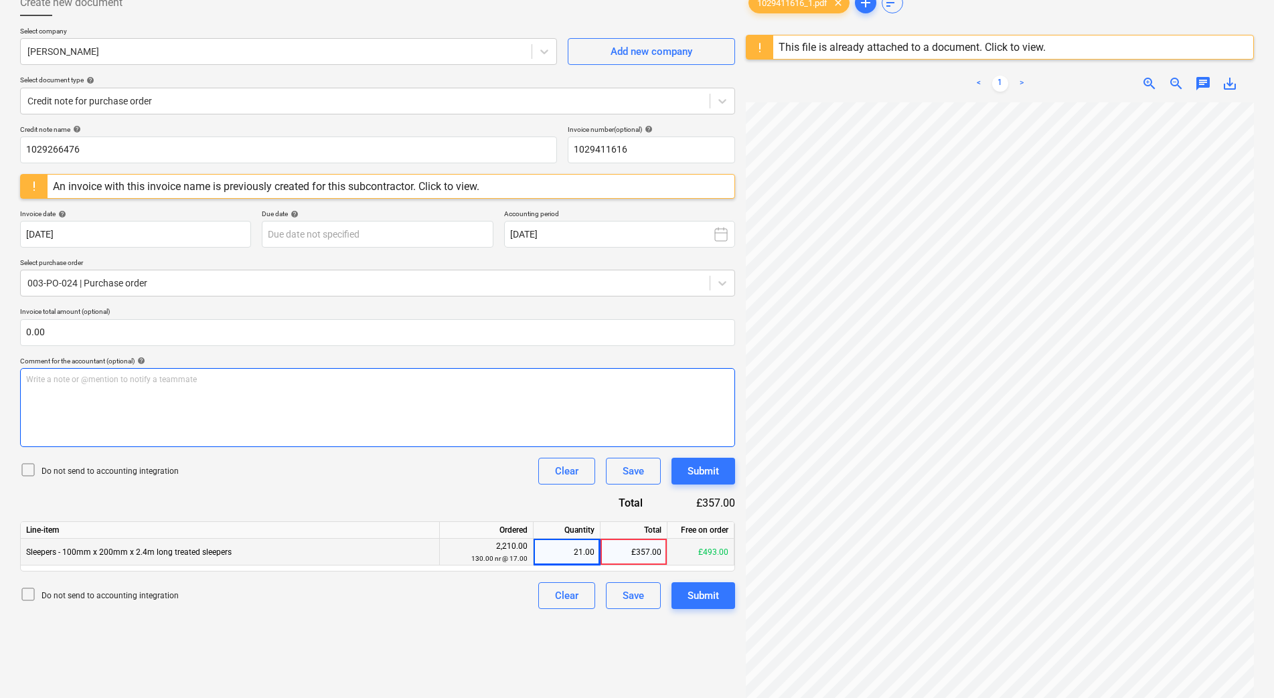
scroll to position [159, 0]
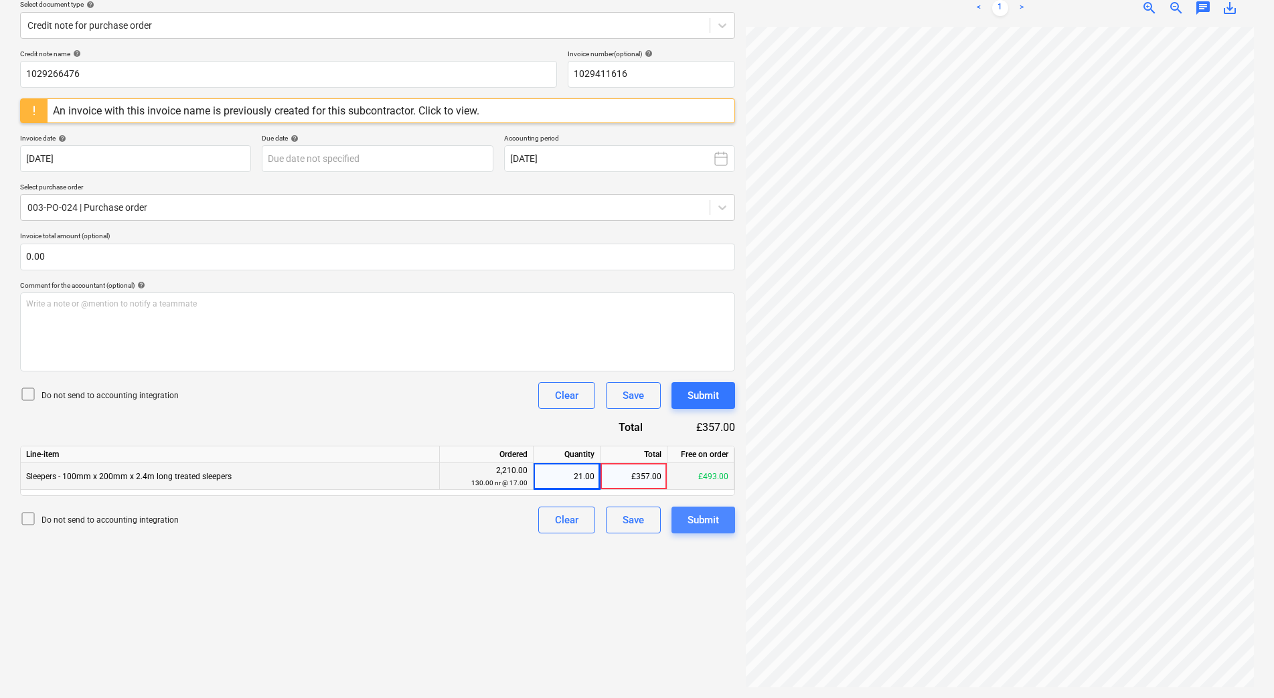
click at [714, 525] on div "Submit" at bounding box center [702, 519] width 31 height 17
click at [627, 80] on input "1029411616" at bounding box center [651, 74] width 167 height 27
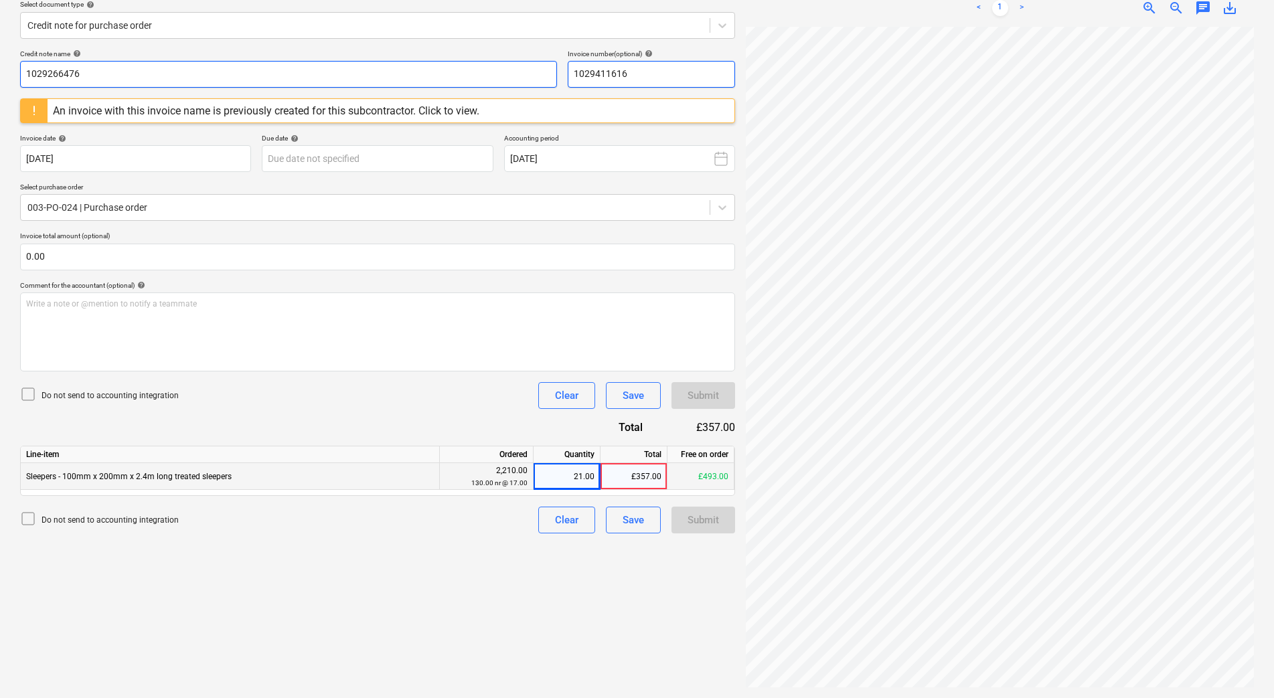
drag, startPoint x: 641, startPoint y: 78, endPoint x: 539, endPoint y: 74, distance: 101.2
click at [527, 74] on div "Credit note name help 1029266476 Invoice number (optional) help 1029411616" at bounding box center [377, 69] width 715 height 38
type input "1029266476"
click at [425, 70] on input "1029266476" at bounding box center [288, 74] width 537 height 27
drag, startPoint x: 424, startPoint y: 71, endPoint x: 41, endPoint y: 46, distance: 383.7
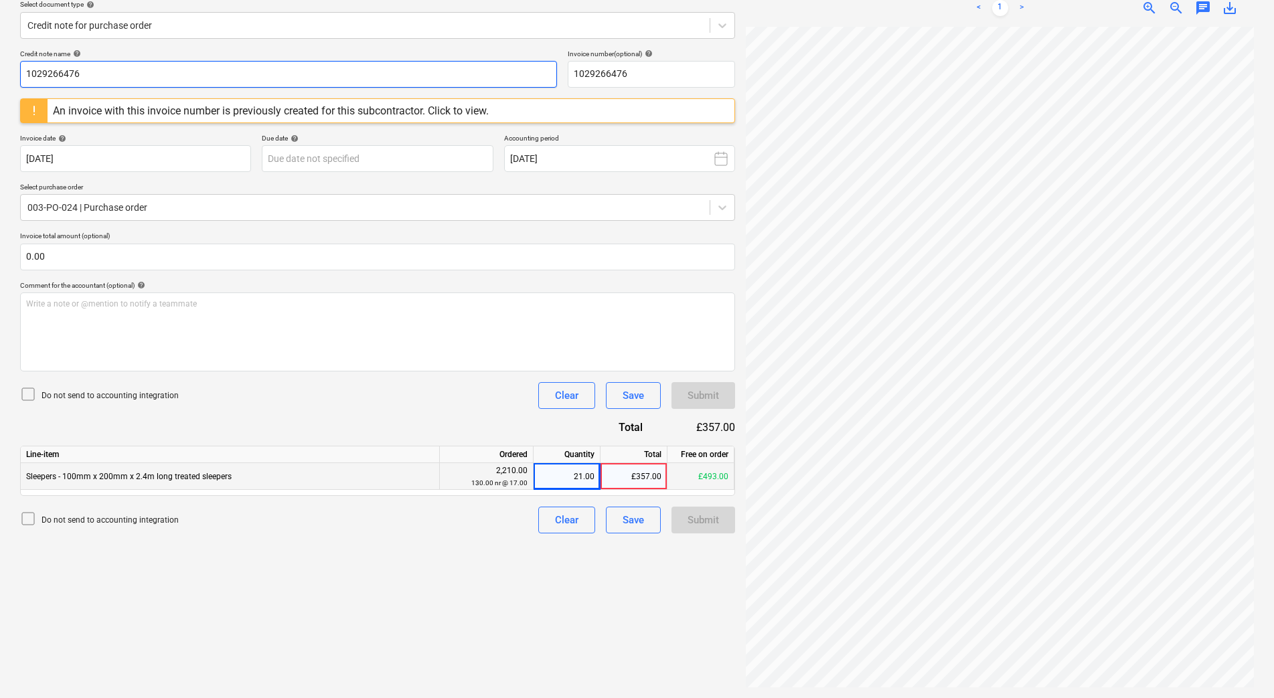
click at [0, 71] on html "Sales Projects Contacts Company Consolidated Invoices Inbox 2 Approvals Resourc…" at bounding box center [637, 190] width 1274 height 698
type input "10294411616"
click at [444, 311] on div "Write a note or @mention to notify a teammate ﻿" at bounding box center [377, 332] width 715 height 79
click at [639, 520] on div "Save" at bounding box center [632, 519] width 21 height 17
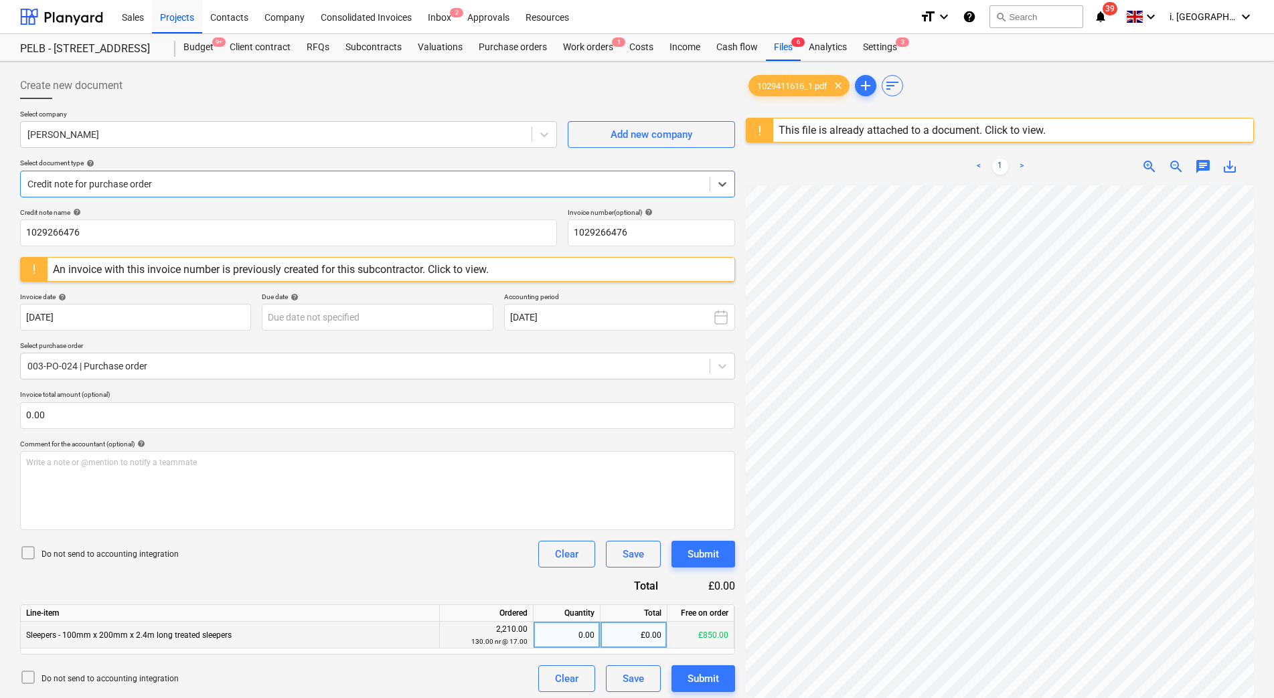
click at [572, 635] on div "0.00" at bounding box center [567, 635] width 56 height 27
type input "17"
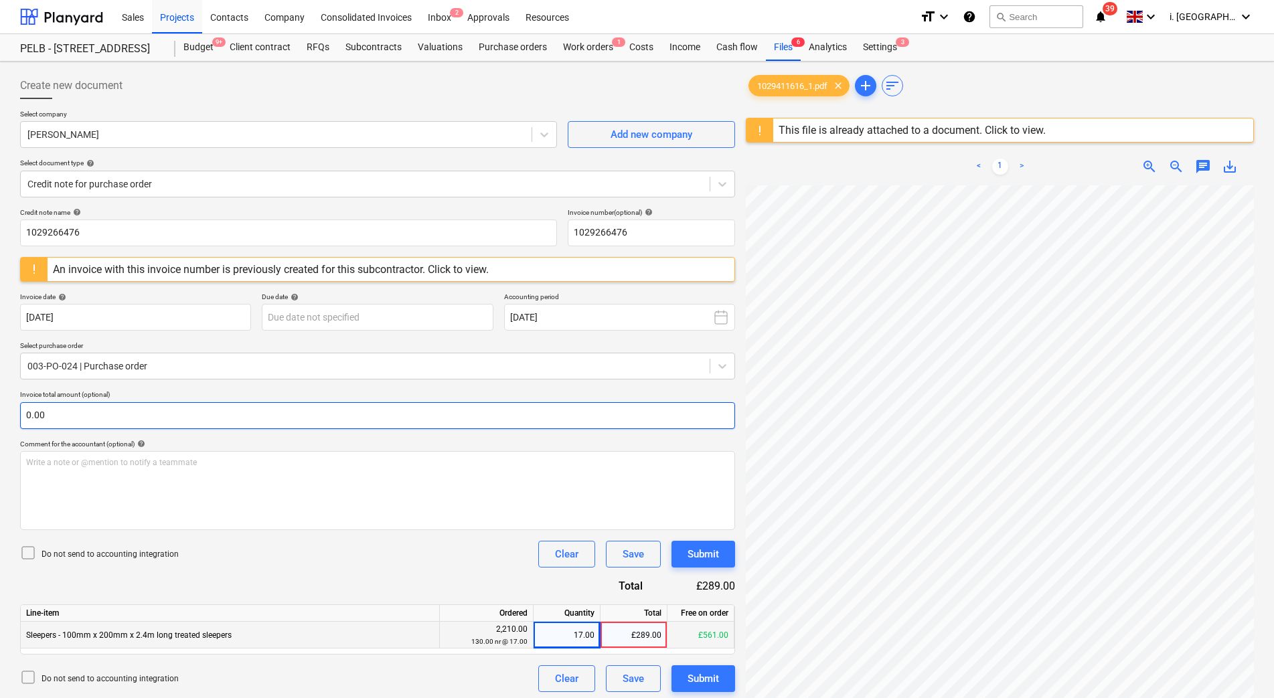
click at [589, 406] on input "0.00" at bounding box center [377, 415] width 715 height 27
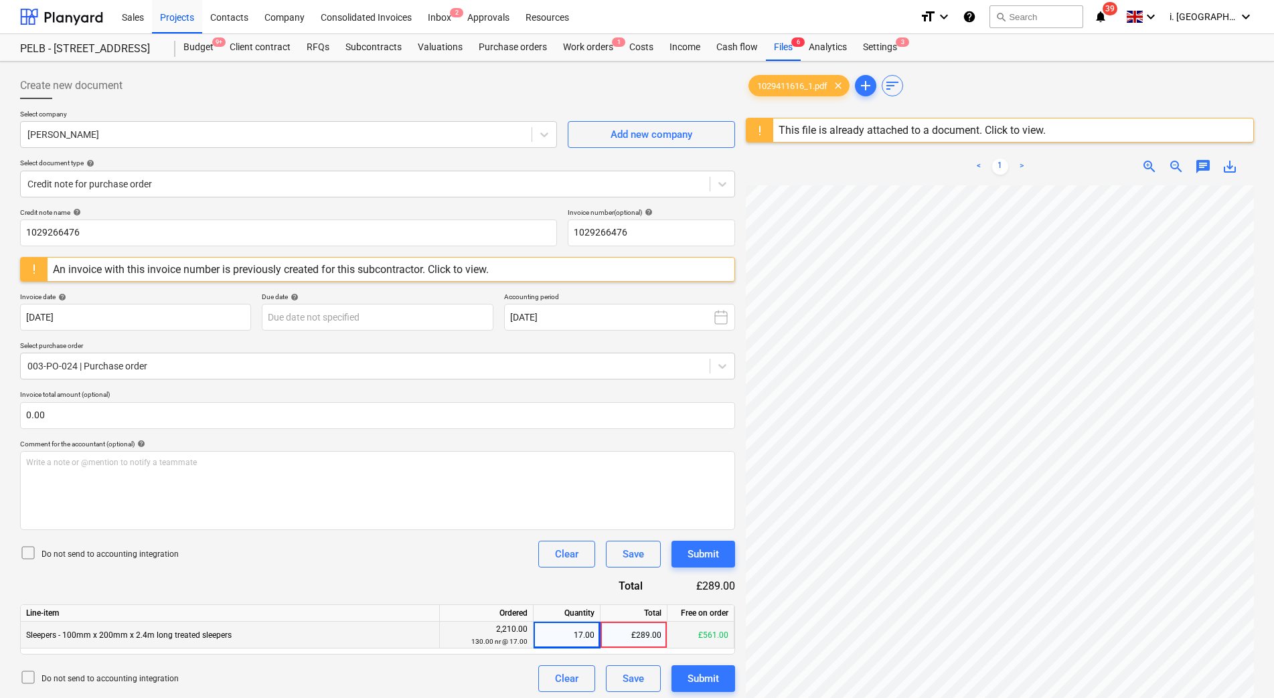
click at [576, 627] on div "17.00" at bounding box center [567, 635] width 56 height 27
type input "21"
click at [461, 452] on div "Write a note or @mention to notify a teammate ﻿" at bounding box center [377, 490] width 715 height 79
click at [489, 489] on div "Write a note or @mention to notify a teammate ﻿" at bounding box center [377, 490] width 715 height 79
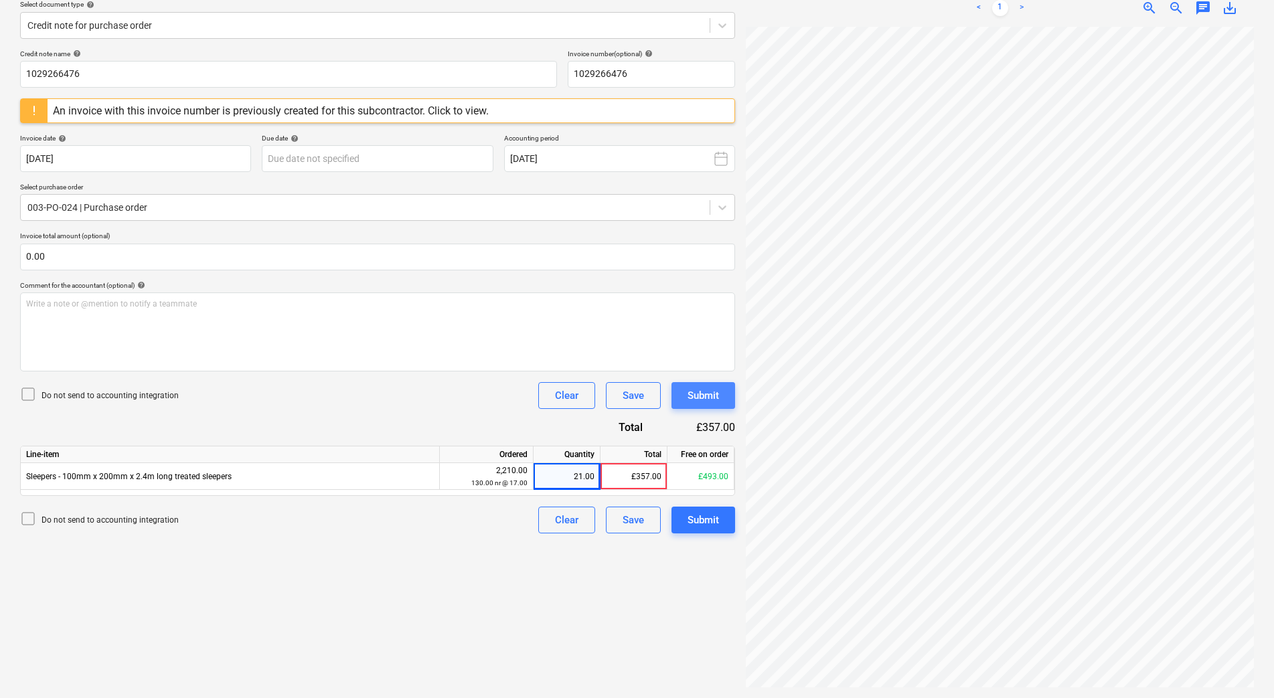
click at [696, 399] on div "Submit" at bounding box center [702, 395] width 31 height 17
click at [619, 477] on div "£357.00" at bounding box center [633, 476] width 67 height 27
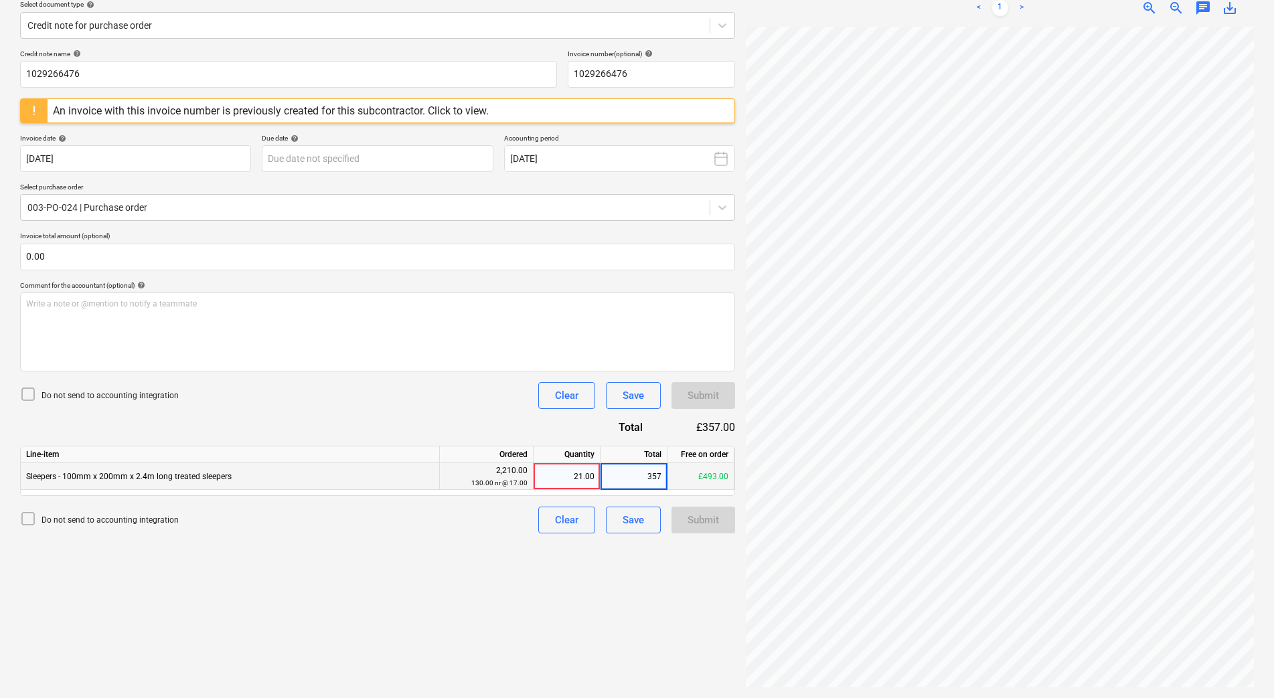
click at [290, 480] on div "Sleepers - 100mm x 200mm x 2.4m long treated sleepers" at bounding box center [230, 476] width 419 height 27
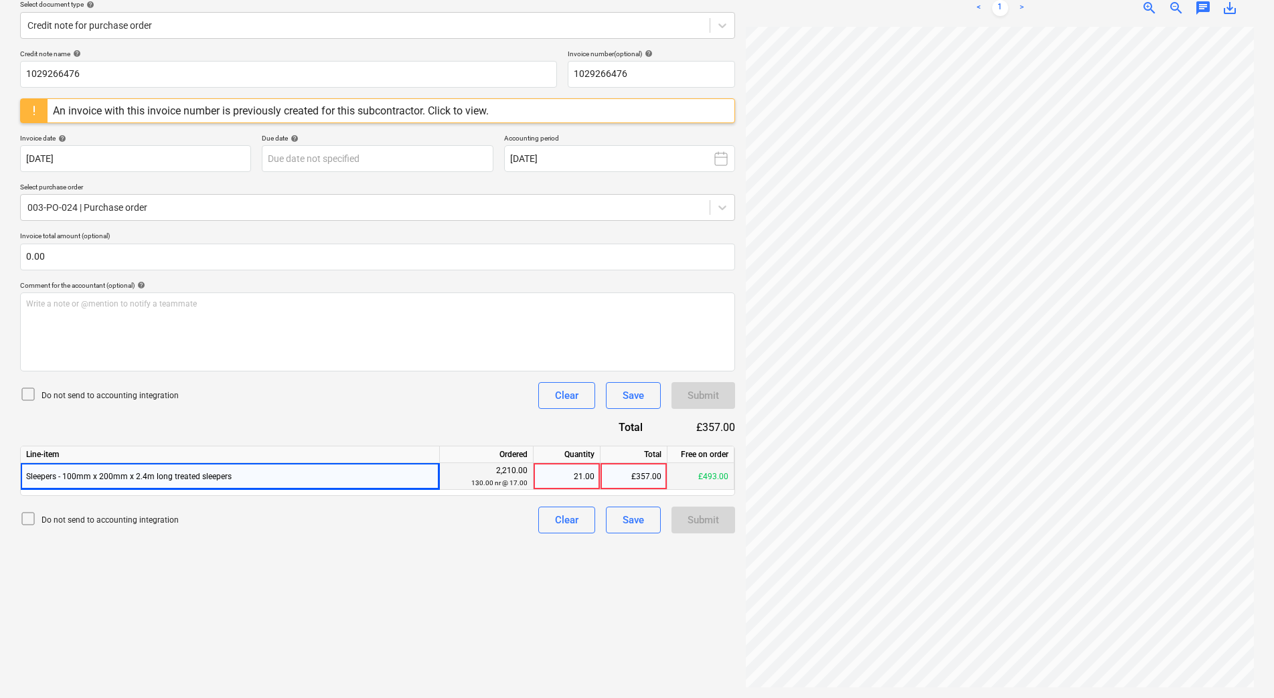
click at [127, 485] on div "Sleepers - 100mm x 200mm x 2.4m long treated sleepers" at bounding box center [230, 476] width 419 height 27
click at [450, 110] on div "An invoice with this invoice number is previously created for this subcontracto…" at bounding box center [271, 110] width 436 height 13
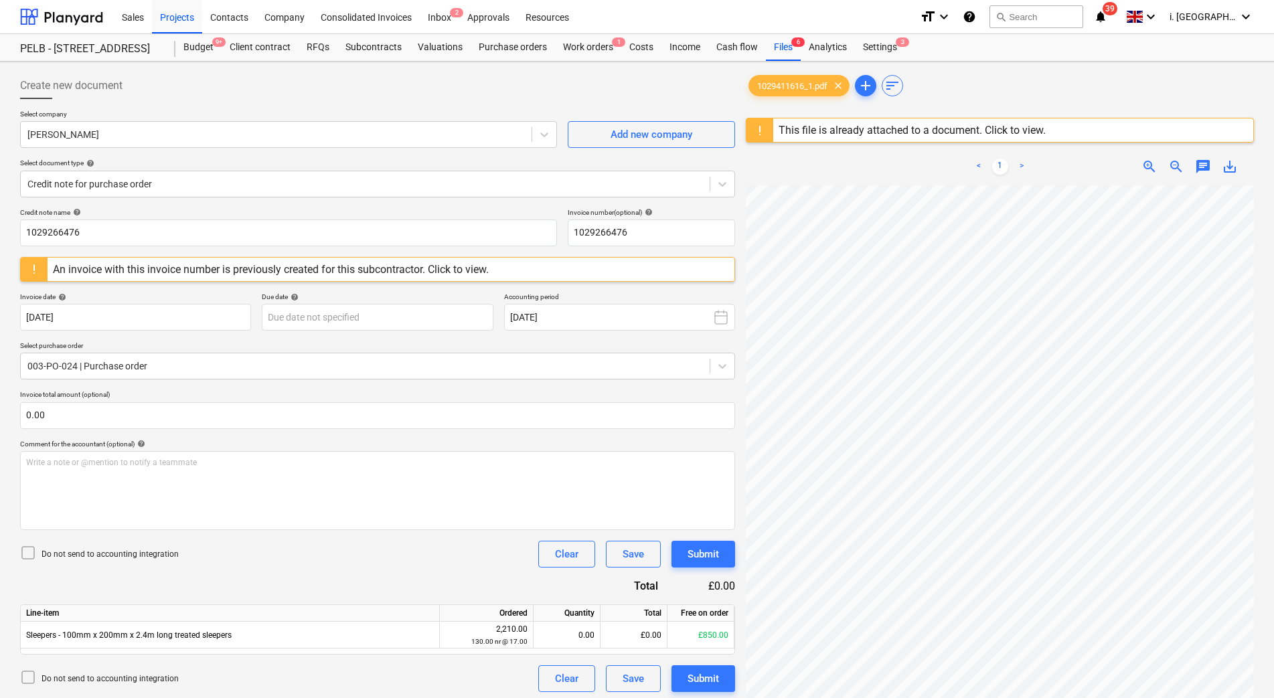
scroll to position [19, 97]
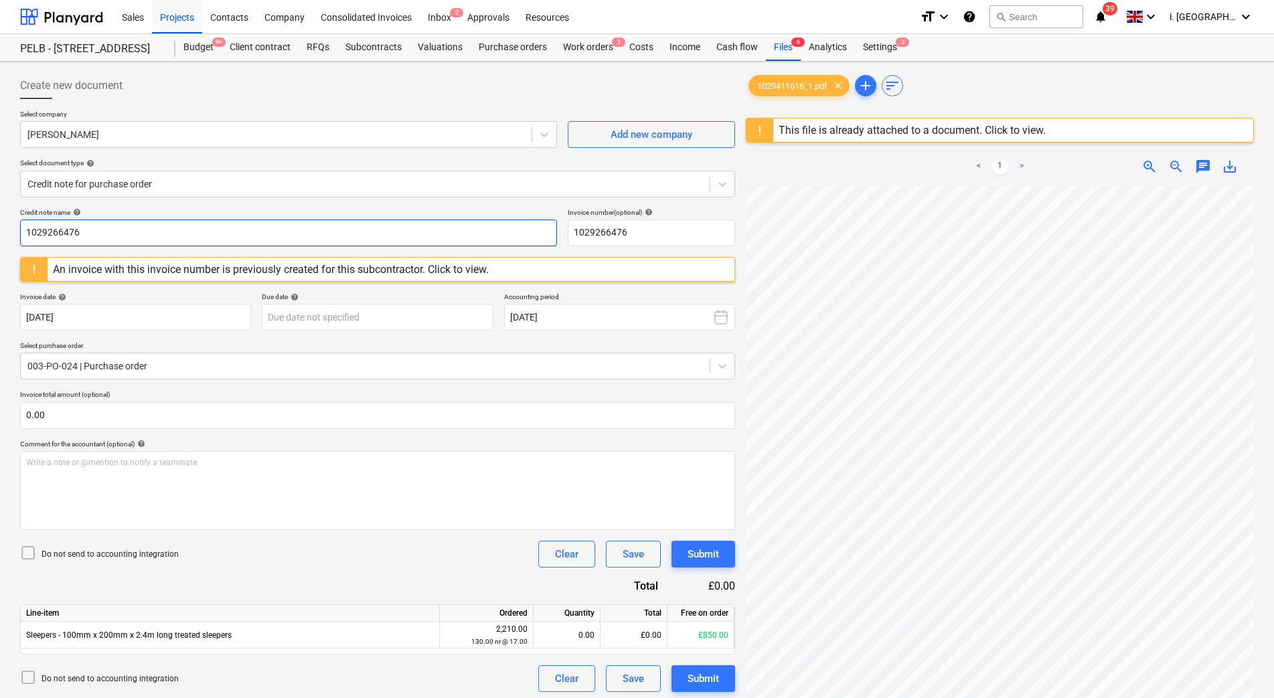
drag, startPoint x: 183, startPoint y: 236, endPoint x: 177, endPoint y: 230, distance: 8.5
click at [181, 232] on input "1029266476" at bounding box center [288, 233] width 537 height 27
drag, startPoint x: 169, startPoint y: 230, endPoint x: 0, endPoint y: 208, distance: 170.0
click at [0, 214] on html "Sales Projects Contacts Company Consolidated Invoices Inbox 2 Approvals Resourc…" at bounding box center [637, 349] width 1274 height 698
type input "1029411616"
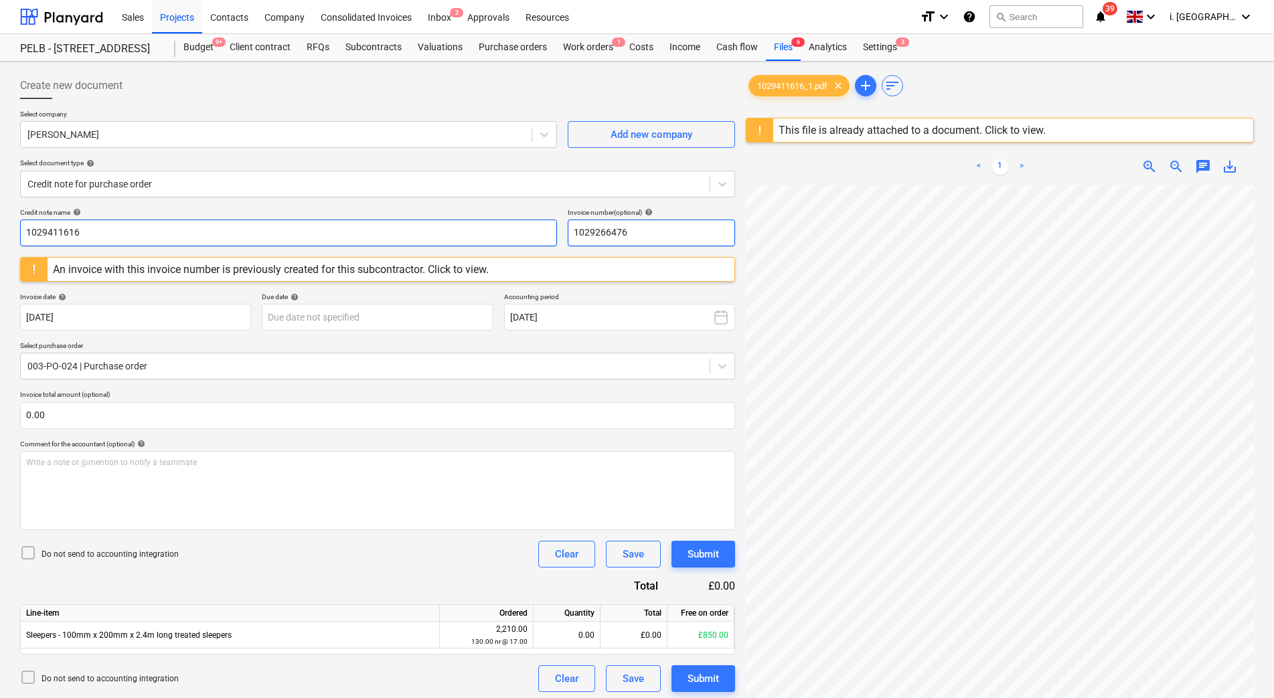
drag, startPoint x: 669, startPoint y: 235, endPoint x: 494, endPoint y: 228, distance: 175.5
click at [494, 230] on div "Credit note name help 1029411616 Invoice number (optional) help 1029266476" at bounding box center [377, 227] width 715 height 38
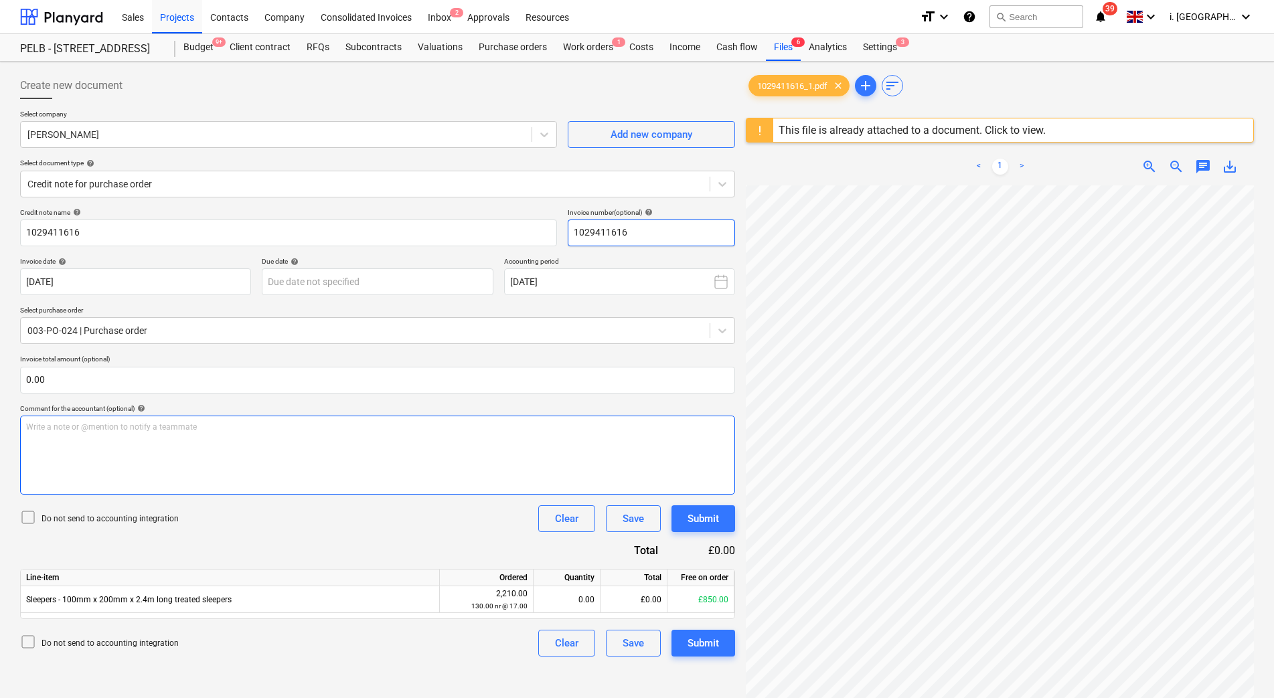
type input "1029411616"
click at [476, 488] on div "Write a note or @mention to notify a teammate ﻿" at bounding box center [377, 455] width 715 height 79
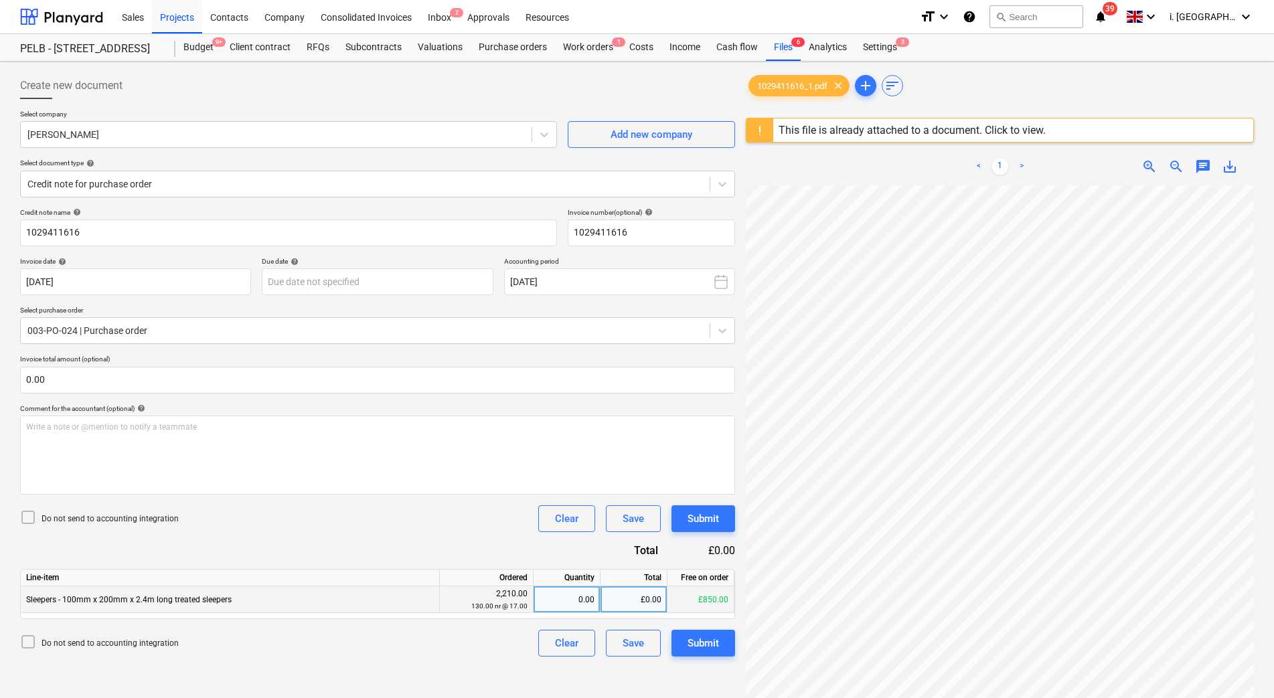
click at [565, 602] on div "0.00" at bounding box center [567, 599] width 56 height 27
type input "21"
click at [546, 420] on div "Write a note or @mention to notify a teammate ﻿" at bounding box center [377, 455] width 715 height 79
click at [618, 604] on div "£357.00" at bounding box center [633, 599] width 67 height 27
click at [582, 599] on div "21.00" at bounding box center [567, 599] width 56 height 27
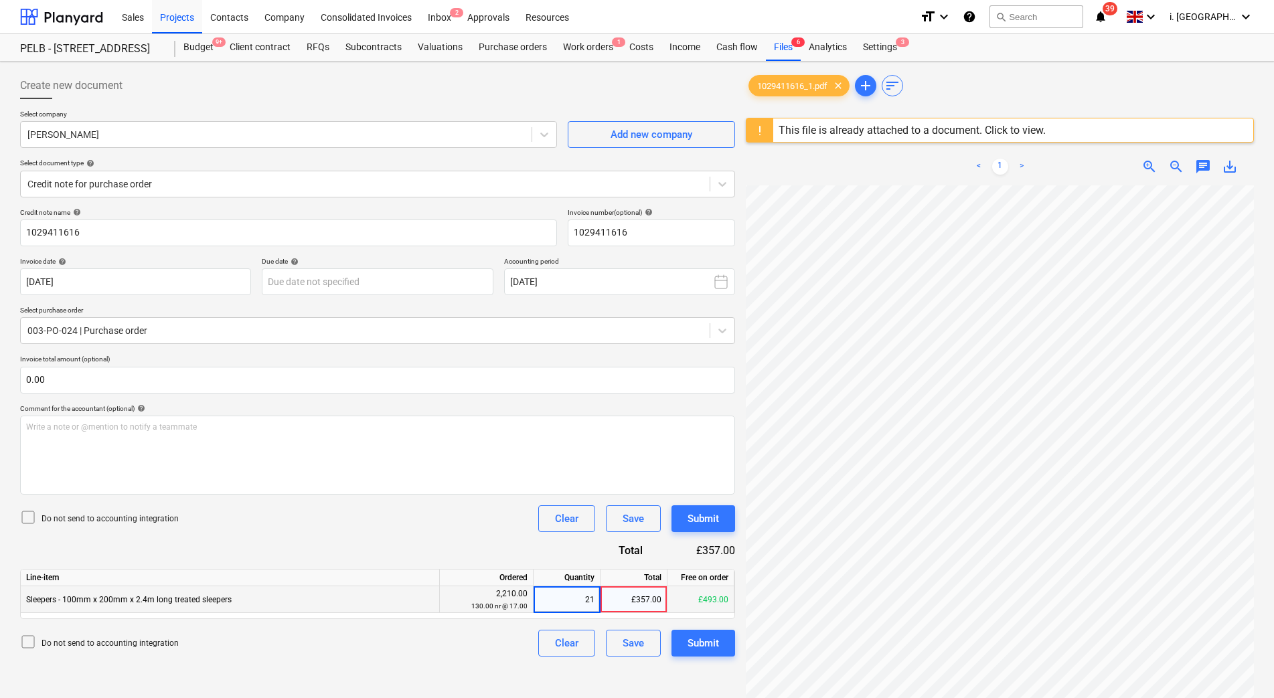
type input "0"
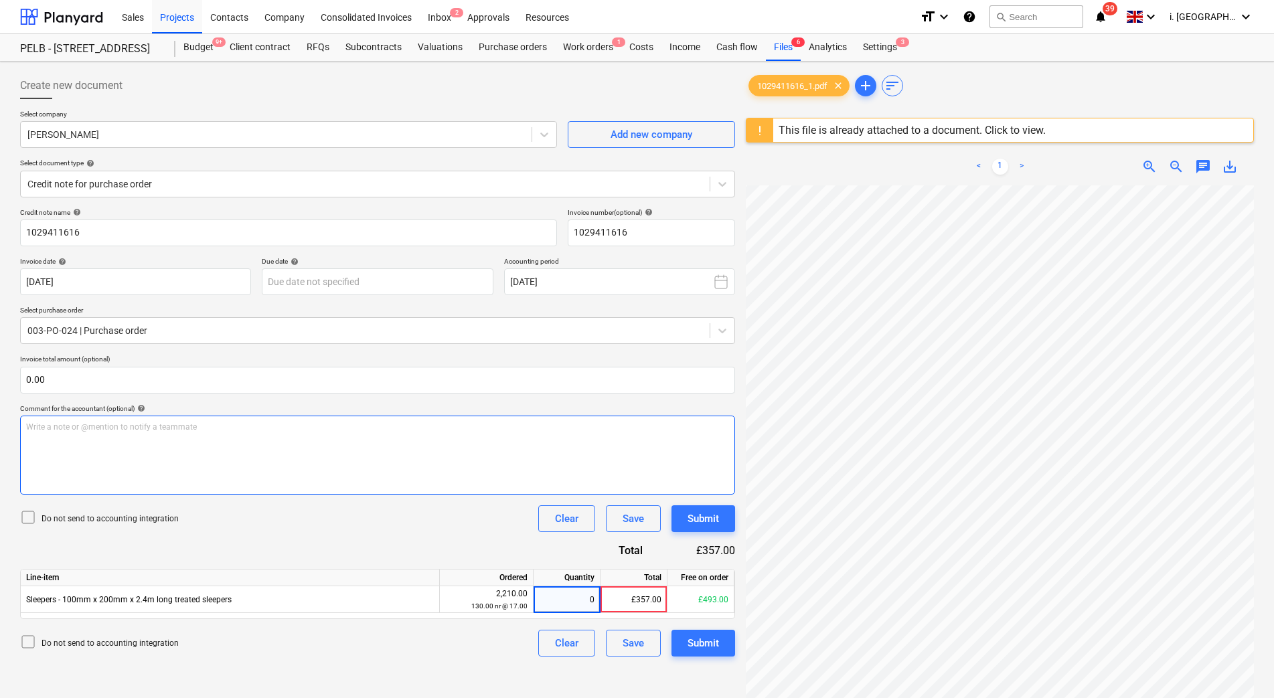
click at [416, 472] on div "Write a note or @mention to notify a teammate ﻿" at bounding box center [377, 455] width 715 height 79
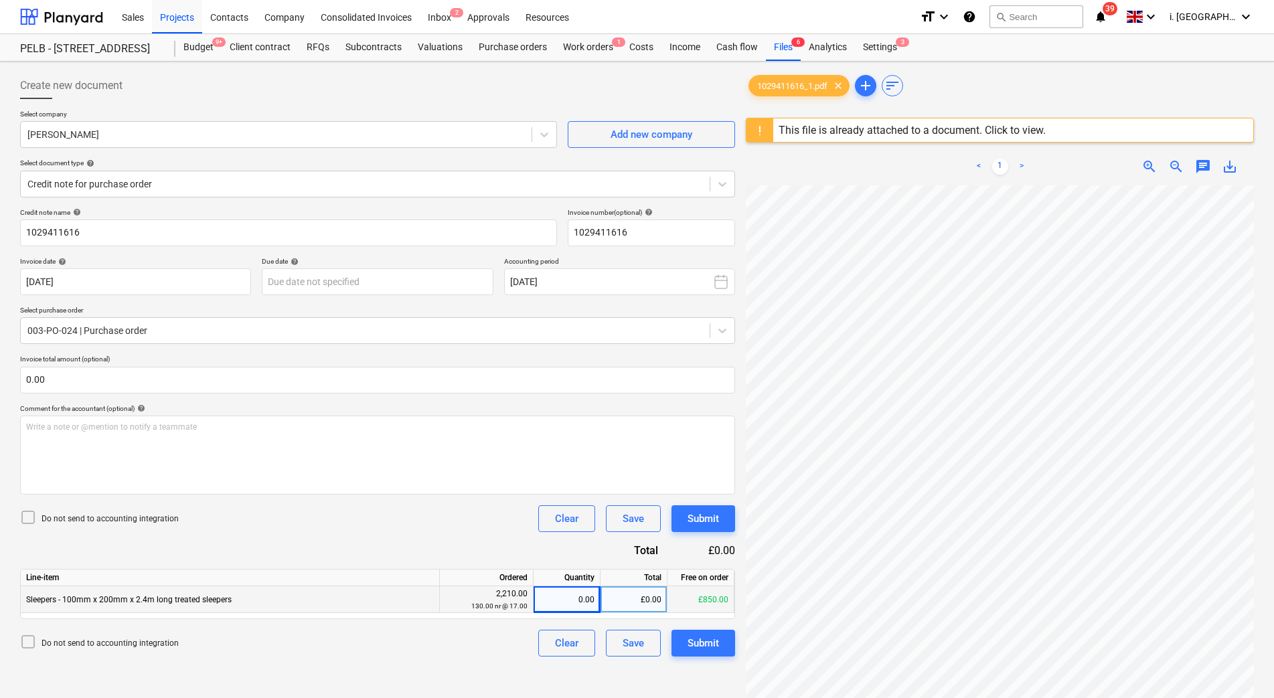
click at [582, 607] on div "0.00" at bounding box center [567, 599] width 56 height 27
type input "-21"
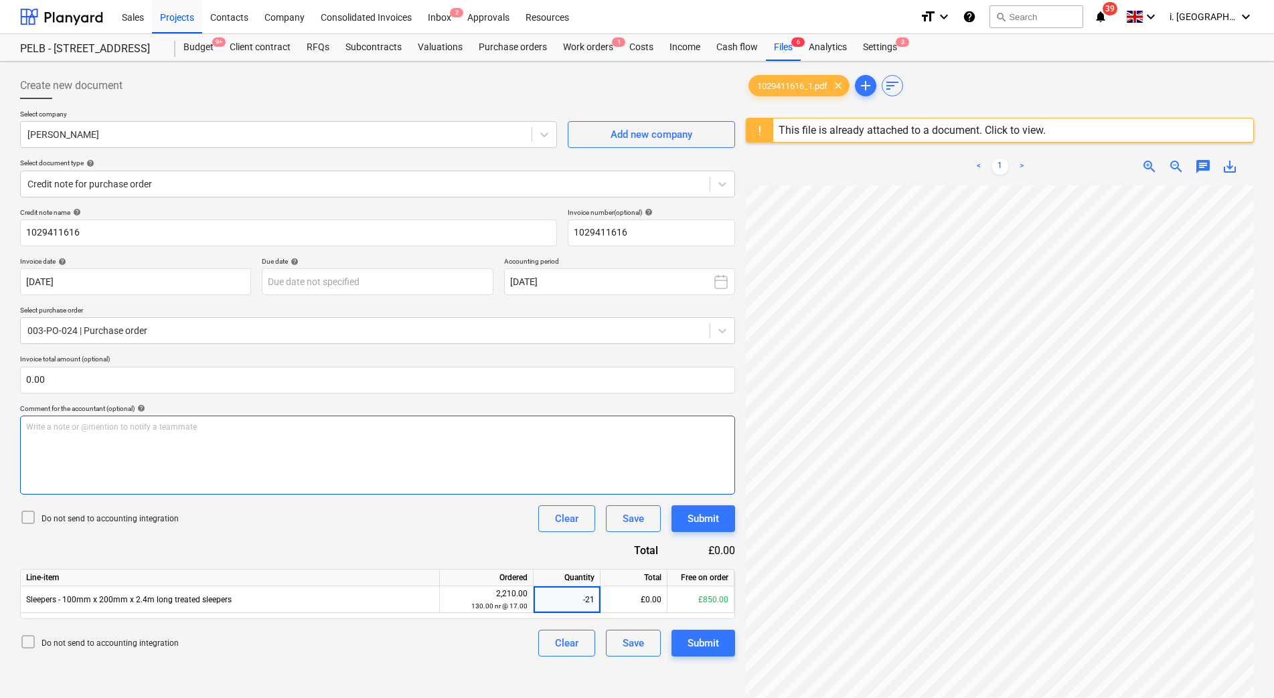
click at [439, 454] on div "Write a note or @mention to notify a teammate ﻿" at bounding box center [377, 455] width 715 height 79
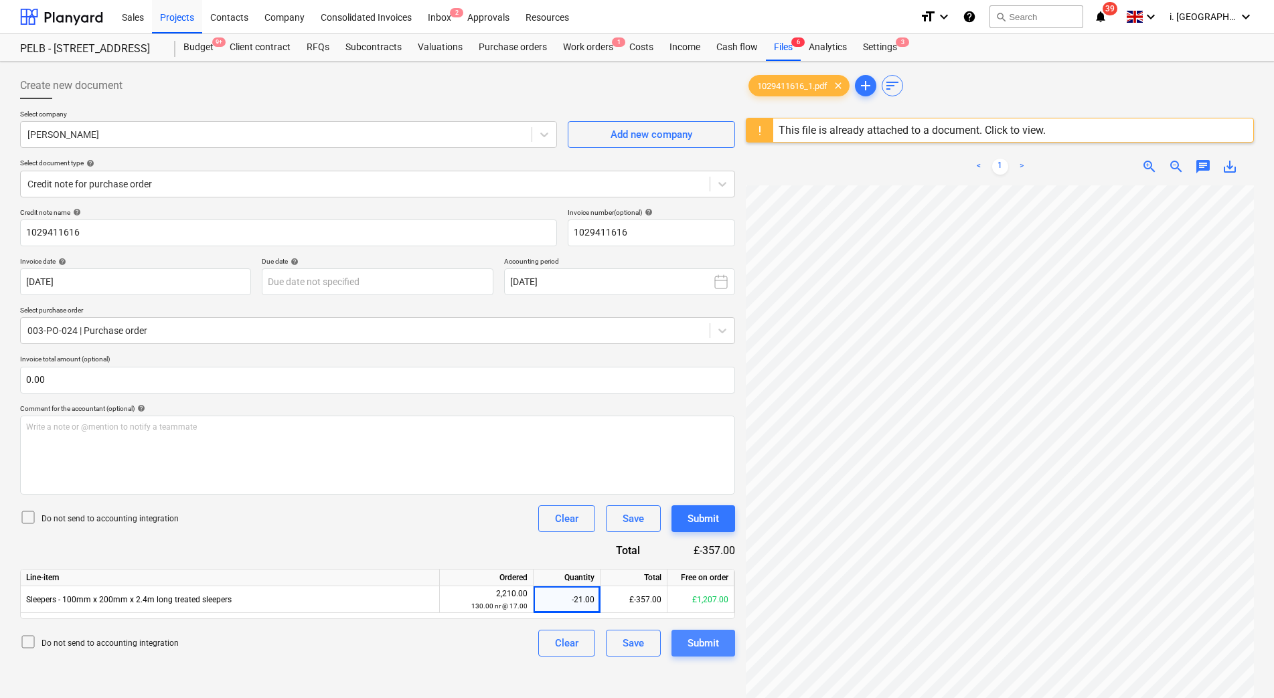
click at [695, 643] on div "Submit" at bounding box center [702, 643] width 31 height 17
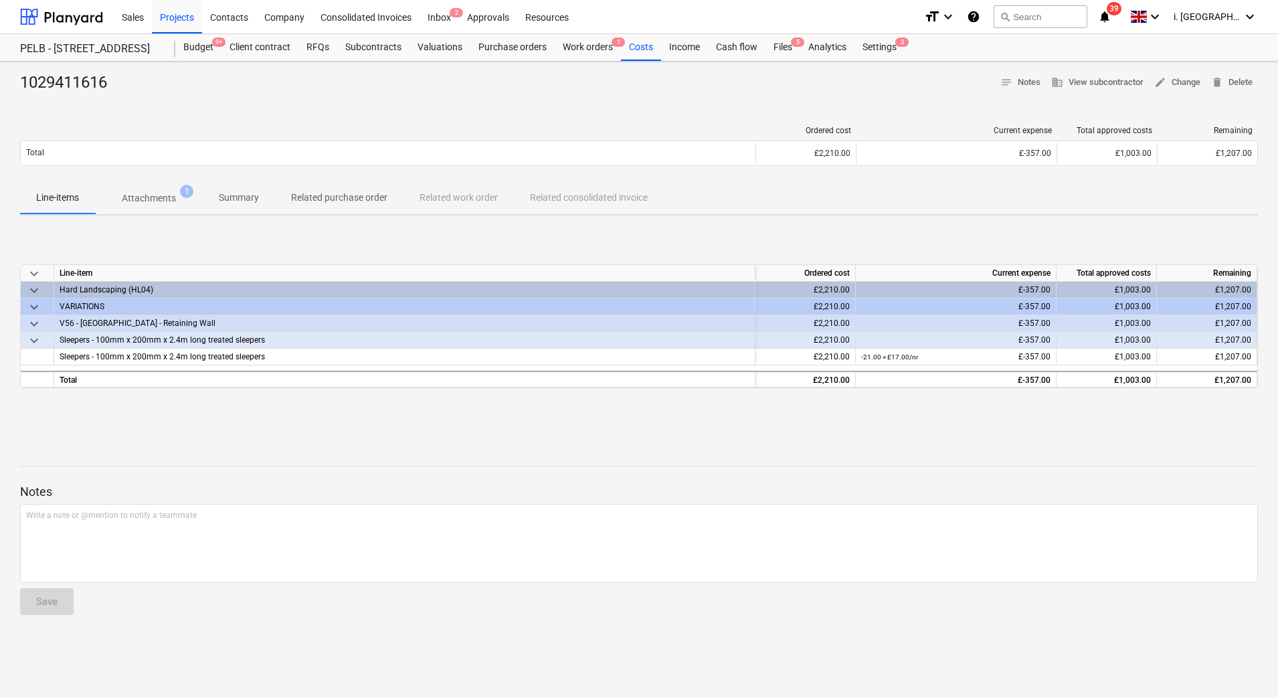
click at [305, 203] on p "Related purchase order" at bounding box center [339, 198] width 96 height 14
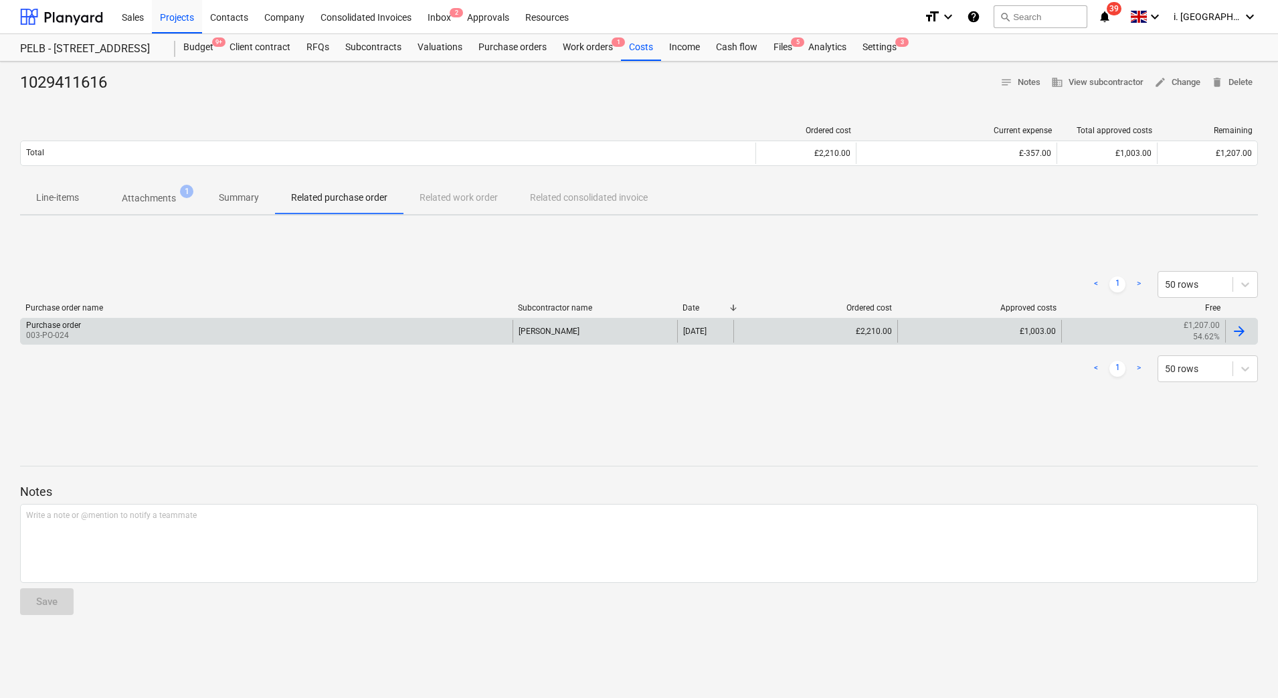
click at [179, 324] on div "Purchase order 003-PO-024" at bounding box center [267, 331] width 492 height 23
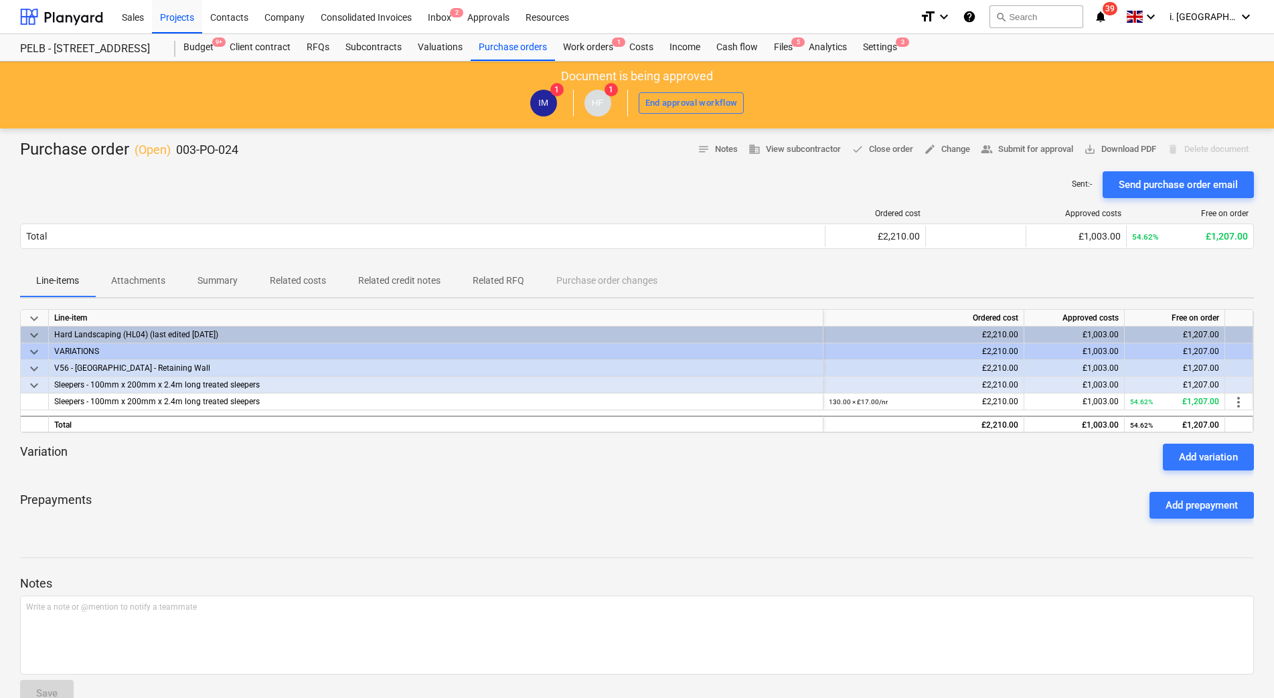
click at [301, 279] on p "Related costs" at bounding box center [298, 281] width 56 height 14
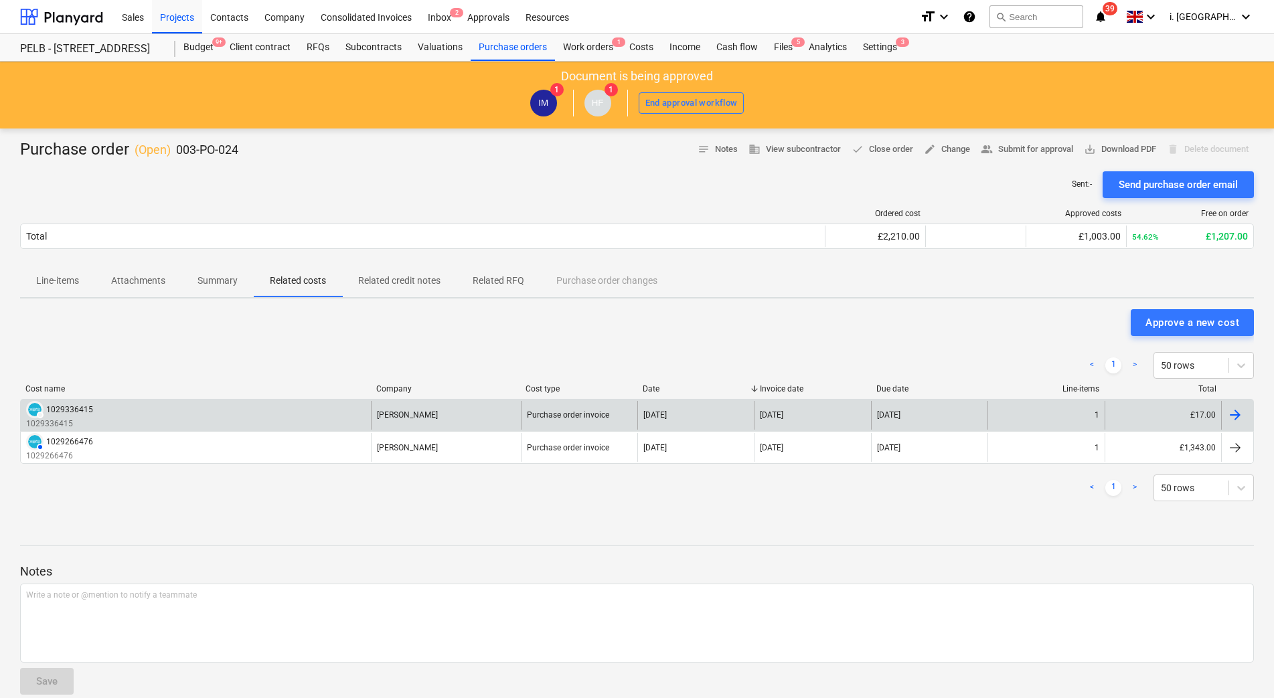
click at [276, 420] on div "DRAFT 1029336415 1029336415" at bounding box center [196, 415] width 350 height 29
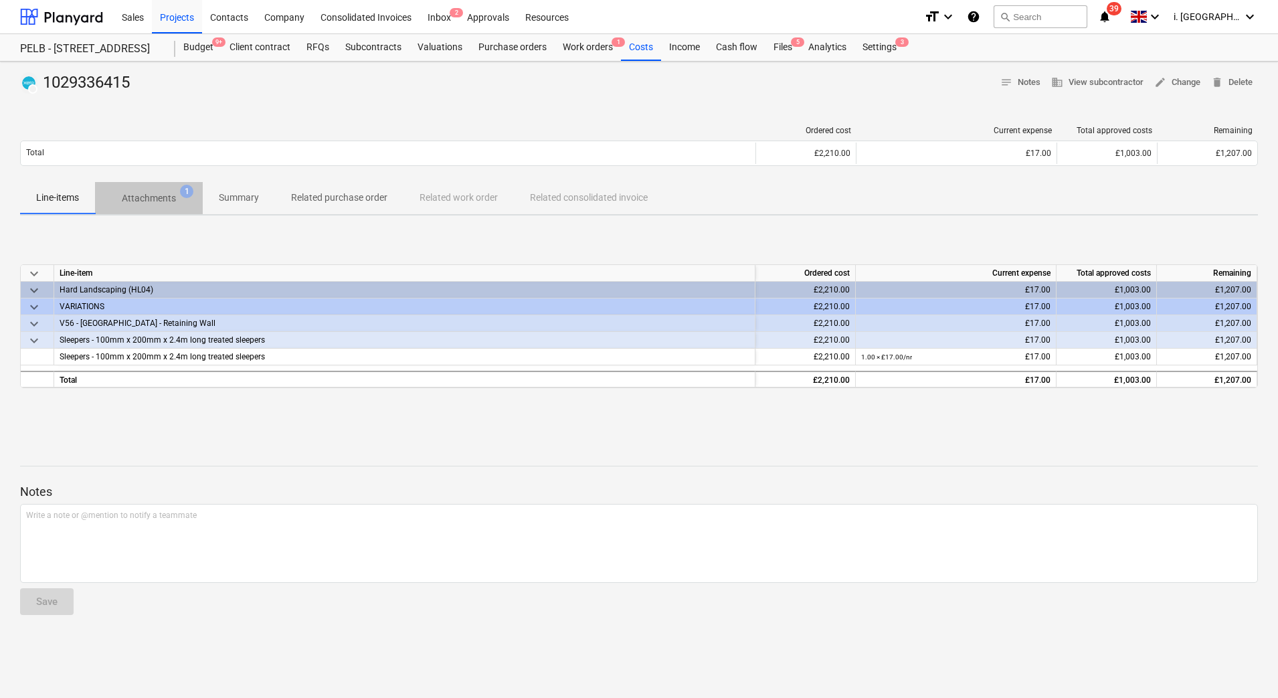
click at [171, 200] on p "Attachments" at bounding box center [149, 198] width 54 height 14
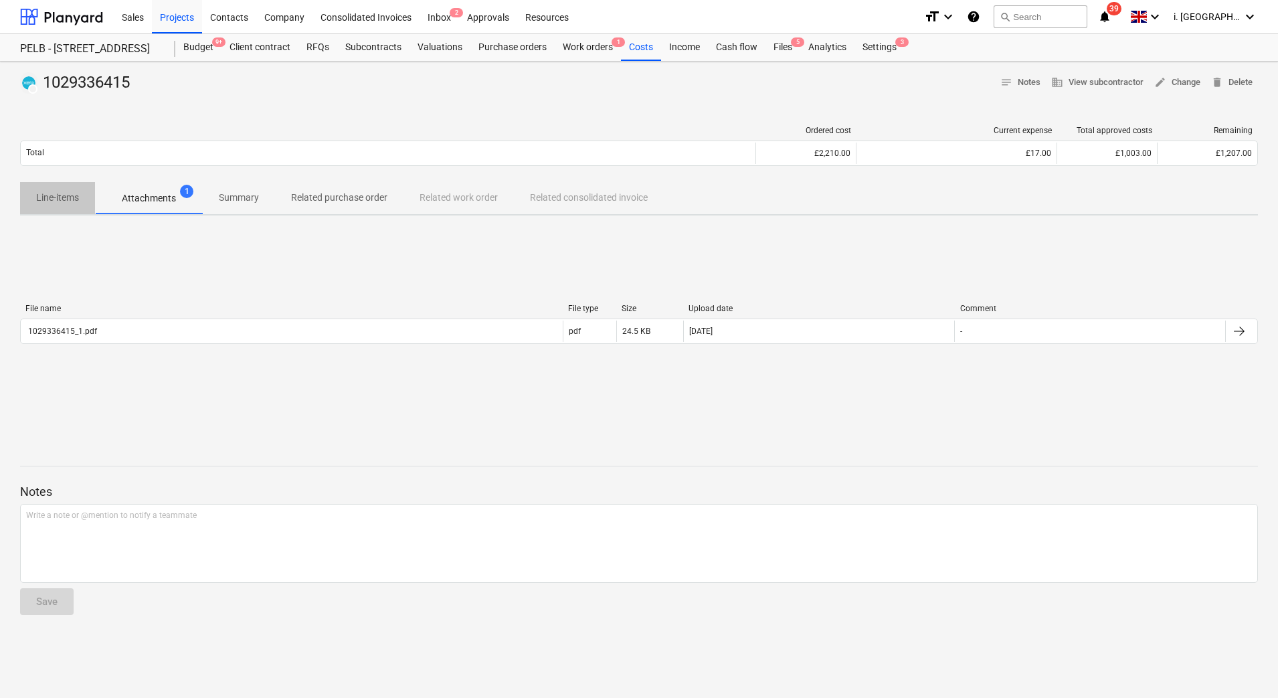
click at [55, 205] on span "Line-items" at bounding box center [57, 198] width 75 height 22
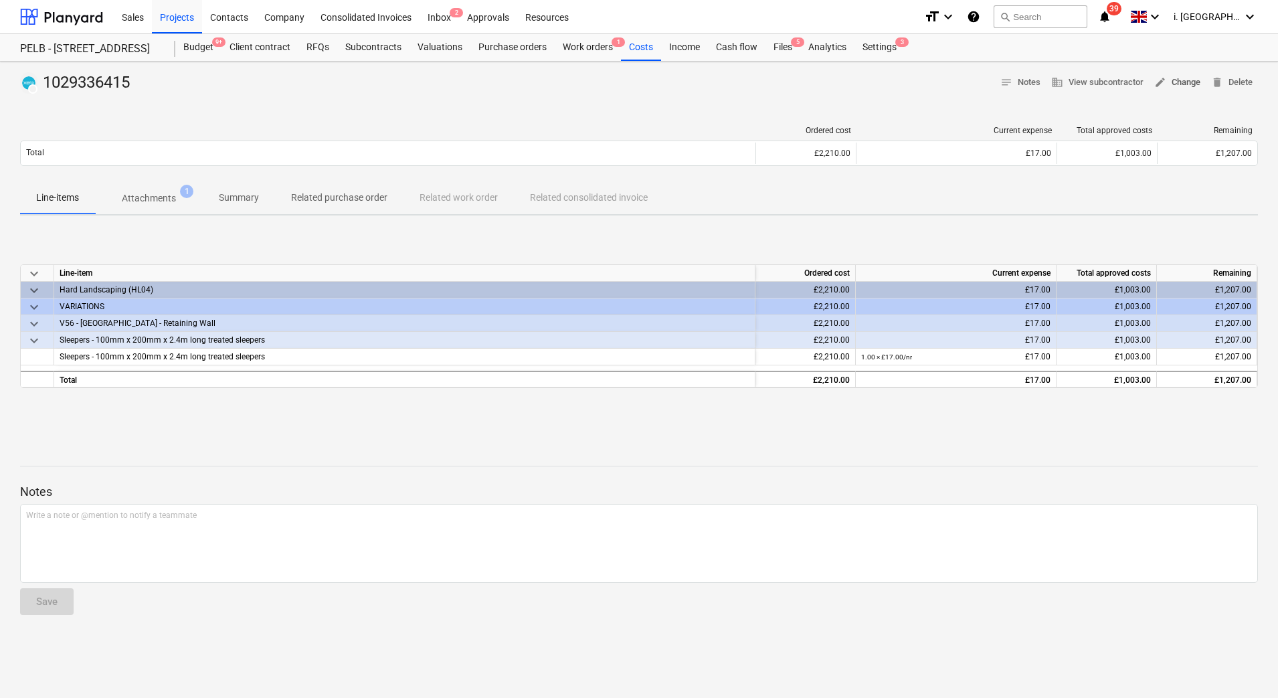
click at [1186, 84] on span "edit Change" at bounding box center [1178, 82] width 46 height 15
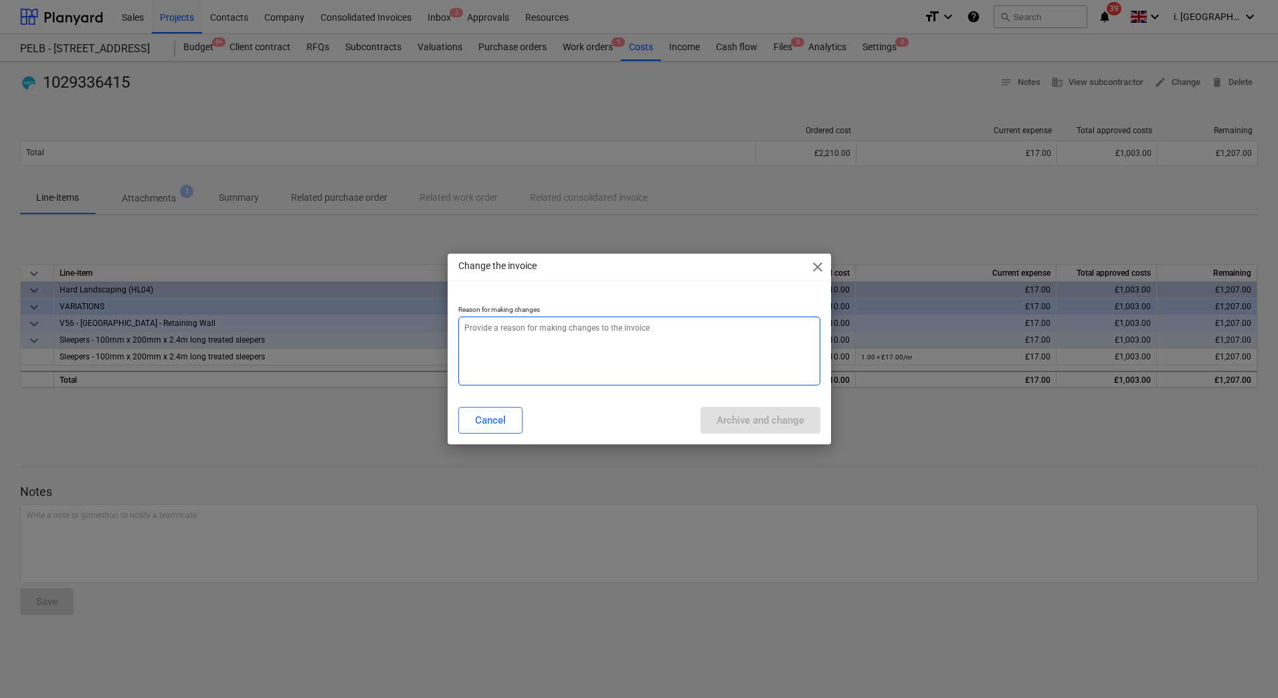
click at [666, 331] on textarea at bounding box center [639, 351] width 362 height 69
type textarea "x"
type textarea "w"
type textarea "x"
type textarea "wr"
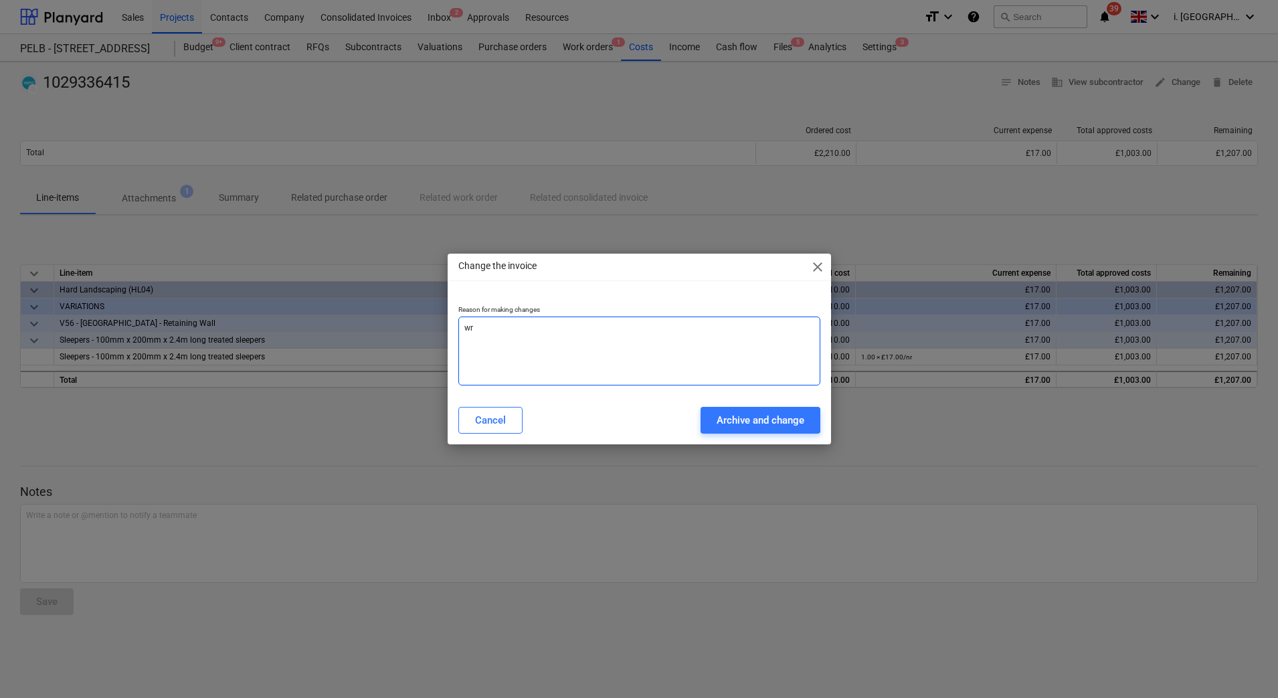
type textarea "x"
type textarea "wro"
type textarea "x"
type textarea "wron"
type textarea "x"
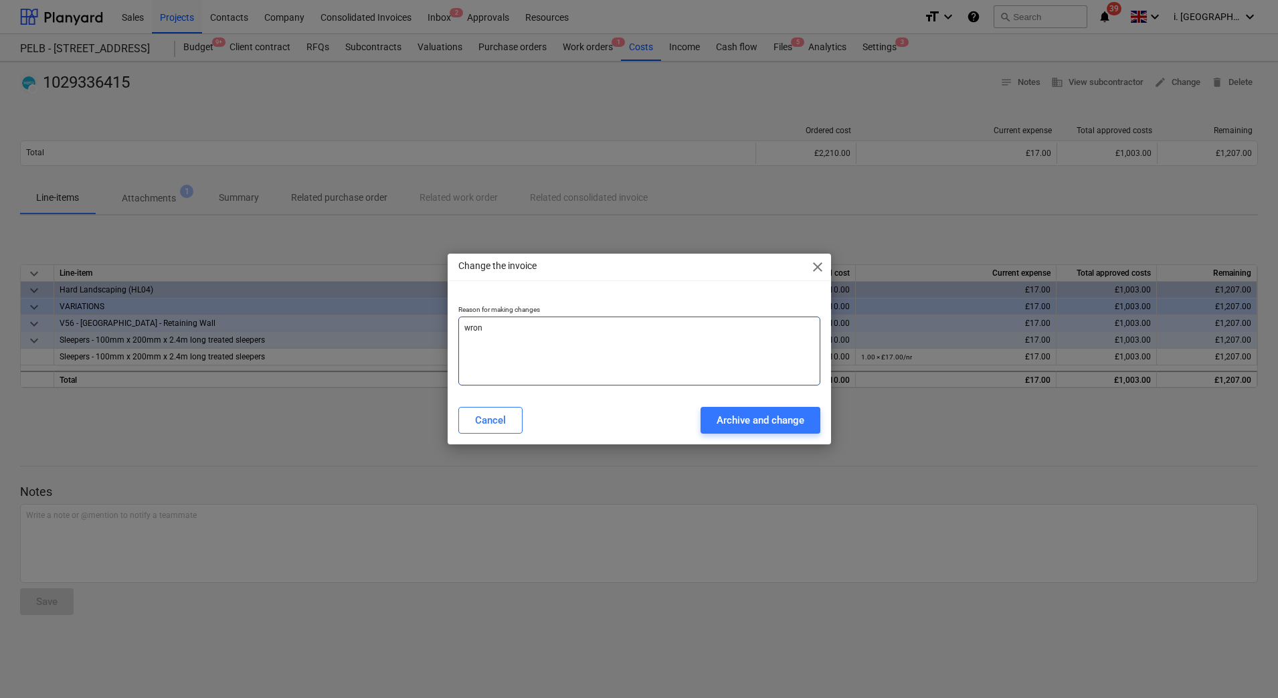
type textarea "wrong"
type textarea "x"
type textarea "wrong"
type textarea "x"
type textarea "wrong a"
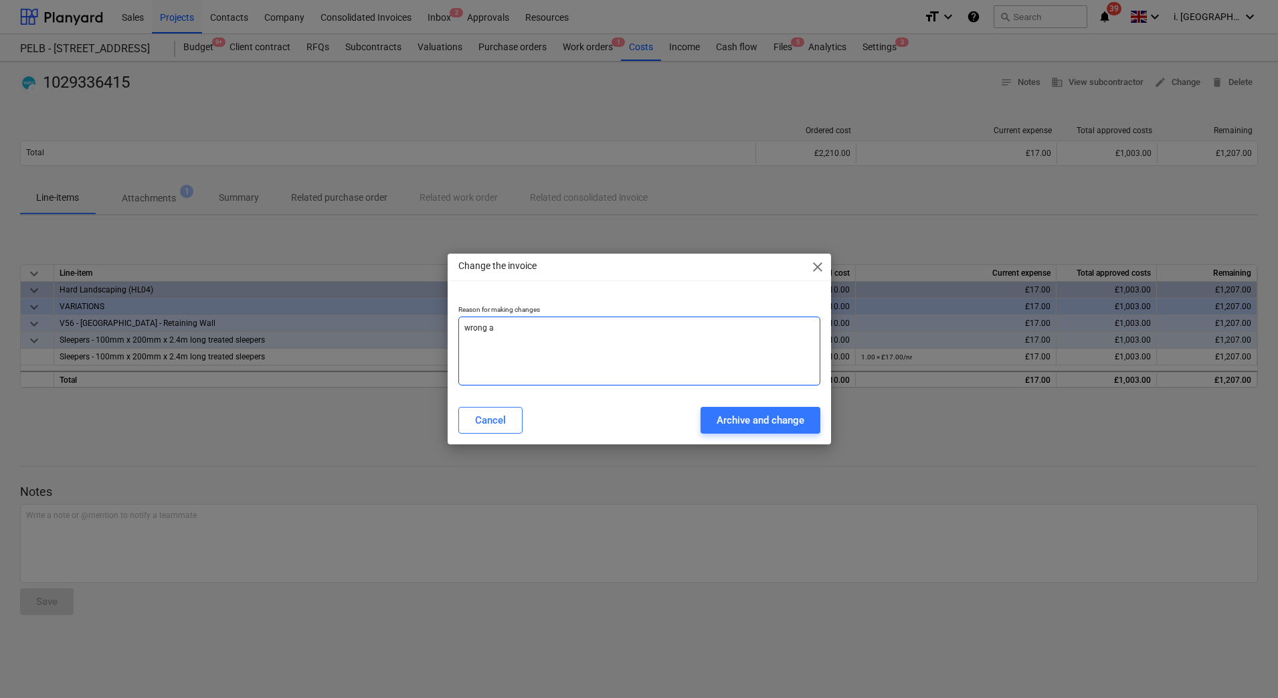
type textarea "x"
type textarea "wrong am"
type textarea "x"
type textarea "wrong amm"
type textarea "x"
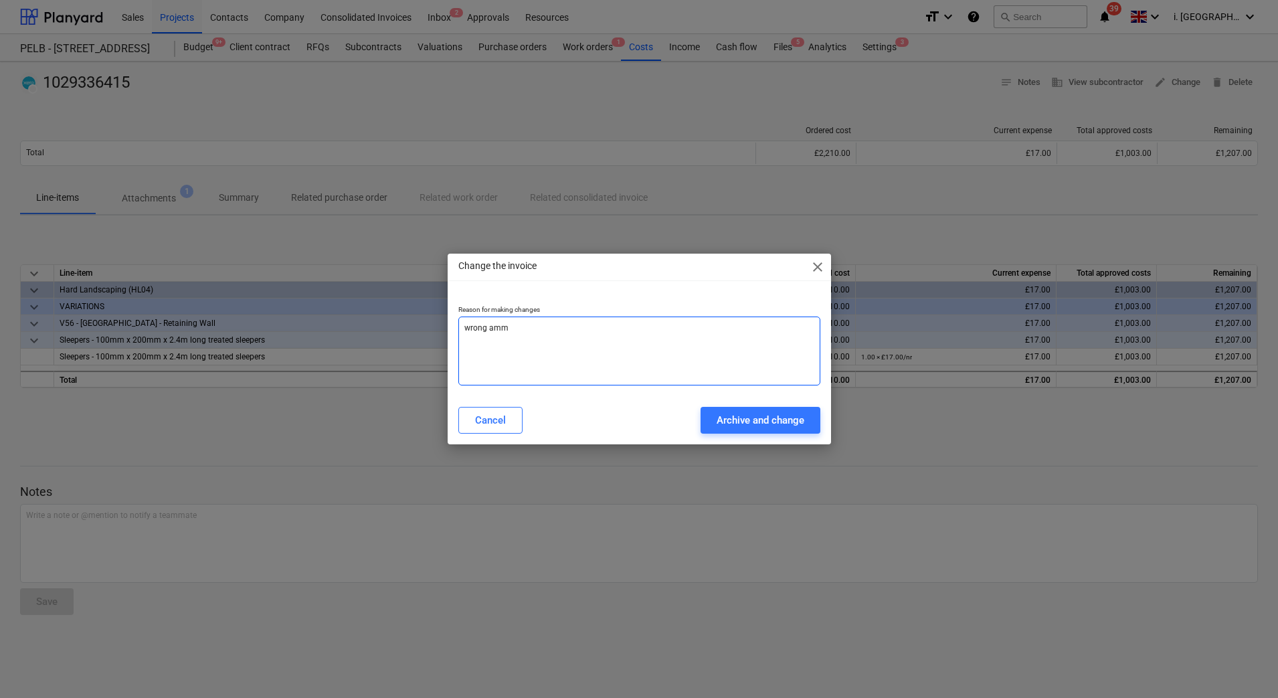
type textarea "wrong ammo"
type textarea "x"
type textarea "wrong ammou"
type textarea "x"
type textarea "wrong ammoun"
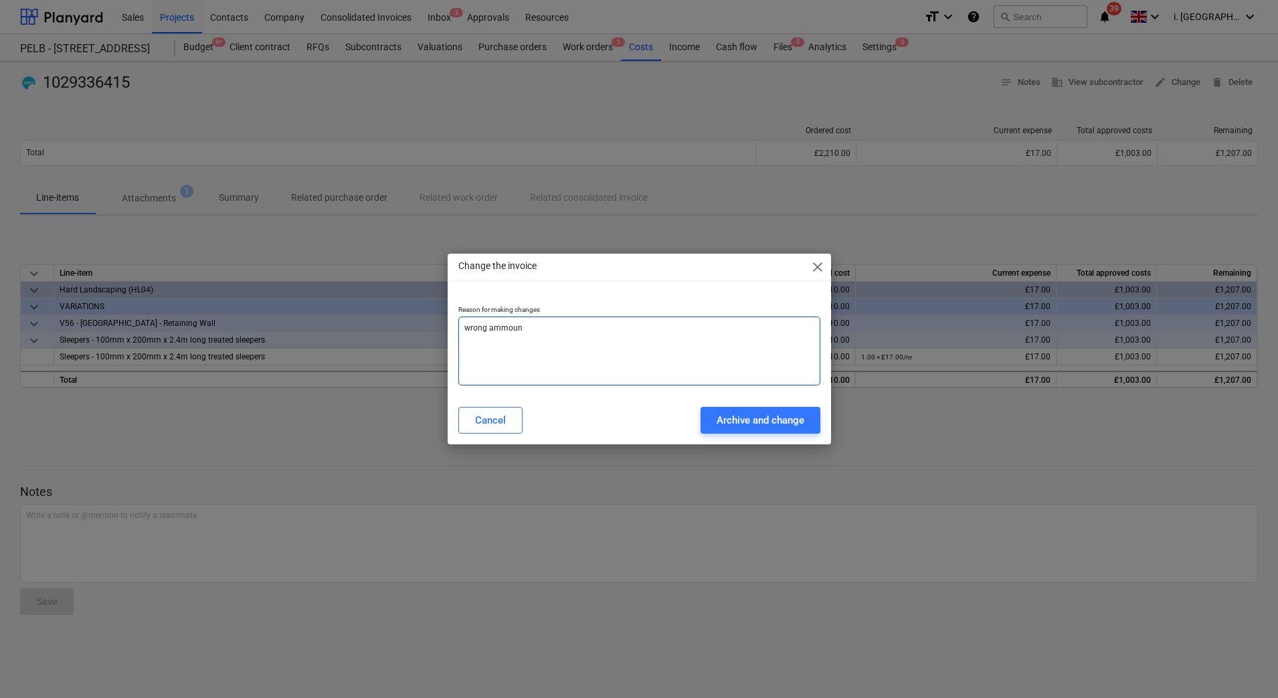
type textarea "x"
type textarea "wrong ammount"
type textarea "x"
type textarea "wrong ammount"
type textarea "x"
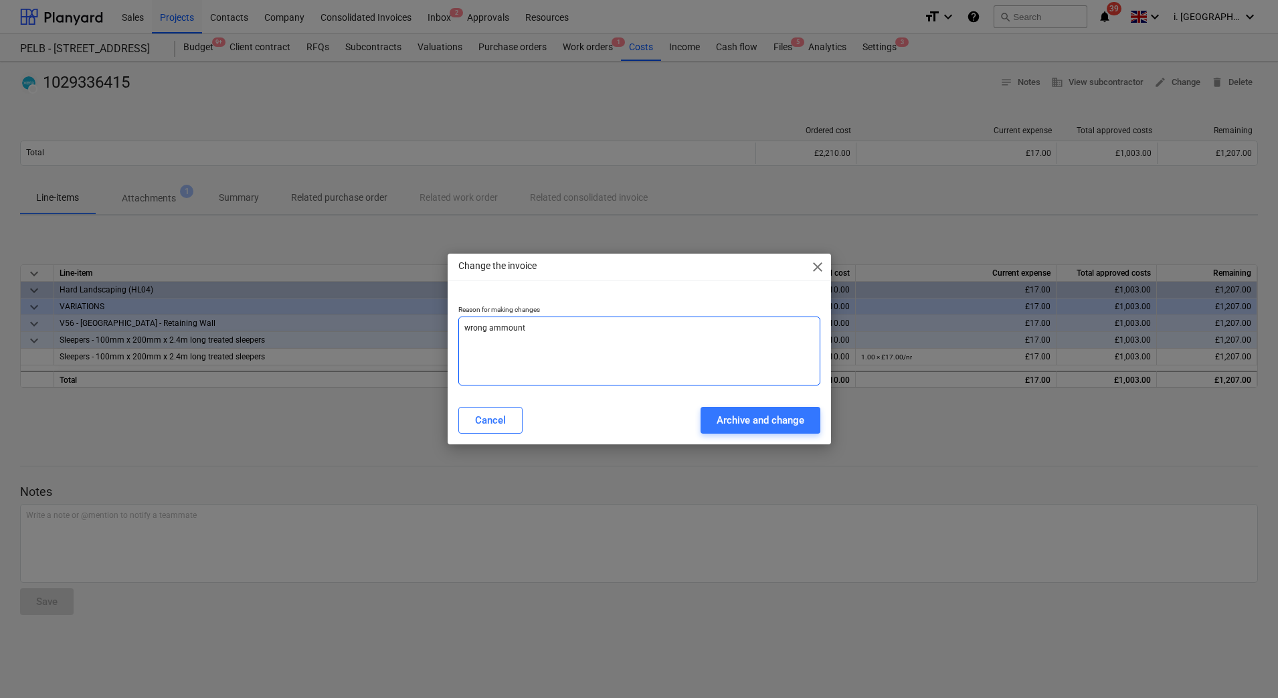
type textarea "wrong ammount a"
type textarea "x"
type textarea "wrong ammount ad"
type textarea "x"
type textarea "wrong ammount add"
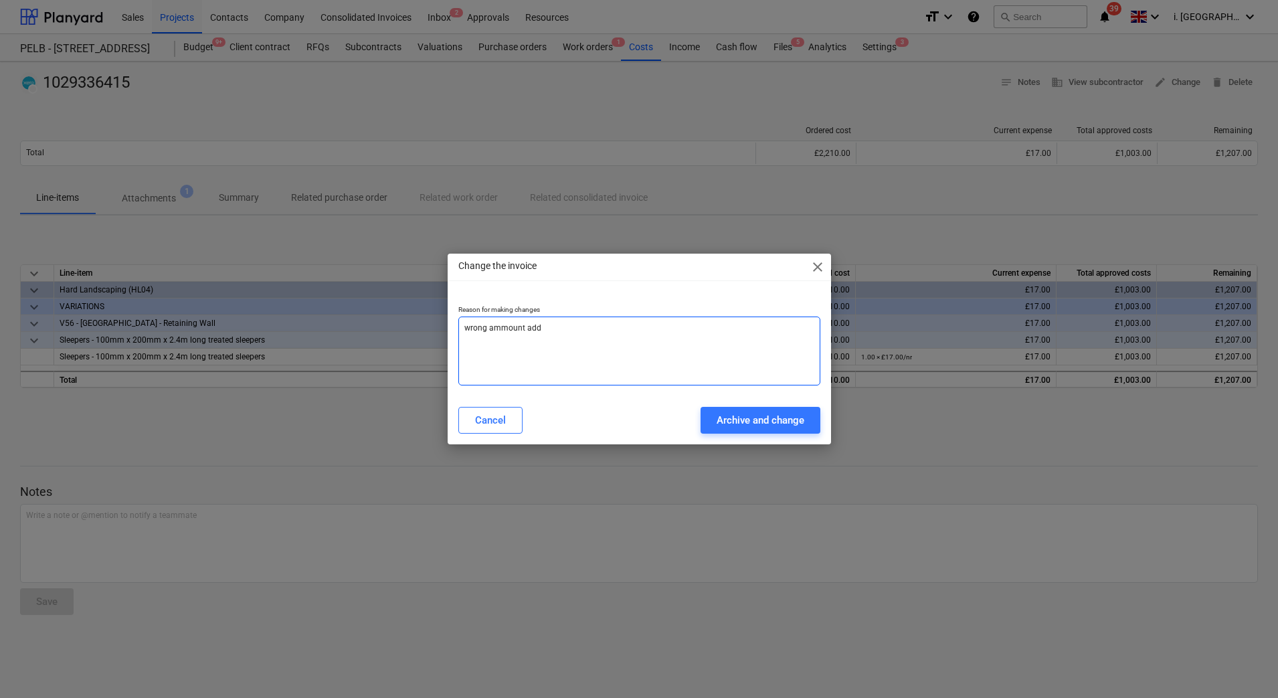
type textarea "x"
type textarea "wrong ammount adde"
type textarea "x"
type textarea "wrong ammount added"
type textarea "x"
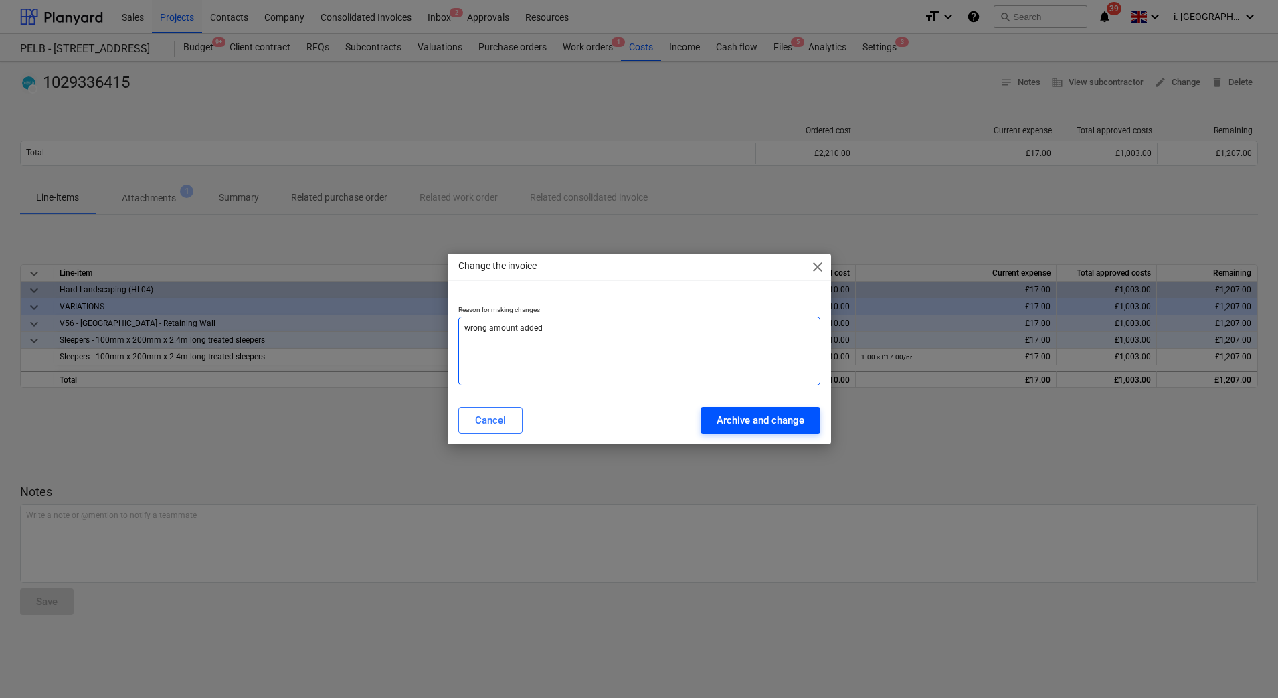
type textarea "wrong amount added"
click at [772, 420] on div "Archive and change" at bounding box center [761, 420] width 88 height 17
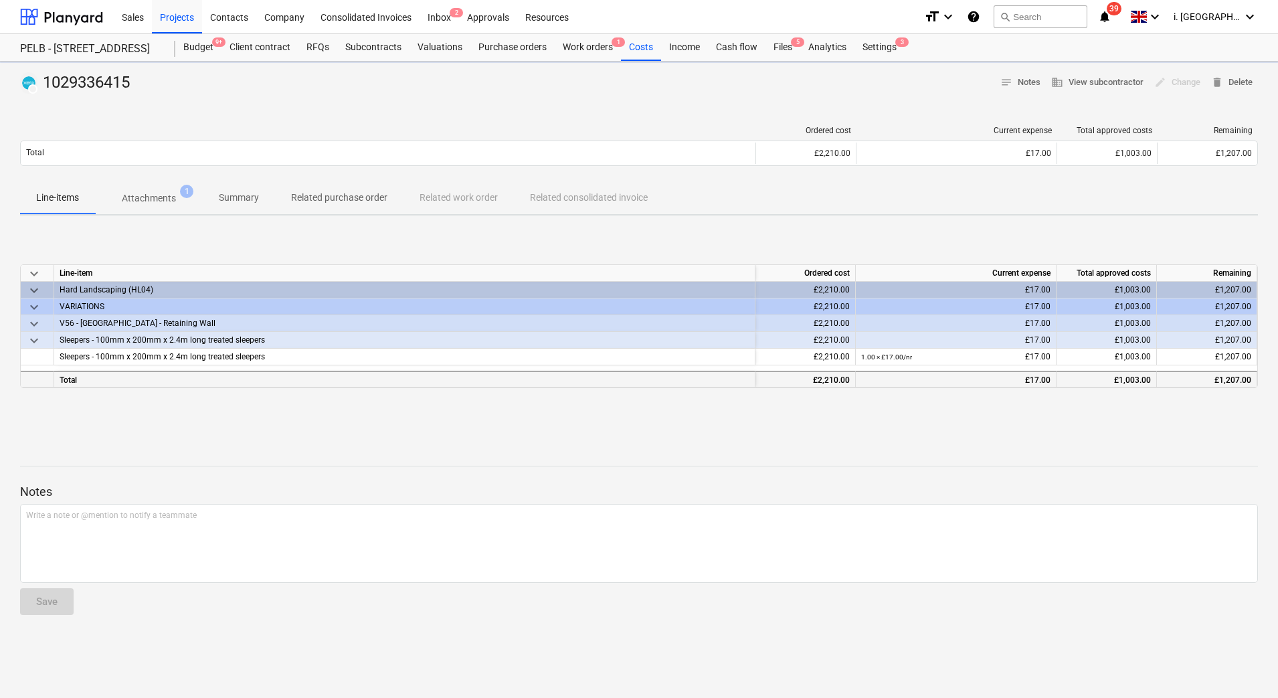
type textarea "x"
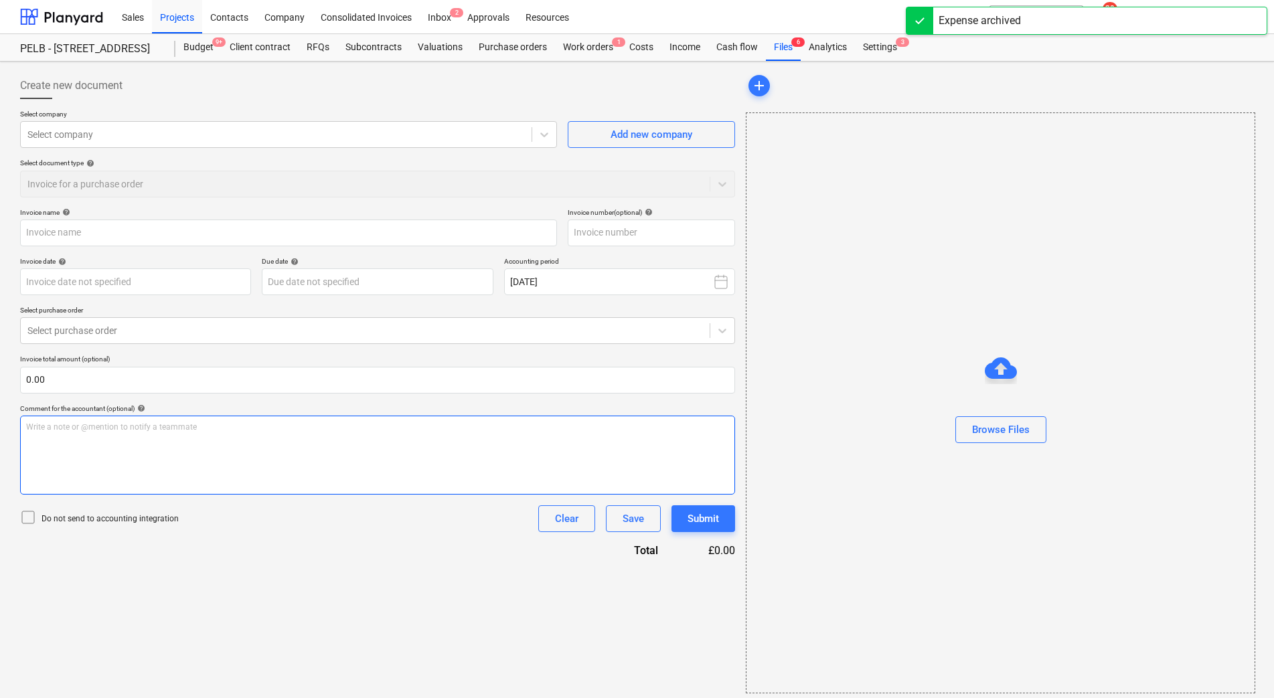
type input "1029336415"
type input "16 Sep 2025"
type input "15 Nov 2025"
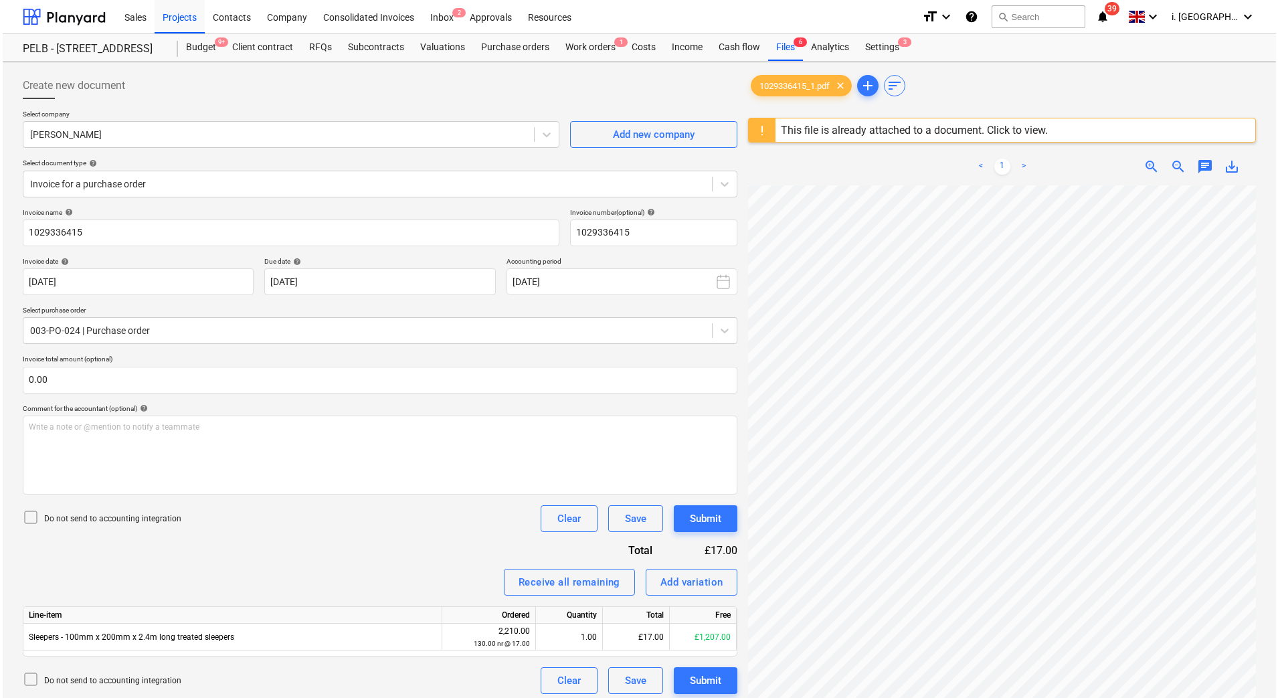
scroll to position [21, 97]
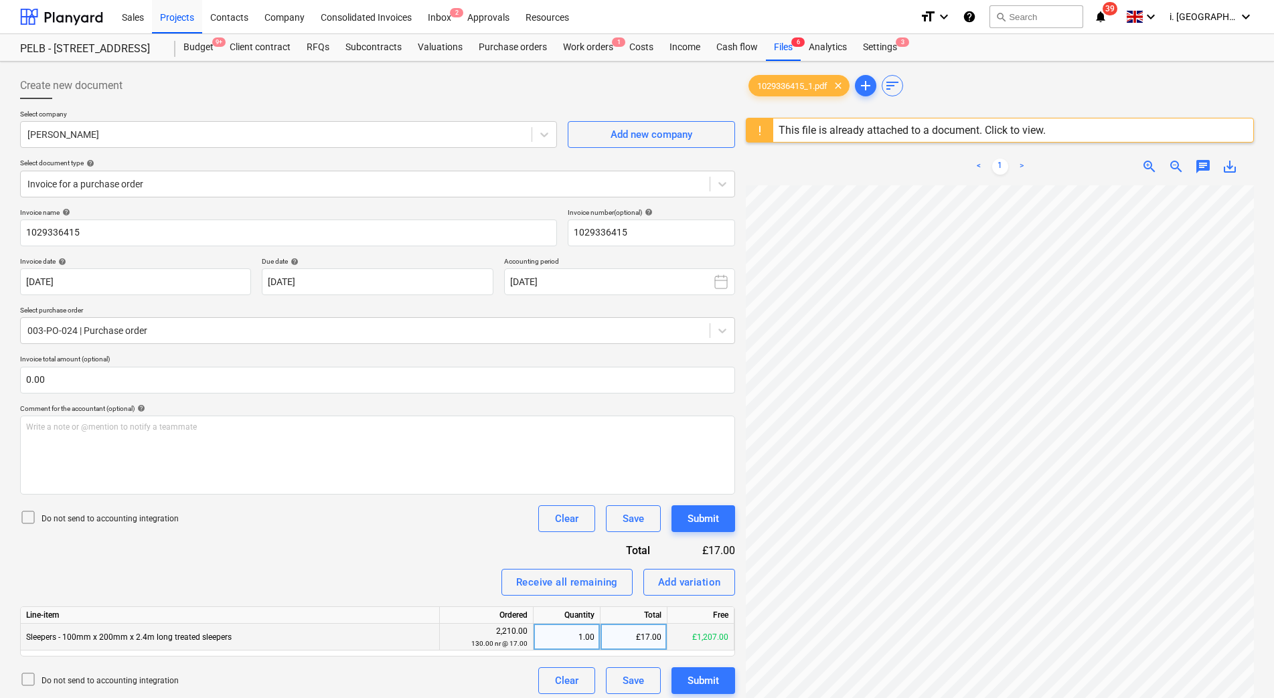
click at [577, 633] on div "1.00" at bounding box center [567, 637] width 56 height 27
type input "52"
click at [718, 682] on div "Submit" at bounding box center [702, 680] width 31 height 17
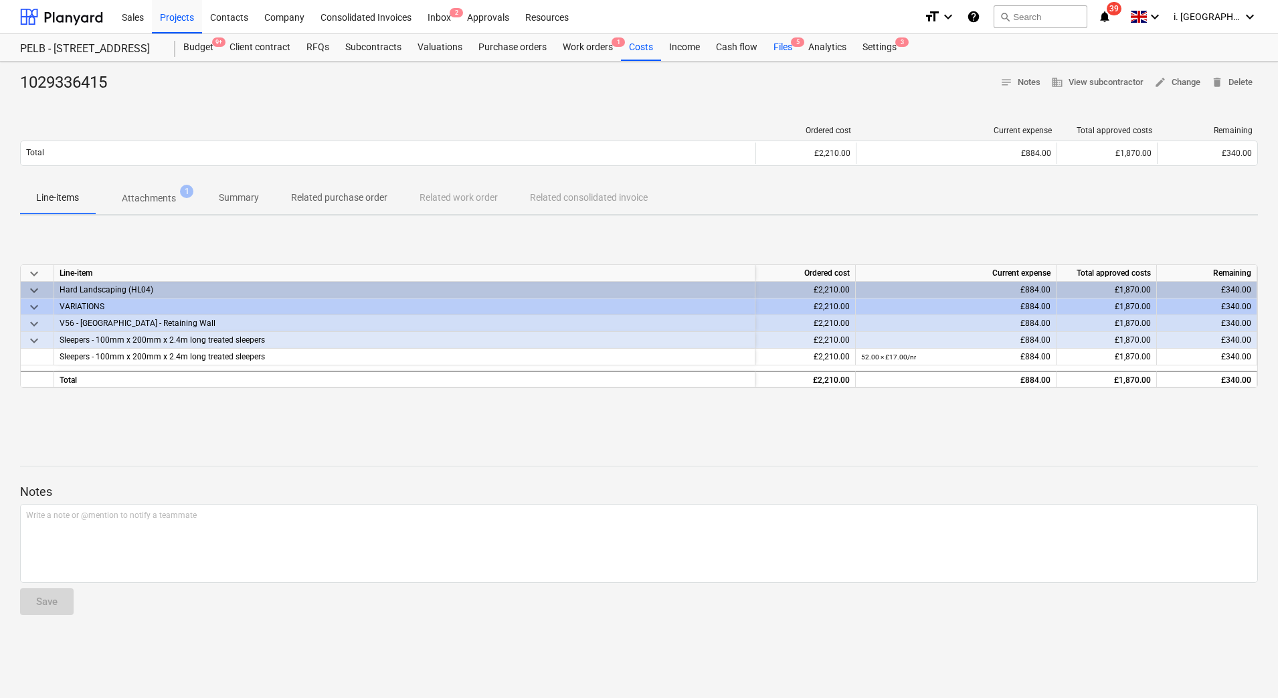
click at [784, 50] on div "Files 5" at bounding box center [783, 47] width 35 height 27
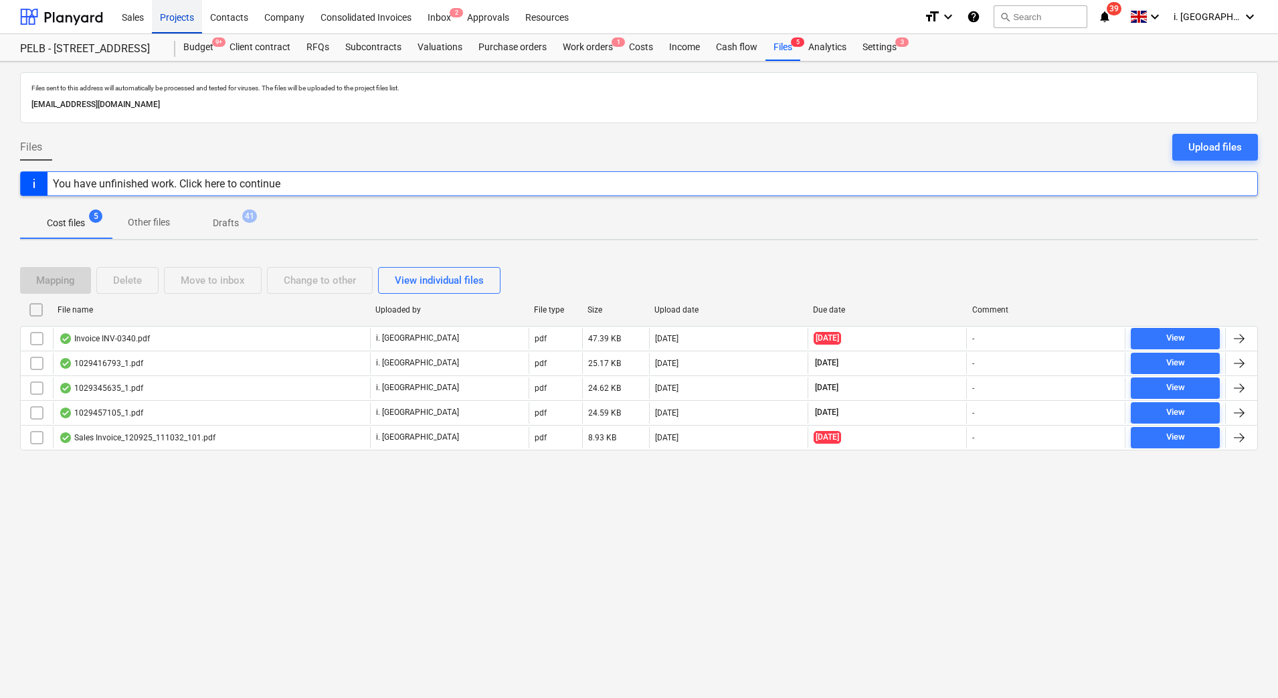
click at [184, 20] on div "Projects" at bounding box center [177, 16] width 50 height 34
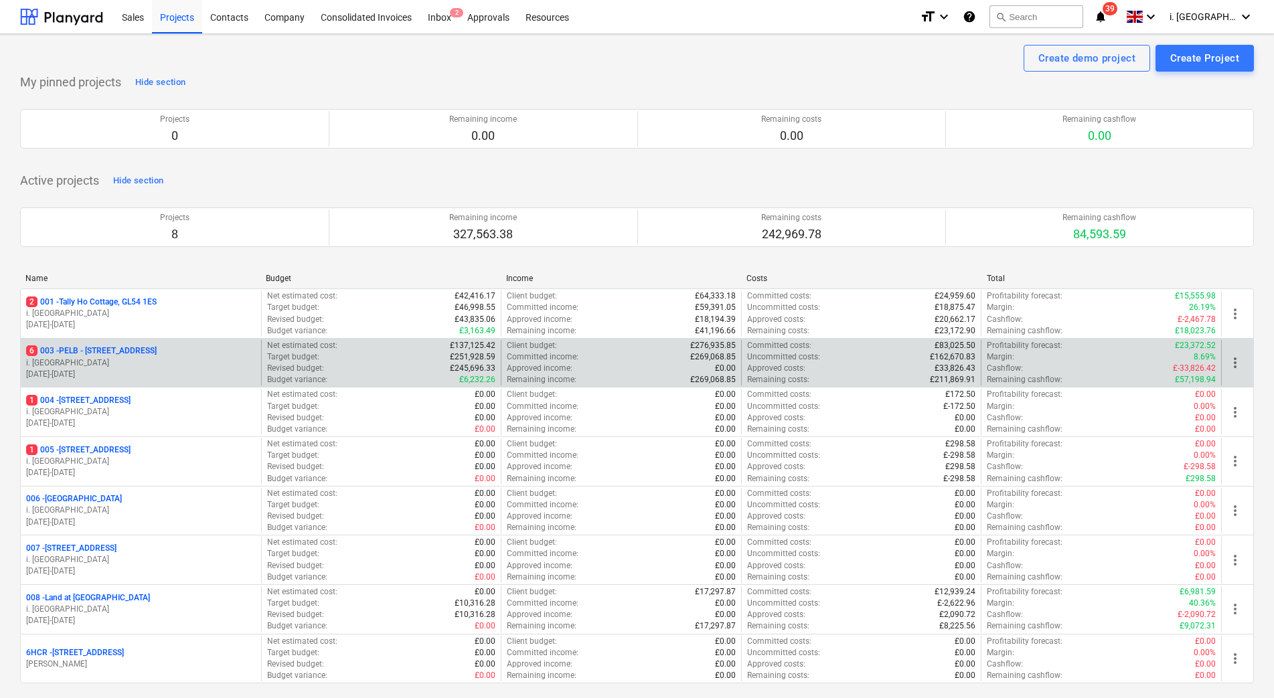
click at [121, 355] on p "6 003 - PELB - Castle lane, Moreton Valence, GL2 7NE" at bounding box center [91, 350] width 131 height 11
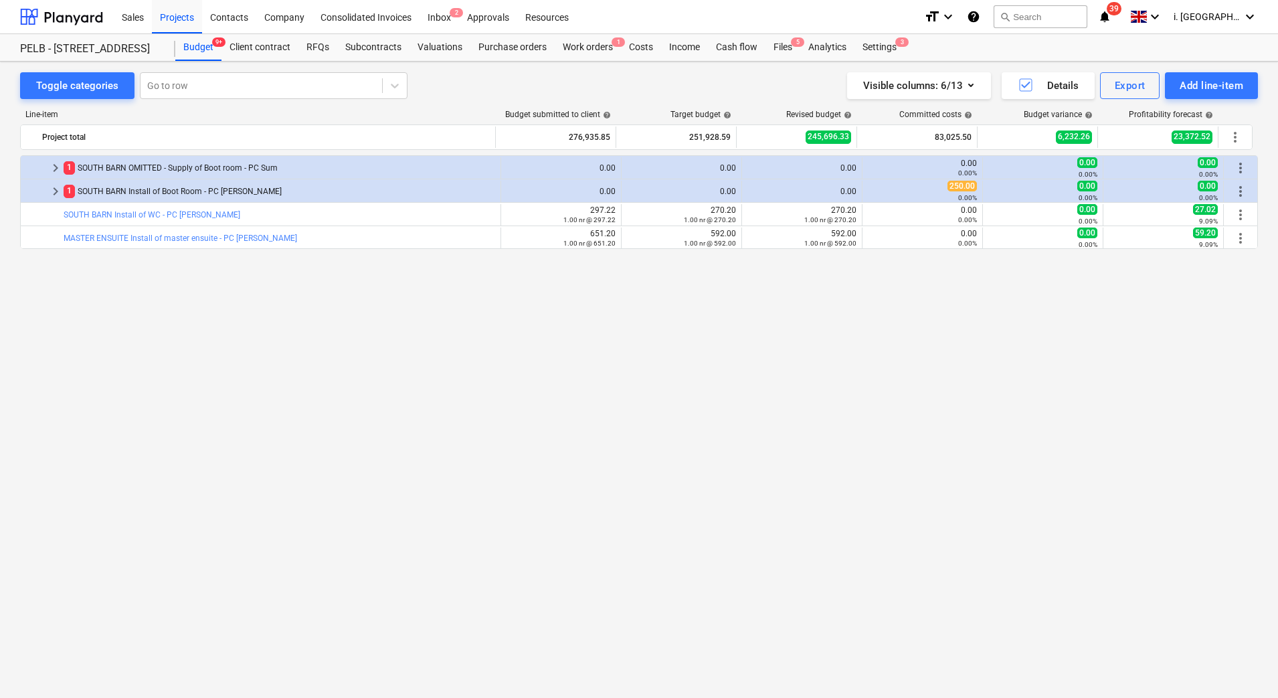
scroll to position [932, 0]
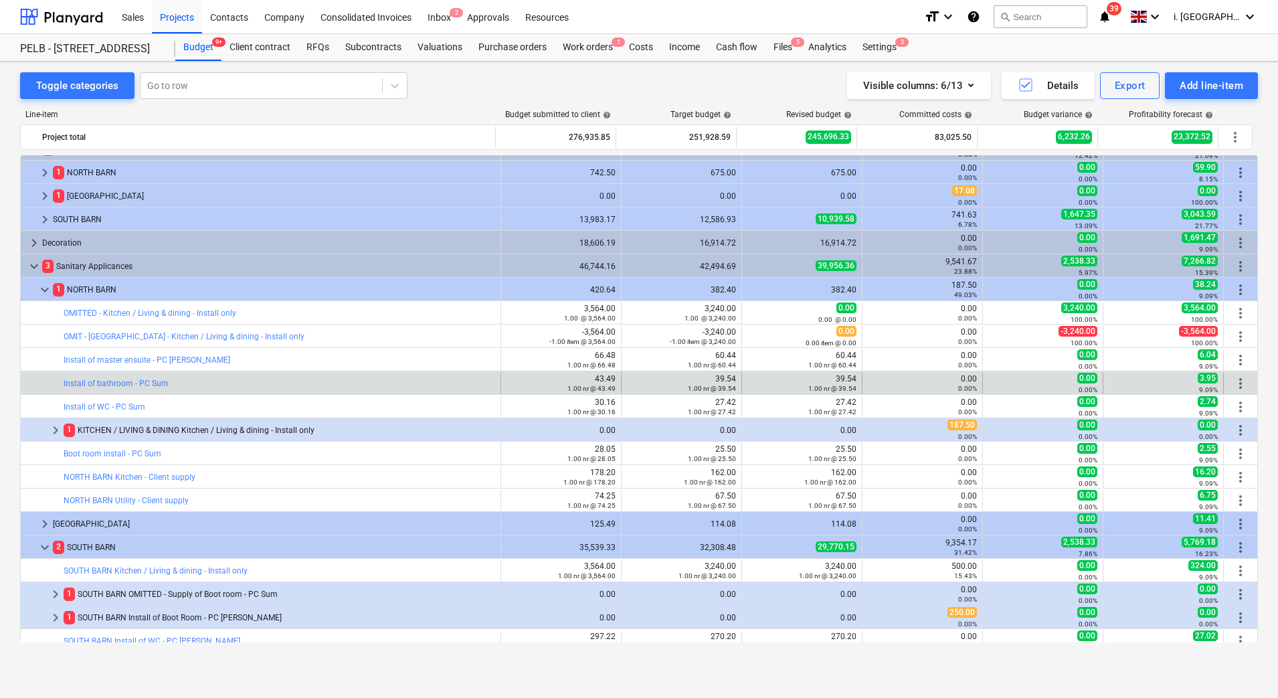
click at [1252, 373] on div "bar_chart Install of bathroom - PC Sum edit 43.49 1.00 nr @ 43.49 edit 39.54 1.…" at bounding box center [639, 382] width 1237 height 23
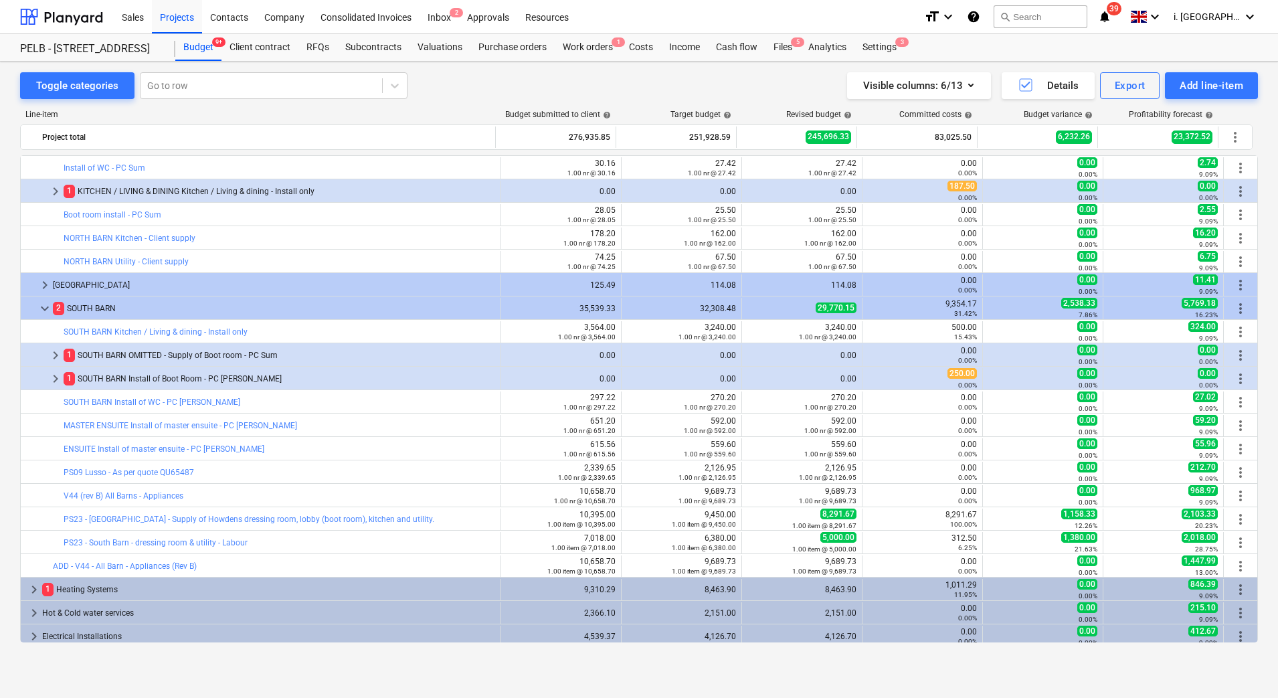
scroll to position [1181, 0]
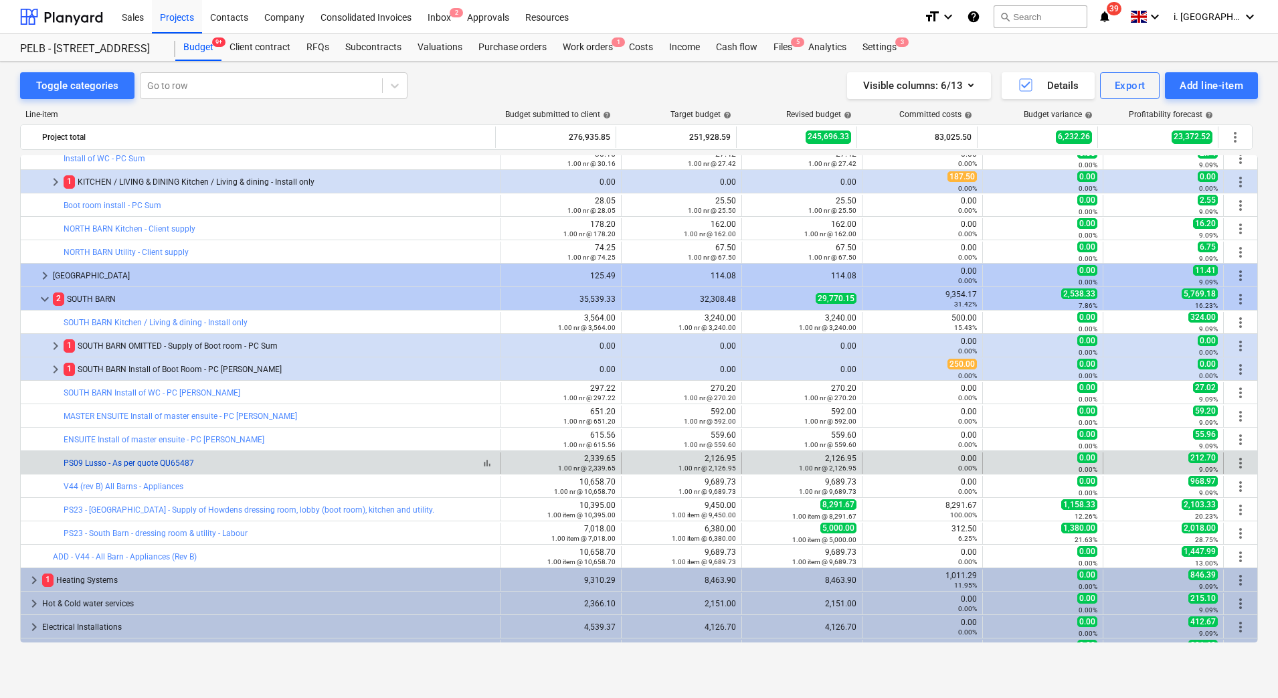
click at [116, 467] on link "PS09 Lusso - As per quote QU65487" at bounding box center [129, 462] width 131 height 9
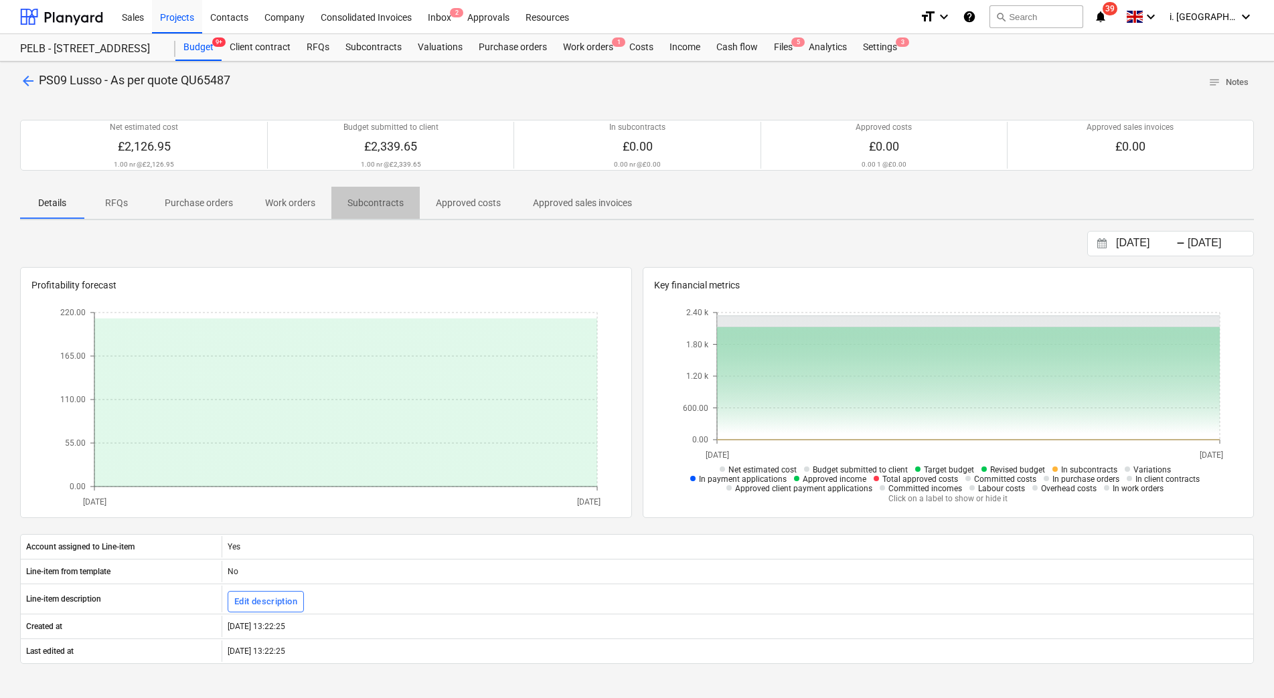
click at [371, 206] on p "Subcontracts" at bounding box center [375, 203] width 56 height 14
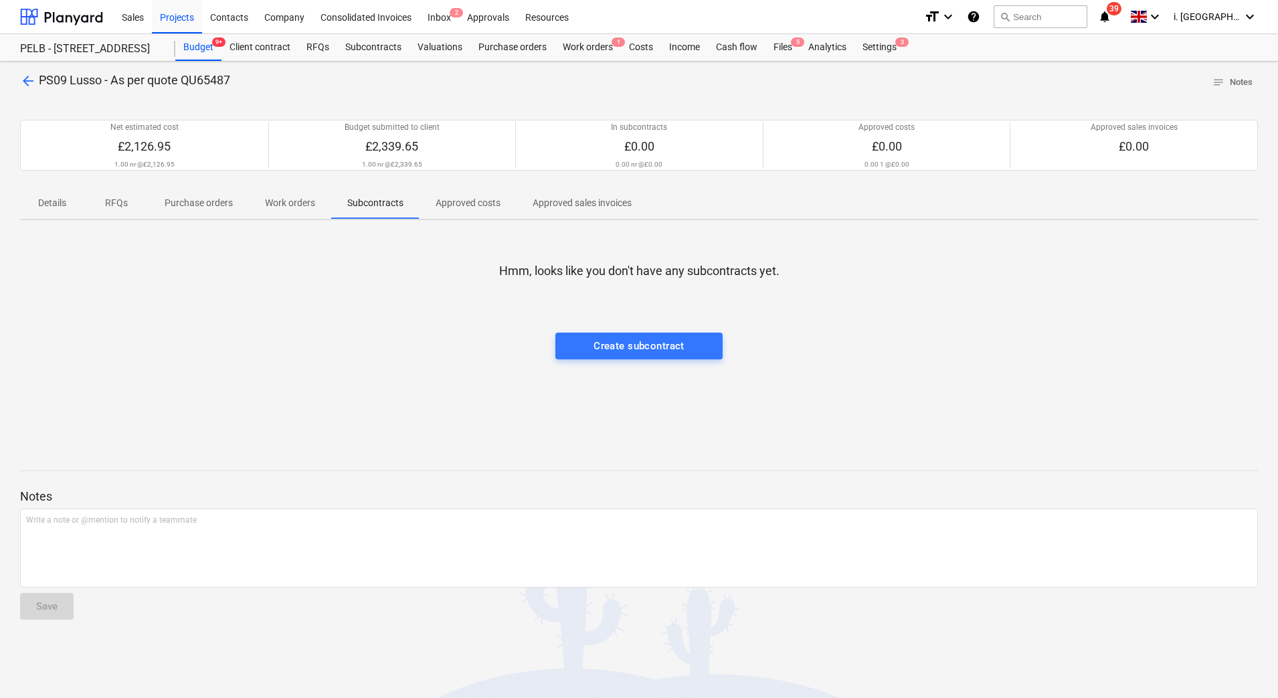
click at [478, 210] on p "Approved costs" at bounding box center [468, 203] width 65 height 14
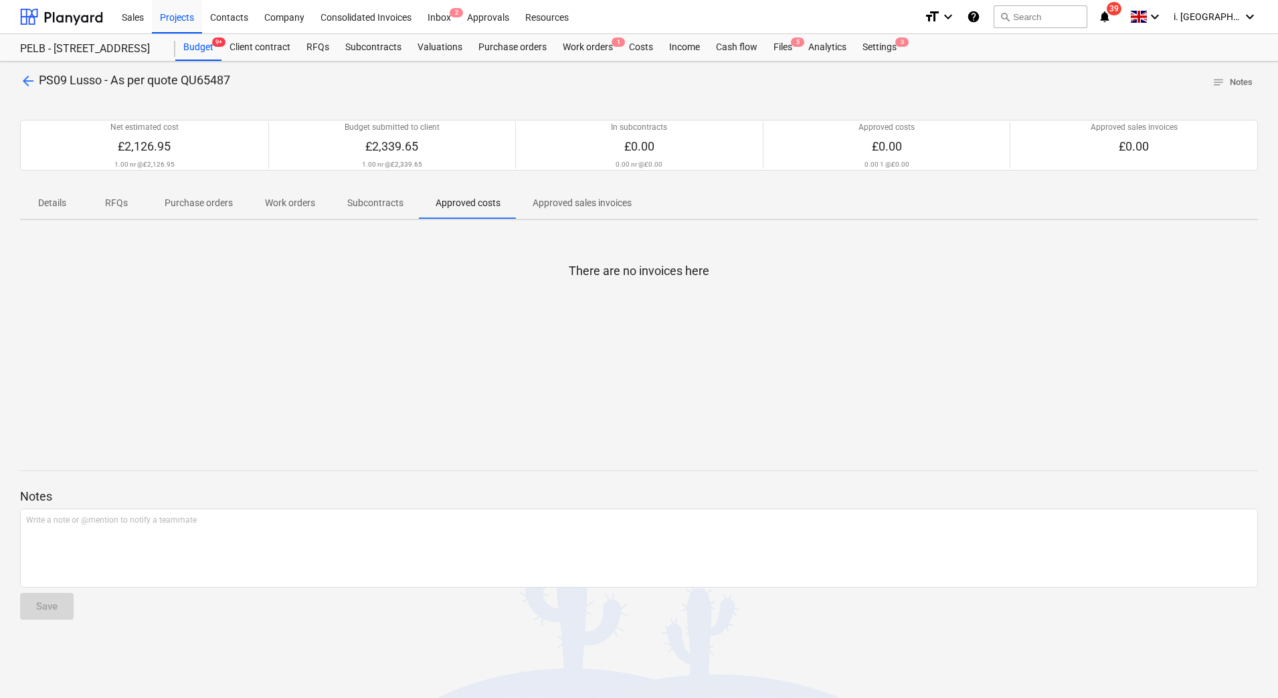
click at [572, 203] on p "Approved sales invoices" at bounding box center [582, 203] width 99 height 14
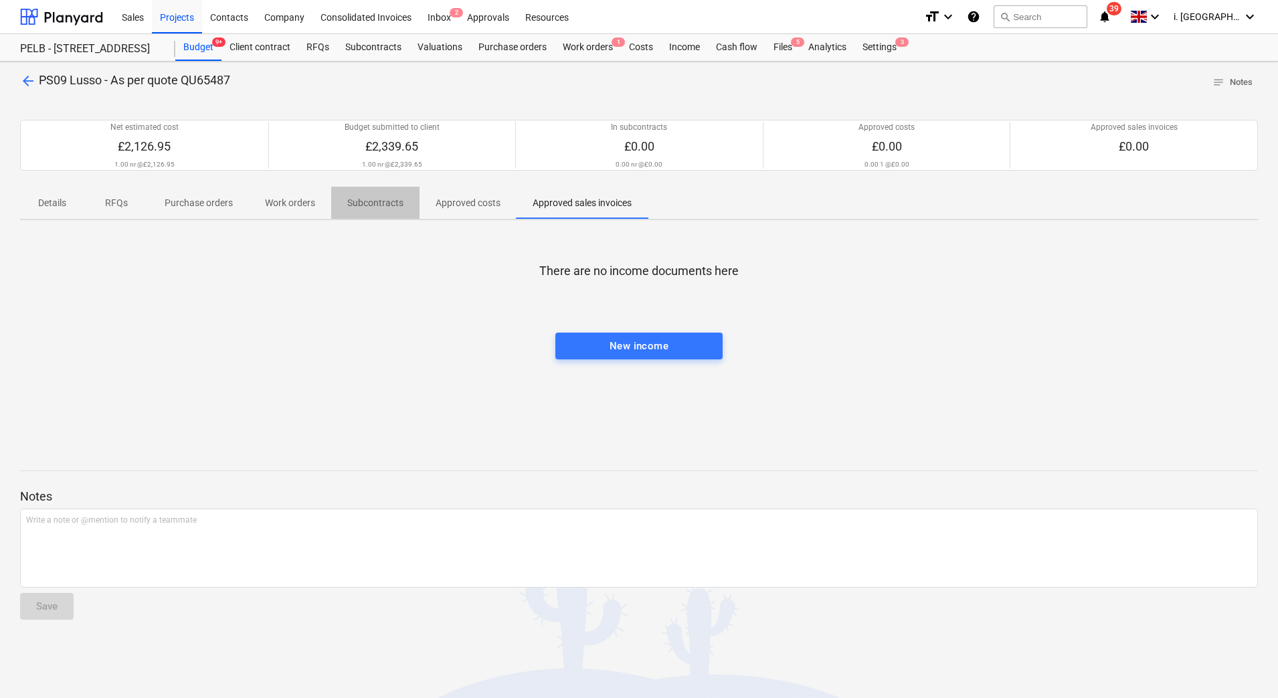
click at [362, 205] on p "Subcontracts" at bounding box center [375, 203] width 56 height 14
drag, startPoint x: 266, startPoint y: 204, endPoint x: 226, endPoint y: 204, distance: 40.8
click at [266, 204] on p "Work orders" at bounding box center [290, 203] width 50 height 14
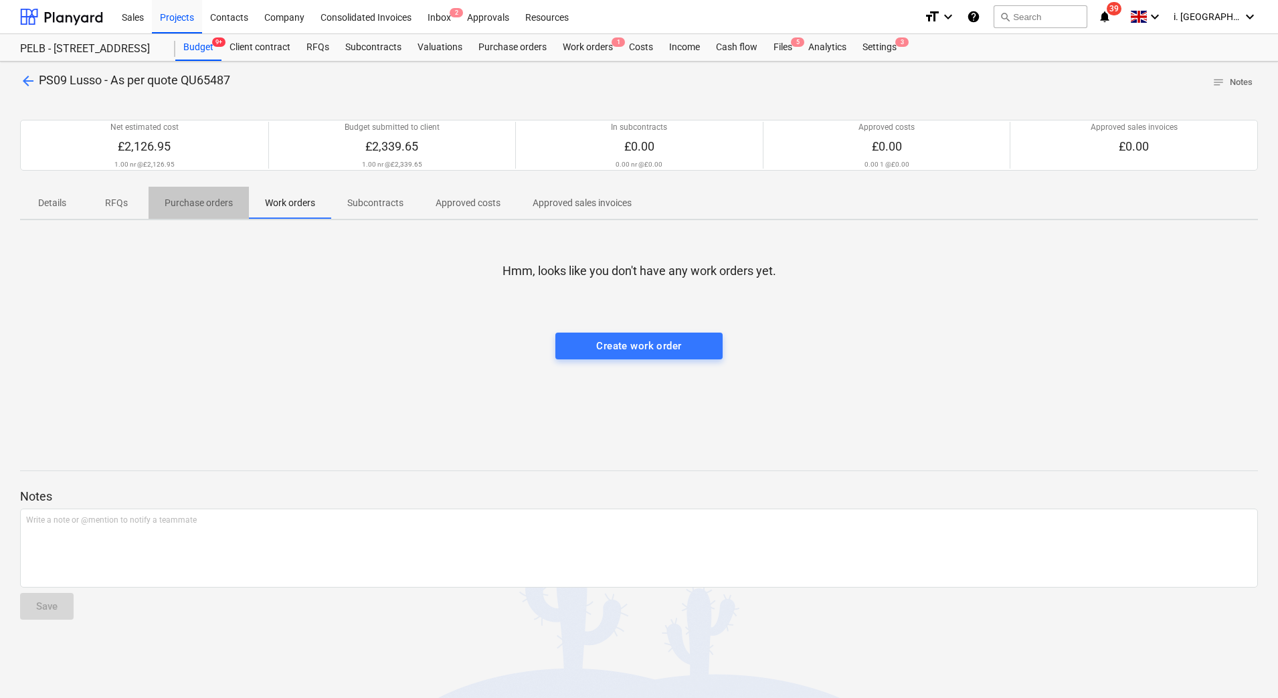
click at [203, 201] on p "Purchase orders" at bounding box center [199, 203] width 68 height 14
click at [318, 205] on span "Work orders" at bounding box center [290, 203] width 82 height 22
click at [788, 48] on div "Files 5" at bounding box center [783, 47] width 35 height 27
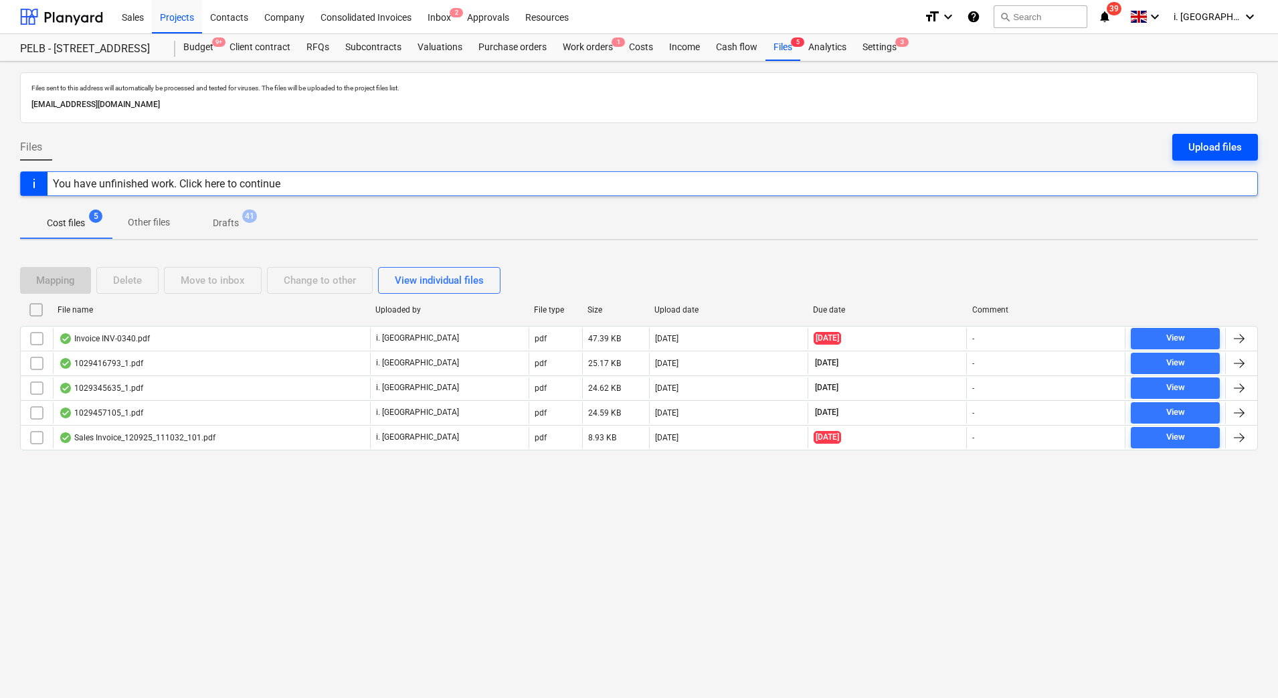
click at [1214, 144] on div "Upload files" at bounding box center [1216, 147] width 54 height 17
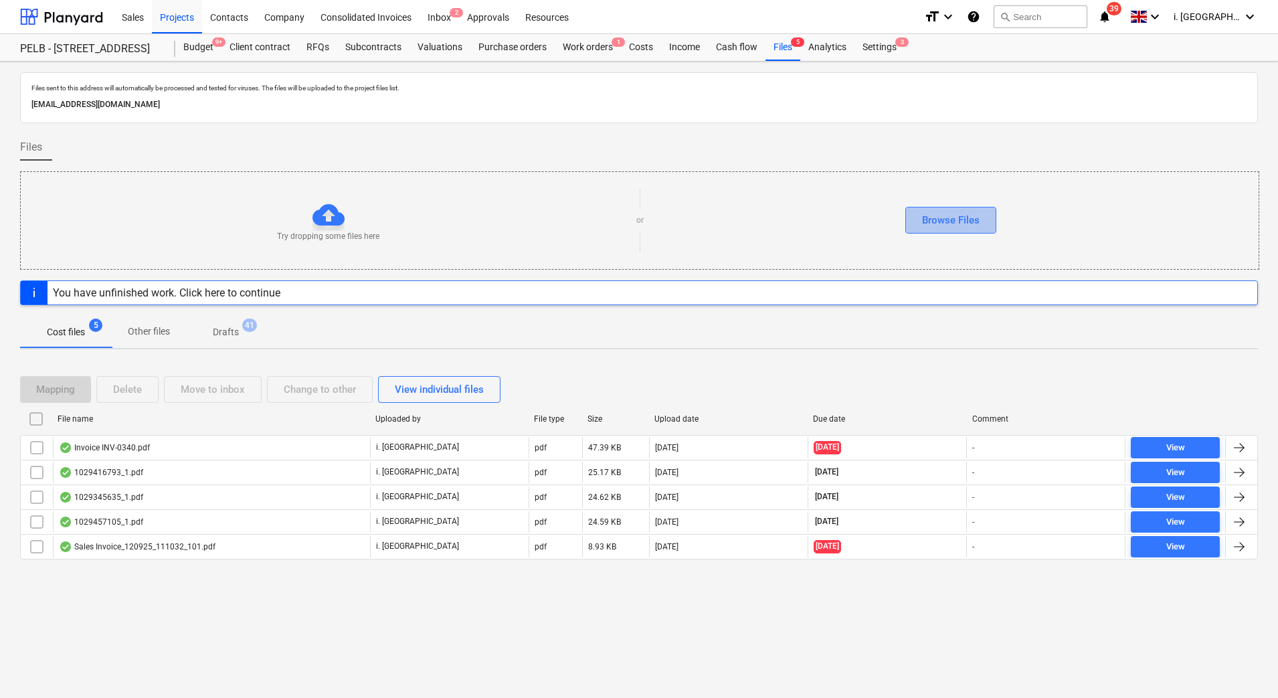
click at [940, 208] on button "Browse Files" at bounding box center [951, 220] width 91 height 27
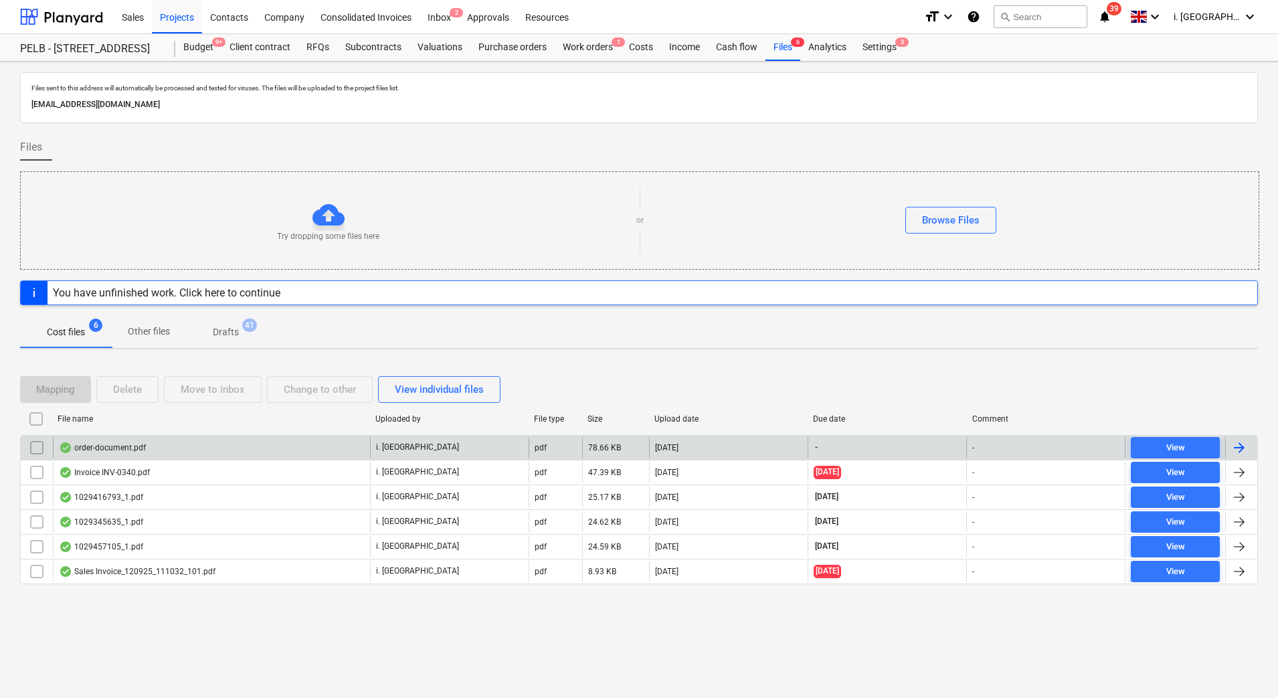
click at [91, 448] on div "order-document.pdf" at bounding box center [102, 447] width 87 height 11
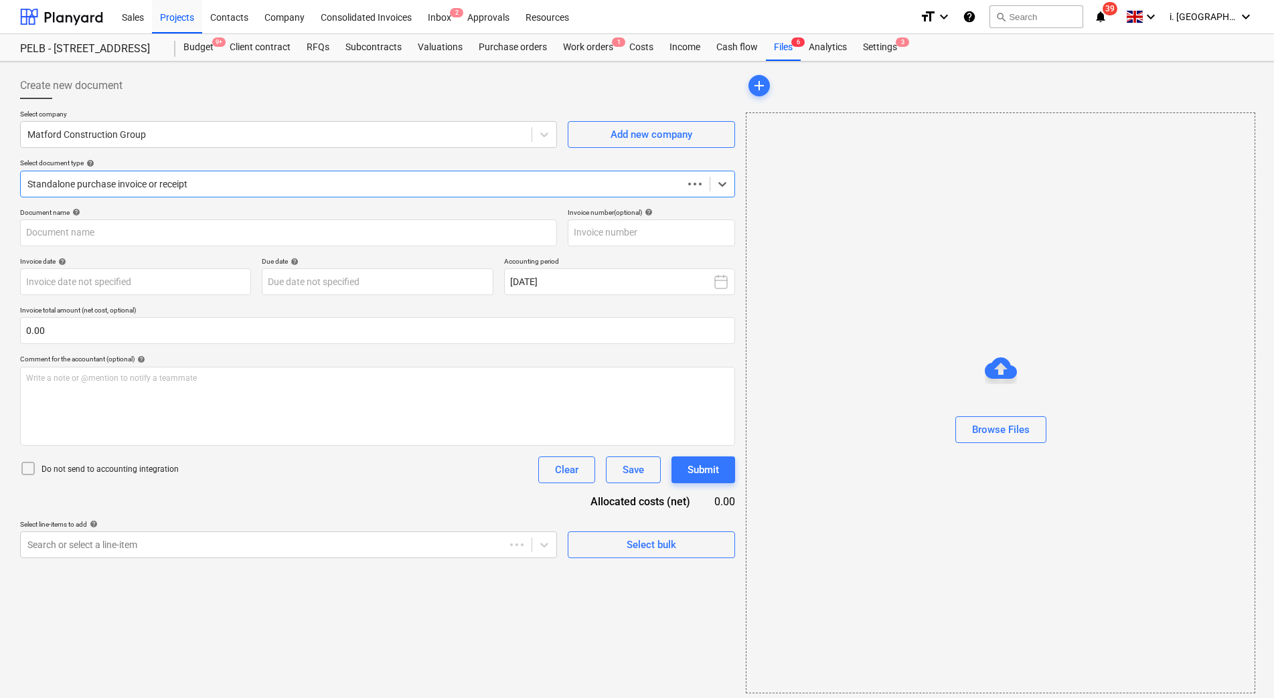
type input "V60"
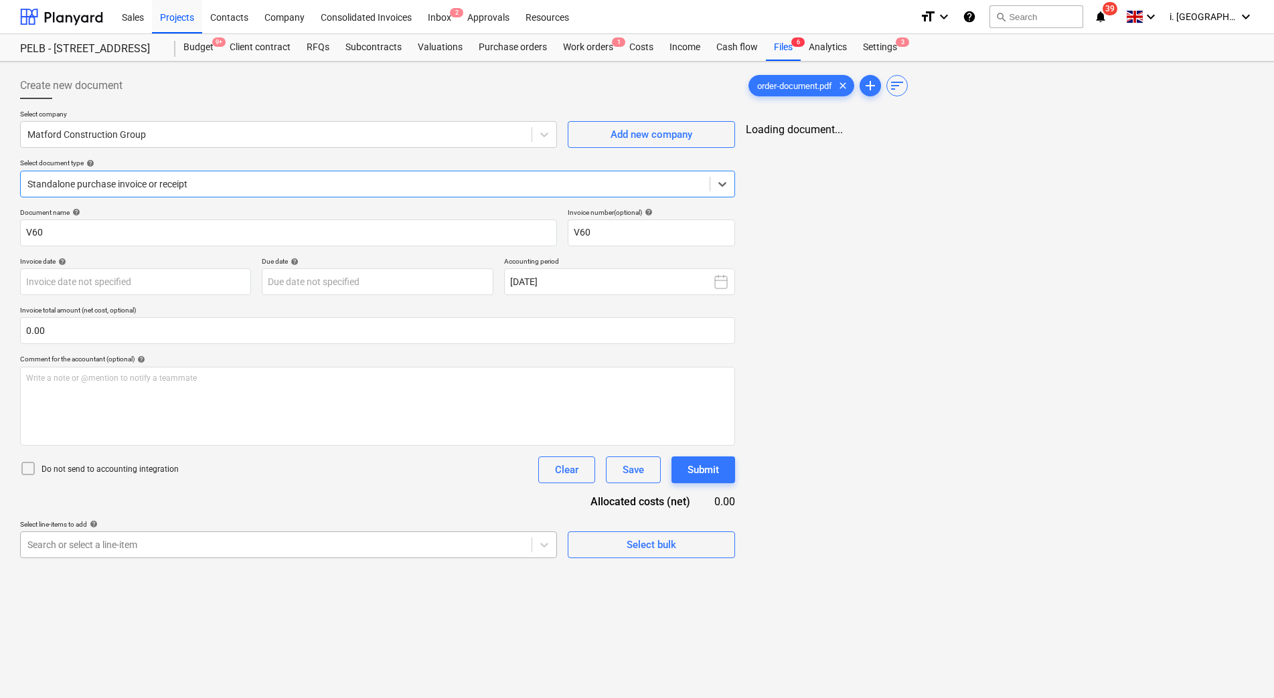
click at [326, 542] on body "Sales Projects Contacts Company Consolidated Invoices Inbox 2 Approvals Resourc…" at bounding box center [637, 349] width 1274 height 698
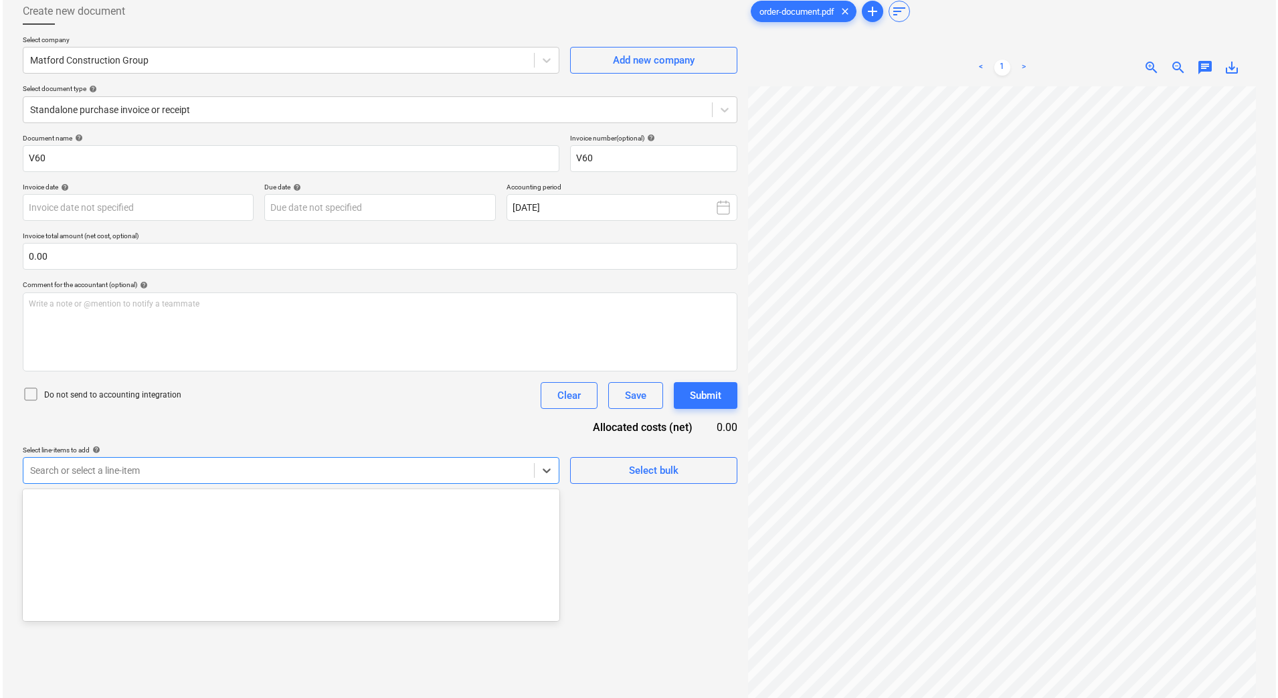
scroll to position [1695, 0]
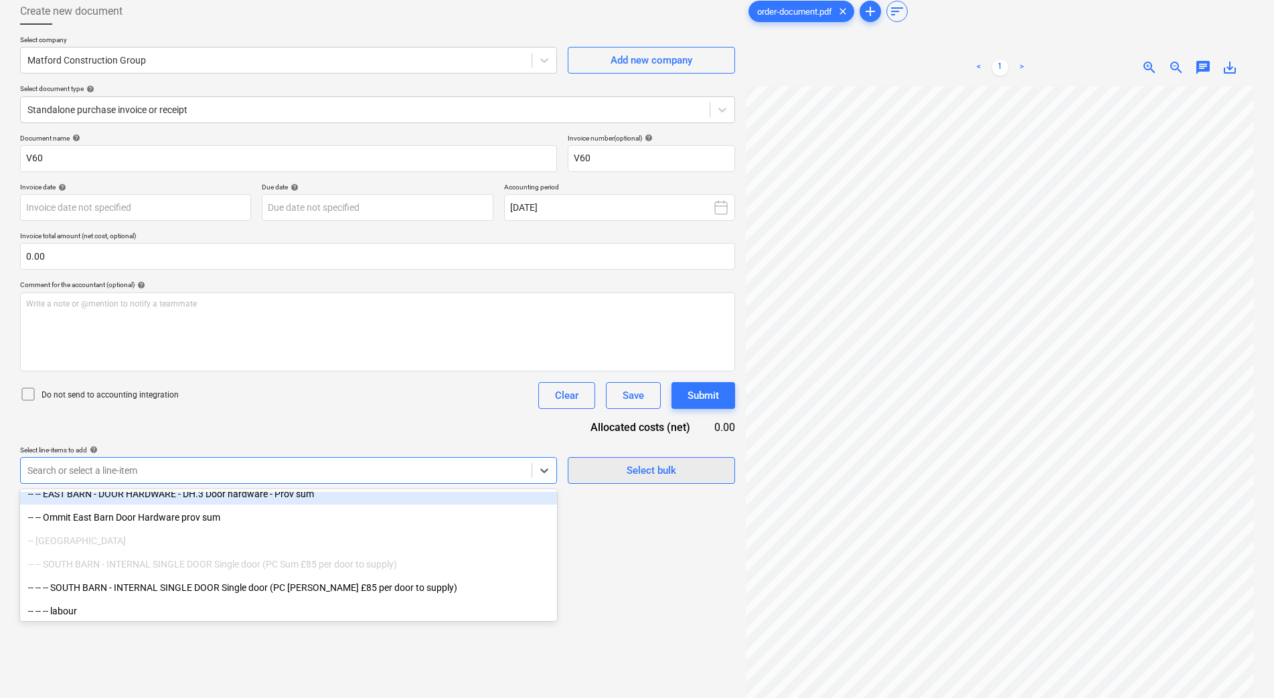
click at [629, 469] on div "Select bulk" at bounding box center [652, 470] width 50 height 17
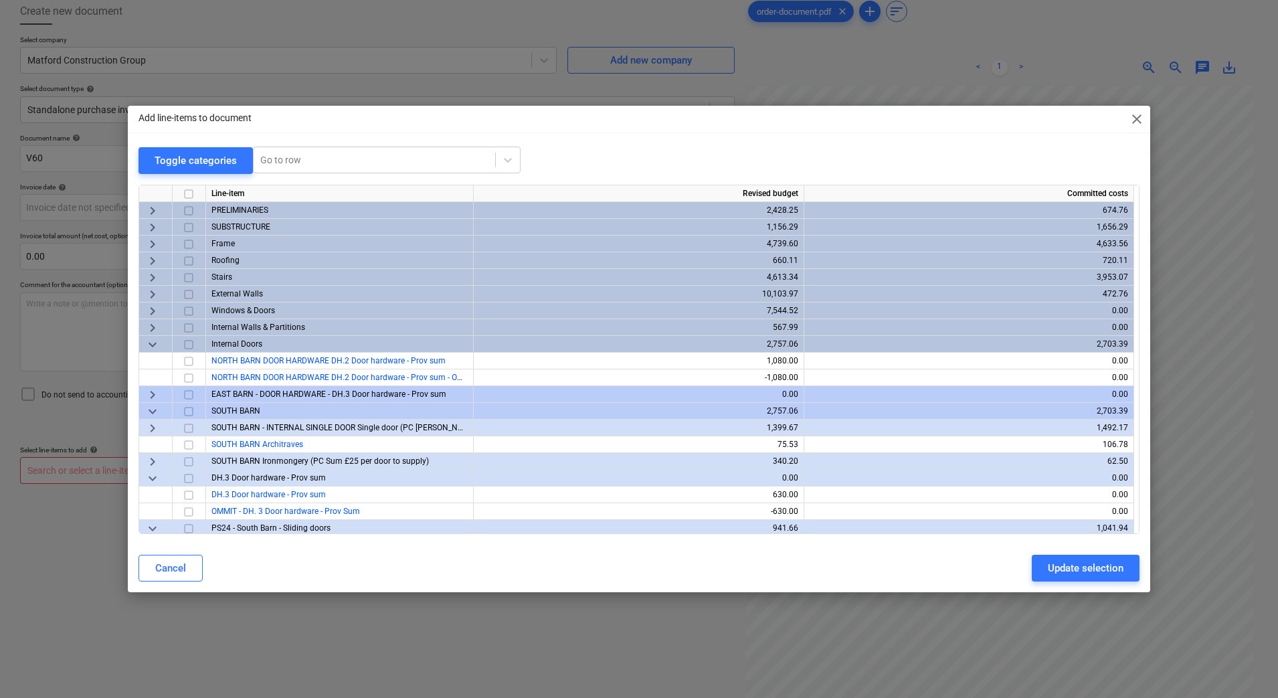
click at [152, 341] on span "keyboard_arrow_down" at bounding box center [153, 344] width 16 height 16
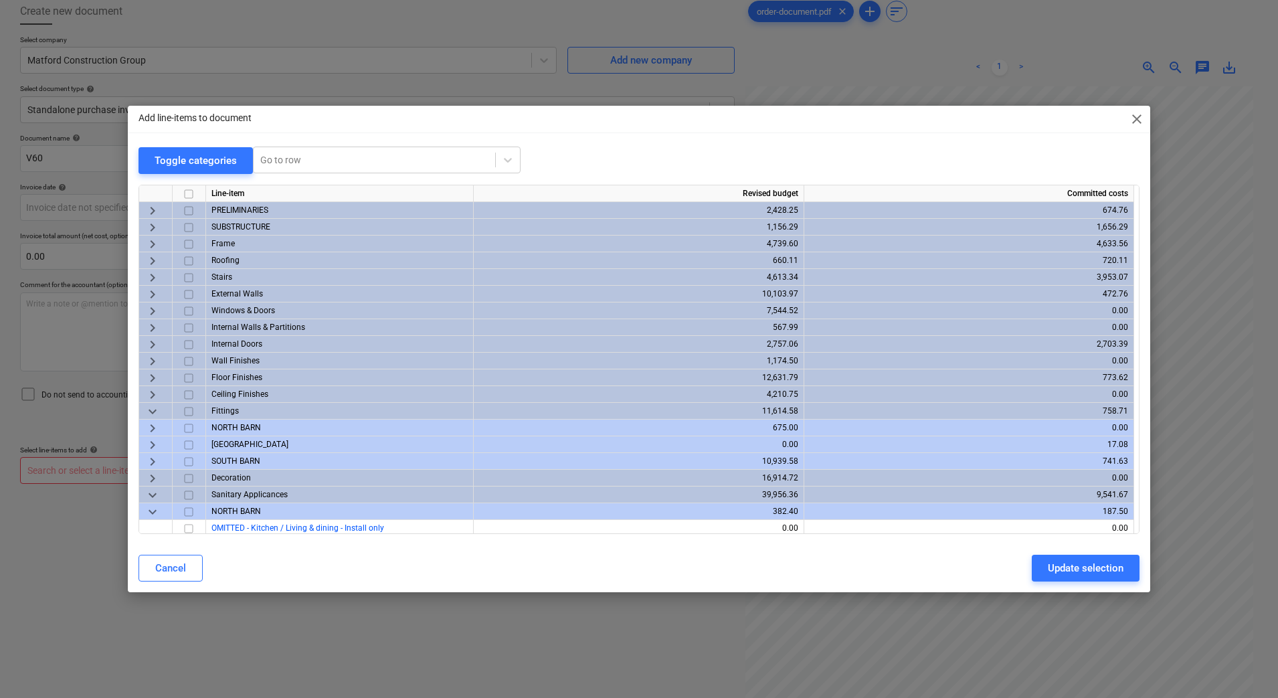
click at [153, 412] on span "keyboard_arrow_down" at bounding box center [153, 411] width 16 height 16
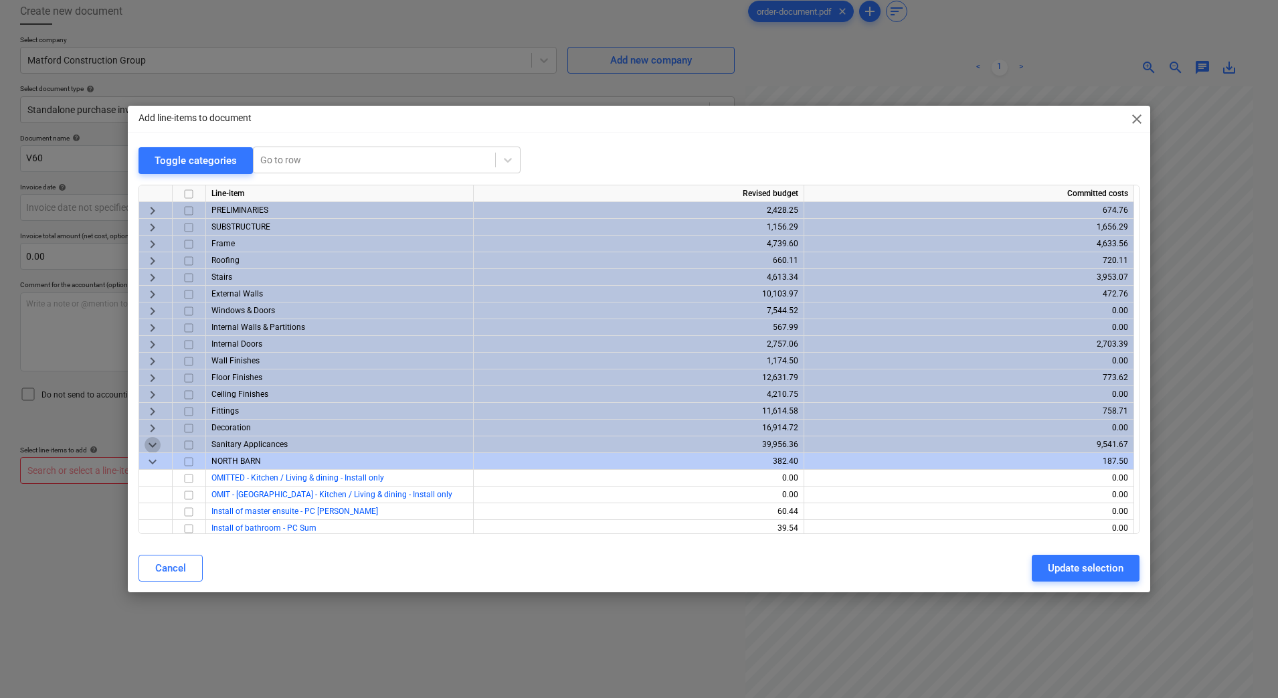
click at [155, 446] on span "keyboard_arrow_down" at bounding box center [153, 444] width 16 height 16
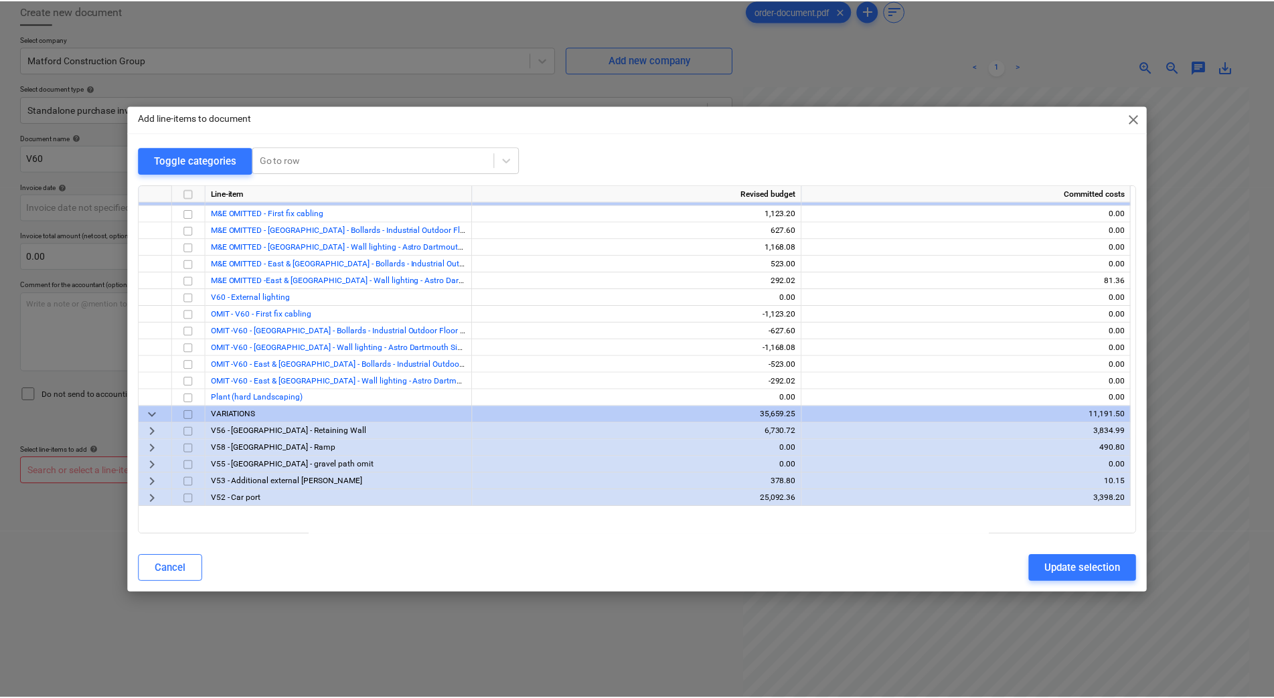
scroll to position [505, 0]
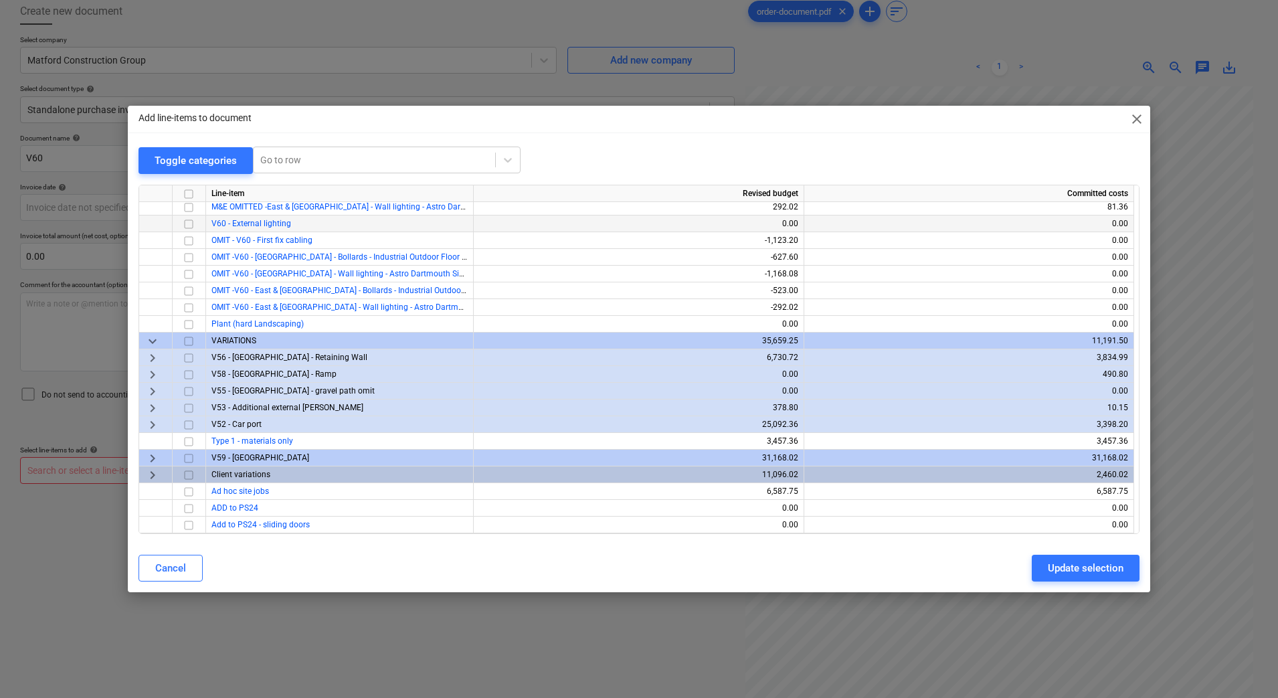
click at [185, 223] on input "checkbox" at bounding box center [189, 224] width 16 height 16
click at [1078, 564] on div "Update selection" at bounding box center [1086, 568] width 76 height 17
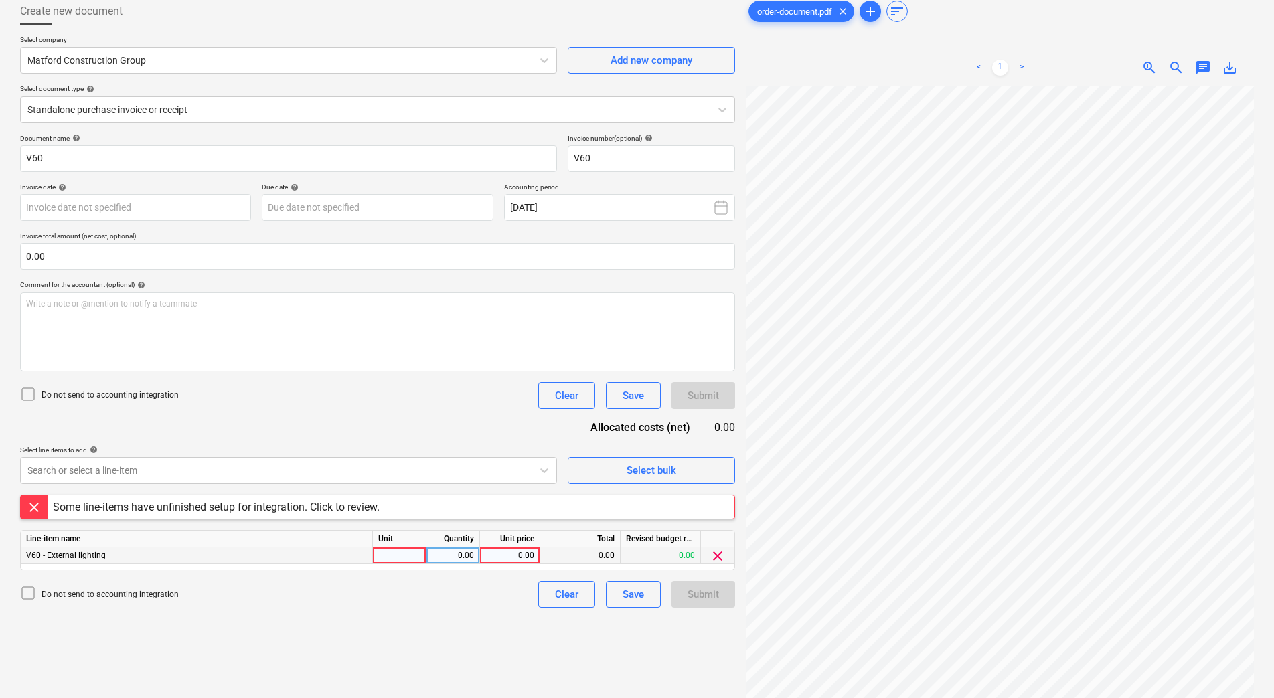
click at [403, 561] on div at bounding box center [400, 556] width 54 height 17
type input "1"
type input "313.06"
click at [454, 553] on div "1.00" at bounding box center [453, 556] width 42 height 17
type input "3"
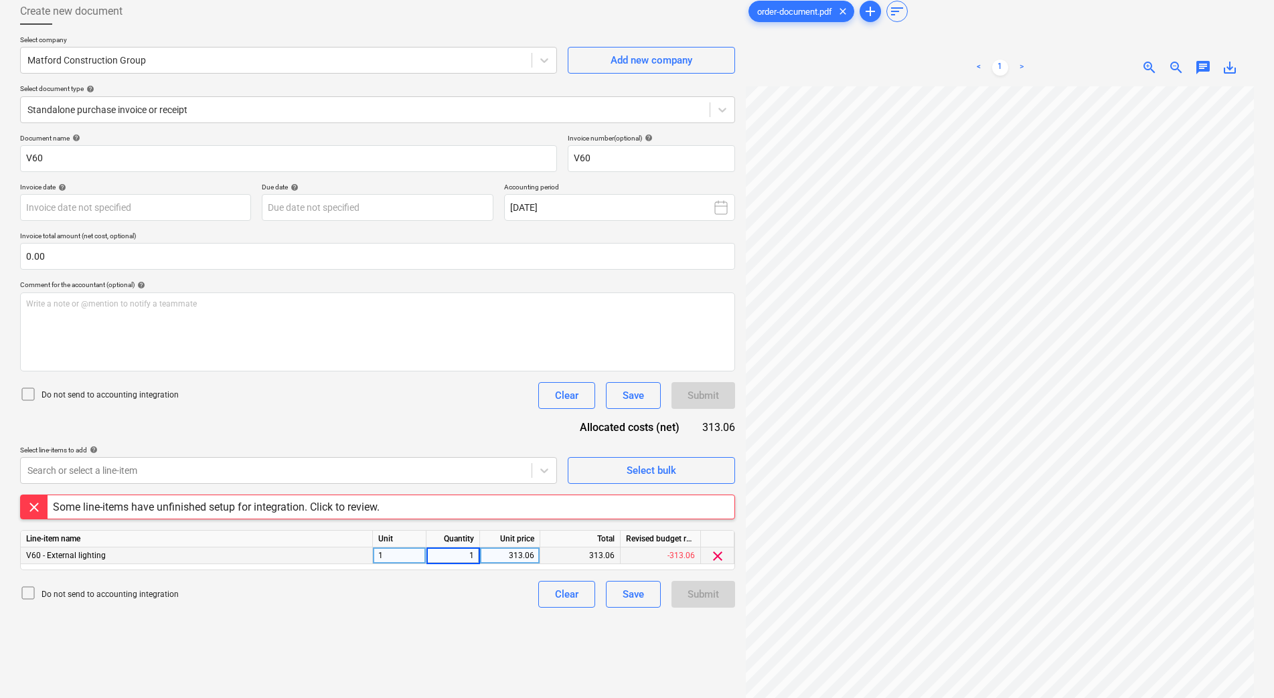
type input "11"
type input "34.15"
click at [498, 550] on div "34.15" at bounding box center [509, 556] width 49 height 17
type input "23.716"
click at [438, 435] on div "Document name help V60 Invoice number (optional) help V60 Invoice date help Pre…" at bounding box center [377, 371] width 715 height 474
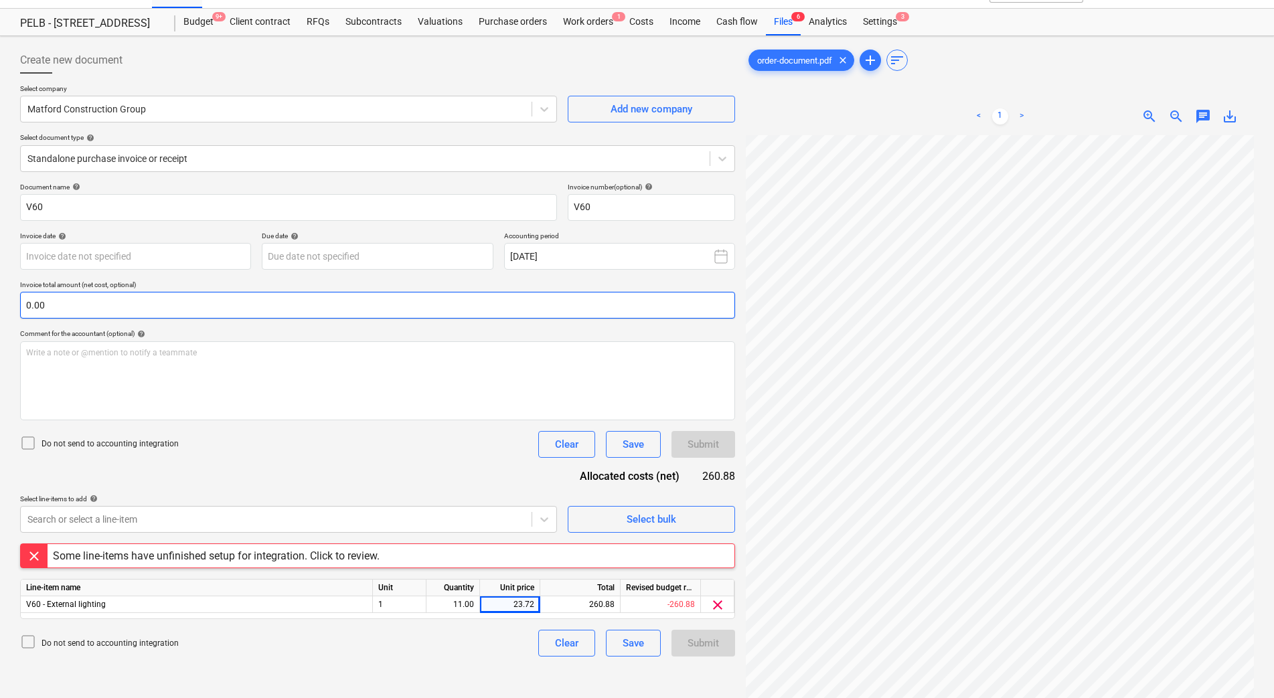
scroll to position [0, 0]
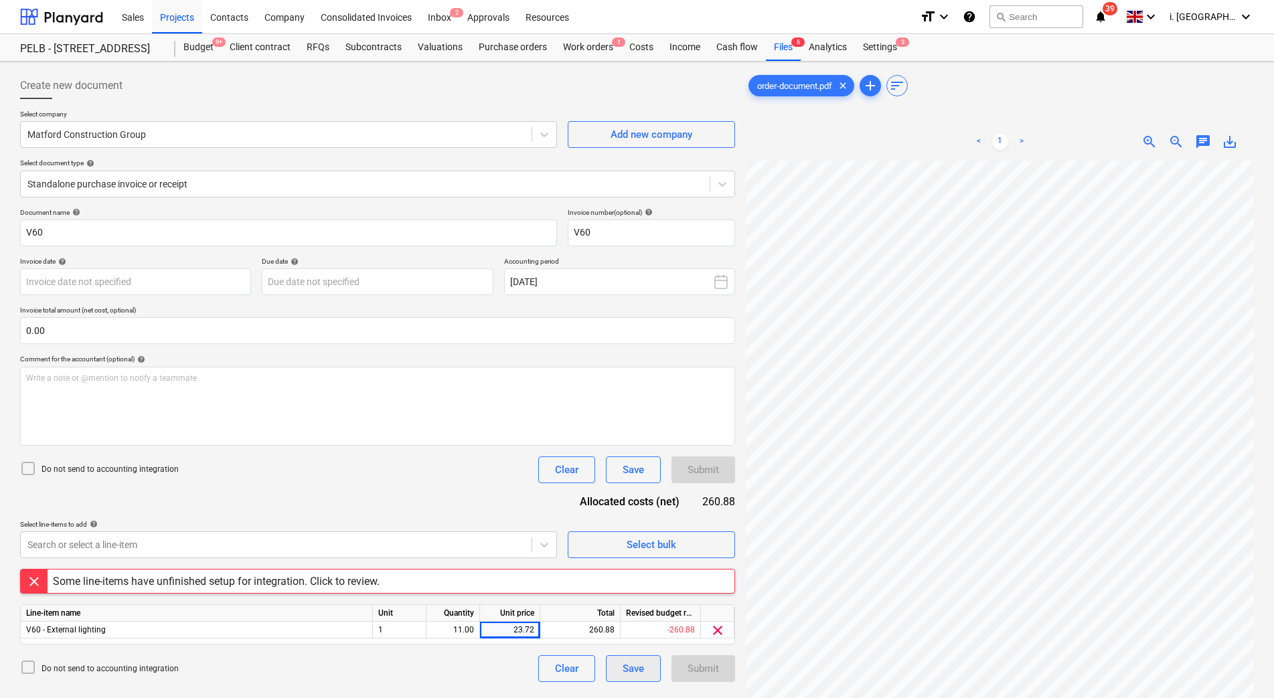
drag, startPoint x: 873, startPoint y: 50, endPoint x: 628, endPoint y: 679, distance: 675.2
click at [628, 679] on button "Save" at bounding box center [633, 668] width 55 height 27
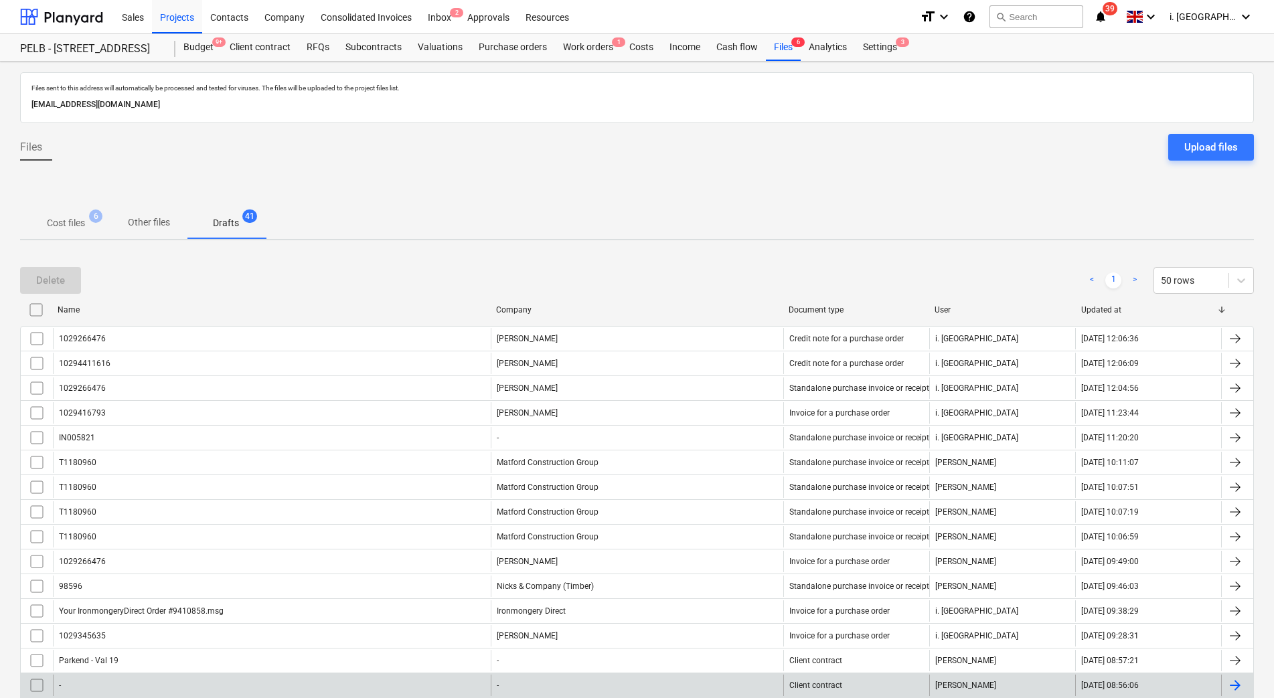
drag, startPoint x: 628, startPoint y: 679, endPoint x: 624, endPoint y: 673, distance: 7.5
click at [624, 673] on div "- - Client contract J. Westcarr 23.09.2025 08:56:06" at bounding box center [637, 685] width 1234 height 25
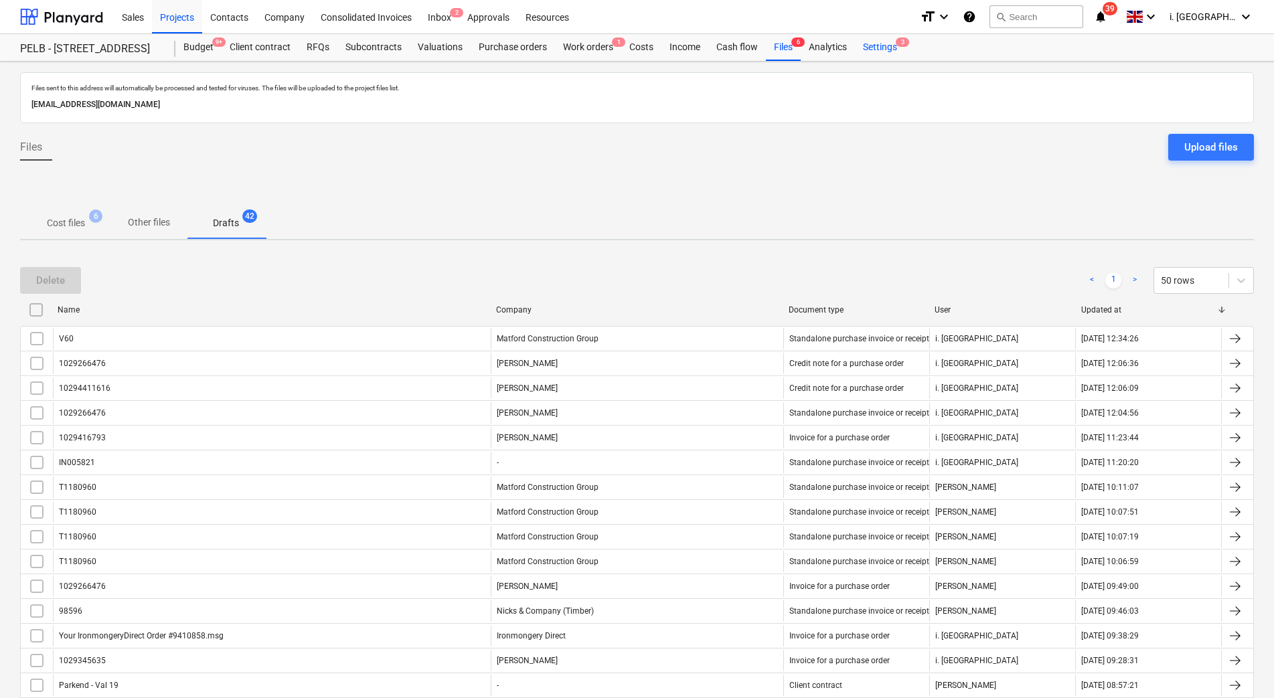
click at [891, 44] on div "Settings 3" at bounding box center [880, 47] width 50 height 27
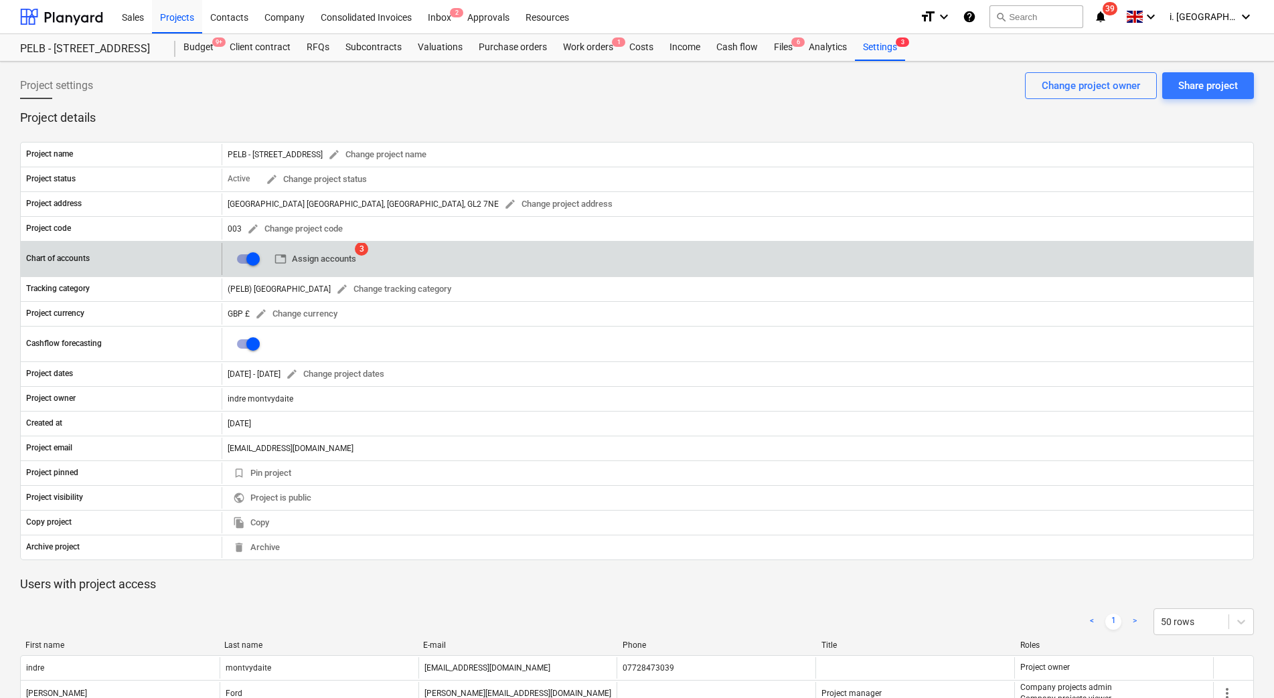
click at [319, 258] on span "table Assign accounts" at bounding box center [315, 259] width 82 height 15
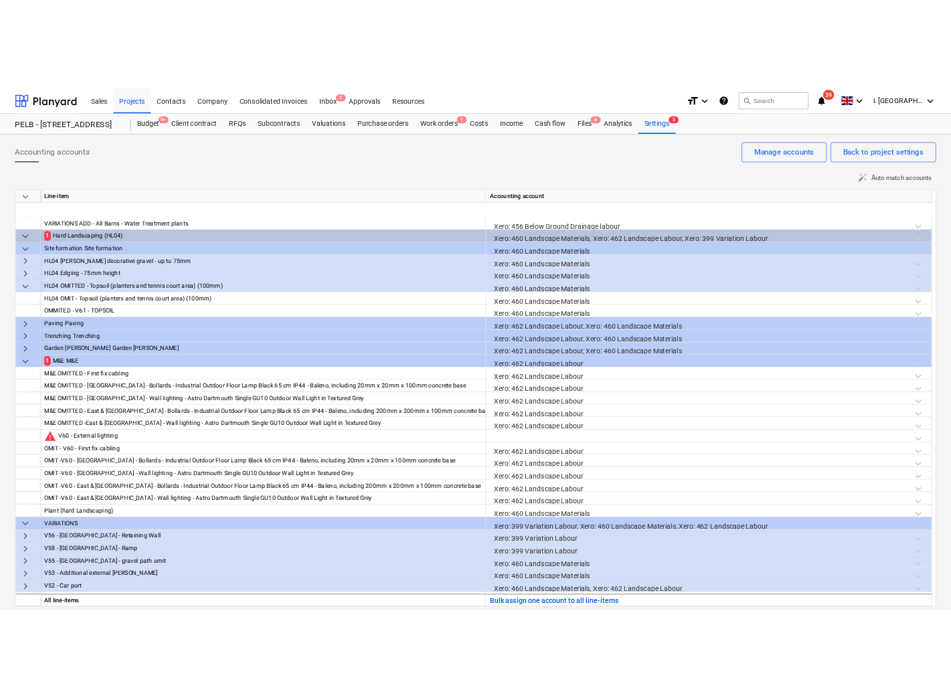
scroll to position [2489, 0]
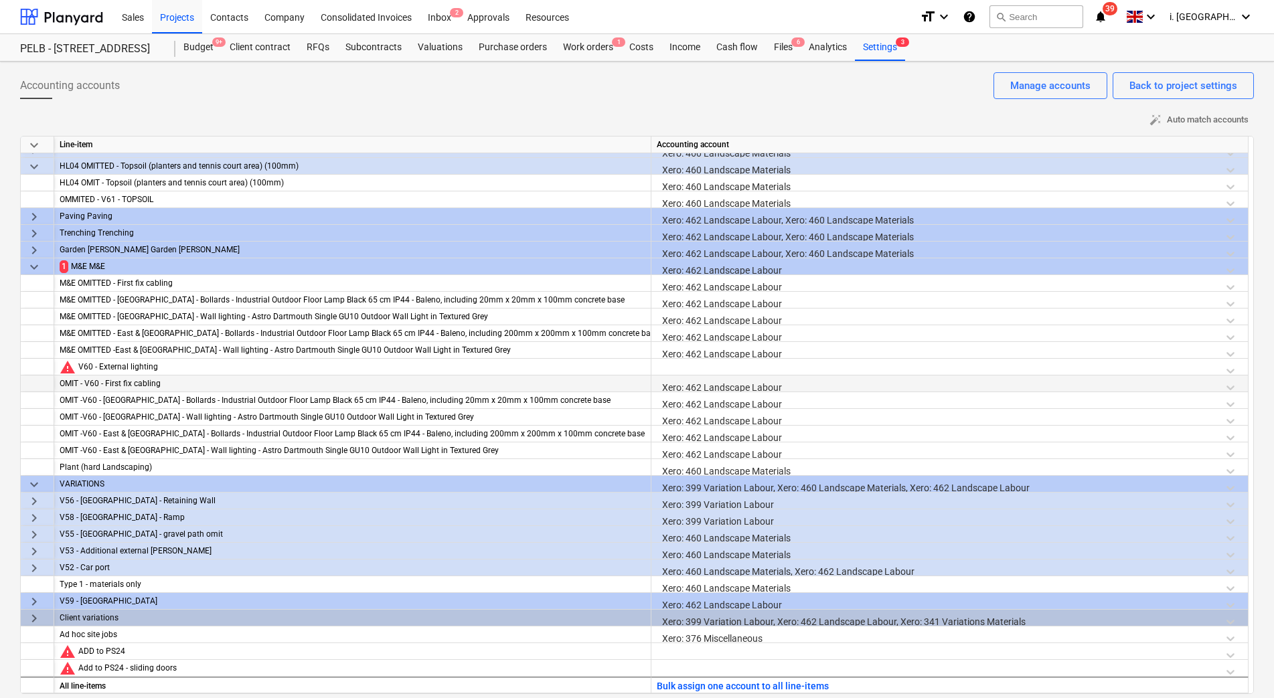
click at [709, 377] on div "Xero: 462 Landscape Labour" at bounding box center [950, 387] width 586 height 23
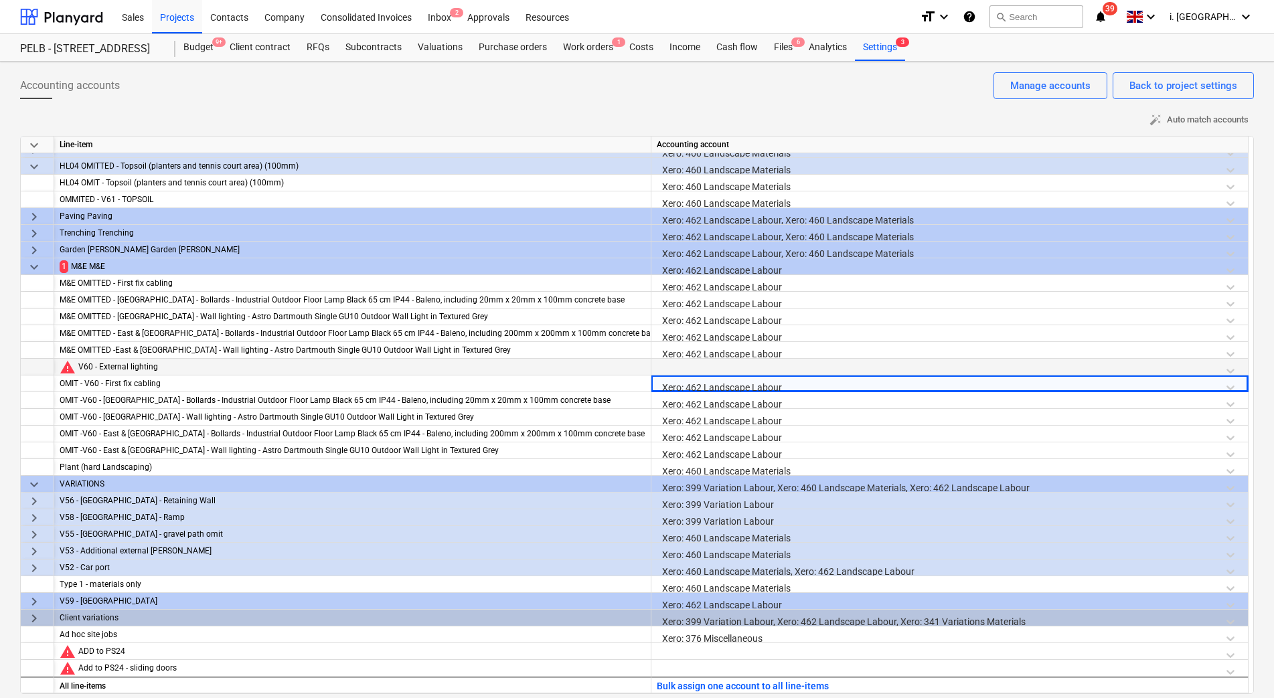
click at [707, 368] on div at bounding box center [950, 370] width 586 height 23
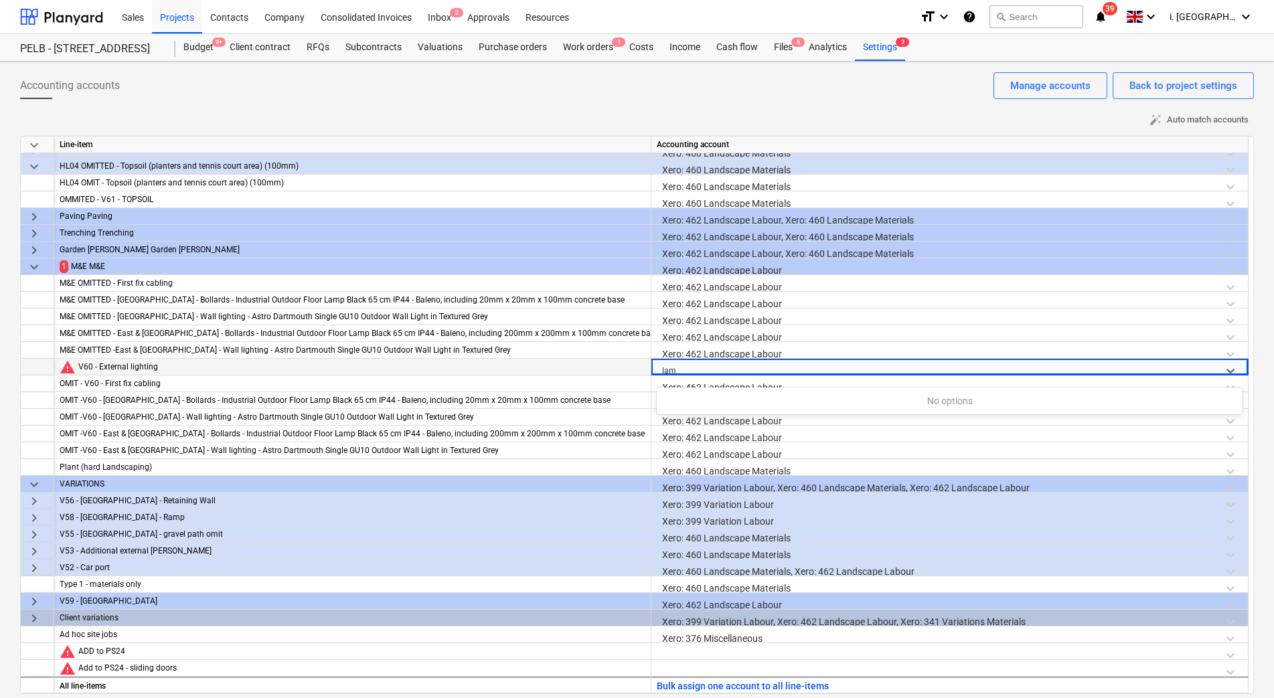
type input "lamd"
click at [716, 367] on div at bounding box center [937, 370] width 551 height 17
click at [742, 284] on div "Xero: 462 Landscape Labour" at bounding box center [950, 286] width 586 height 23
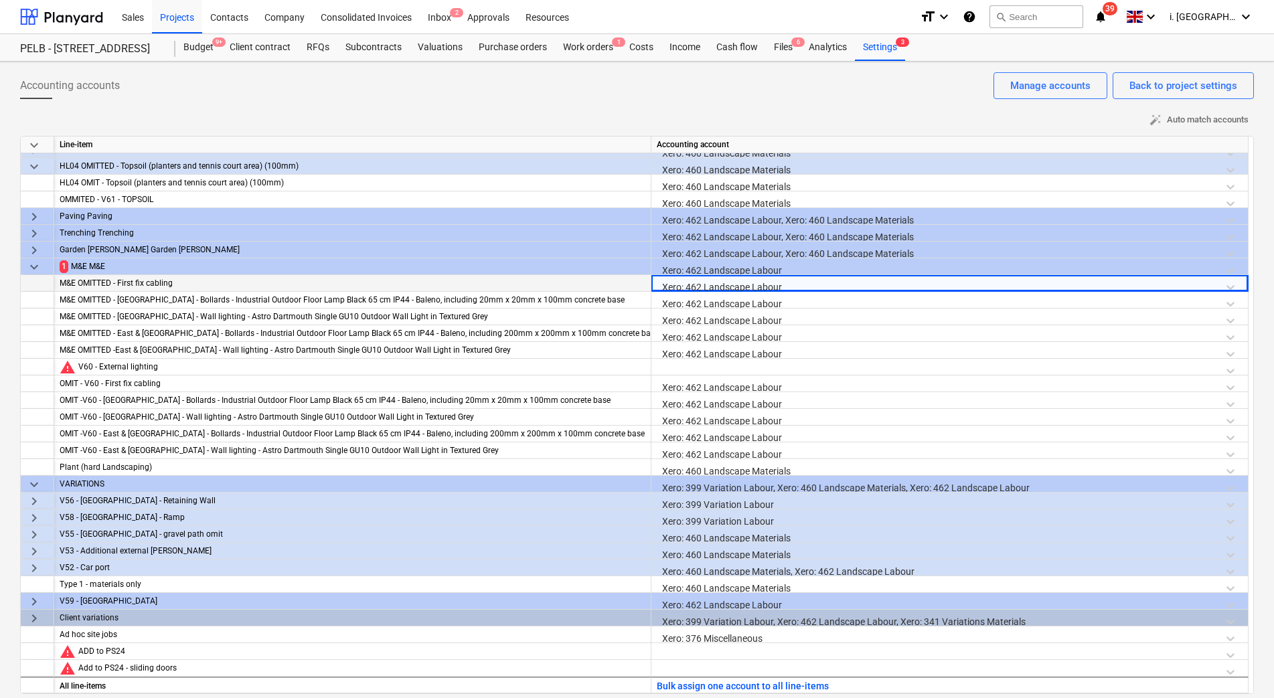
click at [762, 288] on div "Xero: 462 Landscape Labour" at bounding box center [950, 286] width 586 height 23
click at [801, 265] on div "Xero: 462 Landscape Labour" at bounding box center [950, 269] width 586 height 23
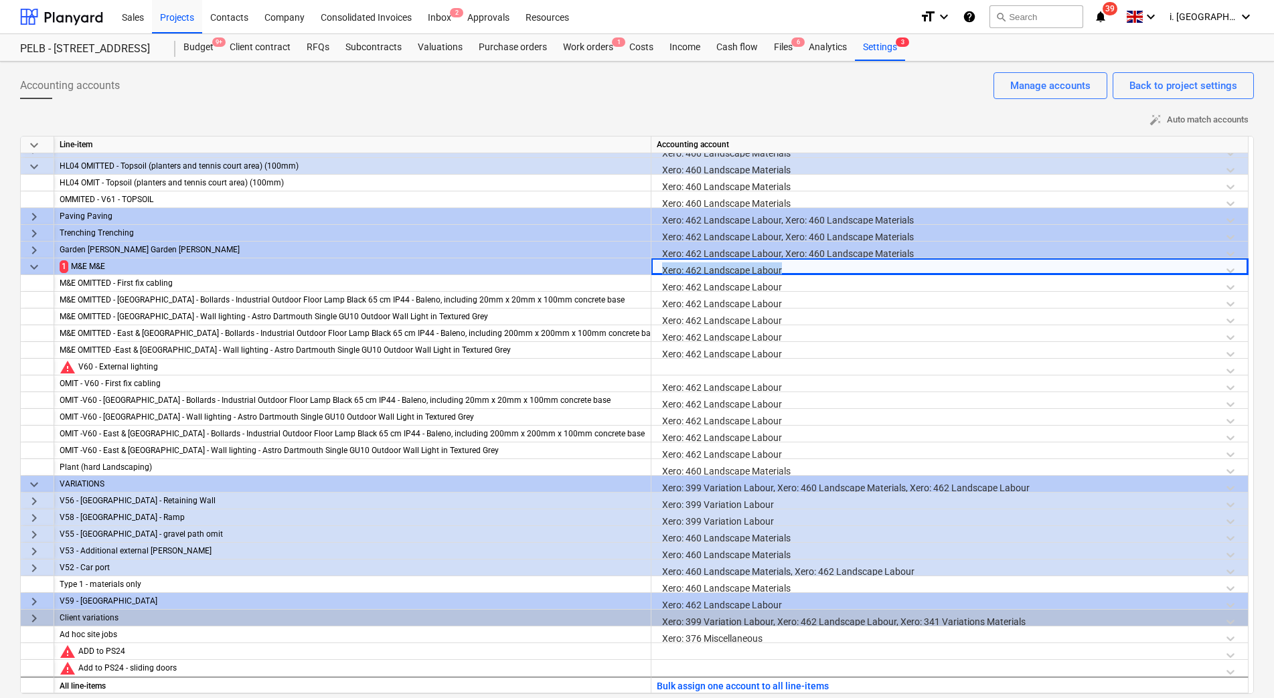
drag, startPoint x: 793, startPoint y: 270, endPoint x: 661, endPoint y: 264, distance: 132.6
click at [661, 264] on div "Xero: 462 Landscape Labour" at bounding box center [950, 269] width 586 height 23
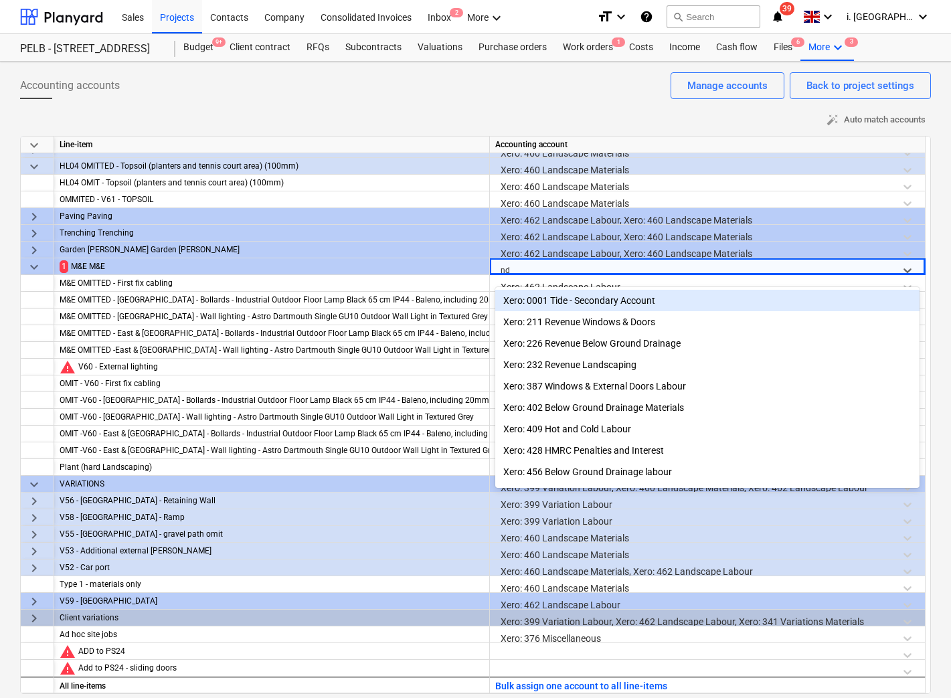
type input "n"
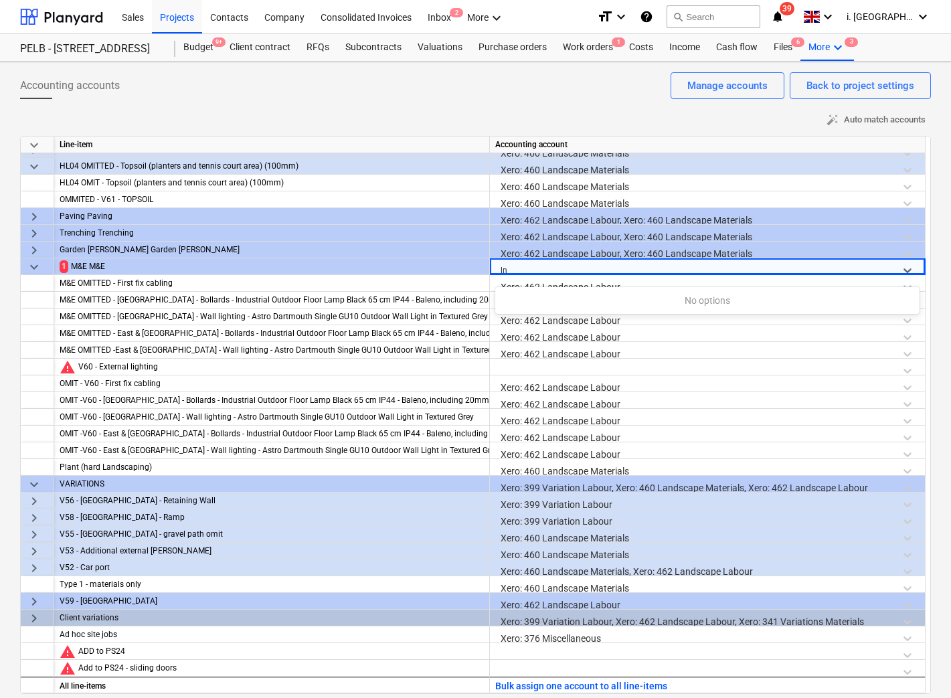
type input "l"
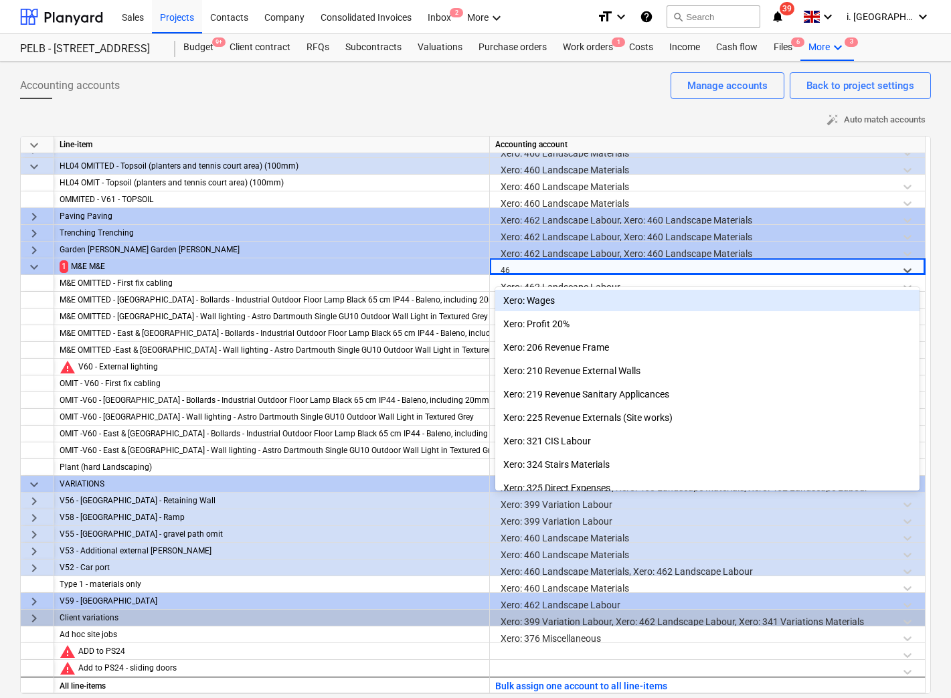
type input "460"
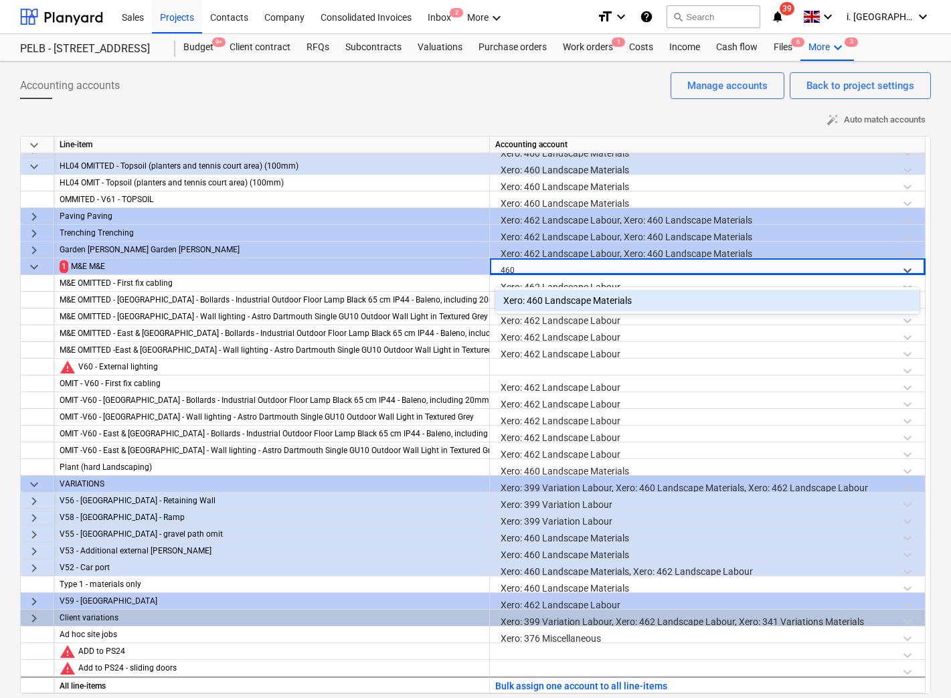
click at [596, 297] on div "Xero: 460 Landscape Materials" at bounding box center [707, 300] width 424 height 21
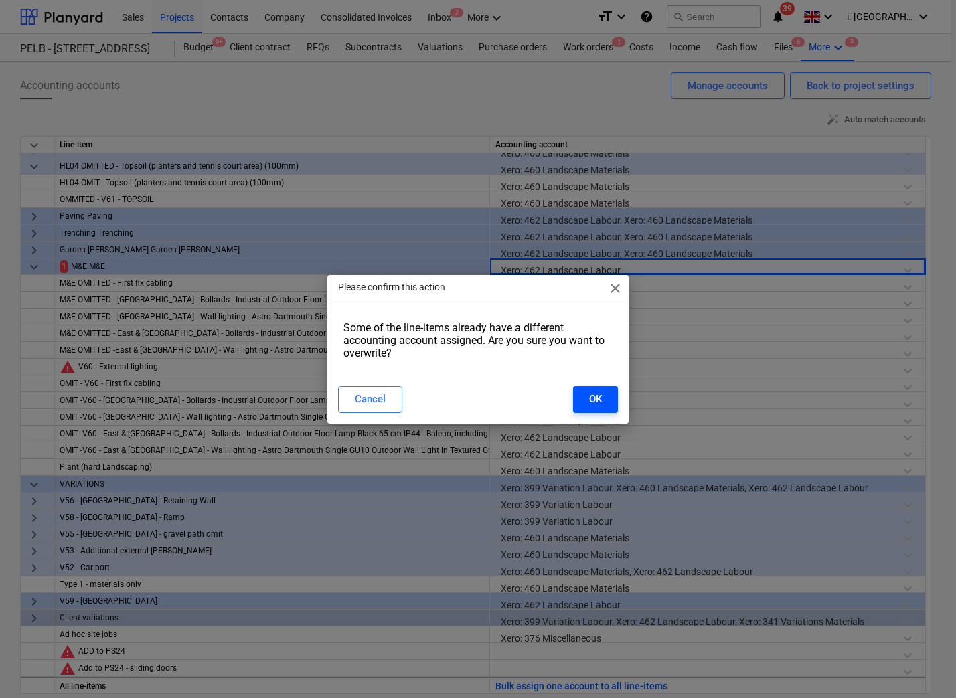
click at [599, 395] on div "OK" at bounding box center [595, 398] width 13 height 17
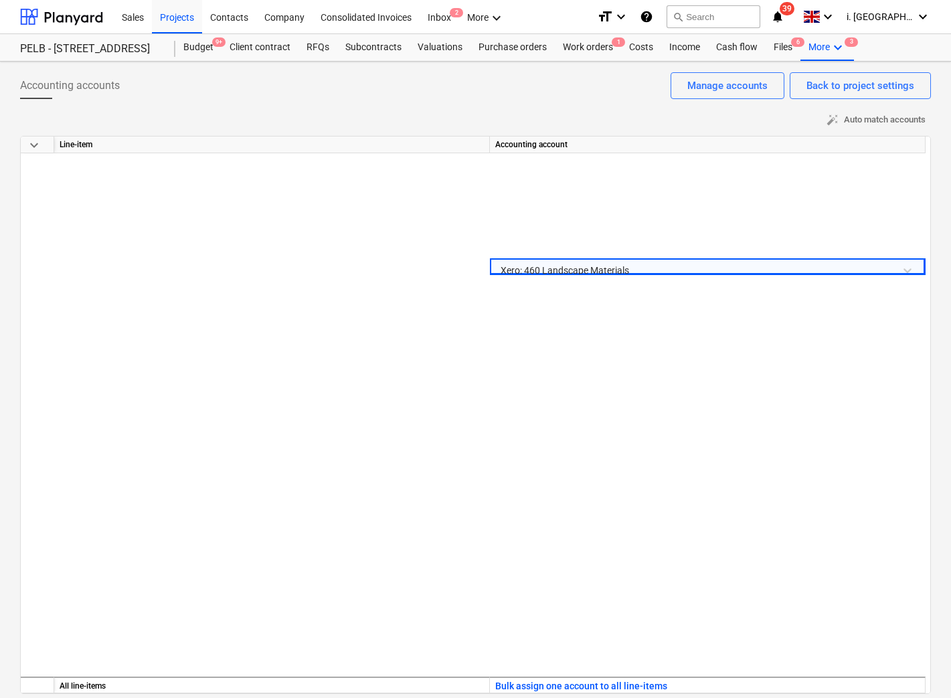
scroll to position [1027, 0]
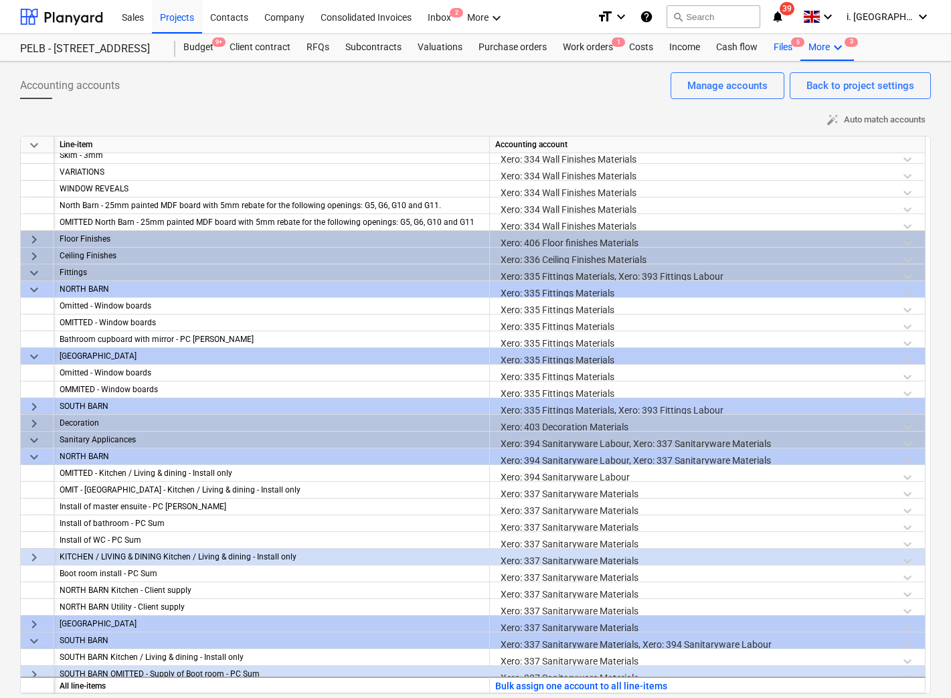
click at [779, 50] on div "Files 6" at bounding box center [783, 47] width 35 height 27
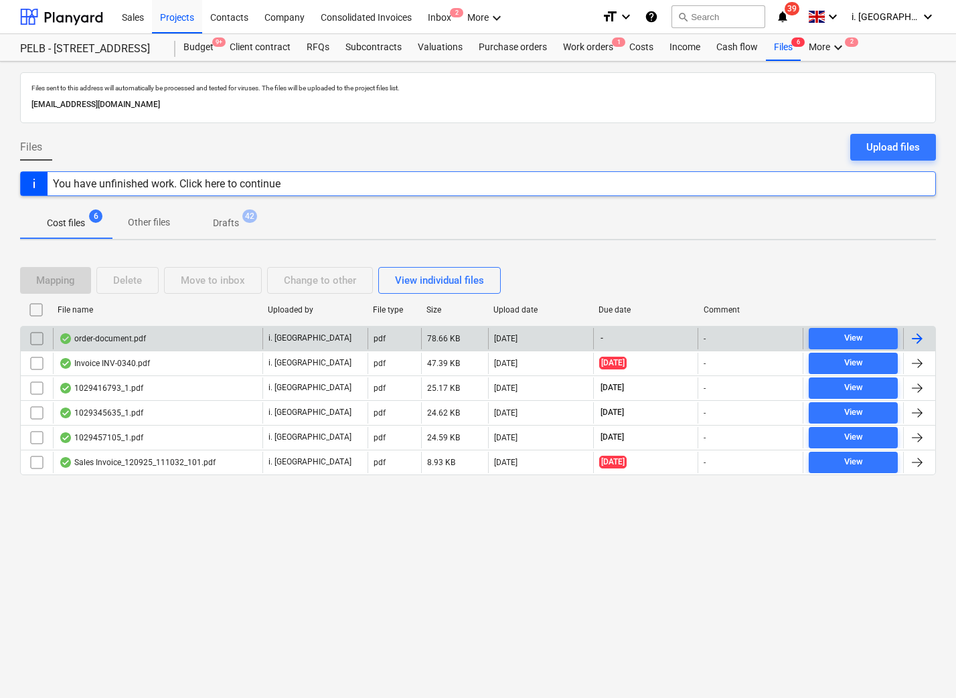
click at [109, 339] on div "order-document.pdf" at bounding box center [102, 338] width 87 height 11
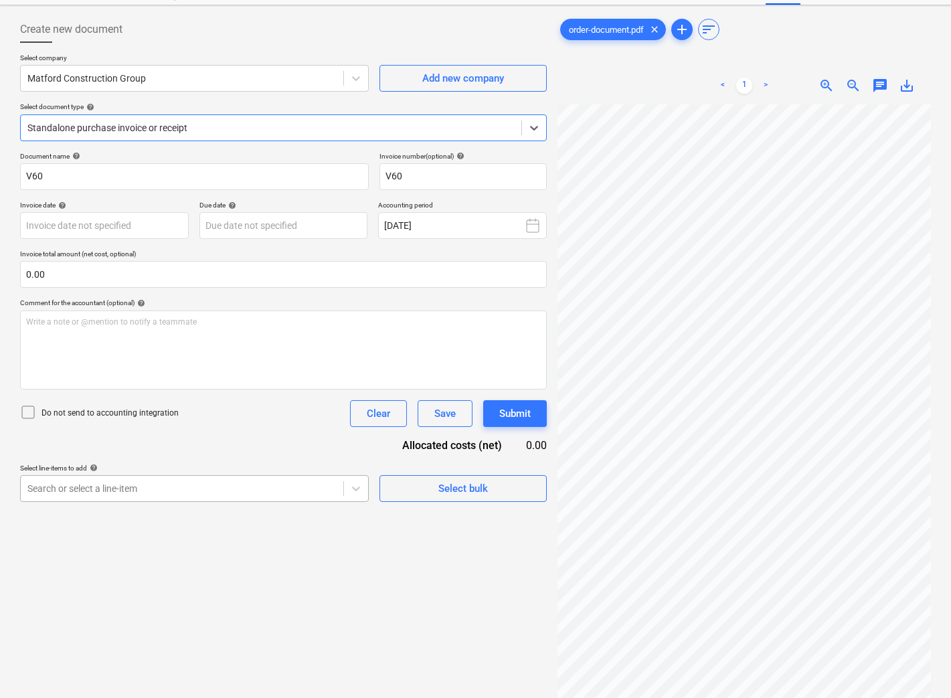
click at [306, 546] on body "Sales Projects Contacts Company Consolidated Invoices Inbox 2 More keyboard_arr…" at bounding box center [475, 293] width 951 height 698
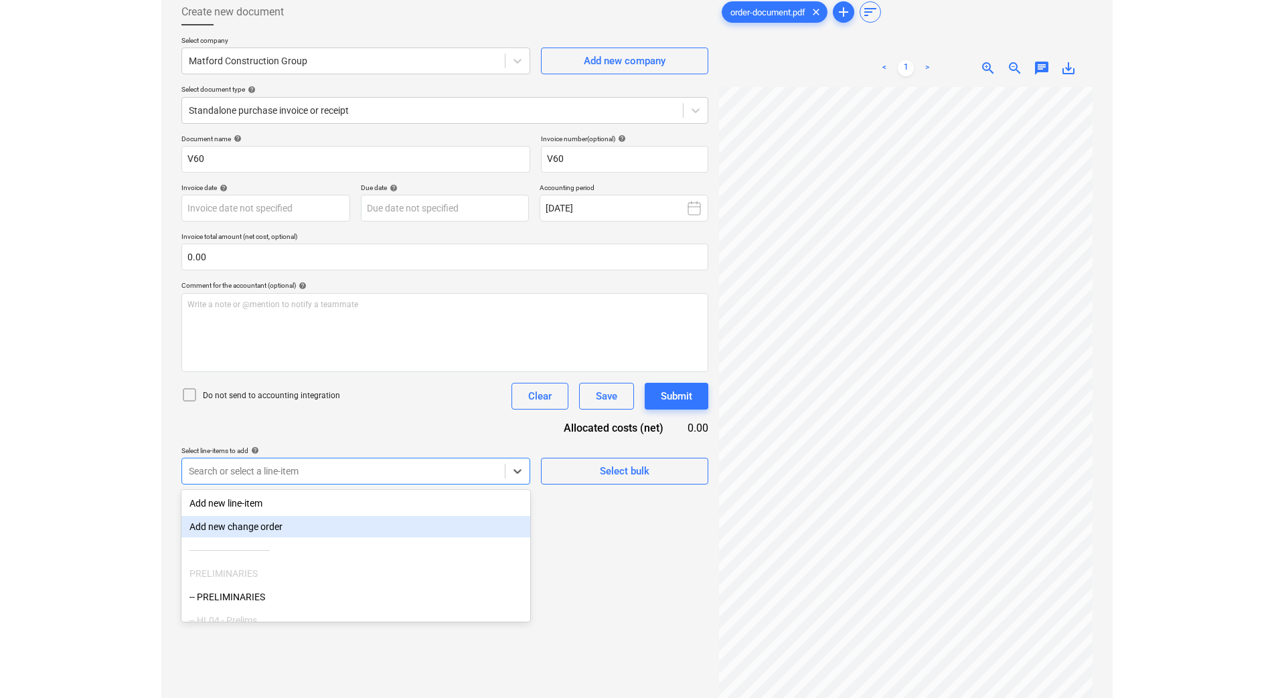
scroll to position [74, 0]
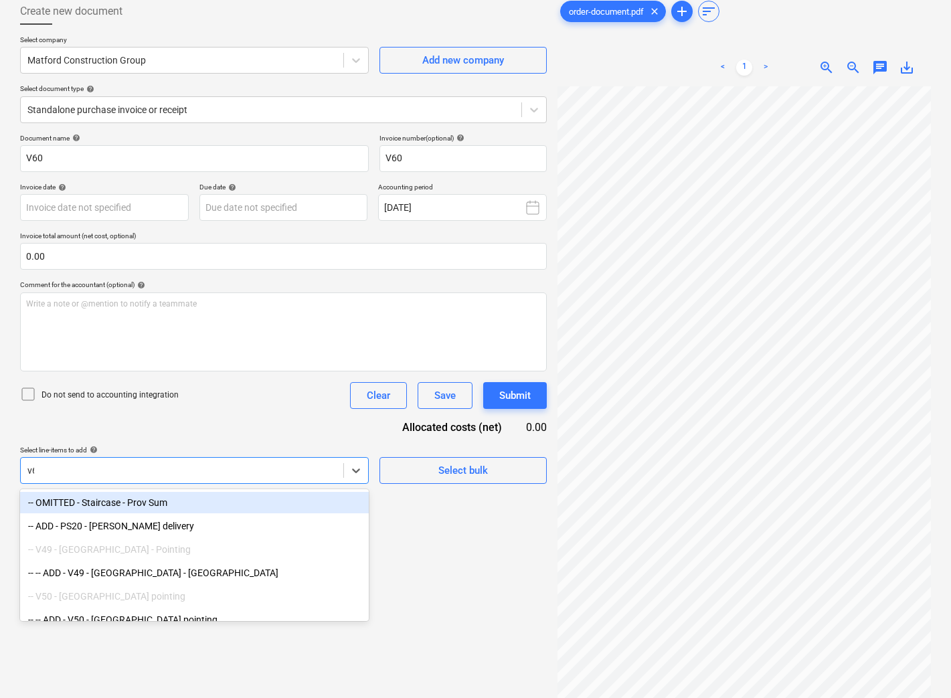
type input "v60"
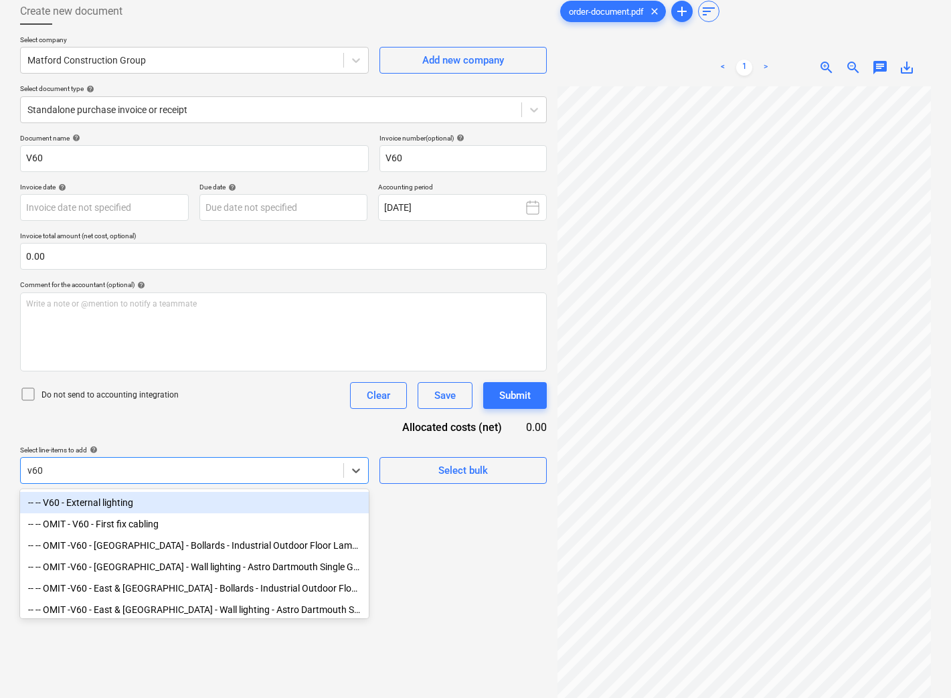
click at [138, 501] on div "-- -- V60 - External lighting" at bounding box center [194, 502] width 349 height 21
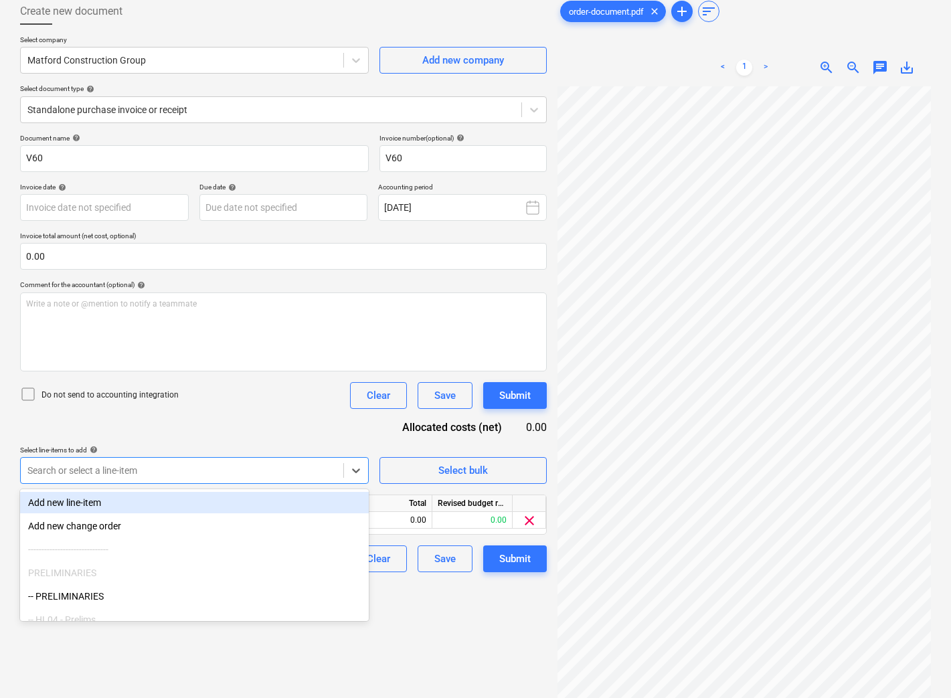
click at [309, 398] on div "Do not send to accounting integration Clear Save Submit" at bounding box center [283, 395] width 527 height 27
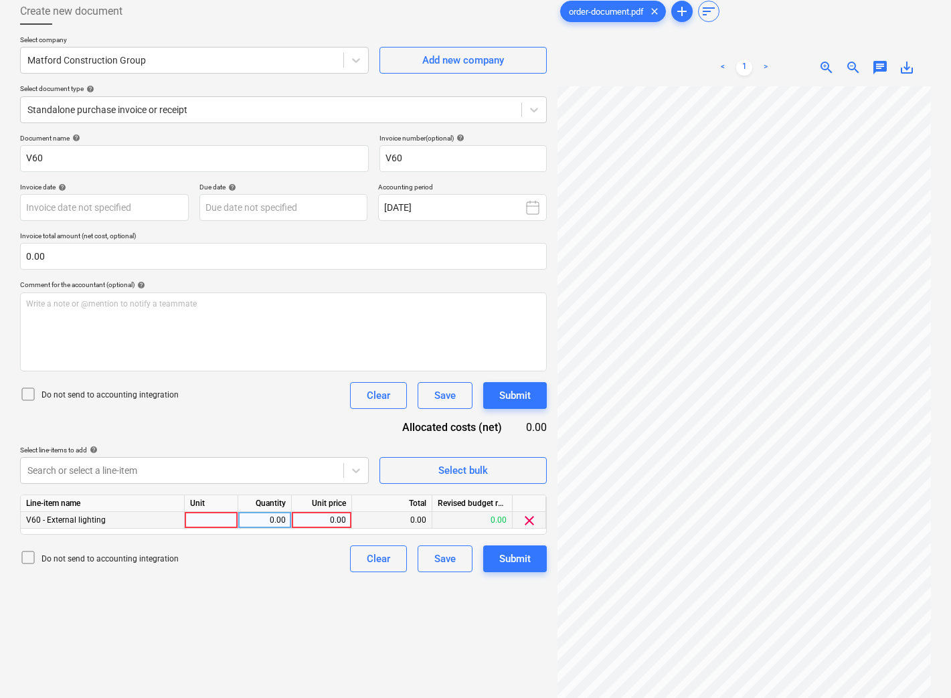
click at [228, 524] on div at bounding box center [212, 520] width 54 height 17
type input "item"
type input "11"
type input "23.7166"
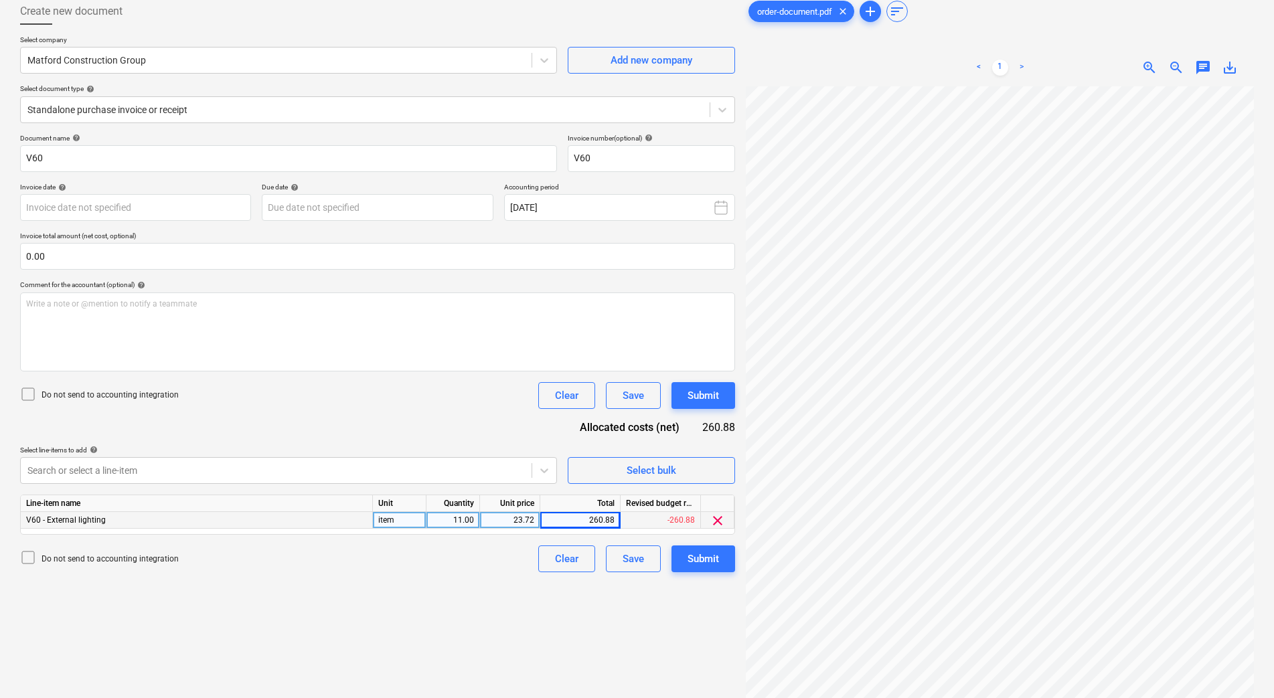
scroll to position [145, 114]
click at [325, 109] on div at bounding box center [364, 109] width 675 height 13
click at [319, 110] on div at bounding box center [364, 109] width 675 height 13
click at [299, 55] on div at bounding box center [275, 60] width 497 height 13
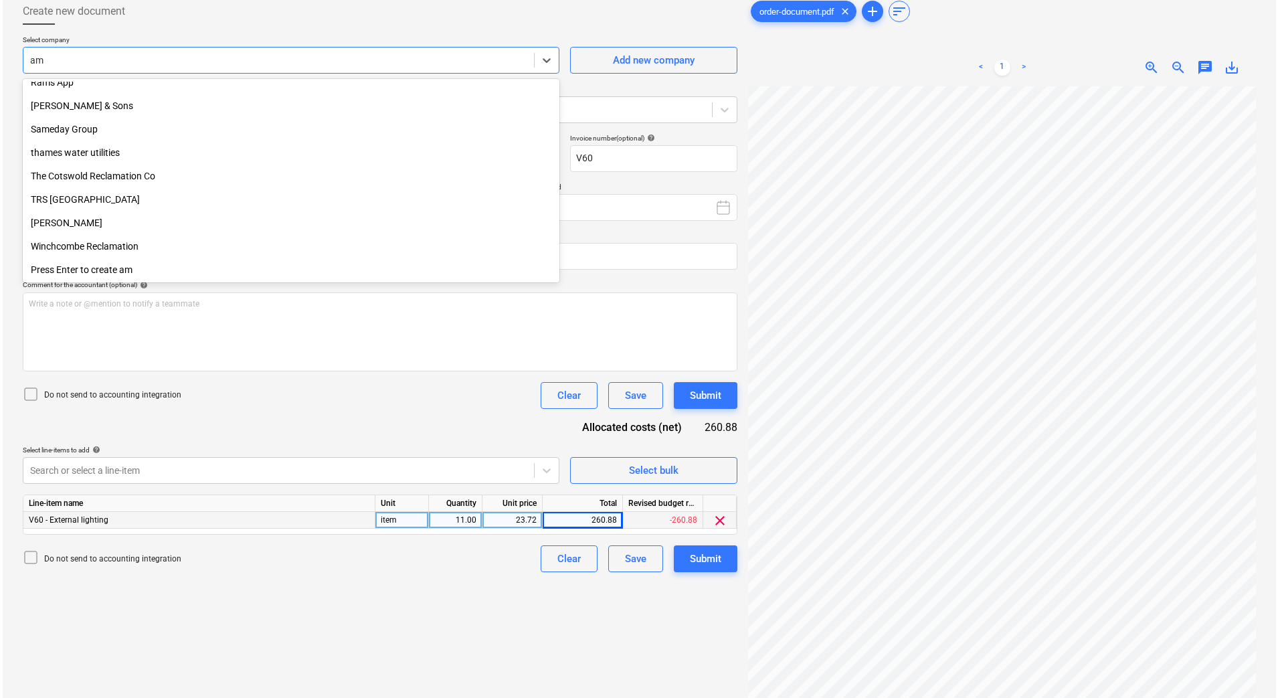
scroll to position [924, 0]
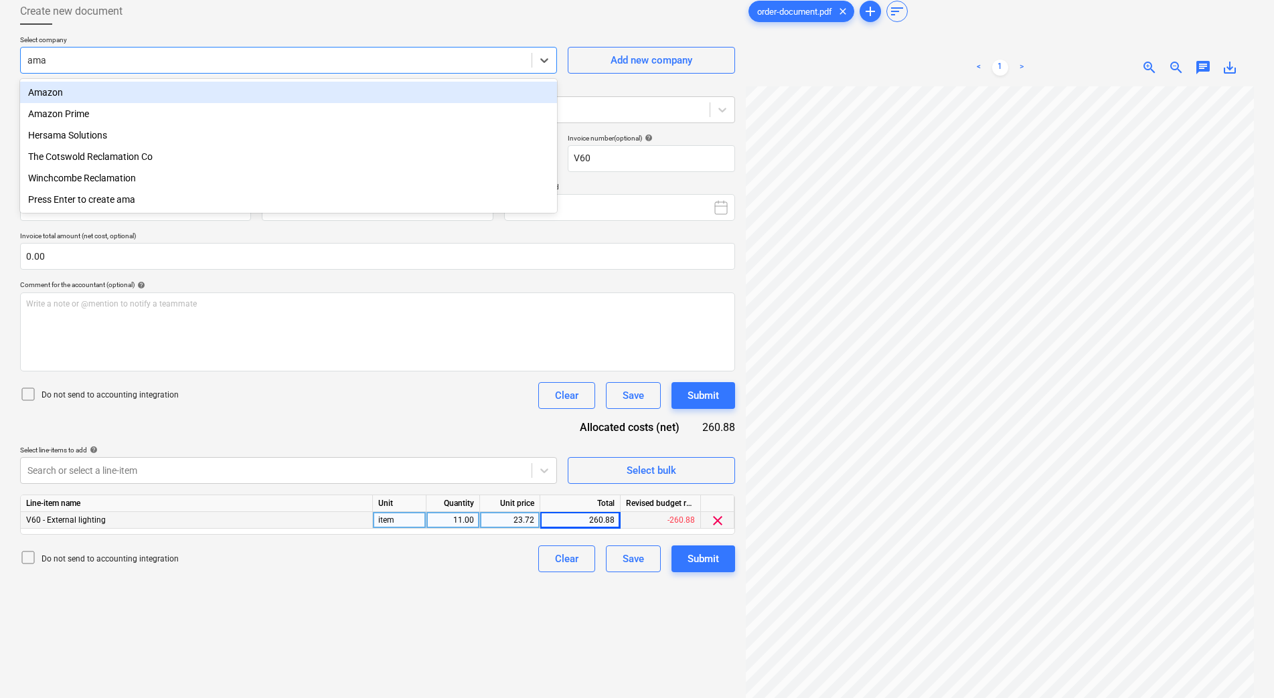
type input "amaz"
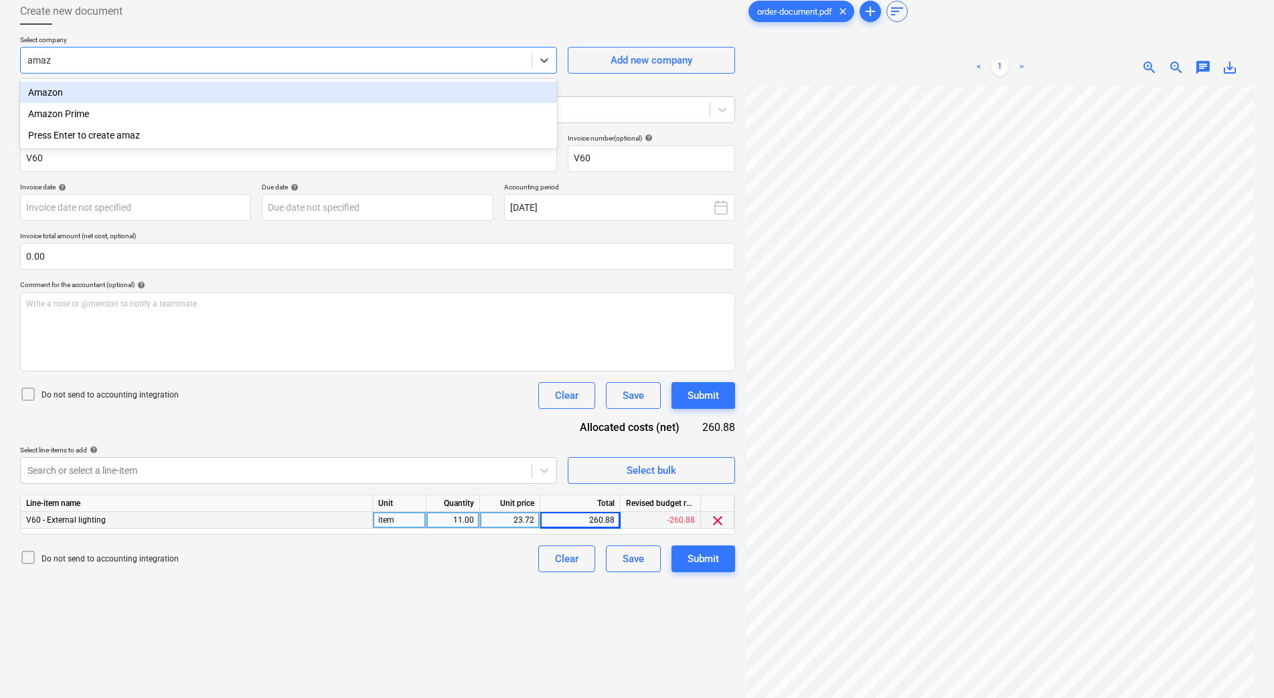
click at [280, 96] on div "Amazon" at bounding box center [288, 92] width 537 height 21
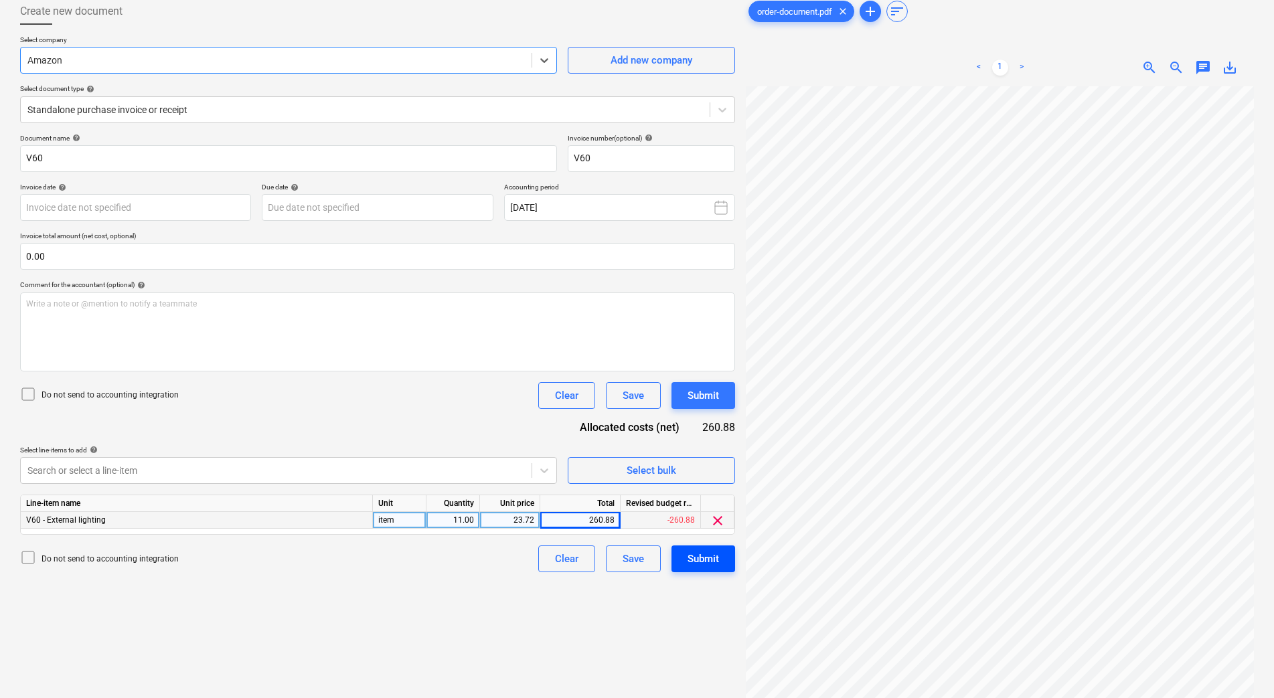
click at [699, 558] on div "Submit" at bounding box center [702, 558] width 31 height 17
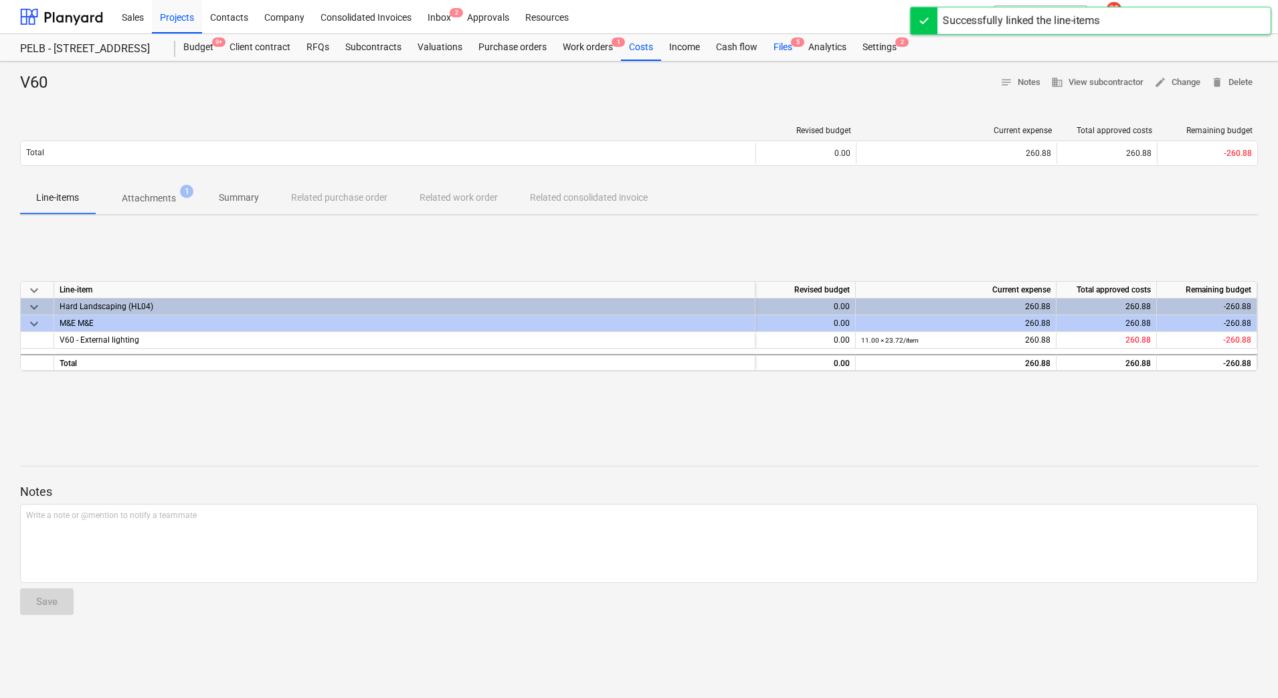
drag, startPoint x: 780, startPoint y: 46, endPoint x: 772, endPoint y: 48, distance: 8.3
click at [780, 46] on div "Files 5" at bounding box center [783, 47] width 35 height 27
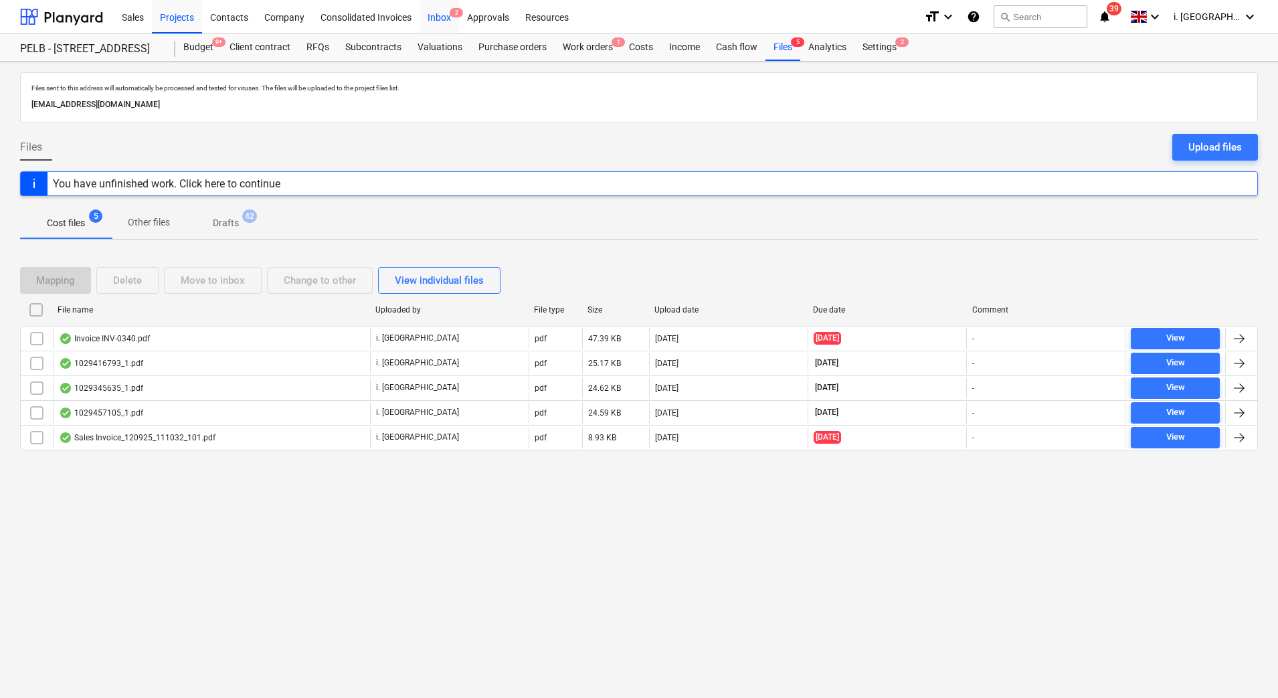
click at [454, 13] on span "2" at bounding box center [456, 12] width 13 height 9
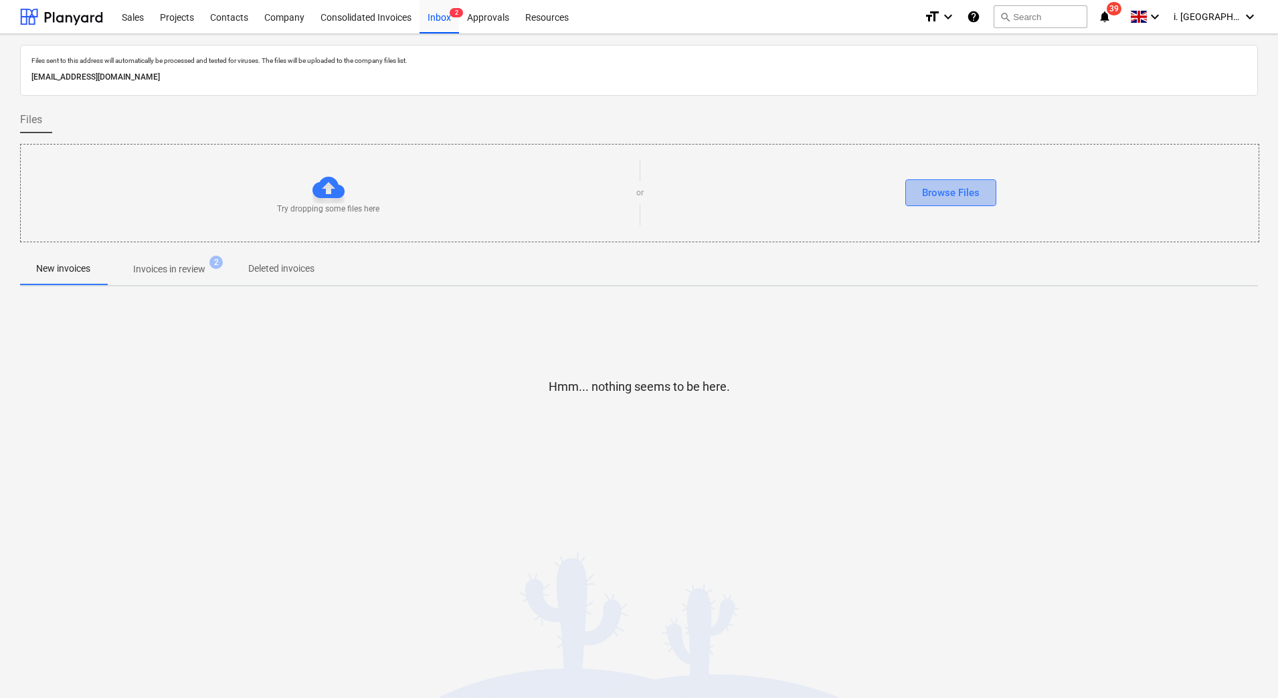
click at [971, 187] on div "Browse Files" at bounding box center [951, 192] width 58 height 17
click at [170, 21] on div "Projects" at bounding box center [177, 16] width 50 height 34
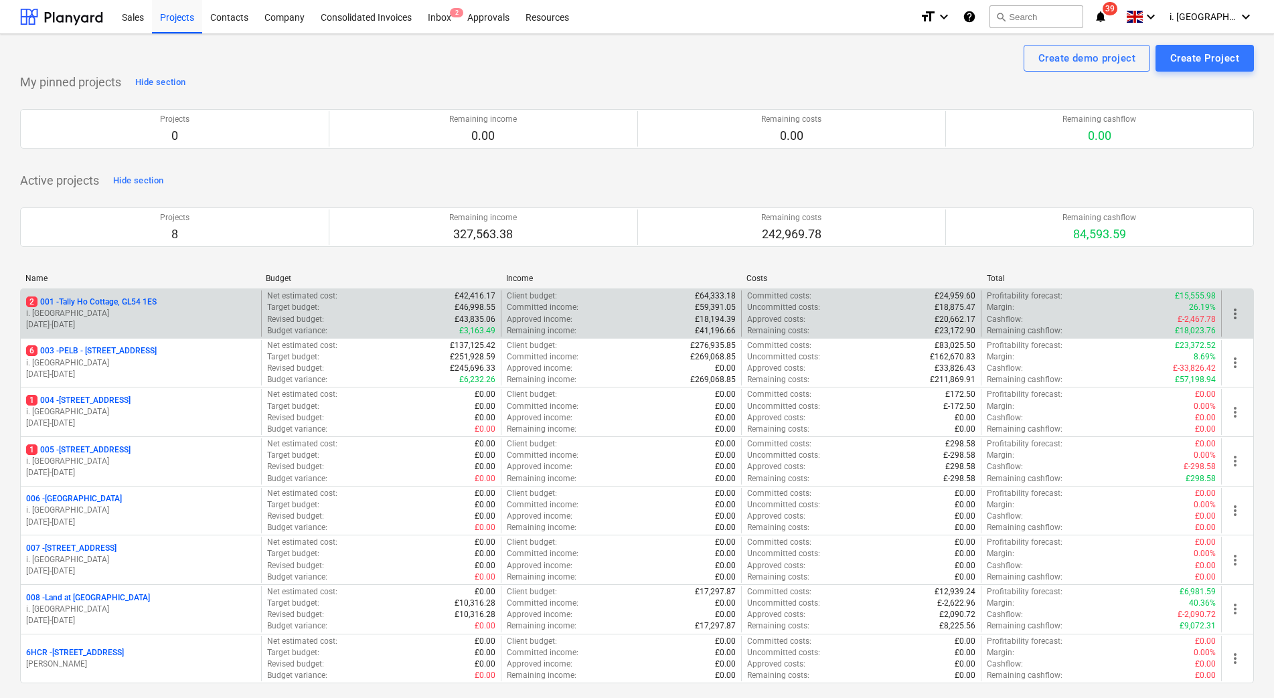
click at [154, 311] on p "i. [GEOGRAPHIC_DATA]" at bounding box center [141, 313] width 230 height 11
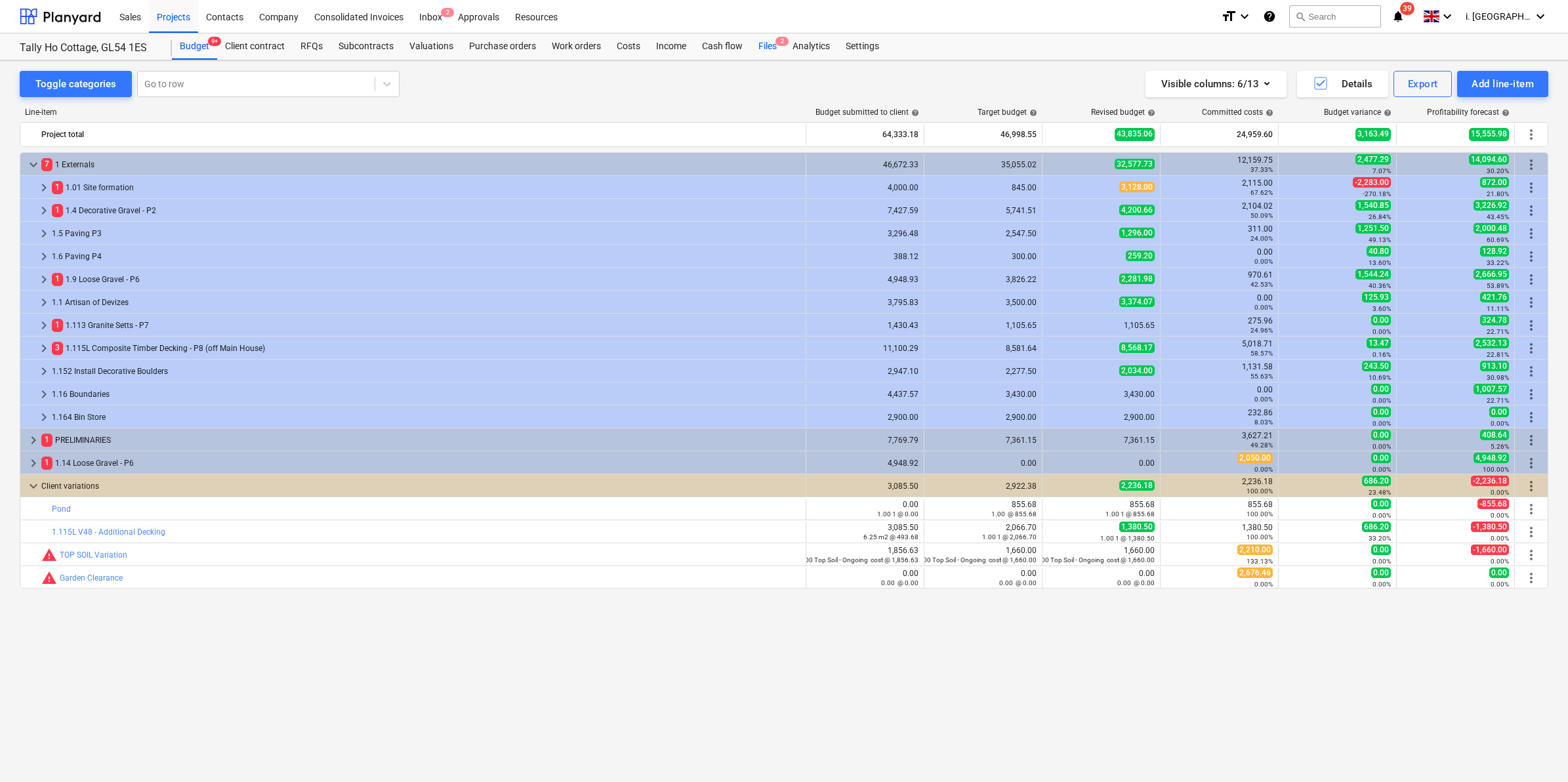
click at [759, 43] on div "Files 2" at bounding box center [767, 46] width 34 height 26
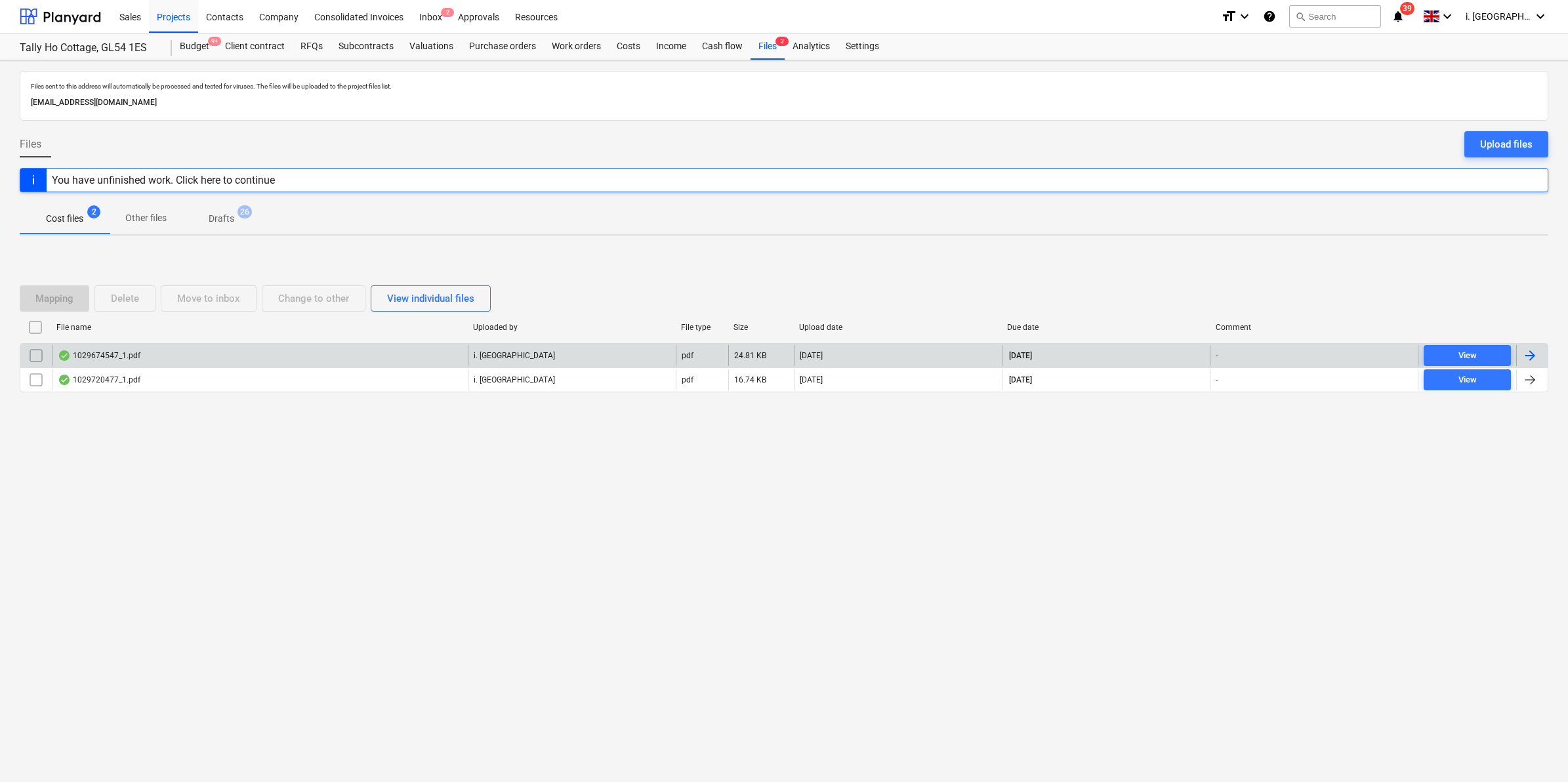
click at [124, 358] on div "1029674547_1.pdf" at bounding box center [99, 355] width 82 height 11
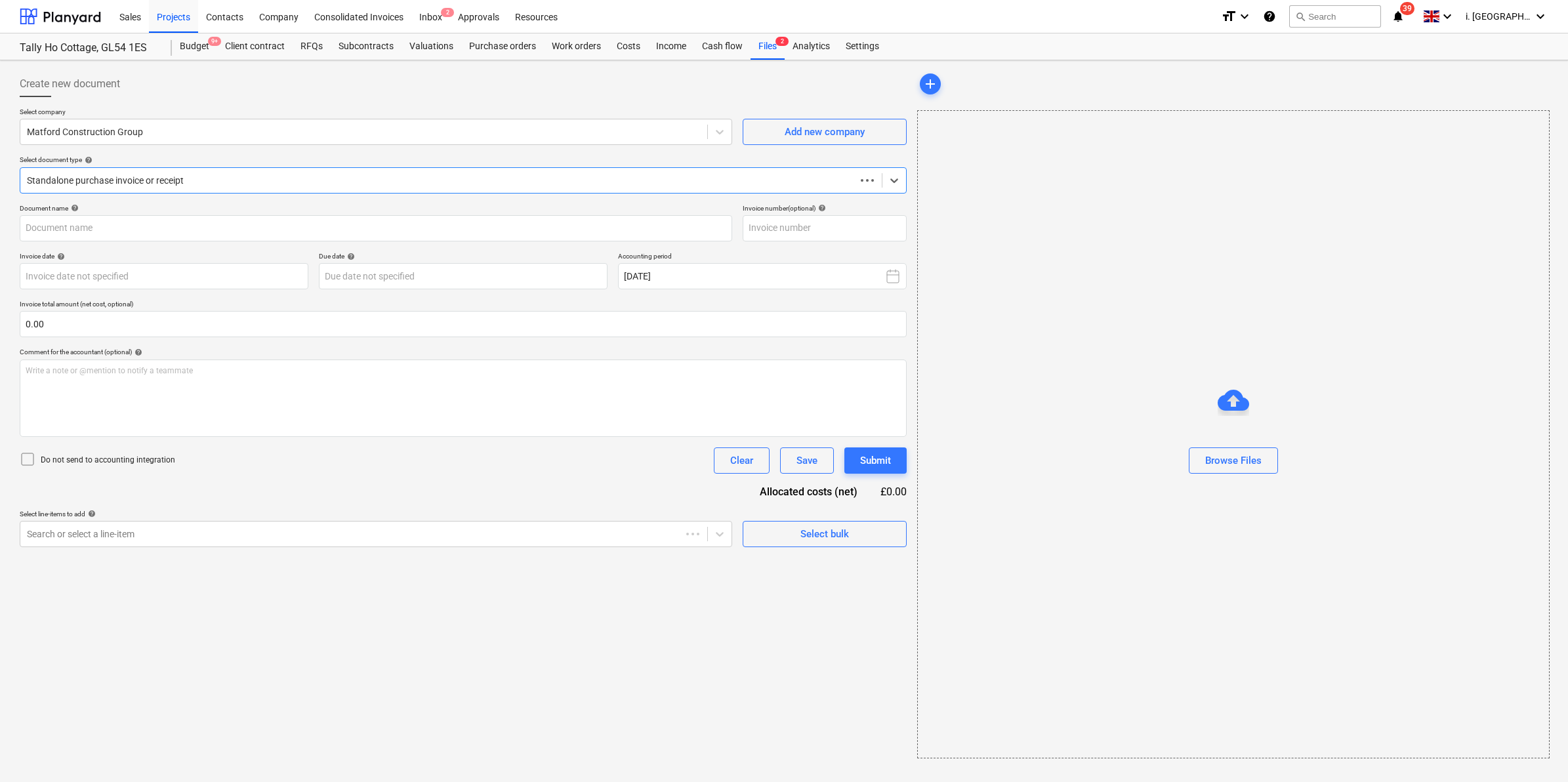
type input "1029674547"
type input "22 Sep 2025"
type input "15 Nov 2025"
click at [450, 527] on div at bounding box center [362, 533] width 671 height 13
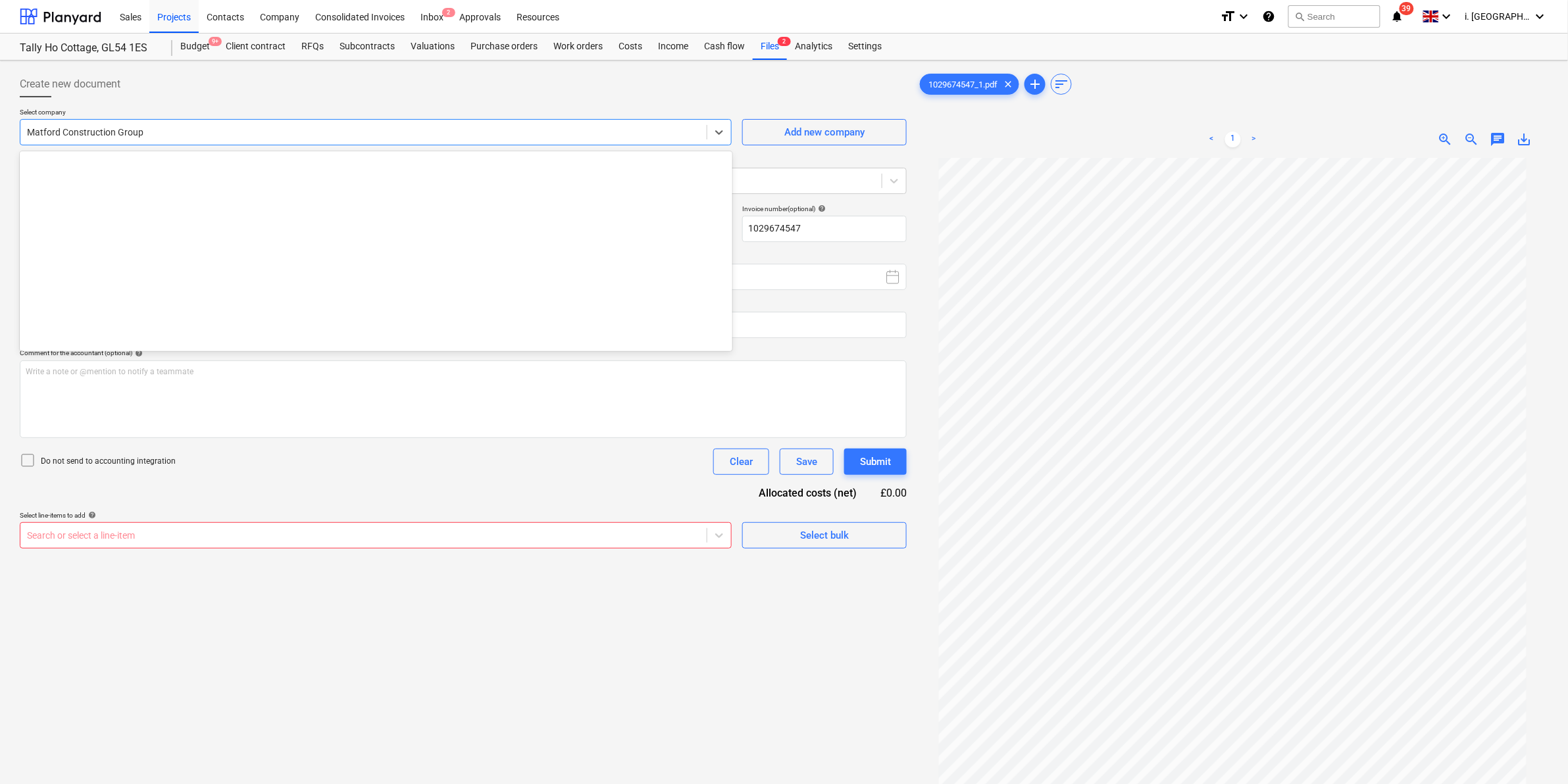
click at [339, 135] on div at bounding box center [363, 132] width 673 height 13
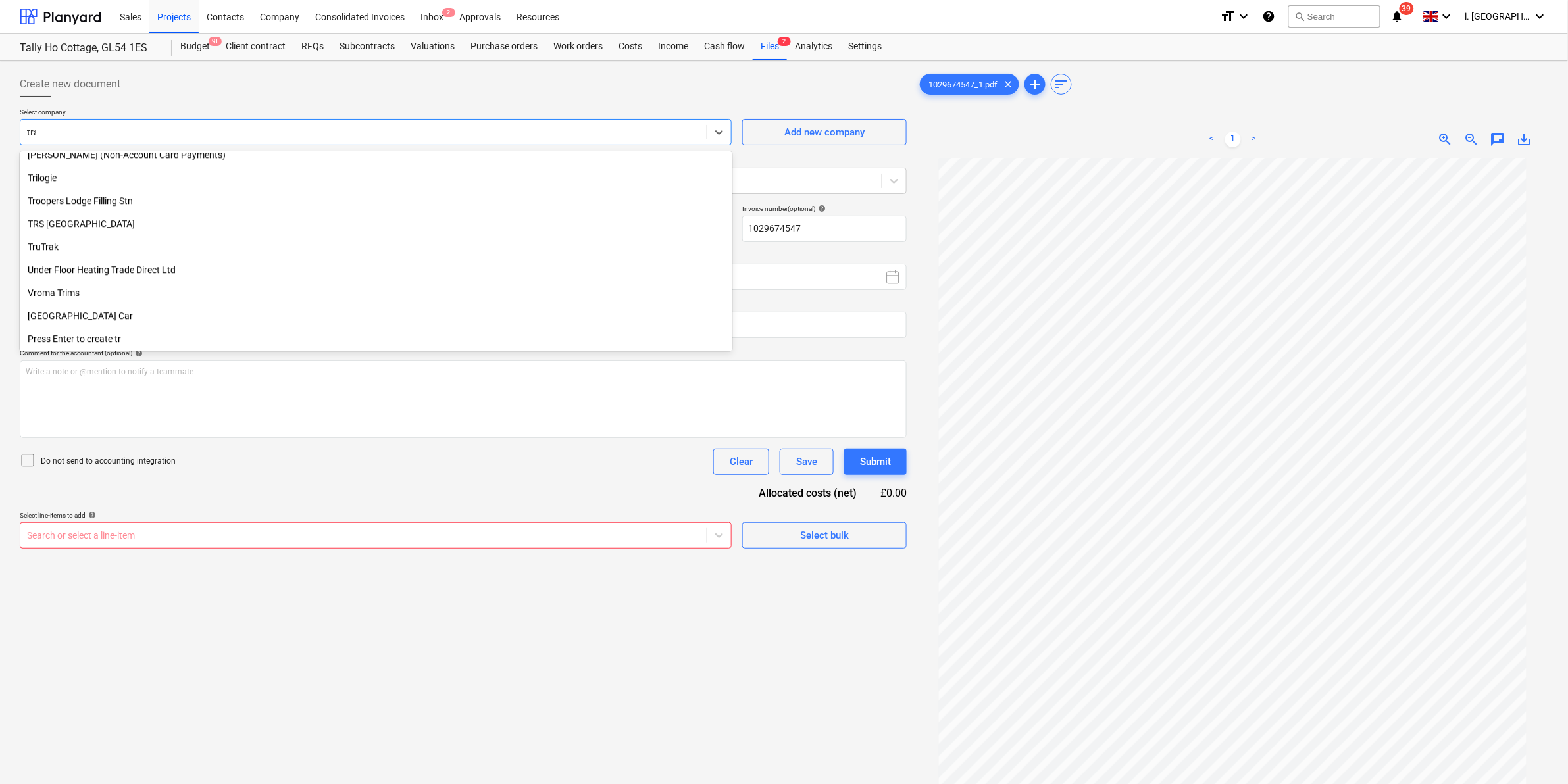
scroll to position [562, 0]
type input "trav"
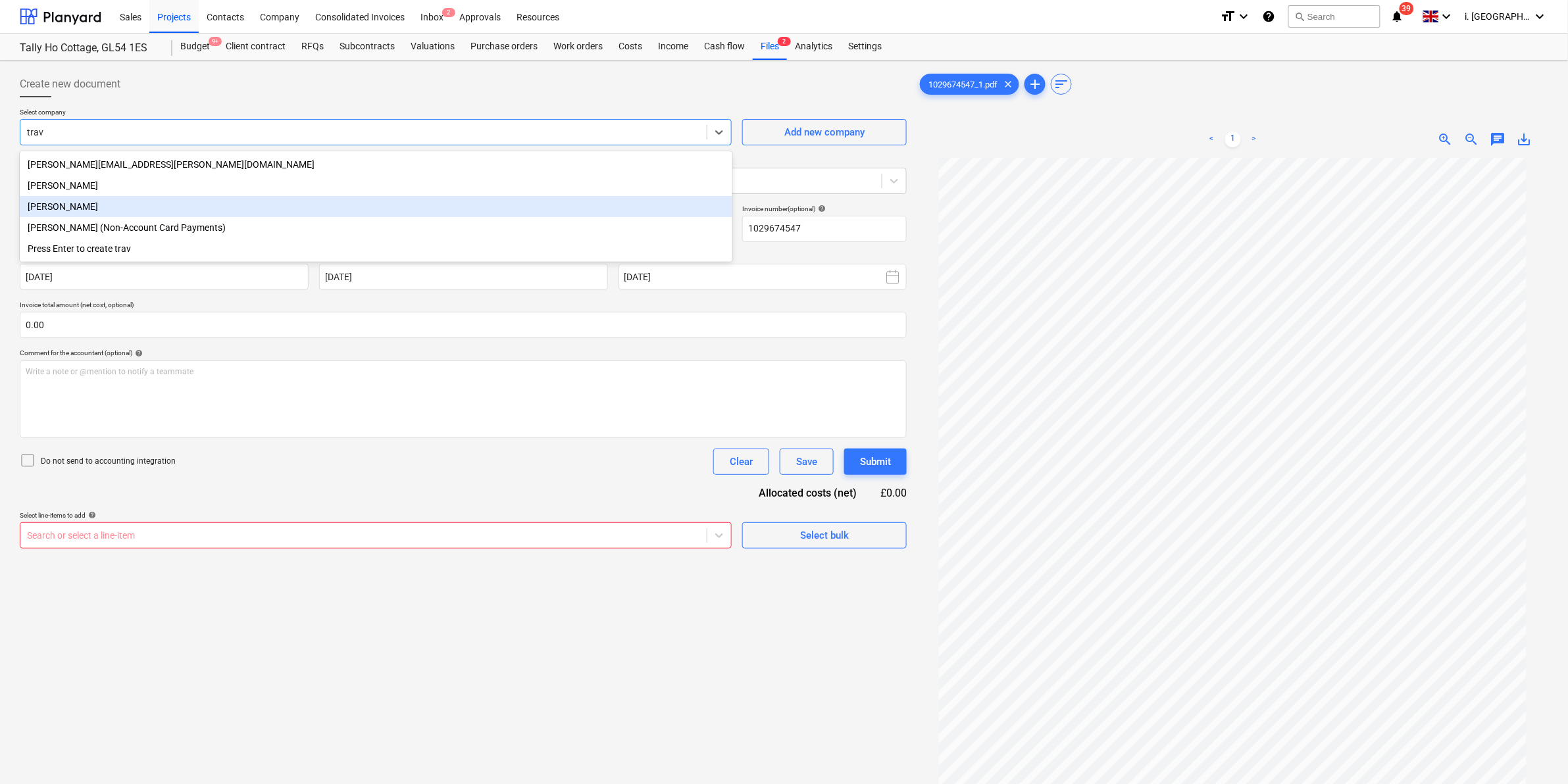
click at [295, 217] on div "Travis Perkins" at bounding box center [376, 205] width 713 height 21
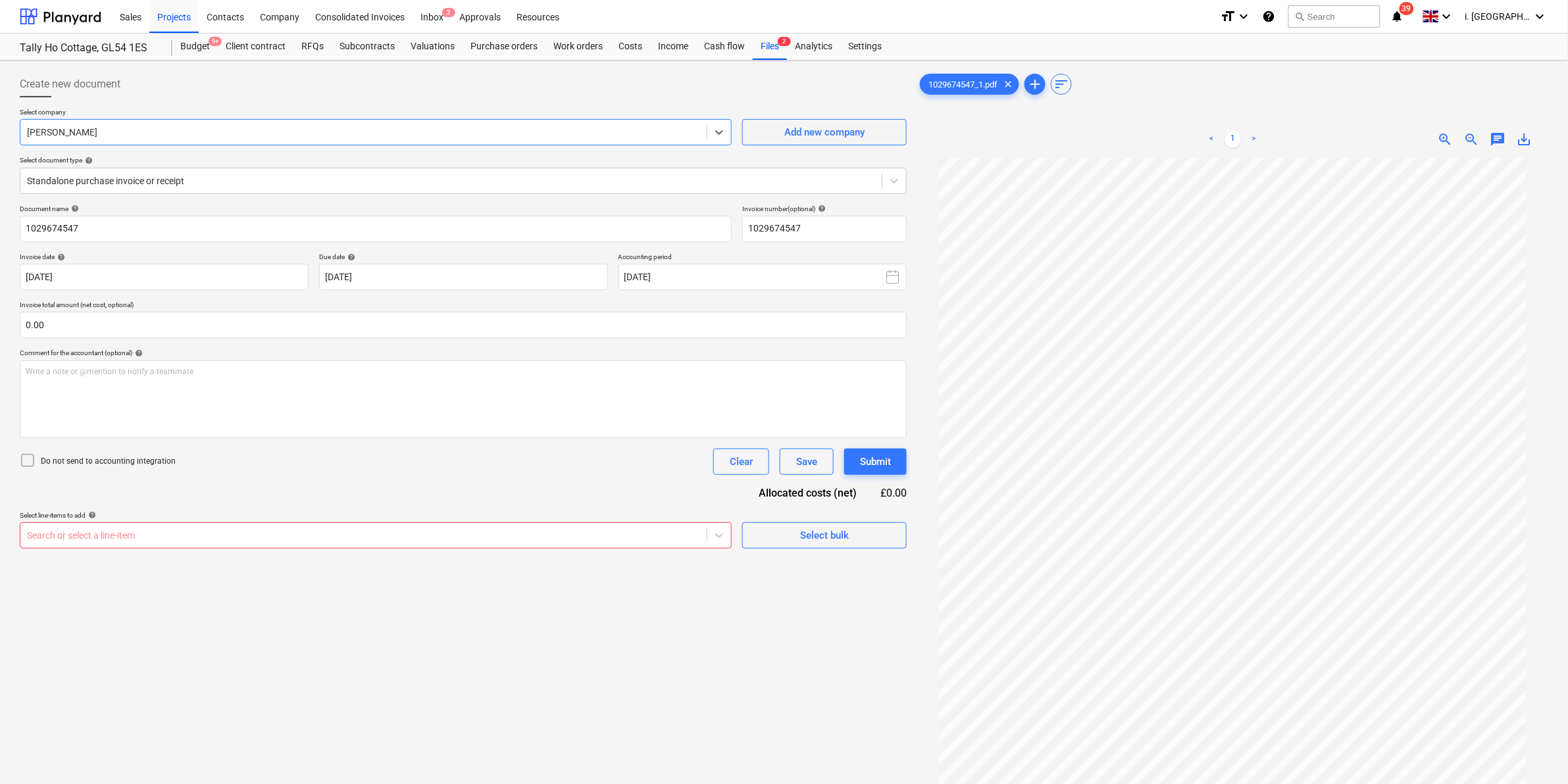
click at [321, 536] on div at bounding box center [363, 534] width 673 height 13
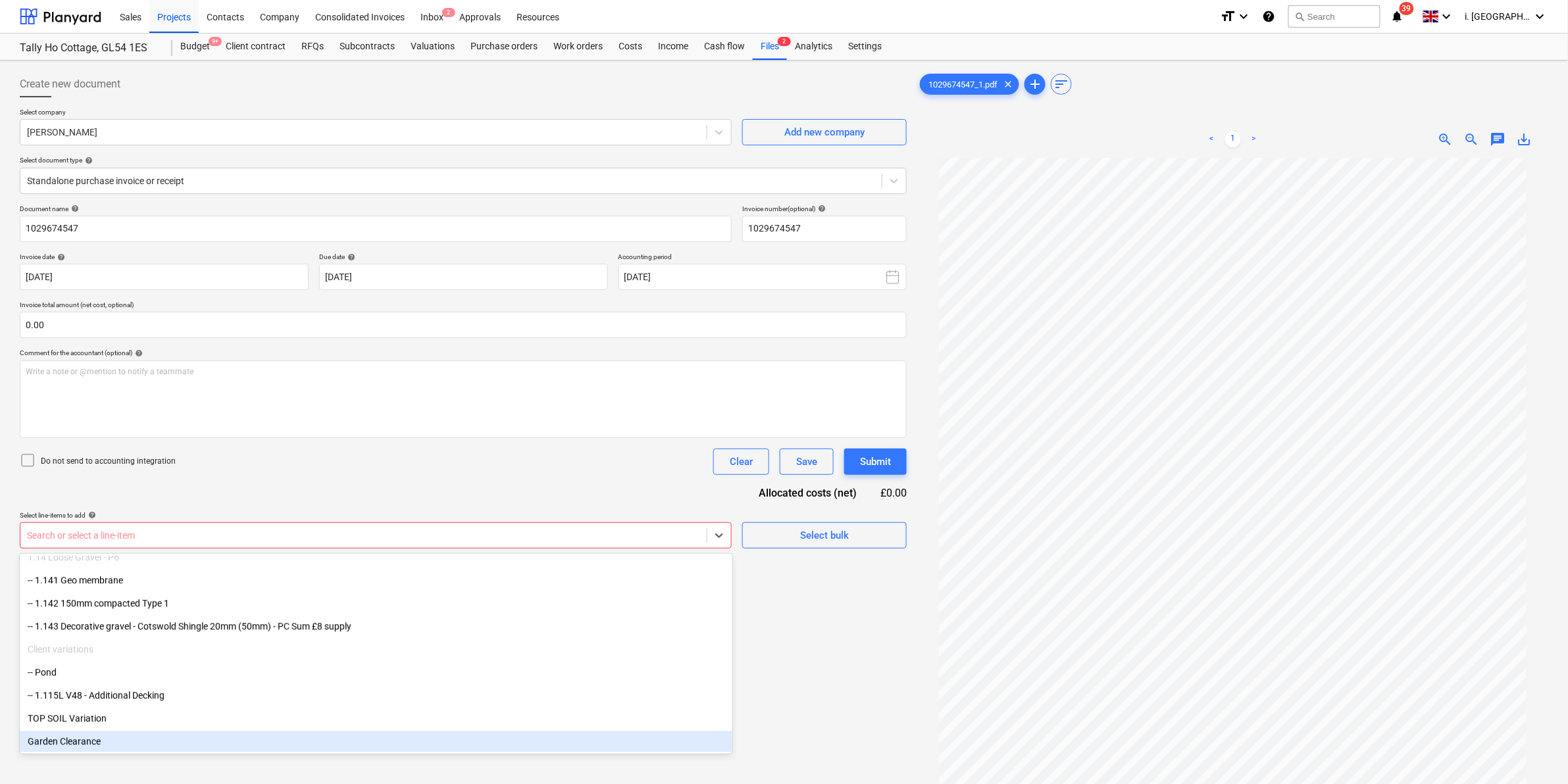
click at [566, 685] on div "Garden Clearance" at bounding box center [376, 741] width 713 height 21
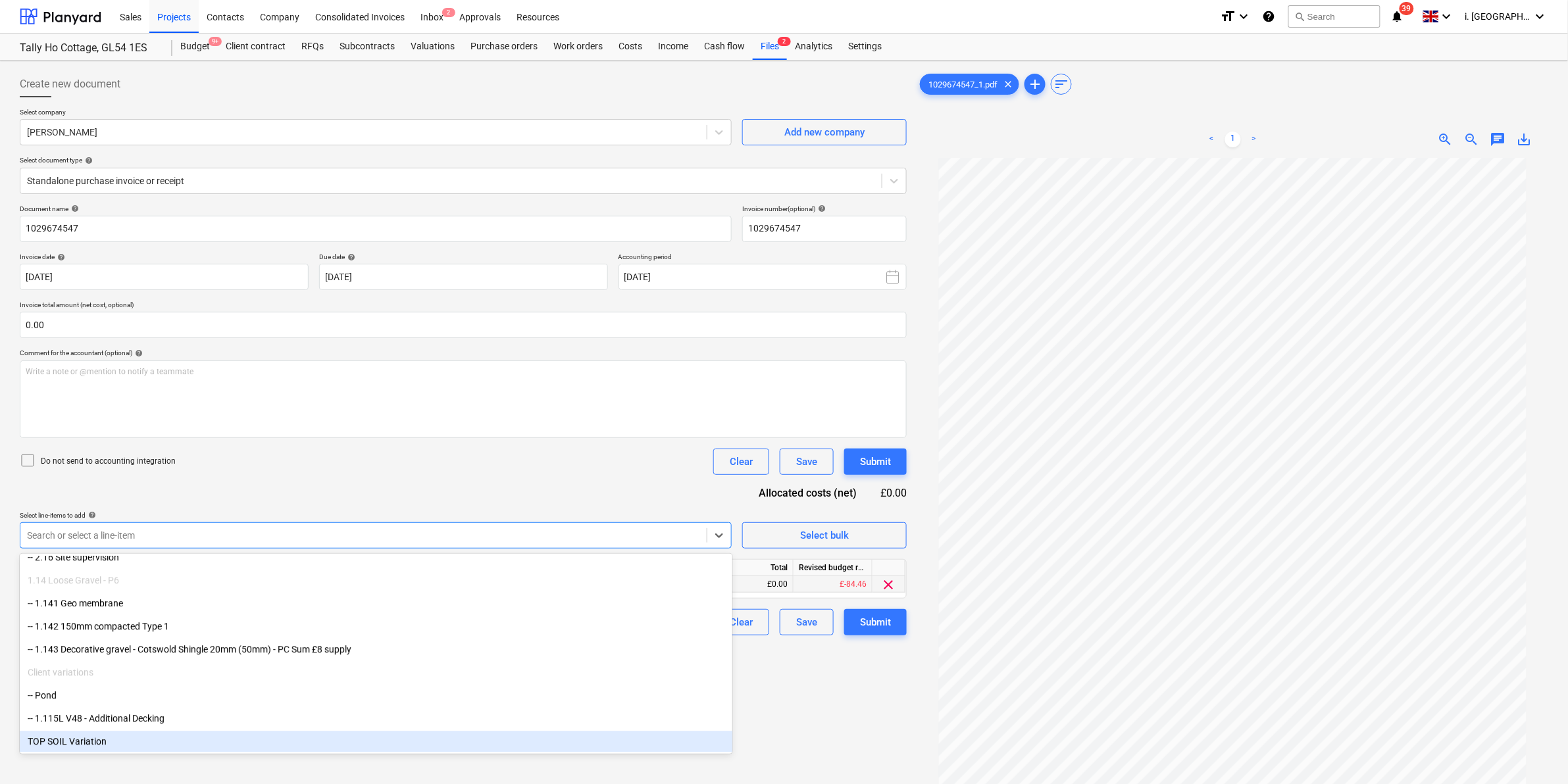
click at [765, 588] on div "£0.00" at bounding box center [754, 584] width 79 height 17
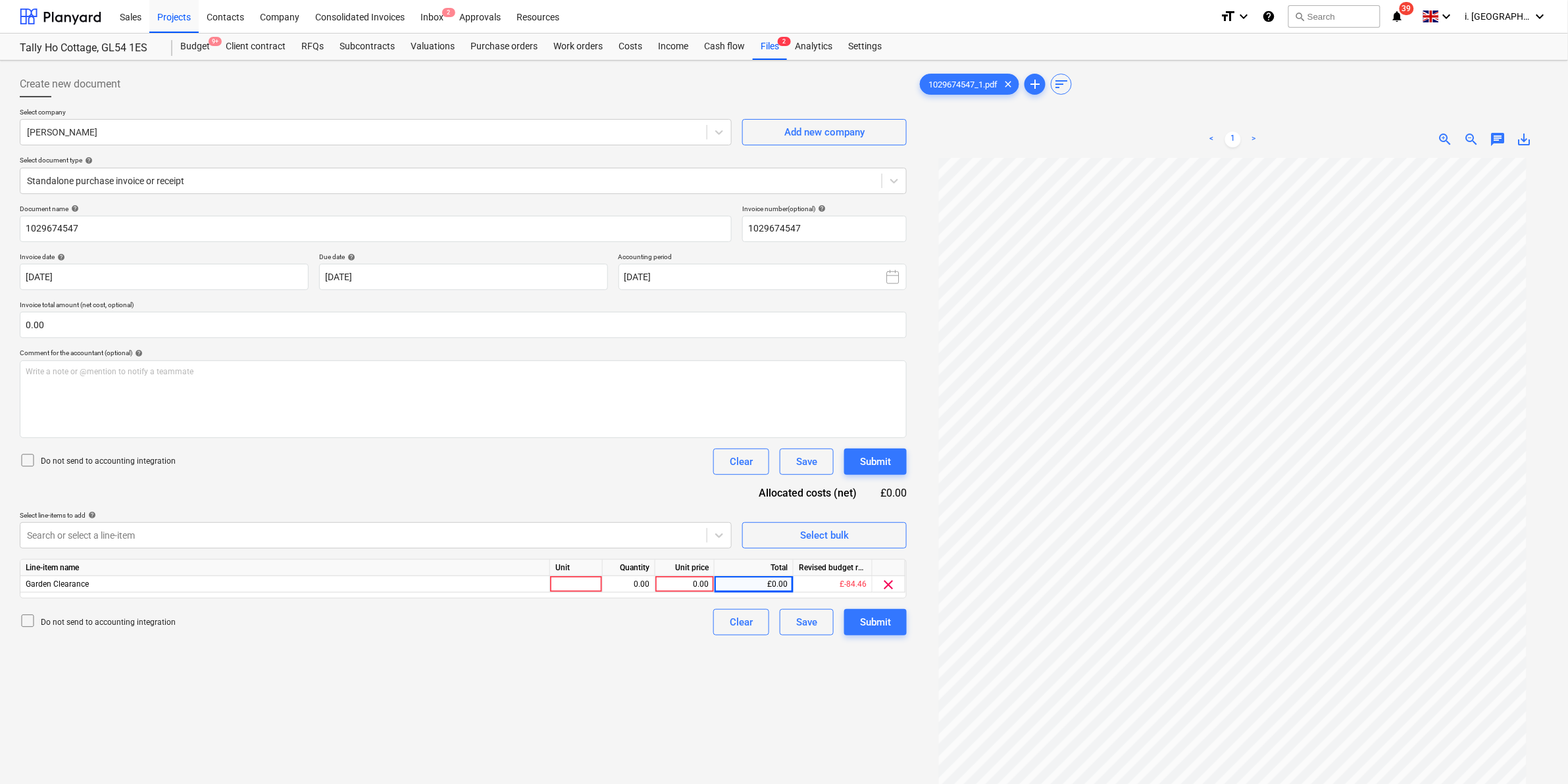
click at [586, 593] on div "Line-item name Unit Quantity Unit price Total Revised budget remaining Garden C…" at bounding box center [463, 579] width 887 height 39
click at [584, 592] on div "Line-item name Unit Quantity Unit price Total Revised budget remaining Garden C…" at bounding box center [463, 579] width 887 height 39
click at [581, 588] on div at bounding box center [577, 584] width 53 height 17
type input "1"
type input "64.86"
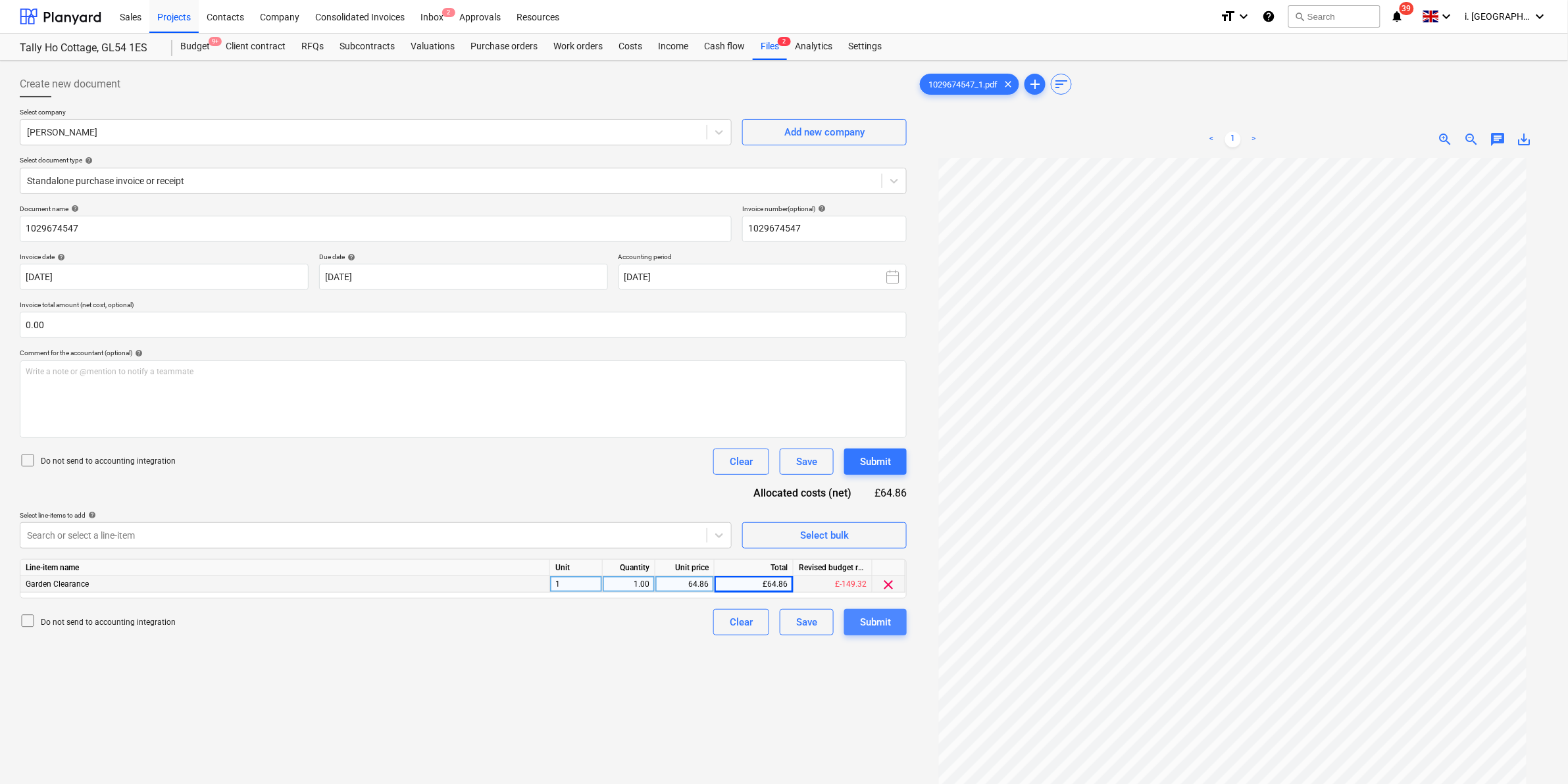
click at [883, 626] on div "Submit" at bounding box center [875, 621] width 30 height 17
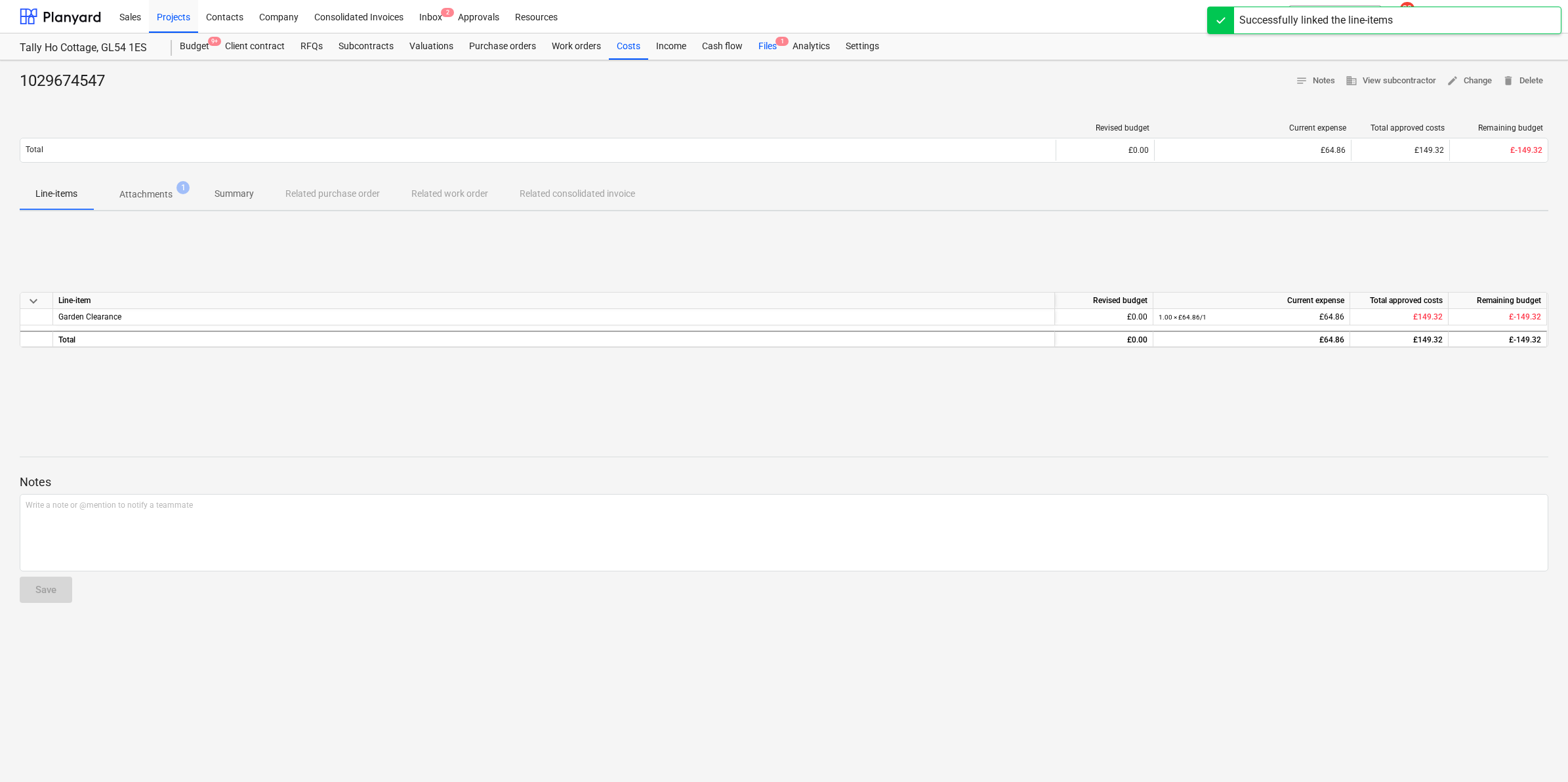
click at [762, 47] on div "Files 1" at bounding box center [767, 46] width 34 height 26
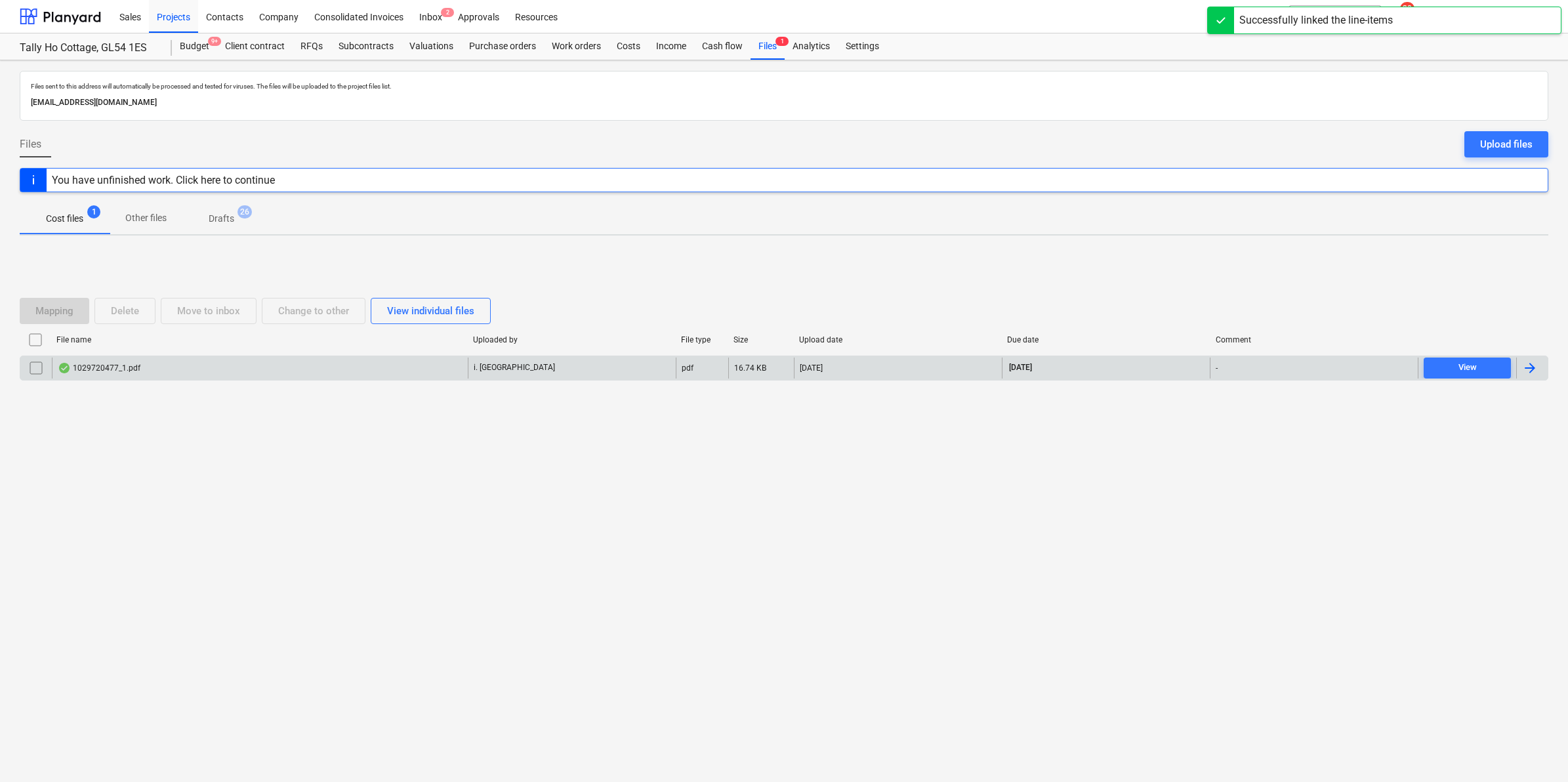
click at [93, 368] on div "1029720477_1.pdf" at bounding box center [99, 367] width 82 height 11
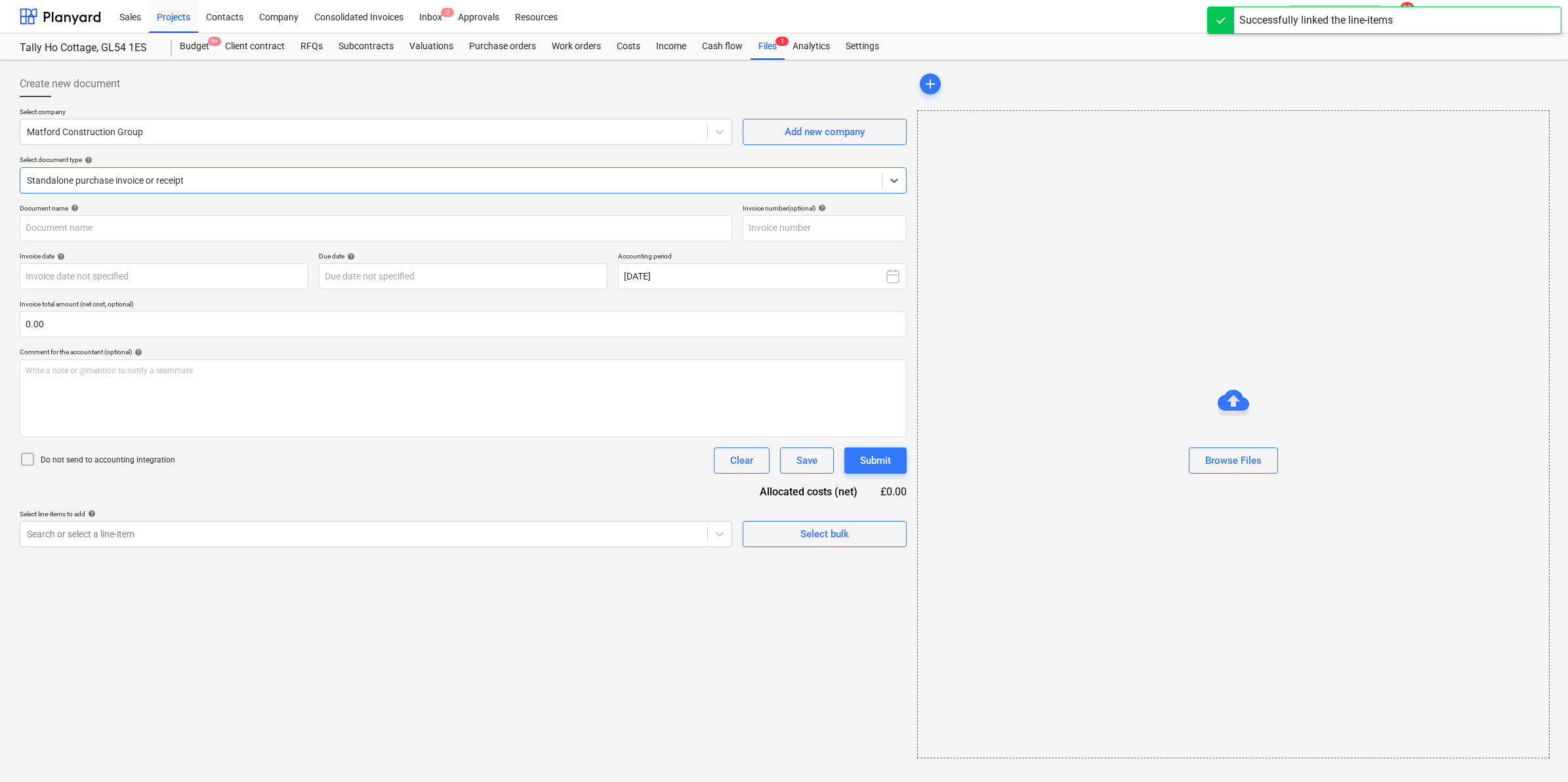
type input "1029720477"
type input "22 Sep 2025"
type input "15 Nov 2025"
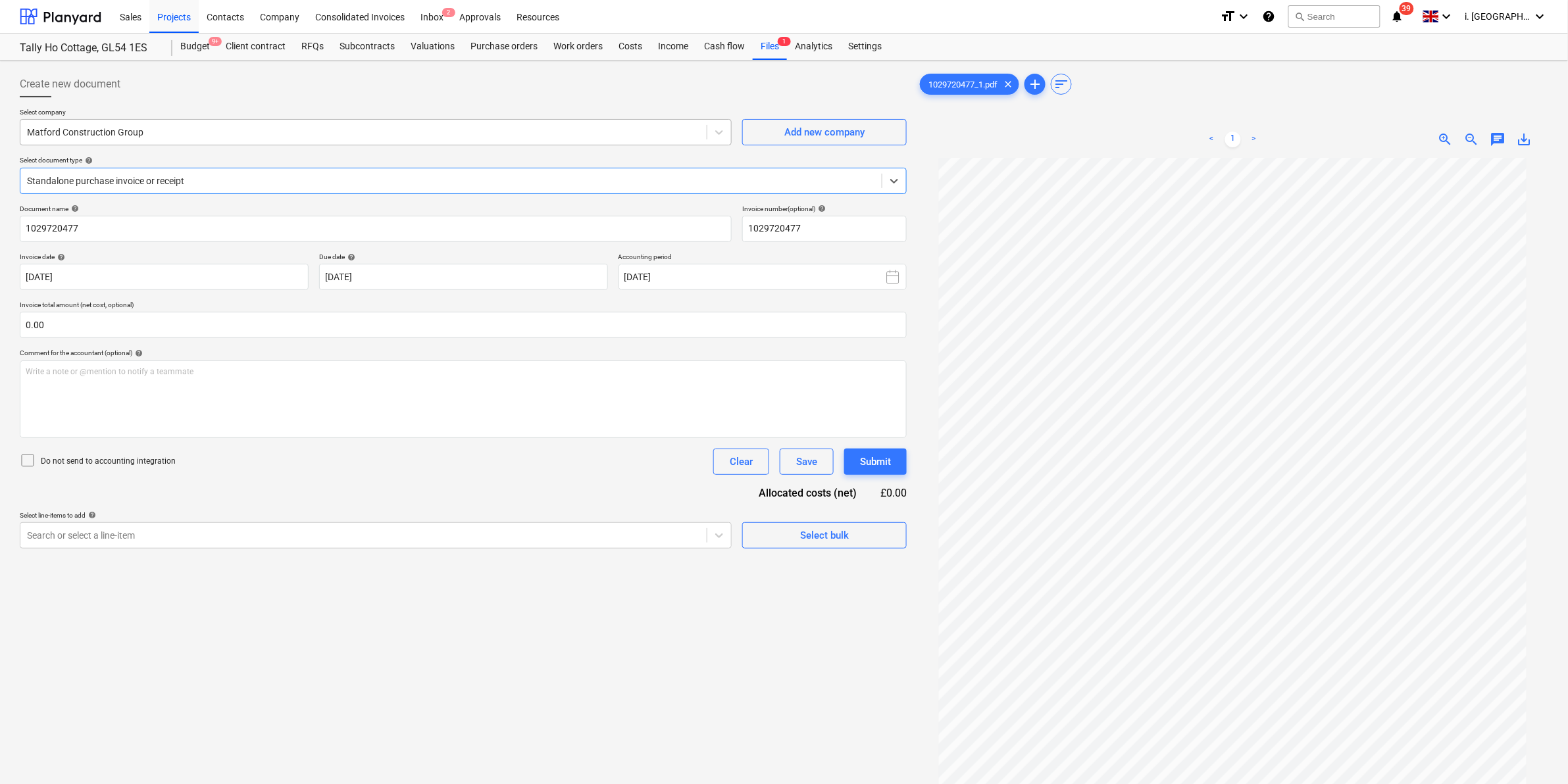
click at [281, 137] on div at bounding box center [363, 132] width 673 height 13
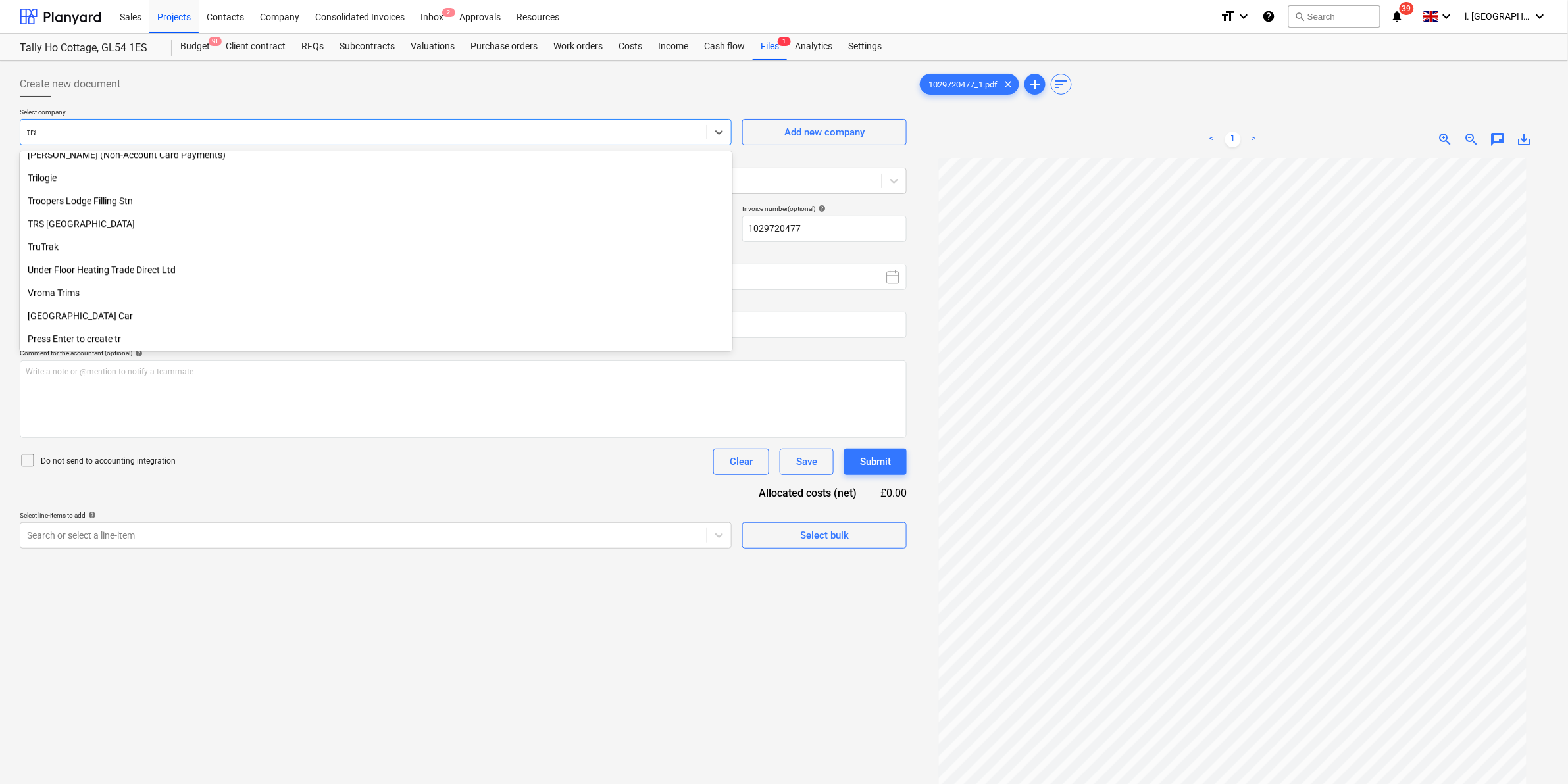
scroll to position [562, 0]
type input "trav"
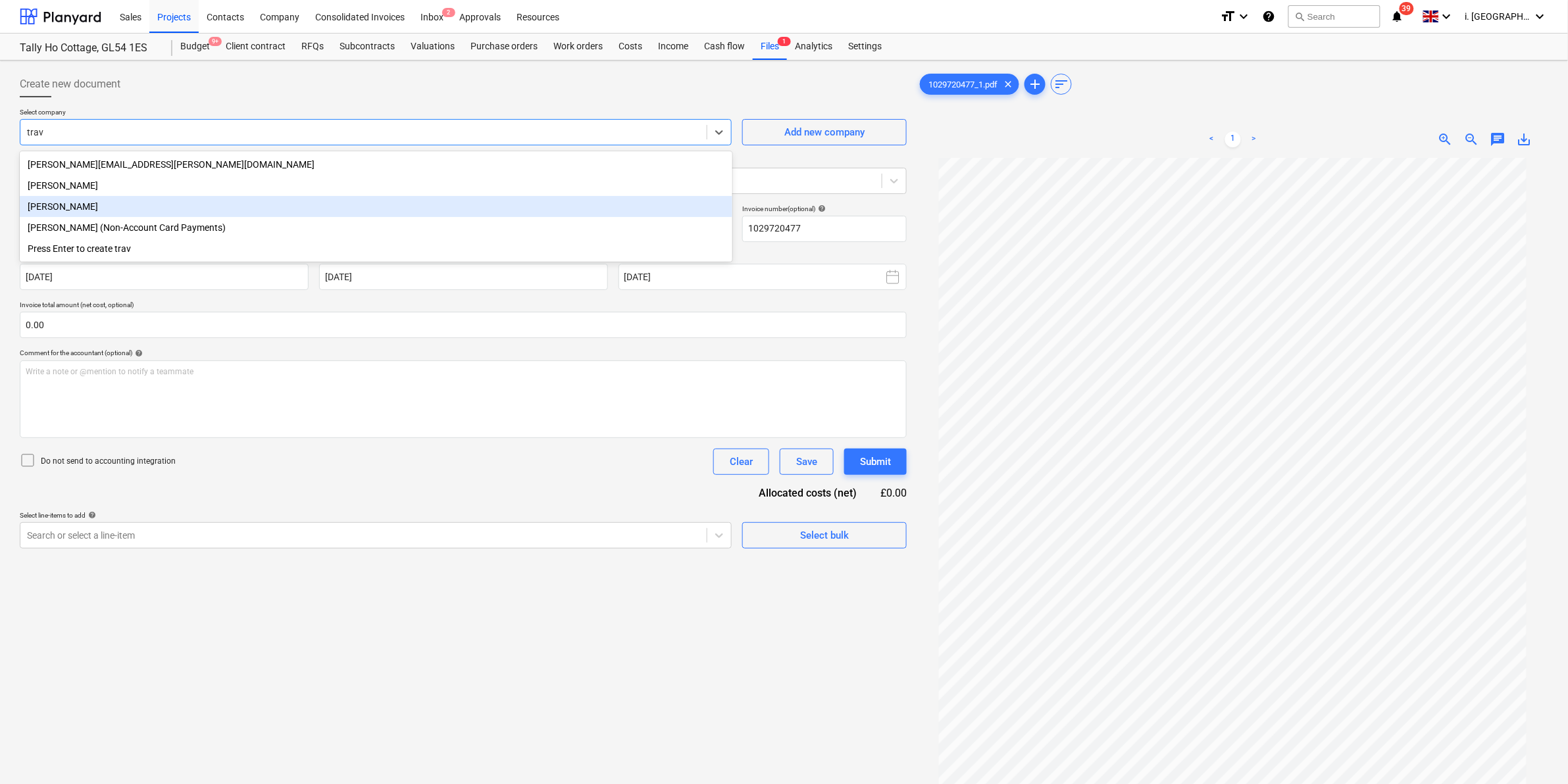
click at [250, 214] on div "Travis Perkins" at bounding box center [376, 205] width 713 height 21
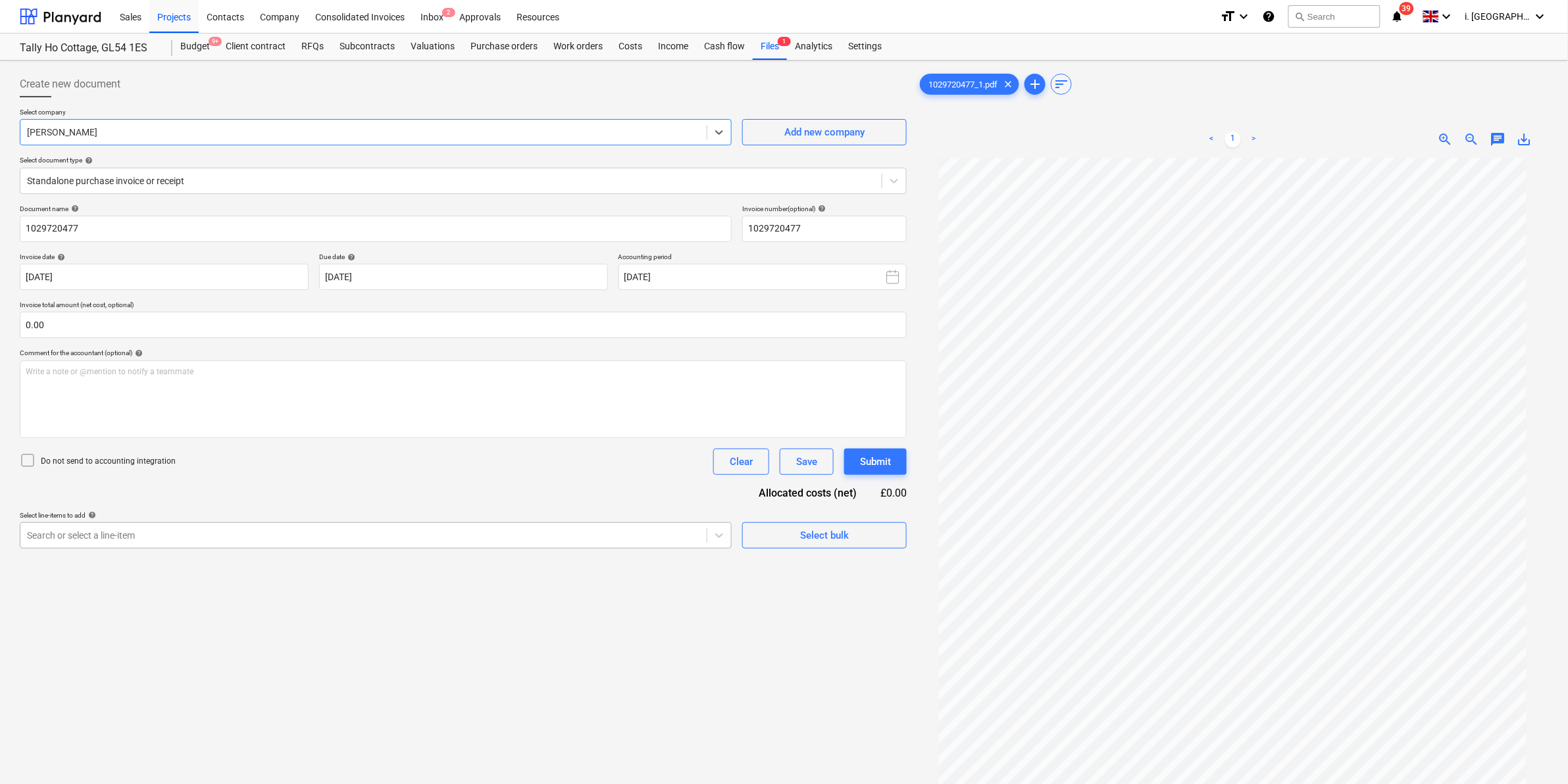
click at [255, 534] on div at bounding box center [363, 534] width 673 height 13
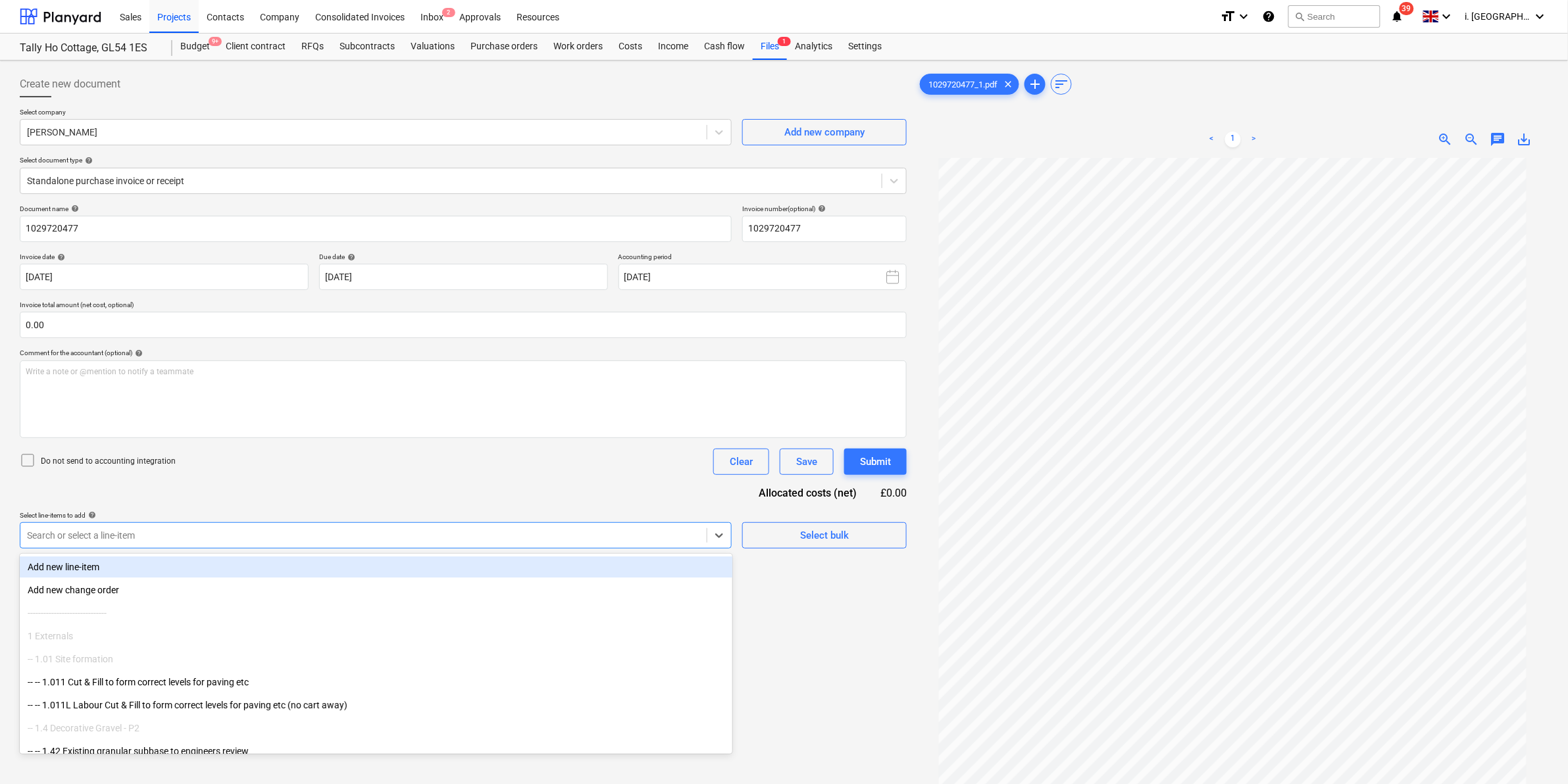
drag, startPoint x: 727, startPoint y: 564, endPoint x: 722, endPoint y: 648, distance: 84.1
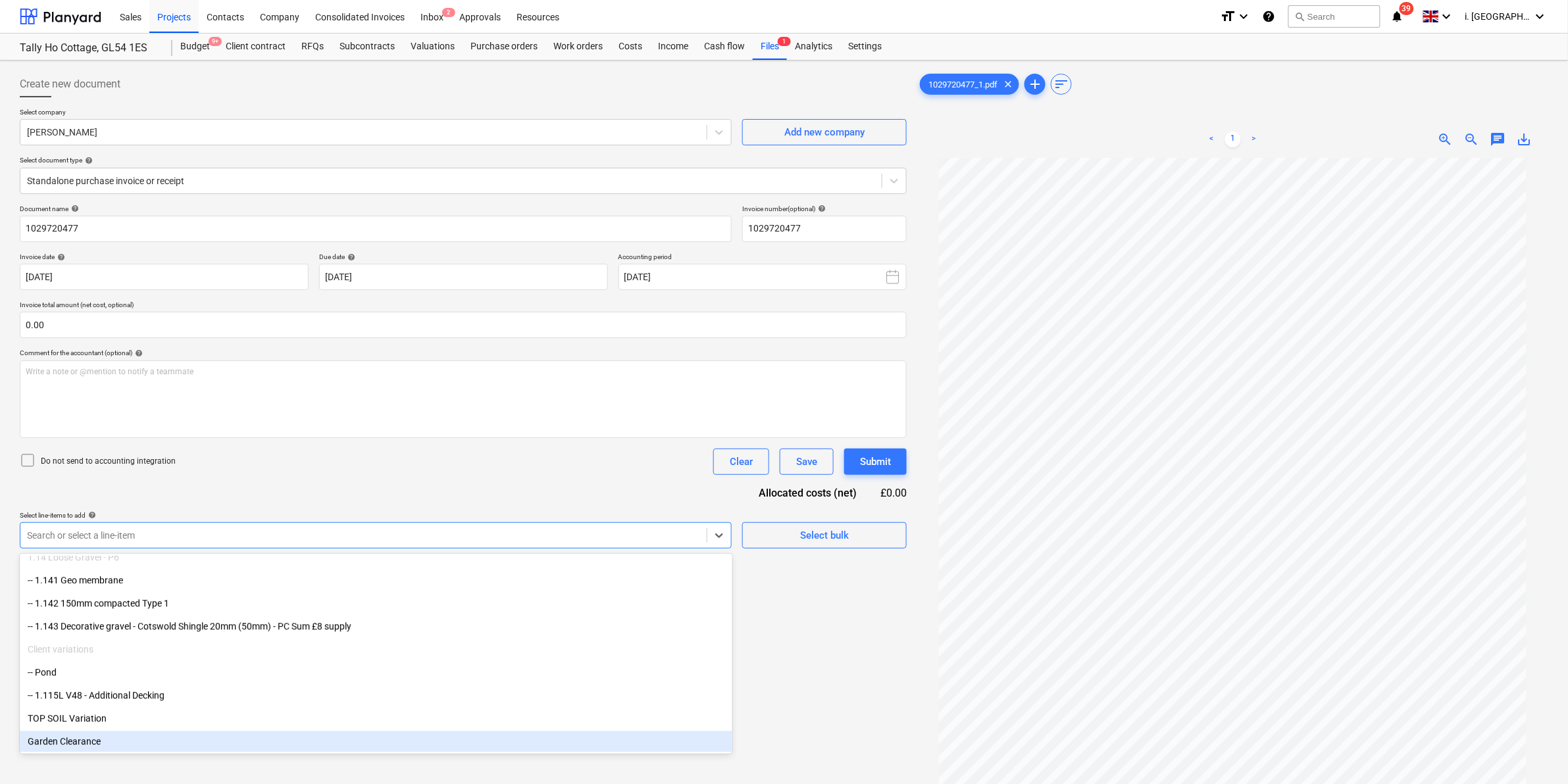
click at [609, 685] on div "Garden Clearance" at bounding box center [376, 741] width 713 height 21
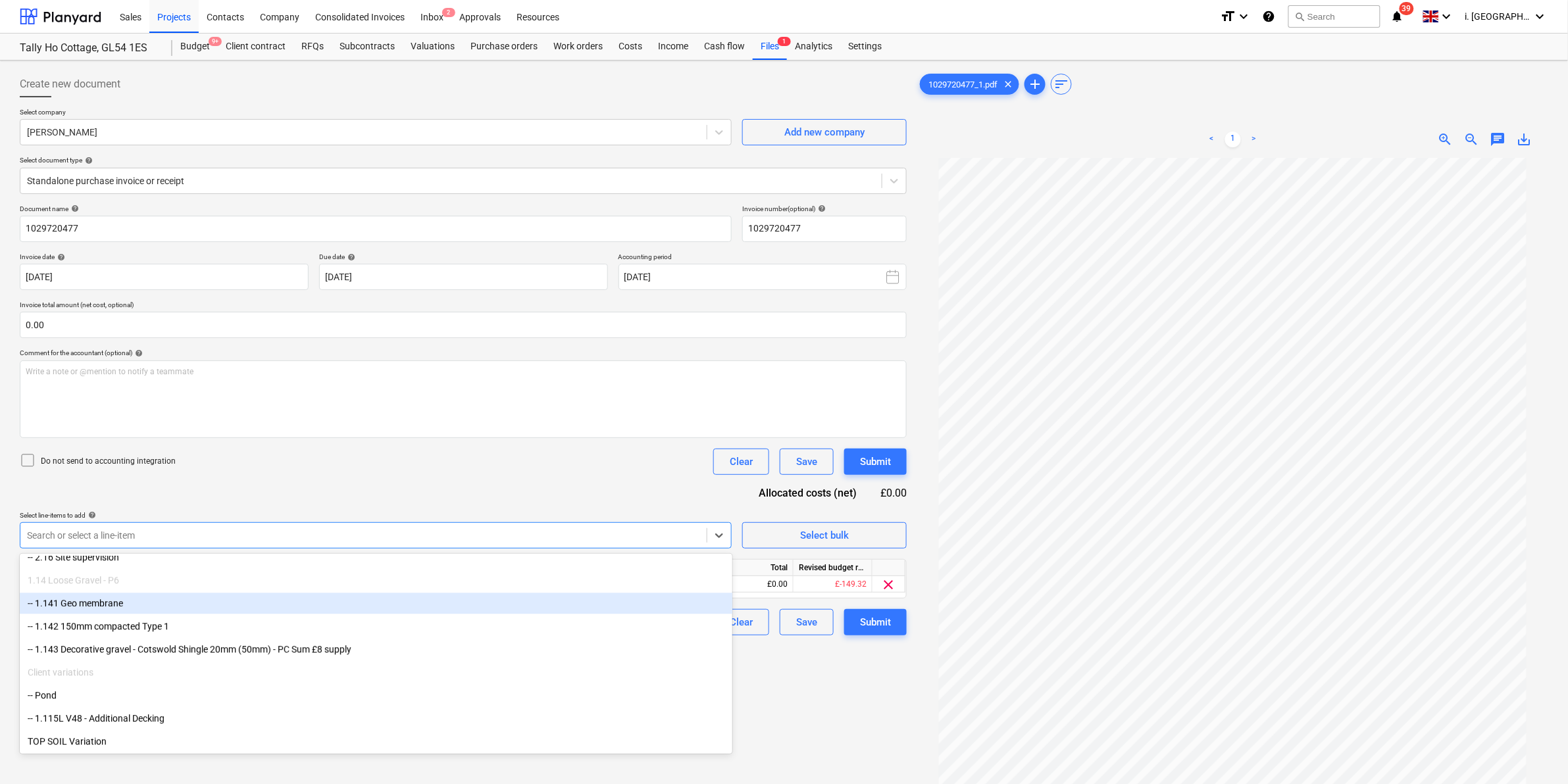
drag, startPoint x: 876, startPoint y: 717, endPoint x: 847, endPoint y: 698, distance: 34.7
click at [870, 685] on div "Create new document Select company Travis Perkins Add new company Select docume…" at bounding box center [463, 487] width 898 height 844
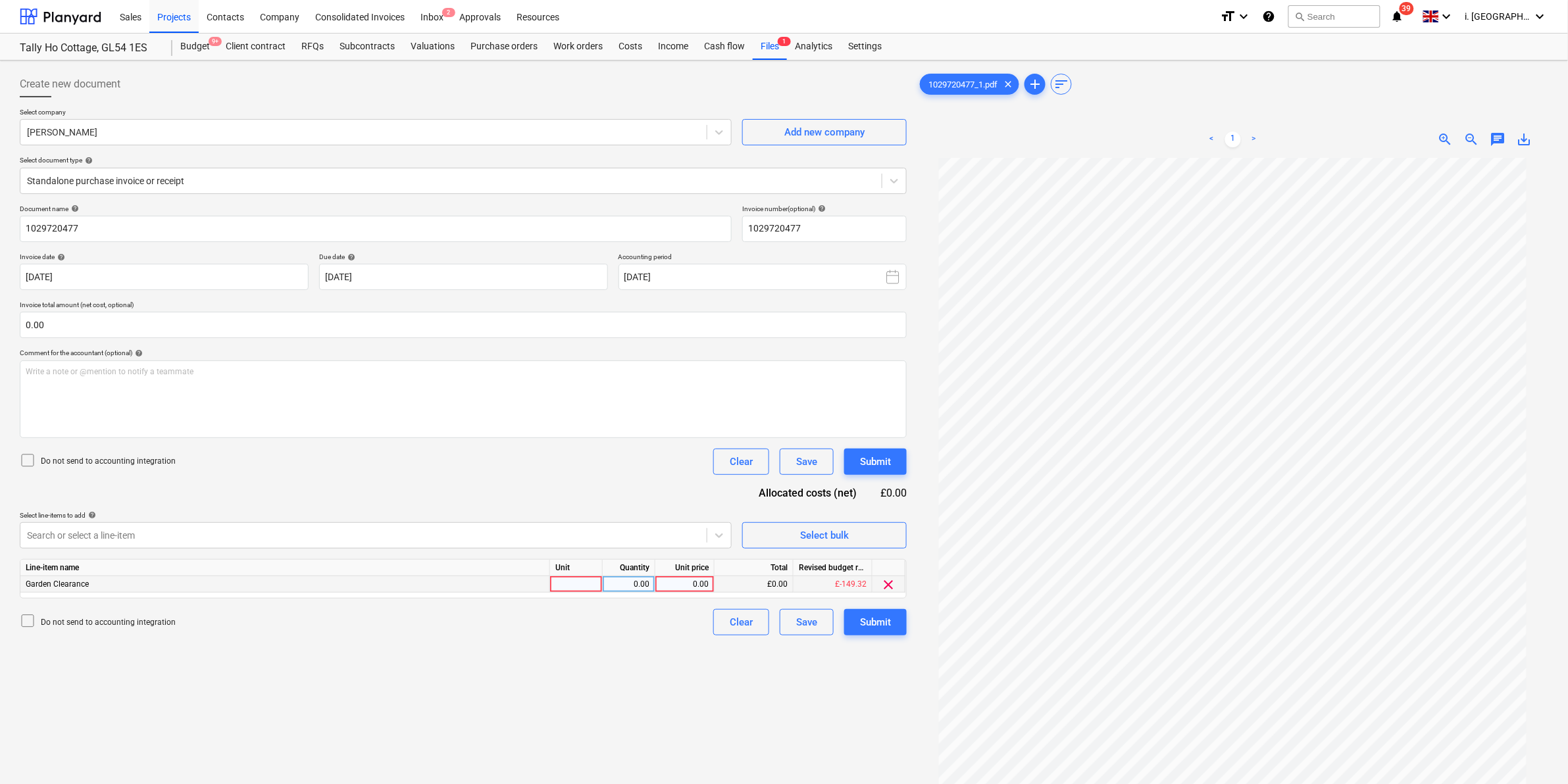
click at [566, 584] on div at bounding box center [577, 584] width 53 height 17
type input "item"
click at [890, 628] on div "Submit" at bounding box center [875, 621] width 30 height 17
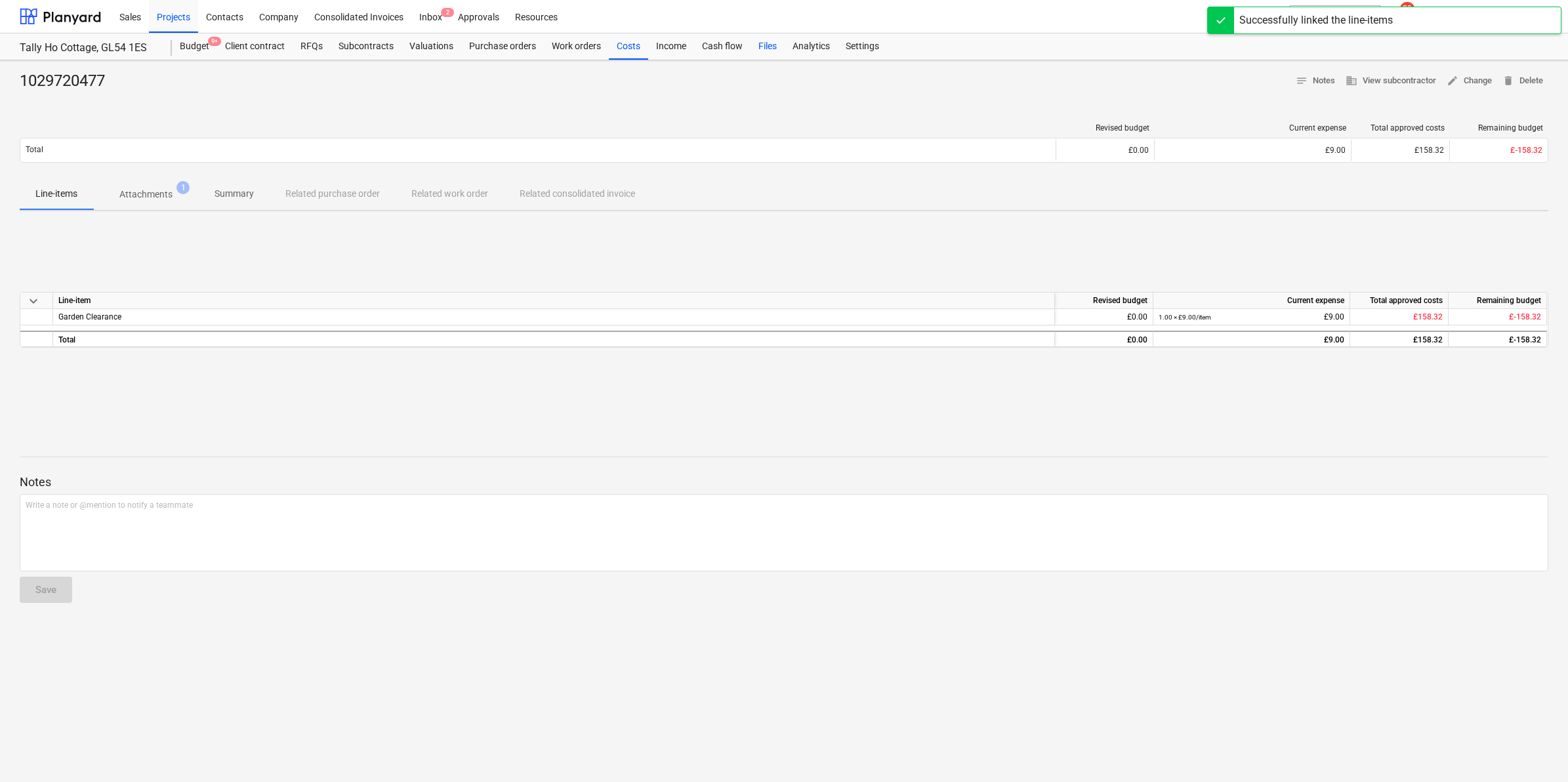
click at [762, 50] on div "Files" at bounding box center [767, 46] width 34 height 26
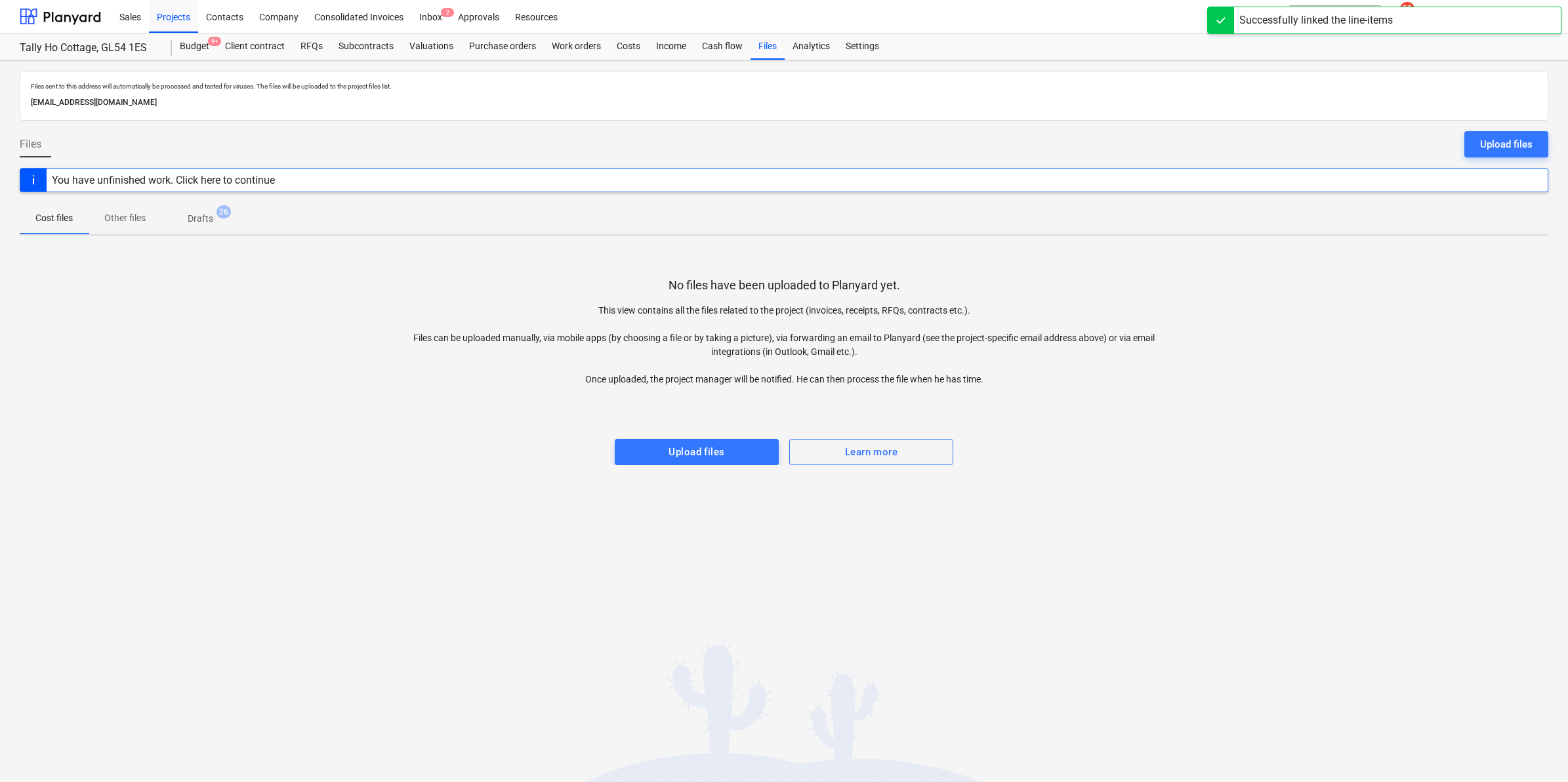
click at [1248, 142] on button "Upload files" at bounding box center [1506, 144] width 84 height 26
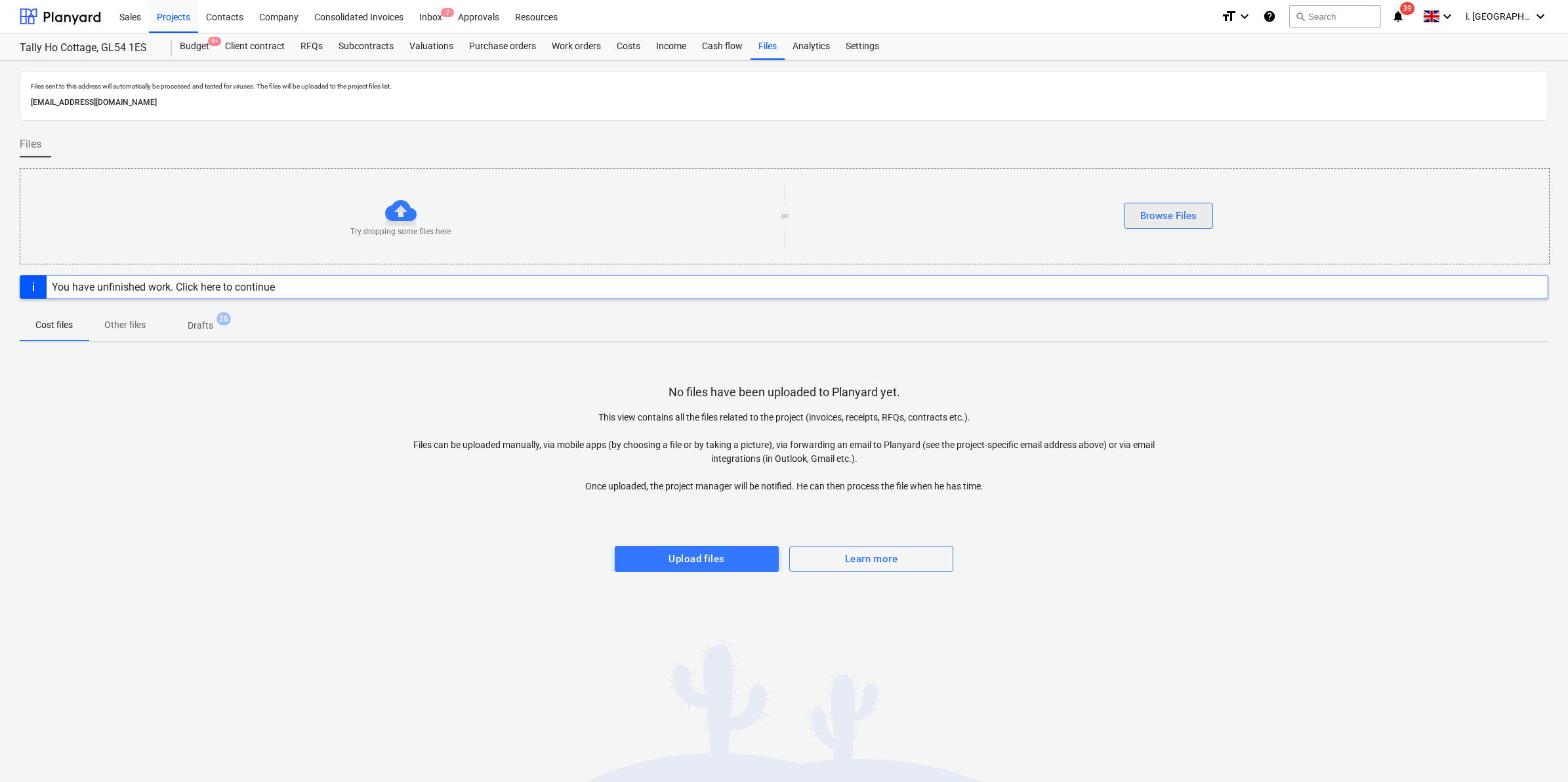
drag, startPoint x: 1196, startPoint y: 200, endPoint x: 1196, endPoint y: 211, distance: 11.0
click at [1196, 201] on div "Try dropping some files here or Browse Files" at bounding box center [785, 217] width 1529 height 74
click at [1196, 211] on div "Browse Files" at bounding box center [1168, 216] width 57 height 17
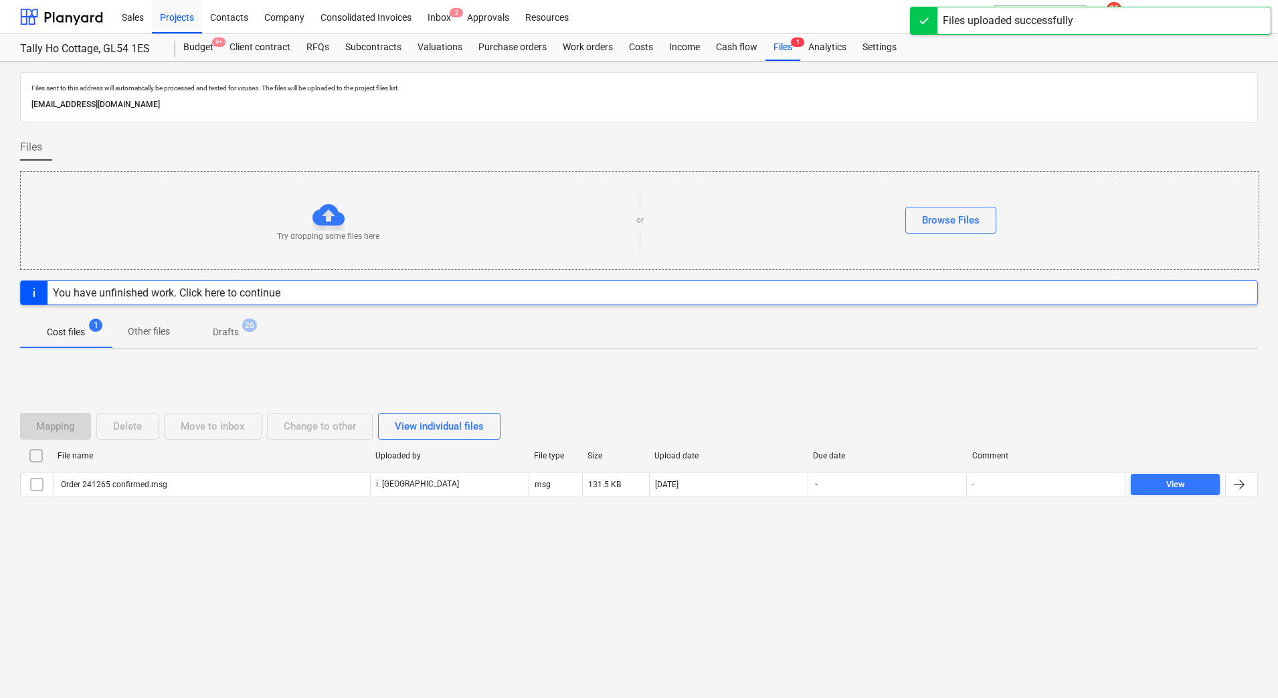
drag, startPoint x: 944, startPoint y: 223, endPoint x: 656, endPoint y: 392, distance: 333.9
click at [902, 299] on div "Files sent to this address will automatically be processed and tested for virus…" at bounding box center [639, 380] width 1278 height 637
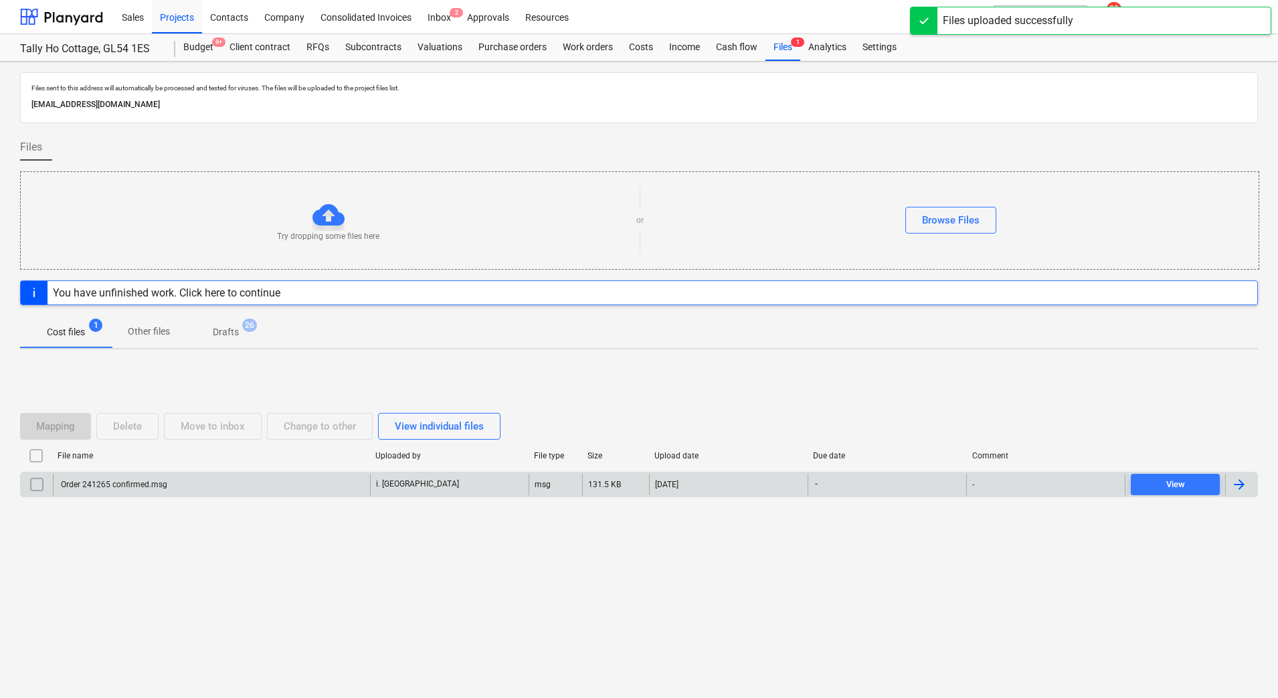
click at [122, 485] on div "Order 241265 confirmed.msg" at bounding box center [113, 484] width 108 height 9
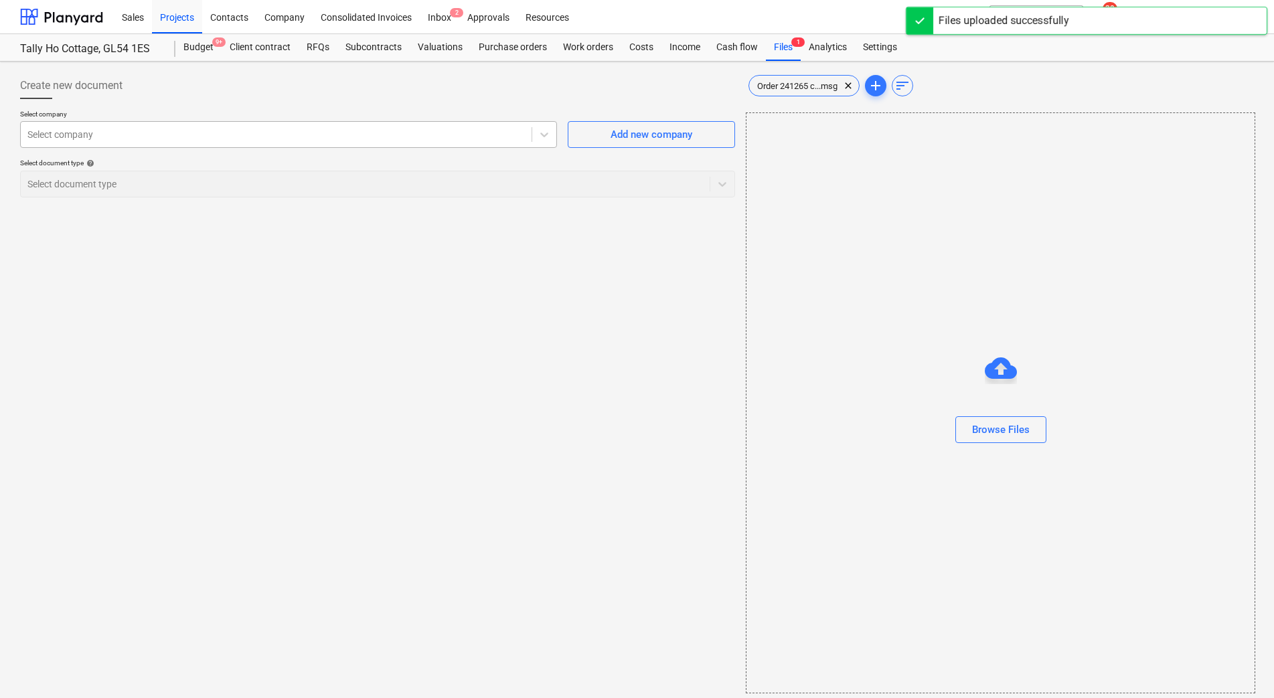
drag, startPoint x: 421, startPoint y: 125, endPoint x: 424, endPoint y: 131, distance: 6.9
click at [424, 130] on div "Select company" at bounding box center [276, 134] width 511 height 19
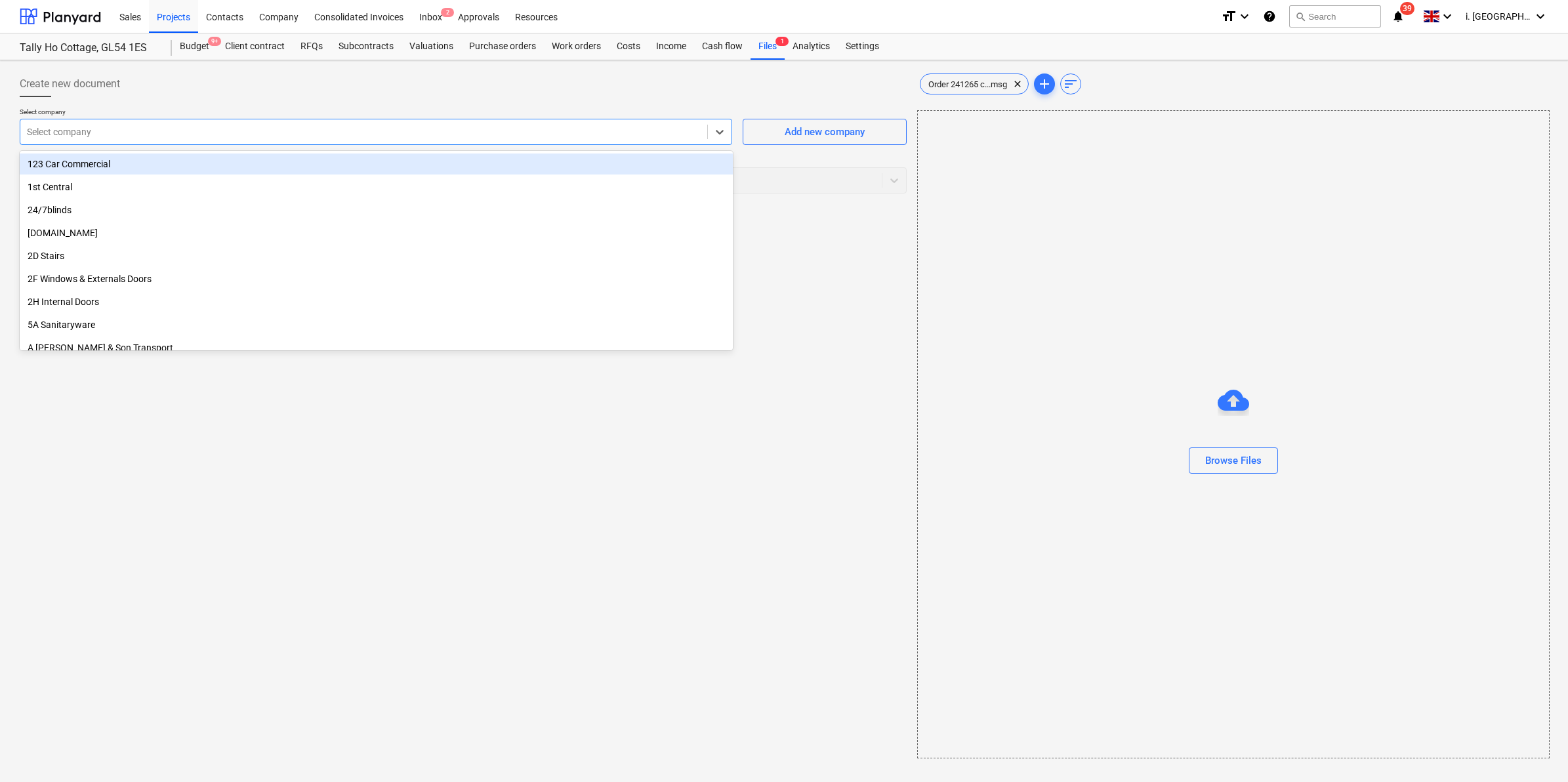
click at [309, 132] on div at bounding box center [363, 131] width 673 height 13
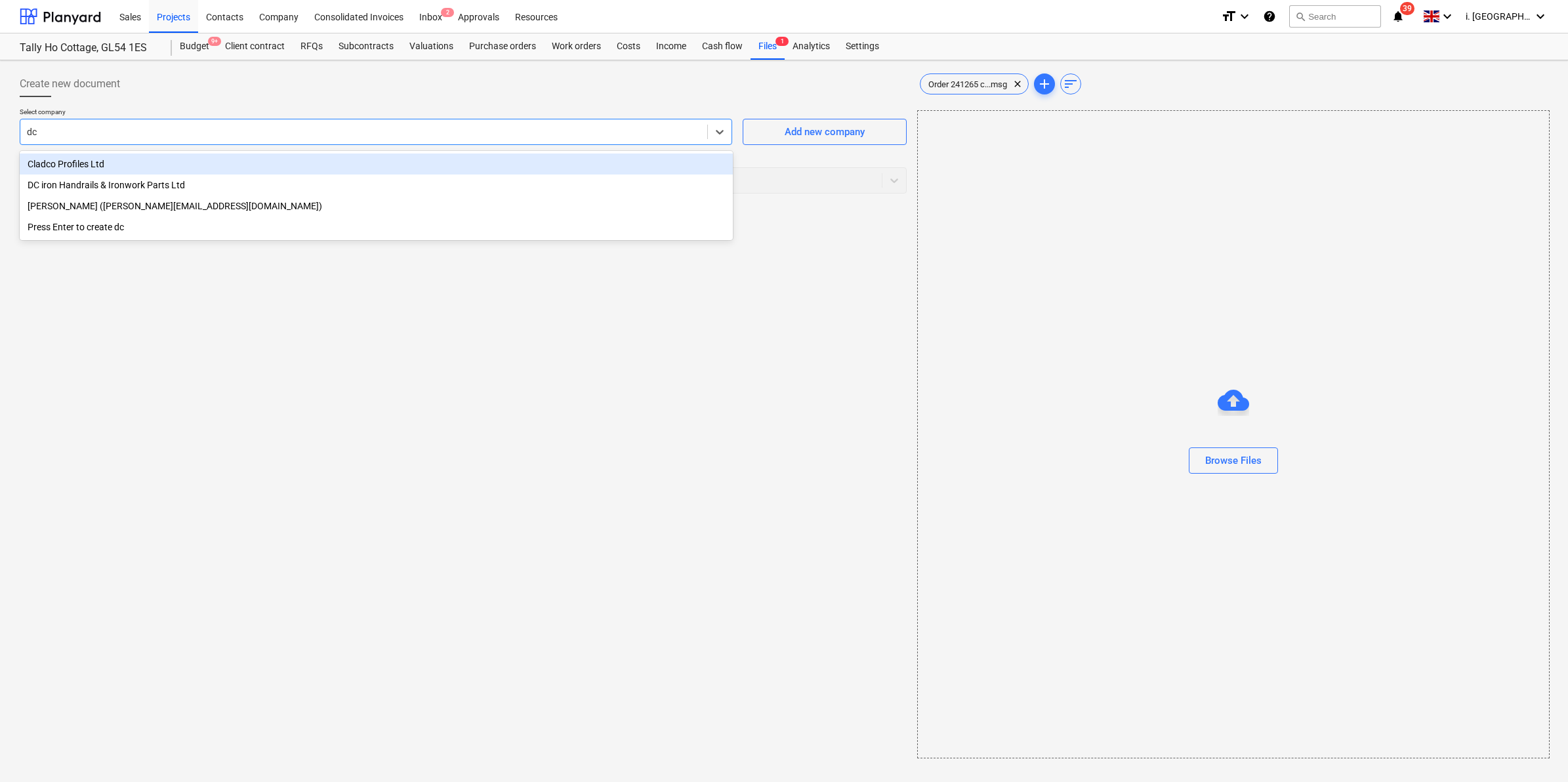
type input "dc"
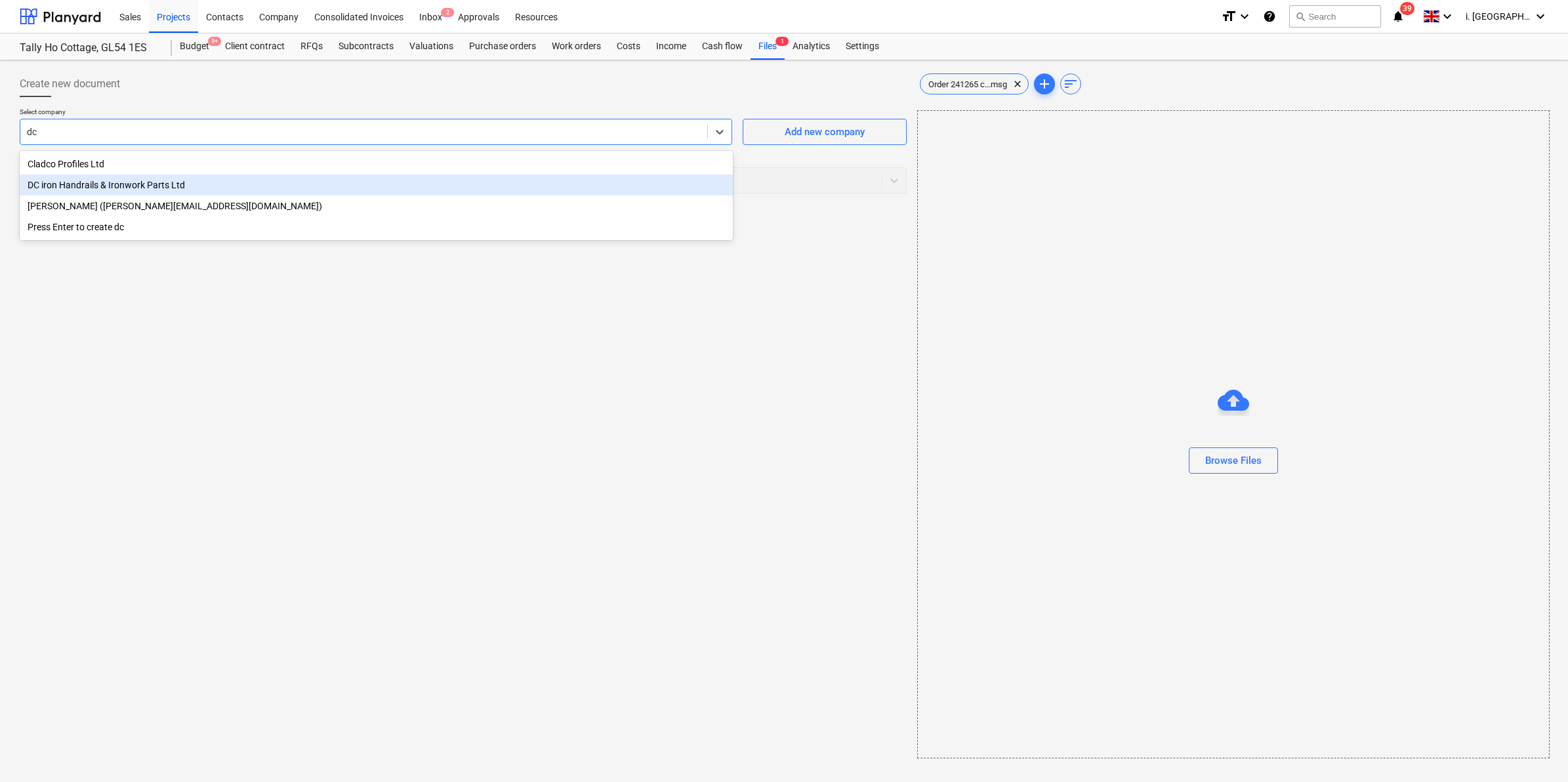
click at [208, 188] on div "DC iron Handrails & Ironwork Parts Ltd" at bounding box center [376, 184] width 713 height 21
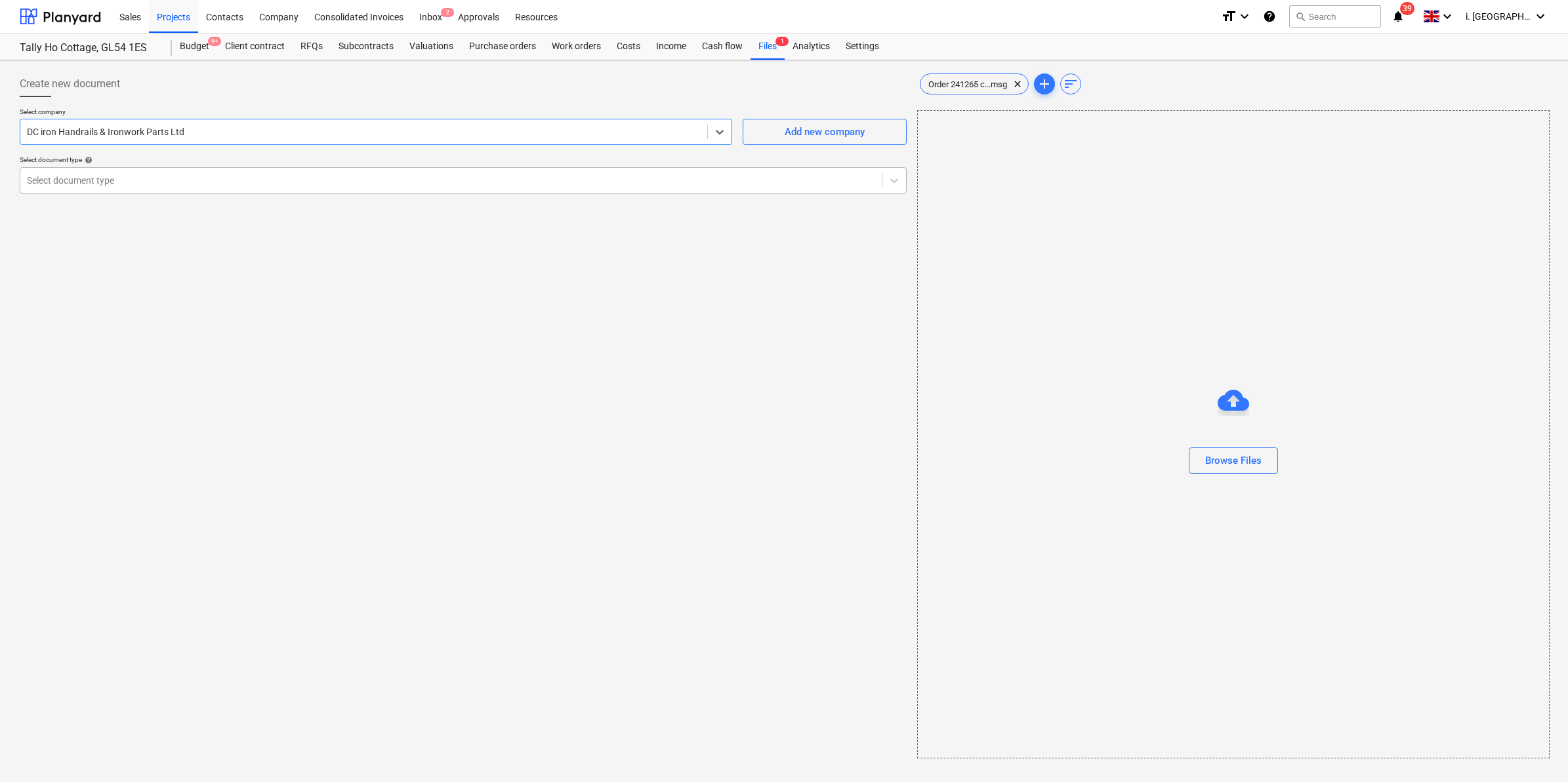
click at [317, 181] on div at bounding box center [450, 179] width 848 height 13
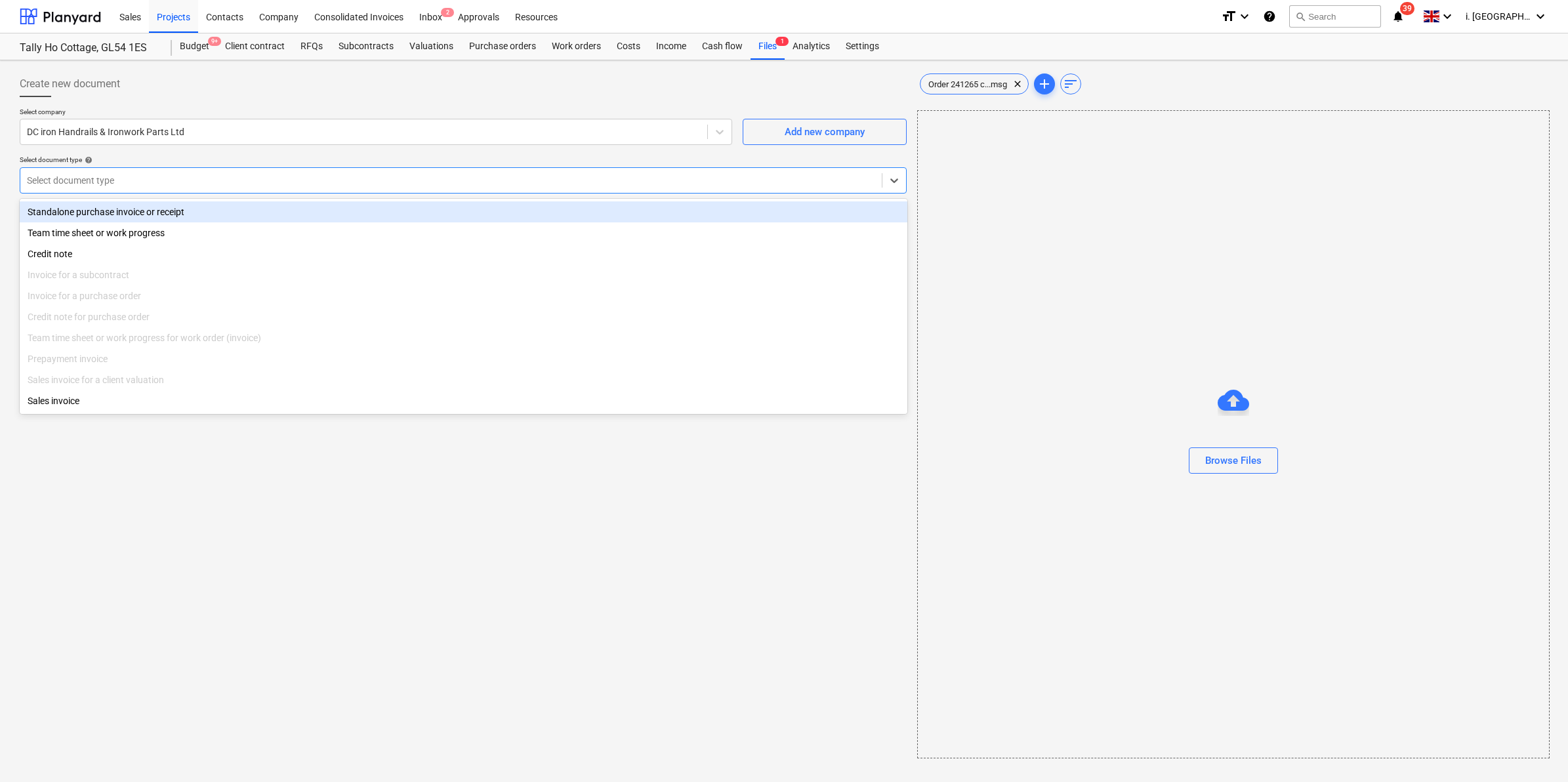
click at [307, 208] on div "Standalone purchase invoice or receipt" at bounding box center [464, 211] width 888 height 21
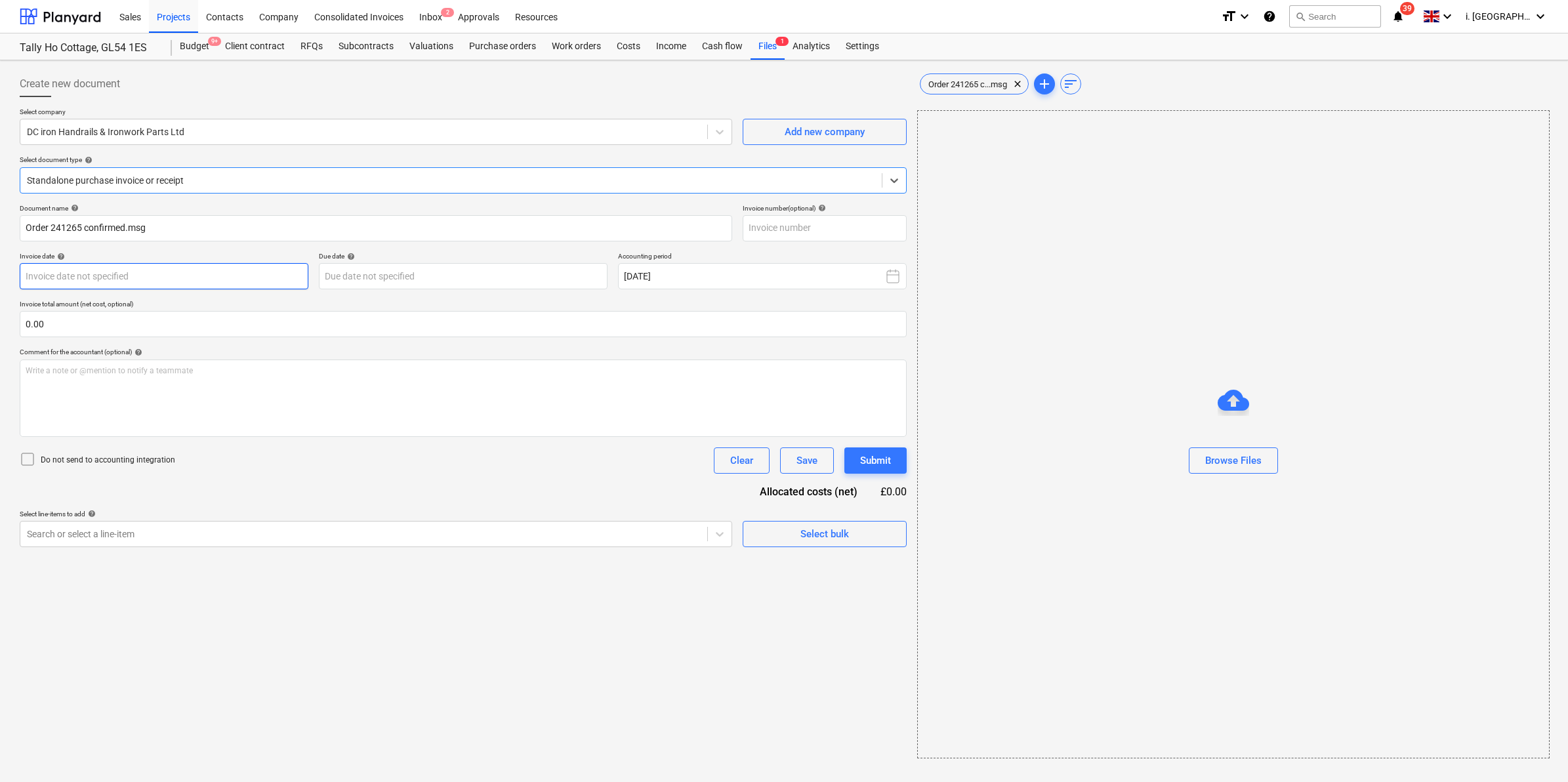
click at [236, 280] on body "Sales Projects Contacts Company Consolidated Invoices Inbox 2 Approvals Resourc…" at bounding box center [784, 391] width 1568 height 782
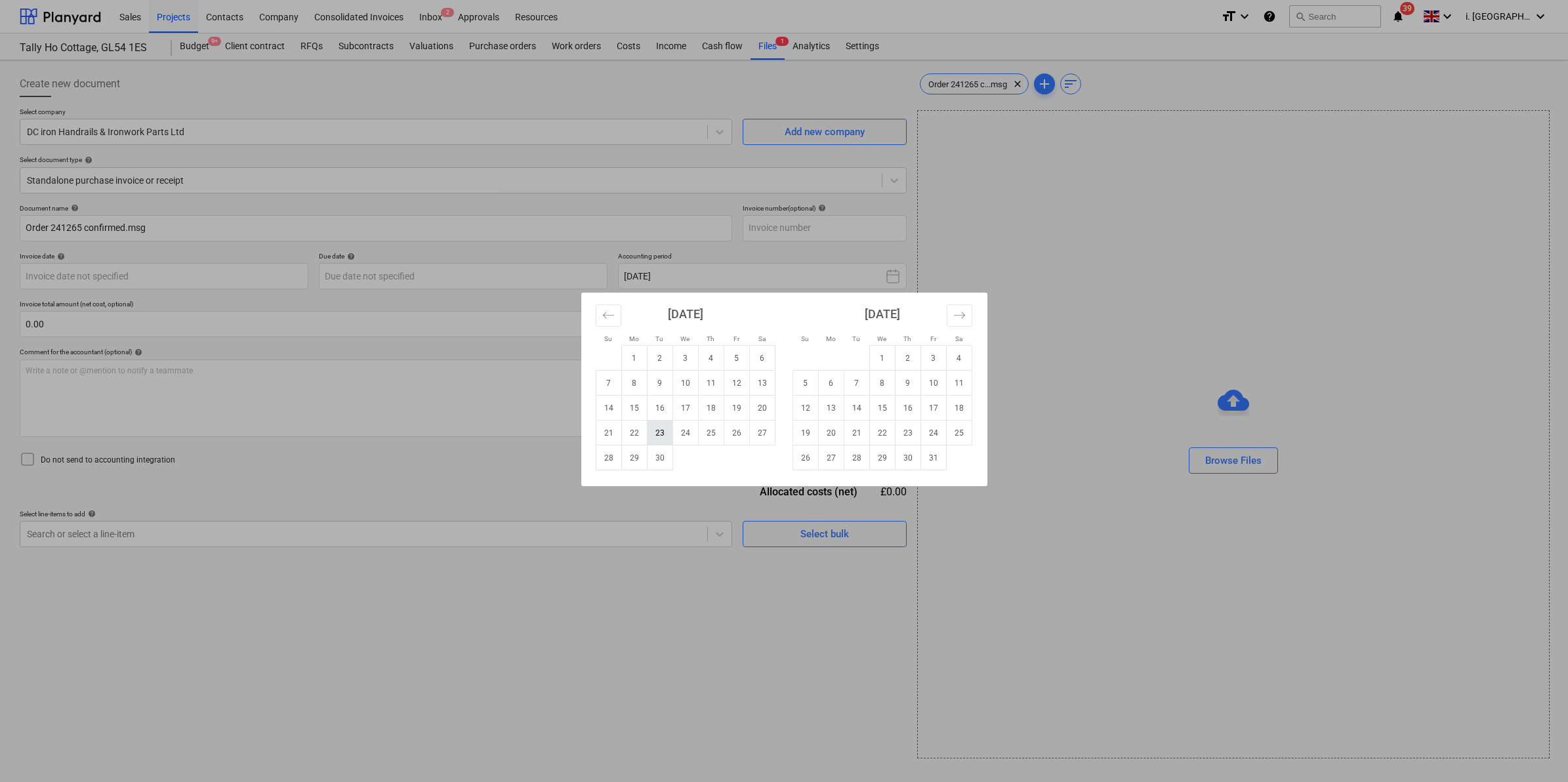
click at [653, 431] on td "23" at bounding box center [660, 432] width 25 height 24
type input "23 Sep 2025"
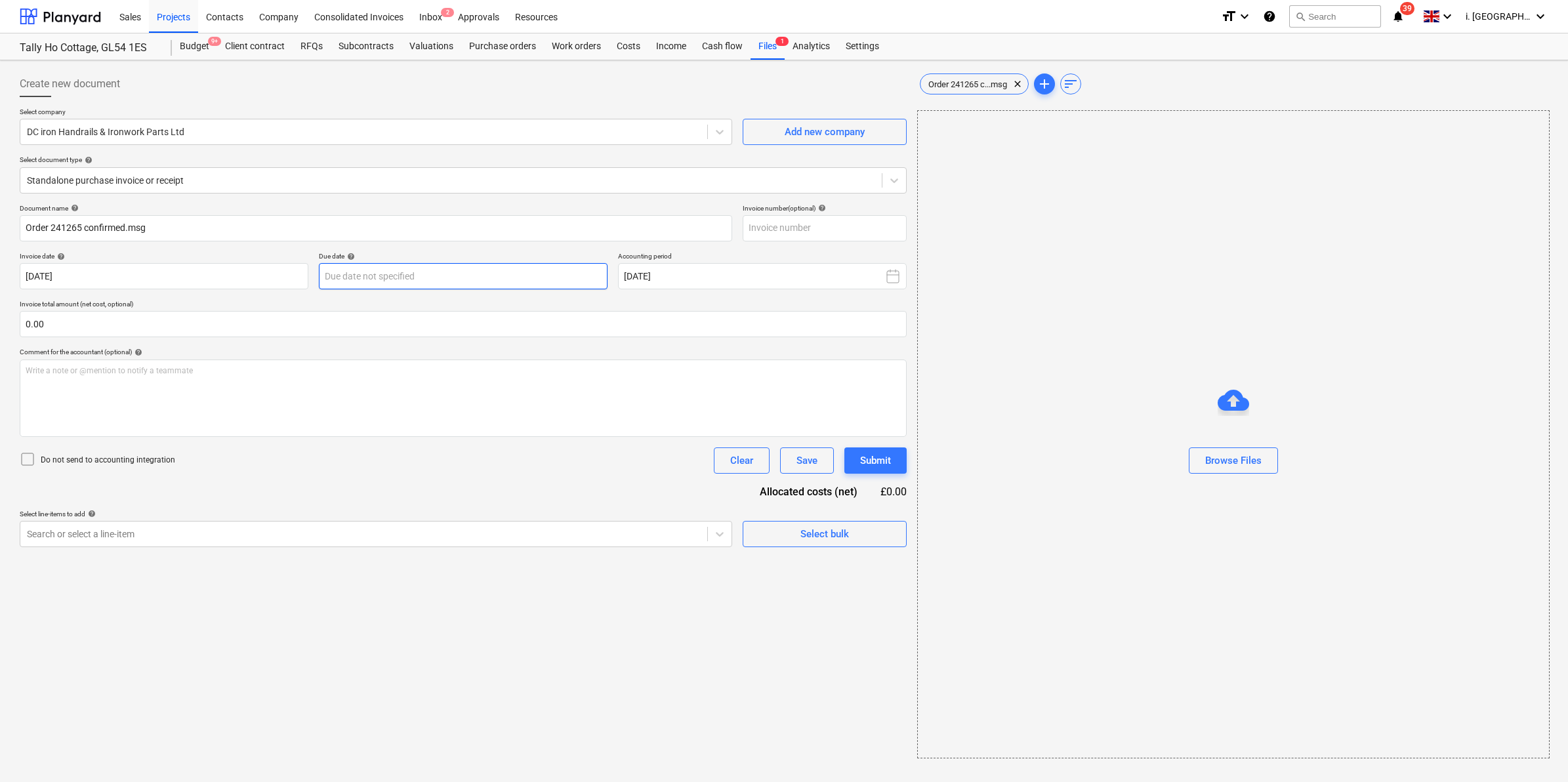
click at [440, 273] on body "Sales Projects Contacts Company Consolidated Invoices Inbox 2 Approvals Resourc…" at bounding box center [784, 391] width 1568 height 782
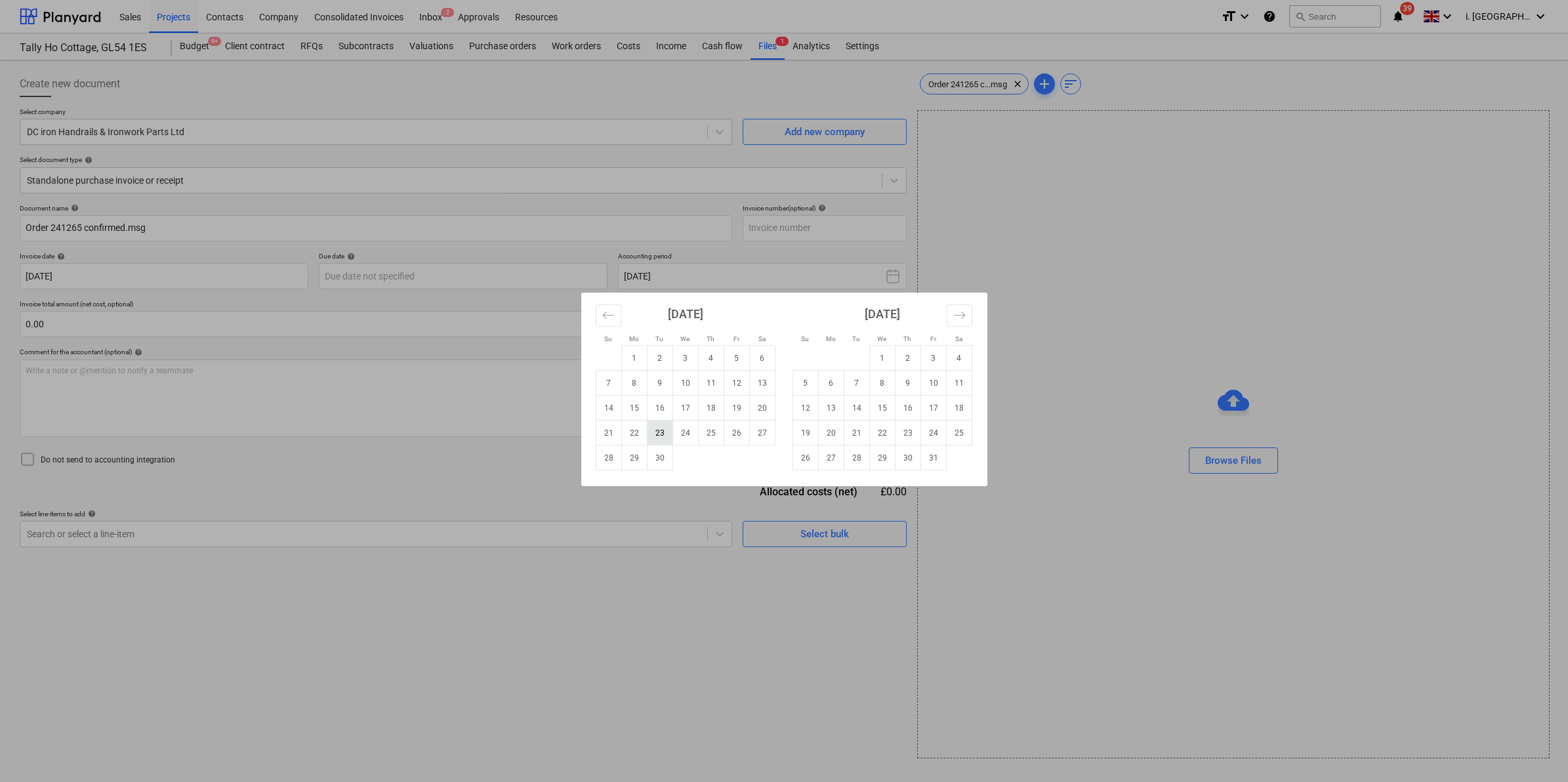
click at [658, 431] on td "23" at bounding box center [660, 432] width 25 height 24
type input "23 Sep 2025"
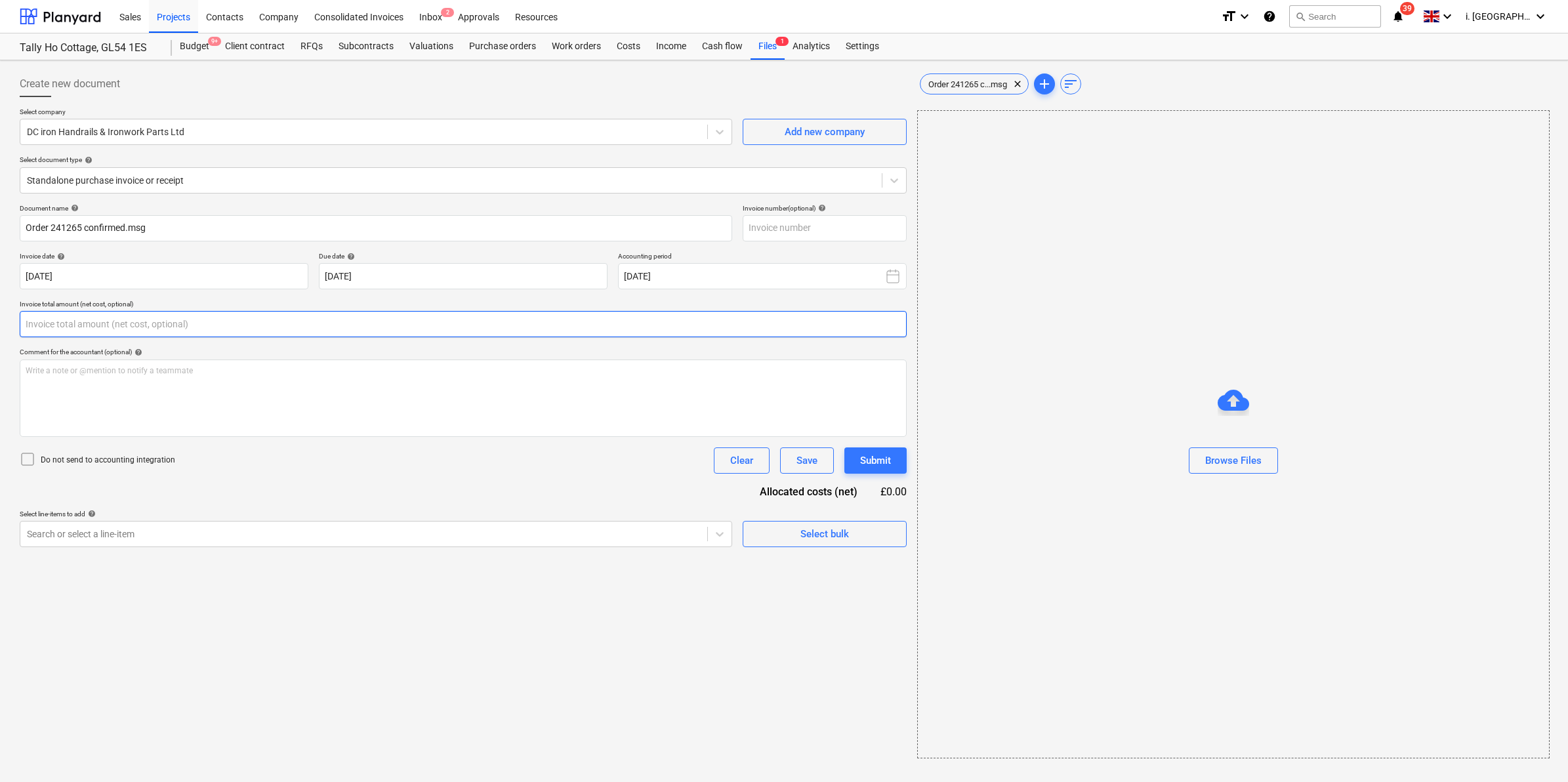
click at [270, 333] on input "text" at bounding box center [463, 323] width 887 height 26
type input "125.55"
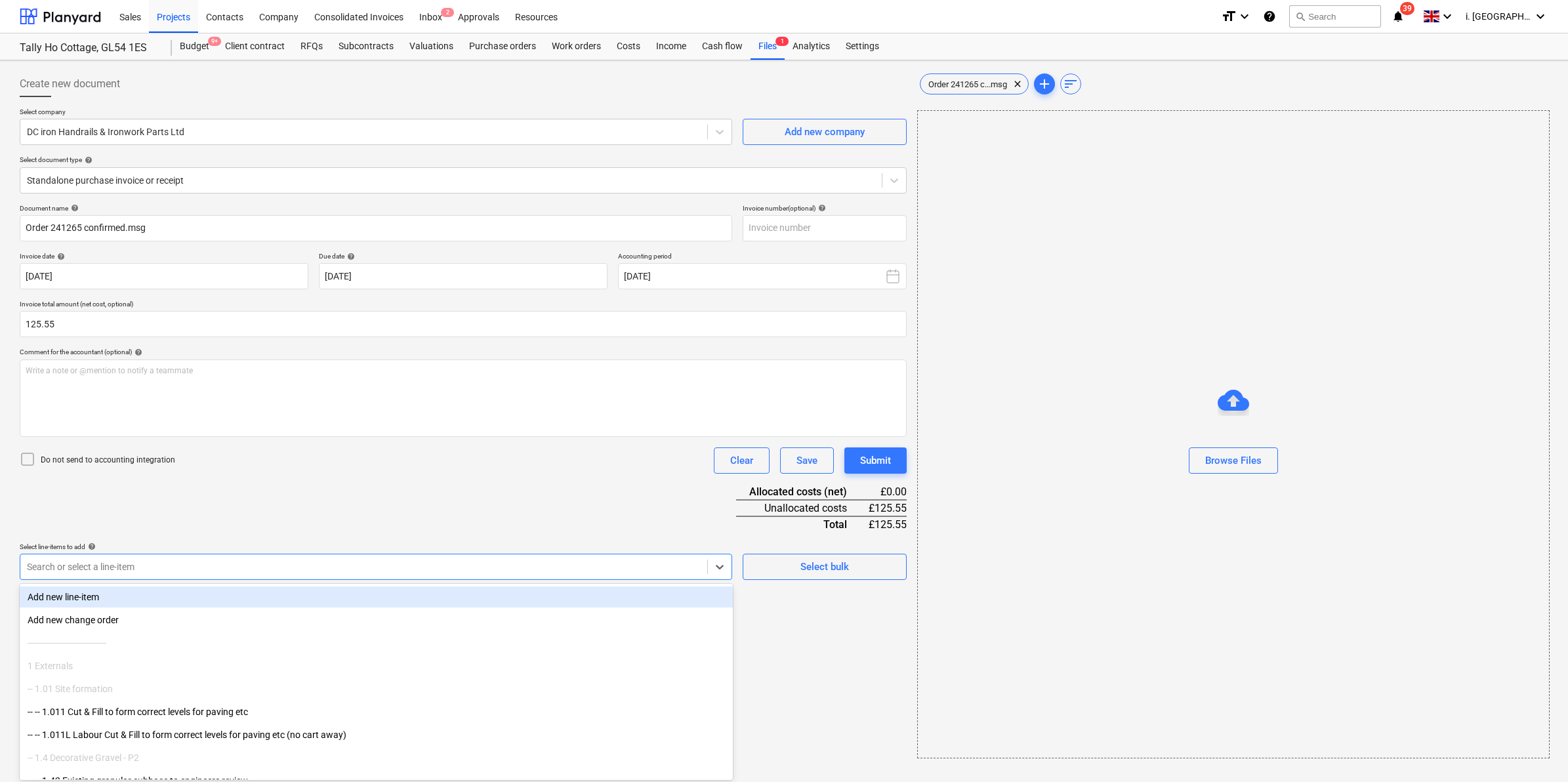
click at [564, 562] on div at bounding box center [363, 566] width 673 height 13
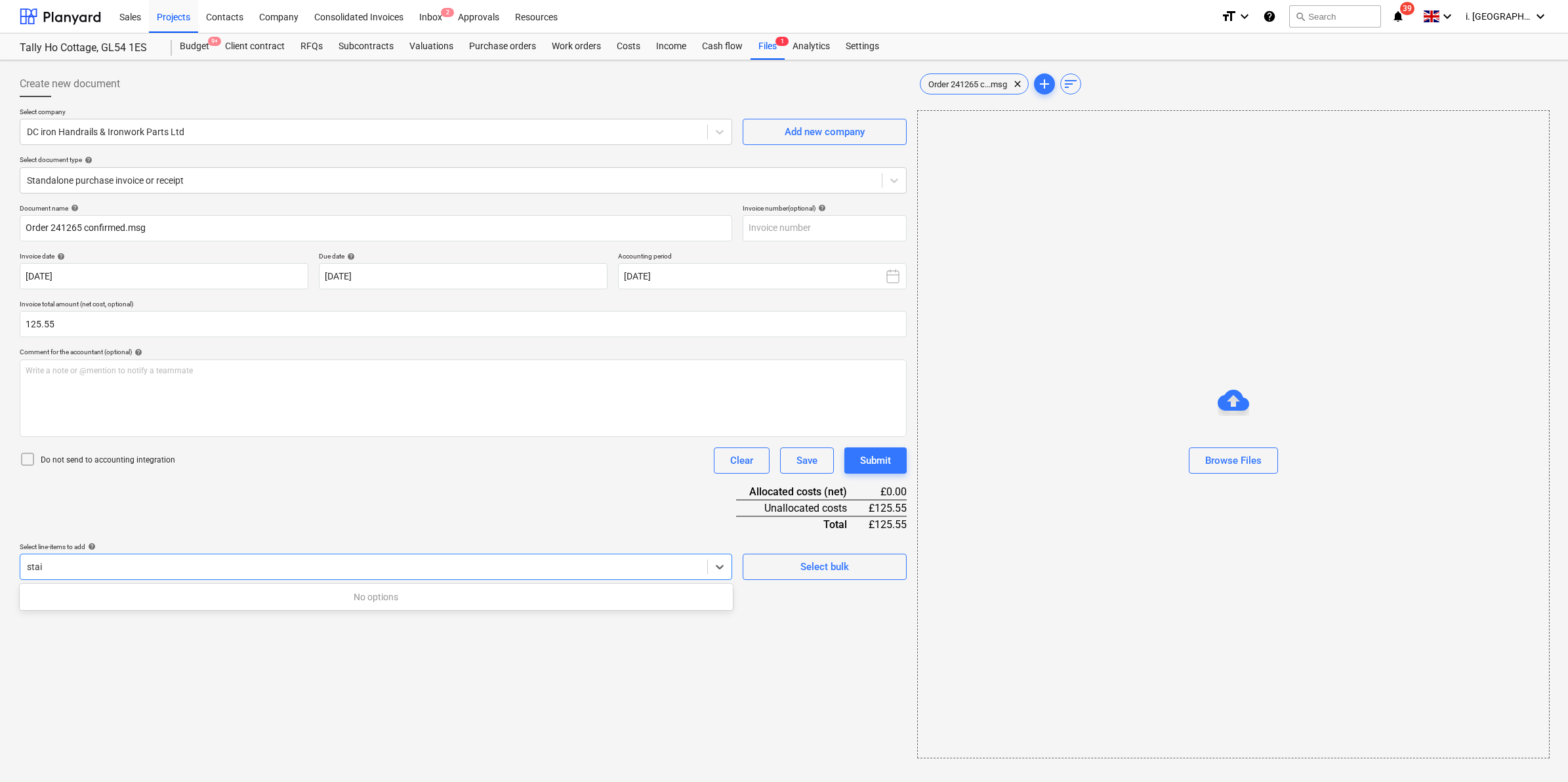
type input "stair"
click at [518, 562] on div at bounding box center [363, 566] width 673 height 13
click at [522, 579] on div "Create new document Select company DC iron Handrails & Ironwork Parts Ltd Add n…" at bounding box center [464, 415] width 898 height 698
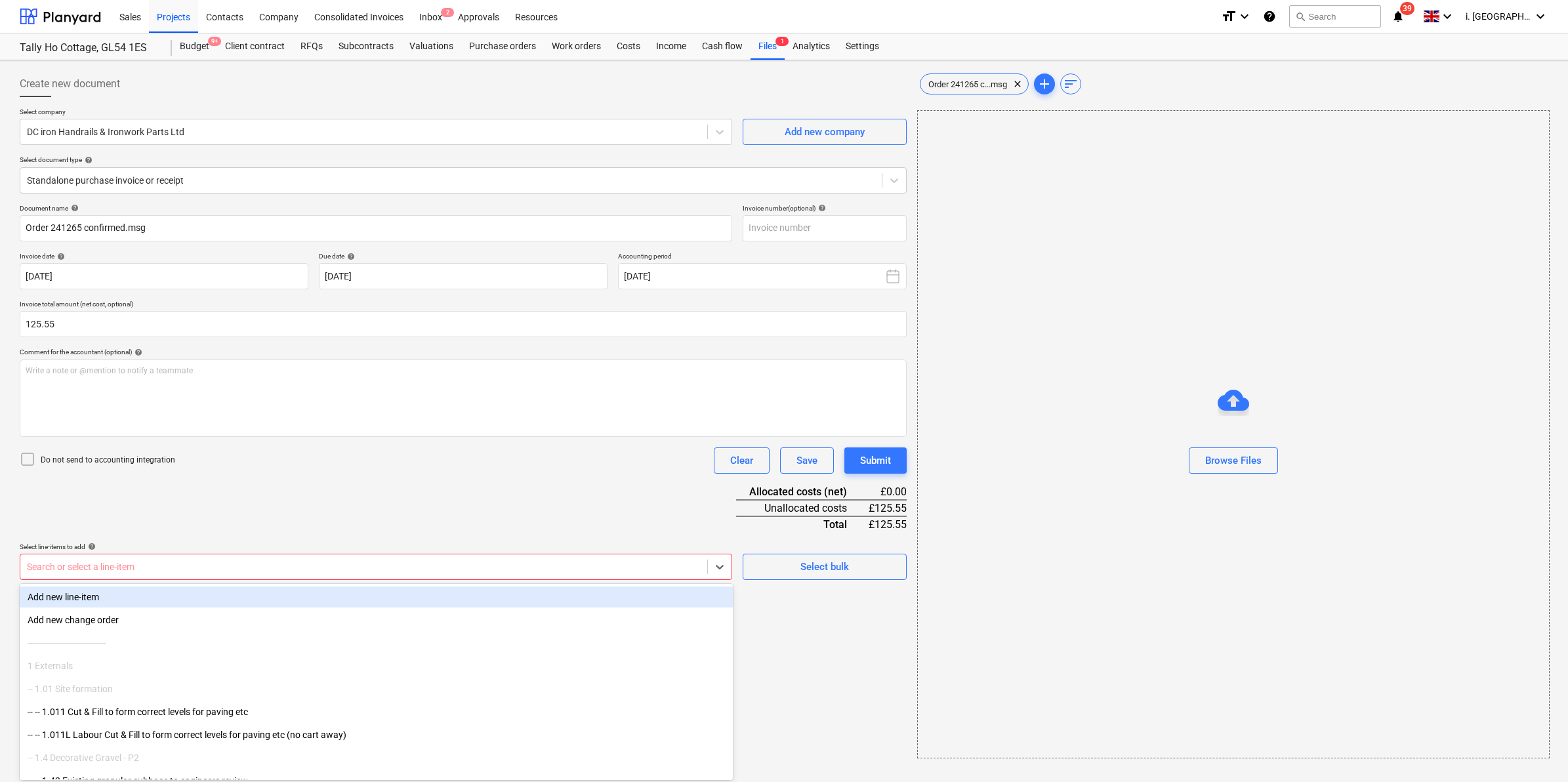
click at [523, 575] on div "Search or select a line-item" at bounding box center [375, 566] width 712 height 26
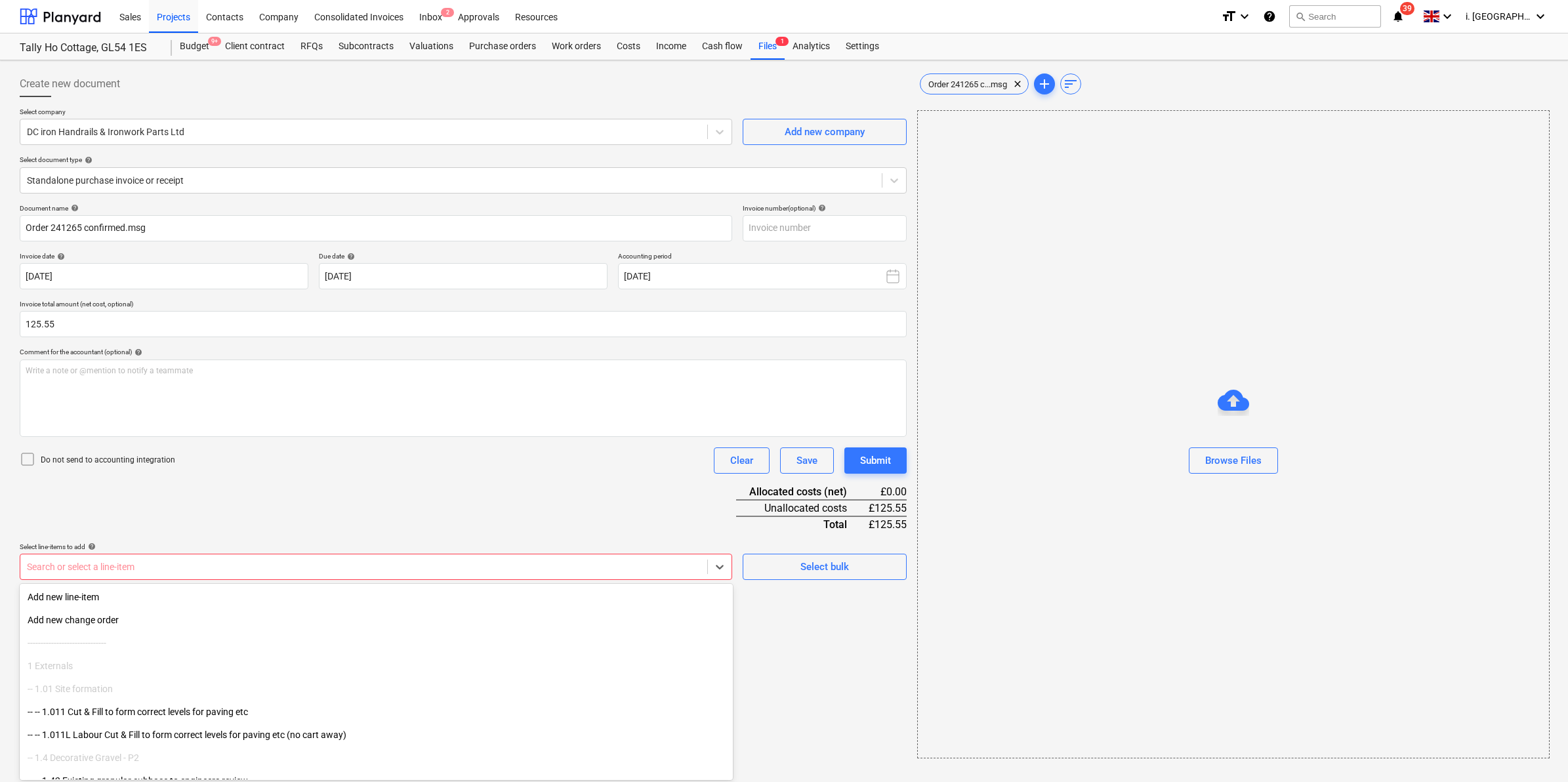
click at [615, 483] on div "Document name help Order 241265 confirmed.msg Invoice number (optional) help In…" at bounding box center [463, 392] width 887 height 376
